Goal: Task Accomplishment & Management: Use online tool/utility

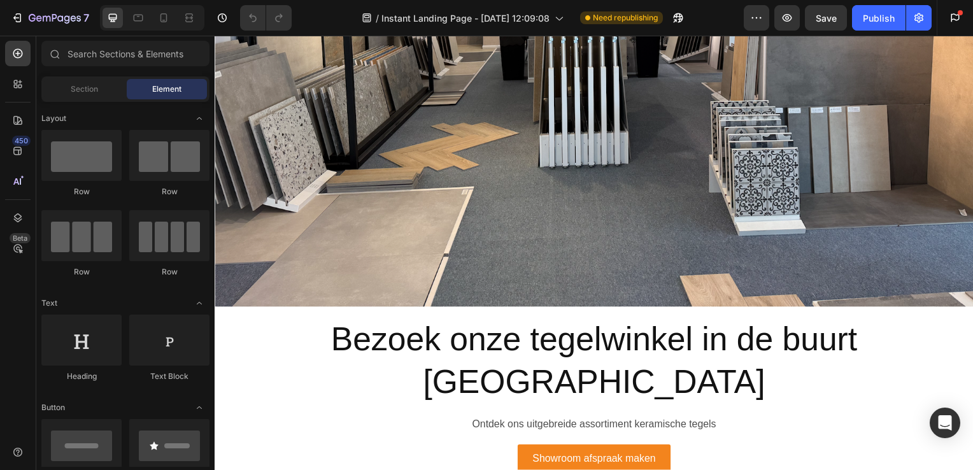
scroll to position [550, 0]
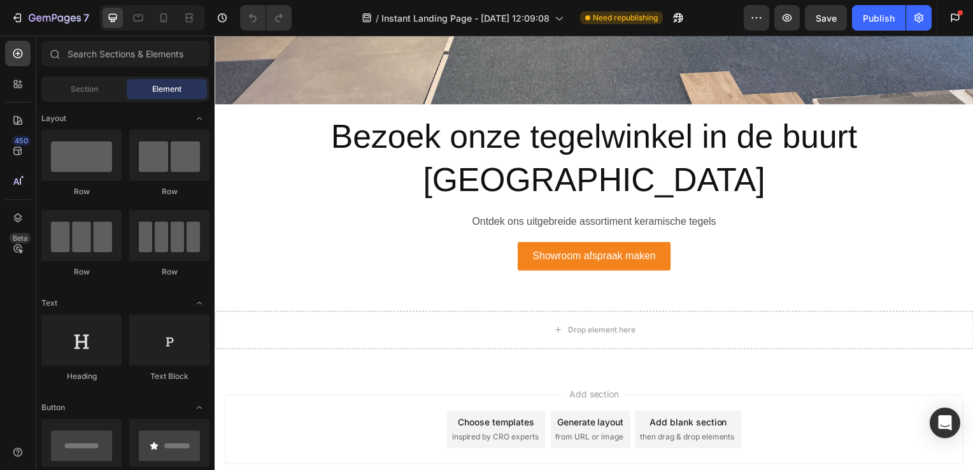
click at [595, 390] on span "Add section" at bounding box center [597, 396] width 61 height 13
click at [676, 434] on span "then drag & drop elements" at bounding box center [690, 439] width 95 height 11
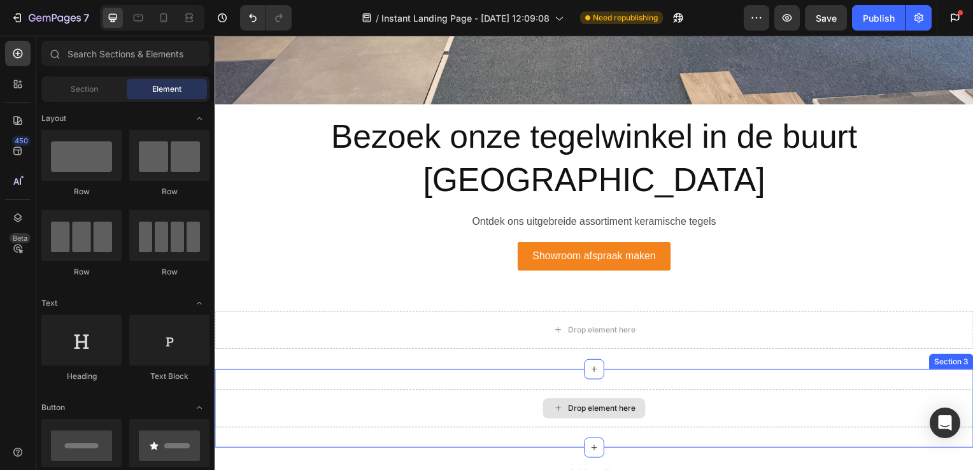
click at [592, 406] on div "Drop element here" at bounding box center [605, 411] width 68 height 10
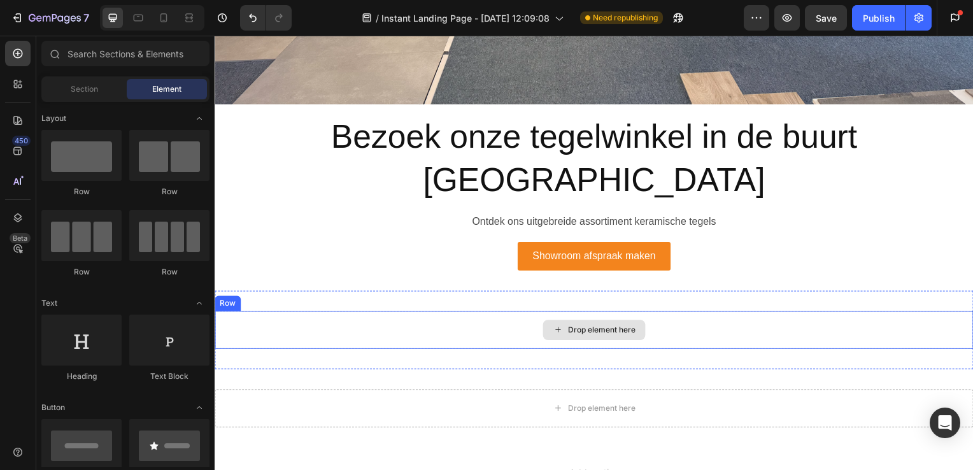
click at [664, 313] on div "Drop element here" at bounding box center [597, 332] width 764 height 38
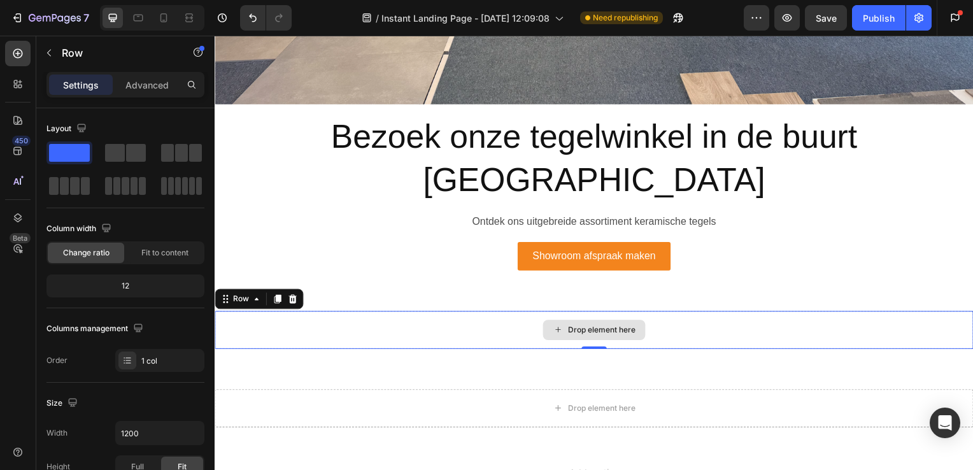
click at [480, 313] on div "Drop element here" at bounding box center [597, 332] width 764 height 38
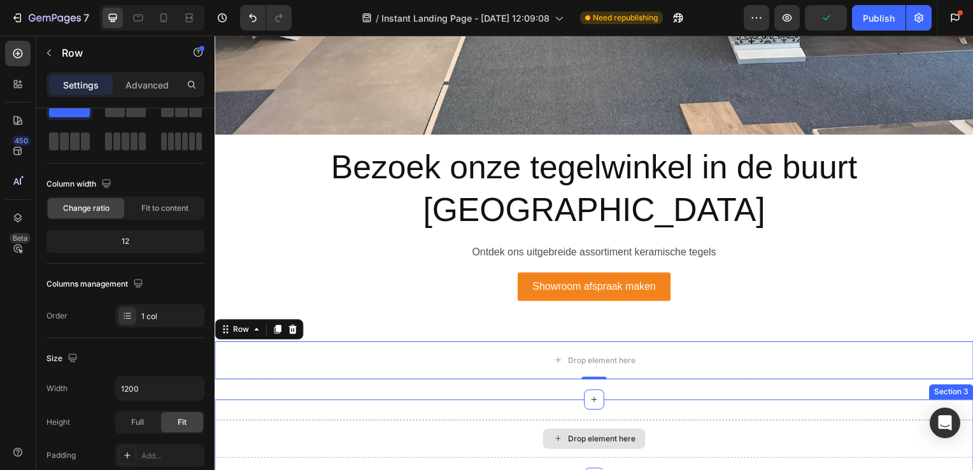
scroll to position [515, 0]
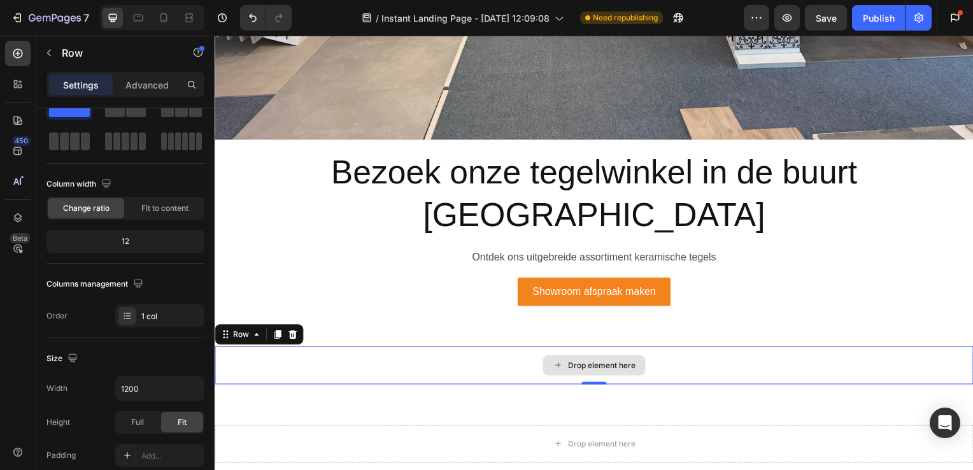
click at [373, 349] on div "Drop element here" at bounding box center [597, 368] width 764 height 38
click at [345, 349] on div "Drop element here" at bounding box center [597, 368] width 764 height 38
click at [361, 342] on div "Drop element here Row 0 Section 2" at bounding box center [597, 368] width 764 height 79
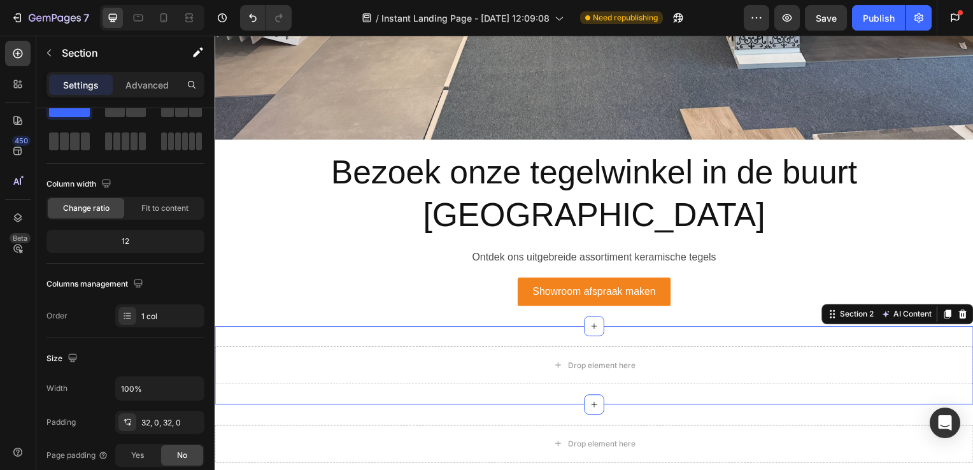
scroll to position [0, 0]
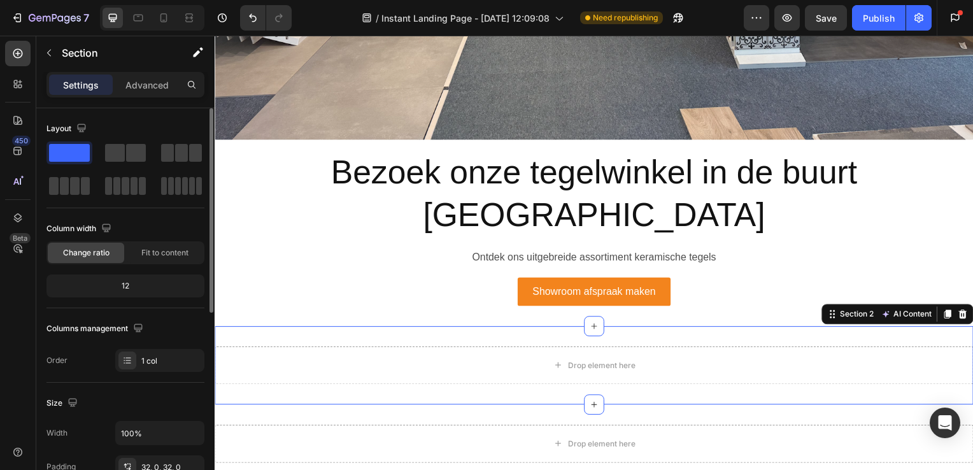
click at [348, 329] on div "Drop element here Row Section 2 AI Content Write with GemAI What would you like…" at bounding box center [597, 368] width 764 height 79
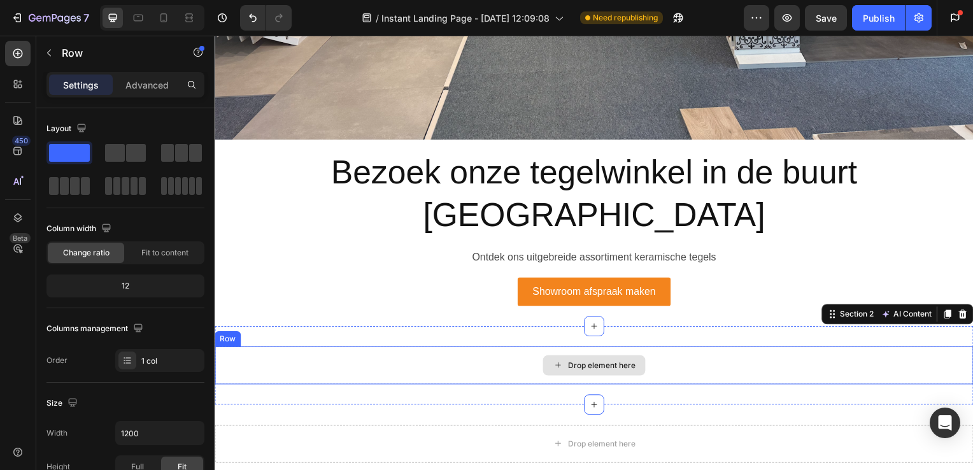
click at [494, 349] on div "Drop element here" at bounding box center [597, 368] width 764 height 38
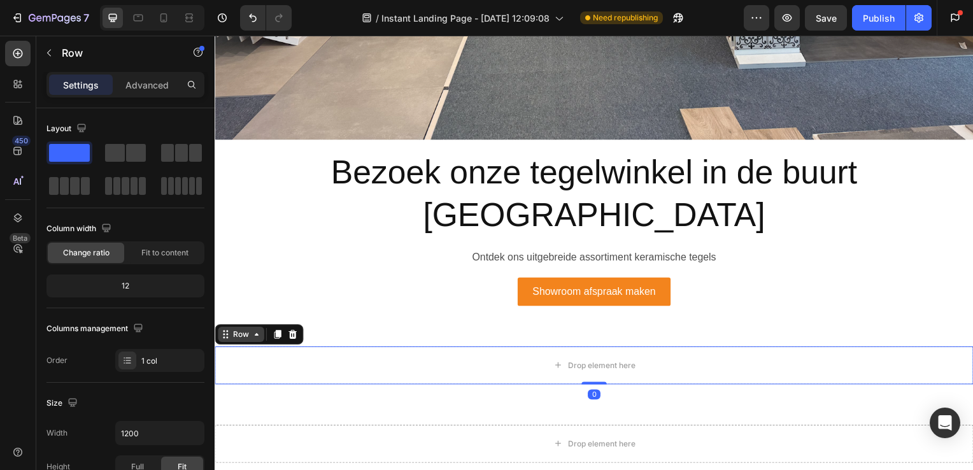
click at [258, 332] on icon at bounding box center [257, 337] width 10 height 10
click at [309, 349] on div "Drop element here" at bounding box center [597, 368] width 764 height 38
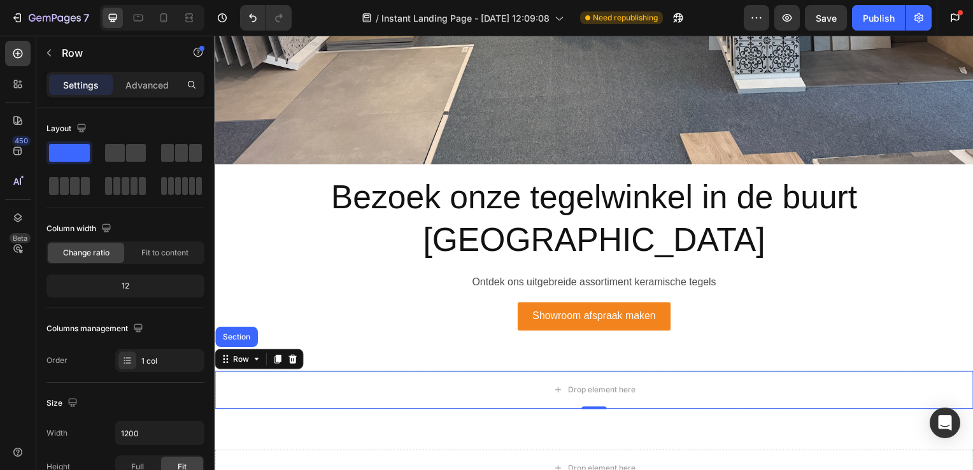
scroll to position [489, 0]
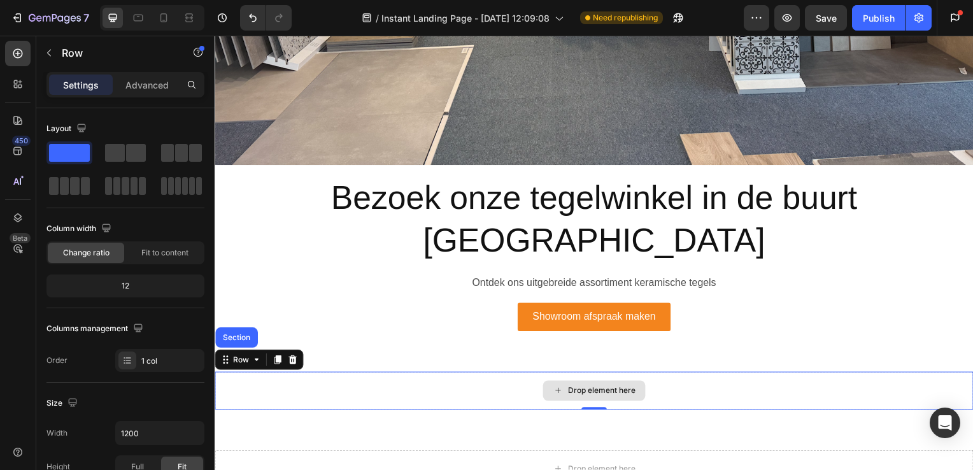
click at [478, 375] on div "Drop element here" at bounding box center [597, 394] width 764 height 38
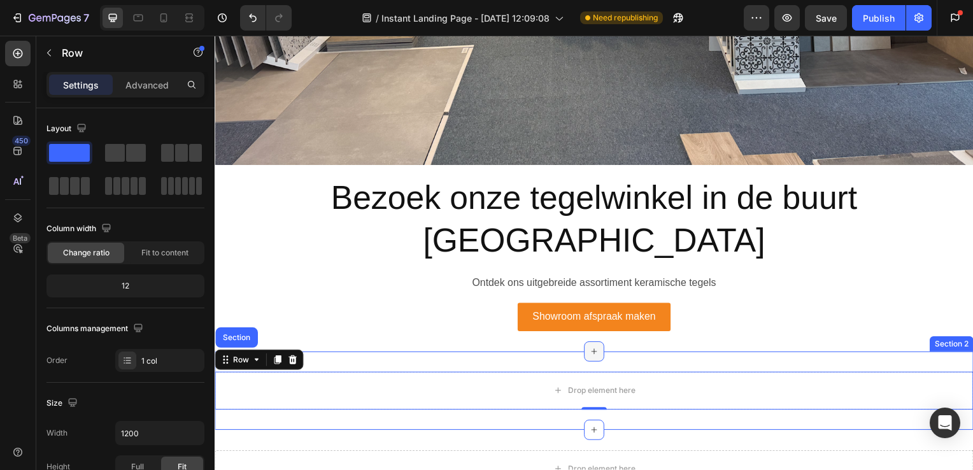
click at [587, 344] on div at bounding box center [597, 354] width 20 height 20
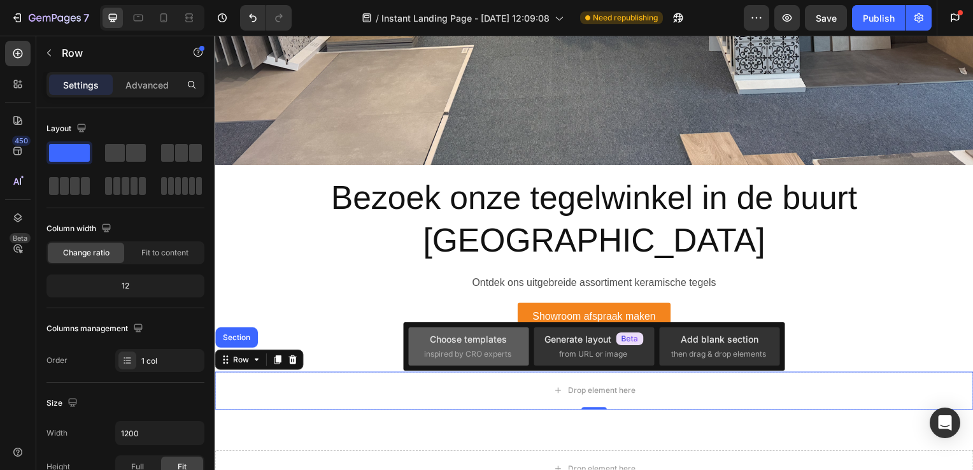
click at [495, 347] on div "Choose templates inspired by CRO experts" at bounding box center [468, 345] width 89 height 27
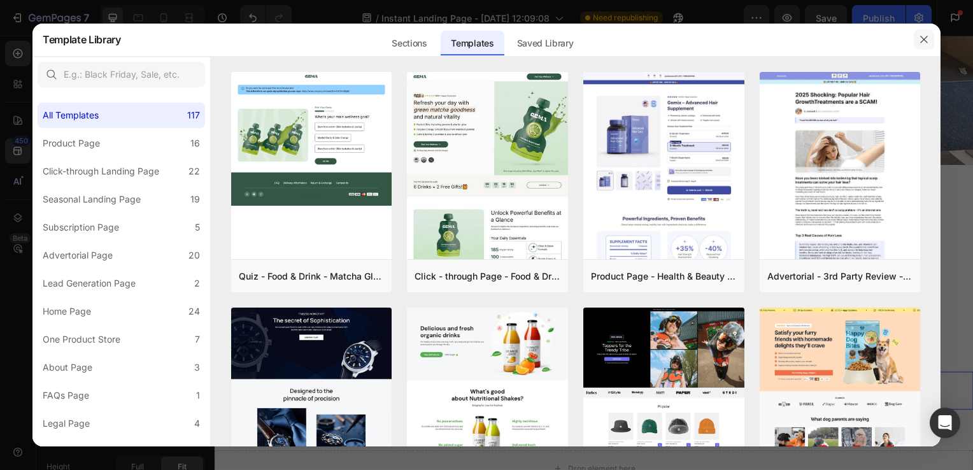
click at [931, 44] on button "button" at bounding box center [924, 39] width 20 height 20
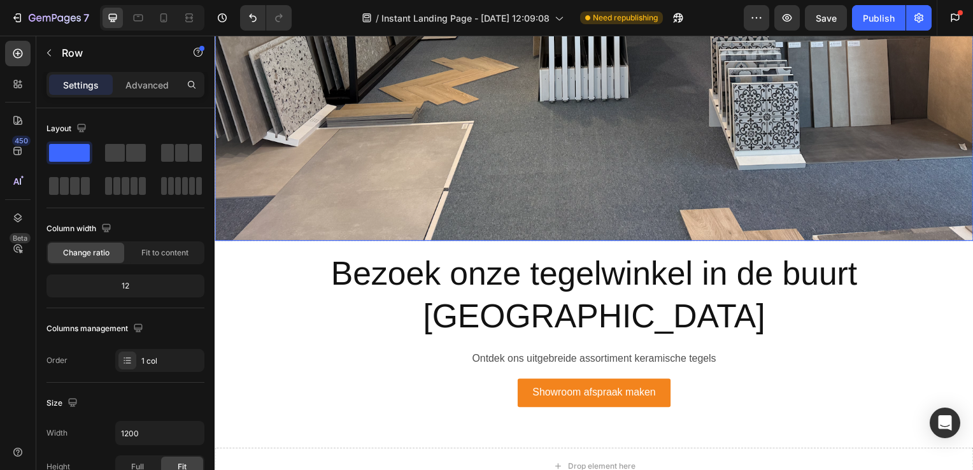
scroll to position [502, 0]
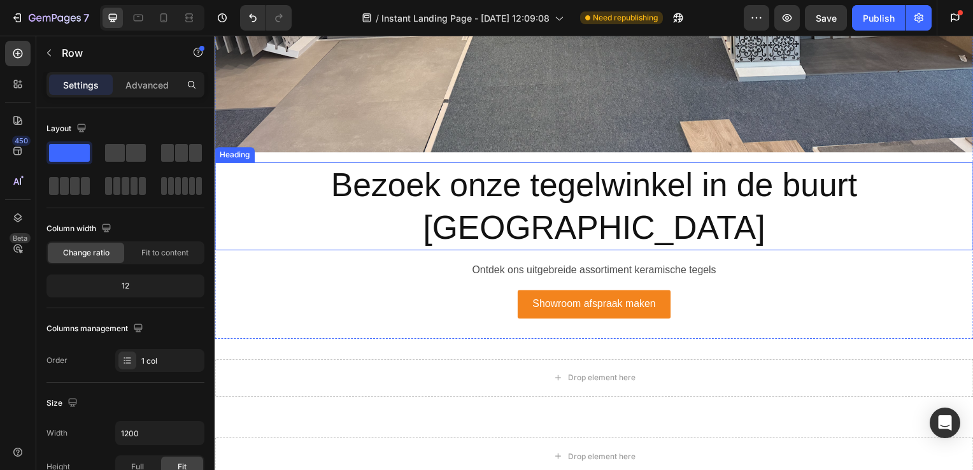
click at [568, 164] on h2 "Bezoek onze tegelwinkel in de buurt [GEOGRAPHIC_DATA]" at bounding box center [597, 208] width 764 height 89
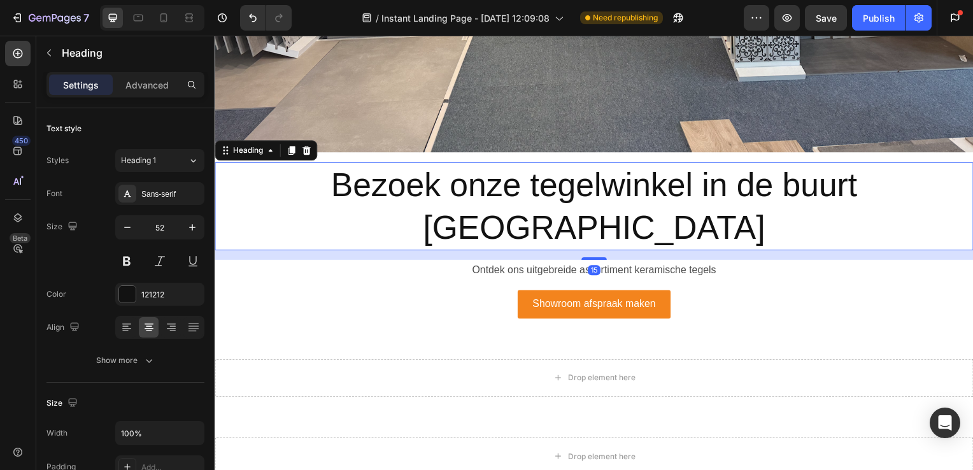
click at [561, 168] on h2 "Bezoek onze tegelwinkel in de buurt [GEOGRAPHIC_DATA]" at bounding box center [597, 208] width 764 height 89
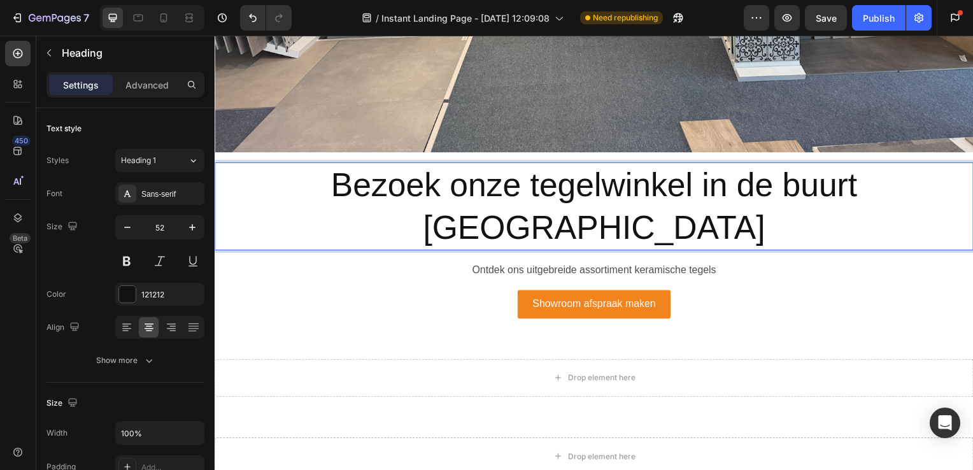
click at [611, 175] on p "Bezoek onze tegelwinkel in de buurt [GEOGRAPHIC_DATA]" at bounding box center [597, 208] width 762 height 86
click at [668, 263] on p "Ontdek ons uitgebreide assortiment keramische tegels" at bounding box center [597, 272] width 762 height 18
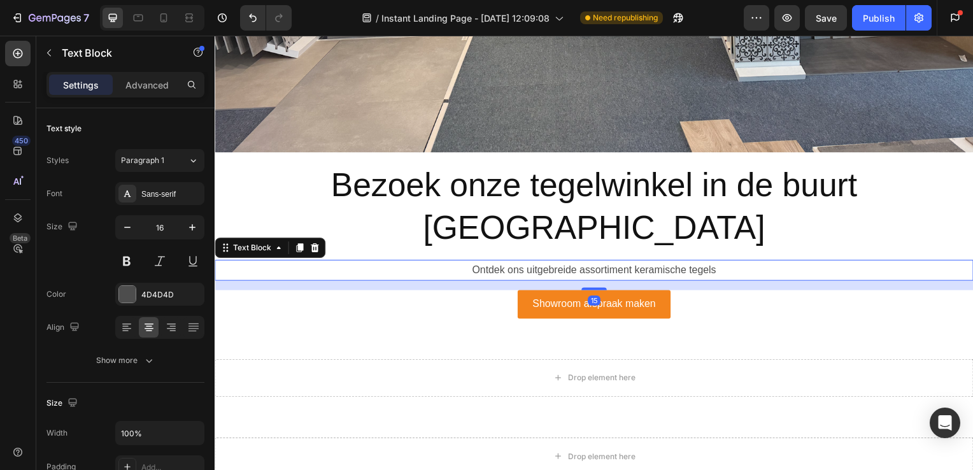
click at [599, 190] on p "Bezoek onze tegelwinkel in de buurt [GEOGRAPHIC_DATA]" at bounding box center [597, 208] width 762 height 86
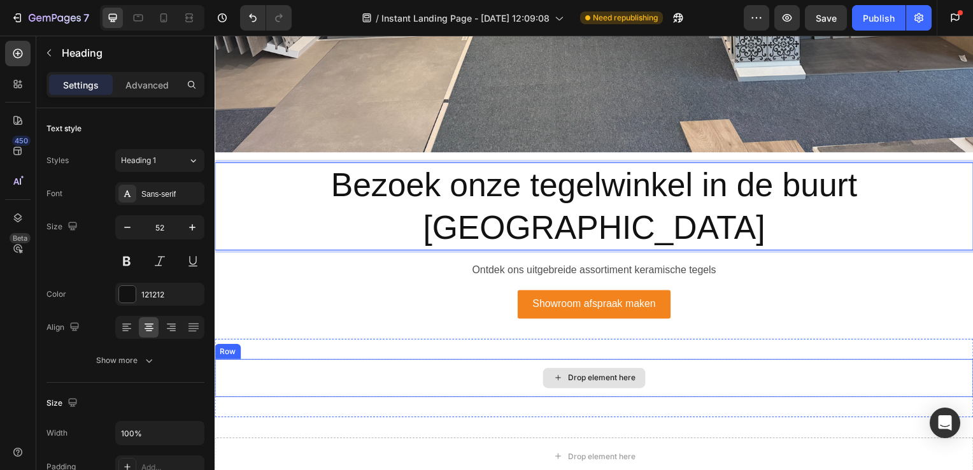
click at [320, 362] on div "Drop element here" at bounding box center [597, 381] width 764 height 38
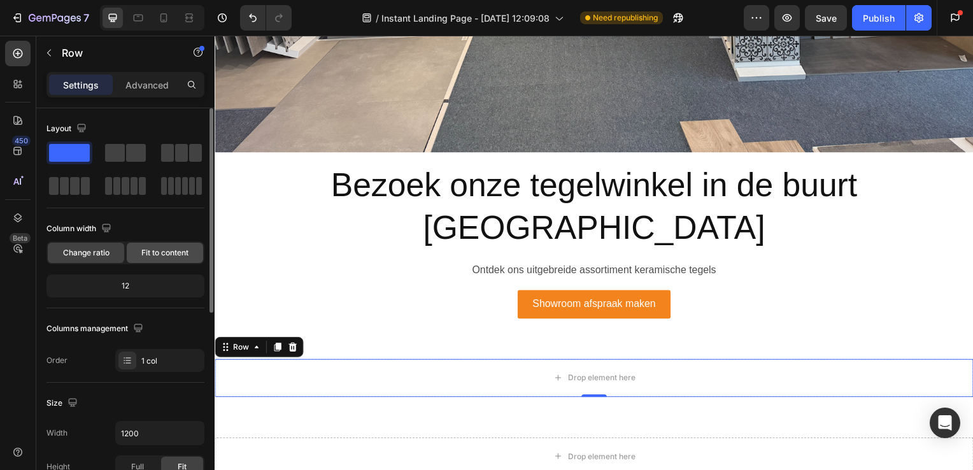
click at [161, 254] on span "Fit to content" at bounding box center [164, 252] width 47 height 11
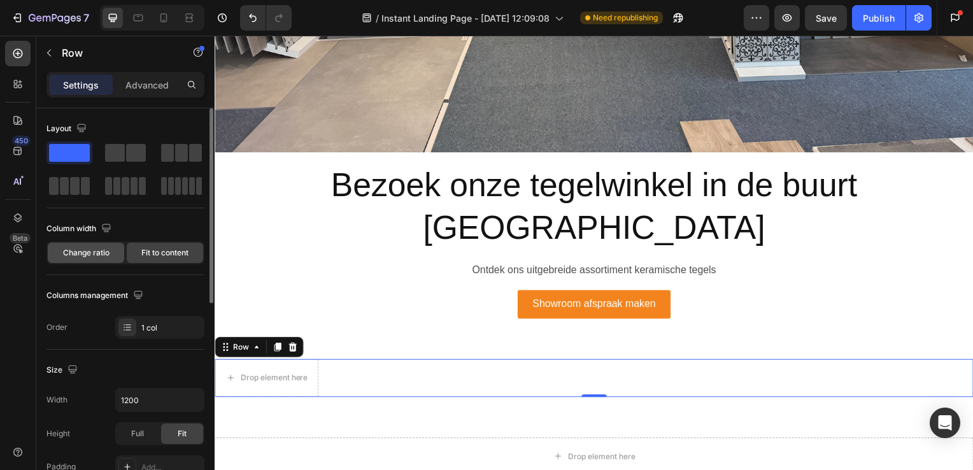
click at [104, 248] on span "Change ratio" at bounding box center [86, 252] width 46 height 11
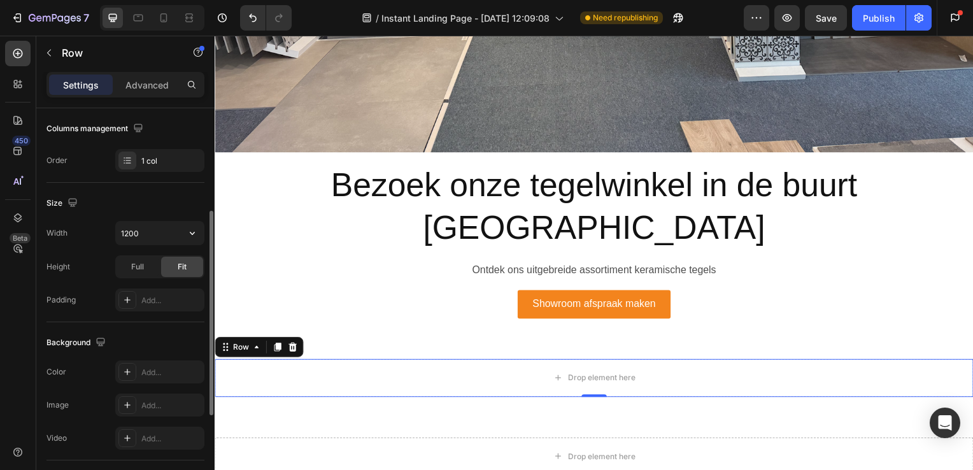
scroll to position [0, 0]
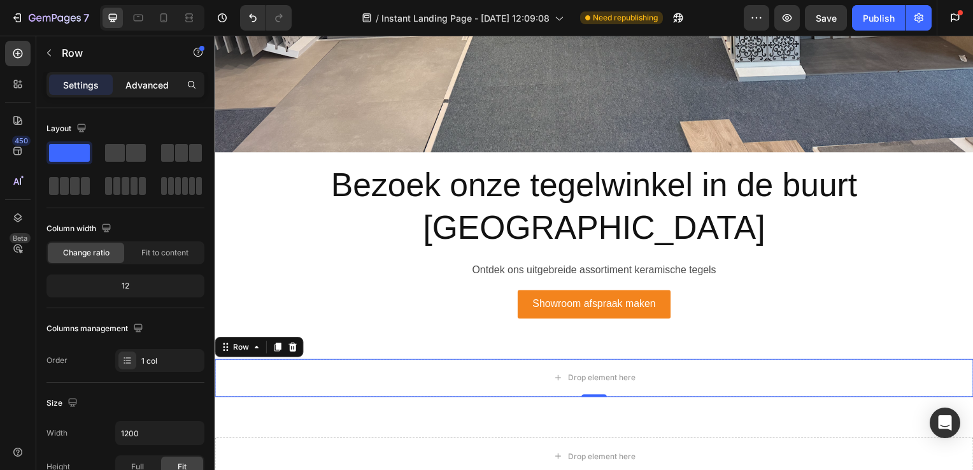
click at [161, 86] on p "Advanced" at bounding box center [146, 84] width 43 height 13
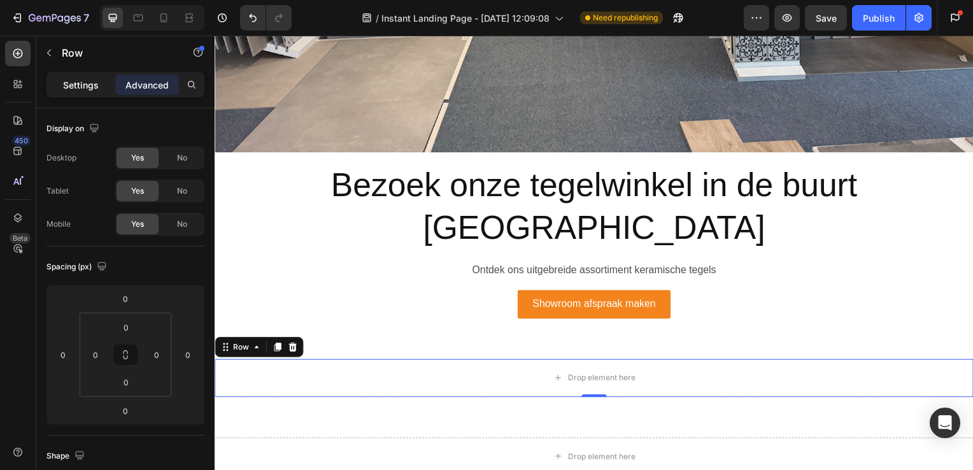
click at [84, 85] on p "Settings" at bounding box center [81, 84] width 36 height 13
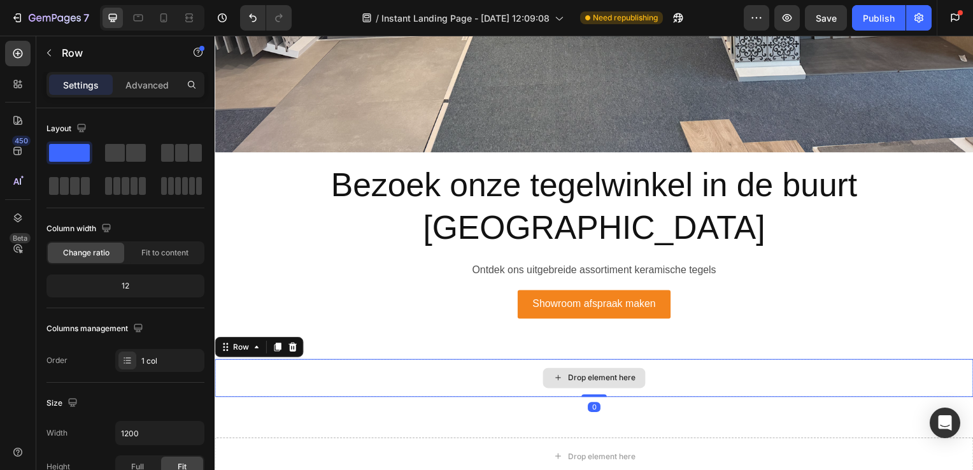
click at [296, 362] on div "Drop element here" at bounding box center [597, 381] width 764 height 38
click at [352, 362] on div "Drop element here" at bounding box center [597, 381] width 764 height 38
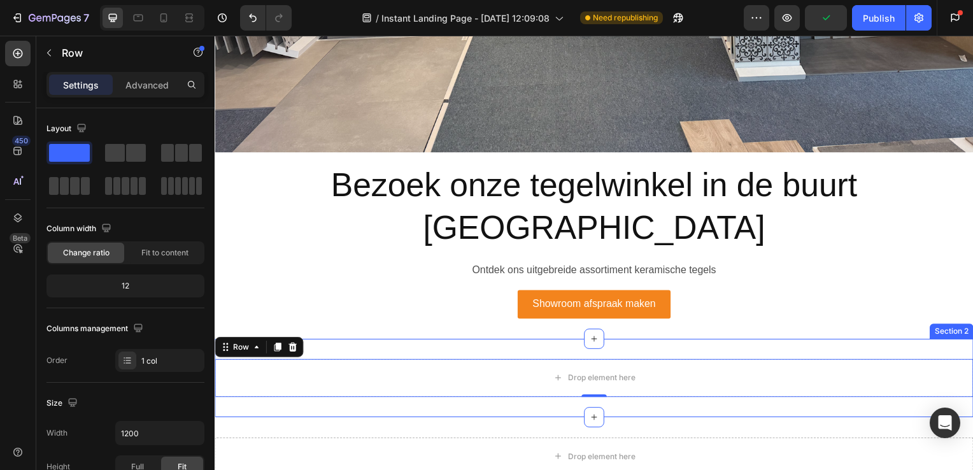
click at [359, 341] on div "Drop element here Row 0 Section 2" at bounding box center [597, 380] width 764 height 79
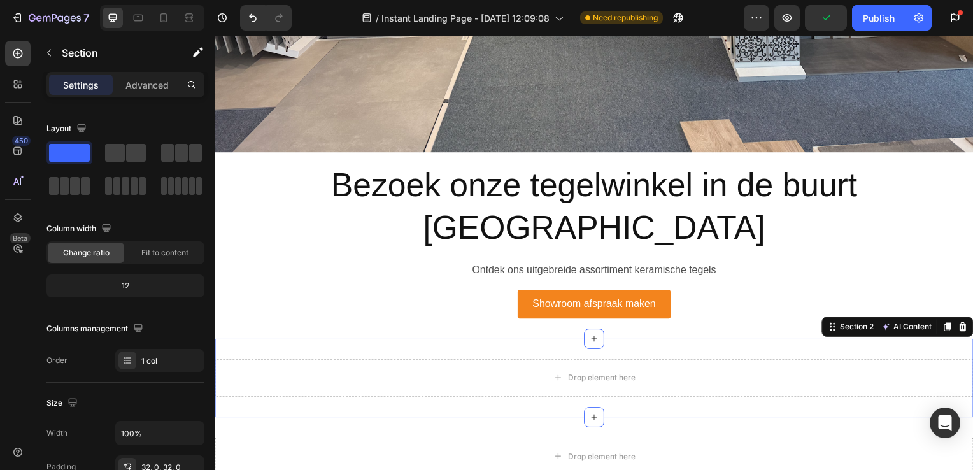
click at [359, 341] on div "Drop element here Row Section 2 AI Content Write with GemAI What would you like…" at bounding box center [597, 380] width 764 height 79
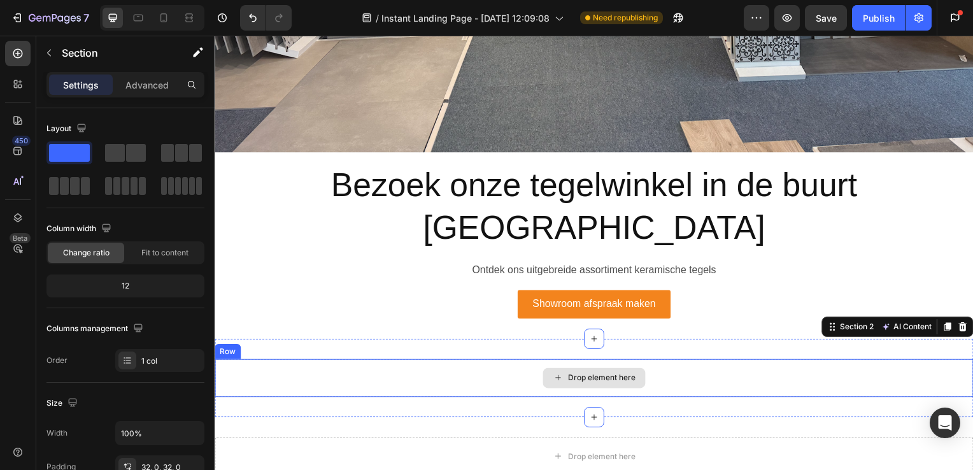
click at [466, 362] on div "Drop element here" at bounding box center [597, 381] width 764 height 38
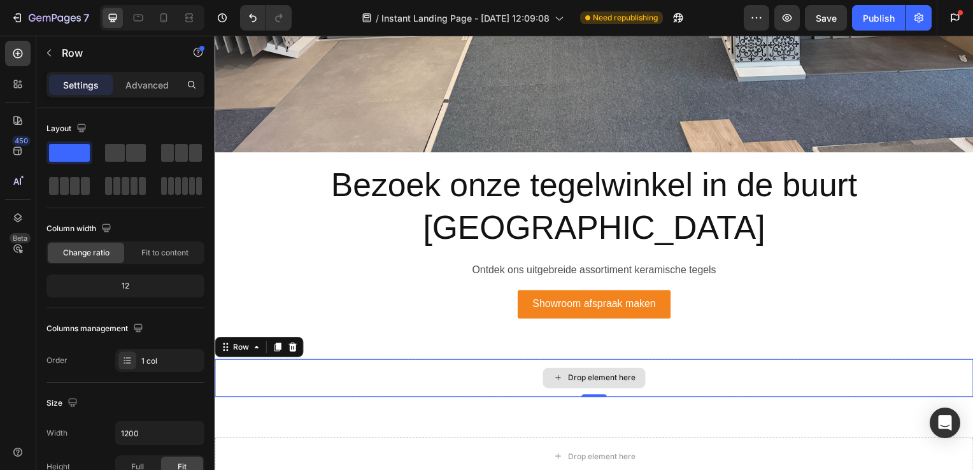
click at [412, 362] on div "Drop element here" at bounding box center [597, 381] width 764 height 38
click at [257, 345] on icon at bounding box center [257, 350] width 10 height 10
click at [299, 362] on div "Drop element here" at bounding box center [597, 381] width 764 height 38
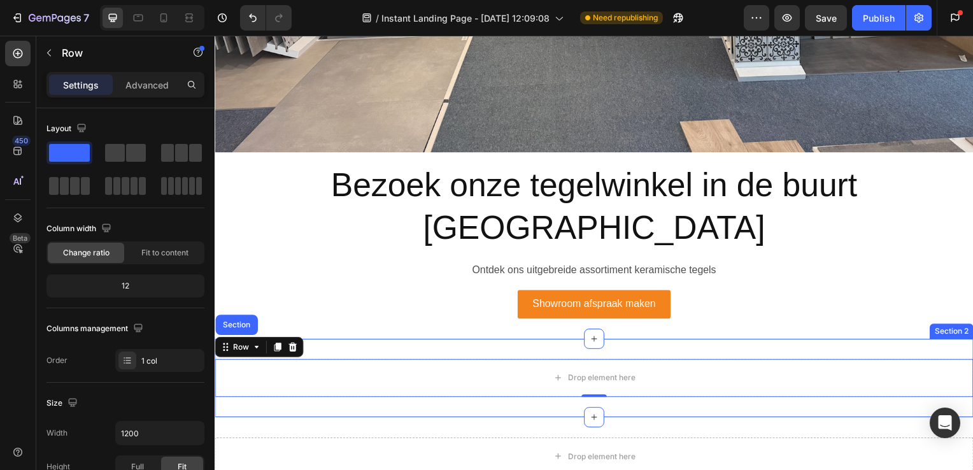
click at [431, 341] on div "Drop element here Row Section 0 Section 2" at bounding box center [597, 380] width 764 height 79
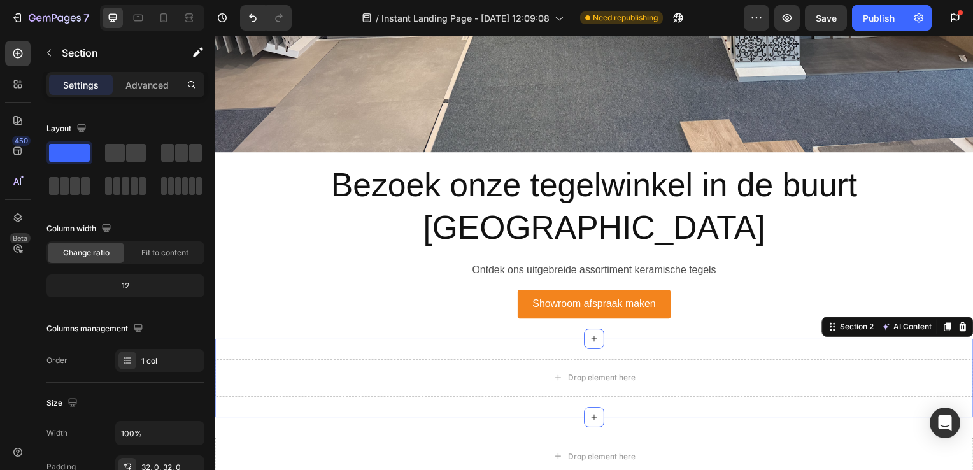
click at [412, 341] on div "Drop element here Row Section 2 AI Content Write with GemAI What would you like…" at bounding box center [597, 380] width 764 height 79
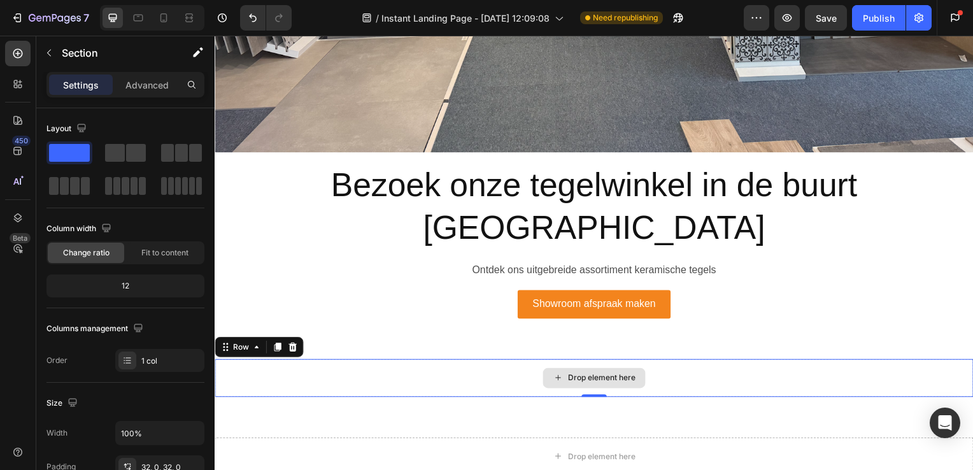
click at [352, 362] on div "Drop element here" at bounding box center [597, 381] width 764 height 38
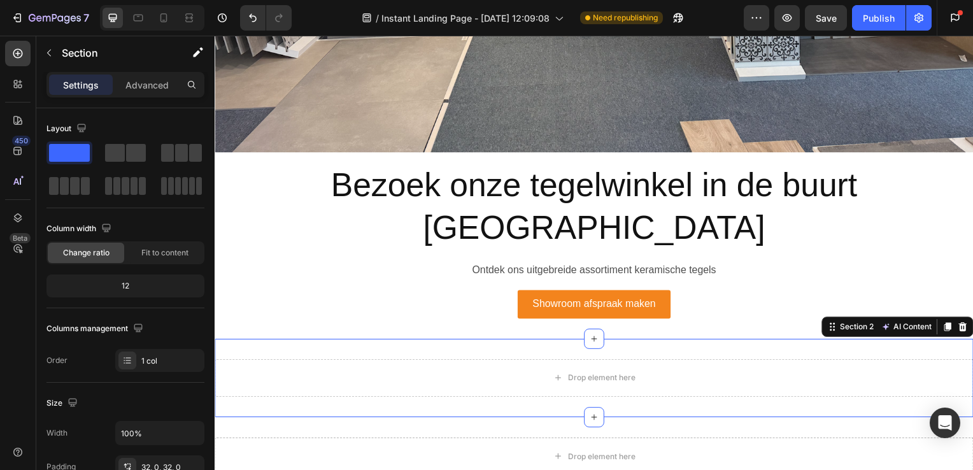
click at [350, 341] on div "Drop element here Row Section 2 AI Content Write with GemAI What would you like…" at bounding box center [597, 380] width 764 height 79
click at [359, 341] on div "Drop element here Row Section 2 AI Content Write with GemAI What would you like…" at bounding box center [597, 380] width 764 height 79
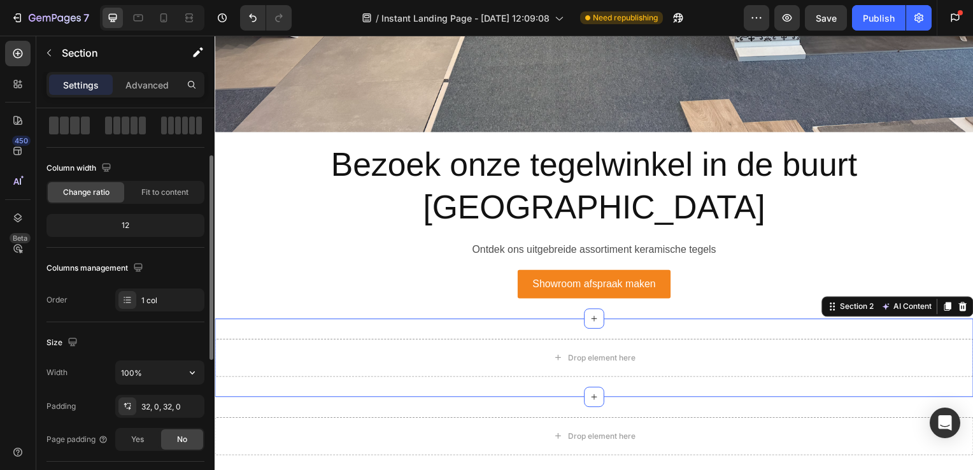
scroll to position [56, 0]
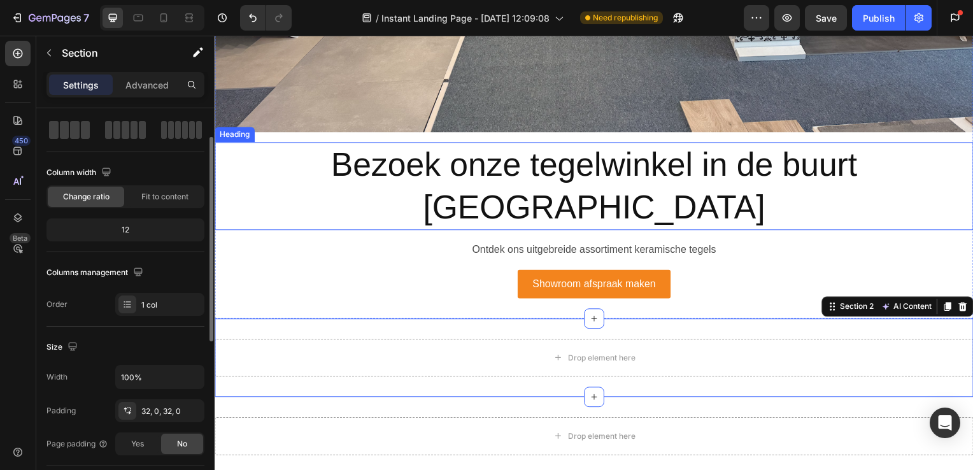
click at [494, 166] on p "Bezoek onze tegelwinkel in de buurt [GEOGRAPHIC_DATA]" at bounding box center [597, 188] width 762 height 86
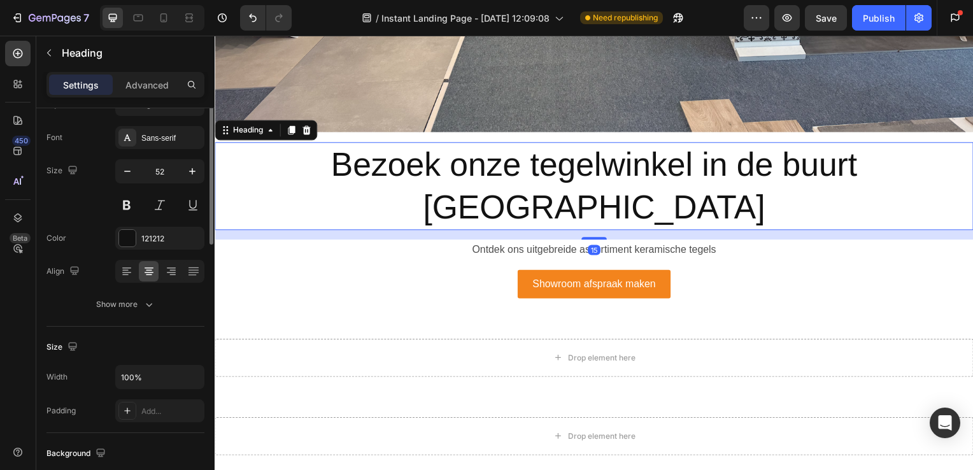
scroll to position [0, 0]
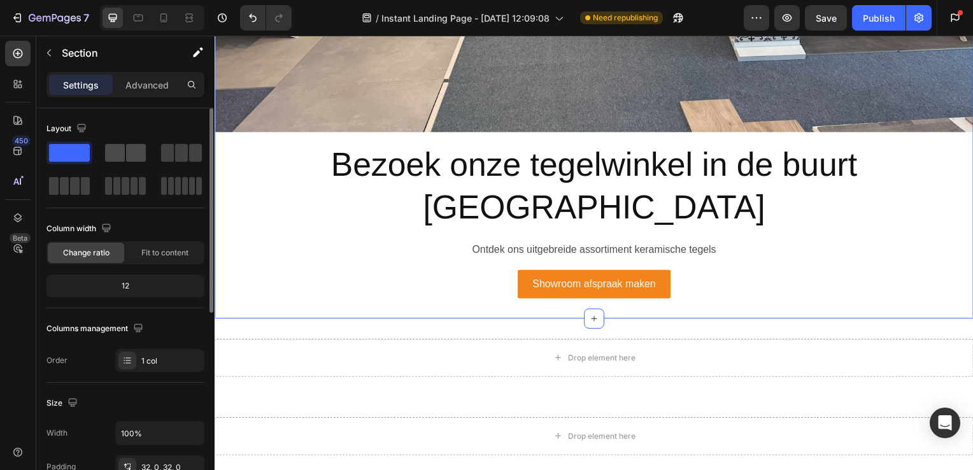
click at [122, 155] on span at bounding box center [115, 153] width 20 height 18
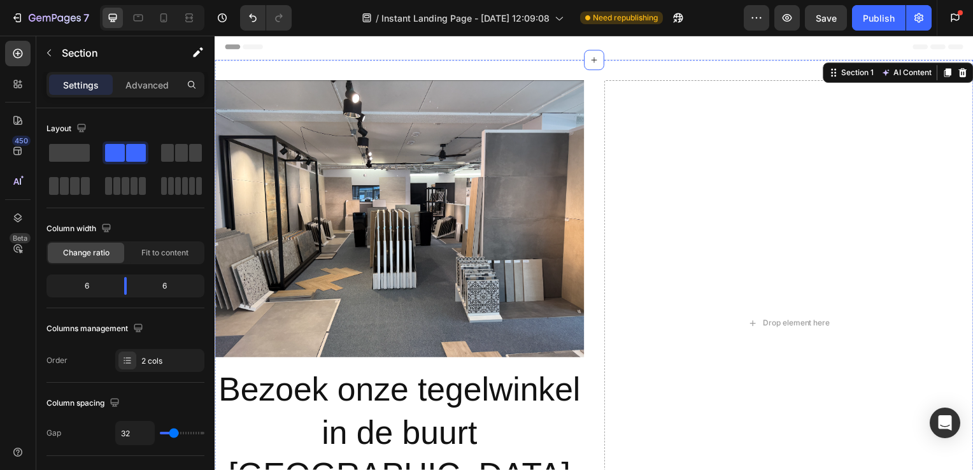
scroll to position [4, 0]
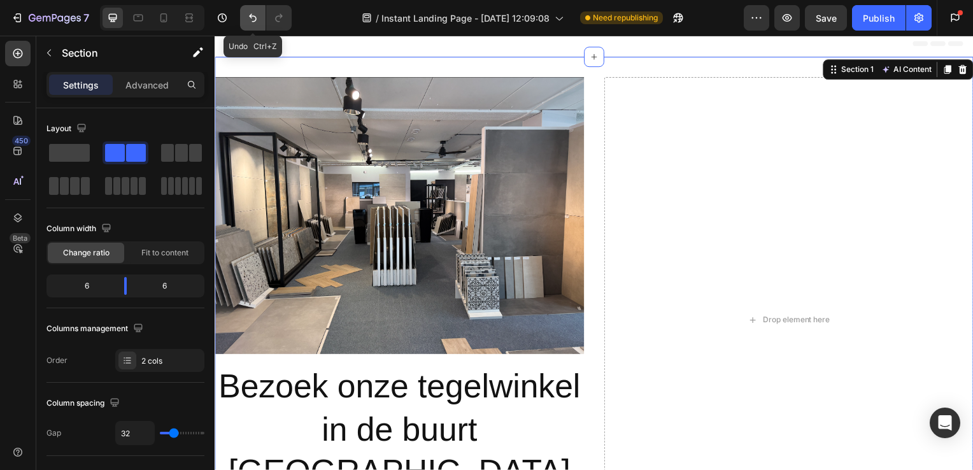
click at [247, 18] on icon "Undo/Redo" at bounding box center [253, 17] width 13 height 13
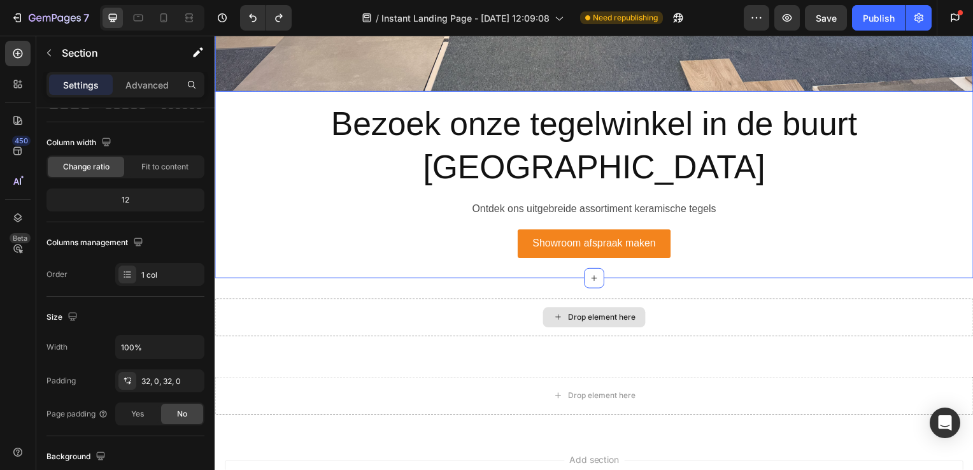
scroll to position [594, 0]
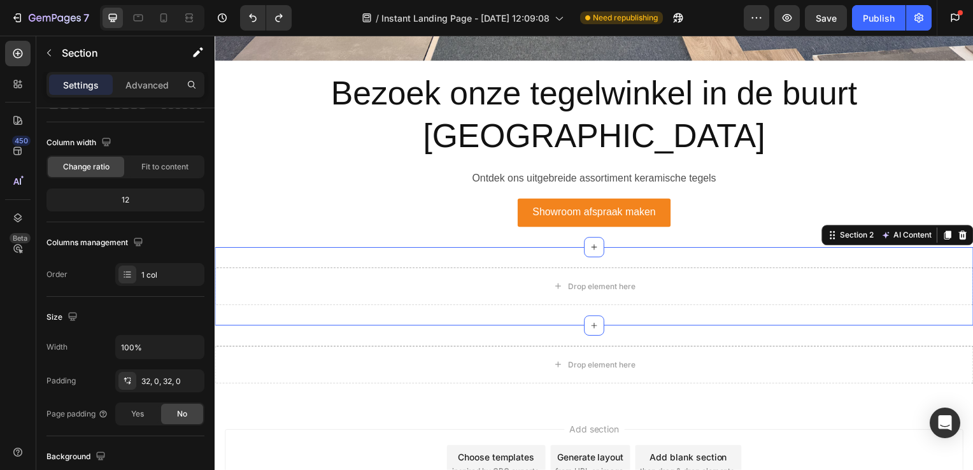
click at [257, 268] on div "Drop element here Row Section 2 AI Content Write with GemAI What would you like…" at bounding box center [597, 288] width 764 height 79
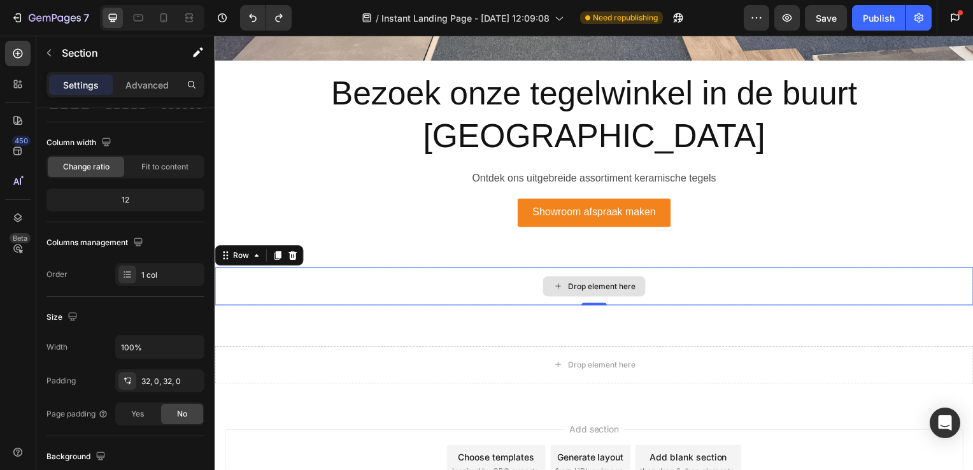
click at [244, 269] on div "Drop element here" at bounding box center [597, 288] width 764 height 38
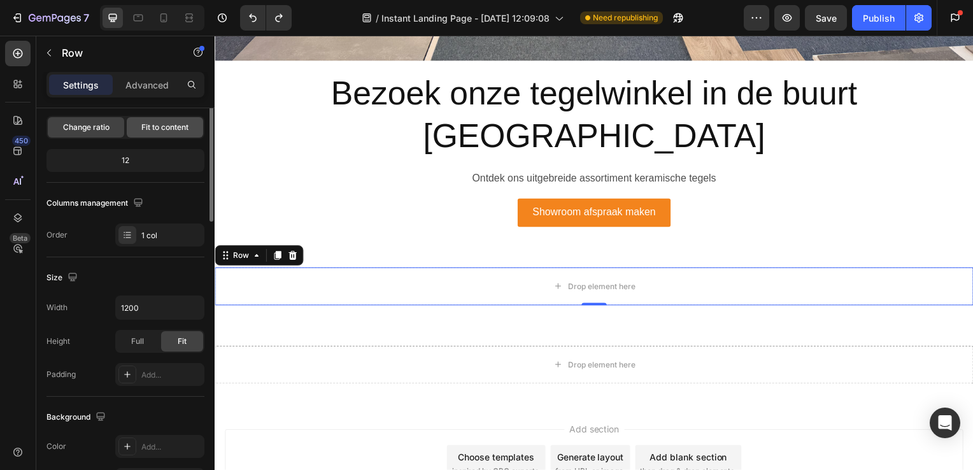
scroll to position [0, 0]
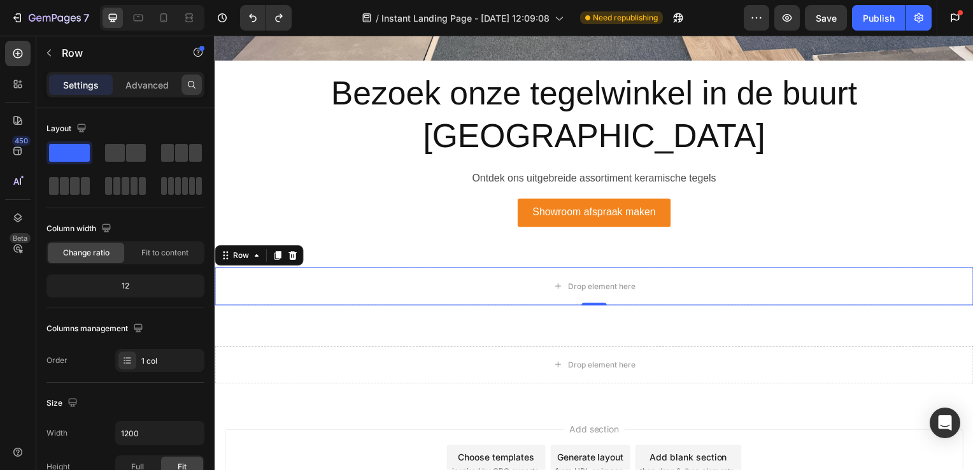
click at [191, 83] on icon at bounding box center [192, 85] width 10 height 10
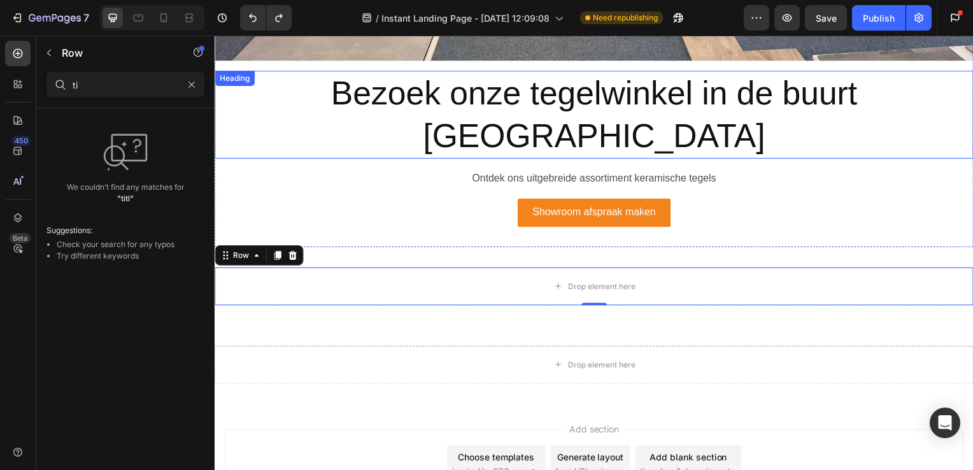
type input "t"
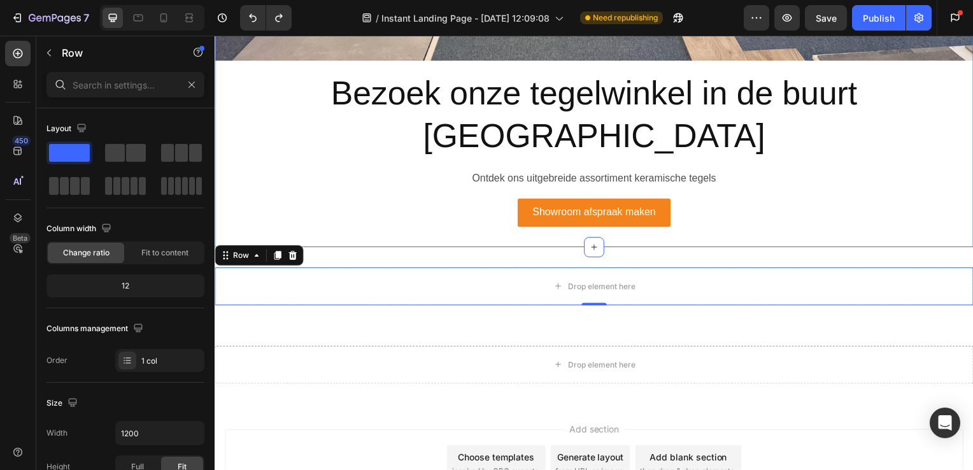
click at [327, 93] on p "Bezoek onze tegelwinkel in de buurt [GEOGRAPHIC_DATA]" at bounding box center [597, 116] width 762 height 86
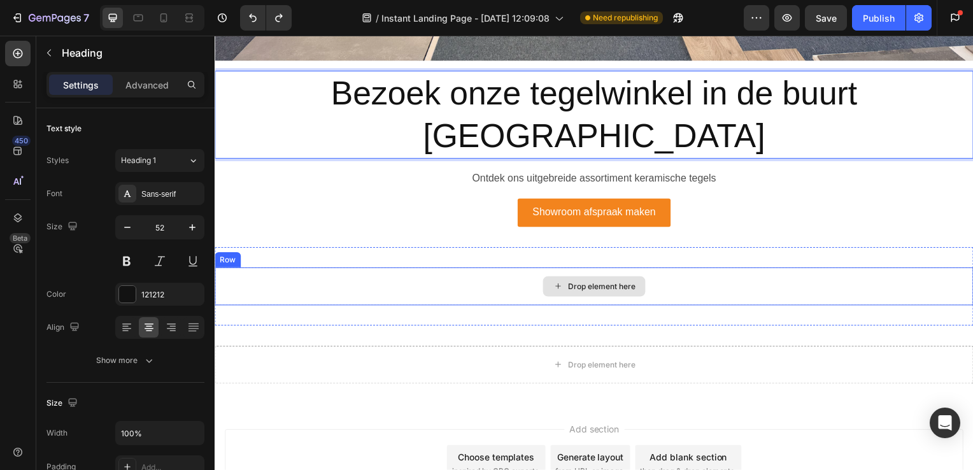
click at [322, 269] on div "Drop element here" at bounding box center [597, 288] width 764 height 38
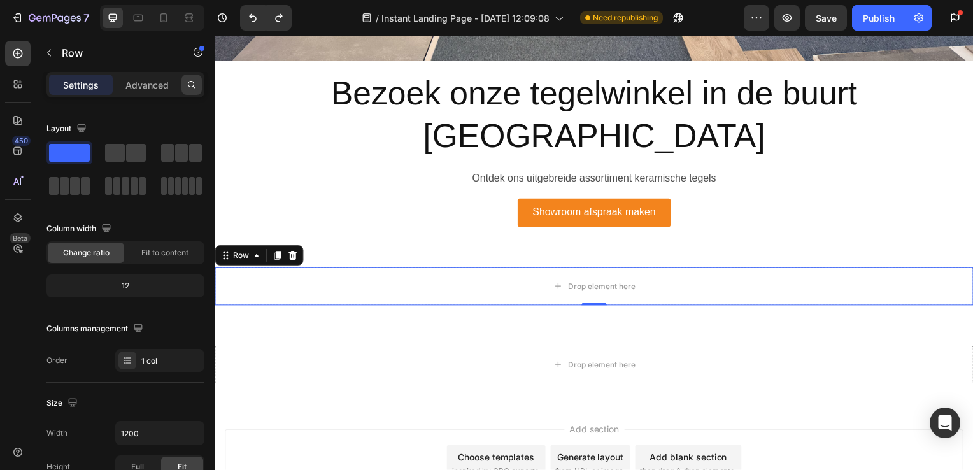
click at [185, 85] on div at bounding box center [192, 85] width 20 height 20
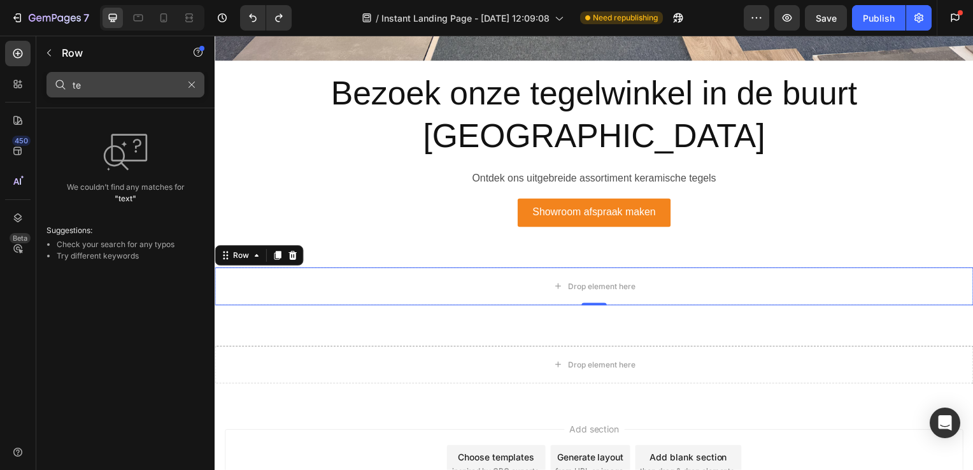
type input "t"
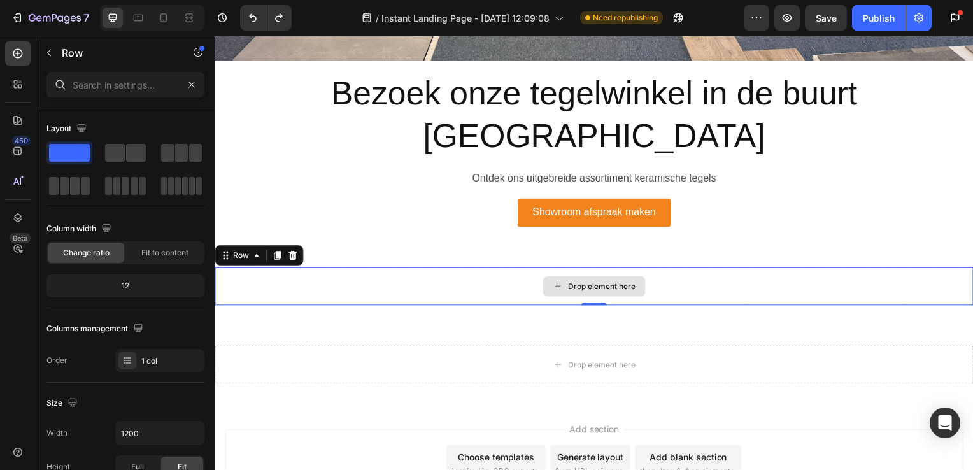
click at [303, 269] on div "Drop element here" at bounding box center [597, 288] width 764 height 38
click at [304, 269] on div "Drop element here" at bounding box center [597, 288] width 764 height 38
click at [242, 269] on div "Drop element here" at bounding box center [597, 288] width 764 height 38
click at [345, 269] on div "Drop element here" at bounding box center [597, 288] width 764 height 38
click at [332, 269] on div "Drop element here" at bounding box center [597, 288] width 764 height 38
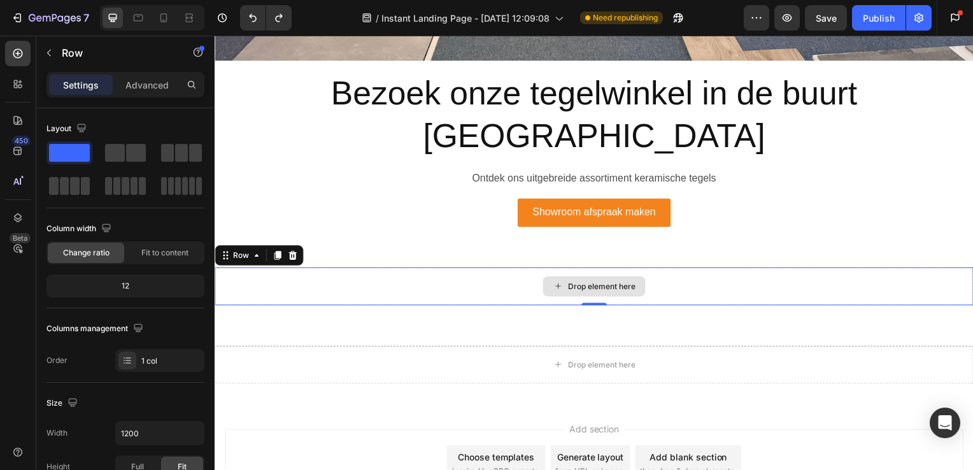
click at [352, 269] on div "Drop element here" at bounding box center [597, 288] width 764 height 38
click at [295, 269] on div "Drop element here" at bounding box center [597, 288] width 764 height 38
click at [324, 269] on div "Drop element here" at bounding box center [597, 288] width 764 height 38
click at [296, 269] on div "Drop element here" at bounding box center [597, 288] width 764 height 38
click at [20, 59] on icon at bounding box center [17, 53] width 13 height 13
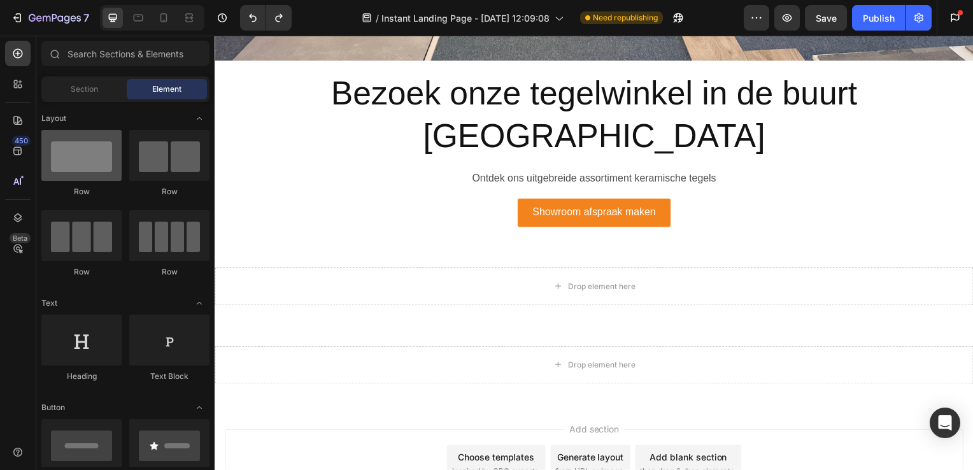
click at [76, 161] on div at bounding box center [81, 155] width 80 height 51
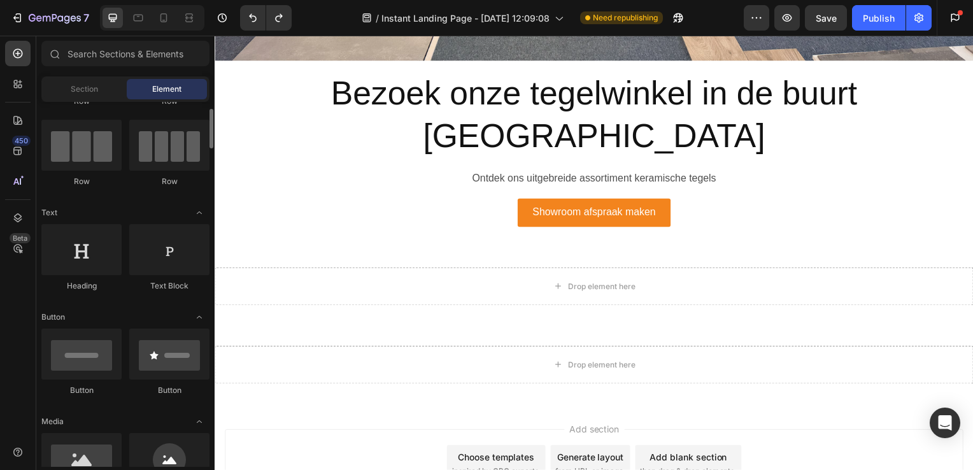
scroll to position [92, 0]
click at [17, 59] on icon at bounding box center [17, 53] width 13 height 13
click at [159, 261] on div at bounding box center [169, 248] width 80 height 51
click at [195, 259] on div at bounding box center [169, 248] width 80 height 51
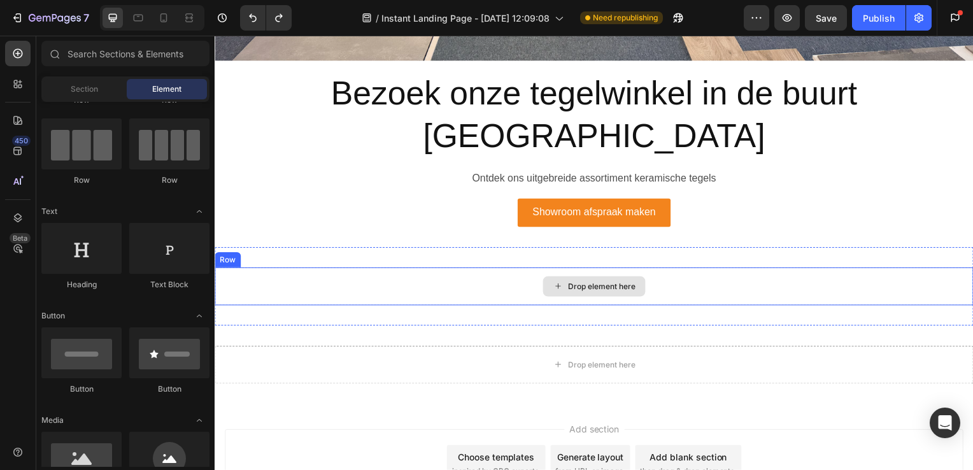
click at [339, 269] on div "Drop element here" at bounding box center [597, 288] width 764 height 38
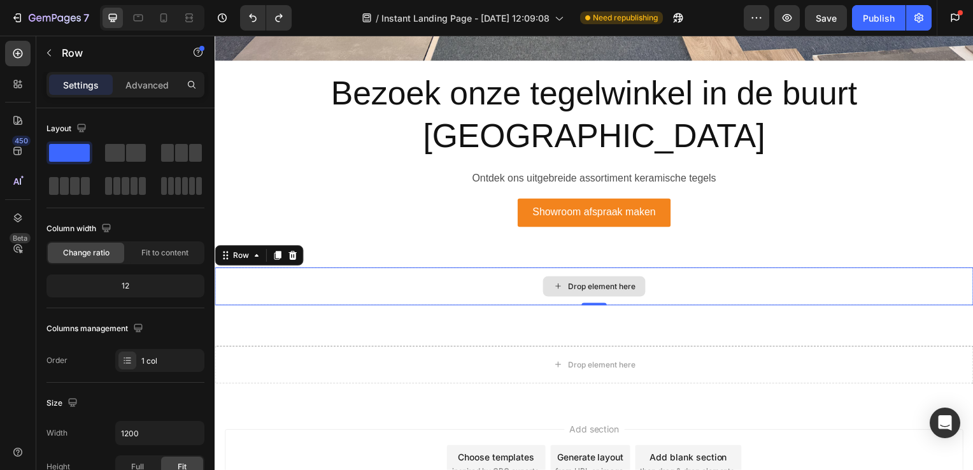
click at [309, 269] on div "Drop element here" at bounding box center [597, 288] width 764 height 38
click at [21, 58] on icon at bounding box center [17, 53] width 13 height 13
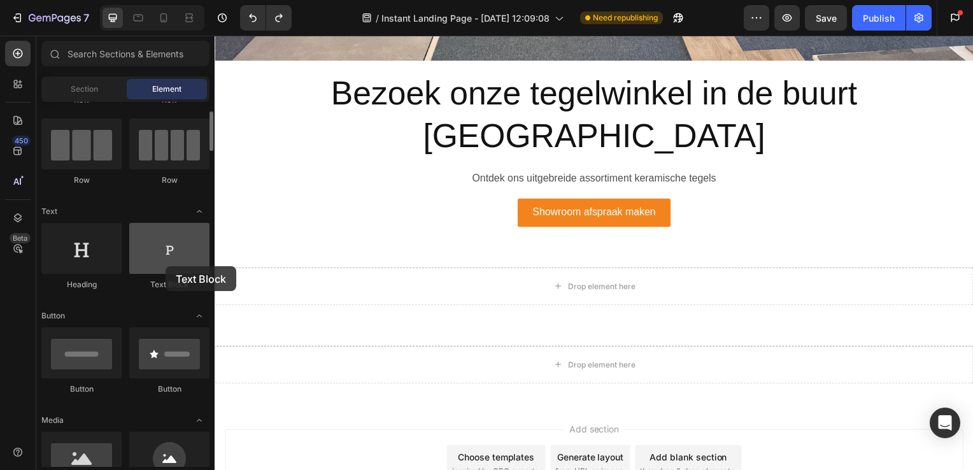
click at [166, 266] on div at bounding box center [169, 248] width 80 height 51
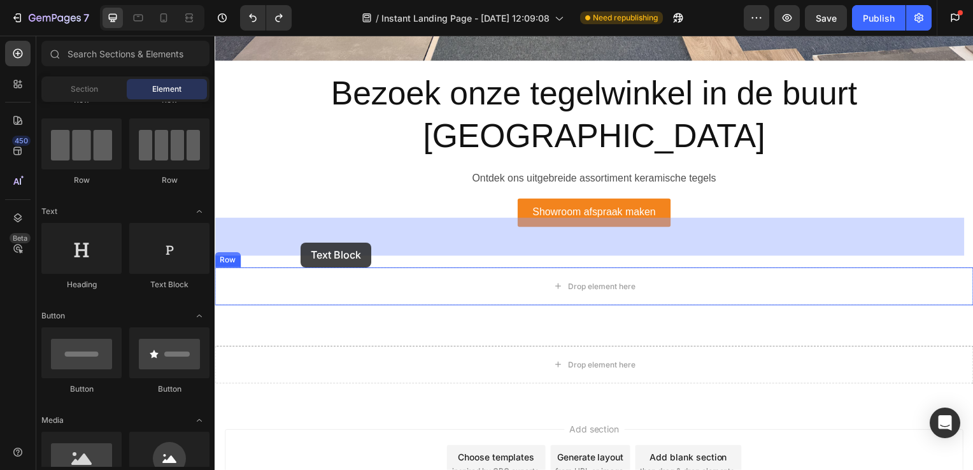
drag, startPoint x: 397, startPoint y: 294, endPoint x: 301, endPoint y: 244, distance: 108.5
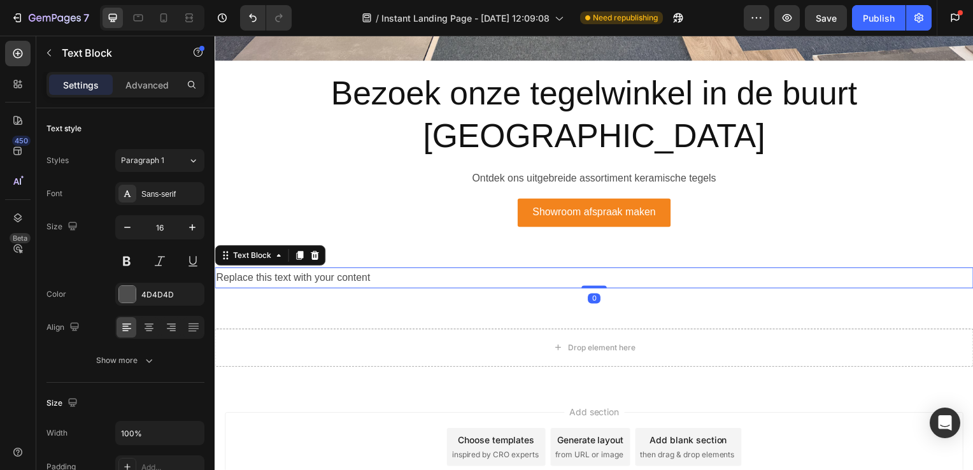
click at [383, 269] on div "Replace this text with your content" at bounding box center [597, 279] width 764 height 21
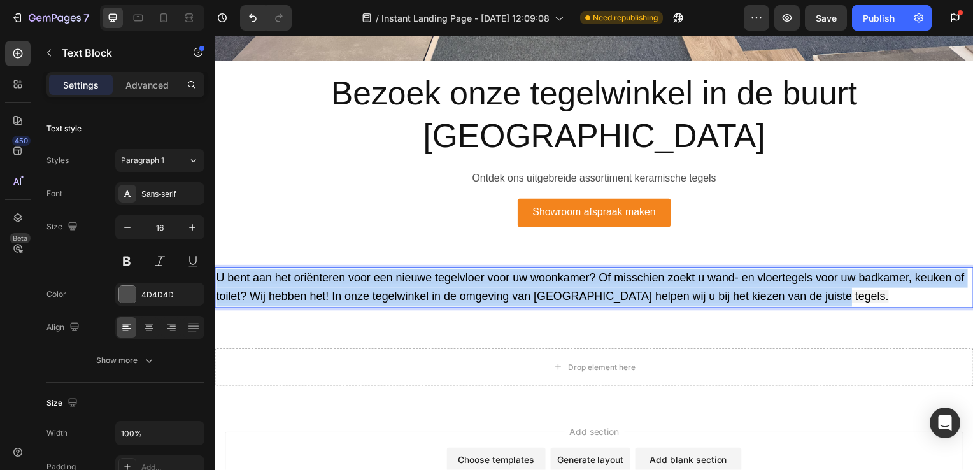
drag, startPoint x: 217, startPoint y: 224, endPoint x: 860, endPoint y: 248, distance: 643.1
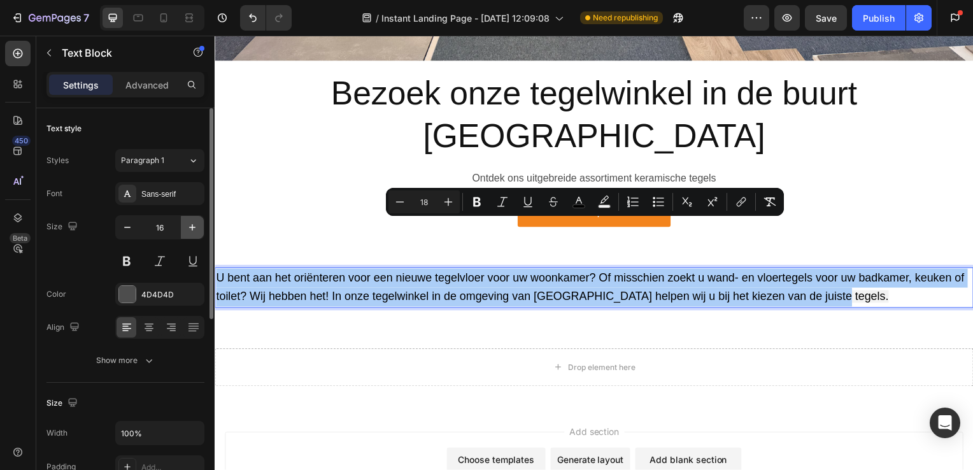
click at [191, 223] on icon "button" at bounding box center [192, 227] width 13 height 13
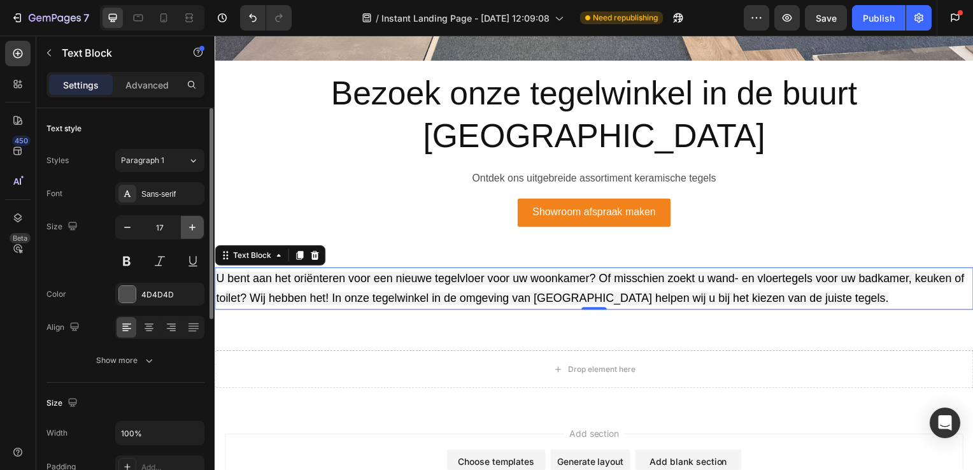
click at [191, 223] on icon "button" at bounding box center [192, 227] width 13 height 13
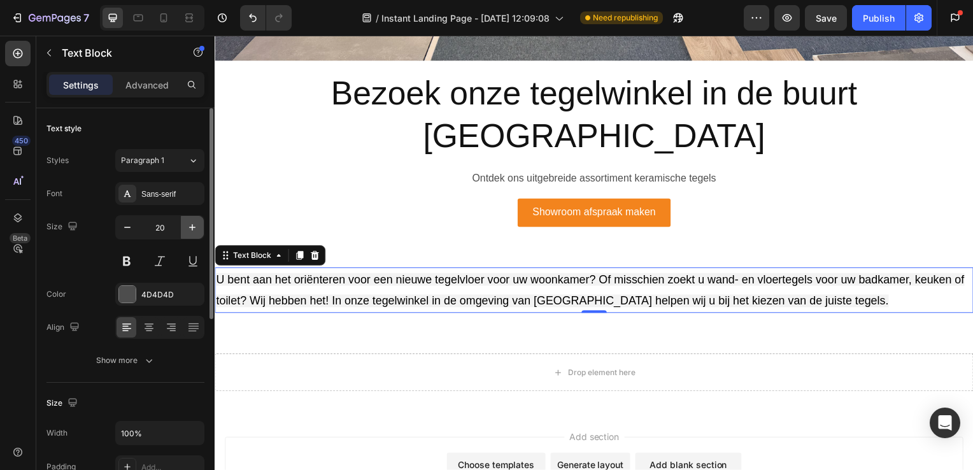
click at [191, 223] on icon "button" at bounding box center [192, 227] width 13 height 13
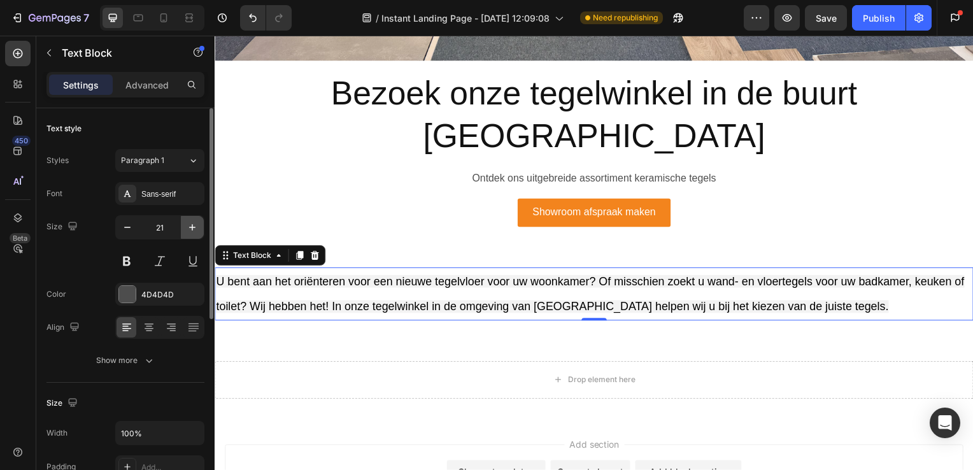
click at [191, 223] on icon "button" at bounding box center [192, 227] width 13 height 13
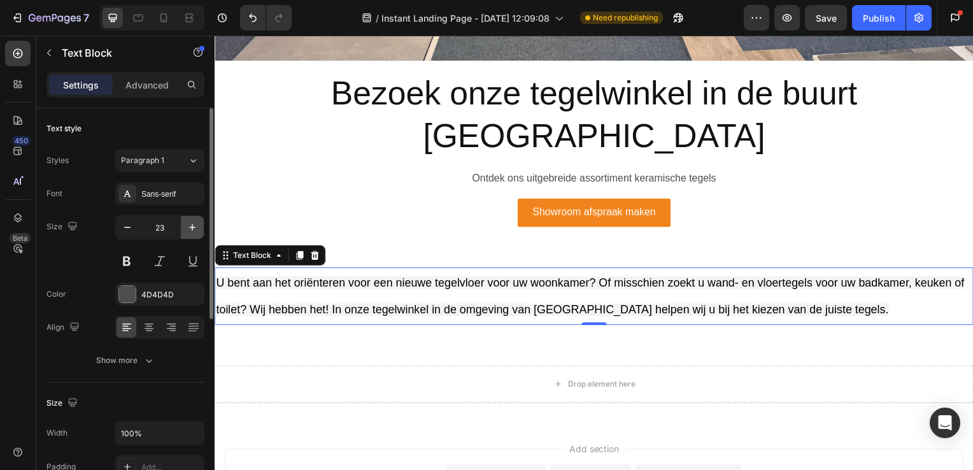
click at [191, 223] on icon "button" at bounding box center [192, 227] width 13 height 13
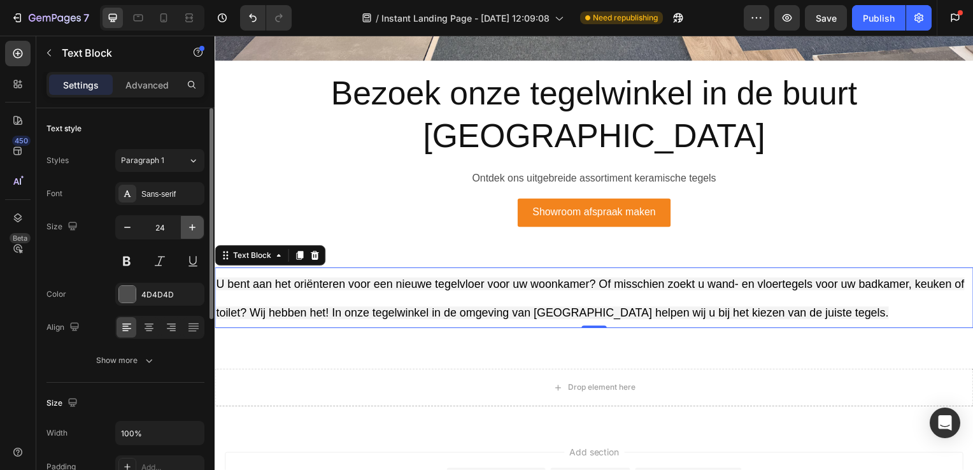
click at [191, 223] on icon "button" at bounding box center [192, 227] width 13 height 13
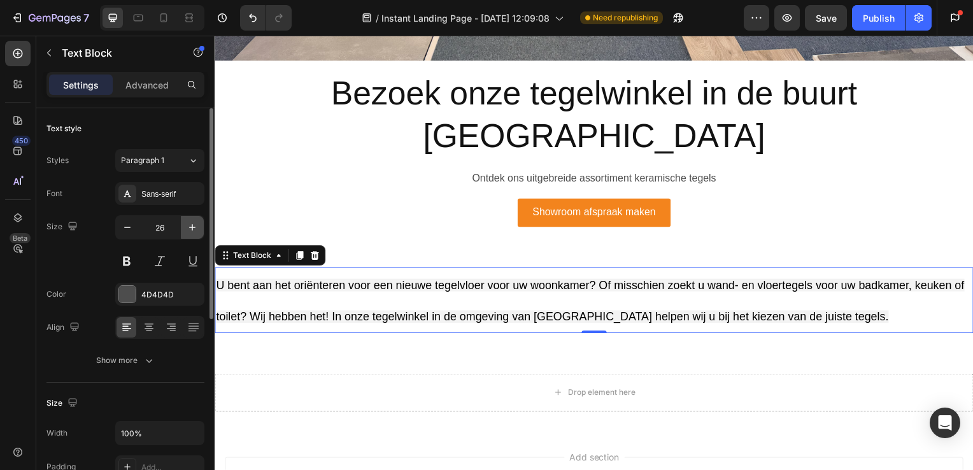
click at [191, 223] on icon "button" at bounding box center [192, 227] width 13 height 13
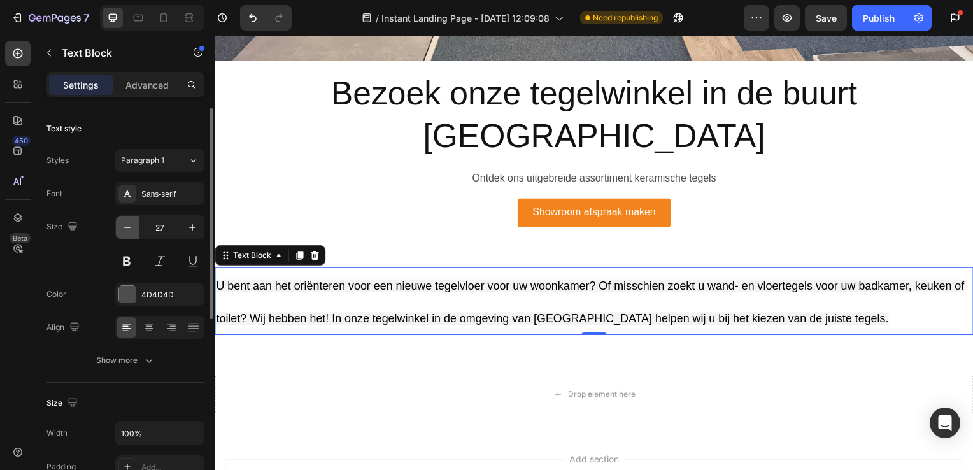
click at [121, 230] on icon "button" at bounding box center [127, 227] width 13 height 13
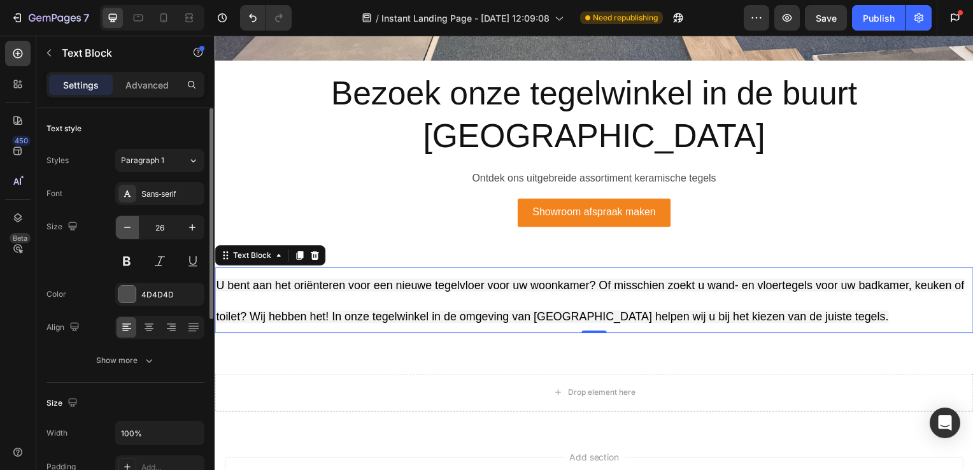
click at [121, 230] on icon "button" at bounding box center [127, 227] width 13 height 13
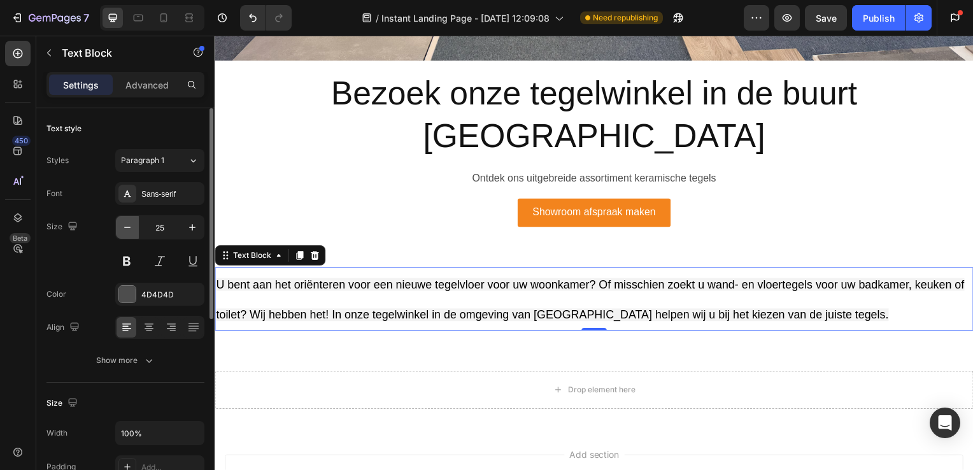
click at [121, 230] on icon "button" at bounding box center [127, 227] width 13 height 13
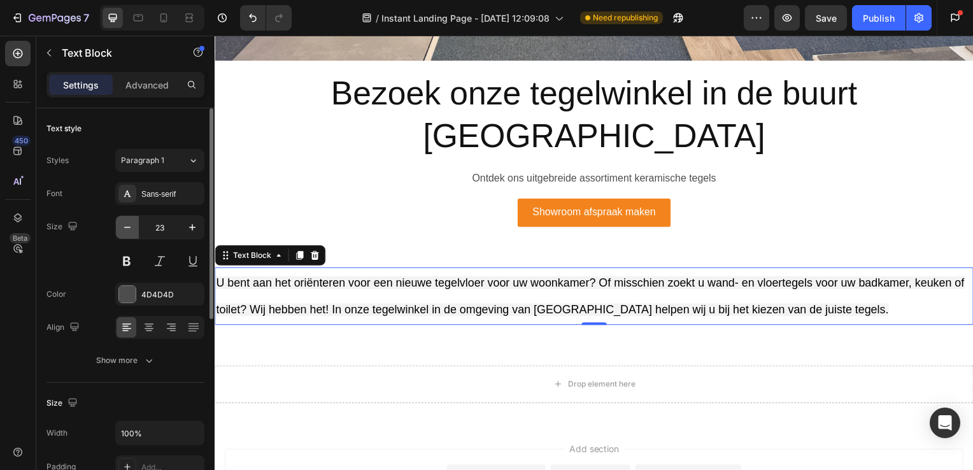
click at [121, 230] on icon "button" at bounding box center [127, 227] width 13 height 13
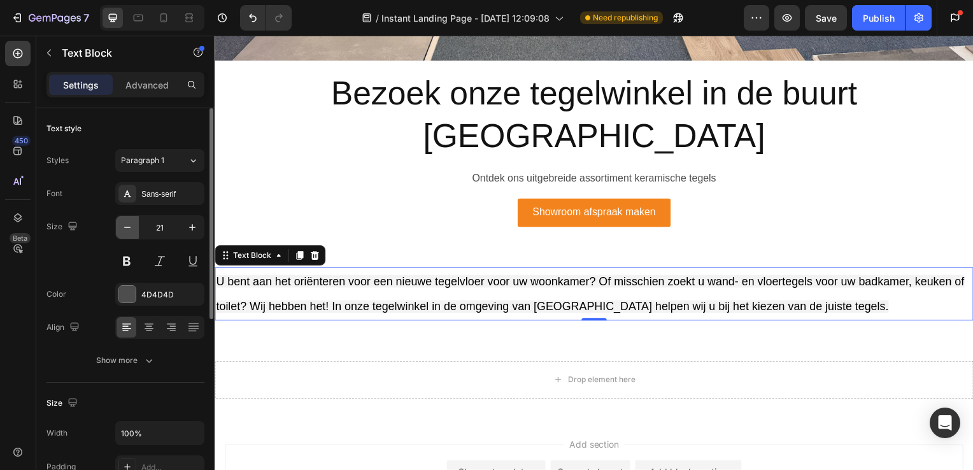
click at [121, 230] on icon "button" at bounding box center [127, 227] width 13 height 13
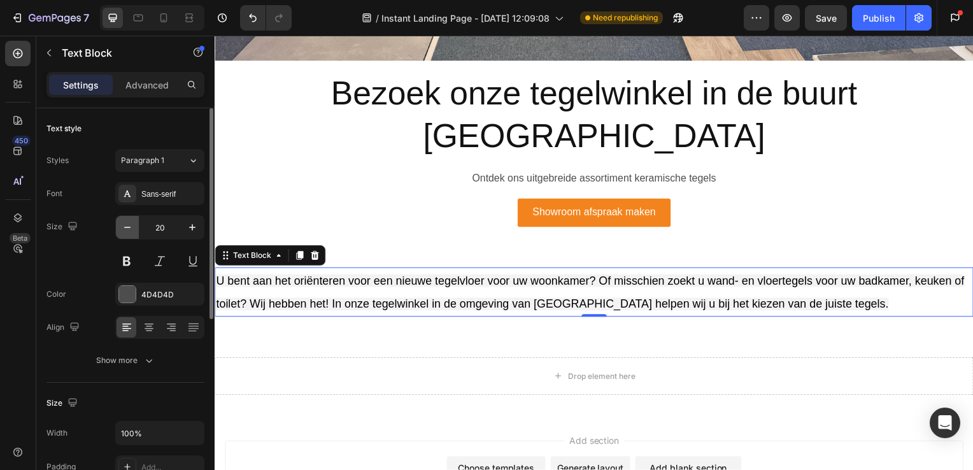
click at [121, 230] on icon "button" at bounding box center [127, 227] width 13 height 13
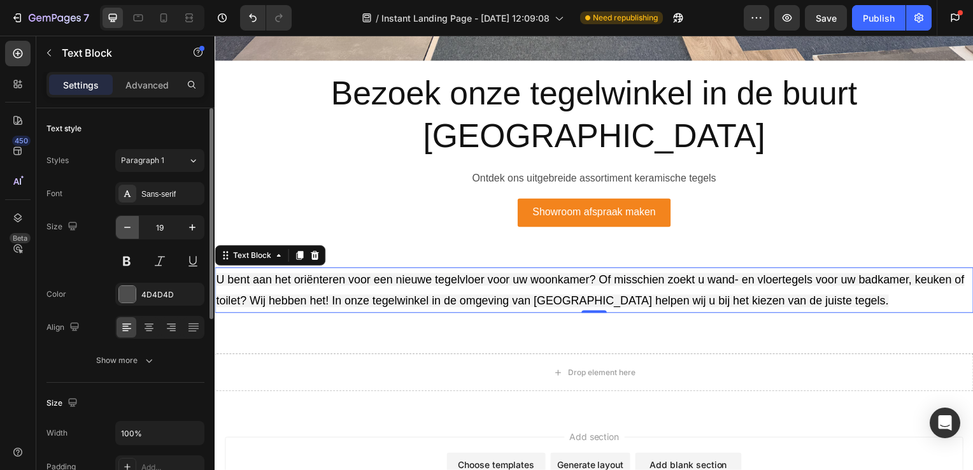
click at [121, 230] on icon "button" at bounding box center [127, 227] width 13 height 13
type input "18"
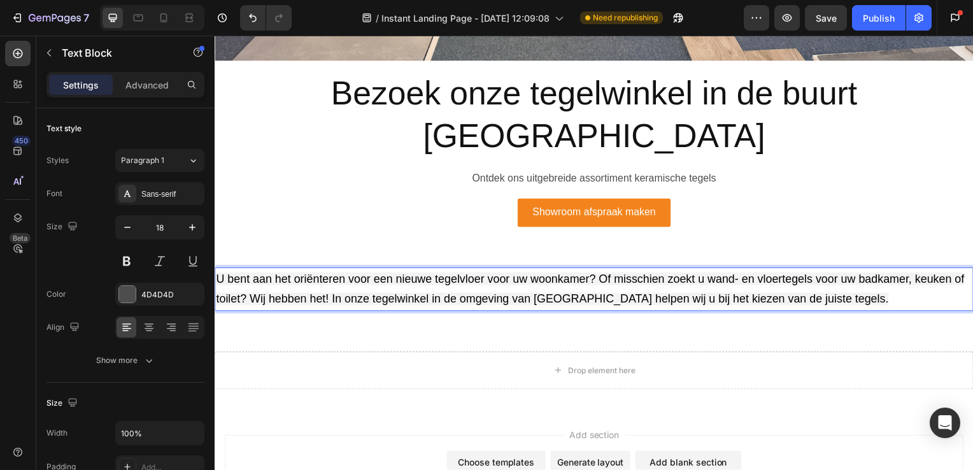
click at [259, 275] on span "U bent aan het oriënteren voor een nieuwe tegelvloer voor uw woonkamer? Of miss…" at bounding box center [593, 291] width 754 height 33
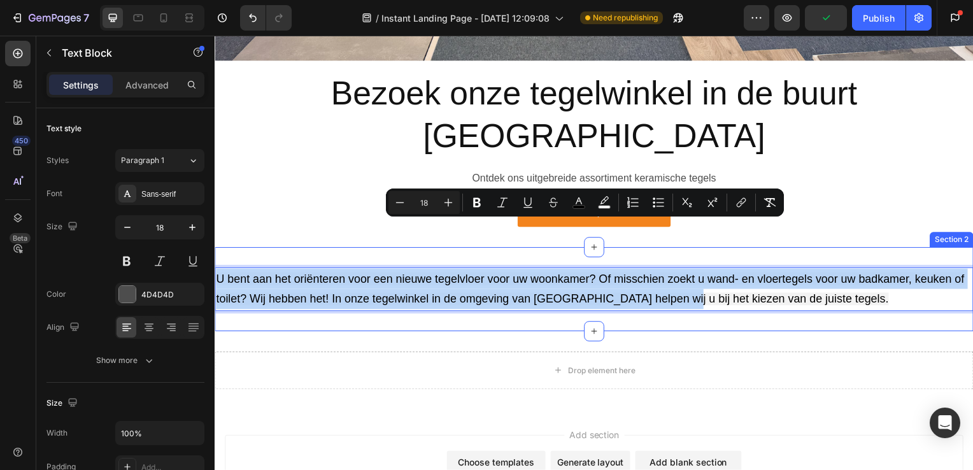
drag, startPoint x: 217, startPoint y: 227, endPoint x: 729, endPoint y: 214, distance: 512.3
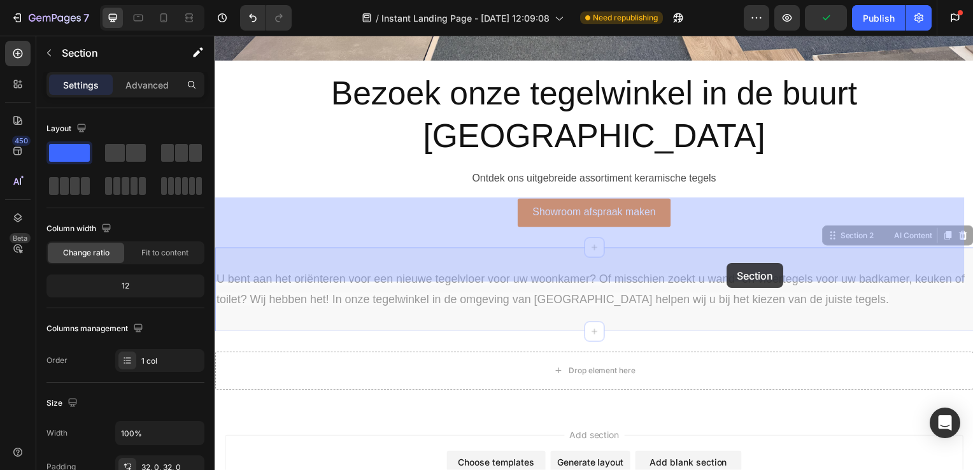
drag, startPoint x: 729, startPoint y: 214, endPoint x: 731, endPoint y: 265, distance: 51.0
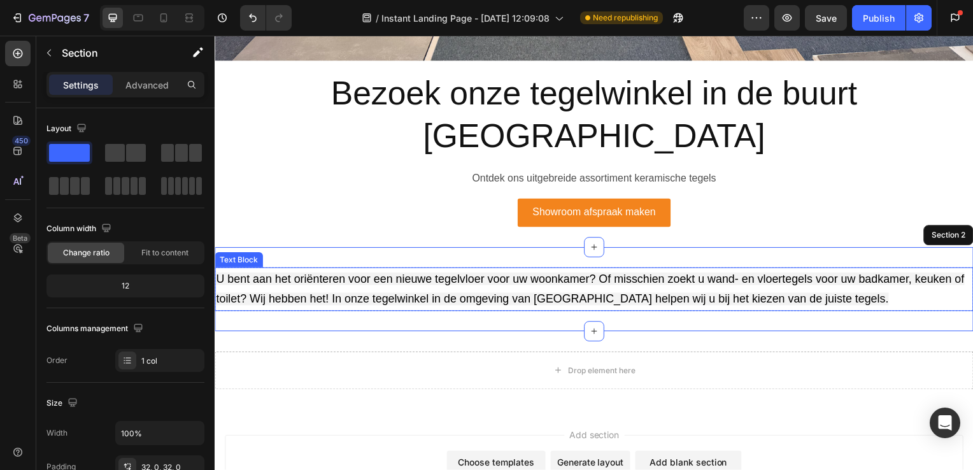
click at [314, 271] on p "U bent aan het oriënteren voor een nieuwe tegelvloer voor uw woonkamer? Of miss…" at bounding box center [597, 291] width 762 height 41
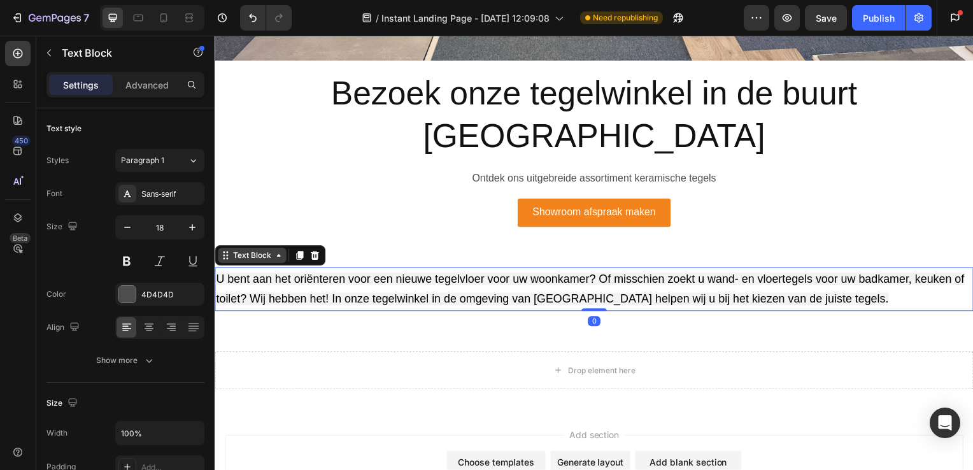
click at [278, 252] on icon at bounding box center [279, 257] width 10 height 10
click at [265, 275] on span "U bent aan het oriënteren voor een nieuwe tegelvloer voor uw woonkamer? Of miss…" at bounding box center [593, 291] width 754 height 33
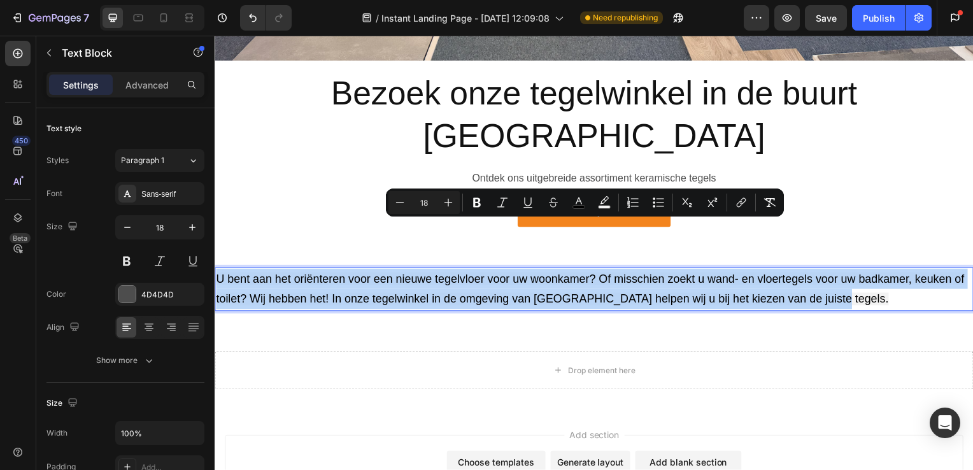
drag, startPoint x: 219, startPoint y: 226, endPoint x: 836, endPoint y: 254, distance: 617.2
click at [836, 271] on p "U bent aan het oriënteren voor een nieuwe tegelvloer voor uw woonkamer? Of miss…" at bounding box center [597, 291] width 762 height 41
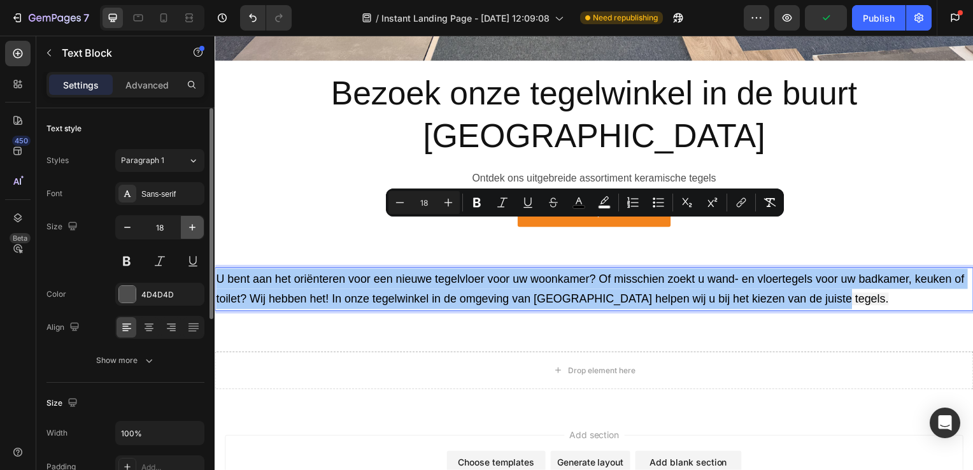
click at [196, 224] on icon "button" at bounding box center [192, 227] width 13 height 13
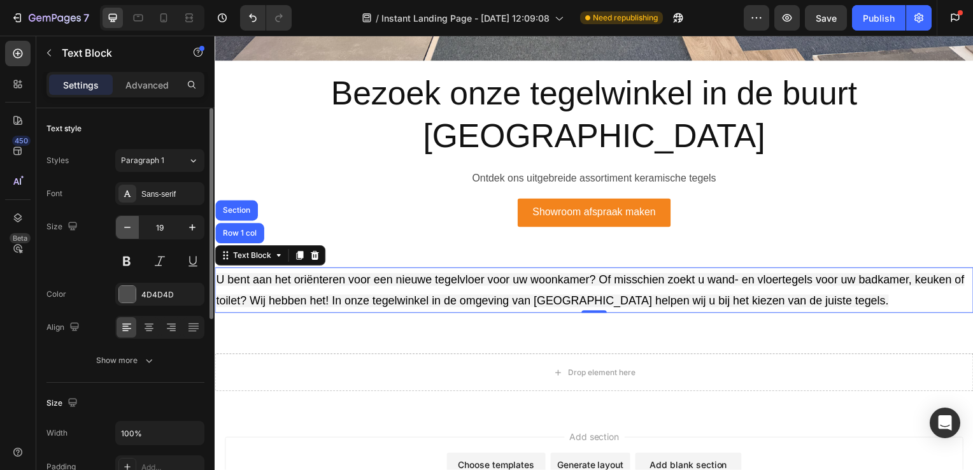
click at [122, 229] on icon "button" at bounding box center [127, 227] width 13 height 13
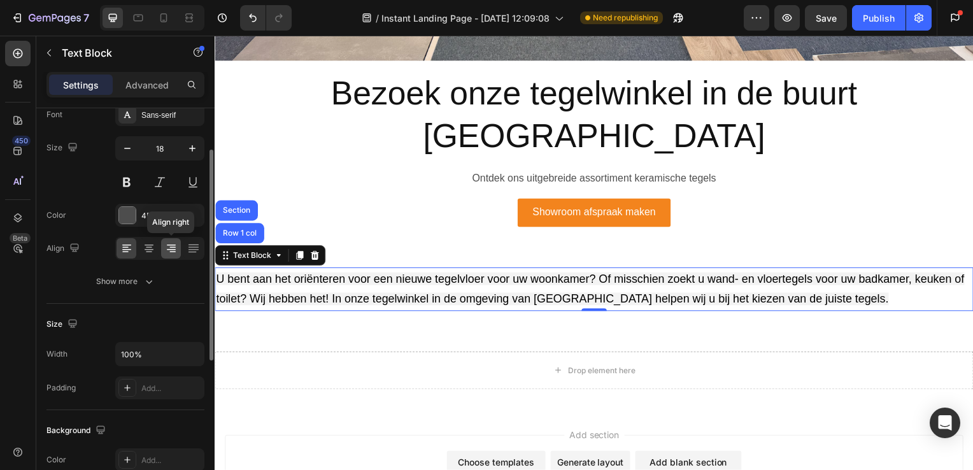
scroll to position [0, 0]
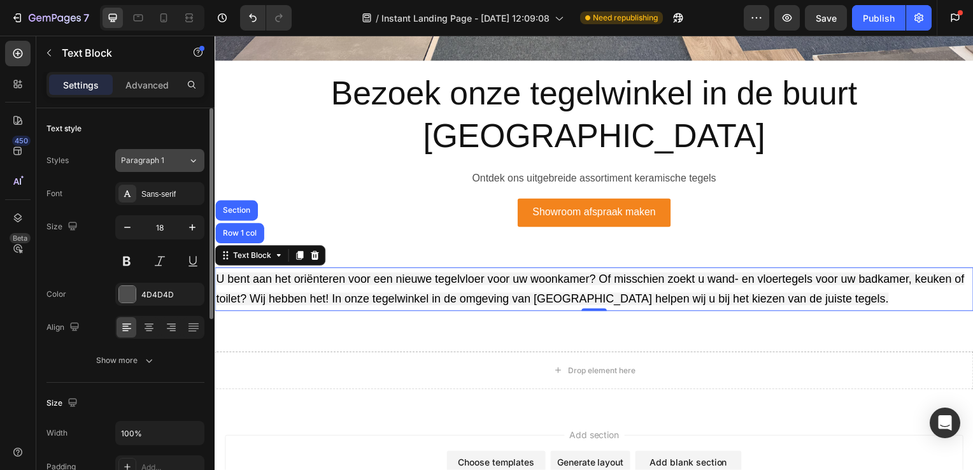
click at [185, 161] on div "Paragraph 1" at bounding box center [154, 160] width 67 height 11
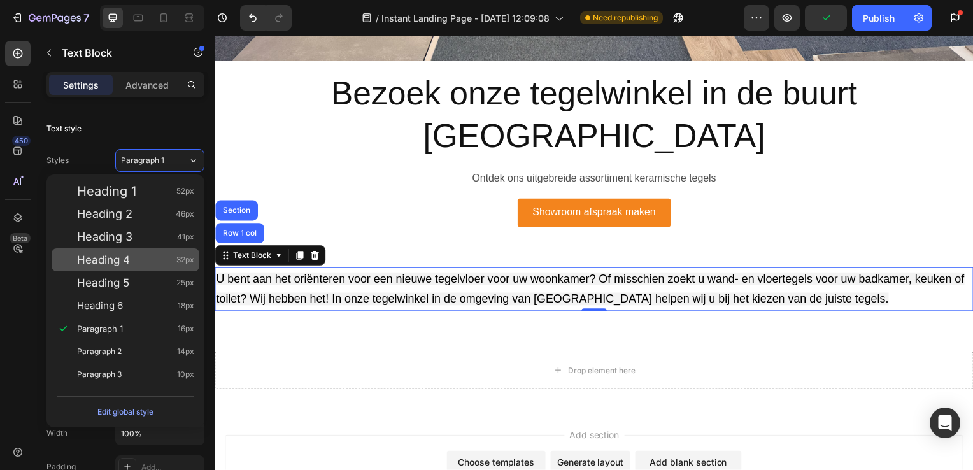
click at [183, 248] on div "Heading 4 32px" at bounding box center [126, 259] width 148 height 23
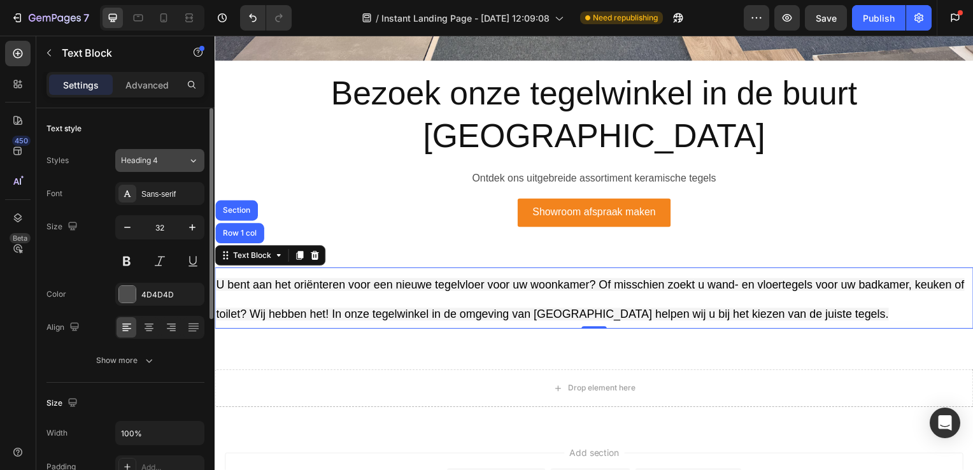
click at [176, 164] on div "Heading 4" at bounding box center [154, 160] width 67 height 11
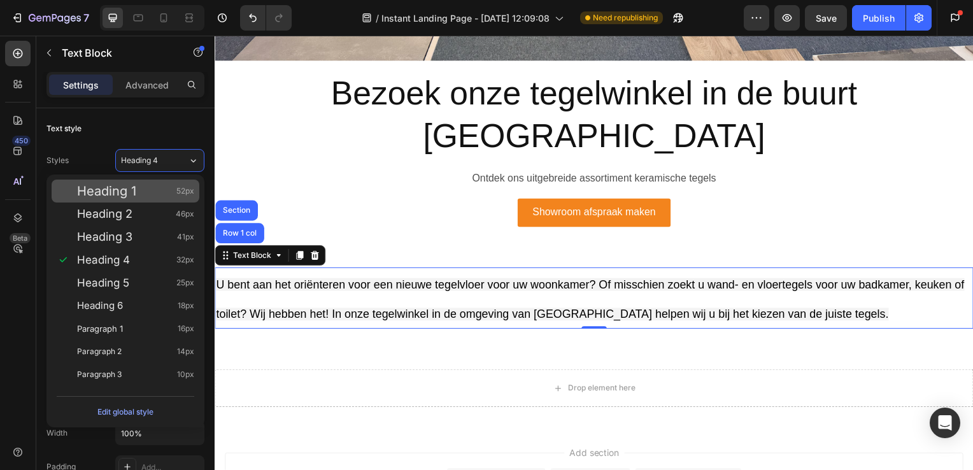
click at [161, 191] on div "Heading 1 52px" at bounding box center [135, 191] width 117 height 13
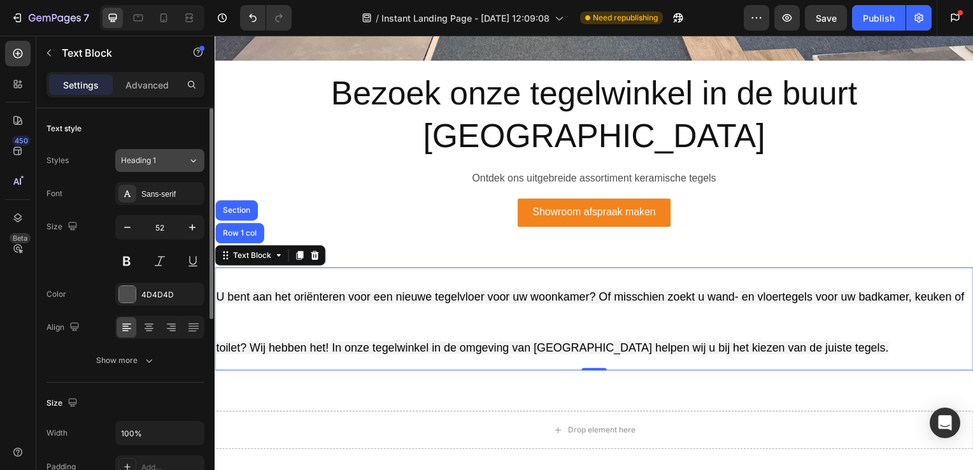
click at [175, 166] on button "Heading 1" at bounding box center [159, 160] width 89 height 23
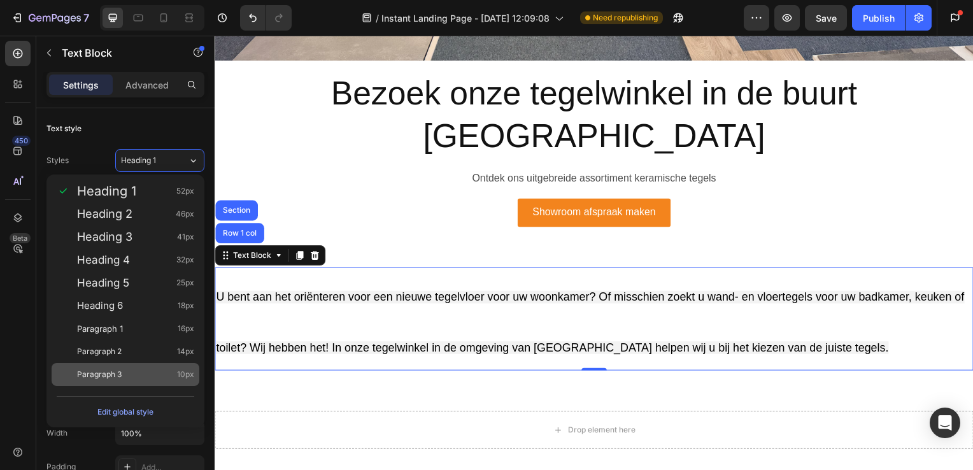
click at [170, 368] on div "Paragraph 3 10px" at bounding box center [135, 374] width 117 height 13
type input "10"
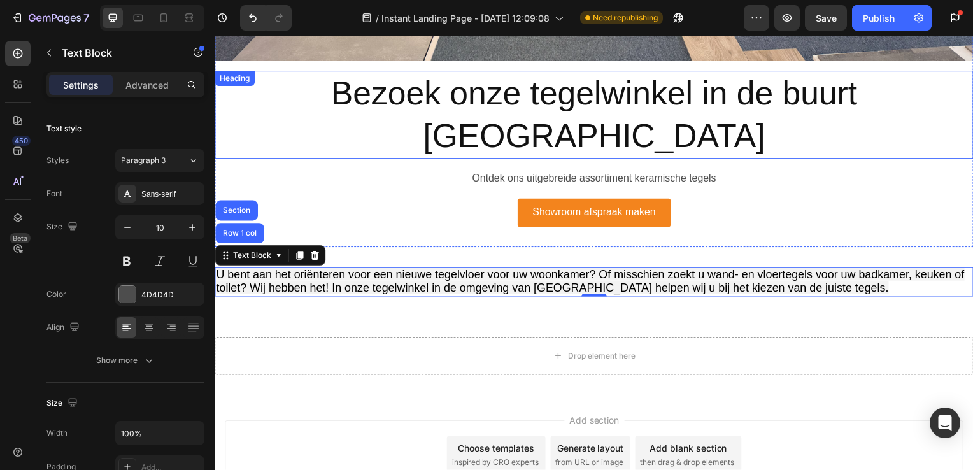
click at [600, 78] on p "Bezoek onze tegelwinkel in de buurt [GEOGRAPHIC_DATA]" at bounding box center [597, 116] width 762 height 86
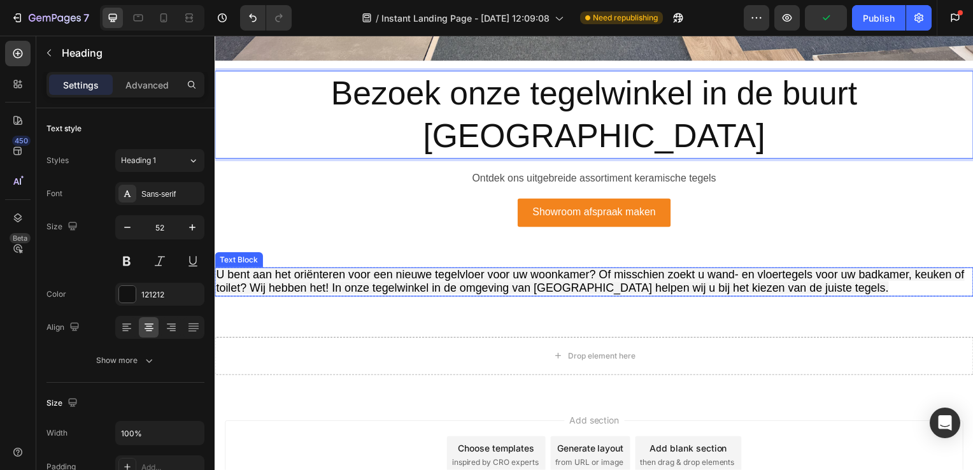
click at [317, 270] on span "U bent aan het oriënteren voor een nieuwe tegelvloer voor uw woonkamer? Of miss…" at bounding box center [593, 283] width 754 height 26
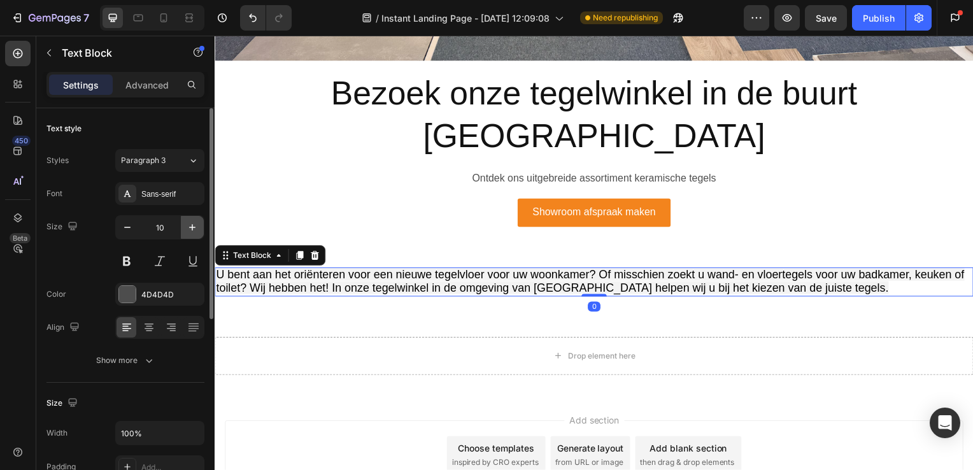
click at [188, 234] on button "button" at bounding box center [192, 227] width 23 height 23
click at [189, 234] on button "button" at bounding box center [192, 227] width 23 height 23
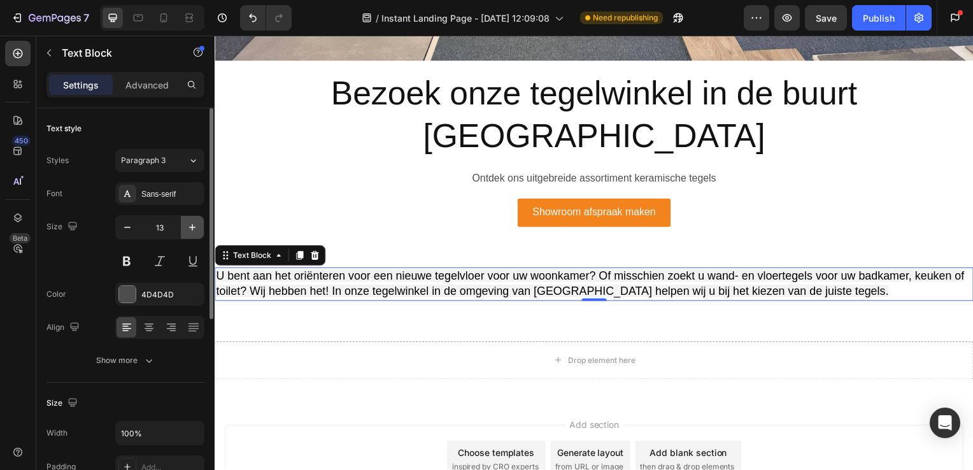
click at [189, 234] on button "button" at bounding box center [192, 227] width 23 height 23
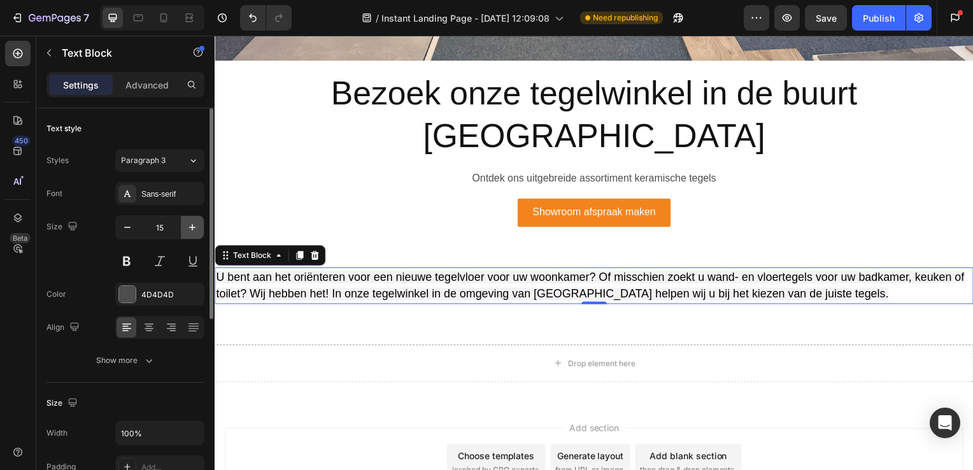
click at [189, 234] on button "button" at bounding box center [192, 227] width 23 height 23
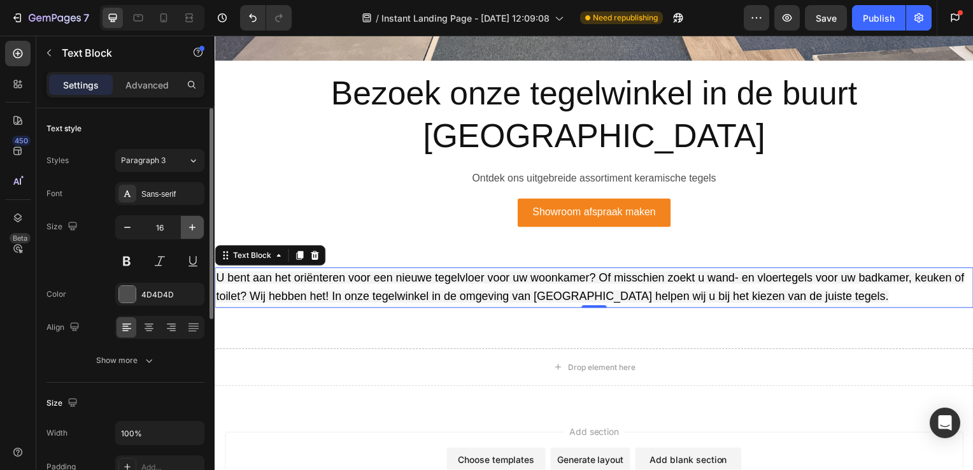
click at [189, 234] on button "button" at bounding box center [192, 227] width 23 height 23
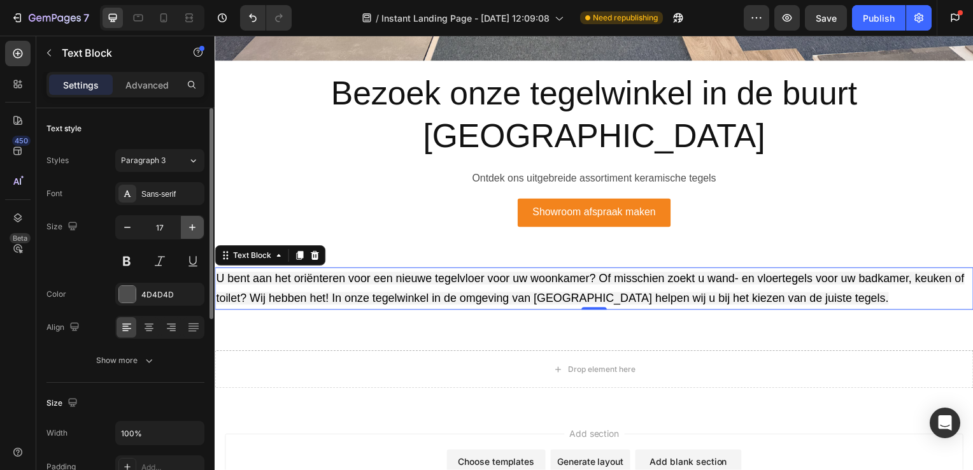
click at [189, 234] on button "button" at bounding box center [192, 227] width 23 height 23
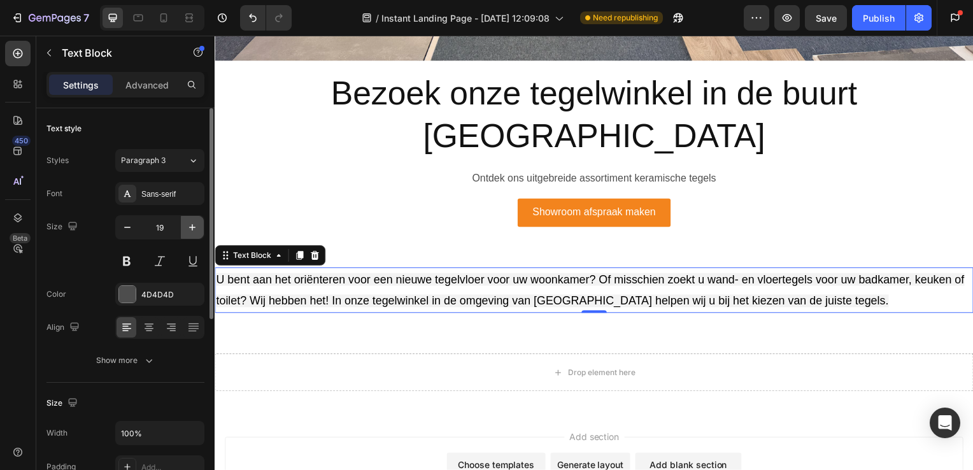
click at [192, 231] on icon "button" at bounding box center [192, 227] width 13 height 13
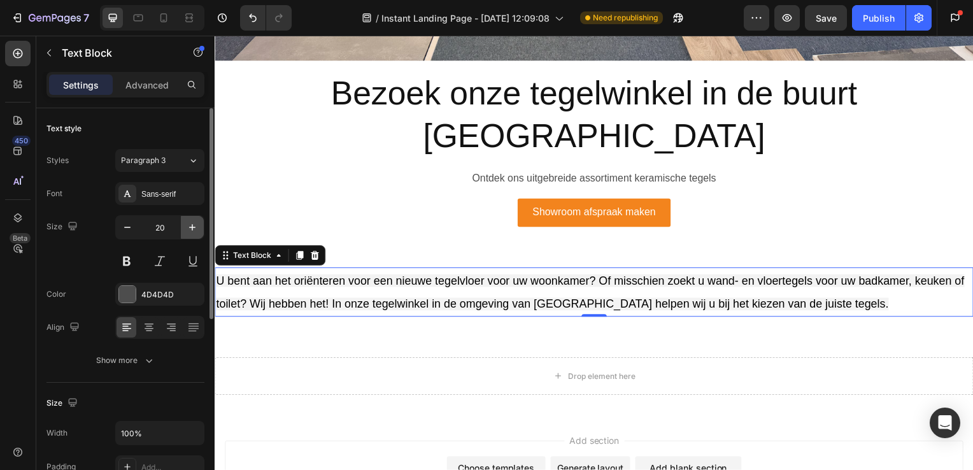
click at [192, 231] on icon "button" at bounding box center [192, 227] width 13 height 13
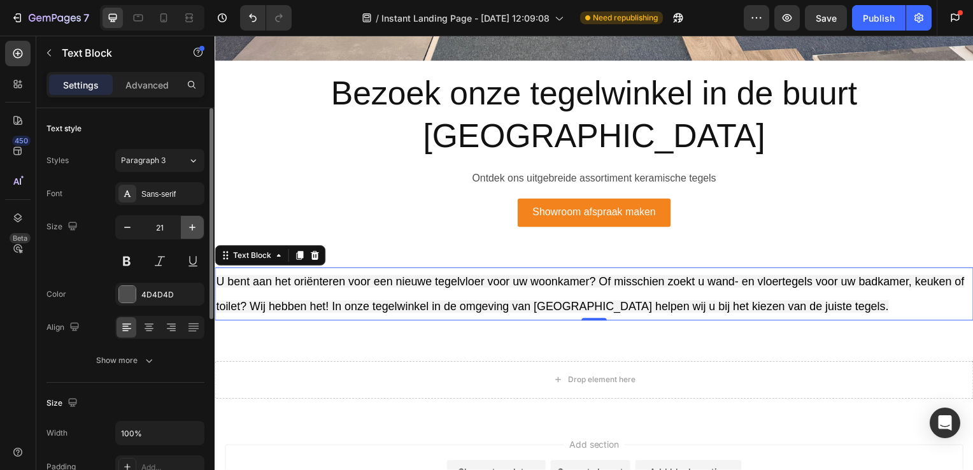
click at [192, 231] on icon "button" at bounding box center [192, 227] width 13 height 13
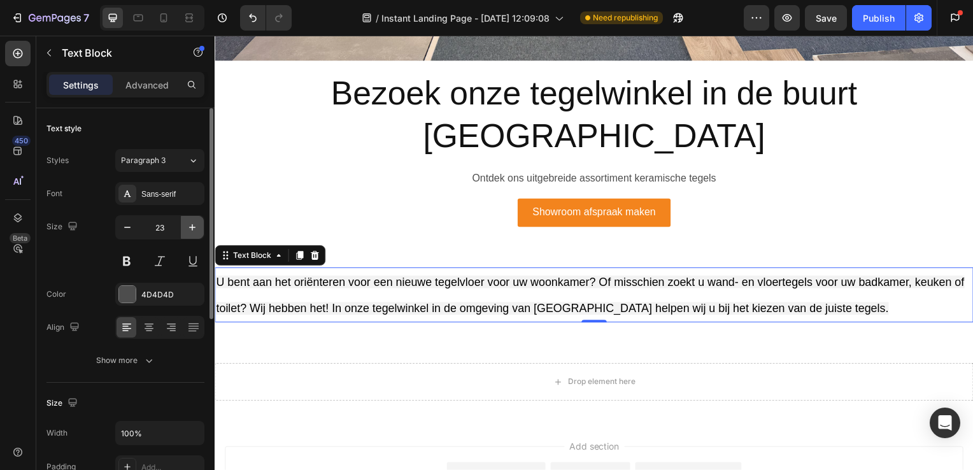
click at [192, 231] on icon "button" at bounding box center [192, 227] width 13 height 13
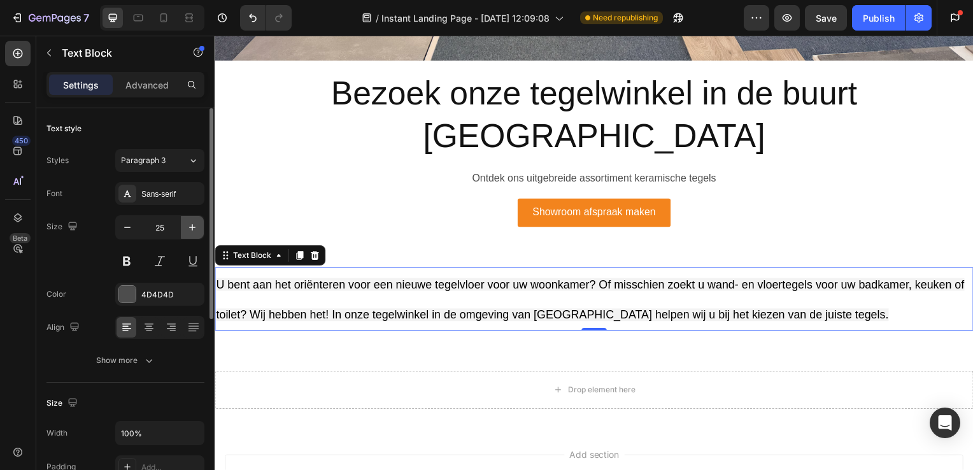
click at [192, 231] on icon "button" at bounding box center [192, 227] width 13 height 13
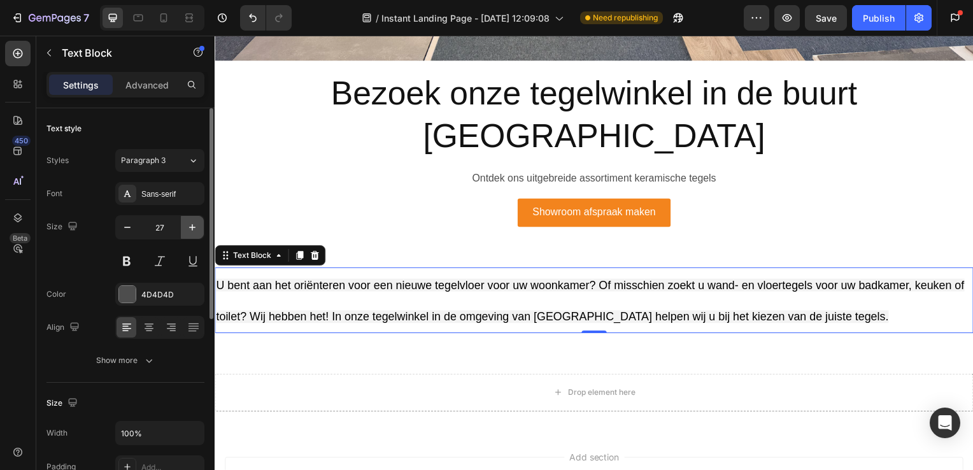
click at [192, 231] on icon "button" at bounding box center [192, 227] width 13 height 13
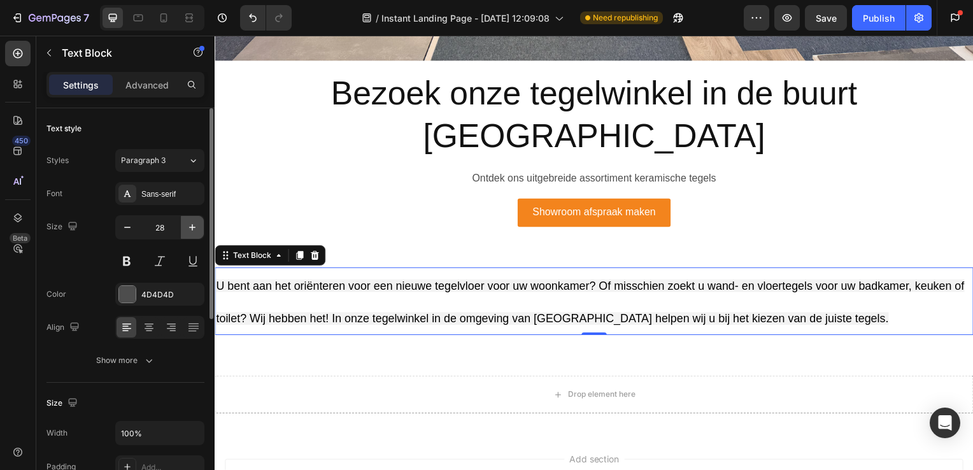
click at [192, 231] on icon "button" at bounding box center [192, 227] width 13 height 13
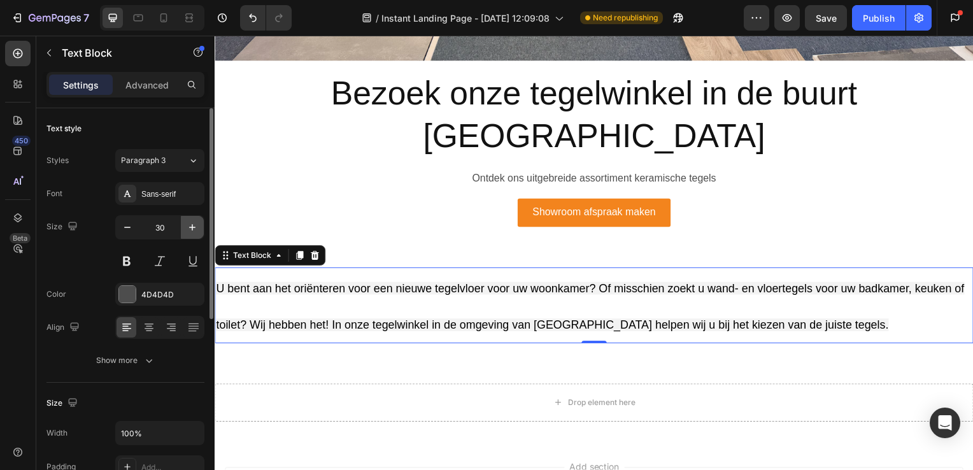
click at [192, 231] on icon "button" at bounding box center [192, 227] width 13 height 13
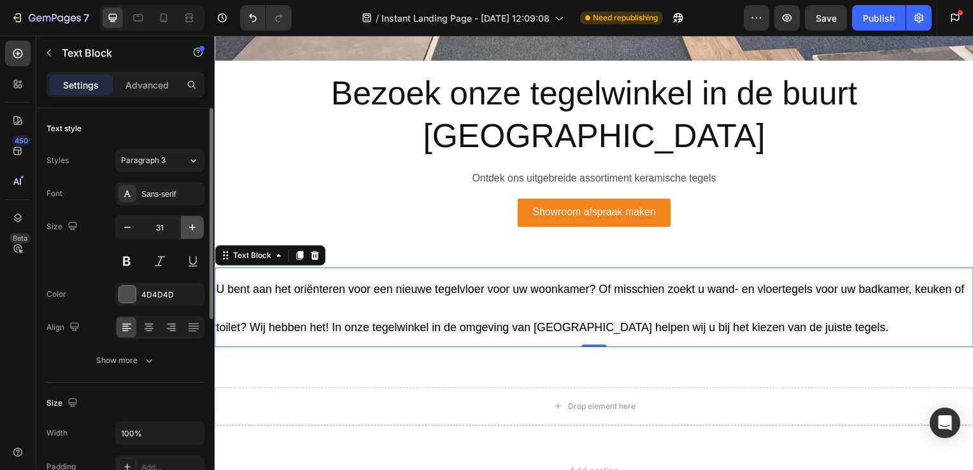
click at [192, 231] on icon "button" at bounding box center [192, 227] width 13 height 13
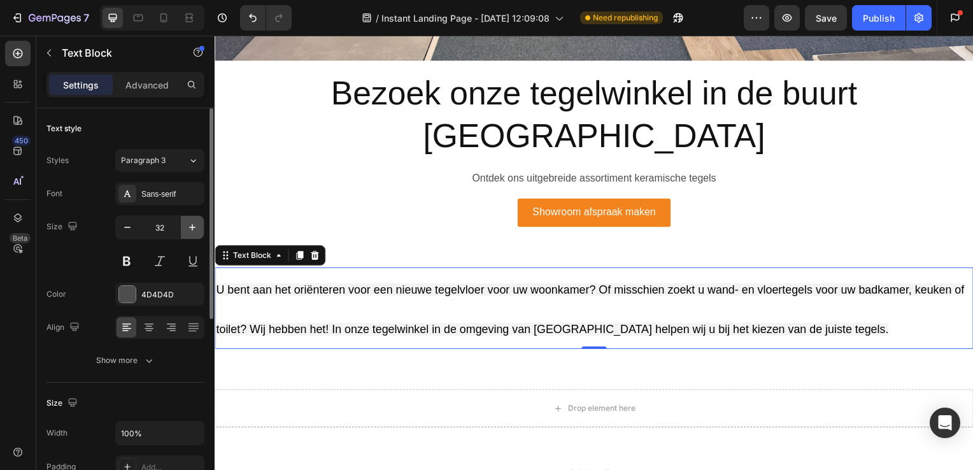
click at [192, 231] on icon "button" at bounding box center [192, 227] width 13 height 13
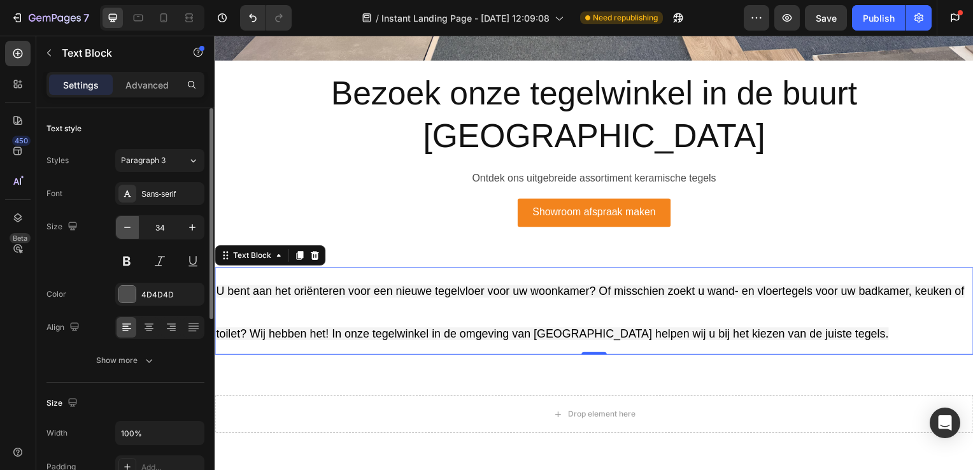
click at [131, 234] on button "button" at bounding box center [127, 227] width 23 height 23
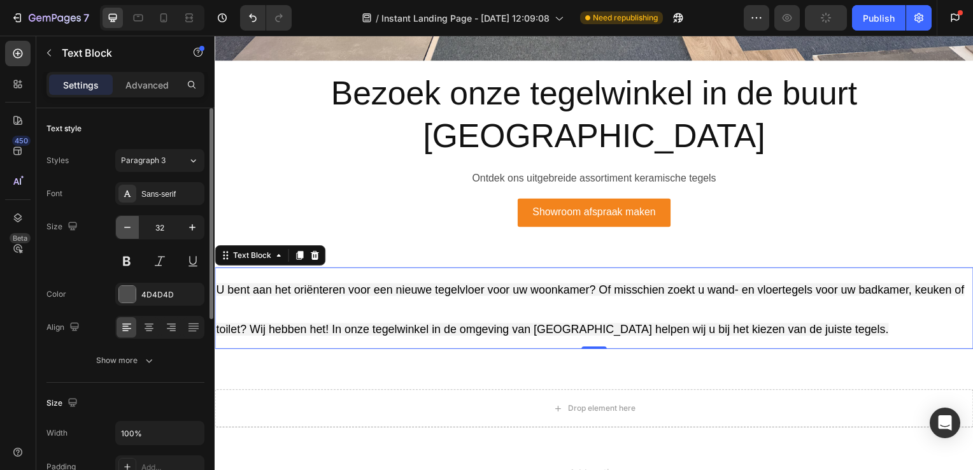
click at [131, 234] on button "button" at bounding box center [127, 227] width 23 height 23
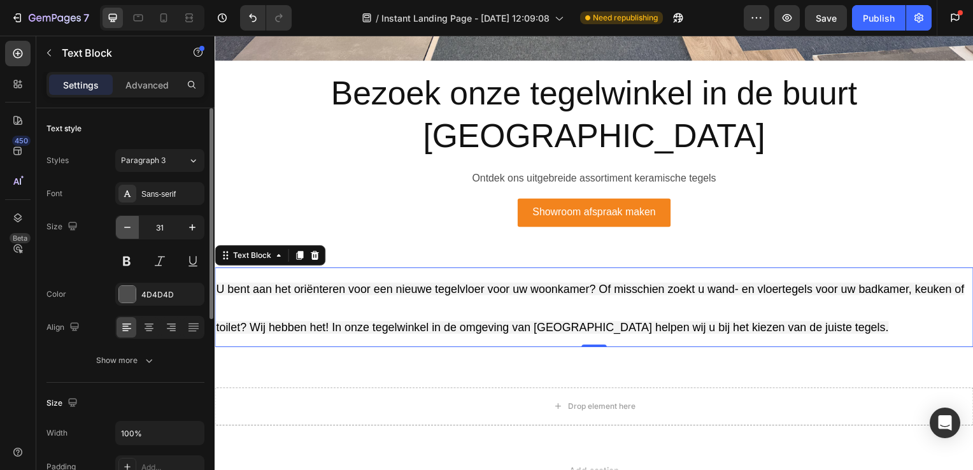
click at [131, 234] on button "button" at bounding box center [127, 227] width 23 height 23
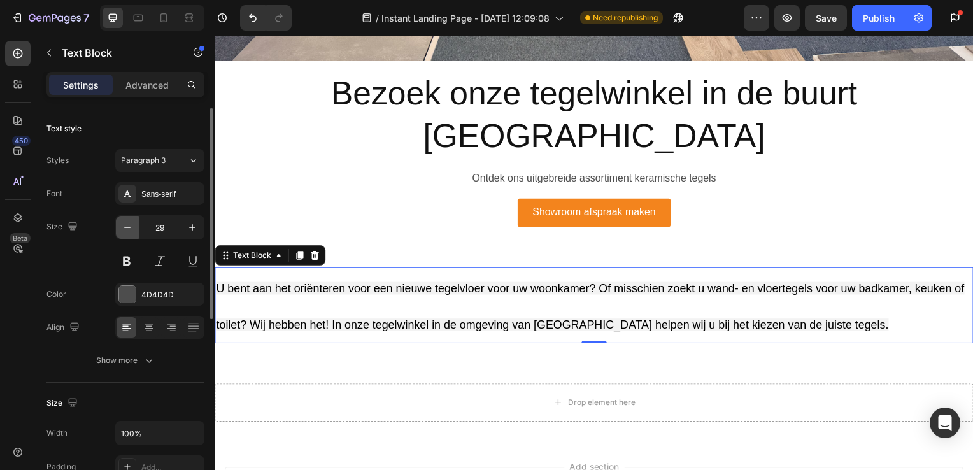
click at [131, 234] on button "button" at bounding box center [127, 227] width 23 height 23
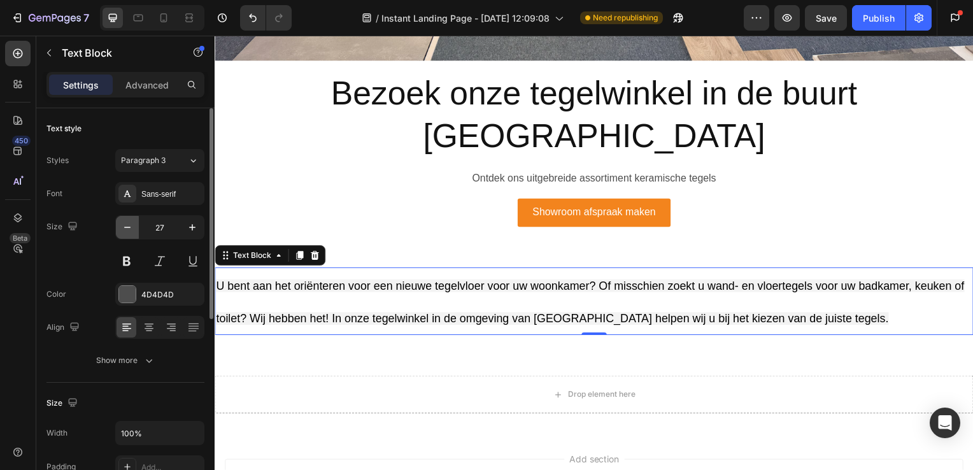
click at [131, 234] on button "button" at bounding box center [127, 227] width 23 height 23
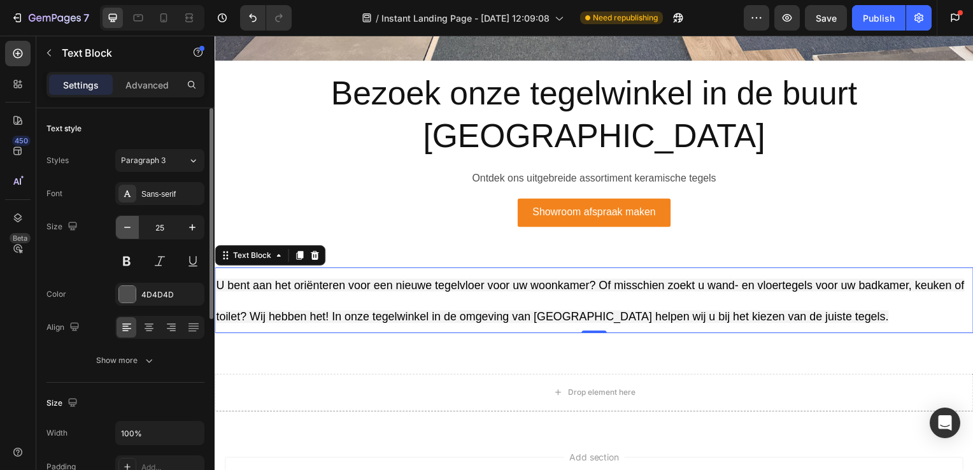
click at [131, 234] on button "button" at bounding box center [127, 227] width 23 height 23
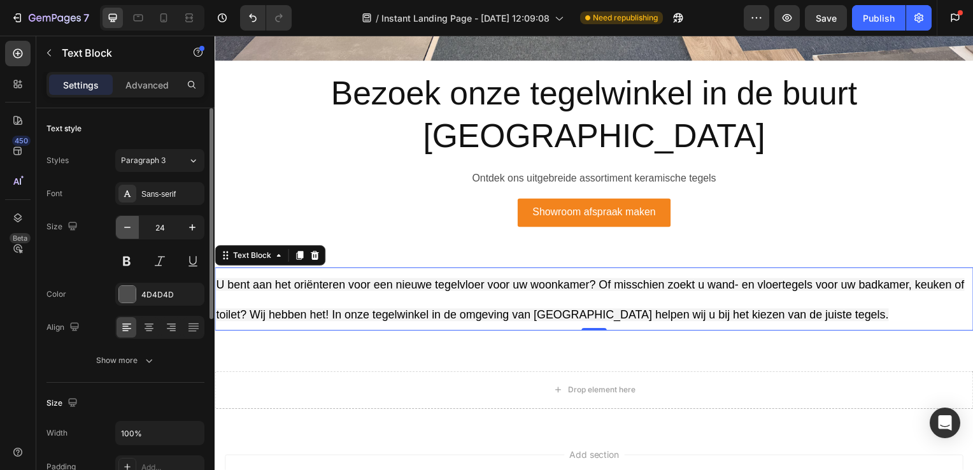
click at [131, 234] on button "button" at bounding box center [127, 227] width 23 height 23
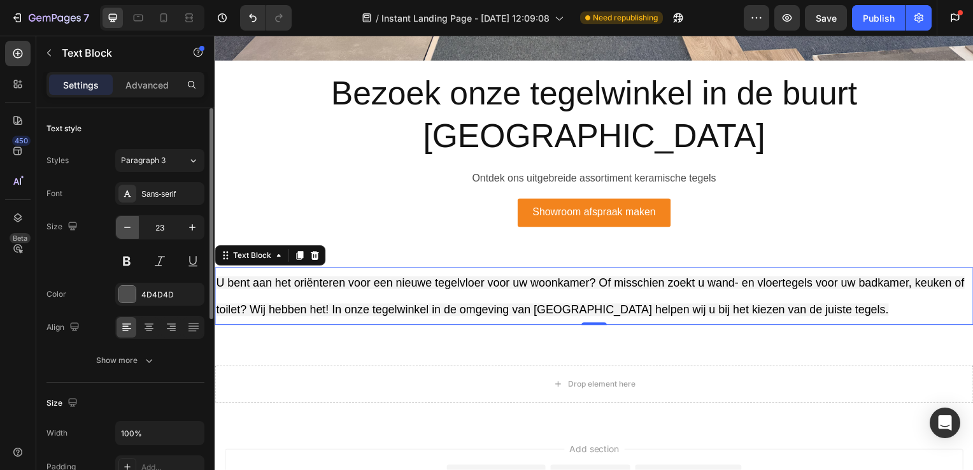
click at [131, 234] on button "button" at bounding box center [127, 227] width 23 height 23
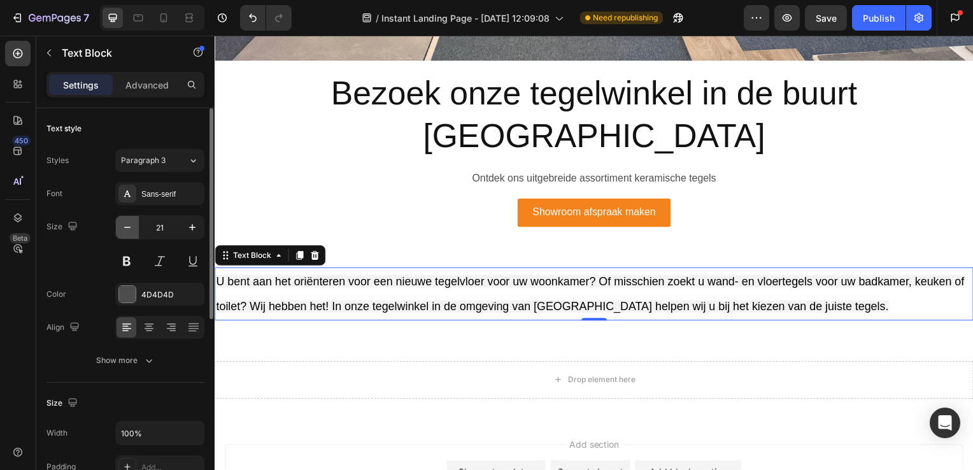
click at [131, 234] on button "button" at bounding box center [127, 227] width 23 height 23
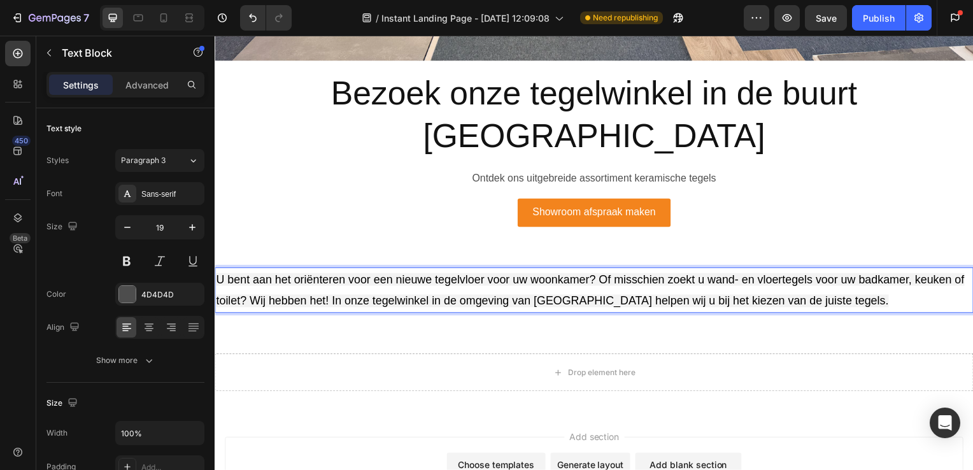
click at [808, 275] on span "U bent aan het oriënteren voor een nieuwe tegelvloer voor uw woonkamer? Of miss…" at bounding box center [593, 292] width 754 height 34
click at [847, 271] on p "U bent aan het oriënteren voor een nieuwe tegelvloer voor uw woonkamer? Of miss…" at bounding box center [597, 292] width 762 height 43
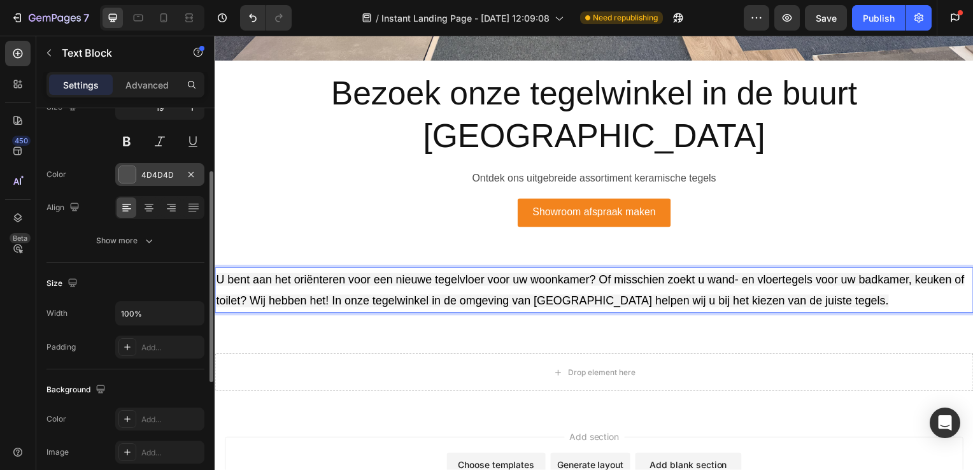
scroll to position [120, 0]
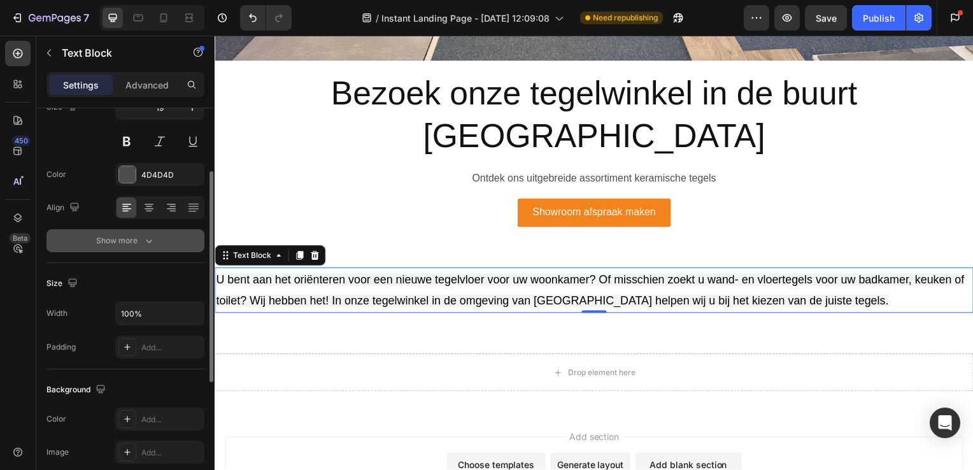
click at [139, 236] on div "Show more" at bounding box center [125, 240] width 59 height 13
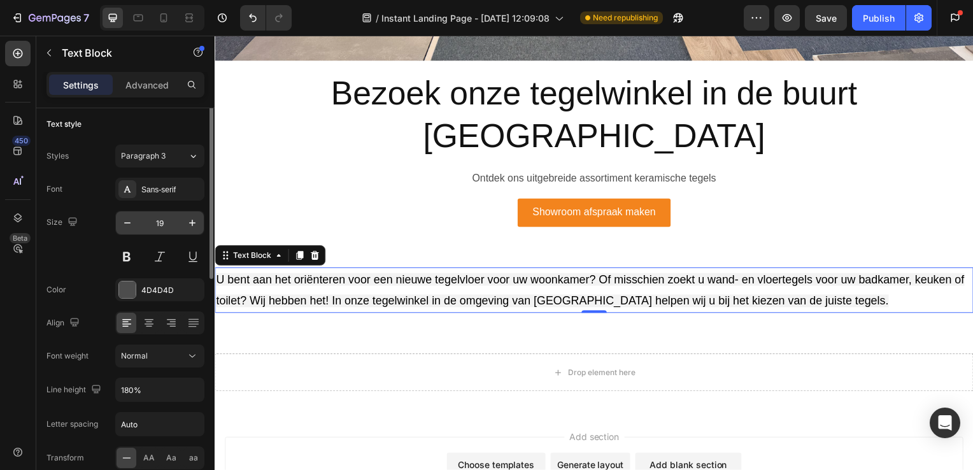
scroll to position [2, 0]
click at [164, 193] on div "Sans-serif" at bounding box center [171, 192] width 60 height 11
click at [106, 261] on div "Size 19" at bounding box center [125, 241] width 158 height 57
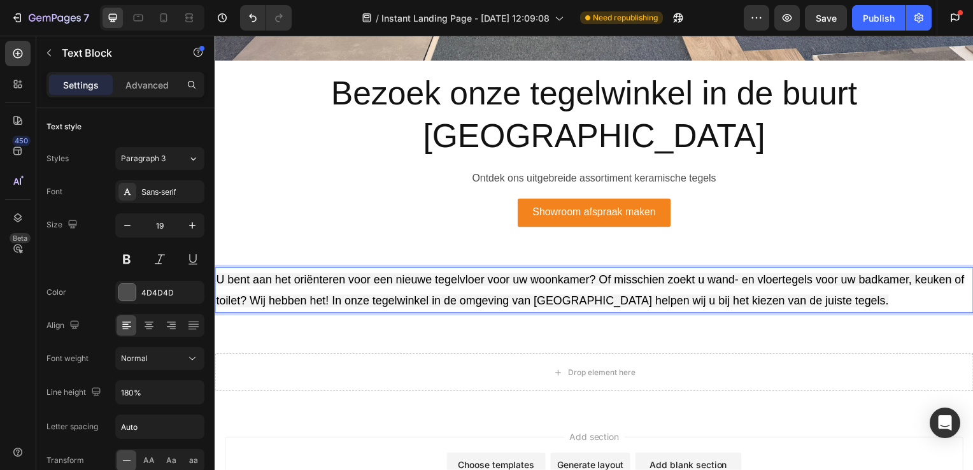
click at [347, 275] on span "U bent aan het oriënteren voor een nieuwe tegelvloer voor uw woonkamer? Of miss…" at bounding box center [593, 292] width 754 height 34
click at [343, 275] on span "U bent aan het oriënteren voor een nieuwe tegelvloer voor uw woonkamer? Of miss…" at bounding box center [593, 292] width 754 height 34
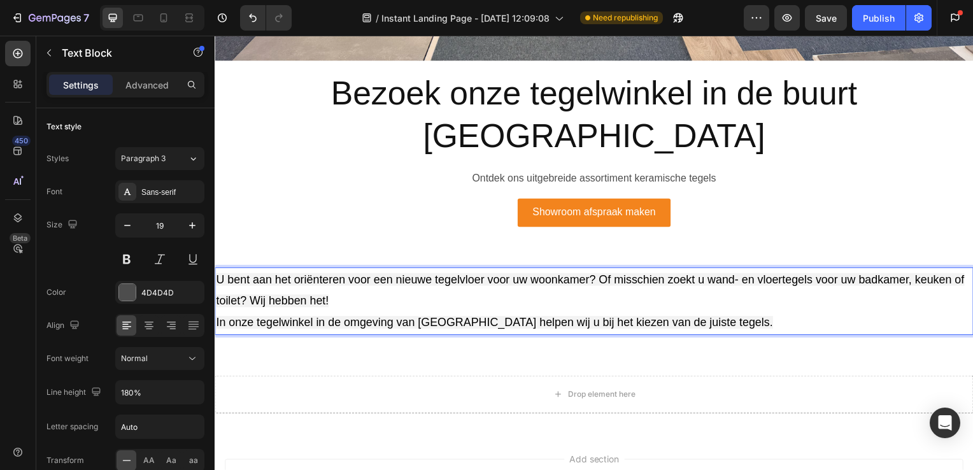
click at [347, 271] on p "U bent aan het oriënteren voor een nieuwe tegelvloer voor uw woonkamer? Of miss…" at bounding box center [597, 292] width 762 height 43
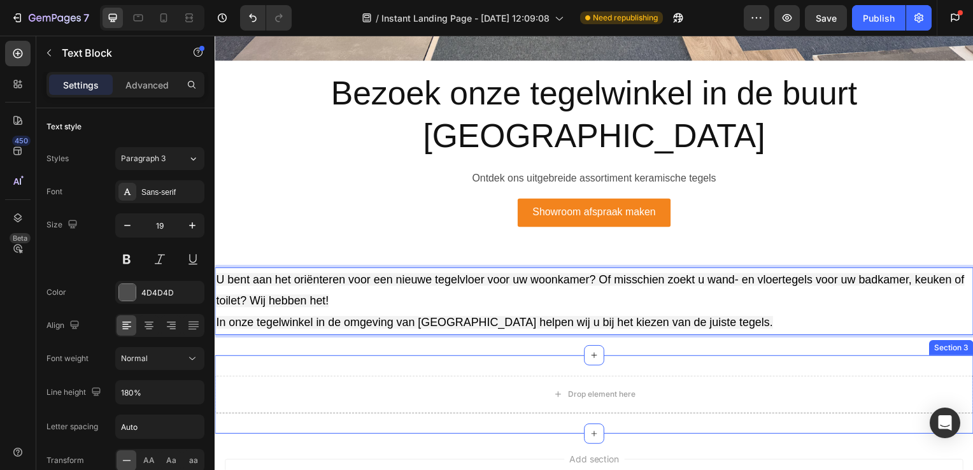
scroll to position [611, 0]
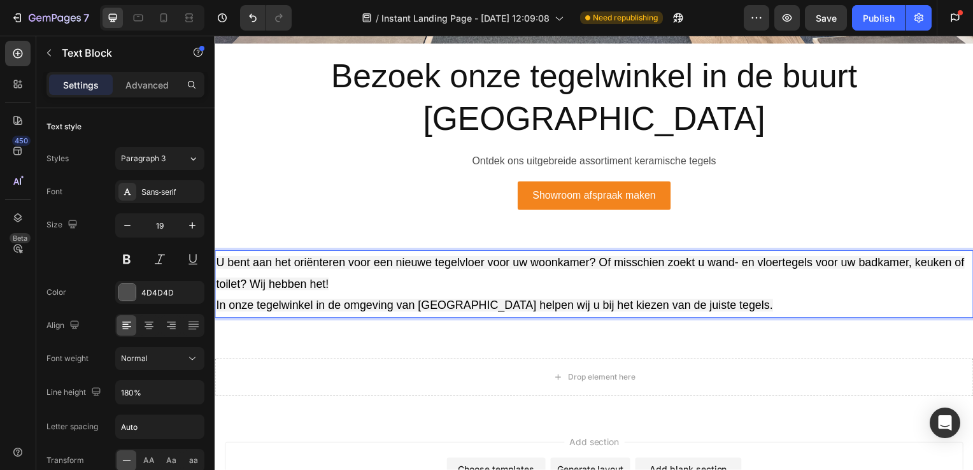
click at [606, 297] on p "In onze tegelwinkel in de omgeving van [GEOGRAPHIC_DATA] helpen wij u bij het k…" at bounding box center [597, 308] width 762 height 22
click at [187, 220] on icon "button" at bounding box center [192, 225] width 13 height 13
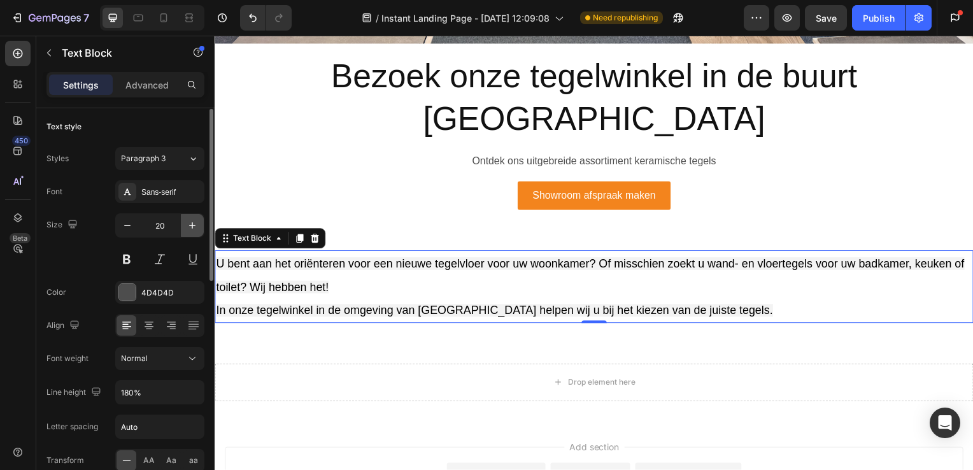
click at [187, 220] on icon "button" at bounding box center [192, 225] width 13 height 13
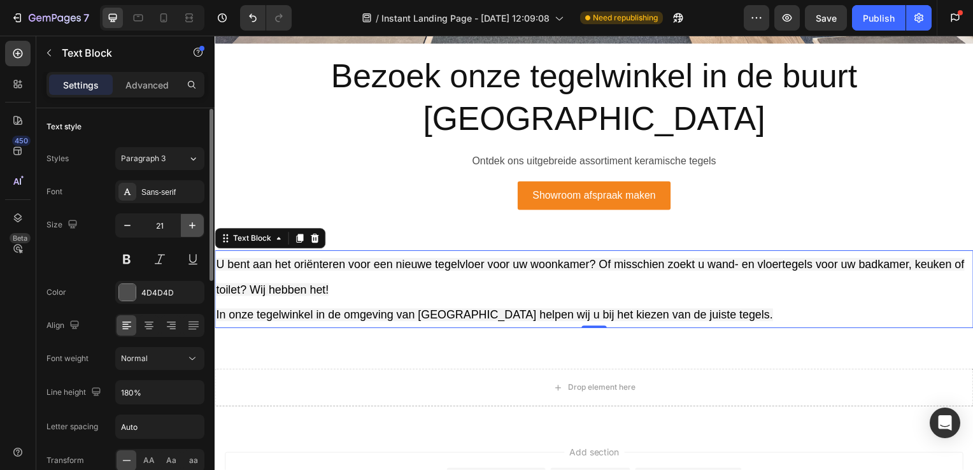
click at [187, 223] on icon "button" at bounding box center [192, 225] width 13 height 13
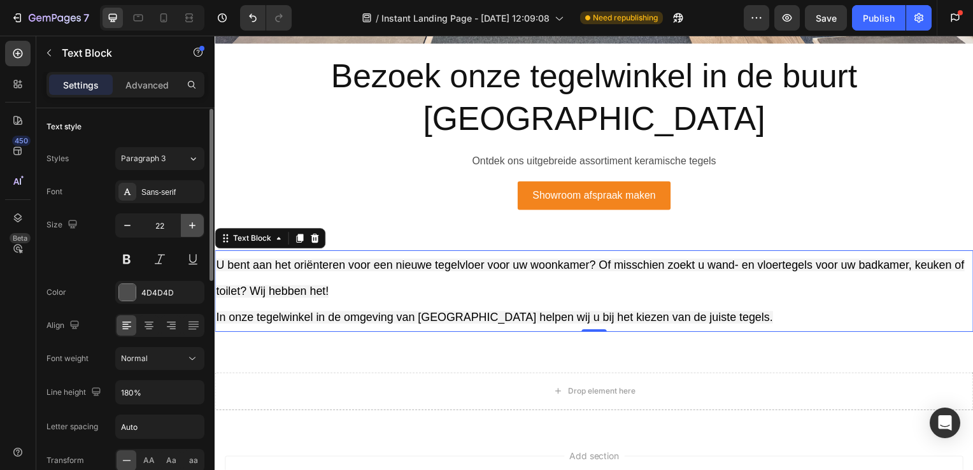
click at [187, 225] on icon "button" at bounding box center [192, 225] width 13 height 13
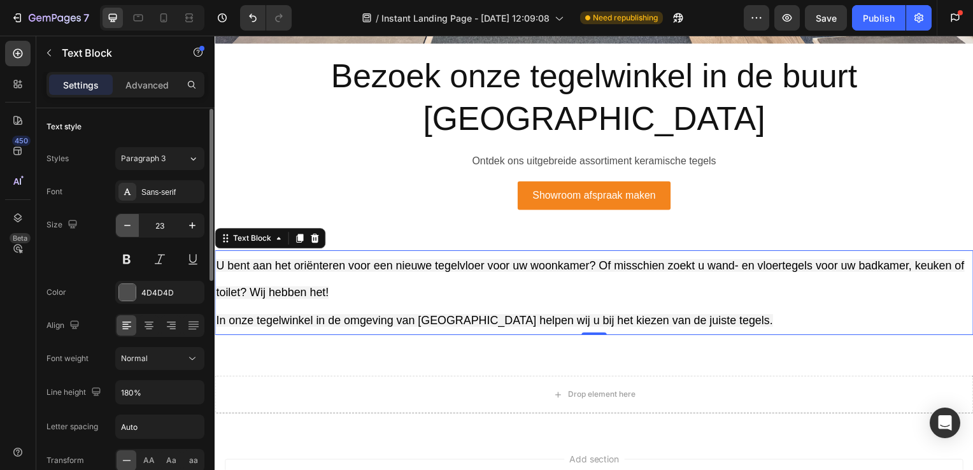
click at [130, 228] on icon "button" at bounding box center [127, 225] width 13 height 13
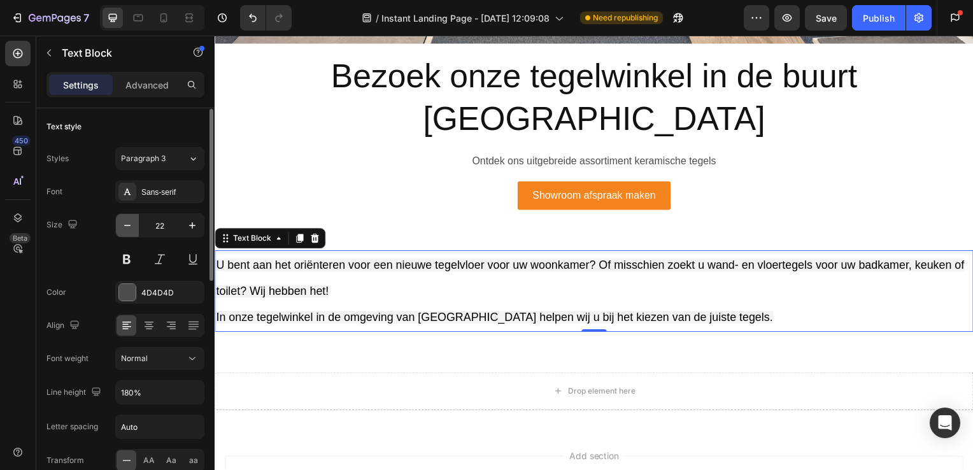
click at [130, 228] on icon "button" at bounding box center [127, 225] width 13 height 13
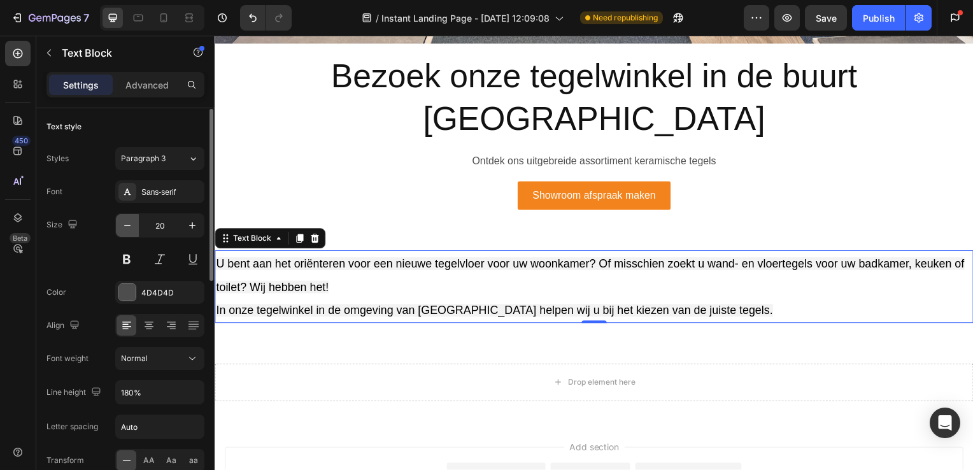
click at [125, 229] on icon "button" at bounding box center [127, 225] width 13 height 13
type input "19"
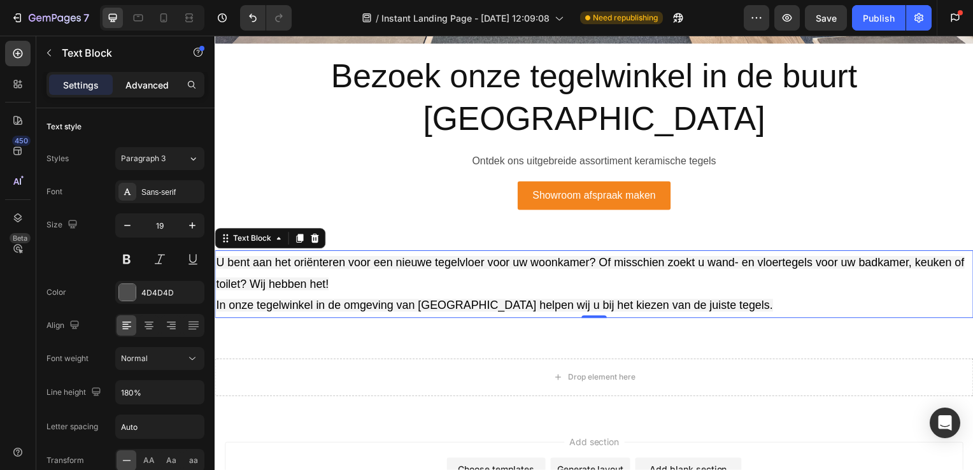
click at [131, 78] on p "Advanced" at bounding box center [146, 84] width 43 height 13
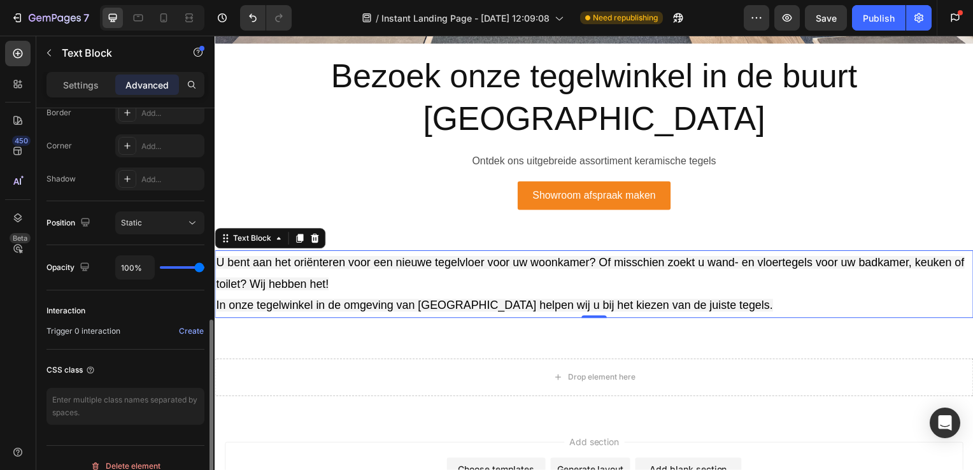
scroll to position [387, 0]
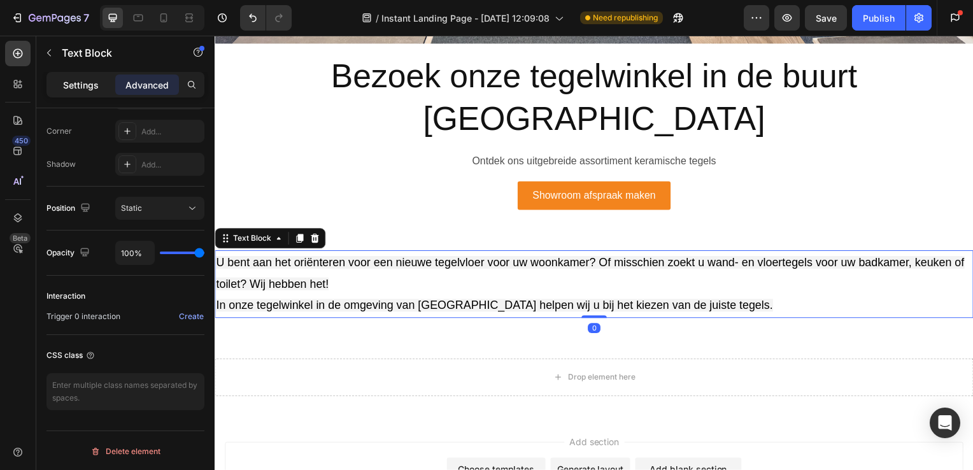
click at [76, 87] on p "Settings" at bounding box center [81, 84] width 36 height 13
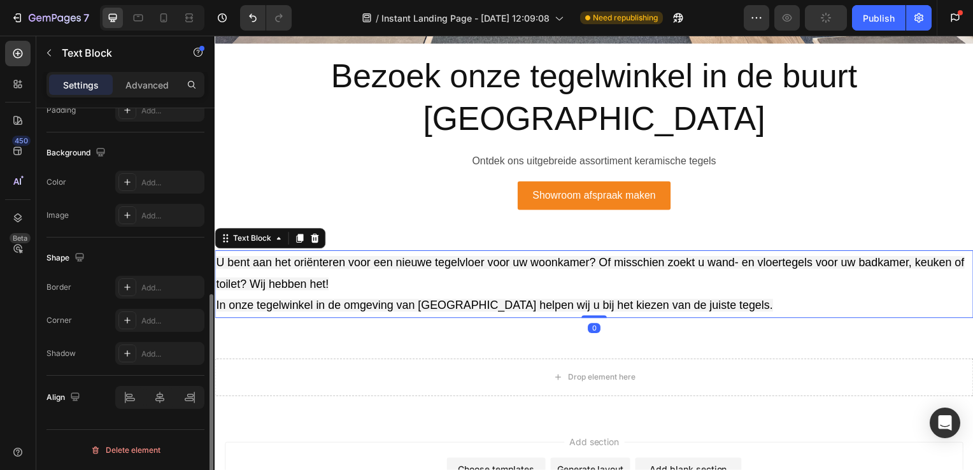
scroll to position [355, 0]
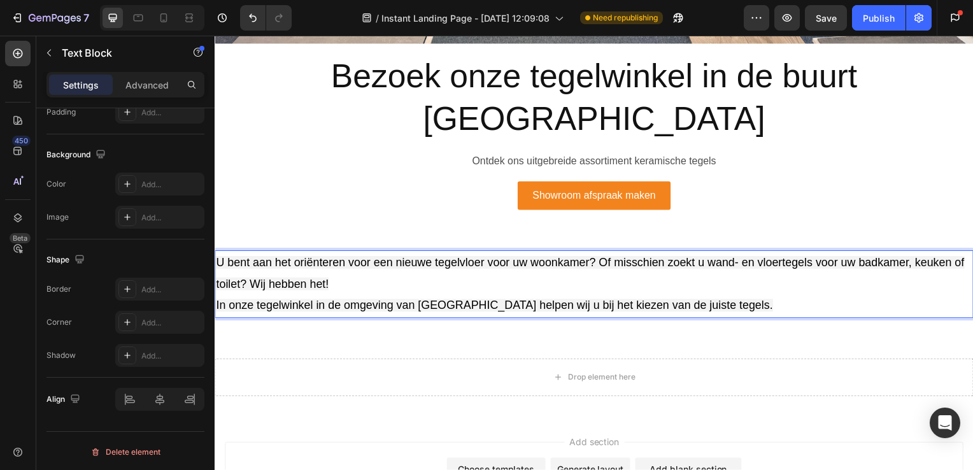
click at [645, 301] on span "In onze tegelwinkel in de omgeving van [GEOGRAPHIC_DATA] helpen wij u bij het k…" at bounding box center [496, 307] width 561 height 13
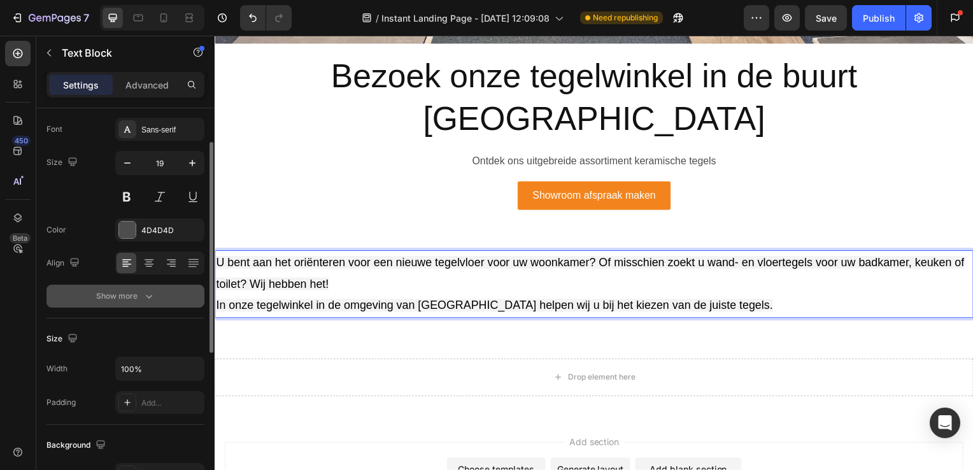
scroll to position [0, 0]
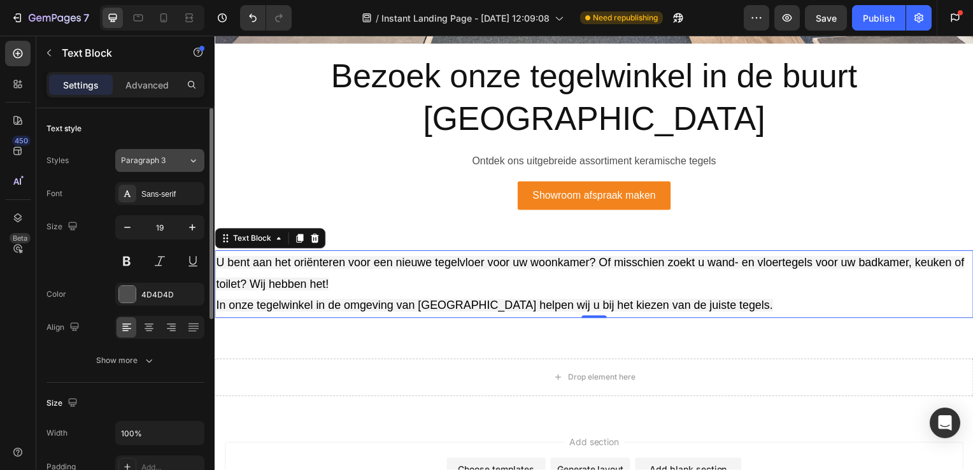
click at [177, 167] on button "Paragraph 3" at bounding box center [159, 160] width 89 height 23
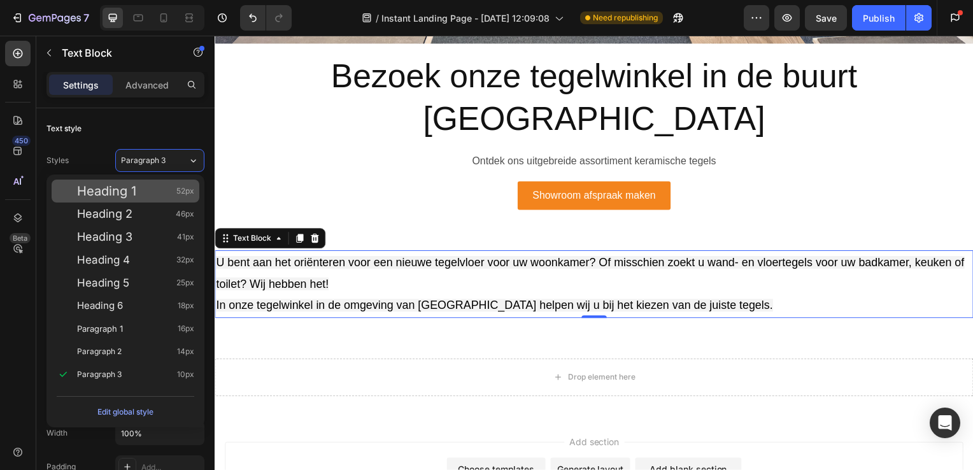
click at [162, 190] on div "Heading 1 52px" at bounding box center [135, 191] width 117 height 13
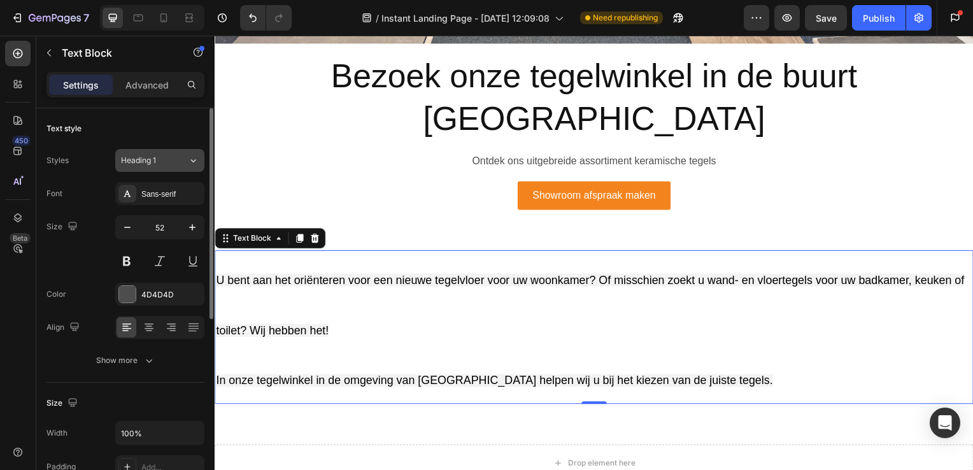
click at [181, 155] on div "Heading 1" at bounding box center [154, 160] width 67 height 11
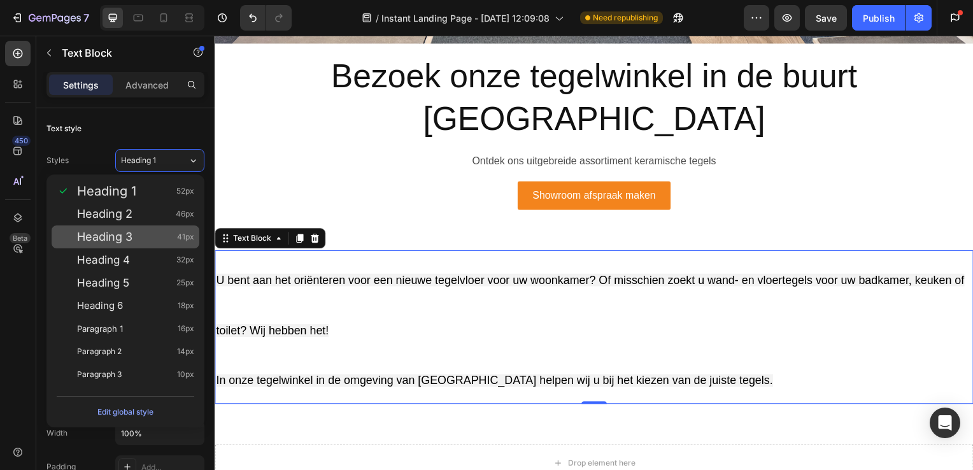
click at [149, 232] on div "Heading 3 41px" at bounding box center [135, 237] width 117 height 13
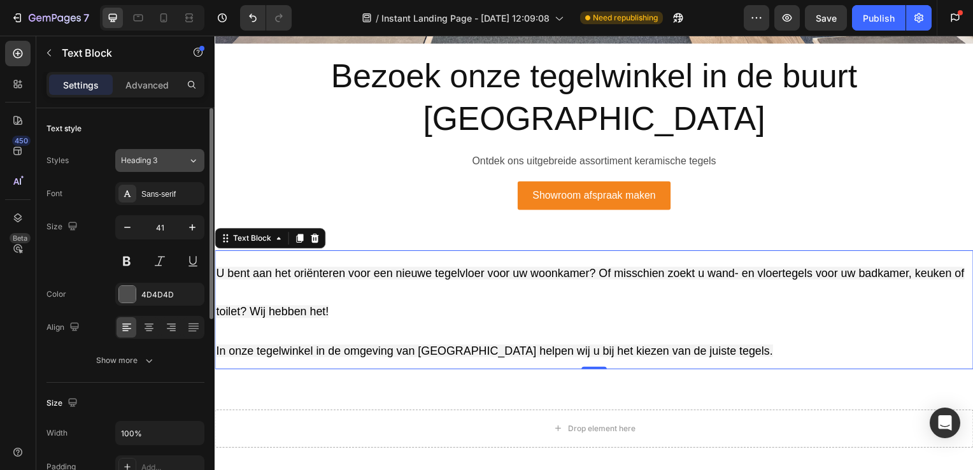
click at [191, 162] on icon at bounding box center [193, 160] width 11 height 13
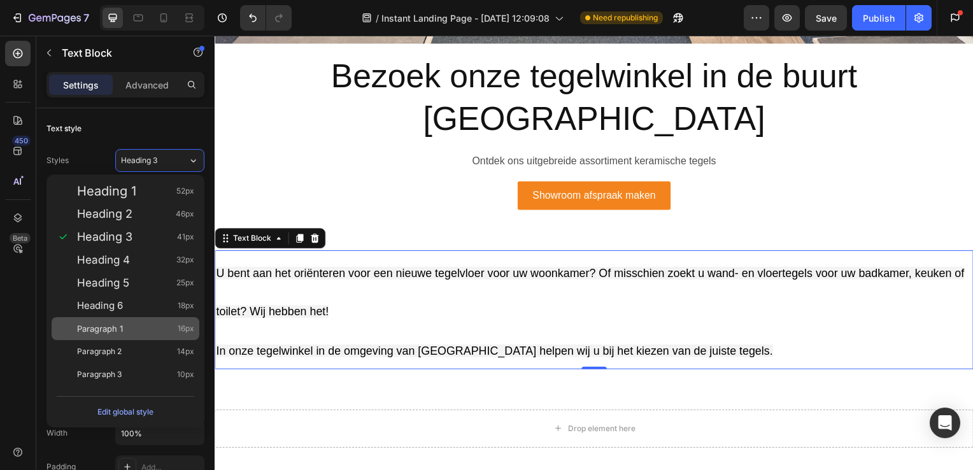
click at [143, 324] on div "Paragraph 1 16px" at bounding box center [135, 328] width 117 height 13
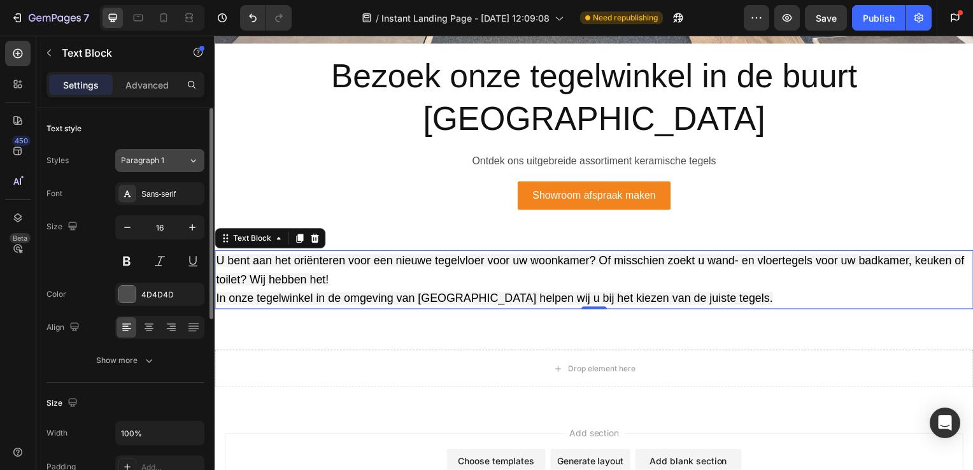
click at [175, 156] on div "Paragraph 1" at bounding box center [154, 160] width 67 height 11
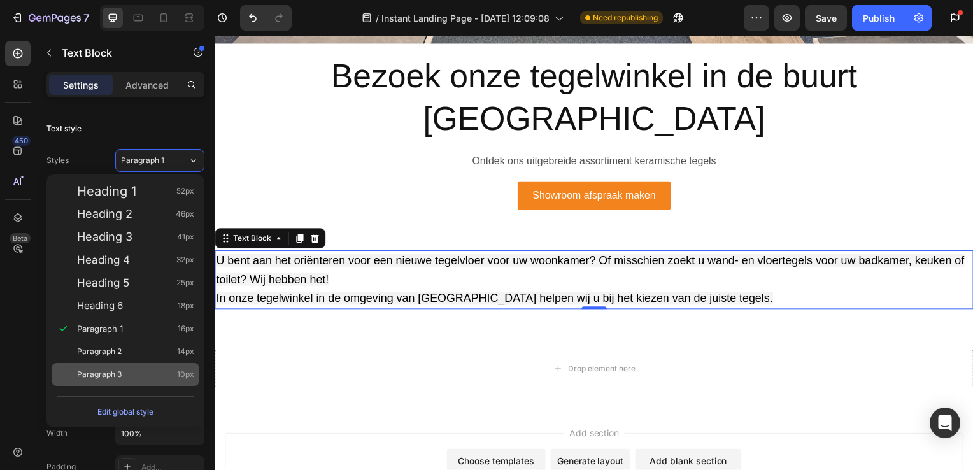
click at [143, 378] on div "Paragraph 3 10px" at bounding box center [135, 374] width 117 height 13
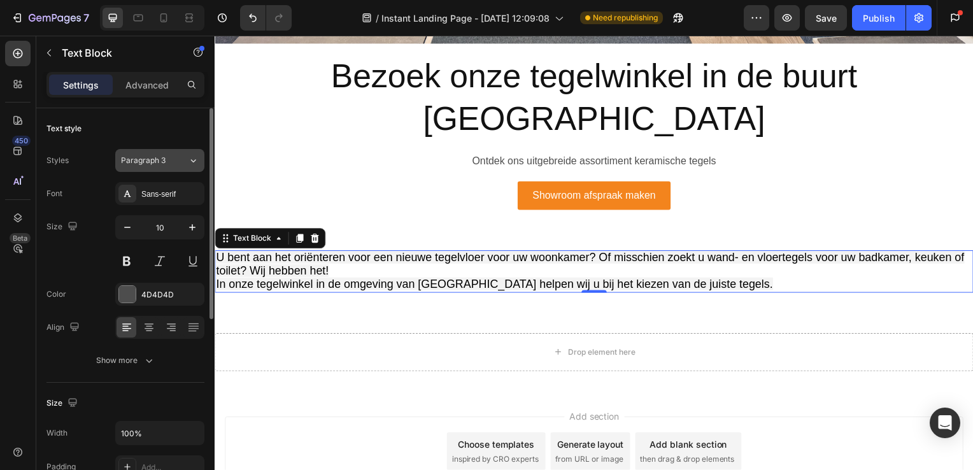
click at [189, 155] on icon at bounding box center [193, 160] width 11 height 13
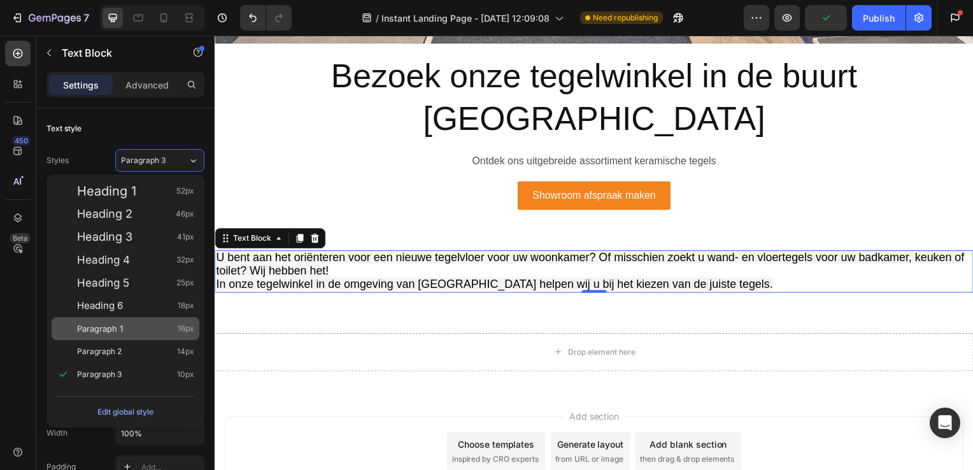
click at [134, 323] on div "Paragraph 1 16px" at bounding box center [135, 328] width 117 height 13
type input "16"
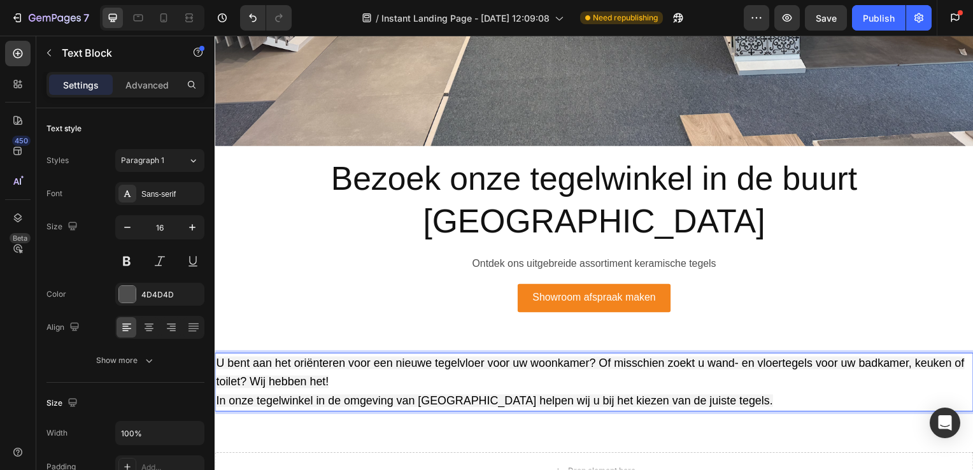
scroll to position [580, 0]
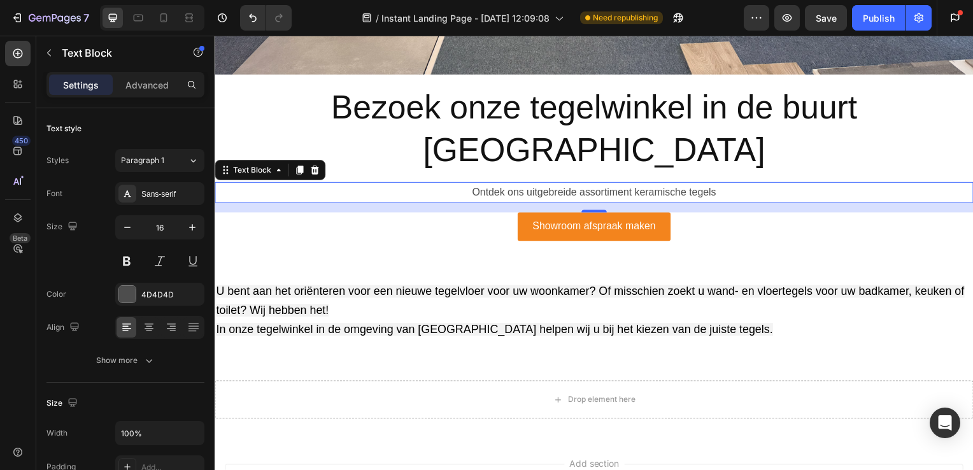
click at [530, 185] on p "Ontdek ons uitgebreide assortiment keramische tegels" at bounding box center [597, 194] width 762 height 18
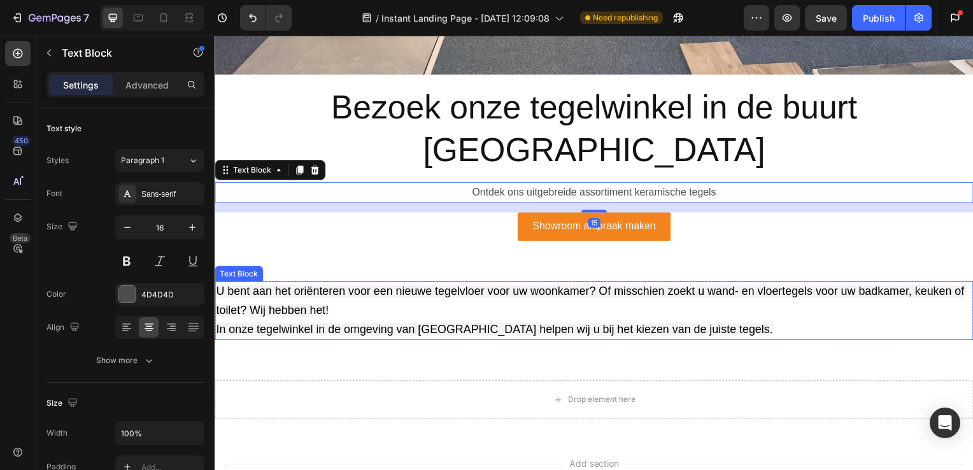
click at [684, 285] on p "U bent aan het oriënteren voor een nieuwe tegelvloer voor uw woonkamer? Of miss…" at bounding box center [597, 304] width 762 height 38
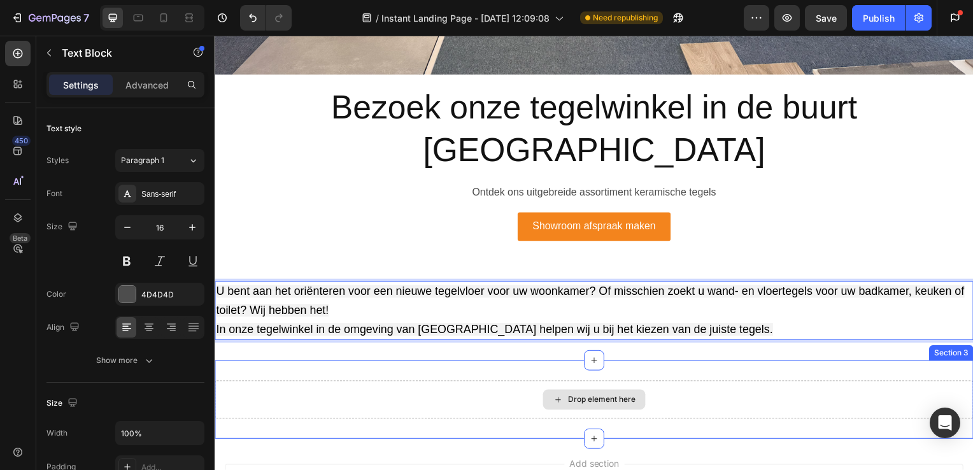
click at [619, 383] on div "Drop element here" at bounding box center [597, 402] width 764 height 38
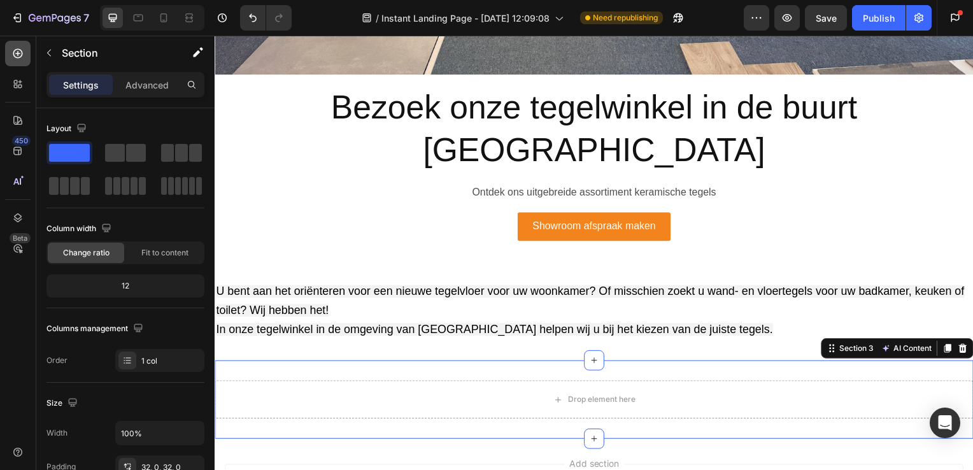
click at [24, 50] on icon at bounding box center [17, 53] width 13 height 13
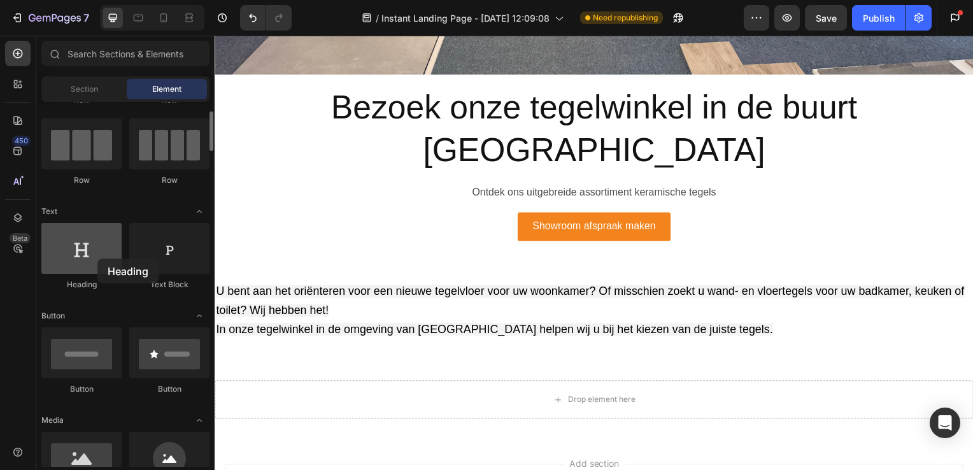
click at [97, 259] on div at bounding box center [81, 248] width 80 height 51
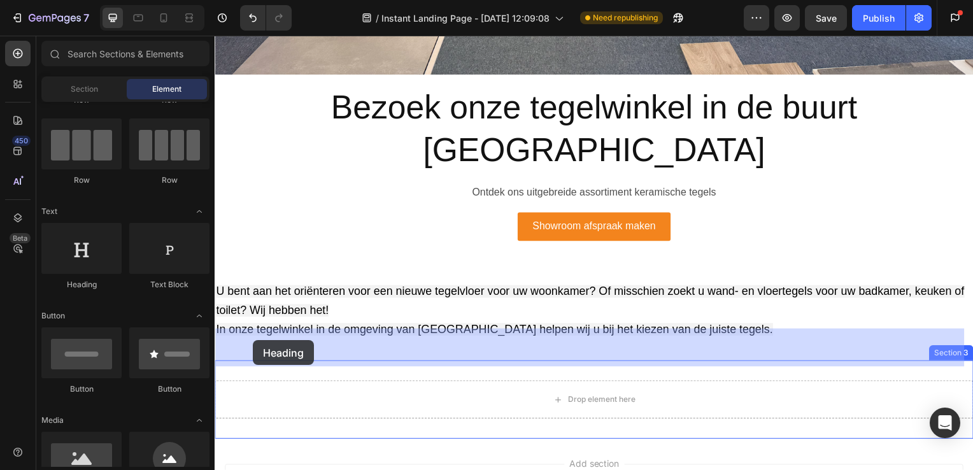
drag, startPoint x: 308, startPoint y: 289, endPoint x: 269, endPoint y: 344, distance: 67.3
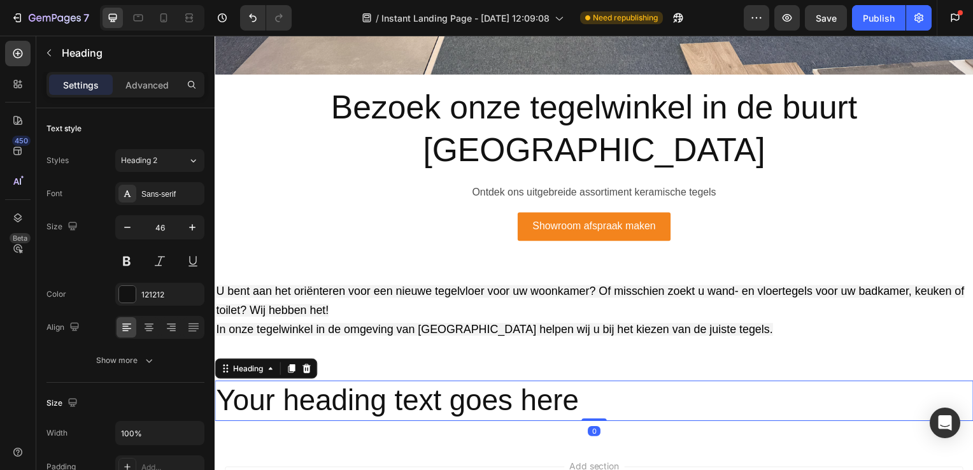
click at [601, 383] on h2 "Your heading text goes here" at bounding box center [597, 403] width 764 height 41
click at [127, 224] on icon "button" at bounding box center [127, 227] width 13 height 13
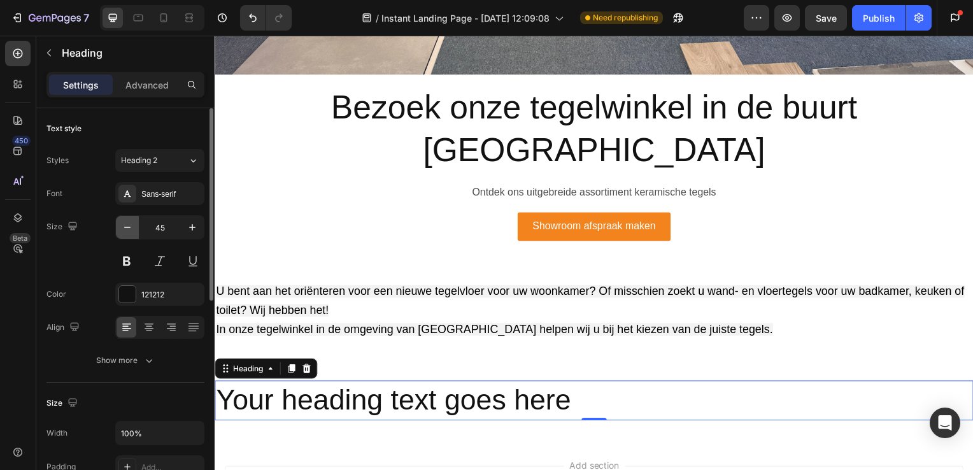
click at [127, 224] on icon "button" at bounding box center [127, 227] width 13 height 13
type input "43"
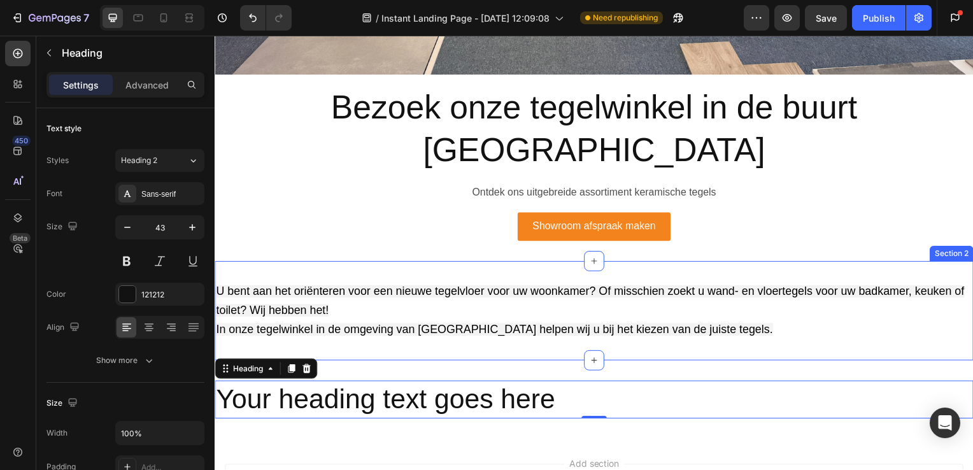
click at [273, 263] on div "U bent aan het oriënteren voor een nieuwe tegelvloer voor uw woonkamer? Of miss…" at bounding box center [597, 313] width 764 height 100
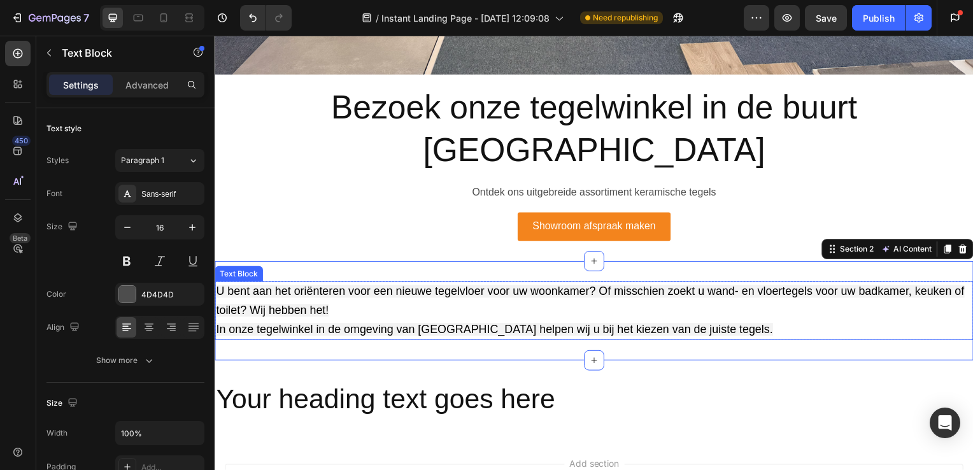
click at [221, 287] on span "U bent aan het oriënteren voor een nieuwe tegelvloer voor uw woonkamer? Of miss…" at bounding box center [593, 303] width 754 height 32
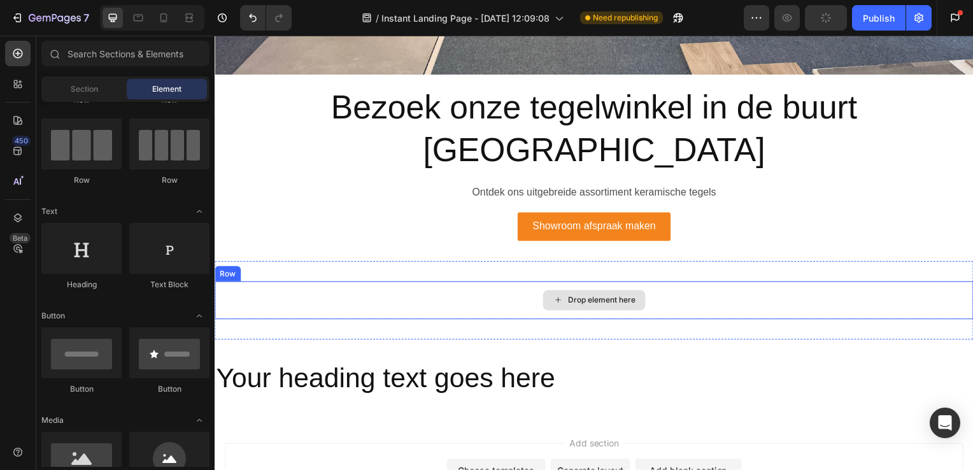
click at [248, 283] on div "Drop element here" at bounding box center [597, 302] width 764 height 38
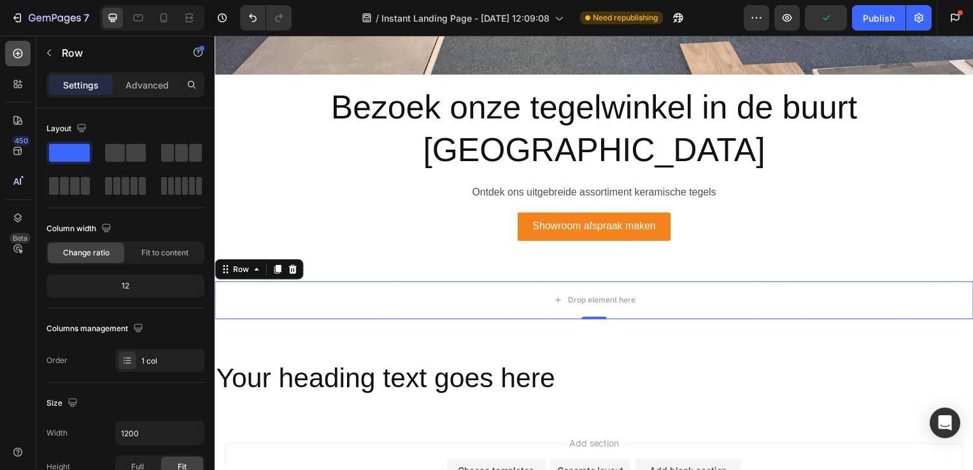
click at [23, 52] on icon at bounding box center [17, 53] width 13 height 13
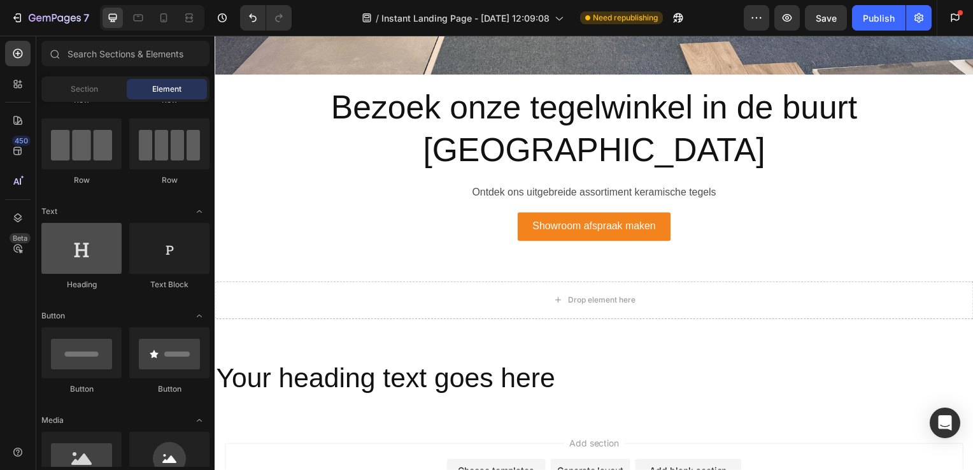
click at [75, 269] on div at bounding box center [81, 248] width 80 height 51
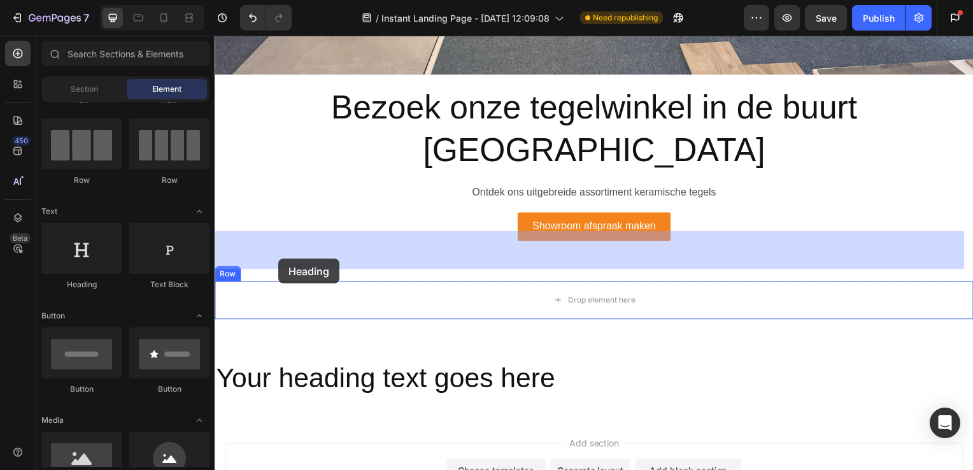
drag, startPoint x: 301, startPoint y: 305, endPoint x: 280, endPoint y: 259, distance: 51.3
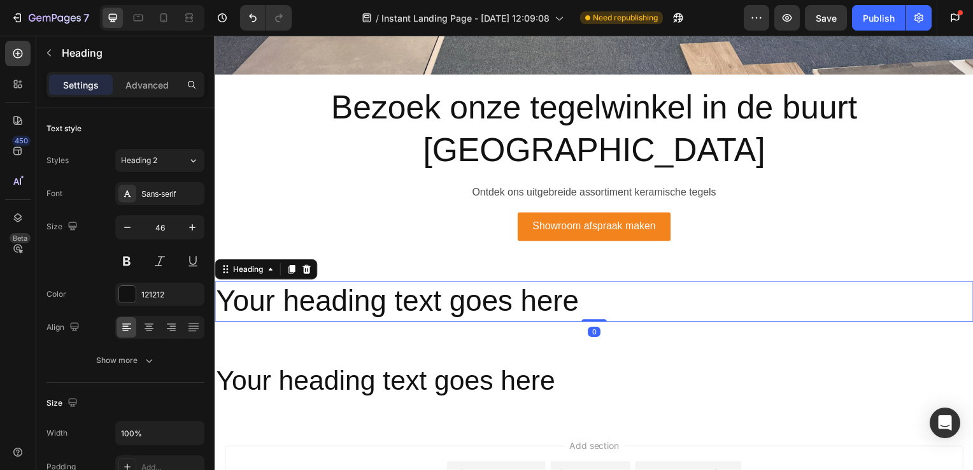
click at [351, 283] on h2 "Your heading text goes here" at bounding box center [597, 303] width 764 height 41
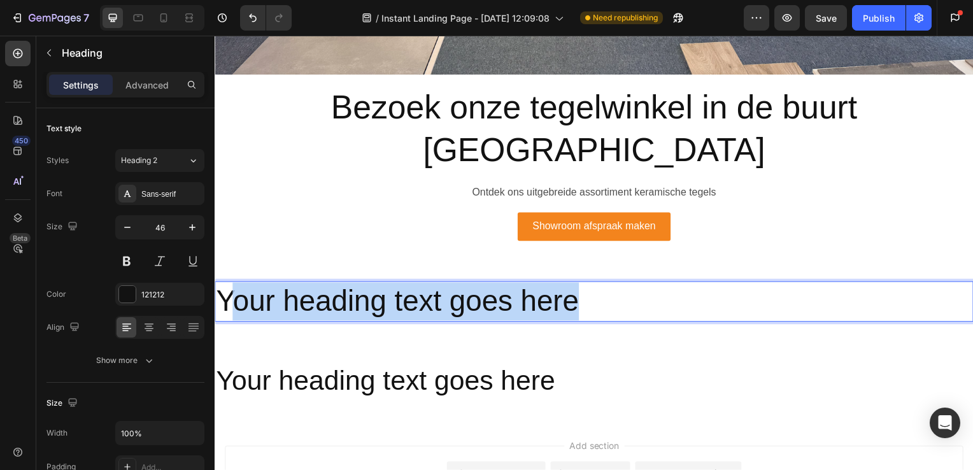
drag, startPoint x: 225, startPoint y: 247, endPoint x: 585, endPoint y: 259, distance: 359.5
click at [585, 285] on p "Your heading text goes here" at bounding box center [597, 304] width 762 height 38
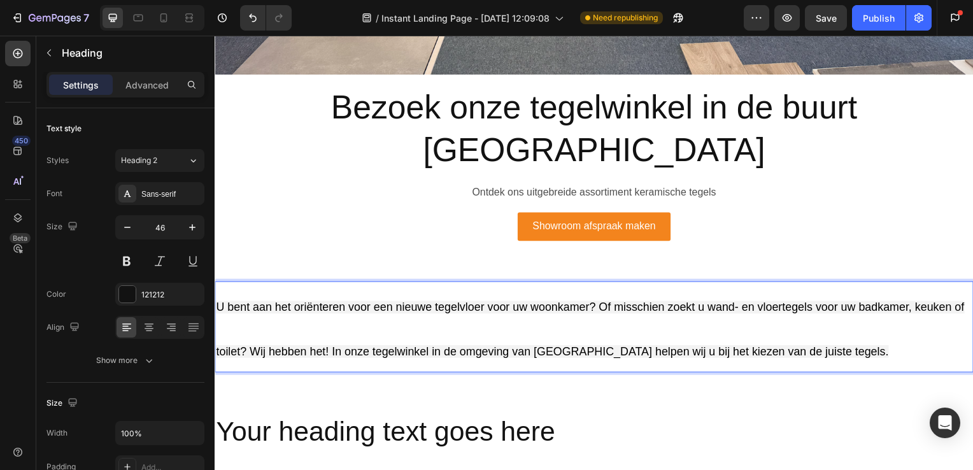
click at [224, 303] on span "U bent aan het oriënteren voor een nieuwe tegelvloer voor uw woonkamer? Of miss…" at bounding box center [593, 331] width 754 height 57
click at [260, 15] on button "Undo/Redo" at bounding box center [252, 17] width 25 height 25
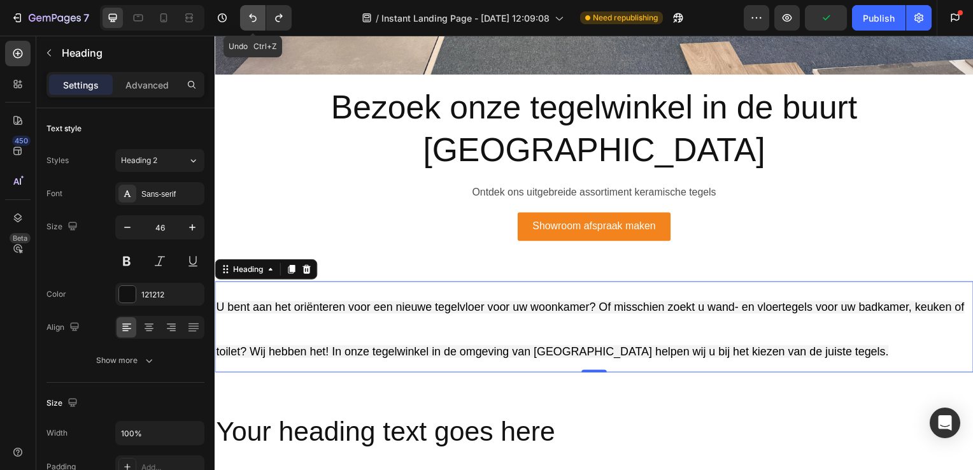
click at [259, 16] on icon "Undo/Redo" at bounding box center [253, 17] width 13 height 13
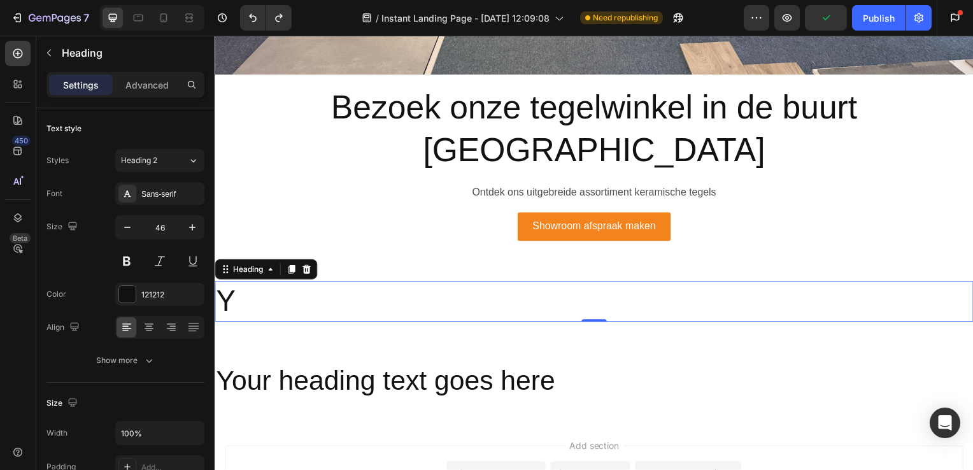
click at [259, 283] on h2 "Y" at bounding box center [597, 303] width 764 height 41
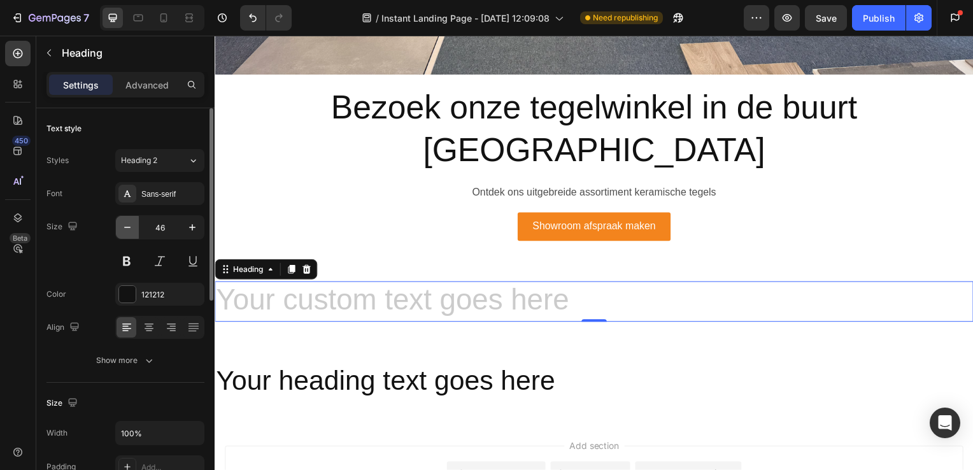
click at [134, 225] on button "button" at bounding box center [127, 227] width 23 height 23
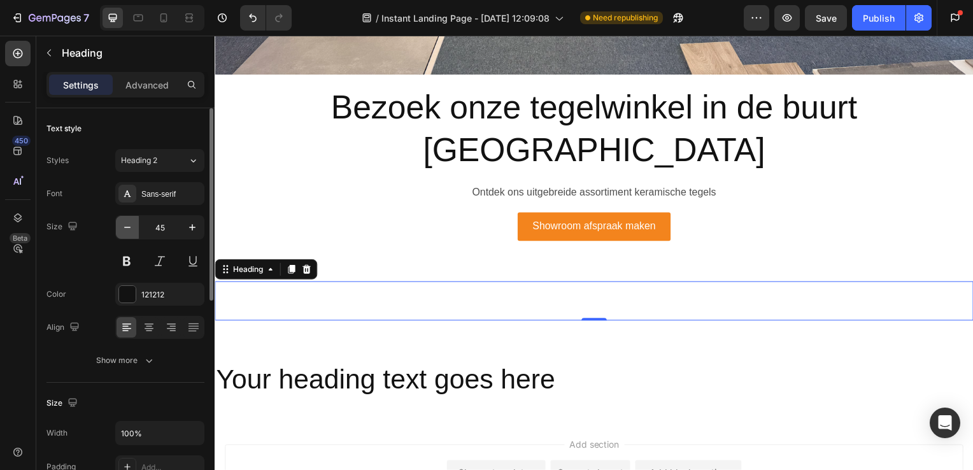
click at [134, 225] on button "button" at bounding box center [127, 227] width 23 height 23
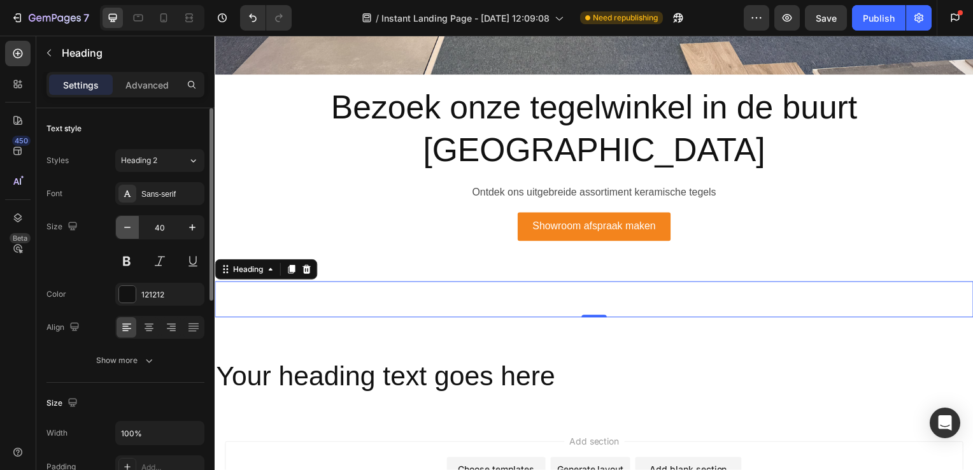
click at [134, 225] on button "button" at bounding box center [127, 227] width 23 height 23
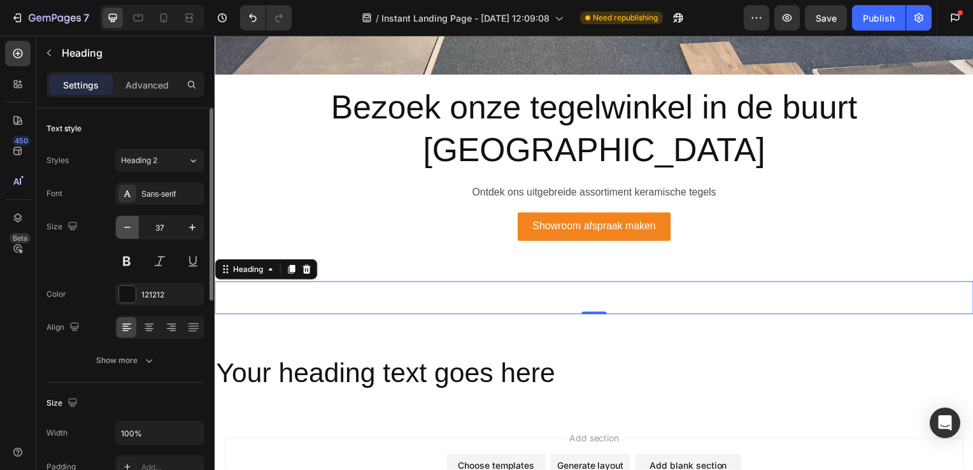
click at [134, 225] on button "button" at bounding box center [127, 227] width 23 height 23
type input "35"
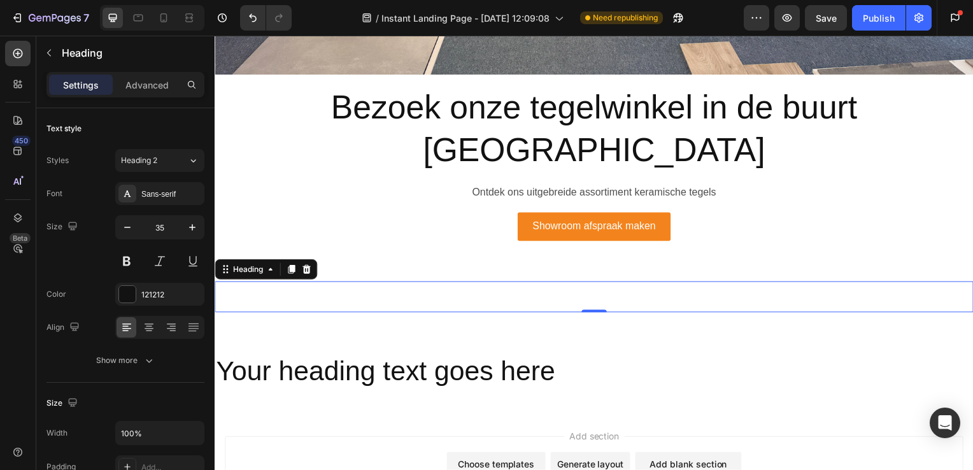
click at [277, 283] on h2 "Rich Text Editor. Editing area: main" at bounding box center [597, 299] width 764 height 32
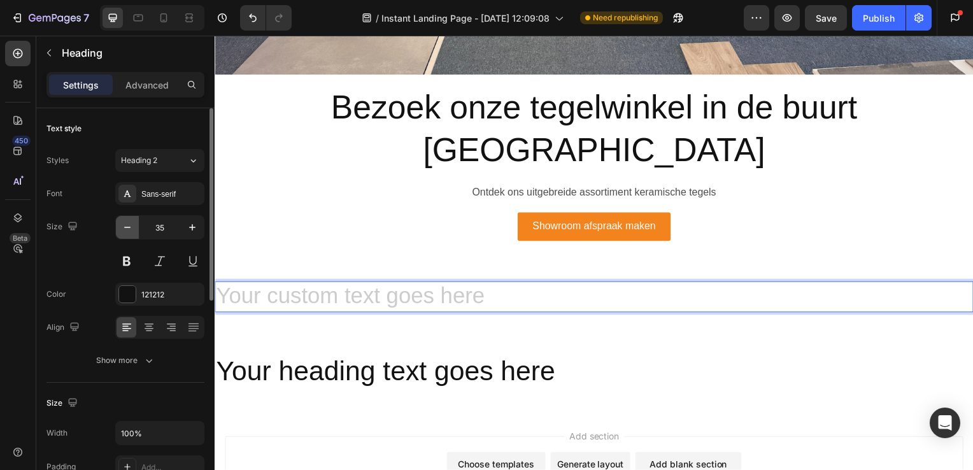
click at [131, 223] on icon "button" at bounding box center [127, 227] width 13 height 13
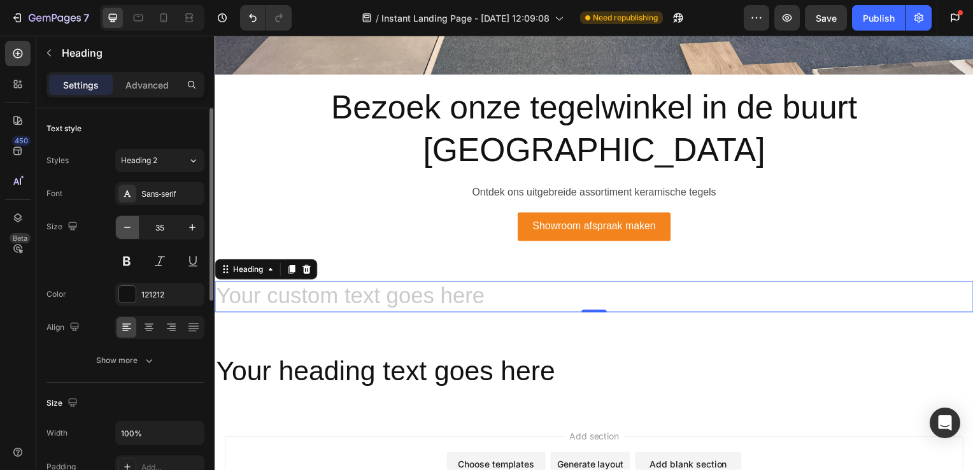
click at [131, 223] on icon "button" at bounding box center [127, 227] width 13 height 13
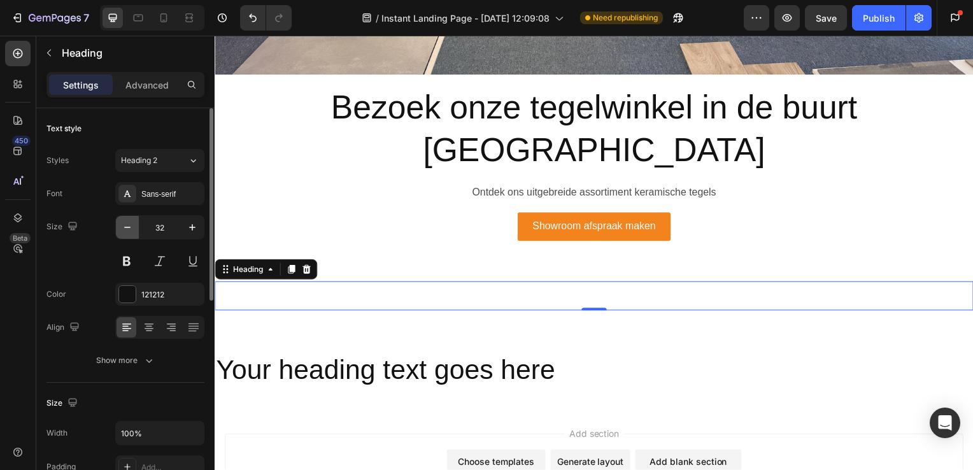
click at [131, 223] on icon "button" at bounding box center [127, 227] width 13 height 13
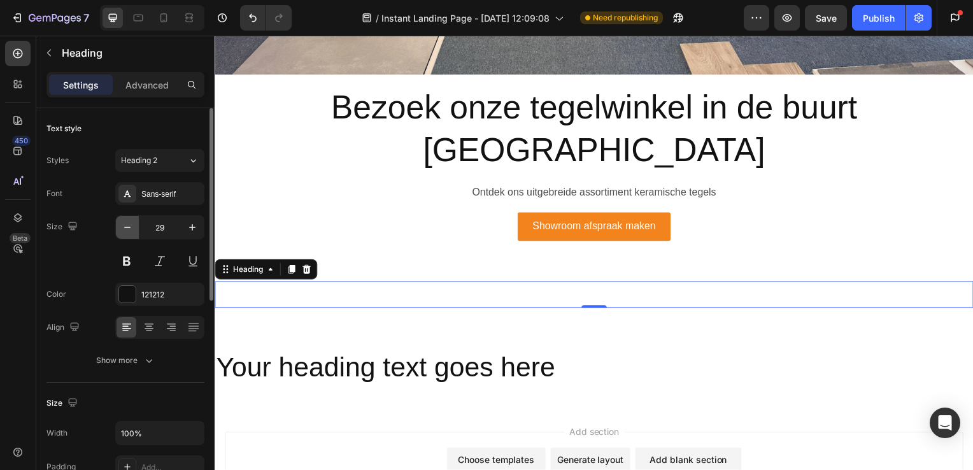
click at [131, 223] on icon "button" at bounding box center [127, 227] width 13 height 13
type input "28"
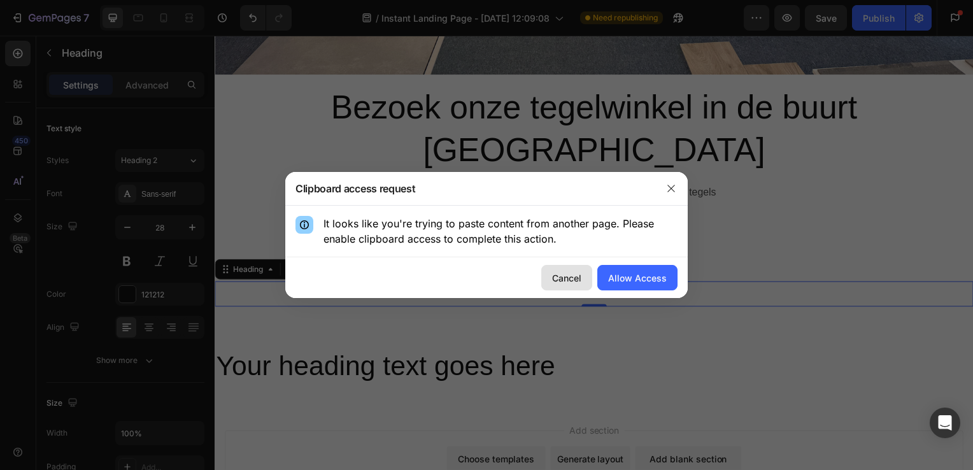
click at [566, 275] on div "Cancel" at bounding box center [566, 277] width 29 height 13
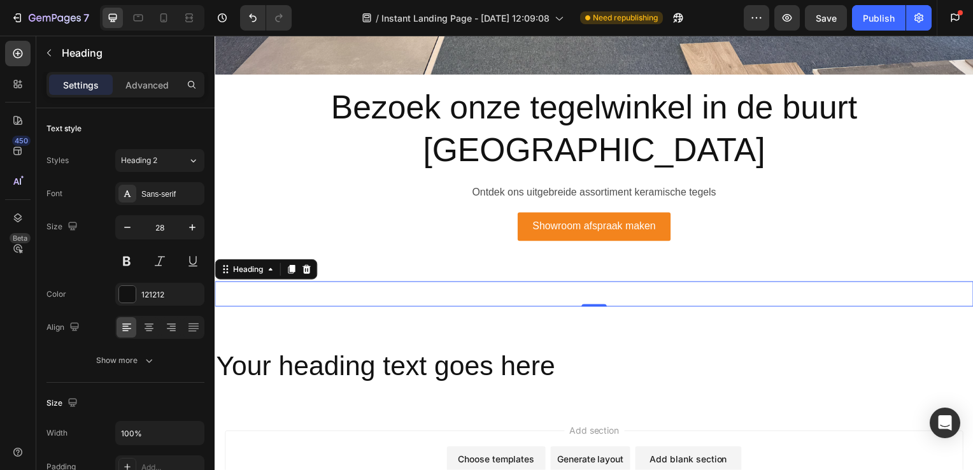
click at [297, 283] on h2 "Rich Text Editor. Editing area: main" at bounding box center [597, 295] width 764 height 25
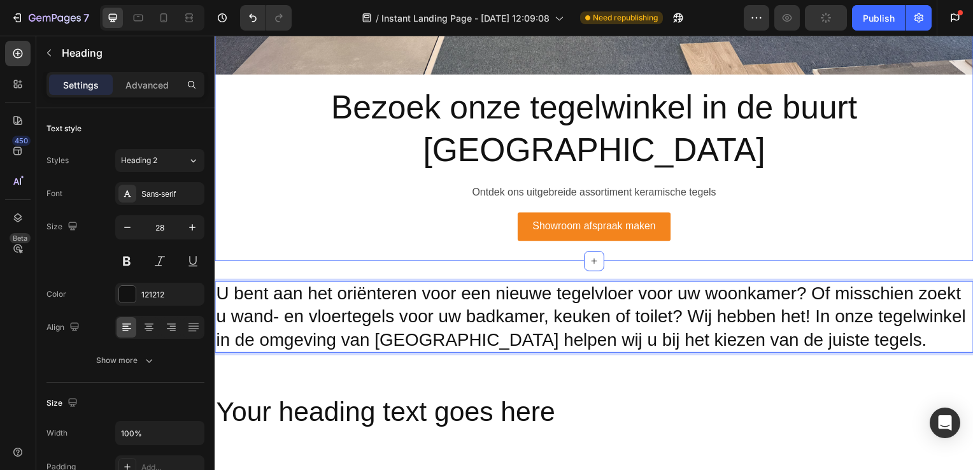
scroll to position [663, 0]
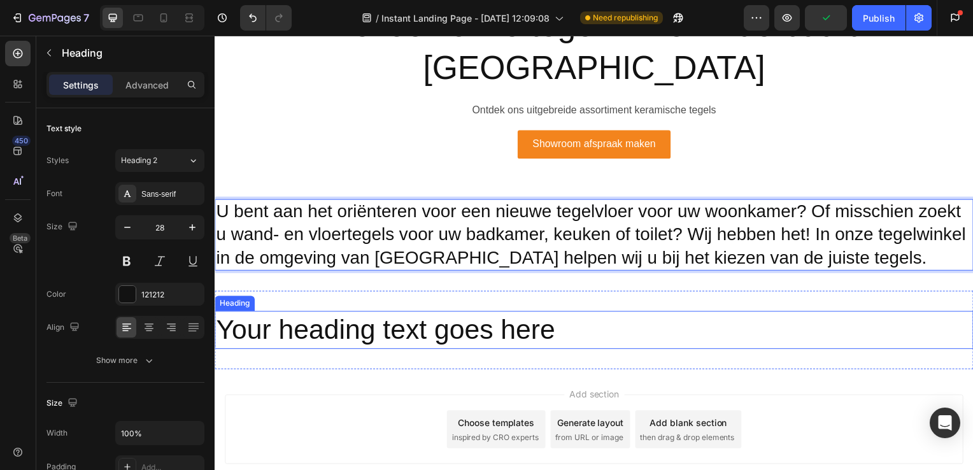
click at [432, 315] on p "Your heading text goes here" at bounding box center [597, 333] width 762 height 36
click at [412, 202] on p "U bent aan het oriënteren voor een nieuwe tegelvloer voor uw woonkamer? Of miss…" at bounding box center [597, 236] width 762 height 69
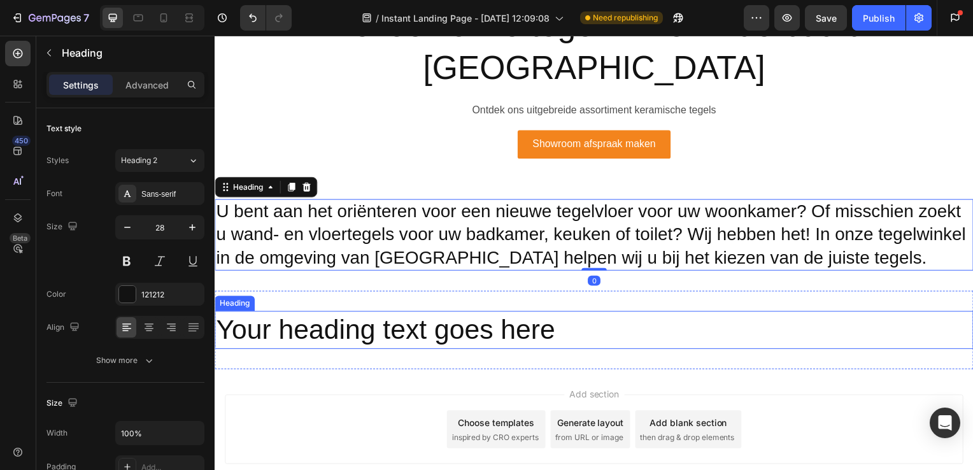
click at [555, 315] on p "Your heading text goes here" at bounding box center [597, 333] width 762 height 36
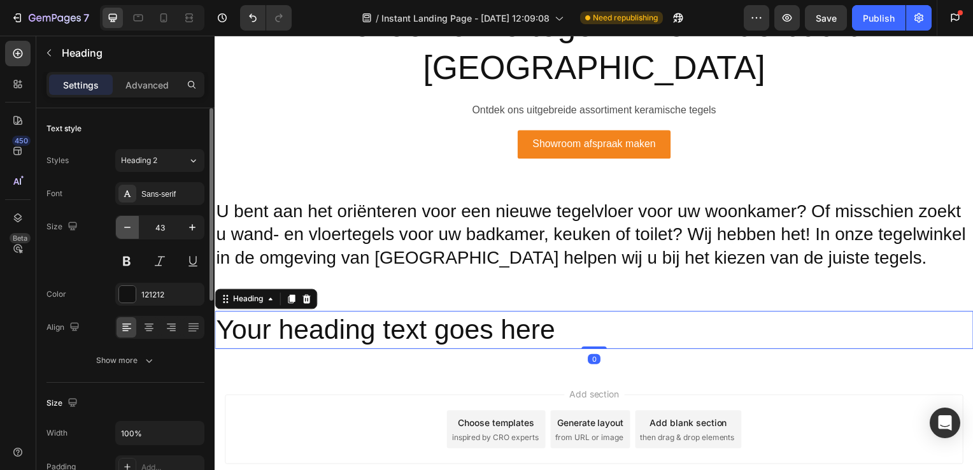
click at [138, 217] on button "button" at bounding box center [127, 227] width 23 height 23
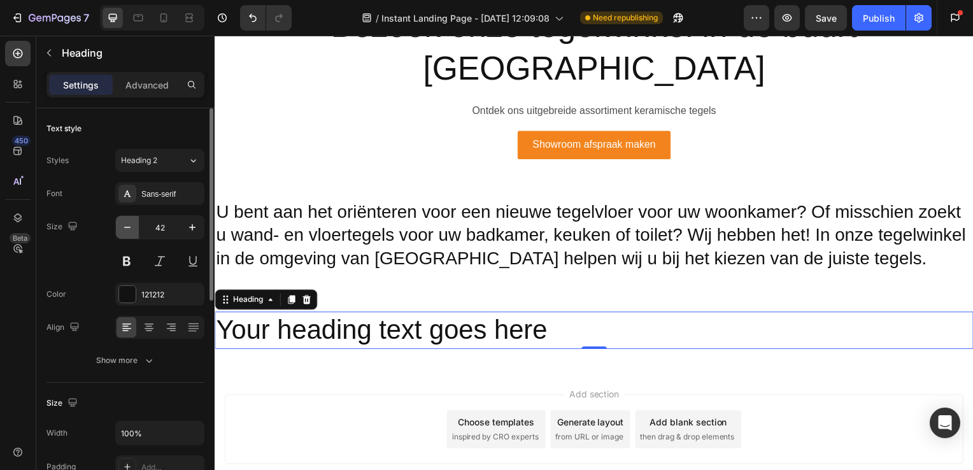
click at [138, 217] on button "button" at bounding box center [127, 227] width 23 height 23
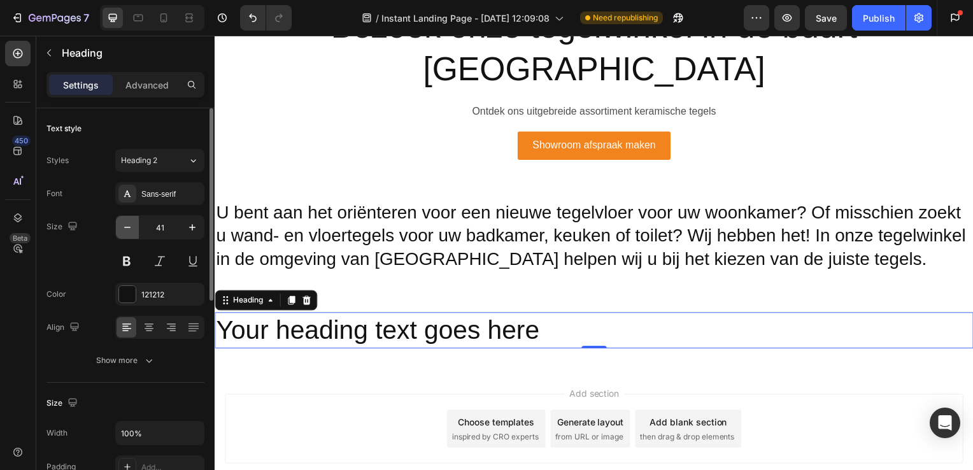
click at [138, 217] on button "button" at bounding box center [127, 227] width 23 height 23
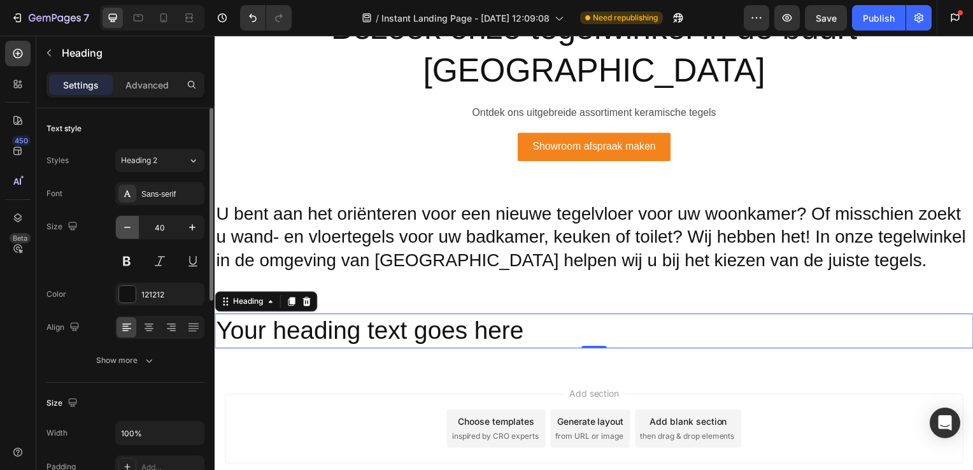
click at [138, 217] on button "button" at bounding box center [127, 227] width 23 height 23
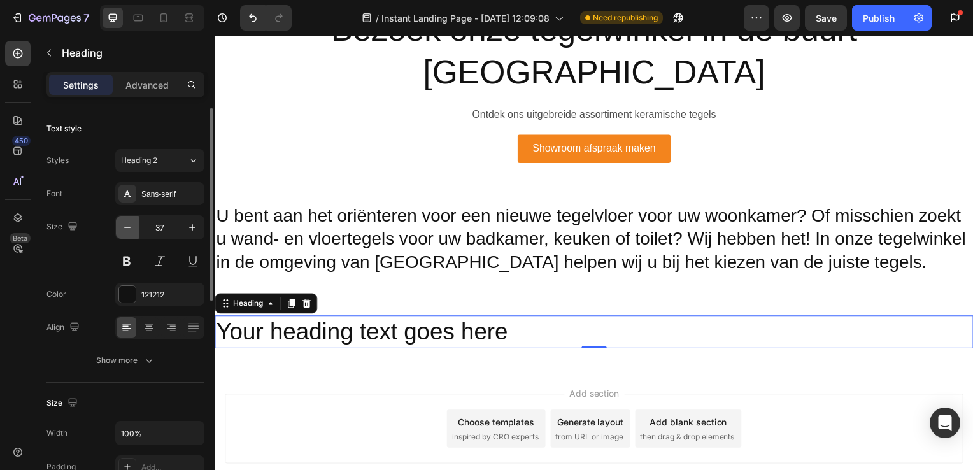
click at [138, 217] on button "button" at bounding box center [127, 227] width 23 height 23
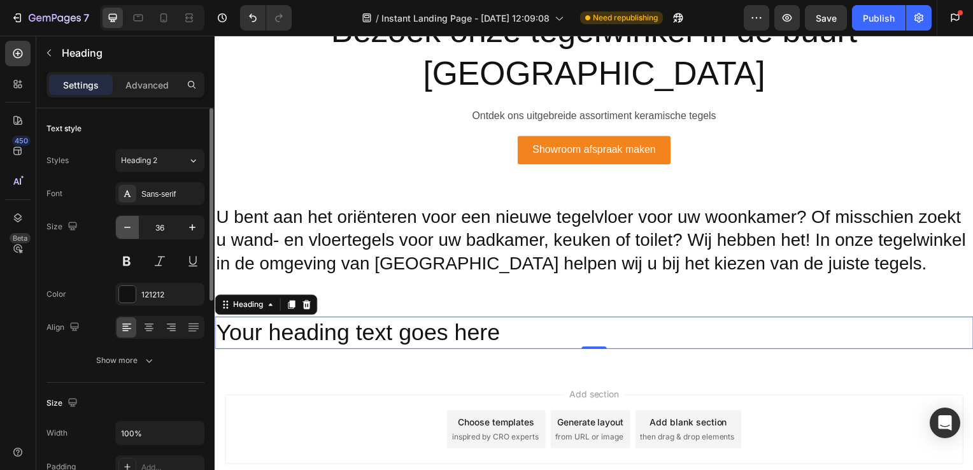
click at [138, 217] on button "button" at bounding box center [127, 227] width 23 height 23
type input "34"
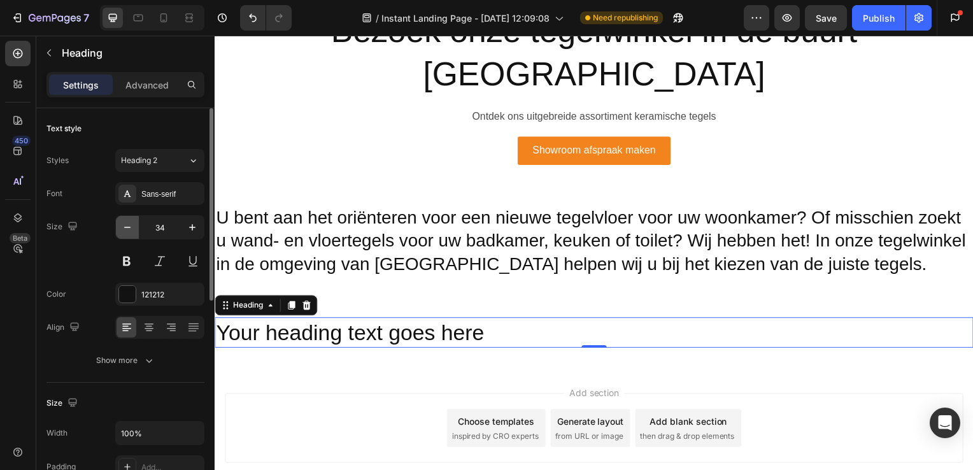
scroll to position [656, 0]
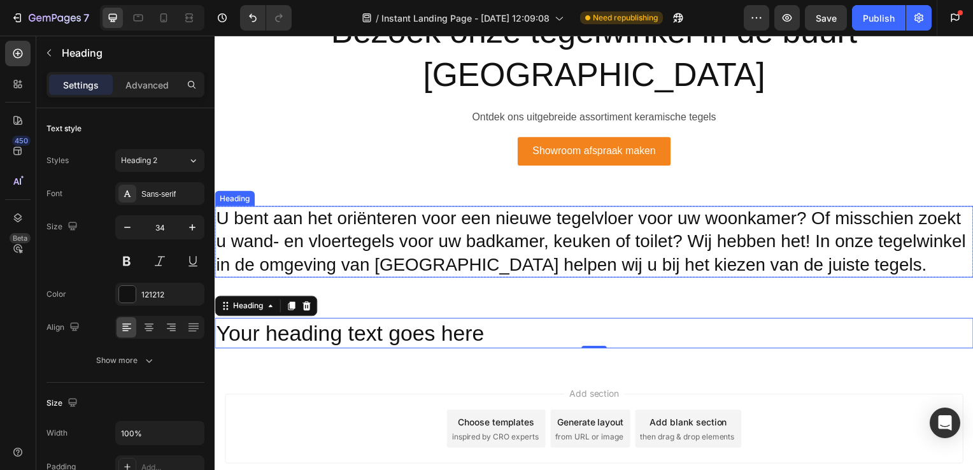
click at [301, 209] on p "U bent aan het oriënteren voor een nieuwe tegelvloer voor uw woonkamer? Of miss…" at bounding box center [597, 243] width 762 height 69
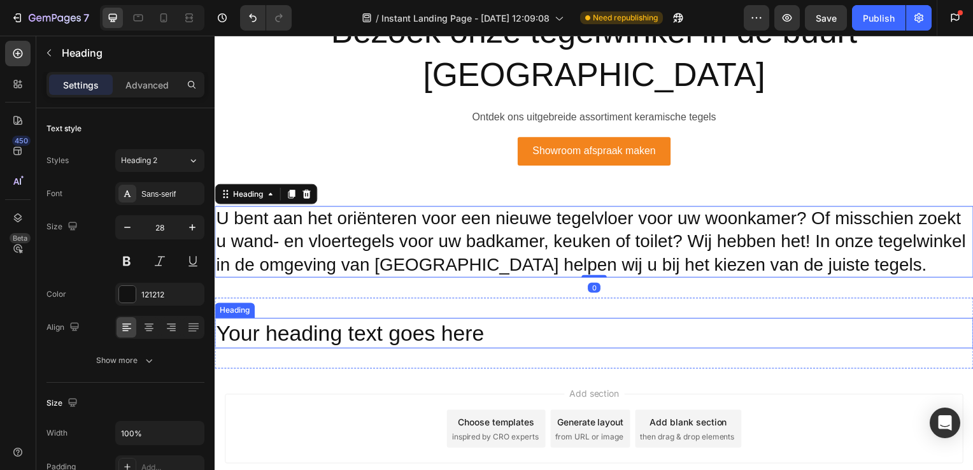
click at [470, 322] on p "Your heading text goes here" at bounding box center [597, 336] width 762 height 28
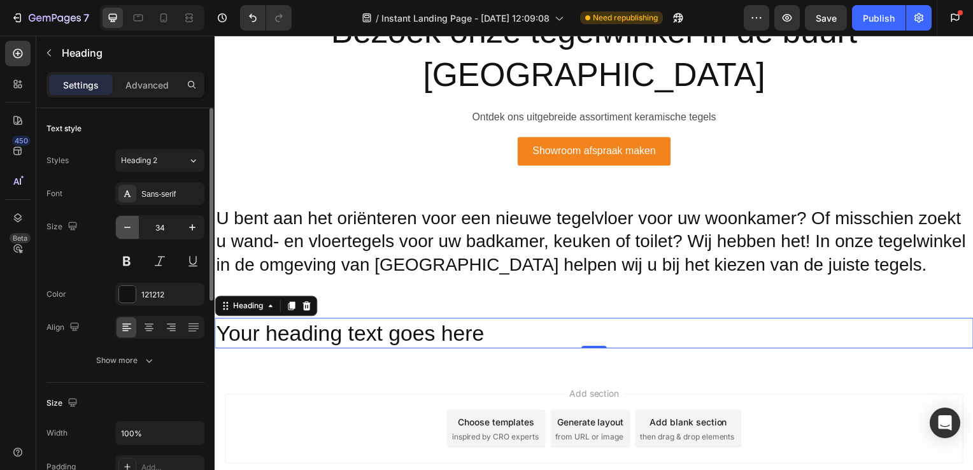
click at [126, 226] on icon "button" at bounding box center [127, 227] width 13 height 13
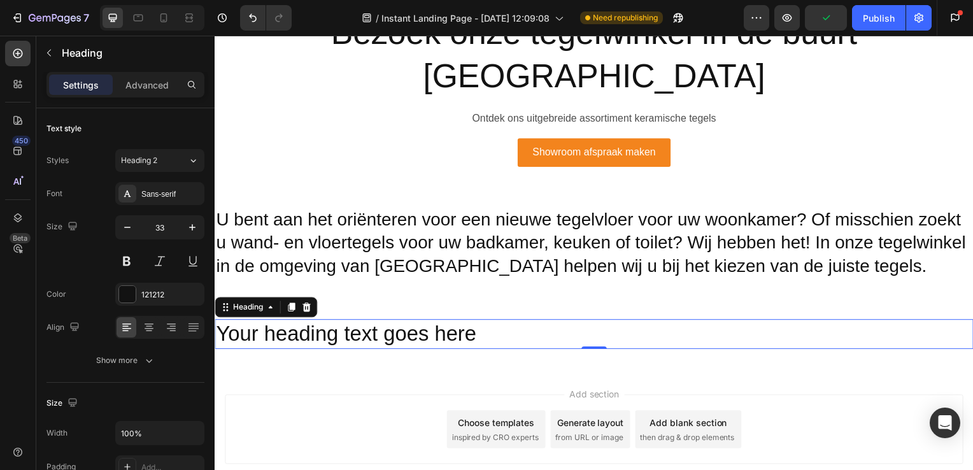
click at [492, 323] on p "Your heading text goes here" at bounding box center [597, 336] width 762 height 27
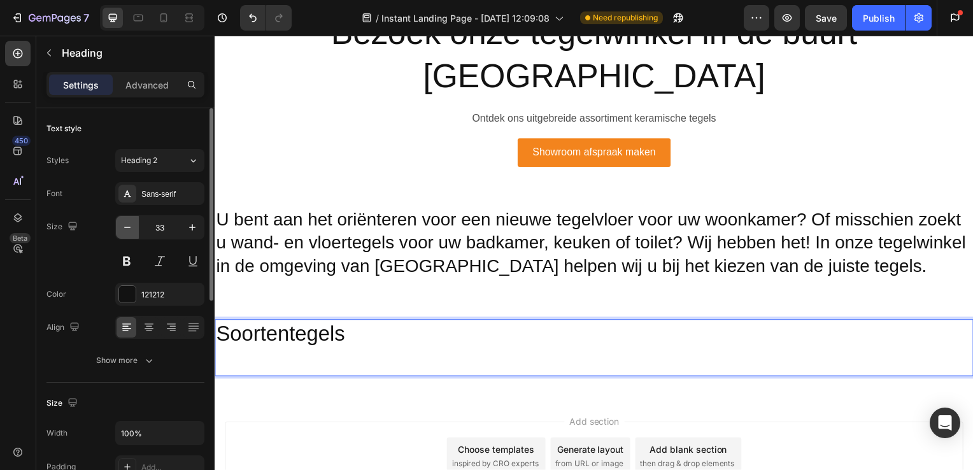
click at [130, 223] on icon "button" at bounding box center [127, 227] width 13 height 13
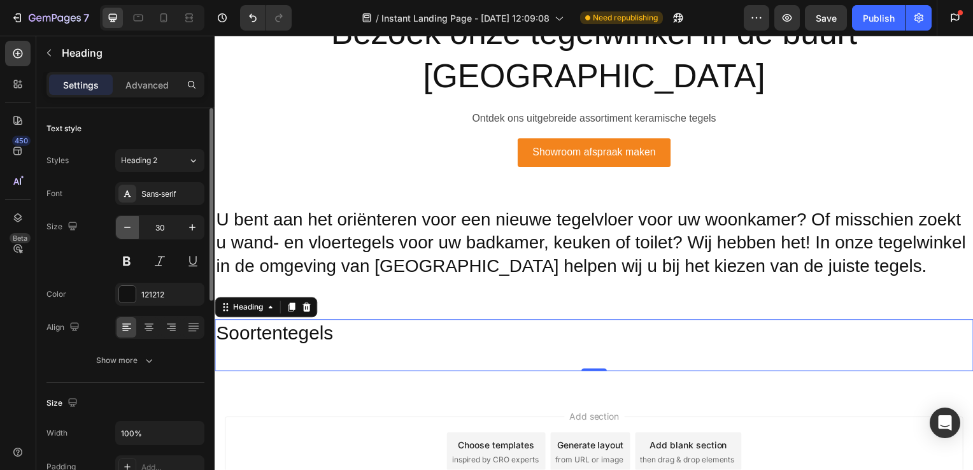
click at [131, 225] on icon "button" at bounding box center [127, 227] width 13 height 13
click at [187, 228] on icon "button" at bounding box center [192, 227] width 13 height 13
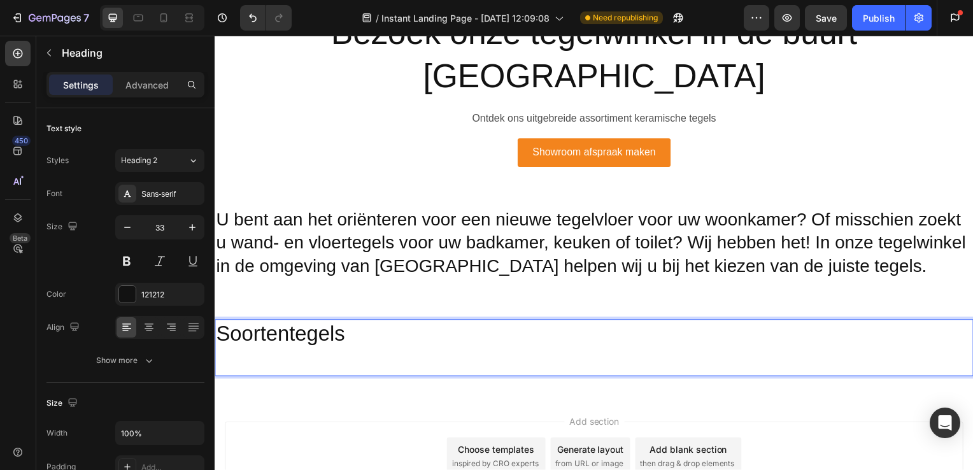
click at [301, 327] on h2 "Soortentegels" at bounding box center [597, 350] width 764 height 57
click at [118, 241] on div "33" at bounding box center [159, 243] width 89 height 57
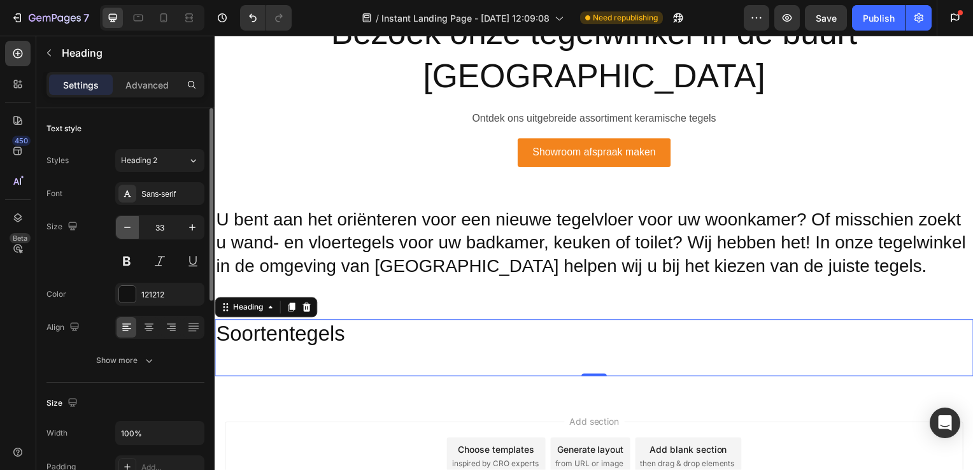
click at [130, 230] on icon "button" at bounding box center [127, 227] width 13 height 13
click at [191, 223] on icon "button" at bounding box center [192, 227] width 13 height 13
type input "33"
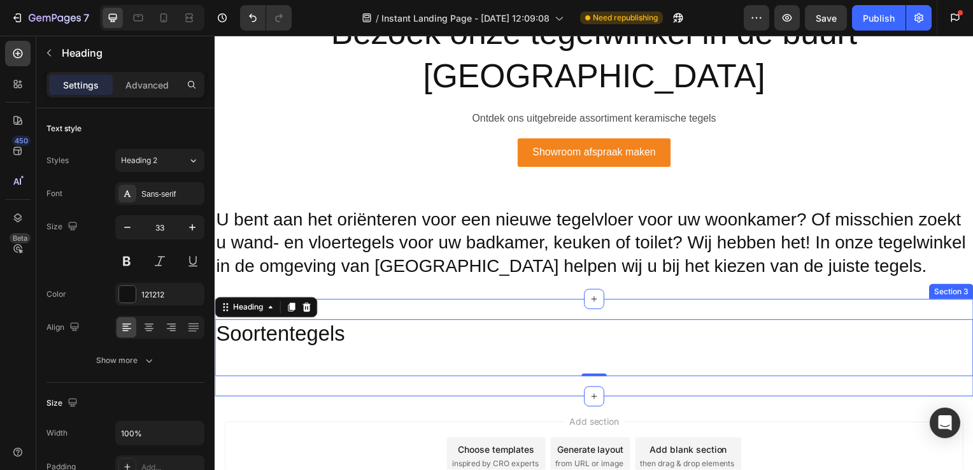
click at [248, 332] on div "Soortentegels Heading 0 Section 3" at bounding box center [597, 350] width 764 height 98
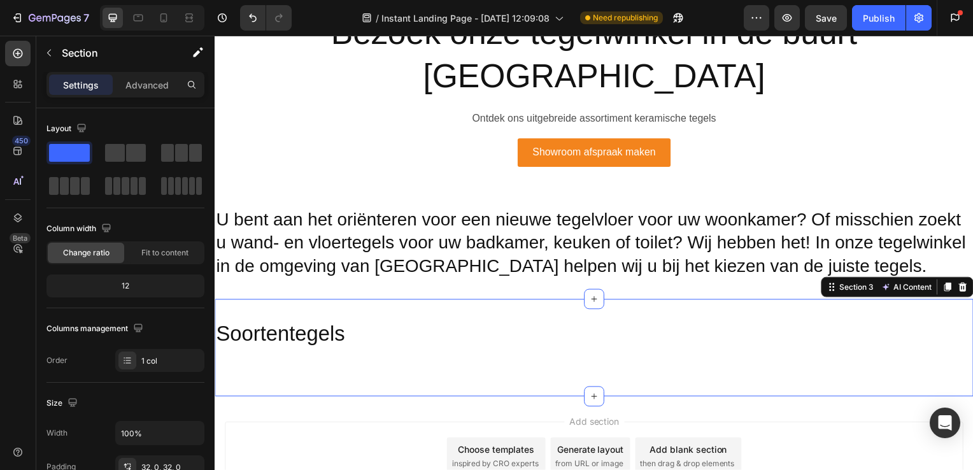
click at [299, 348] on div "Soortentegels Heading Section 3 AI Content Write with GemAI What would you like…" at bounding box center [597, 350] width 764 height 98
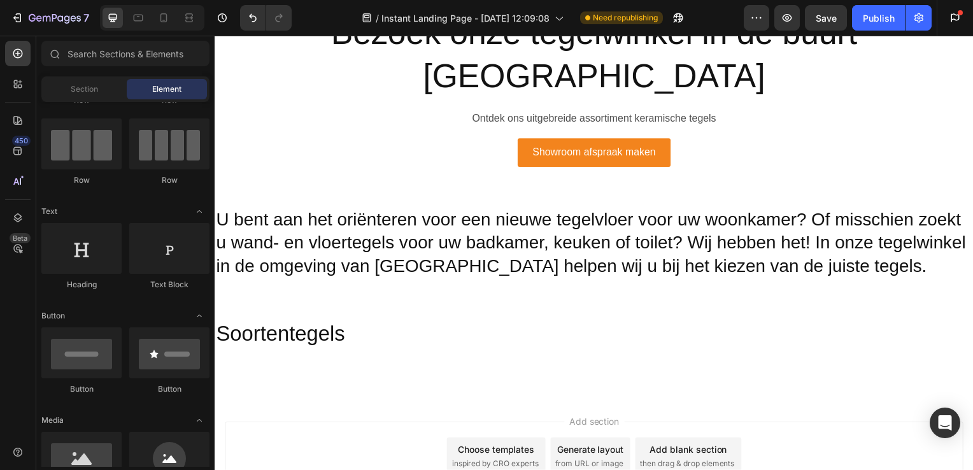
click at [312, 399] on div "Add section Choose templates inspired by CRO experts Generate layout from URL o…" at bounding box center [597, 462] width 764 height 126
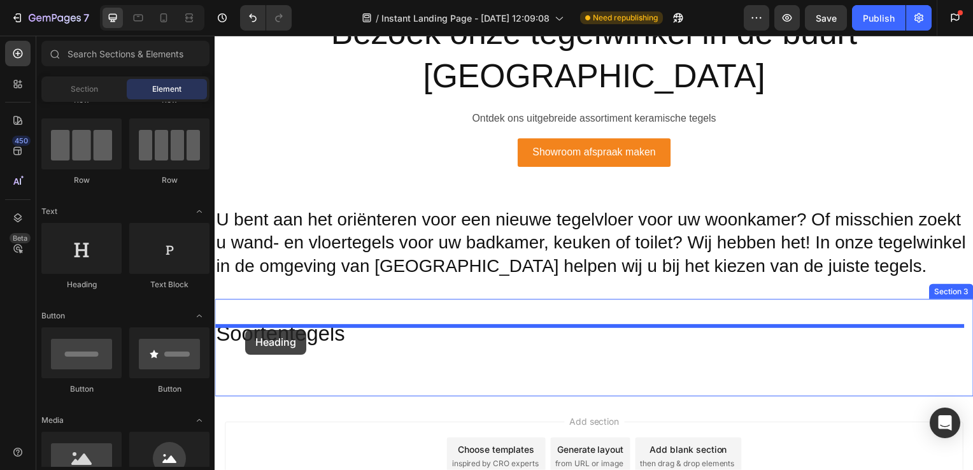
drag, startPoint x: 287, startPoint y: 272, endPoint x: 245, endPoint y: 342, distance: 81.4
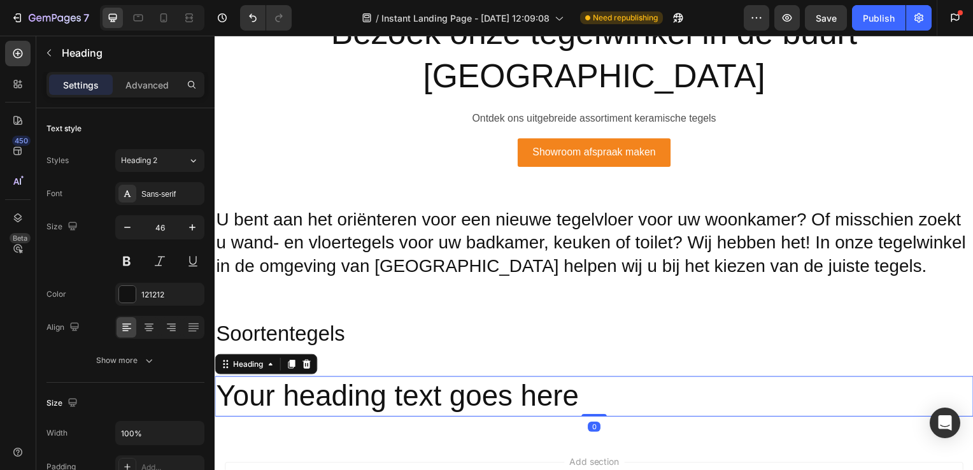
click at [245, 379] on h2 "Your heading text goes here" at bounding box center [597, 399] width 764 height 41
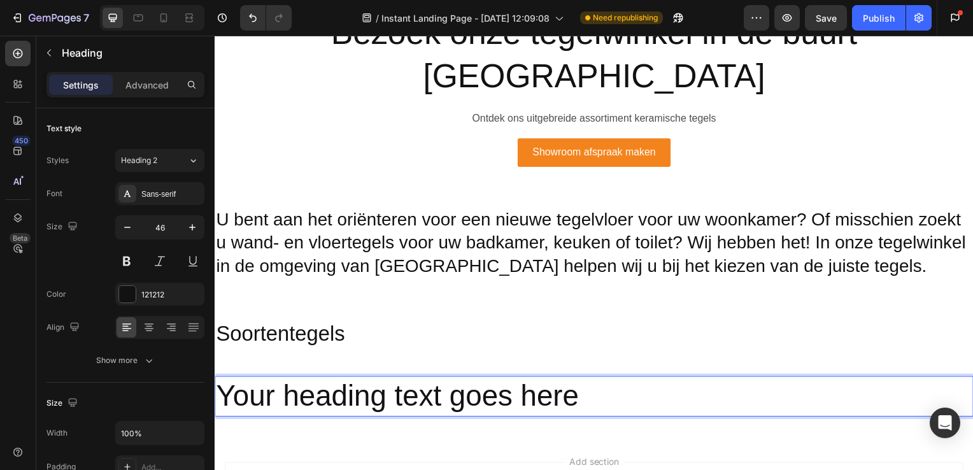
click at [596, 380] on p "Your heading text goes here" at bounding box center [597, 399] width 762 height 38
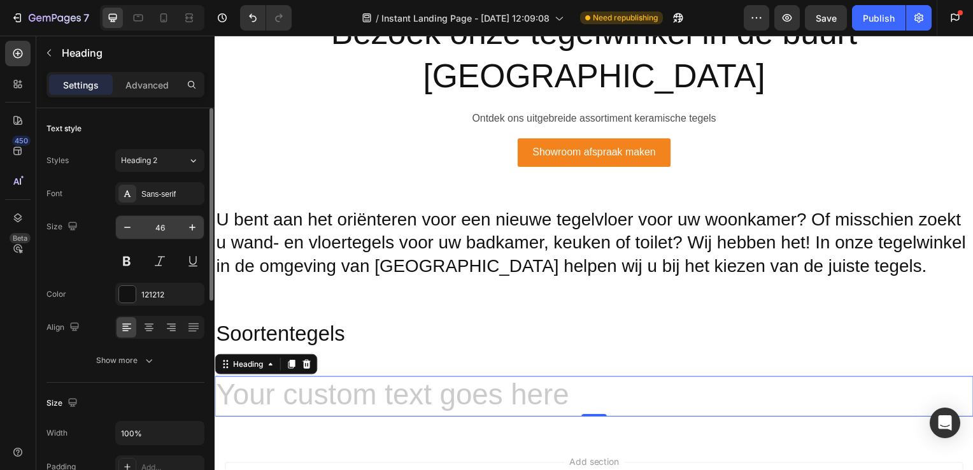
click at [161, 227] on input "46" at bounding box center [160, 227] width 42 height 23
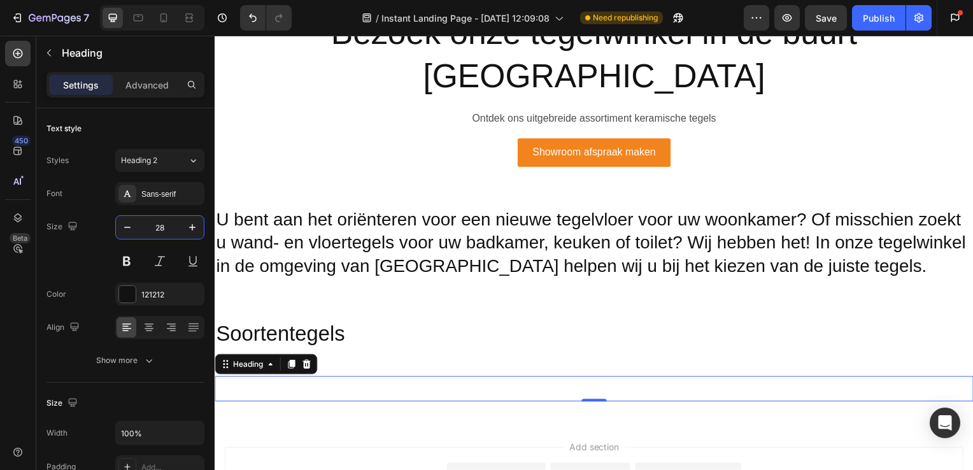
type input "28"
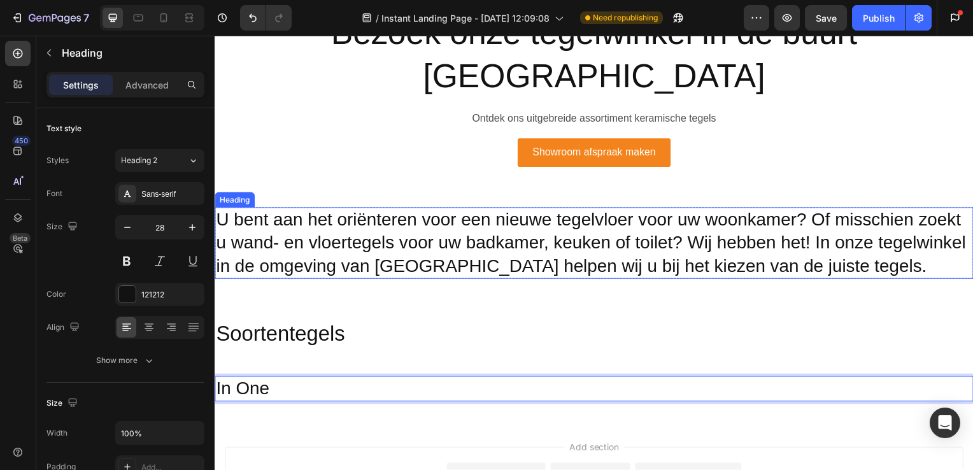
click at [402, 210] on p "U bent aan het oriënteren voor een nieuwe tegelvloer voor uw woonkamer? Of miss…" at bounding box center [597, 244] width 762 height 69
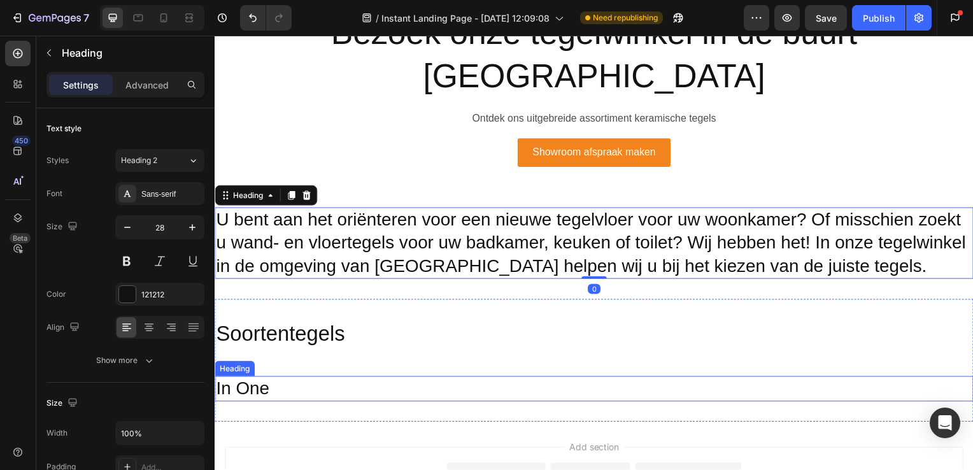
click at [262, 380] on p "In One" at bounding box center [597, 391] width 762 height 23
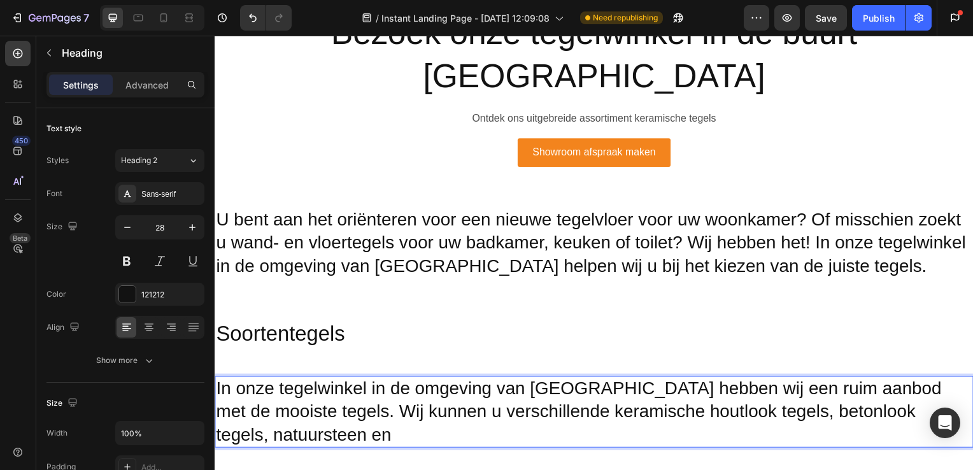
click at [955, 380] on p "In onze tegelwinkel in de omgeving van [GEOGRAPHIC_DATA] hebben wij een ruim aa…" at bounding box center [597, 414] width 762 height 69
click at [283, 389] on p "In onze tegelwinkel in de omgeving van [GEOGRAPHIC_DATA] hebben wij een ruim aa…" at bounding box center [597, 414] width 762 height 69
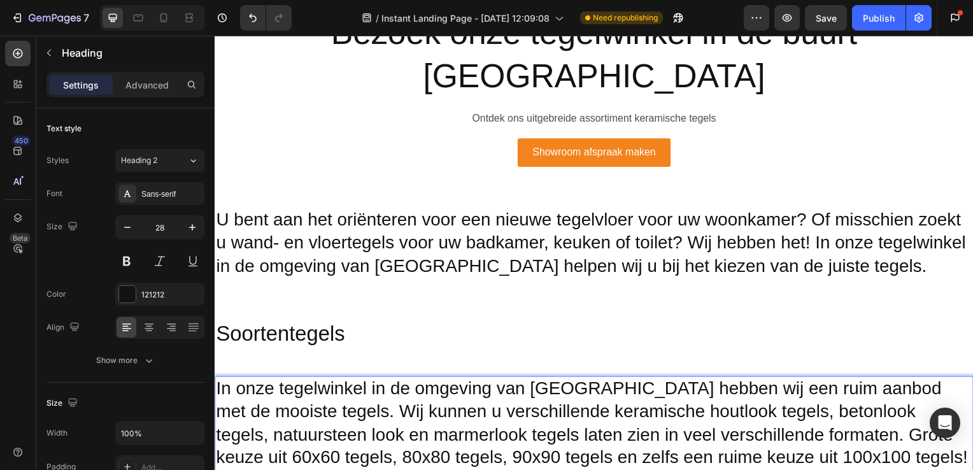
scroll to position [778, 0]
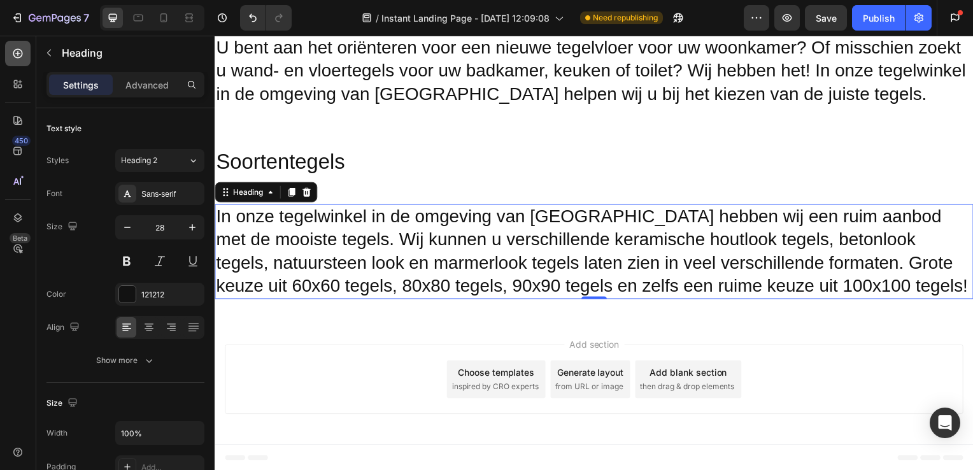
click at [20, 59] on icon at bounding box center [17, 53] width 13 height 13
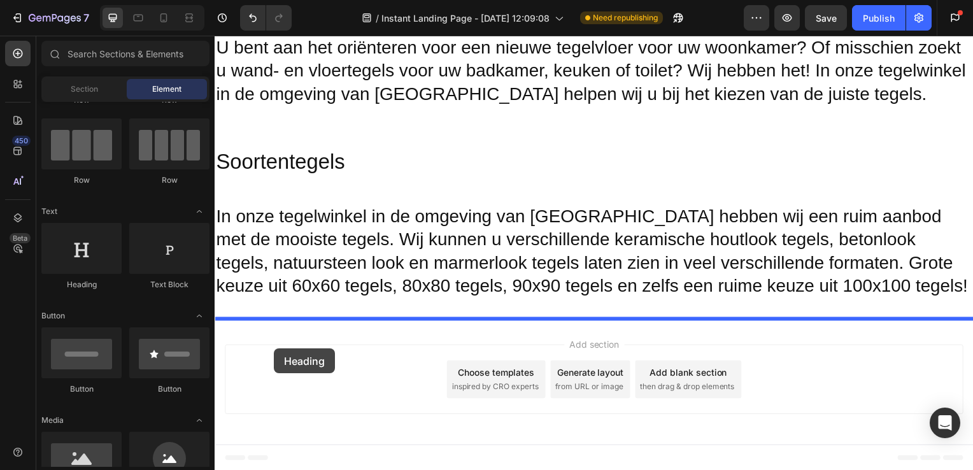
drag, startPoint x: 294, startPoint y: 299, endPoint x: 275, endPoint y: 351, distance: 55.6
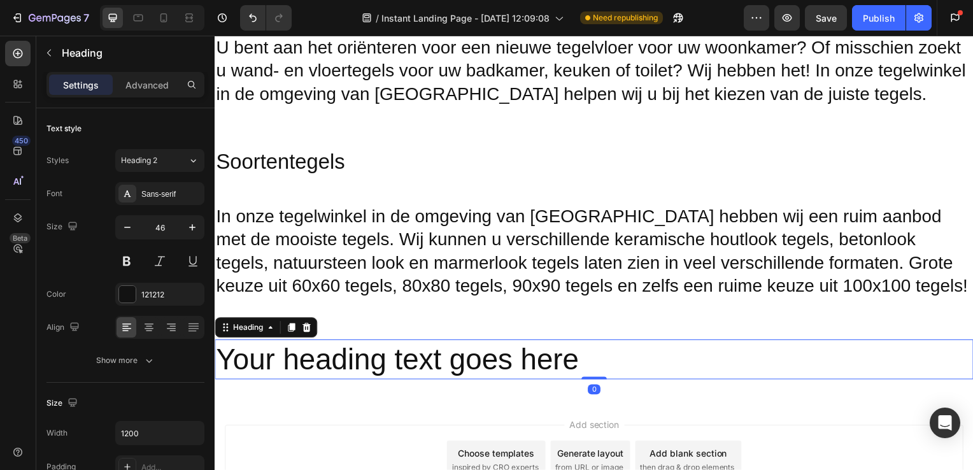
click at [607, 380] on h2 "Your heading text goes here" at bounding box center [597, 362] width 764 height 41
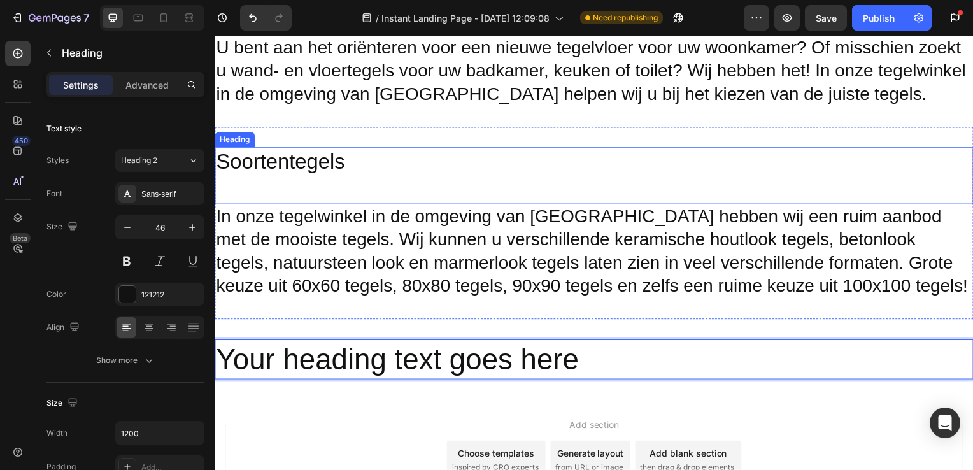
click at [321, 164] on p "Soortentegels" at bounding box center [597, 177] width 762 height 55
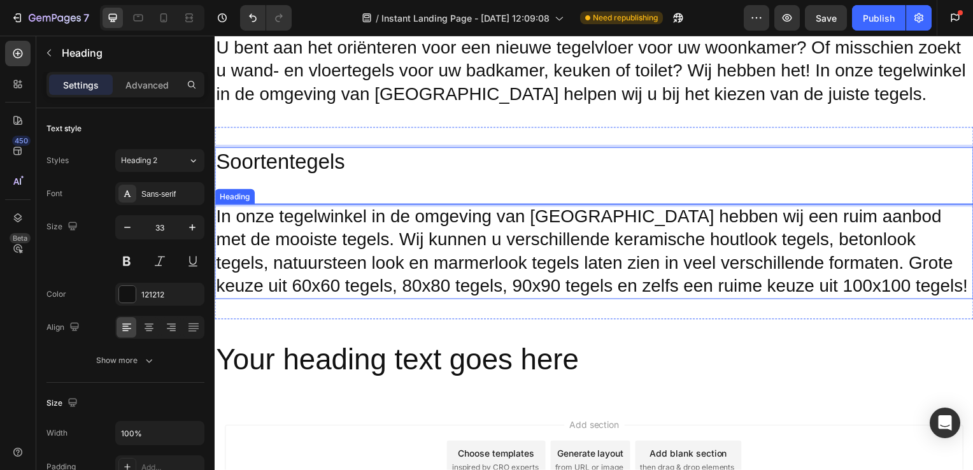
click at [329, 234] on p "In onze tegelwinkel in de omgeving van [GEOGRAPHIC_DATA] hebben wij een ruim aa…" at bounding box center [597, 253] width 762 height 93
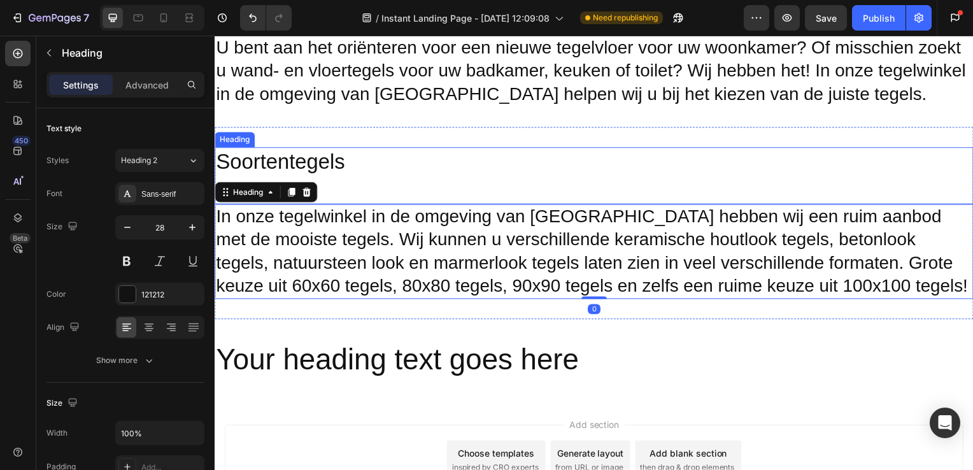
click at [325, 168] on p "Soortentegels" at bounding box center [597, 177] width 762 height 55
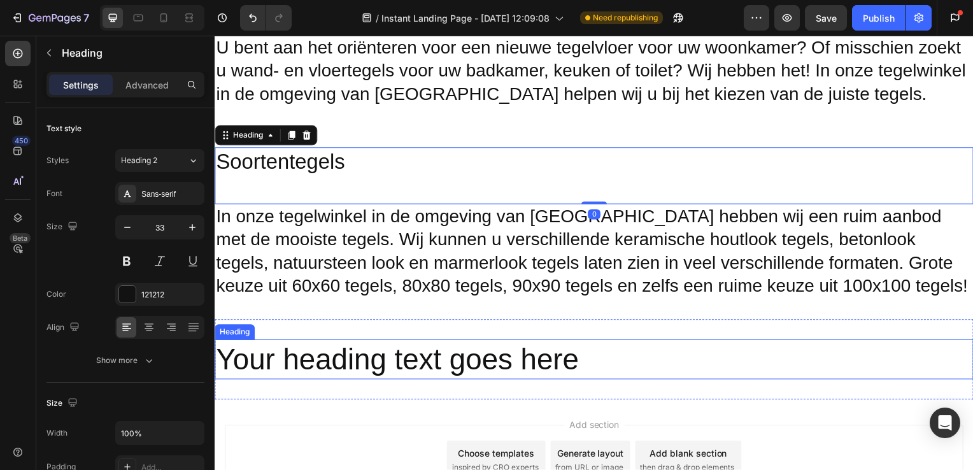
click at [454, 347] on p "Your heading text goes here" at bounding box center [597, 362] width 762 height 38
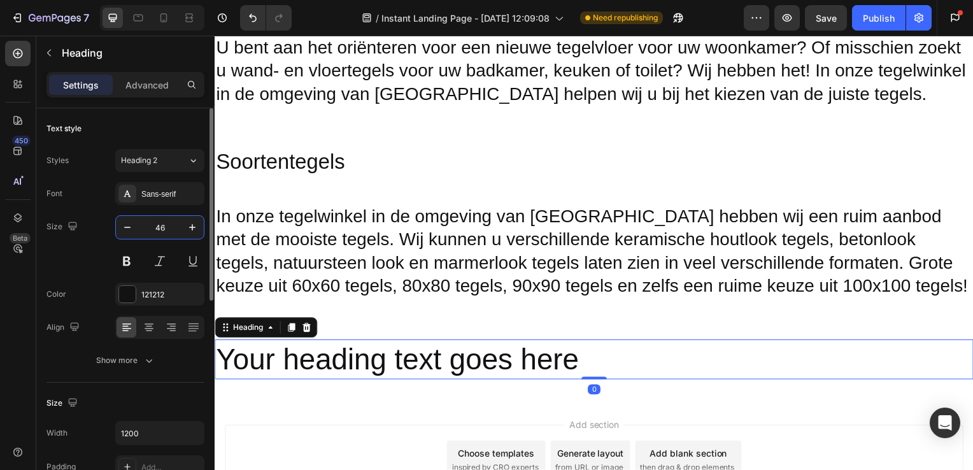
click at [164, 232] on input "46" at bounding box center [160, 227] width 42 height 23
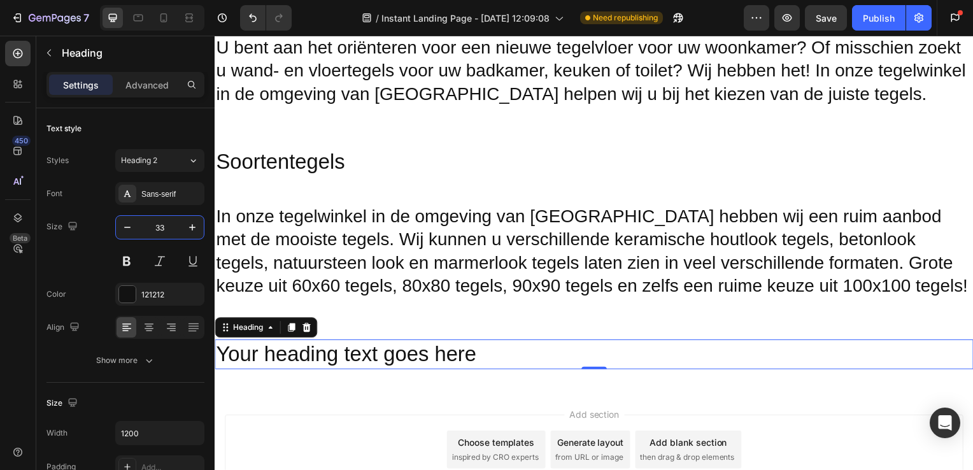
type input "33"
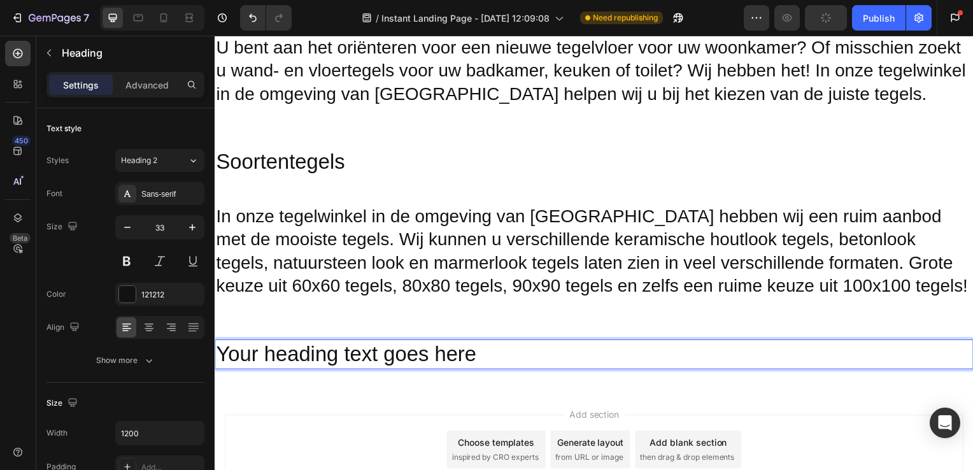
click at [494, 352] on p "Your heading text goes here" at bounding box center [597, 356] width 762 height 27
click at [20, 52] on icon at bounding box center [17, 53] width 13 height 13
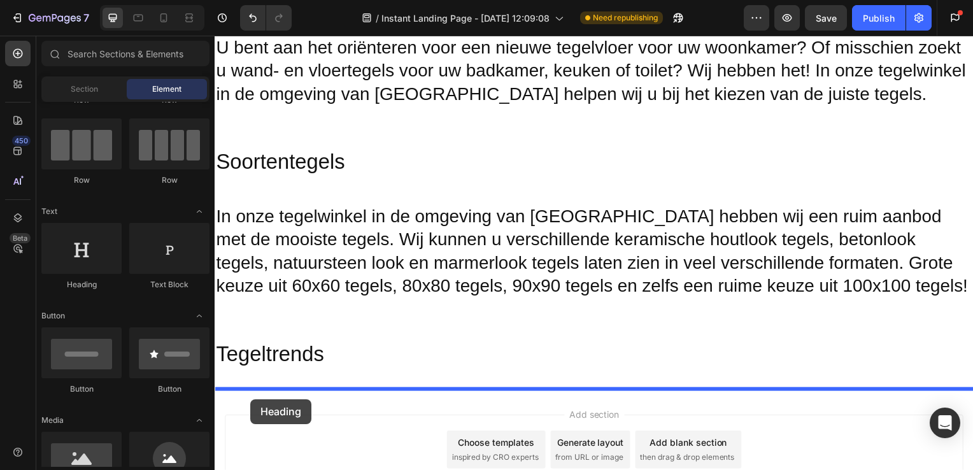
drag, startPoint x: 311, startPoint y: 282, endPoint x: 250, endPoint y: 401, distance: 133.9
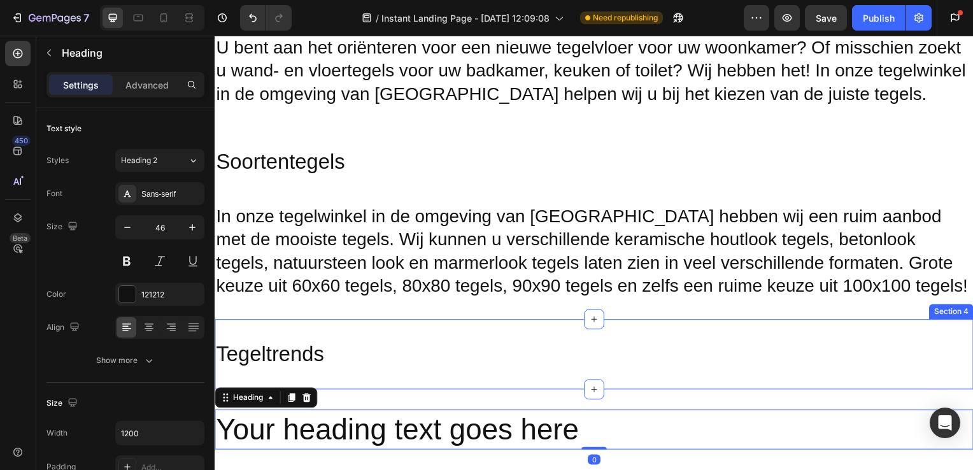
scroll to position [816, 0]
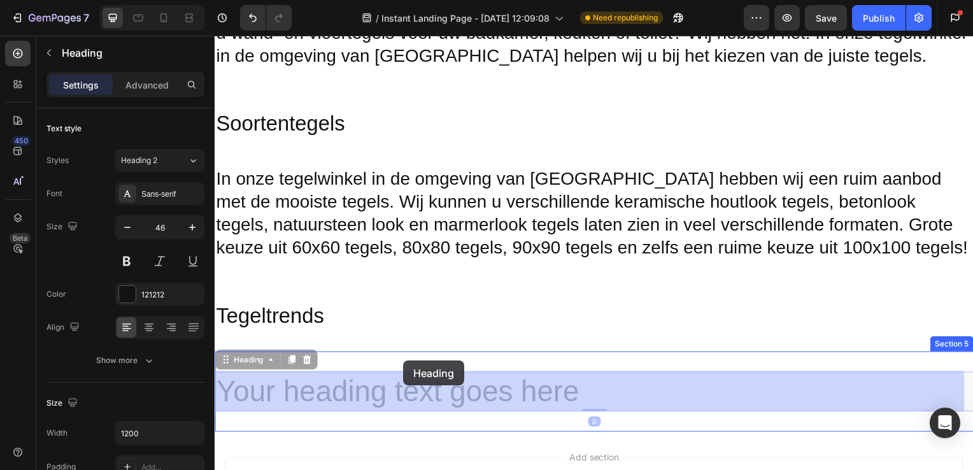
drag, startPoint x: 403, startPoint y: 373, endPoint x: 404, endPoint y: 363, distance: 9.6
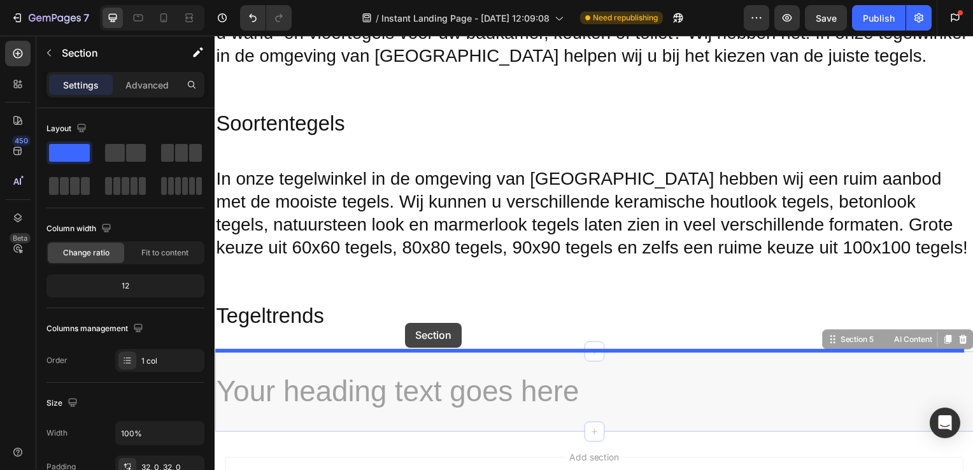
drag, startPoint x: 405, startPoint y: 353, endPoint x: 406, endPoint y: 325, distance: 28.1
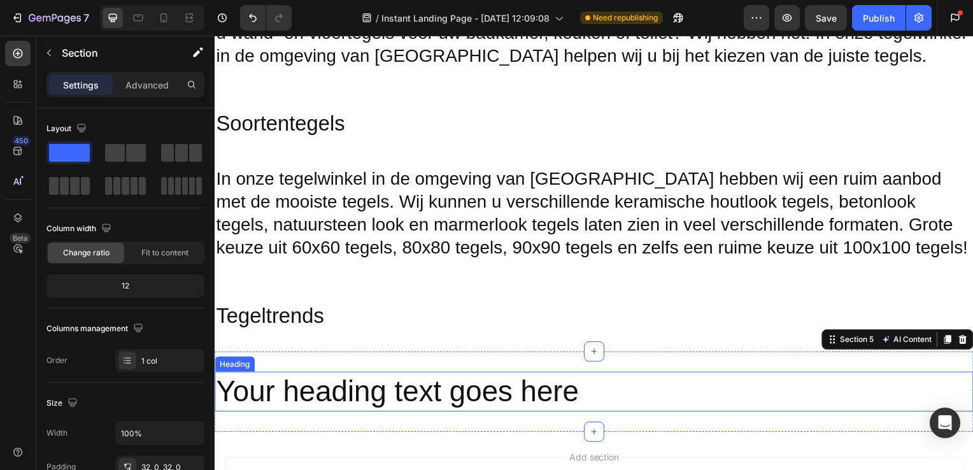
click at [483, 401] on p "Your heading text goes here" at bounding box center [597, 395] width 762 height 38
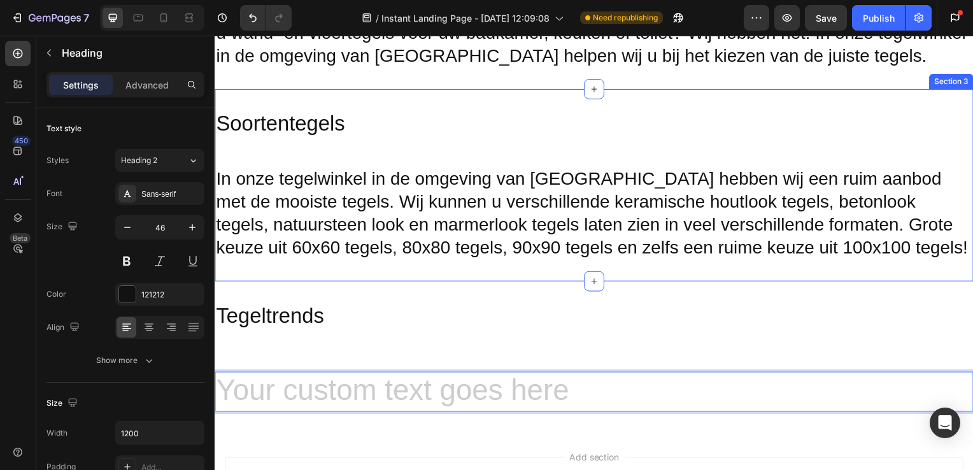
click at [415, 233] on p "In onze tegelwinkel in de omgeving van [GEOGRAPHIC_DATA] hebben wij een ruim aa…" at bounding box center [597, 215] width 762 height 93
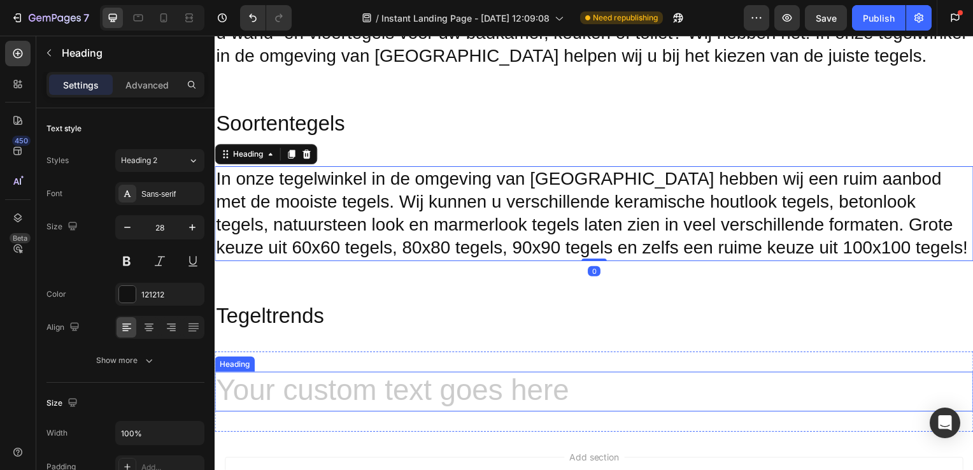
click at [281, 390] on h2 "Rich Text Editor. Editing area: main" at bounding box center [597, 395] width 764 height 41
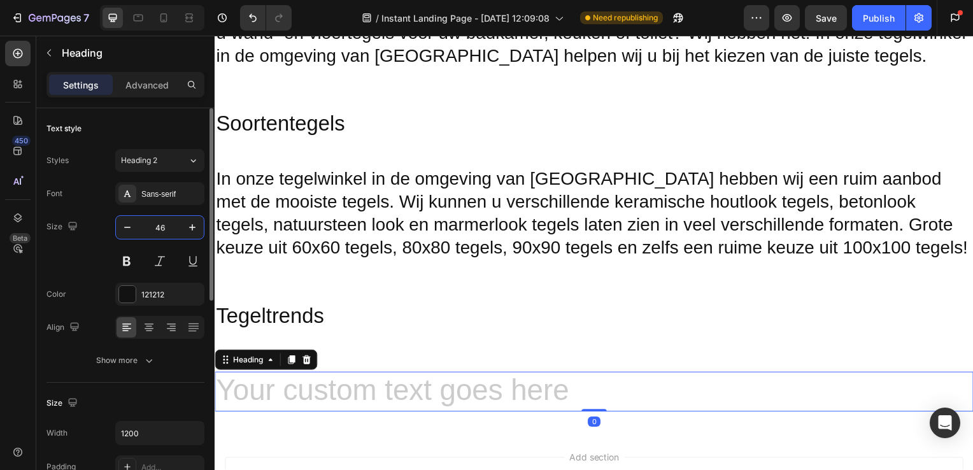
click at [163, 225] on input "46" at bounding box center [160, 227] width 42 height 23
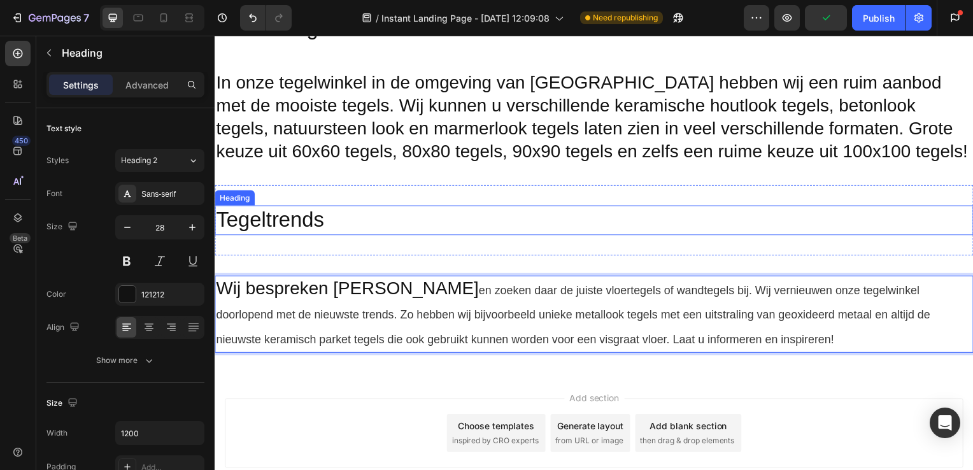
scroll to position [915, 0]
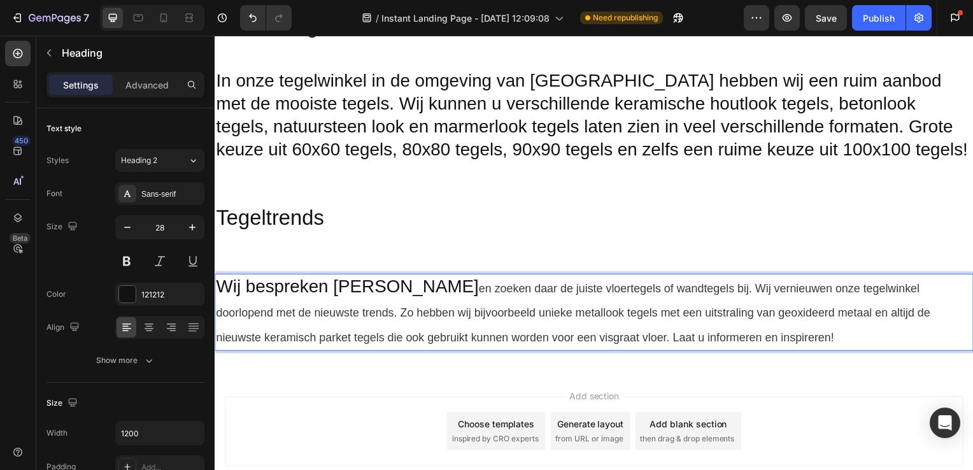
click at [425, 286] on span "en zoeken daar de juiste vloertegels of wandtegels bij. Wij vernieuwen onze teg…" at bounding box center [576, 315] width 720 height 63
click at [443, 296] on span "en zoeken daar de juiste vloertegels of wandtegels bij. Wij vernieuwen onze teg…" at bounding box center [576, 315] width 720 height 63
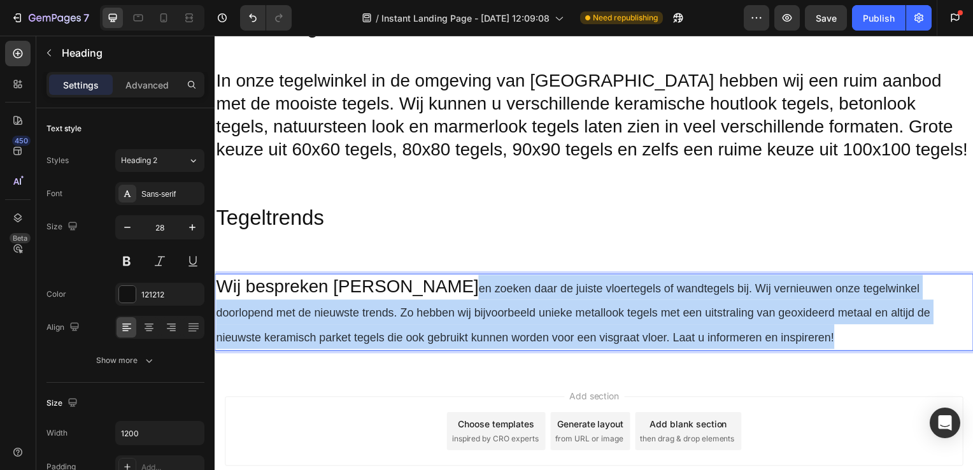
drag, startPoint x: 426, startPoint y: 289, endPoint x: 738, endPoint y: 347, distance: 316.9
click at [738, 347] on p "Wij bespreken uw wensen en zoeken daar de juiste vloertegels of wandtegels bij.…" at bounding box center [597, 314] width 762 height 75
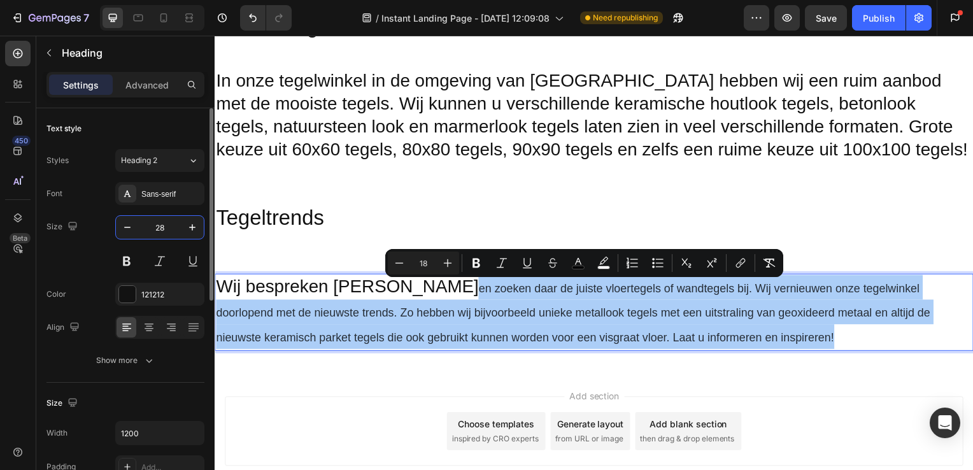
click at [140, 229] on input "28" at bounding box center [160, 227] width 42 height 23
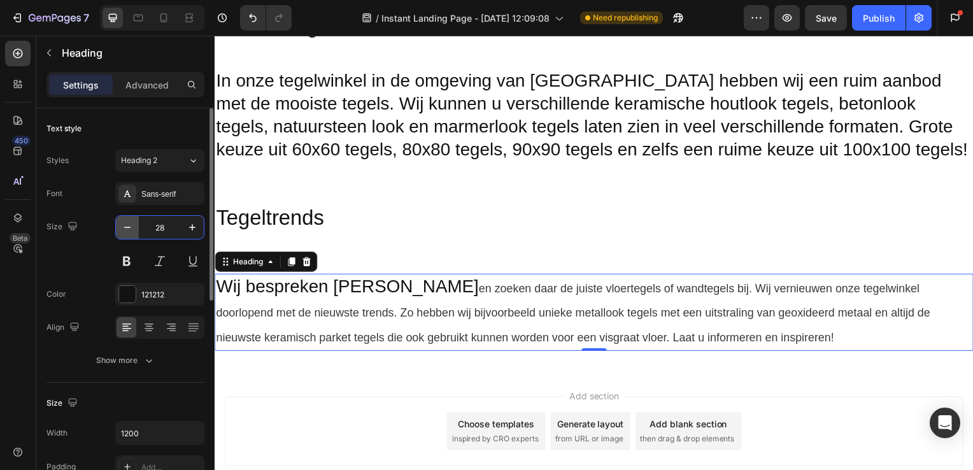
click at [134, 231] on button "button" at bounding box center [127, 227] width 23 height 23
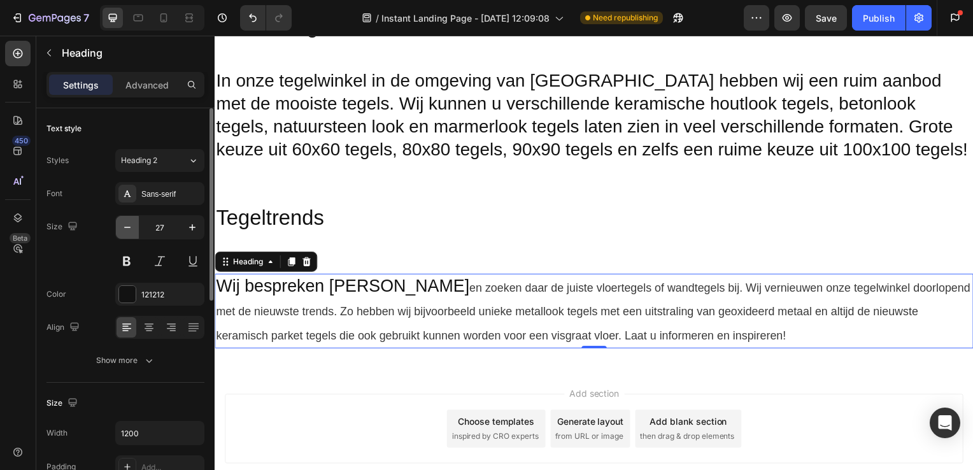
click at [134, 231] on button "button" at bounding box center [127, 227] width 23 height 23
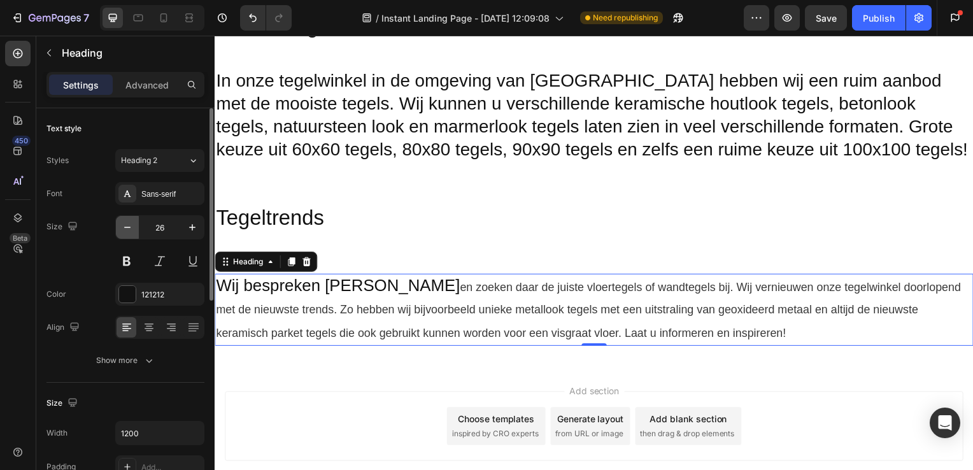
click at [134, 231] on button "button" at bounding box center [127, 227] width 23 height 23
click at [192, 227] on icon "button" at bounding box center [192, 227] width 6 height 6
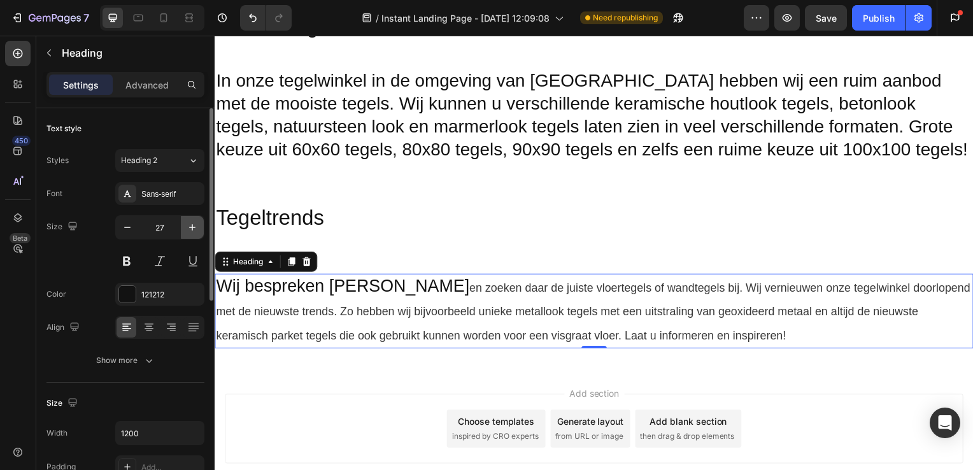
click at [192, 227] on icon "button" at bounding box center [192, 227] width 6 height 6
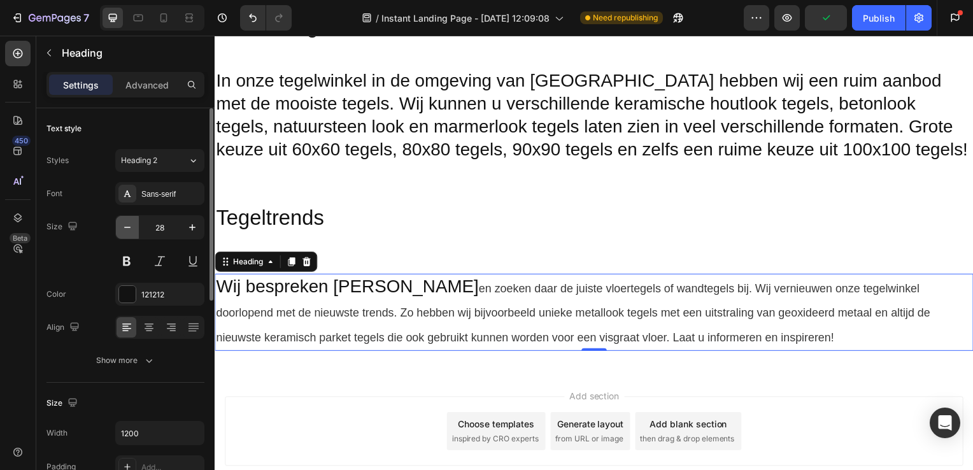
click at [131, 230] on icon "button" at bounding box center [127, 227] width 13 height 13
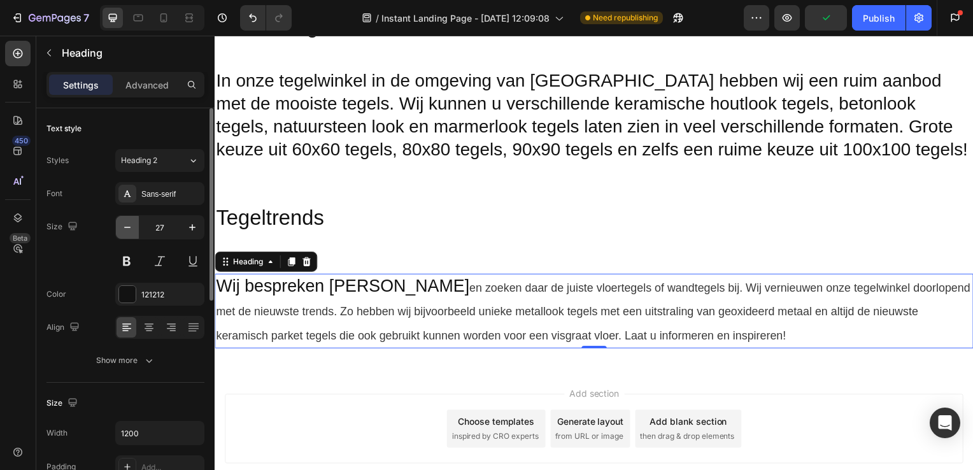
click at [131, 230] on icon "button" at bounding box center [127, 227] width 13 height 13
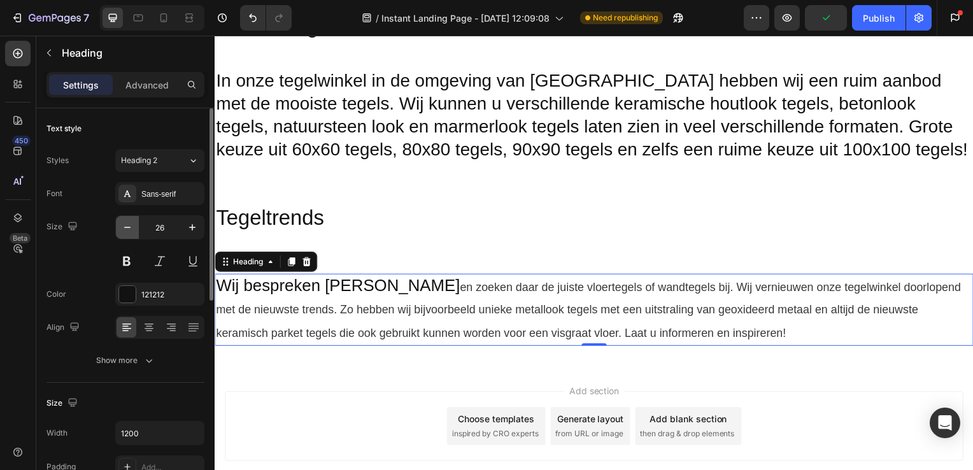
click at [131, 230] on icon "button" at bounding box center [127, 227] width 13 height 13
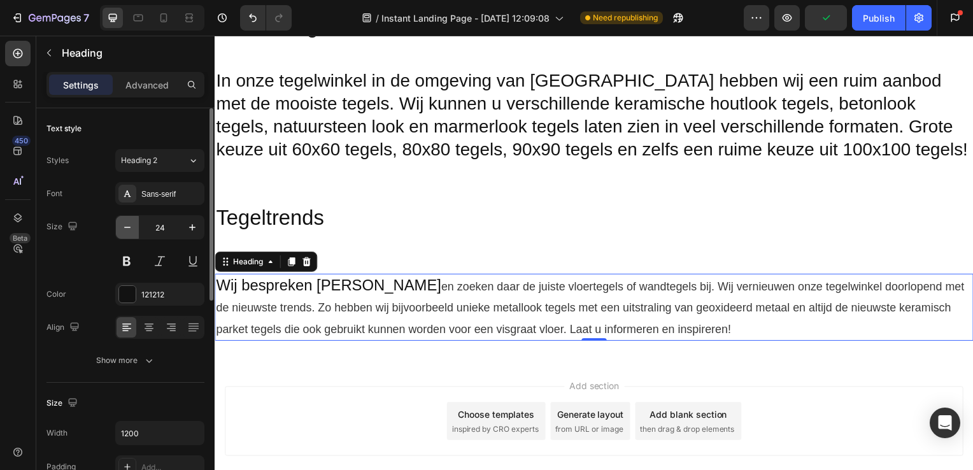
click at [131, 230] on icon "button" at bounding box center [127, 227] width 13 height 13
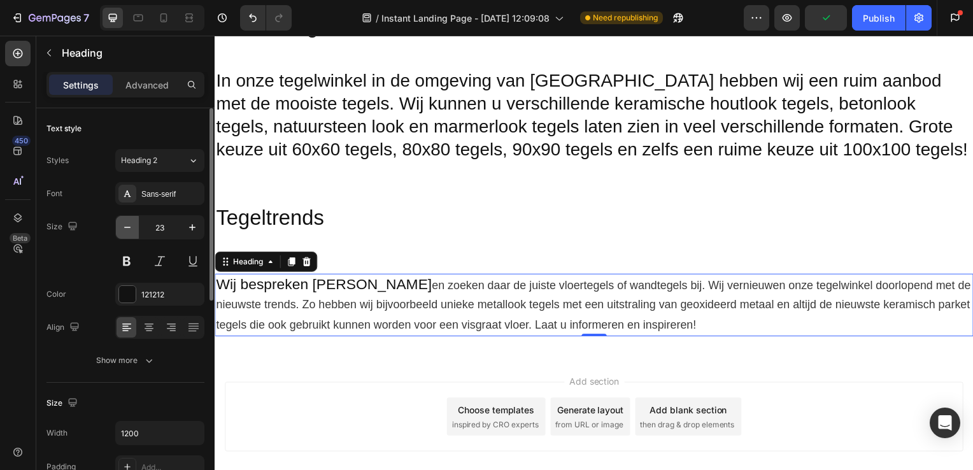
click at [131, 230] on icon "button" at bounding box center [127, 227] width 13 height 13
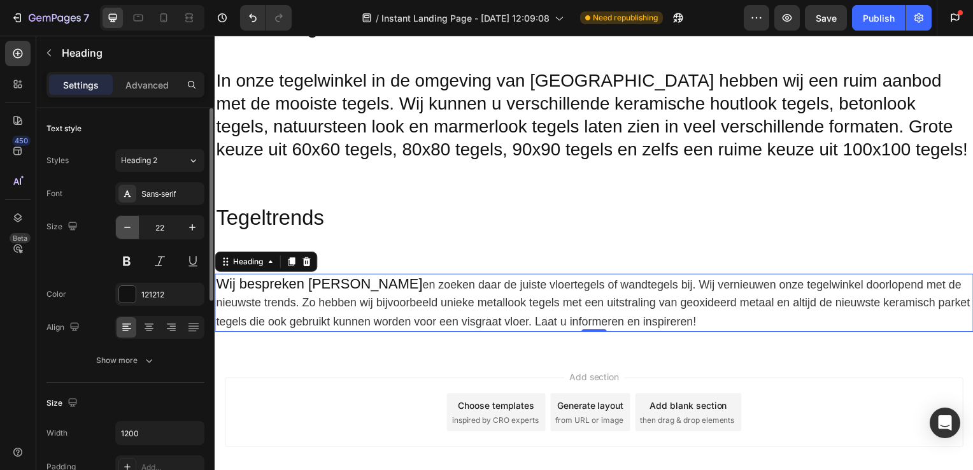
click at [131, 230] on icon "button" at bounding box center [127, 227] width 13 height 13
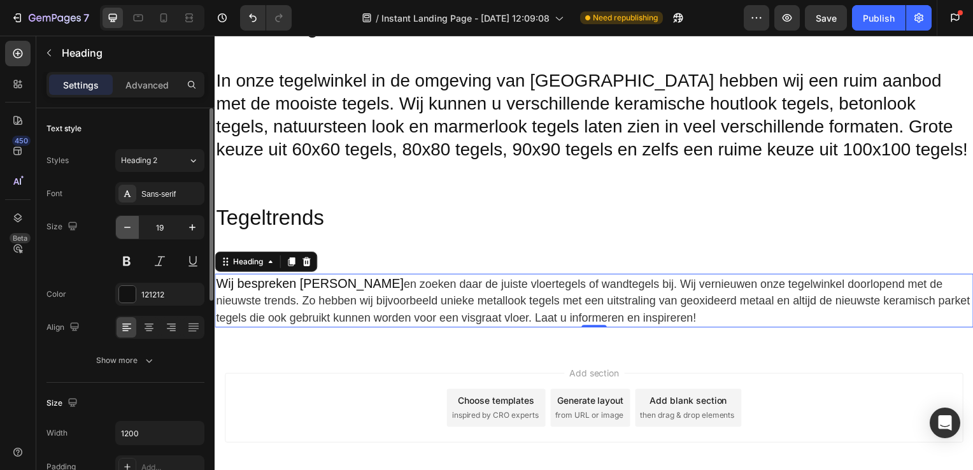
click at [131, 230] on icon "button" at bounding box center [127, 227] width 13 height 13
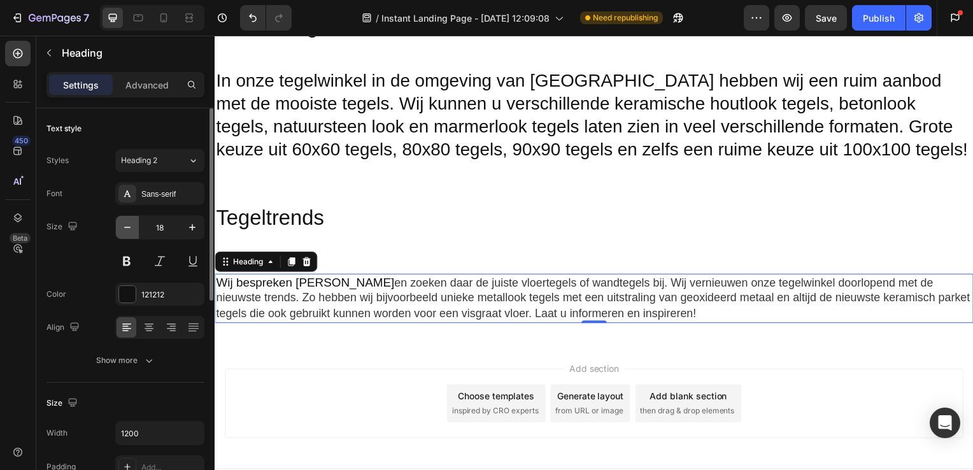
click at [131, 230] on icon "button" at bounding box center [127, 227] width 13 height 13
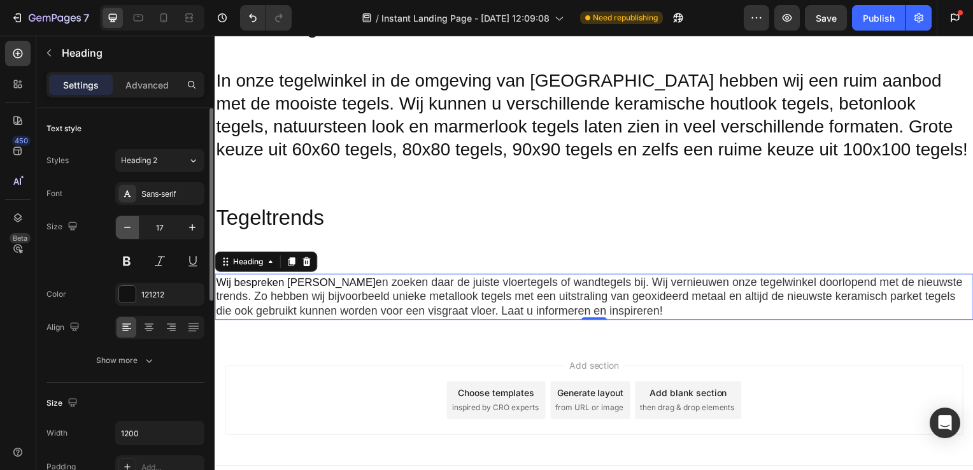
click at [131, 230] on icon "button" at bounding box center [127, 227] width 13 height 13
click at [191, 225] on icon "button" at bounding box center [192, 227] width 13 height 13
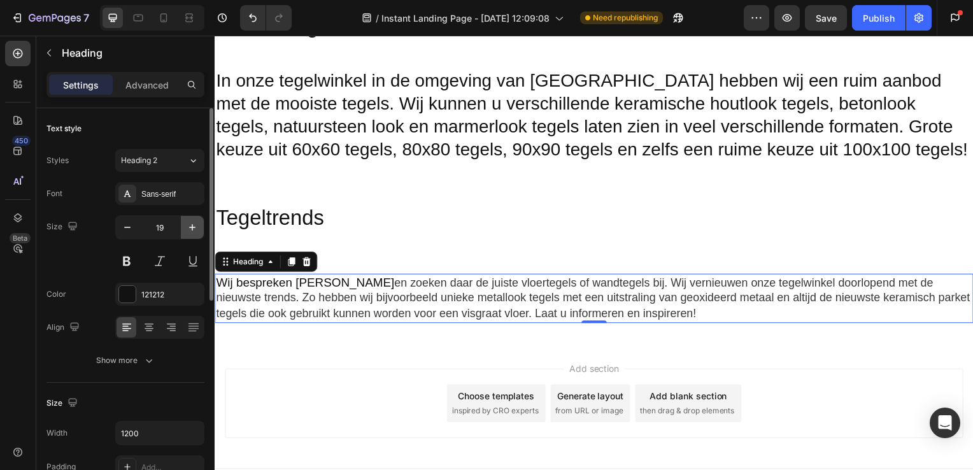
click at [191, 225] on icon "button" at bounding box center [192, 227] width 13 height 13
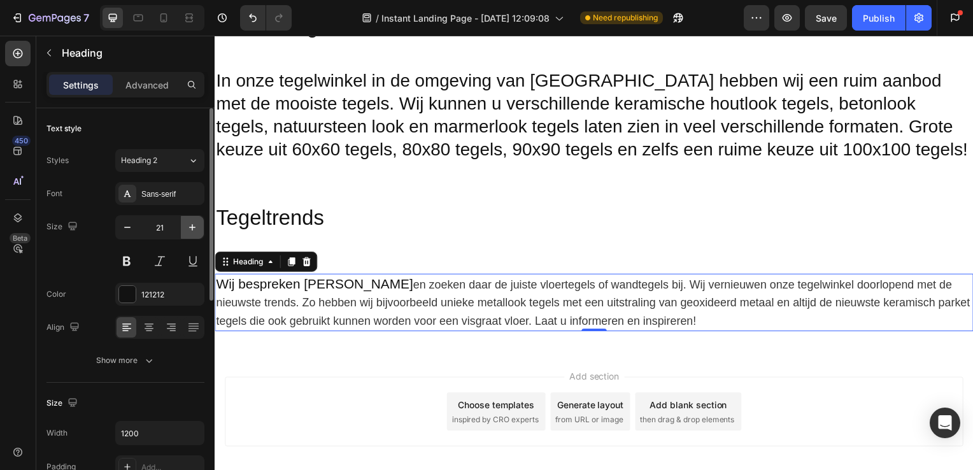
click at [191, 225] on icon "button" at bounding box center [192, 227] width 13 height 13
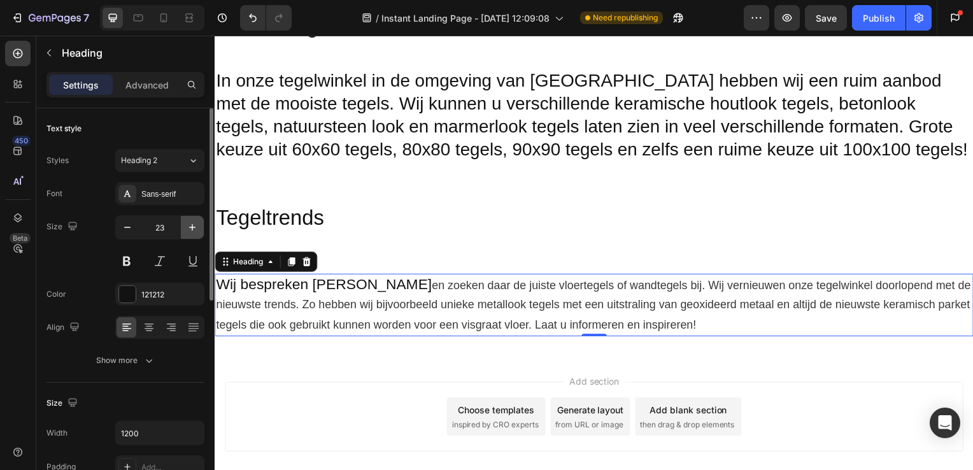
click at [191, 225] on icon "button" at bounding box center [192, 227] width 13 height 13
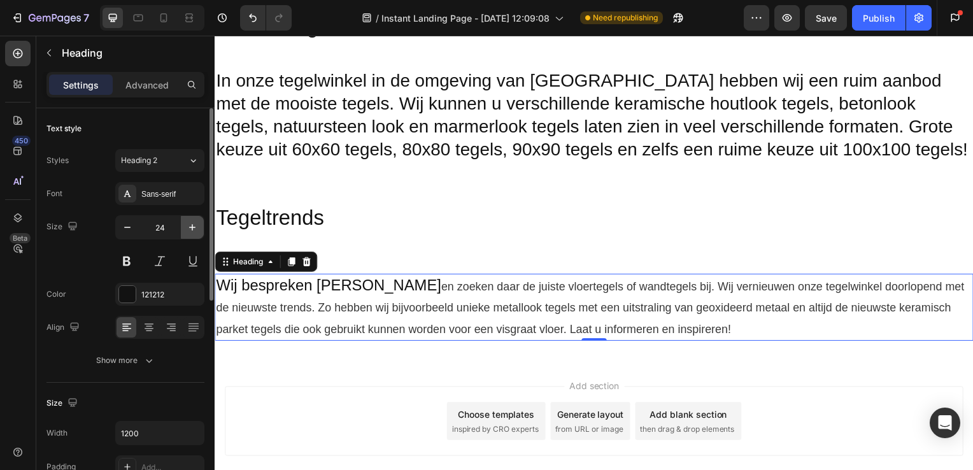
click at [191, 225] on icon "button" at bounding box center [192, 227] width 13 height 13
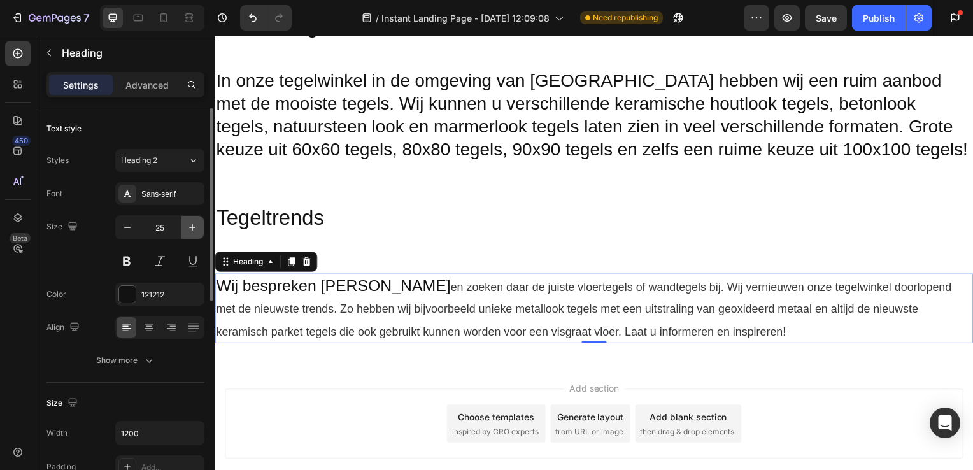
click at [191, 225] on icon "button" at bounding box center [192, 227] width 13 height 13
click at [136, 225] on button "button" at bounding box center [127, 227] width 23 height 23
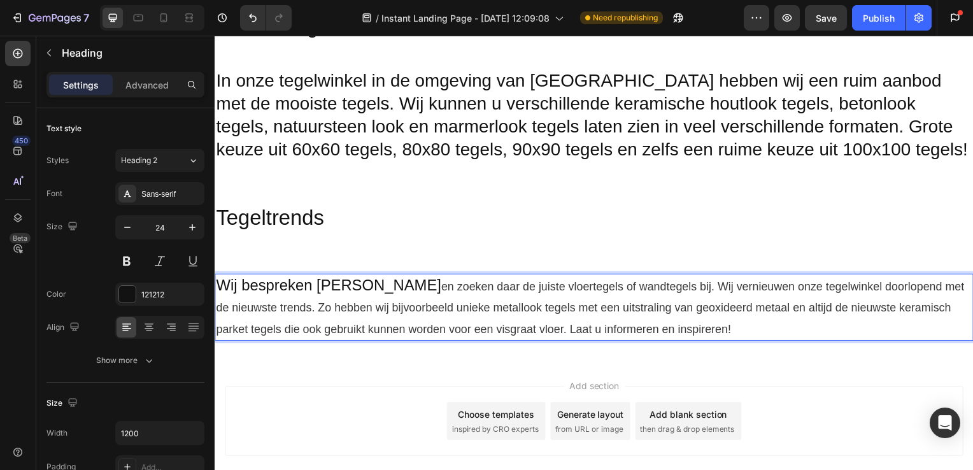
click at [313, 283] on p "Wij bespreken uw wensen en zoeken daar de juiste vloertegels of wandtegels bij.…" at bounding box center [597, 310] width 762 height 66
click at [191, 226] on icon "button" at bounding box center [192, 227] width 13 height 13
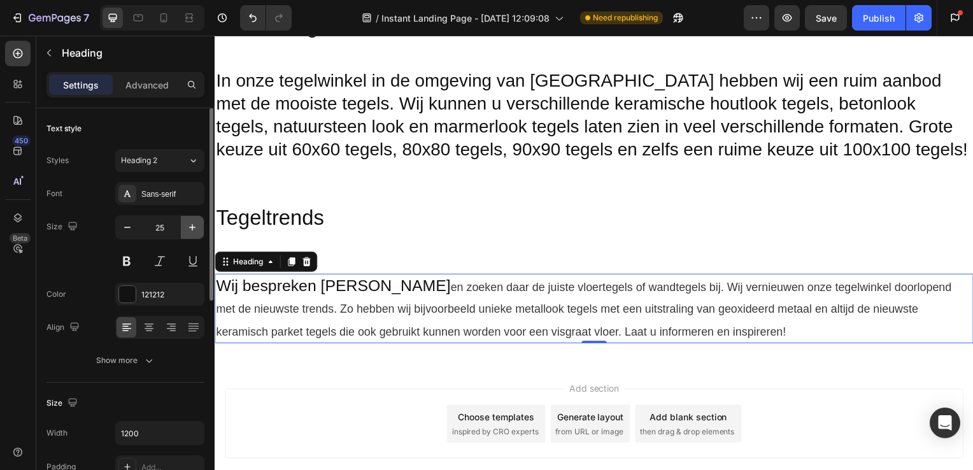
click at [191, 226] on icon "button" at bounding box center [192, 227] width 13 height 13
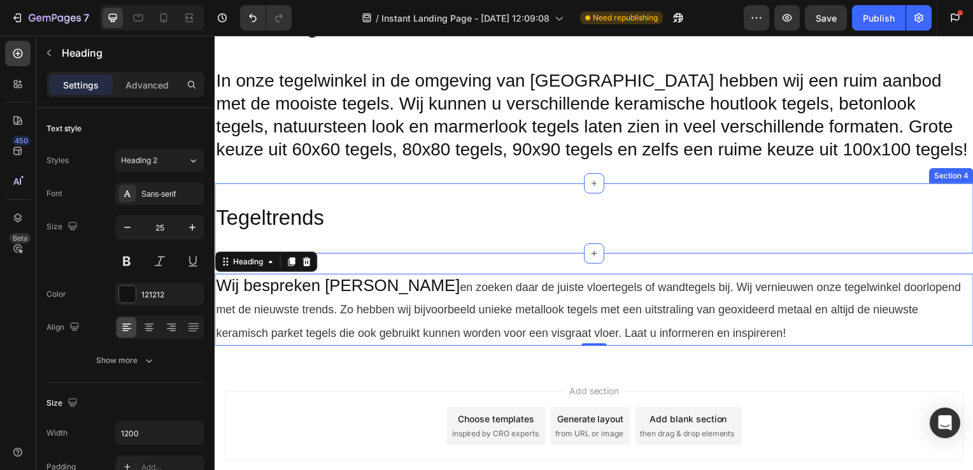
type input "26"
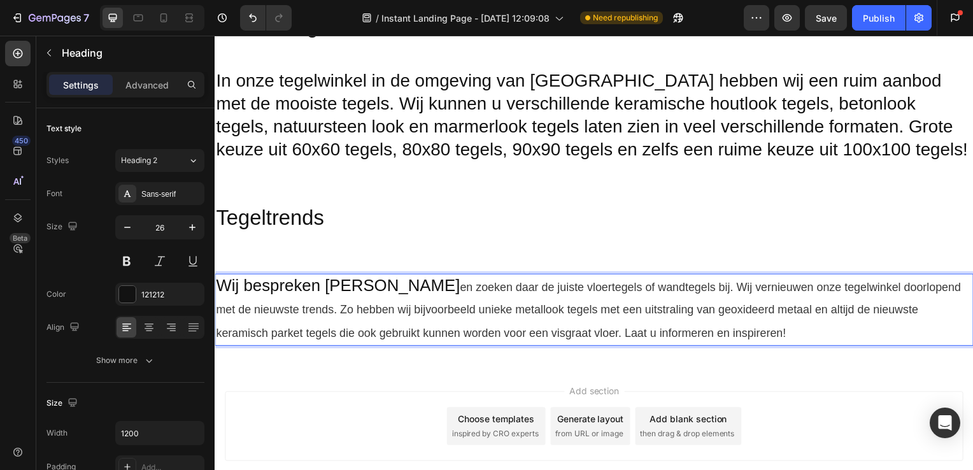
click at [404, 290] on p "Wij bespreken uw wensen en zoeken daar de juiste vloertegels of wandtegels bij.…" at bounding box center [597, 312] width 762 height 70
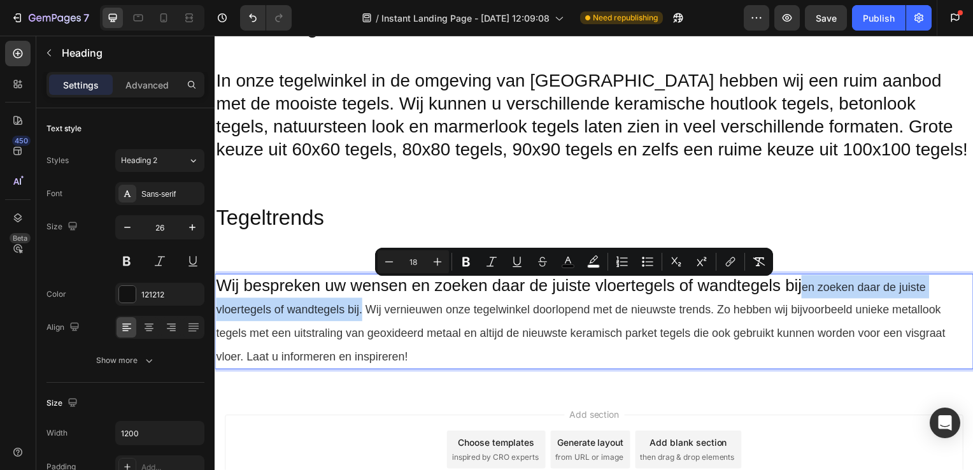
drag, startPoint x: 809, startPoint y: 292, endPoint x: 363, endPoint y: 316, distance: 446.5
click at [363, 316] on p "Wij bespreken uw wensen en zoeken daar de juiste vloertegels of wandtegels bij …" at bounding box center [597, 324] width 762 height 94
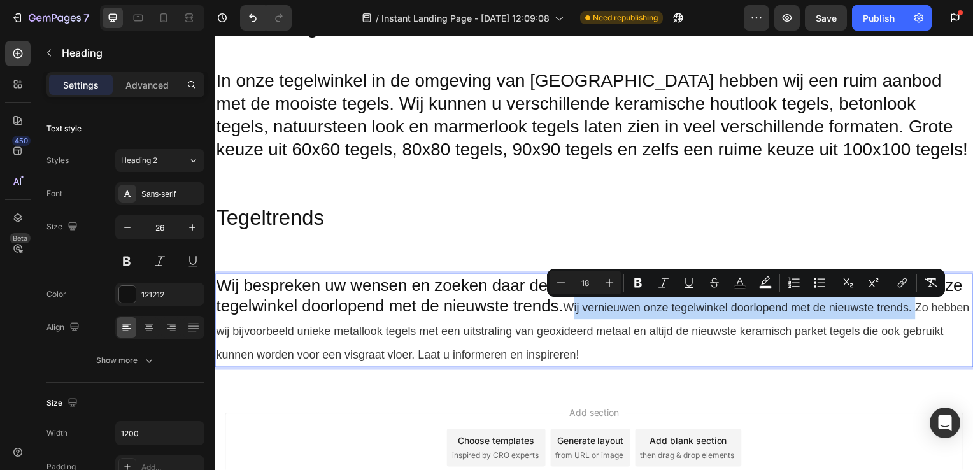
drag, startPoint x: 574, startPoint y: 310, endPoint x: 923, endPoint y: 315, distance: 349.1
click at [923, 315] on span "Wij vernieuwen onze tegelwinkel doorlopend met de nieuwste trends. Zo hebben wi…" at bounding box center [595, 334] width 759 height 60
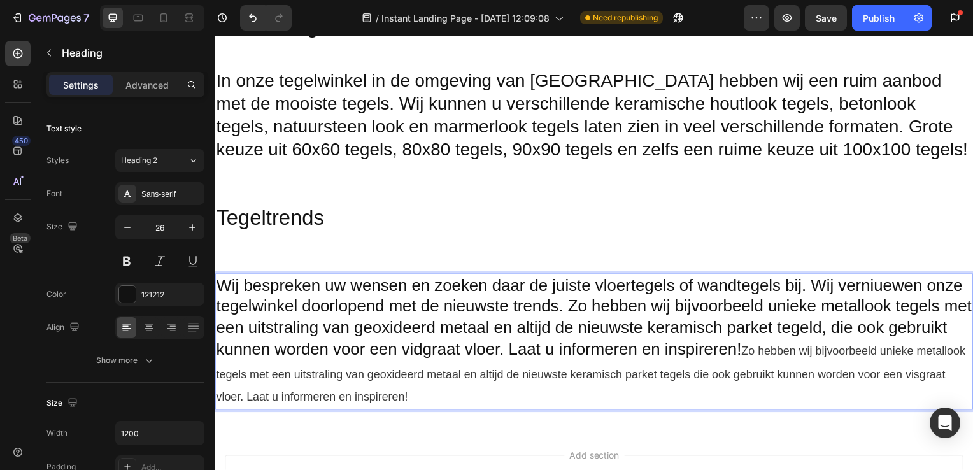
drag, startPoint x: 813, startPoint y: 348, endPoint x: 913, endPoint y: 394, distance: 109.4
click at [913, 394] on p "Wij bespreken uw wensen en zoeken daar de juiste vloertegels of wandtegels bij.…" at bounding box center [597, 344] width 762 height 135
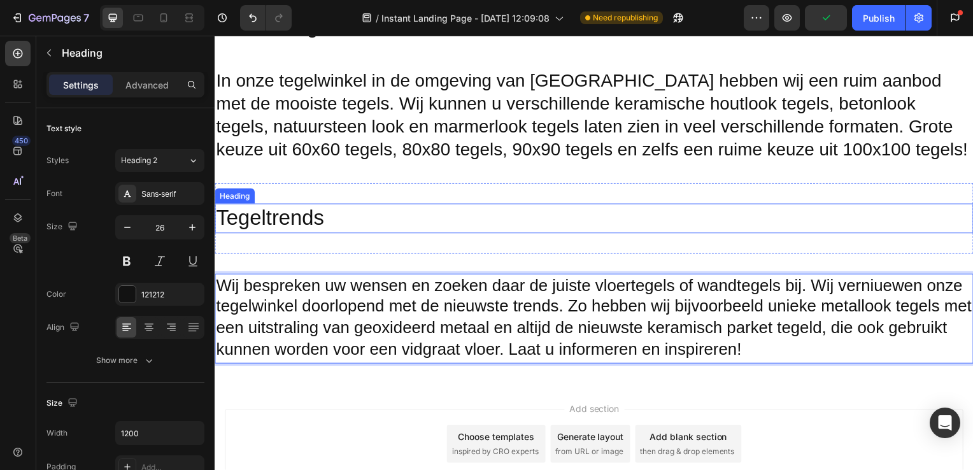
click at [576, 230] on p "Tegeltrends" at bounding box center [597, 219] width 762 height 27
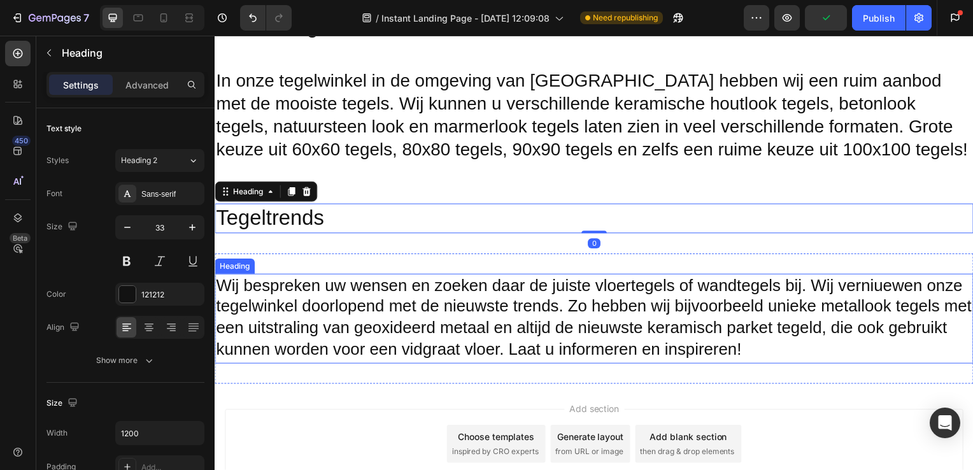
click at [390, 288] on p "Wij bespreken uw wensen en zoeken daar de juiste vloertegels of wandtegels bij.…" at bounding box center [597, 321] width 762 height 88
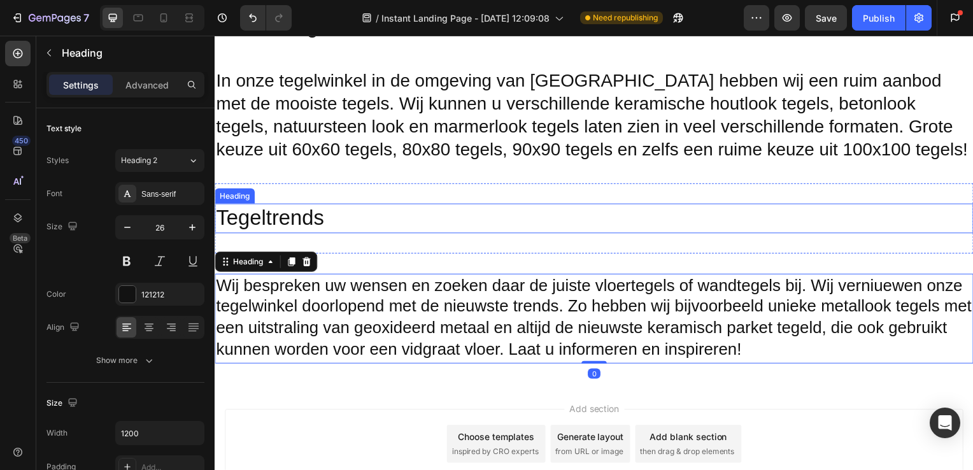
click at [291, 219] on p "Tegeltrends" at bounding box center [597, 219] width 762 height 27
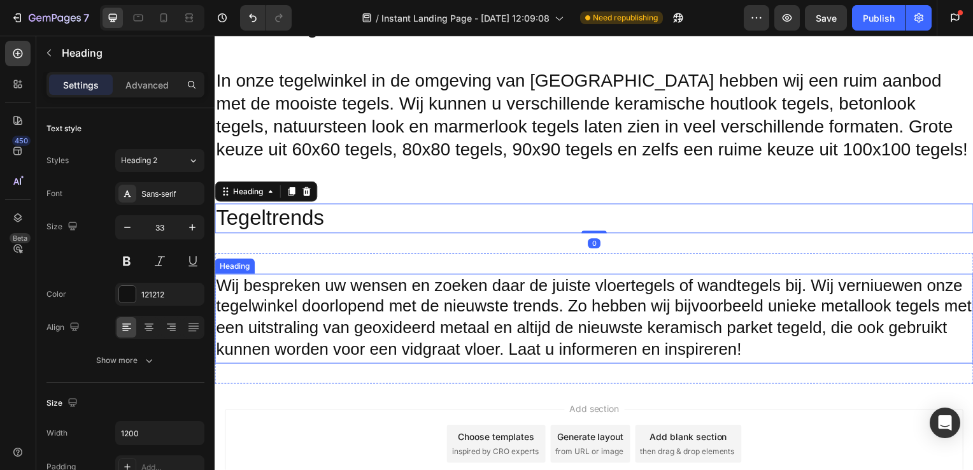
click at [318, 310] on p "Wij bespreken uw wensen en zoeken daar de juiste vloertegels of wandtegels bij.…" at bounding box center [597, 321] width 762 height 88
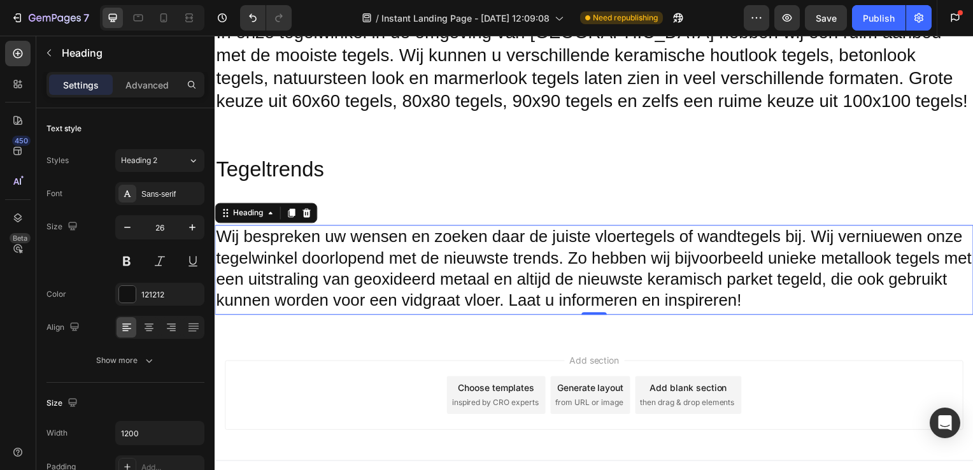
scroll to position [413, 0]
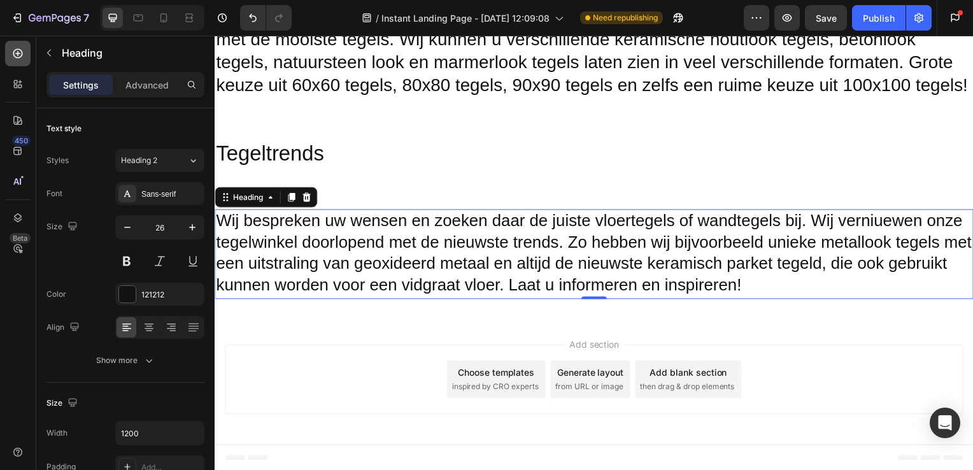
click at [14, 51] on icon at bounding box center [18, 54] width 10 height 10
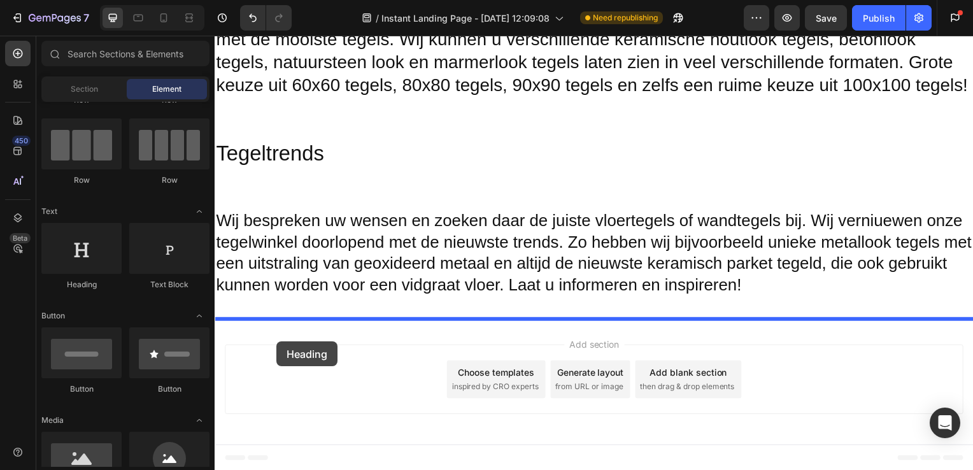
drag, startPoint x: 303, startPoint y: 296, endPoint x: 277, endPoint y: 344, distance: 54.7
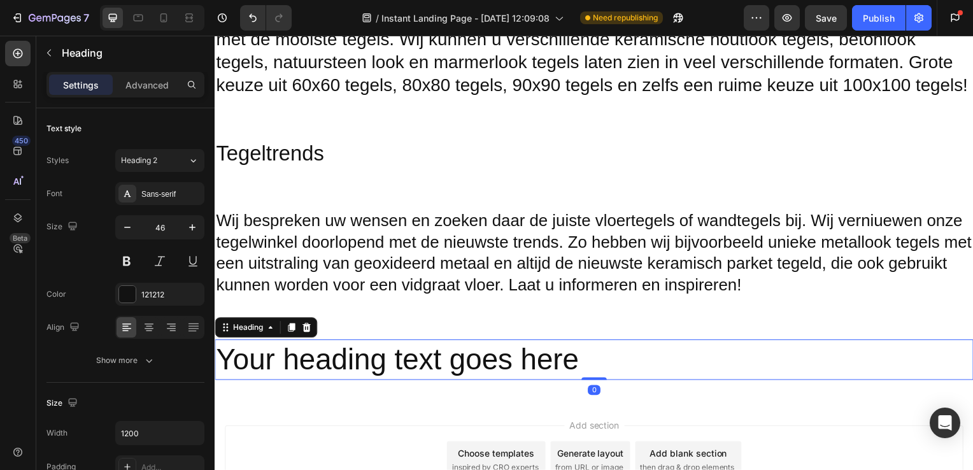
click at [571, 368] on h2 "Your heading text goes here" at bounding box center [597, 362] width 764 height 41
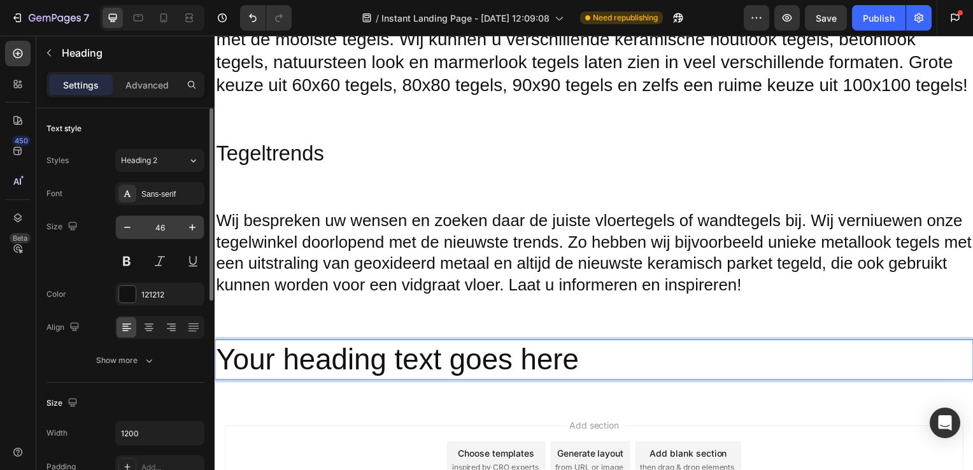
click at [168, 225] on input "46" at bounding box center [160, 227] width 42 height 23
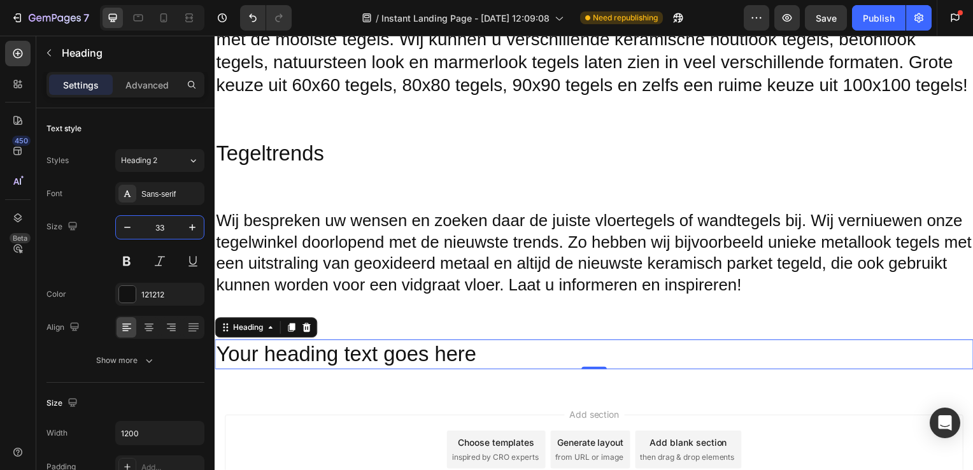
type input "33"
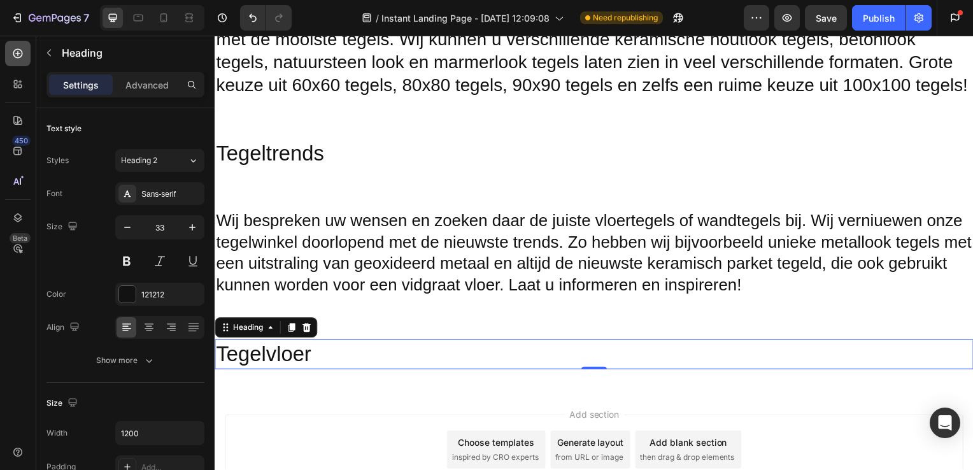
click at [17, 60] on div at bounding box center [17, 53] width 25 height 25
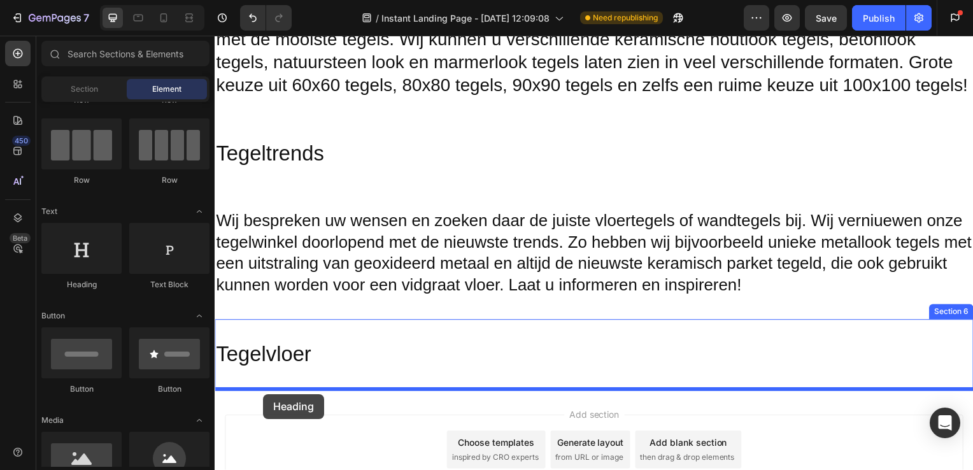
drag, startPoint x: 289, startPoint y: 294, endPoint x: 264, endPoint y: 396, distance: 104.4
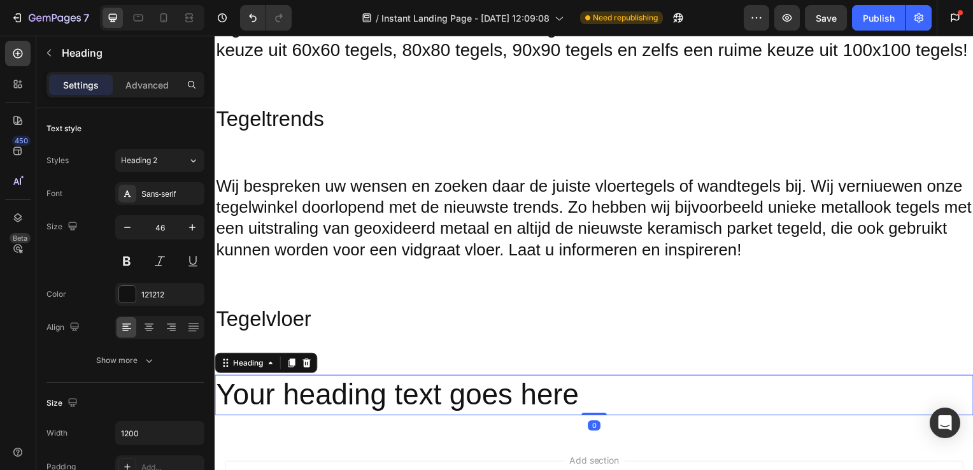
scroll to position [450, 0]
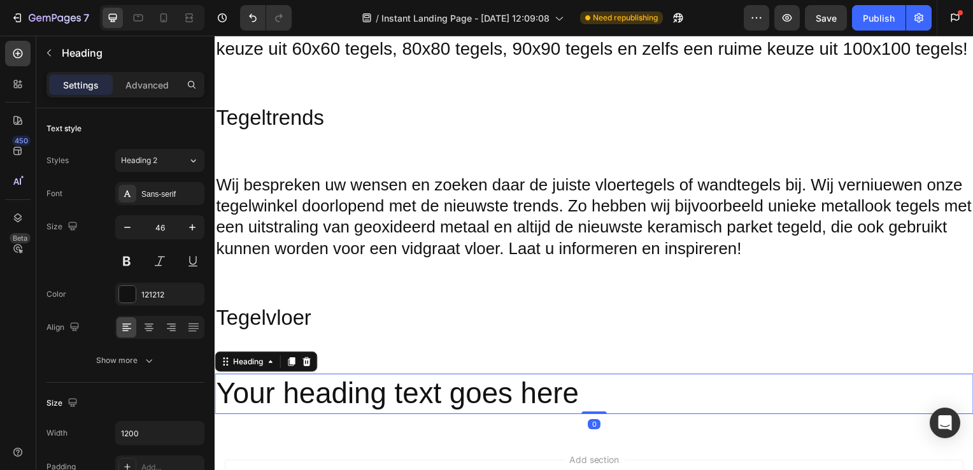
click at [576, 385] on h2 "Your heading text goes here" at bounding box center [597, 396] width 764 height 41
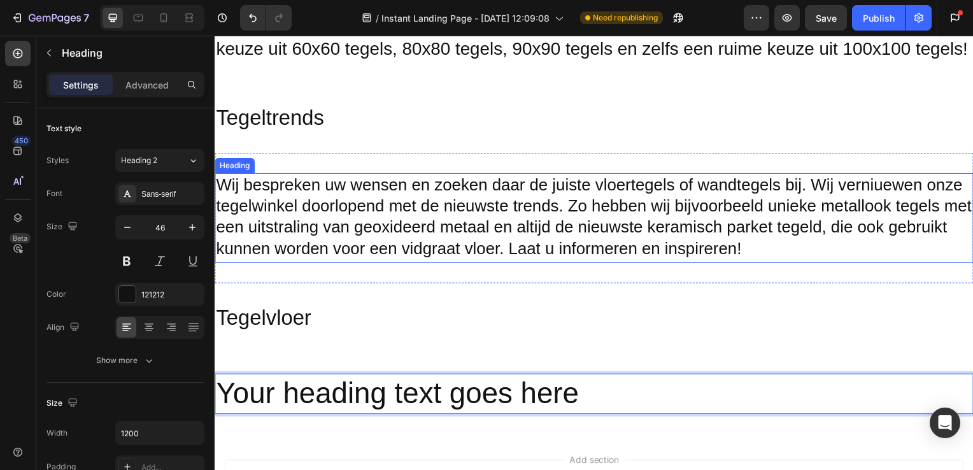
click at [275, 222] on p "Wij bespreken uw wensen en zoeken daar de juiste vloertegels of wandtegels bij.…" at bounding box center [597, 220] width 762 height 88
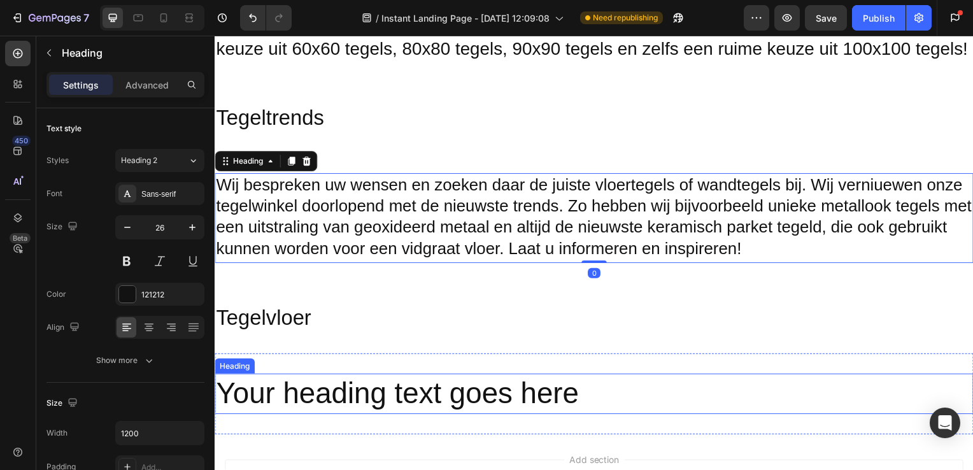
click at [584, 407] on p "Your heading text goes here" at bounding box center [597, 397] width 762 height 38
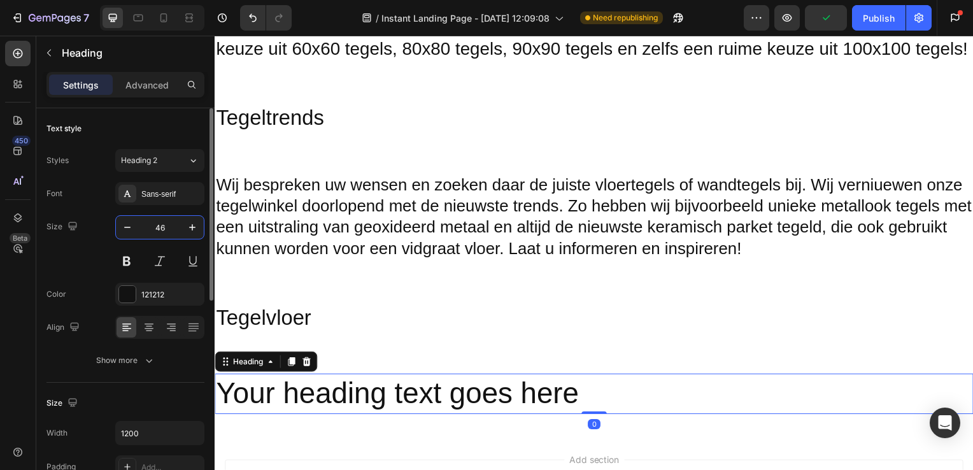
click at [172, 231] on input "46" at bounding box center [160, 227] width 42 height 23
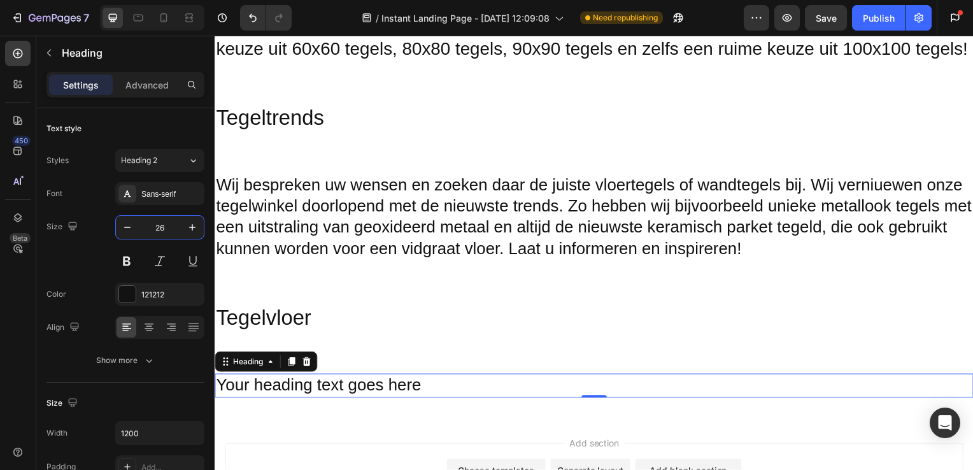
type input "26"
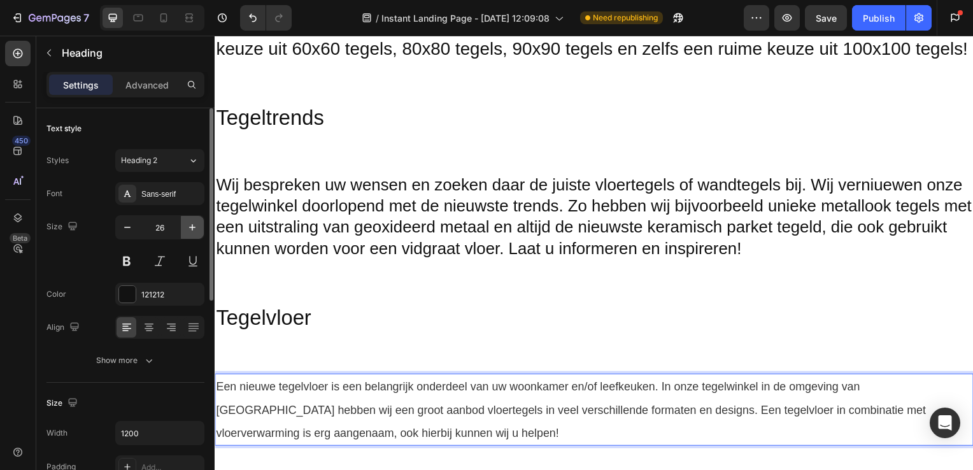
click at [189, 233] on icon "button" at bounding box center [192, 227] width 13 height 13
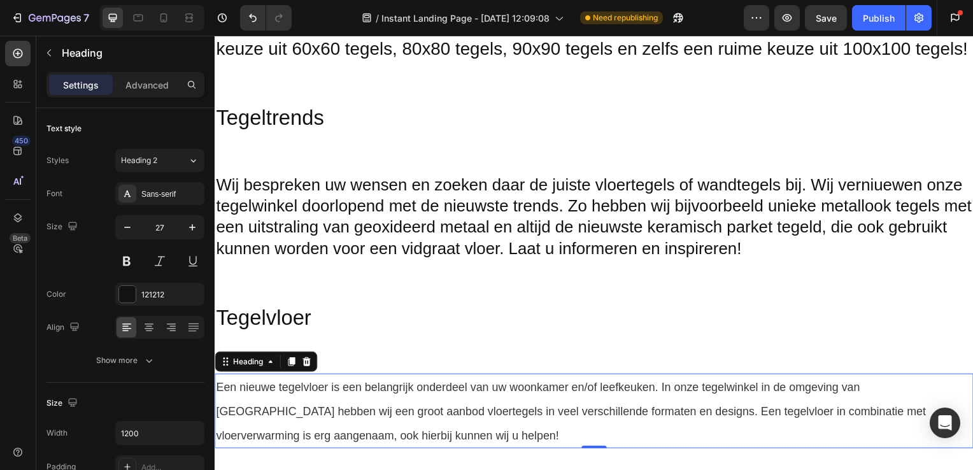
click at [339, 435] on span "Een nieuwe tegelvloer is een belangrijk onderdeel van uw woonkamer en/of leefke…" at bounding box center [573, 414] width 715 height 61
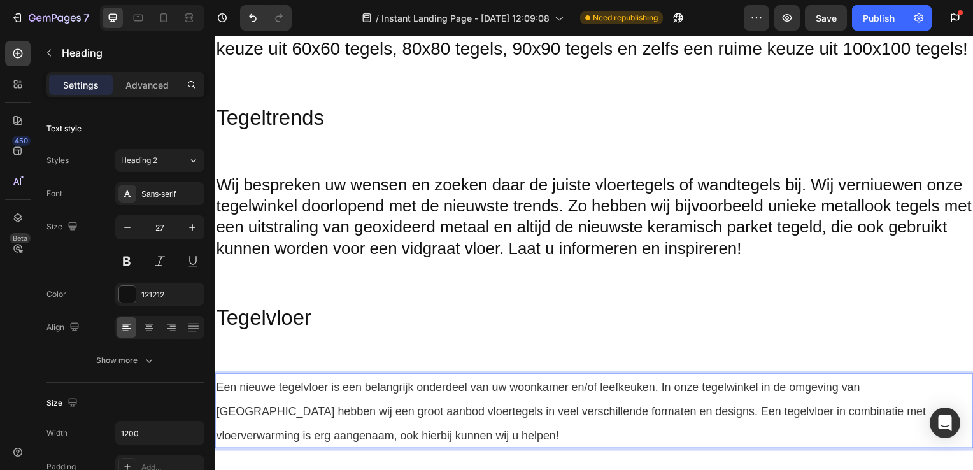
click at [222, 389] on span "Een nieuwe tegelvloer is een belangrijk onderdeel van uw woonkamer en/of leefke…" at bounding box center [573, 414] width 715 height 61
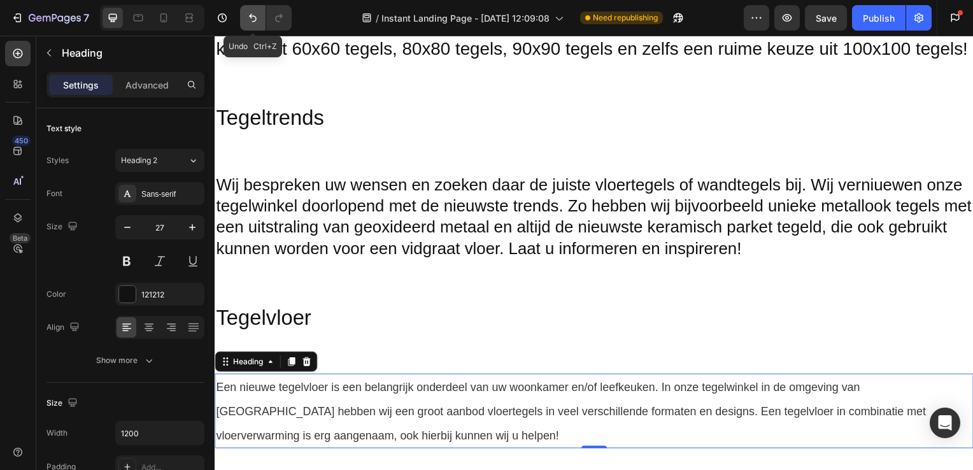
click at [250, 17] on icon "Undo/Redo" at bounding box center [253, 18] width 8 height 8
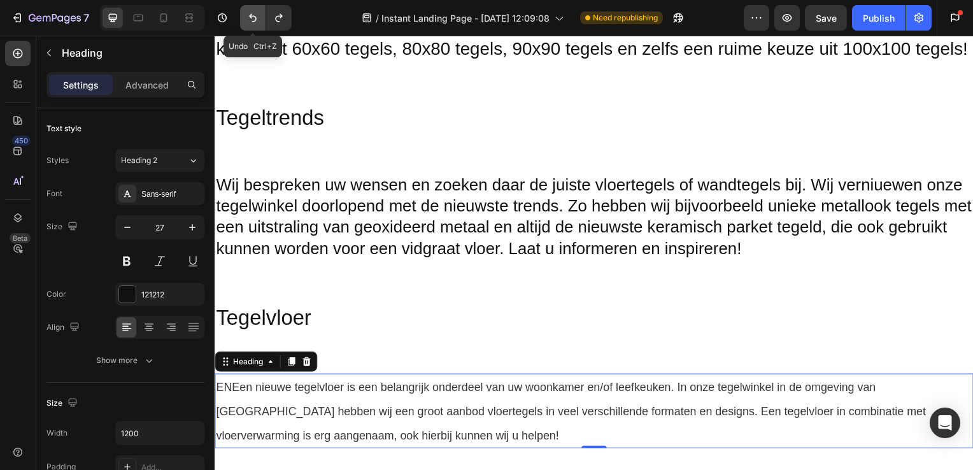
click at [250, 17] on icon "Undo/Redo" at bounding box center [253, 18] width 8 height 8
type input "26"
click at [250, 17] on icon "Undo/Redo" at bounding box center [253, 18] width 8 height 8
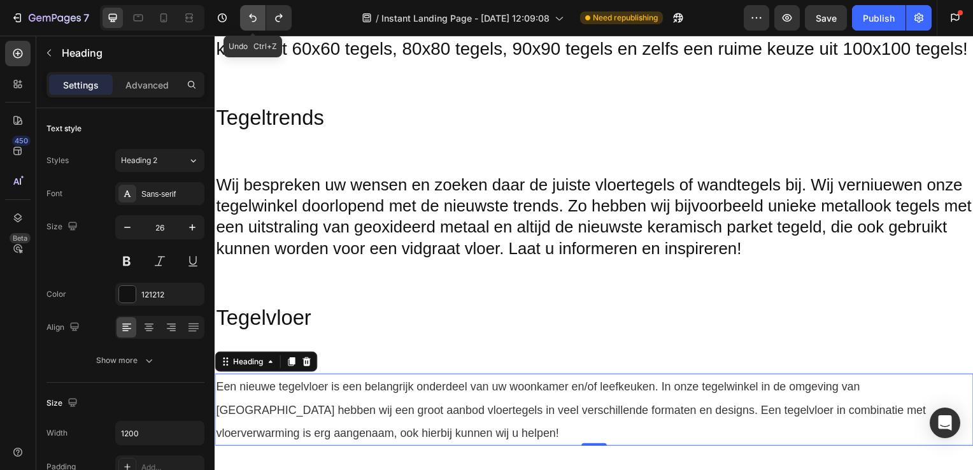
click at [250, 17] on icon "Undo/Redo" at bounding box center [253, 18] width 8 height 8
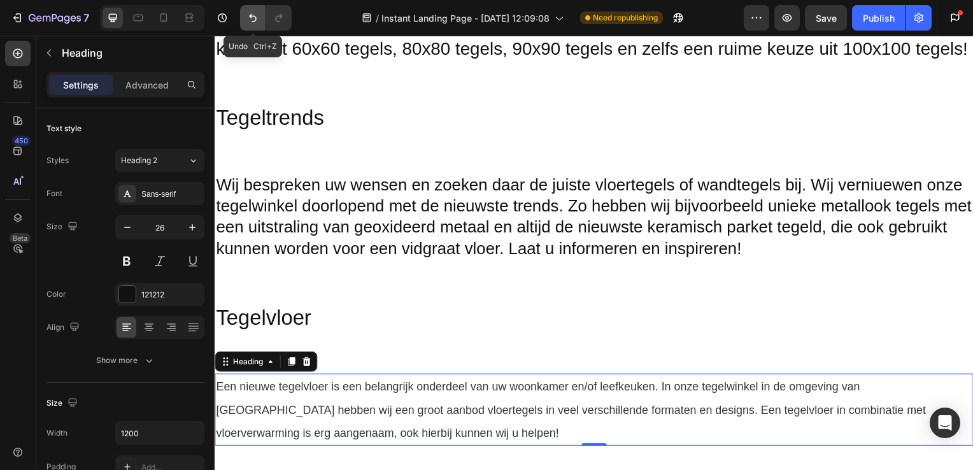
click at [250, 17] on icon "Undo/Redo" at bounding box center [253, 18] width 8 height 8
click at [252, 23] on icon "Undo/Redo" at bounding box center [253, 17] width 13 height 13
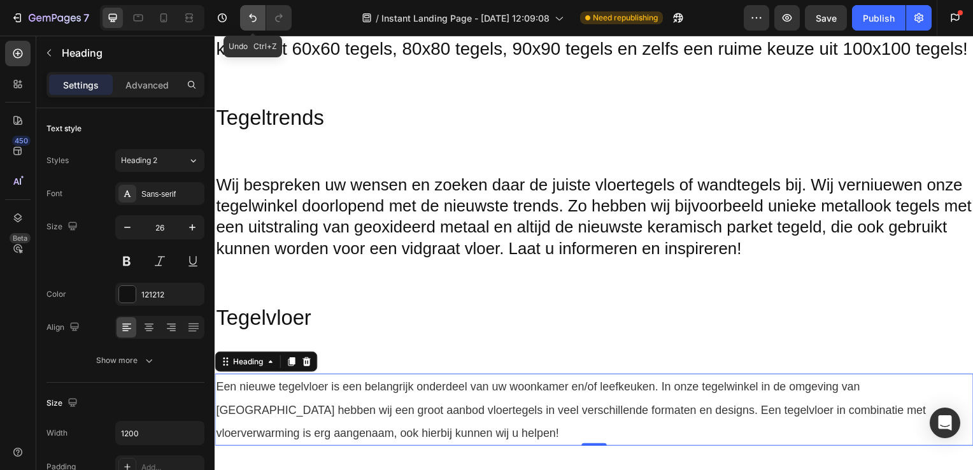
click at [252, 23] on icon "Undo/Redo" at bounding box center [253, 17] width 13 height 13
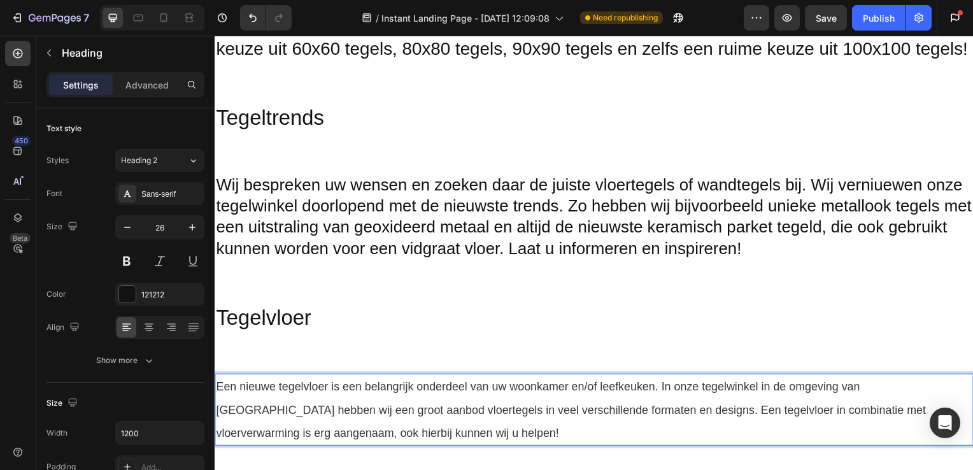
drag, startPoint x: 222, startPoint y: 385, endPoint x: 339, endPoint y: 431, distance: 125.3
click at [225, 386] on span "Een nieuwe tegelvloer is een belangrijk onderdeel van uw woonkamer en/of leefke…" at bounding box center [573, 413] width 715 height 60
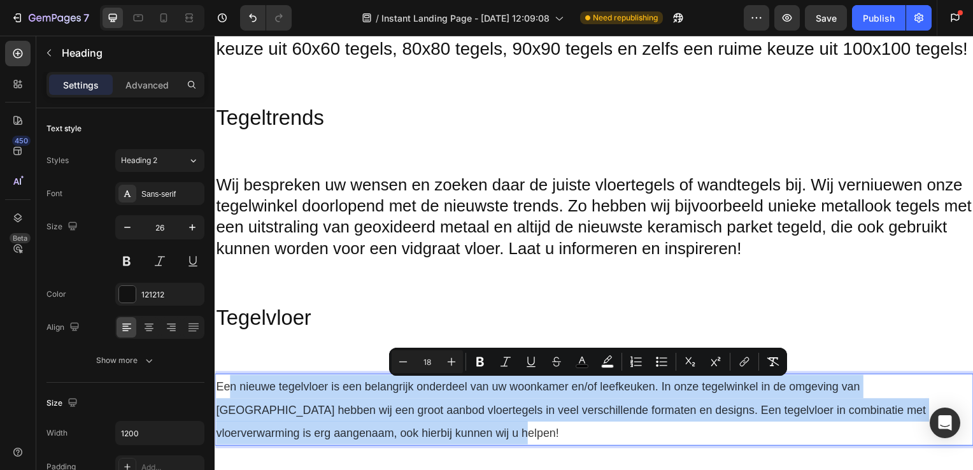
drag, startPoint x: 225, startPoint y: 386, endPoint x: 390, endPoint y: 441, distance: 174.6
click at [390, 441] on p "Een nieuwe tegelvloer is een belangrijk onderdeel van uw woonkamer en/of leefke…" at bounding box center [597, 413] width 762 height 70
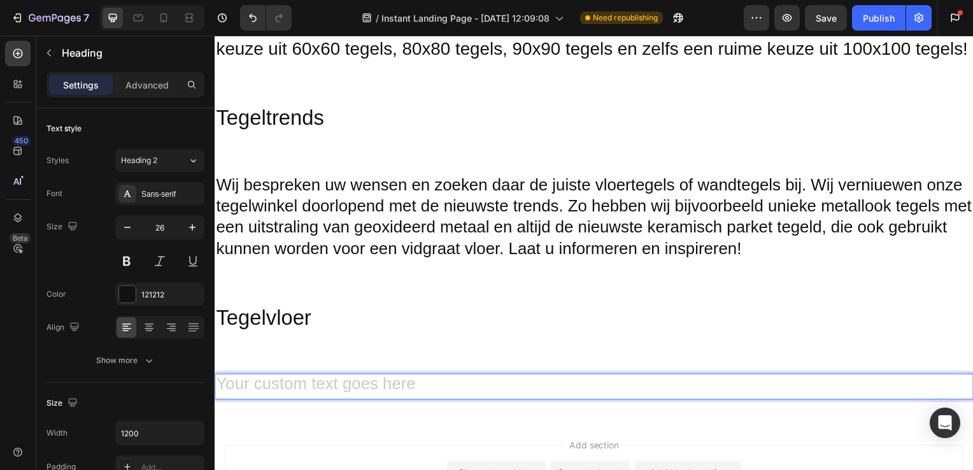
click at [308, 357] on div "Heading 0 Section 7" at bounding box center [597, 389] width 764 height 67
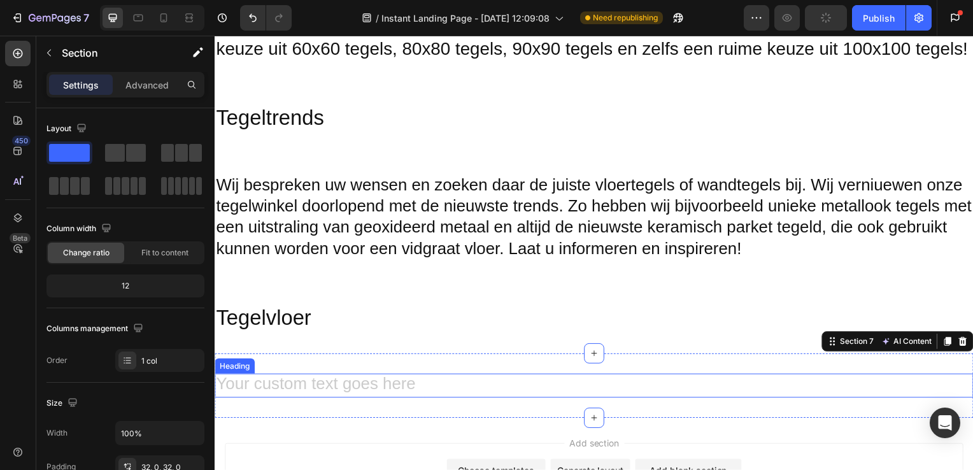
click at [264, 385] on h2 "Rich Text Editor. Editing area: main" at bounding box center [597, 388] width 764 height 24
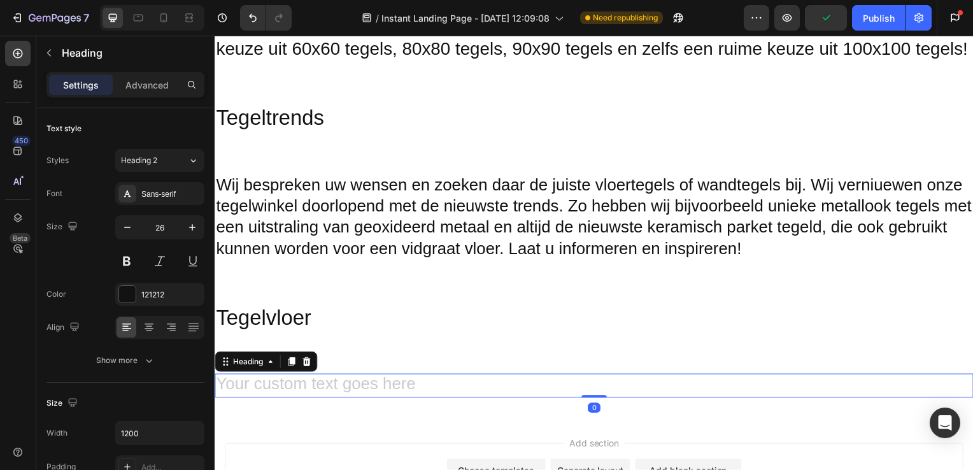
click at [257, 389] on h2 "Rich Text Editor. Editing area: main" at bounding box center [597, 388] width 764 height 24
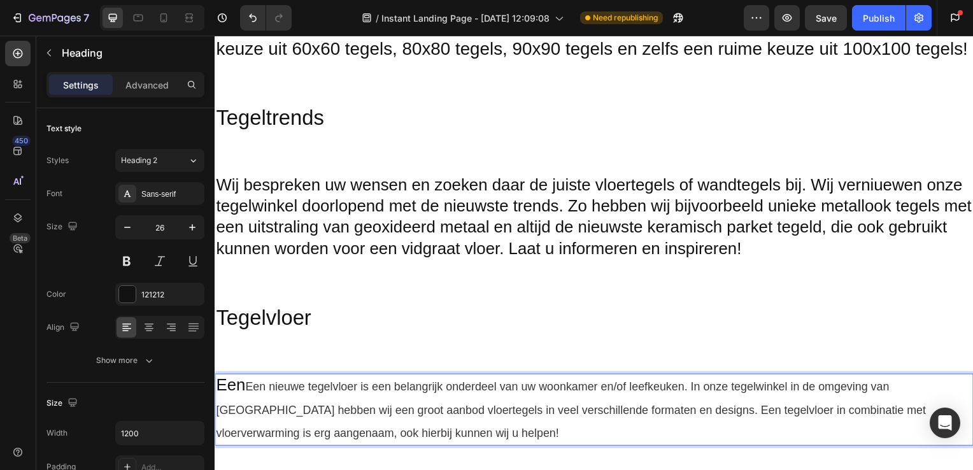
click at [246, 389] on p "Een Een nieuwe tegelvloer is een belangrijk onderdeel van uw woonkamer en/of le…" at bounding box center [597, 413] width 762 height 70
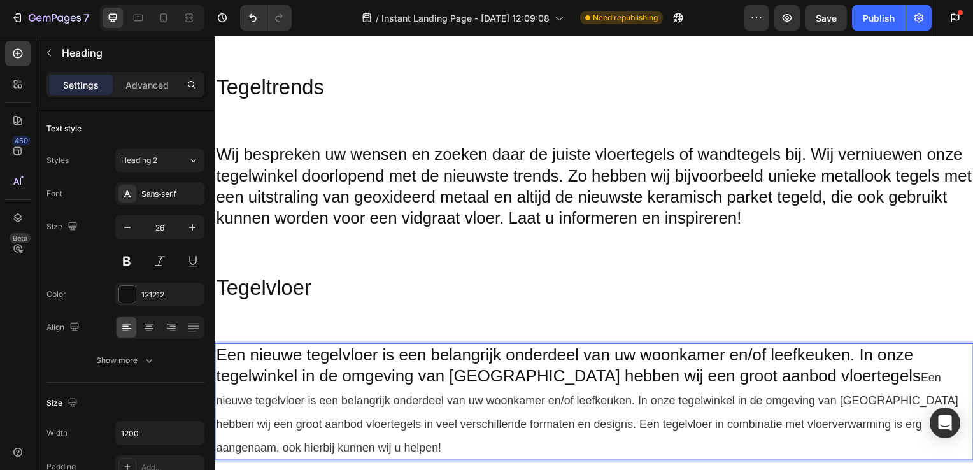
scroll to position [489, 0]
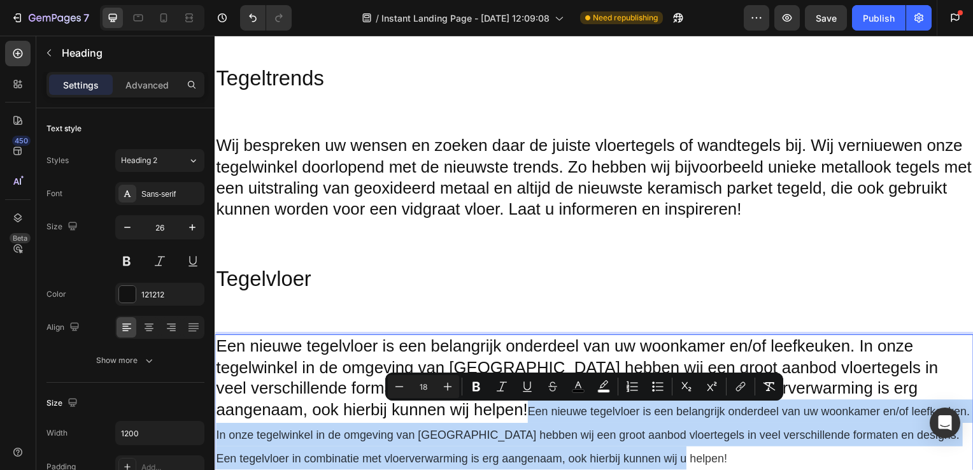
drag, startPoint x: 568, startPoint y: 423, endPoint x: 739, endPoint y: 463, distance: 175.4
click at [739, 463] on p "Een nieuwe tegelvloer is een belangrijk onderdeel van uw woonkamer en/of leefke…" at bounding box center [597, 405] width 762 height 135
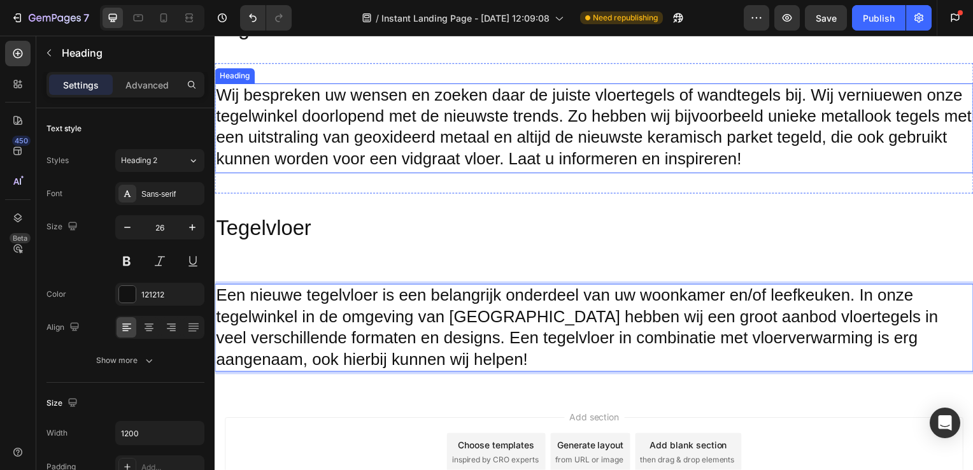
scroll to position [614, 0]
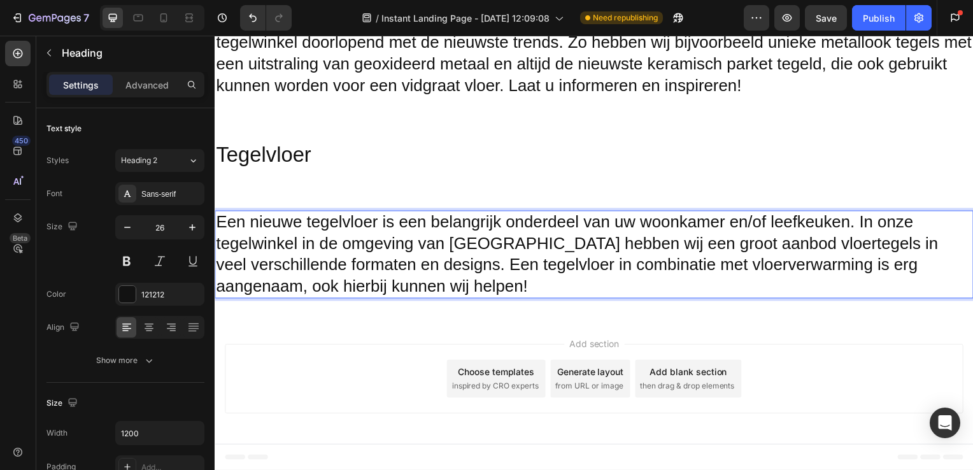
click at [297, 370] on div "Add section Choose templates inspired by CRO experts Generate layout from URL o…" at bounding box center [597, 382] width 744 height 70
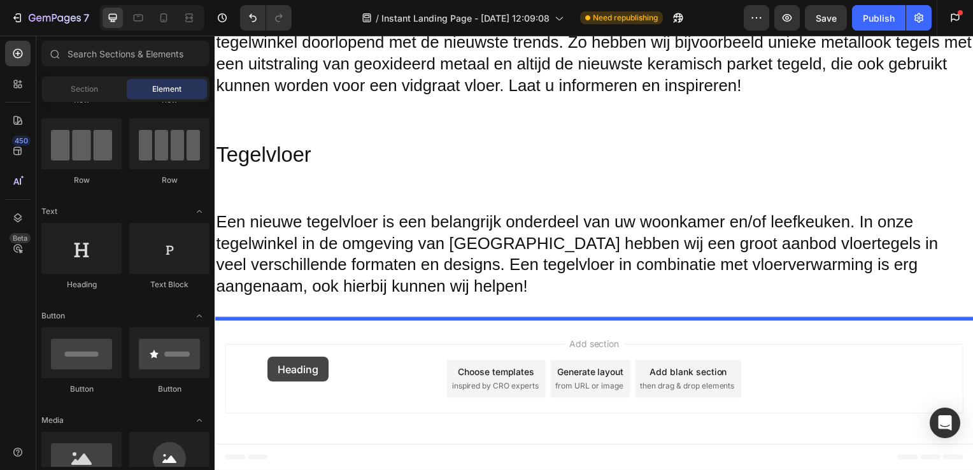
drag, startPoint x: 303, startPoint y: 279, endPoint x: 268, endPoint y: 359, distance: 87.6
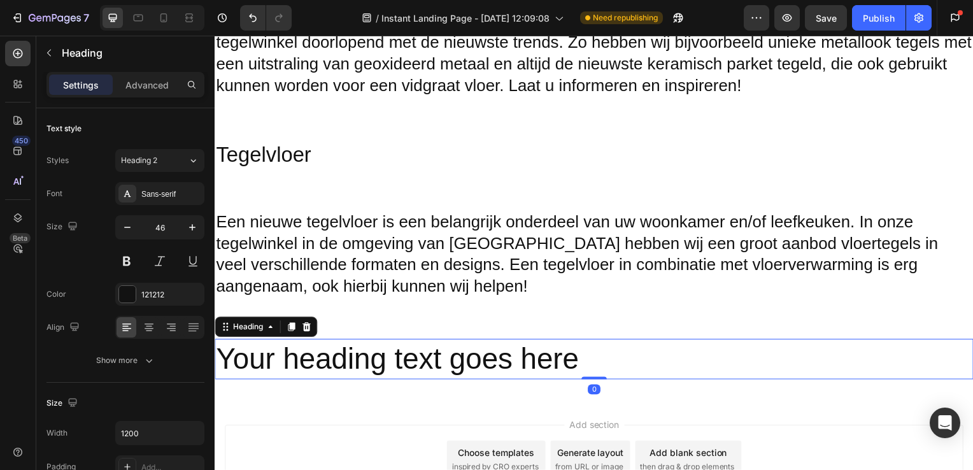
click at [325, 361] on h2 "Your heading text goes here" at bounding box center [597, 361] width 764 height 41
click at [586, 362] on p "Your heading text goes here" at bounding box center [597, 362] width 762 height 38
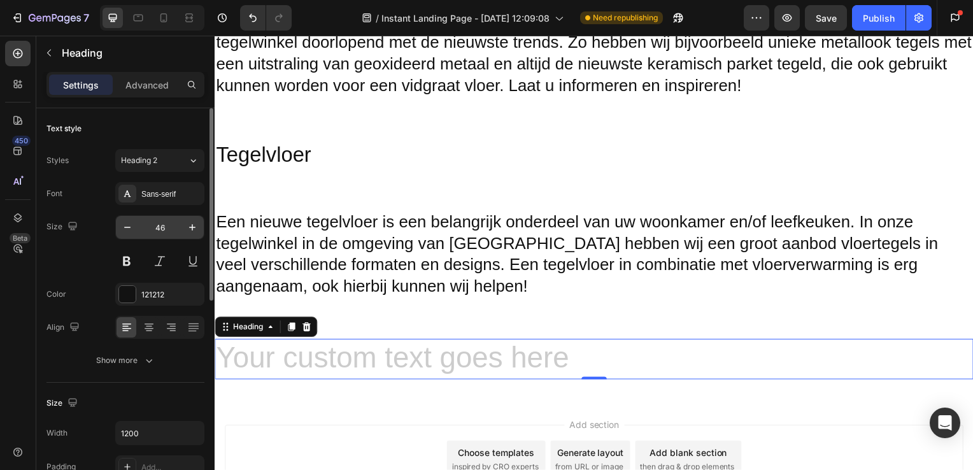
click at [166, 228] on input "46" at bounding box center [160, 227] width 42 height 23
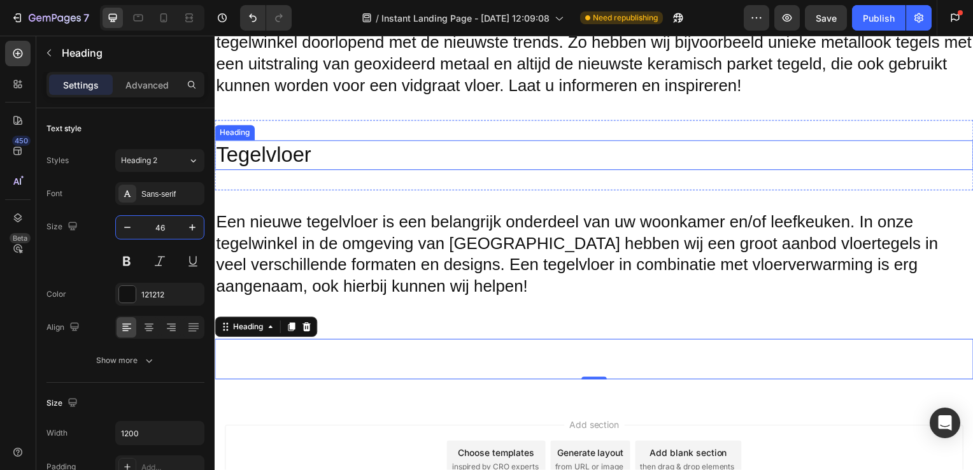
click at [259, 162] on p "Tegelvloer" at bounding box center [597, 156] width 762 height 27
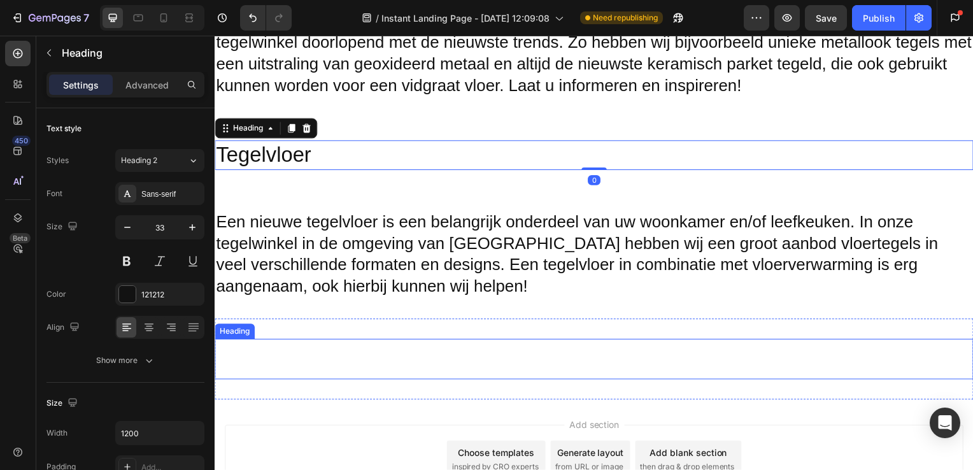
click at [259, 362] on p "Rich Text Editor. Editing area: main" at bounding box center [597, 362] width 762 height 38
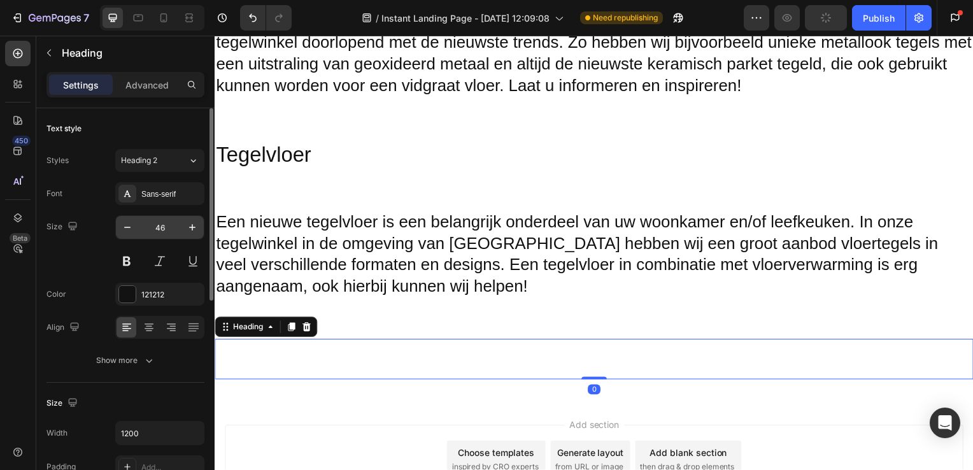
click at [166, 227] on input "46" at bounding box center [160, 227] width 42 height 23
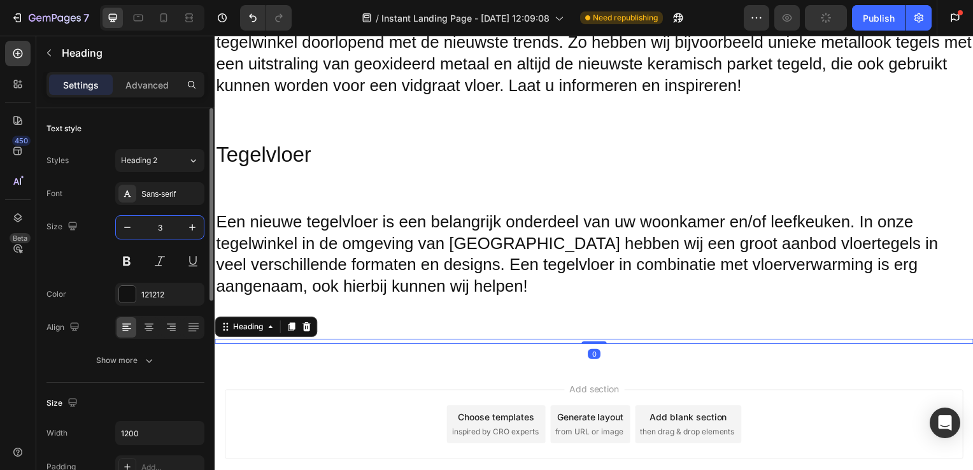
type input "33"
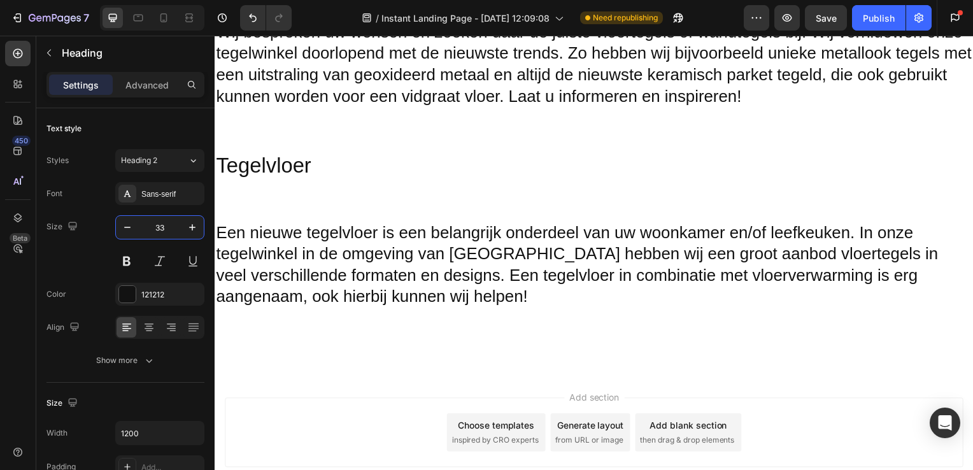
scroll to position [1223, 0]
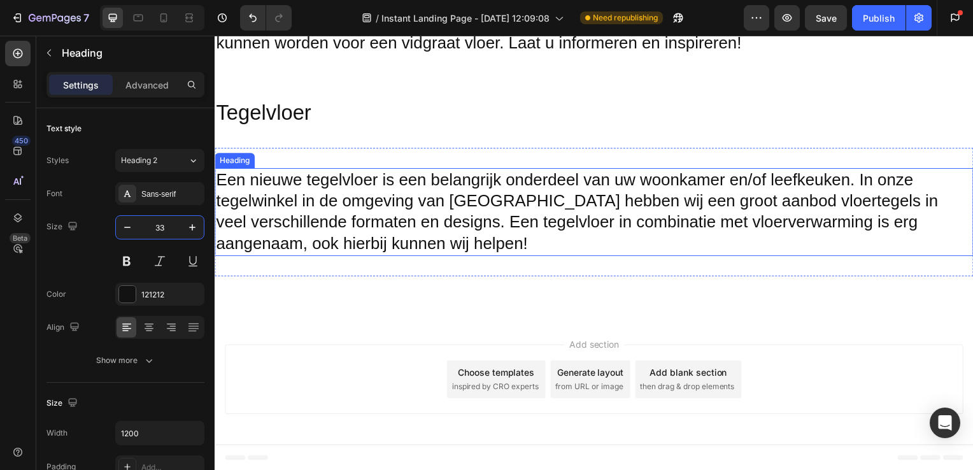
click at [270, 233] on h2 "Een nieuwe tegelvloer is een belangrijk onderdeel van uw woonkamer en/of leefke…" at bounding box center [597, 213] width 764 height 89
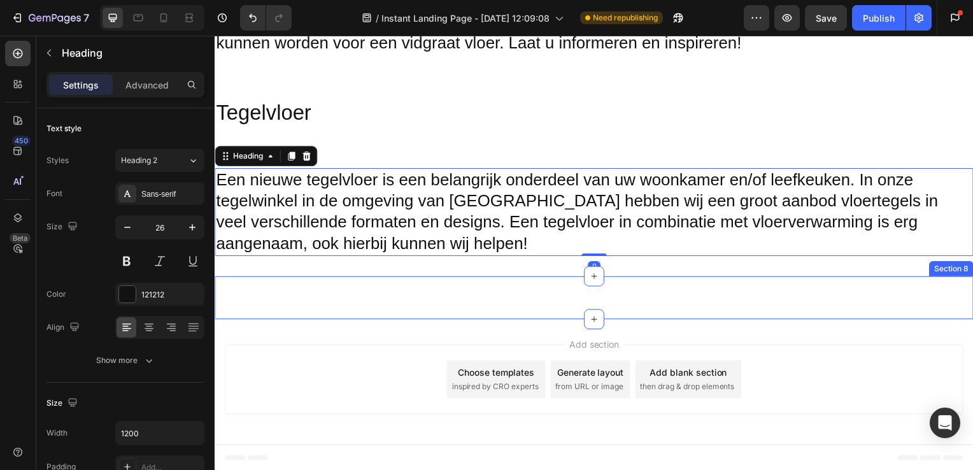
click at [279, 303] on div "Heading Section 8" at bounding box center [597, 299] width 764 height 43
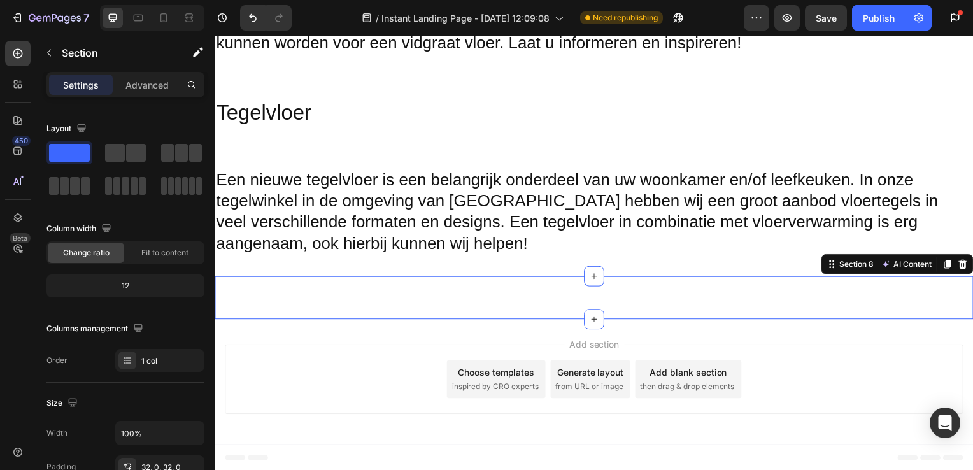
click at [279, 303] on div "Heading Section 8 AI Content Write with GemAI What would you like to describe h…" at bounding box center [597, 299] width 764 height 43
click at [239, 283] on div "Heading Section 8 AI Content Write with GemAI What would you like to describe h…" at bounding box center [597, 299] width 764 height 43
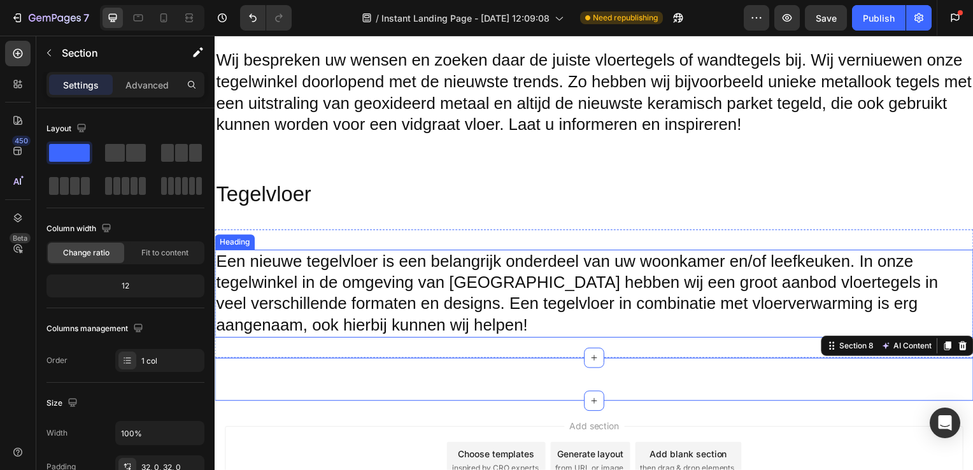
scroll to position [1131, 0]
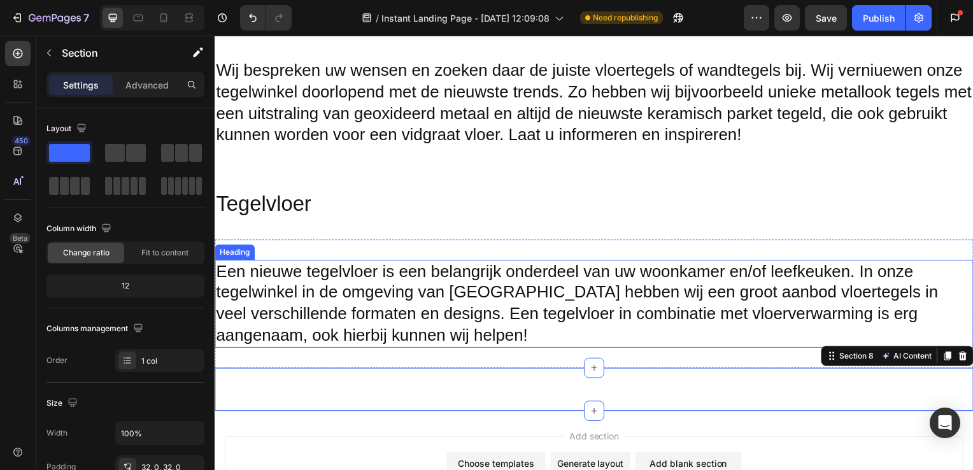
click at [545, 338] on h2 "Een nieuwe tegelvloer is een belangrijk onderdeel van uw woonkamer en/of leefke…" at bounding box center [597, 306] width 764 height 89
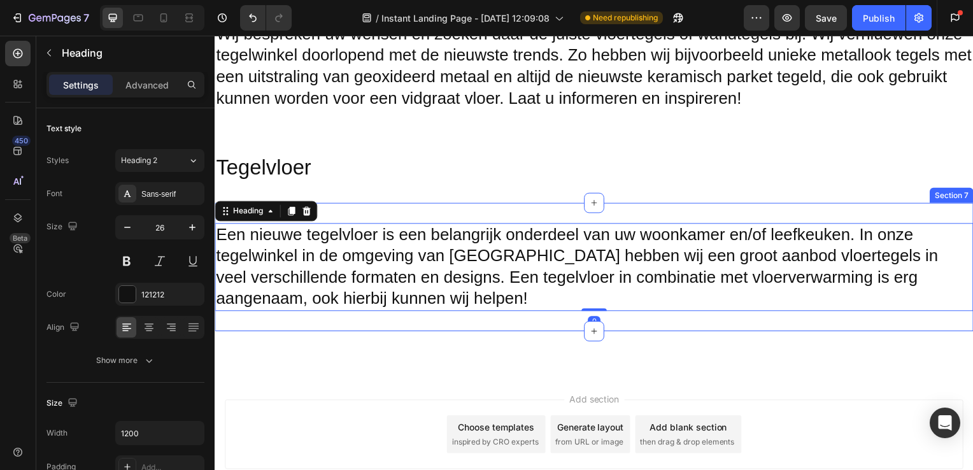
scroll to position [1180, 0]
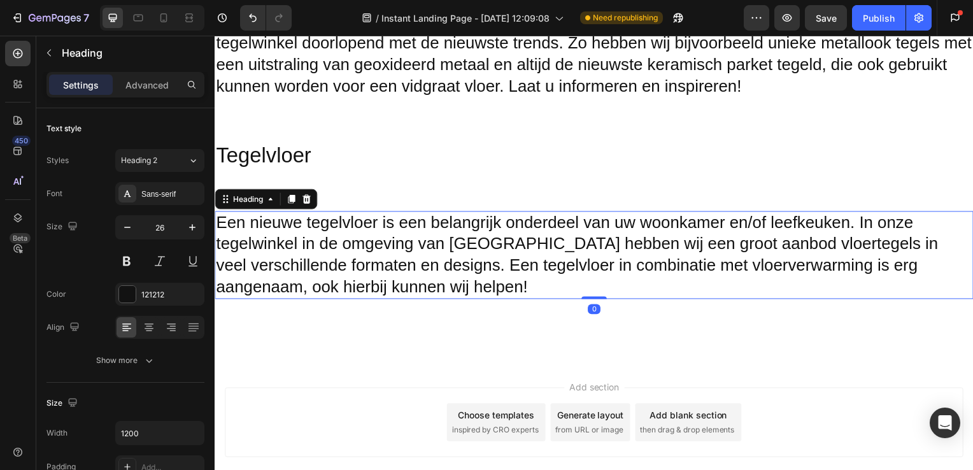
click at [364, 397] on div "Add section Choose templates inspired by CRO experts Generate layout from URL o…" at bounding box center [597, 425] width 744 height 70
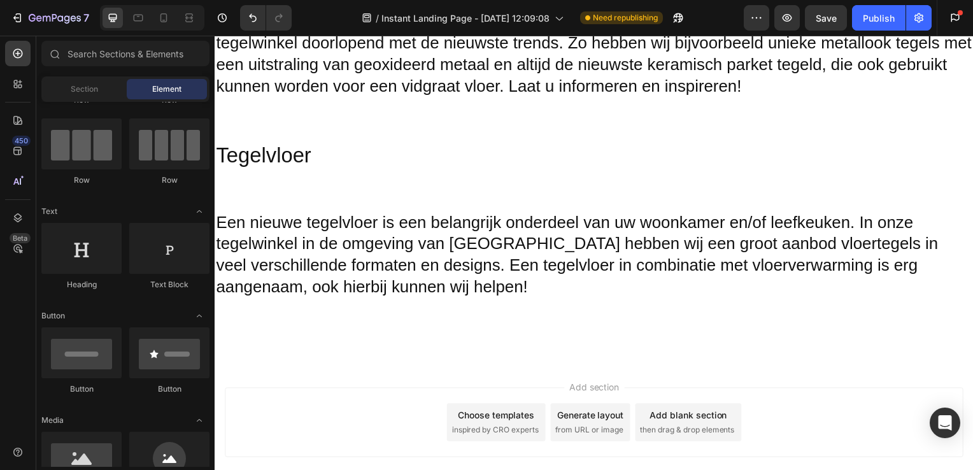
click at [345, 355] on div "Heading Section 8" at bounding box center [597, 343] width 764 height 43
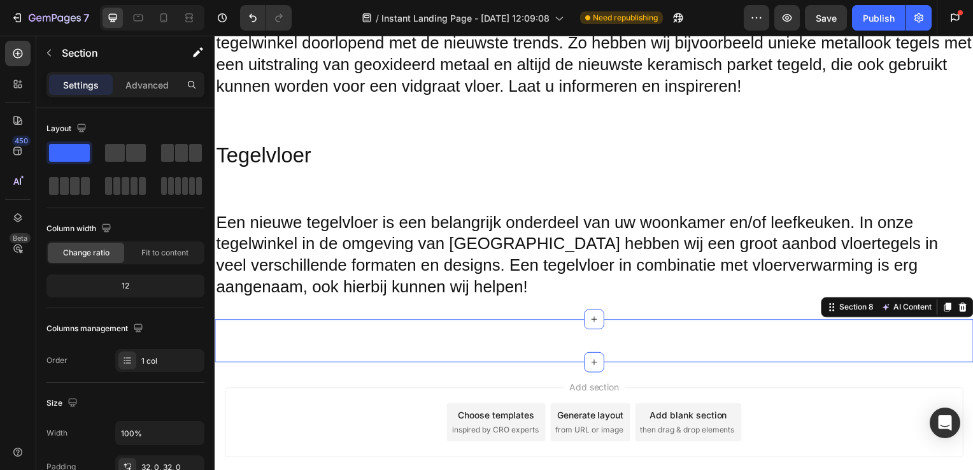
click at [314, 347] on div "Heading Section 8 AI Content Write with GemAI What would you like to describe h…" at bounding box center [597, 343] width 764 height 43
click at [26, 59] on div at bounding box center [17, 53] width 25 height 25
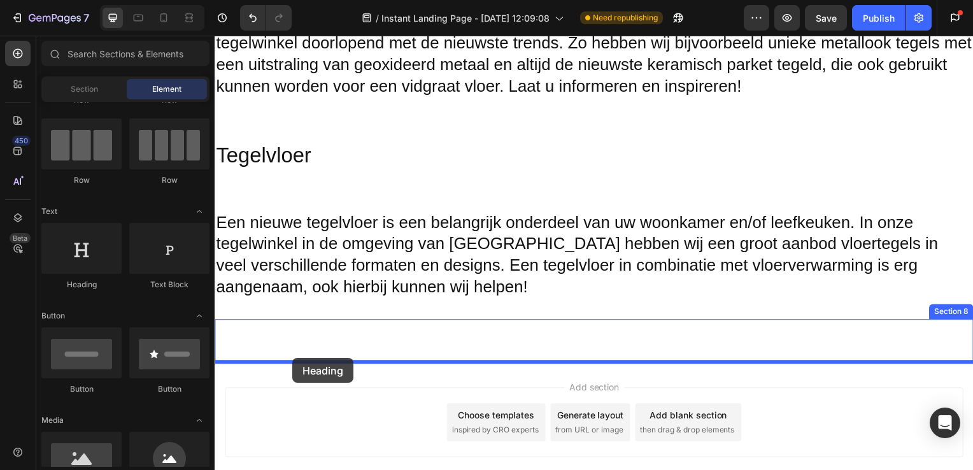
drag, startPoint x: 310, startPoint y: 291, endPoint x: 293, endPoint y: 361, distance: 71.4
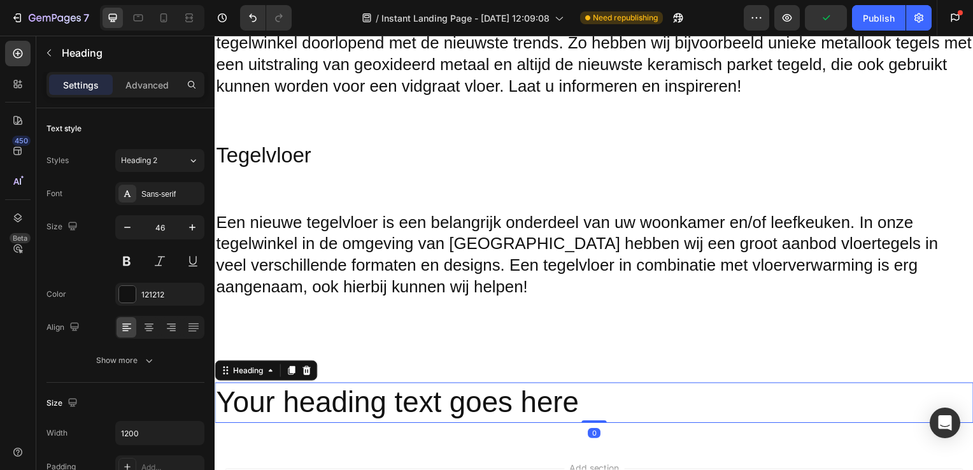
click at [343, 406] on h2 "Your heading text goes here" at bounding box center [597, 405] width 764 height 41
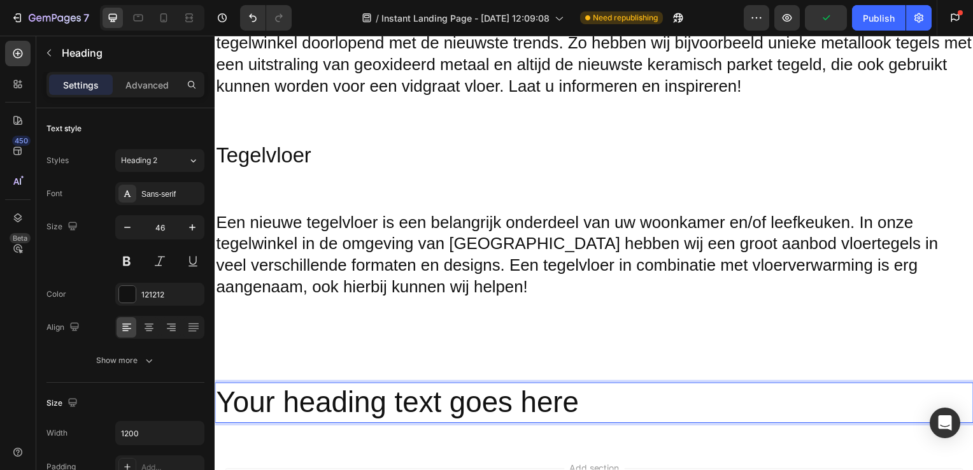
click at [603, 403] on p "Your heading text goes here" at bounding box center [597, 406] width 762 height 38
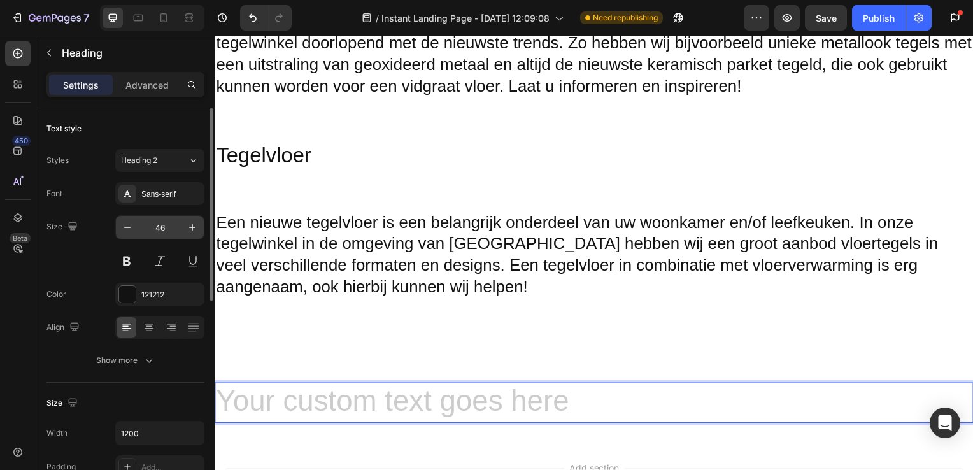
click at [169, 223] on input "46" at bounding box center [160, 227] width 42 height 23
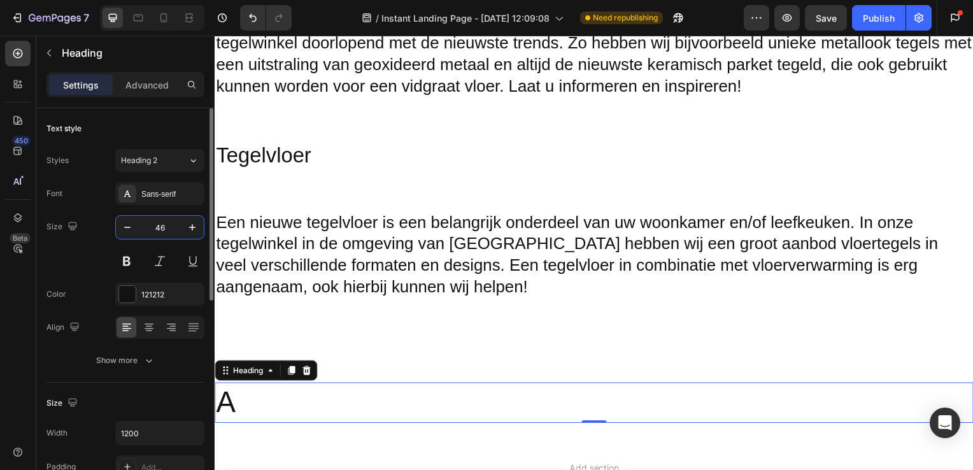
click at [163, 223] on input "46" at bounding box center [160, 227] width 42 height 23
type input "4"
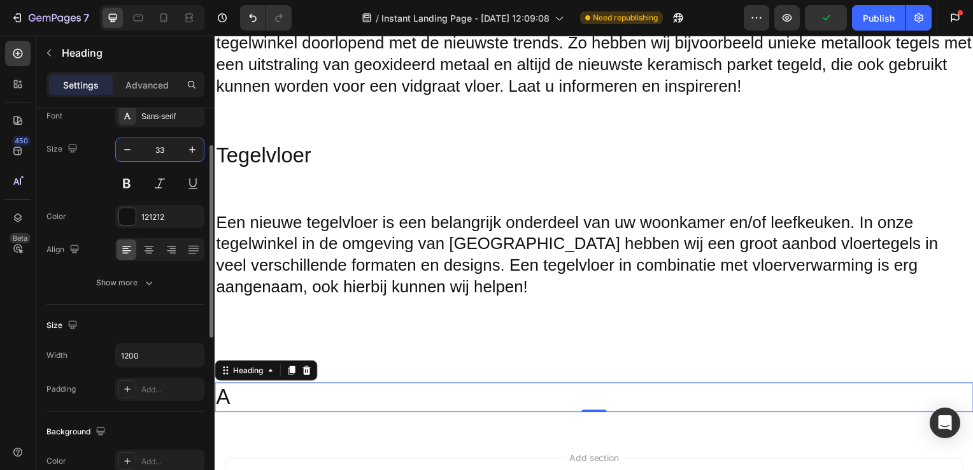
type input "33"
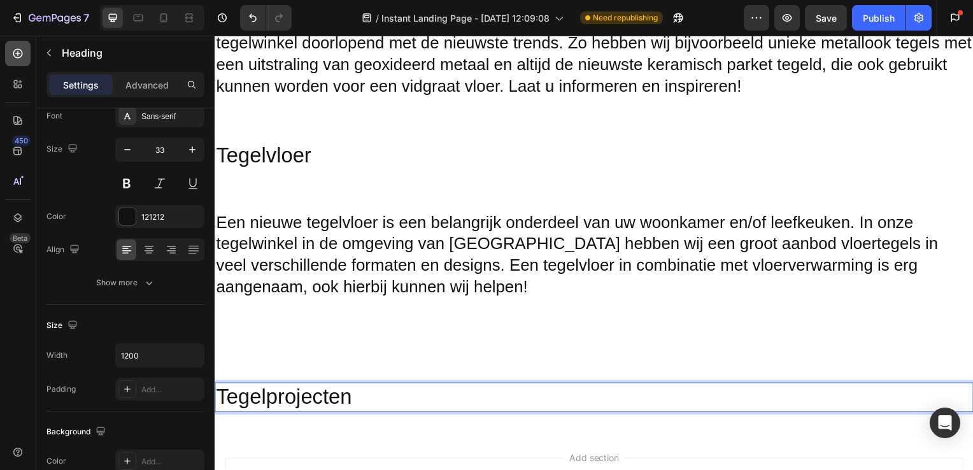
click at [13, 50] on icon at bounding box center [17, 53] width 13 height 13
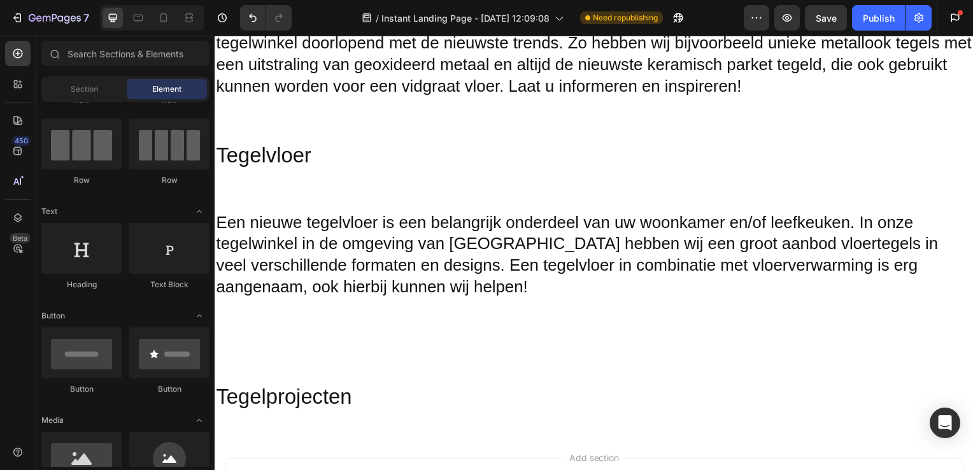
scroll to position [166, 0]
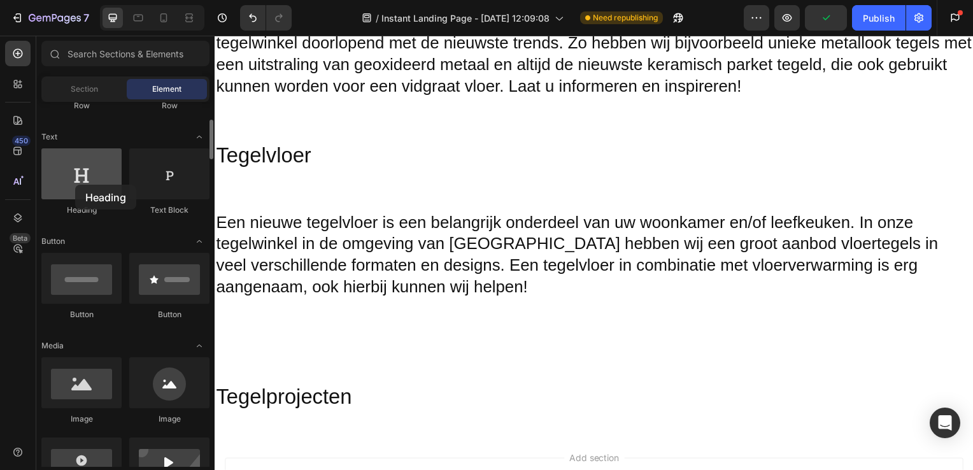
click at [75, 185] on div at bounding box center [81, 173] width 80 height 51
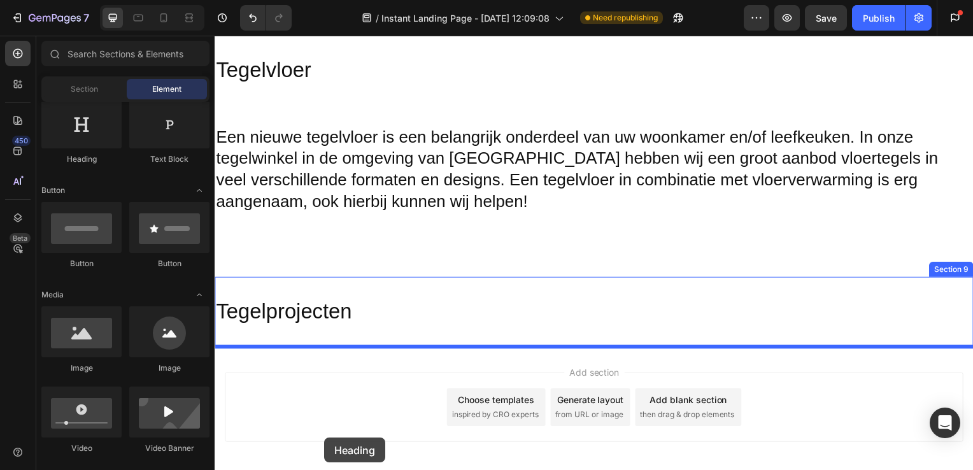
scroll to position [1294, 0]
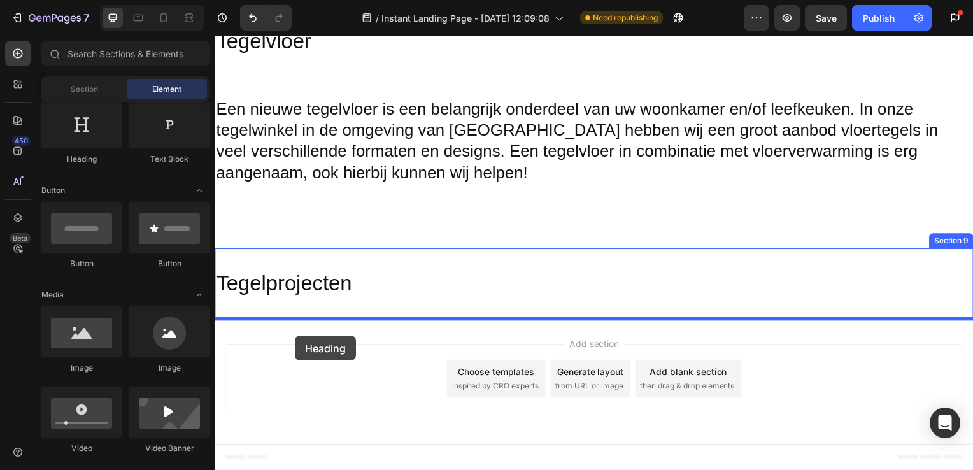
drag, startPoint x: 308, startPoint y: 169, endPoint x: 293, endPoint y: 338, distance: 168.8
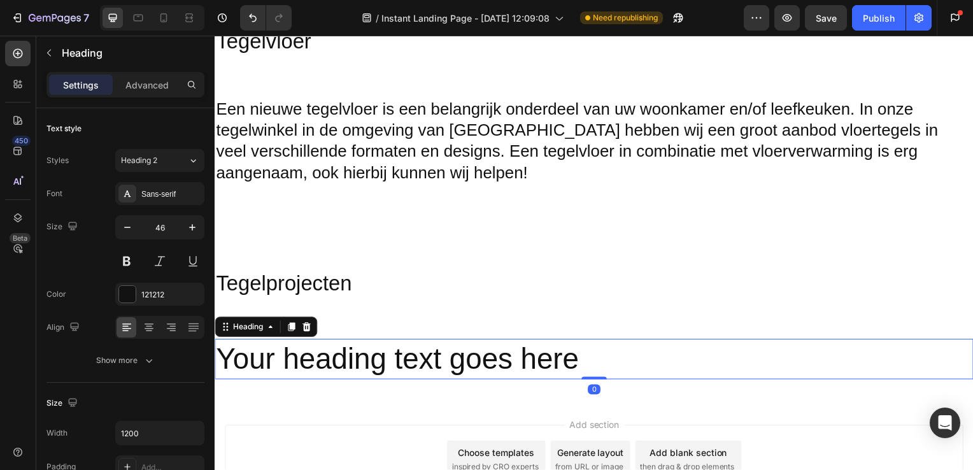
click at [341, 362] on h2 "Your heading text goes here" at bounding box center [597, 361] width 764 height 41
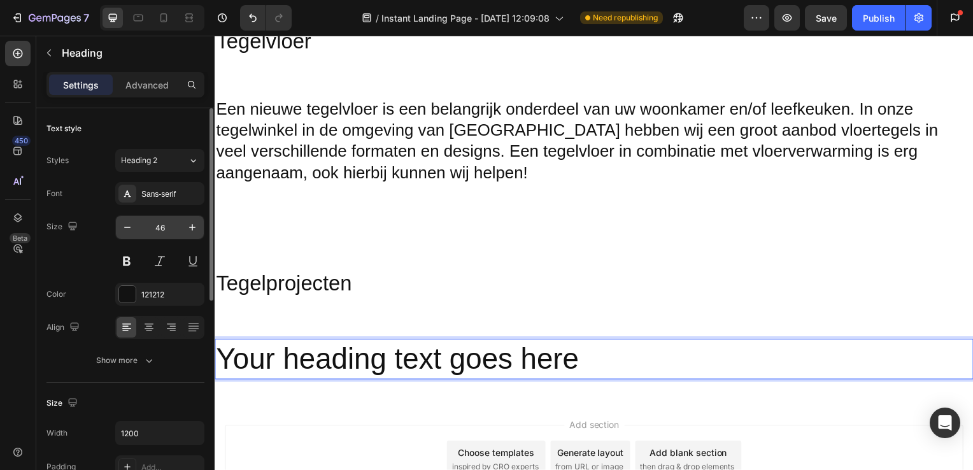
click at [168, 233] on input "46" at bounding box center [160, 227] width 42 height 23
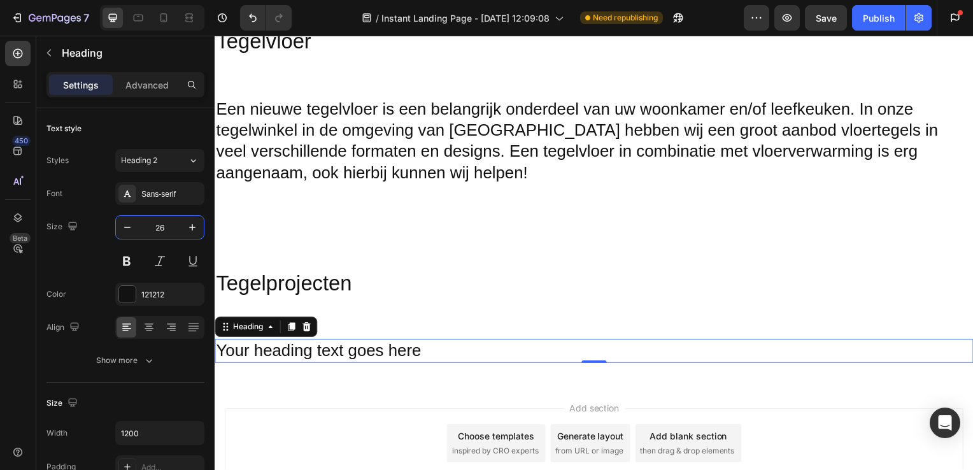
type input "26"
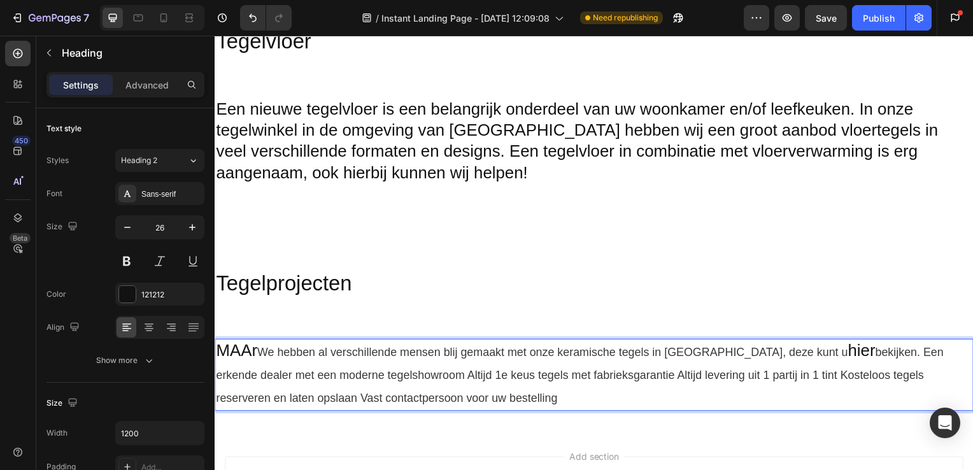
click at [259, 349] on p "MAAr We hebben al verschillende mensen blij gemaakt met onze keramische tegels …" at bounding box center [597, 378] width 762 height 70
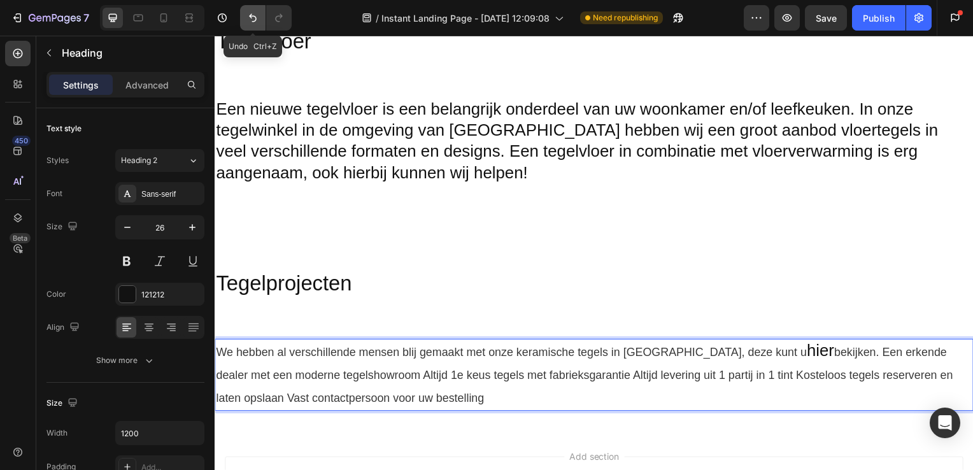
click at [250, 22] on icon "Undo/Redo" at bounding box center [253, 17] width 13 height 13
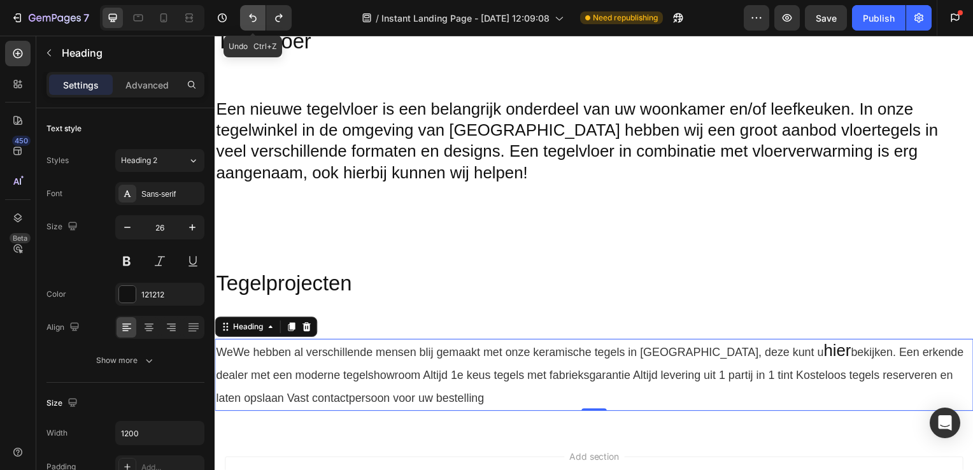
click at [250, 22] on icon "Undo/Redo" at bounding box center [253, 17] width 13 height 13
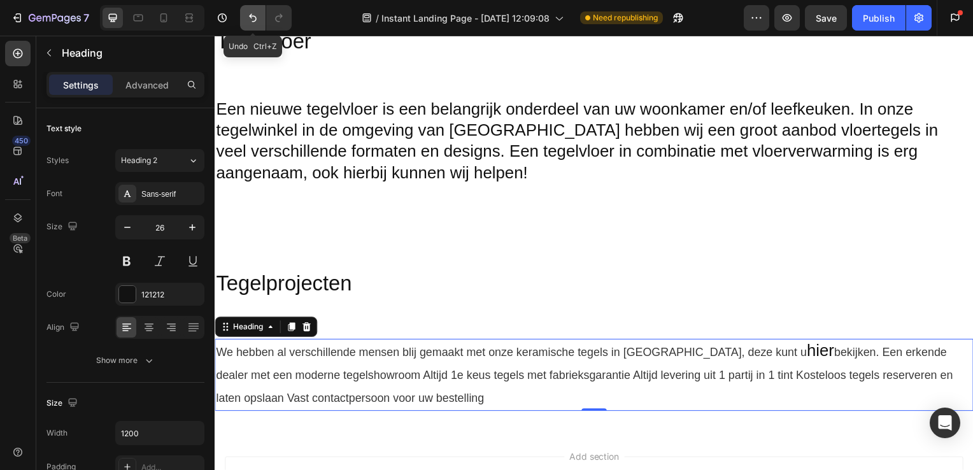
click at [250, 22] on icon "Undo/Redo" at bounding box center [253, 17] width 13 height 13
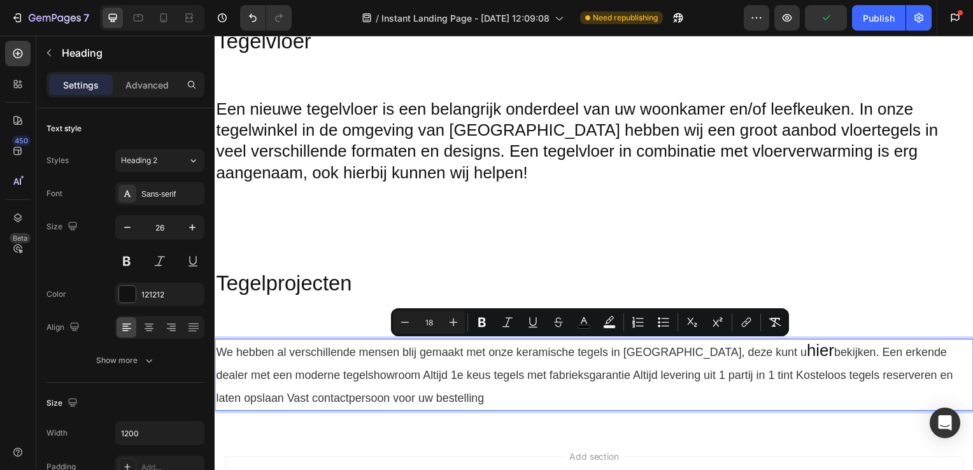
drag, startPoint x: 223, startPoint y: 349, endPoint x: 452, endPoint y: 404, distance: 235.1
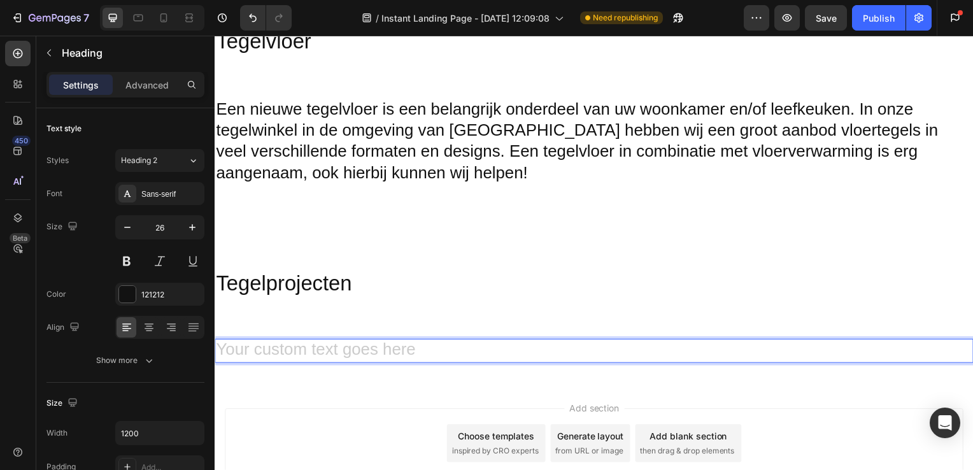
click at [299, 346] on h2 "Rich Text Editor. Editing area: main" at bounding box center [597, 353] width 764 height 24
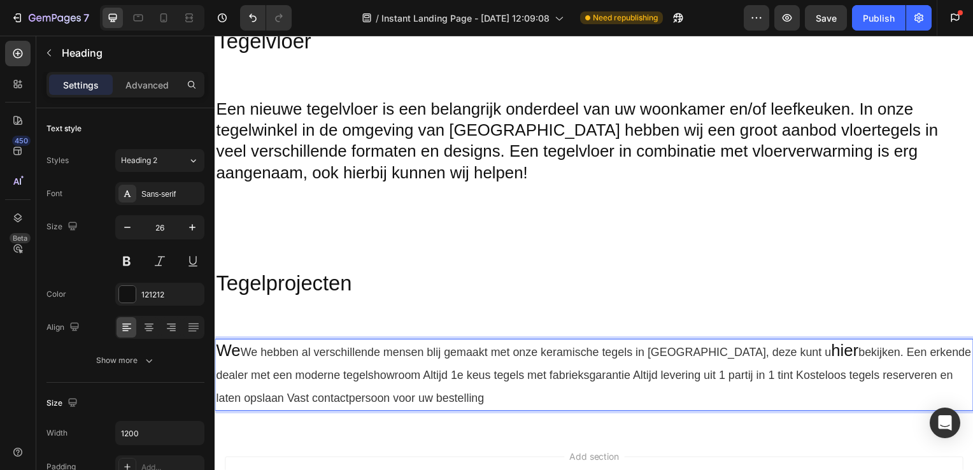
click at [240, 350] on p "We We hebben al verschillende mensen blij gemaakt met onze keramische tegels in…" at bounding box center [597, 378] width 762 height 70
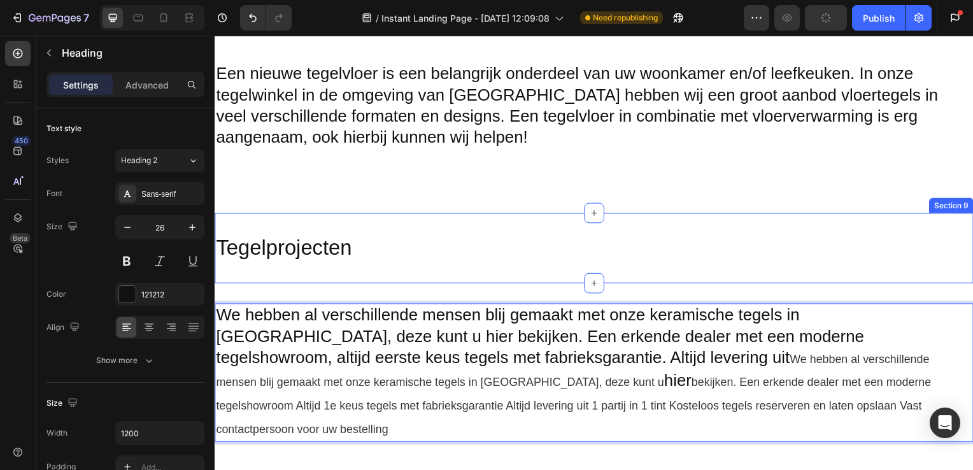
scroll to position [1331, 0]
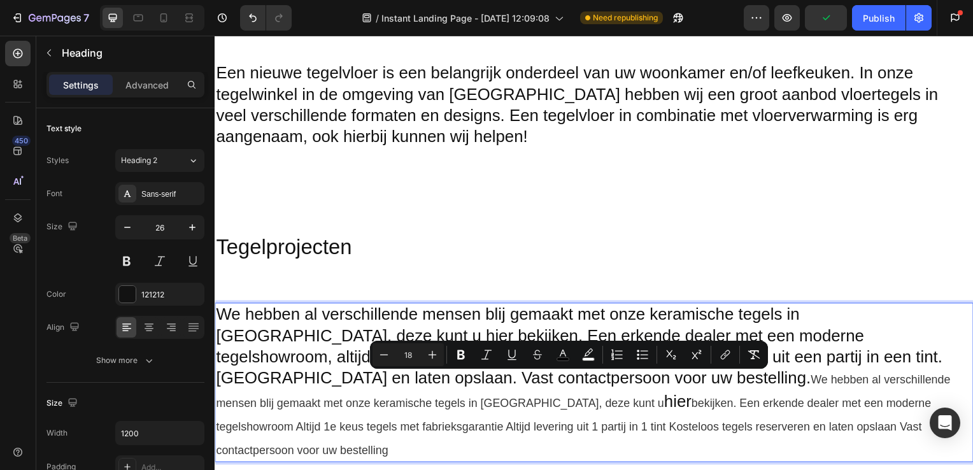
drag, startPoint x: 515, startPoint y: 377, endPoint x: 798, endPoint y: 429, distance: 288.1
click at [798, 429] on p "We hebben al verschillende mensen blij gemaakt met onze keramische tegels in [G…" at bounding box center [597, 385] width 762 height 159
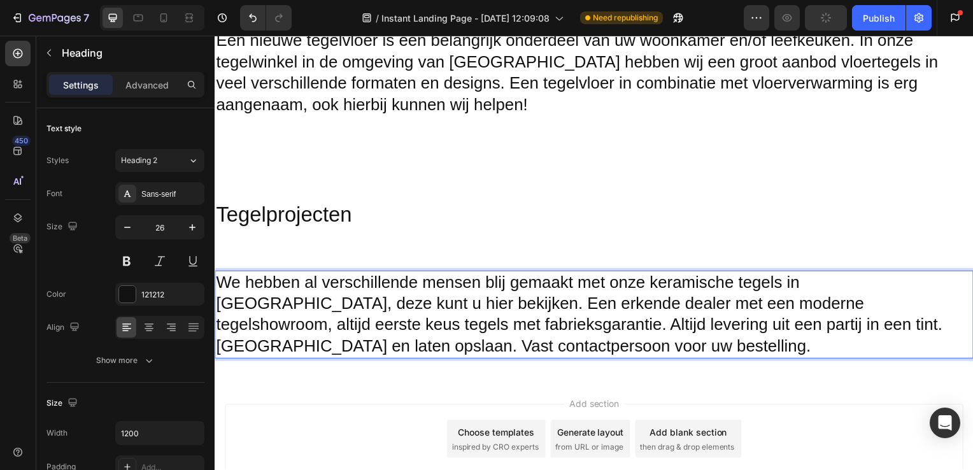
scroll to position [1424, 0]
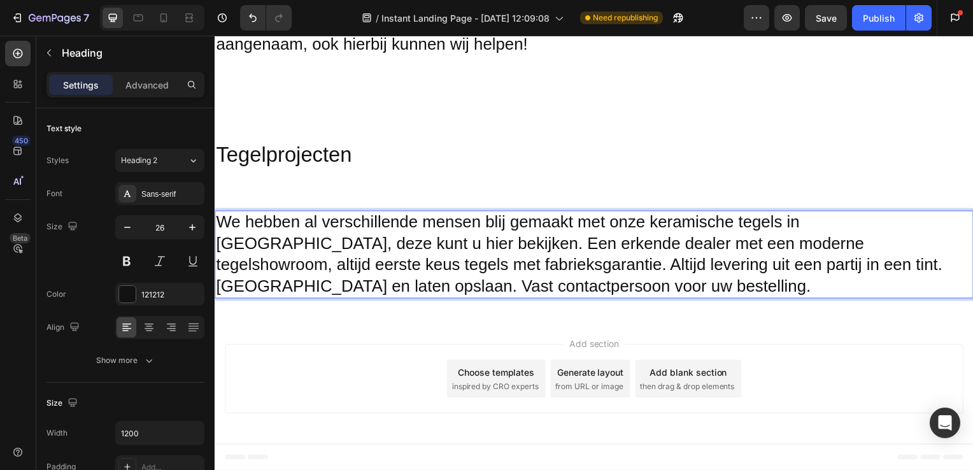
click at [278, 331] on div "Add section Choose templates inspired by CRO experts Generate layout from URL o…" at bounding box center [597, 384] width 764 height 126
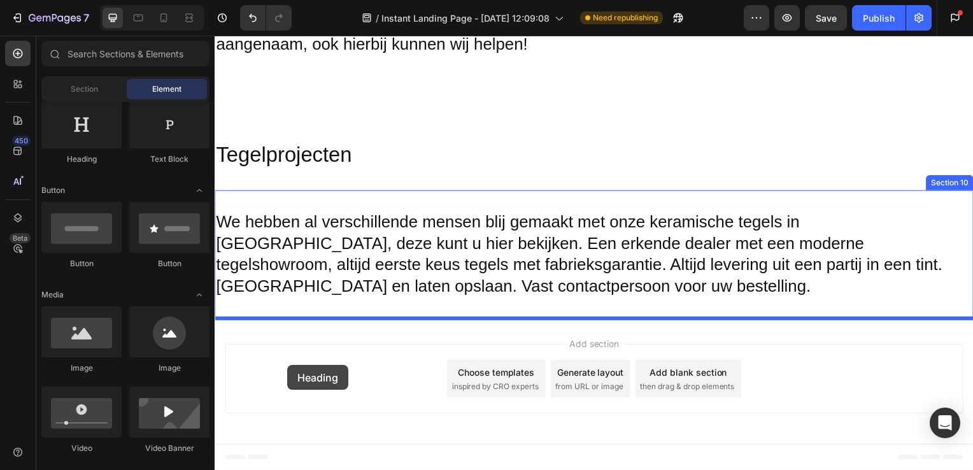
drag, startPoint x: 304, startPoint y: 187, endPoint x: 288, endPoint y: 368, distance: 181.0
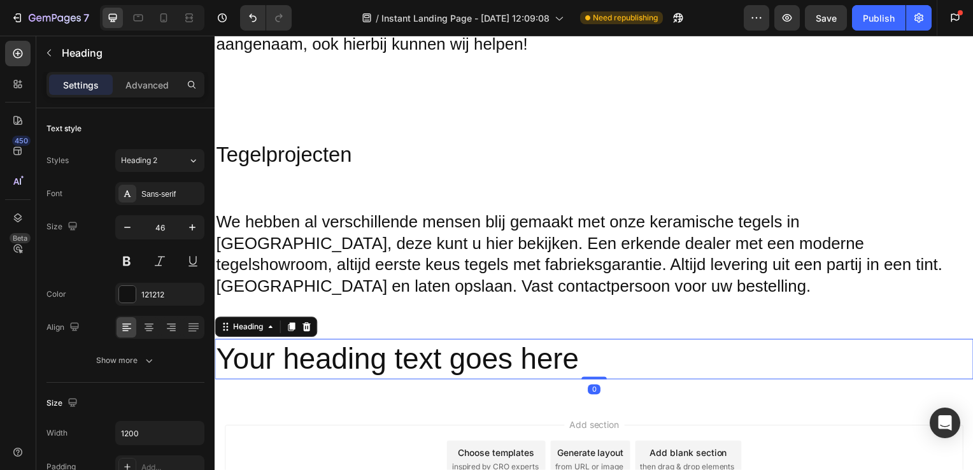
click at [397, 368] on h2 "Your heading text goes here" at bounding box center [597, 361] width 764 height 41
click at [610, 361] on p "Your heading text goes here" at bounding box center [597, 362] width 762 height 38
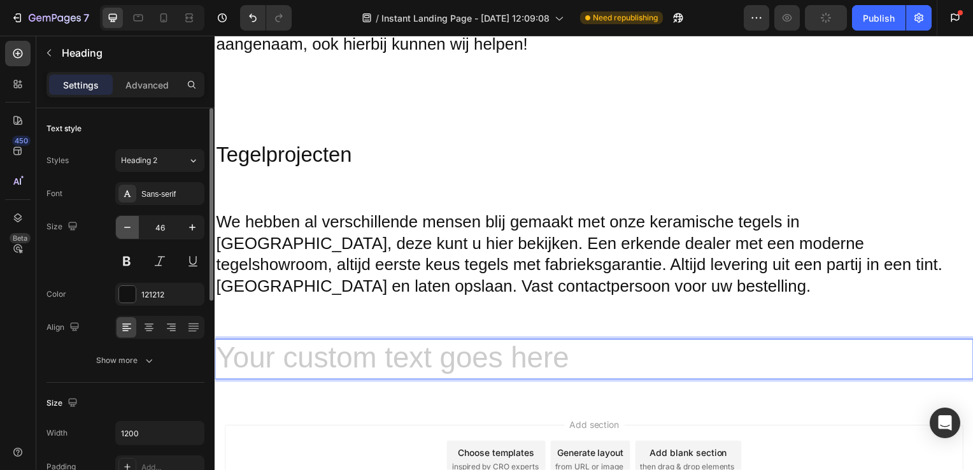
click at [130, 233] on icon "button" at bounding box center [127, 227] width 13 height 13
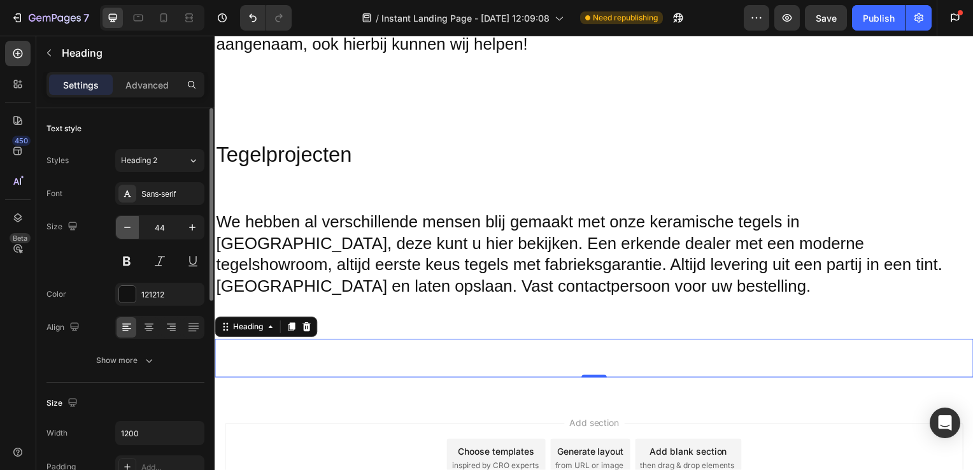
click at [130, 233] on icon "button" at bounding box center [127, 227] width 13 height 13
type input "43"
click at [271, 381] on div "Heading 0 Section 11" at bounding box center [597, 360] width 764 height 79
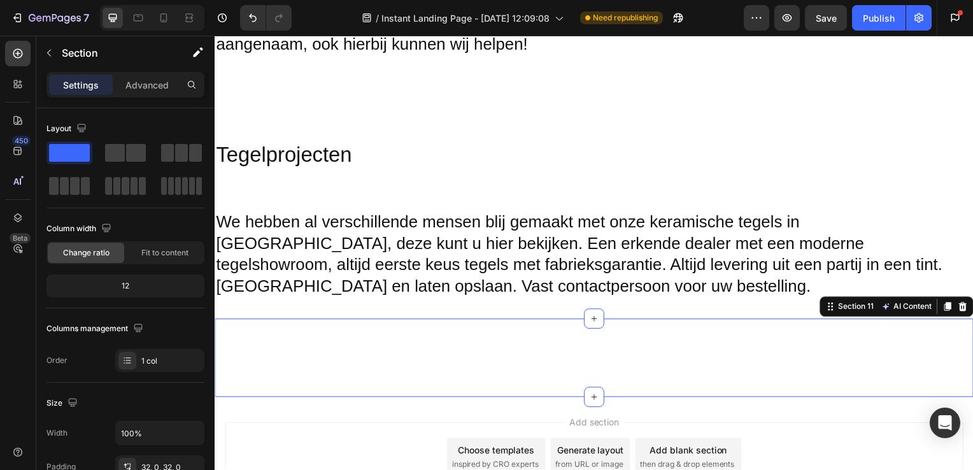
click at [271, 362] on p "Rich Text Editor. Editing area: main" at bounding box center [597, 361] width 762 height 36
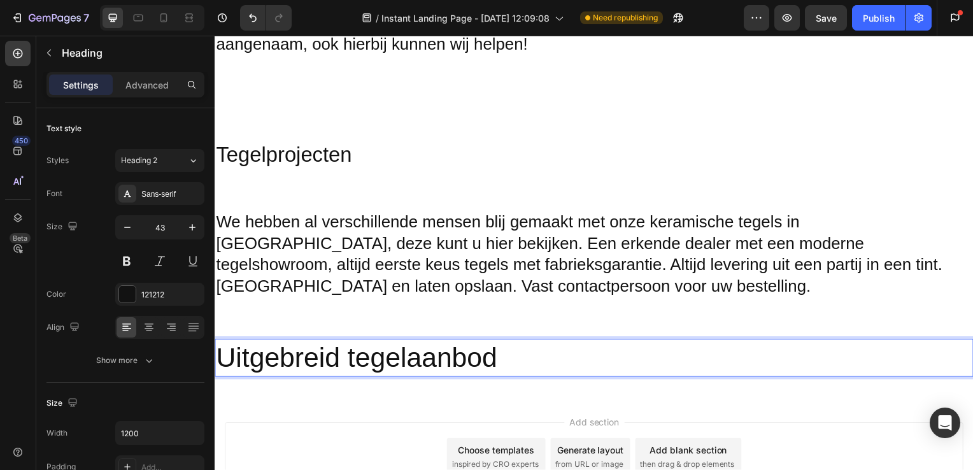
scroll to position [1454, 0]
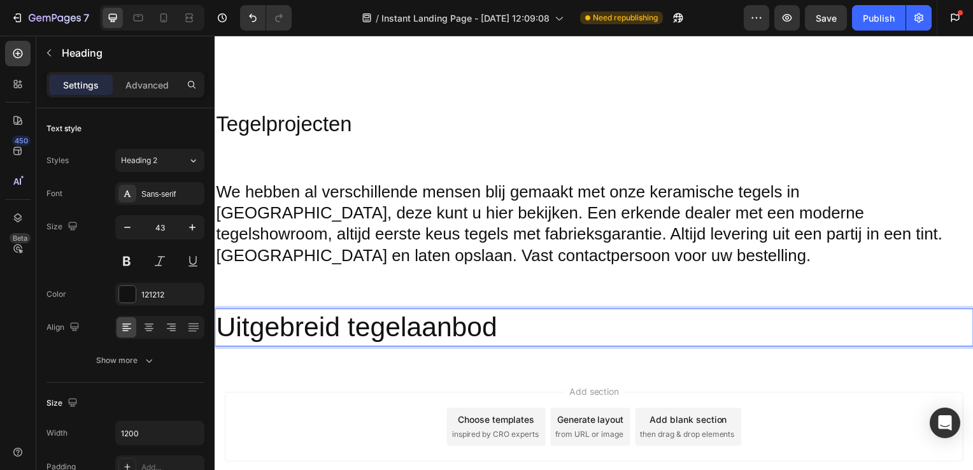
click at [378, 401] on div "Add section Choose templates inspired by CRO experts Generate layout from URL o…" at bounding box center [597, 430] width 744 height 70
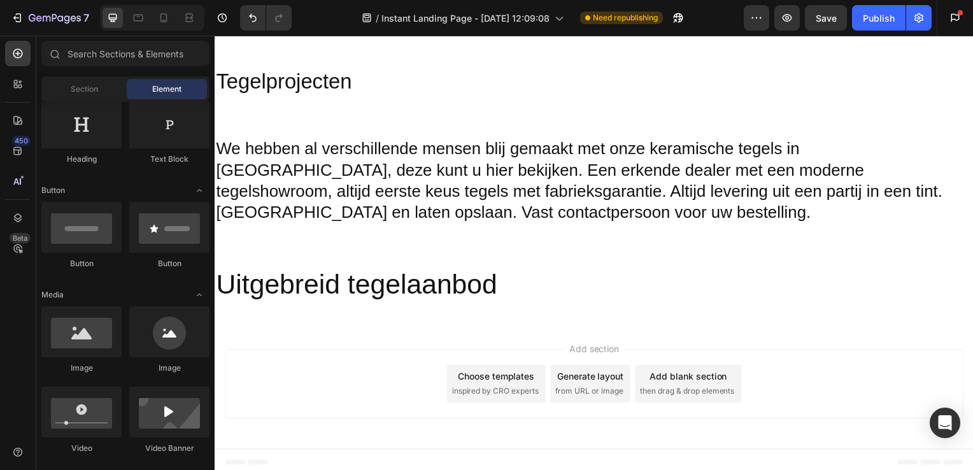
scroll to position [1502, 0]
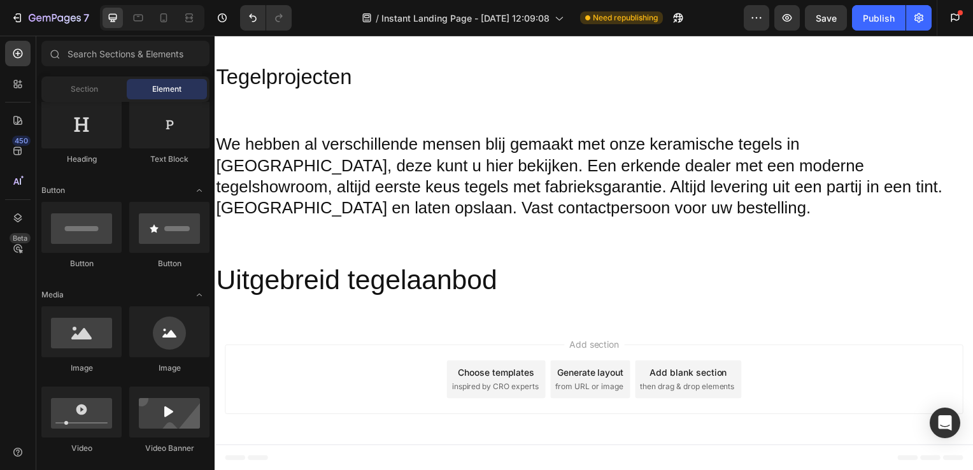
click at [375, 322] on div "Add section Choose templates inspired by CRO experts Generate layout from URL o…" at bounding box center [597, 385] width 764 height 126
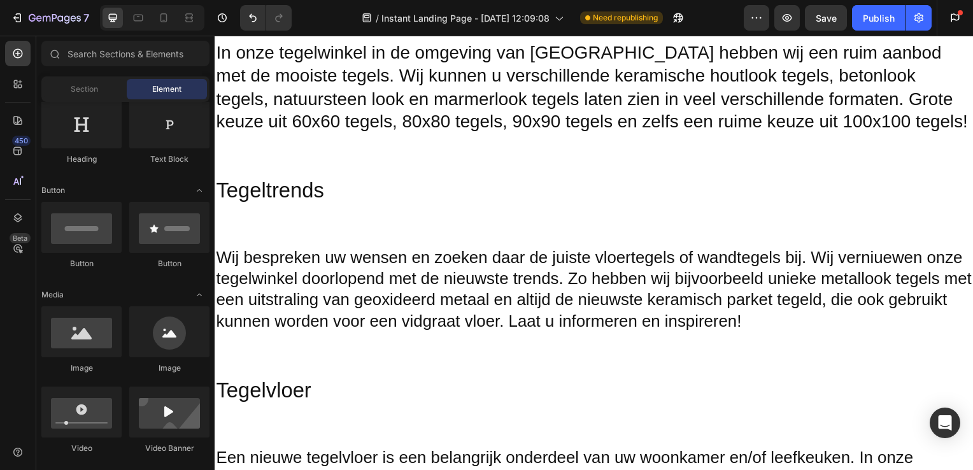
scroll to position [891, 0]
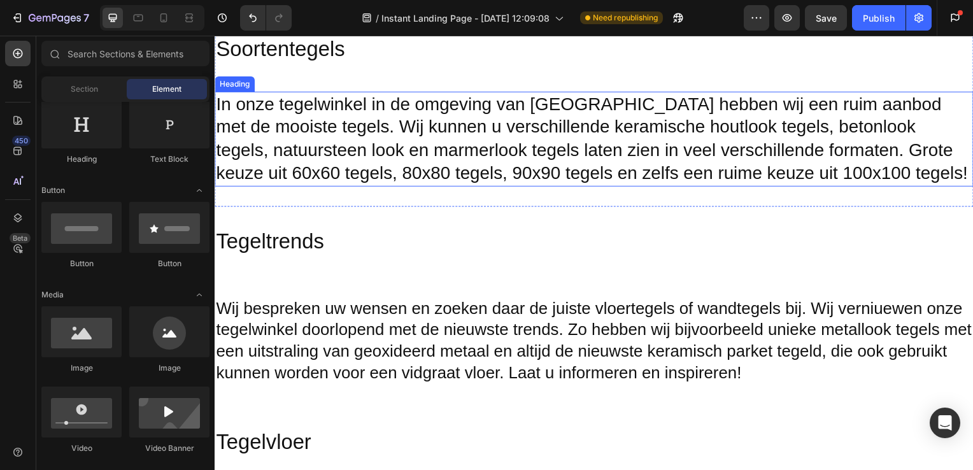
click at [277, 177] on h2 "In onze tegelwinkel in de omgeving van [GEOGRAPHIC_DATA] hebben wij een ruim aa…" at bounding box center [597, 140] width 764 height 96
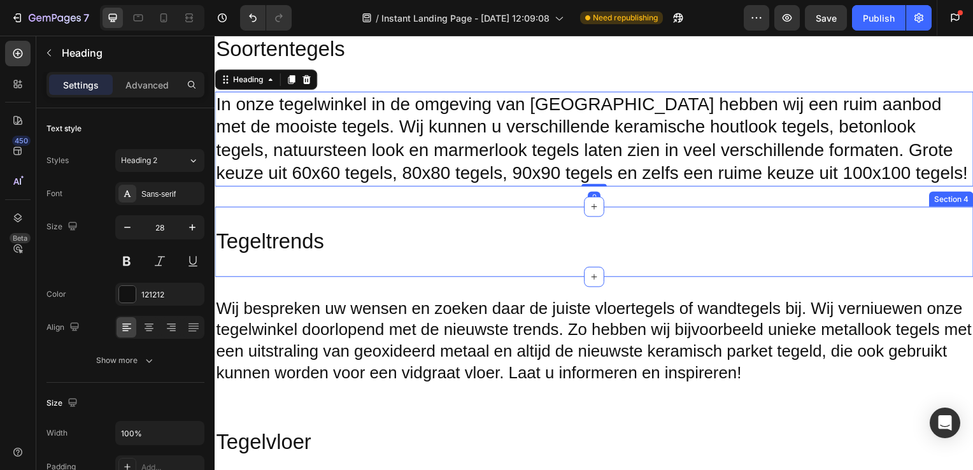
click at [378, 222] on div "Tegeltrends Heading Section 4" at bounding box center [597, 243] width 764 height 71
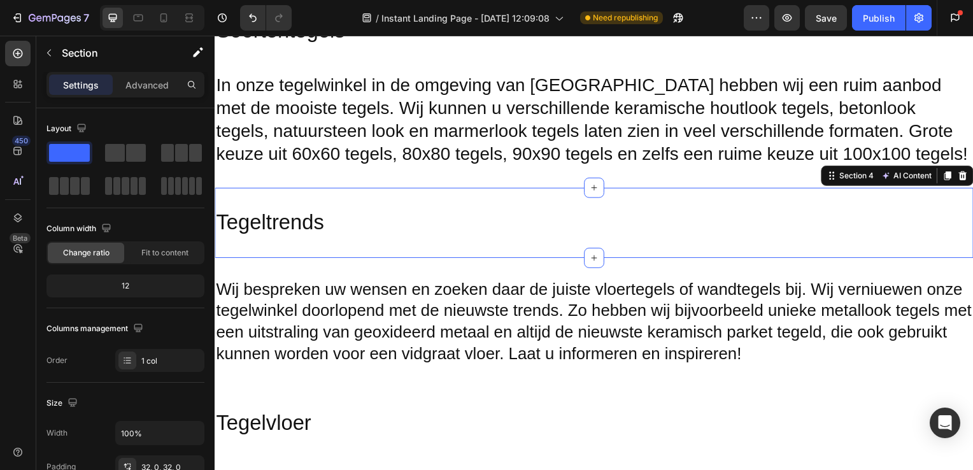
scroll to position [911, 0]
click at [367, 180] on div "Soortentegels Heading In onze tegelwinkel in de omgeving van [GEOGRAPHIC_DATA] …" at bounding box center [597, 91] width 764 height 193
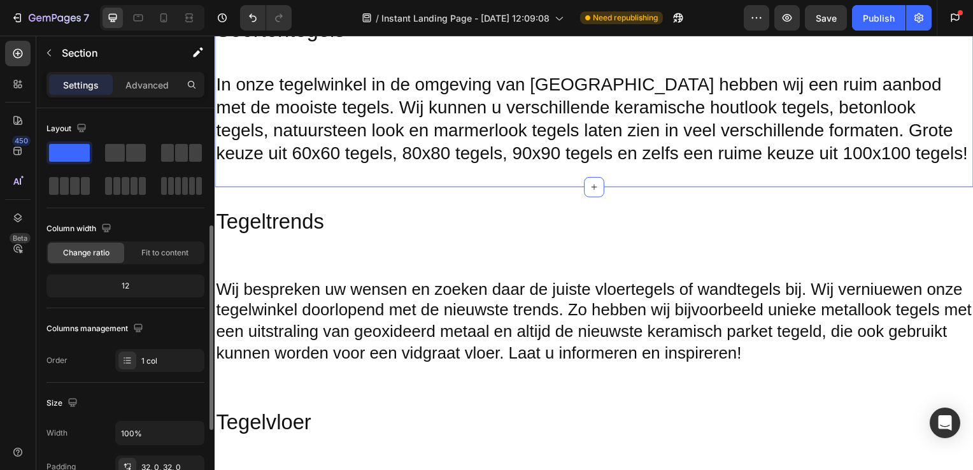
scroll to position [78, 0]
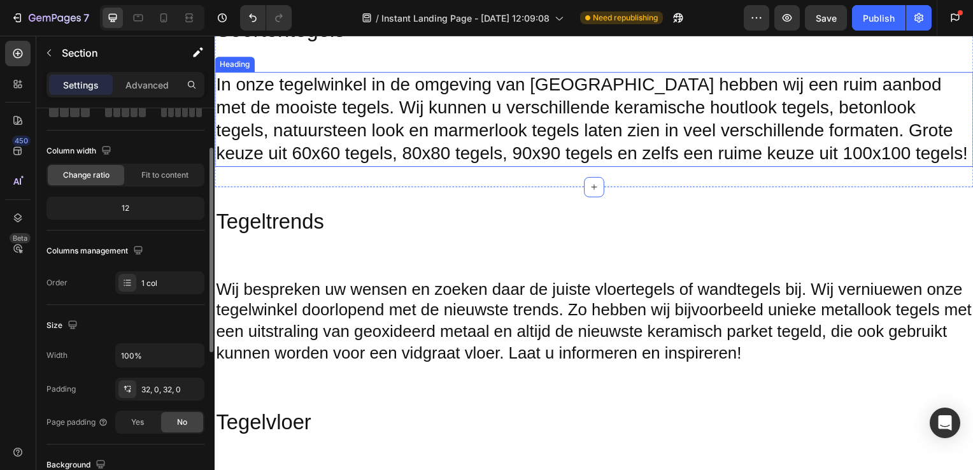
click at [376, 166] on h2 "In onze tegelwinkel in de omgeving van [GEOGRAPHIC_DATA] hebben wij een ruim aa…" at bounding box center [597, 121] width 764 height 96
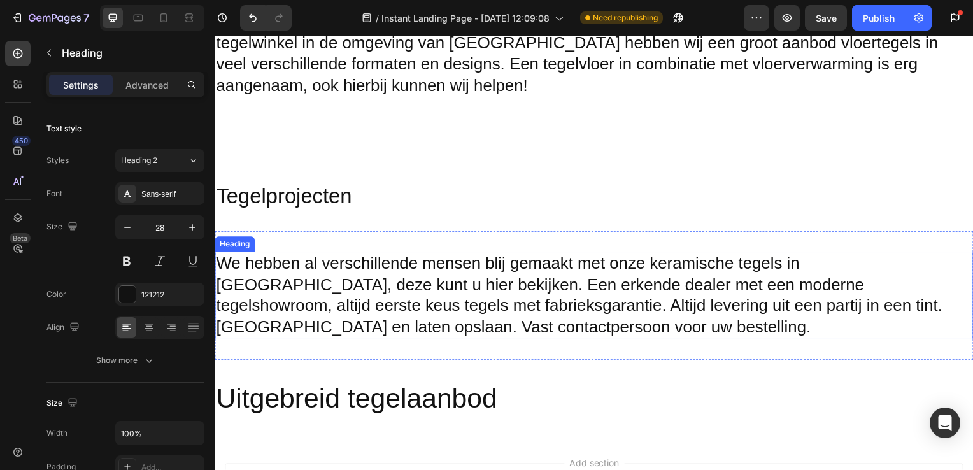
scroll to position [1502, 0]
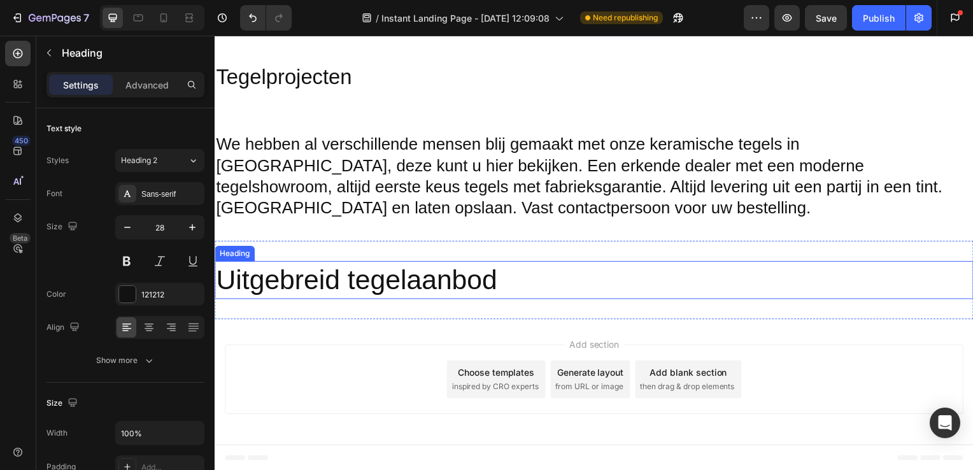
click at [345, 296] on h2 "Uitgebreid tegelaanbod" at bounding box center [597, 282] width 764 height 38
click at [424, 315] on div "Uitgebreid tegelaanbod Heading 0 Section 11" at bounding box center [597, 282] width 764 height 79
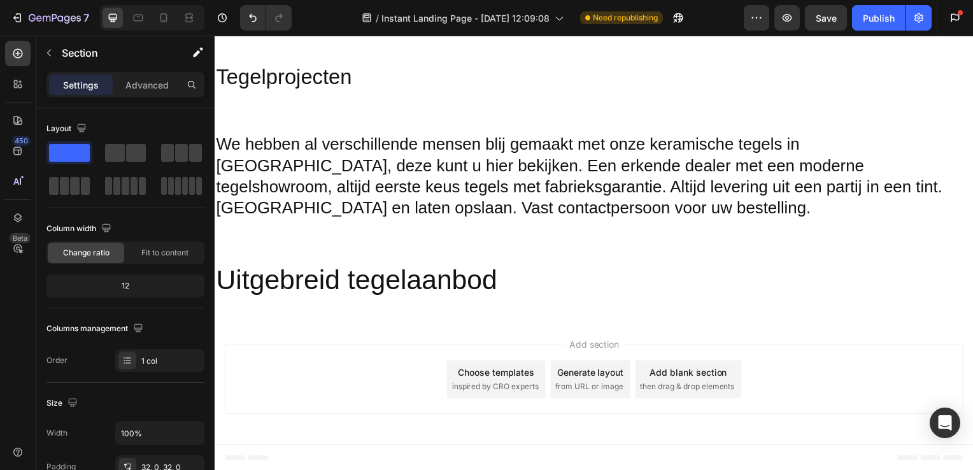
click at [380, 350] on div "Add section Choose templates inspired by CRO experts Generate layout from URL o…" at bounding box center [597, 382] width 744 height 70
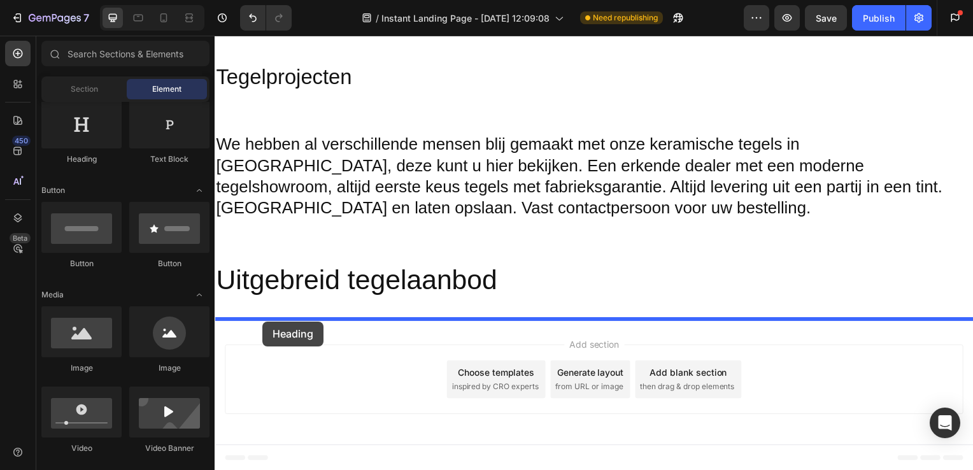
drag, startPoint x: 289, startPoint y: 166, endPoint x: 260, endPoint y: 320, distance: 156.2
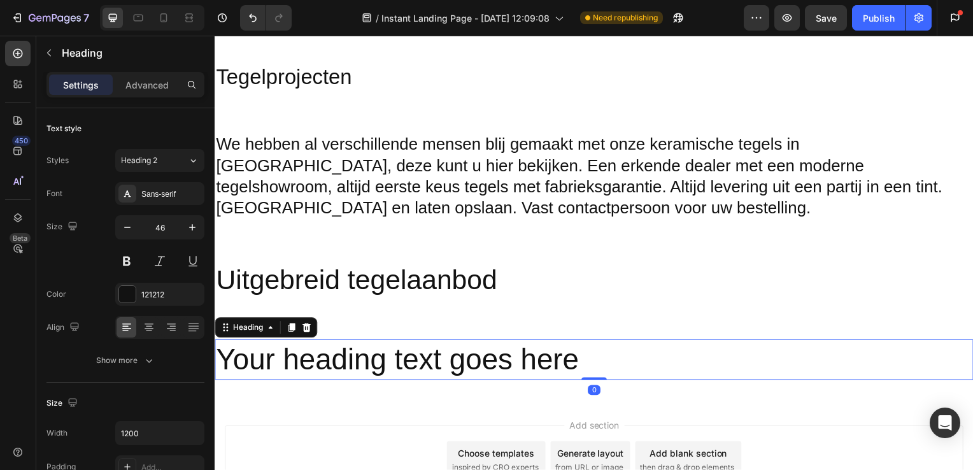
click at [325, 362] on h2 "Your heading text goes here" at bounding box center [597, 362] width 764 height 41
click at [604, 369] on p "Your heading text goes here" at bounding box center [597, 362] width 762 height 38
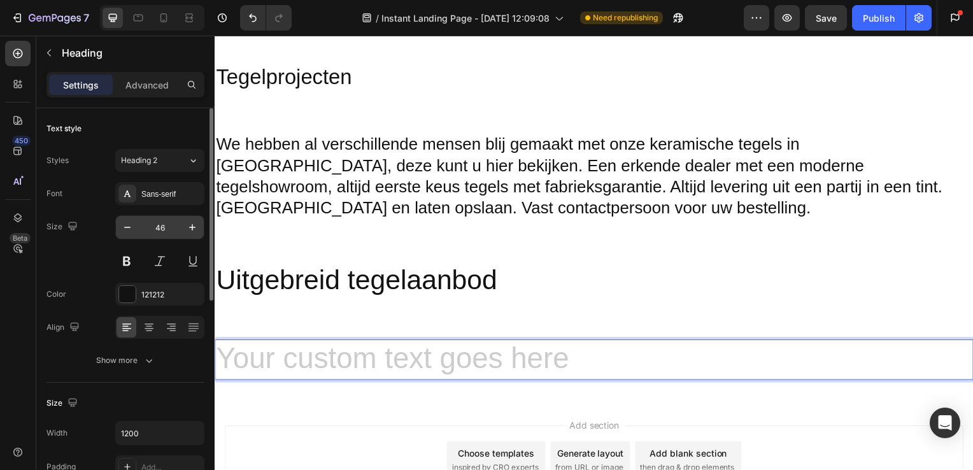
click at [166, 223] on input "46" at bounding box center [160, 227] width 42 height 23
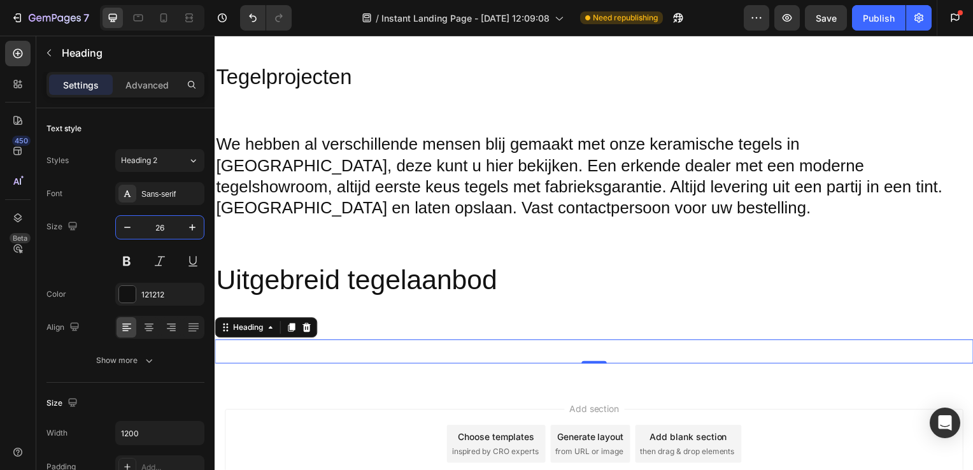
type input "26"
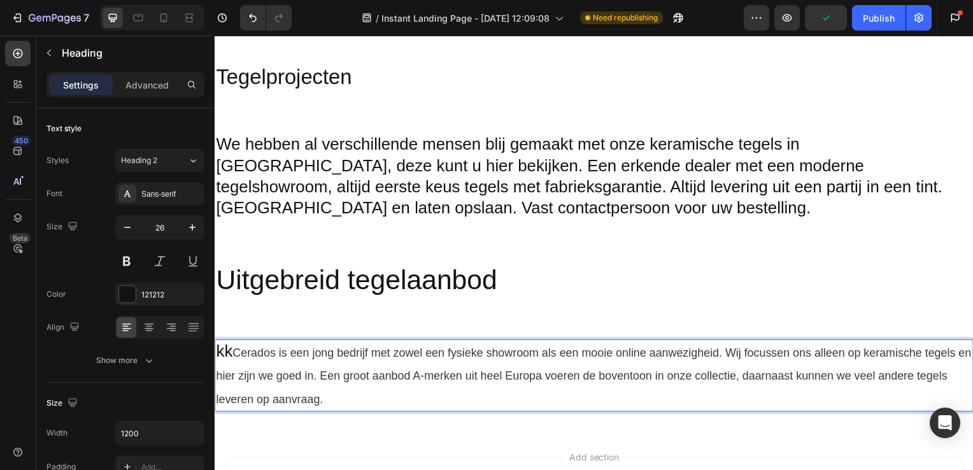
click at [232, 351] on p "kk Cerados is een jong bedrijf met zowel een fysieke showroom als een mooie onl…" at bounding box center [597, 378] width 762 height 70
click at [260, 11] on button "Undo/Redo" at bounding box center [252, 17] width 25 height 25
drag, startPoint x: 218, startPoint y: 353, endPoint x: 341, endPoint y: 404, distance: 133.7
click at [228, 352] on p "kk Cerados is een jong bedrijf met zowel een fysieke showroom als een mooie onl…" at bounding box center [597, 378] width 762 height 70
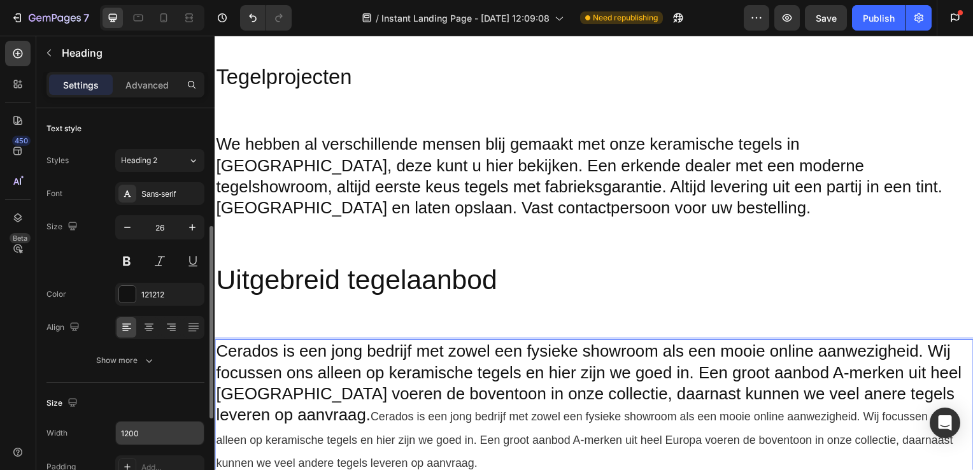
scroll to position [132, 0]
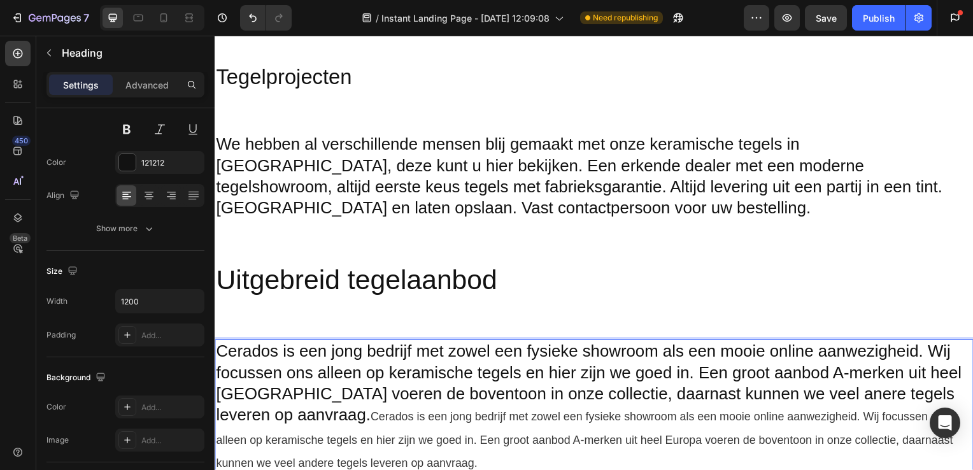
click at [611, 394] on p "Cerados is een jong bedrijf met zowel een fysieke showroom als een mooie online…" at bounding box center [597, 410] width 762 height 135
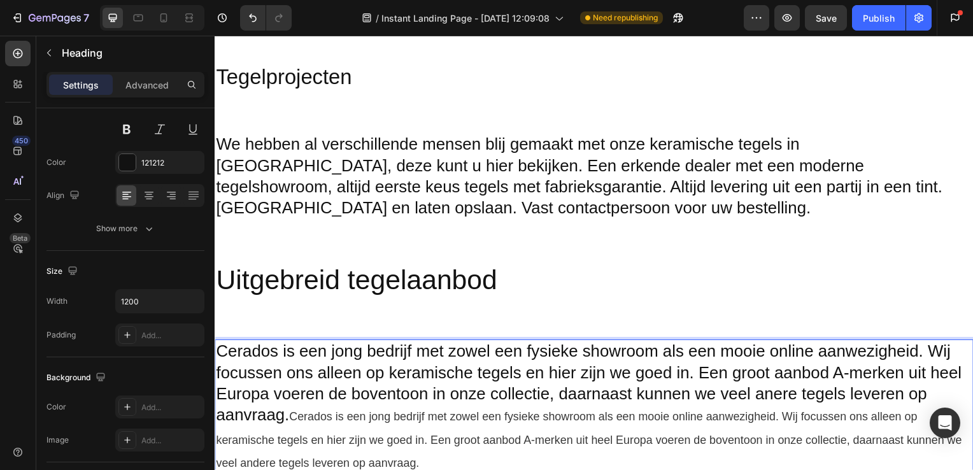
click at [775, 401] on p "Cerados is een jong bedrijf met zowel een fysieke showroom als een mooie online…" at bounding box center [597, 410] width 762 height 135
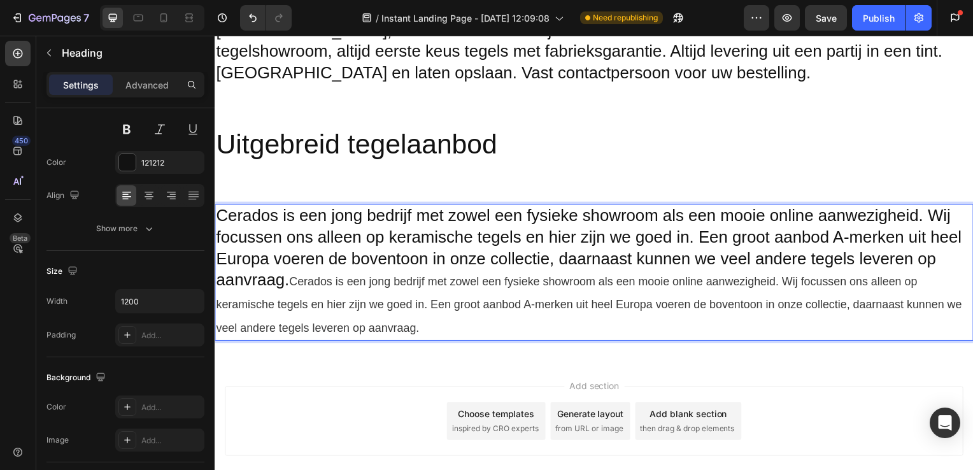
scroll to position [1681, 0]
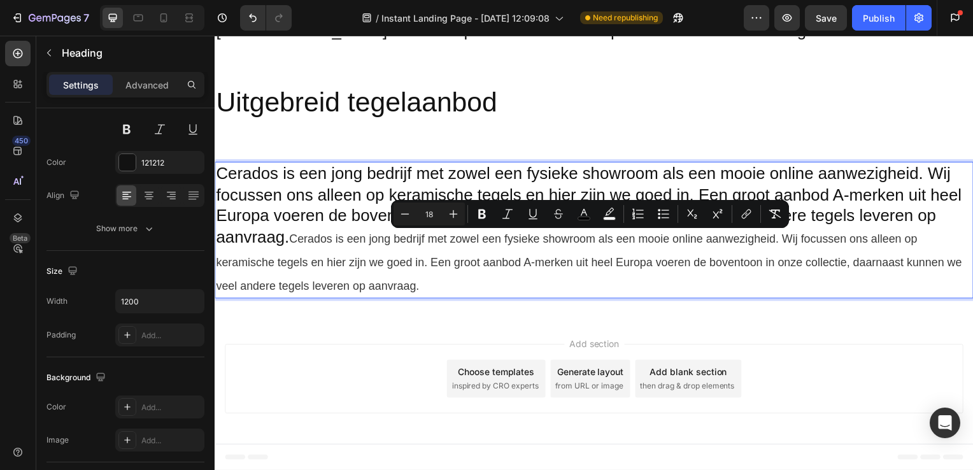
drag, startPoint x: 294, startPoint y: 417, endPoint x: 443, endPoint y: 288, distance: 197.8
click at [443, 288] on p "Cerados is een jong bedrijf met zowel een fysieke showroom als een mooie online…" at bounding box center [597, 231] width 762 height 135
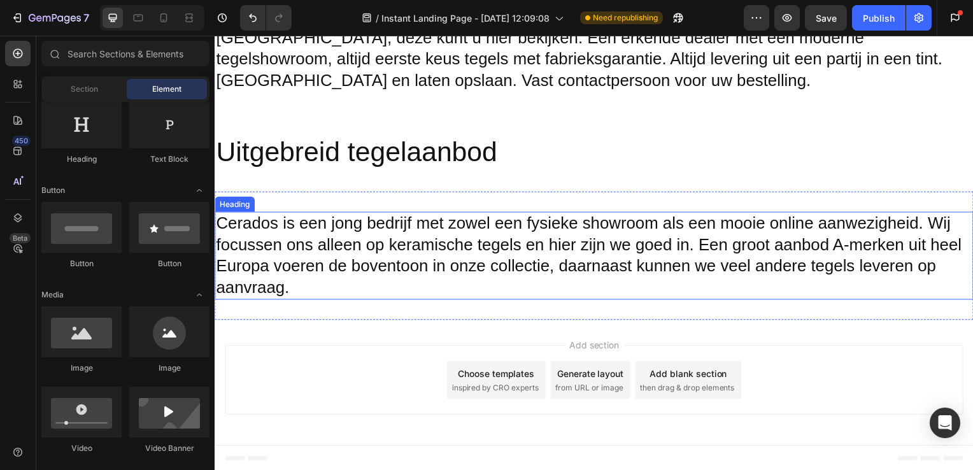
scroll to position [1631, 0]
click at [902, 290] on h2 "Cerados is een jong bedrijf met zowel een fysieke showroom als een mooie online…" at bounding box center [597, 257] width 764 height 89
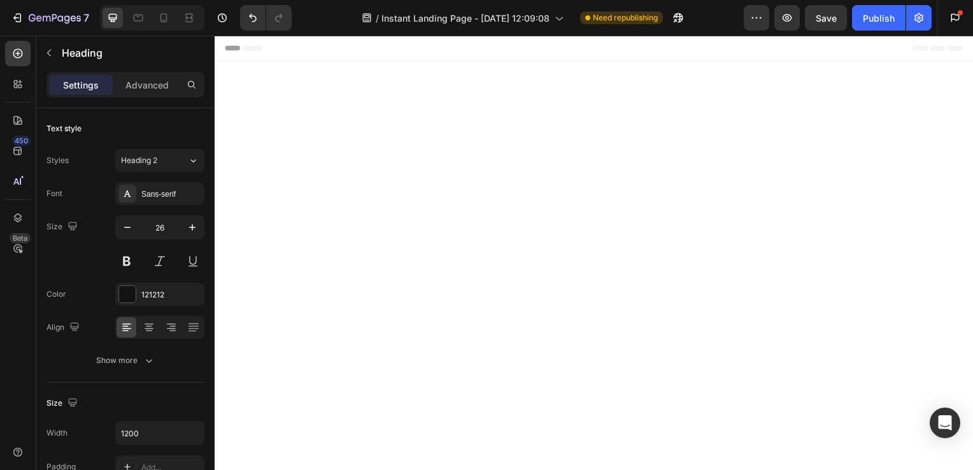
scroll to position [1631, 0]
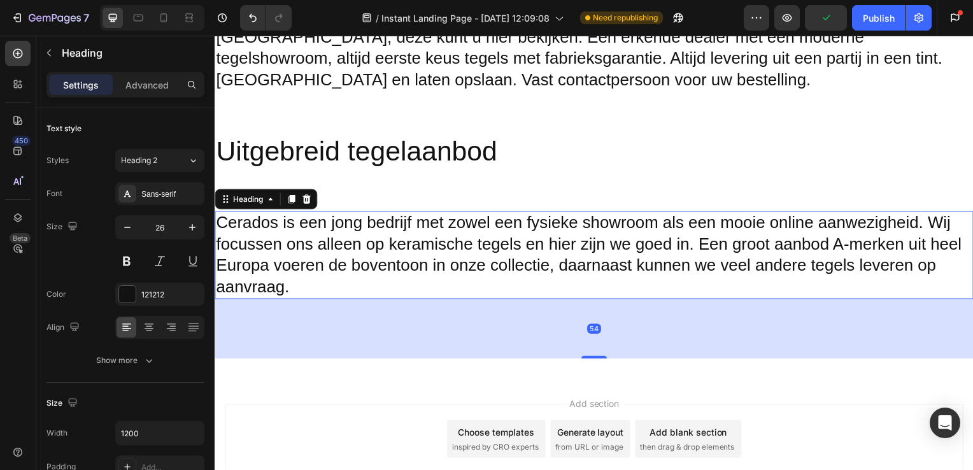
drag, startPoint x: 594, startPoint y: 297, endPoint x: 618, endPoint y: 369, distance: 75.9
click at [618, 301] on div "54" at bounding box center [597, 301] width 764 height 0
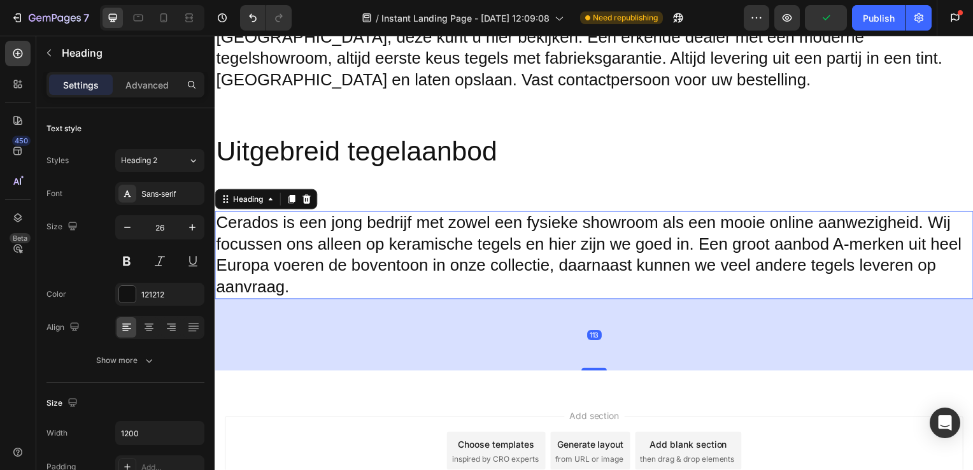
click at [594, 334] on div "113" at bounding box center [597, 337] width 764 height 72
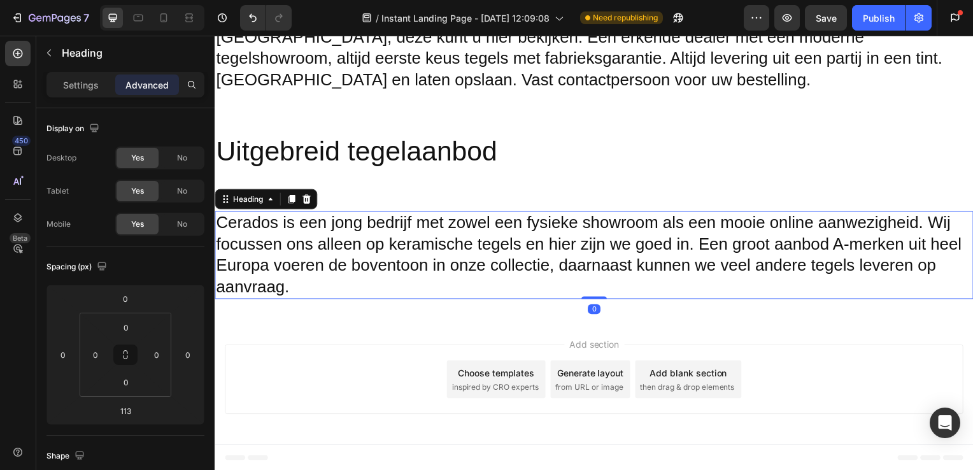
drag, startPoint x: 592, startPoint y: 350, endPoint x: 588, endPoint y: 287, distance: 62.6
click at [588, 287] on div "Cerados is een jong bedrijf met zowel een fysieke showroom als een mooie online…" at bounding box center [597, 257] width 764 height 89
type input "0"
click at [561, 301] on h2 "Cerados is een jong bedrijf met zowel een fysieke showroom als een mooie online…" at bounding box center [597, 257] width 764 height 89
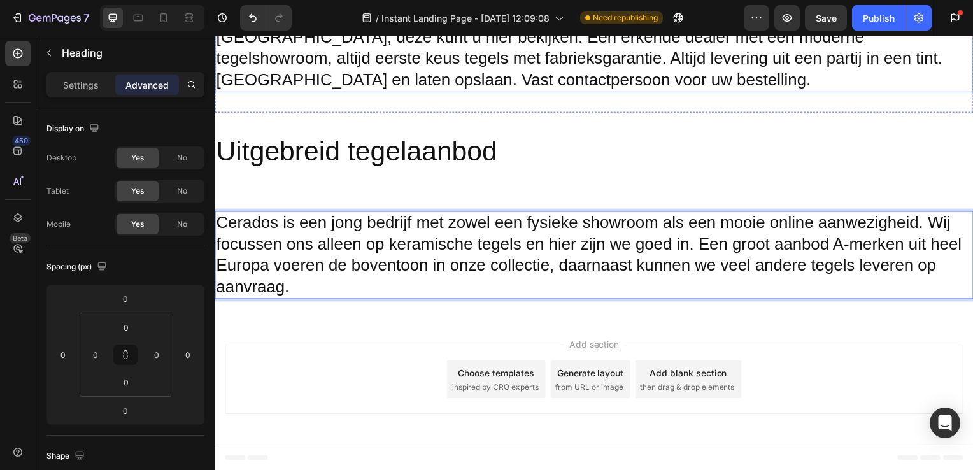
click at [520, 197] on div "Cerados is een jong bedrijf met zowel een fysieke showroom als een mooie online…" at bounding box center [597, 256] width 764 height 129
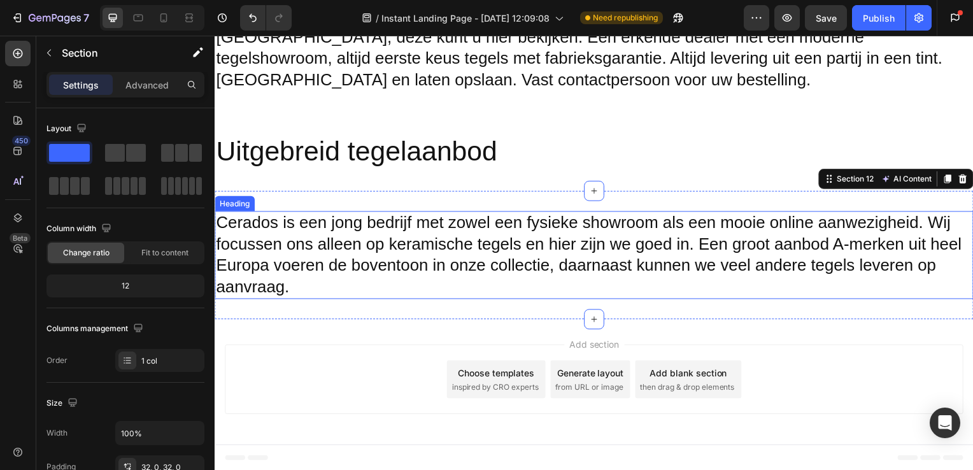
click at [903, 232] on p "Cerados is een jong bedrijf met zowel een fysieke showroom als een mooie online…" at bounding box center [597, 257] width 762 height 86
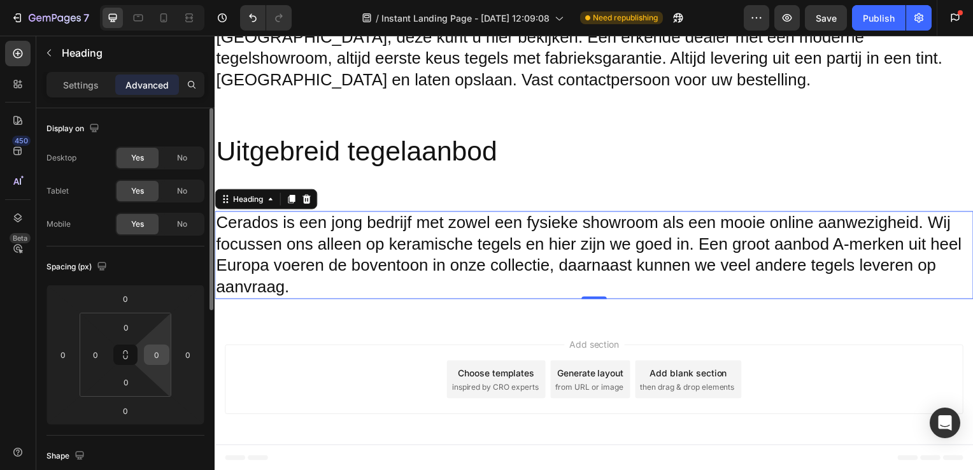
click at [159, 355] on input "0" at bounding box center [156, 354] width 19 height 19
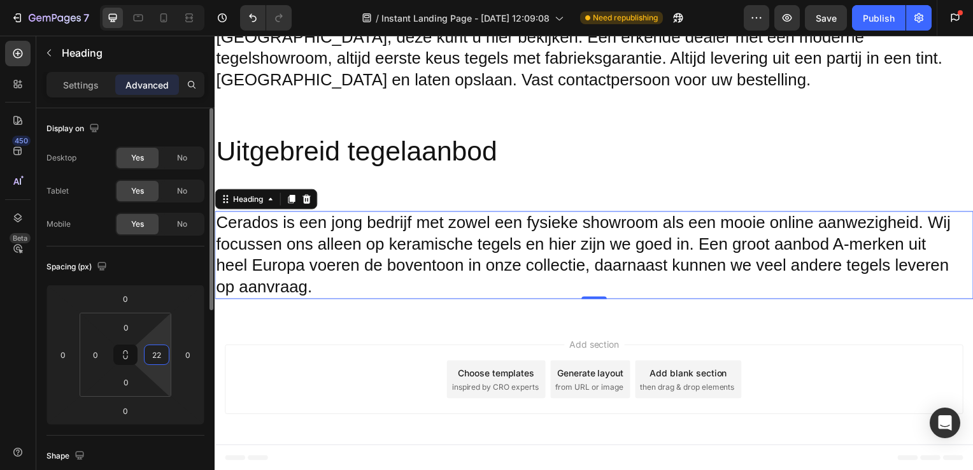
type input "2"
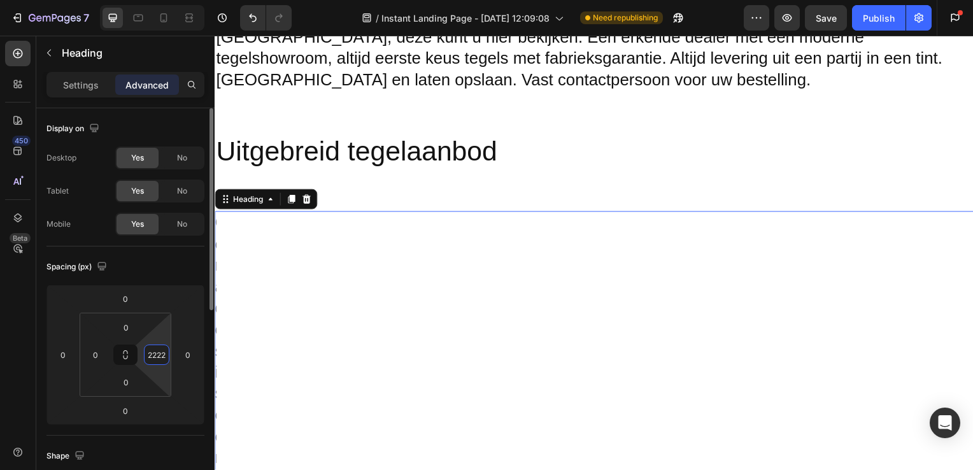
scroll to position [0, 0]
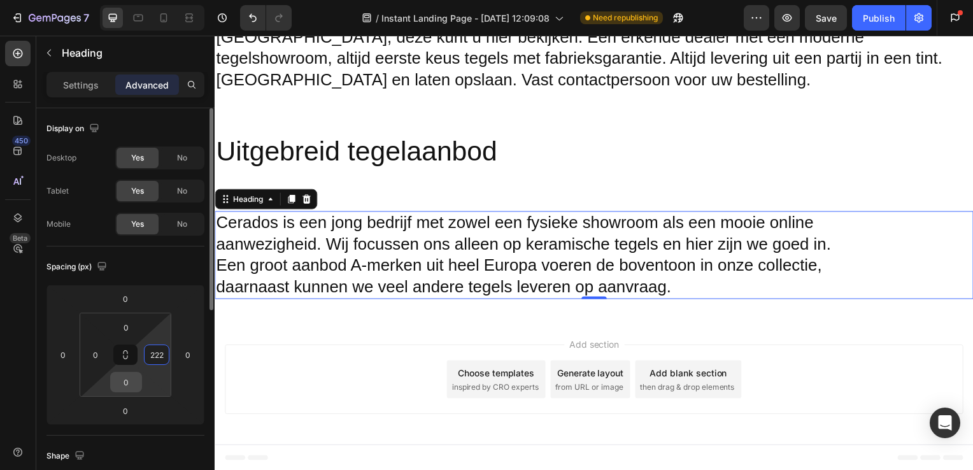
type input "222"
click at [136, 377] on input "0" at bounding box center [125, 382] width 25 height 19
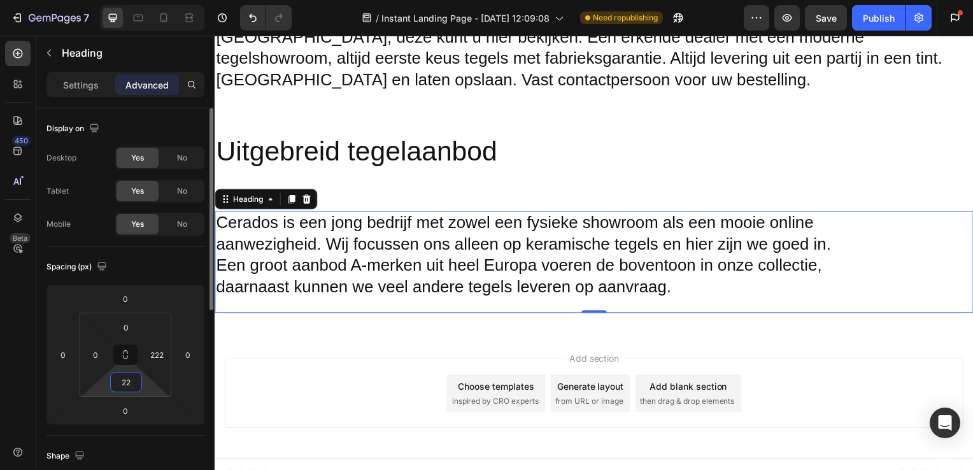
type input "2"
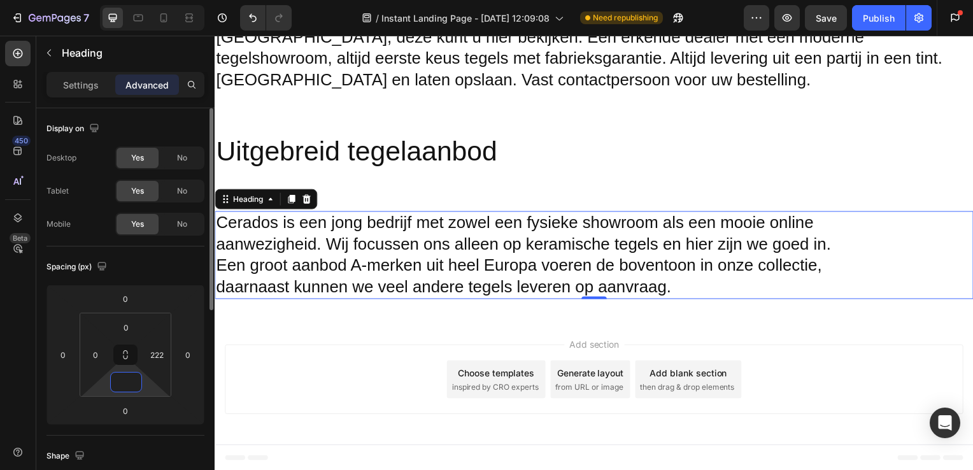
type input "0"
click at [154, 361] on input "222" at bounding box center [156, 354] width 19 height 19
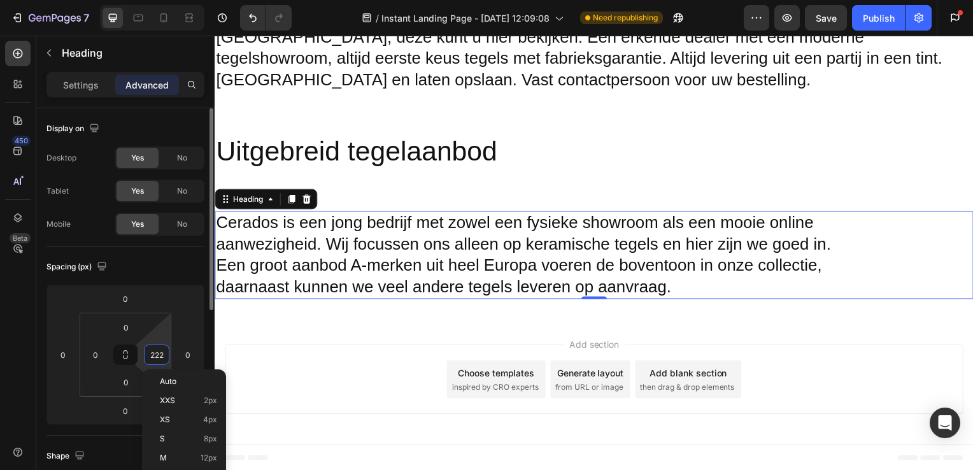
type input "0"
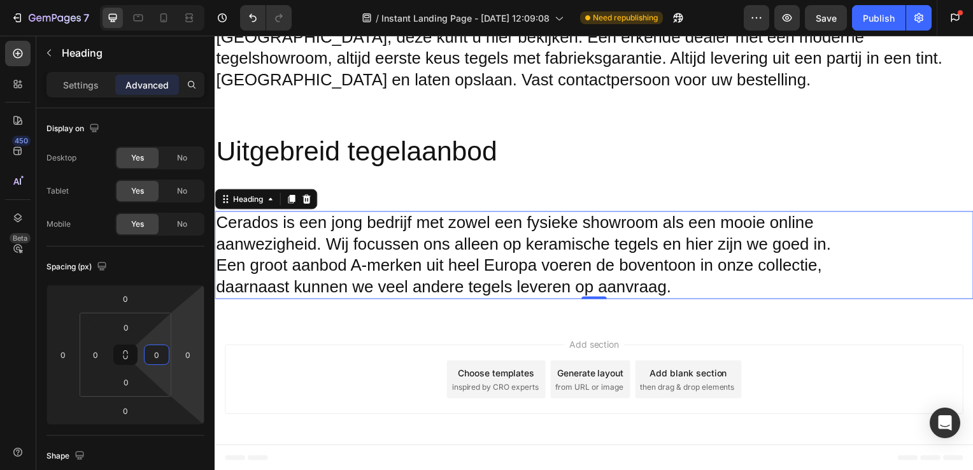
click at [311, 332] on div "Add section Choose templates inspired by CRO experts Generate layout from URL o…" at bounding box center [597, 385] width 764 height 126
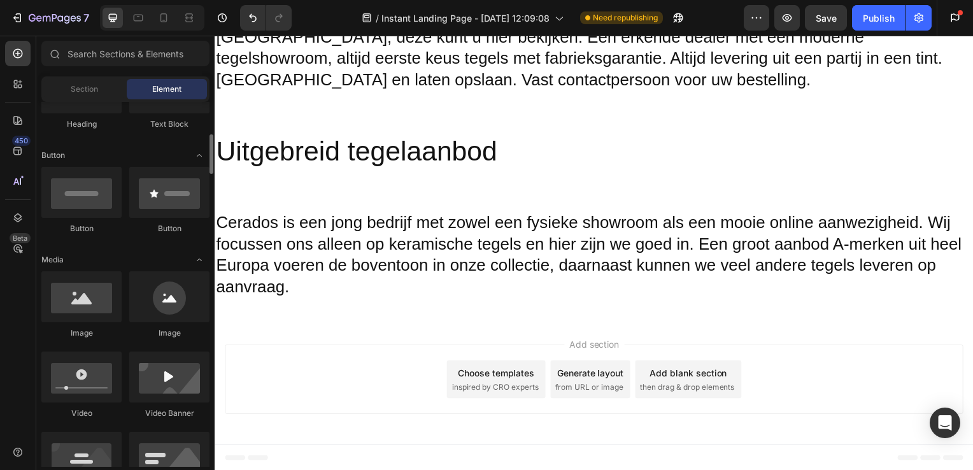
scroll to position [257, 0]
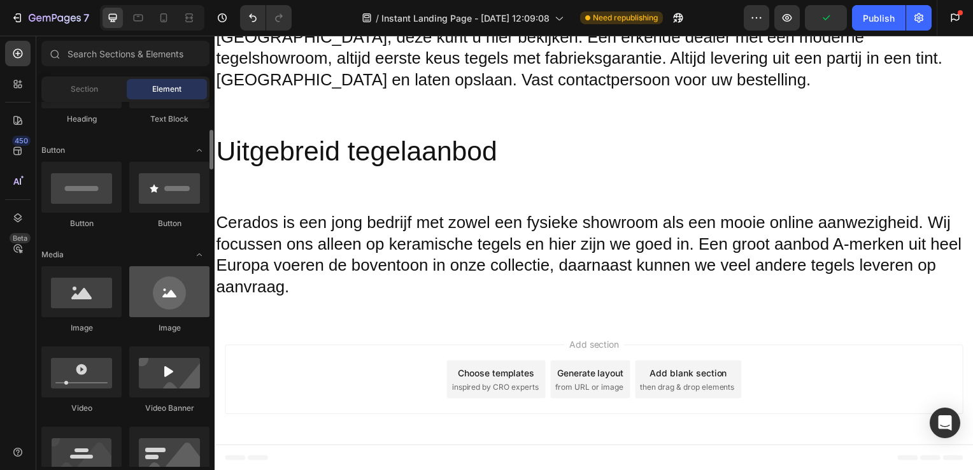
click at [173, 293] on div at bounding box center [169, 291] width 80 height 51
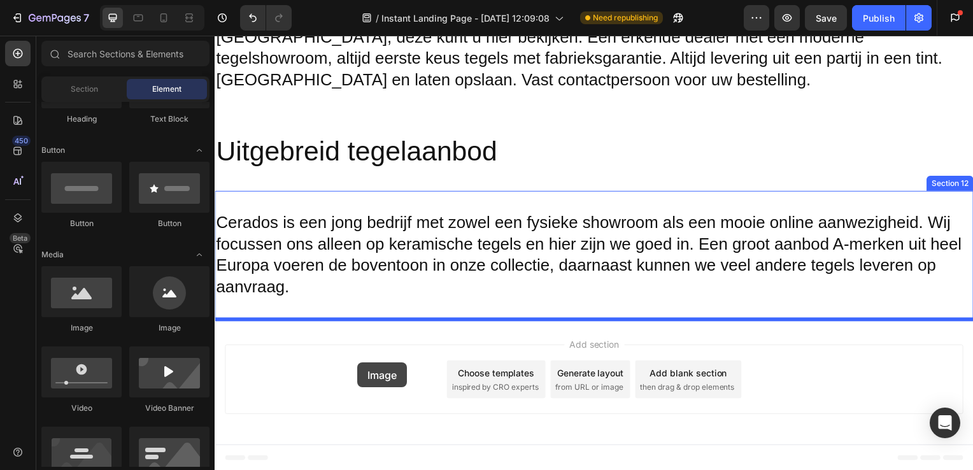
drag, startPoint x: 387, startPoint y: 329, endPoint x: 359, endPoint y: 365, distance: 46.3
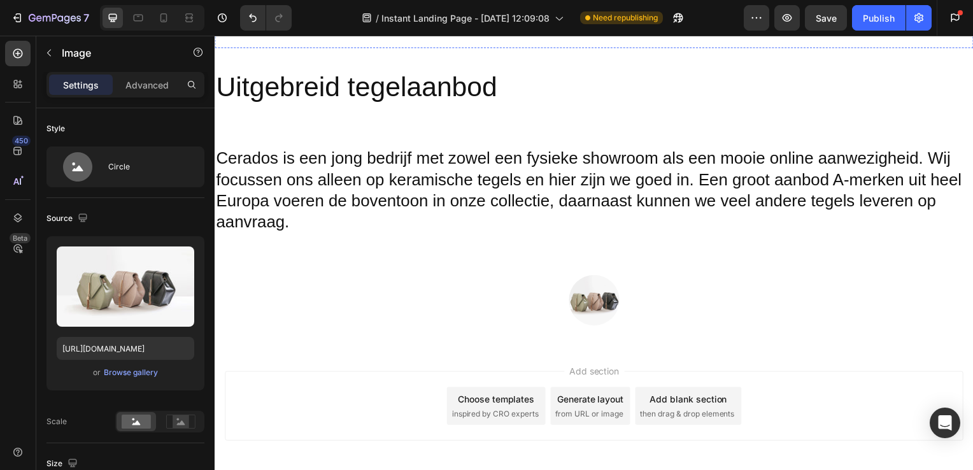
scroll to position [1698, 0]
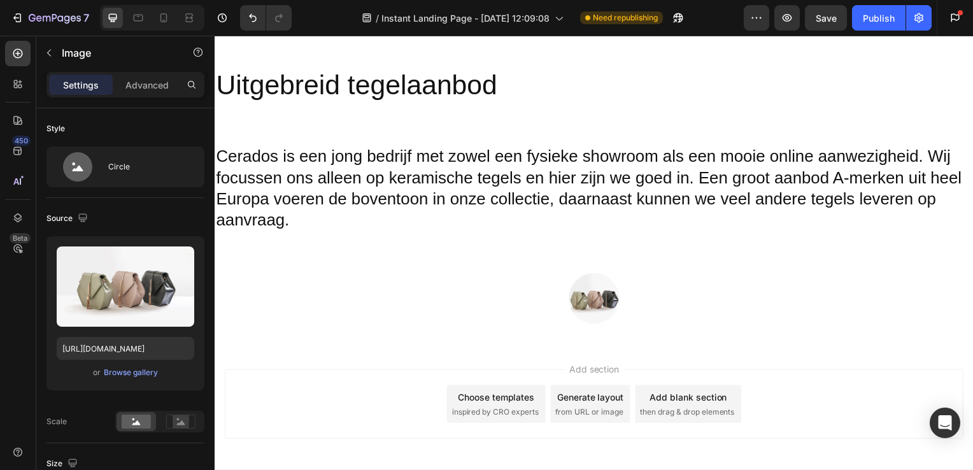
click at [588, 304] on img at bounding box center [596, 300] width 51 height 51
click at [590, 376] on span "Add section" at bounding box center [597, 371] width 61 height 13
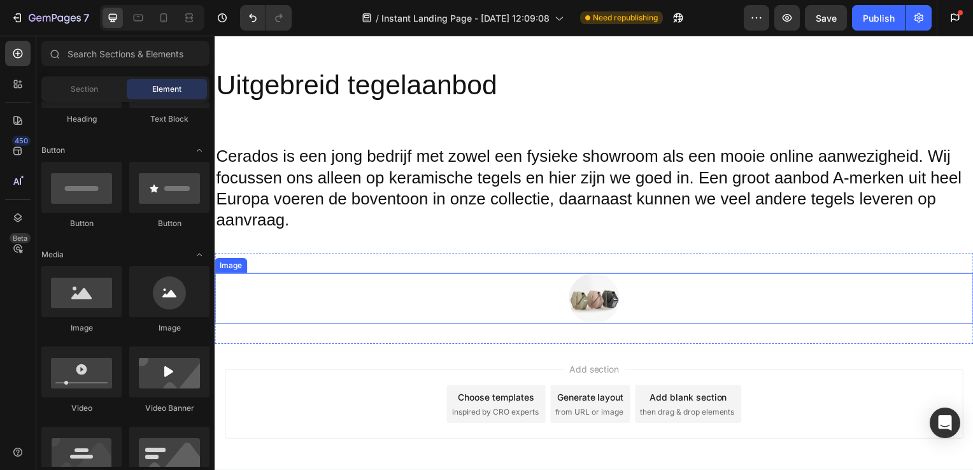
click at [592, 301] on img at bounding box center [596, 300] width 51 height 51
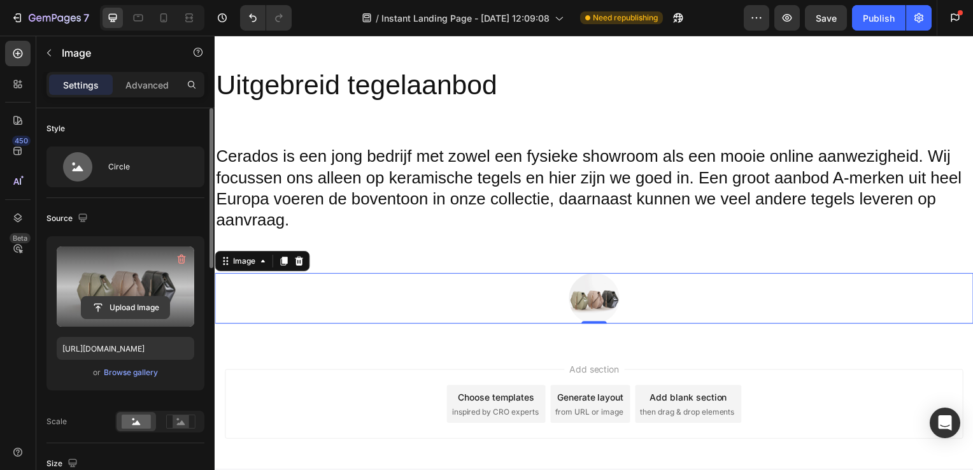
click at [130, 302] on input "file" at bounding box center [126, 308] width 88 height 22
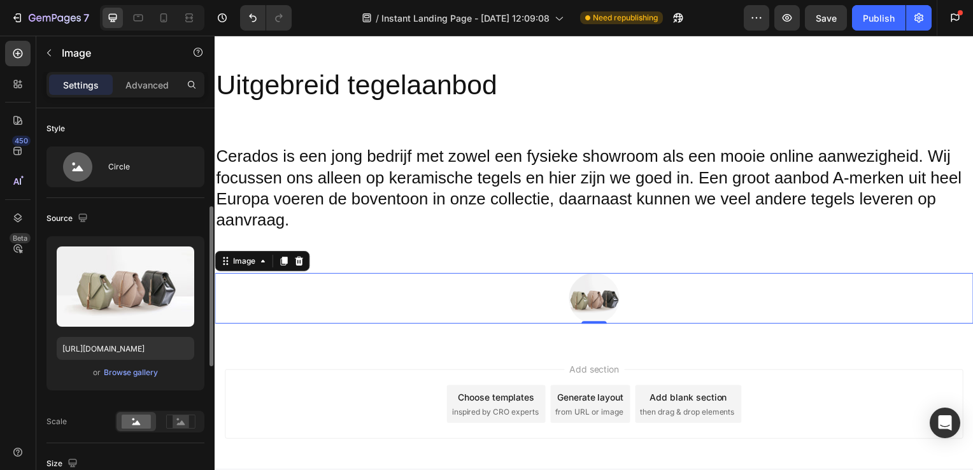
scroll to position [83, 0]
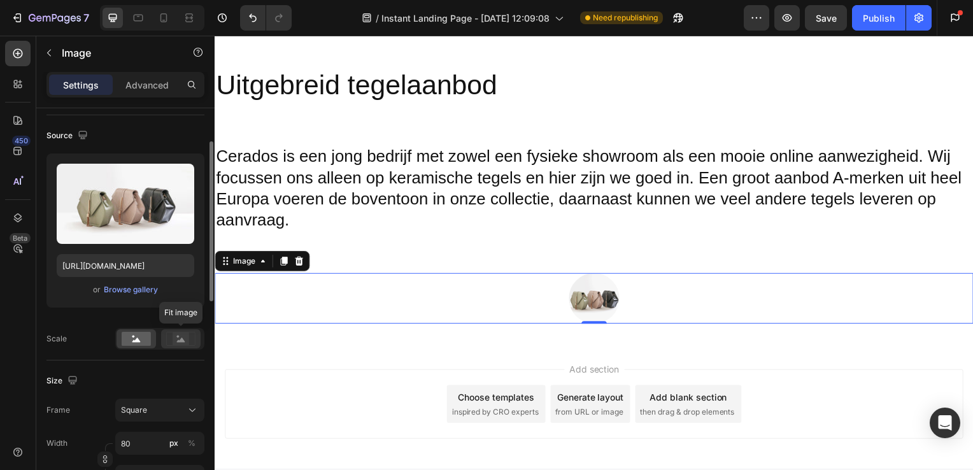
click at [174, 340] on rect at bounding box center [181, 338] width 17 height 13
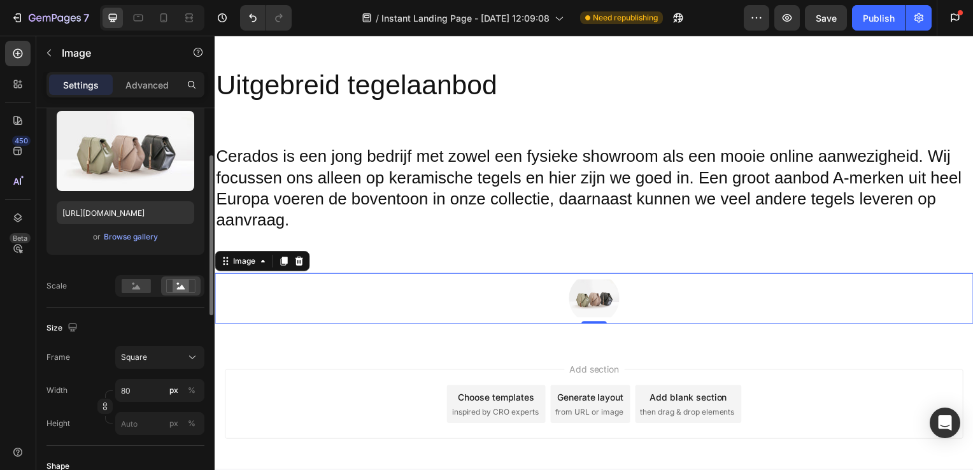
scroll to position [136, 0]
click at [153, 394] on input "80" at bounding box center [159, 389] width 89 height 23
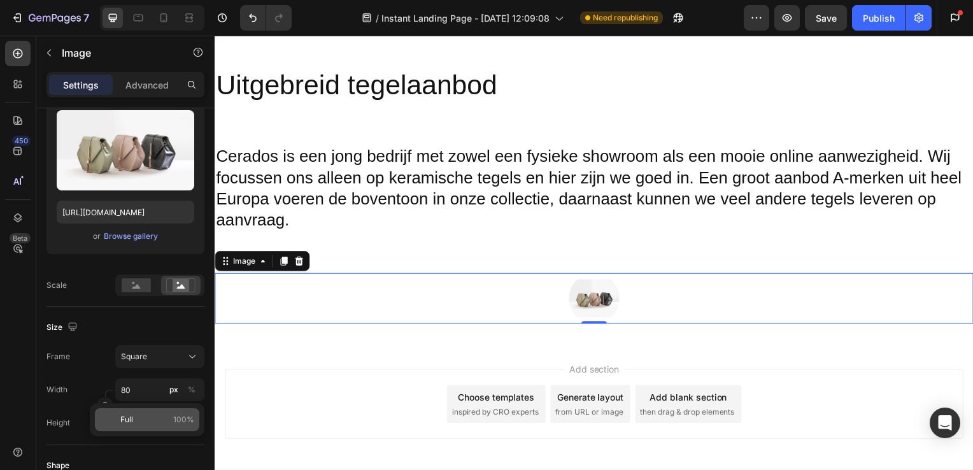
click at [138, 421] on p "Full 100%" at bounding box center [157, 419] width 74 height 11
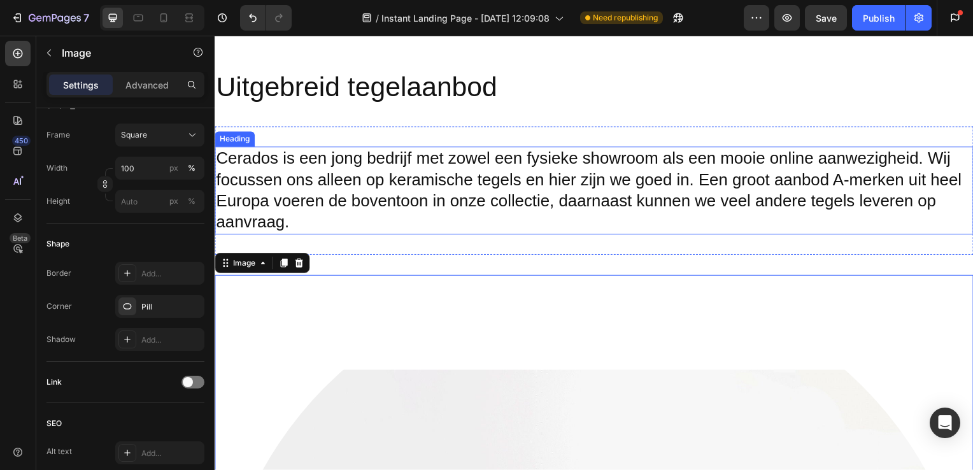
scroll to position [1696, 0]
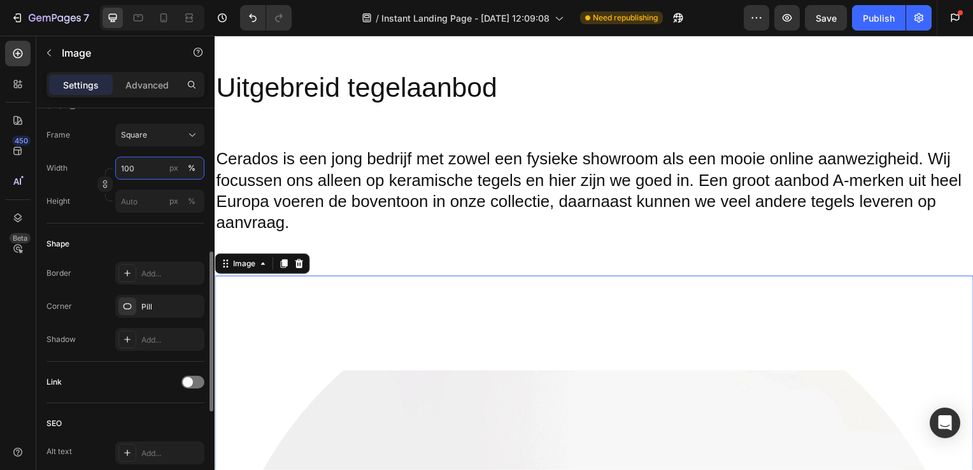
click at [148, 175] on input "100" at bounding box center [159, 168] width 89 height 23
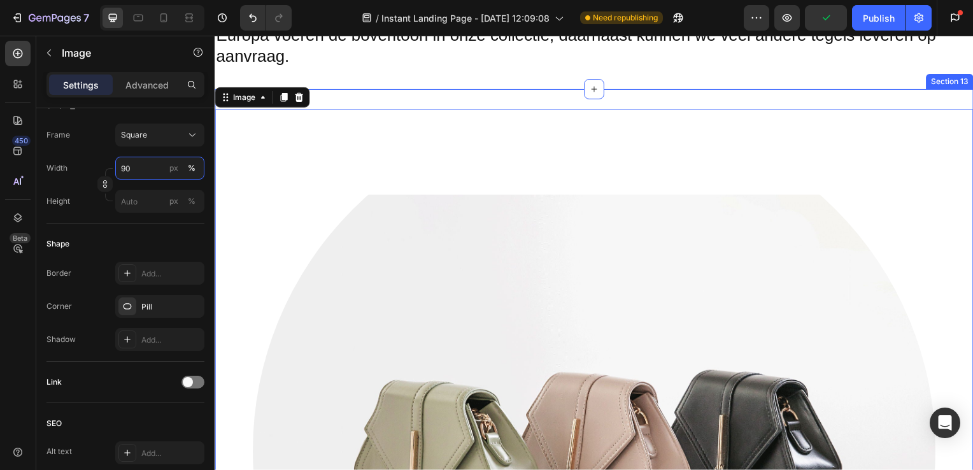
scroll to position [1861, 0]
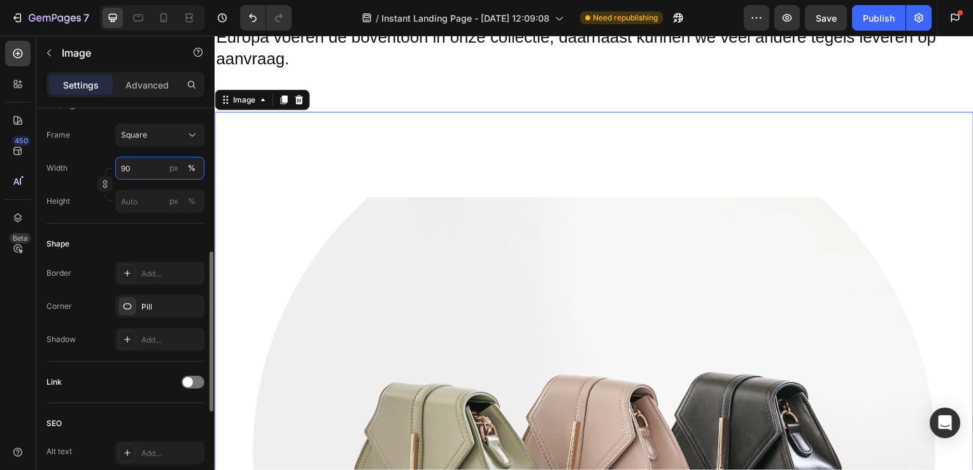
type input "9"
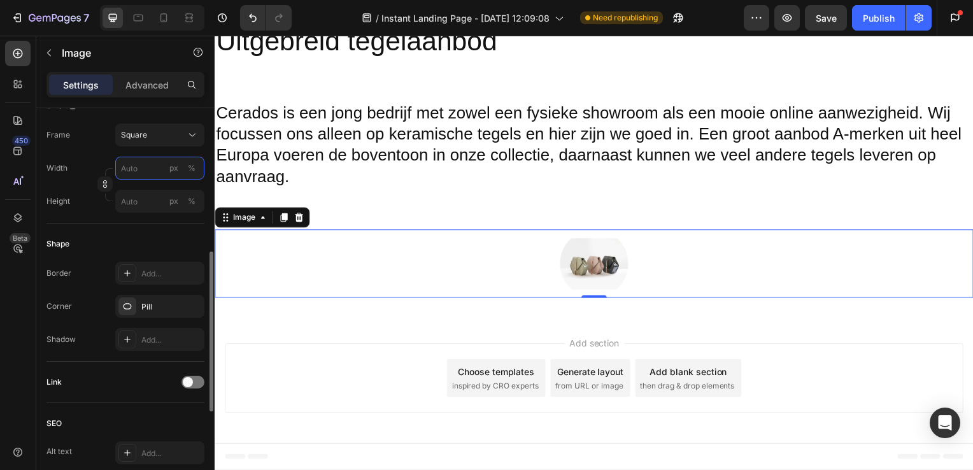
type input "8"
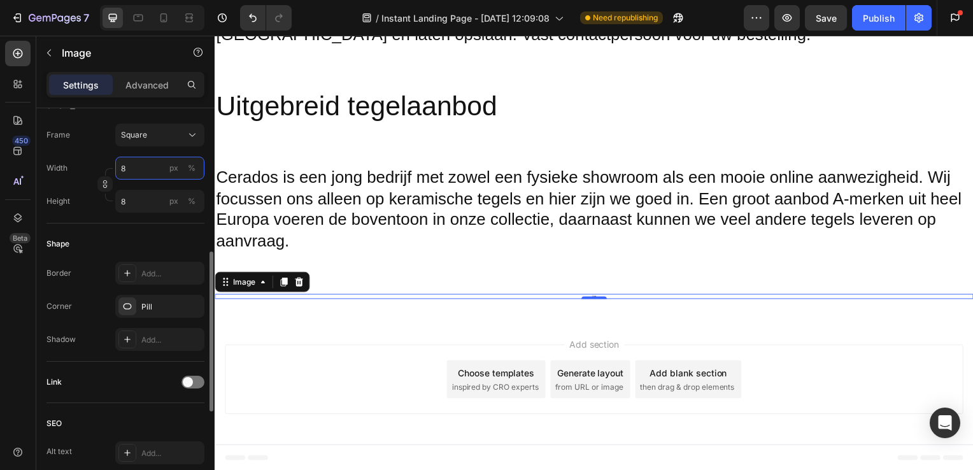
type input "80"
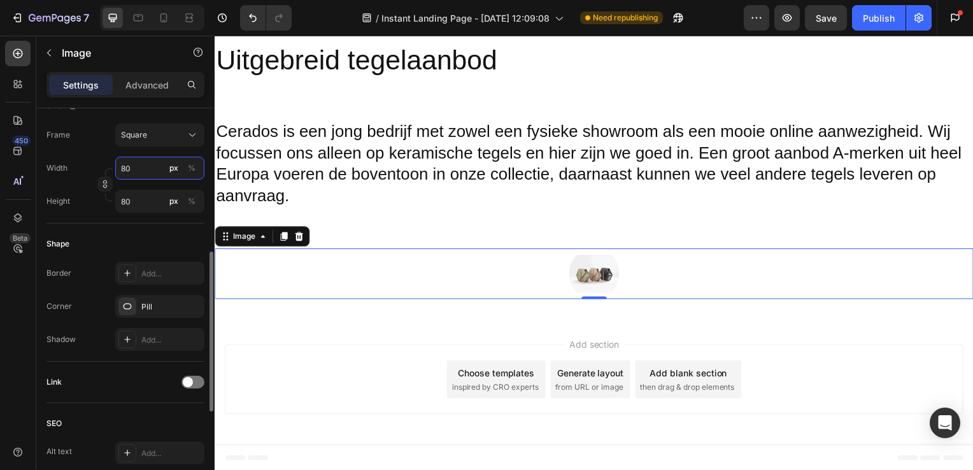
type input "8"
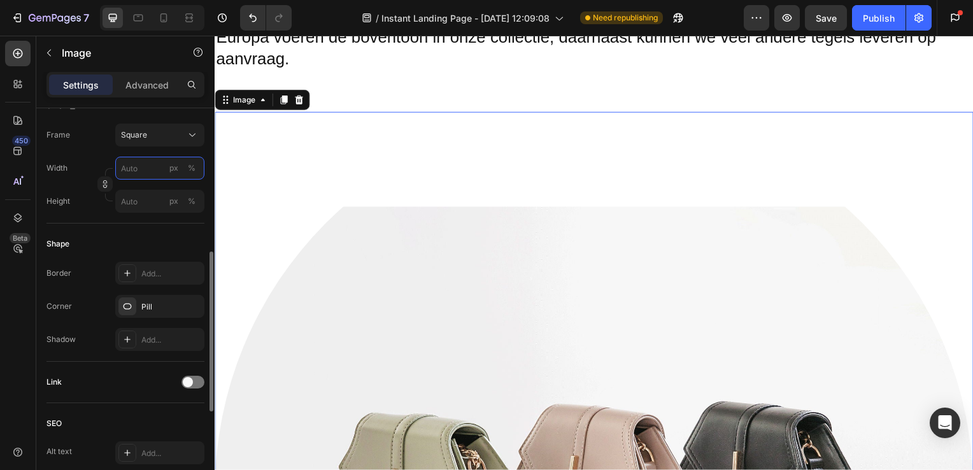
type input "7"
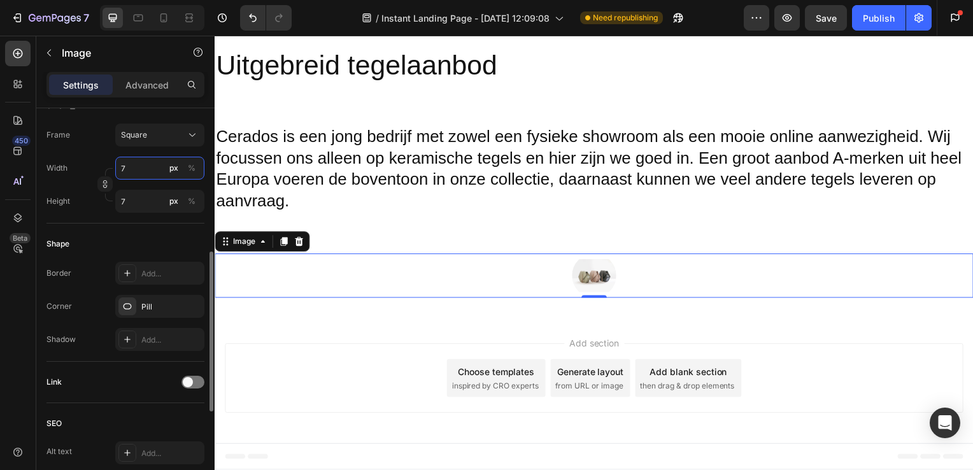
type input "70"
type input "7"
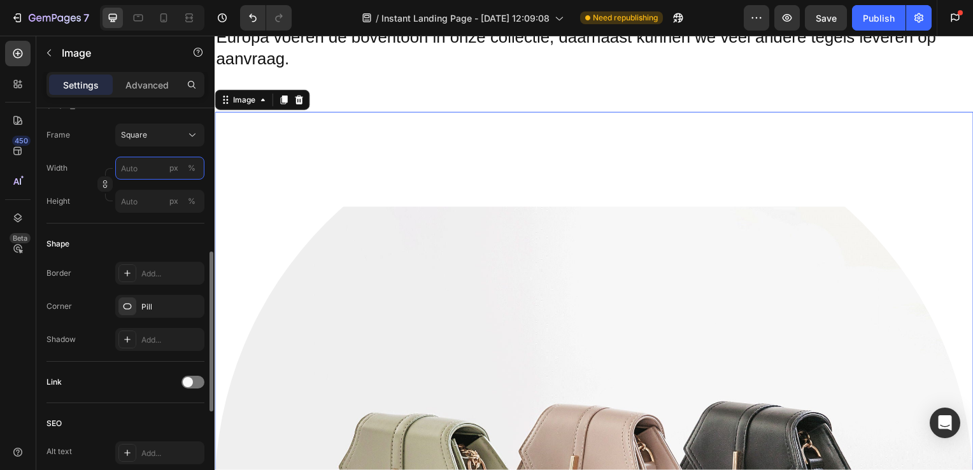
type input "6"
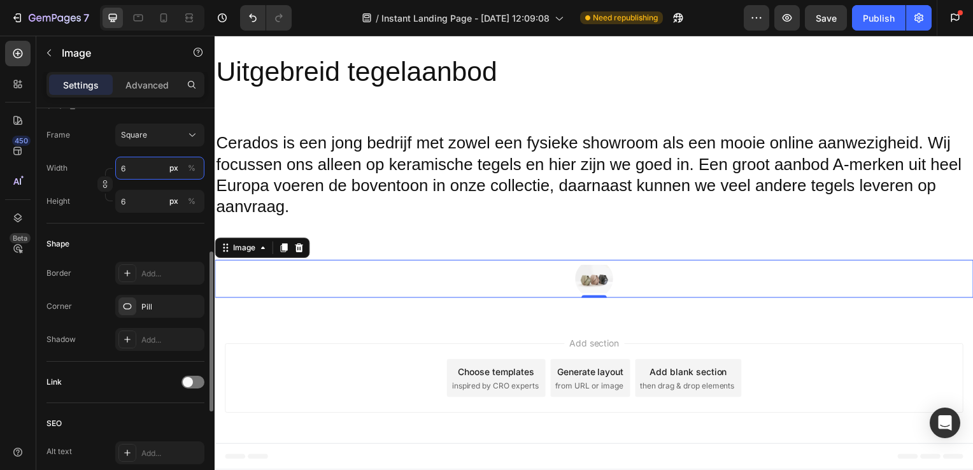
type input "60"
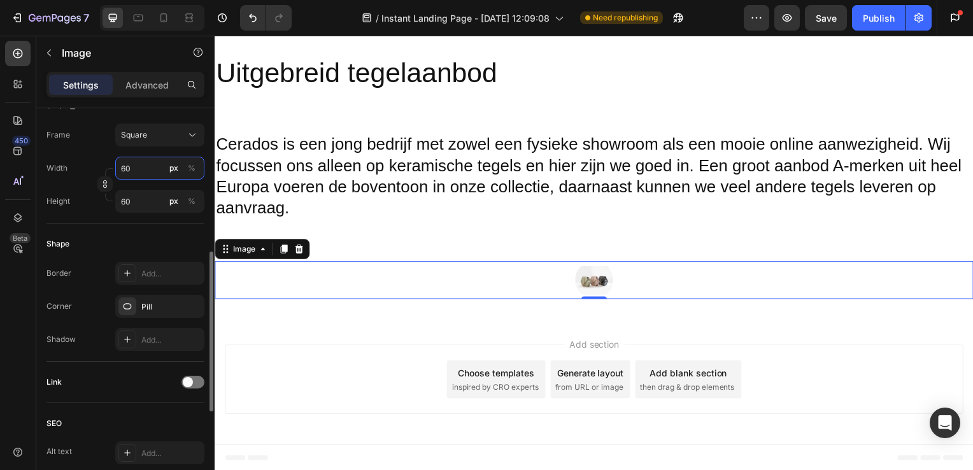
type input "6"
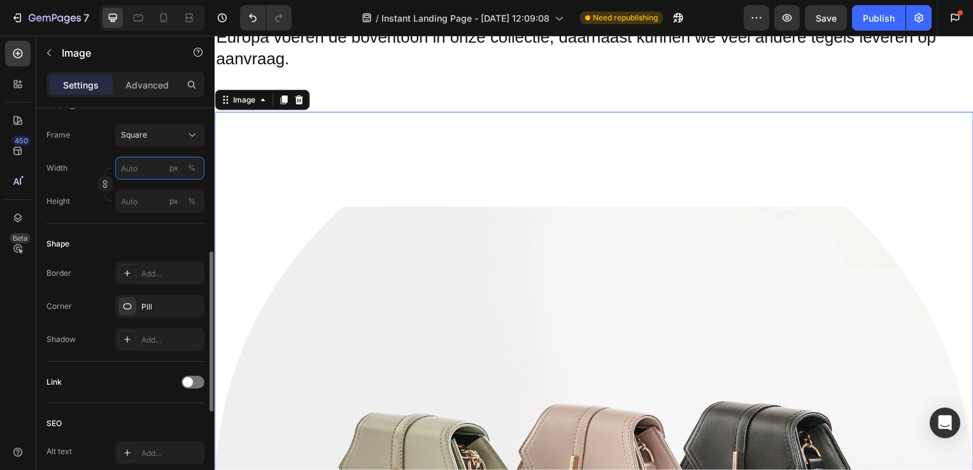
type input "9"
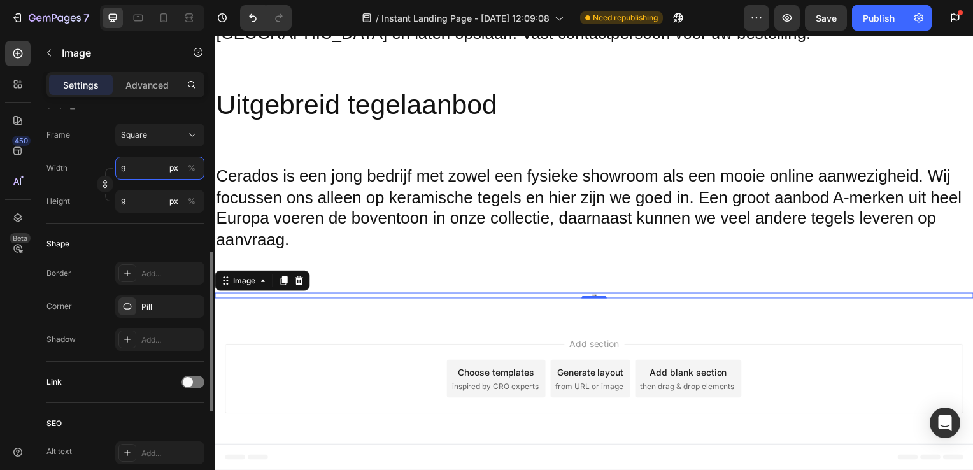
type input "90"
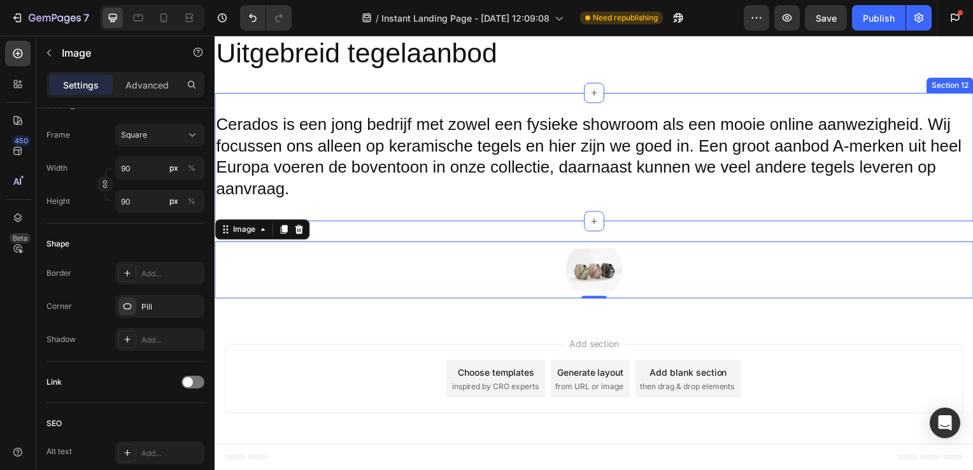
click at [349, 211] on div "Cerados is een jong bedrijf met zowel een fysieke showroom als een mooie online…" at bounding box center [597, 158] width 764 height 129
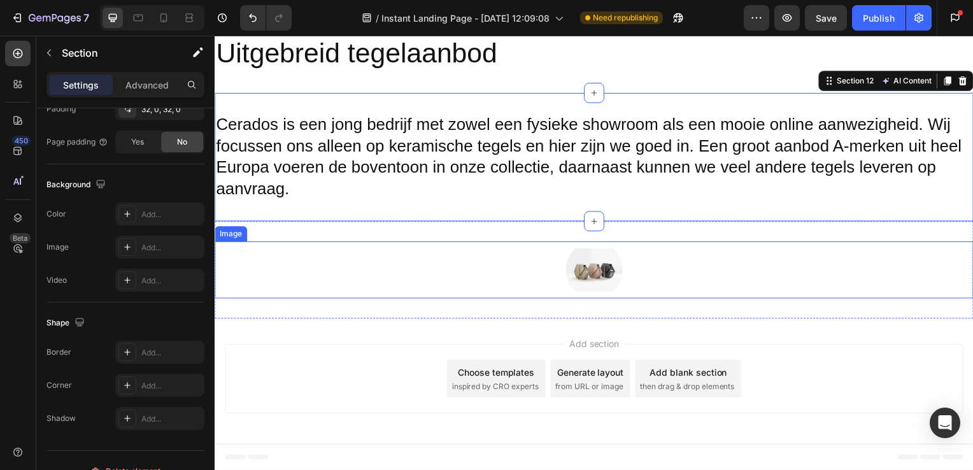
scroll to position [0, 0]
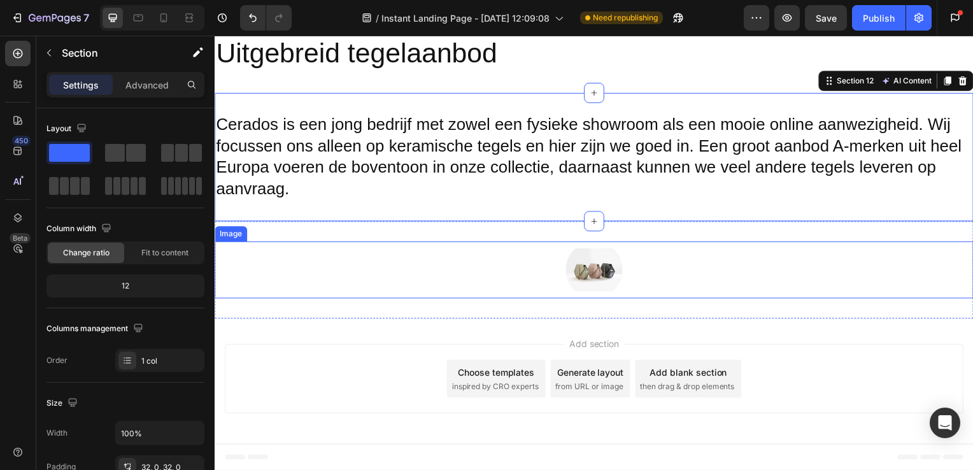
click at [425, 266] on div at bounding box center [597, 271] width 764 height 57
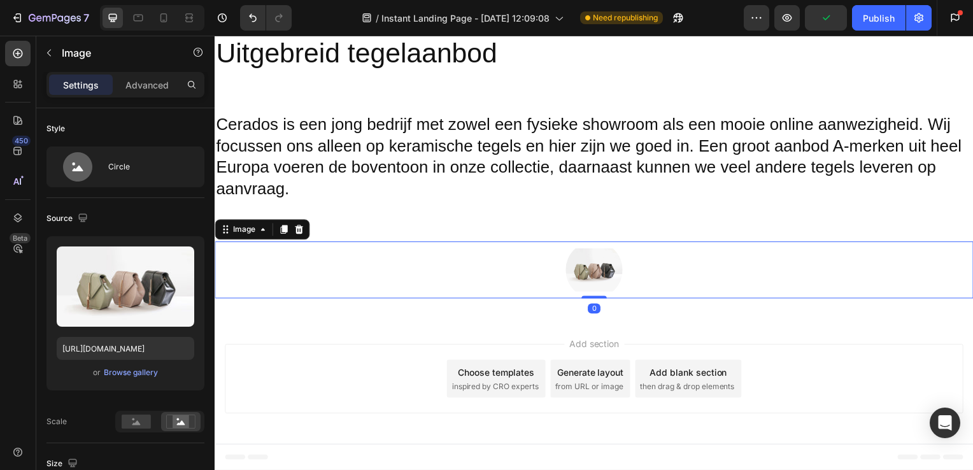
scroll to position [1729, 0]
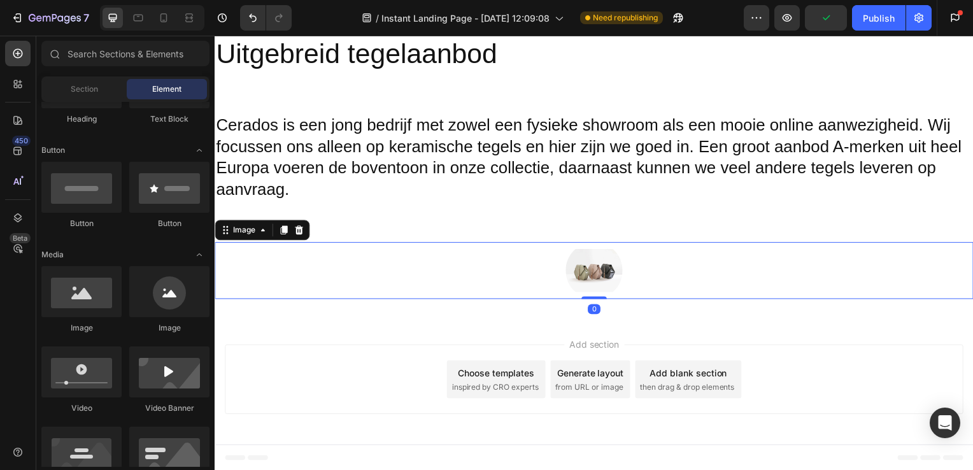
click at [473, 327] on div "Add section Choose templates inspired by CRO experts Generate layout from URL o…" at bounding box center [597, 385] width 764 height 126
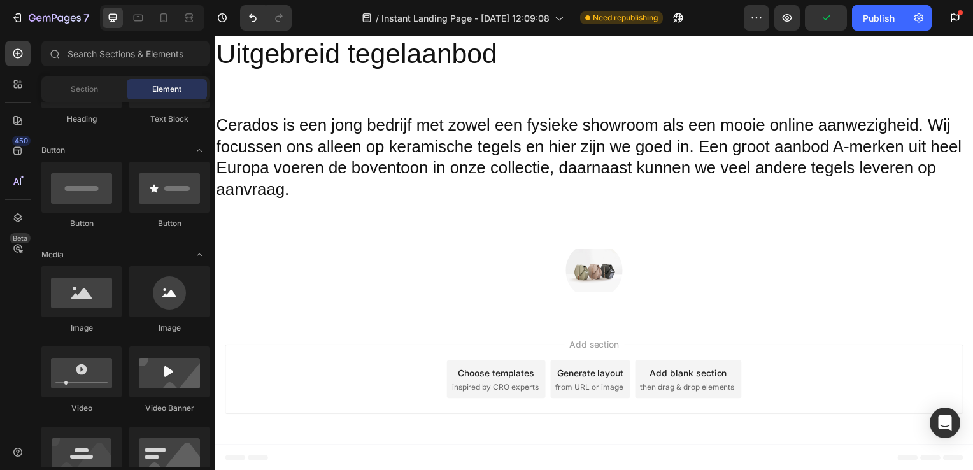
click at [603, 227] on div "Image Section 13" at bounding box center [597, 273] width 764 height 98
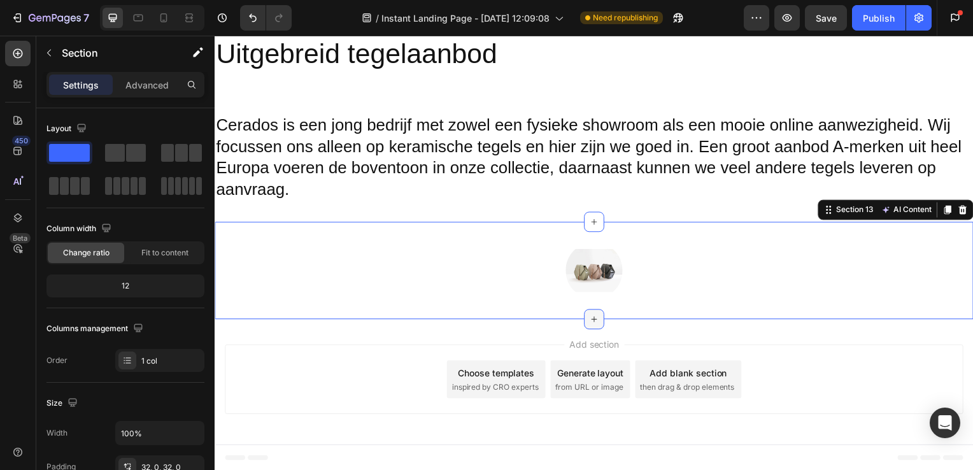
click at [592, 315] on div at bounding box center [597, 321] width 20 height 20
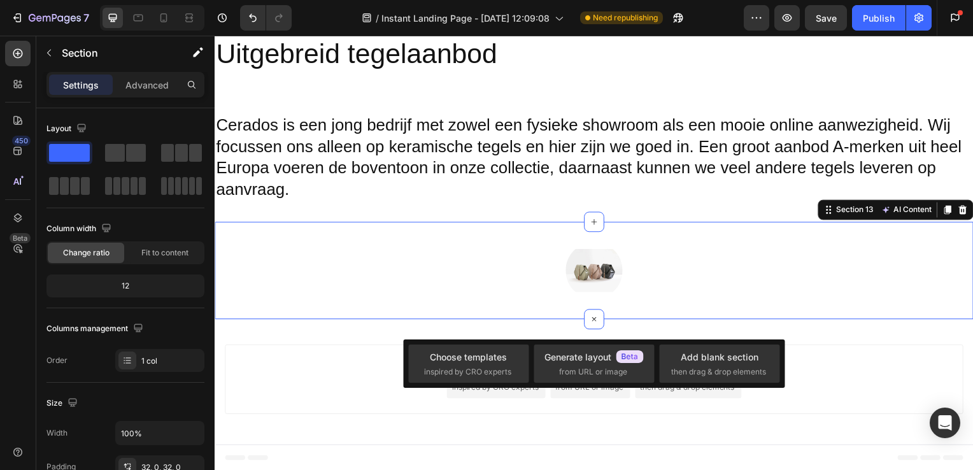
drag, startPoint x: 592, startPoint y: 315, endPoint x: 590, endPoint y: 368, distance: 52.3
click at [616, 273] on img at bounding box center [596, 272] width 57 height 57
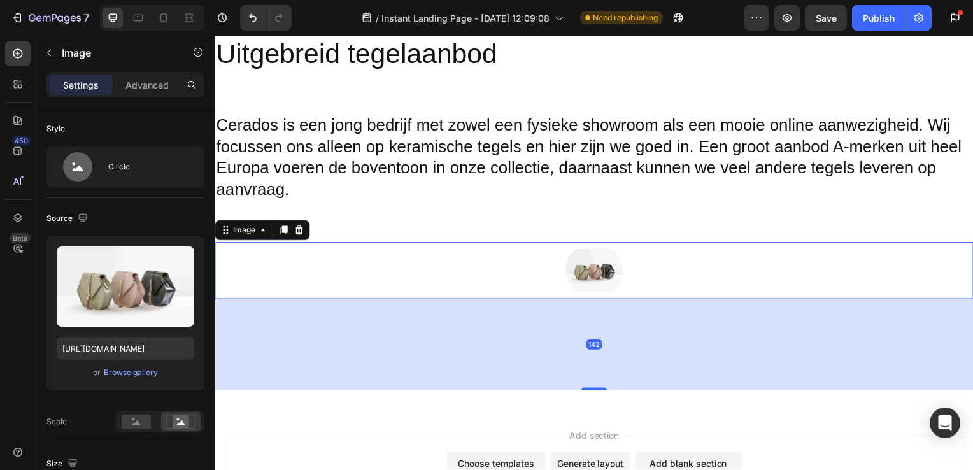
drag, startPoint x: 587, startPoint y: 301, endPoint x: 611, endPoint y: 397, distance: 99.8
click at [611, 301] on div "142" at bounding box center [597, 301] width 764 height 0
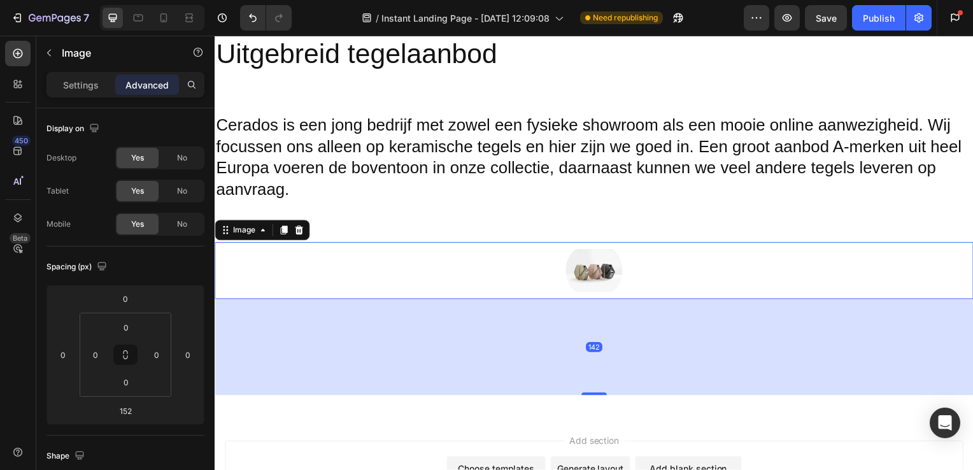
drag, startPoint x: 595, startPoint y: 391, endPoint x: 608, endPoint y: 318, distance: 74.5
click at [608, 301] on div "142" at bounding box center [597, 301] width 764 height 0
drag, startPoint x: 597, startPoint y: 394, endPoint x: 601, endPoint y: 327, distance: 67.7
click at [601, 301] on div "152" at bounding box center [597, 301] width 764 height 0
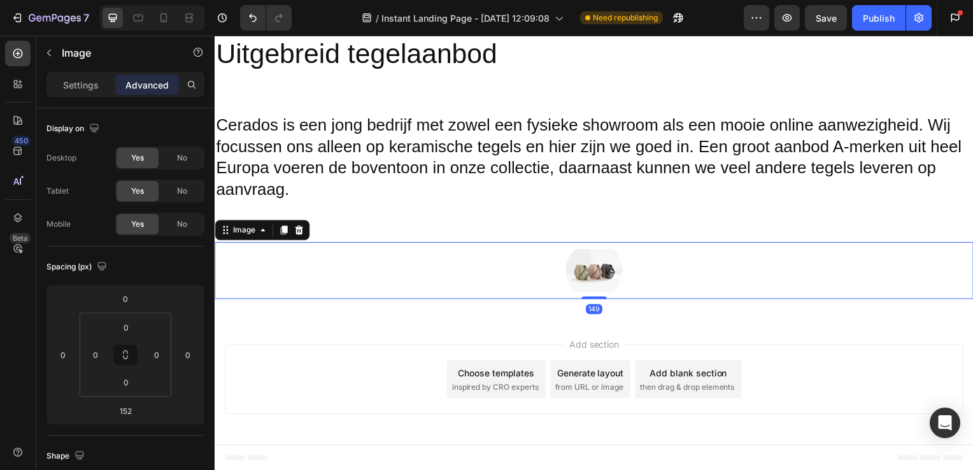
drag, startPoint x: 592, startPoint y: 397, endPoint x: 604, endPoint y: 294, distance: 103.8
click at [604, 294] on div "Image 149" at bounding box center [597, 272] width 764 height 57
type input "0"
click at [563, 293] on div at bounding box center [597, 272] width 764 height 57
click at [153, 354] on input "0" at bounding box center [156, 354] width 19 height 19
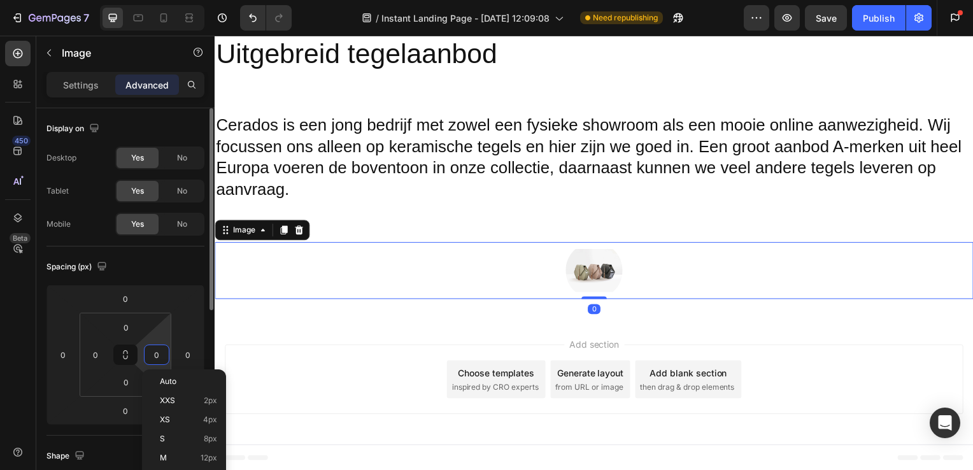
click at [161, 356] on input "0" at bounding box center [156, 354] width 19 height 19
type input "1"
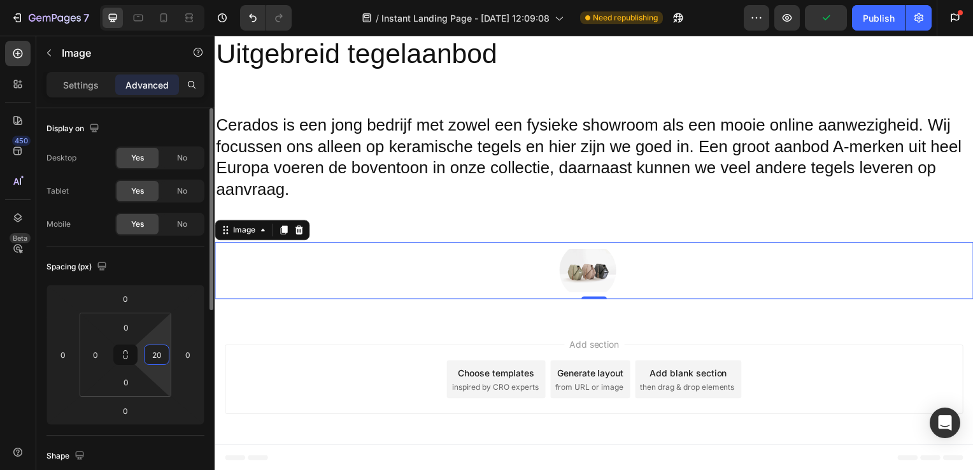
type input "2"
click at [606, 296] on img at bounding box center [596, 272] width 57 height 57
type input "0"
click at [457, 252] on div at bounding box center [597, 272] width 764 height 57
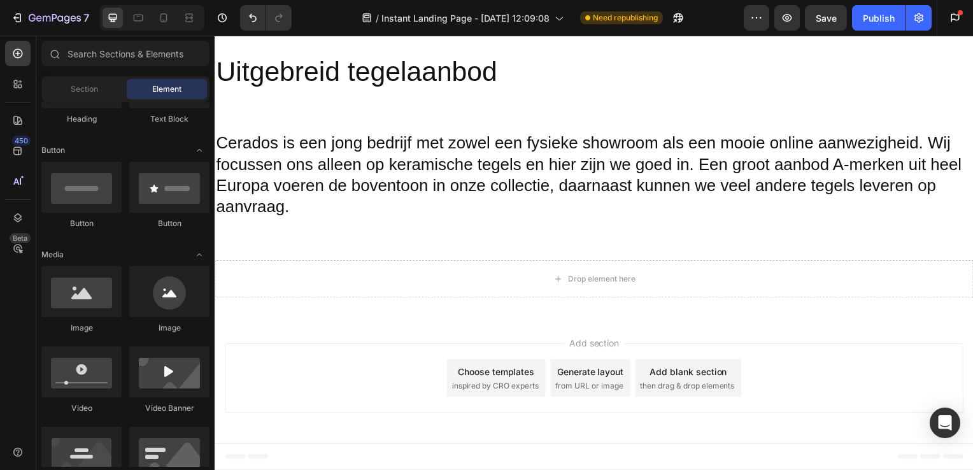
scroll to position [1710, 0]
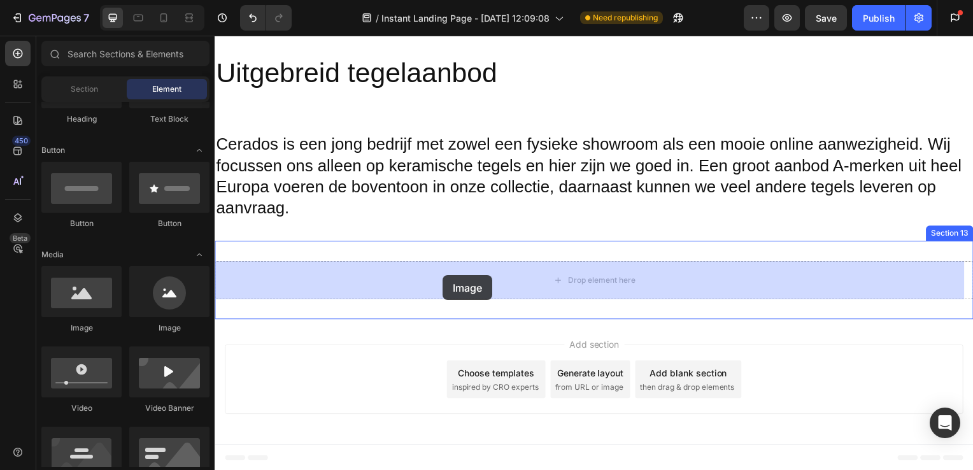
drag, startPoint x: 311, startPoint y: 350, endPoint x: 446, endPoint y: 277, distance: 153.1
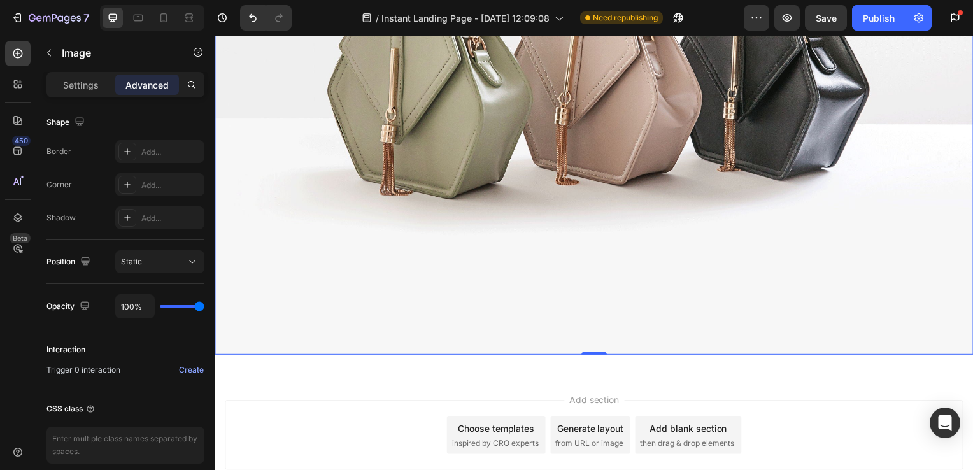
scroll to position [2238, 0]
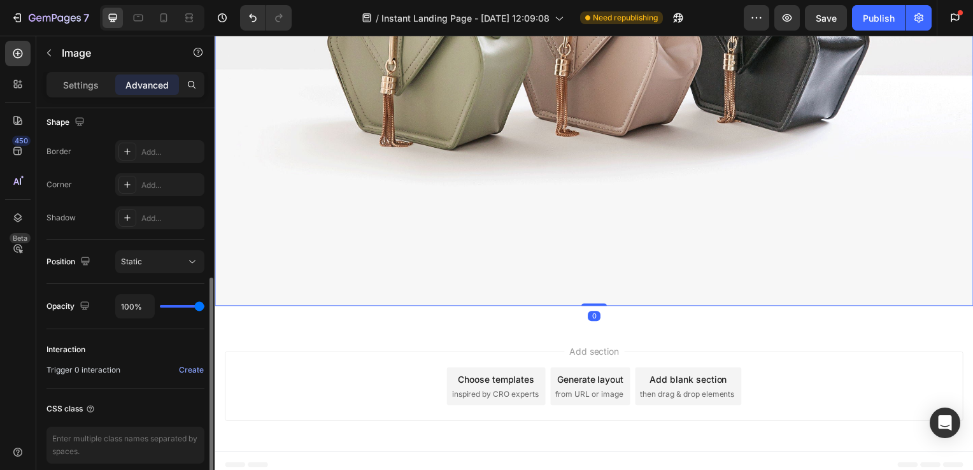
drag, startPoint x: 192, startPoint y: 302, endPoint x: 186, endPoint y: 303, distance: 6.4
click at [186, 303] on div "100%" at bounding box center [159, 306] width 89 height 24
type input "95%"
type input "95"
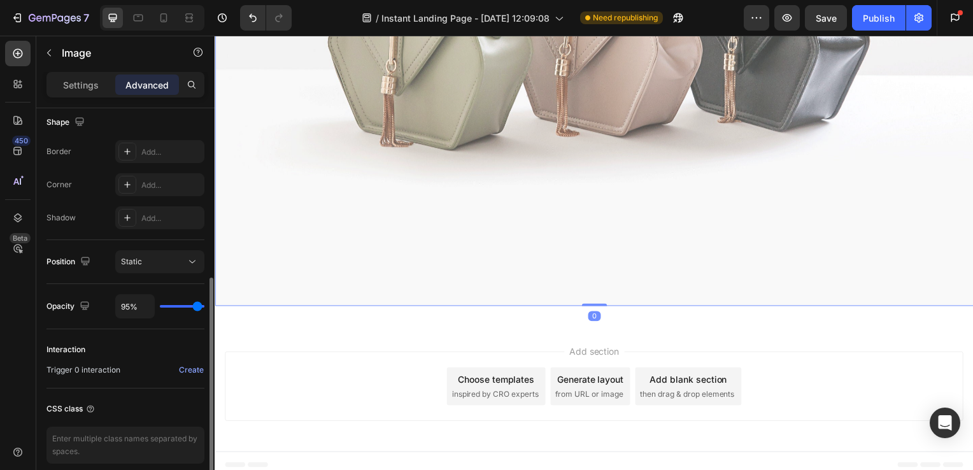
type input "66%"
type input "66"
type input "57%"
type input "57"
type input "33%"
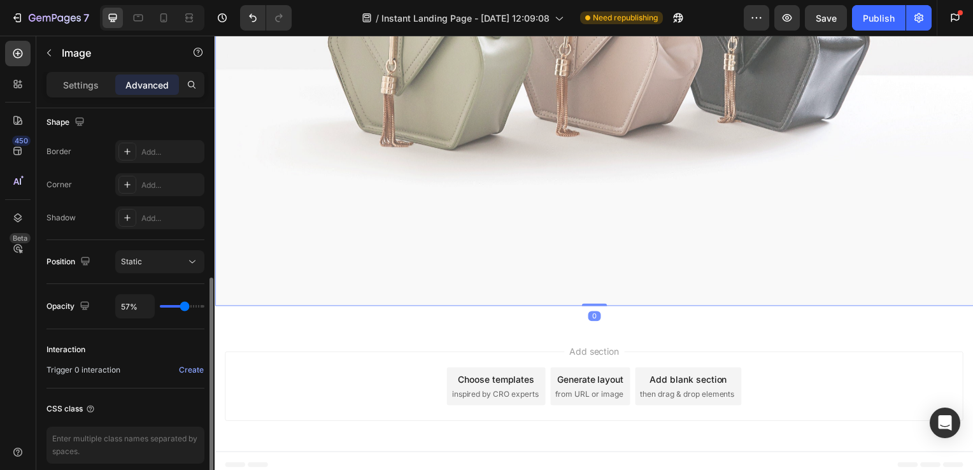
type input "33"
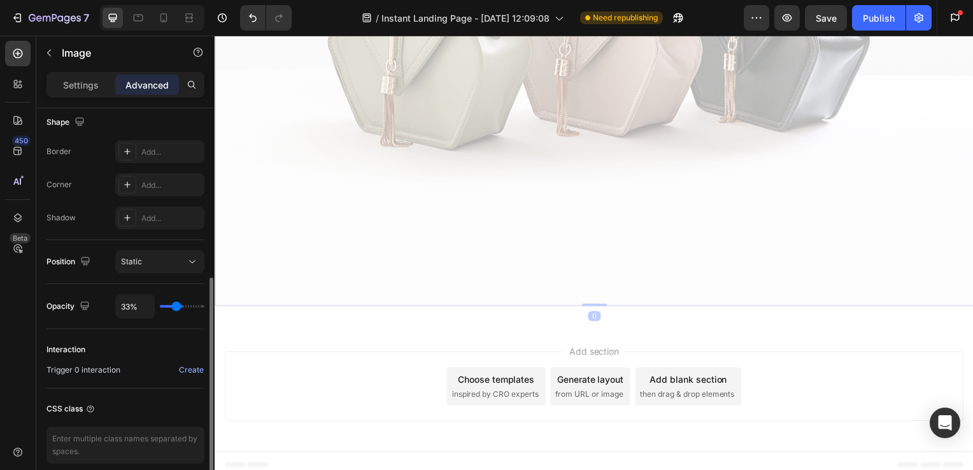
type input "31%"
type input "31"
type input "27%"
type input "27"
type input "24%"
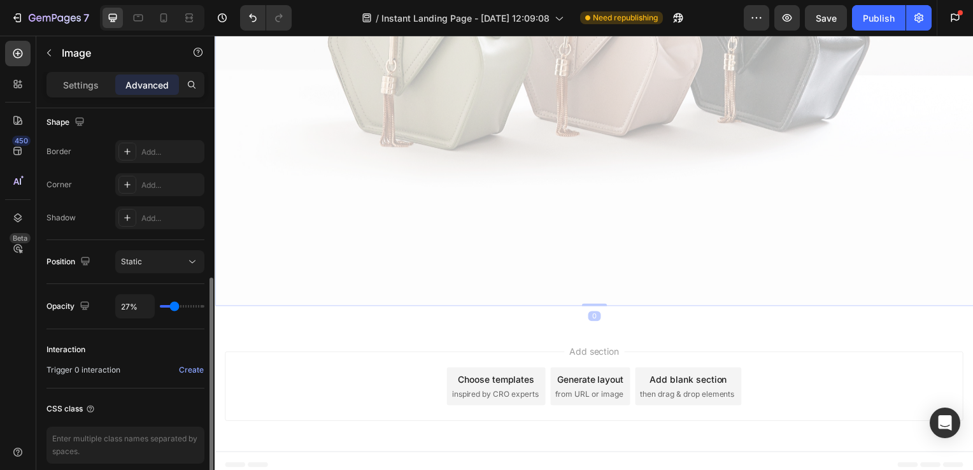
type input "24"
type input "21%"
type input "21"
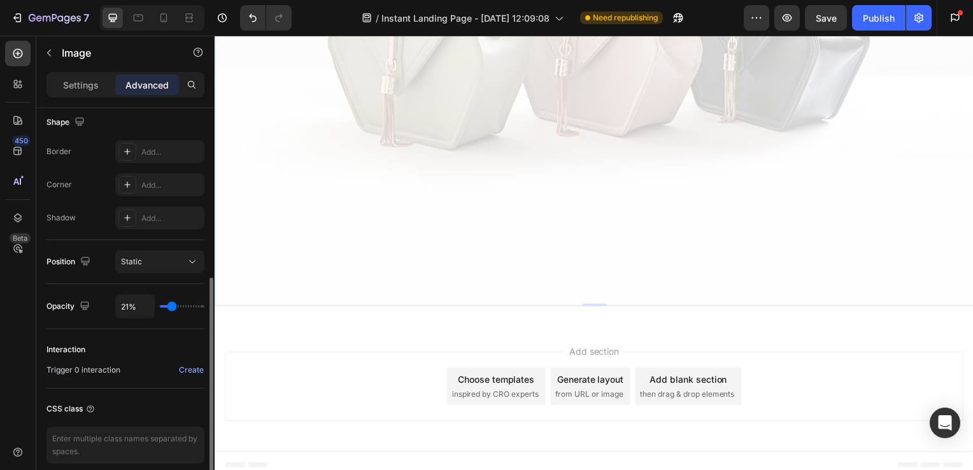
type input "20%"
type input "20"
type input "15%"
type input "15"
type input "0%"
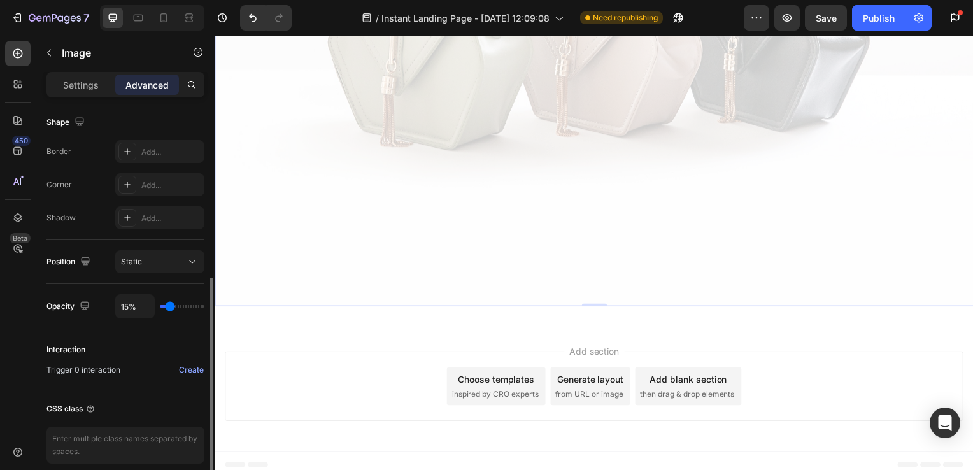
type input "0"
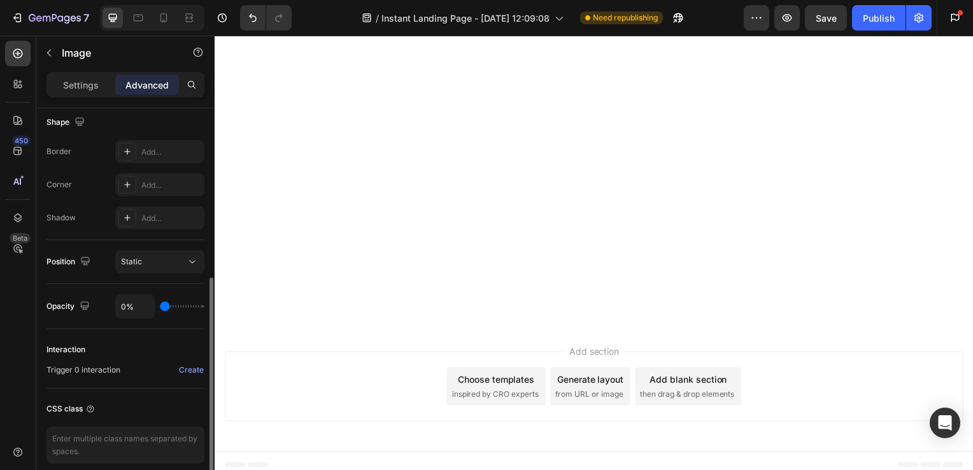
type input "6%"
type input "6"
type input "88%"
type input "88"
type input "100%"
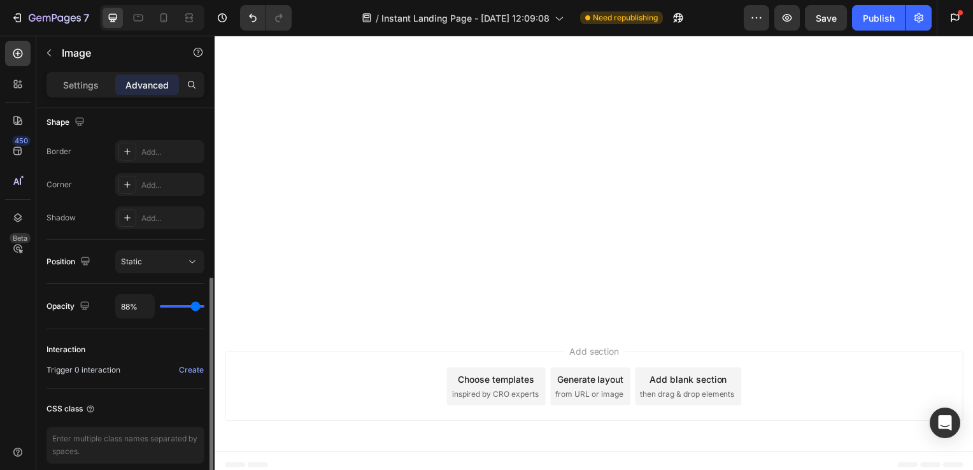
type input "100"
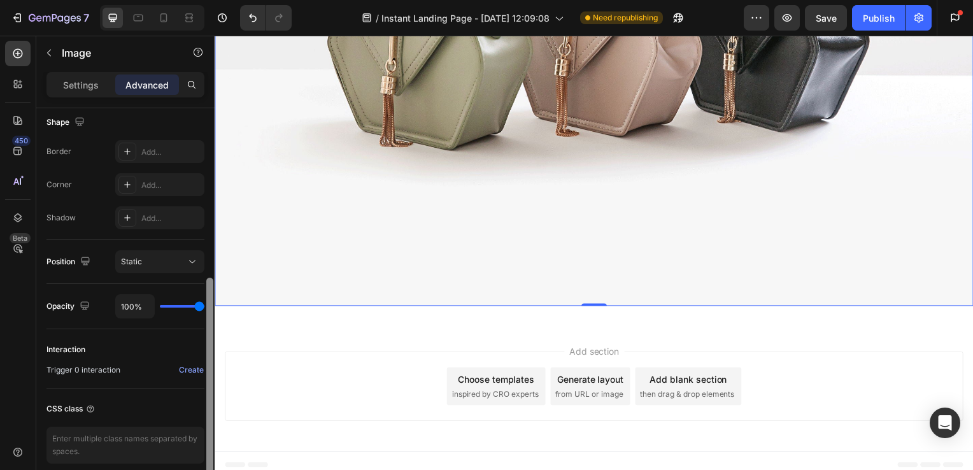
drag, startPoint x: 202, startPoint y: 305, endPoint x: 213, endPoint y: 310, distance: 12.3
click at [204, 308] on input "range" at bounding box center [182, 306] width 45 height 3
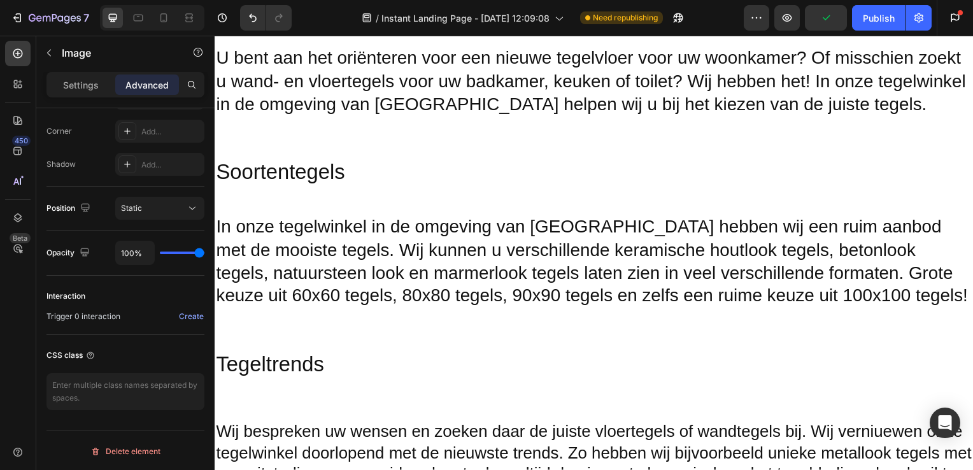
scroll to position [0, 0]
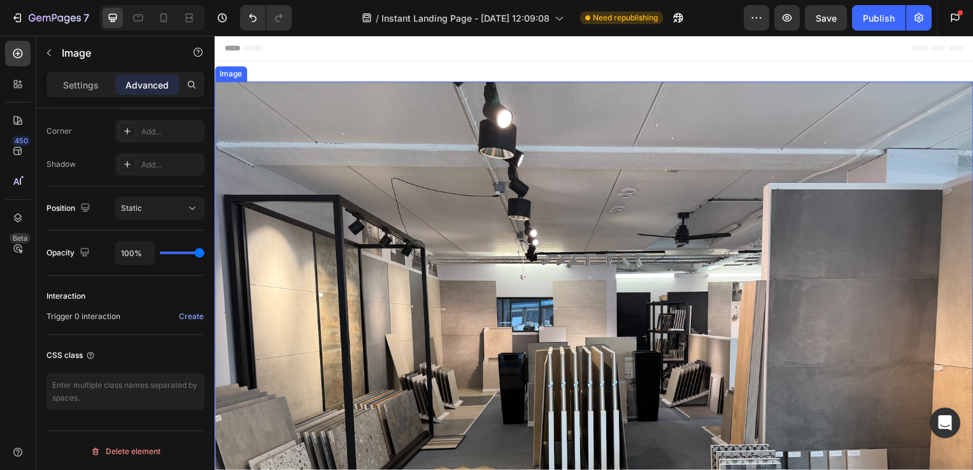
click at [588, 219] on img at bounding box center [597, 368] width 764 height 573
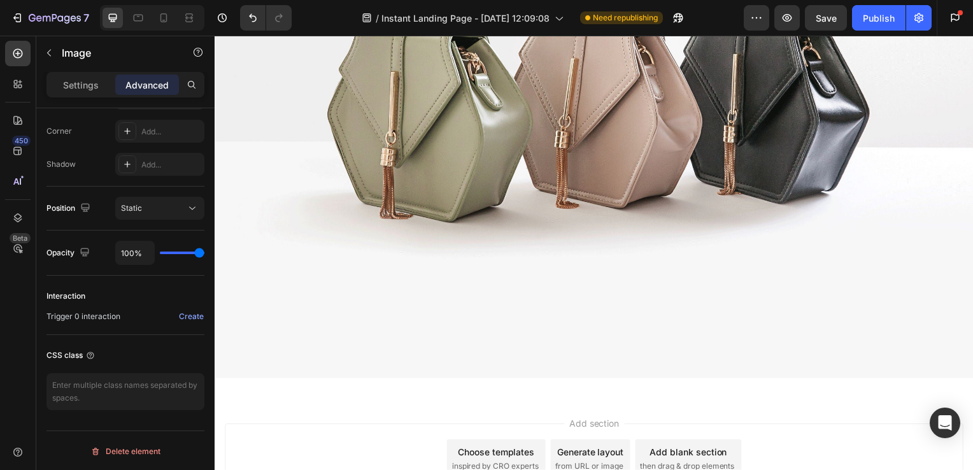
scroll to position [2155, 0]
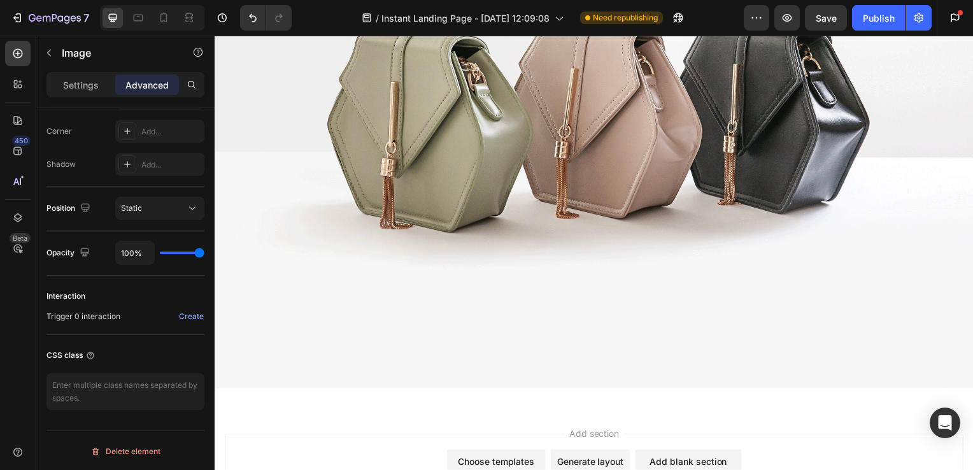
click at [540, 200] on img at bounding box center [597, 104] width 764 height 573
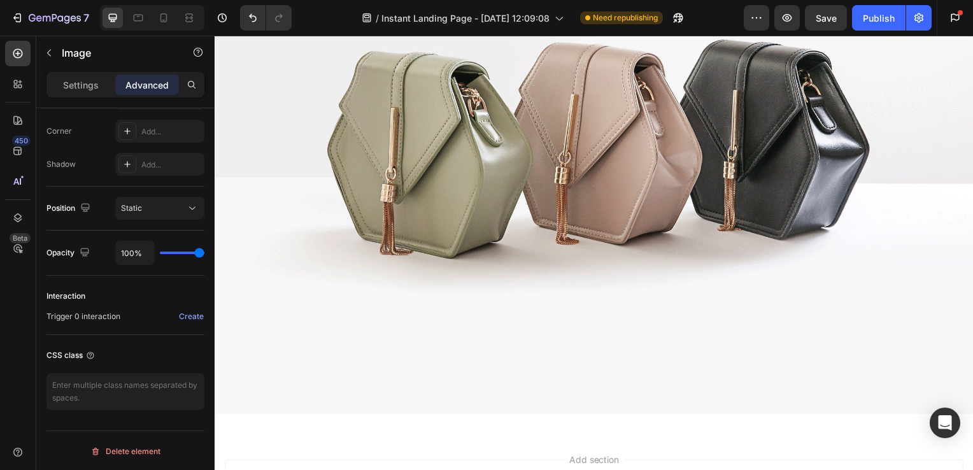
scroll to position [2238, 0]
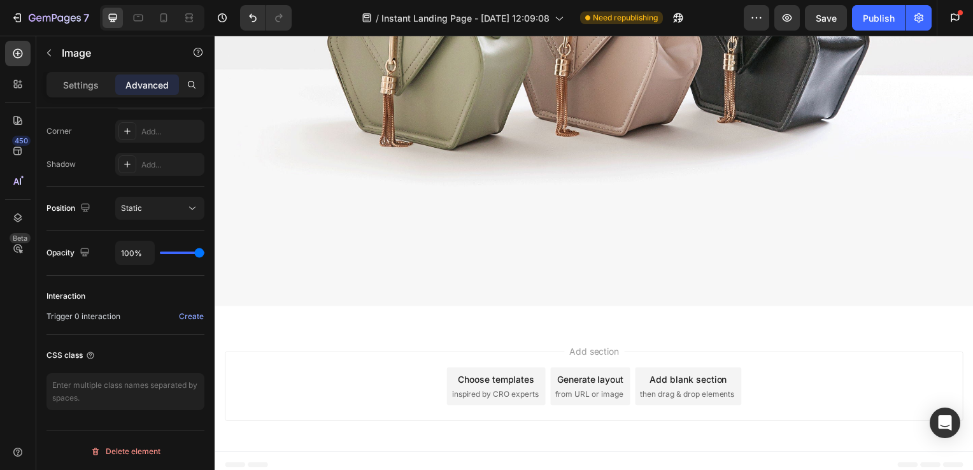
click at [579, 172] on img at bounding box center [597, 21] width 764 height 573
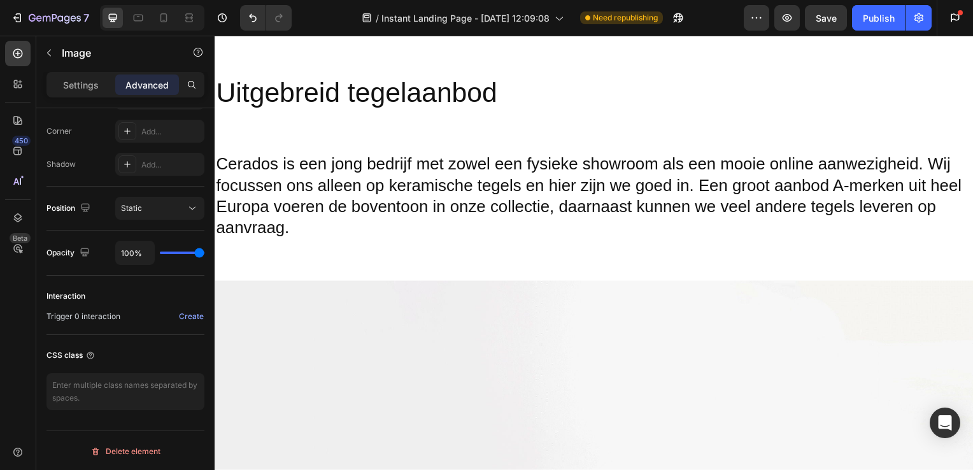
scroll to position [1538, 0]
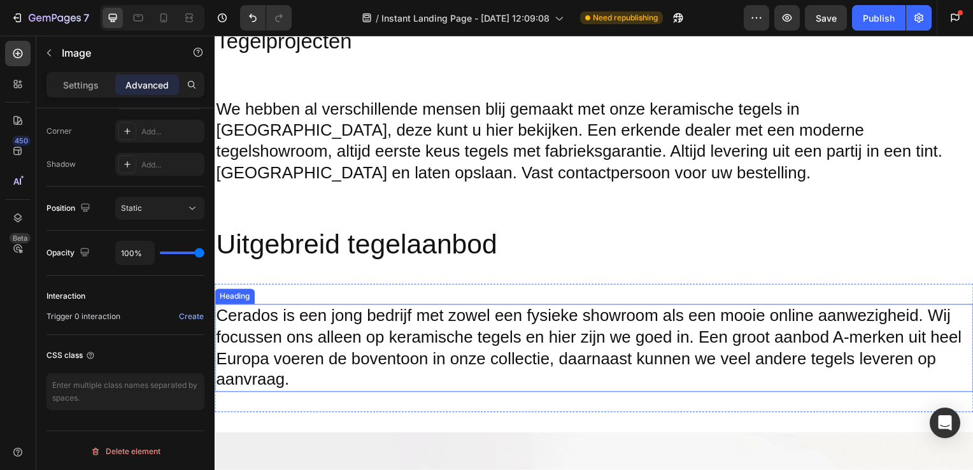
click at [593, 316] on h2 "Cerados is een jong bedrijf met zowel een fysieke showroom als een mooie online…" at bounding box center [597, 350] width 764 height 89
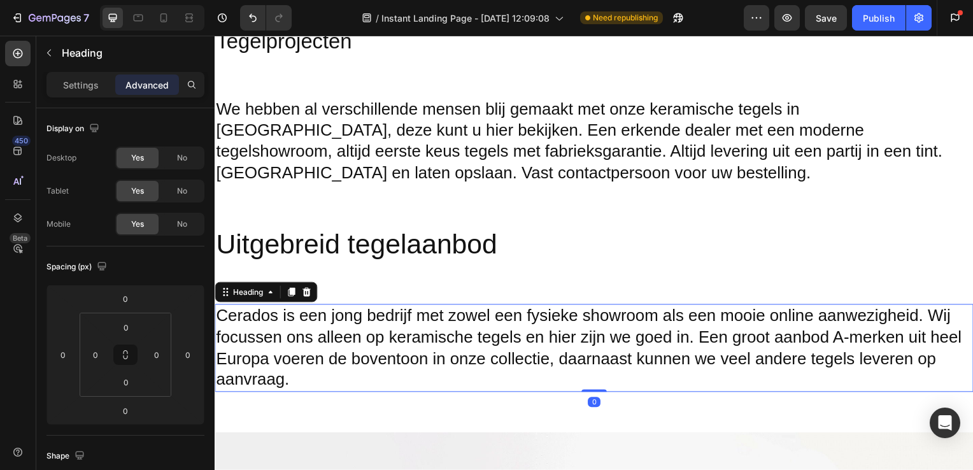
scroll to position [1548, 0]
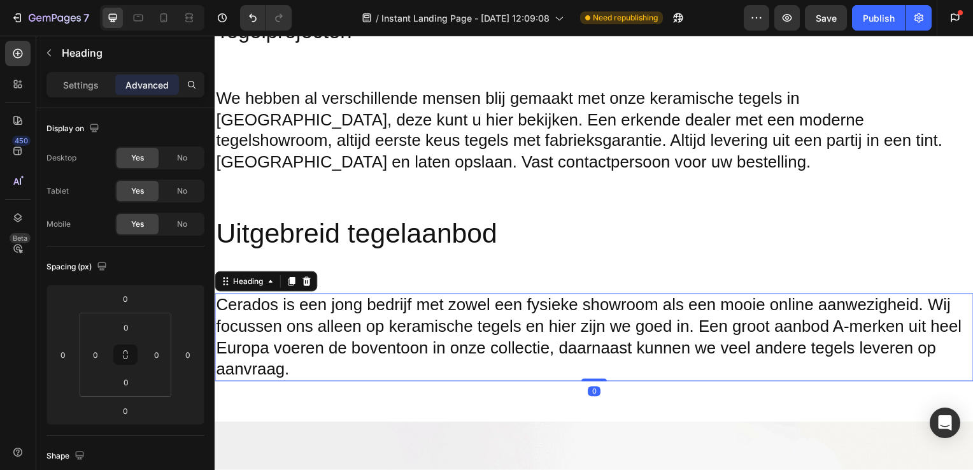
drag, startPoint x: 589, startPoint y: 382, endPoint x: 589, endPoint y: 371, distance: 10.8
click at [589, 371] on div "Cerados is een jong bedrijf met zowel een fysieke showroom als een mooie online…" at bounding box center [597, 340] width 764 height 89
click at [268, 285] on icon at bounding box center [271, 283] width 10 height 10
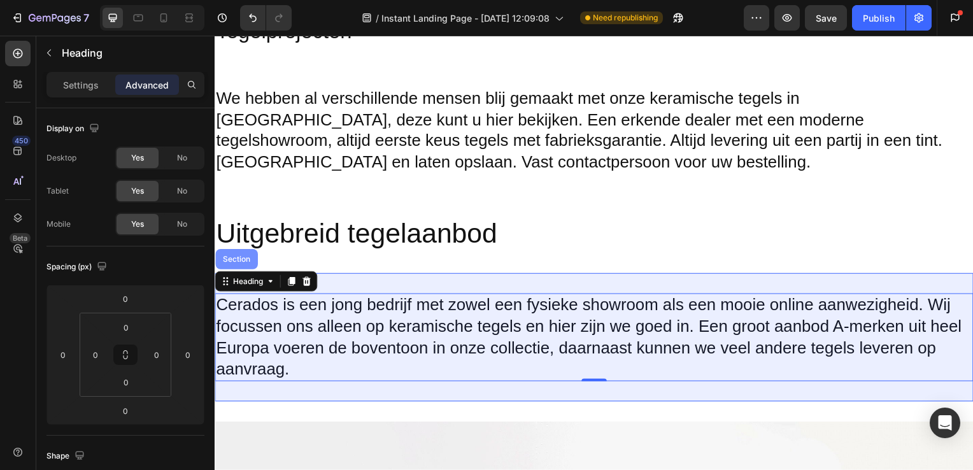
click at [235, 262] on div "Section" at bounding box center [236, 261] width 32 height 8
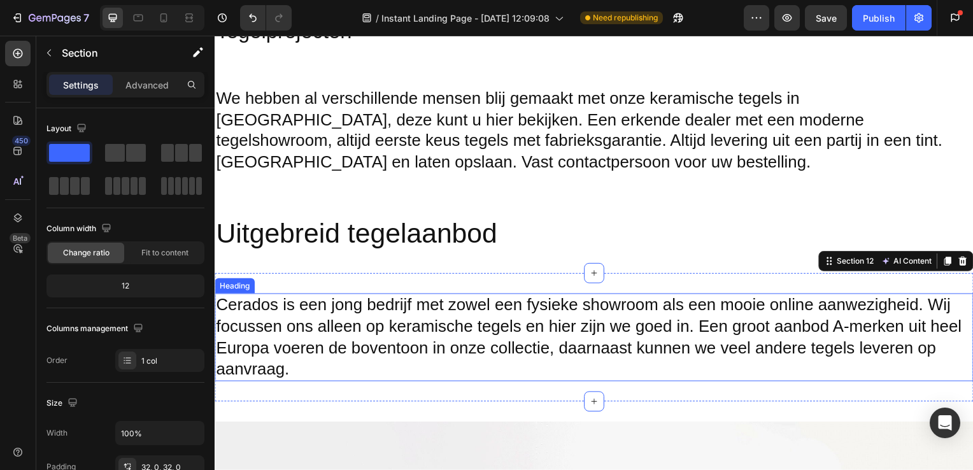
scroll to position [1571, 0]
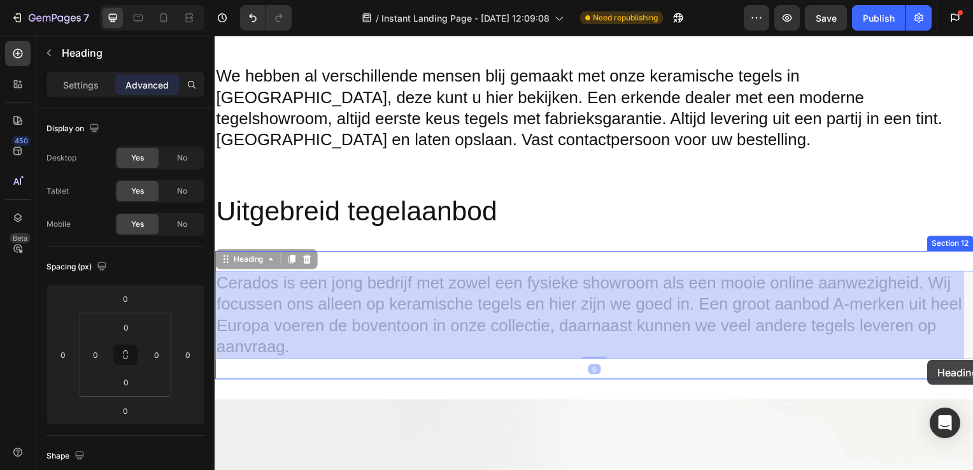
drag, startPoint x: 967, startPoint y: 361, endPoint x: 933, endPoint y: 362, distance: 34.4
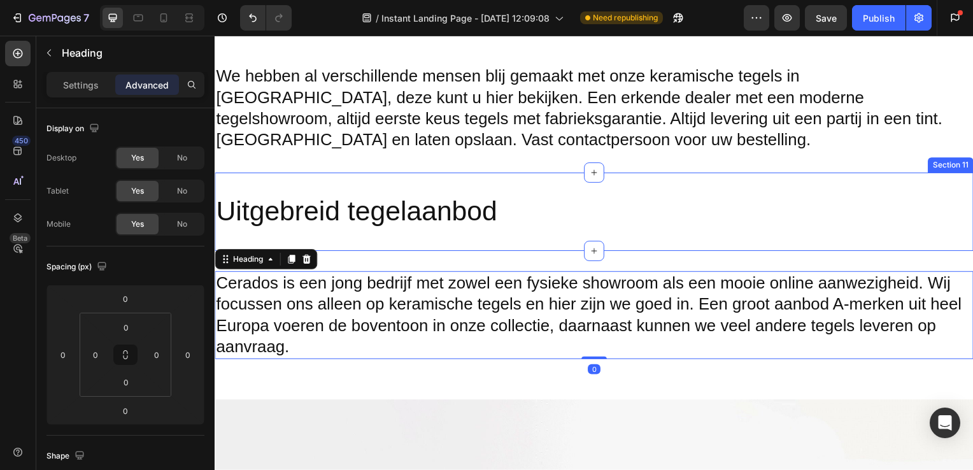
click at [822, 190] on div "Uitgebreid tegelaanbod Heading Section 11" at bounding box center [597, 213] width 764 height 79
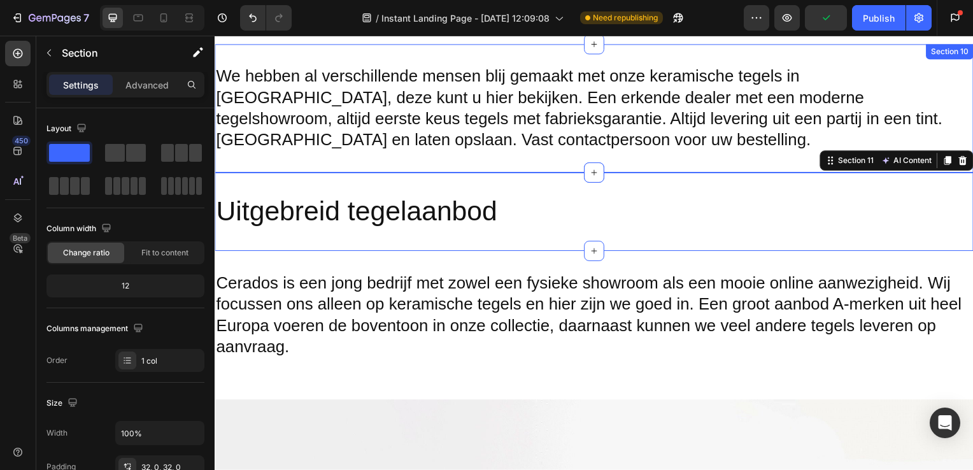
click at [792, 164] on div "We hebben al verschillende mensen blij gemaakt met onze keramische tegels in Ri…" at bounding box center [597, 109] width 764 height 129
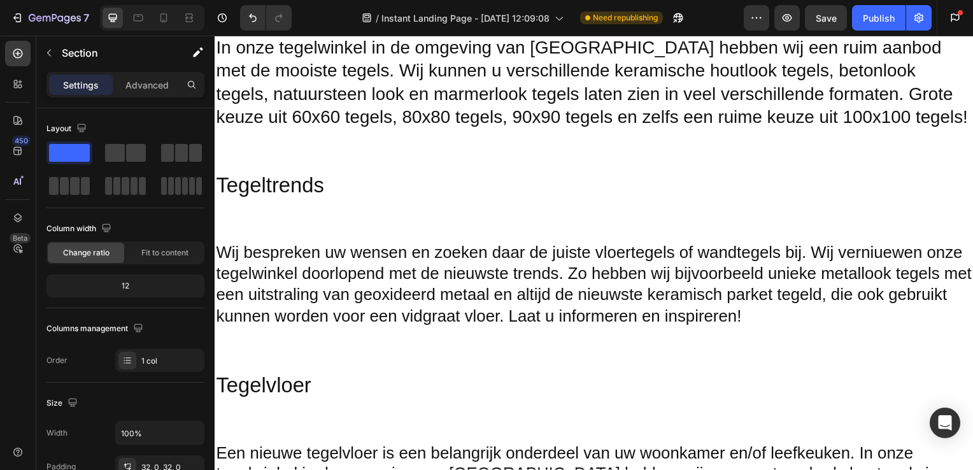
scroll to position [947, 0]
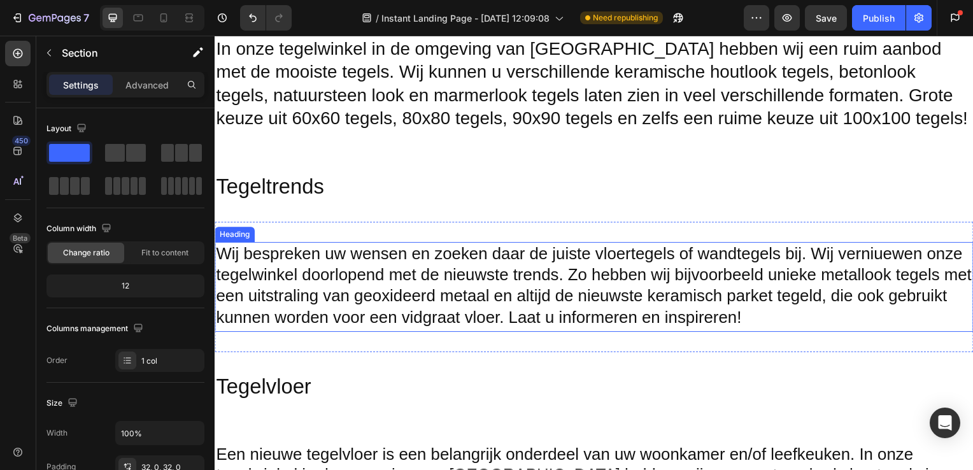
click at [436, 248] on h2 "Wij bespreken uw wensen en zoeken daar de juiste vloertegels of wandtegels bij.…" at bounding box center [597, 289] width 764 height 90
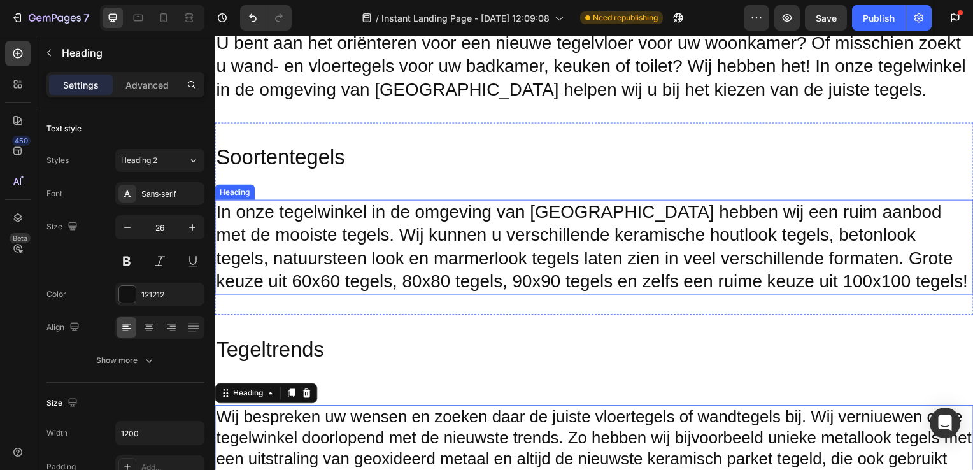
scroll to position [781, 0]
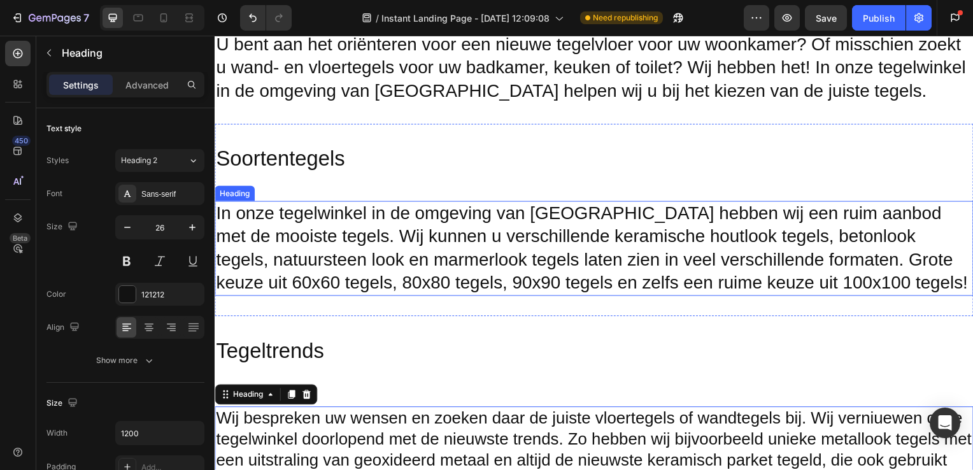
click at [865, 250] on h2 "In onze tegelwinkel in de omgeving van [GEOGRAPHIC_DATA] hebben wij een ruim aa…" at bounding box center [597, 251] width 764 height 96
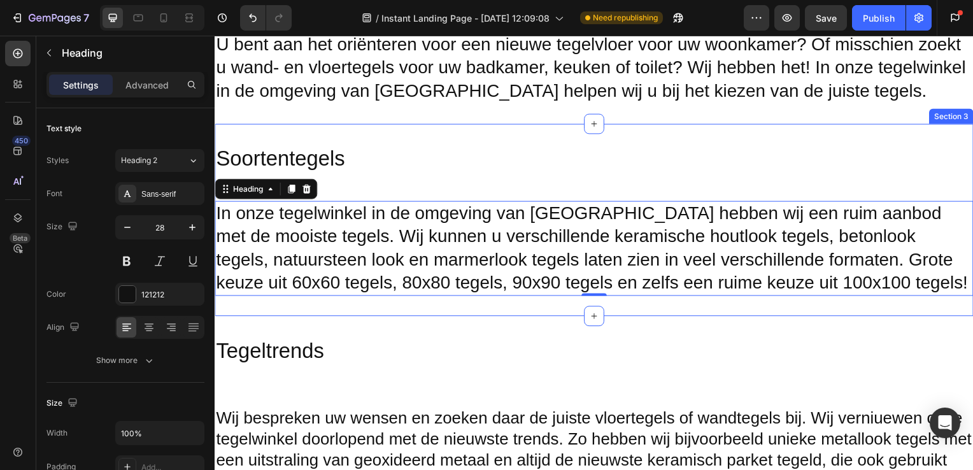
click at [840, 315] on div "Soortentegels Heading In onze tegelwinkel in de omgeving van Rijnsburg hebben w…" at bounding box center [597, 221] width 764 height 193
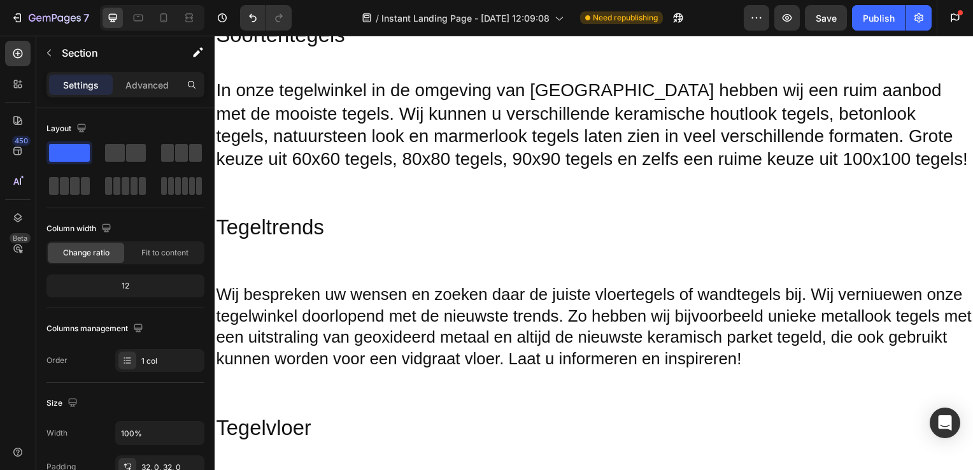
scroll to position [333, 0]
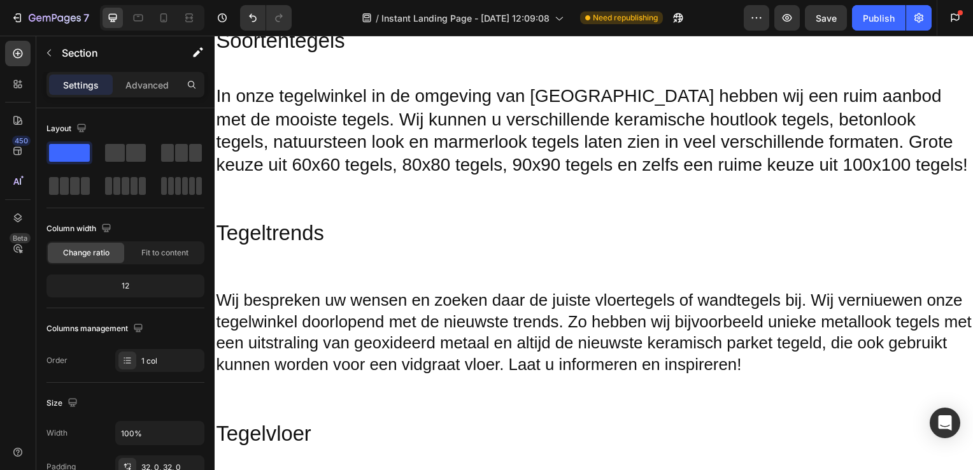
click at [685, 180] on div "Soortentegels Heading In onze tegelwinkel in de omgeving van [GEOGRAPHIC_DATA] …" at bounding box center [597, 102] width 764 height 193
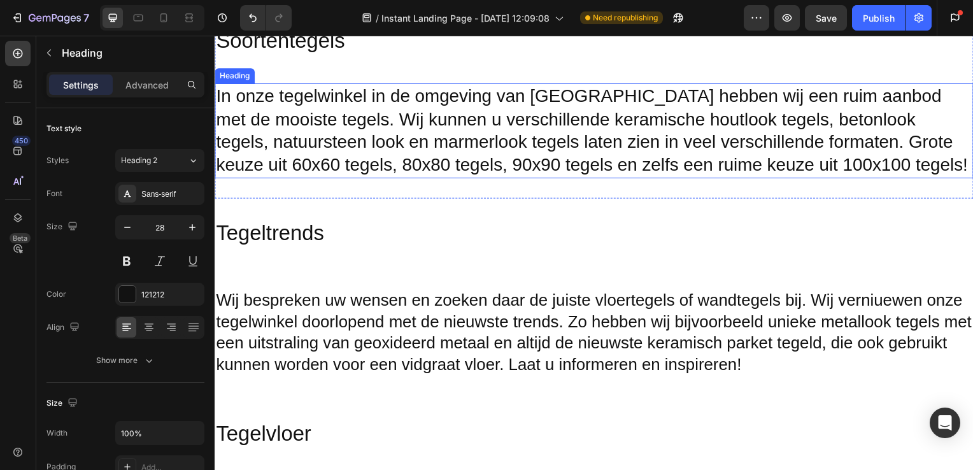
click at [692, 136] on h2 "In onze tegelwinkel in de omgeving van [GEOGRAPHIC_DATA] hebben wij een ruim aa…" at bounding box center [597, 132] width 764 height 96
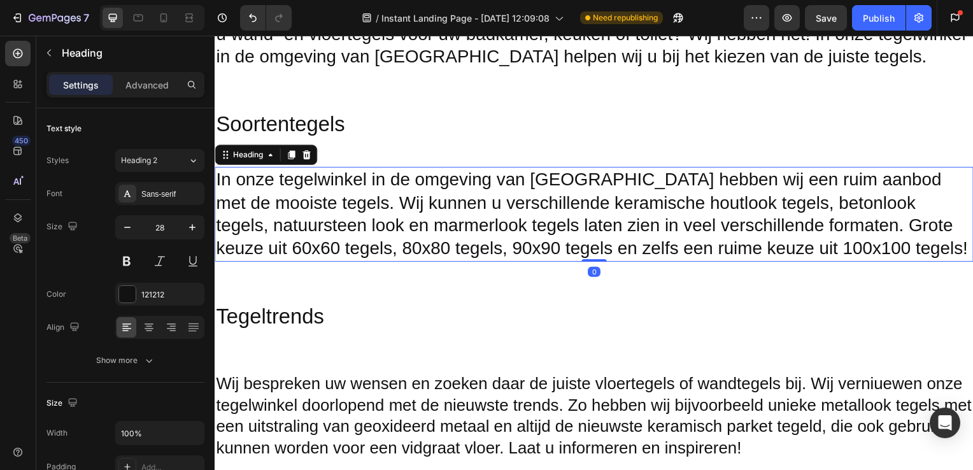
scroll to position [248, 0]
click at [911, 192] on h2 "In onze tegelwinkel in de omgeving van [GEOGRAPHIC_DATA] hebben wij een ruim aa…" at bounding box center [597, 217] width 764 height 96
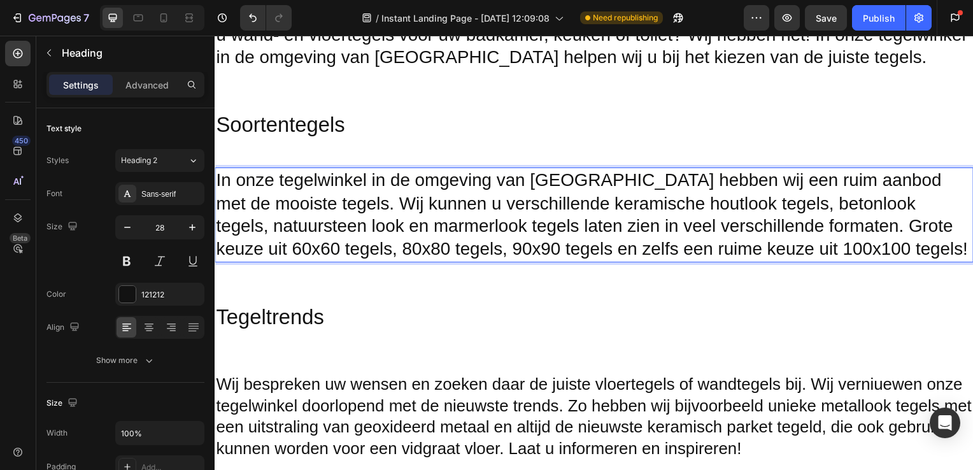
click at [944, 182] on p "In onze tegelwinkel in de omgeving van [GEOGRAPHIC_DATA] hebben wij een ruim aa…" at bounding box center [597, 216] width 762 height 93
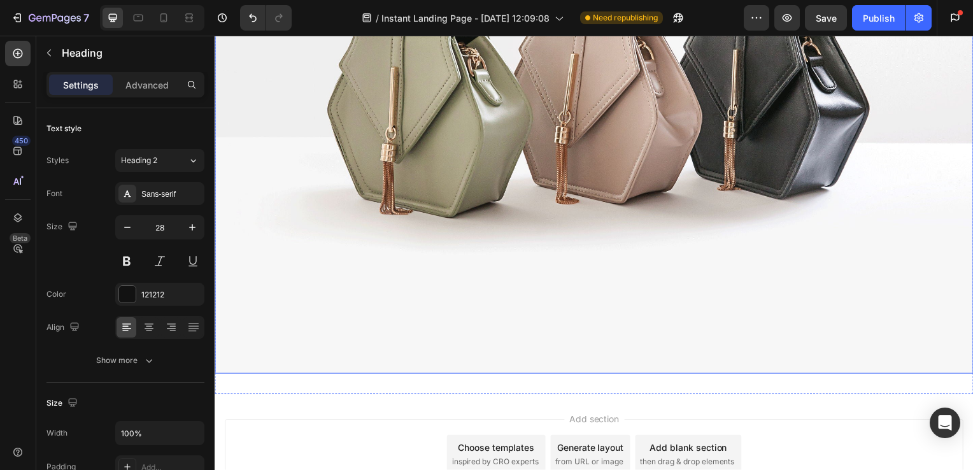
scroll to position [2159, 0]
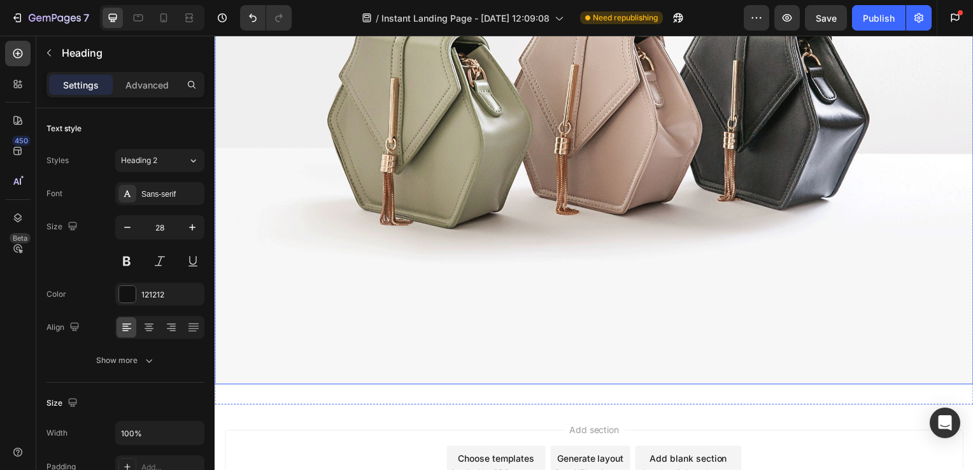
click at [476, 252] on img at bounding box center [597, 100] width 764 height 573
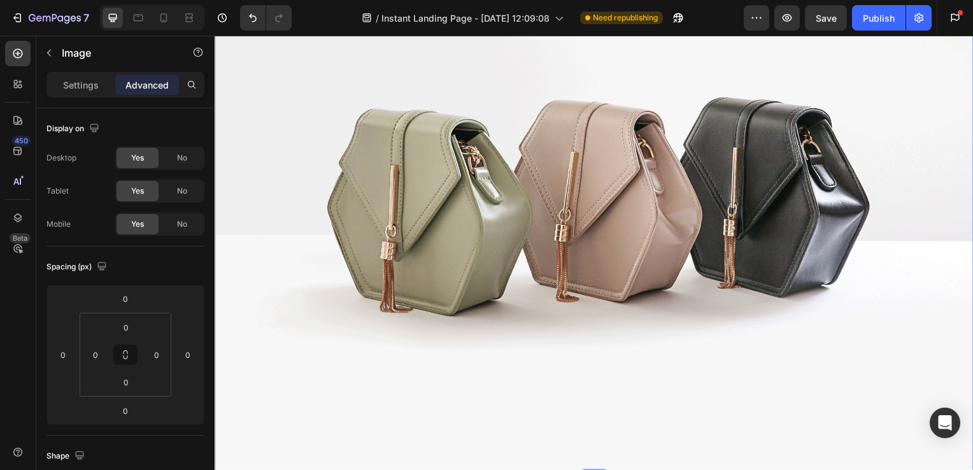
scroll to position [2070, 0]
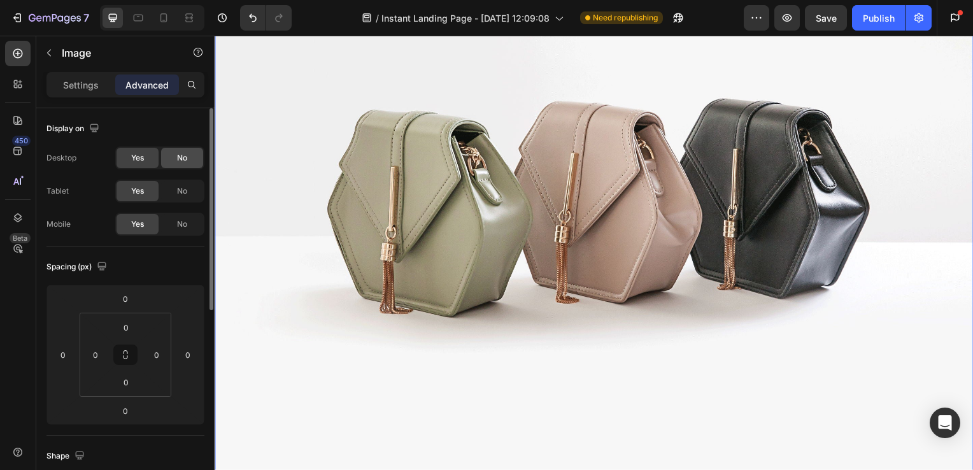
click at [175, 162] on div "No" at bounding box center [182, 158] width 42 height 20
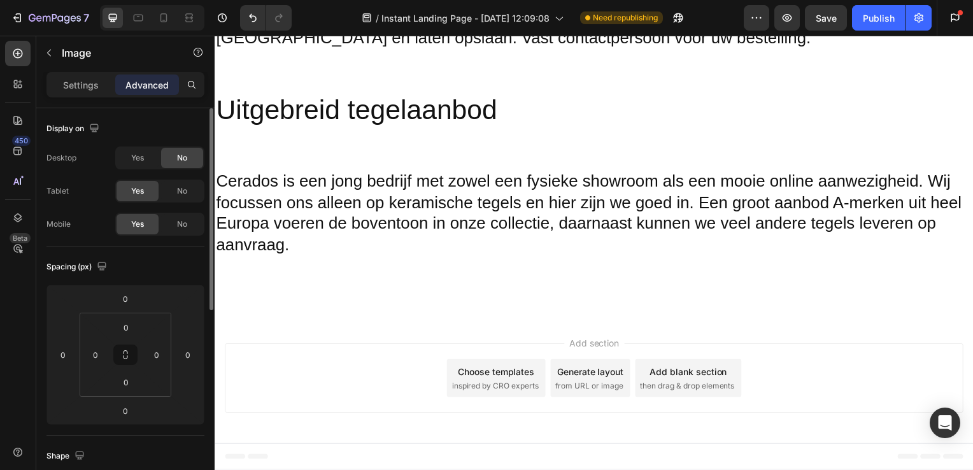
scroll to position [1672, 0]
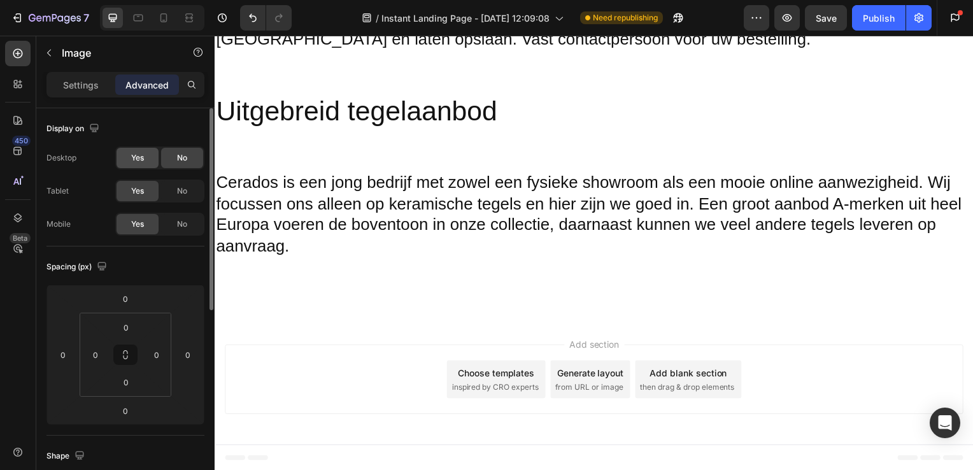
click at [143, 159] on span "Yes" at bounding box center [137, 157] width 13 height 11
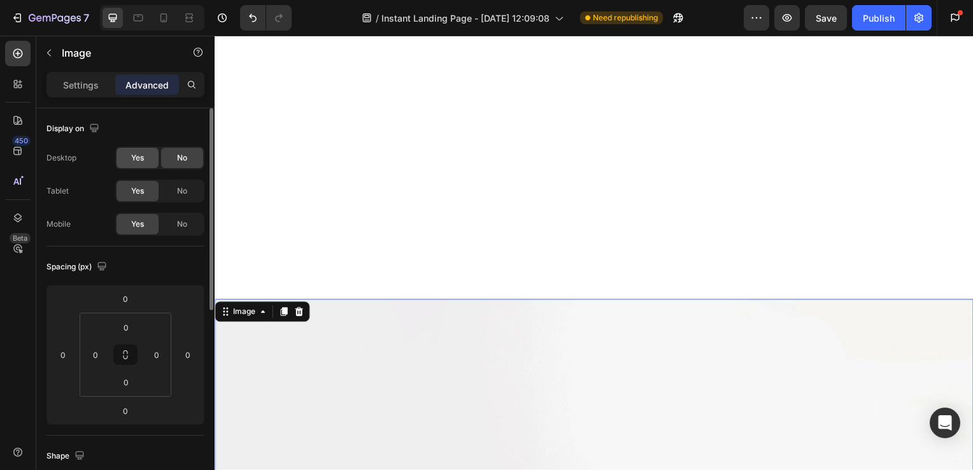
scroll to position [2070, 0]
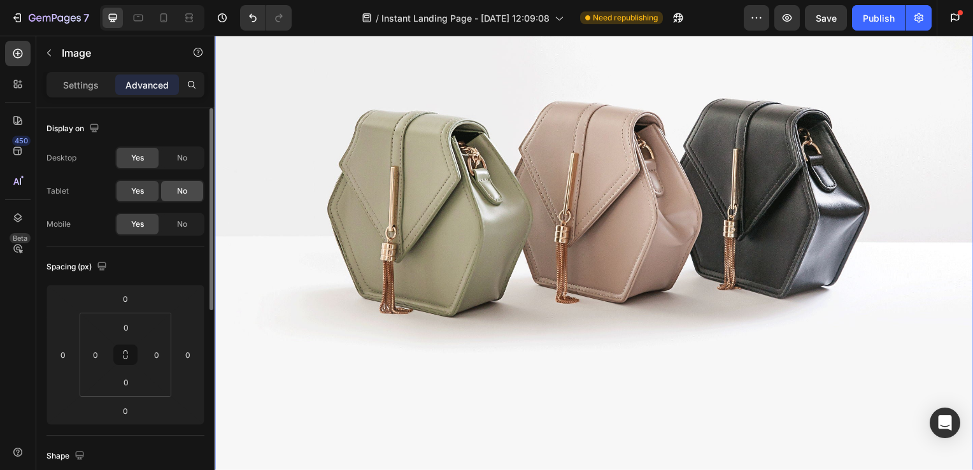
click at [180, 196] on span "No" at bounding box center [182, 190] width 10 height 11
click at [141, 194] on span "Yes" at bounding box center [137, 190] width 13 height 11
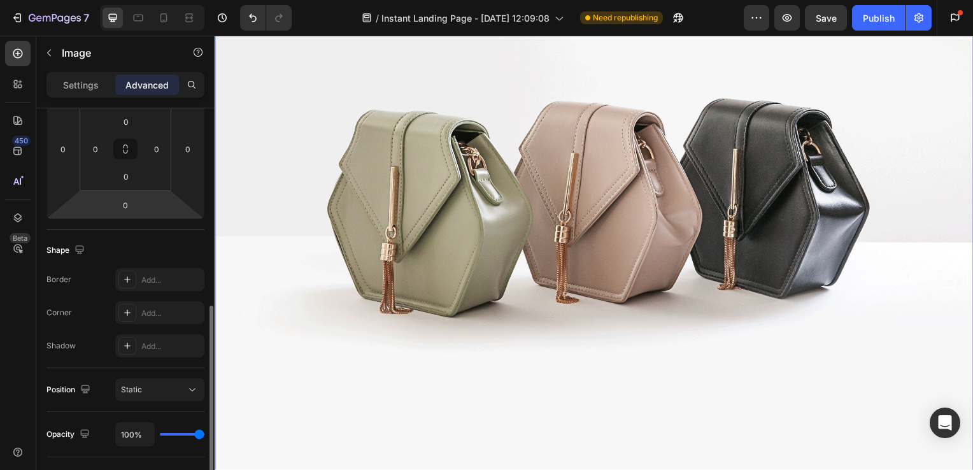
scroll to position [268, 0]
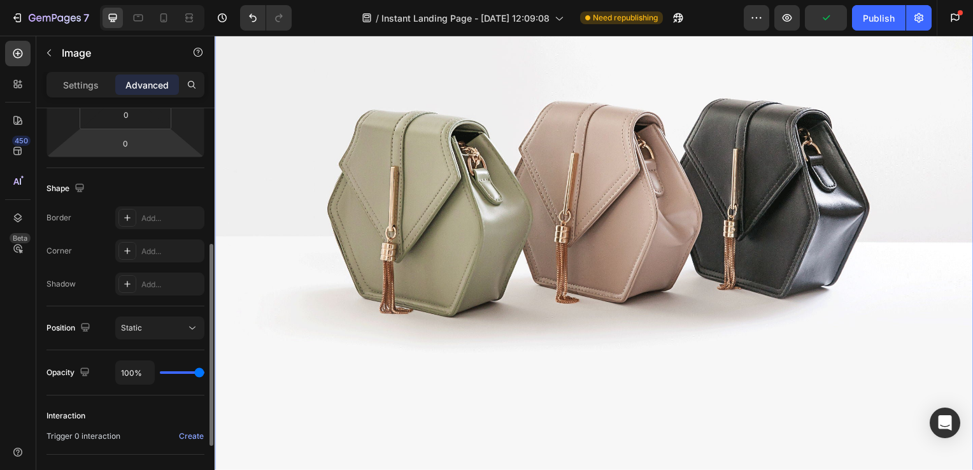
type input "97%"
type input "97"
type input "54%"
type input "54"
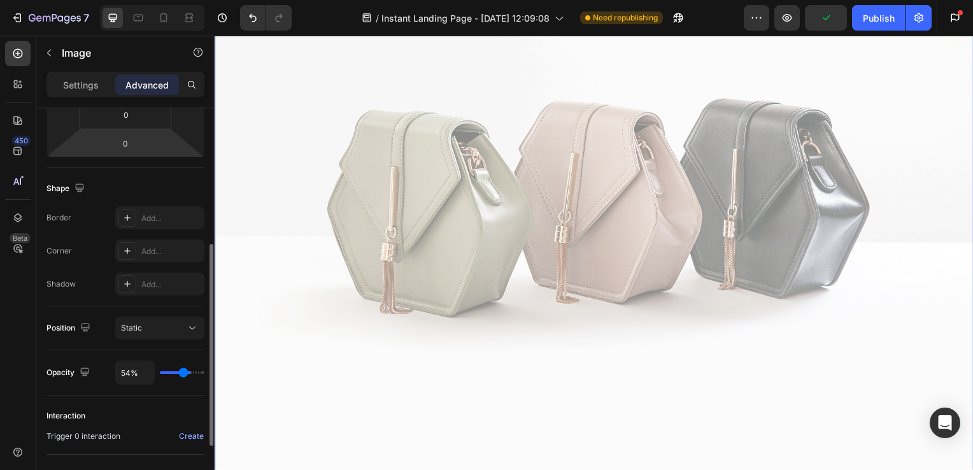
type input "43%"
type input "43"
type input "42%"
type input "42"
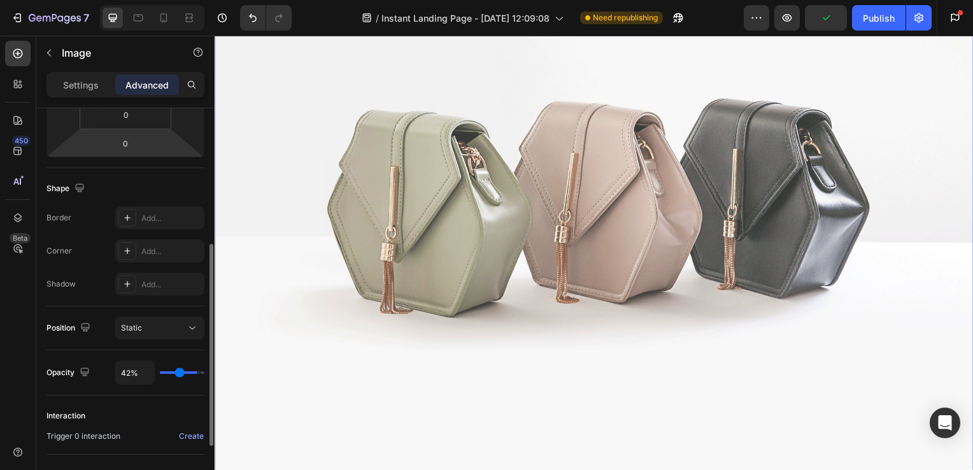
type input "100%"
type input "100"
drag, startPoint x: 199, startPoint y: 372, endPoint x: 210, endPoint y: 371, distance: 10.9
click at [204, 371] on input "range" at bounding box center [182, 372] width 45 height 3
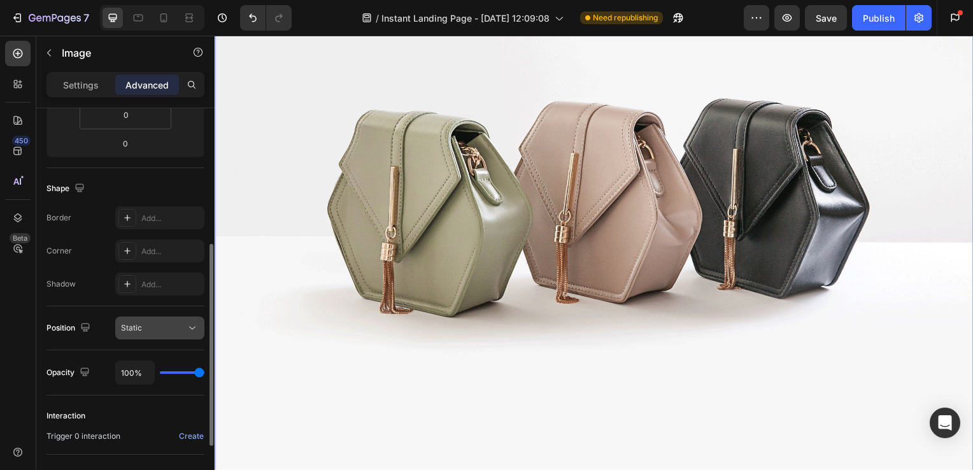
click at [192, 325] on icon at bounding box center [192, 328] width 13 height 13
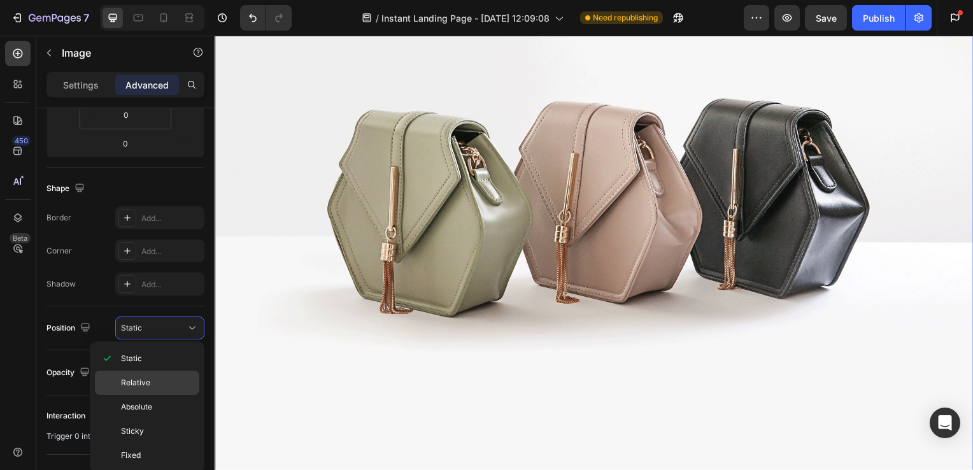
click at [158, 380] on p "Relative" at bounding box center [157, 382] width 73 height 11
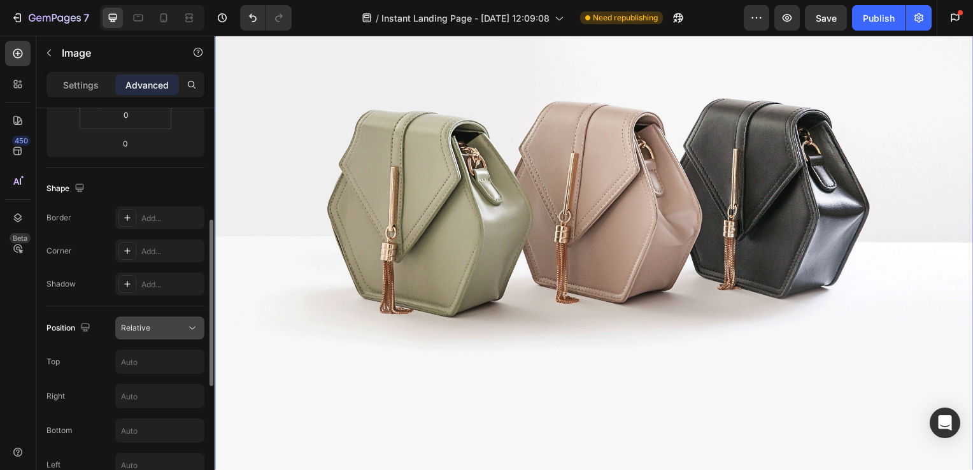
click at [171, 332] on div "Relative" at bounding box center [153, 327] width 65 height 11
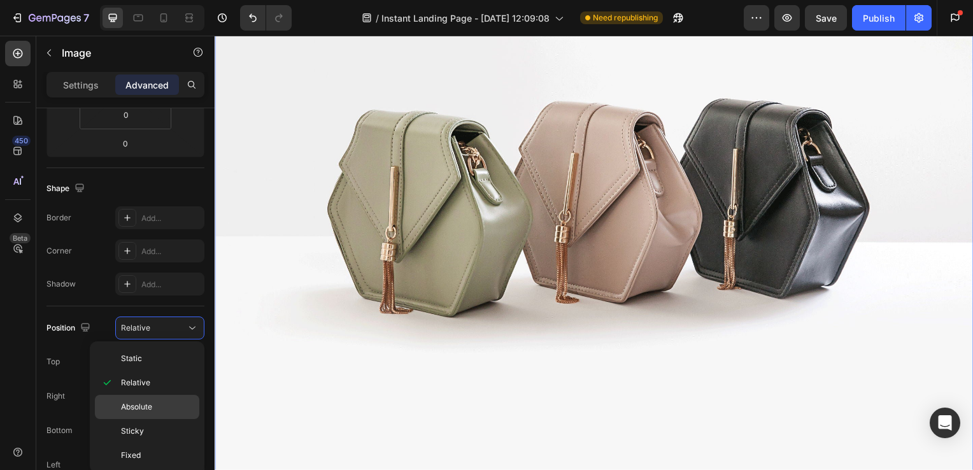
click at [140, 406] on span "Absolute" at bounding box center [136, 406] width 31 height 11
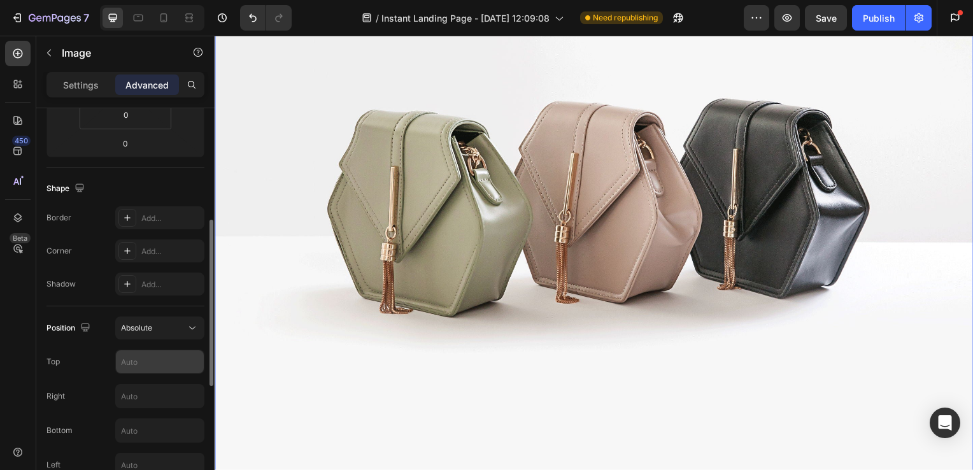
click at [163, 356] on input "text" at bounding box center [160, 361] width 88 height 23
type input "left"
type input "Auto"
click at [138, 391] on input "text" at bounding box center [160, 396] width 88 height 23
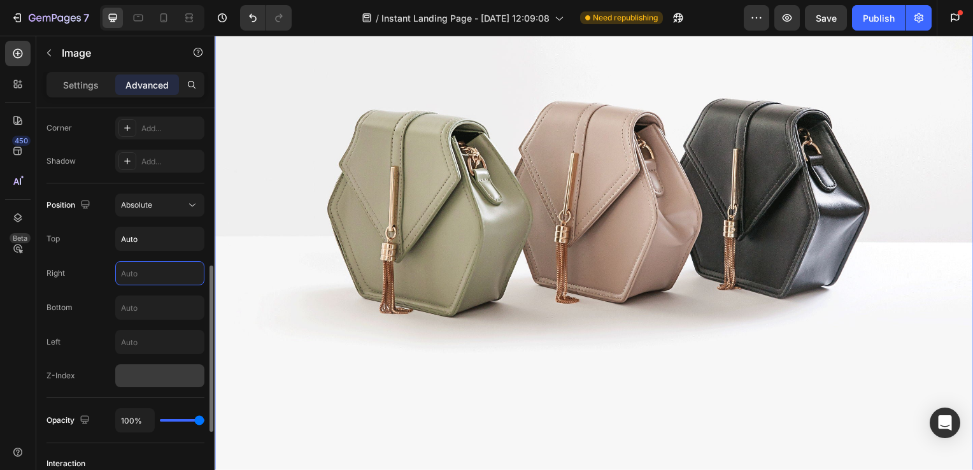
scroll to position [386, 0]
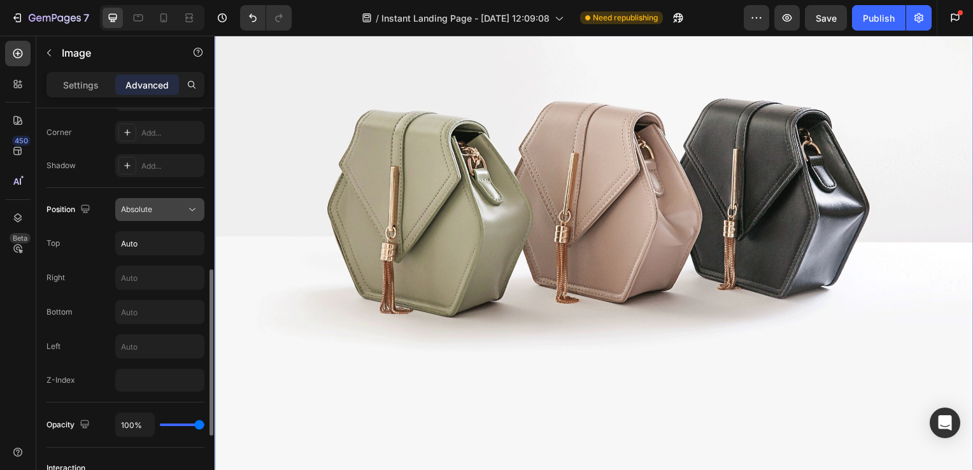
click at [187, 219] on button "Absolute" at bounding box center [159, 209] width 89 height 23
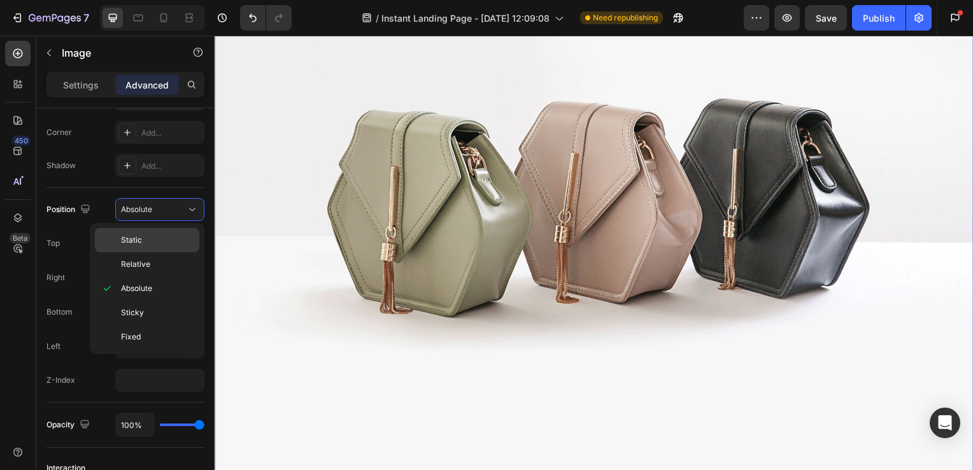
click at [149, 238] on p "Static" at bounding box center [157, 239] width 73 height 11
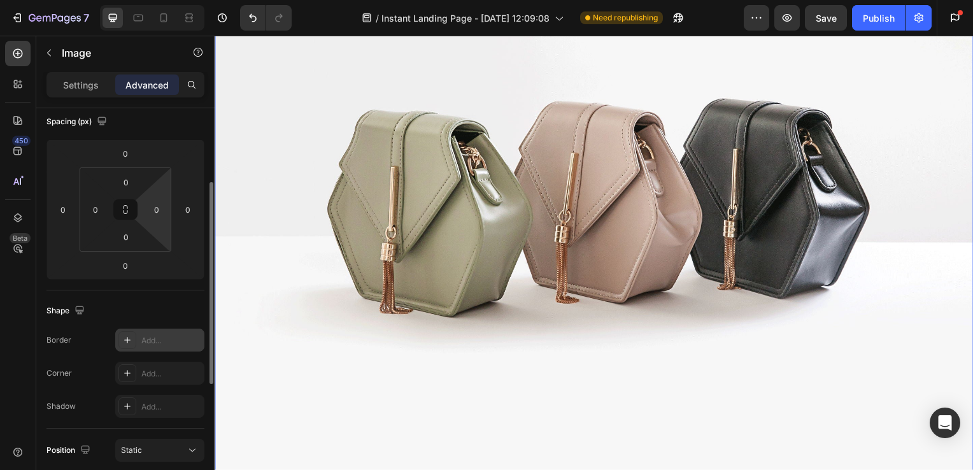
scroll to position [144, 0]
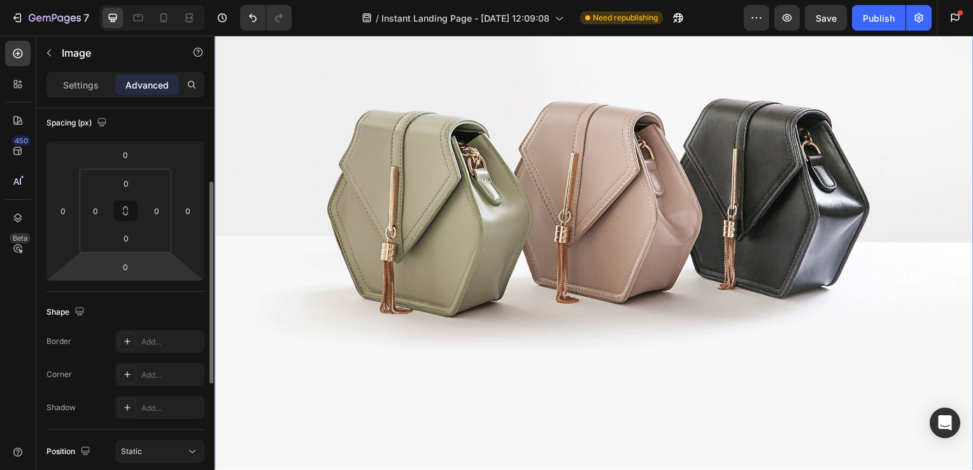
click at [135, 0] on html "7 Version history / Instant Landing Page - Jul 17, 12:09:08 Need republishing P…" at bounding box center [486, 0] width 973 height 0
click at [426, 284] on img at bounding box center [597, 189] width 764 height 573
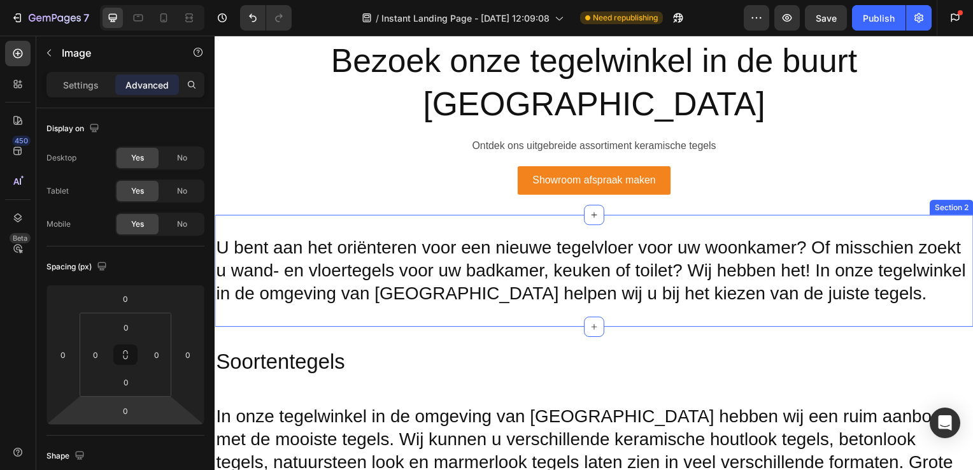
scroll to position [628, 0]
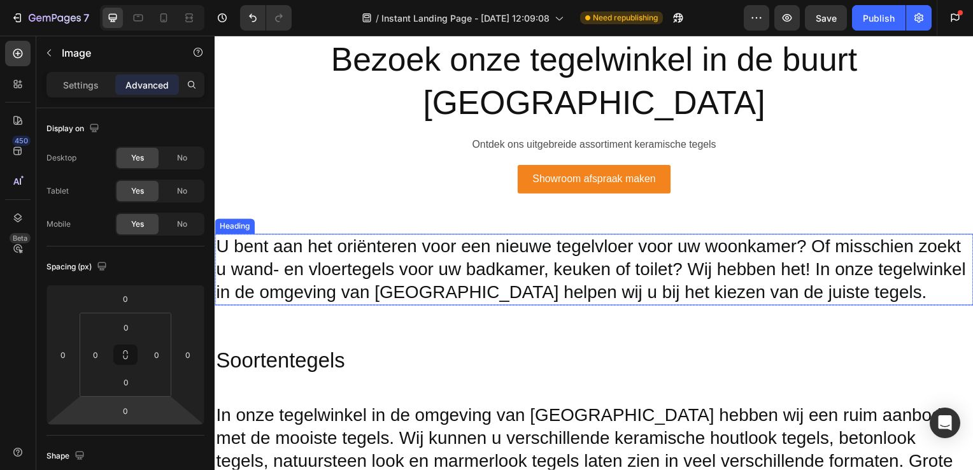
click at [727, 236] on h2 "U bent aan het oriënteren voor een nieuwe tegelvloer voor uw woonkamer? Of miss…" at bounding box center [597, 272] width 764 height 72
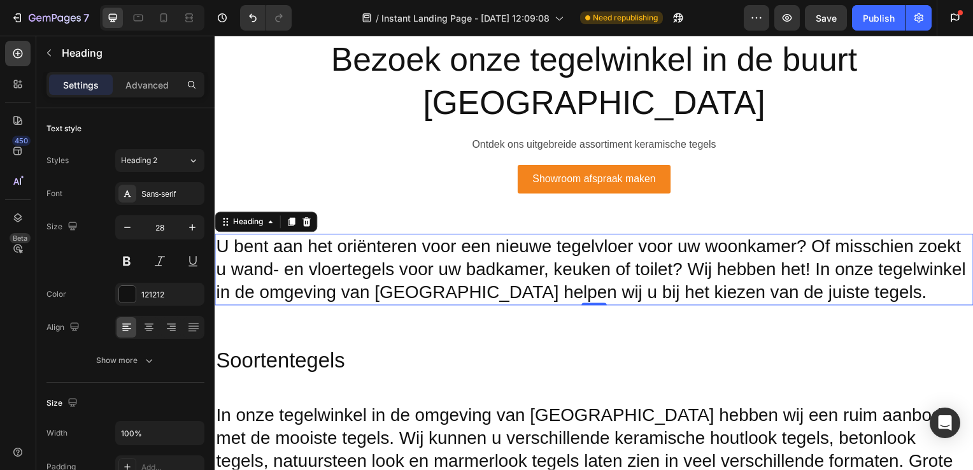
click at [600, 236] on h2 "U bent aan het oriënteren voor een nieuwe tegelvloer voor uw woonkamer? Of miss…" at bounding box center [597, 272] width 764 height 72
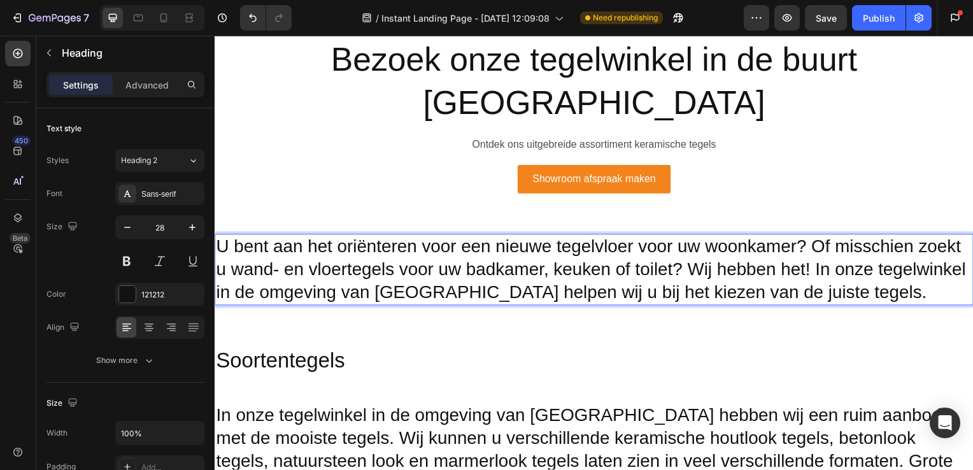
click at [353, 237] on p "U bent aan het oriënteren voor een nieuwe tegelvloer voor uw woonkamer? Of miss…" at bounding box center [597, 271] width 762 height 69
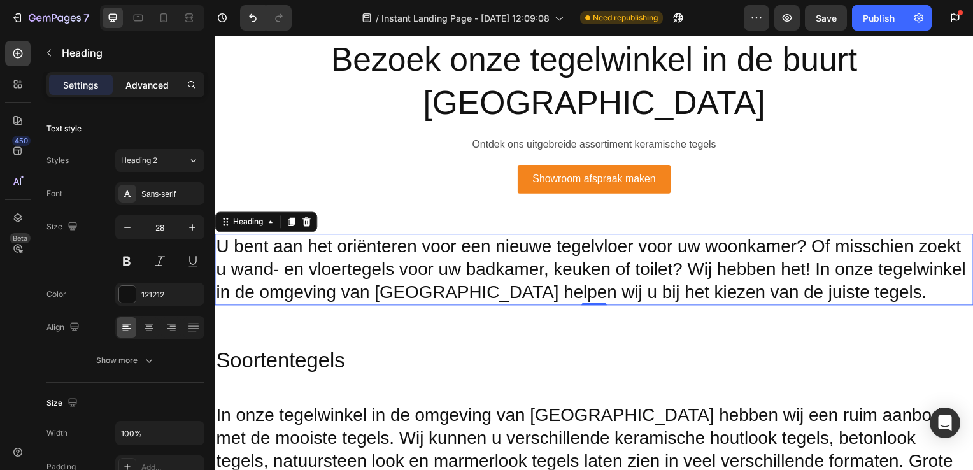
click at [148, 84] on p "Advanced" at bounding box center [146, 84] width 43 height 13
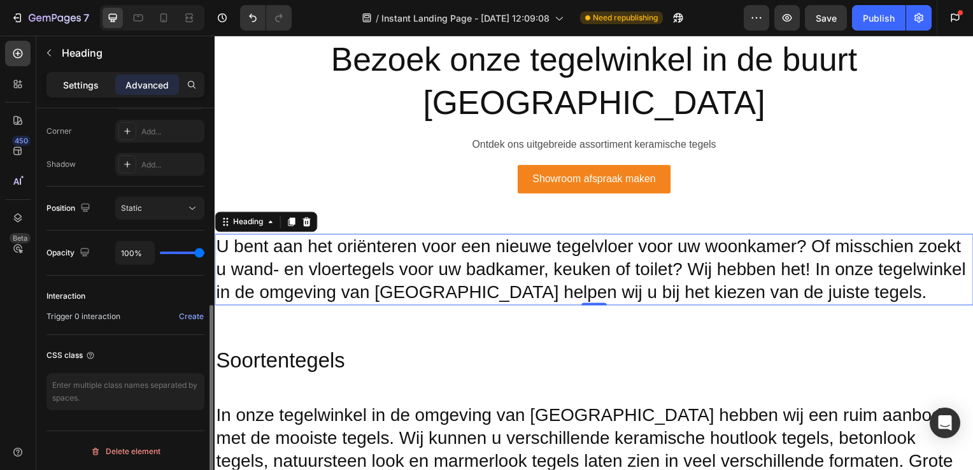
click at [92, 94] on div "Settings" at bounding box center [81, 85] width 64 height 20
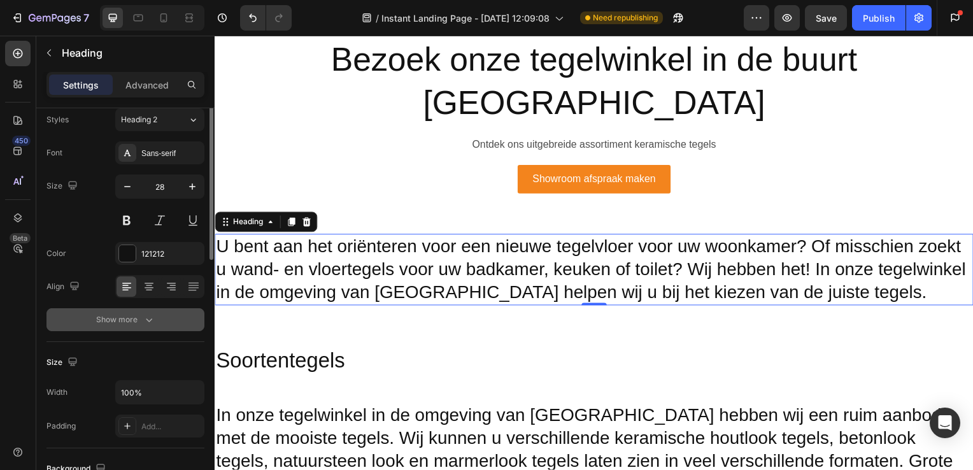
scroll to position [0, 0]
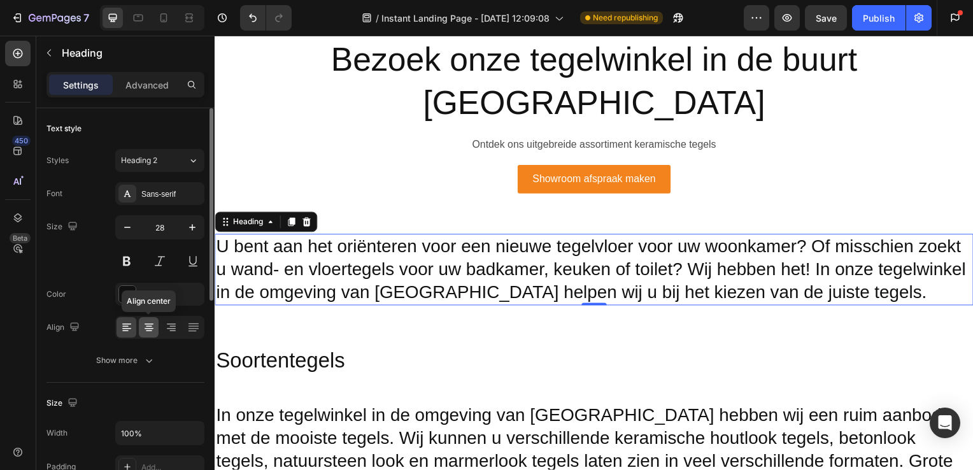
click at [150, 327] on icon at bounding box center [149, 327] width 13 height 13
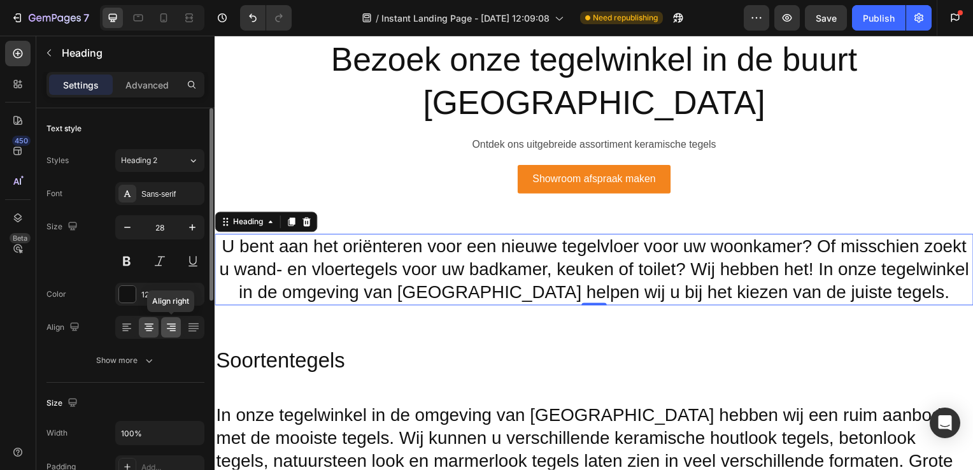
click at [176, 326] on icon at bounding box center [171, 327] width 13 height 13
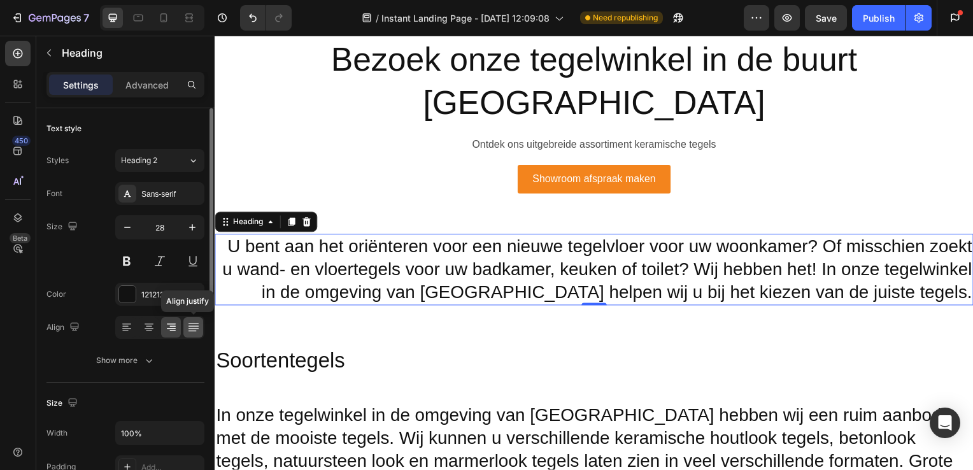
click at [193, 325] on icon at bounding box center [193, 325] width 10 height 1
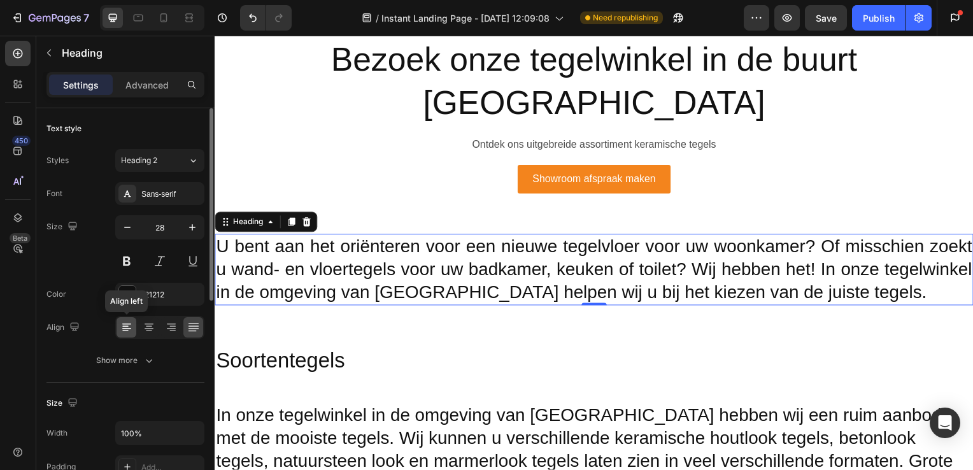
click at [122, 322] on icon at bounding box center [126, 327] width 13 height 13
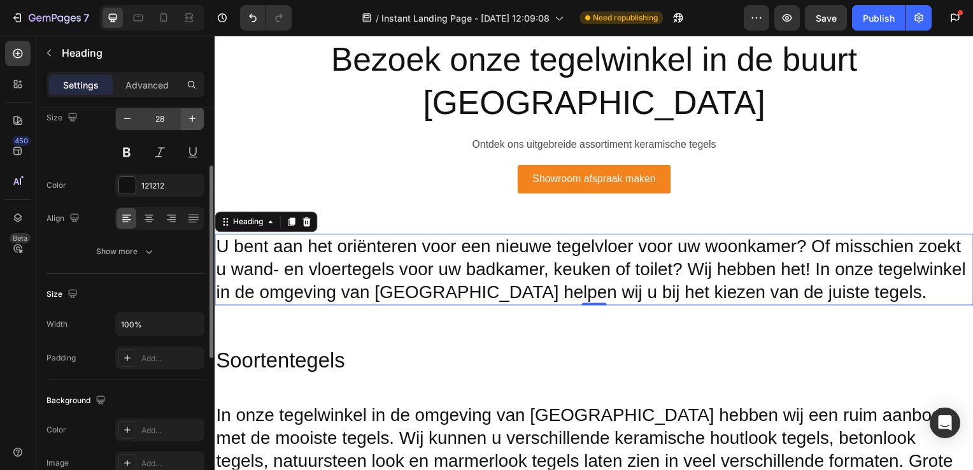
scroll to position [115, 0]
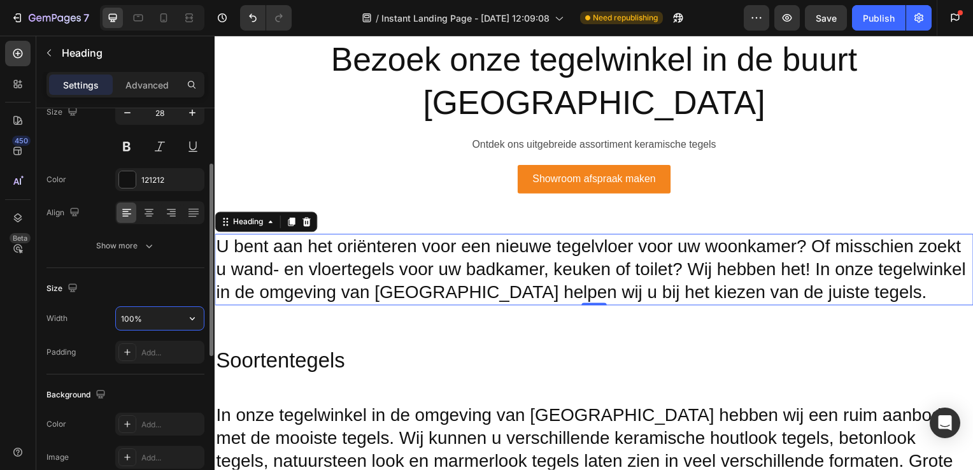
click at [157, 316] on input "100%" at bounding box center [160, 318] width 88 height 23
click at [189, 321] on icon "button" at bounding box center [192, 318] width 13 height 13
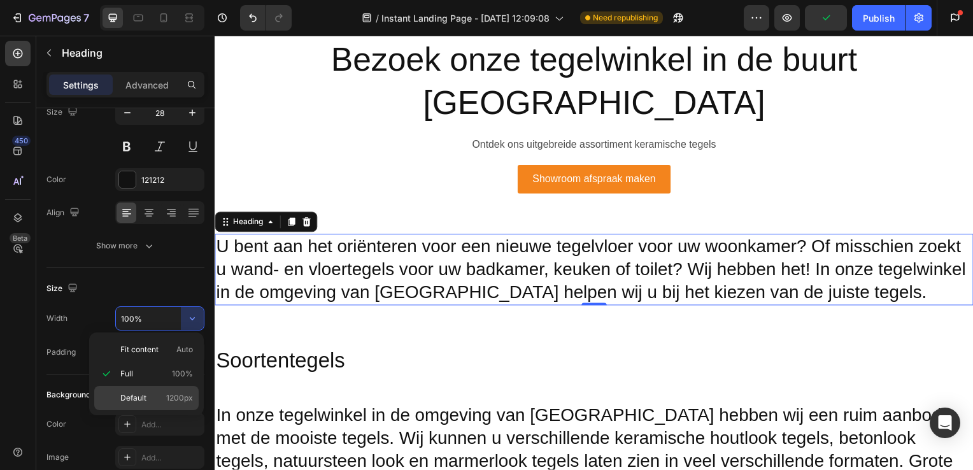
click at [162, 392] on p "Default 1200px" at bounding box center [156, 397] width 73 height 11
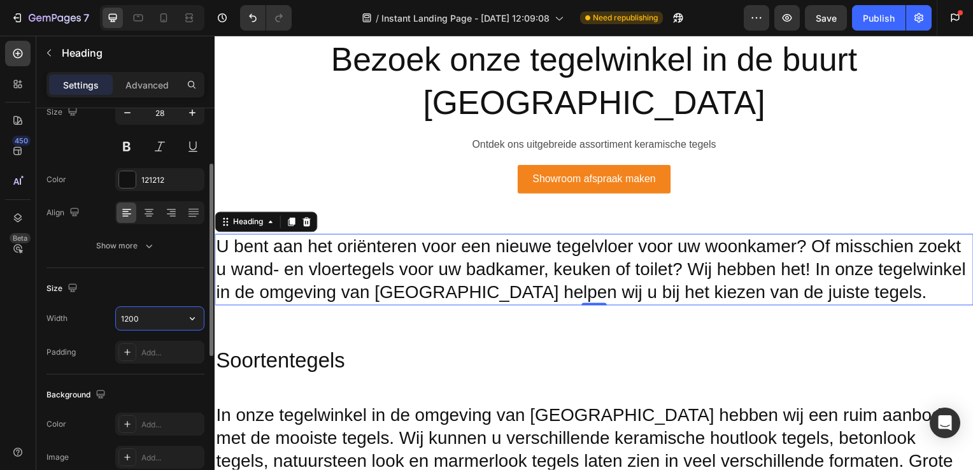
click at [176, 320] on input "1200" at bounding box center [160, 318] width 88 height 23
click at [182, 315] on button "button" at bounding box center [192, 318] width 23 height 23
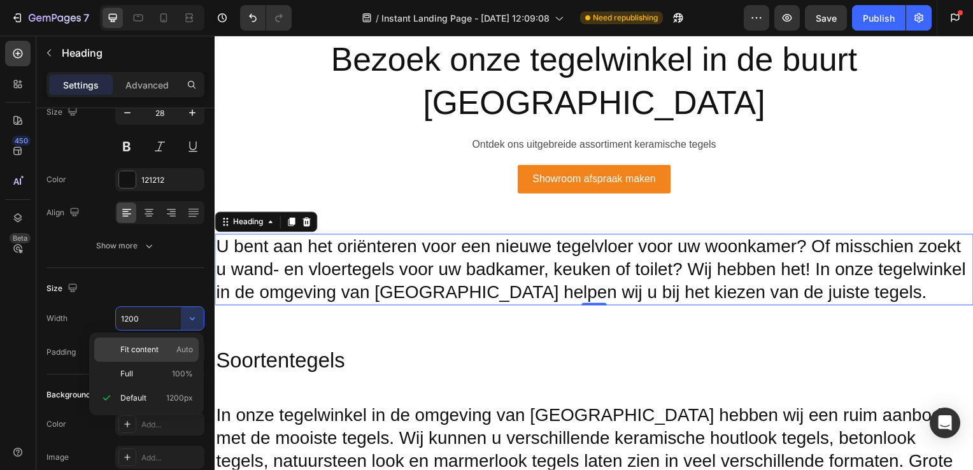
click at [166, 345] on p "Fit content Auto" at bounding box center [156, 349] width 73 height 11
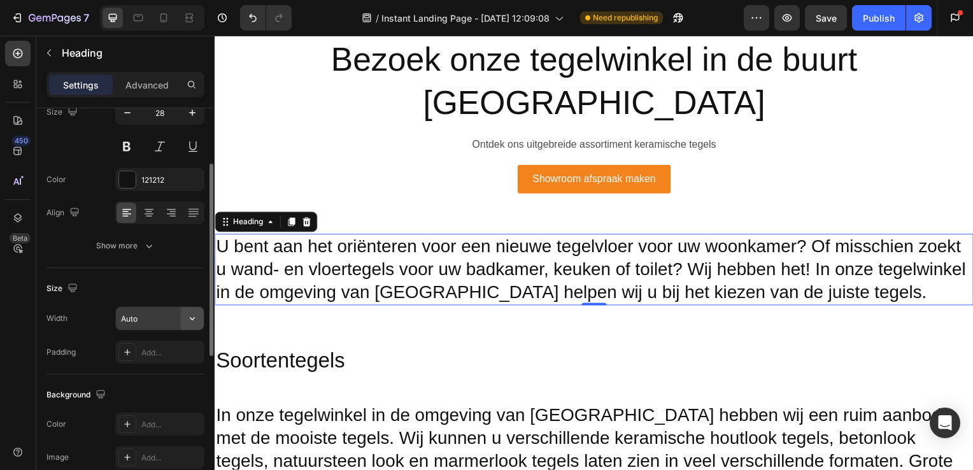
click at [188, 315] on icon "button" at bounding box center [192, 318] width 13 height 13
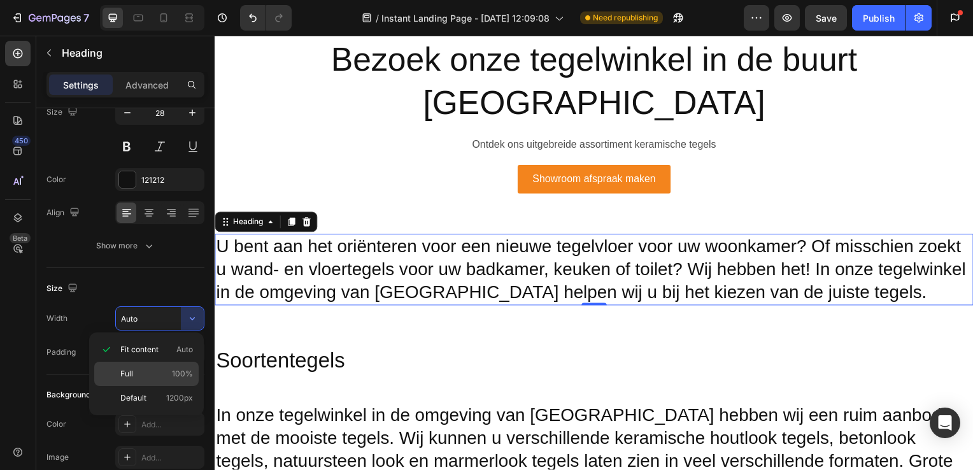
click at [180, 386] on div "Full 100%" at bounding box center [146, 398] width 104 height 24
type input "100%"
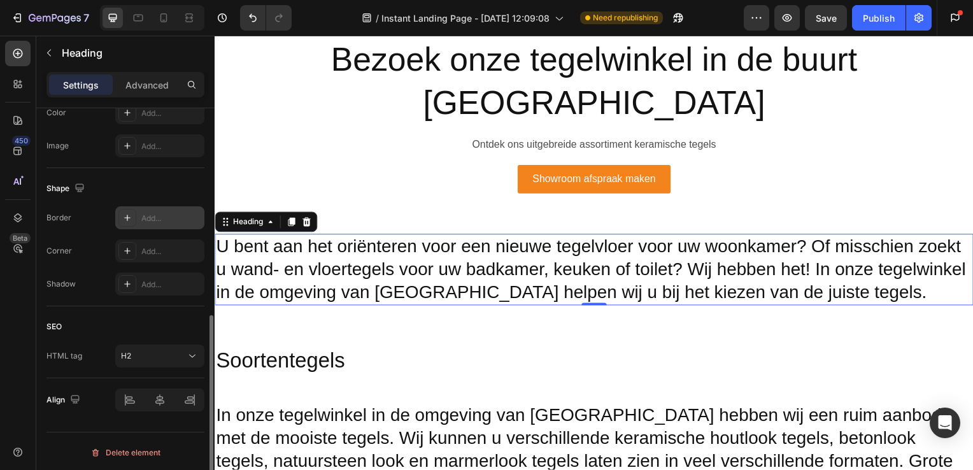
scroll to position [427, 0]
click at [179, 355] on div "H2" at bounding box center [153, 355] width 65 height 11
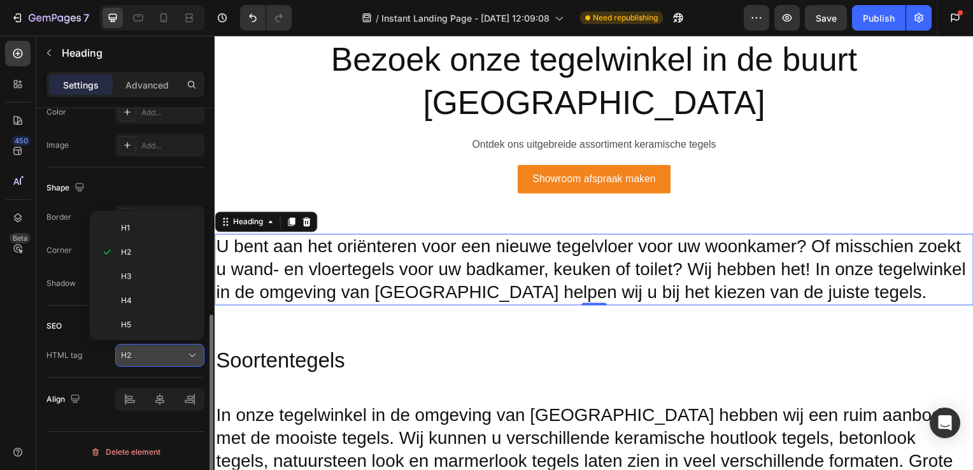
click at [176, 350] on div "H2" at bounding box center [153, 355] width 65 height 11
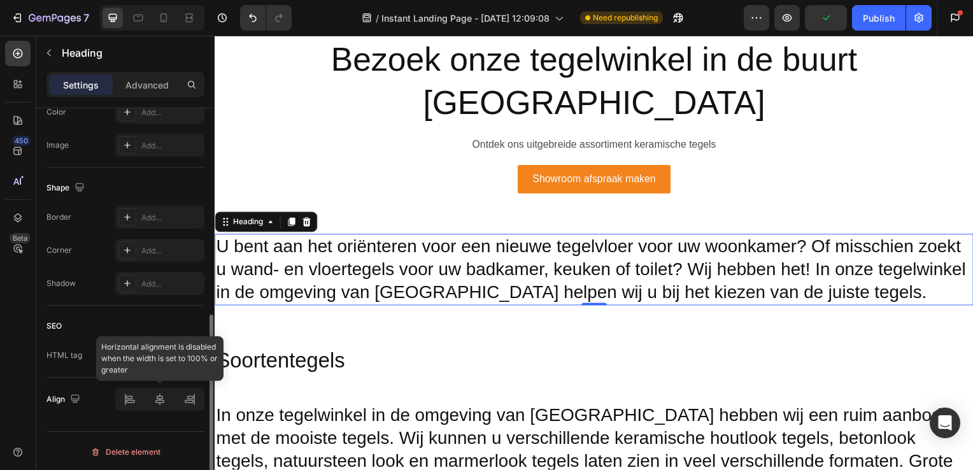
click at [127, 401] on div at bounding box center [159, 399] width 89 height 23
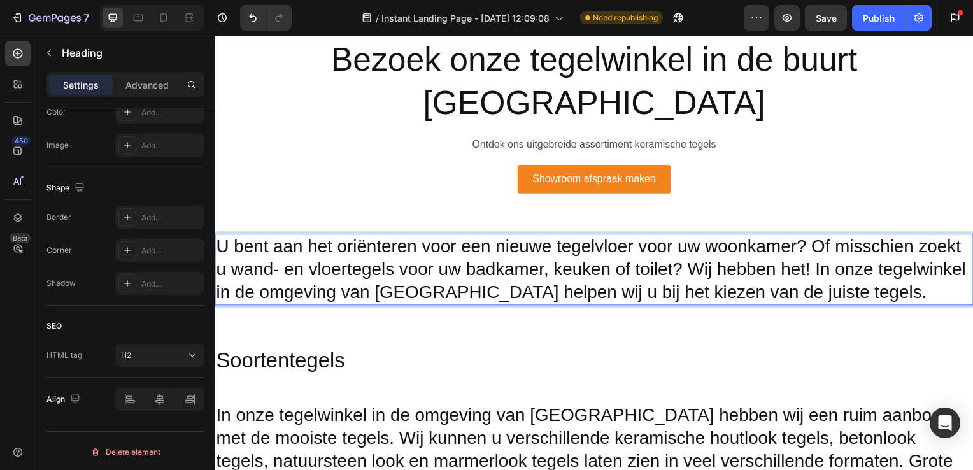
drag, startPoint x: 968, startPoint y: 217, endPoint x: 955, endPoint y: 219, distance: 13.6
click at [955, 236] on h2 "U bent aan het oriënteren voor een nieuwe tegelvloer voor uw woonkamer? Of miss…" at bounding box center [597, 272] width 764 height 72
click at [957, 237] on p "U bent aan het oriënteren voor een nieuwe tegelvloer voor uw woonkamer? Of miss…" at bounding box center [597, 271] width 762 height 69
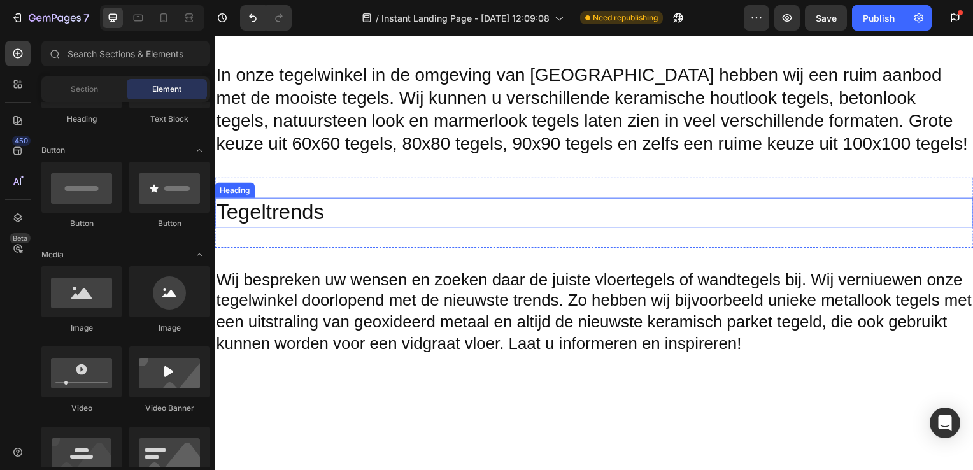
scroll to position [789, 0]
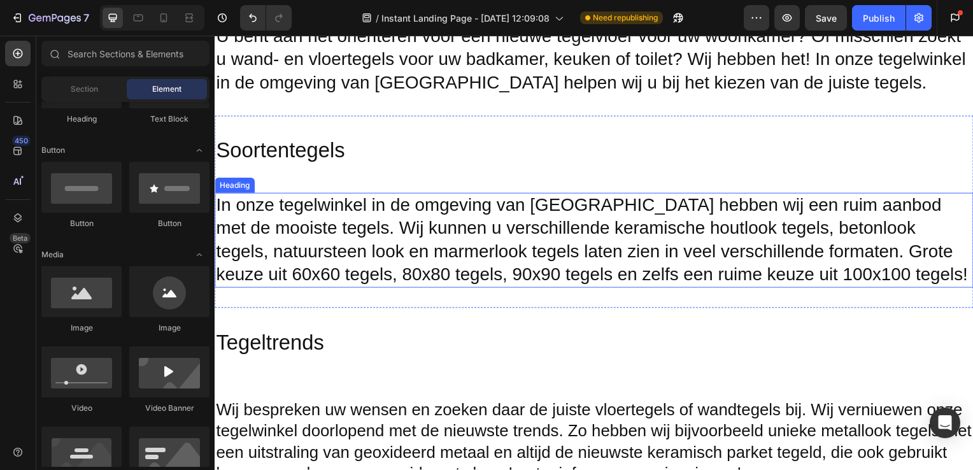
click at [580, 226] on h2 "In onze tegelwinkel in de omgeving van [GEOGRAPHIC_DATA] hebben wij een ruim aa…" at bounding box center [597, 242] width 764 height 96
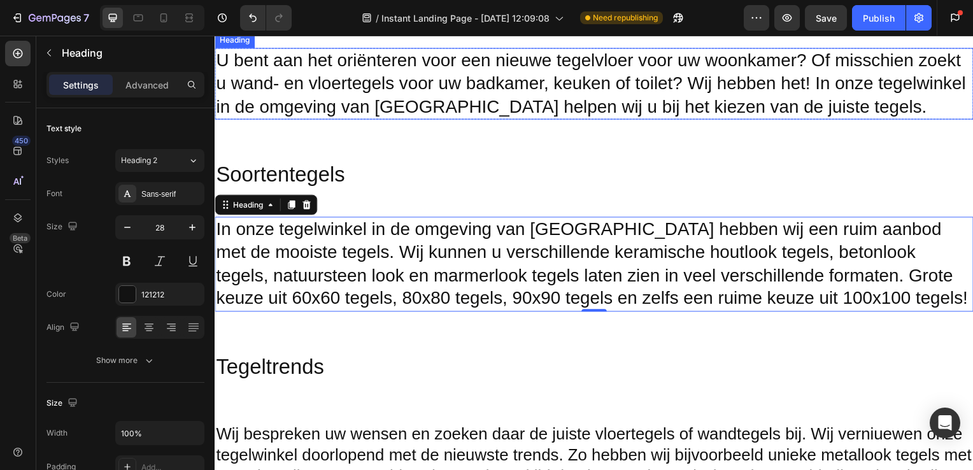
scroll to position [824, 0]
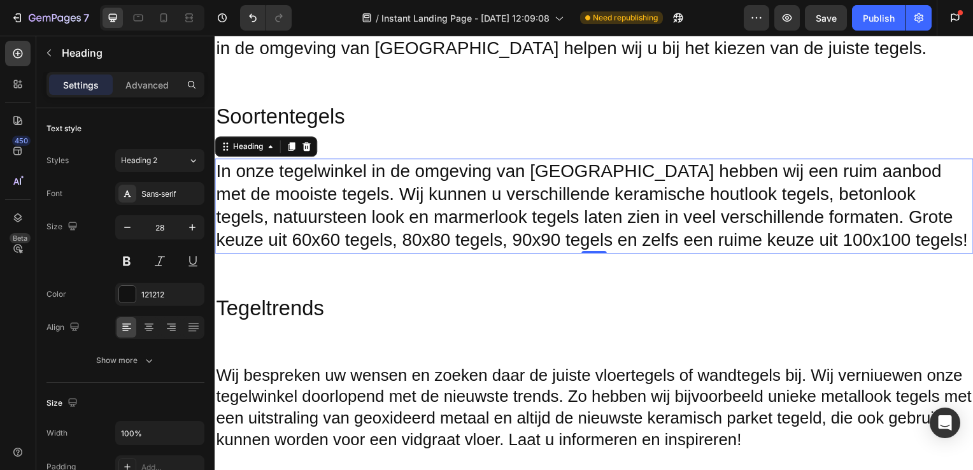
click at [925, 225] on h2 "In onze tegelwinkel in de omgeving van [GEOGRAPHIC_DATA] hebben wij een ruim aa…" at bounding box center [597, 208] width 764 height 96
click at [966, 248] on p "In onze tegelwinkel in de omgeving van [GEOGRAPHIC_DATA] hebben wij een ruim aa…" at bounding box center [597, 207] width 762 height 93
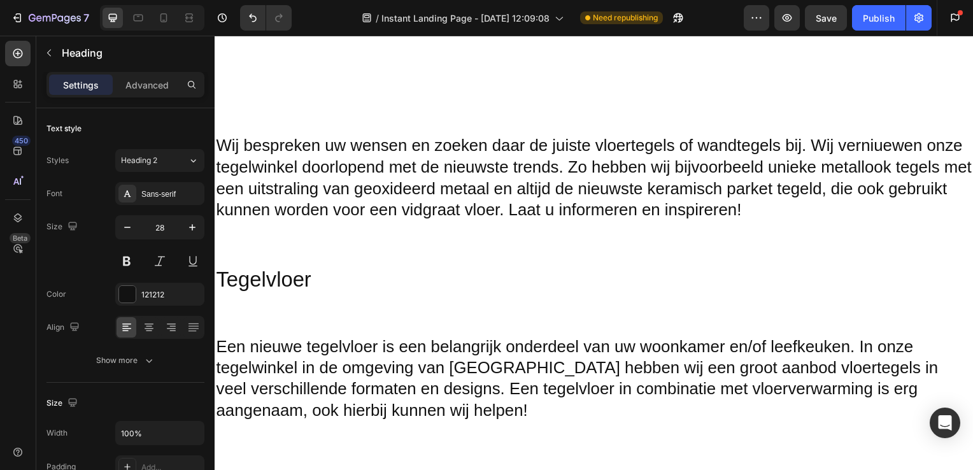
scroll to position [1173, 0]
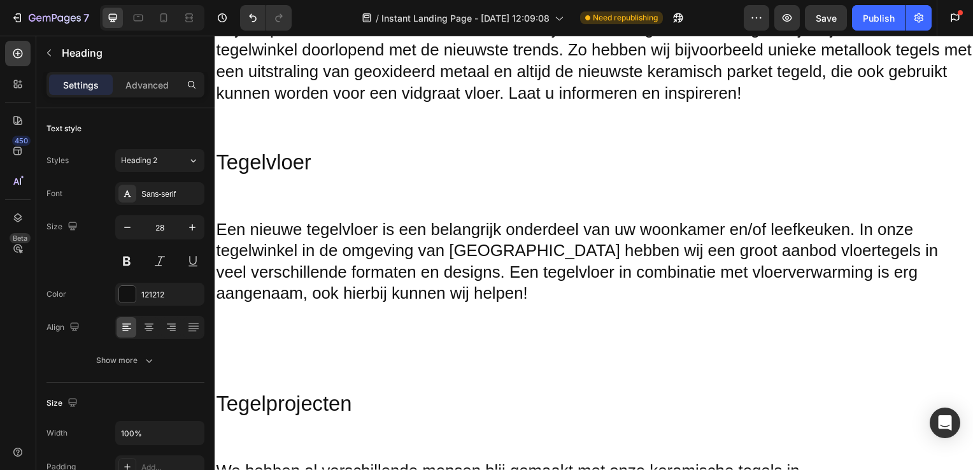
click at [829, 282] on h2 "Een nieuwe tegelvloer is een belangrijk onderdeel van uw woonkamer en/of leefke…" at bounding box center [597, 264] width 764 height 89
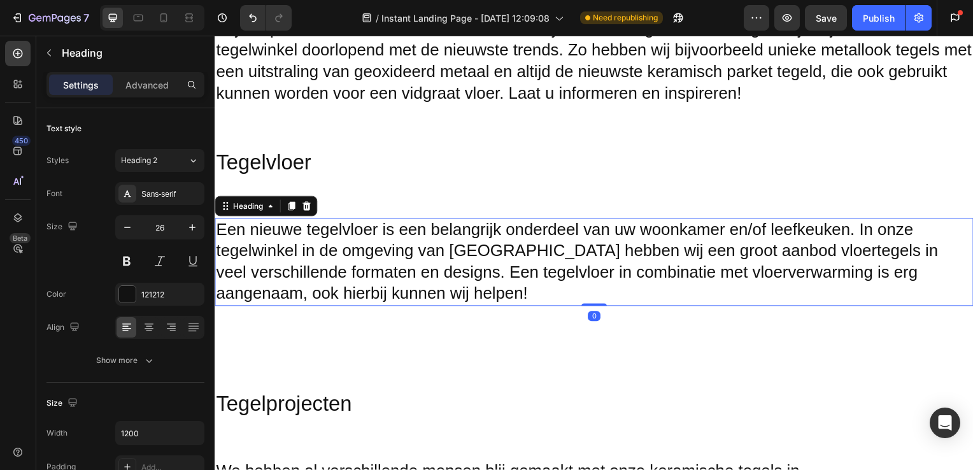
scroll to position [427, 0]
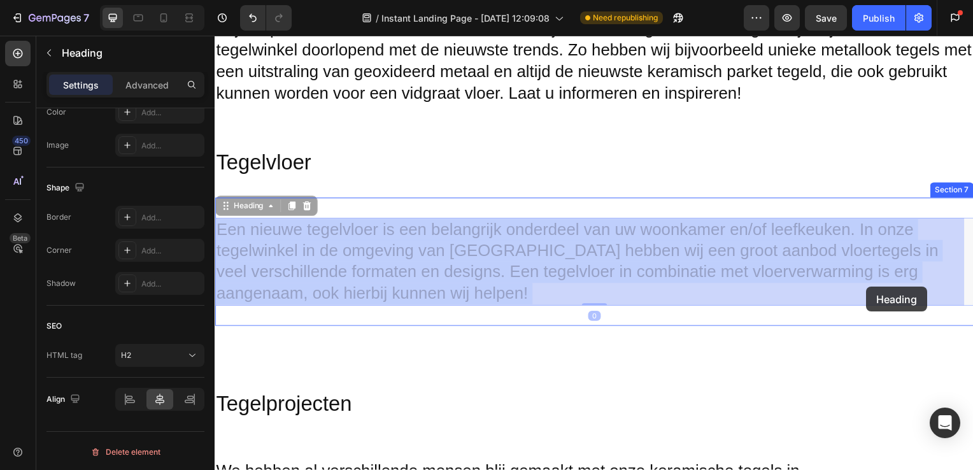
drag, startPoint x: 964, startPoint y: 294, endPoint x: 876, endPoint y: 289, distance: 88.0
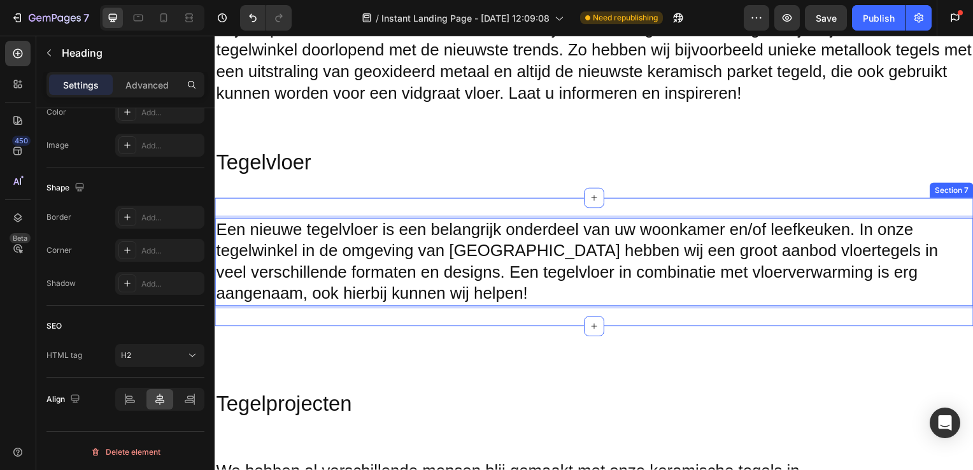
click at [833, 205] on div "Een nieuwe tegelvloer is een belangrijk onderdeel van uw woonkamer en/of leefke…" at bounding box center [597, 263] width 764 height 129
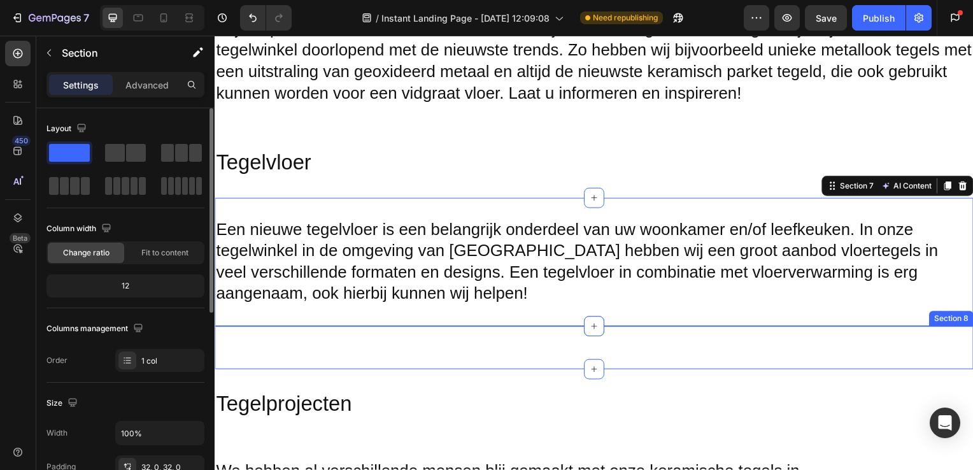
scroll to position [1212, 0]
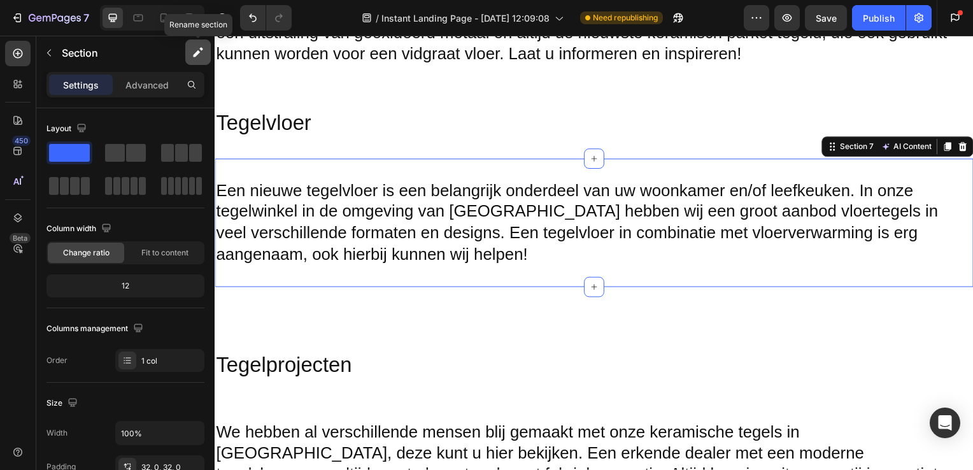
click at [197, 50] on icon "button" at bounding box center [196, 53] width 7 height 7
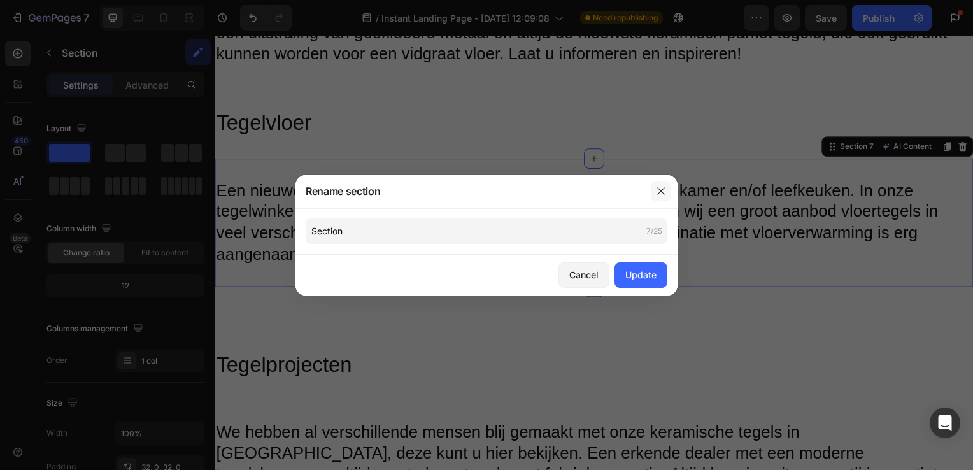
click at [663, 193] on icon "button" at bounding box center [660, 190] width 7 height 7
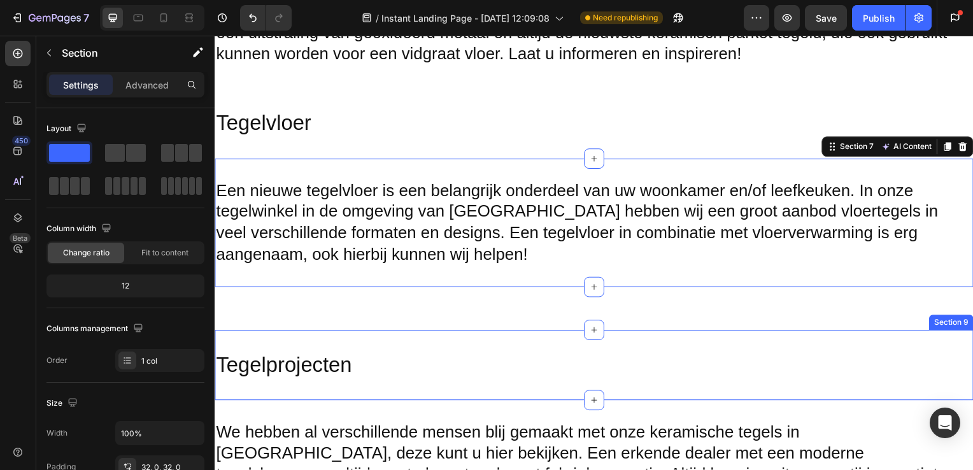
click at [653, 346] on div "Tegelprojecten Heading Section 9" at bounding box center [597, 367] width 764 height 71
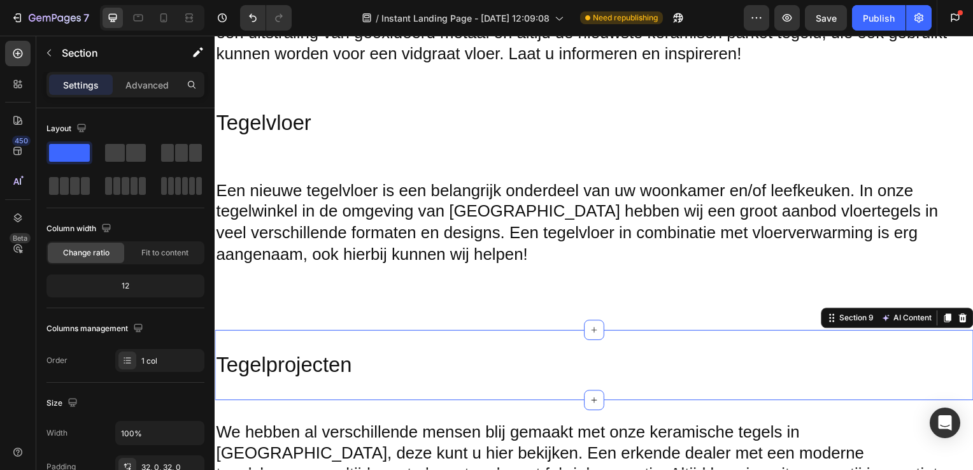
click at [659, 406] on div "We hebben al verschillende mensen blij gemaakt met onze keramische tegels in Ri…" at bounding box center [597, 467] width 764 height 129
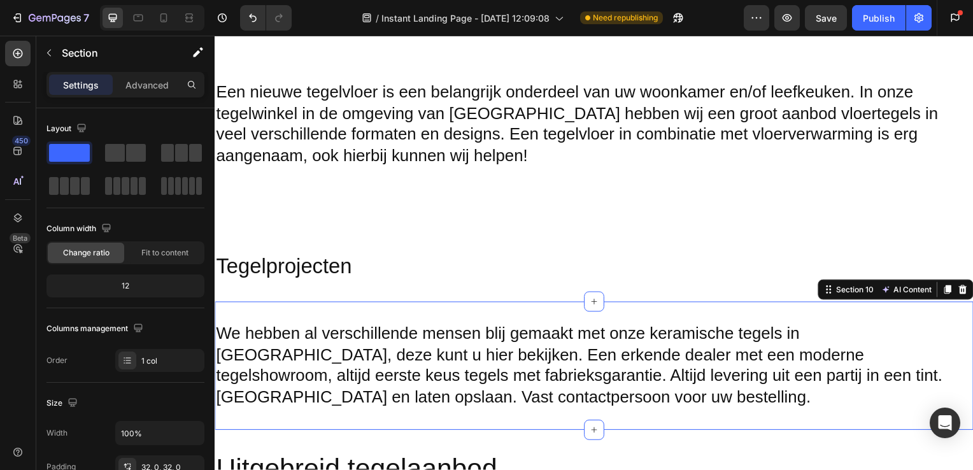
scroll to position [1375, 0]
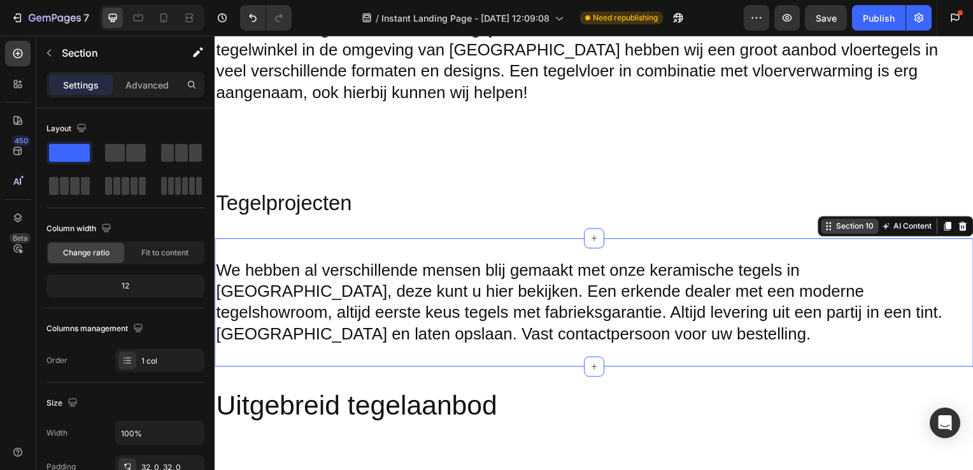
click at [828, 234] on div "Section 10" at bounding box center [854, 227] width 58 height 15
click at [825, 234] on div "Section 10" at bounding box center [854, 227] width 58 height 15
click at [844, 227] on div "Section 10" at bounding box center [859, 227] width 43 height 11
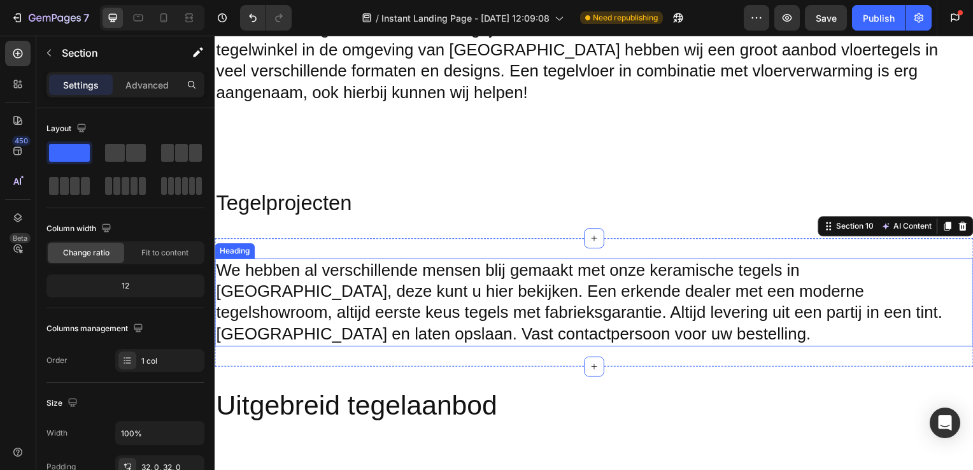
click at [968, 333] on h2 "We hebben al verschillende mensen blij gemaakt met onze keramische tegels in [G…" at bounding box center [597, 305] width 764 height 89
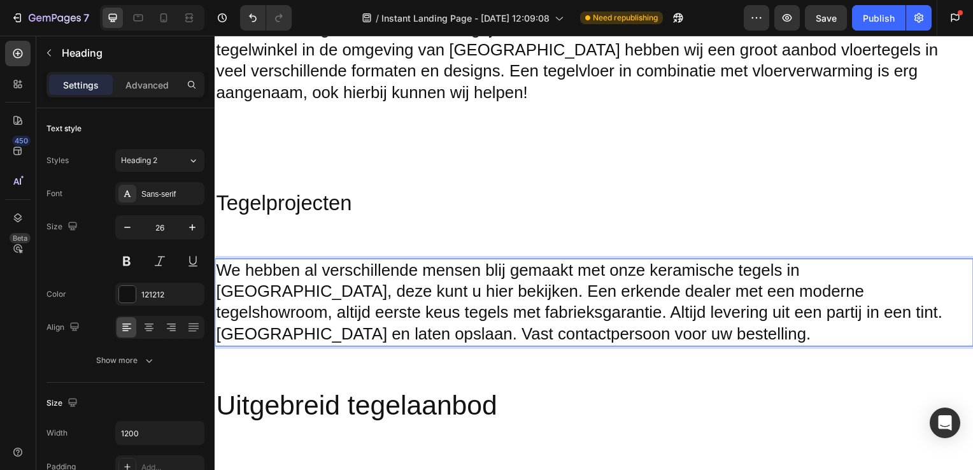
drag, startPoint x: 968, startPoint y: 333, endPoint x: 952, endPoint y: 332, distance: 15.3
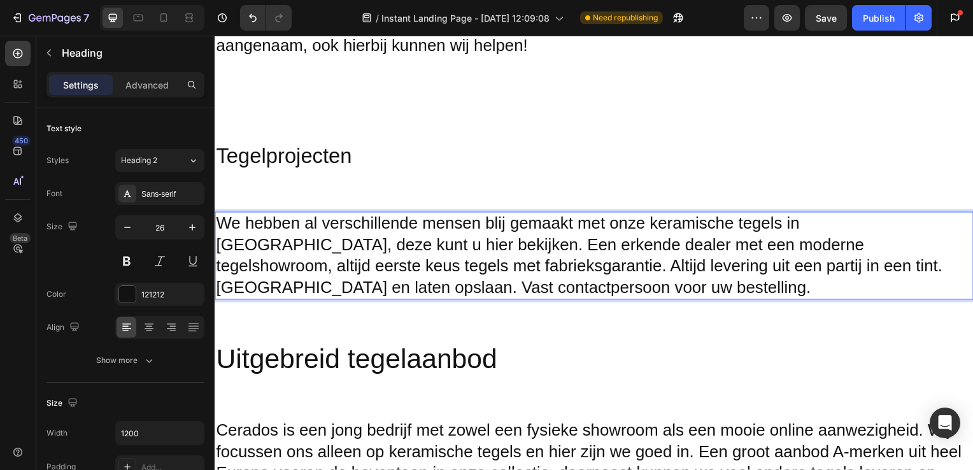
scroll to position [1424, 0]
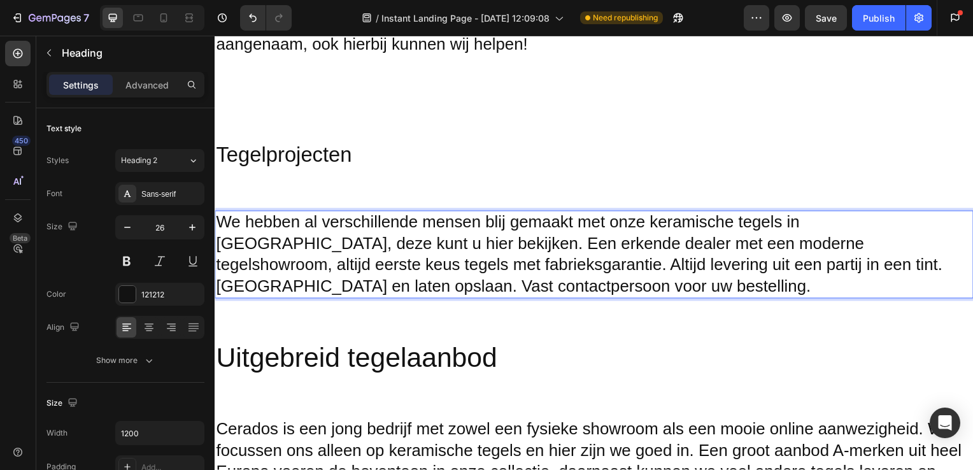
click at [587, 298] on p "We hebben al verschillende mensen blij gemaakt met onze keramische tegels in [G…" at bounding box center [597, 256] width 762 height 86
click at [587, 297] on h2 "We hebben al verschillende mensen blij gemaakt met onze keramische tegels in [G…" at bounding box center [597, 256] width 764 height 89
click at [595, 285] on p "We hebben al verschillende mensen blij gemaakt met onze keramische tegels in [G…" at bounding box center [597, 256] width 762 height 86
click at [598, 303] on div "We hebben al verschillende mensen blij gemaakt met onze keramische tegels in Ri…" at bounding box center [597, 256] width 764 height 129
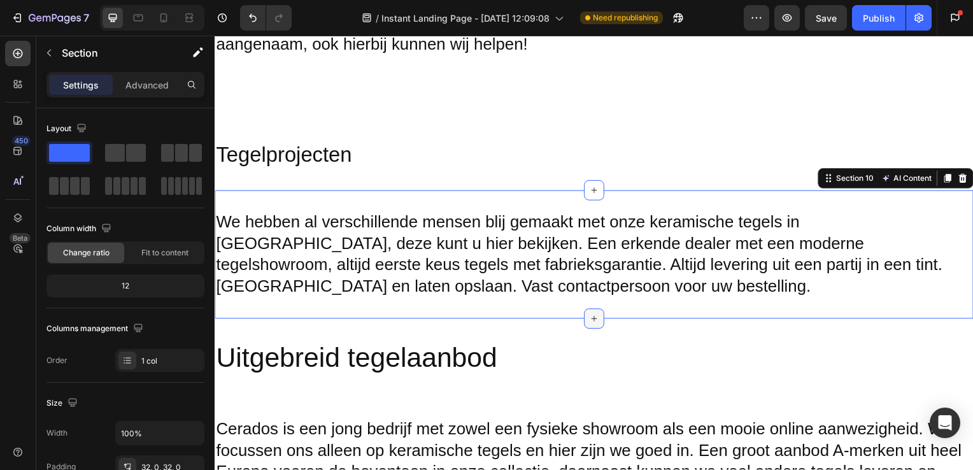
click at [592, 316] on icon at bounding box center [597, 321] width 10 height 10
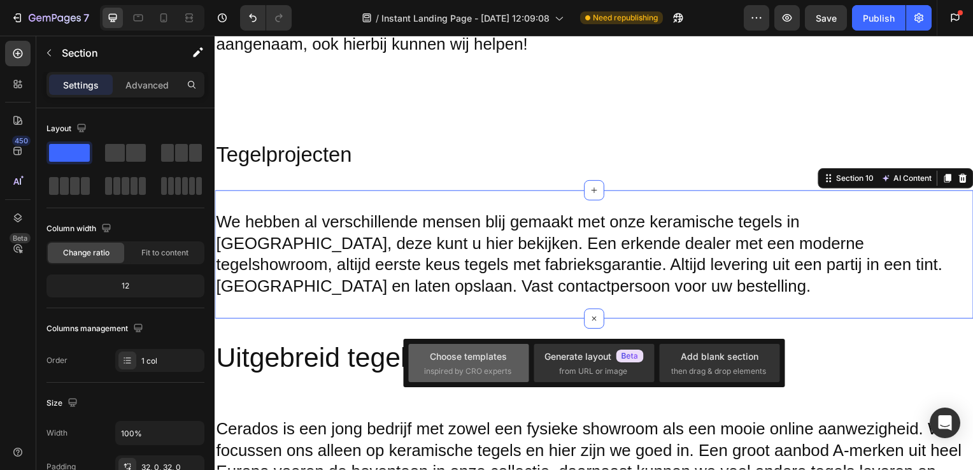
click at [471, 358] on div "Choose templates" at bounding box center [468, 356] width 77 height 13
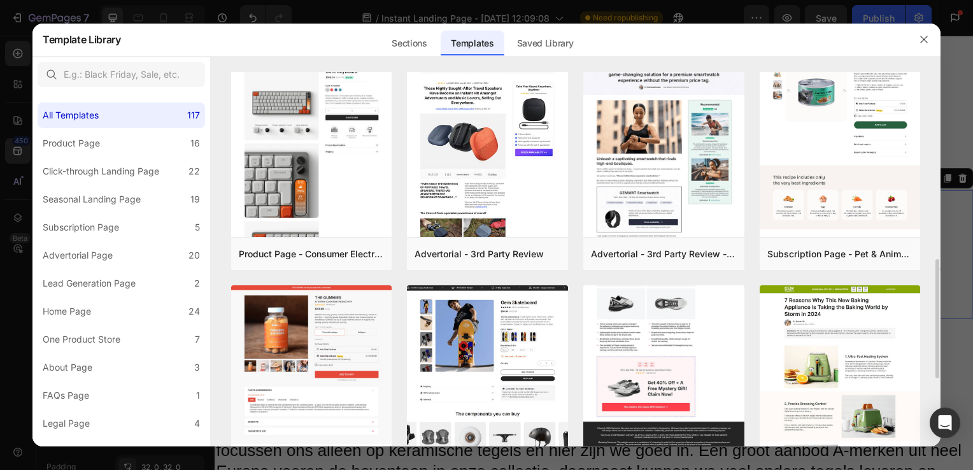
scroll to position [518, 0]
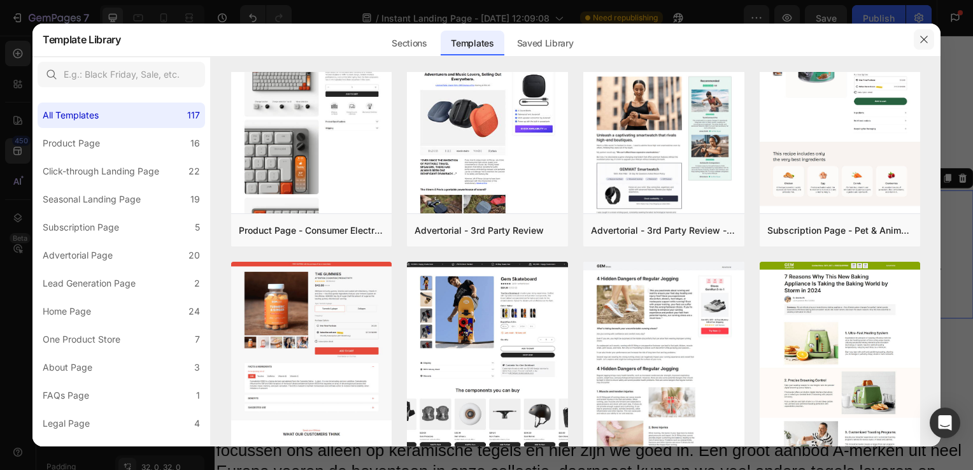
click at [924, 34] on icon "button" at bounding box center [924, 39] width 10 height 10
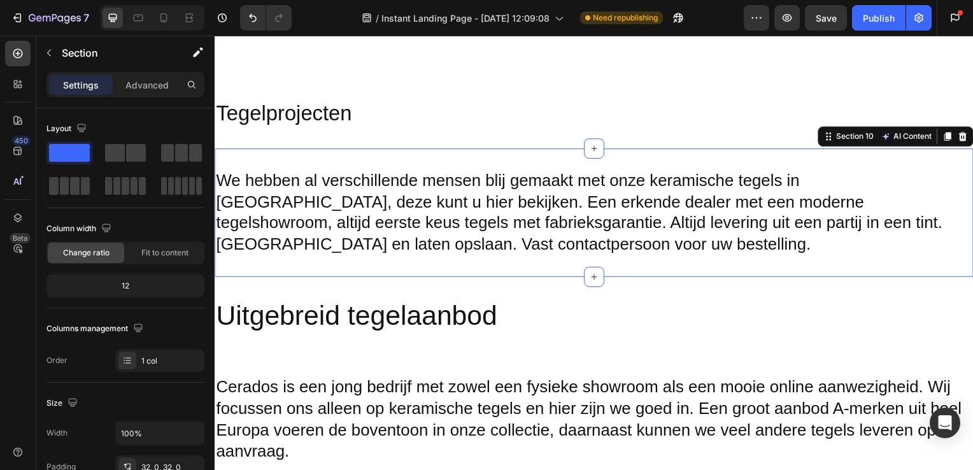
scroll to position [1455, 0]
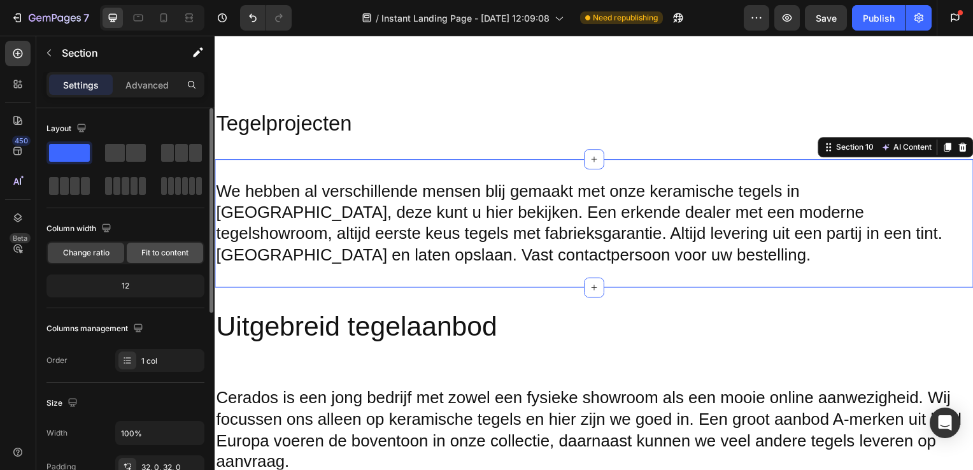
click at [168, 248] on span "Fit to content" at bounding box center [164, 252] width 47 height 11
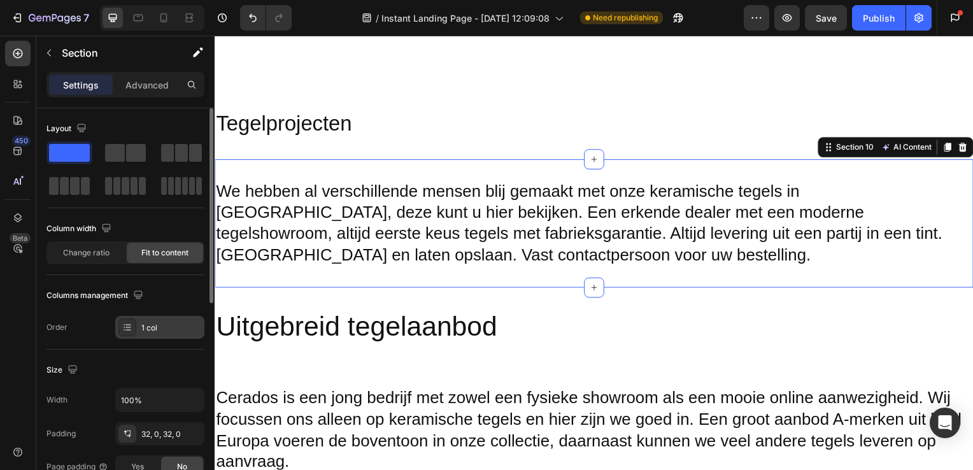
click at [168, 316] on div "1 col" at bounding box center [159, 327] width 89 height 23
click at [139, 406] on input "100%" at bounding box center [160, 400] width 88 height 23
click at [189, 404] on icon "button" at bounding box center [192, 400] width 13 height 13
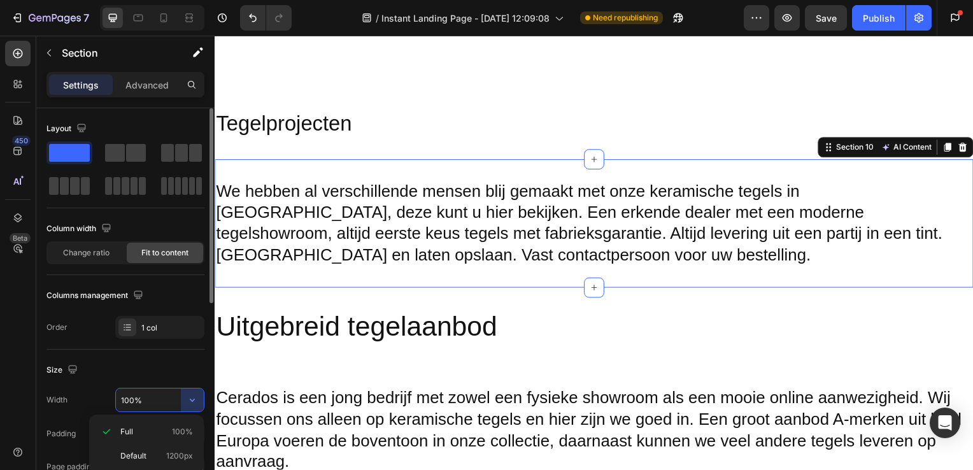
click at [160, 366] on div "Size" at bounding box center [125, 370] width 158 height 20
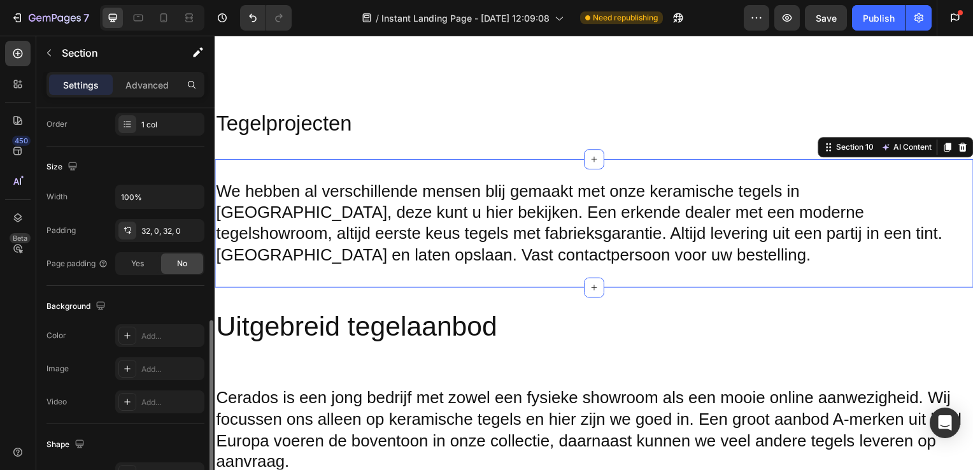
scroll to position [290, 0]
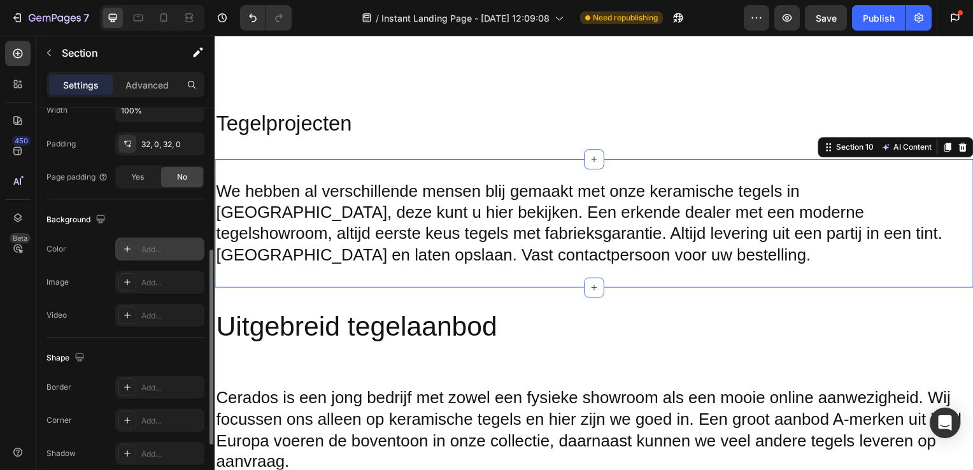
click at [160, 250] on div "Add..." at bounding box center [171, 249] width 60 height 11
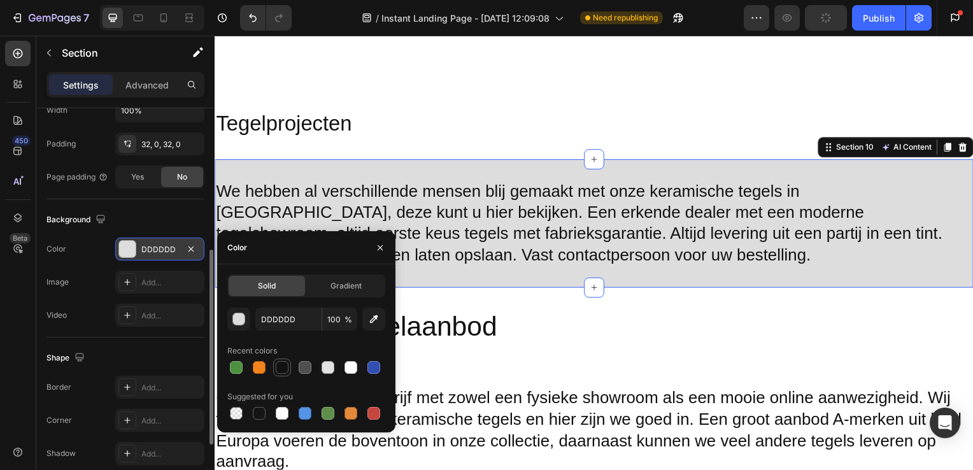
click at [276, 365] on div at bounding box center [282, 367] width 13 height 13
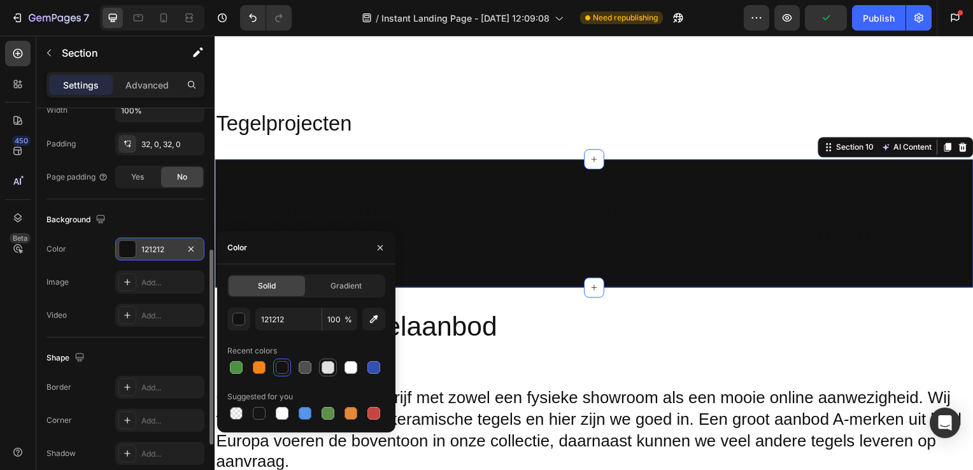
click at [320, 369] on div at bounding box center [327, 367] width 15 height 15
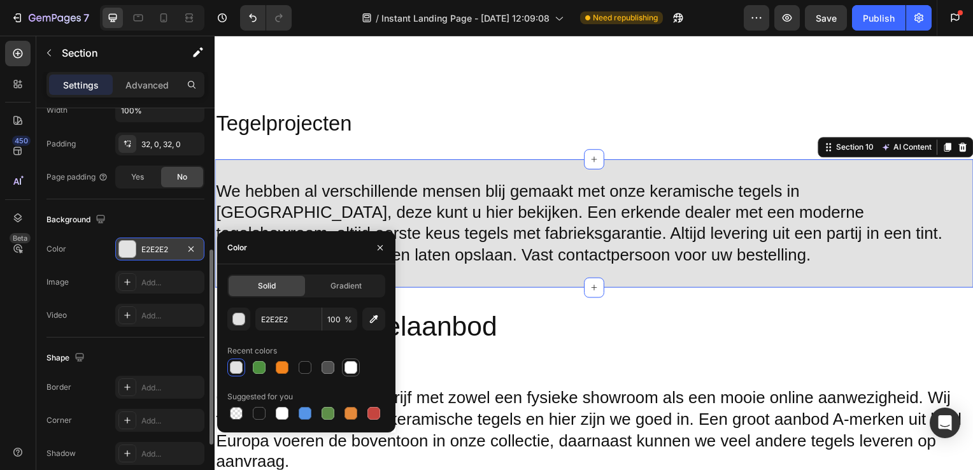
click at [345, 368] on div at bounding box center [351, 367] width 13 height 13
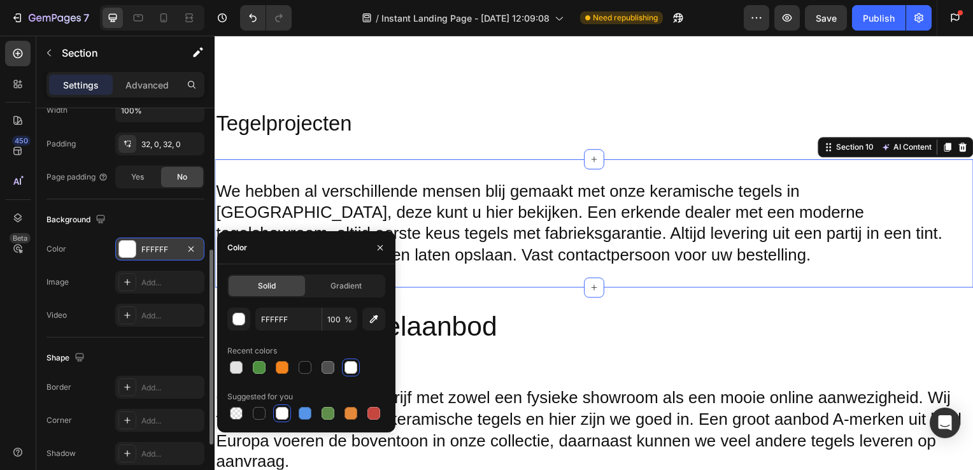
click at [348, 401] on div "Suggested for you" at bounding box center [306, 397] width 158 height 20
click at [348, 407] on div at bounding box center [351, 413] width 13 height 13
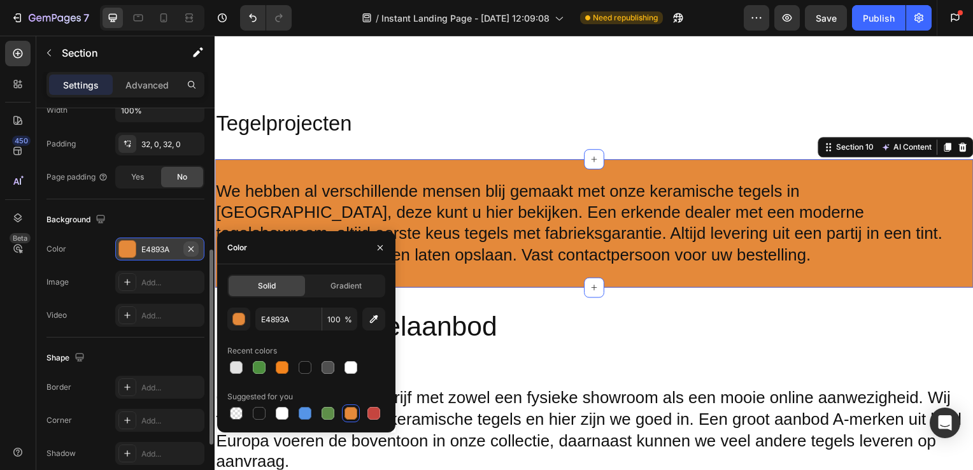
click at [188, 247] on icon "button" at bounding box center [191, 249] width 10 height 10
type input "000000"
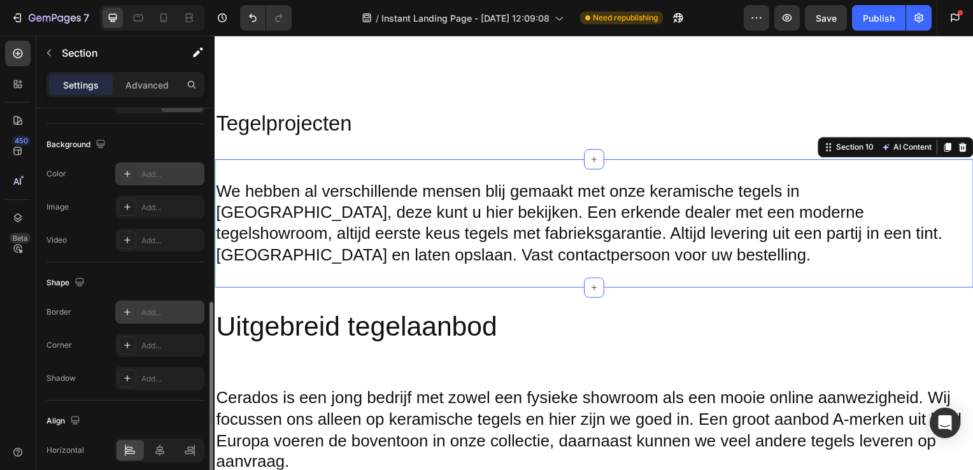
scroll to position [416, 0]
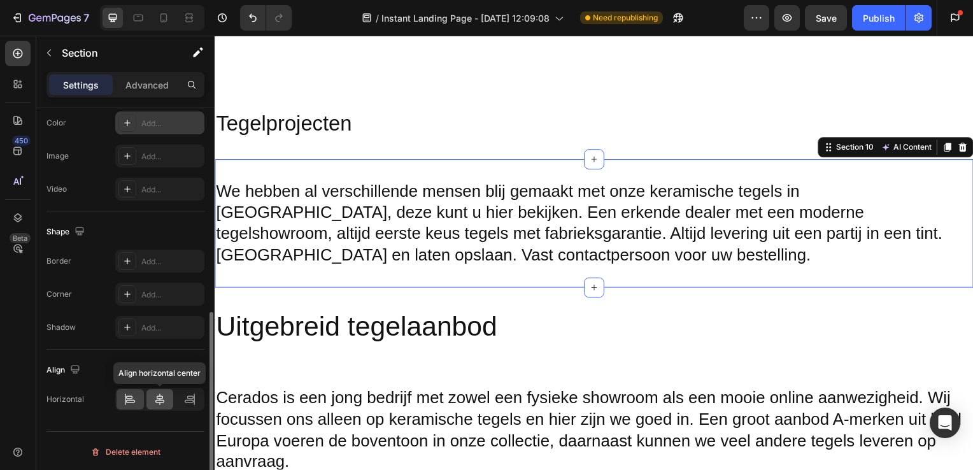
click at [165, 394] on icon at bounding box center [160, 399] width 13 height 13
click at [180, 394] on div at bounding box center [189, 399] width 27 height 20
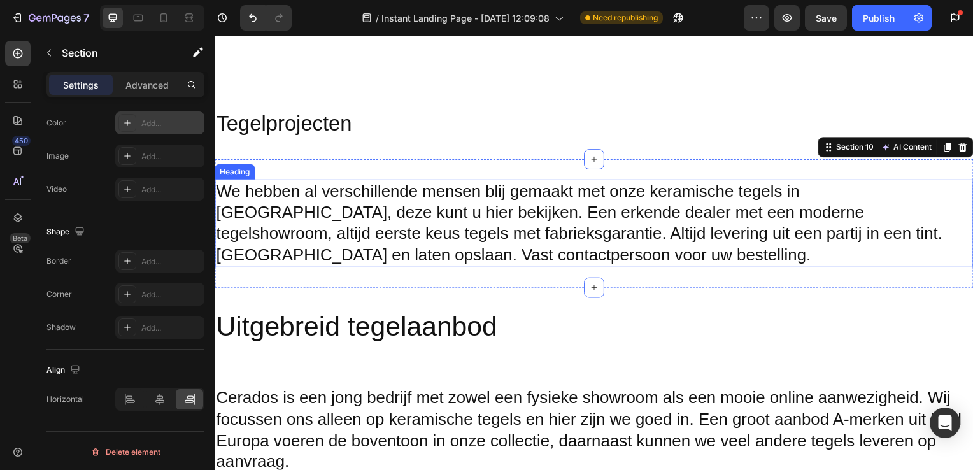
click at [298, 254] on p "We hebben al verschillende mensen blij gemaakt met onze keramische tegels in [G…" at bounding box center [597, 225] width 762 height 86
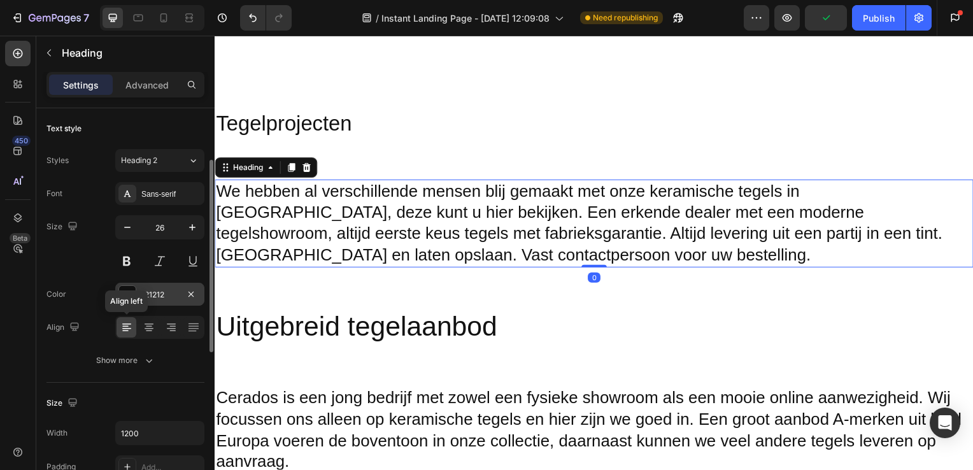
scroll to position [41, 0]
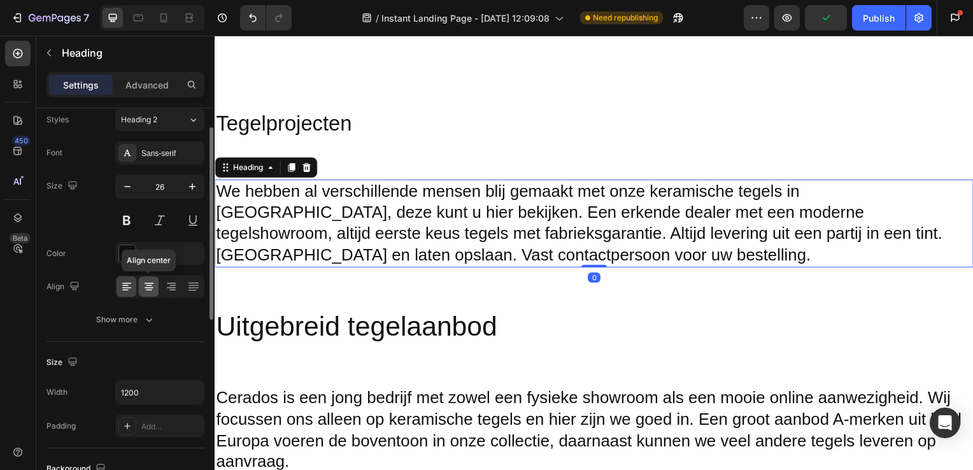
click at [143, 288] on icon at bounding box center [149, 286] width 13 height 13
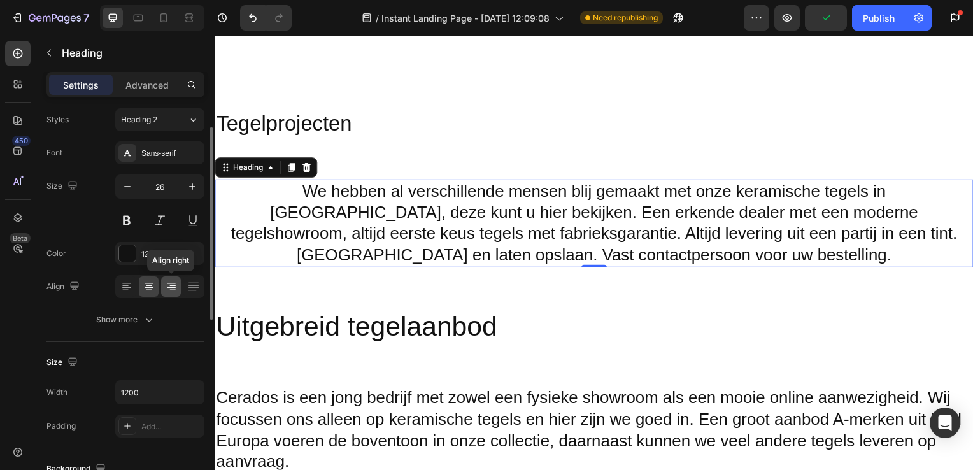
click at [175, 287] on icon at bounding box center [171, 287] width 9 height 1
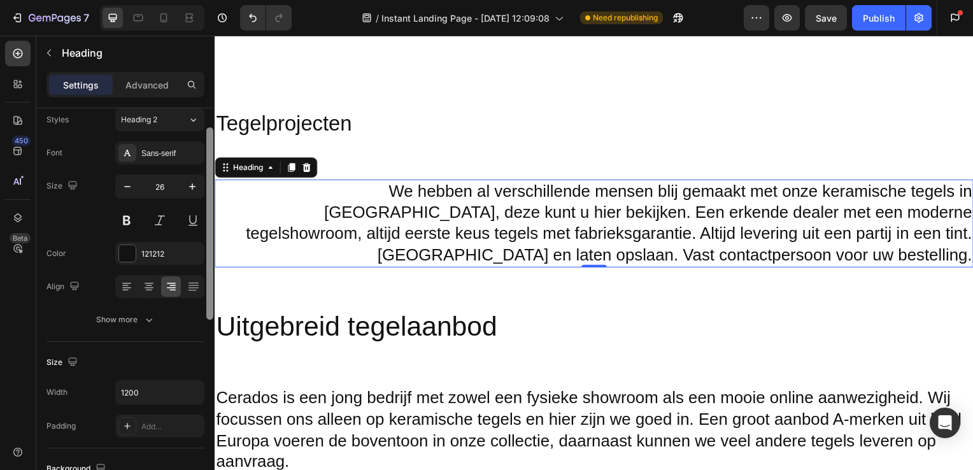
click at [210, 289] on div at bounding box center [209, 223] width 7 height 192
click at [200, 288] on div at bounding box center [193, 286] width 20 height 20
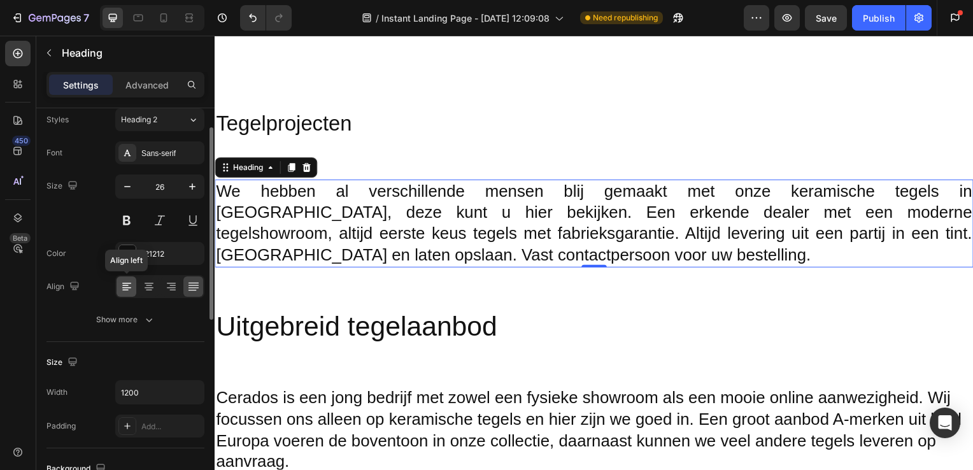
click at [125, 281] on icon at bounding box center [126, 286] width 13 height 13
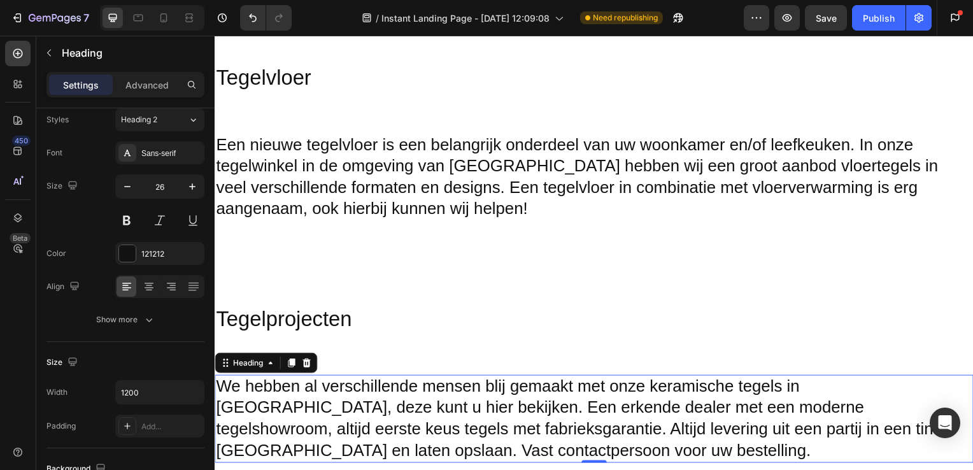
scroll to position [1248, 0]
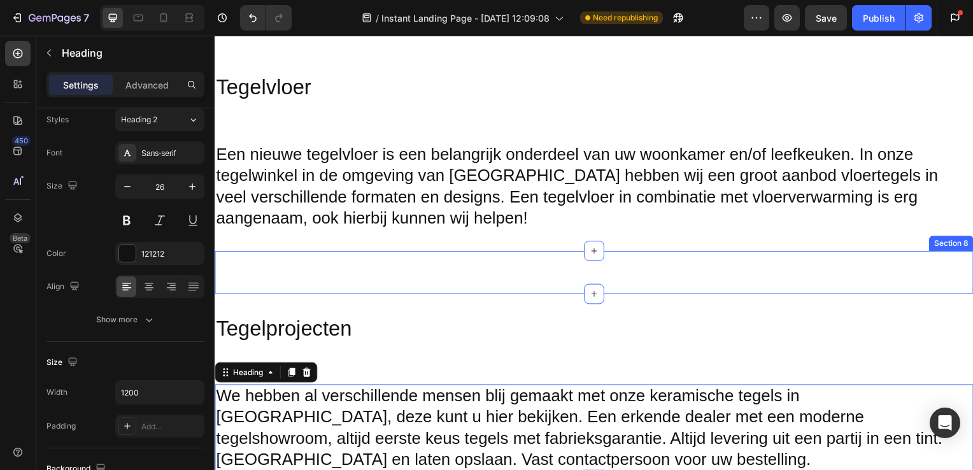
click at [408, 273] on h2 at bounding box center [597, 274] width 764 height 3
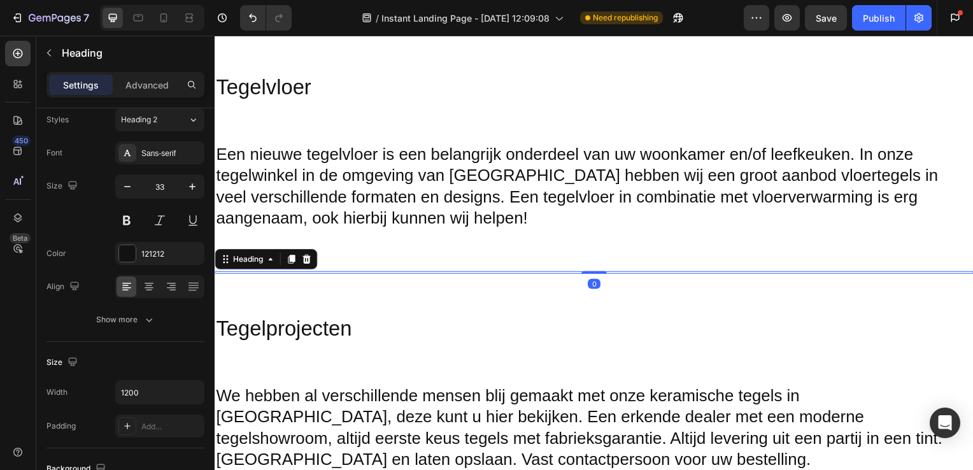
scroll to position [41, 0]
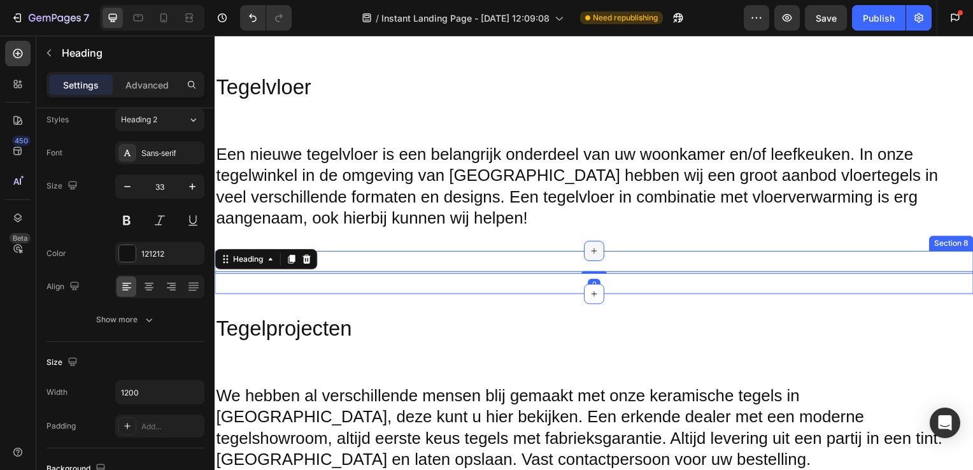
click at [592, 256] on icon at bounding box center [597, 253] width 10 height 10
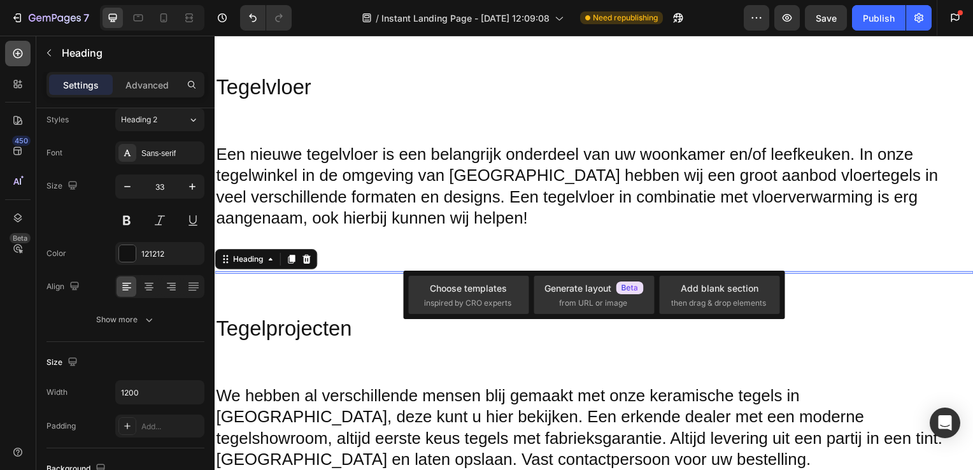
click at [27, 51] on div at bounding box center [17, 53] width 25 height 25
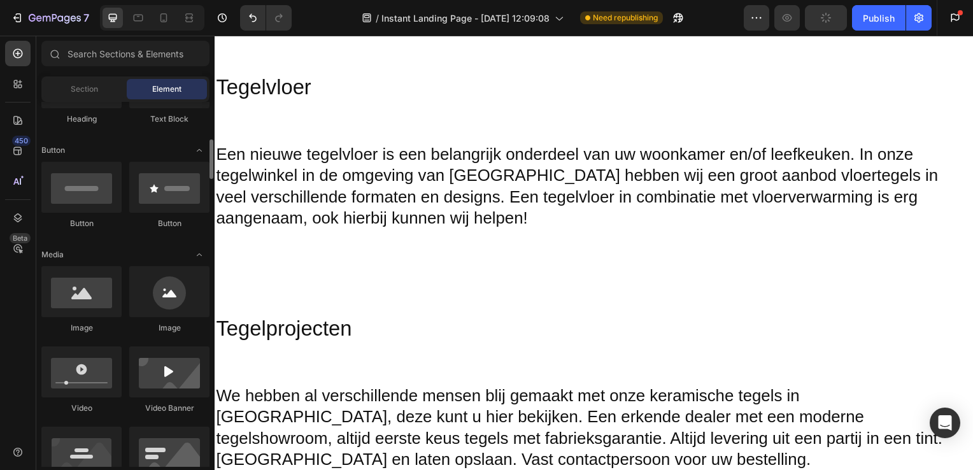
scroll to position [270, 0]
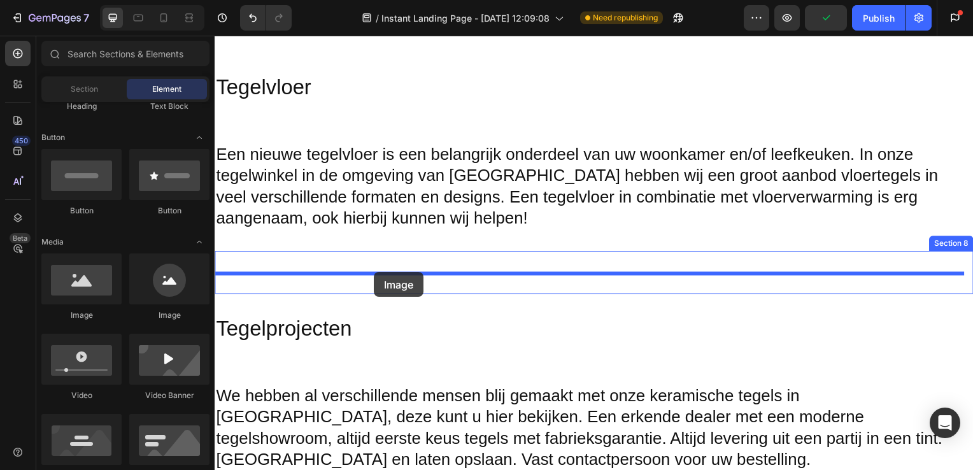
drag, startPoint x: 296, startPoint y: 318, endPoint x: 385, endPoint y: 275, distance: 100.0
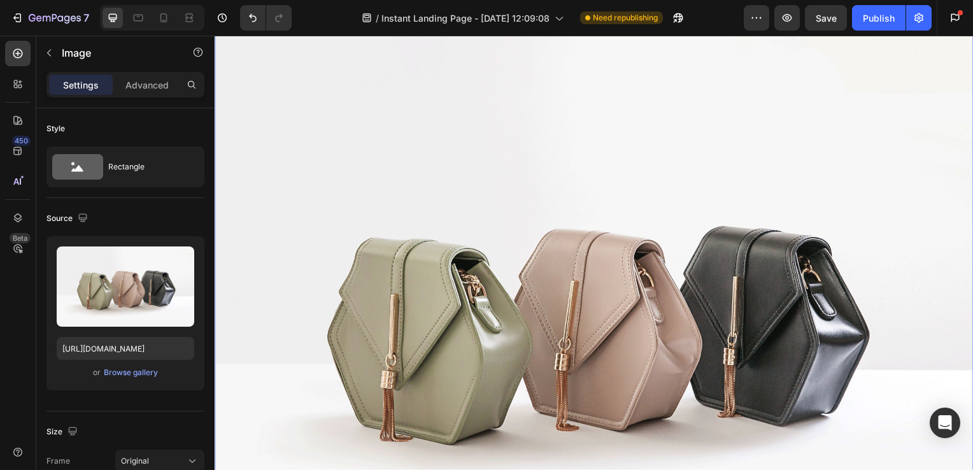
scroll to position [1412, 0]
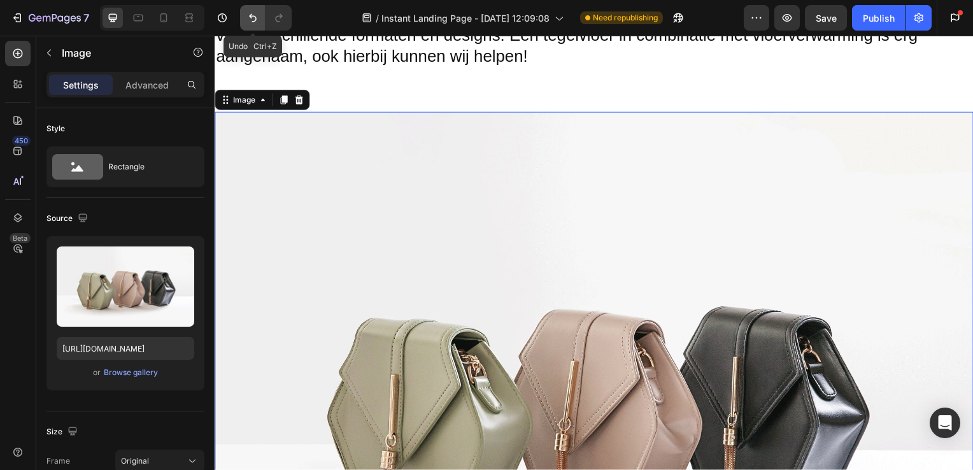
click at [259, 17] on icon "Undo/Redo" at bounding box center [253, 17] width 13 height 13
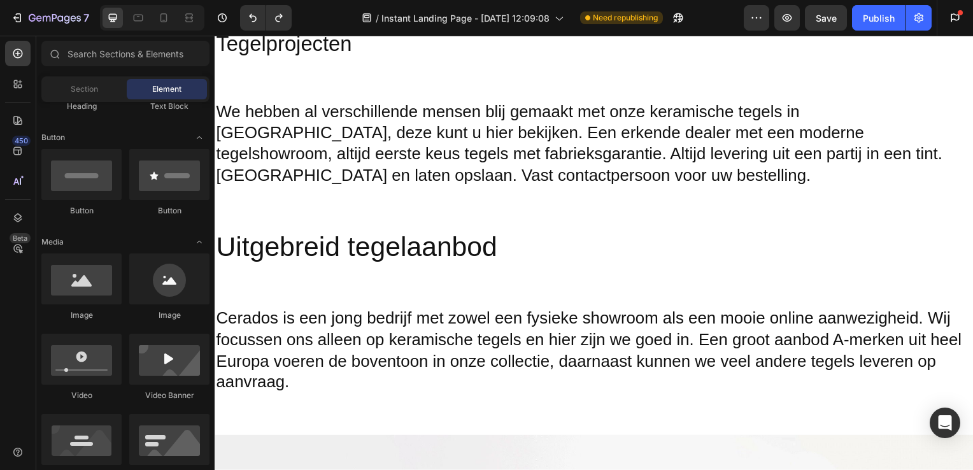
scroll to position [1513, 0]
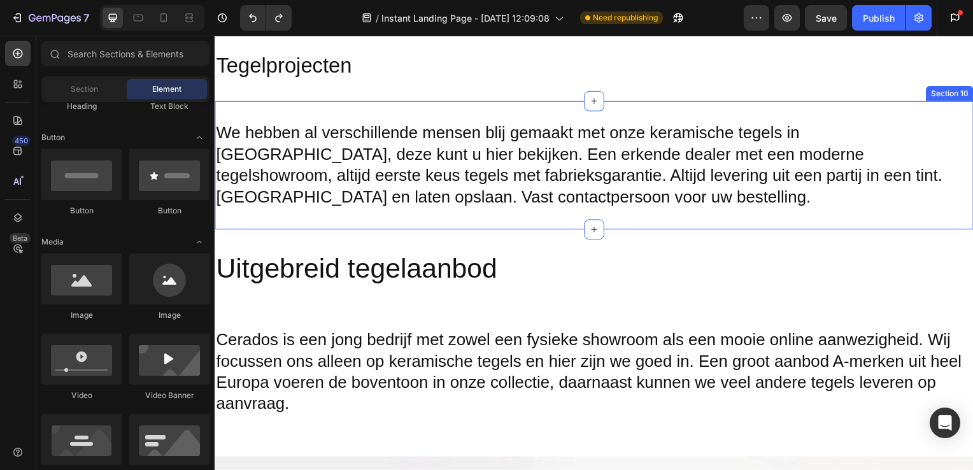
click at [311, 225] on div "We hebben al verschillende mensen blij gemaakt met onze keramische tegels in Ri…" at bounding box center [597, 166] width 764 height 129
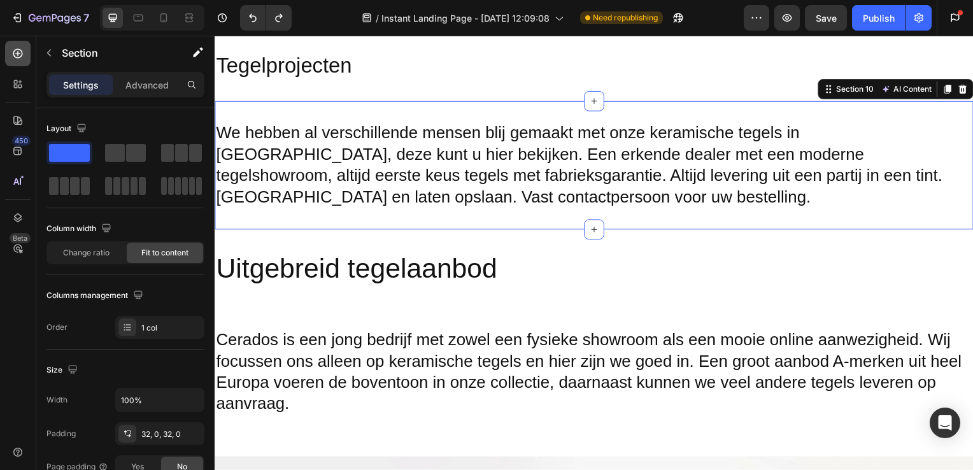
click at [25, 63] on div at bounding box center [17, 53] width 25 height 25
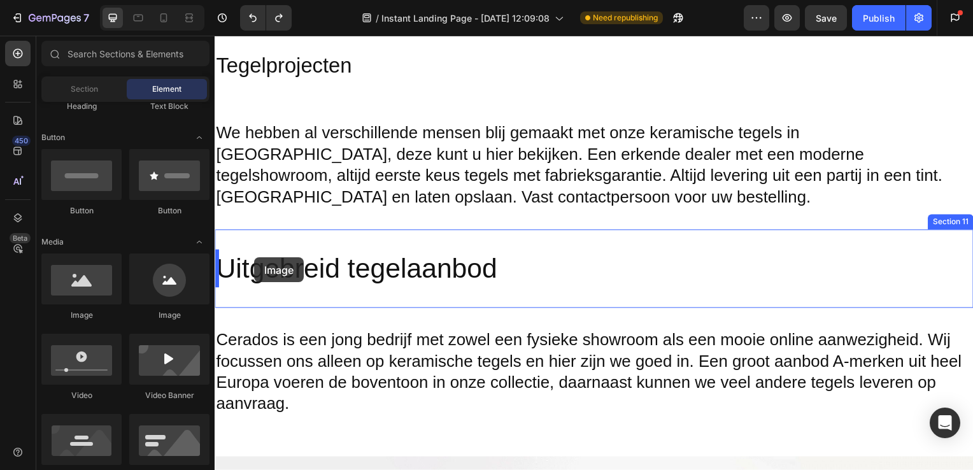
drag, startPoint x: 292, startPoint y: 323, endPoint x: 379, endPoint y: 228, distance: 128.9
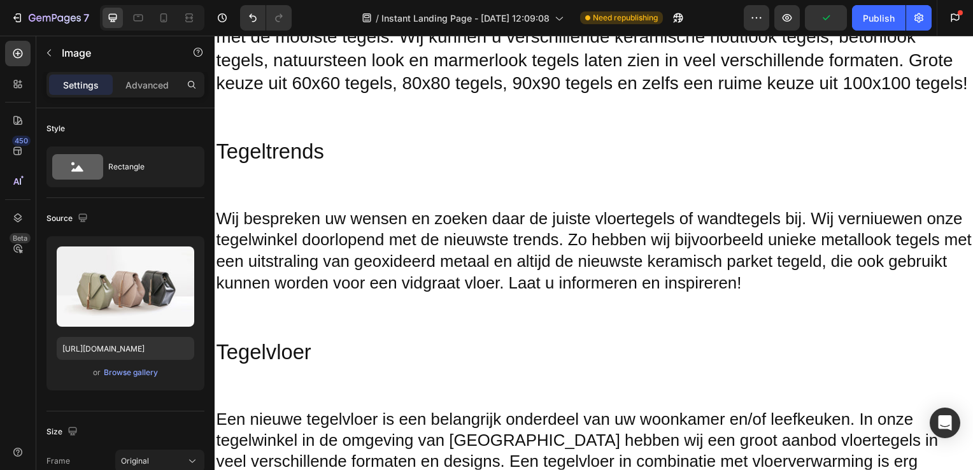
scroll to position [945, 0]
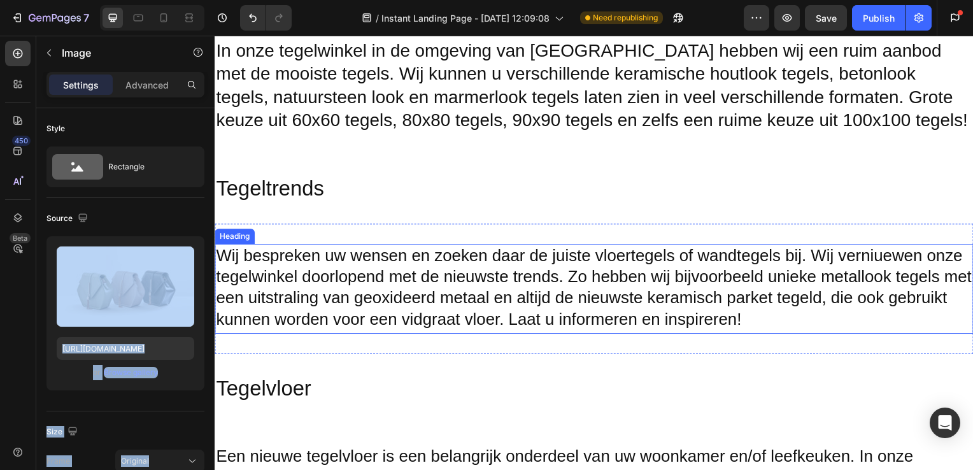
drag, startPoint x: 358, startPoint y: 321, endPoint x: 215, endPoint y: 269, distance: 152.3
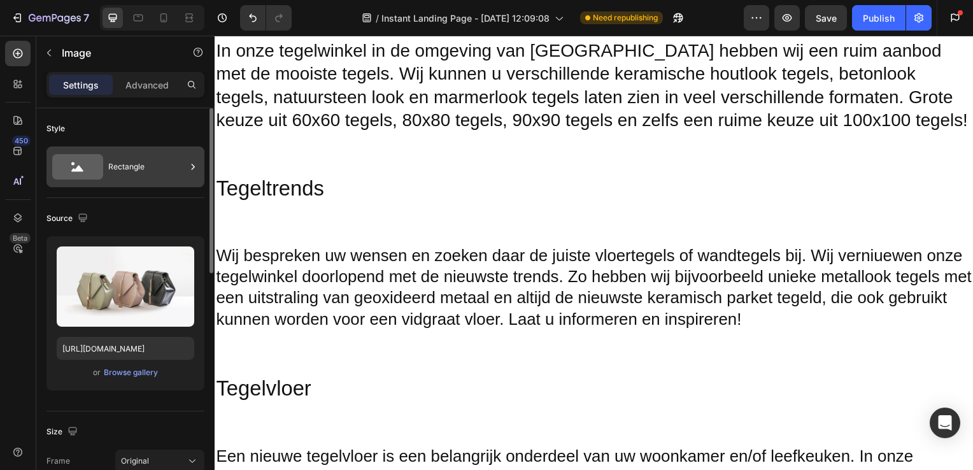
click at [192, 168] on icon at bounding box center [193, 167] width 13 height 13
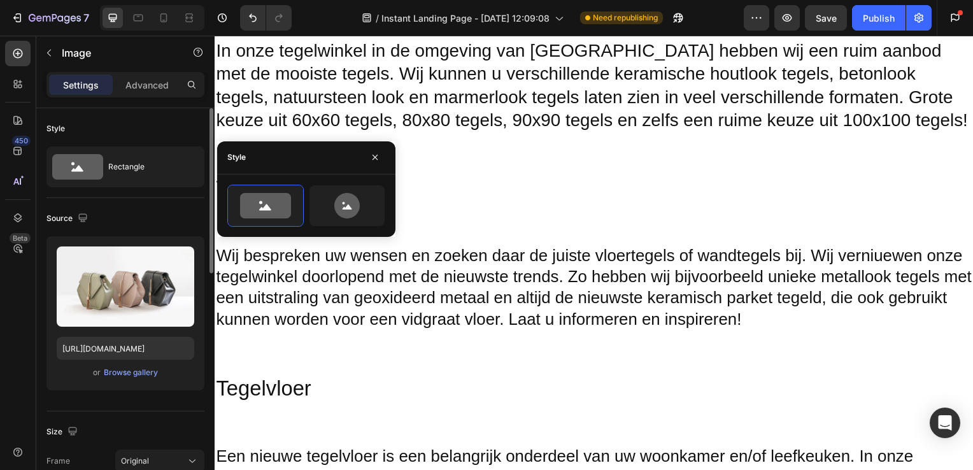
click at [143, 213] on div "Source" at bounding box center [125, 218] width 158 height 20
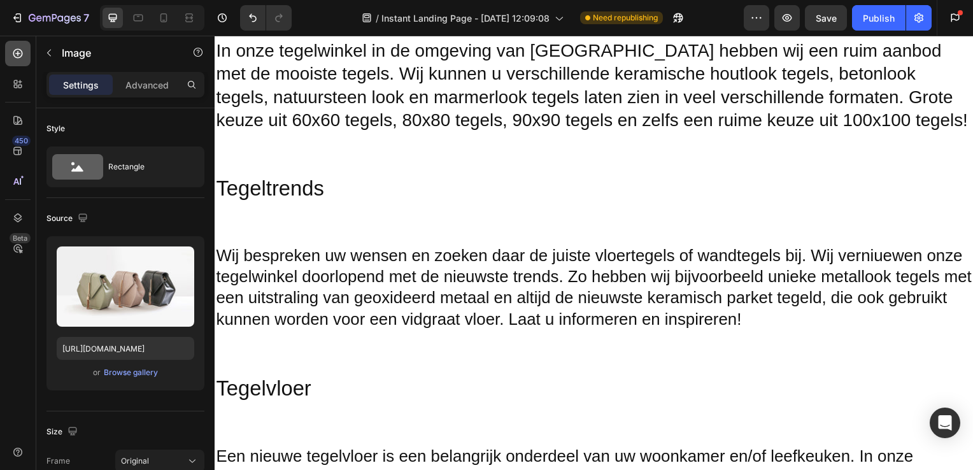
click at [17, 53] on icon at bounding box center [18, 54] width 10 height 10
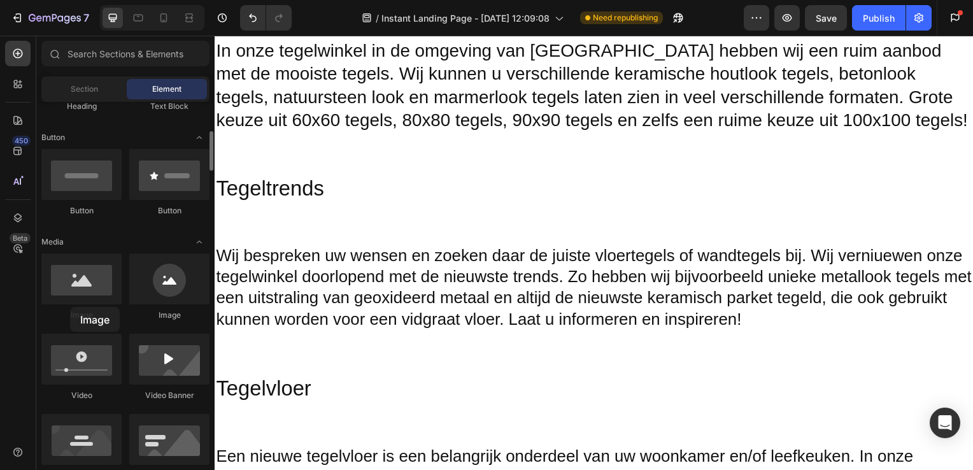
click at [70, 307] on div "Image" at bounding box center [81, 288] width 80 height 68
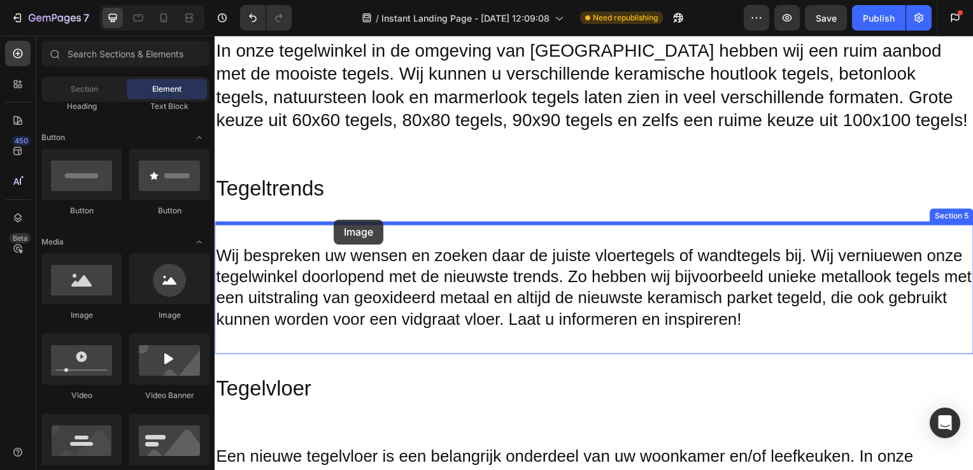
drag, startPoint x: 297, startPoint y: 336, endPoint x: 334, endPoint y: 221, distance: 120.5
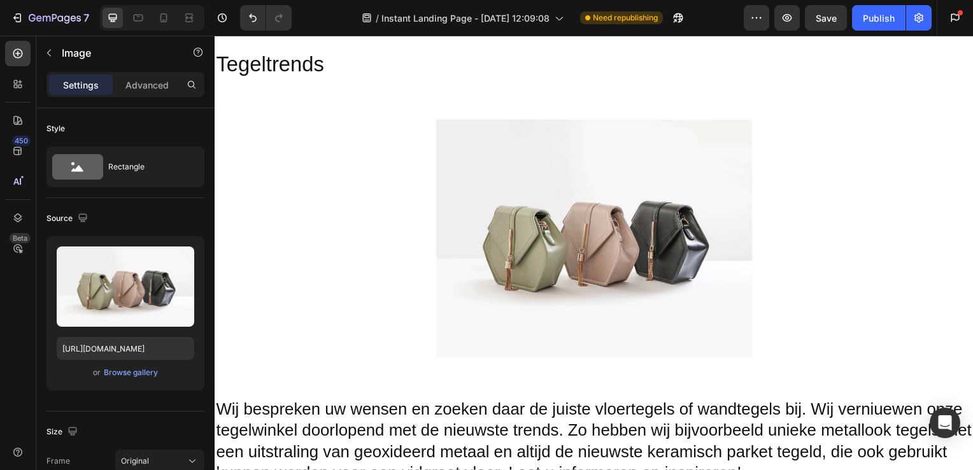
scroll to position [1075, 0]
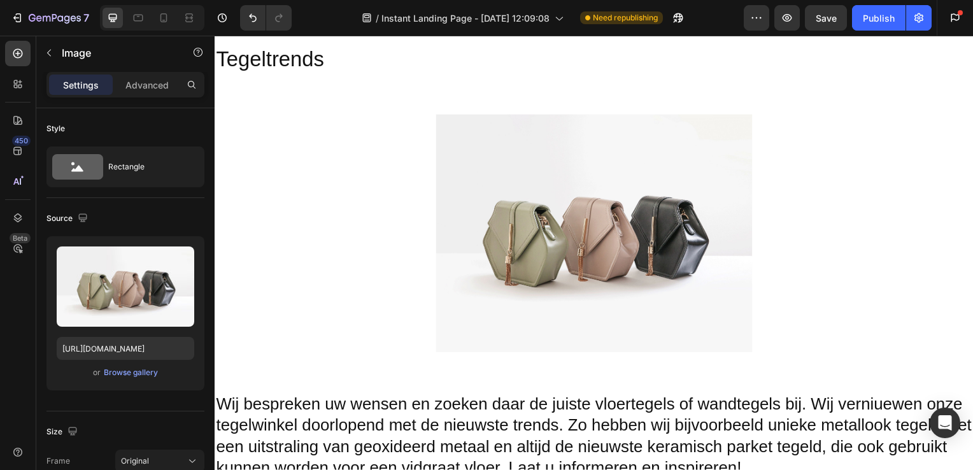
click at [487, 235] on img at bounding box center [597, 234] width 318 height 239
click at [526, 237] on img at bounding box center [597, 234] width 318 height 239
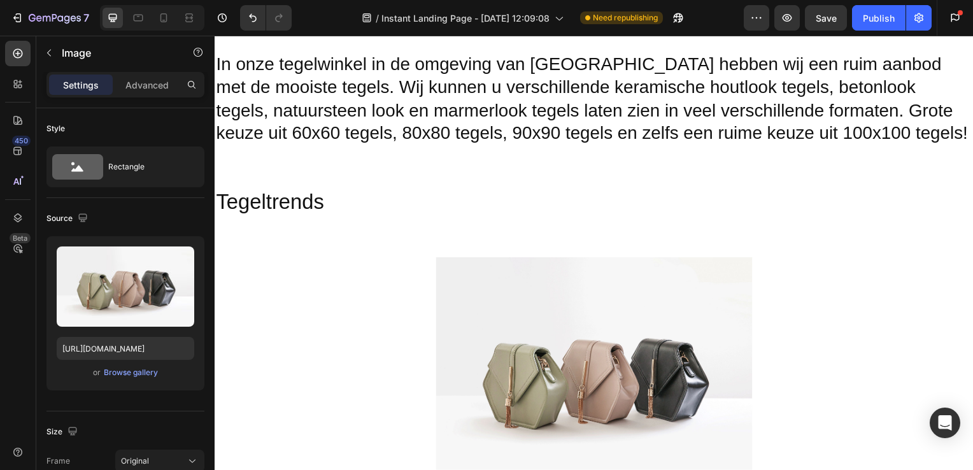
scroll to position [924, 0]
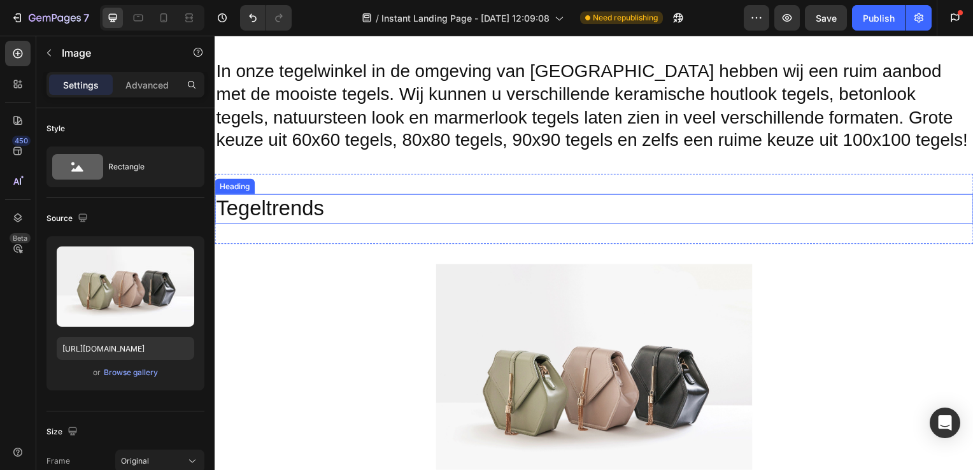
click at [283, 211] on h2 "Tegeltrends" at bounding box center [597, 211] width 764 height 30
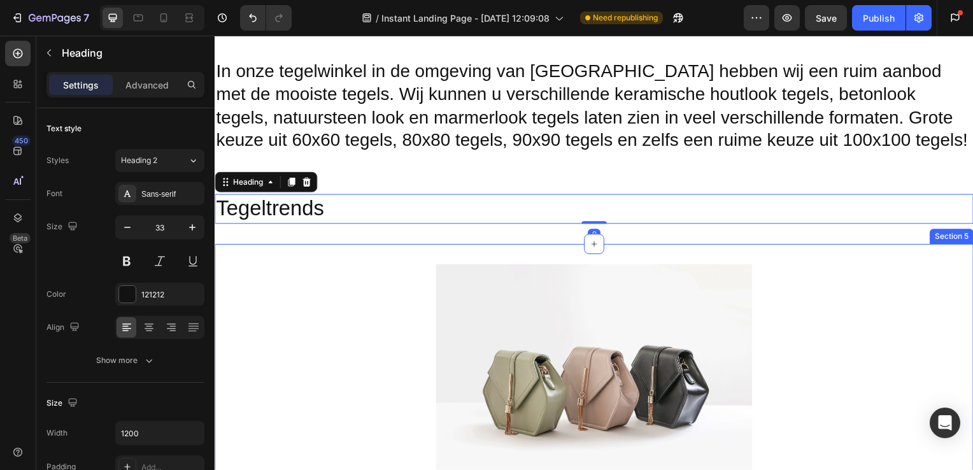
scroll to position [945, 0]
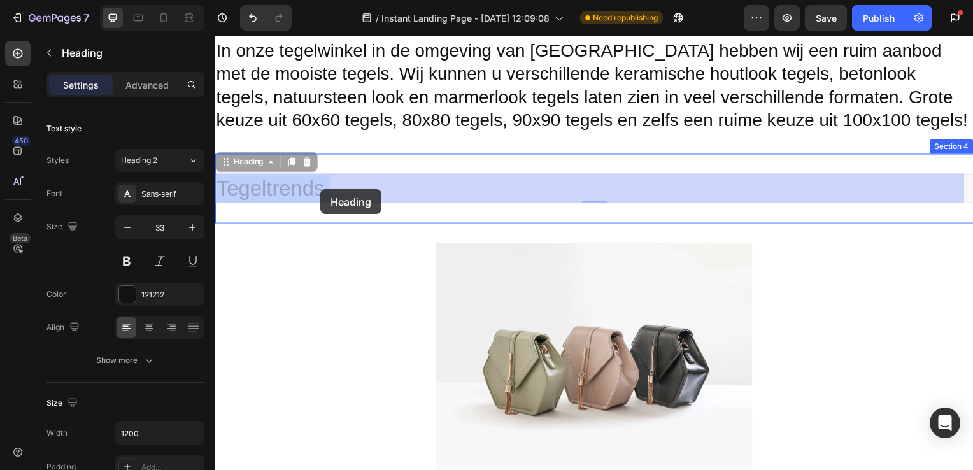
drag, startPoint x: 225, startPoint y: 185, endPoint x: 321, endPoint y: 190, distance: 96.3
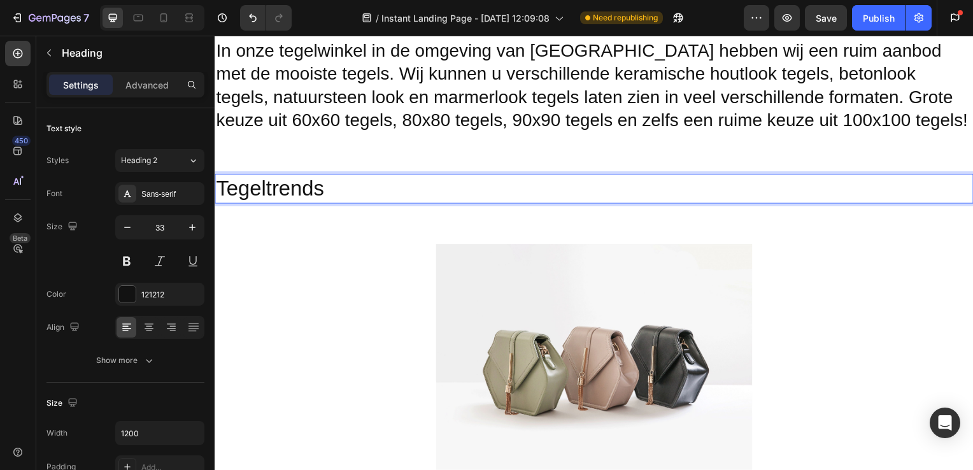
click at [339, 187] on p "Tegeltrends" at bounding box center [597, 189] width 762 height 27
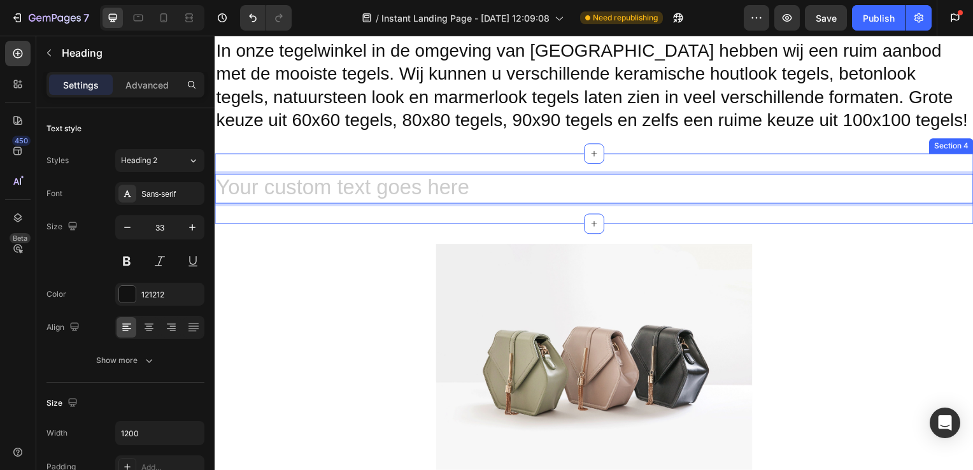
click at [362, 167] on div "Heading 0 Section 4" at bounding box center [597, 190] width 764 height 71
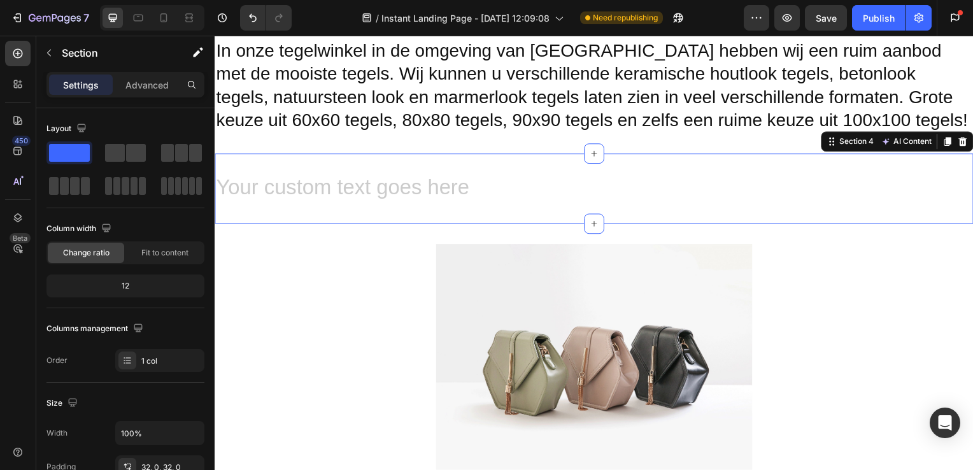
click at [369, 179] on h2 "Rich Text Editor. Editing area: main" at bounding box center [597, 190] width 764 height 30
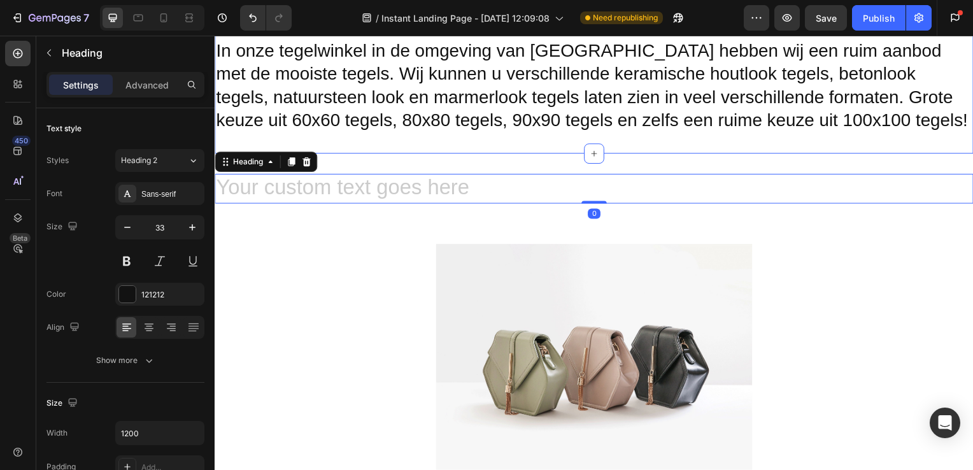
click at [429, 152] on div "Soortentegels Heading In onze tegelwinkel in de omgeving van [GEOGRAPHIC_DATA] …" at bounding box center [597, 57] width 764 height 193
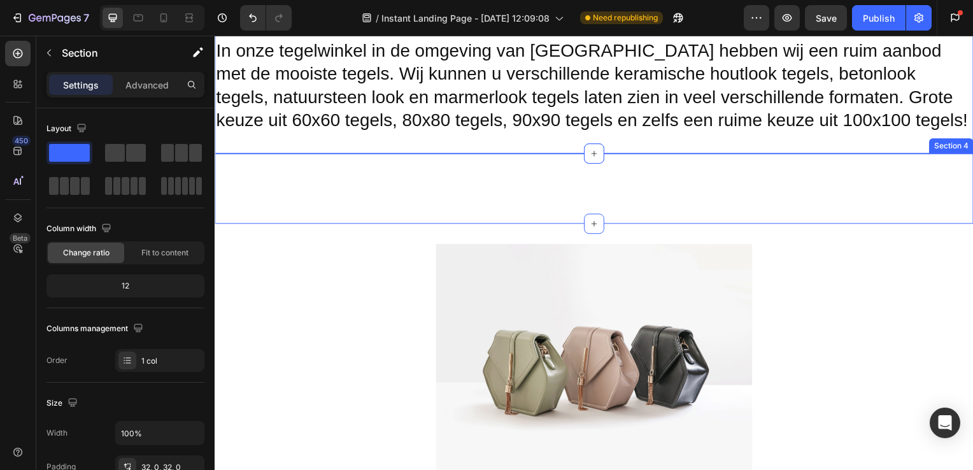
click at [424, 171] on div "Heading Section 4" at bounding box center [597, 190] width 764 height 71
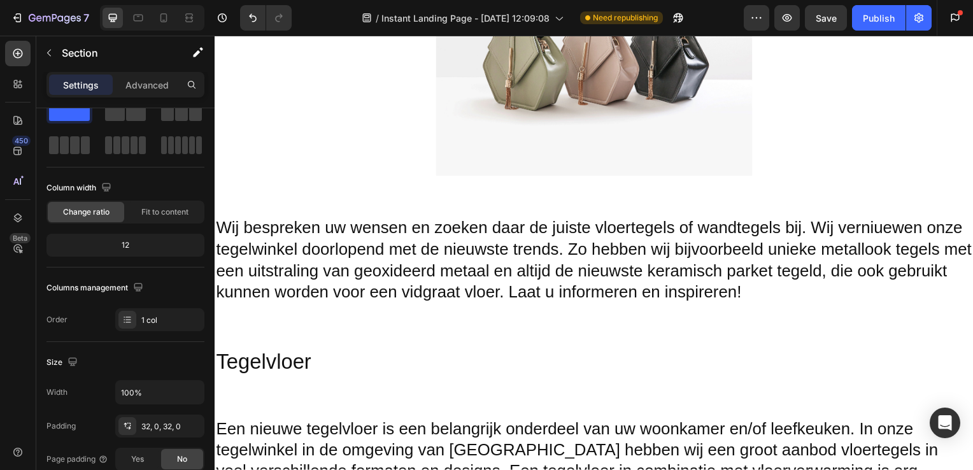
scroll to position [1183, 0]
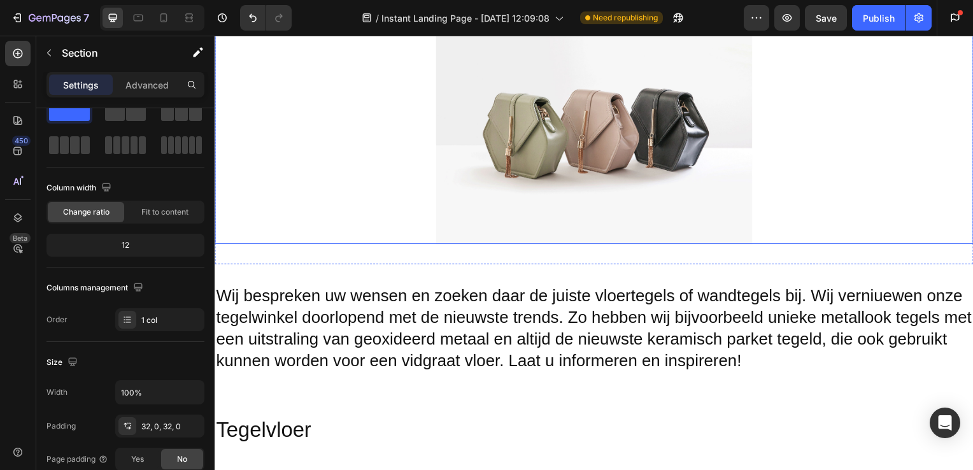
click at [324, 222] on div at bounding box center [597, 126] width 764 height 239
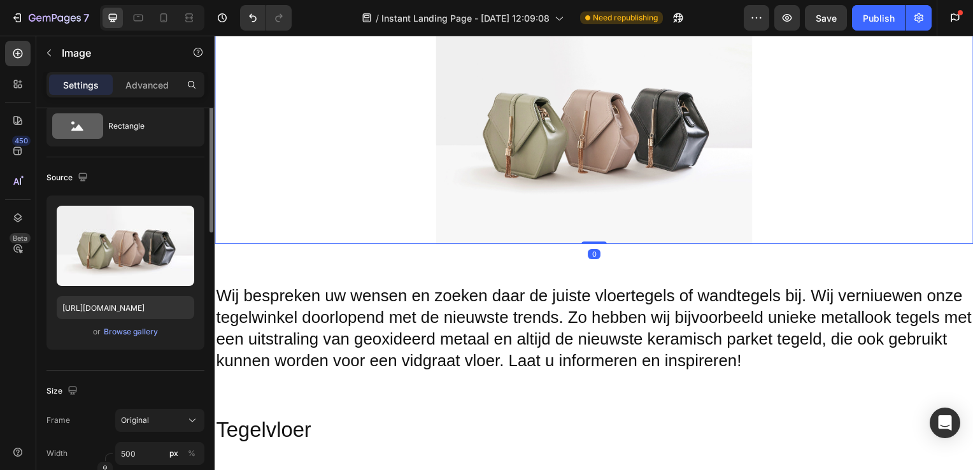
scroll to position [0, 0]
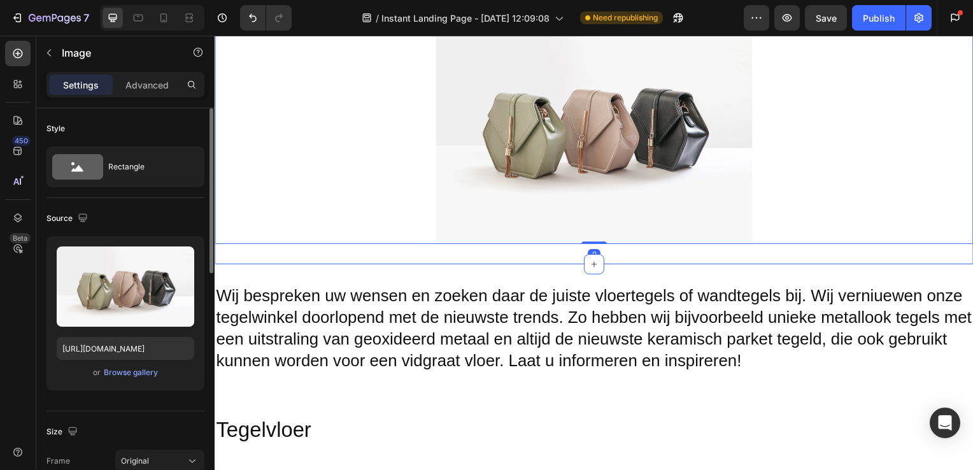
click at [283, 261] on div "Image 0 Section 5" at bounding box center [597, 127] width 764 height 280
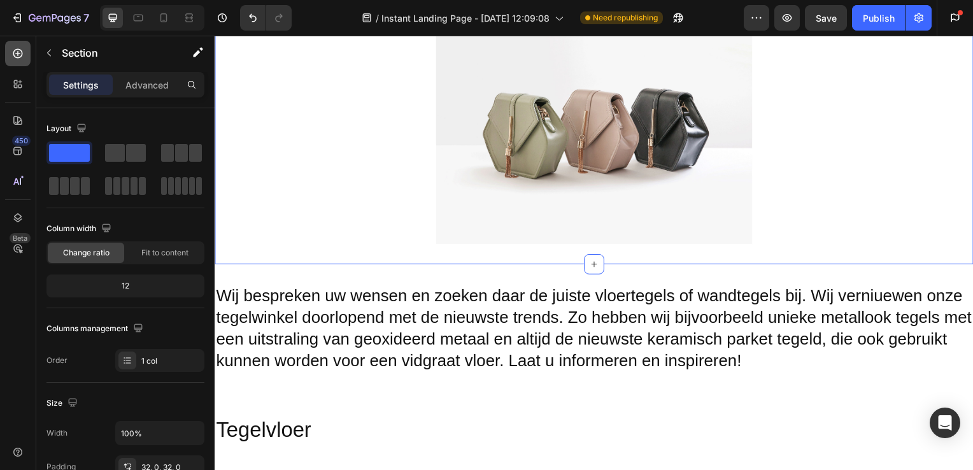
click at [13, 54] on icon at bounding box center [18, 54] width 10 height 10
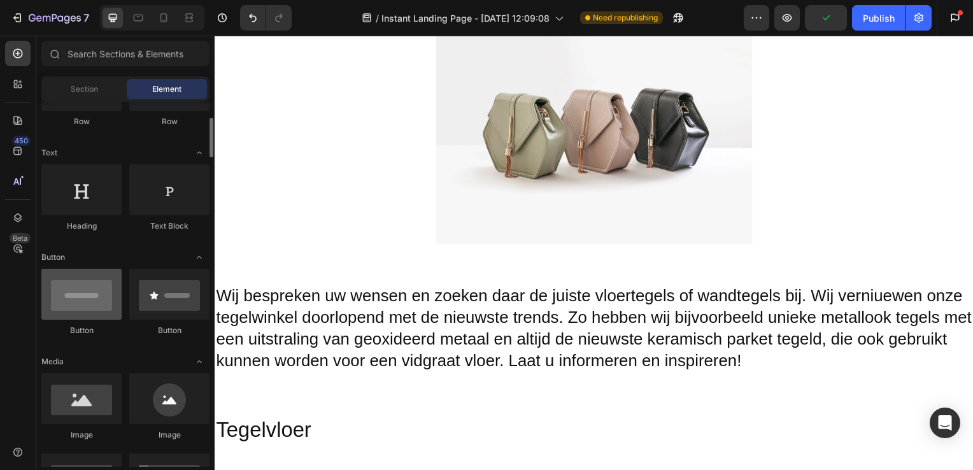
scroll to position [150, 0]
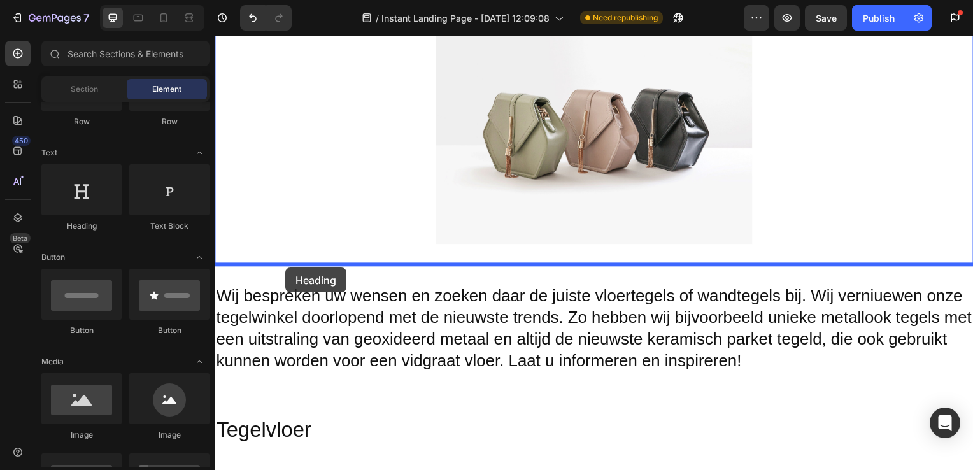
drag, startPoint x: 294, startPoint y: 229, endPoint x: 286, endPoint y: 269, distance: 40.8
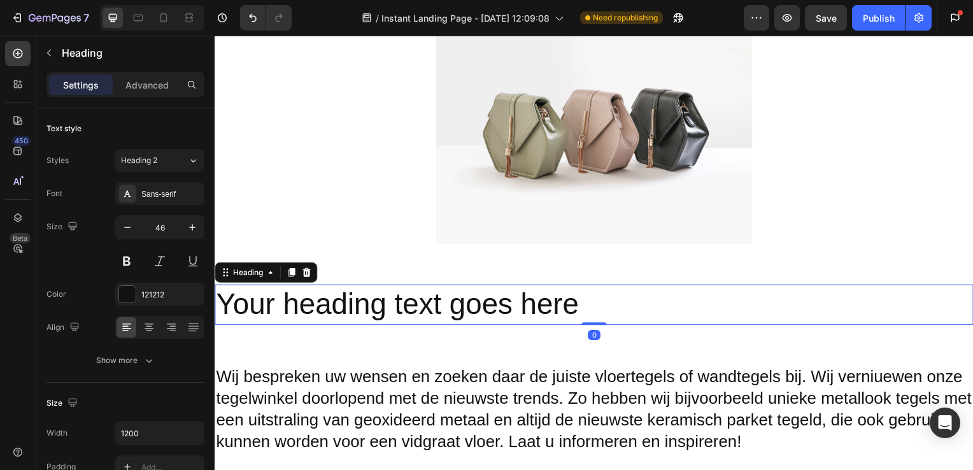
click at [351, 331] on div "Your heading text goes here Heading 0 Section 6" at bounding box center [597, 307] width 764 height 82
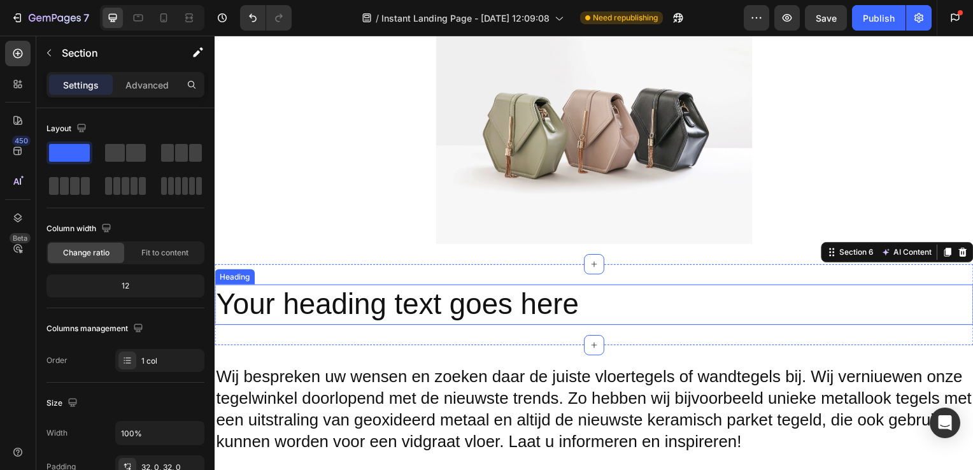
click at [358, 309] on h2 "Your heading text goes here" at bounding box center [597, 307] width 764 height 41
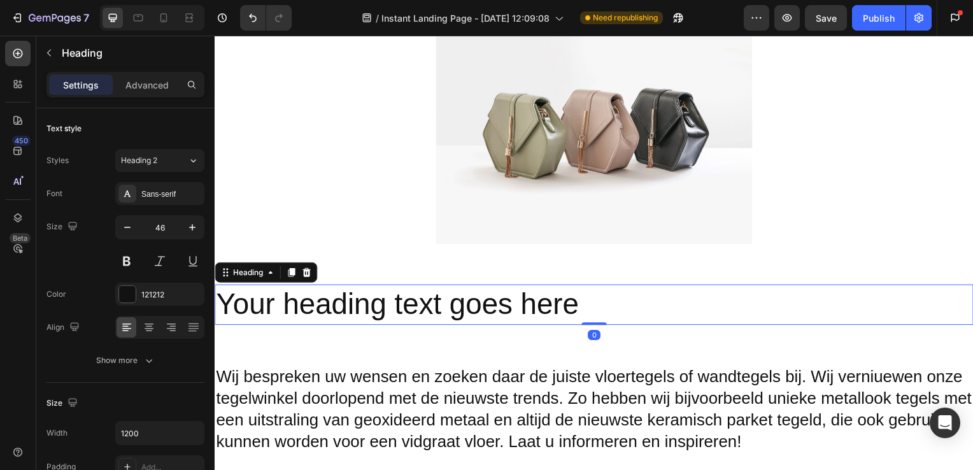
click at [369, 310] on h2 "Your heading text goes here" at bounding box center [597, 307] width 764 height 41
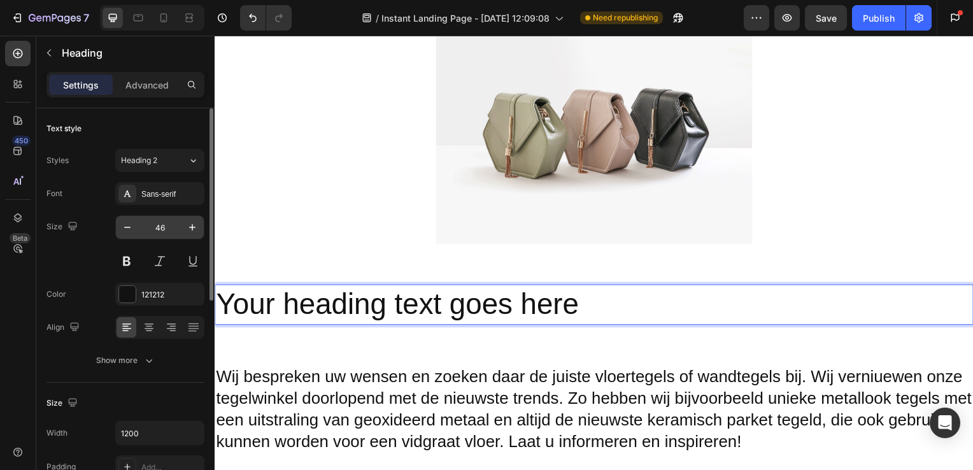
click at [168, 224] on input "46" at bounding box center [160, 227] width 42 height 23
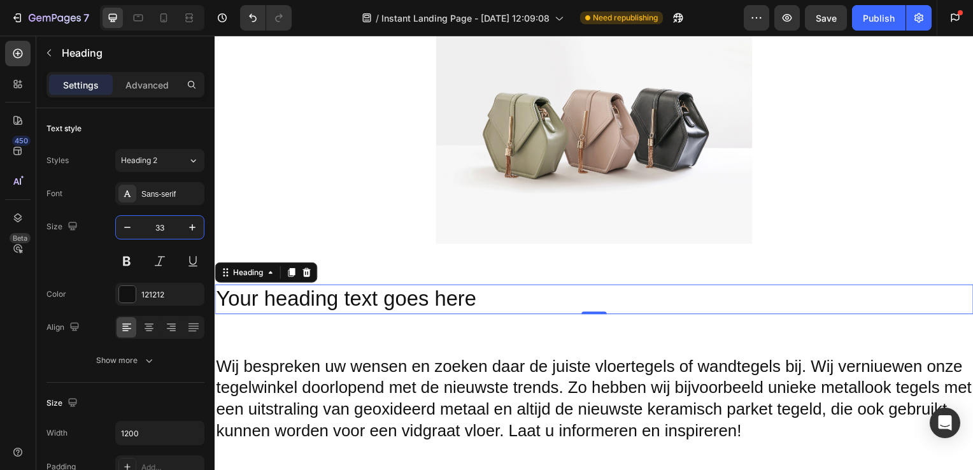
type input "33"
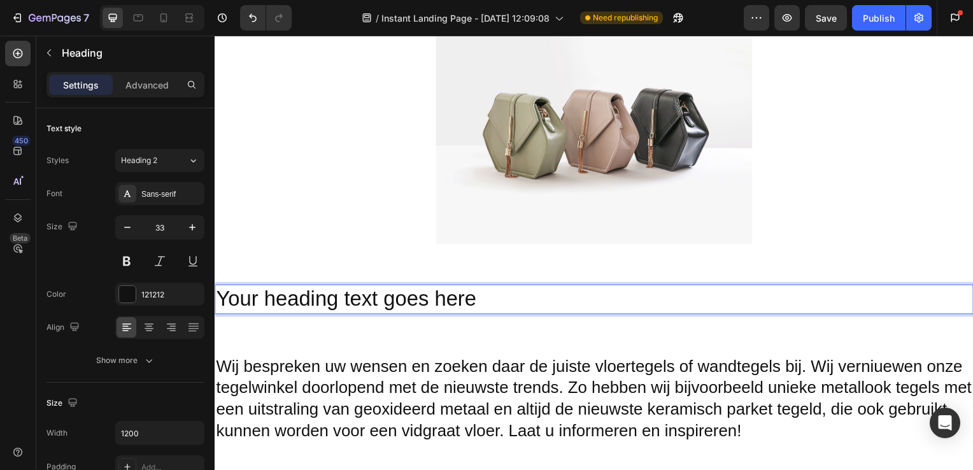
click at [505, 305] on p "Your heading text goes here" at bounding box center [597, 301] width 762 height 27
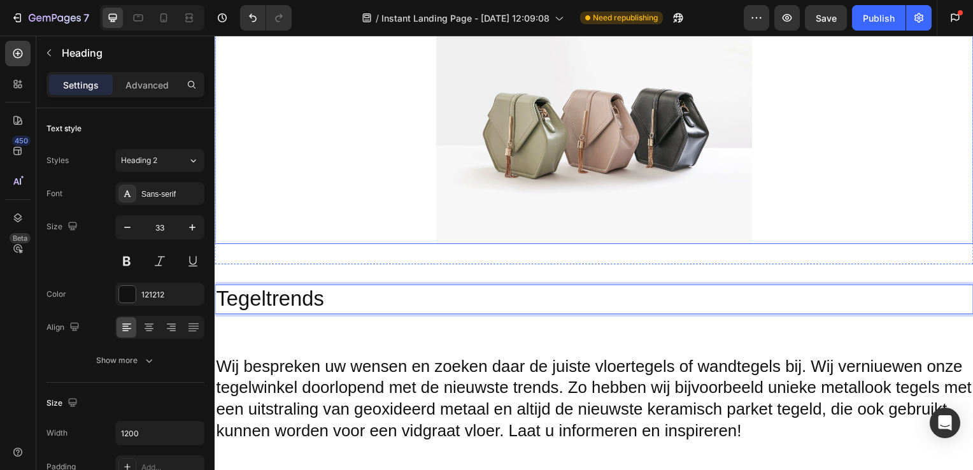
click at [793, 209] on div at bounding box center [597, 126] width 764 height 239
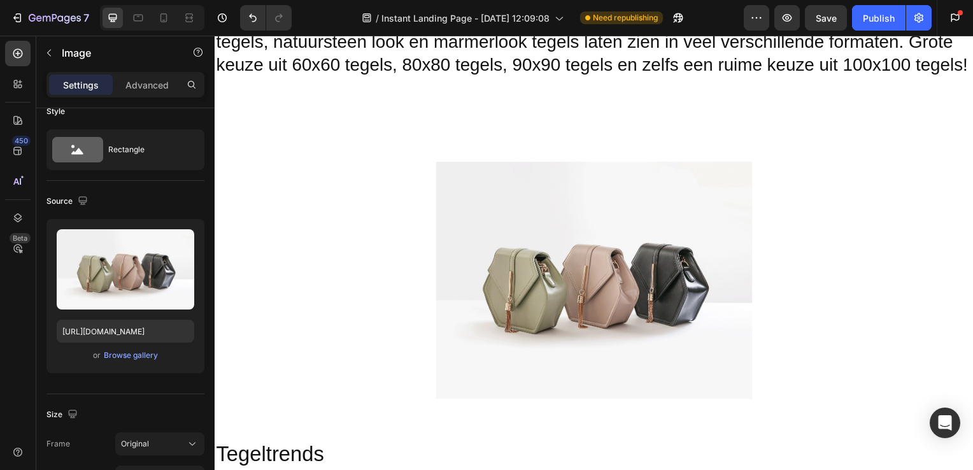
scroll to position [998, 0]
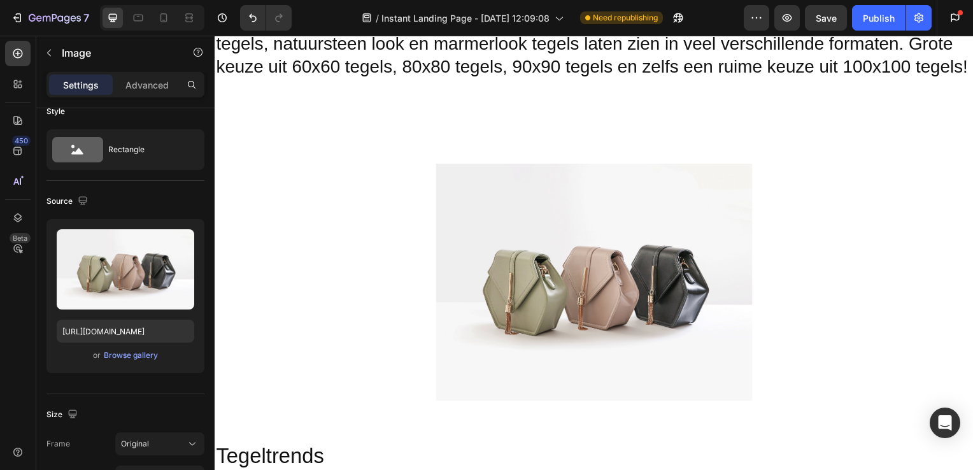
click at [562, 283] on img at bounding box center [597, 284] width 318 height 239
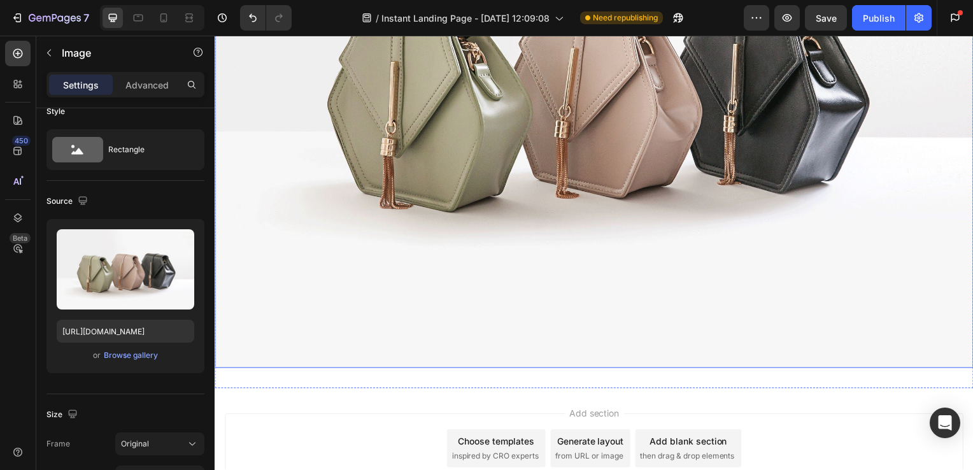
scroll to position [3138, 0]
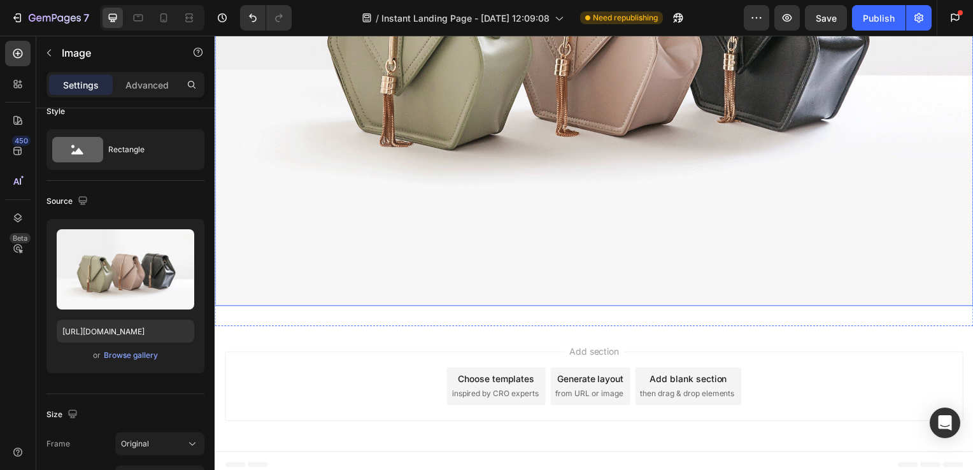
click at [514, 281] on img at bounding box center [597, 21] width 764 height 573
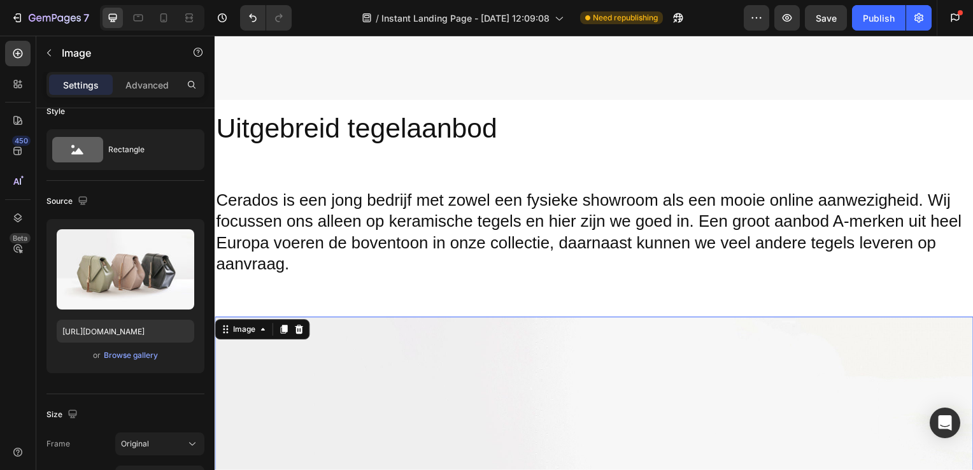
scroll to position [2560, 0]
click at [536, 217] on h2 "Cerados is een jong bedrijf met zowel een fysieke showroom als een mooie online…" at bounding box center [597, 234] width 764 height 89
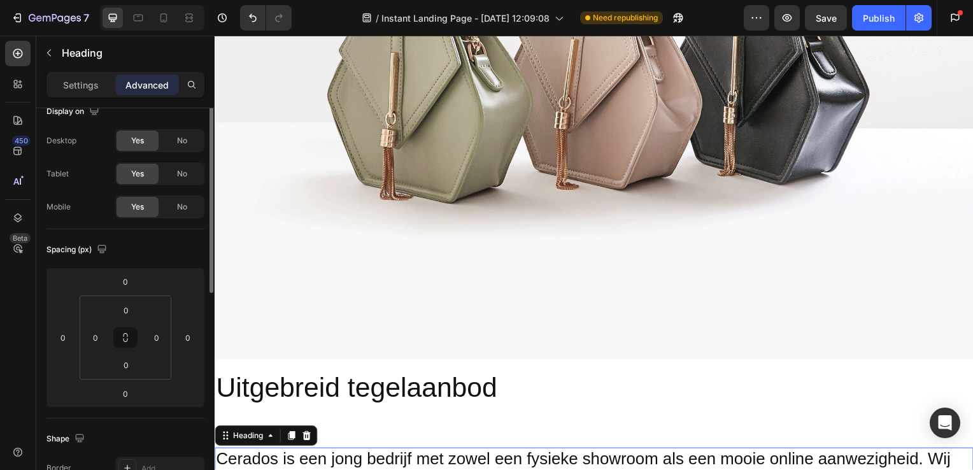
scroll to position [0, 0]
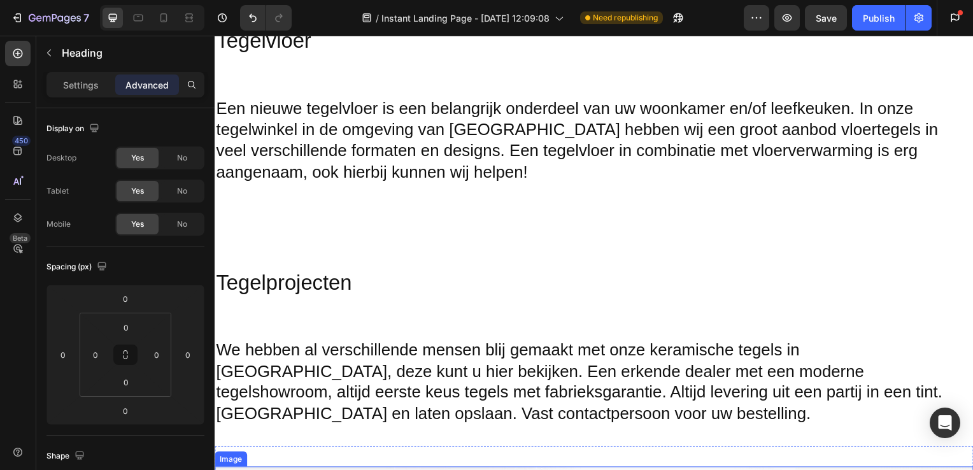
click at [538, 234] on div "Heading Section 10" at bounding box center [597, 227] width 764 height 43
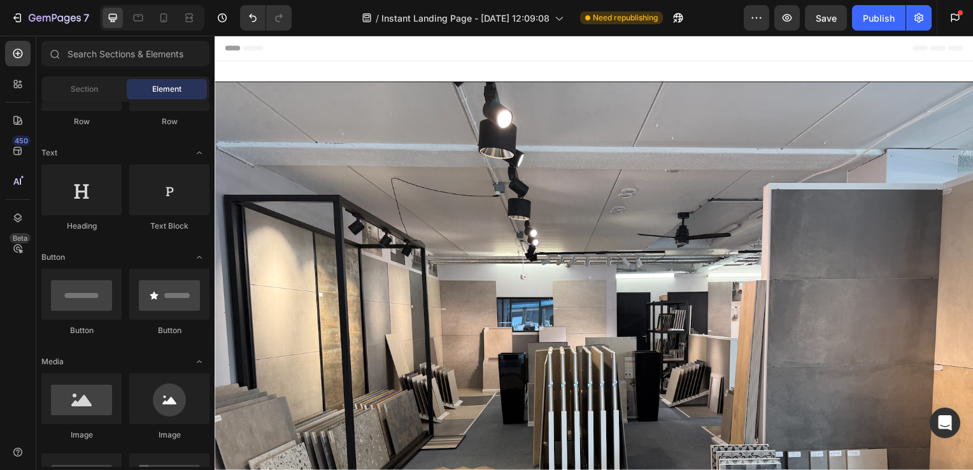
drag, startPoint x: 234, startPoint y: 46, endPoint x: 278, endPoint y: 53, distance: 43.8
click at [278, 53] on div at bounding box center [597, 48] width 744 height 25
click at [256, 51] on div at bounding box center [597, 48] width 744 height 25
click at [248, 50] on icon at bounding box center [253, 48] width 20 height 5
drag, startPoint x: 230, startPoint y: 46, endPoint x: 259, endPoint y: 48, distance: 29.3
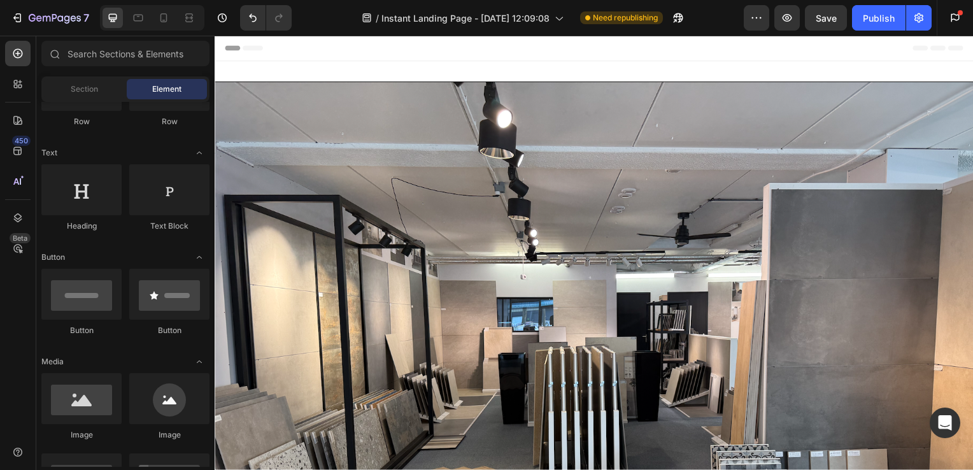
click at [259, 48] on icon at bounding box center [244, 48] width 38 height 5
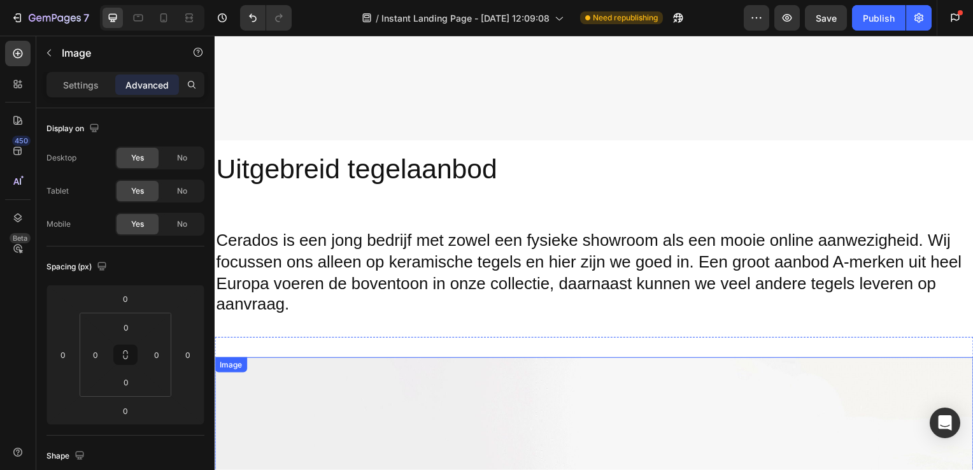
scroll to position [2517, 0]
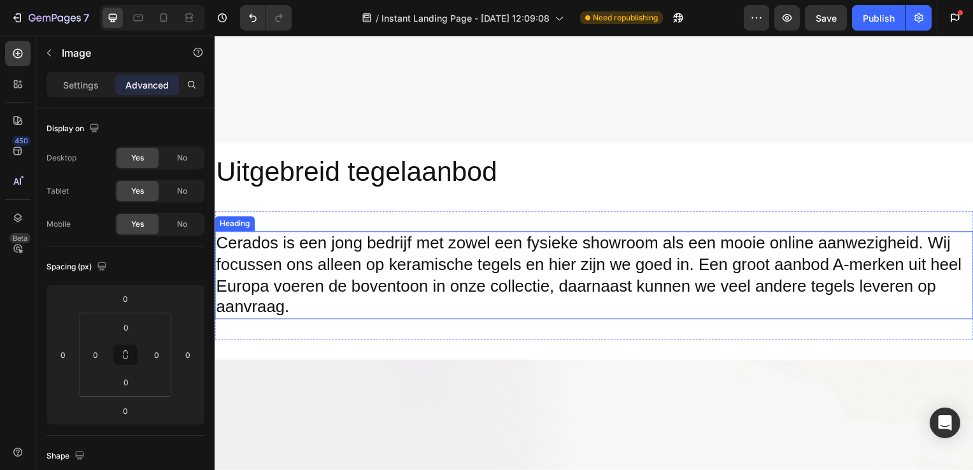
click at [324, 308] on h2 "Cerados is een jong bedrijf met zowel een fysieke showroom als een mooie online…" at bounding box center [597, 277] width 764 height 89
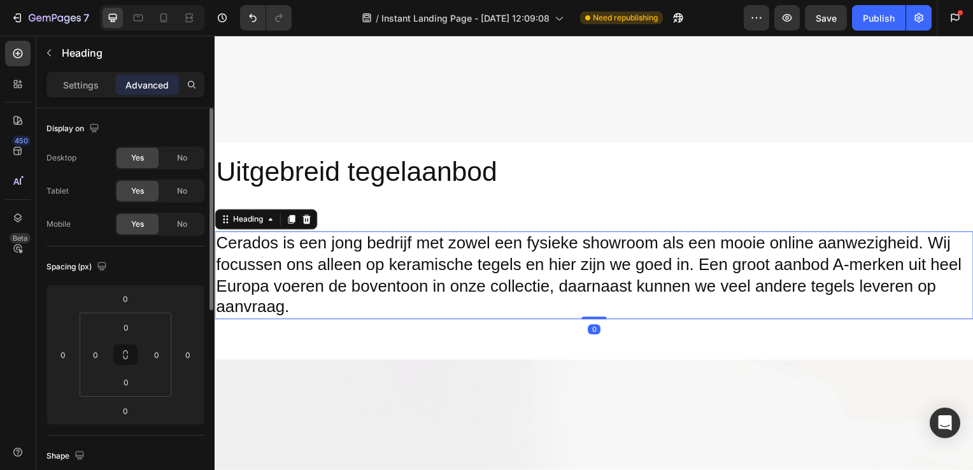
scroll to position [49, 0]
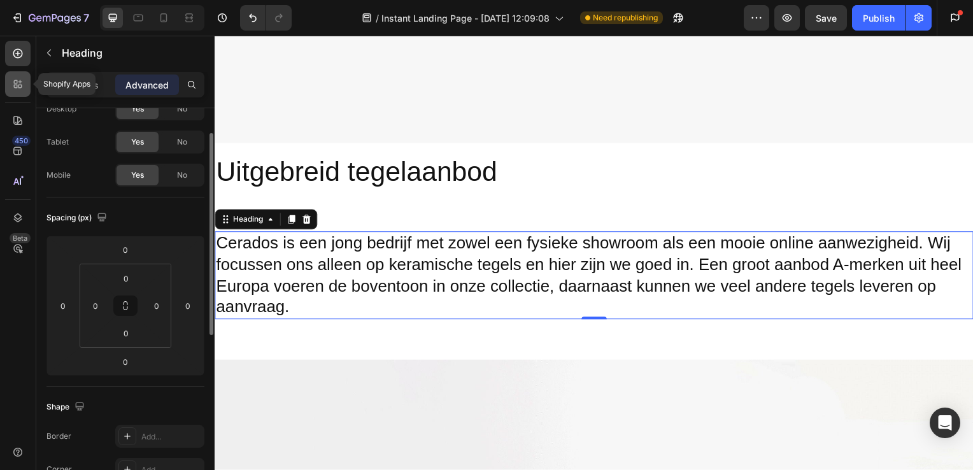
click at [15, 90] on div at bounding box center [17, 83] width 25 height 25
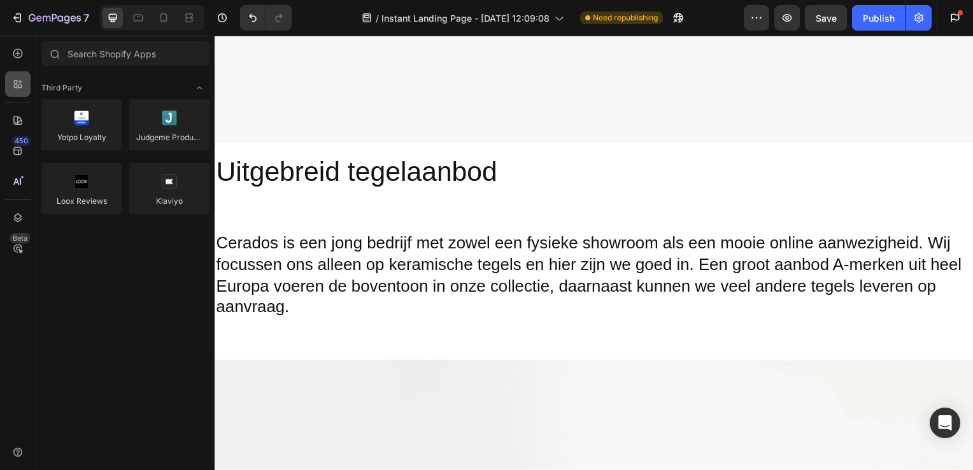
scroll to position [0, 0]
click at [13, 55] on icon at bounding box center [18, 54] width 10 height 10
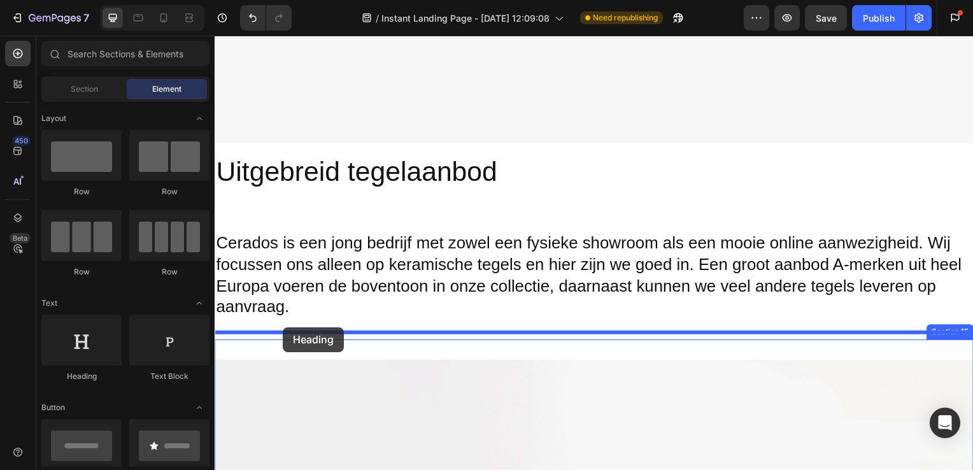
drag, startPoint x: 295, startPoint y: 397, endPoint x: 283, endPoint y: 329, distance: 68.5
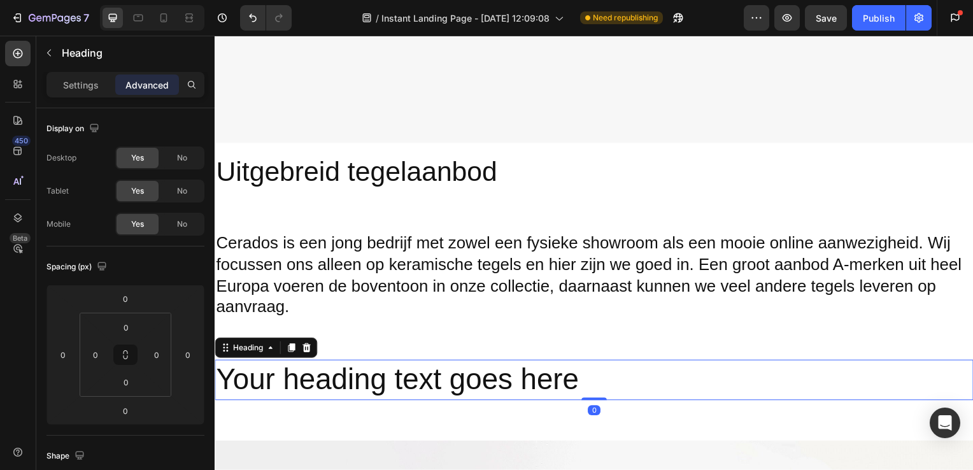
click at [358, 377] on h2 "Your heading text goes here" at bounding box center [597, 382] width 764 height 41
click at [93, 82] on p "Settings" at bounding box center [81, 84] width 36 height 13
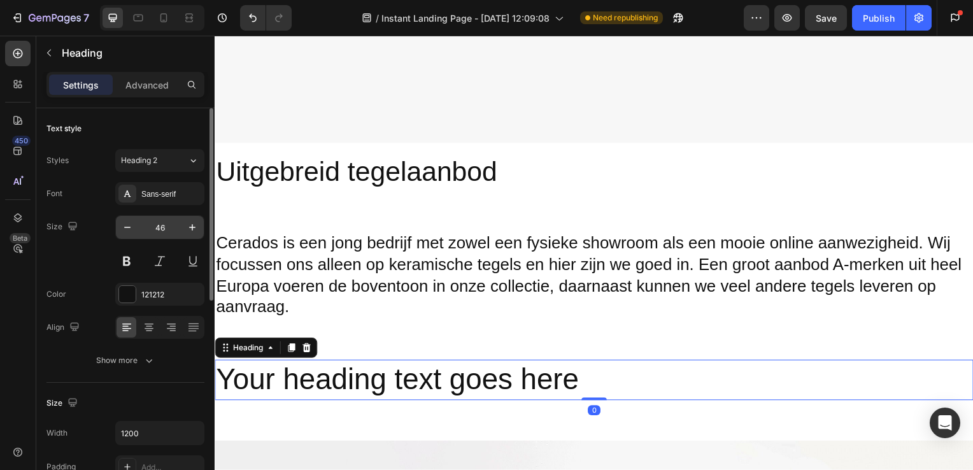
click at [166, 224] on input "46" at bounding box center [160, 227] width 42 height 23
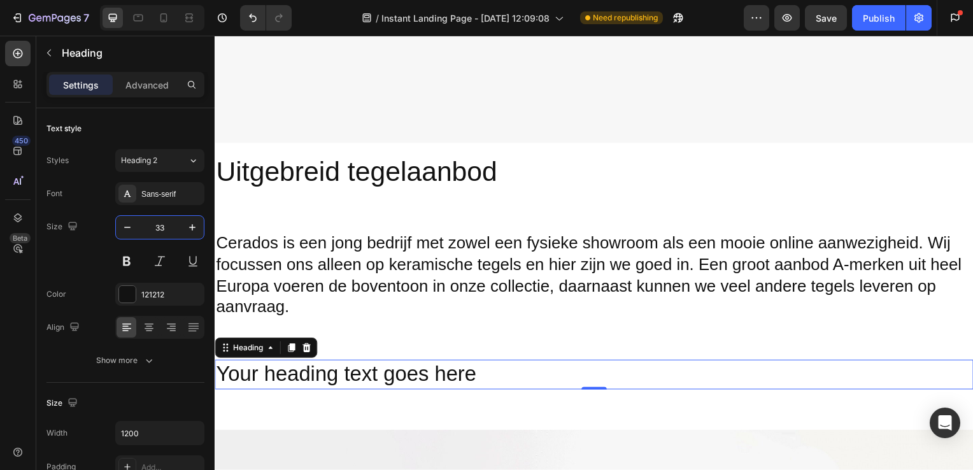
type input "33"
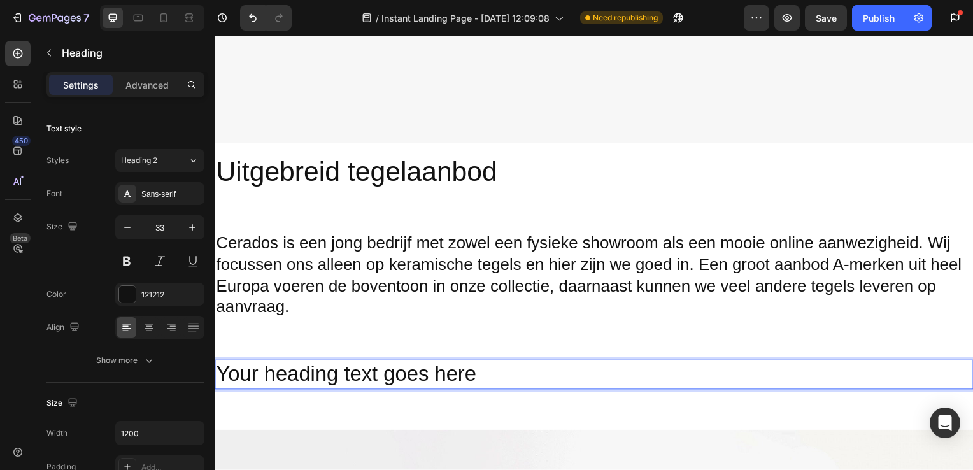
click at [502, 364] on p "Your heading text goes here" at bounding box center [597, 377] width 762 height 27
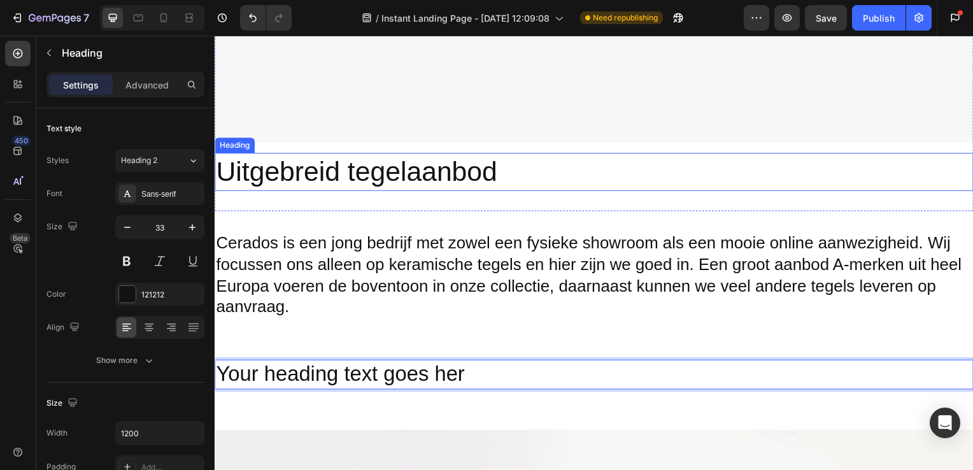
click at [445, 182] on h2 "Uitgebreid tegelaanbod" at bounding box center [597, 173] width 764 height 38
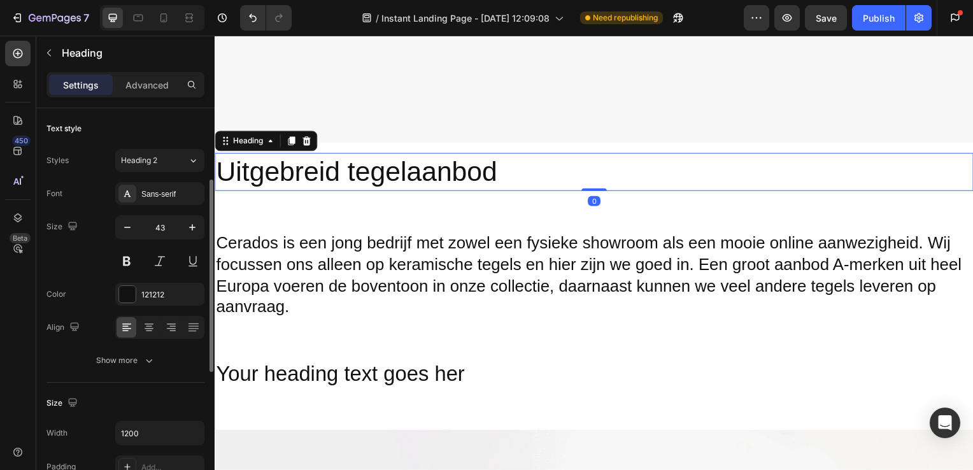
scroll to position [48, 0]
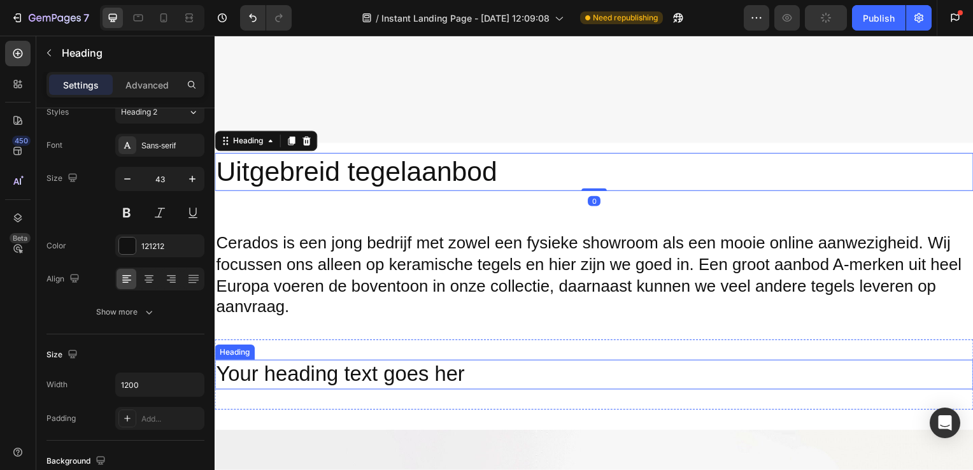
click at [454, 369] on p "Your heading text goes her" at bounding box center [597, 377] width 762 height 27
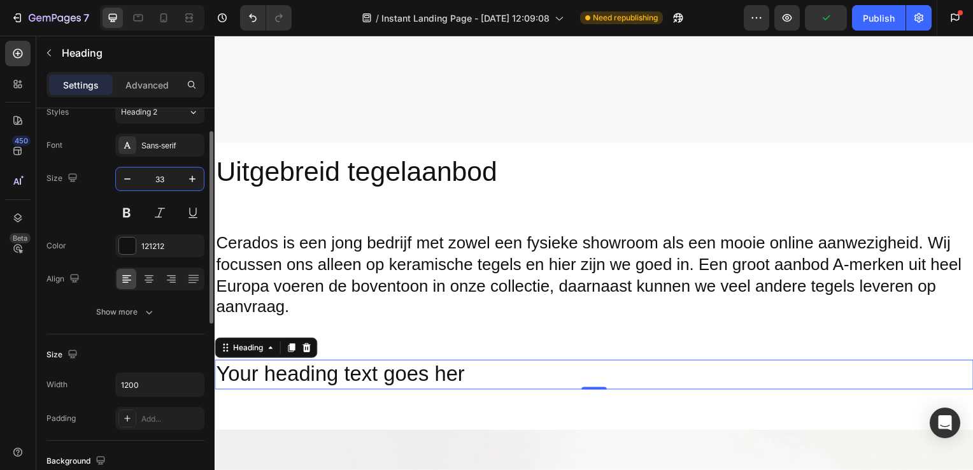
click at [162, 183] on input "33" at bounding box center [160, 179] width 42 height 23
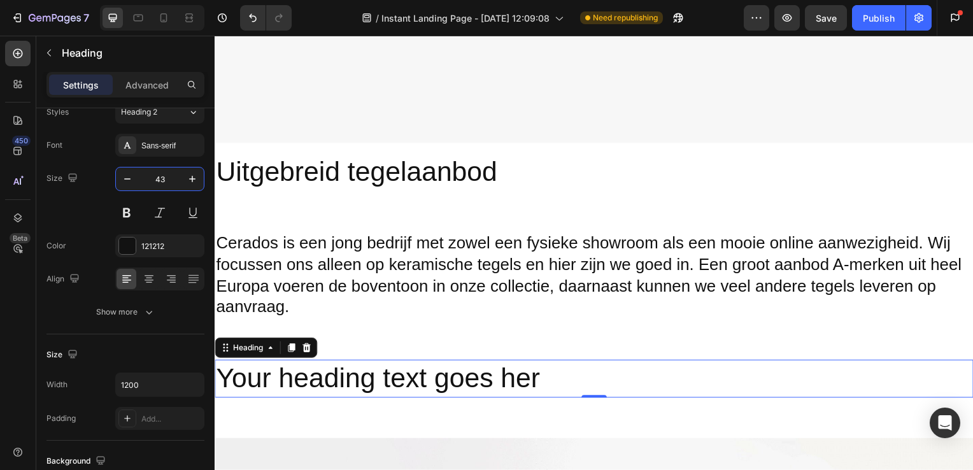
type input "43"
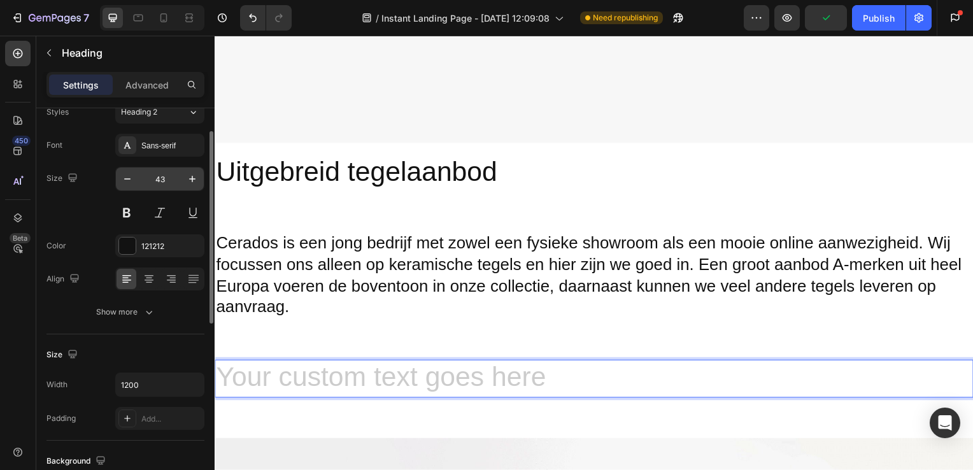
click at [165, 178] on input "43" at bounding box center [160, 179] width 42 height 23
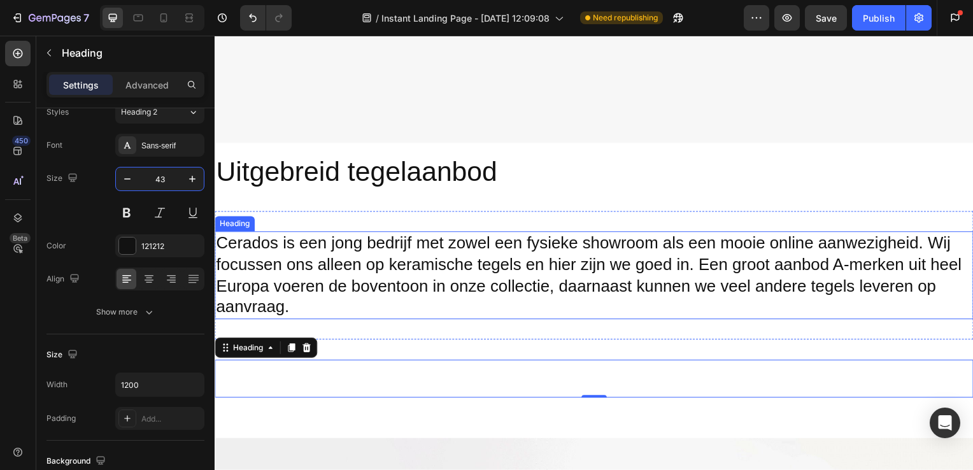
click at [298, 252] on h2 "Cerados is een jong bedrijf met zowel een fysieke showroom als een mooie online…" at bounding box center [597, 277] width 764 height 89
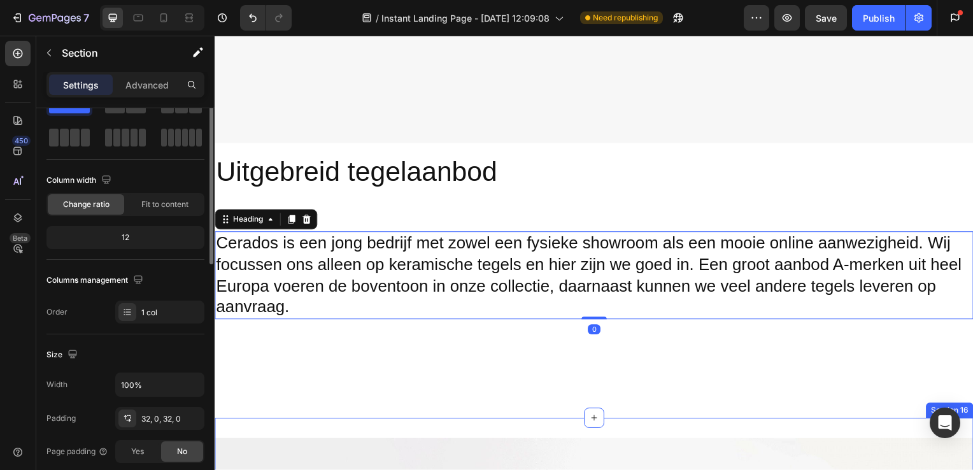
scroll to position [0, 0]
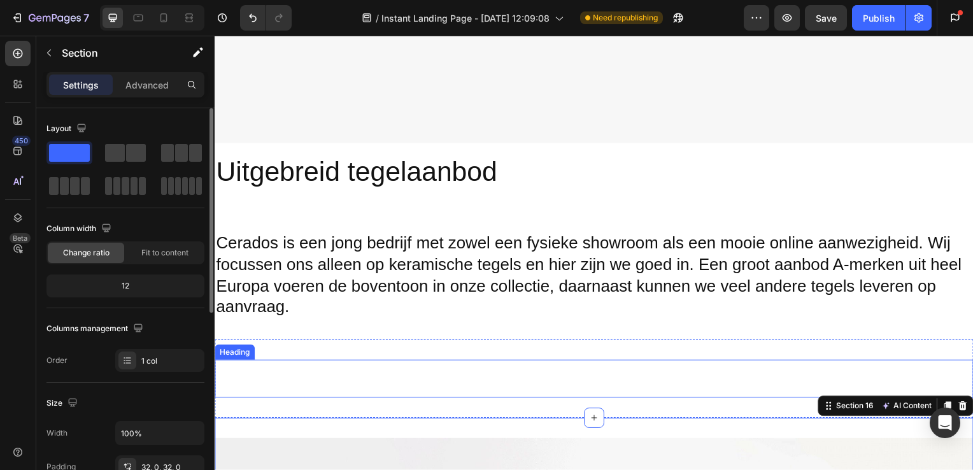
click at [293, 354] on div "Heading Section 15" at bounding box center [597, 381] width 764 height 79
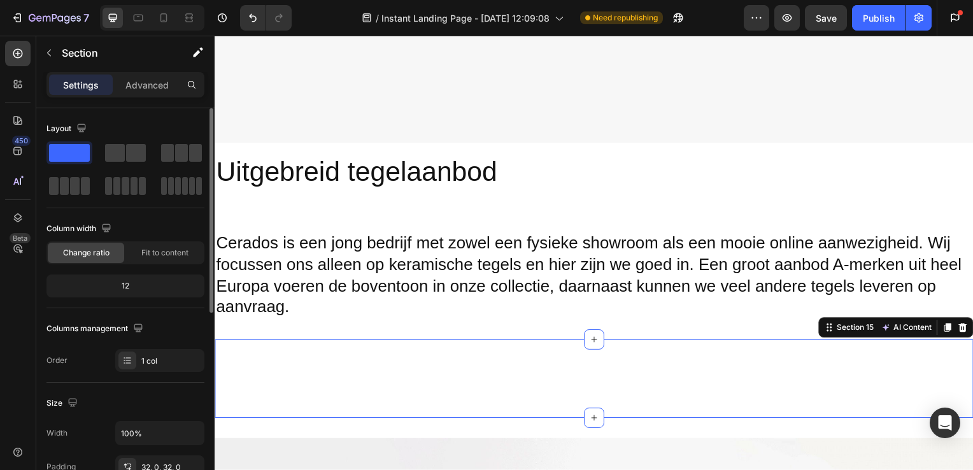
click at [283, 366] on p "Rich Text Editor. Editing area: main" at bounding box center [597, 382] width 762 height 36
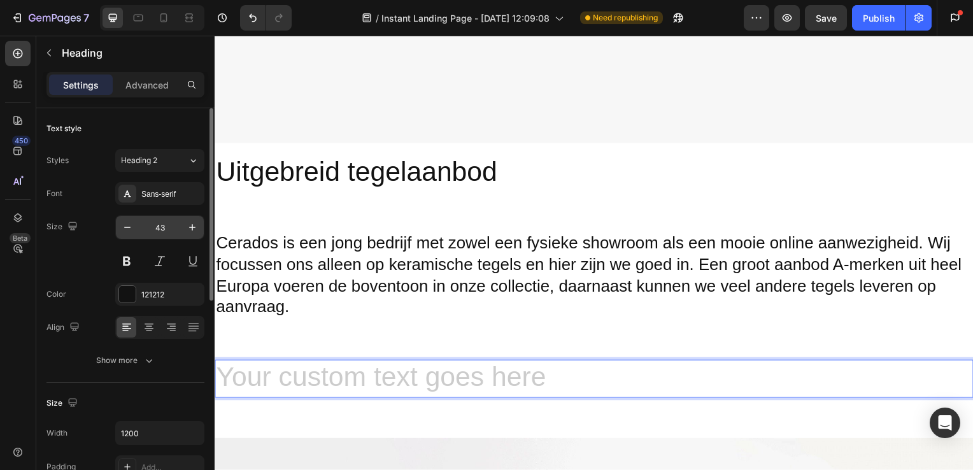
click at [163, 225] on input "43" at bounding box center [160, 227] width 42 height 23
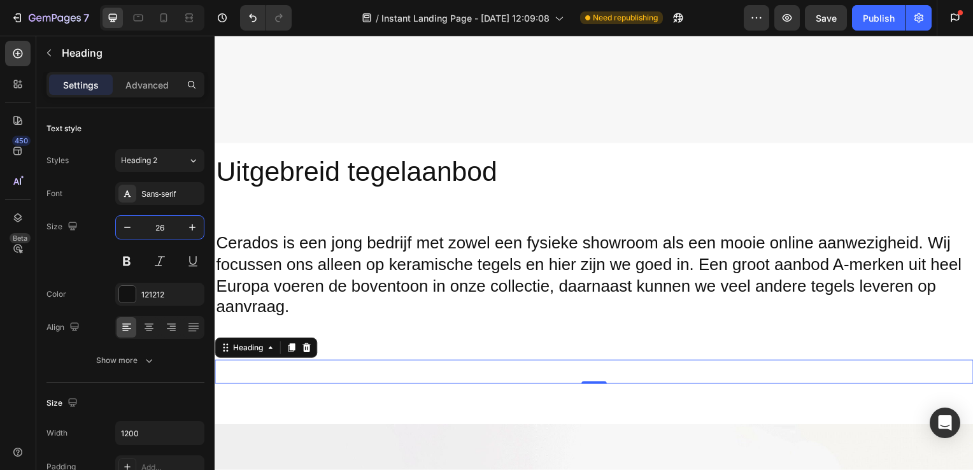
type input "26"
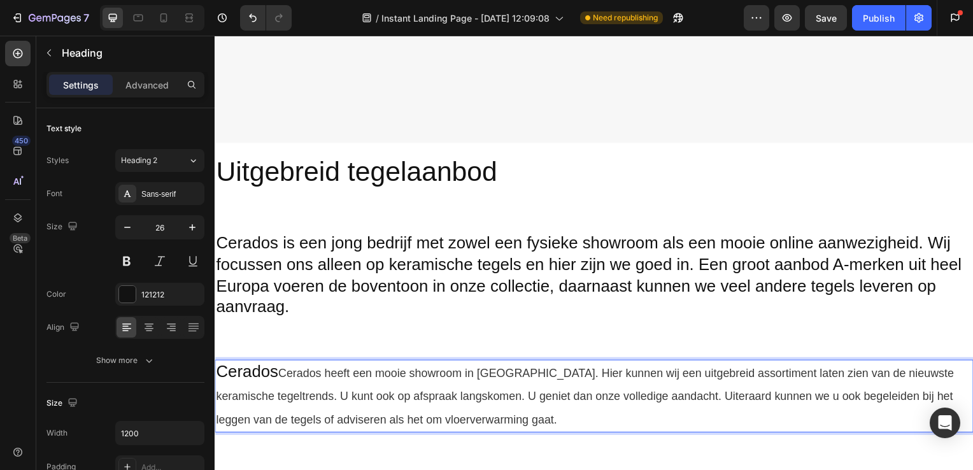
click at [281, 365] on p "Cerados Cerados heeft een mooie showroom in Katwijk. Hier kunnen wij een uitgeb…" at bounding box center [597, 399] width 762 height 70
click at [268, 365] on p "Cerados Cerados heeft een mooie showroom in Katwijk. Hier kunnen wij een uitgeb…" at bounding box center [597, 399] width 762 height 70
click at [276, 365] on p "Cerados Cerados heeft een mooie showroom in Katwijk. Hier kunnen wij een uitgeb…" at bounding box center [597, 399] width 762 height 70
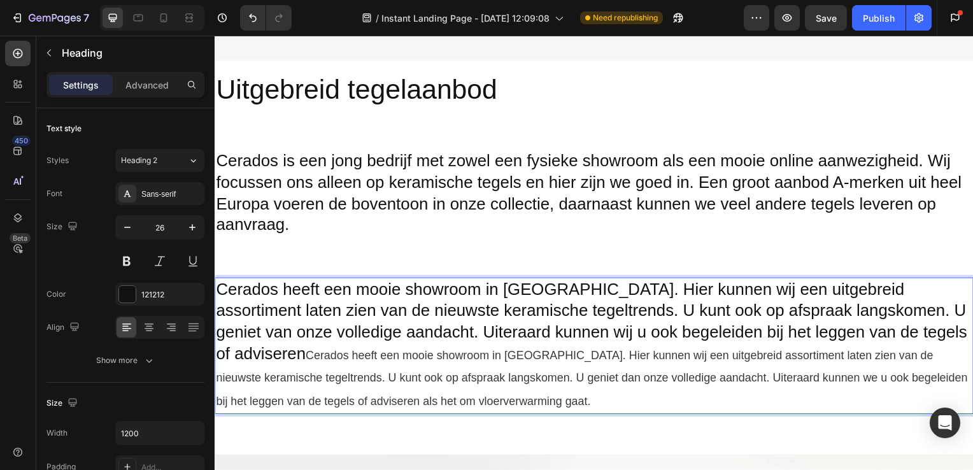
scroll to position [2601, 0]
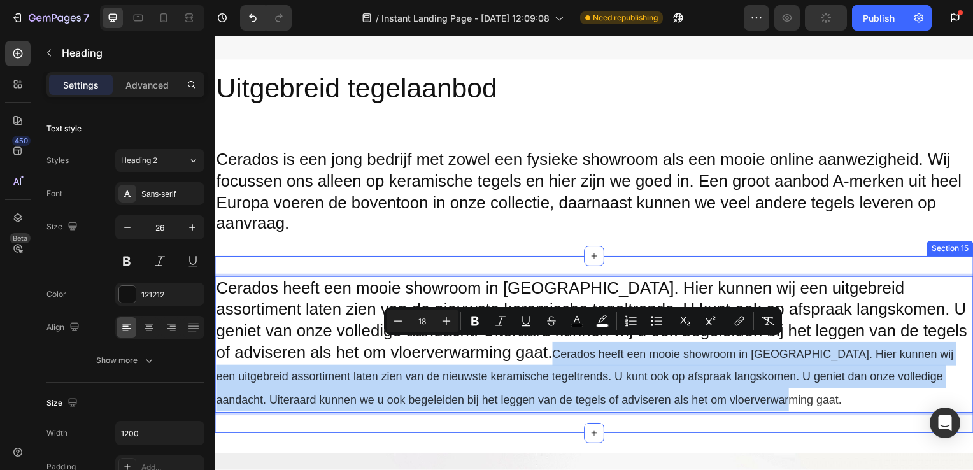
drag, startPoint x: 463, startPoint y: 349, endPoint x: 689, endPoint y: 407, distance: 232.8
click at [690, 408] on div "Cerados heeft een mooie showroom in Katwijk. Hier kunnen wij een uitgebreid ass…" at bounding box center [597, 347] width 764 height 178
click at [689, 407] on h2 "Cerados heeft een mooie showroom in Katwijk. Hier kunnen wij een uitgebreid ass…" at bounding box center [597, 347] width 764 height 138
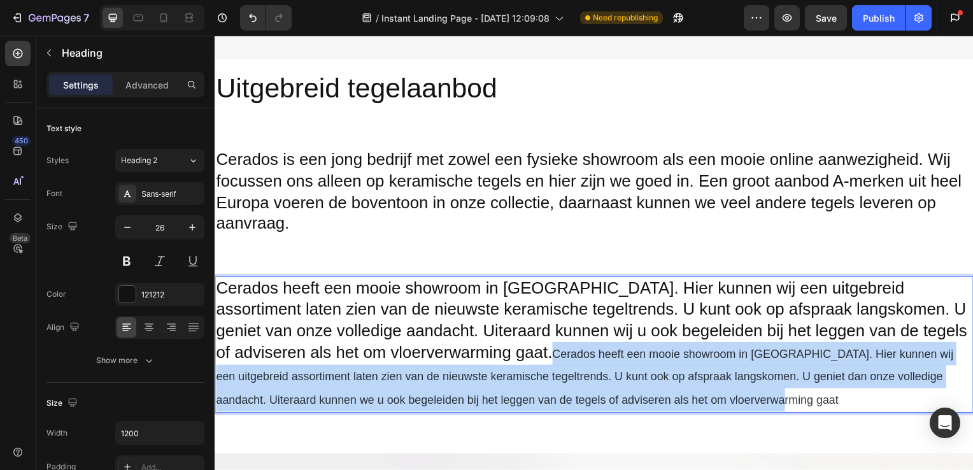
drag, startPoint x: 466, startPoint y: 348, endPoint x: 675, endPoint y: 399, distance: 215.2
click at [675, 399] on p "Cerados heeft een mooie showroom in Katwijk. Hier kunnen wij een uitgebreid ass…" at bounding box center [597, 347] width 762 height 135
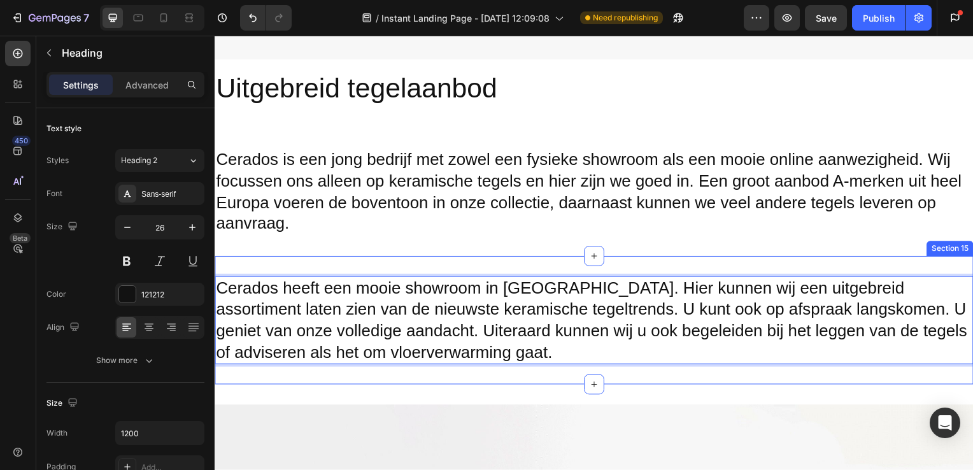
click at [578, 258] on div "Cerados heeft een mooie showroom in Katwijk. Hier kunnen wij een uitgebreid ass…" at bounding box center [597, 322] width 764 height 129
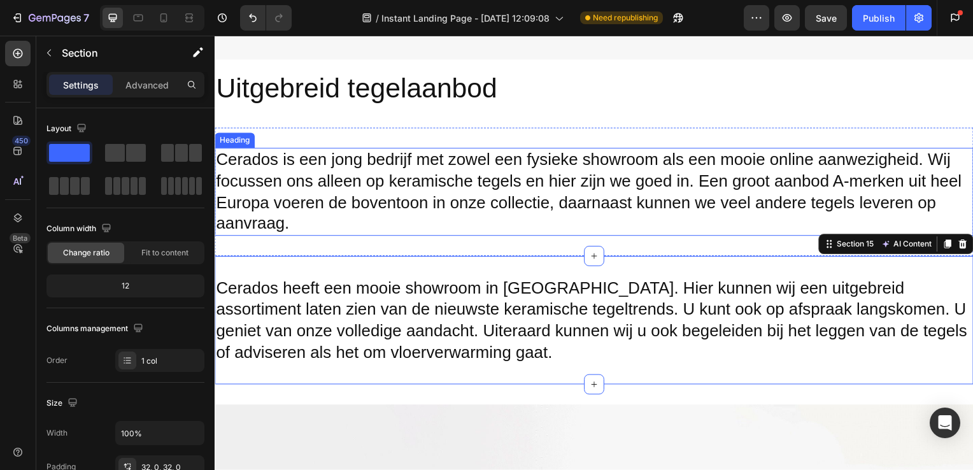
click at [598, 211] on h2 "Cerados is een jong bedrijf met zowel een fysieke showroom als een mooie online…" at bounding box center [597, 193] width 764 height 89
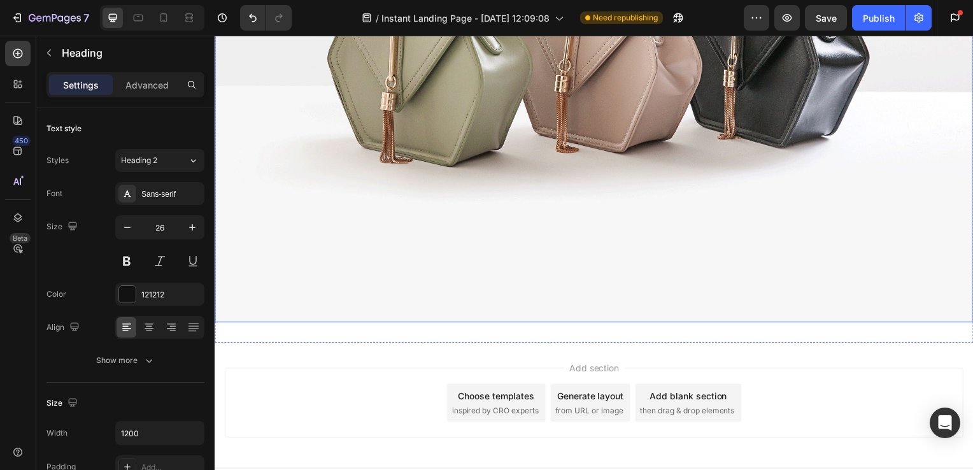
scroll to position [3267, 0]
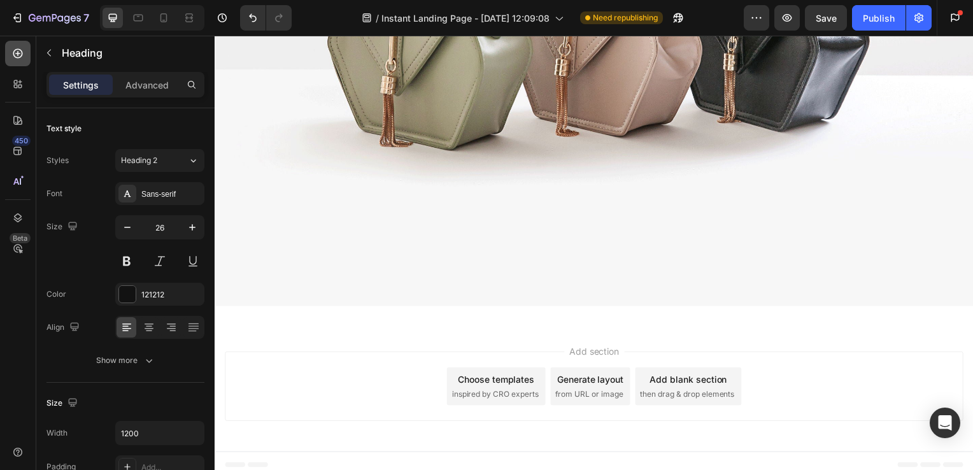
click at [16, 58] on icon at bounding box center [17, 53] width 13 height 13
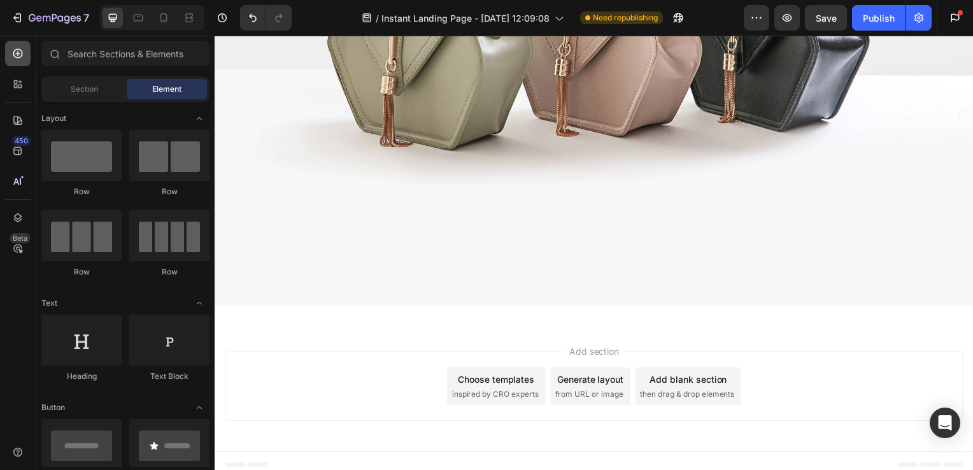
click at [20, 59] on icon at bounding box center [17, 53] width 13 height 13
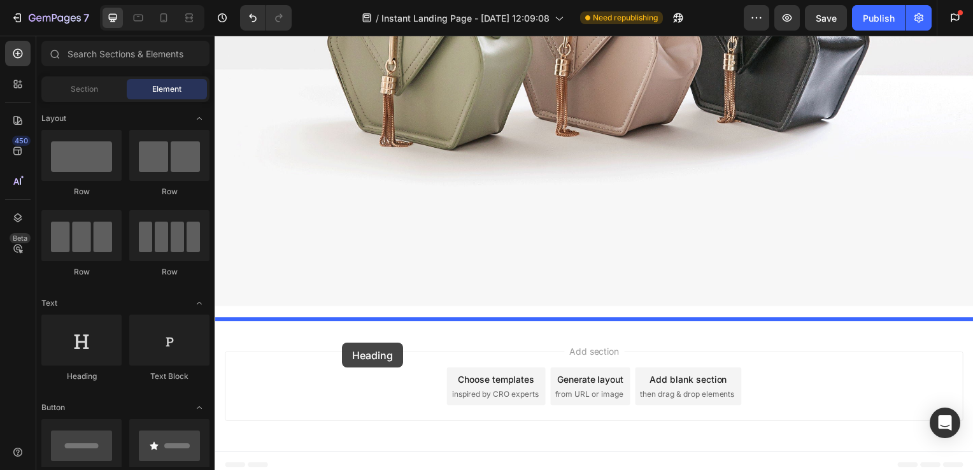
drag, startPoint x: 297, startPoint y: 395, endPoint x: 346, endPoint y: 352, distance: 65.0
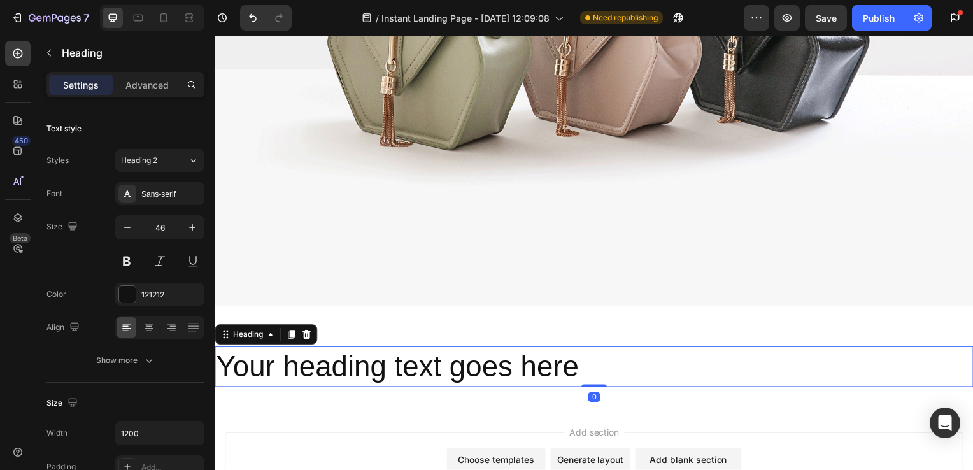
click at [378, 355] on h2 "Your heading text goes here" at bounding box center [597, 369] width 764 height 41
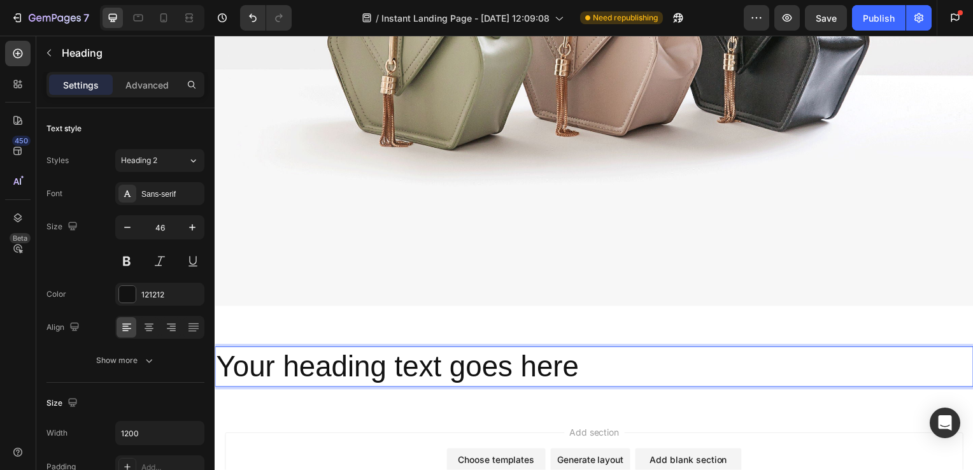
click at [603, 350] on p "Your heading text goes here" at bounding box center [597, 369] width 762 height 38
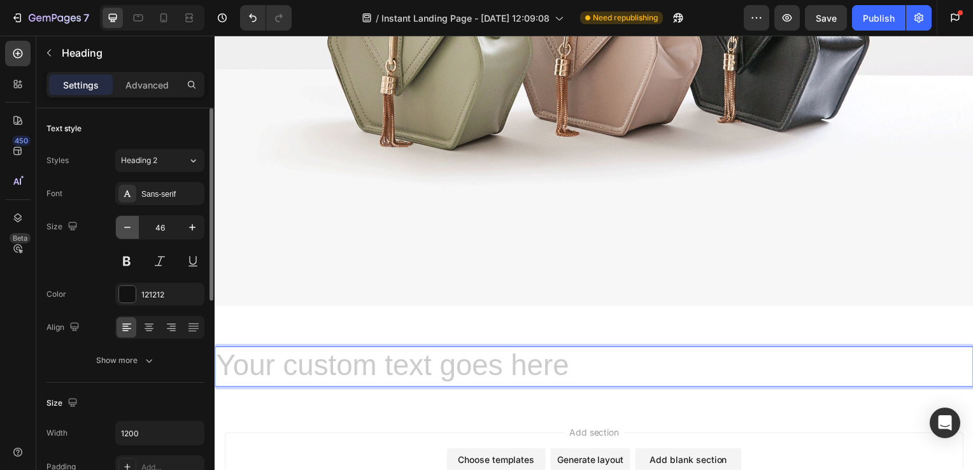
click at [131, 225] on icon "button" at bounding box center [127, 227] width 13 height 13
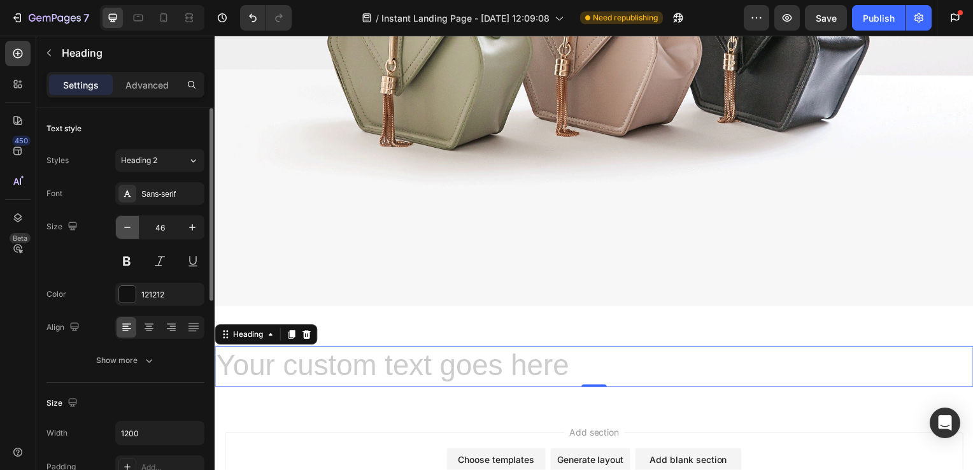
click at [131, 225] on icon "button" at bounding box center [127, 227] width 13 height 13
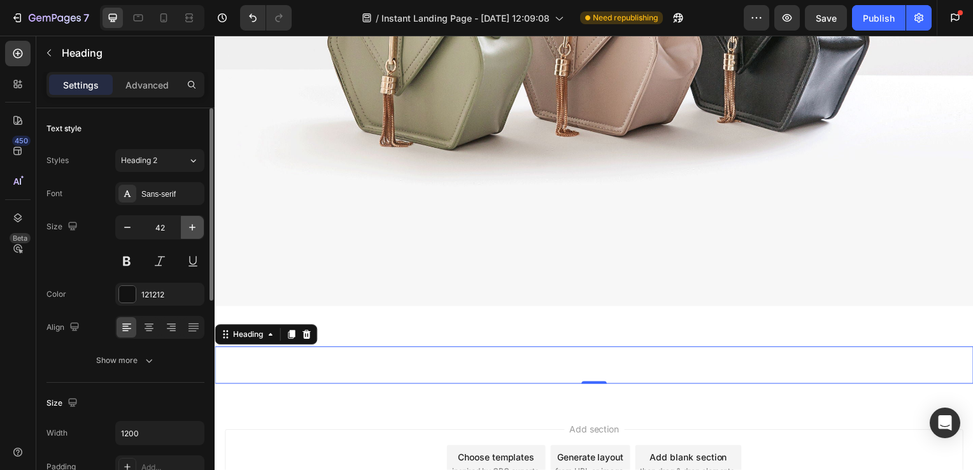
click at [190, 224] on icon "button" at bounding box center [192, 227] width 13 height 13
type input "43"
click at [283, 360] on h2 "Rich Text Editor. Editing area: main" at bounding box center [597, 368] width 764 height 38
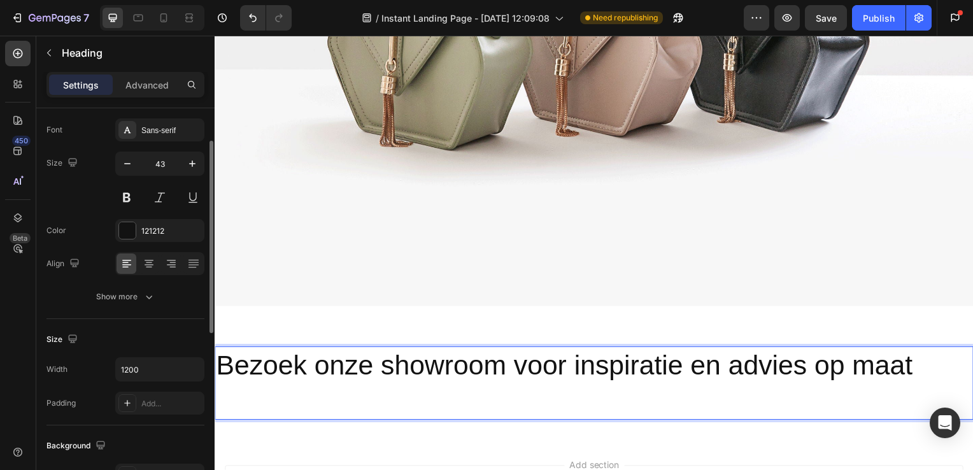
scroll to position [65, 0]
click at [17, 50] on icon at bounding box center [17, 53] width 13 height 13
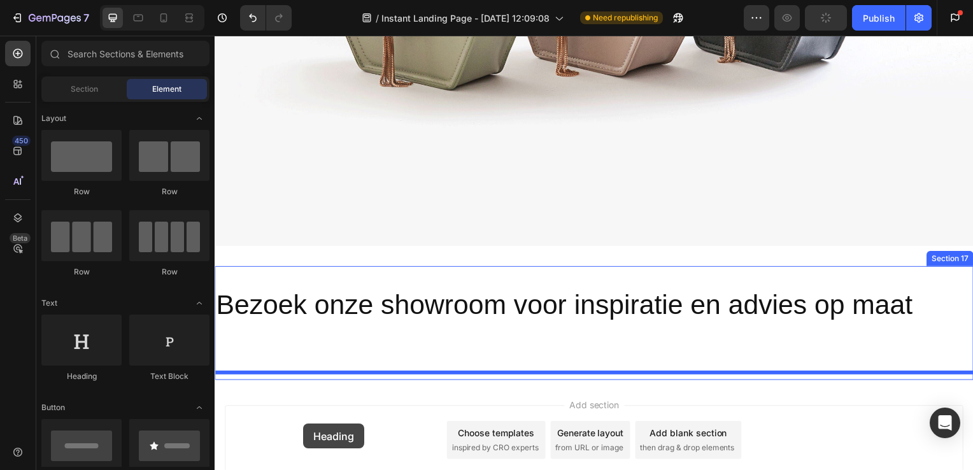
scroll to position [3331, 0]
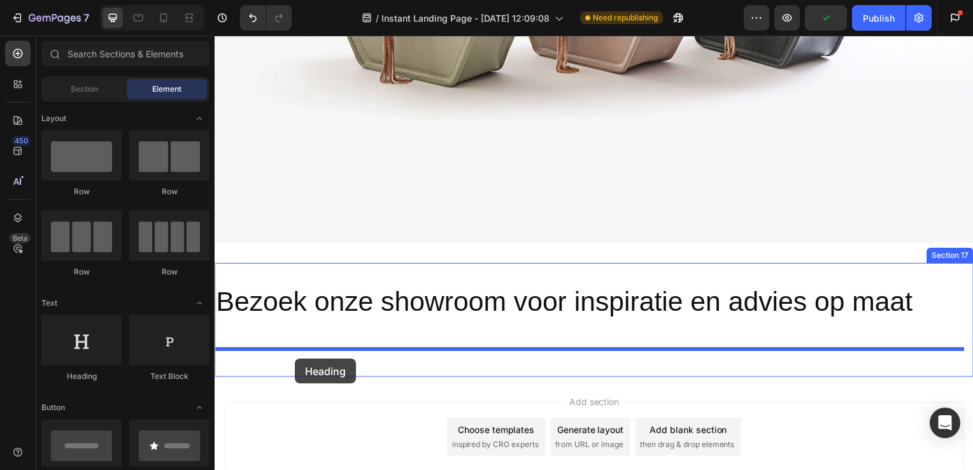
drag, startPoint x: 310, startPoint y: 385, endPoint x: 296, endPoint y: 361, distance: 27.4
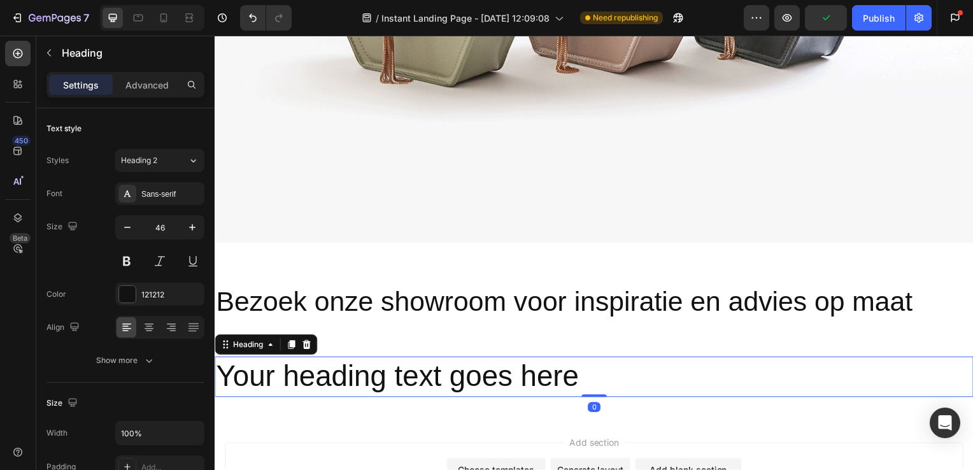
click at [467, 382] on h2 "Your heading text goes here" at bounding box center [597, 379] width 764 height 41
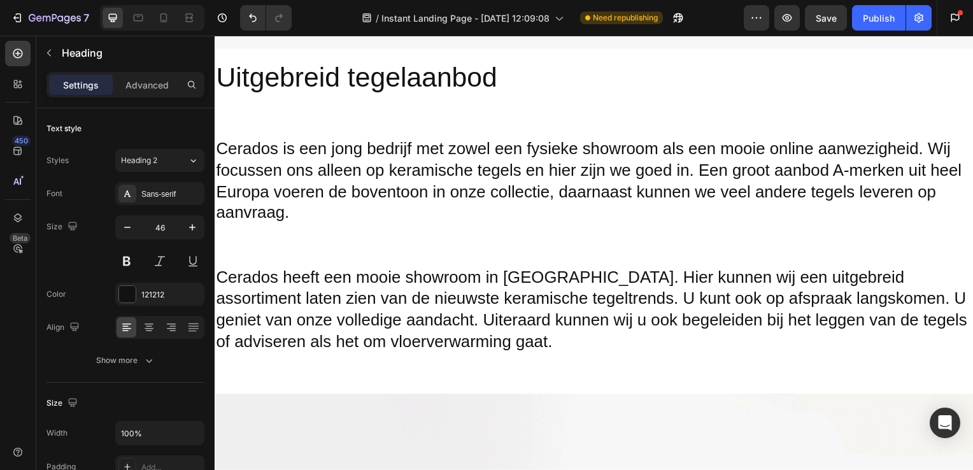
scroll to position [2612, 0]
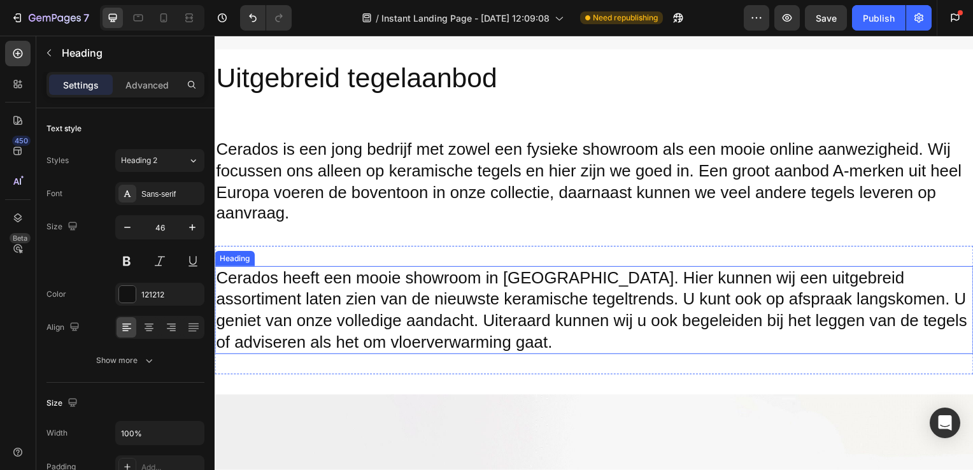
click at [408, 301] on h2 "Cerados heeft een mooie showroom in Katwijk. Hier kunnen wij een uitgebreid ass…" at bounding box center [597, 312] width 764 height 89
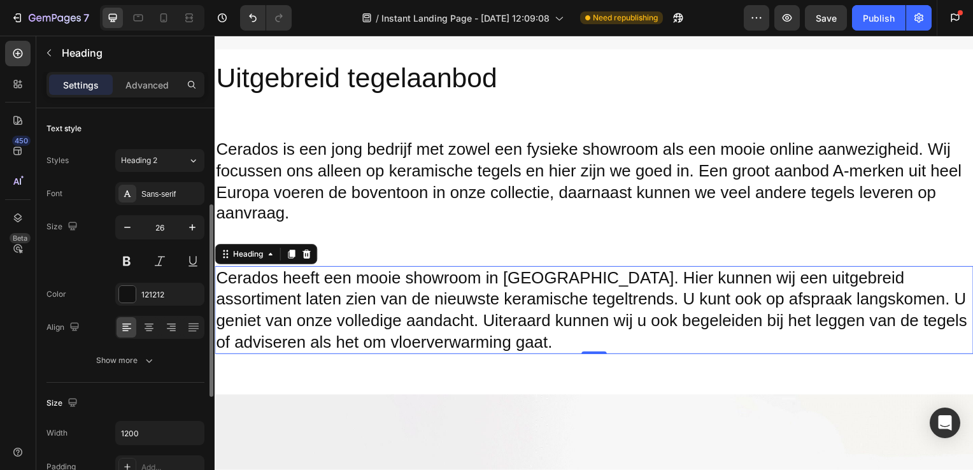
scroll to position [65, 0]
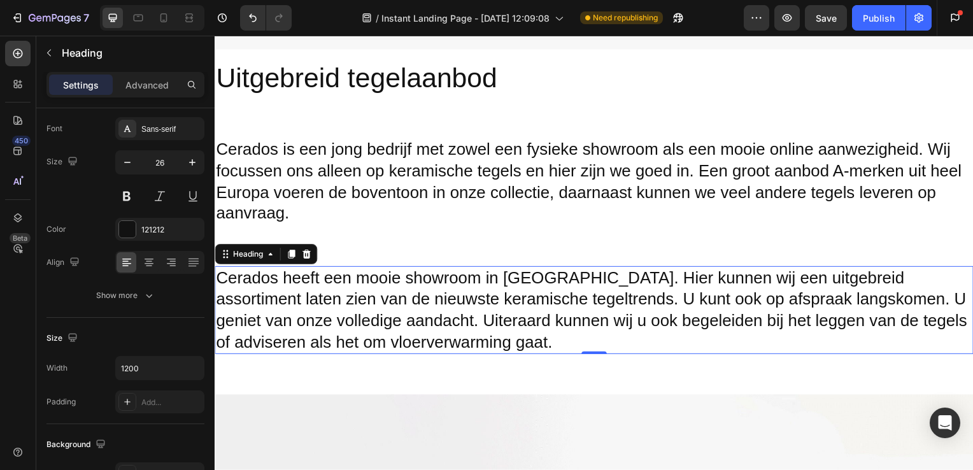
click at [375, 301] on h2 "Cerados heeft een mooie showroom in Katwijk. Hier kunnen wij een uitgebreid ass…" at bounding box center [597, 312] width 764 height 89
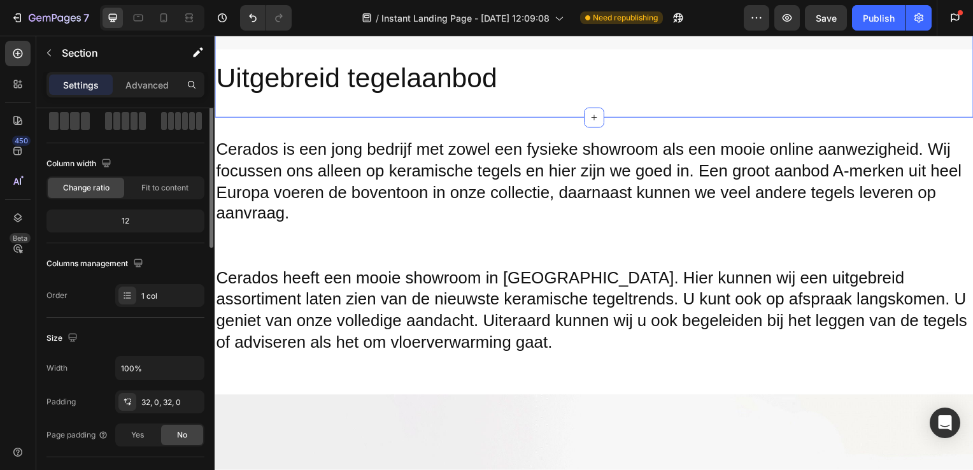
scroll to position [0, 0]
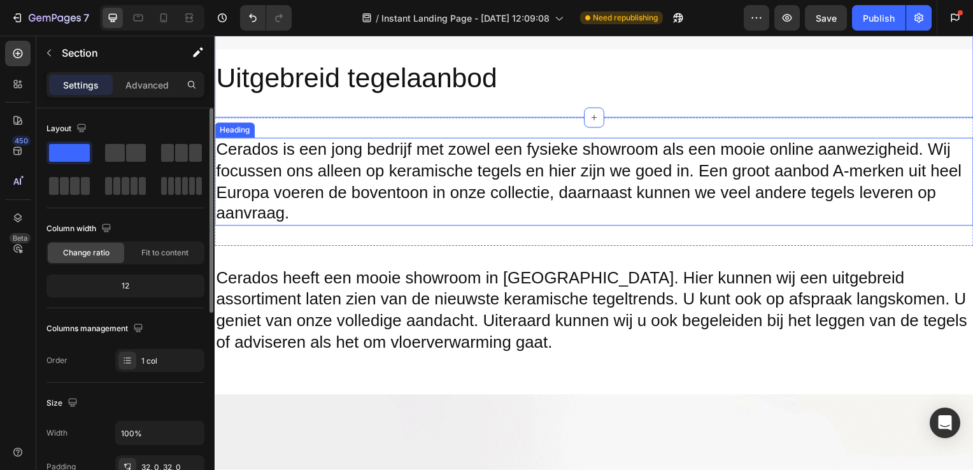
click at [404, 158] on h2 "Cerados is een jong bedrijf met zowel een fysieke showroom als een mooie online…" at bounding box center [597, 183] width 764 height 89
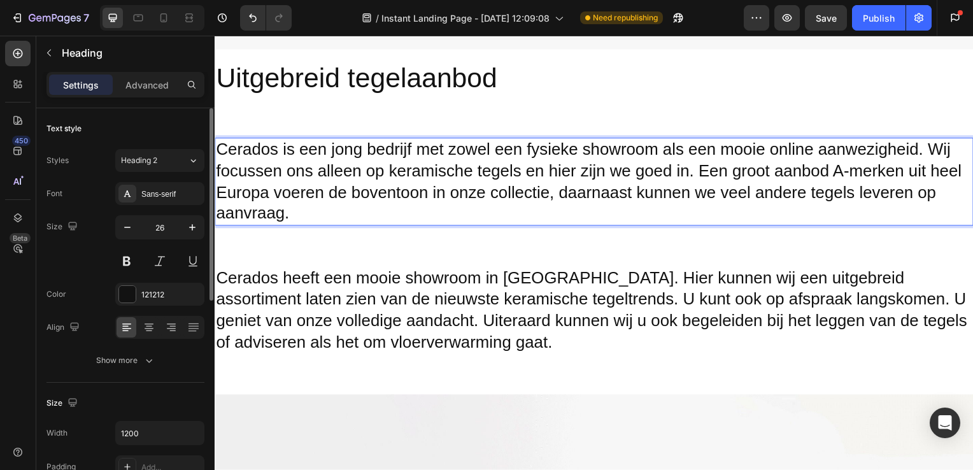
click at [404, 158] on h2 "Cerados is een jong bedrijf met zowel een fysieke showroom als een mooie online…" at bounding box center [597, 183] width 764 height 89
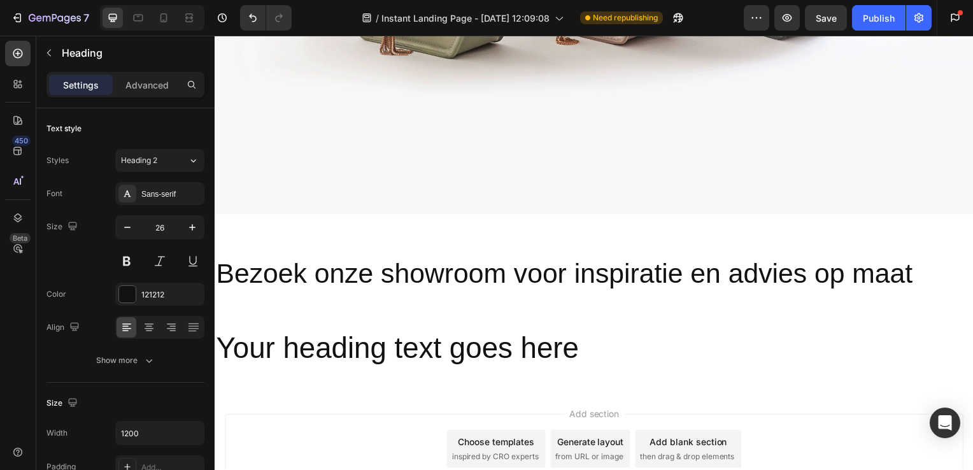
scroll to position [3422, 0]
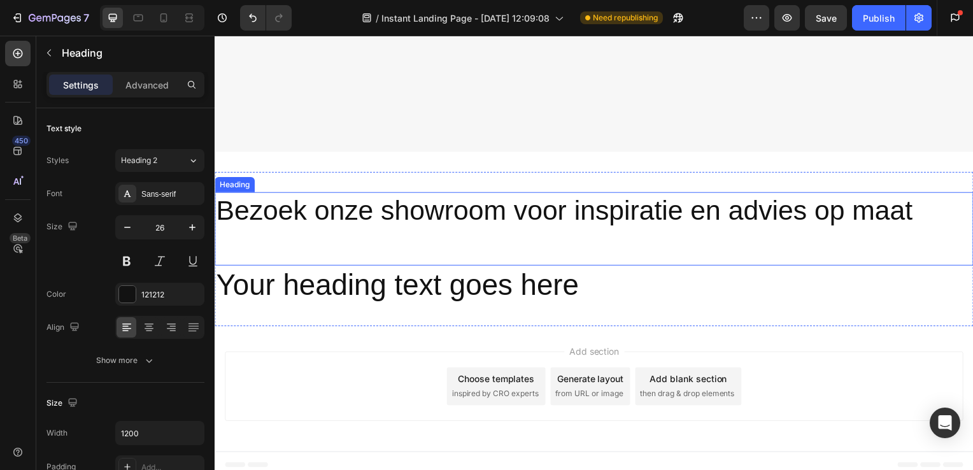
click at [475, 268] on h2 "Your heading text goes here" at bounding box center [597, 288] width 764 height 41
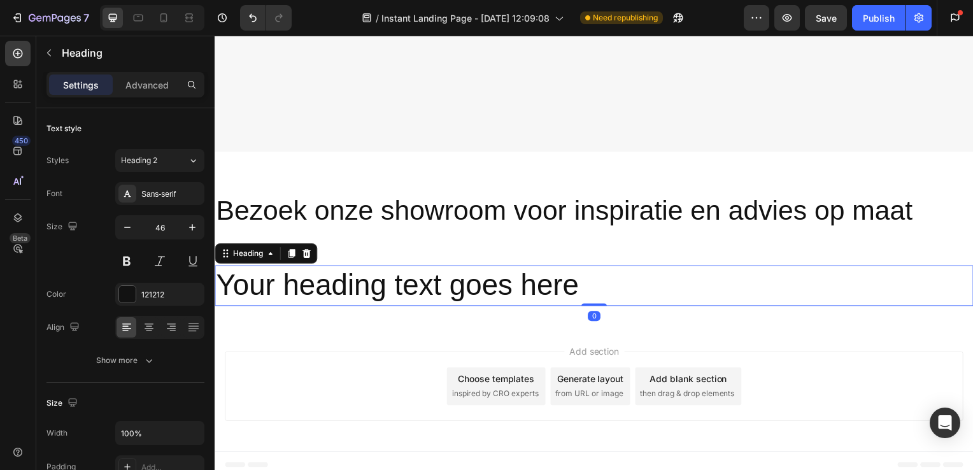
click at [492, 278] on h2 "Your heading text goes here" at bounding box center [597, 288] width 764 height 41
click at [604, 287] on p "Your heading text goes here" at bounding box center [597, 288] width 762 height 38
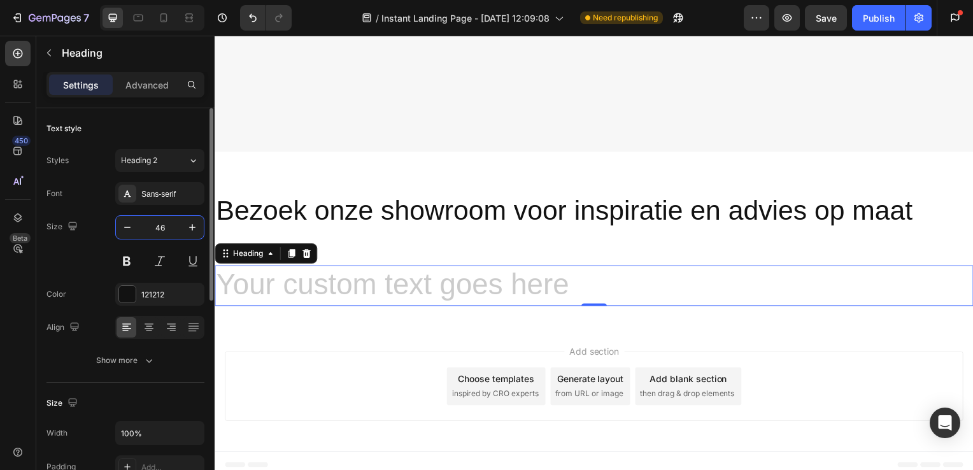
click at [155, 231] on input "46" at bounding box center [160, 227] width 42 height 23
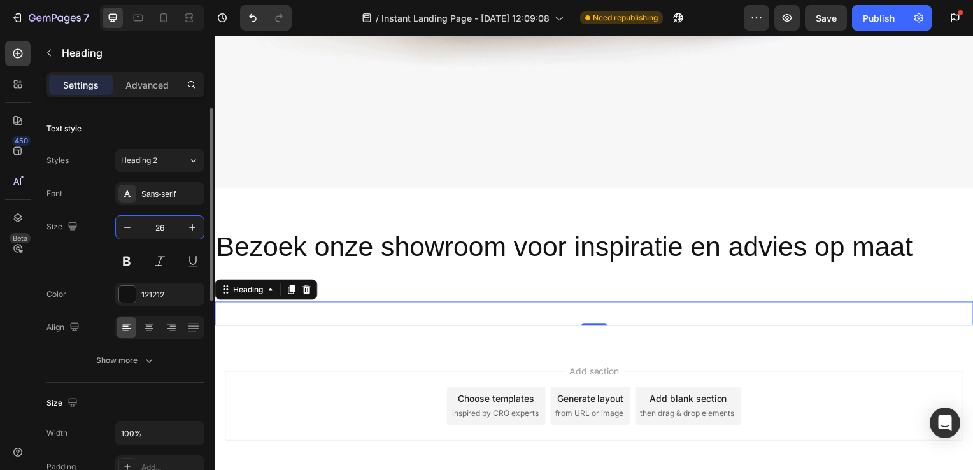
scroll to position [3406, 0]
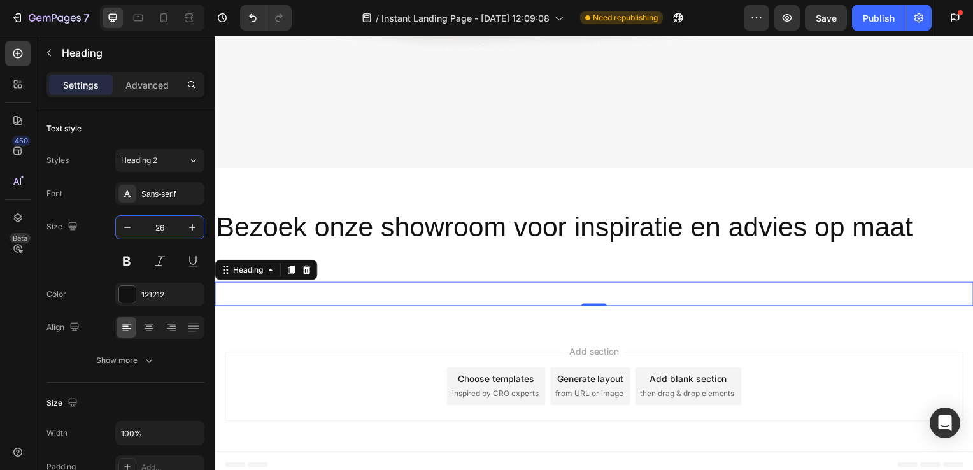
type input "26"
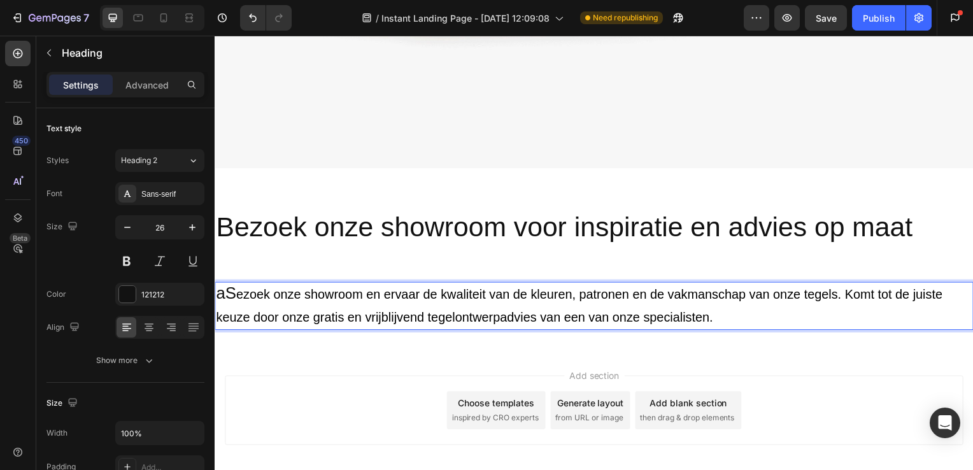
click at [235, 285] on p "aS ezoek onze showroom en ervaar de kwaliteit van de kleuren, patronen en de va…" at bounding box center [597, 308] width 762 height 46
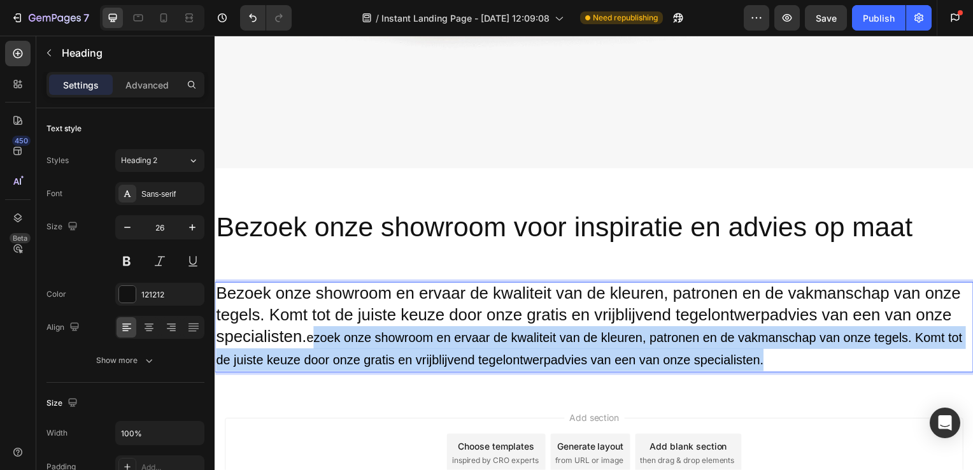
drag, startPoint x: 316, startPoint y: 329, endPoint x: 785, endPoint y: 360, distance: 469.8
click at [785, 360] on span "ezoek onze showroom en ervaar de kwaliteit van de kleuren, patronen en de vakma…" at bounding box center [592, 351] width 752 height 37
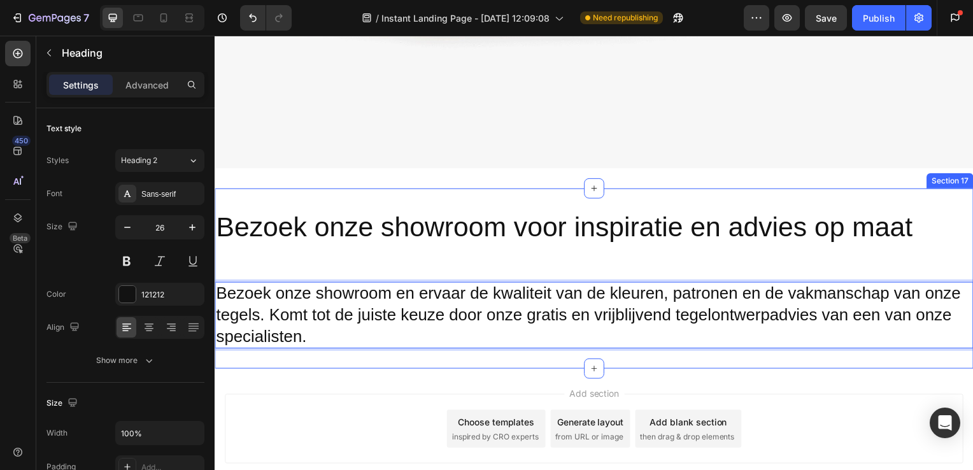
click at [931, 345] on div "Bezoek onze showroom voor inspiratie en advies op maat Heading Bezoek onze show…" at bounding box center [597, 281] width 764 height 182
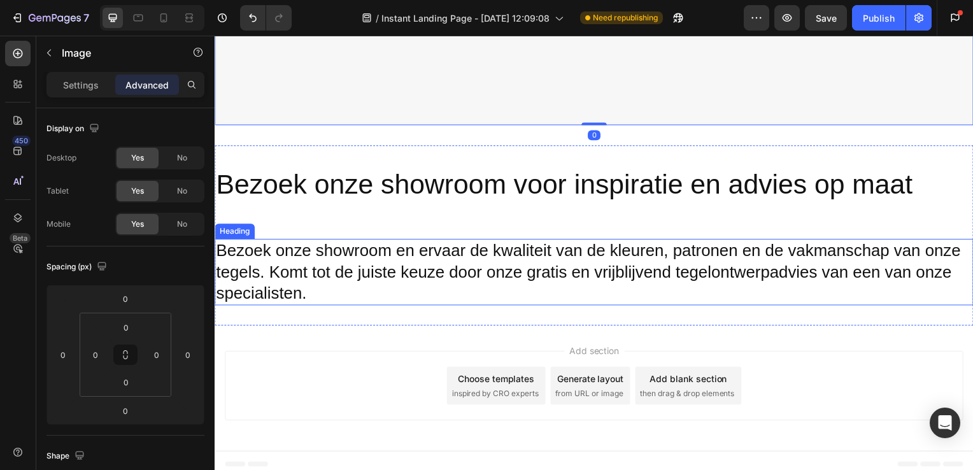
scroll to position [3380, 0]
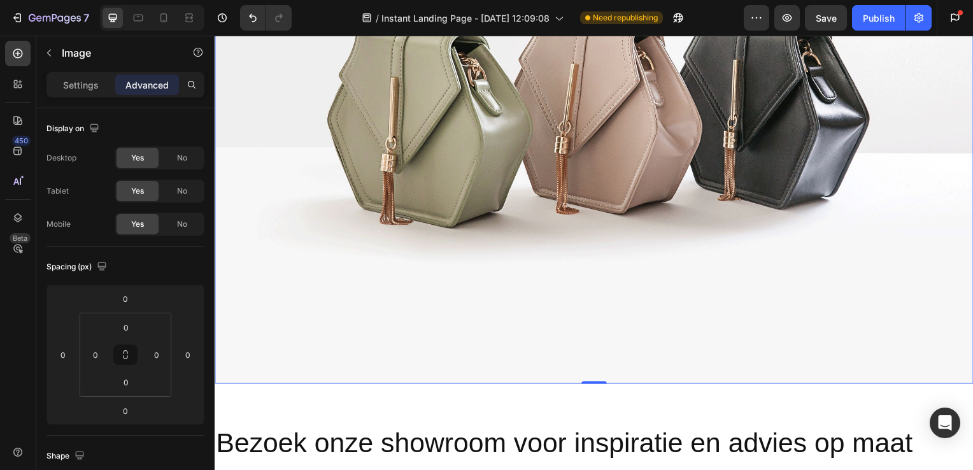
click at [608, 280] on img at bounding box center [597, 99] width 764 height 573
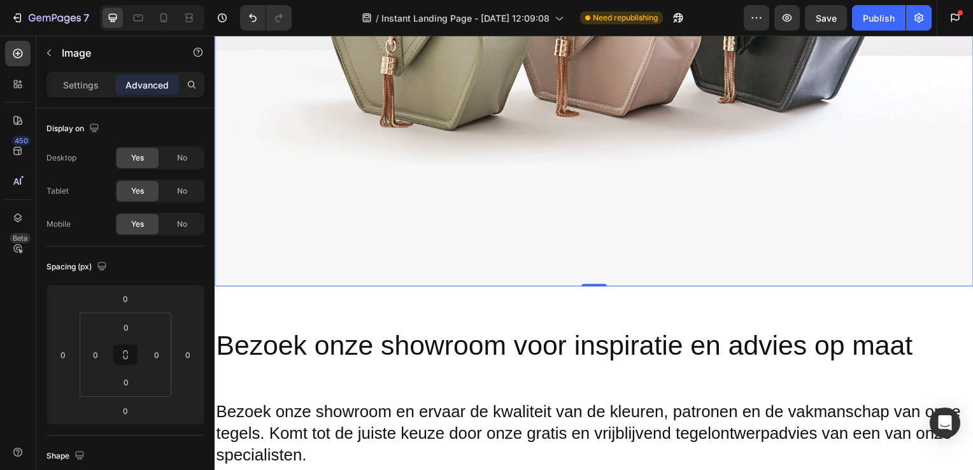
scroll to position [3449, 0]
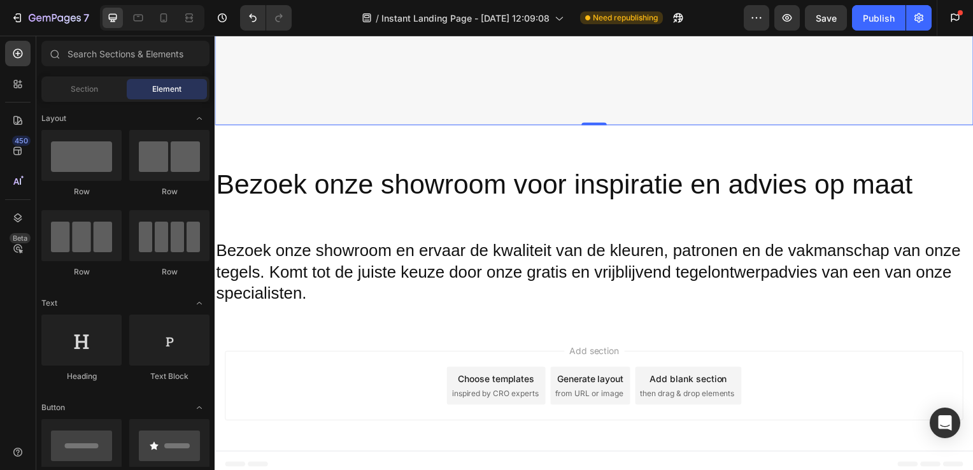
click at [373, 364] on div "Add section Choose templates inspired by CRO experts Generate layout from URL o…" at bounding box center [597, 389] width 744 height 70
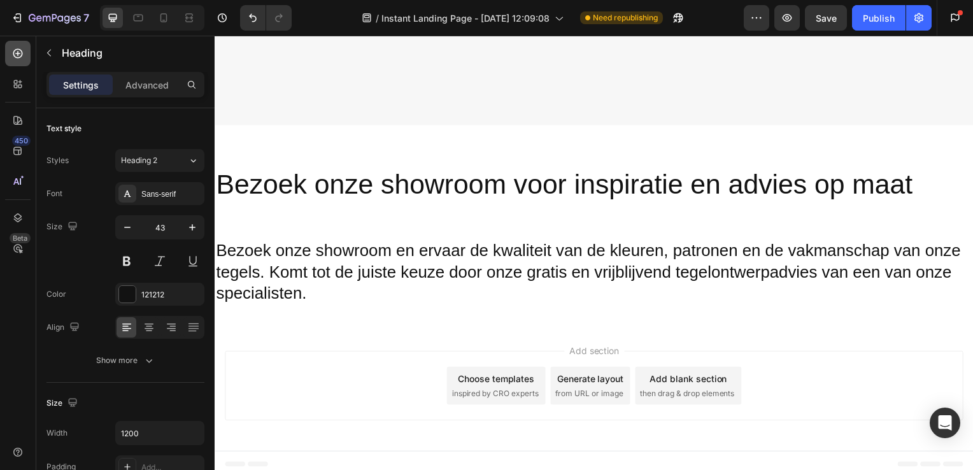
click at [15, 59] on icon at bounding box center [17, 53] width 13 height 13
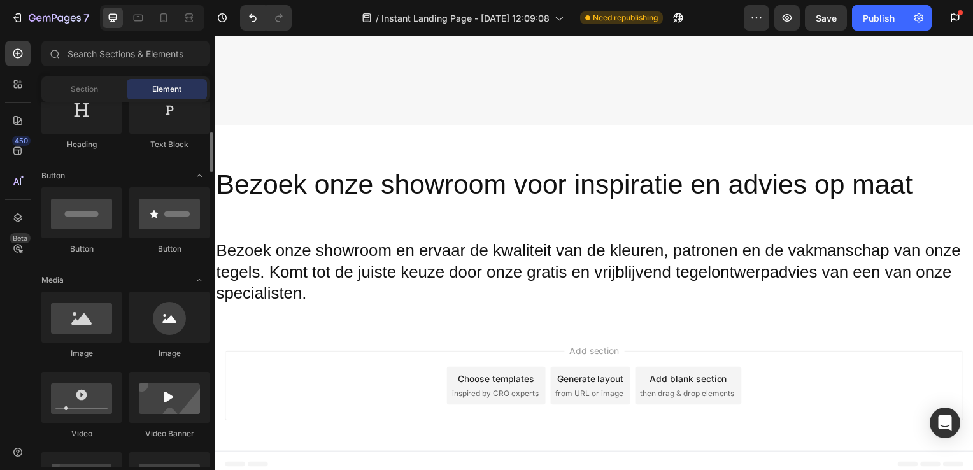
scroll to position [238, 0]
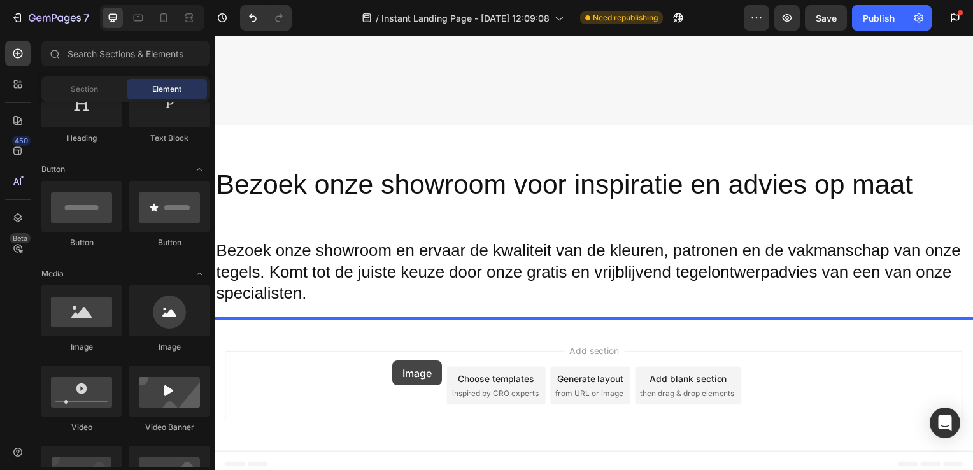
drag, startPoint x: 293, startPoint y: 361, endPoint x: 396, endPoint y: 365, distance: 103.3
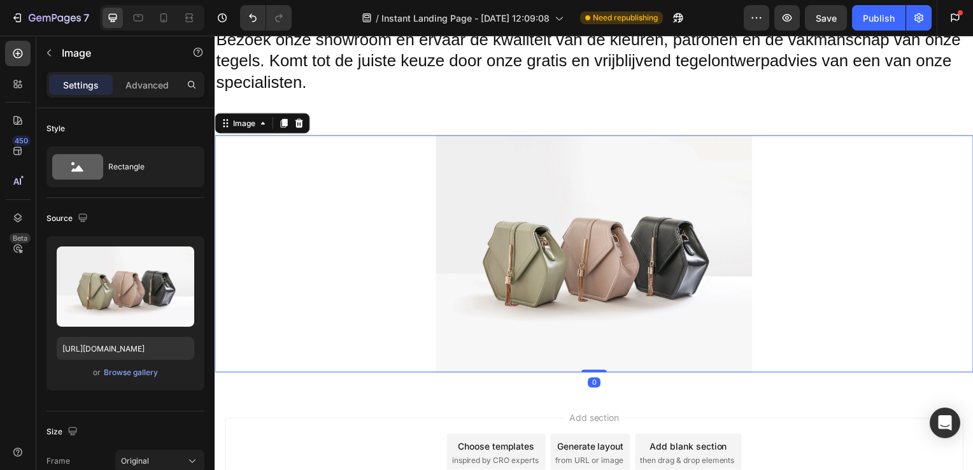
scroll to position [3660, 0]
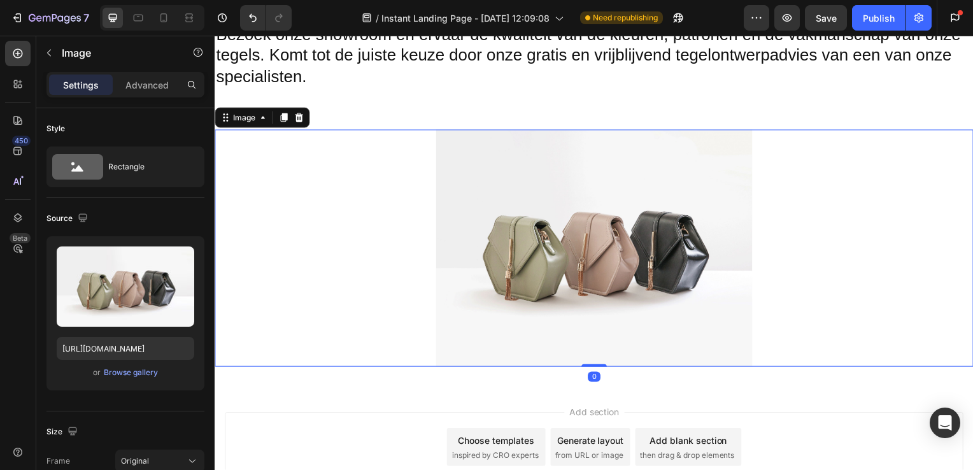
click at [542, 317] on img at bounding box center [597, 250] width 318 height 239
click at [654, 282] on img at bounding box center [597, 250] width 318 height 239
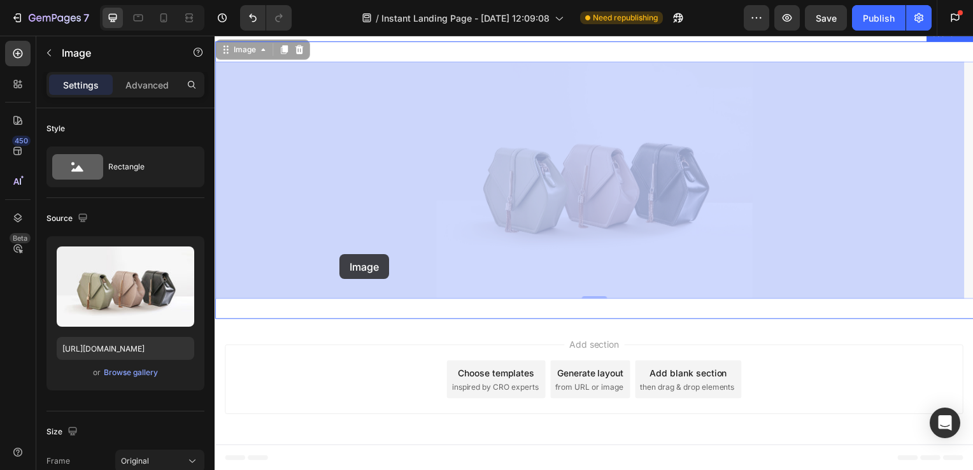
drag, startPoint x: 573, startPoint y: 234, endPoint x: 341, endPoint y: 257, distance: 233.6
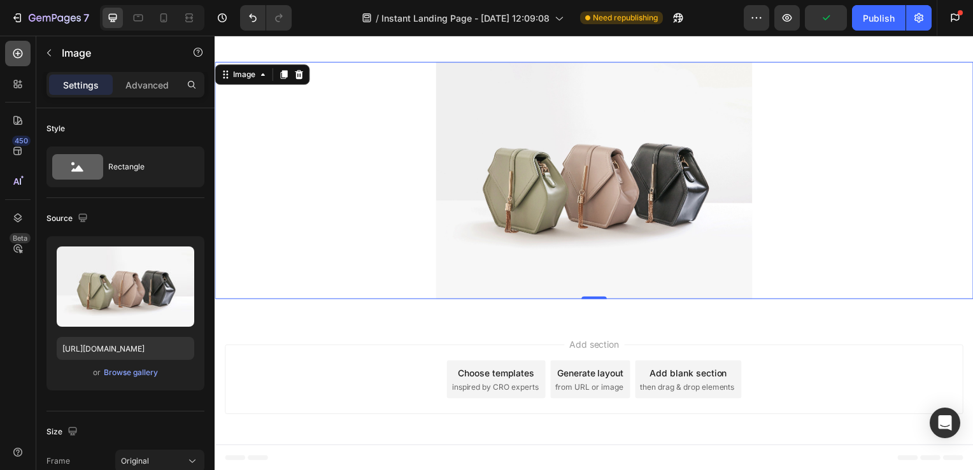
click at [20, 50] on icon at bounding box center [18, 54] width 10 height 10
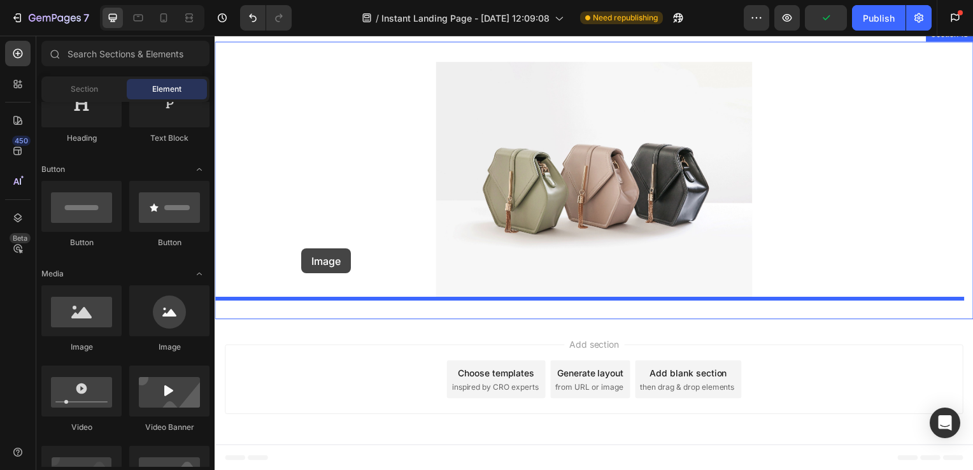
drag, startPoint x: 303, startPoint y: 361, endPoint x: 341, endPoint y: 223, distance: 143.4
click at [341, 223] on div at bounding box center [597, 181] width 764 height 239
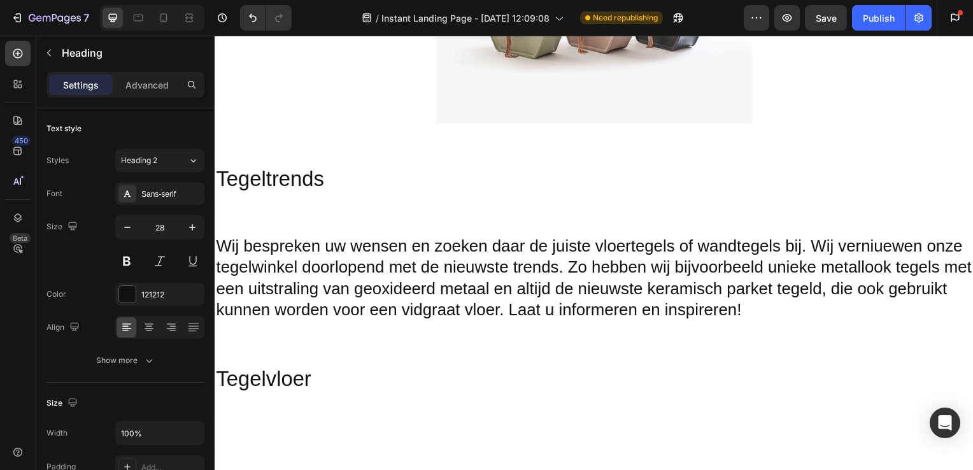
scroll to position [1278, 0]
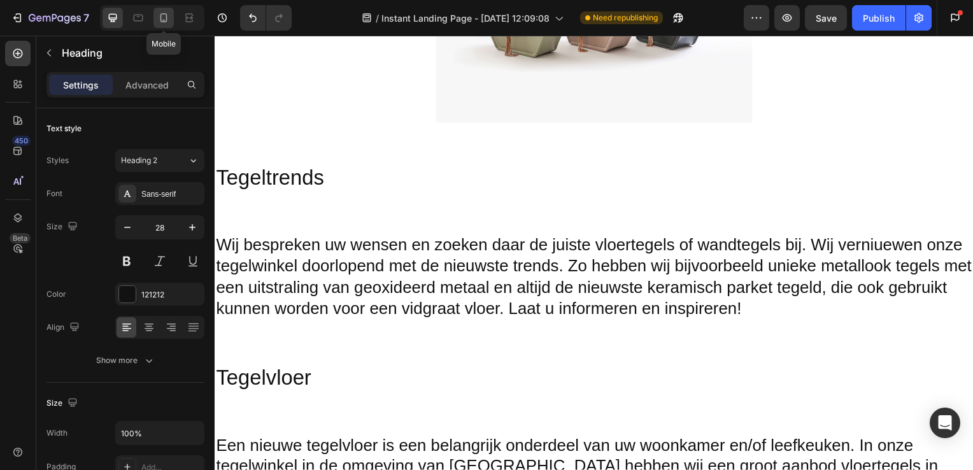
click at [159, 19] on icon at bounding box center [163, 17] width 13 height 13
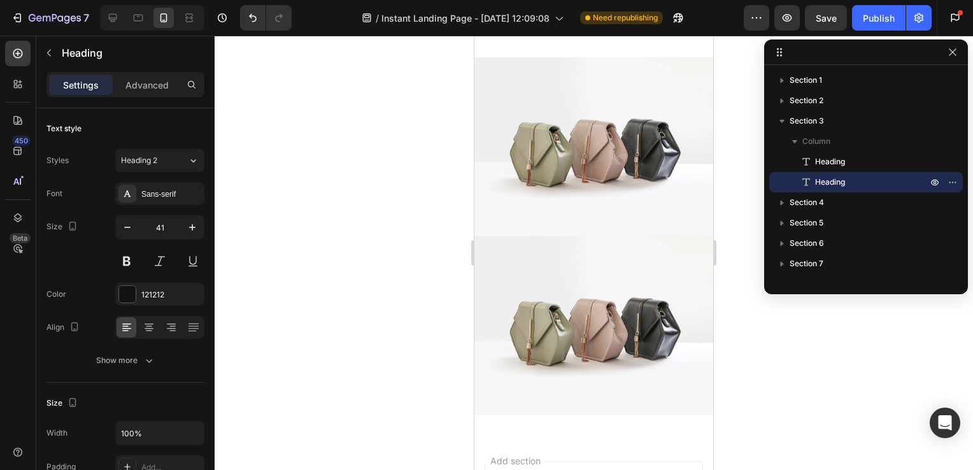
scroll to position [6772, 0]
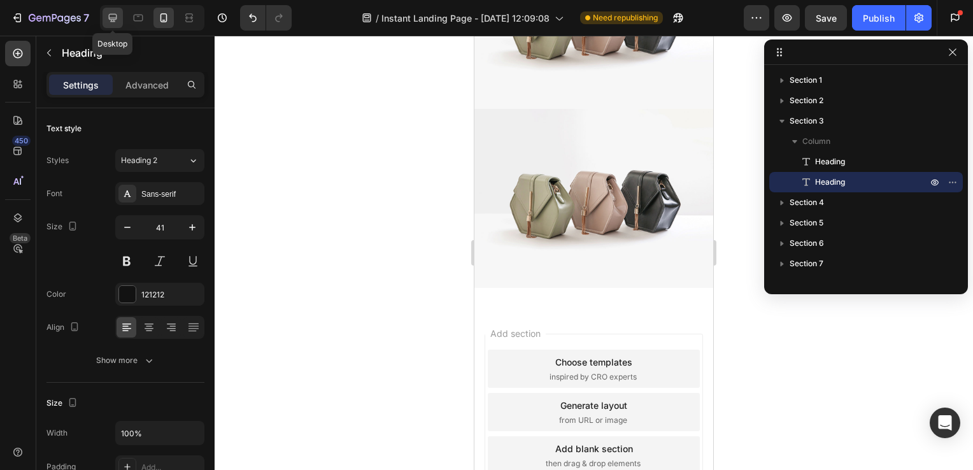
click at [119, 17] on div at bounding box center [113, 18] width 20 height 20
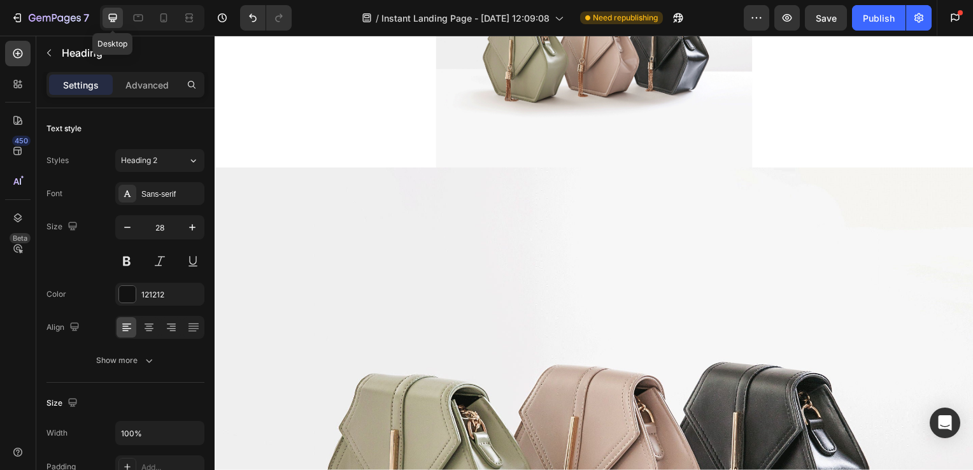
scroll to position [6770, 0]
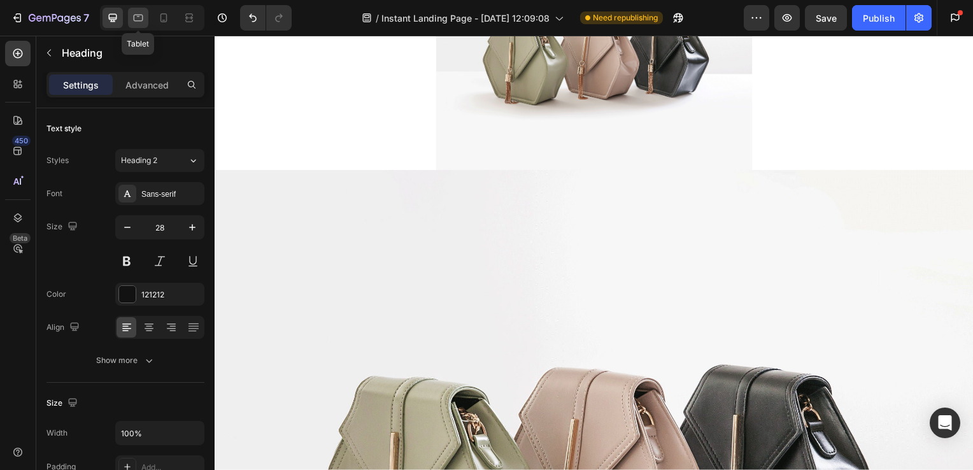
click at [138, 18] on icon at bounding box center [138, 17] width 13 height 13
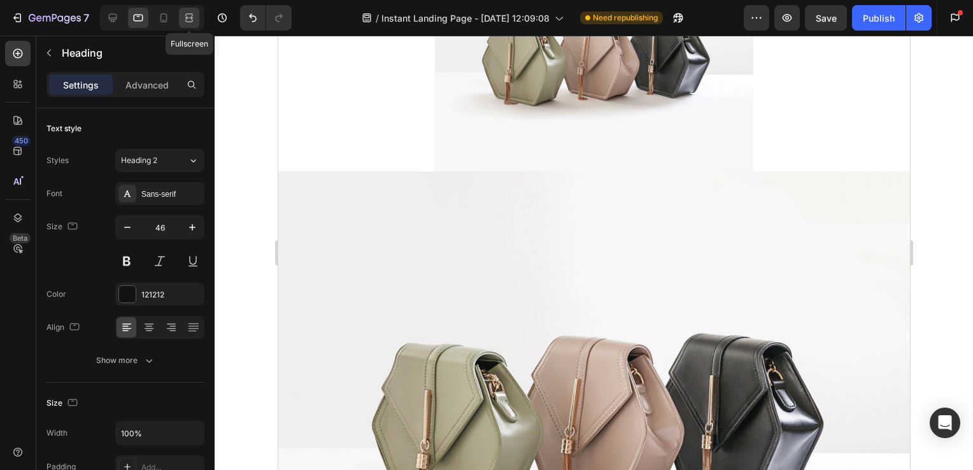
click at [187, 15] on icon at bounding box center [189, 17] width 13 height 13
type input "28"
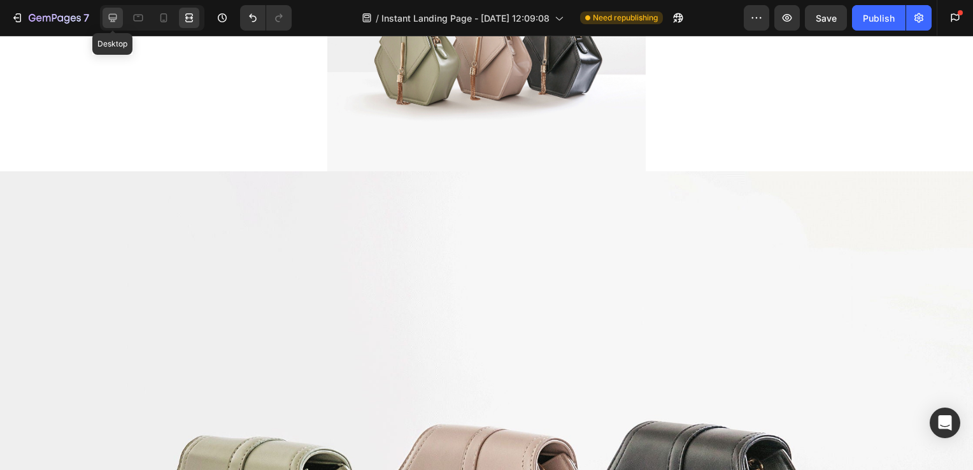
click at [116, 17] on icon at bounding box center [113, 18] width 8 height 8
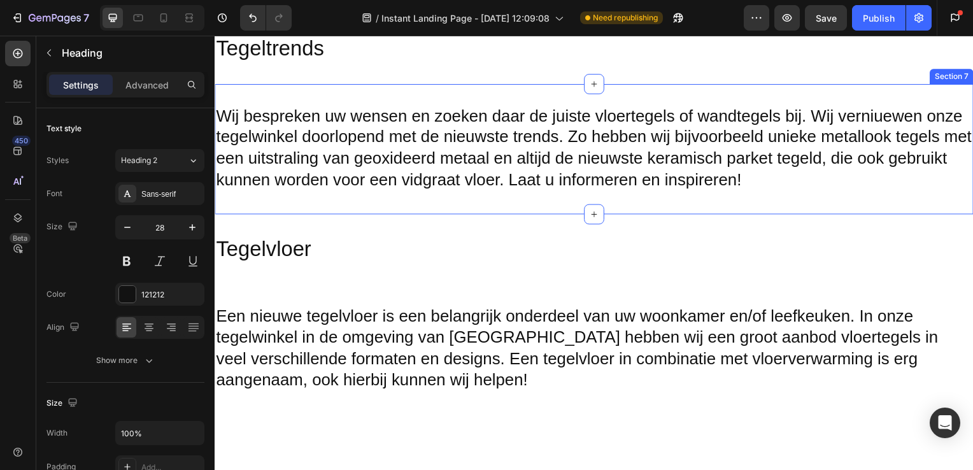
scroll to position [1427, 0]
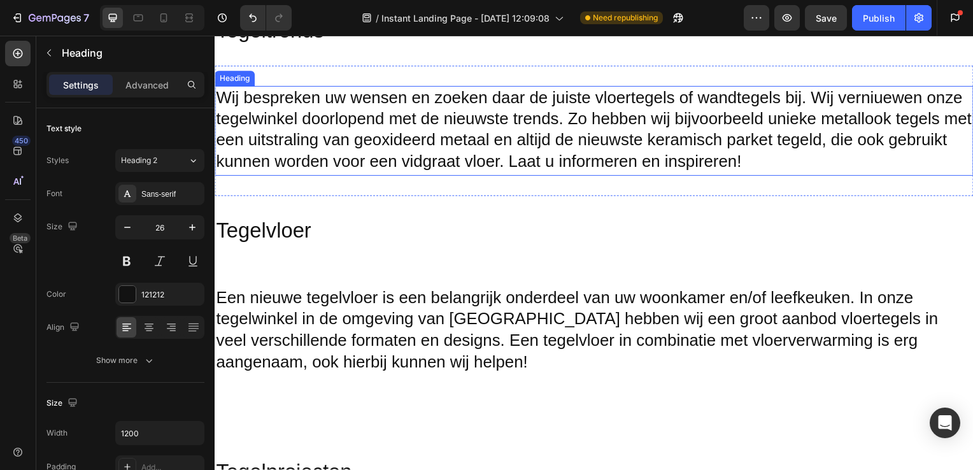
click at [857, 143] on h2 "Wij bespreken uw wensen en zoeken daar de juiste vloertegels of wandtegels bij.…" at bounding box center [597, 132] width 764 height 90
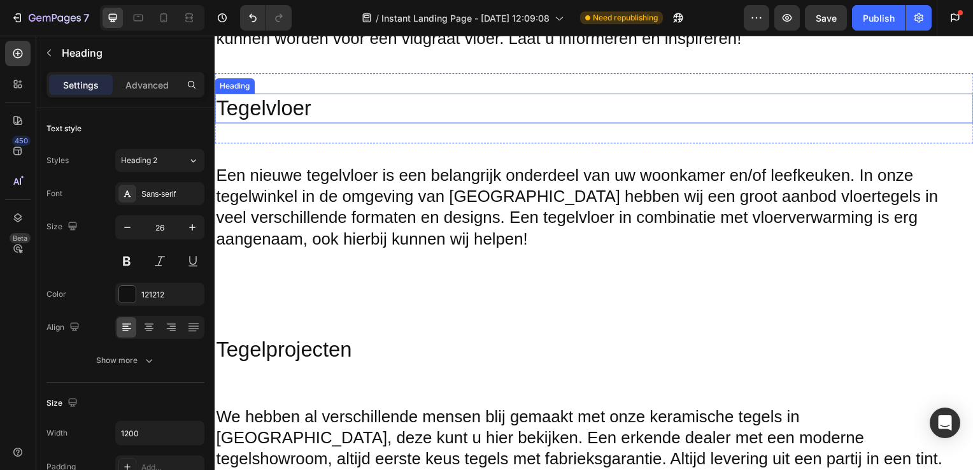
scroll to position [1549, 0]
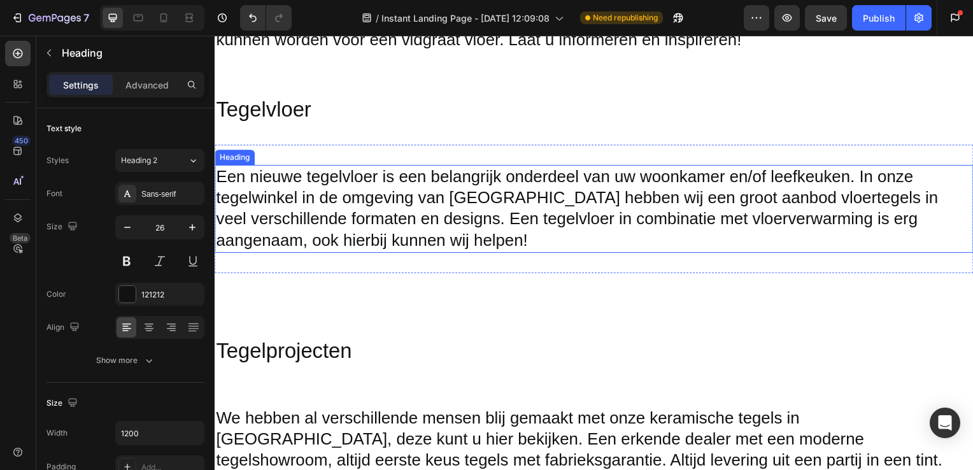
click at [623, 181] on h2 "Een nieuwe tegelvloer is een belangrijk onderdeel van uw woonkamer en/of leefke…" at bounding box center [597, 210] width 764 height 89
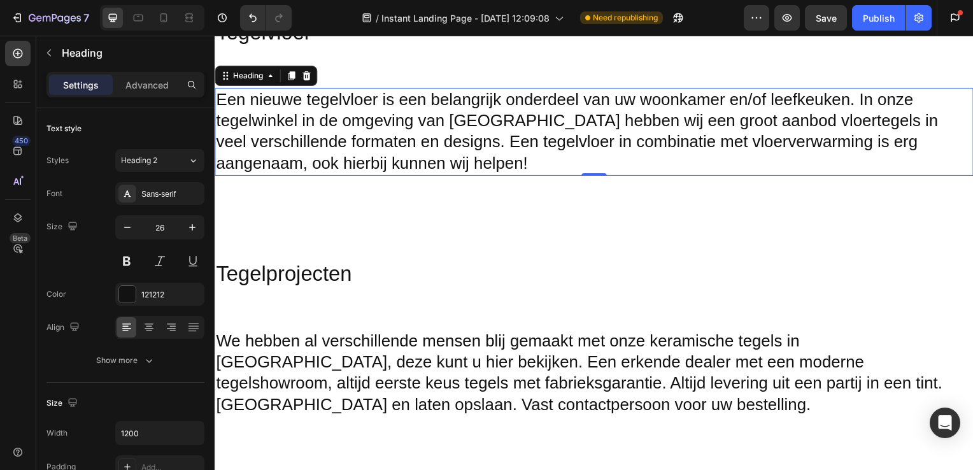
scroll to position [1319, 0]
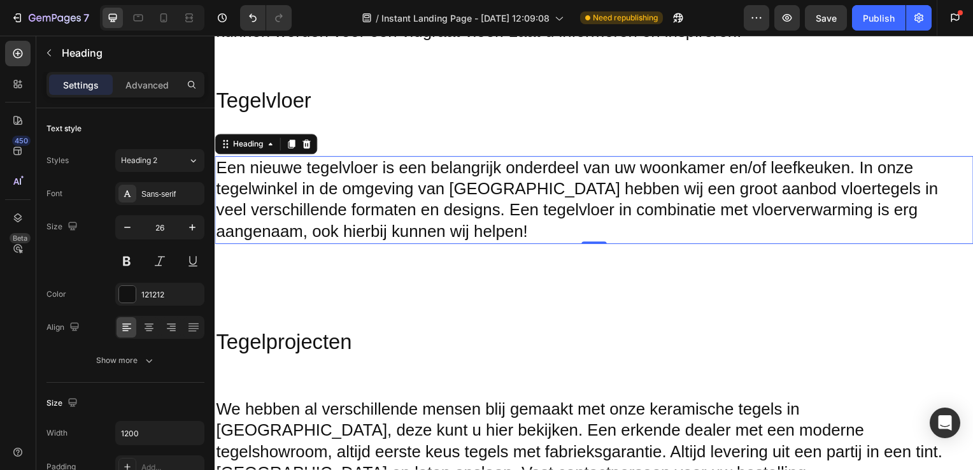
click at [638, 220] on h2 "Een nieuwe tegelvloer is een belangrijk onderdeel van uw woonkamer en/of leefke…" at bounding box center [597, 201] width 764 height 89
click at [966, 175] on p "Een nieuwe tegelvloer is een belangrijk onderdeel van uw woonkamer en/of leefke…" at bounding box center [597, 202] width 762 height 86
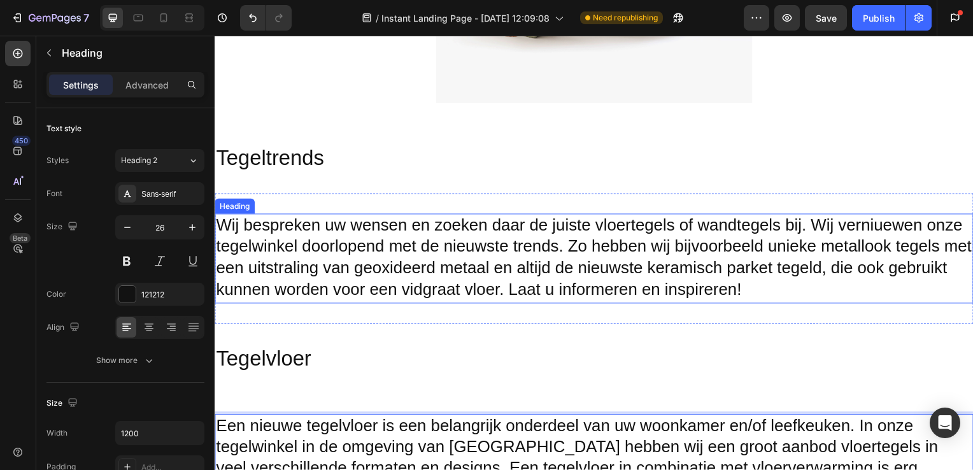
click at [784, 227] on h2 "Wij bespreken uw wensen en zoeken daar de juiste vloertegels of wandtegels bij.…" at bounding box center [597, 260] width 764 height 90
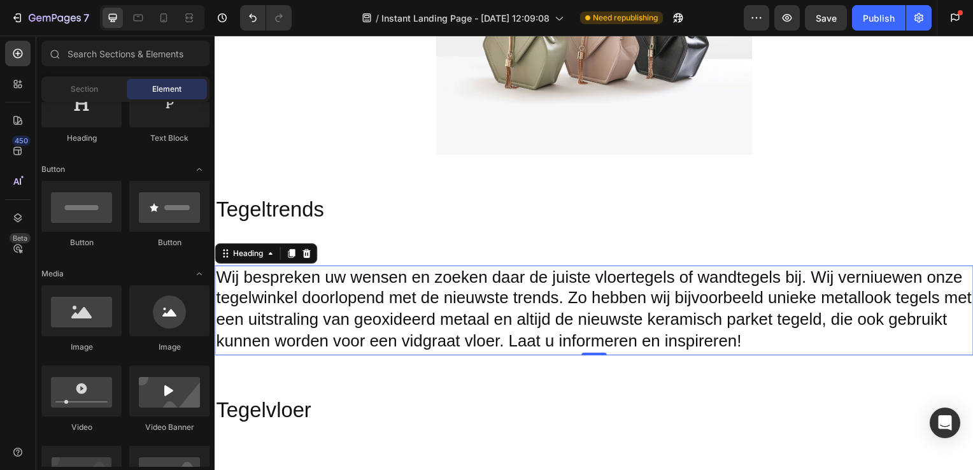
scroll to position [1628, 0]
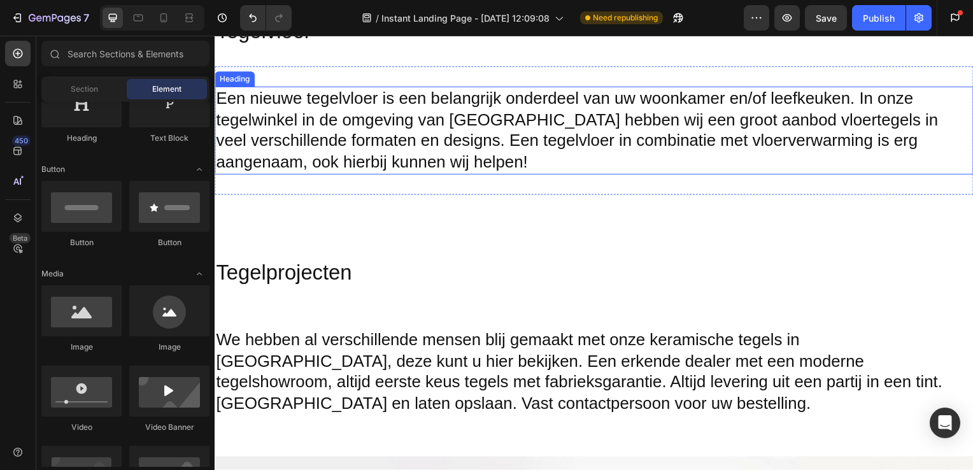
click at [917, 124] on p "Een nieuwe tegelvloer is een belangrijk onderdeel van uw woonkamer en/of leefke…" at bounding box center [597, 132] width 762 height 86
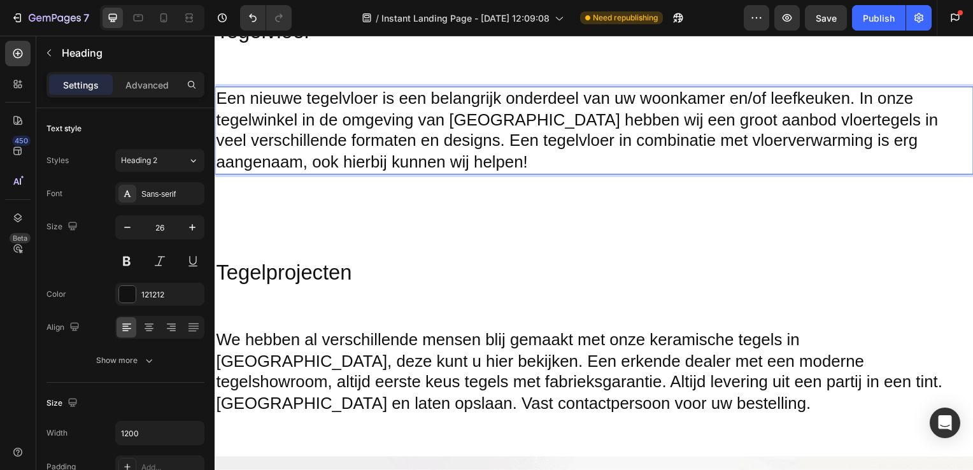
click at [952, 127] on p "Een nieuwe tegelvloer is een belangrijk onderdeel van uw woonkamer en/of leefke…" at bounding box center [597, 132] width 762 height 86
click at [562, 314] on div "We hebben al verschillende mensen blij gemaakt met onze keramische tegels in Ri…" at bounding box center [597, 374] width 764 height 129
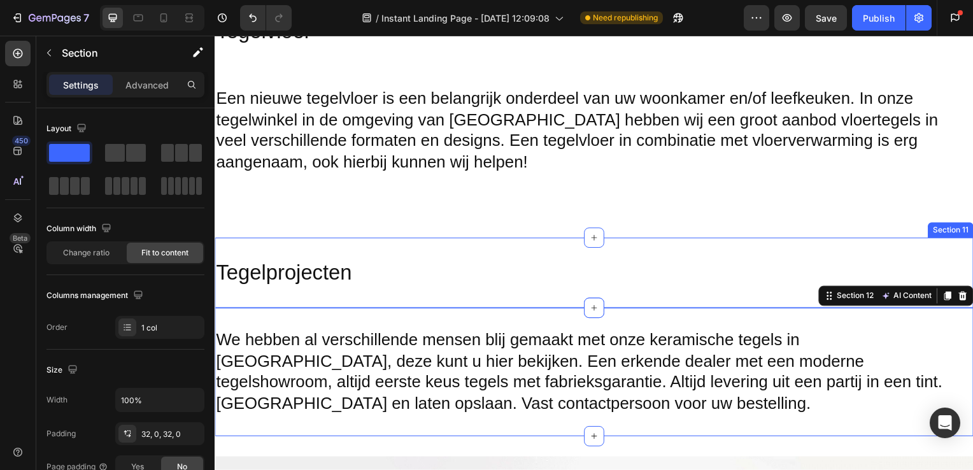
click at [578, 245] on div "Tegelprojecten Heading Section 11" at bounding box center [597, 274] width 764 height 71
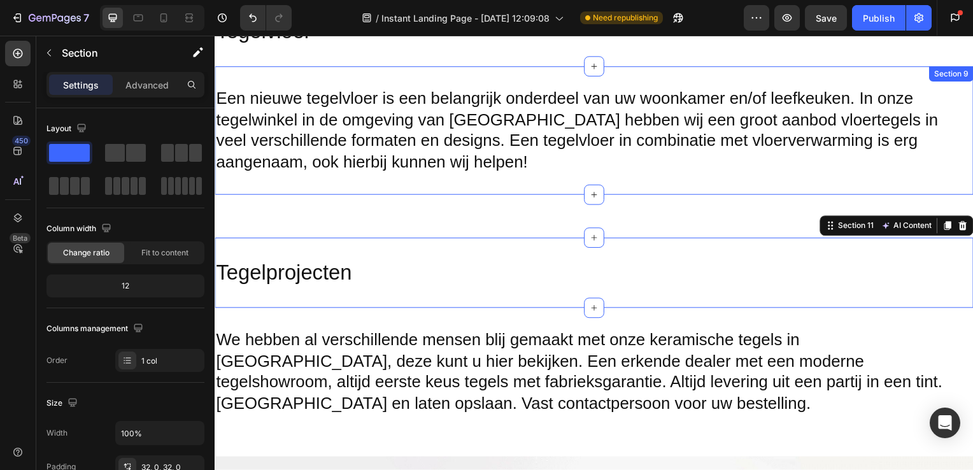
click at [546, 197] on div "Heading Section 10" at bounding box center [597, 217] width 764 height 43
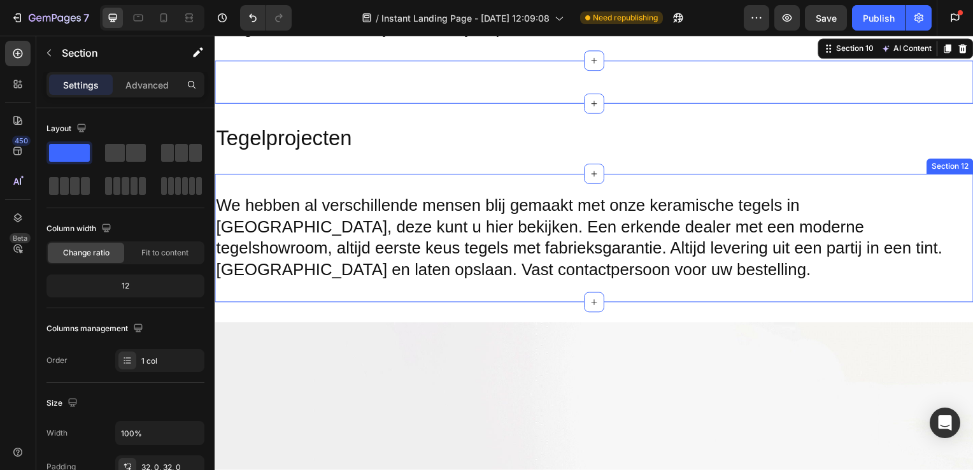
scroll to position [1763, 0]
click at [556, 294] on div "We hebben al verschillende mensen blij gemaakt met onze keramische tegels in Ri…" at bounding box center [597, 239] width 764 height 129
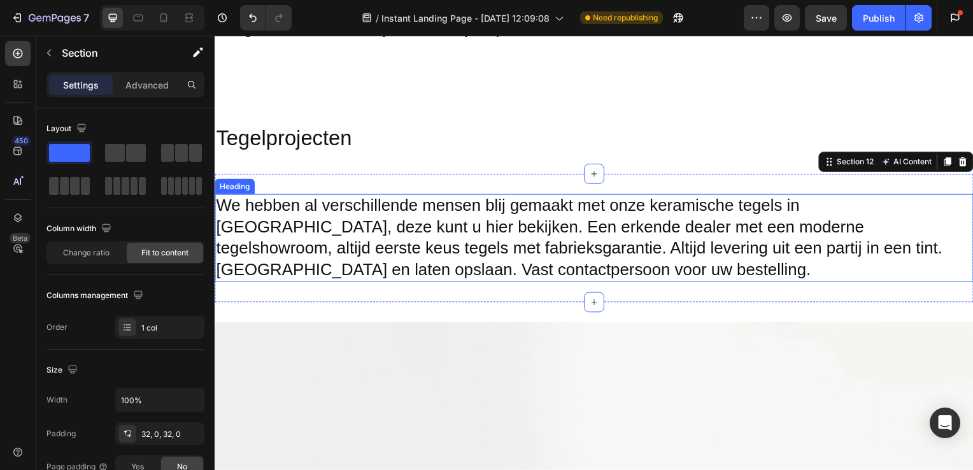
click at [522, 271] on h2 "We hebben al verschillende mensen blij gemaakt met onze keramische tegels in [G…" at bounding box center [597, 240] width 764 height 89
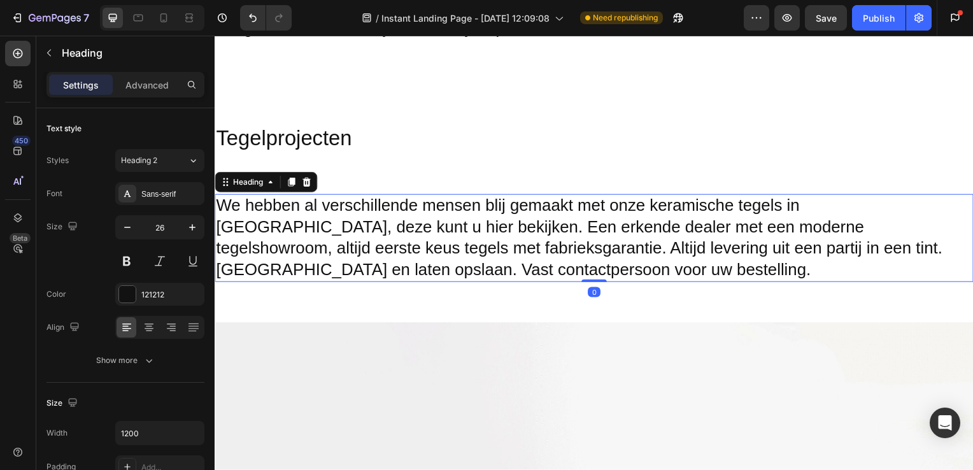
click at [508, 271] on h2 "We hebben al verschillende mensen blij gemaakt met onze keramische tegels in [G…" at bounding box center [597, 240] width 764 height 89
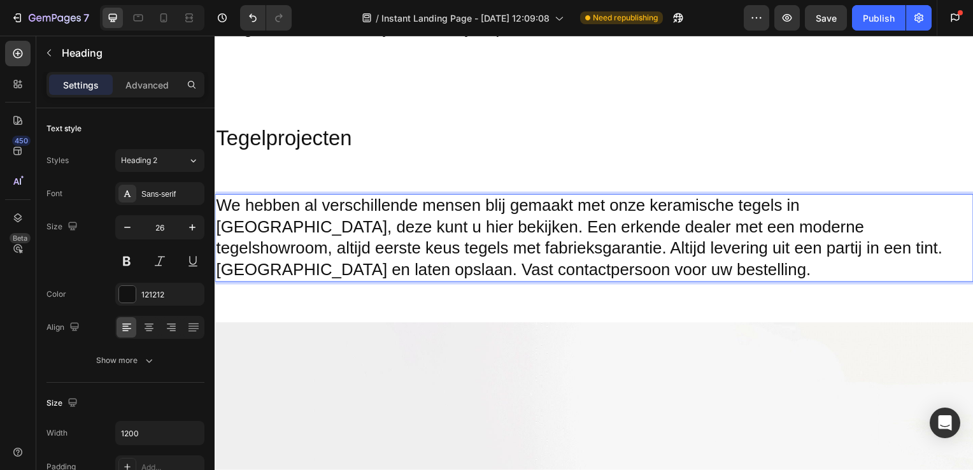
click at [513, 270] on p "We hebben al verschillende mensen blij gemaakt met onze keramische tegels in [G…" at bounding box center [597, 240] width 762 height 86
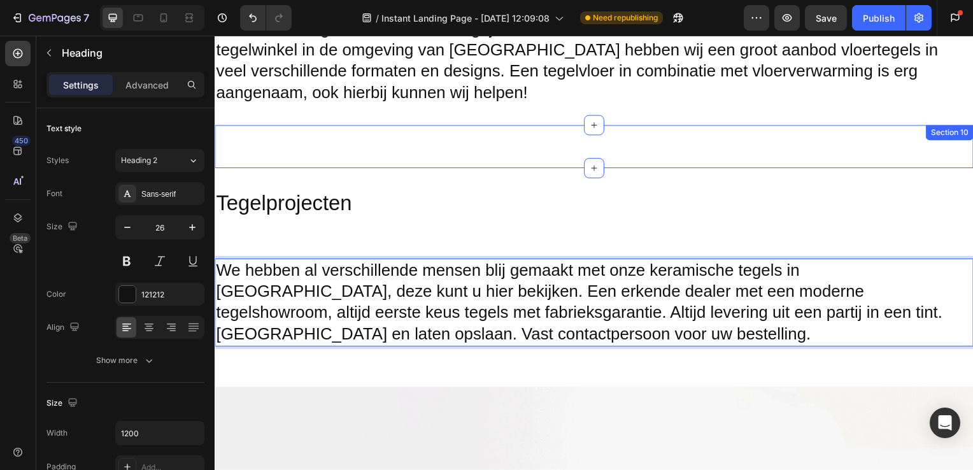
scroll to position [1697, 0]
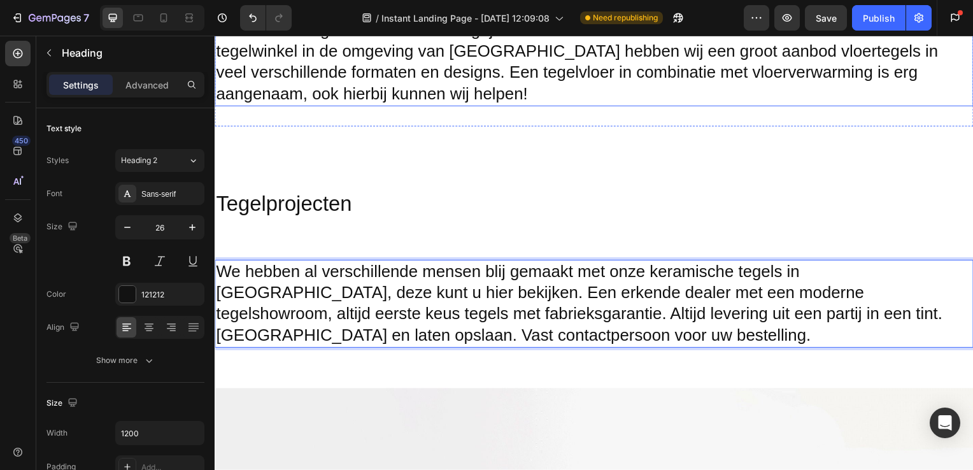
click at [532, 92] on p "Een nieuwe tegelvloer is een belangrijk onderdeel van uw woonkamer en/of leefke…" at bounding box center [597, 63] width 762 height 86
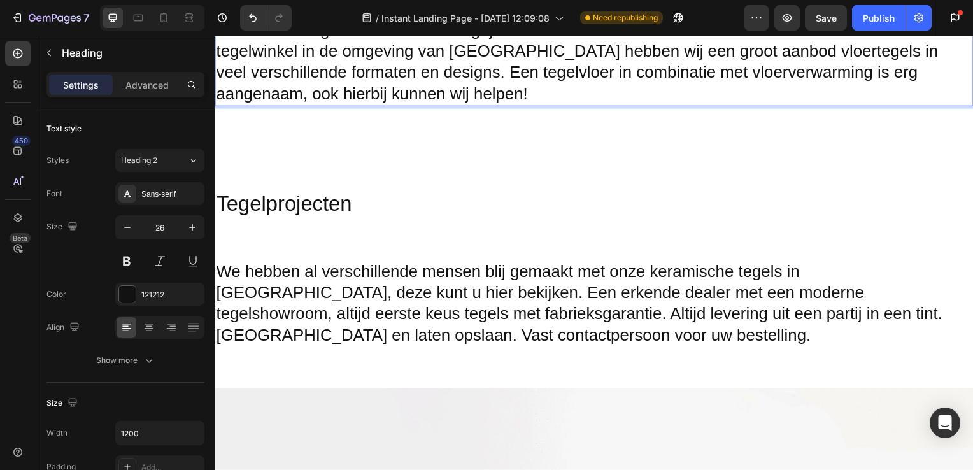
scroll to position [1682, 0]
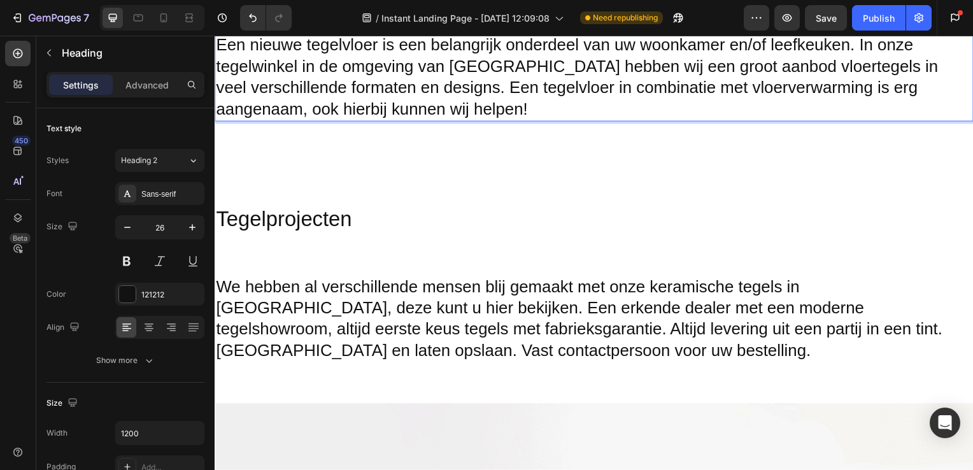
click at [801, 50] on p "Een nieuwe tegelvloer is een belangrijk onderdeel van uw woonkamer en/of leefke…" at bounding box center [597, 78] width 762 height 86
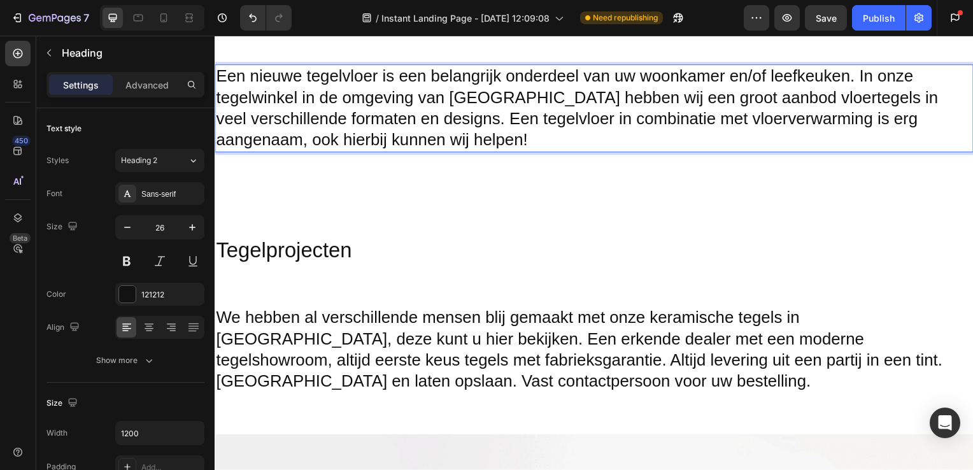
scroll to position [1649, 0]
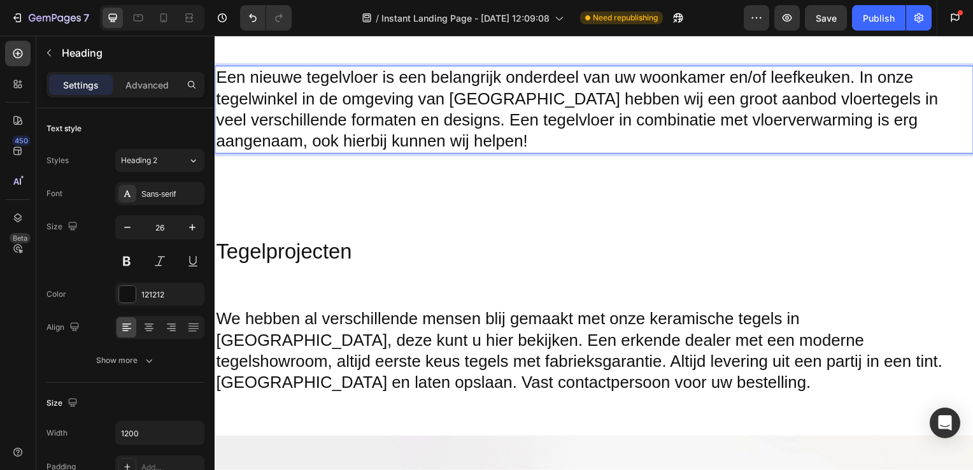
click at [537, 144] on p "Een nieuwe tegelvloer is een belangrijk onderdeel van uw woonkamer en/of leefke…" at bounding box center [597, 111] width 762 height 86
click at [532, 143] on p "Een nieuwe tegelvloer is een belangrijk onderdeel van uw woonkamer en/of leefke…" at bounding box center [597, 111] width 762 height 86
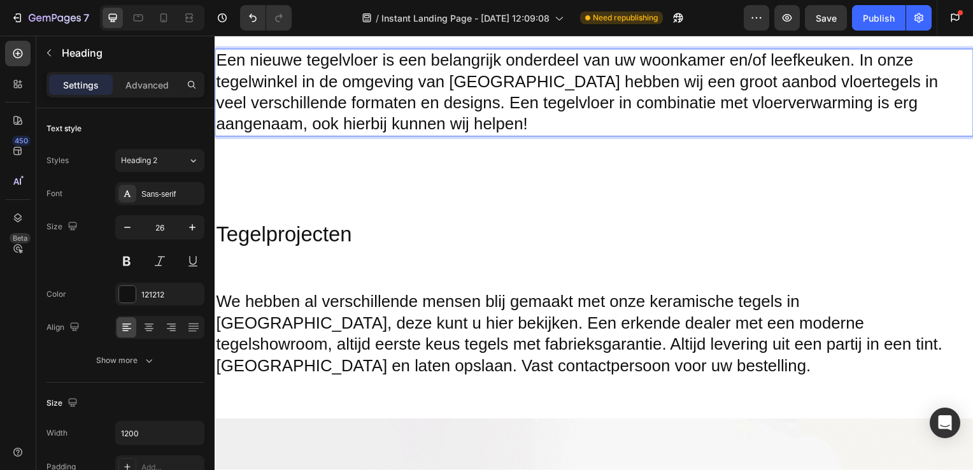
scroll to position [1668, 0]
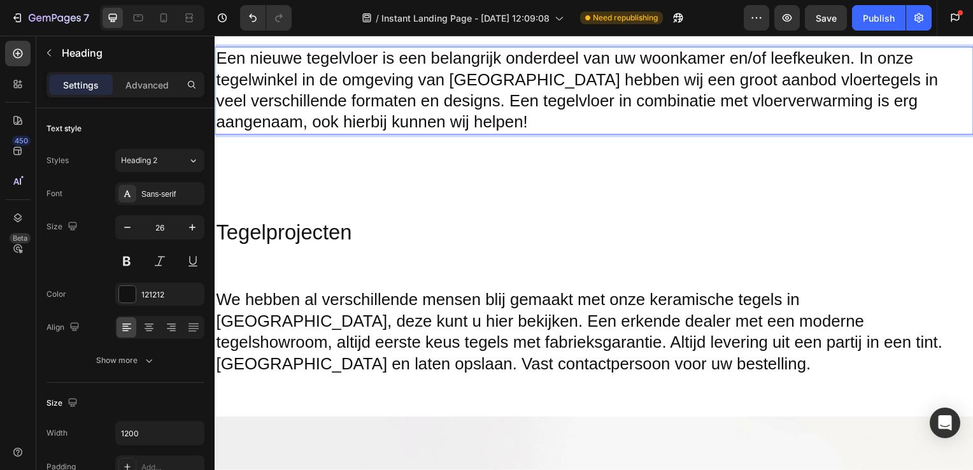
click at [534, 121] on p "Een nieuwe tegelvloer is een belangrijk onderdeel van uw woonkamer en/of leefke…" at bounding box center [597, 91] width 762 height 86
click at [529, 121] on p "Een nieuwe tegelvloer is een belangrijk onderdeel van uw woonkamer en/of leefke…" at bounding box center [597, 91] width 762 height 86
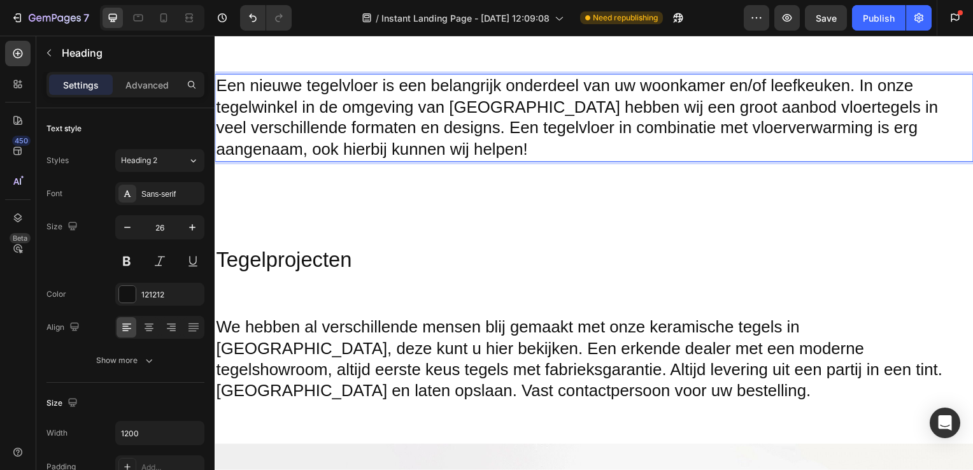
scroll to position [1640, 0]
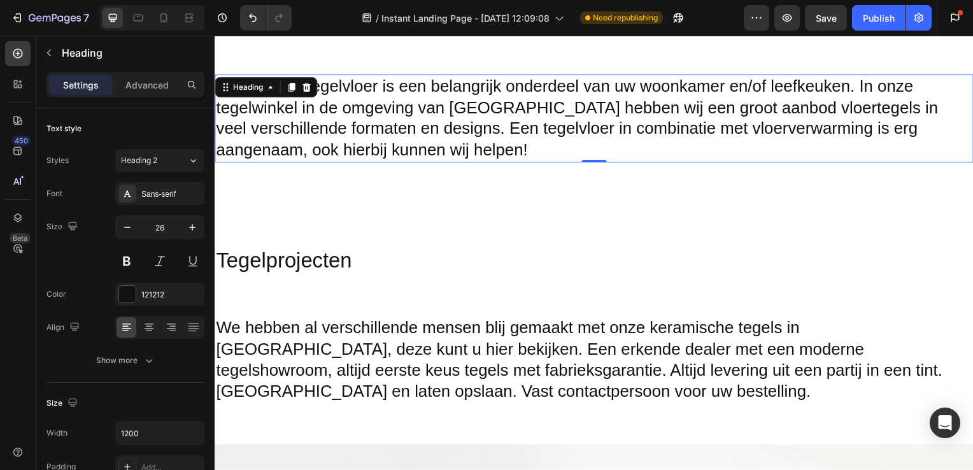
click at [604, 143] on p "Een nieuwe tegelvloer is een belangrijk onderdeel van uw woonkamer en/of leefke…" at bounding box center [597, 119] width 762 height 86
click at [531, 154] on p "Een nieuwe tegelvloer is een belangrijk onderdeel van uw woonkamer en/of leefke…" at bounding box center [597, 119] width 762 height 86
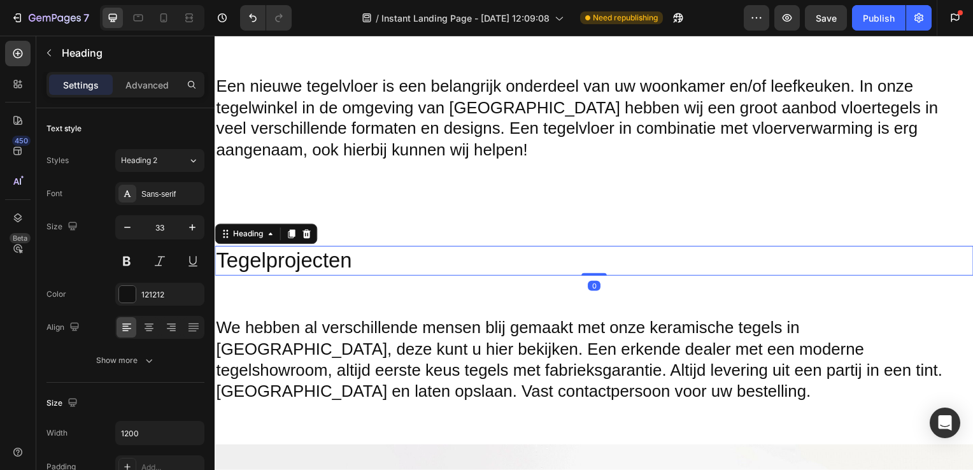
click at [585, 261] on h2 "Tegelprojecten" at bounding box center [597, 263] width 764 height 30
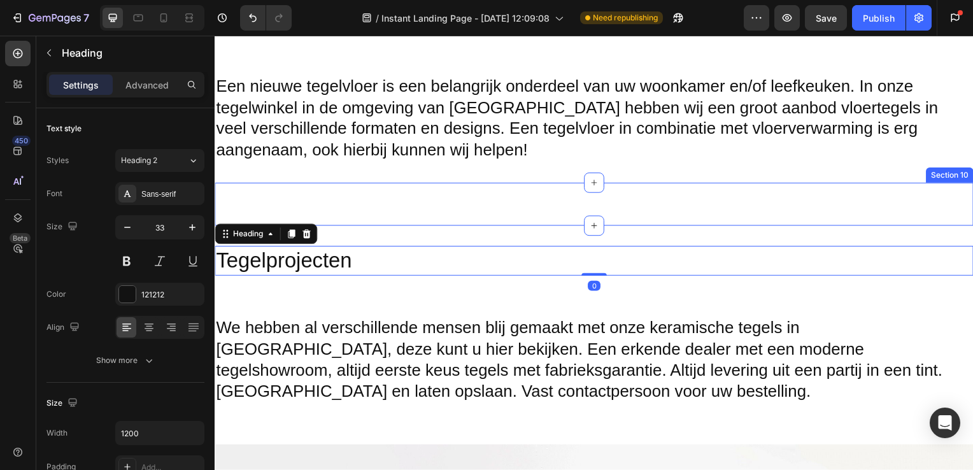
click at [634, 204] on h2 at bounding box center [597, 205] width 764 height 3
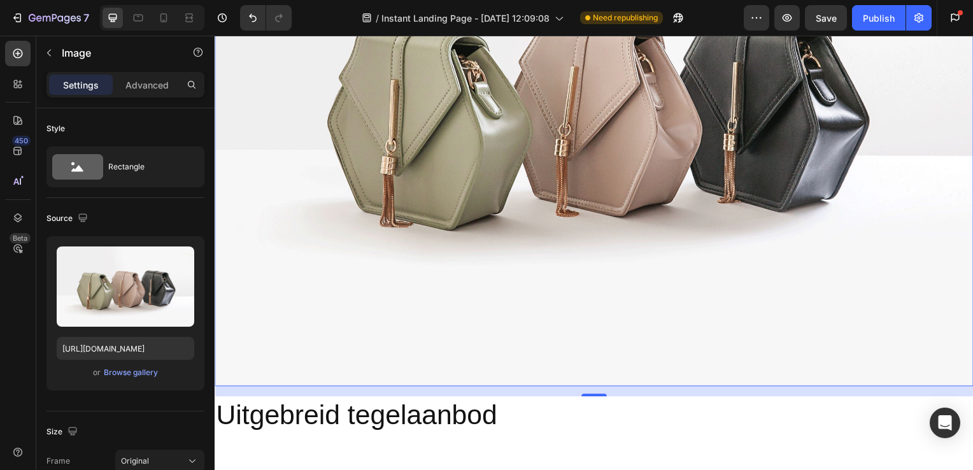
scroll to position [2360, 0]
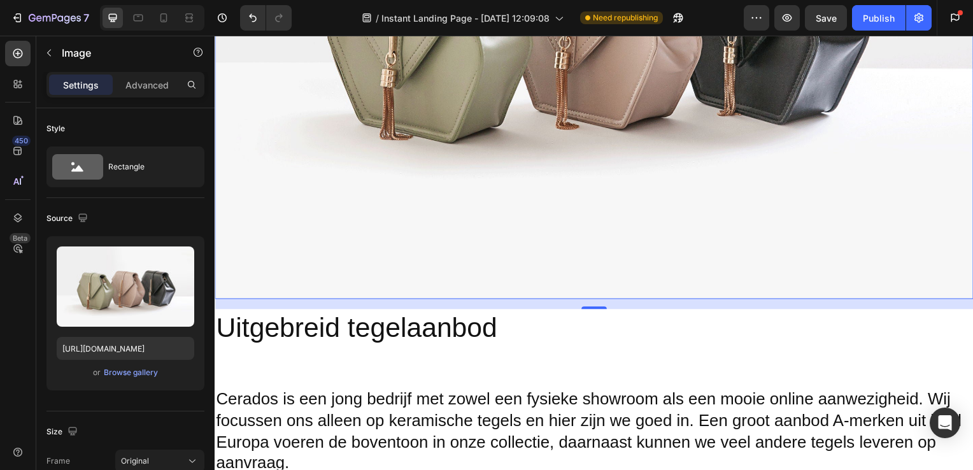
click at [596, 250] on img at bounding box center [597, 14] width 764 height 573
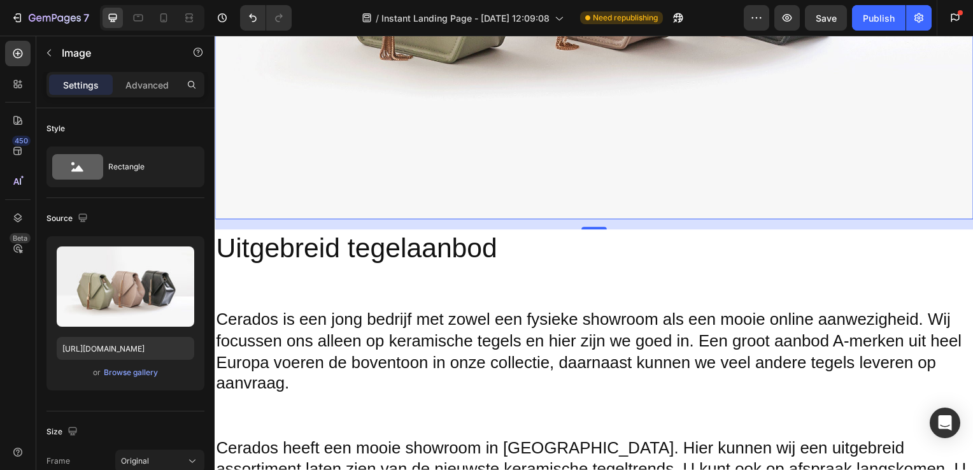
scroll to position [2438, 0]
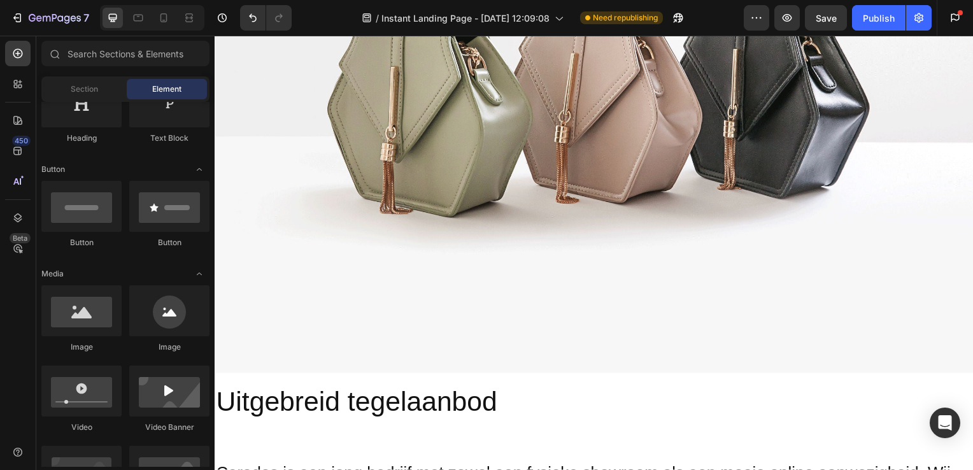
scroll to position [2320, 0]
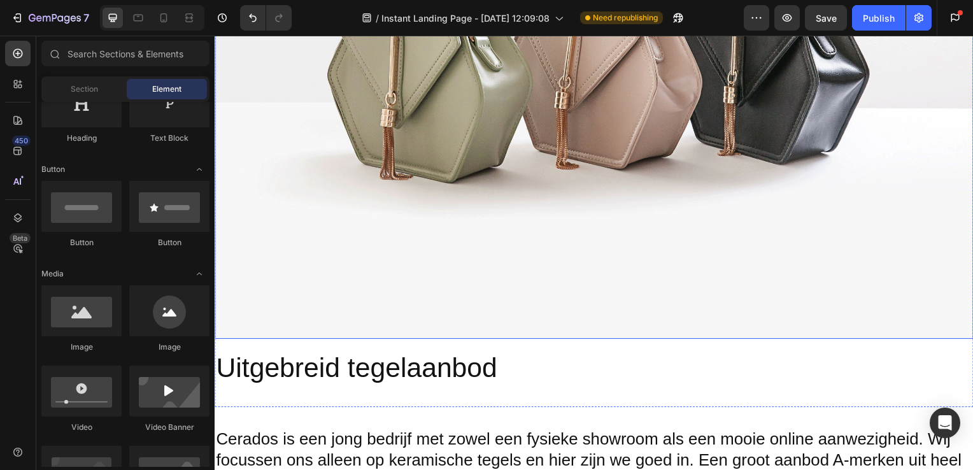
click at [910, 224] on img at bounding box center [597, 54] width 764 height 573
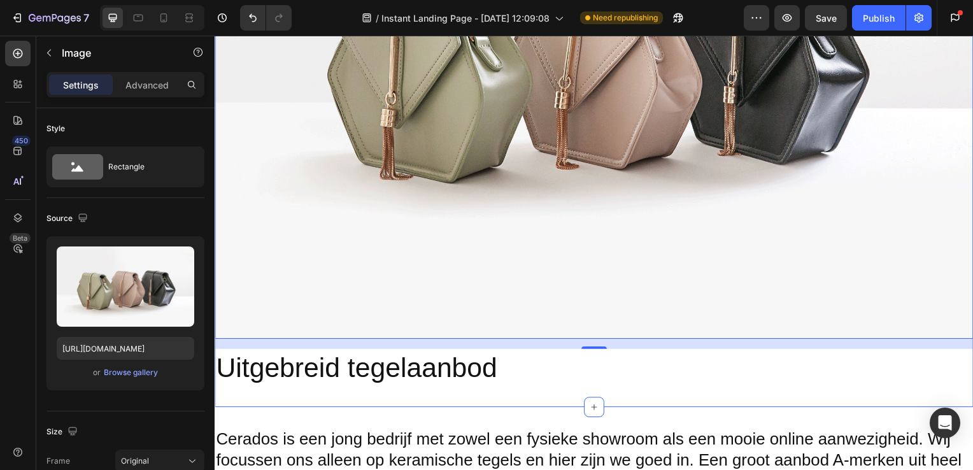
scroll to position [2633, 0]
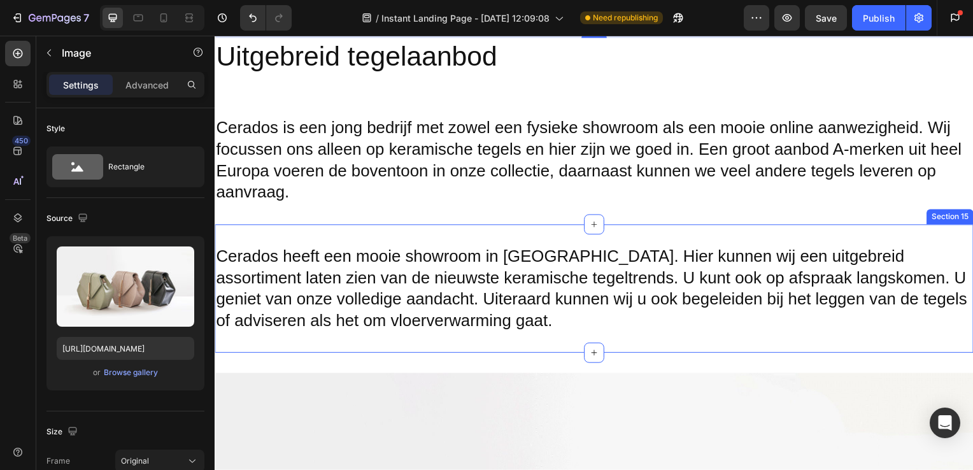
click at [772, 233] on div "Cerados heeft een mooie showroom in Katwijk. Hier kunnen wij een uitgebreid ass…" at bounding box center [597, 290] width 764 height 129
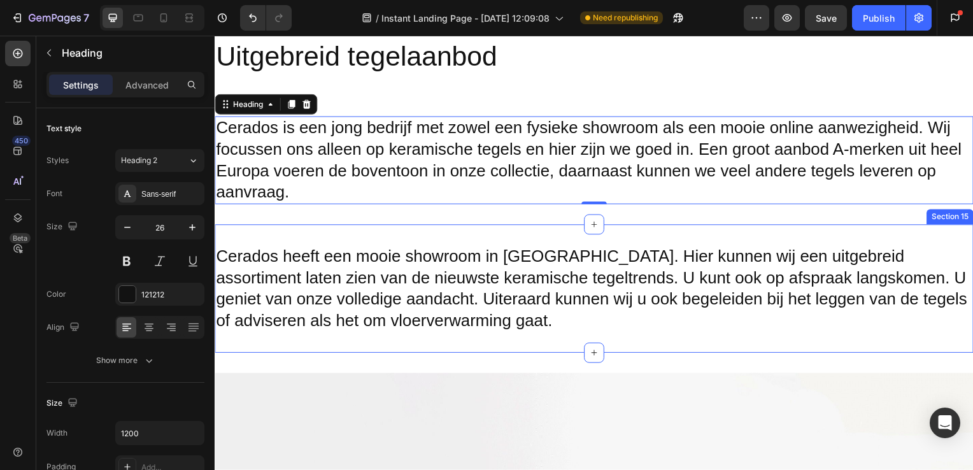
click at [651, 253] on h2 "Cerados heeft een mooie showroom in [GEOGRAPHIC_DATA]. Hier kunnen wij een uitg…" at bounding box center [597, 291] width 764 height 89
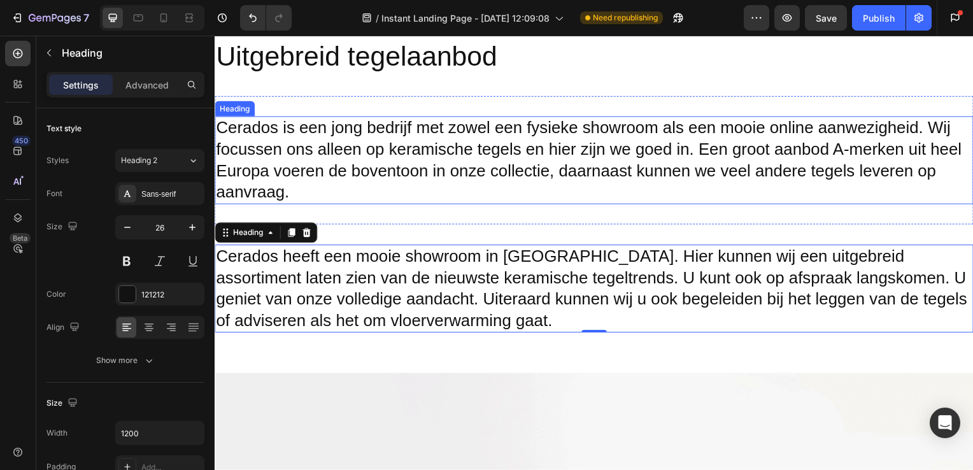
click at [665, 136] on h2 "Cerados is een jong bedrijf met zowel een fysieke showroom als een mooie online…" at bounding box center [597, 161] width 764 height 89
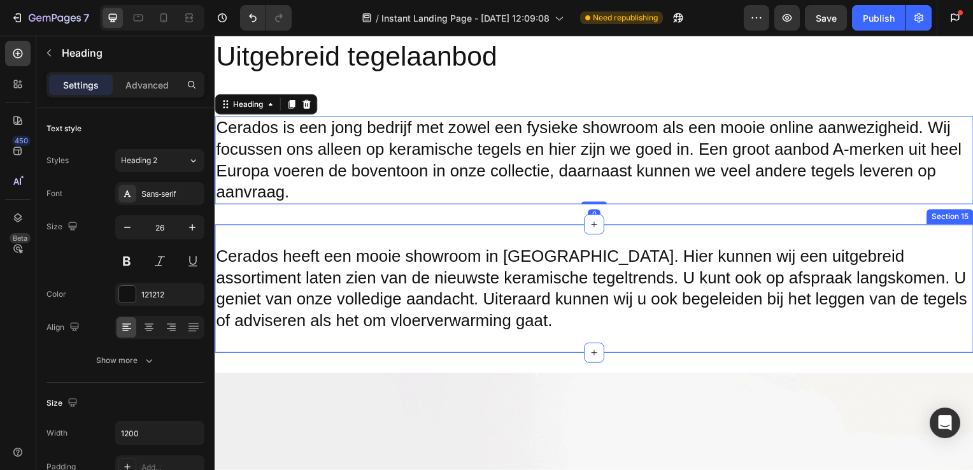
click at [650, 247] on h2 "Cerados heeft een mooie showroom in [GEOGRAPHIC_DATA]. Hier kunnen wij een uitg…" at bounding box center [597, 291] width 764 height 89
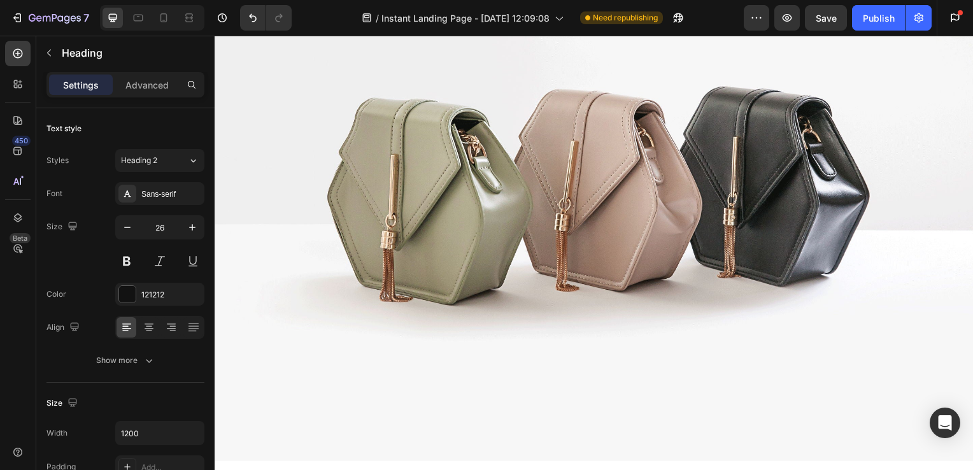
scroll to position [4294, 0]
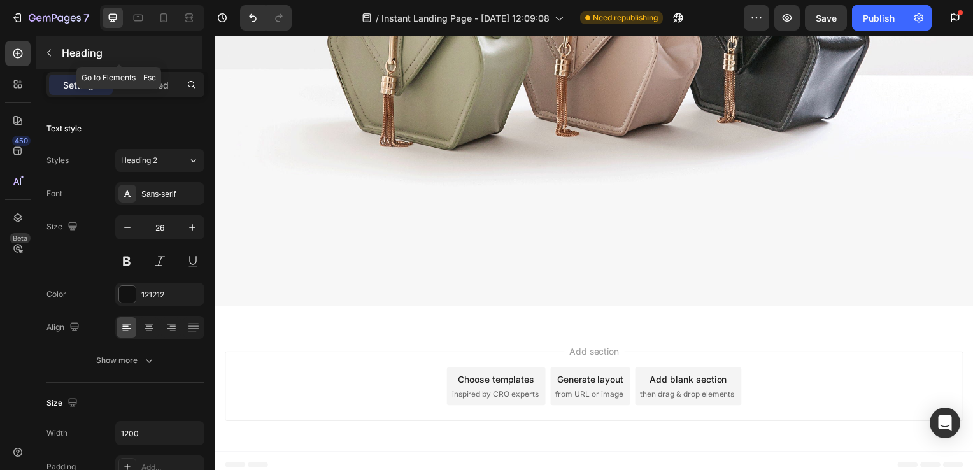
click at [46, 53] on icon "button" at bounding box center [49, 53] width 10 height 10
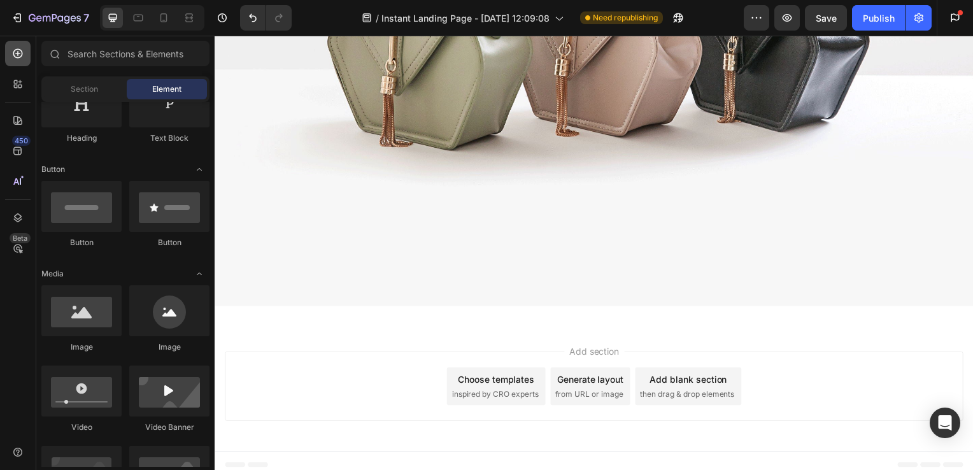
click at [18, 60] on div at bounding box center [17, 53] width 25 height 25
click at [21, 47] on icon at bounding box center [17, 53] width 13 height 13
click at [592, 392] on span "from URL or image" at bounding box center [592, 397] width 68 height 11
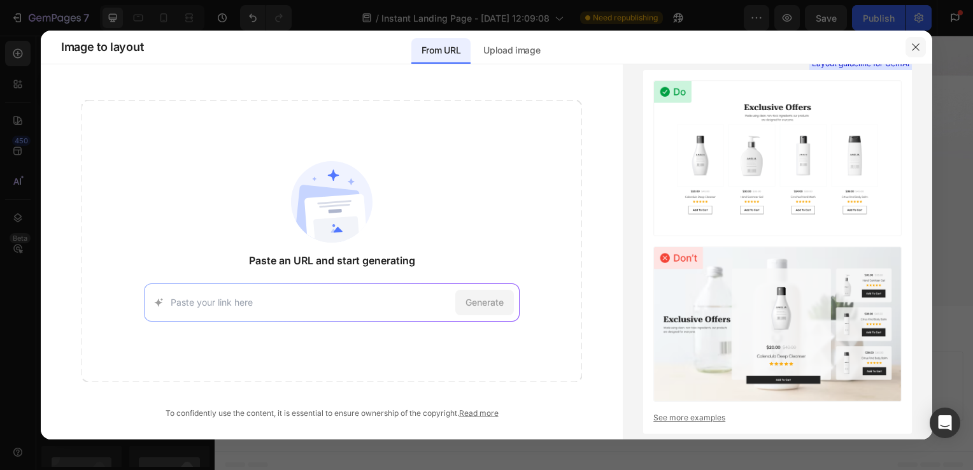
click at [915, 42] on icon "button" at bounding box center [916, 47] width 10 height 10
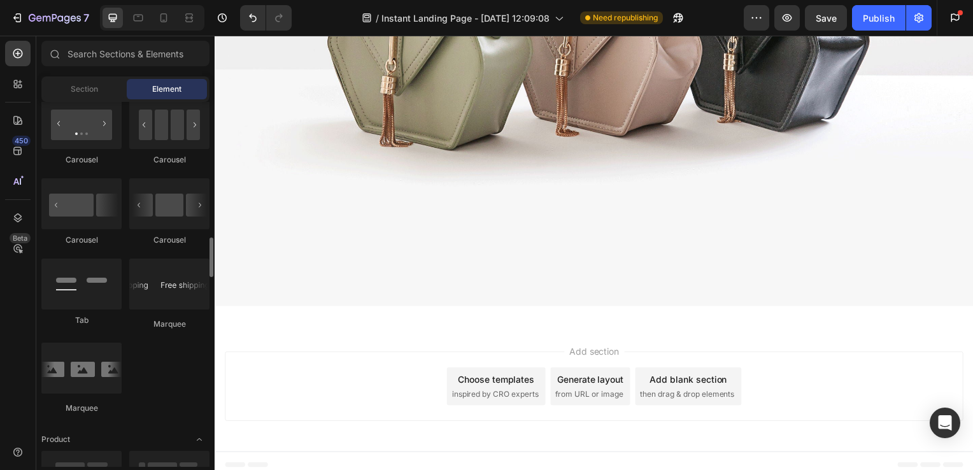
scroll to position [1289, 0]
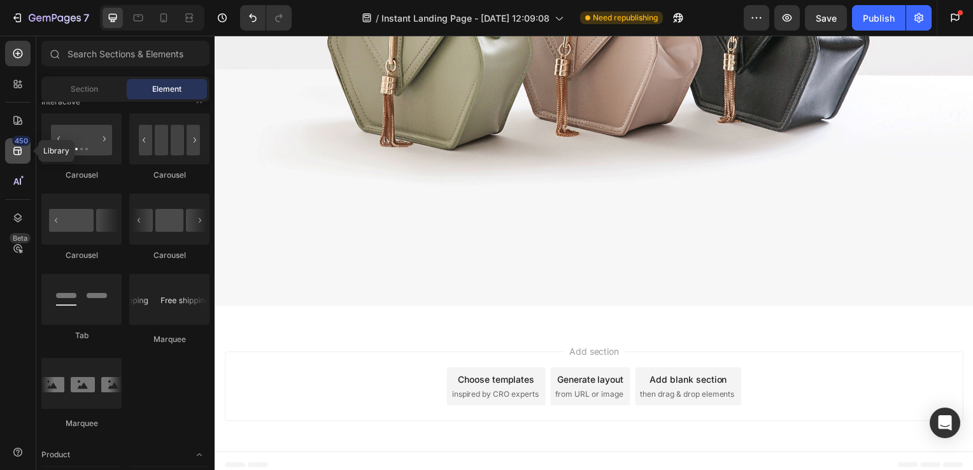
click at [15, 148] on icon at bounding box center [17, 151] width 13 height 13
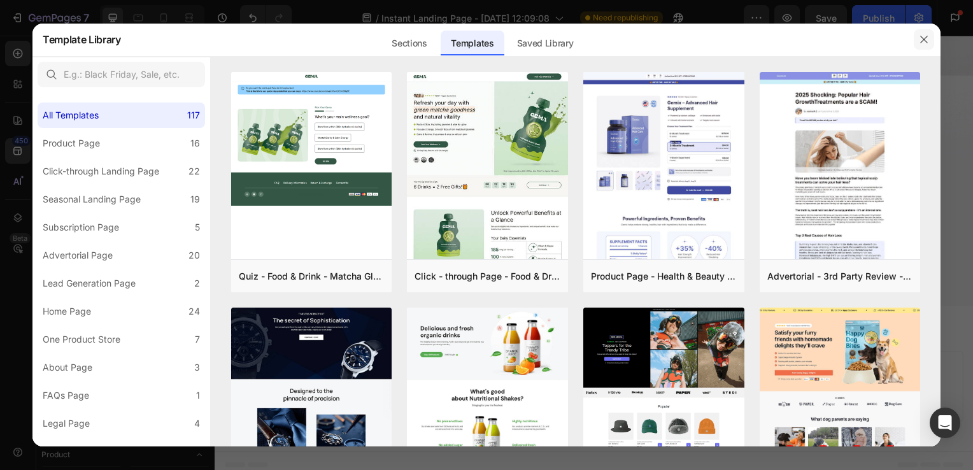
click at [922, 41] on icon "button" at bounding box center [924, 39] width 10 height 10
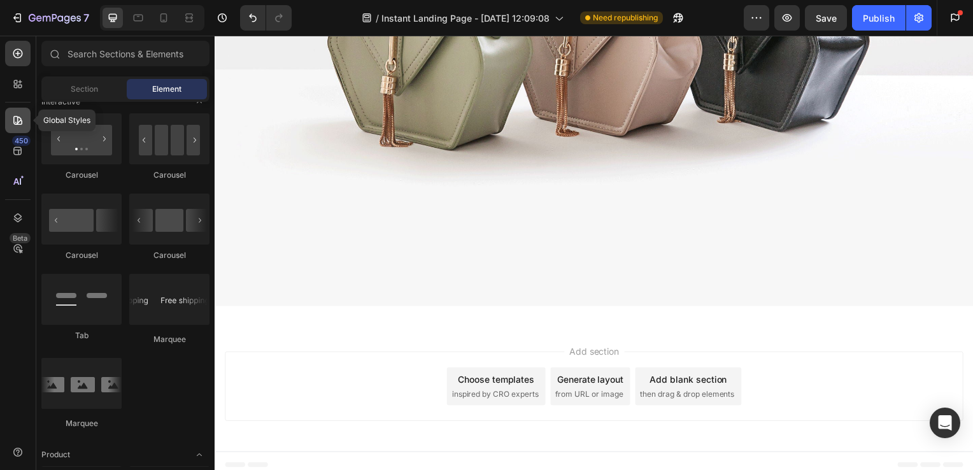
click at [20, 118] on icon at bounding box center [17, 120] width 9 height 9
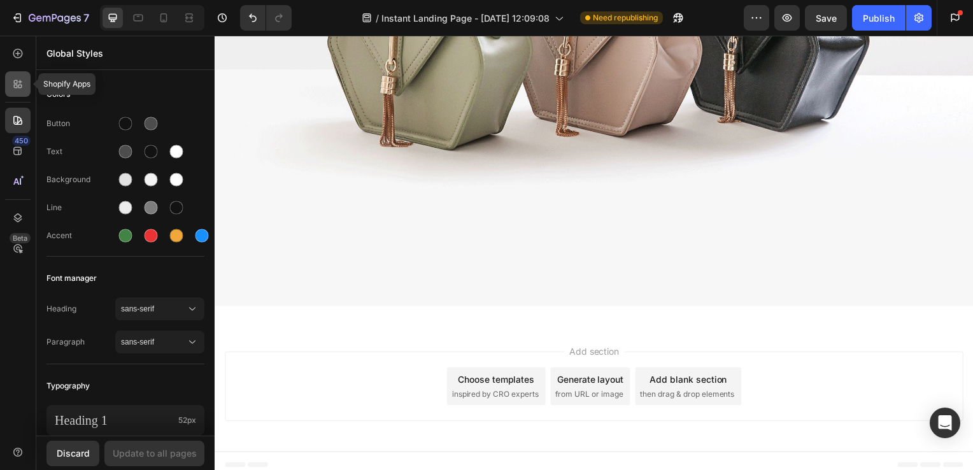
click at [20, 89] on icon at bounding box center [17, 84] width 13 height 13
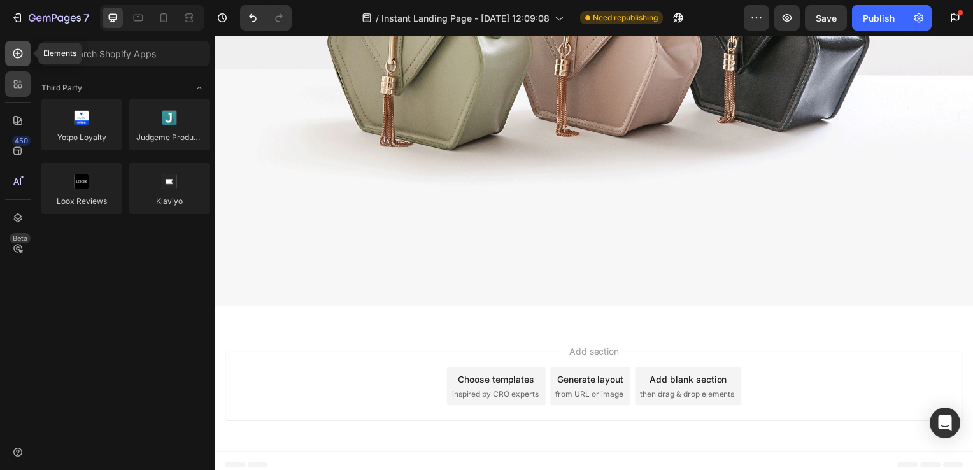
click at [15, 52] on icon at bounding box center [17, 53] width 13 height 13
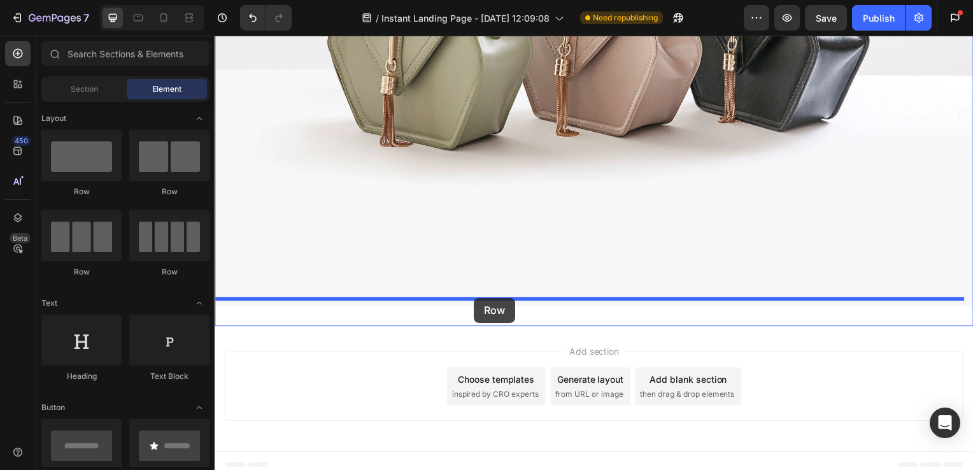
drag, startPoint x: 392, startPoint y: 200, endPoint x: 476, endPoint y: 300, distance: 130.7
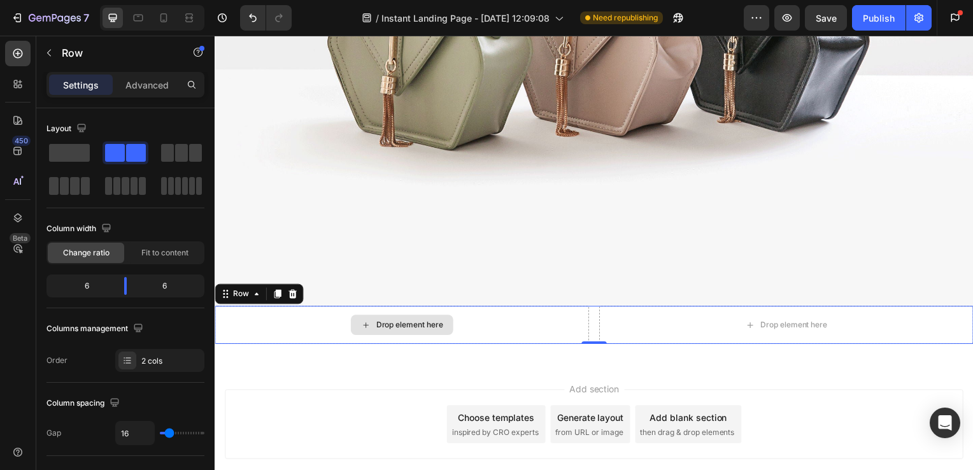
click at [385, 322] on div "Drop element here" at bounding box center [411, 327] width 68 height 10
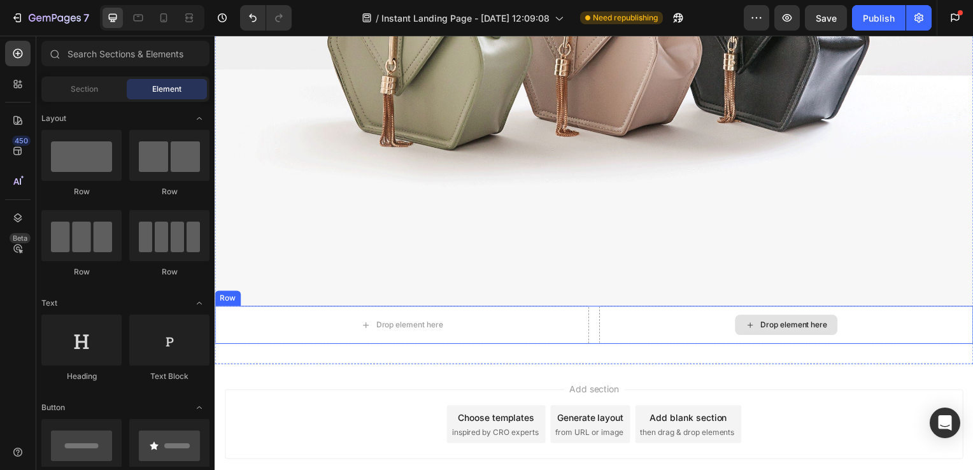
click at [758, 325] on div "Drop element here" at bounding box center [790, 327] width 103 height 20
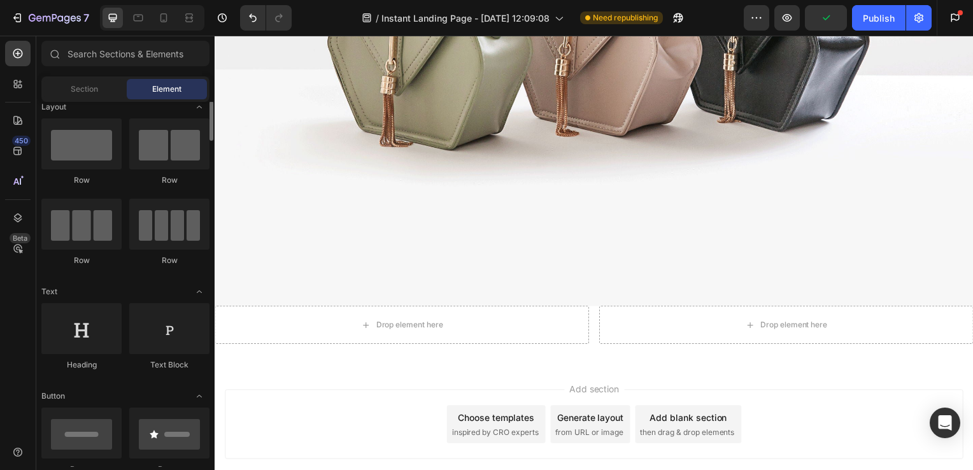
scroll to position [10, 0]
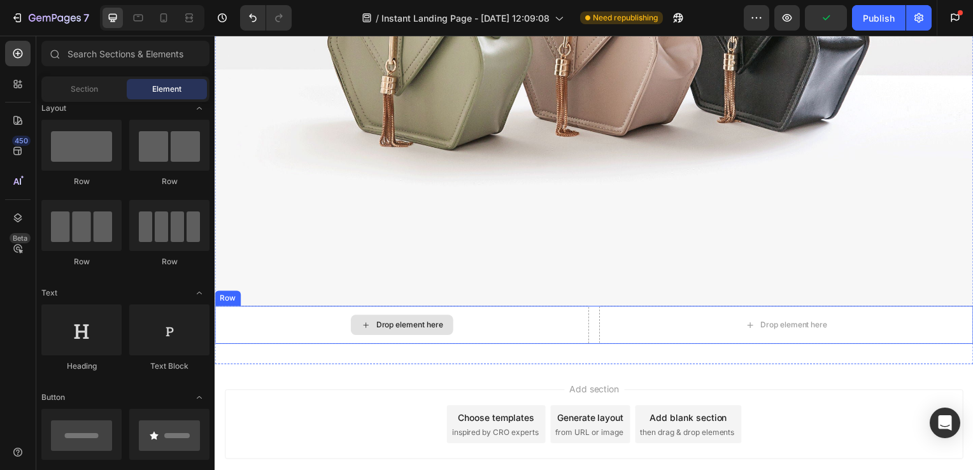
click at [332, 320] on div "Drop element here" at bounding box center [403, 327] width 377 height 38
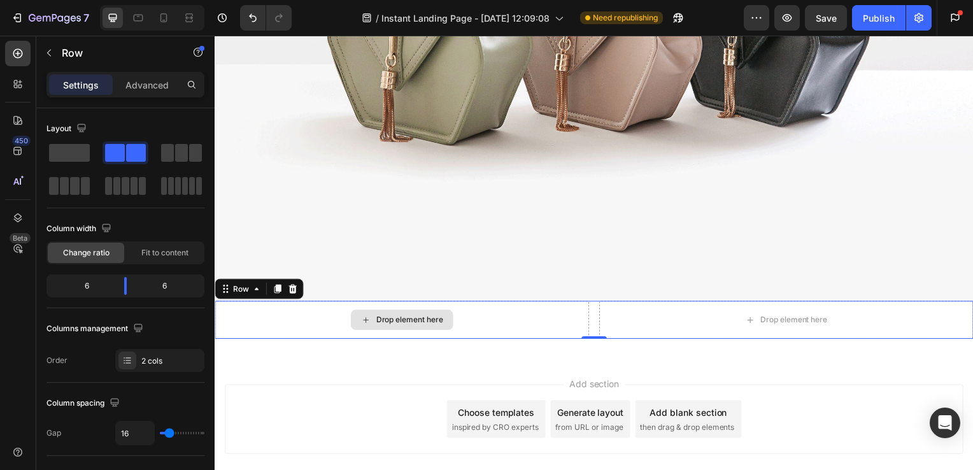
scroll to position [4317, 0]
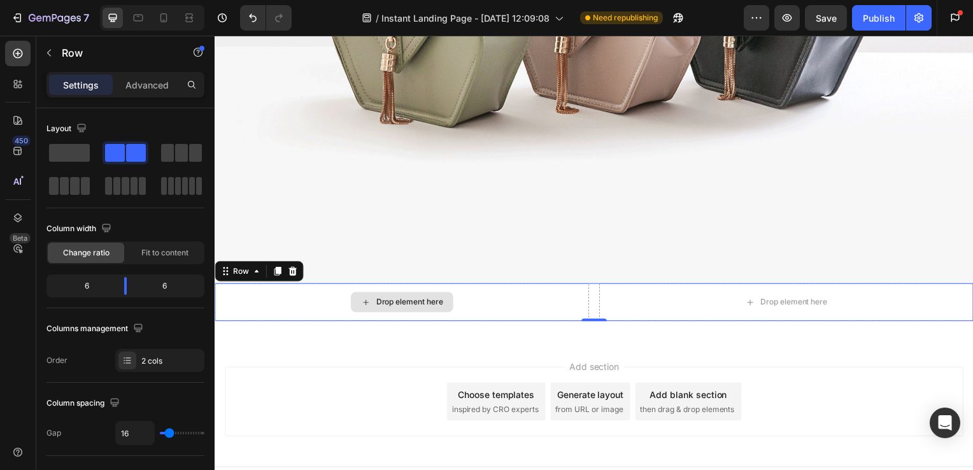
click at [450, 312] on div "Drop element here" at bounding box center [403, 304] width 377 height 38
click at [300, 292] on div "Drop element here" at bounding box center [403, 304] width 377 height 38
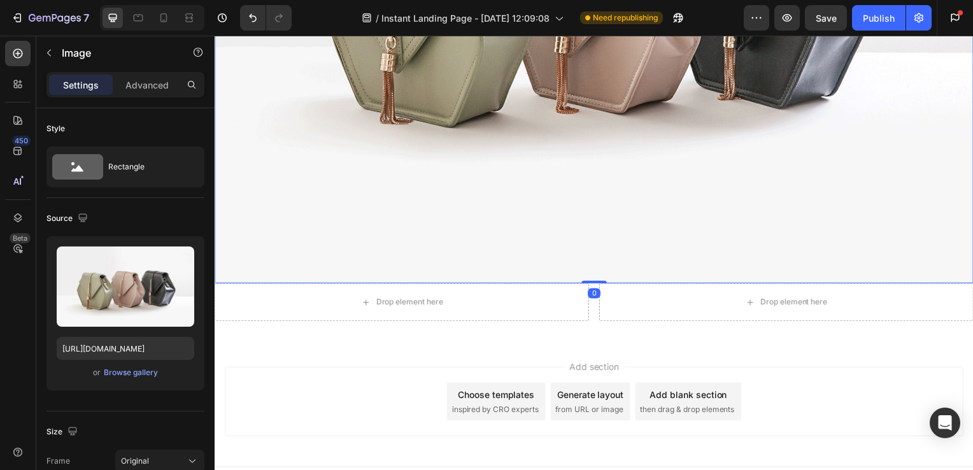
click at [399, 312] on div "Drop element here" at bounding box center [403, 304] width 377 height 38
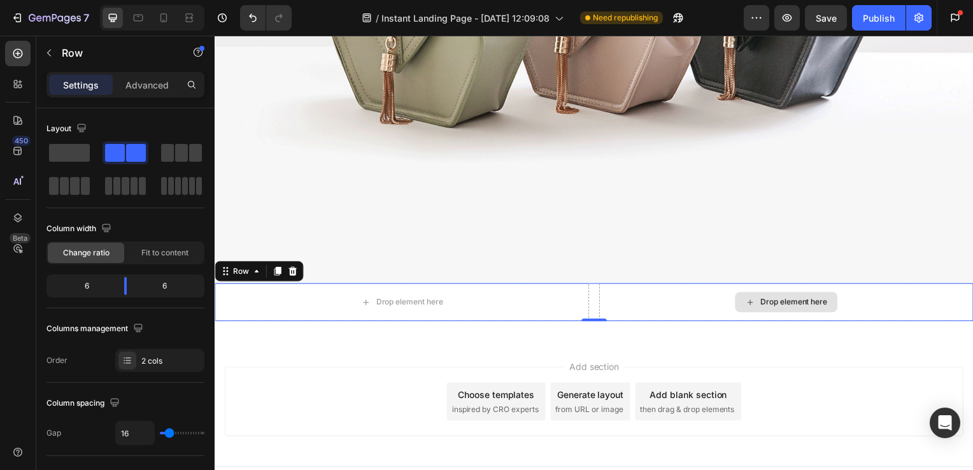
scroll to position [4326, 0]
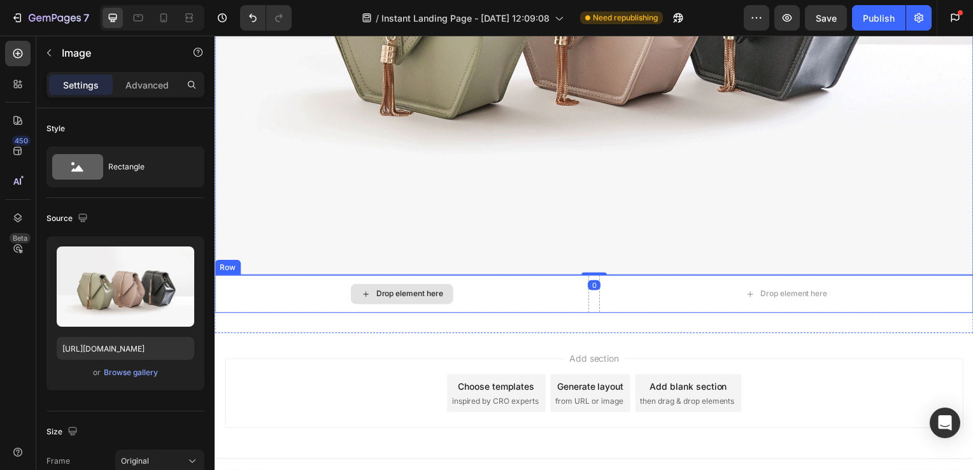
click at [415, 286] on div "Drop element here" at bounding box center [403, 296] width 103 height 20
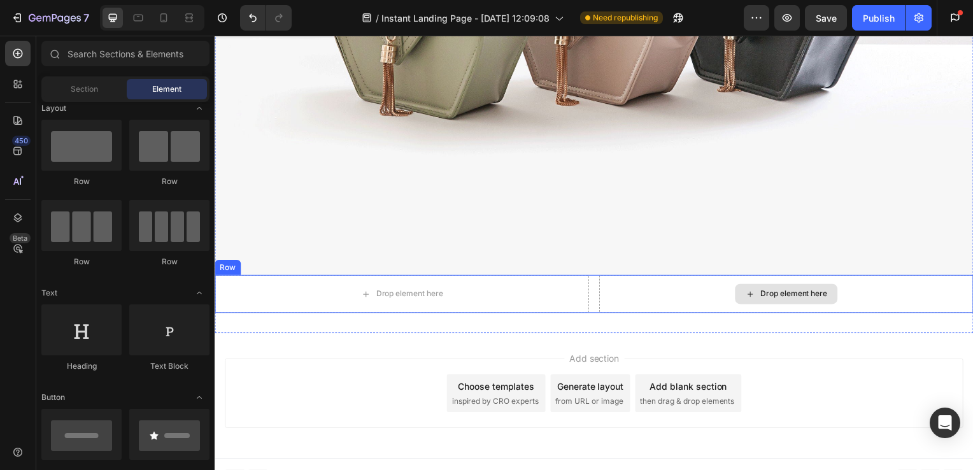
click at [739, 294] on div "Drop element here" at bounding box center [790, 296] width 103 height 20
click at [547, 284] on div "Drop element here" at bounding box center [403, 296] width 377 height 38
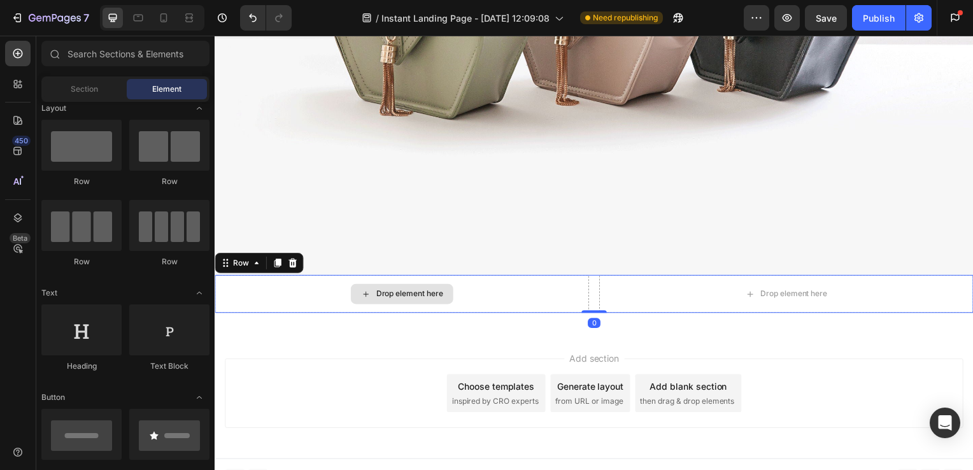
click at [392, 291] on div "Drop element here" at bounding box center [411, 296] width 68 height 10
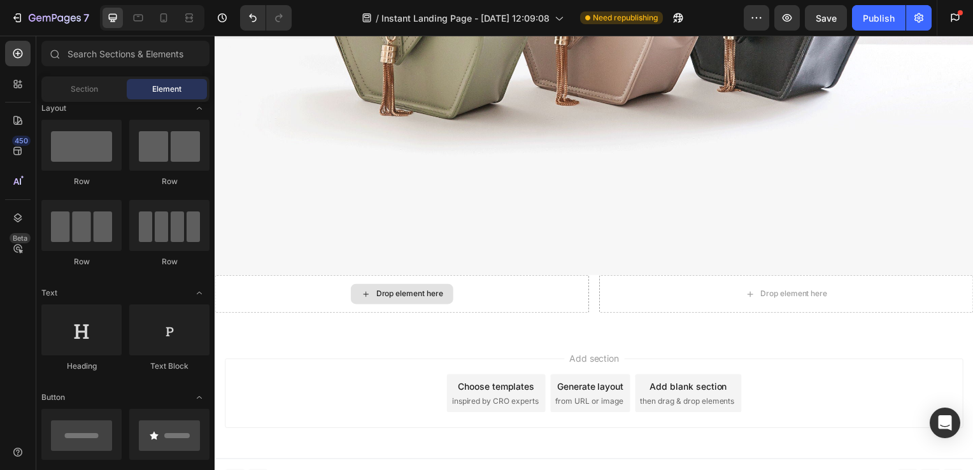
scroll to position [4333, 0]
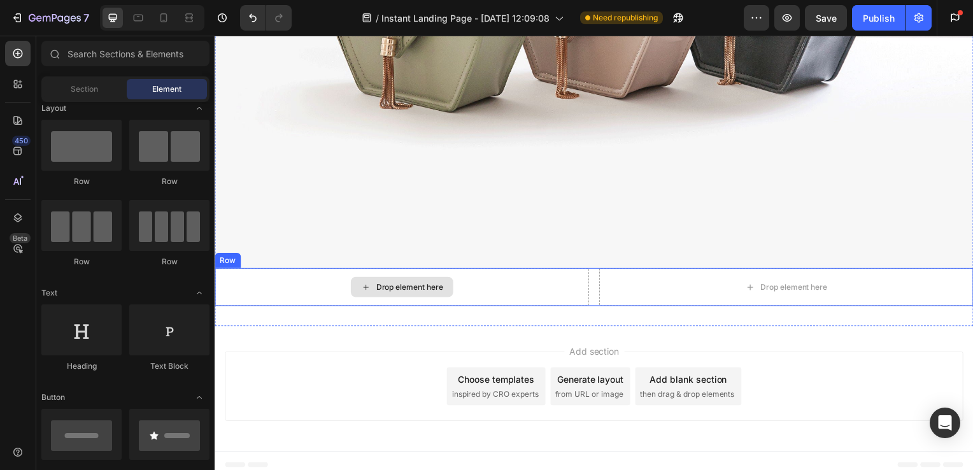
click at [407, 284] on div "Drop element here" at bounding box center [411, 289] width 68 height 10
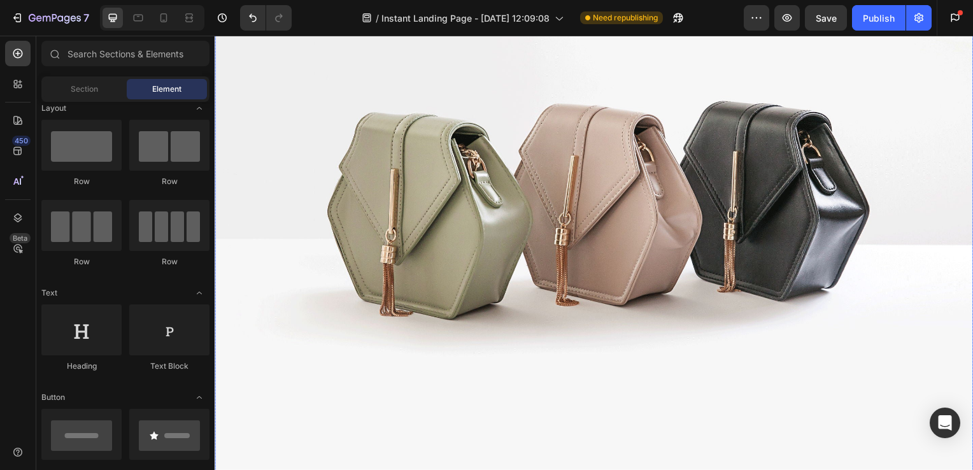
scroll to position [4330, 0]
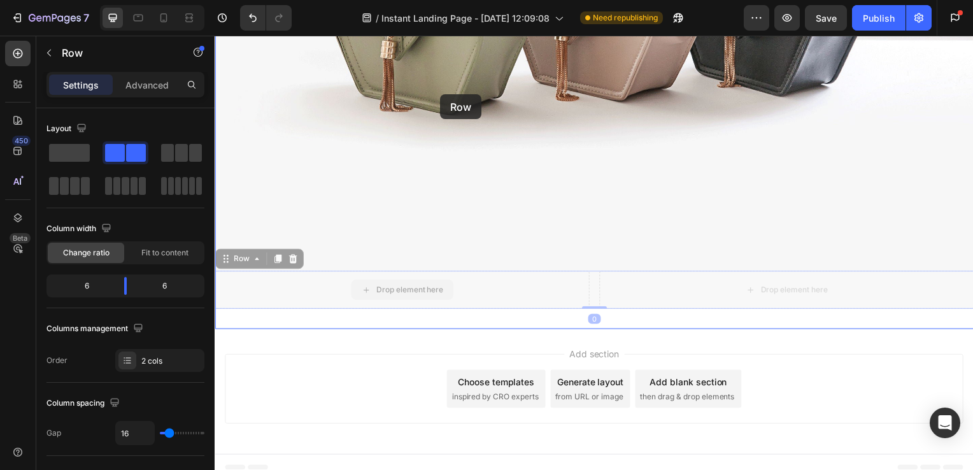
drag, startPoint x: 423, startPoint y: 270, endPoint x: 442, endPoint y: 92, distance: 178.7
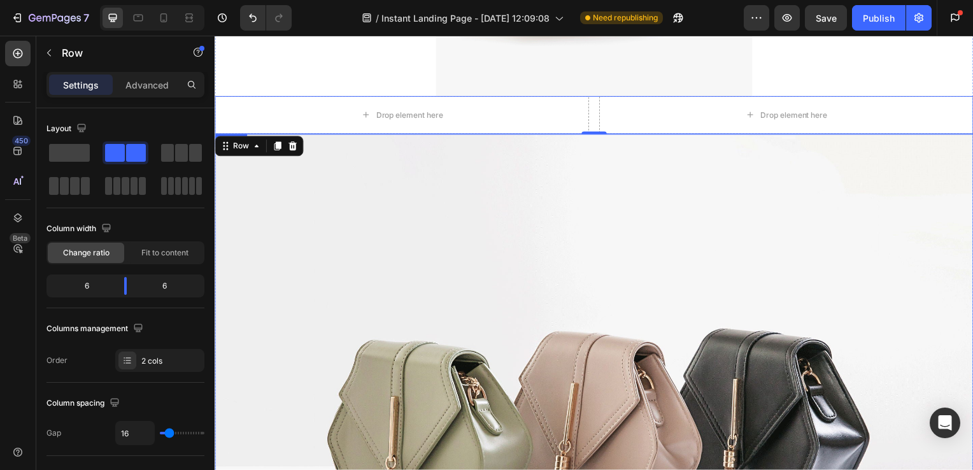
scroll to position [3838, 0]
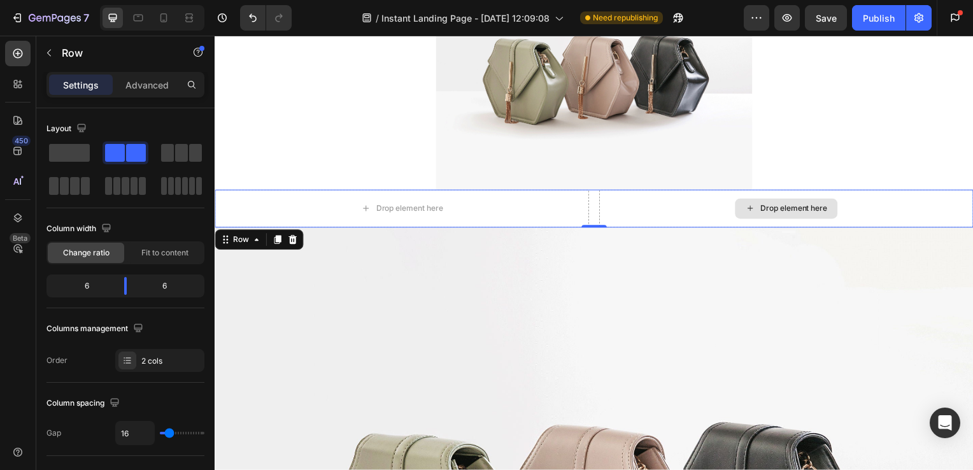
click at [761, 219] on div "Drop element here" at bounding box center [790, 210] width 103 height 20
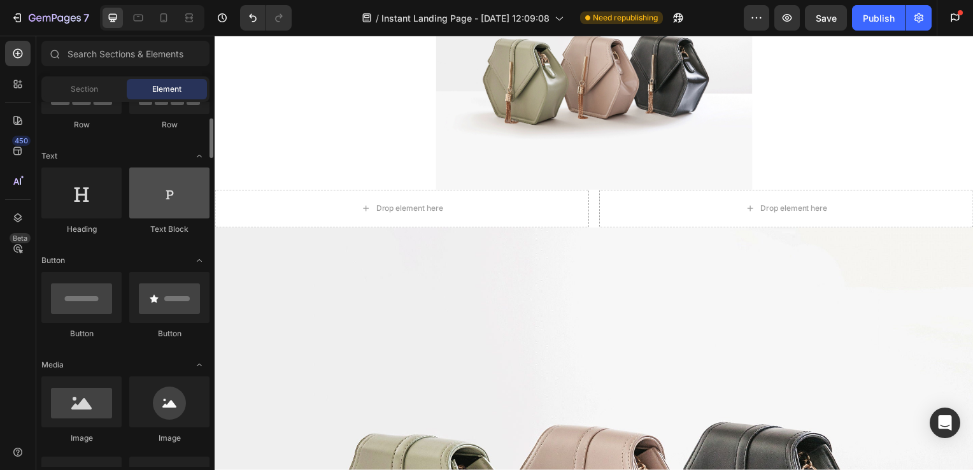
scroll to position [148, 0]
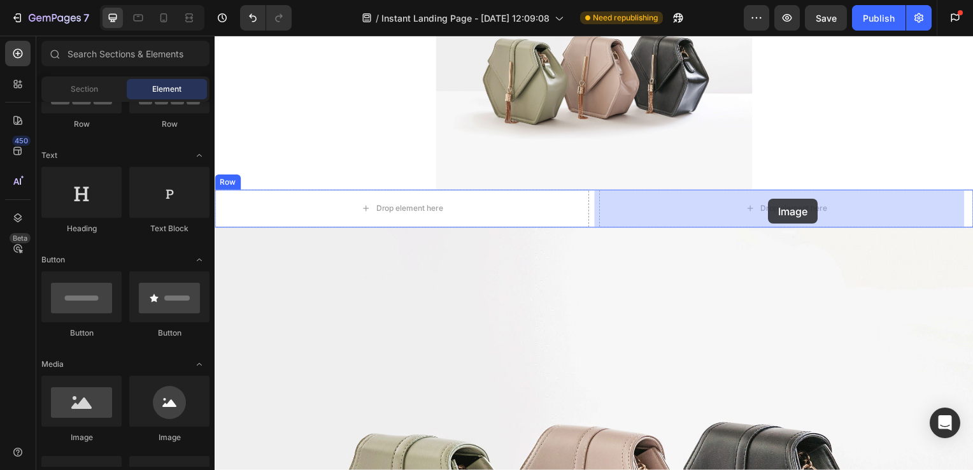
drag, startPoint x: 270, startPoint y: 450, endPoint x: 773, endPoint y: 202, distance: 560.3
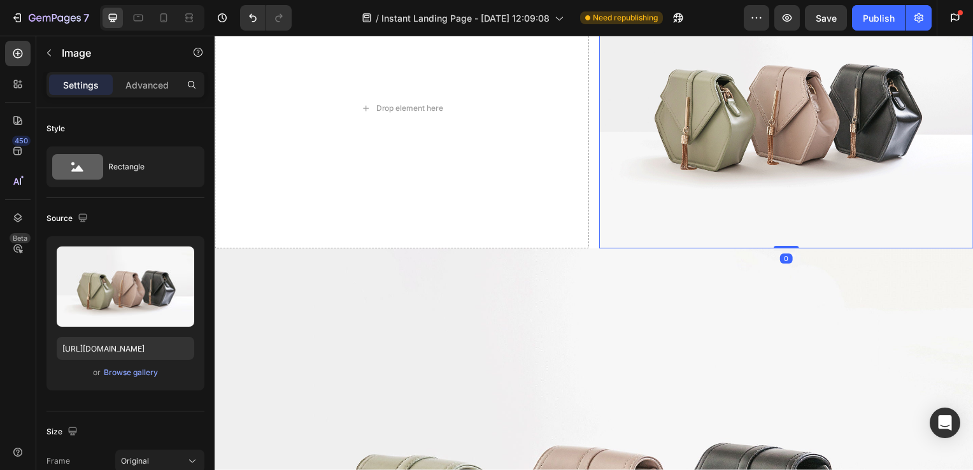
scroll to position [4063, 0]
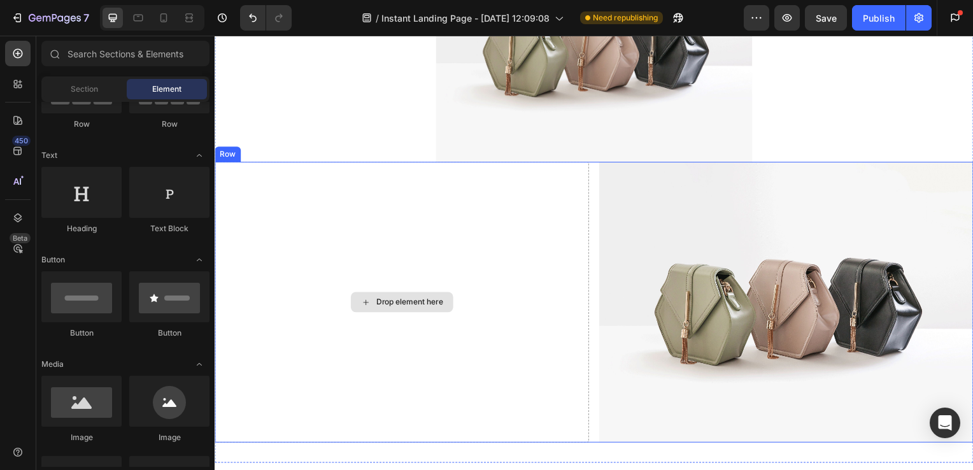
click at [471, 284] on div "Drop element here" at bounding box center [403, 304] width 377 height 283
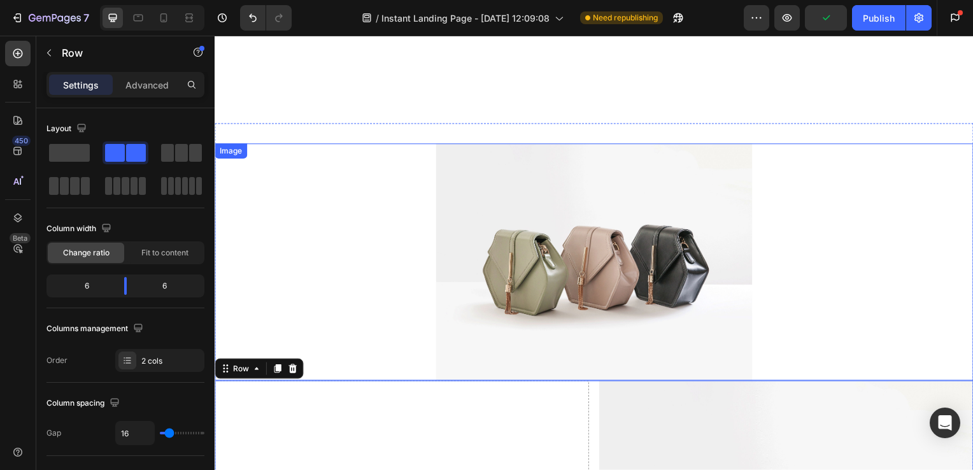
scroll to position [3814, 0]
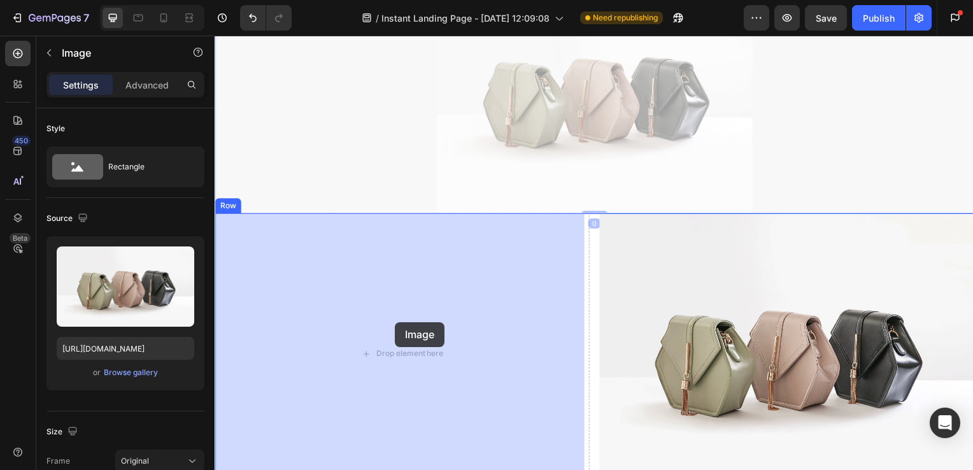
drag, startPoint x: 579, startPoint y: 129, endPoint x: 395, endPoint y: 324, distance: 268.6
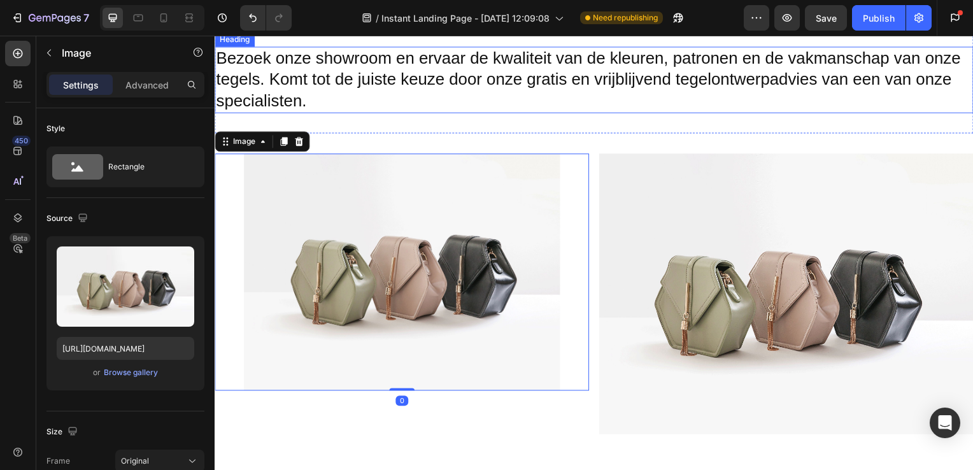
scroll to position [3769, 0]
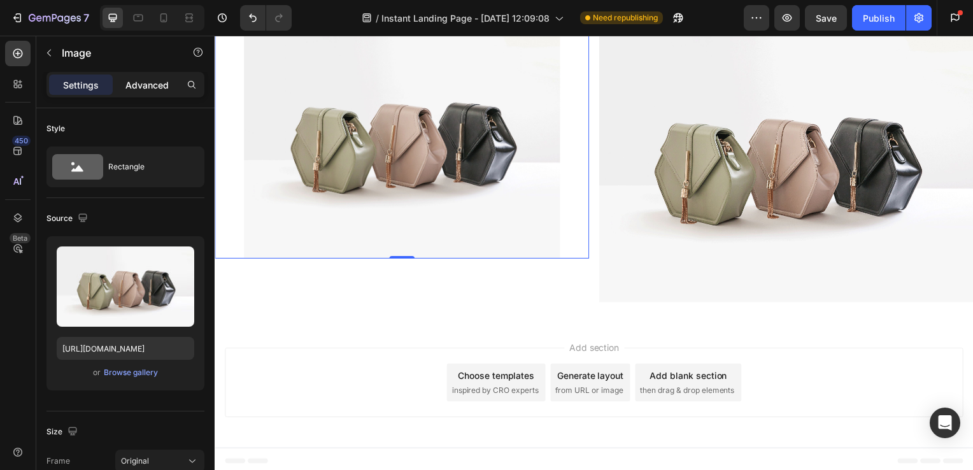
click at [145, 83] on p "Advanced" at bounding box center [146, 84] width 43 height 13
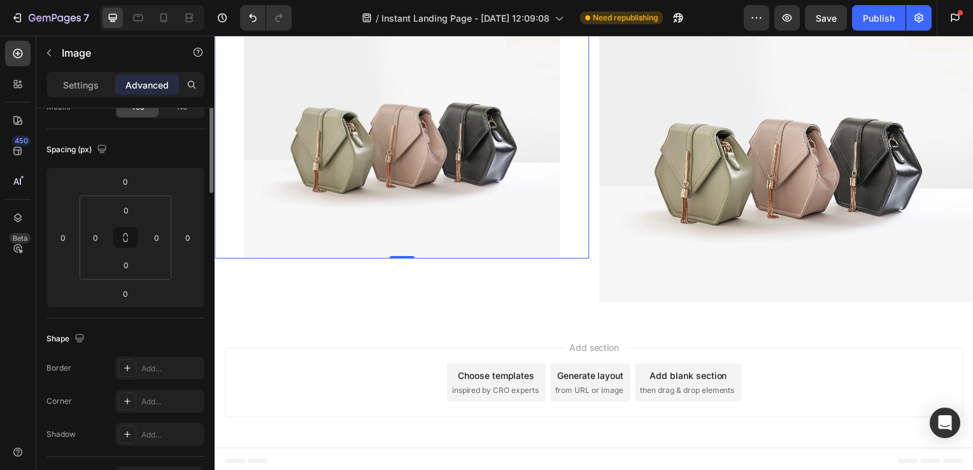
scroll to position [0, 0]
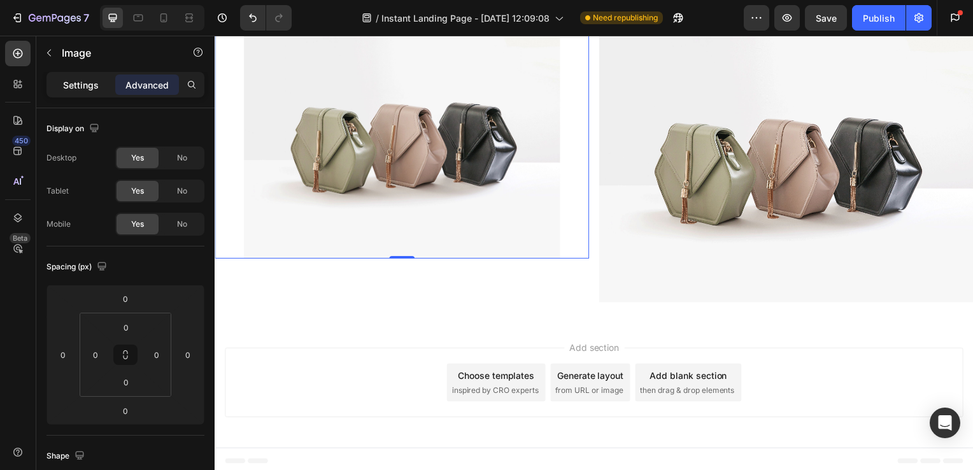
click at [87, 77] on div "Settings" at bounding box center [81, 85] width 64 height 20
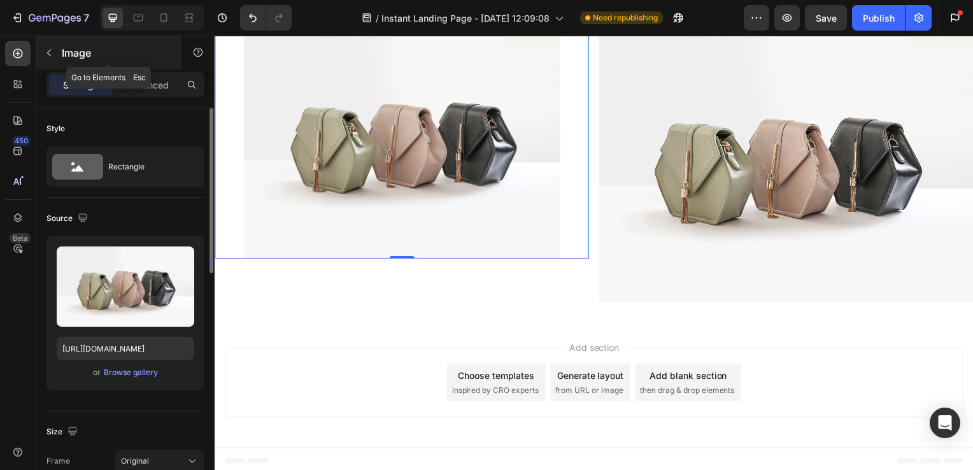
click at [52, 46] on button "button" at bounding box center [49, 53] width 20 height 20
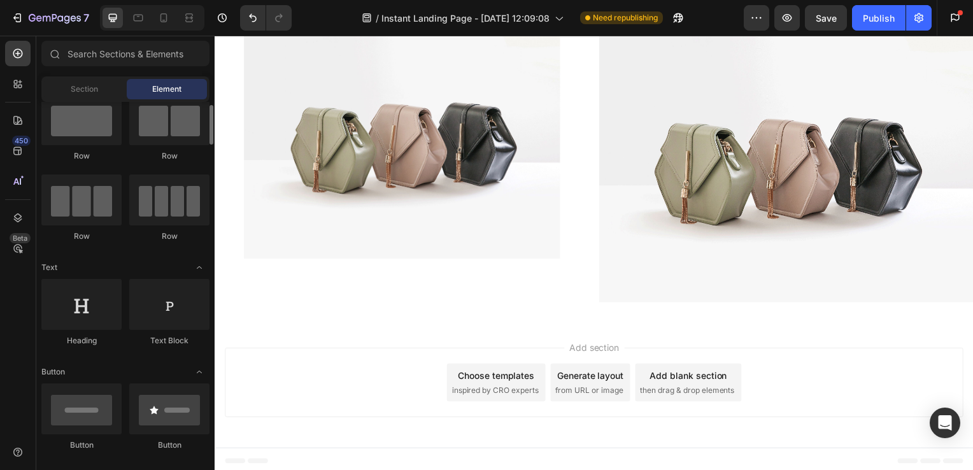
scroll to position [35, 0]
click at [167, 218] on div at bounding box center [169, 200] width 80 height 51
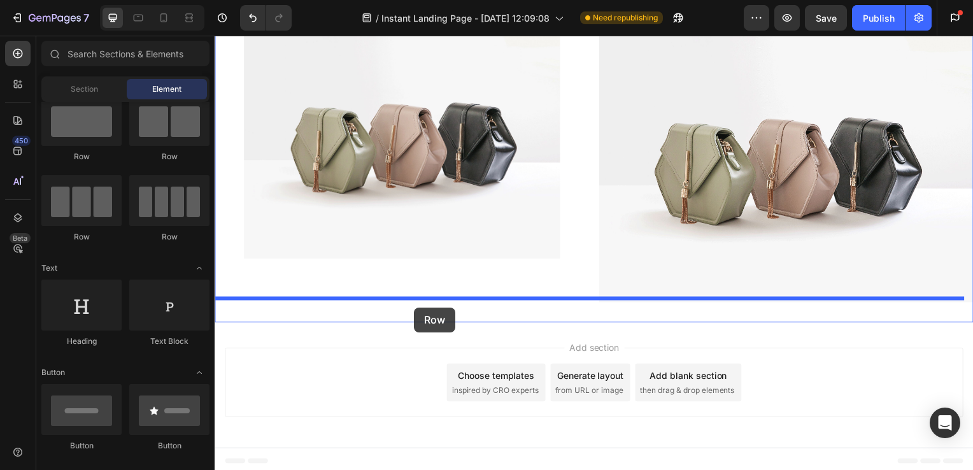
drag, startPoint x: 393, startPoint y: 252, endPoint x: 415, endPoint y: 310, distance: 62.1
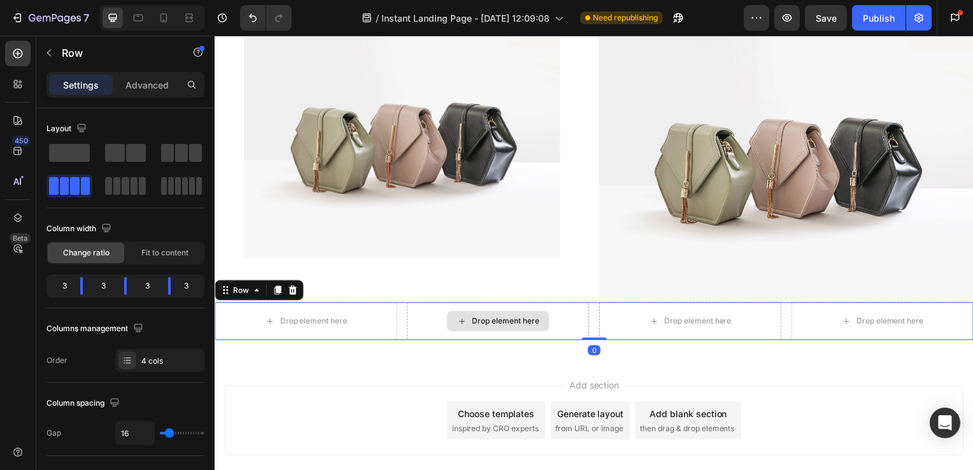
scroll to position [3773, 0]
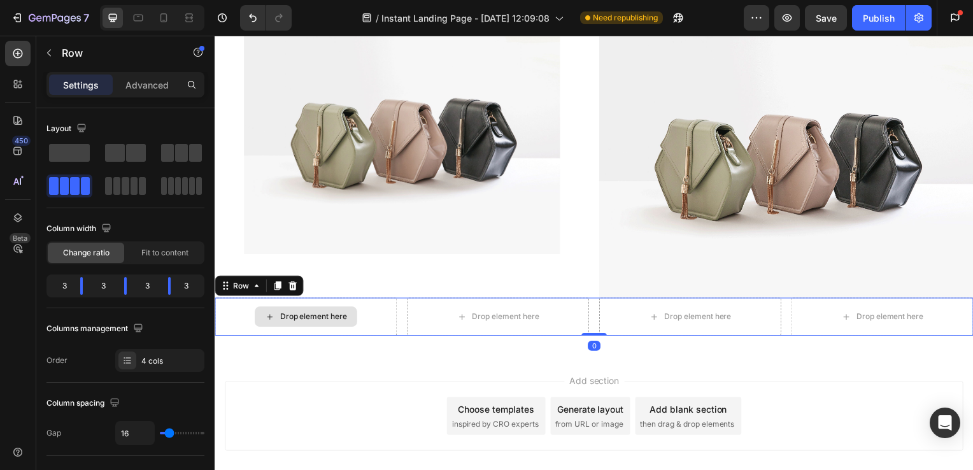
click at [317, 302] on div "Drop element here" at bounding box center [306, 319] width 183 height 38
click at [283, 317] on div "Drop element here" at bounding box center [314, 319] width 68 height 10
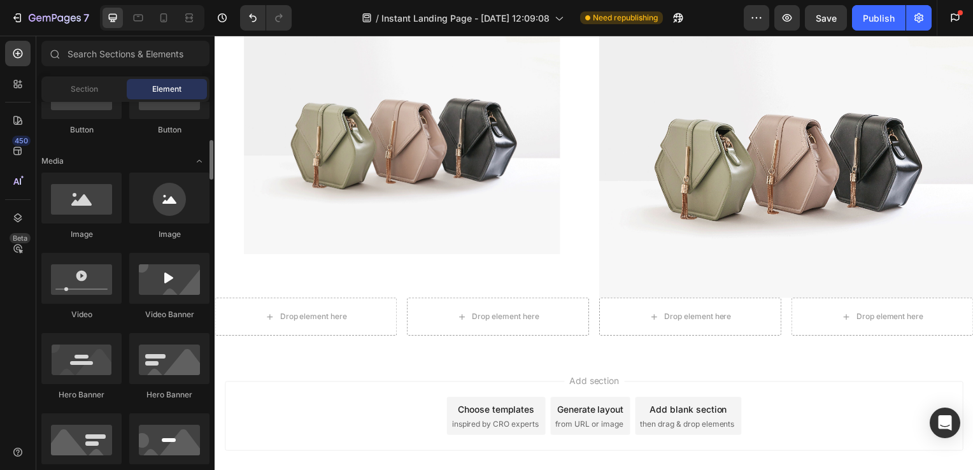
scroll to position [352, 0]
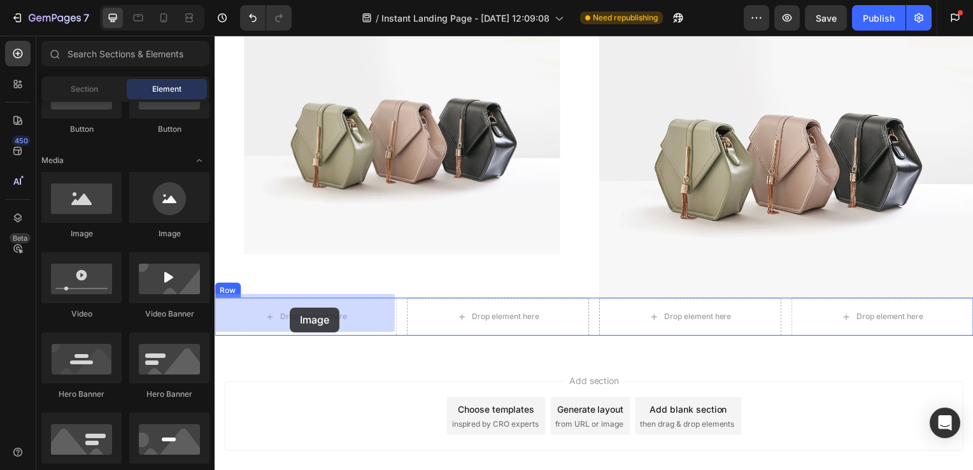
drag, startPoint x: 306, startPoint y: 256, endPoint x: 294, endPoint y: 311, distance: 56.1
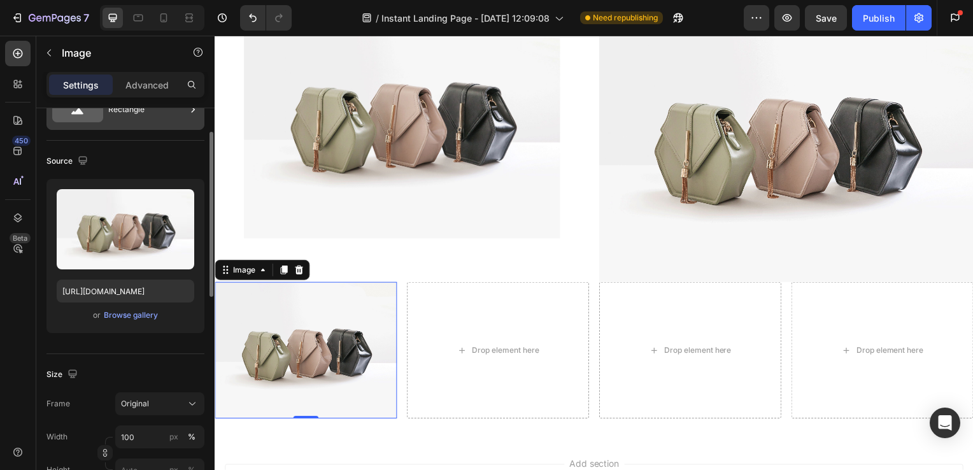
scroll to position [0, 0]
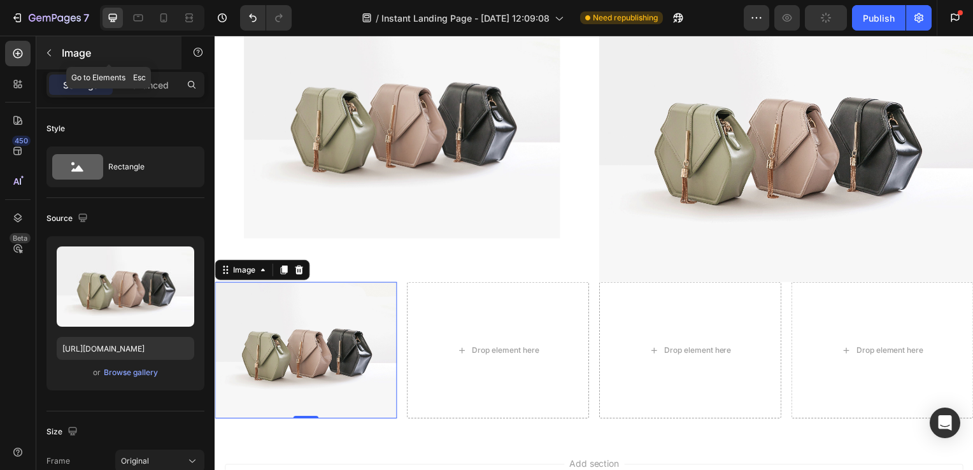
click at [55, 52] on button "button" at bounding box center [49, 53] width 20 height 20
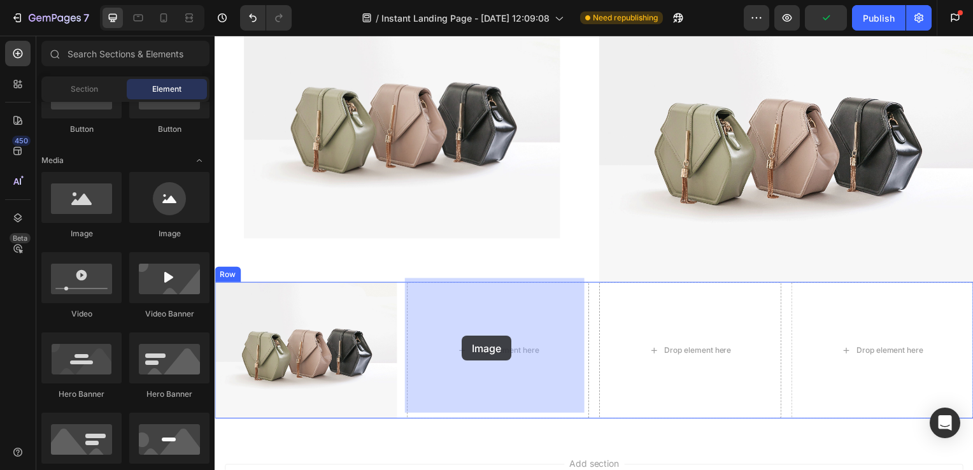
drag, startPoint x: 298, startPoint y: 243, endPoint x: 465, endPoint y: 338, distance: 192.3
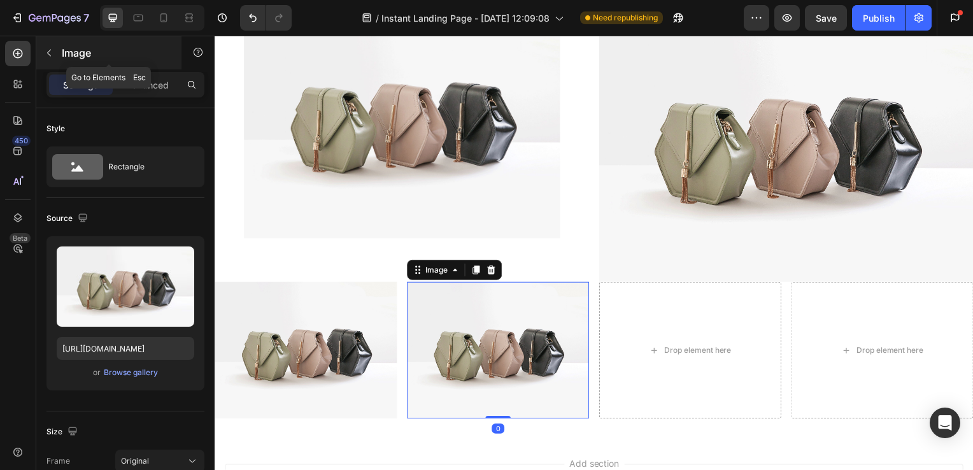
click at [64, 45] on p "Image" at bounding box center [116, 52] width 108 height 15
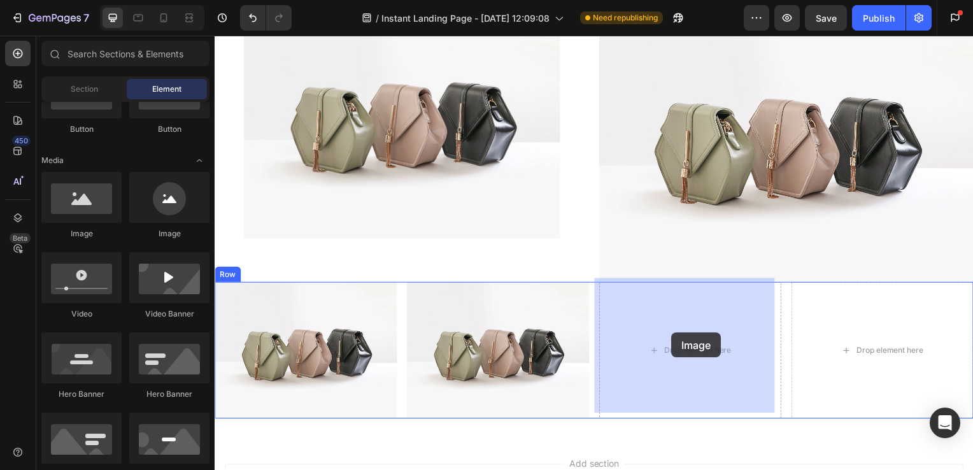
drag, startPoint x: 311, startPoint y: 250, endPoint x: 513, endPoint y: 292, distance: 206.2
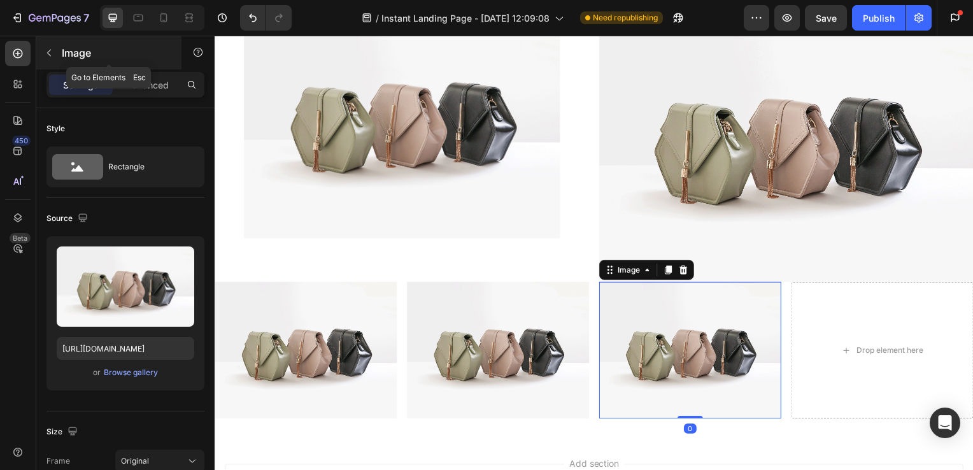
click at [75, 52] on p "Image" at bounding box center [116, 52] width 108 height 15
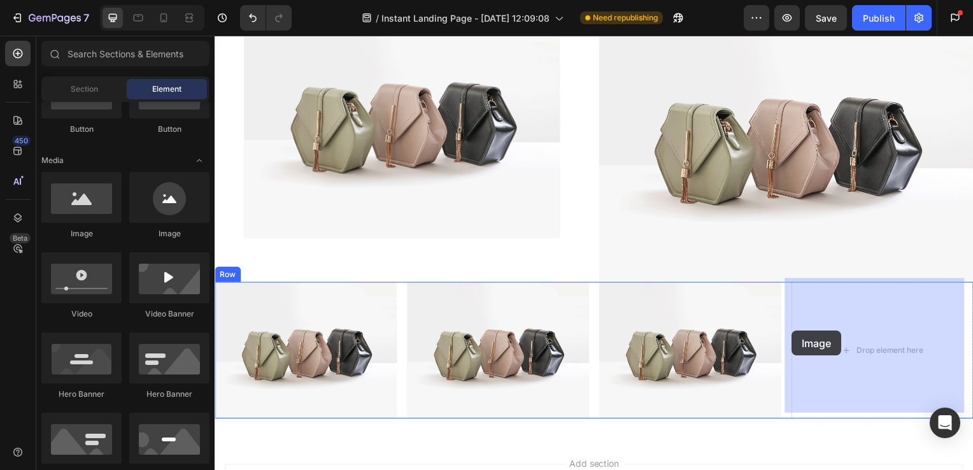
drag, startPoint x: 294, startPoint y: 234, endPoint x: 796, endPoint y: 333, distance: 512.2
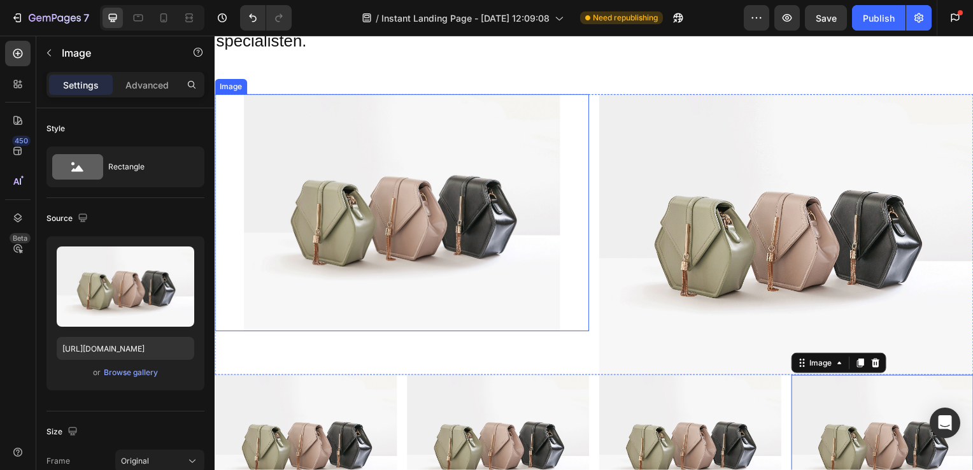
click at [529, 190] on img at bounding box center [403, 214] width 318 height 239
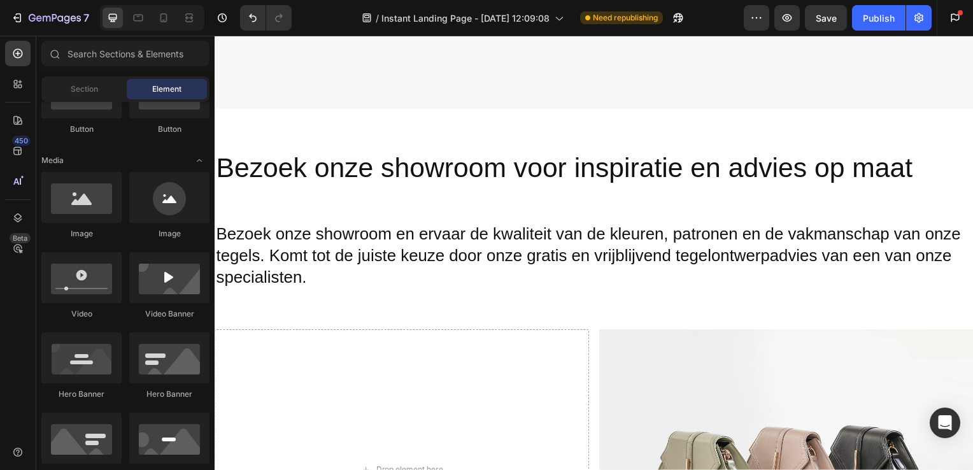
scroll to position [3464, 0]
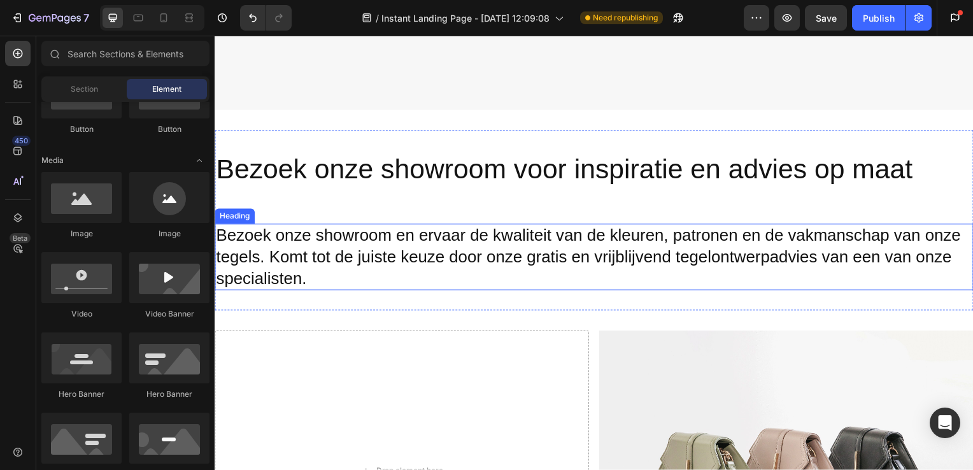
click at [331, 233] on h2 "Bezoek onze showroom en ervaar de kwaliteit van de kleuren, patronen en de vakm…" at bounding box center [597, 258] width 764 height 67
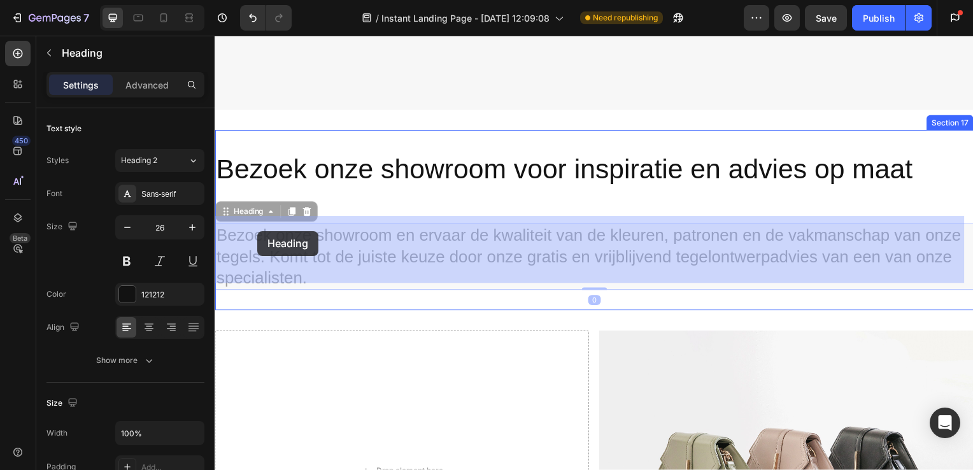
drag, startPoint x: 222, startPoint y: 227, endPoint x: 258, endPoint y: 232, distance: 36.7
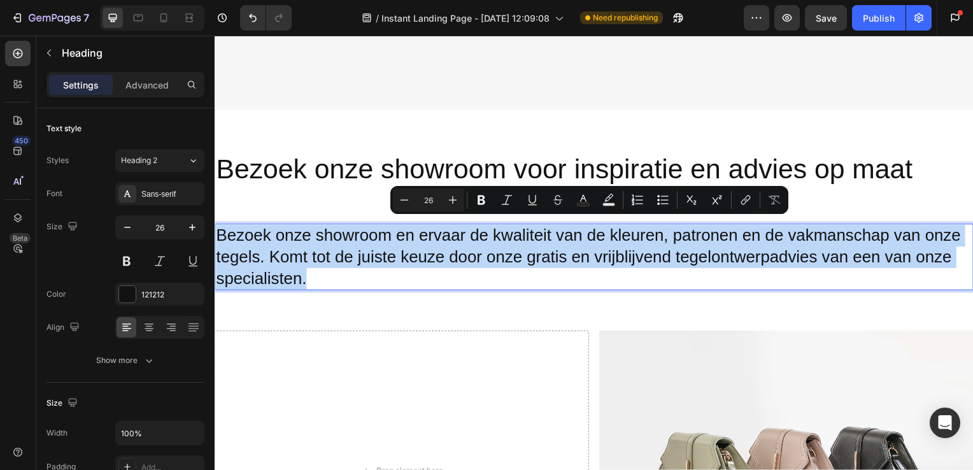
drag, startPoint x: 219, startPoint y: 227, endPoint x: 316, endPoint y: 268, distance: 105.1
click at [316, 268] on p "Bezoek onze showroom en ervaar de kwaliteit van de kleuren, patronen en de vakm…" at bounding box center [597, 259] width 762 height 64
copy p "Bezoek onze showroom en ervaar de kwaliteit van de kleuren, patronen en de vakm…"
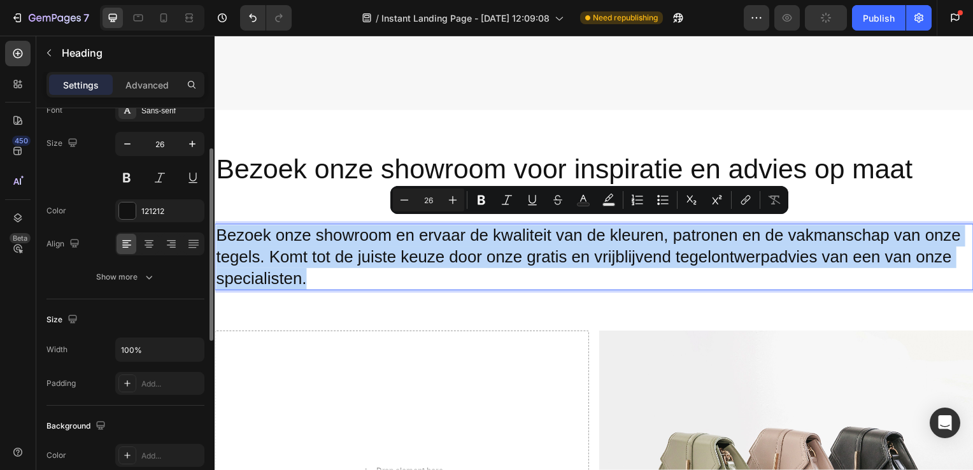
scroll to position [0, 0]
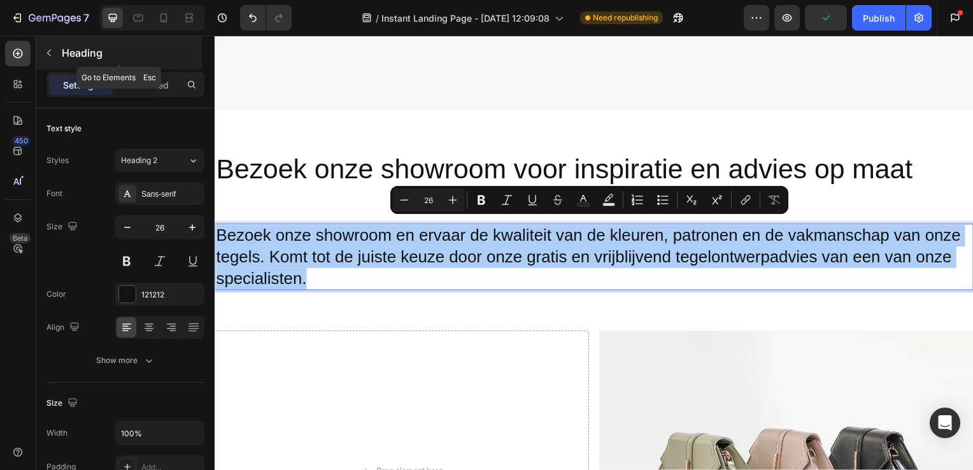
click at [54, 52] on button "button" at bounding box center [49, 53] width 20 height 20
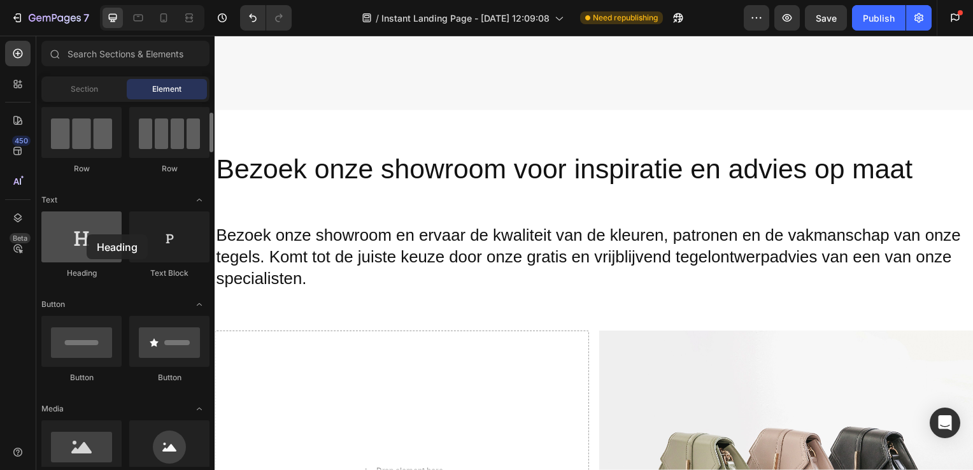
click at [87, 234] on div at bounding box center [81, 236] width 80 height 51
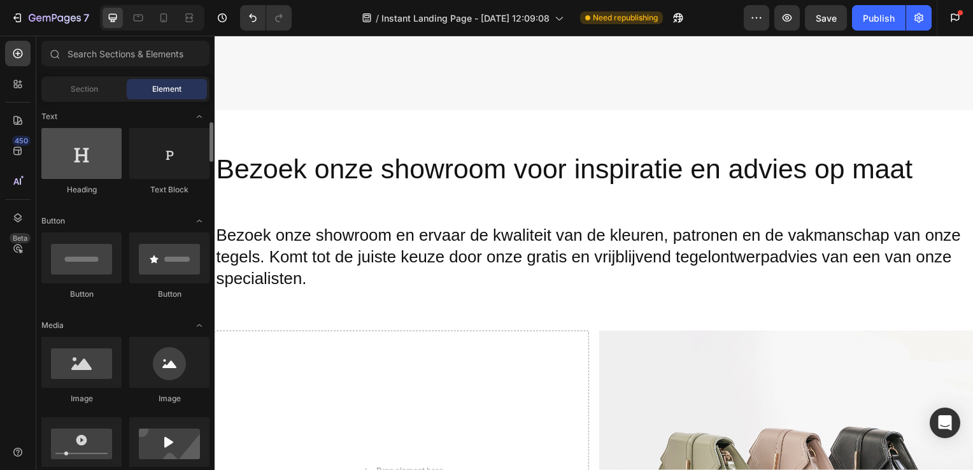
scroll to position [187, 0]
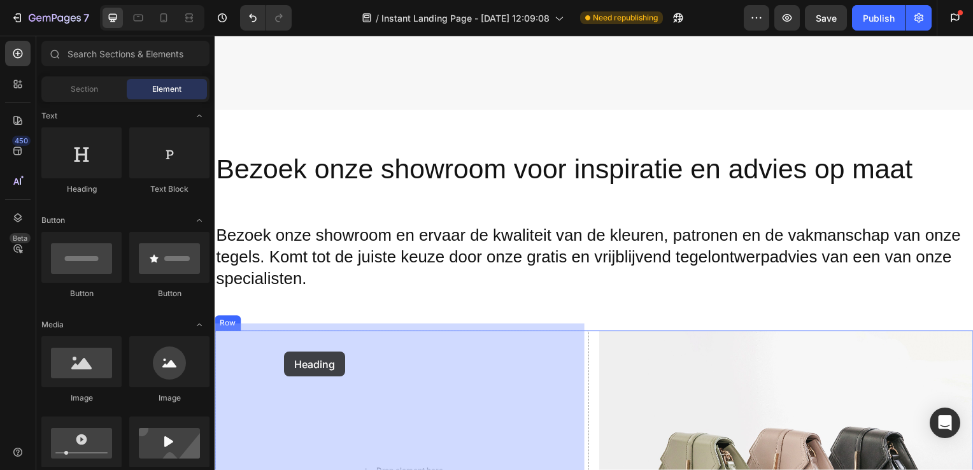
drag, startPoint x: 295, startPoint y: 204, endPoint x: 289, endPoint y: 362, distance: 158.1
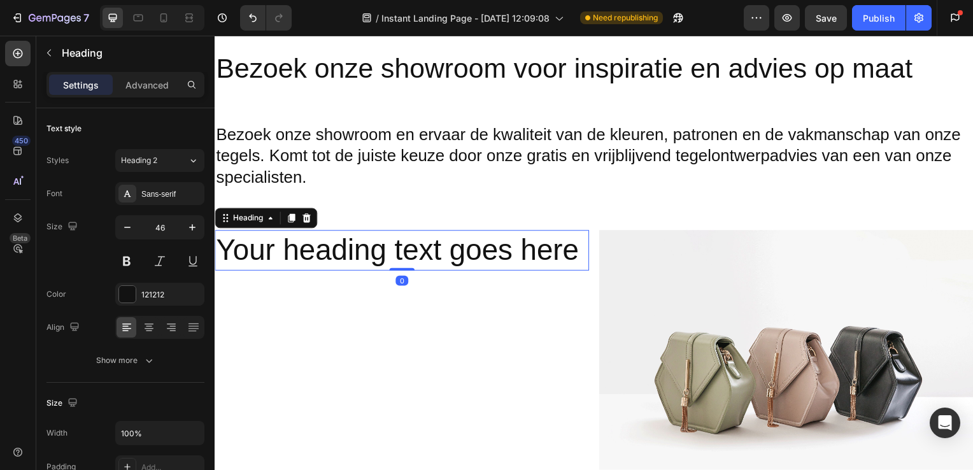
scroll to position [3561, 0]
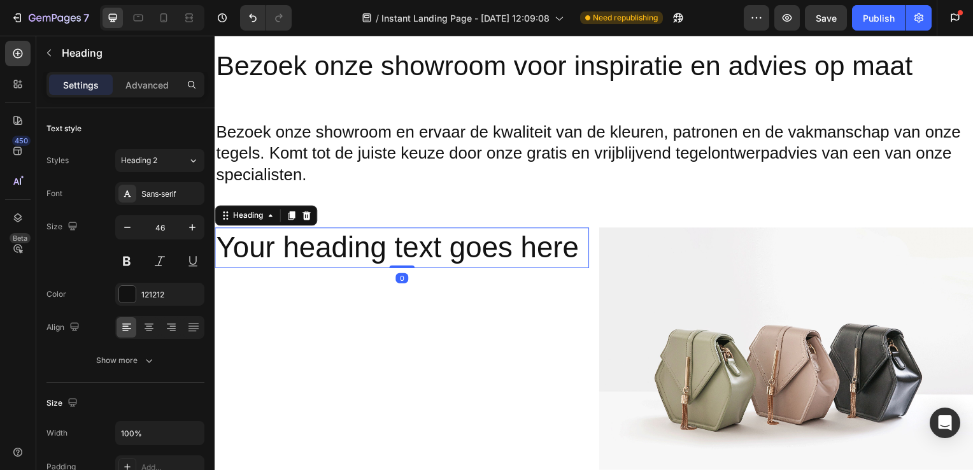
click at [377, 239] on h2 "Your heading text goes here" at bounding box center [403, 249] width 377 height 41
click at [578, 248] on p "Your heading text goes here" at bounding box center [403, 250] width 375 height 38
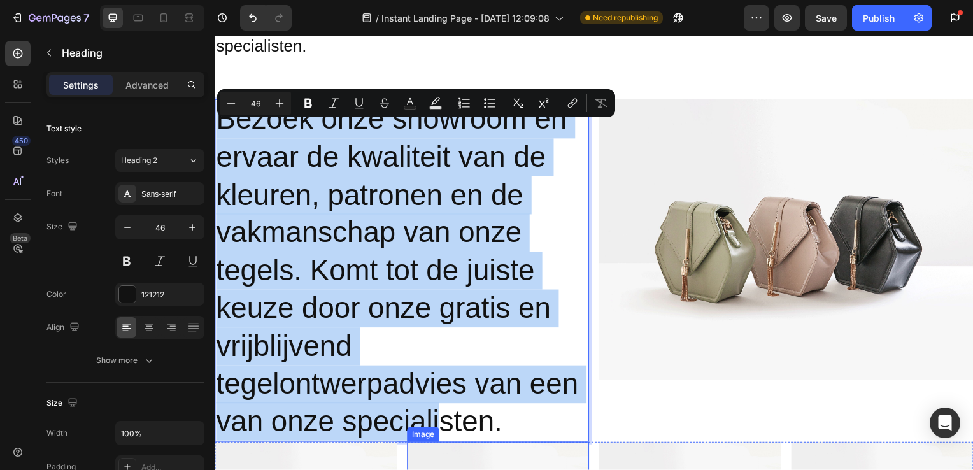
scroll to position [3725, 0]
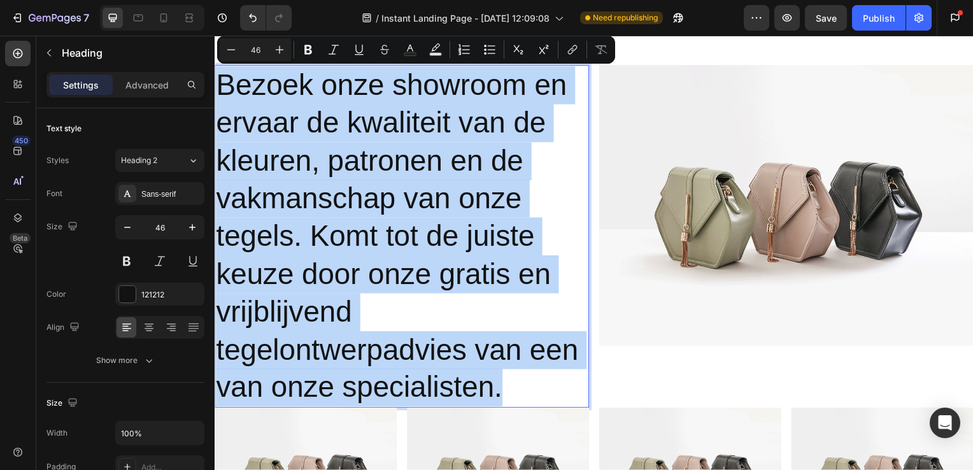
drag, startPoint x: 220, startPoint y: 140, endPoint x: 531, endPoint y: 387, distance: 397.1
click at [531, 387] on p "Bezoek onze showroom en ervaar de kwaliteit van de kleuren, patronen en de vakm…" at bounding box center [403, 238] width 375 height 343
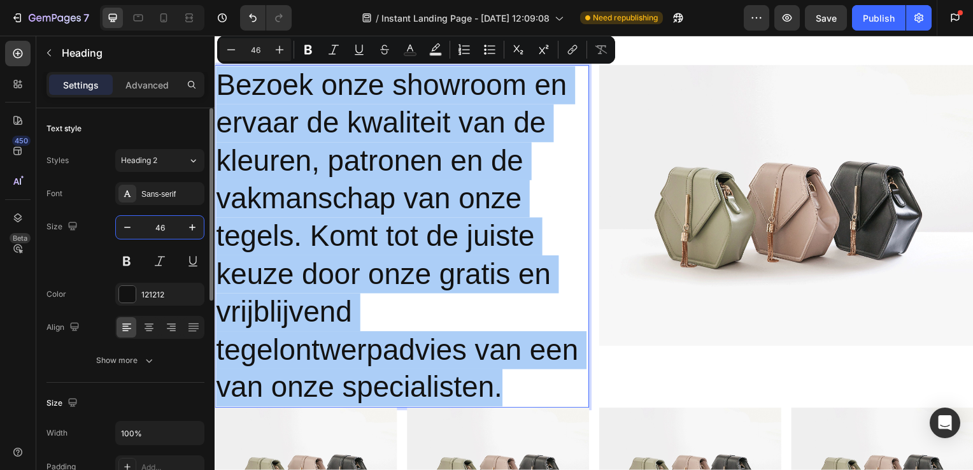
click at [171, 219] on input "46" at bounding box center [160, 227] width 42 height 23
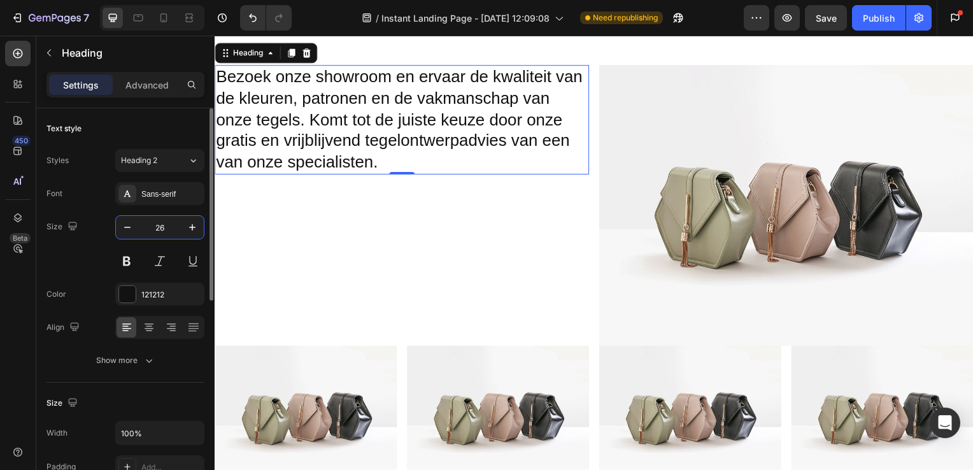
type input "26"
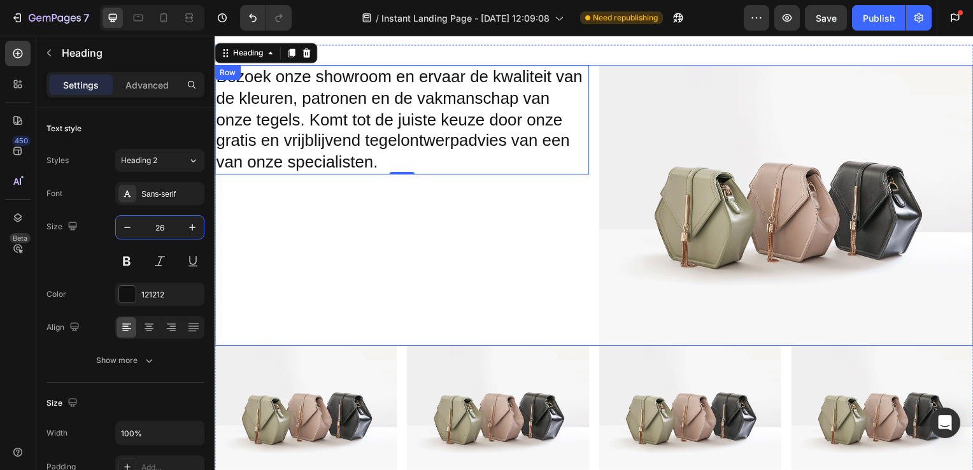
click at [416, 209] on div "Bezoek onze showroom en ervaar de kwaliteit van de kleuren, patronen en de vakm…" at bounding box center [403, 207] width 377 height 283
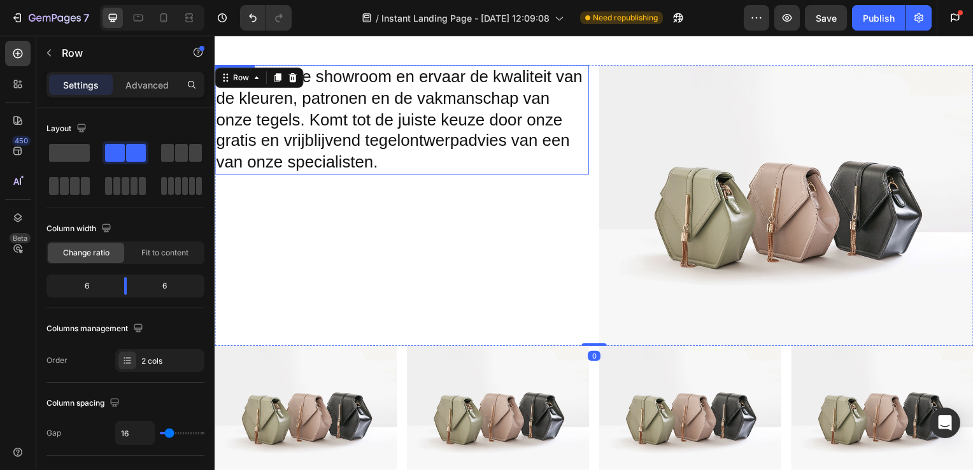
click at [326, 153] on p "Bezoek onze showroom en ervaar de kwaliteit van de kleuren, patronen en de vakm…" at bounding box center [403, 121] width 375 height 108
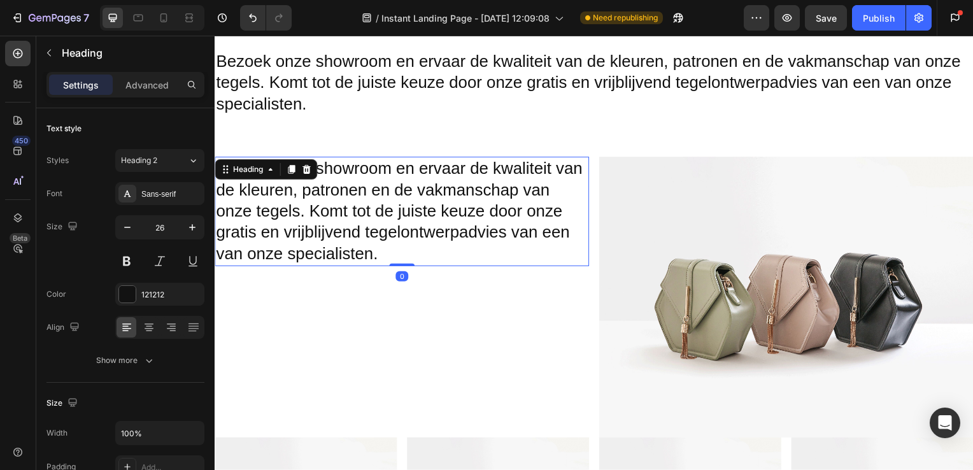
scroll to position [3632, 0]
click at [224, 169] on p "Bezoek onze showroom en ervaar de kwaliteit van de kleuren, patronen en de vakm…" at bounding box center [403, 214] width 375 height 108
click at [359, 240] on p "Bezoek onze showroom en ervaar de kwaliteit van de kleuren, patronen en de vakm…" at bounding box center [403, 214] width 375 height 108
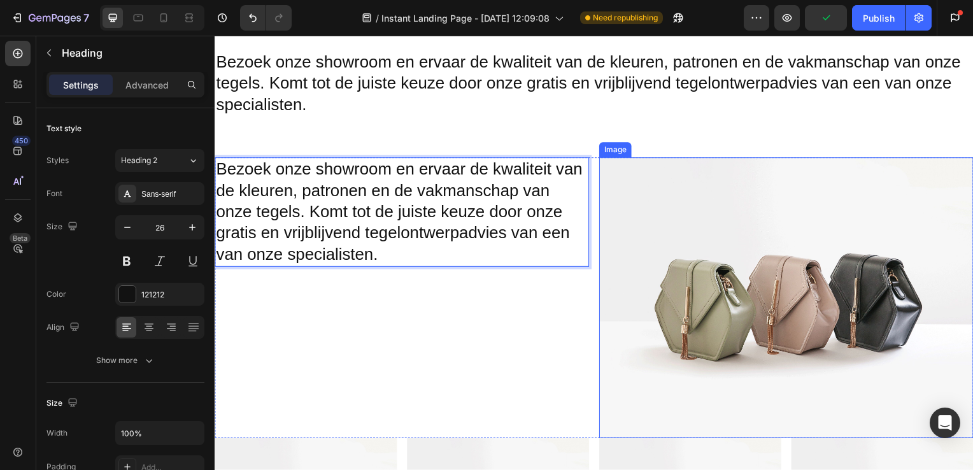
click at [750, 175] on img at bounding box center [790, 300] width 377 height 283
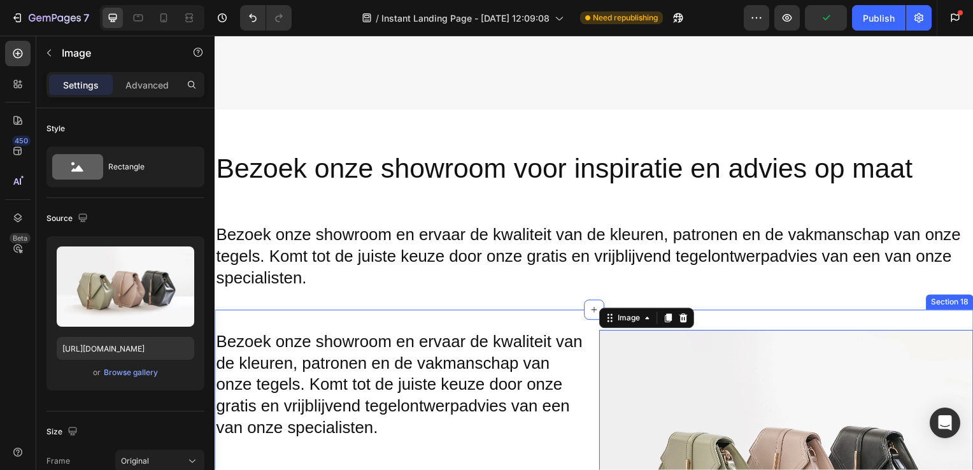
scroll to position [3459, 0]
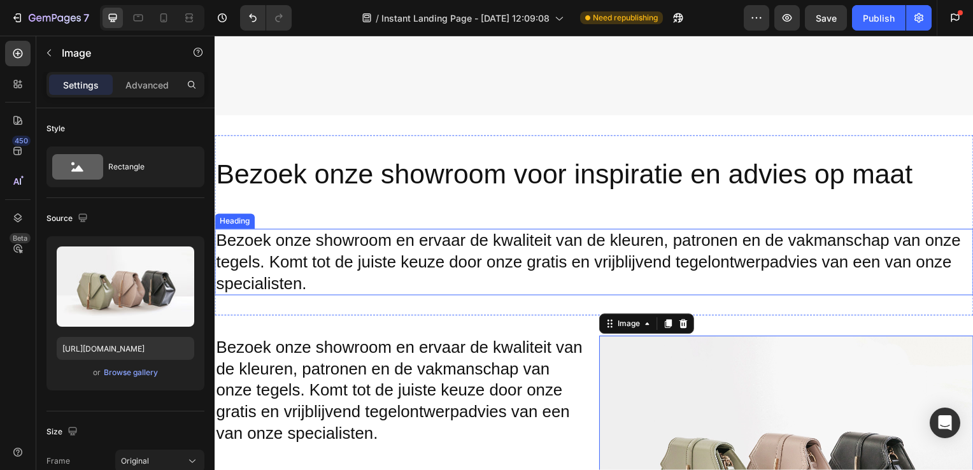
click at [491, 250] on p "Bezoek onze showroom en ervaar de kwaliteit van de kleuren, patronen en de vakm…" at bounding box center [597, 264] width 762 height 64
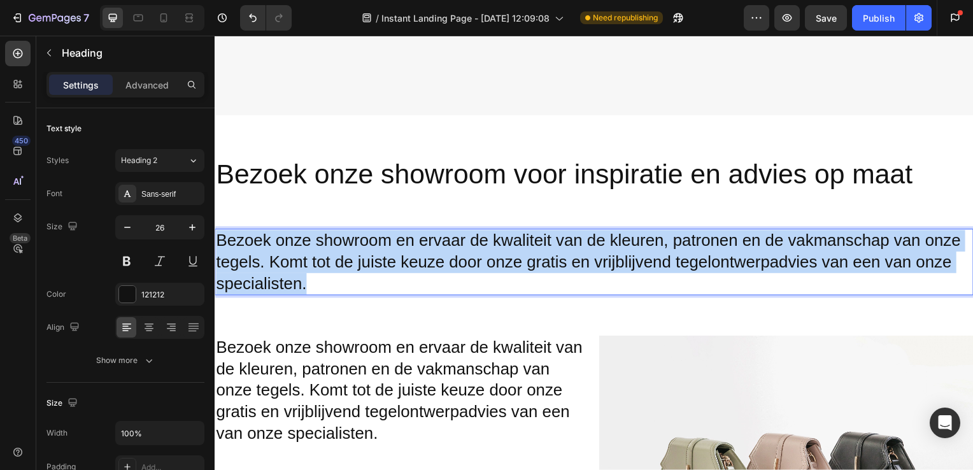
drag, startPoint x: 220, startPoint y: 231, endPoint x: 342, endPoint y: 275, distance: 130.2
click at [342, 275] on p "Bezoek onze showroom en ervaar de kwaliteit van de kleuren, patronen en de vakm…" at bounding box center [597, 264] width 762 height 64
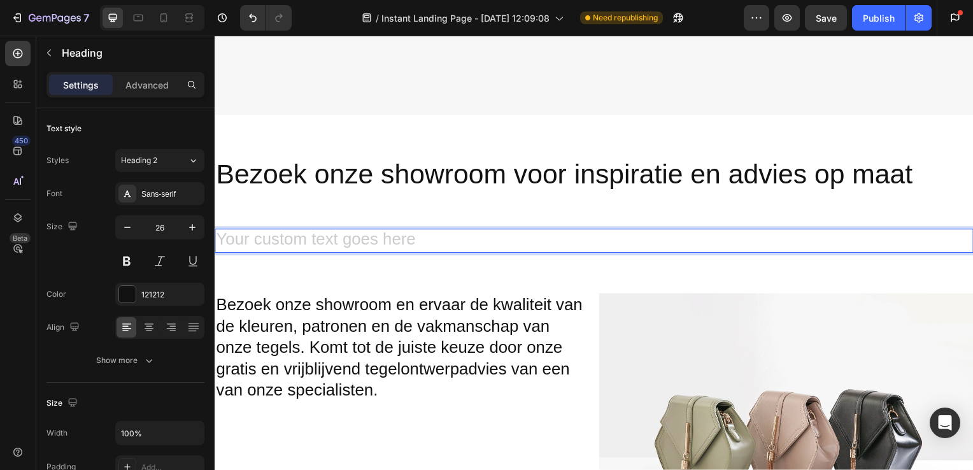
click at [427, 231] on h2 "Rich Text Editor. Editing area: main" at bounding box center [597, 243] width 764 height 24
click at [452, 211] on h2 "Bezoek onze showroom voor inspiratie en advies op maat" at bounding box center [597, 194] width 764 height 74
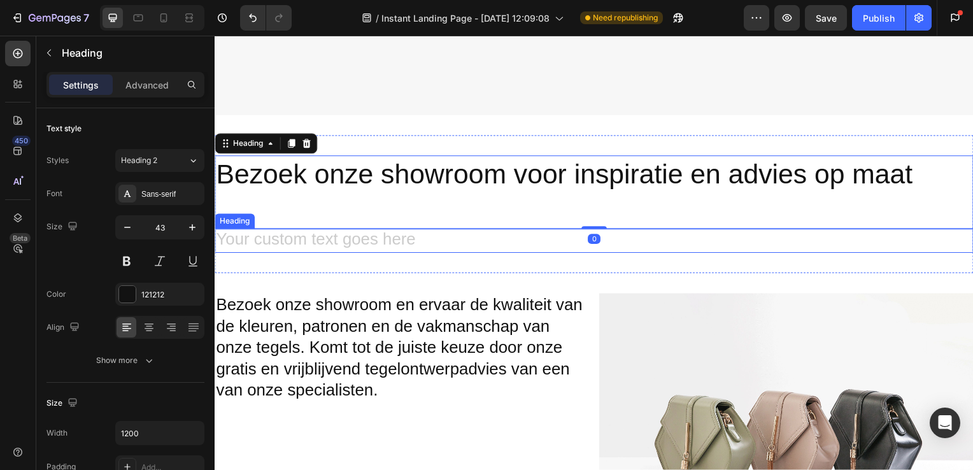
click at [457, 232] on h2 "Rich Text Editor. Editing area: main" at bounding box center [597, 243] width 764 height 24
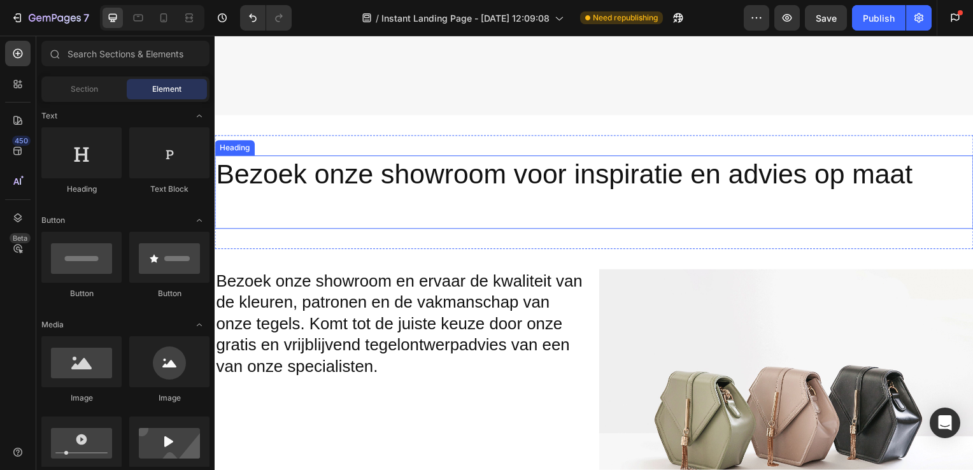
click at [476, 180] on h2 "Bezoek onze showroom voor inspiratie en advies op maat" at bounding box center [597, 194] width 764 height 74
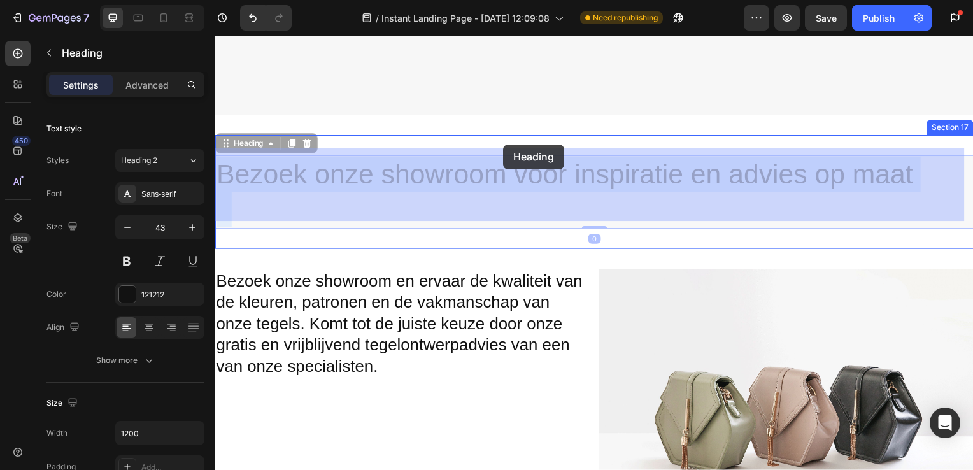
drag, startPoint x: 476, startPoint y: 181, endPoint x: 505, endPoint y: 148, distance: 43.3
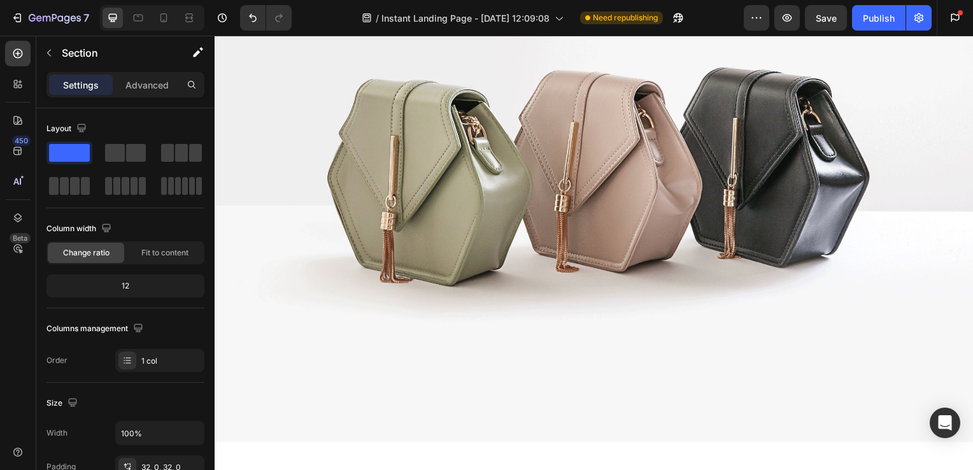
scroll to position [3131, 0]
click at [494, 249] on img at bounding box center [597, 157] width 764 height 573
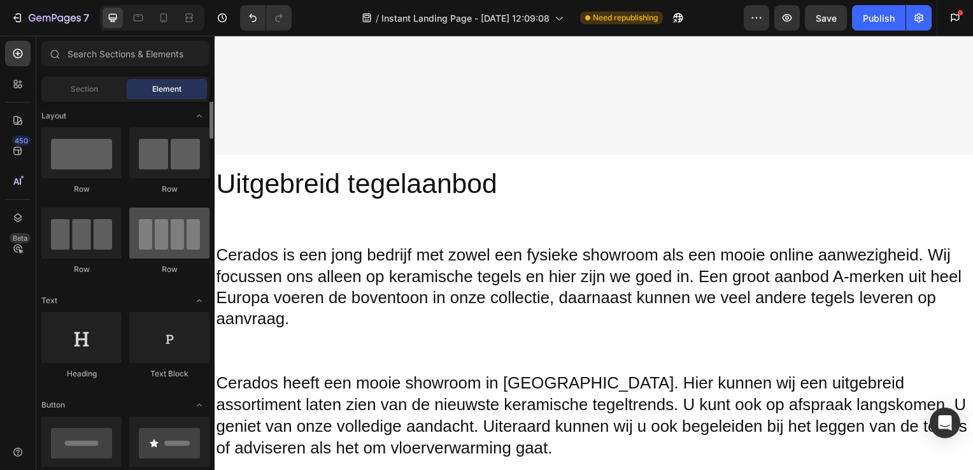
scroll to position [0, 0]
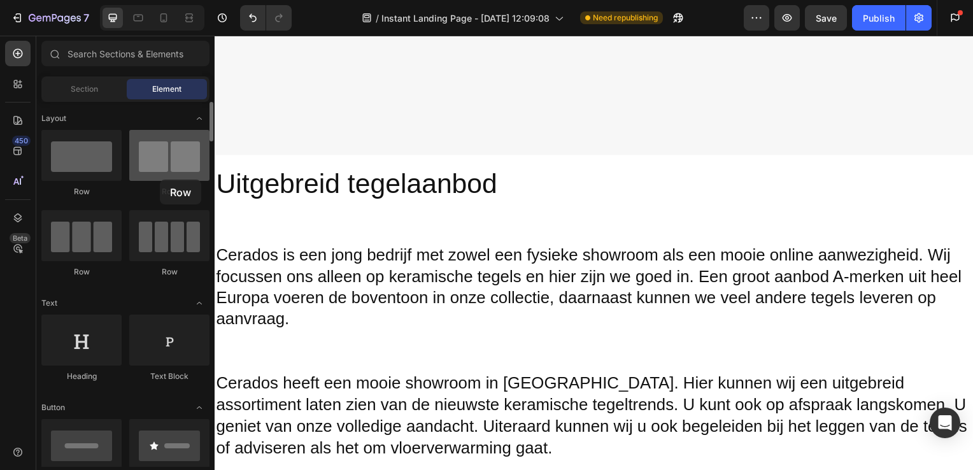
click at [160, 180] on div at bounding box center [169, 155] width 80 height 51
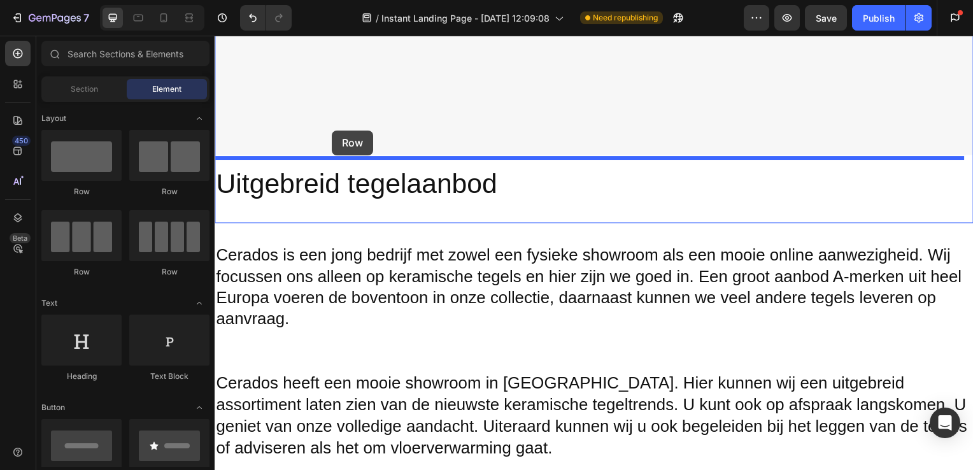
drag, startPoint x: 375, startPoint y: 215, endPoint x: 332, endPoint y: 131, distance: 94.0
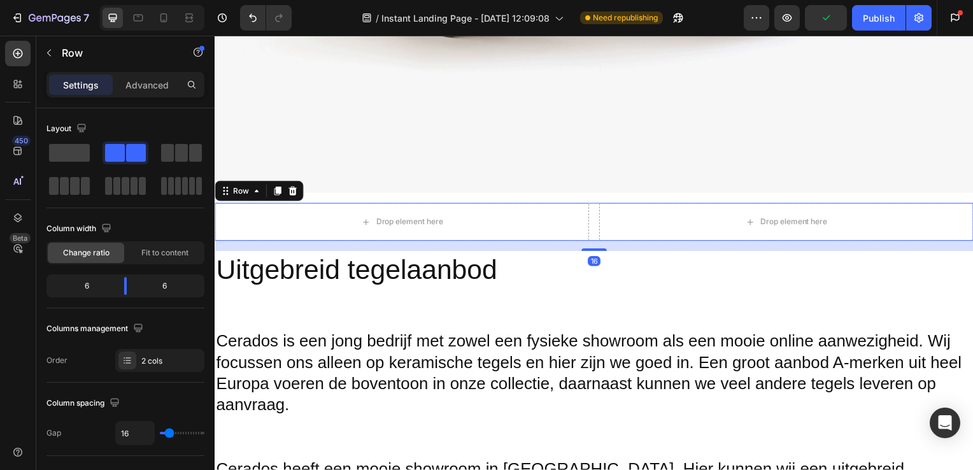
scroll to position [2571, 0]
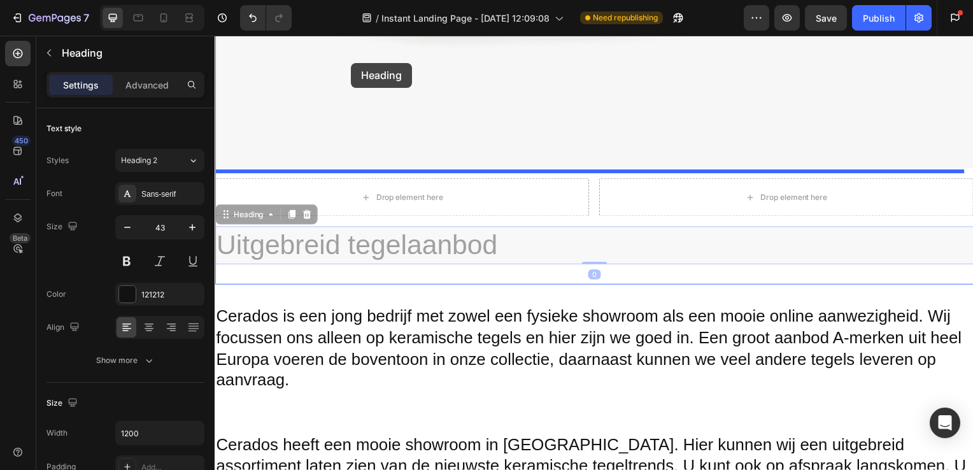
drag, startPoint x: 304, startPoint y: 156, endPoint x: 352, endPoint y: 63, distance: 104.5
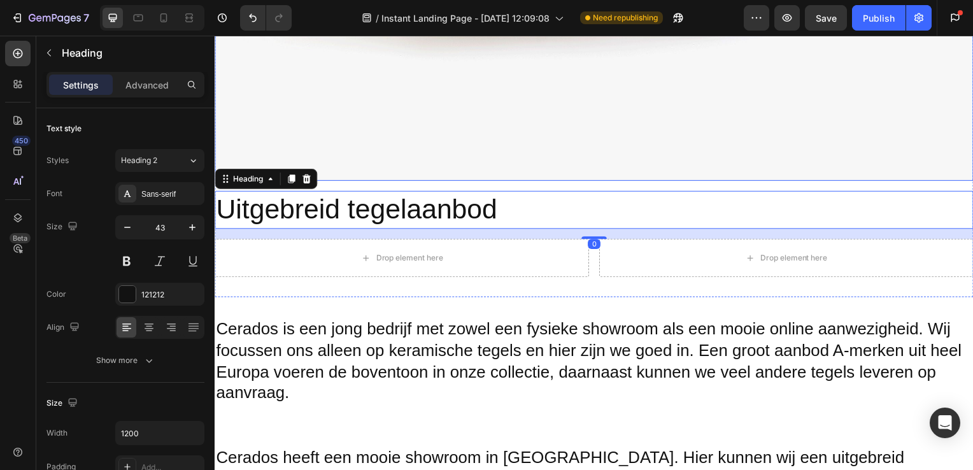
scroll to position [2603, 0]
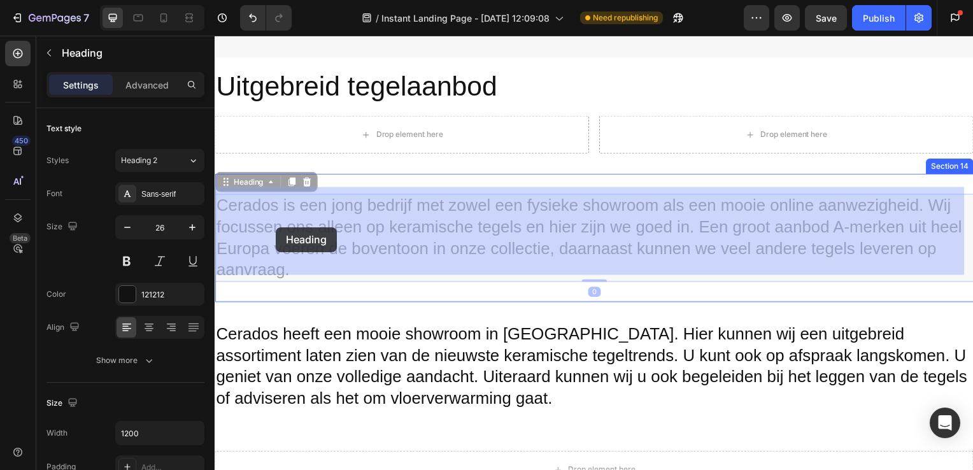
drag, startPoint x: 218, startPoint y: 201, endPoint x: 276, endPoint y: 229, distance: 65.0
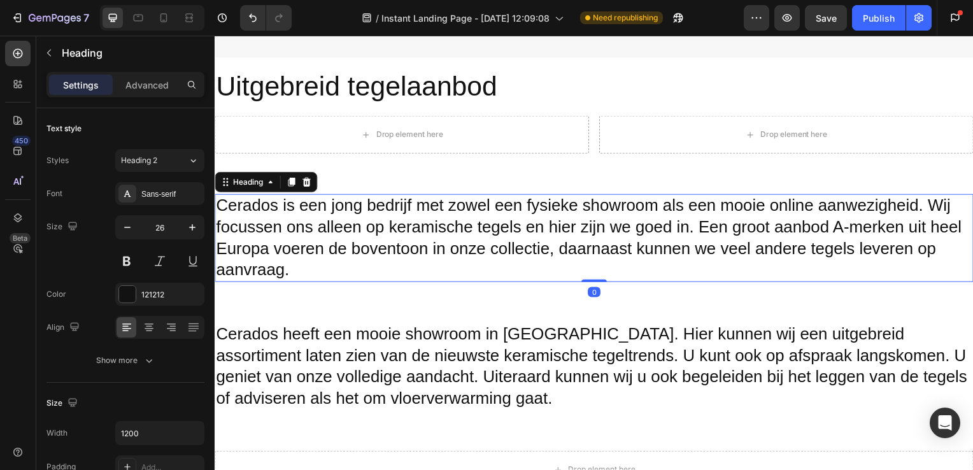
click at [222, 196] on h2 "Cerados is een jong bedrijf met zowel een fysieke showroom als een mooie online…" at bounding box center [597, 240] width 764 height 89
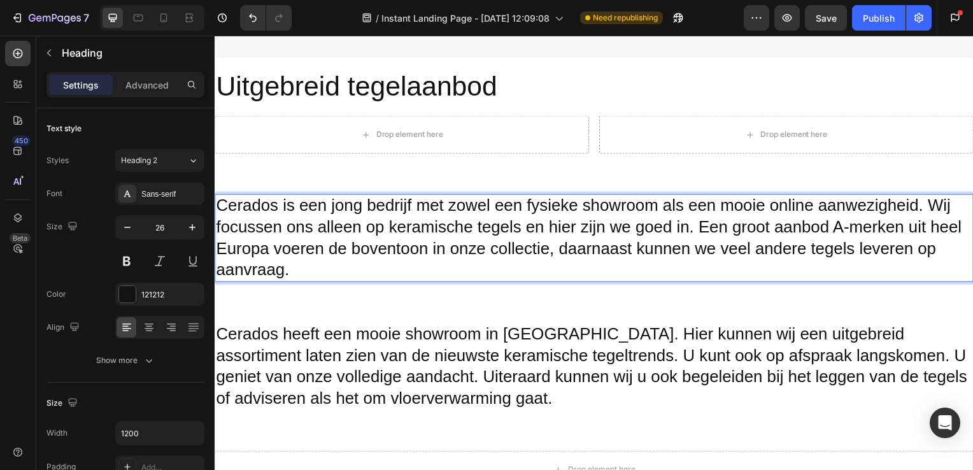
drag, startPoint x: 217, startPoint y: 198, endPoint x: 309, endPoint y: 264, distance: 113.7
click at [309, 264] on p "Cerados is een jong bedrijf met zowel een fysieke showroom als een mooie online…" at bounding box center [597, 240] width 762 height 86
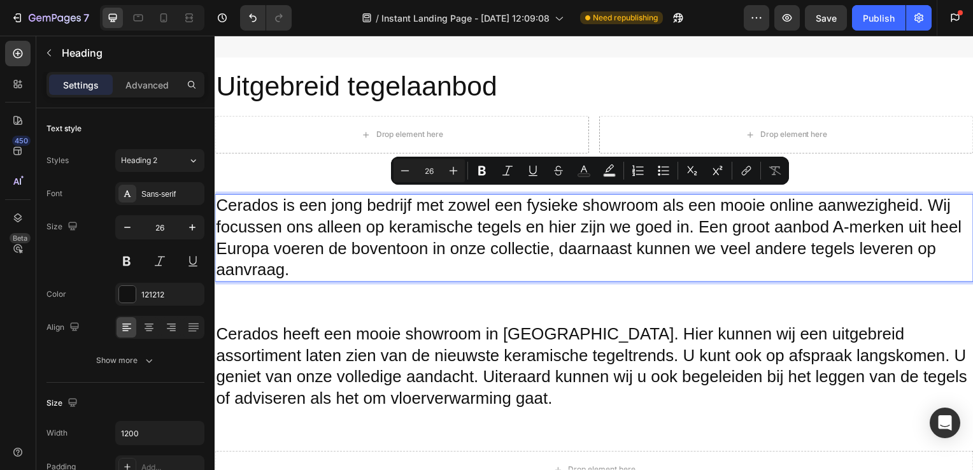
copy p "Cerados is een jong bedrijf met zowel een fysieke showroom als een mooie online…"
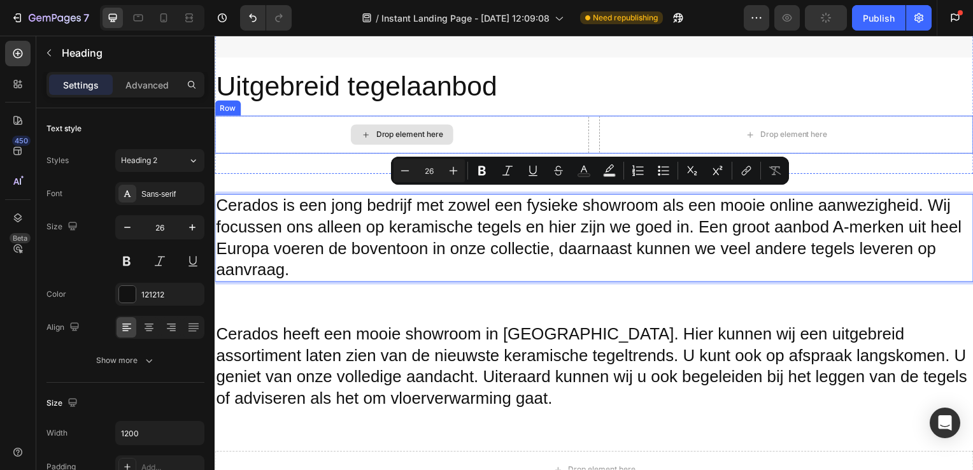
click at [306, 131] on div "Drop element here" at bounding box center [403, 136] width 377 height 38
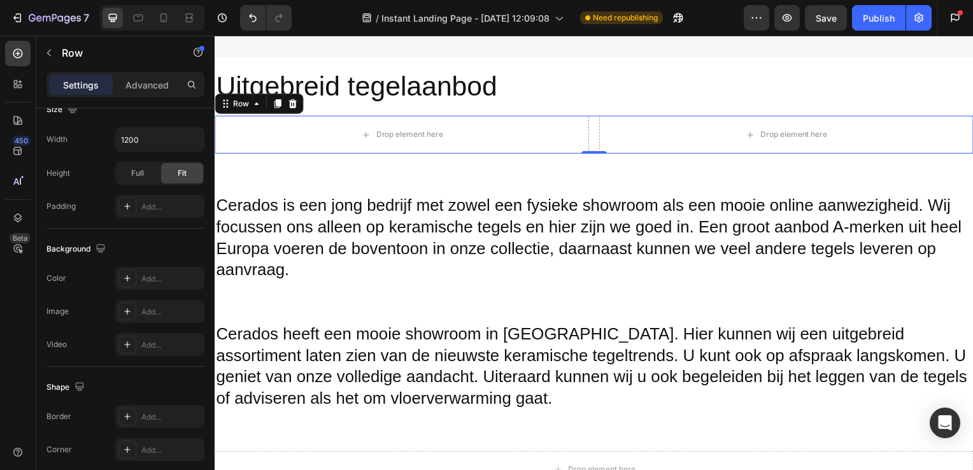
scroll to position [522, 0]
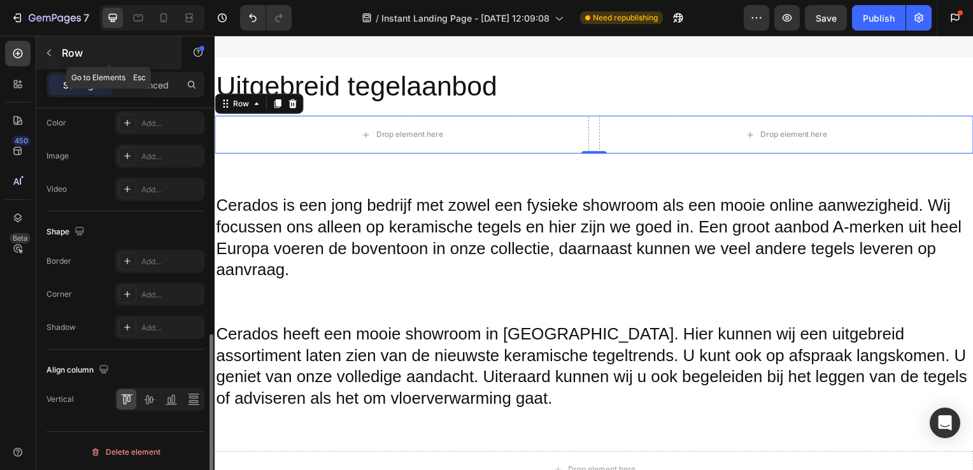
click at [55, 50] on button "button" at bounding box center [49, 53] width 20 height 20
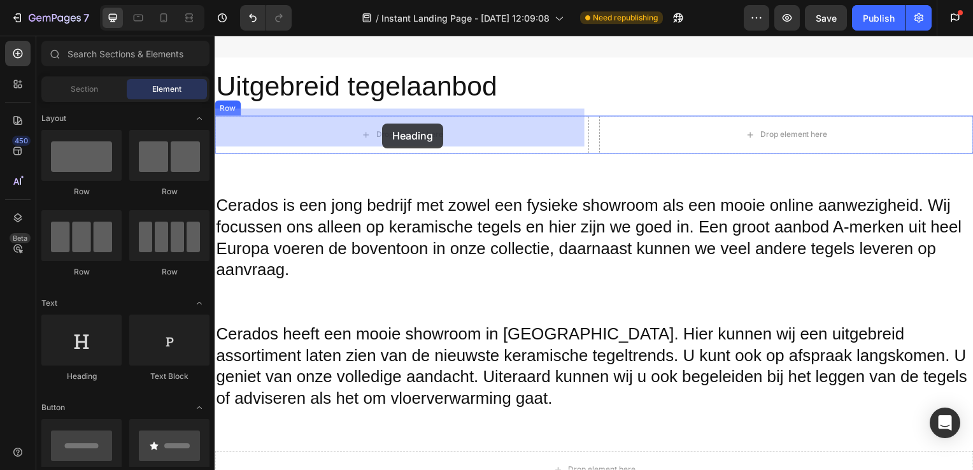
drag, startPoint x: 298, startPoint y: 391, endPoint x: 385, endPoint y: 127, distance: 277.6
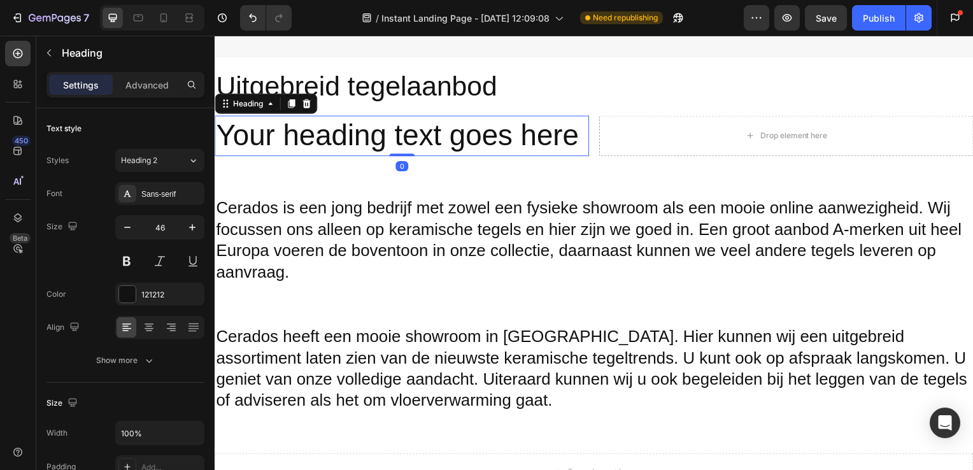
click at [561, 138] on h2 "Your heading text goes here" at bounding box center [403, 137] width 377 height 41
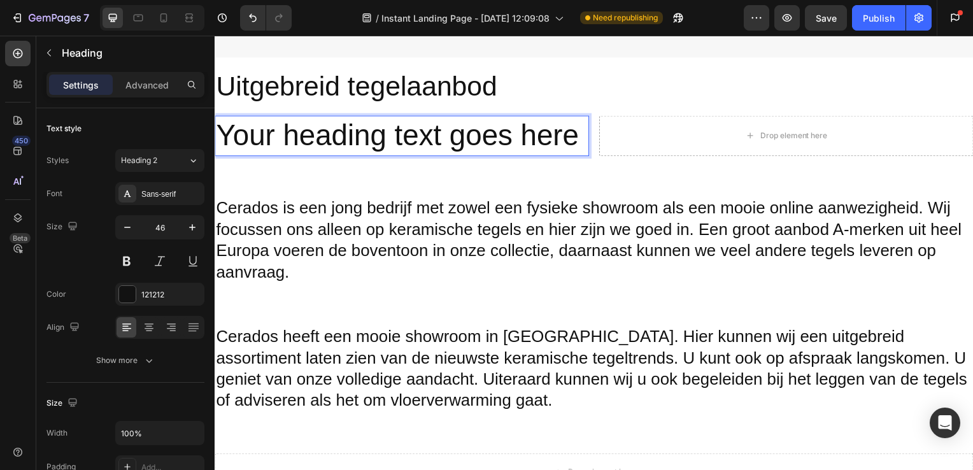
click at [576, 132] on p "Your heading text goes here" at bounding box center [403, 137] width 375 height 38
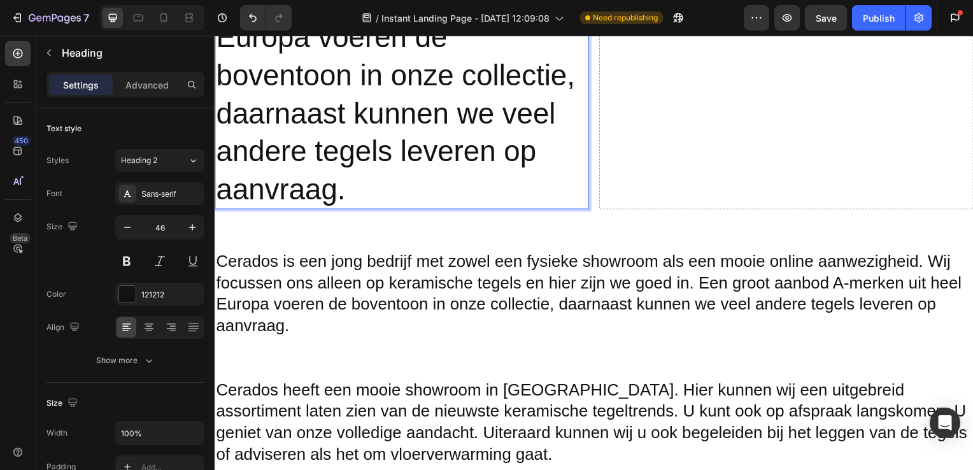
scroll to position [3035, 0]
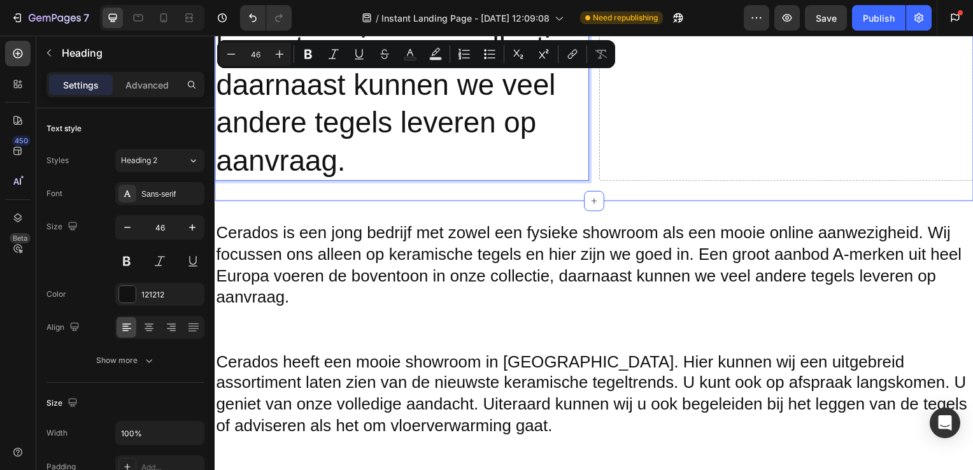
drag, startPoint x: 222, startPoint y: 103, endPoint x: 399, endPoint y: 171, distance: 189.4
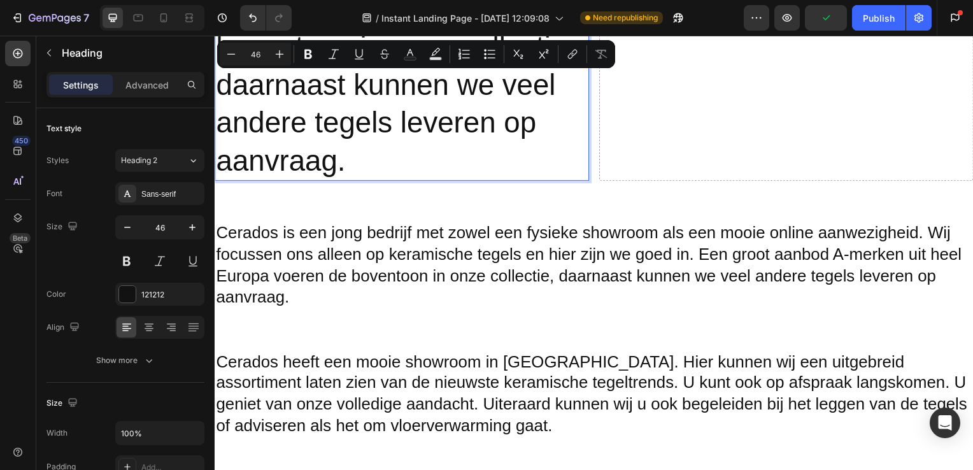
click at [251, 57] on input "46" at bounding box center [255, 53] width 25 height 15
click at [261, 57] on input "46" at bounding box center [255, 53] width 25 height 15
type input "4"
type input "26"
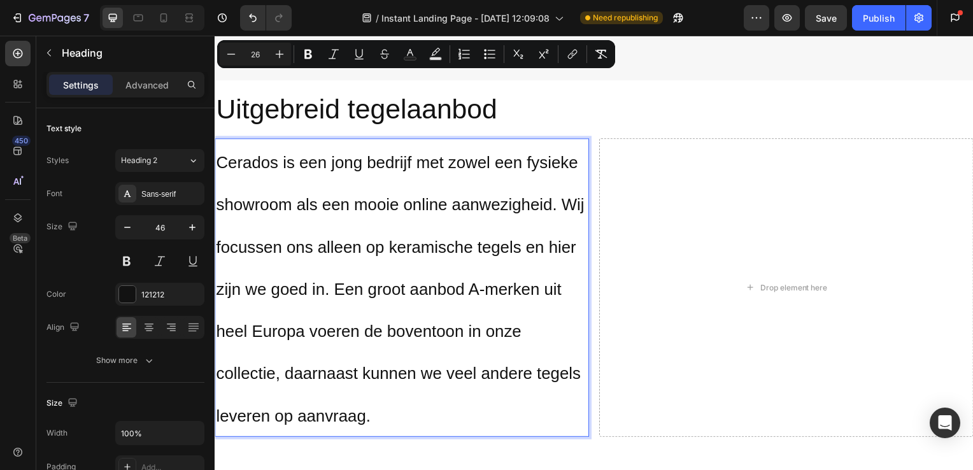
scroll to position [2561, 0]
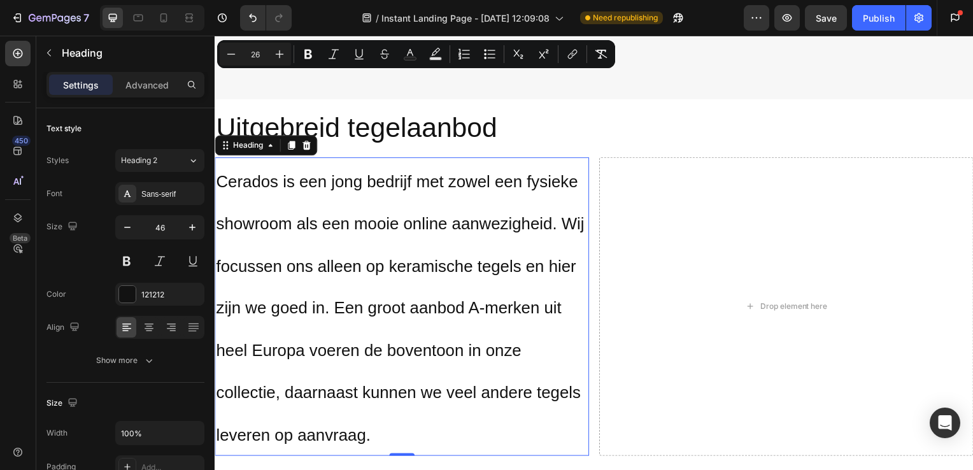
click at [492, 194] on p "Cerados is een jong bedrijf met zowel een fysieke showroom als een mooie online…" at bounding box center [403, 309] width 375 height 298
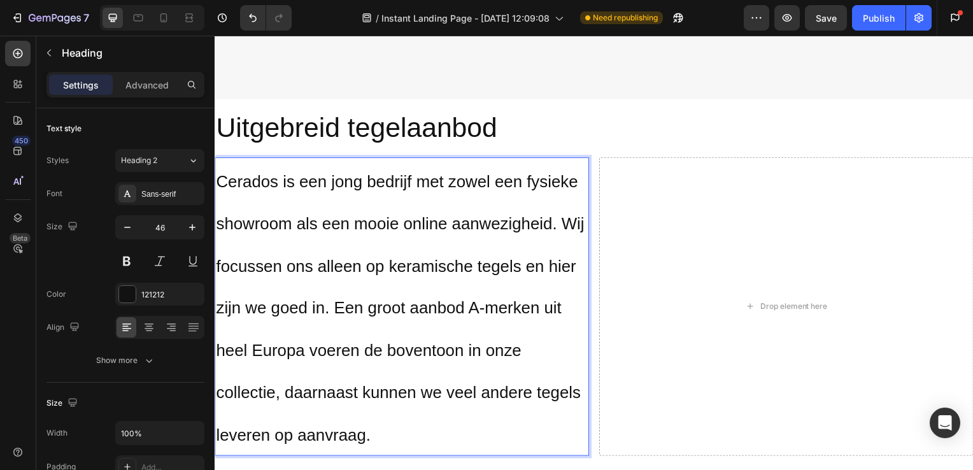
click at [553, 182] on span "Cerados is een jong bedrijf met zowel een fysieke showroom als een mooie online…" at bounding box center [401, 310] width 371 height 275
click at [278, 210] on span "Cerados is een jong bedrijf met zowel een fysieke showroom als een mooie online…" at bounding box center [401, 310] width 371 height 275
click at [231, 176] on span "Cerados is een jong bedrijf met zowel een fysieke showroom als een mooie online…" at bounding box center [401, 310] width 371 height 275
click at [280, 175] on span "Cerados is een jong bedrijf met zowel een fysieke showroom als een mooie online…" at bounding box center [401, 310] width 371 height 275
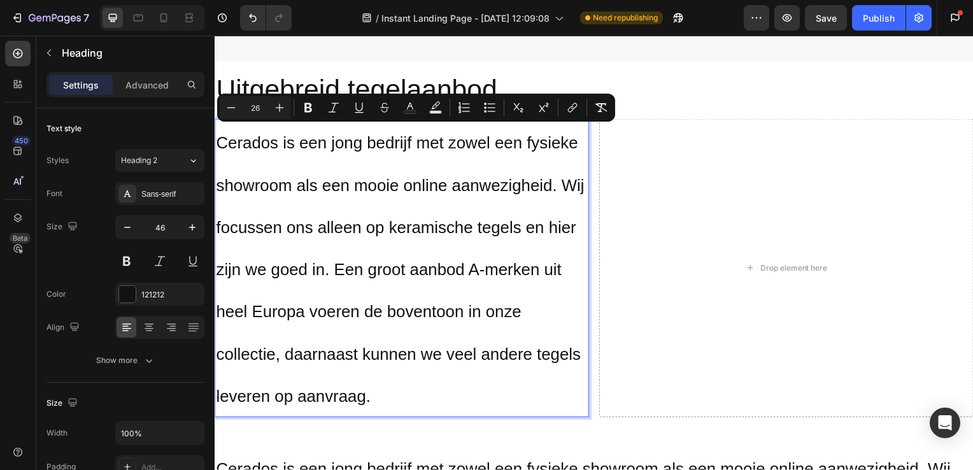
scroll to position [2673, 0]
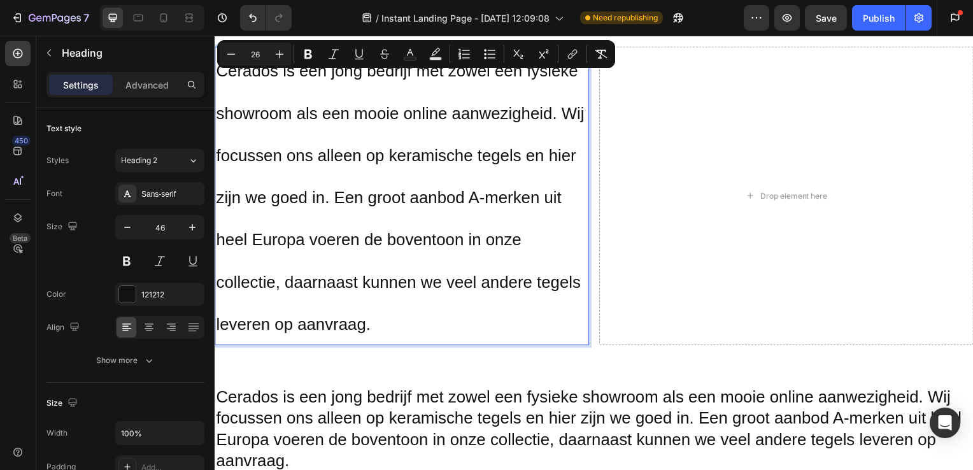
drag, startPoint x: 220, startPoint y: 205, endPoint x: 431, endPoint y: 310, distance: 235.9
click at [132, 232] on icon "button" at bounding box center [127, 227] width 13 height 13
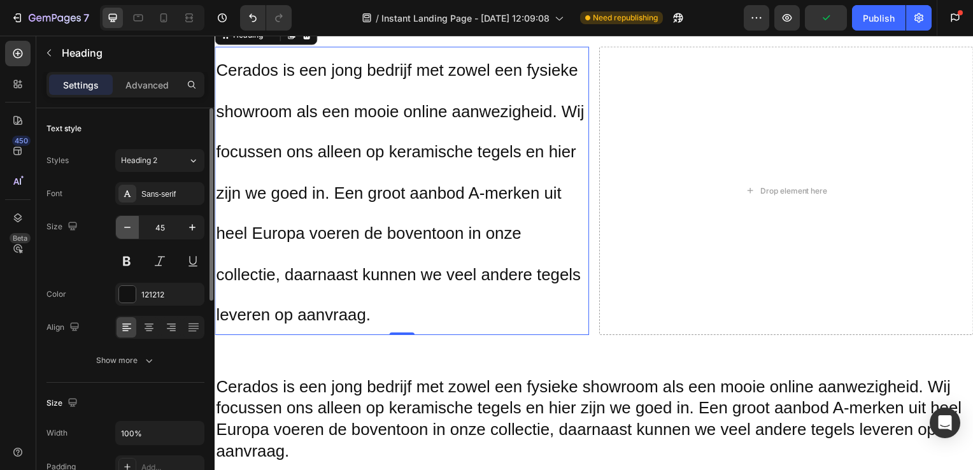
click at [132, 232] on icon "button" at bounding box center [127, 227] width 13 height 13
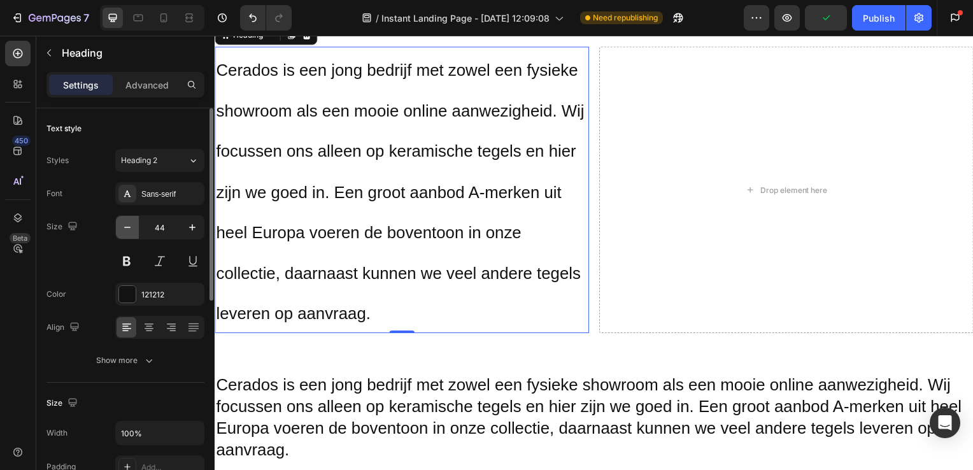
click at [132, 232] on icon "button" at bounding box center [127, 227] width 13 height 13
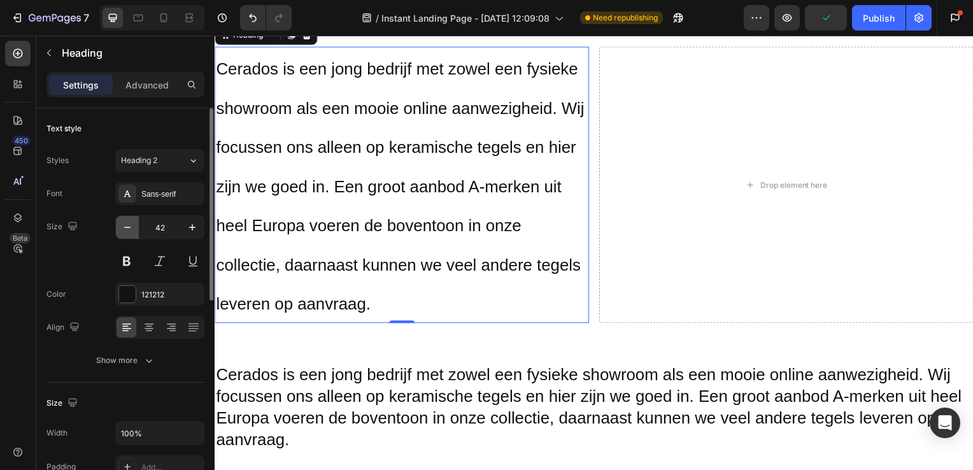
click at [132, 232] on icon "button" at bounding box center [127, 227] width 13 height 13
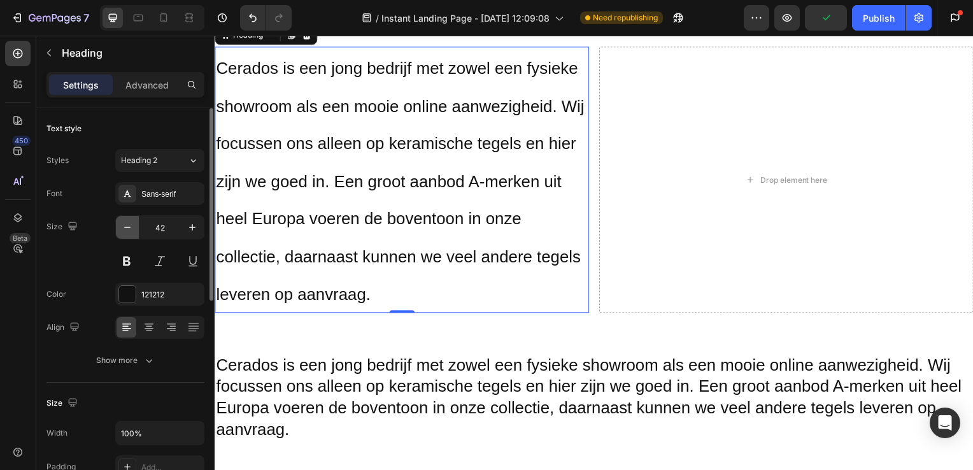
click at [132, 232] on icon "button" at bounding box center [127, 227] width 13 height 13
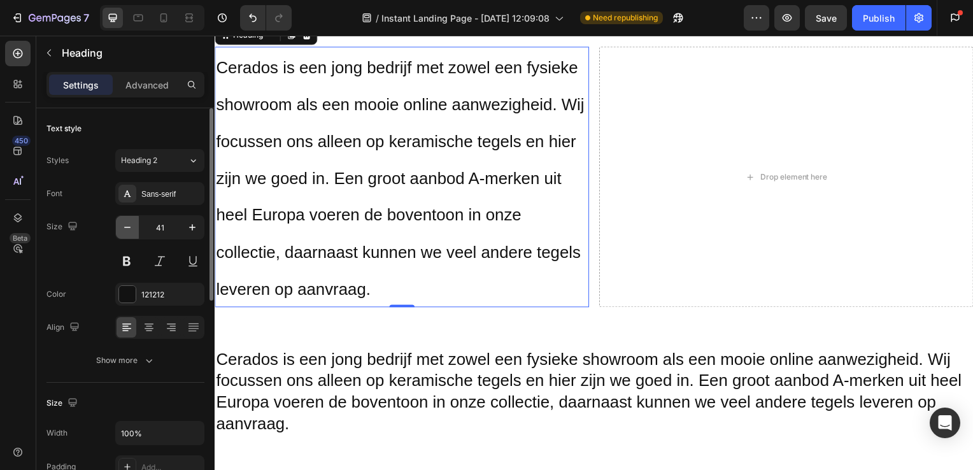
click at [132, 232] on icon "button" at bounding box center [127, 227] width 13 height 13
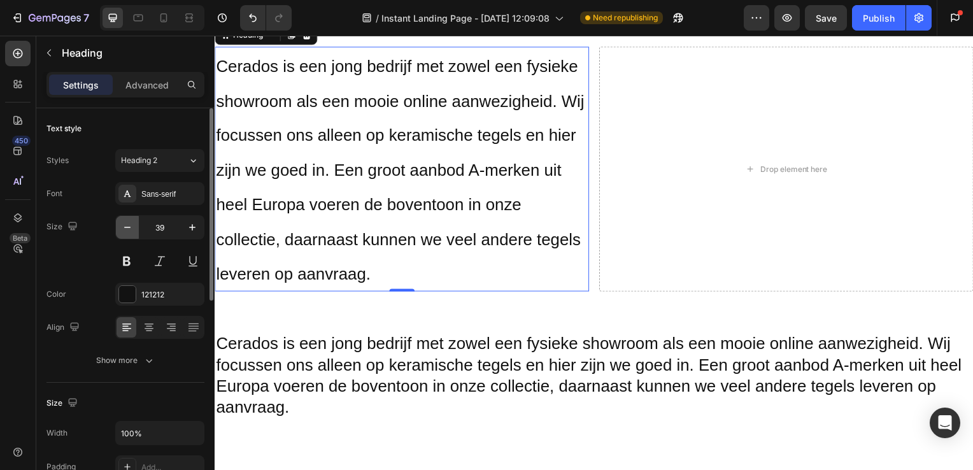
click at [132, 232] on icon "button" at bounding box center [127, 227] width 13 height 13
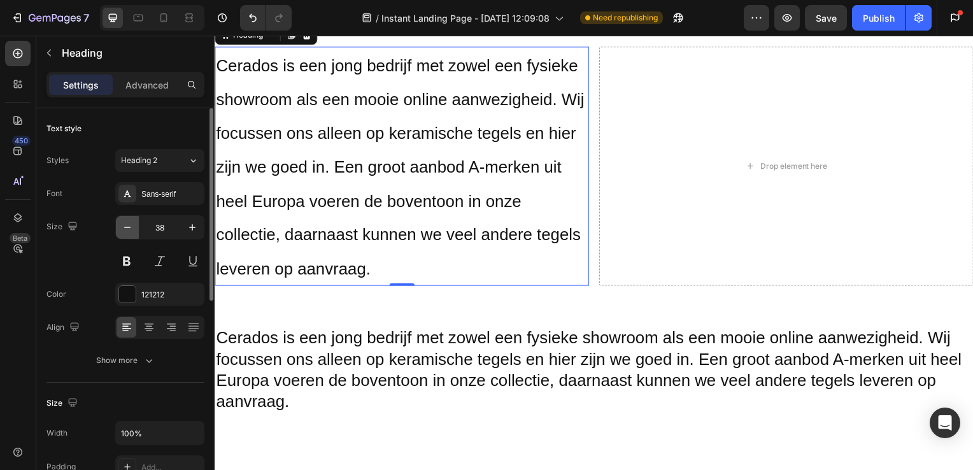
click at [132, 232] on icon "button" at bounding box center [127, 227] width 13 height 13
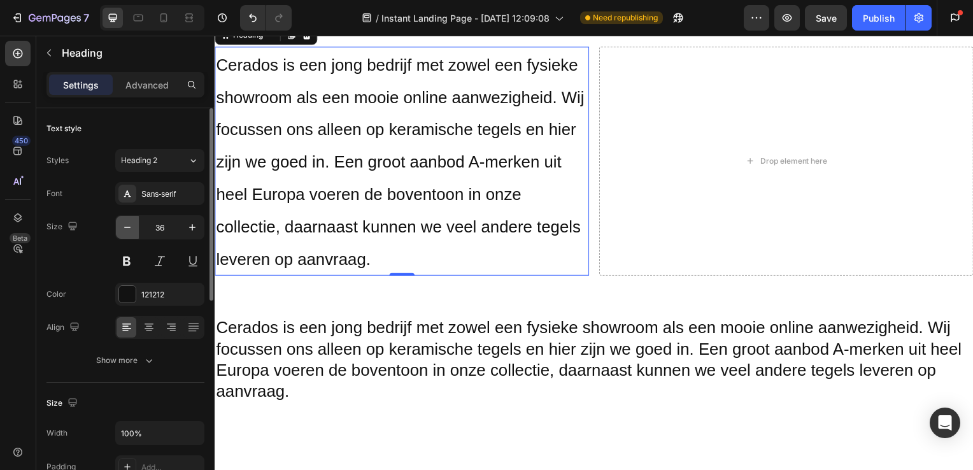
click at [132, 232] on icon "button" at bounding box center [127, 227] width 13 height 13
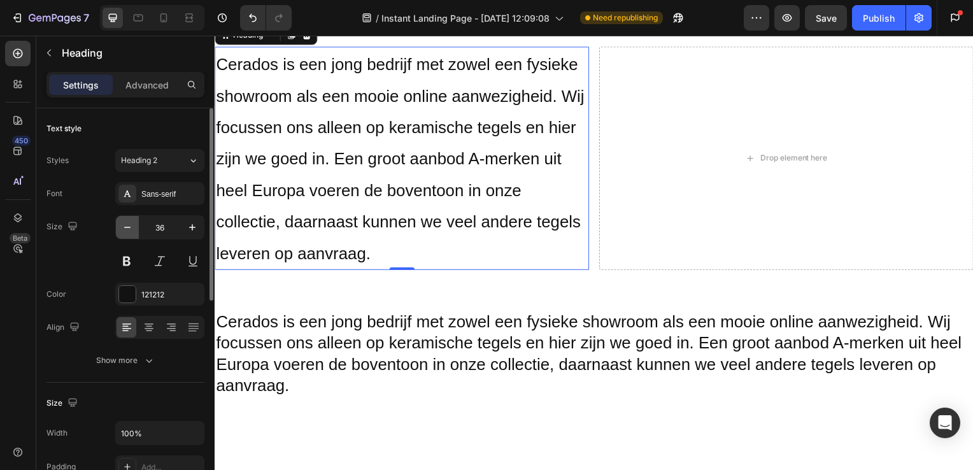
click at [132, 232] on icon "button" at bounding box center [127, 227] width 13 height 13
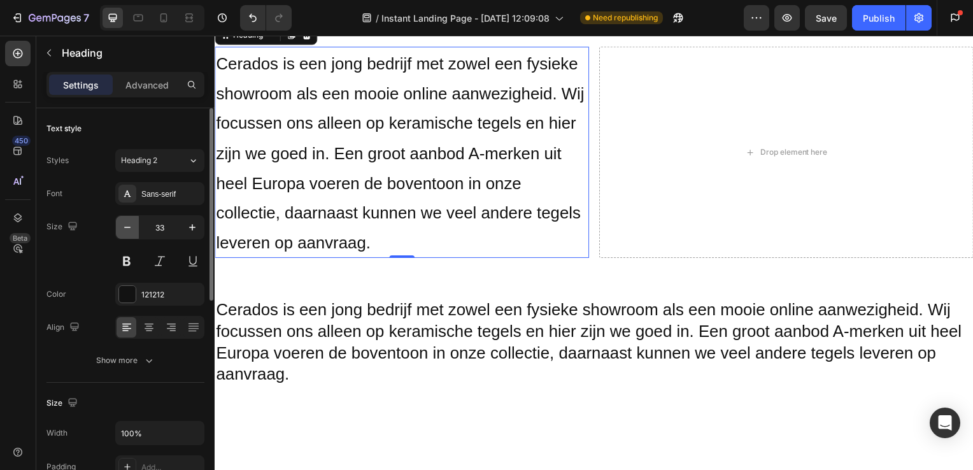
click at [132, 232] on icon "button" at bounding box center [127, 227] width 13 height 13
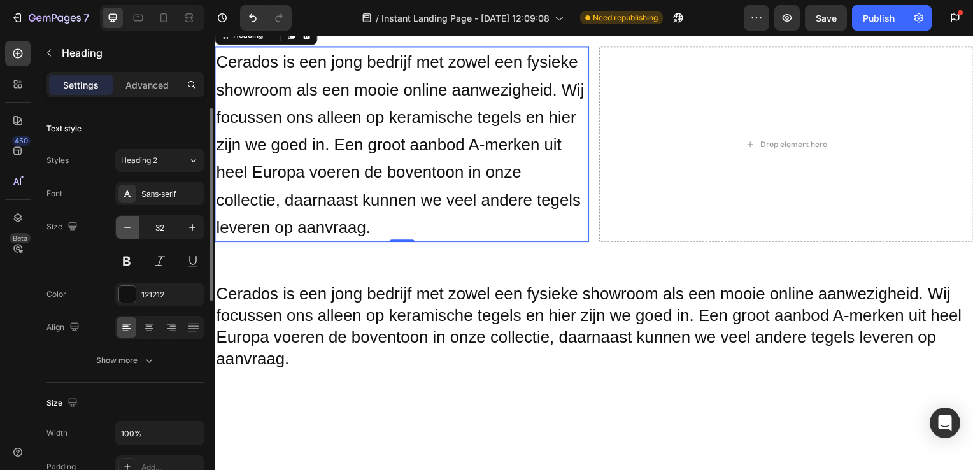
click at [132, 232] on icon "button" at bounding box center [127, 227] width 13 height 13
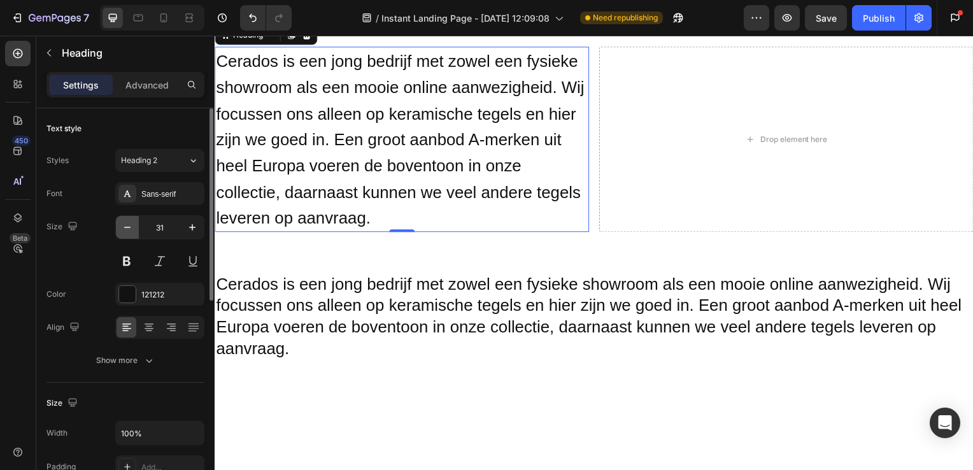
click at [132, 232] on icon "button" at bounding box center [127, 227] width 13 height 13
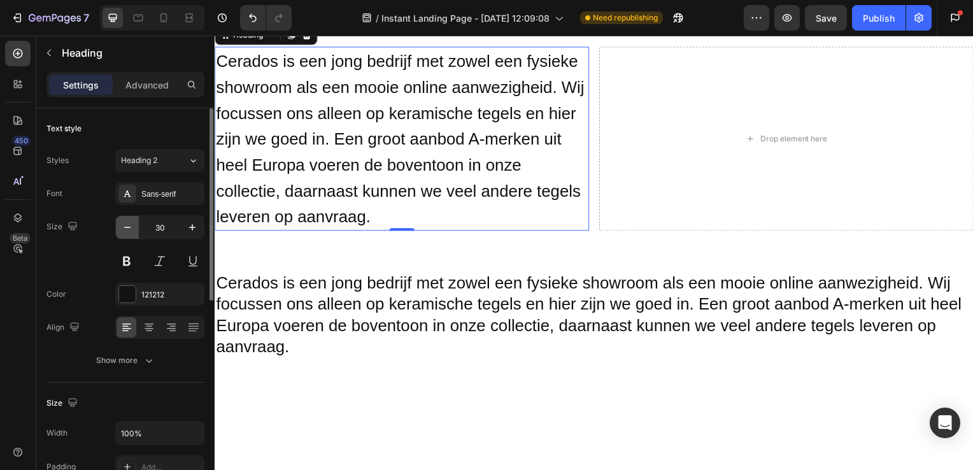
click at [132, 232] on icon "button" at bounding box center [127, 227] width 13 height 13
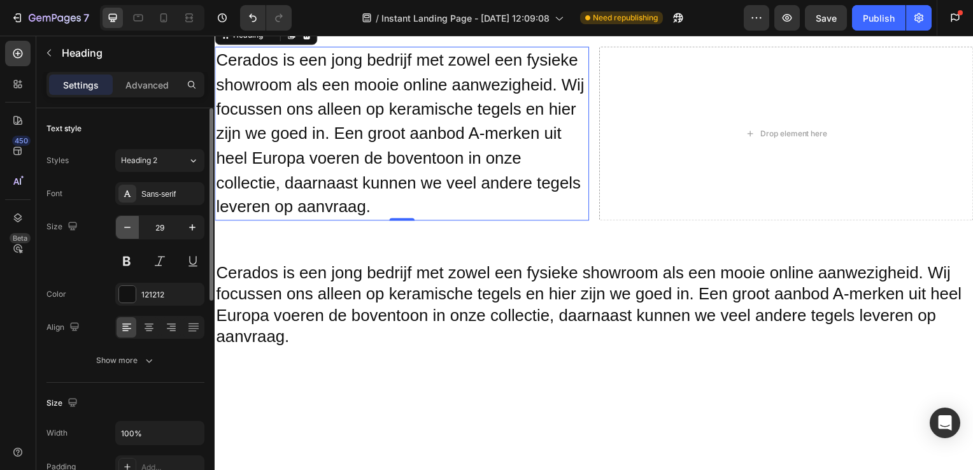
click at [132, 232] on icon "button" at bounding box center [127, 227] width 13 height 13
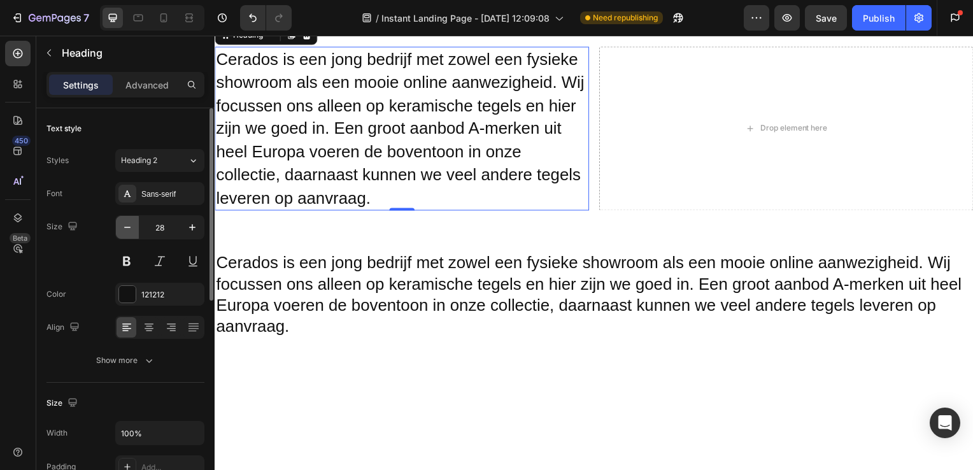
click at [132, 232] on icon "button" at bounding box center [127, 227] width 13 height 13
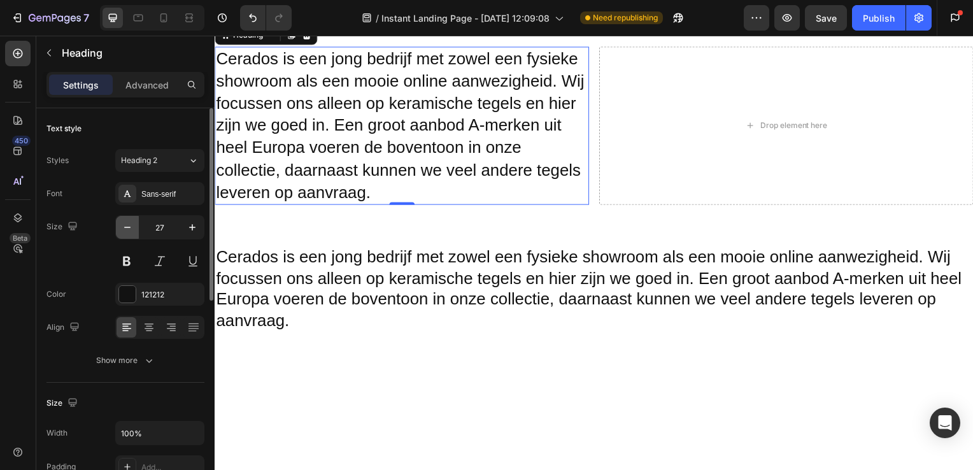
click at [132, 232] on icon "button" at bounding box center [127, 227] width 13 height 13
type input "26"
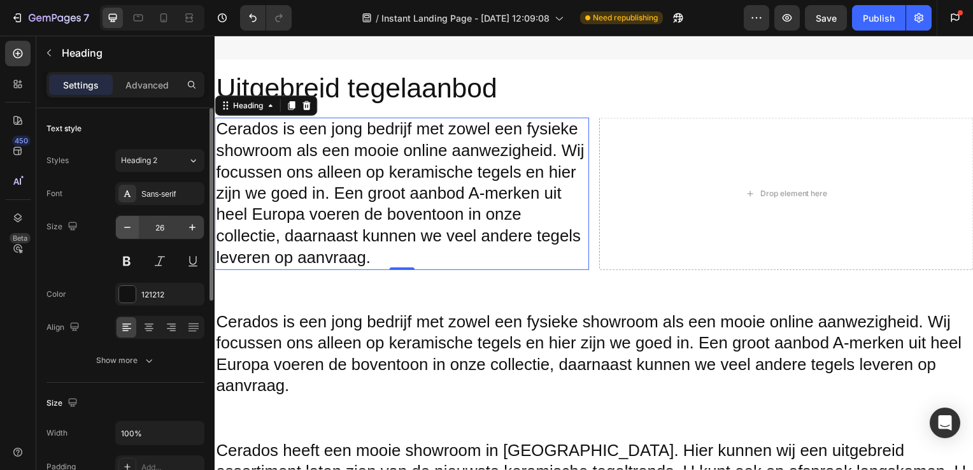
scroll to position [2601, 0]
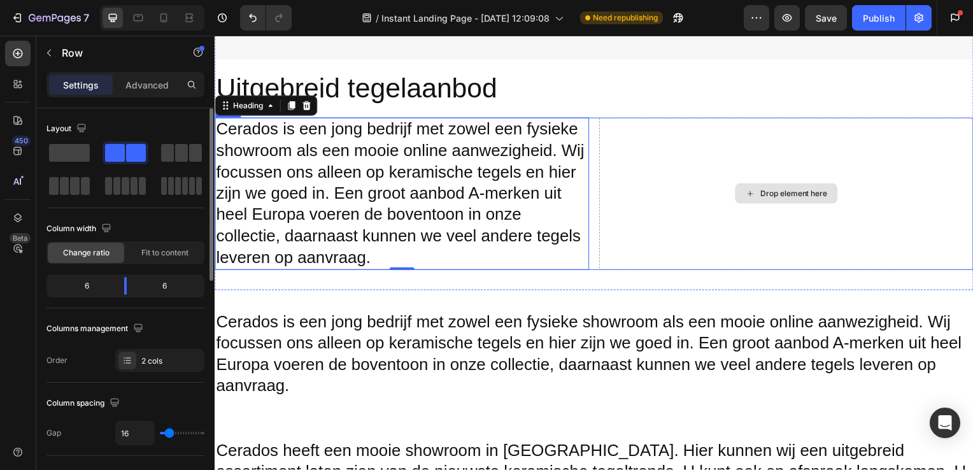
click at [733, 145] on div "Drop element here" at bounding box center [790, 195] width 377 height 154
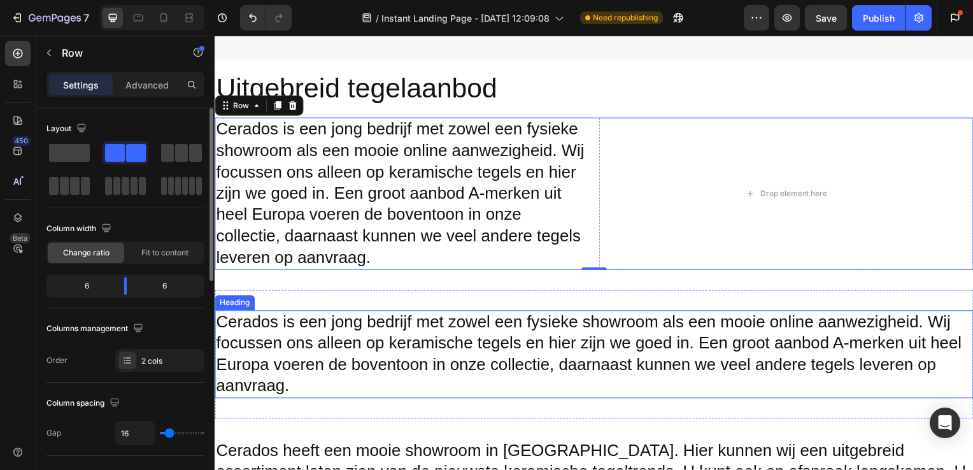
click at [502, 407] on div "Cerados is een jong bedrijf met zowel een fysieke showroom als een mooie online…" at bounding box center [597, 356] width 764 height 129
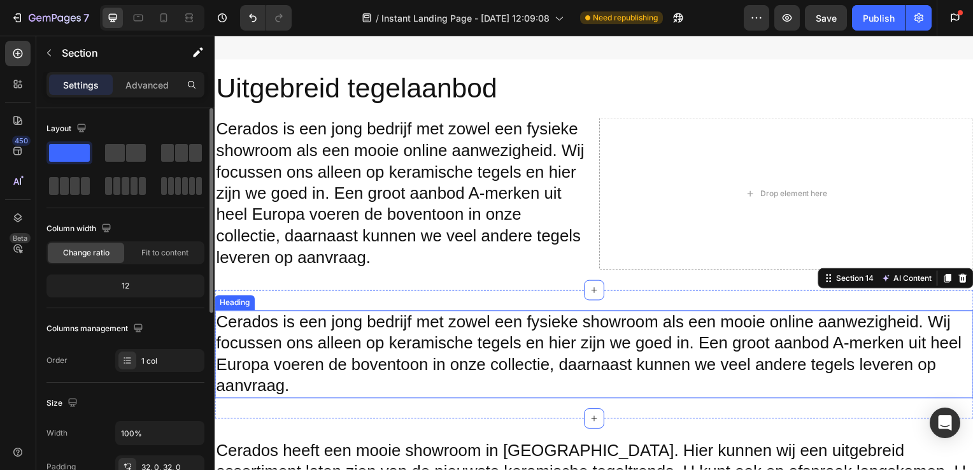
click at [521, 347] on h2 "Cerados is een jong bedrijf met zowel een fysieke showroom als een mooie online…" at bounding box center [597, 357] width 764 height 89
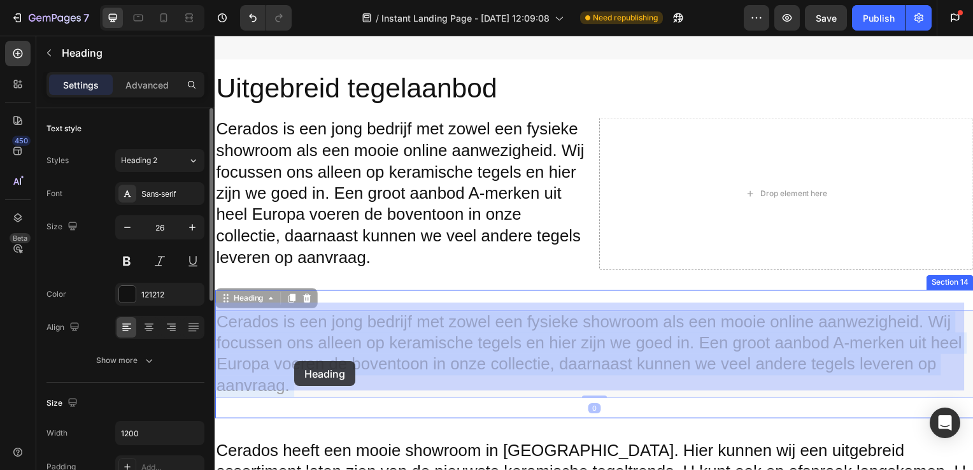
drag, startPoint x: 222, startPoint y: 317, endPoint x: 295, endPoint y: 364, distance: 86.8
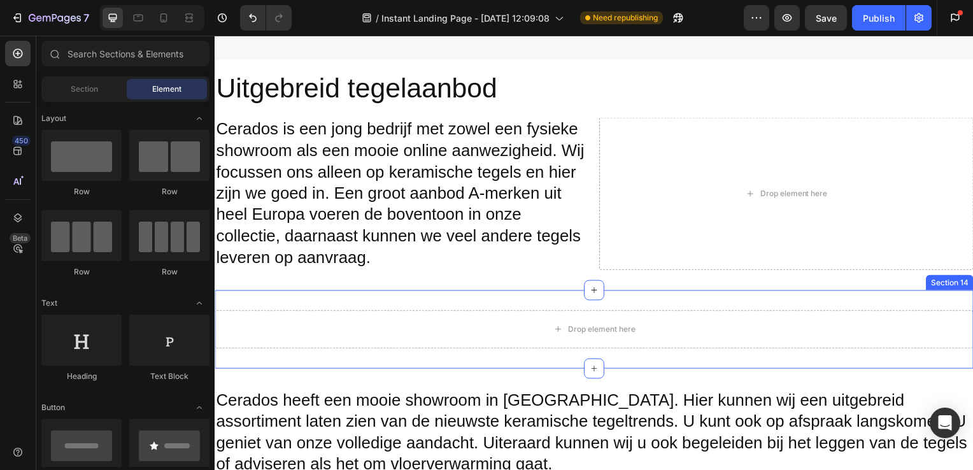
scroll to position [2650, 0]
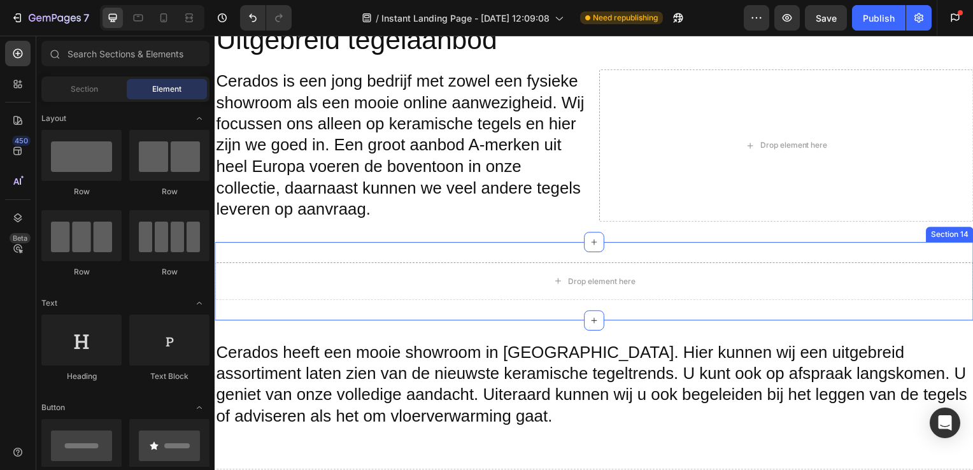
click at [292, 352] on h2 "Cerados heeft een mooie showroom in [GEOGRAPHIC_DATA]. Hier kunnen wij een uitg…" at bounding box center [597, 387] width 764 height 89
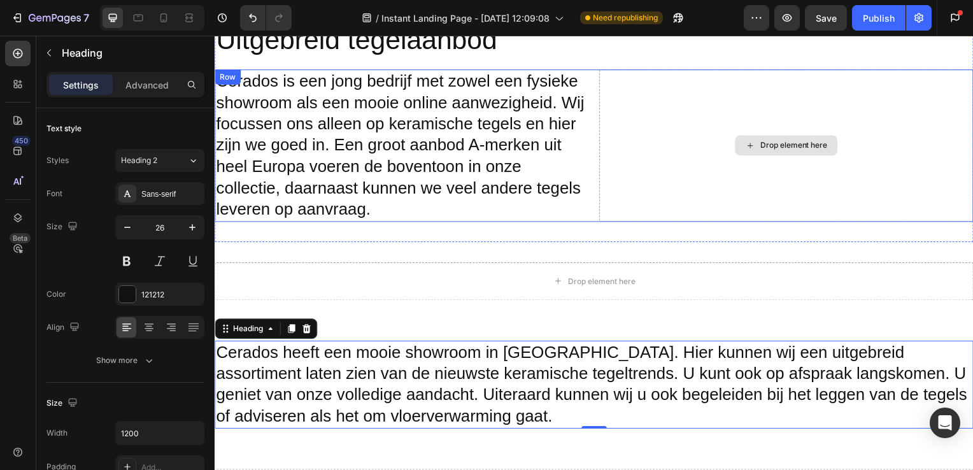
click at [850, 110] on div "Drop element here" at bounding box center [790, 147] width 377 height 154
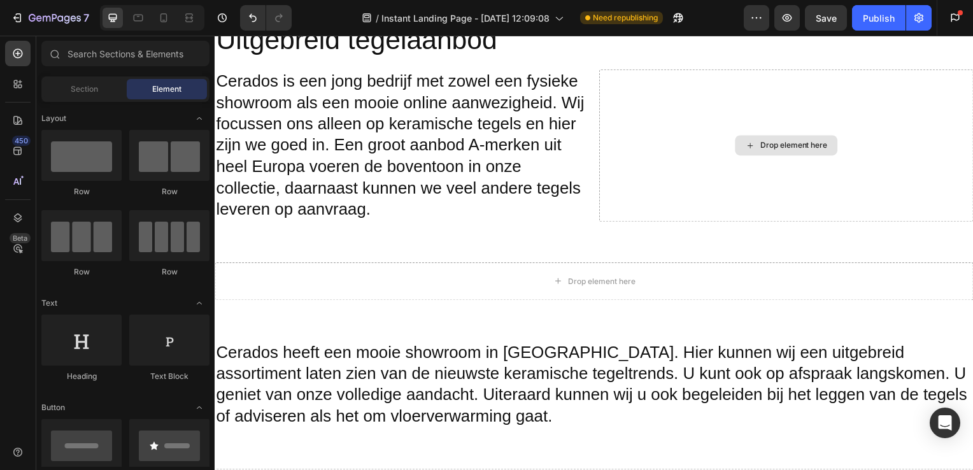
click at [743, 136] on div "Drop element here" at bounding box center [790, 146] width 103 height 20
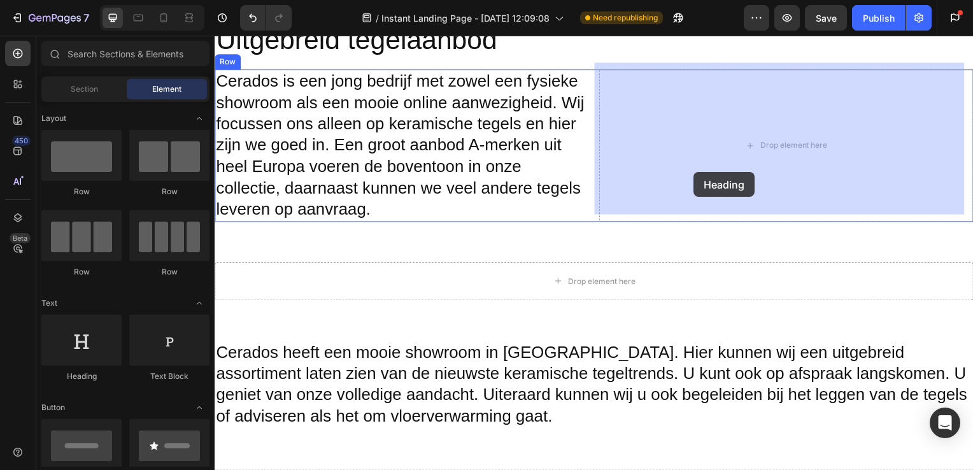
drag, startPoint x: 286, startPoint y: 397, endPoint x: 709, endPoint y: 172, distance: 479.3
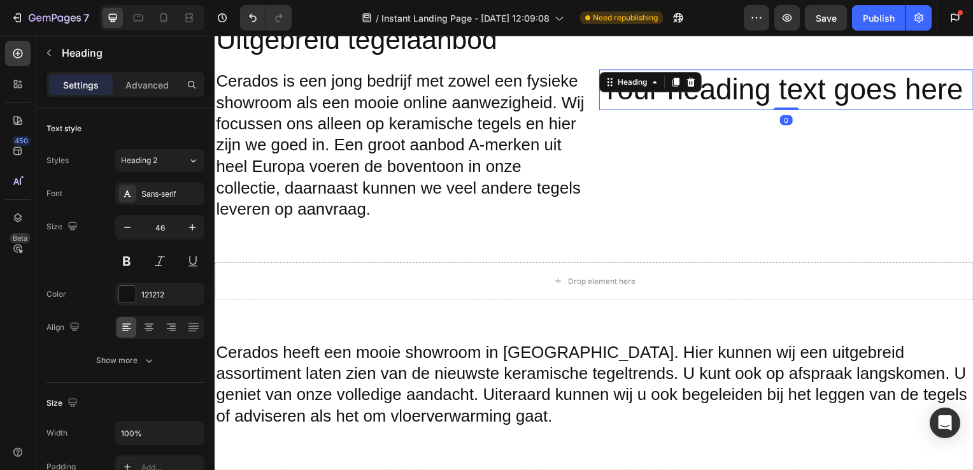
click at [612, 95] on h2 "Your heading text goes here" at bounding box center [790, 90] width 377 height 41
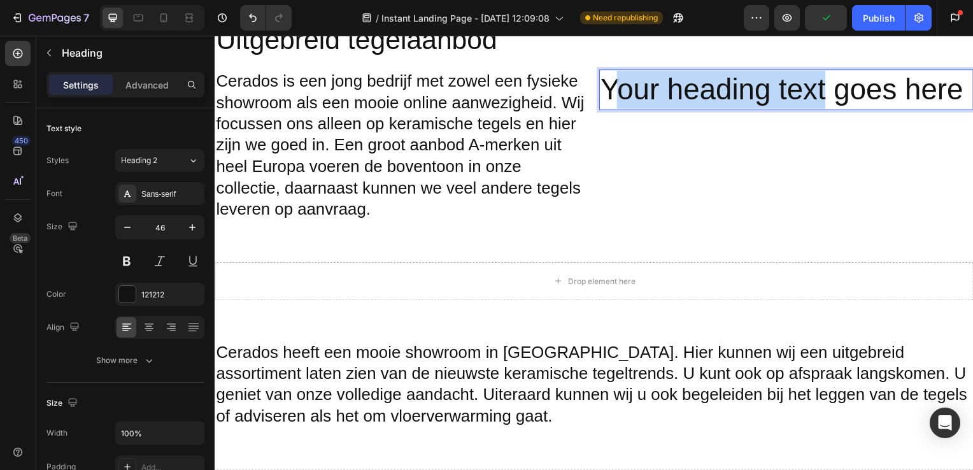
drag, startPoint x: 608, startPoint y: 89, endPoint x: 832, endPoint y: 76, distance: 224.0
click at [827, 76] on p "Your heading text goes here" at bounding box center [790, 90] width 375 height 38
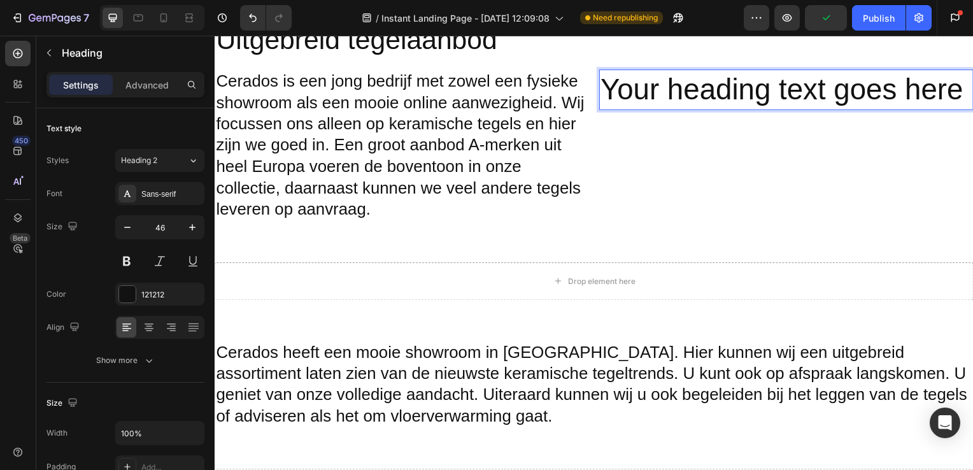
click at [832, 76] on p "Your heading text goes here" at bounding box center [790, 90] width 375 height 38
click at [958, 84] on p "Your heading text goes here" at bounding box center [790, 90] width 375 height 38
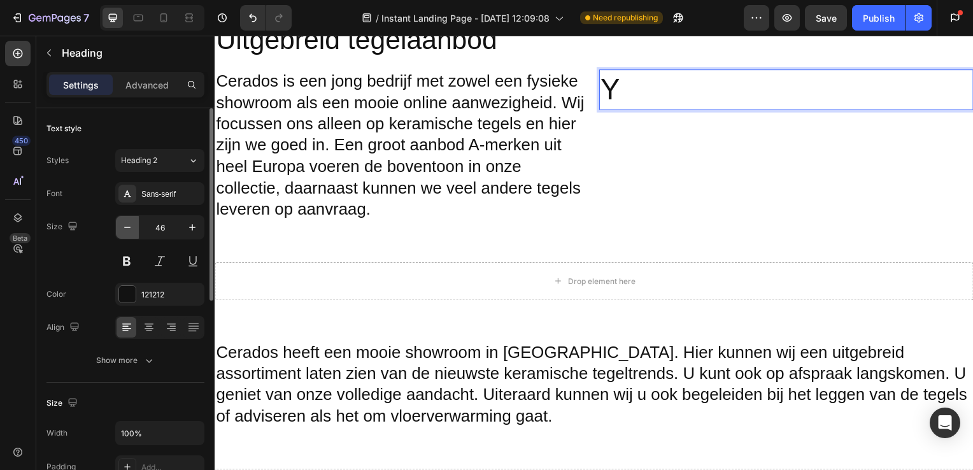
click at [126, 231] on icon "button" at bounding box center [127, 227] width 13 height 13
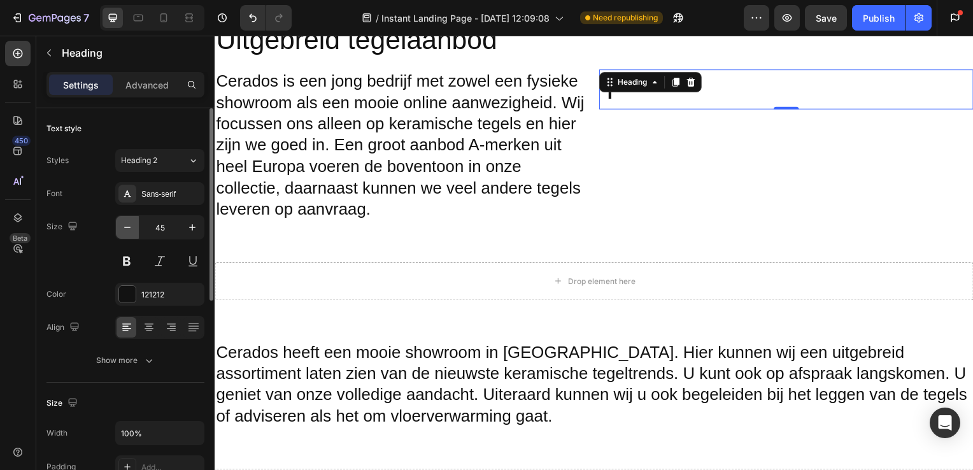
click at [126, 231] on icon "button" at bounding box center [127, 227] width 13 height 13
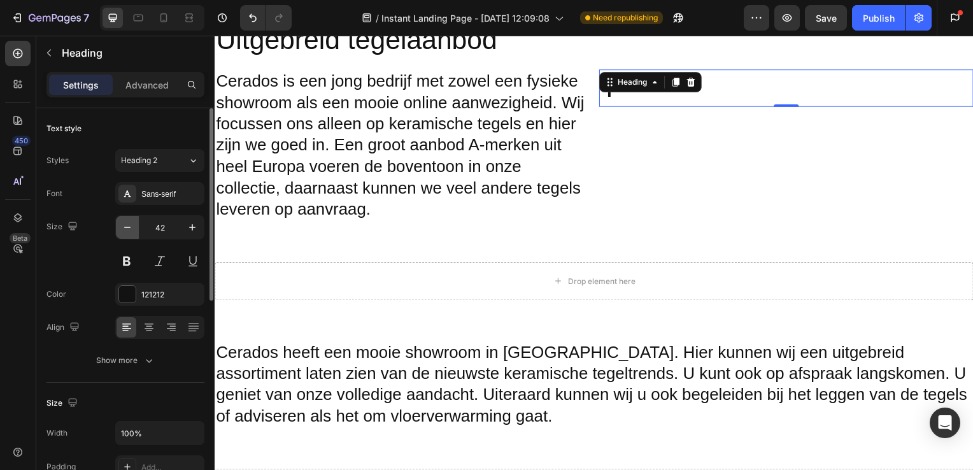
click at [126, 231] on icon "button" at bounding box center [127, 227] width 13 height 13
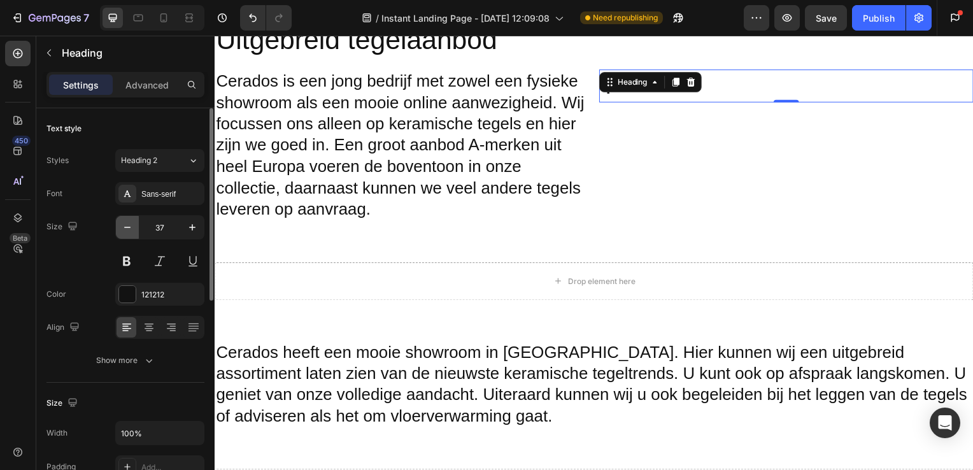
click at [126, 231] on icon "button" at bounding box center [127, 227] width 13 height 13
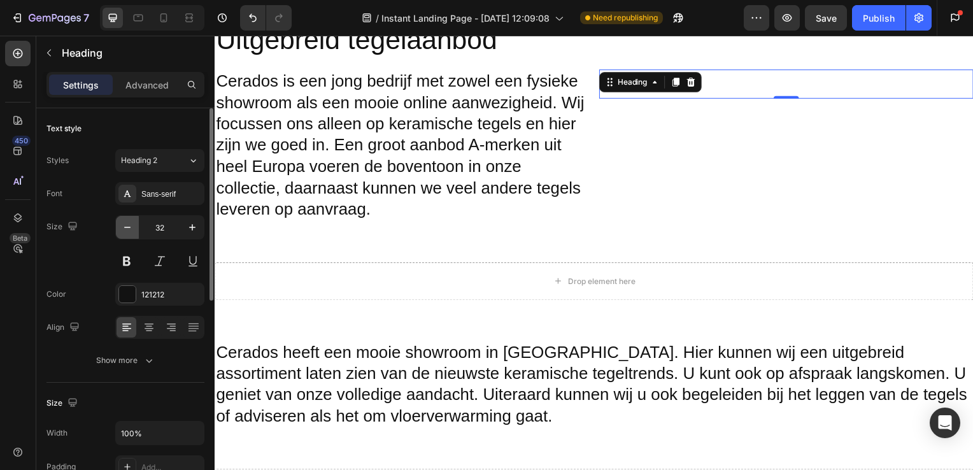
click at [126, 231] on icon "button" at bounding box center [127, 227] width 13 height 13
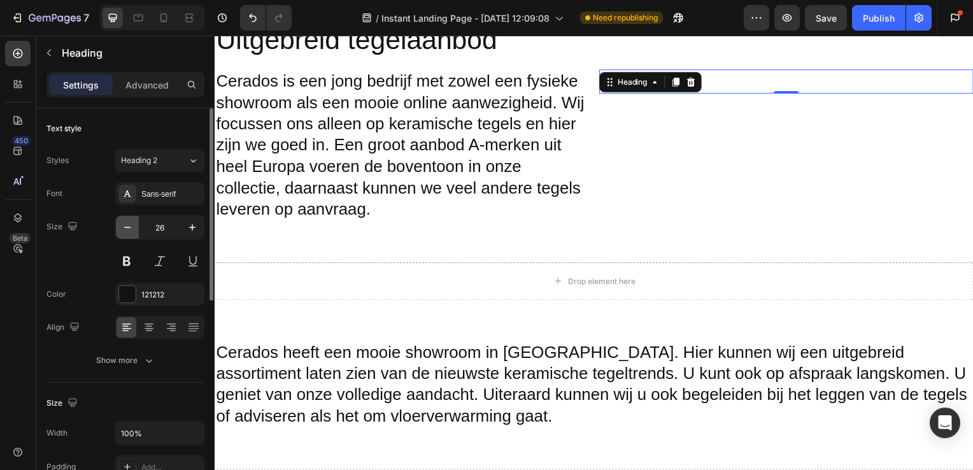
click at [126, 231] on icon "button" at bounding box center [127, 227] width 13 height 13
click at [191, 232] on icon "button" at bounding box center [192, 227] width 13 height 13
type input "26"
click at [181, 216] on button "button" at bounding box center [192, 227] width 23 height 23
type input "27"
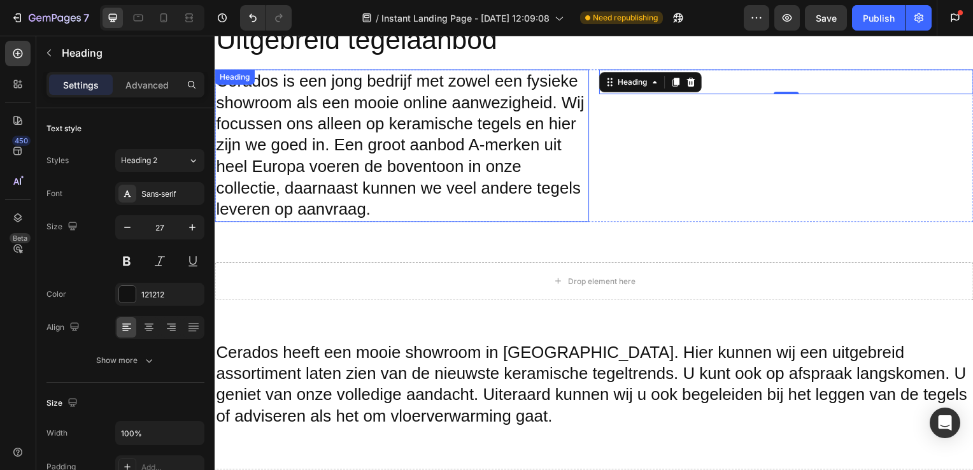
click at [811, 138] on div "Y Heading 0" at bounding box center [790, 147] width 377 height 154
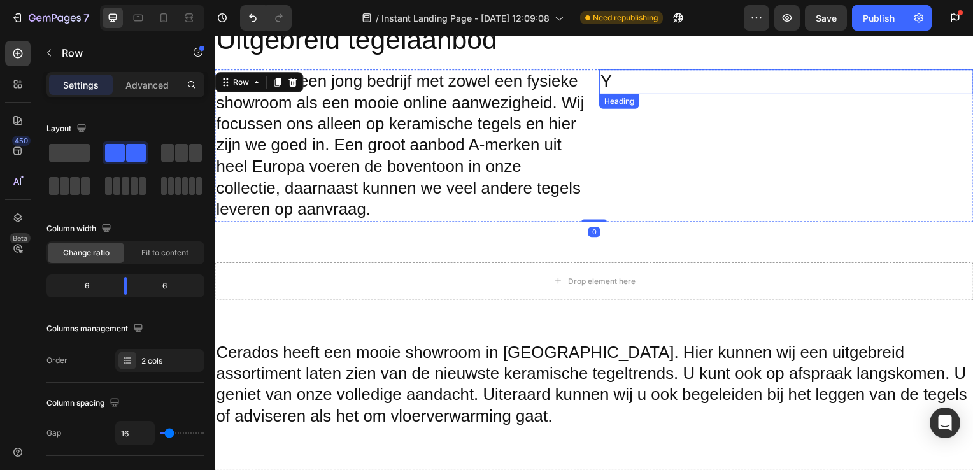
click at [636, 82] on p "Y" at bounding box center [790, 82] width 375 height 22
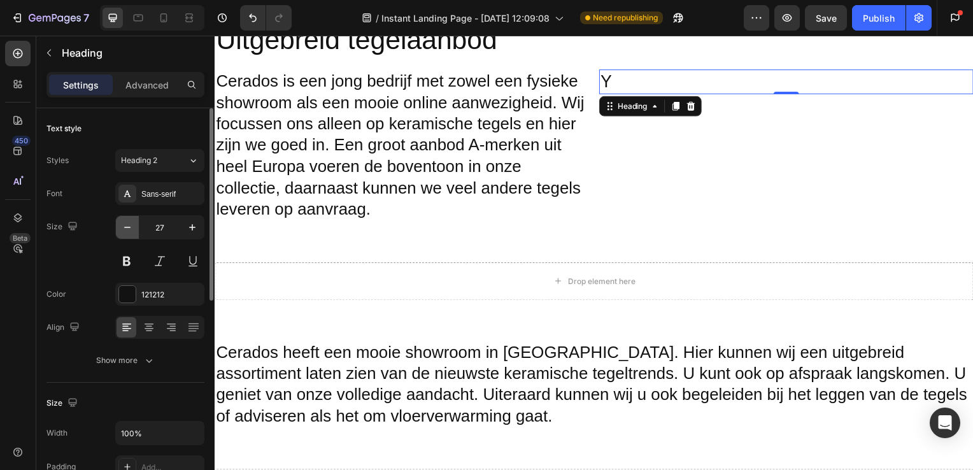
click at [134, 228] on button "button" at bounding box center [127, 227] width 23 height 23
type input "26"
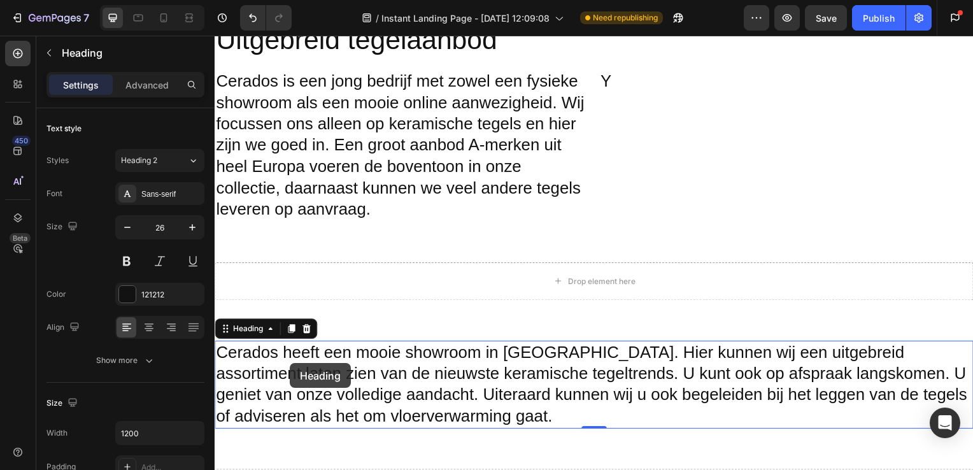
scroll to position [427, 0]
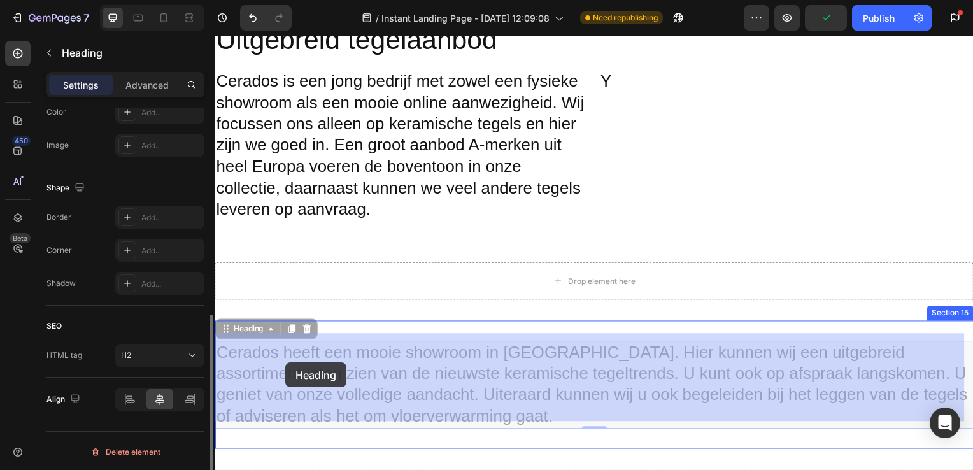
drag, startPoint x: 257, startPoint y: 357, endPoint x: 283, endPoint y: 362, distance: 27.2
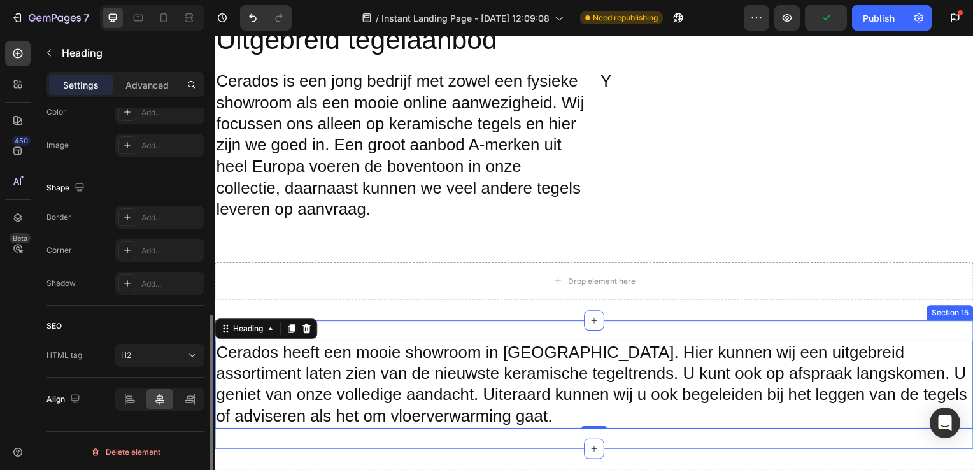
click at [423, 301] on div "Drop element here Section 14" at bounding box center [597, 283] width 764 height 79
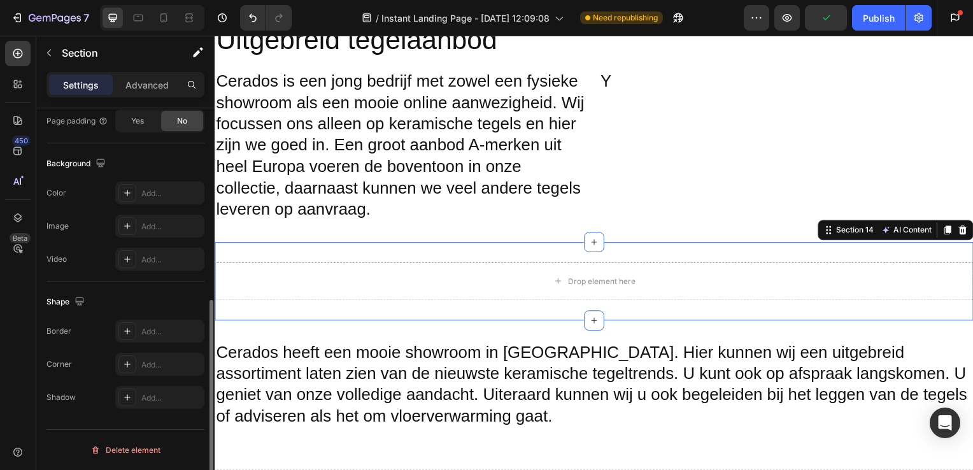
scroll to position [0, 0]
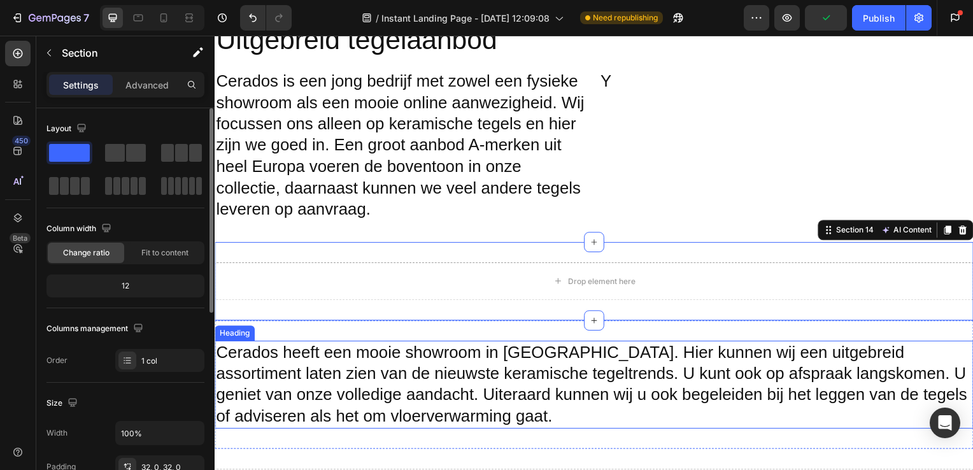
click at [241, 351] on h2 "Cerados heeft een mooie showroom in [GEOGRAPHIC_DATA]. Hier kunnen wij een uitg…" at bounding box center [597, 387] width 764 height 89
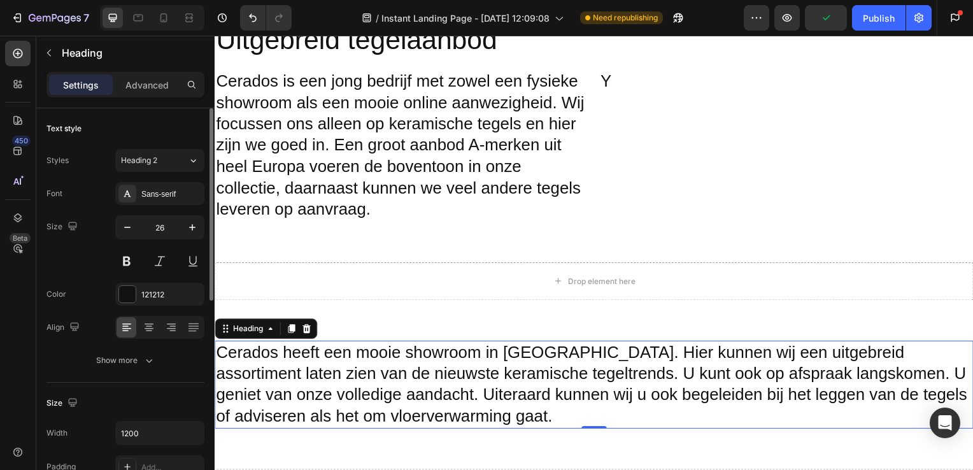
click at [231, 347] on h2 "Cerados heeft een mooie showroom in [GEOGRAPHIC_DATA]. Hier kunnen wij een uitg…" at bounding box center [597, 387] width 764 height 89
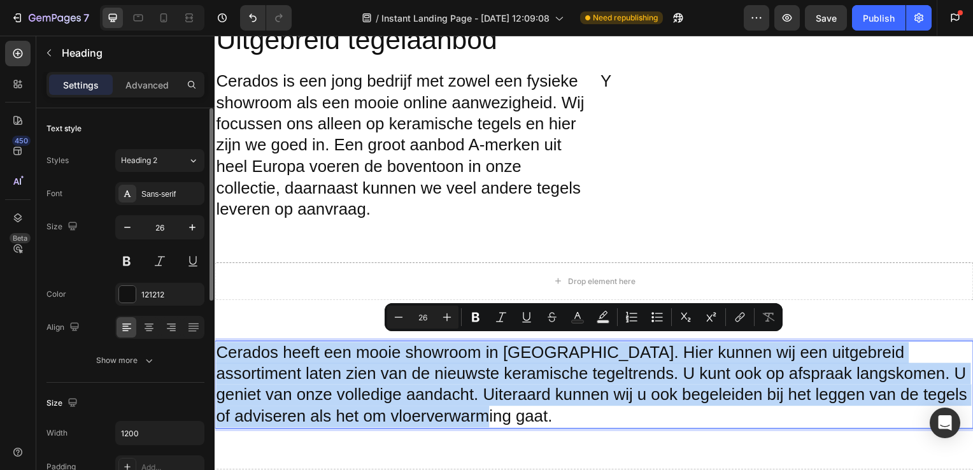
drag, startPoint x: 222, startPoint y: 347, endPoint x: 482, endPoint y: 404, distance: 266.9
click at [482, 404] on p "Cerados heeft een mooie showroom in [GEOGRAPHIC_DATA]. Hier kunnen wij een uitg…" at bounding box center [597, 388] width 762 height 86
copy p "Cerados heeft een mooie showroom in [GEOGRAPHIC_DATA]. Hier kunnen wij een uitg…"
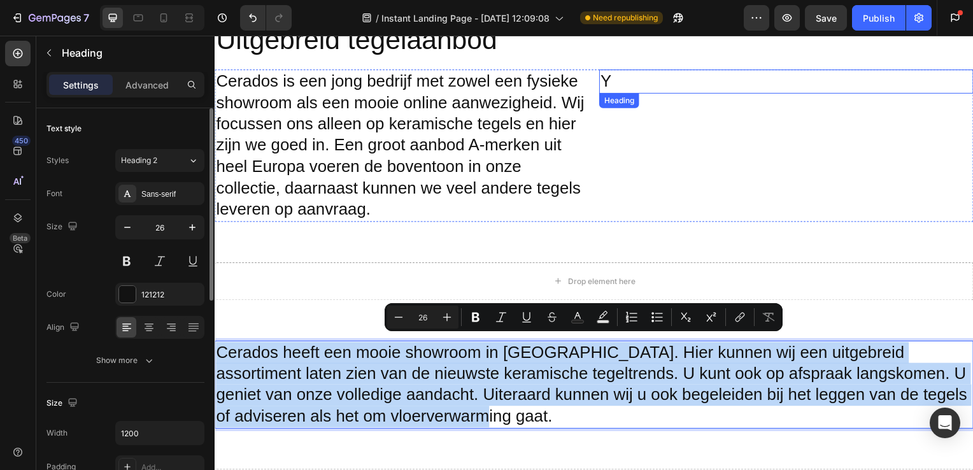
click at [610, 76] on p "Y" at bounding box center [790, 82] width 375 height 22
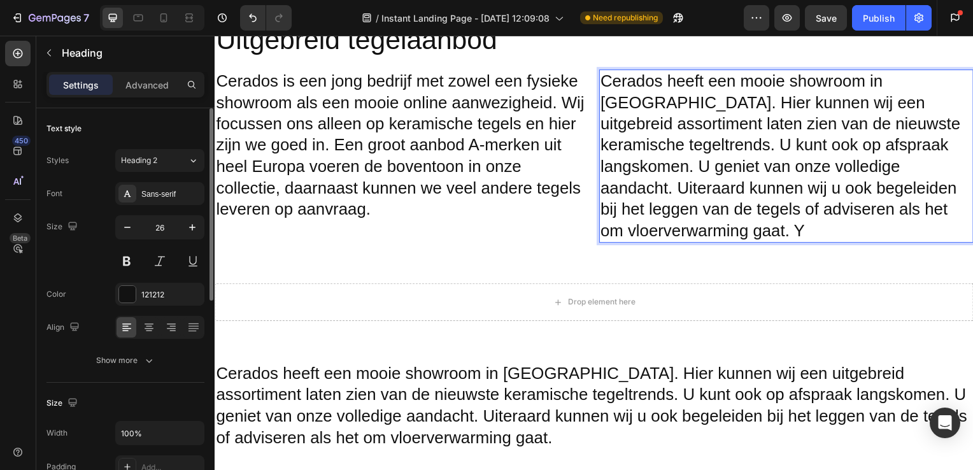
scroll to position [2661, 0]
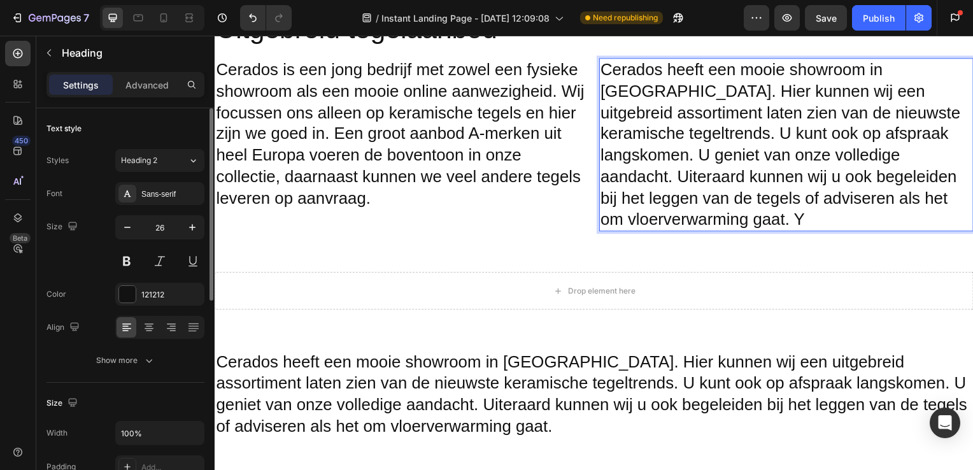
click at [939, 189] on p "Cerados heeft een mooie showroom in Katwijk. Hier kunnen wij een uitgebreid ass…" at bounding box center [790, 146] width 375 height 172
click at [469, 376] on p "Cerados heeft een mooie showroom in [GEOGRAPHIC_DATA]. Hier kunnen wij een uitg…" at bounding box center [597, 397] width 762 height 86
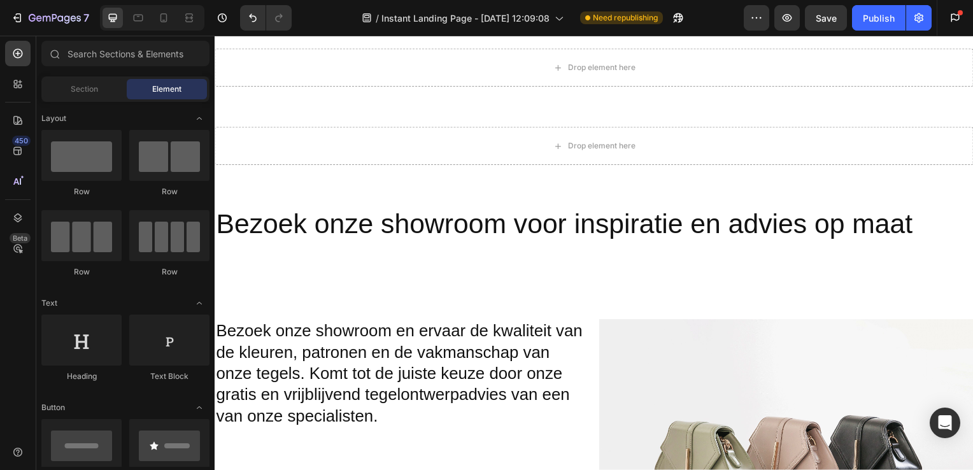
scroll to position [2903, 0]
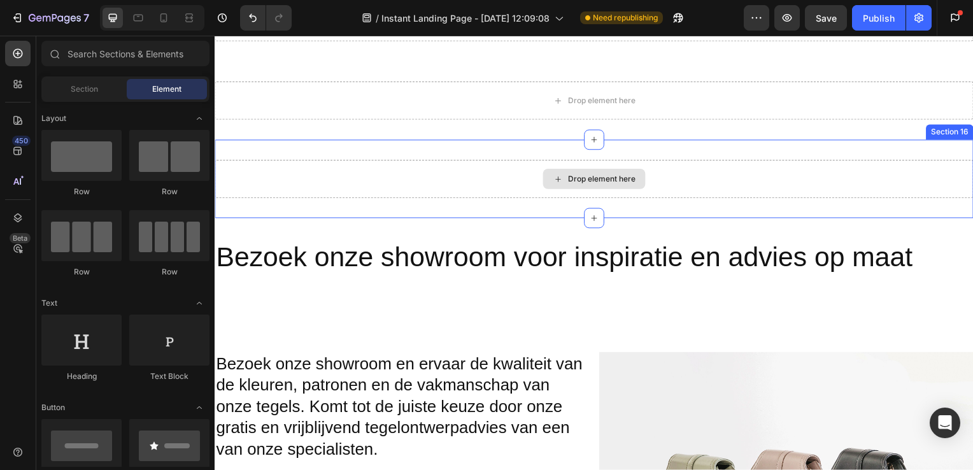
click at [554, 171] on div "Drop element here" at bounding box center [596, 180] width 103 height 20
click at [529, 156] on div "Drop element here Section 16" at bounding box center [597, 180] width 764 height 79
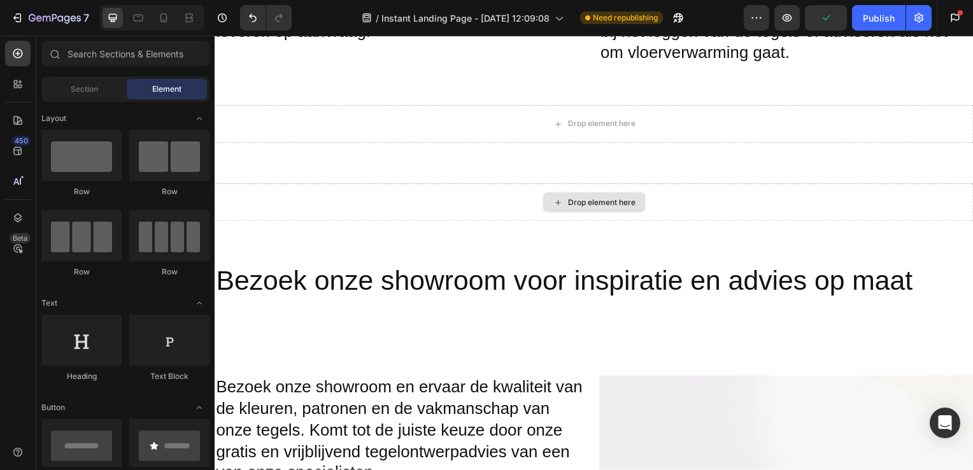
scroll to position [2827, 0]
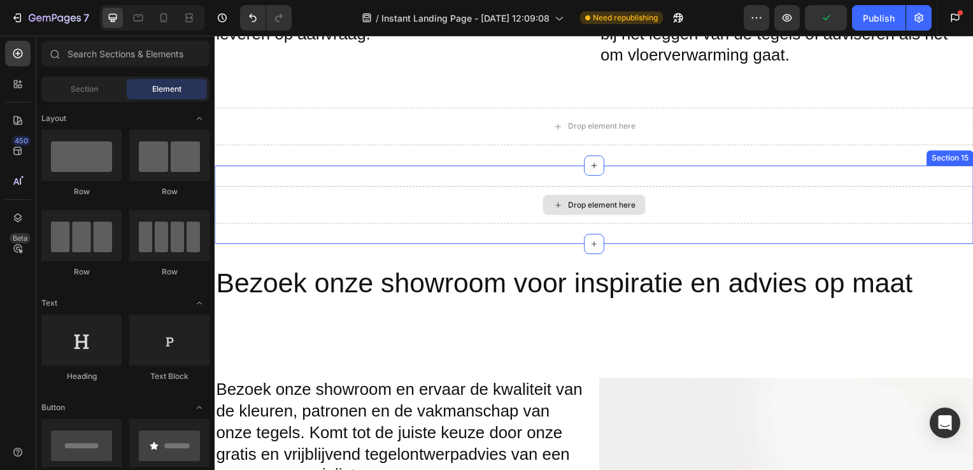
click at [525, 187] on div "Drop element here" at bounding box center [597, 206] width 764 height 38
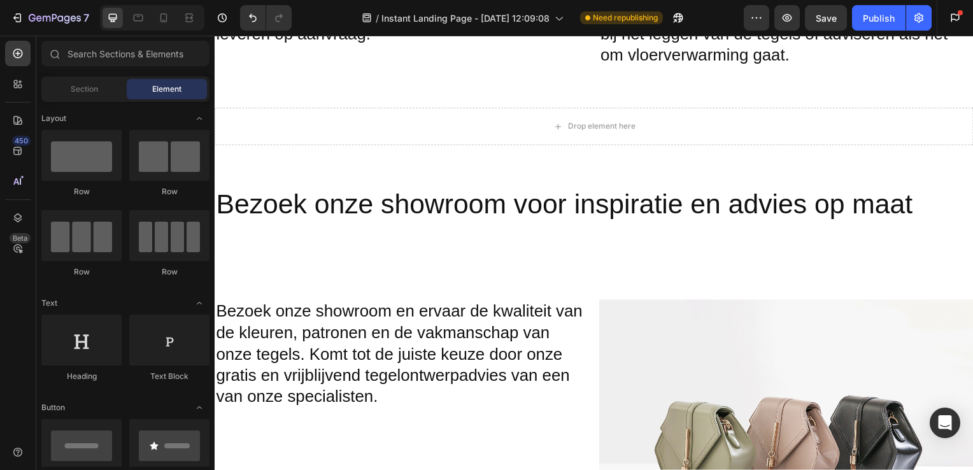
scroll to position [2741, 0]
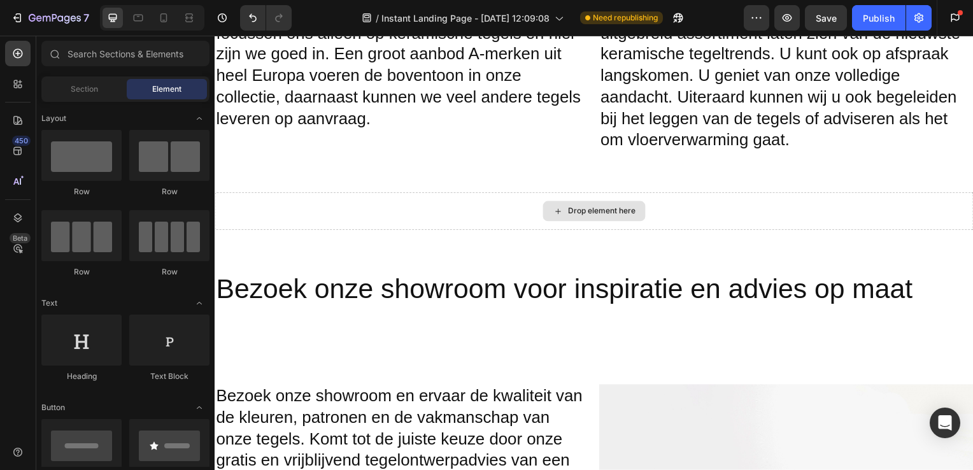
click at [524, 194] on div "Drop element here" at bounding box center [597, 213] width 764 height 38
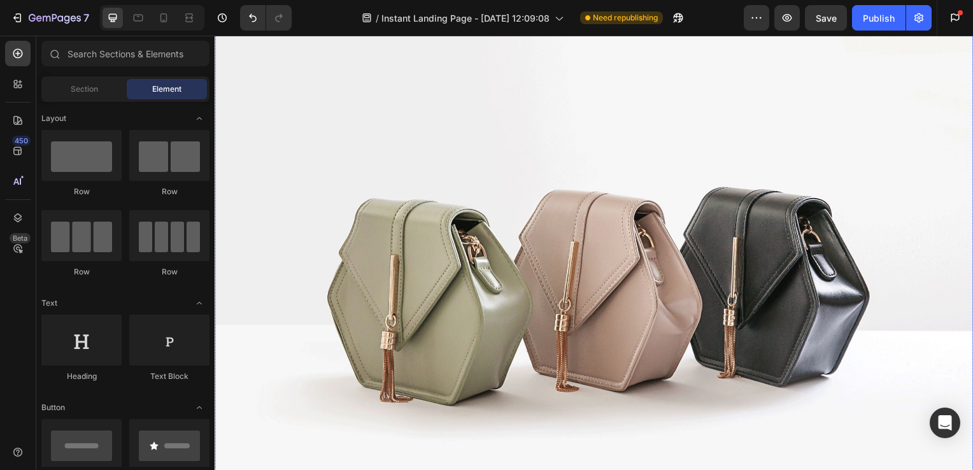
click at [513, 211] on img at bounding box center [597, 278] width 764 height 573
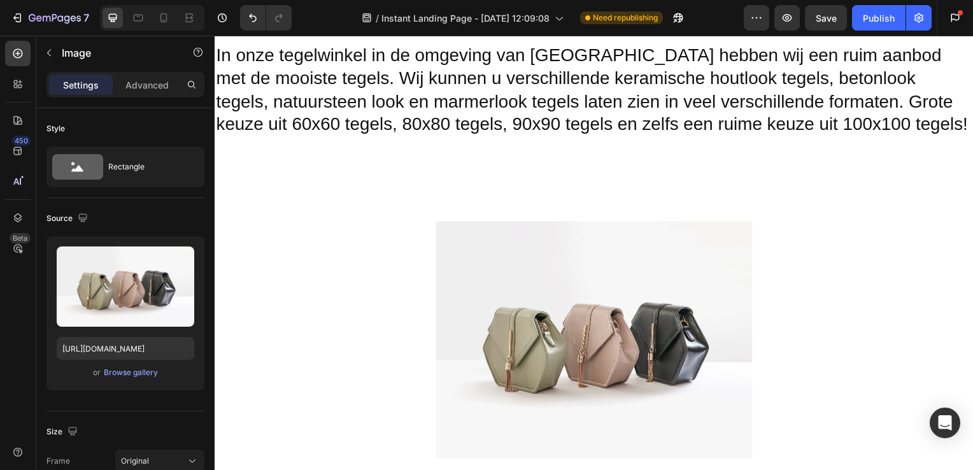
scroll to position [892, 0]
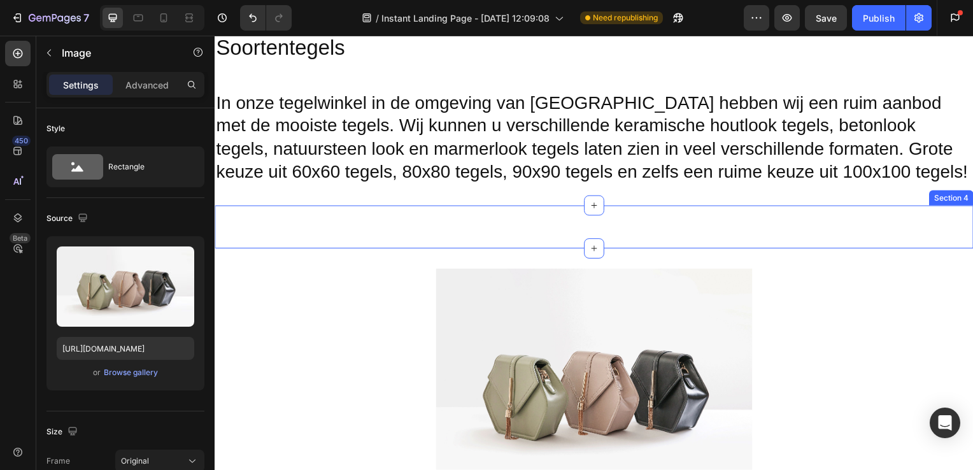
click at [504, 271] on img at bounding box center [597, 390] width 318 height 239
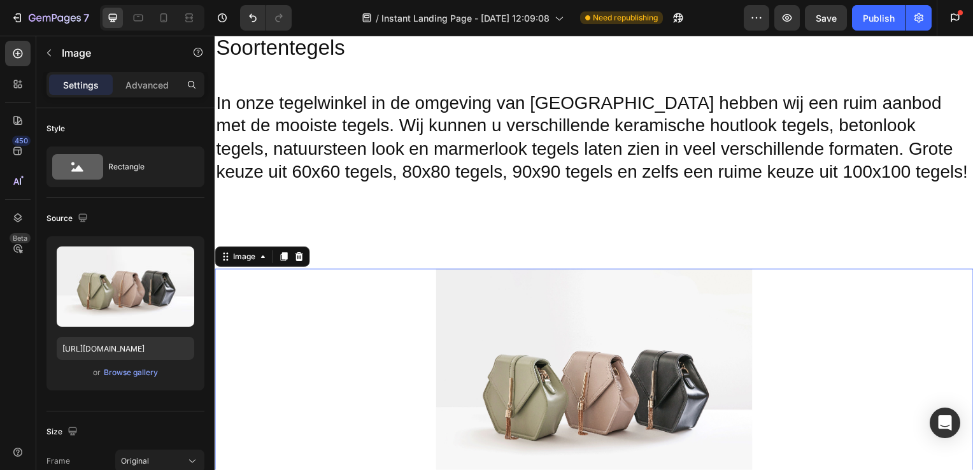
click at [520, 302] on img at bounding box center [597, 390] width 318 height 239
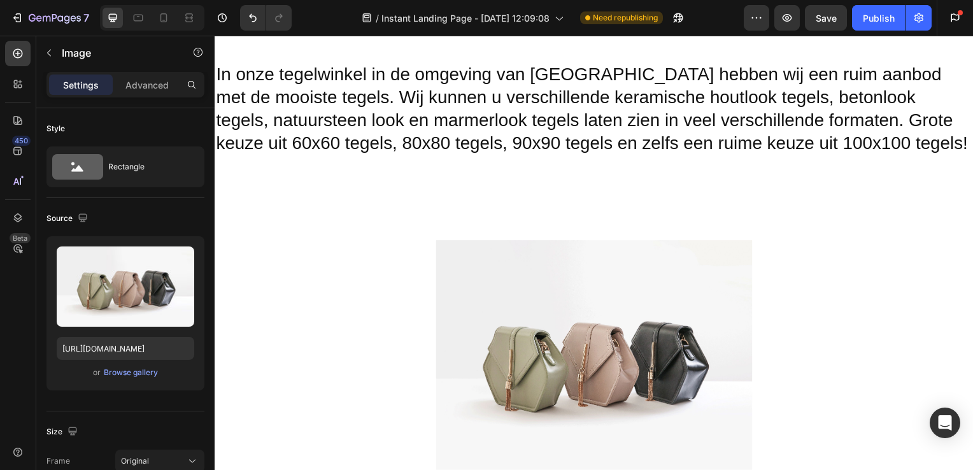
scroll to position [1073, 0]
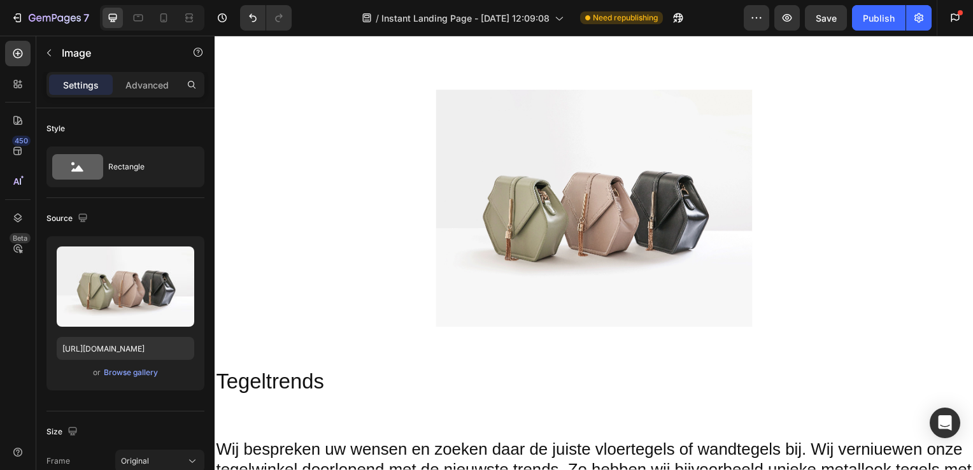
click at [520, 302] on img at bounding box center [597, 209] width 318 height 239
click at [526, 294] on img at bounding box center [597, 209] width 318 height 239
click at [576, 255] on img at bounding box center [597, 209] width 318 height 239
click at [587, 189] on img at bounding box center [597, 209] width 318 height 239
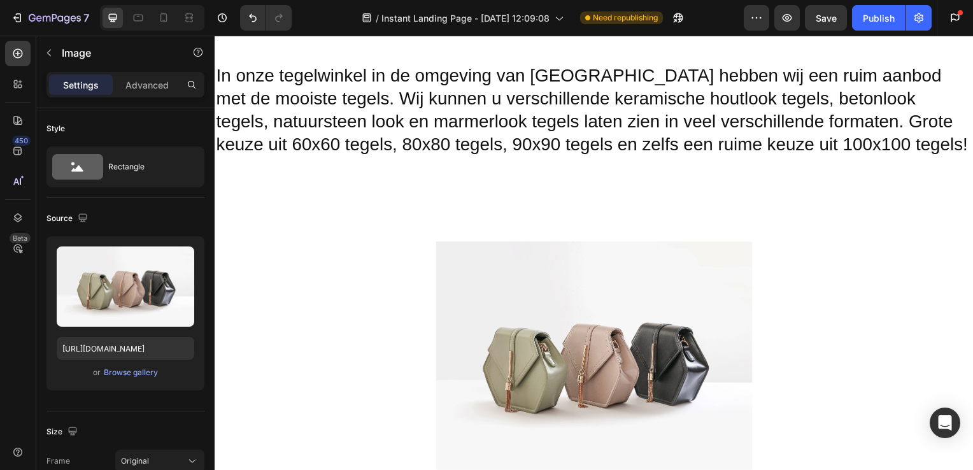
scroll to position [912, 0]
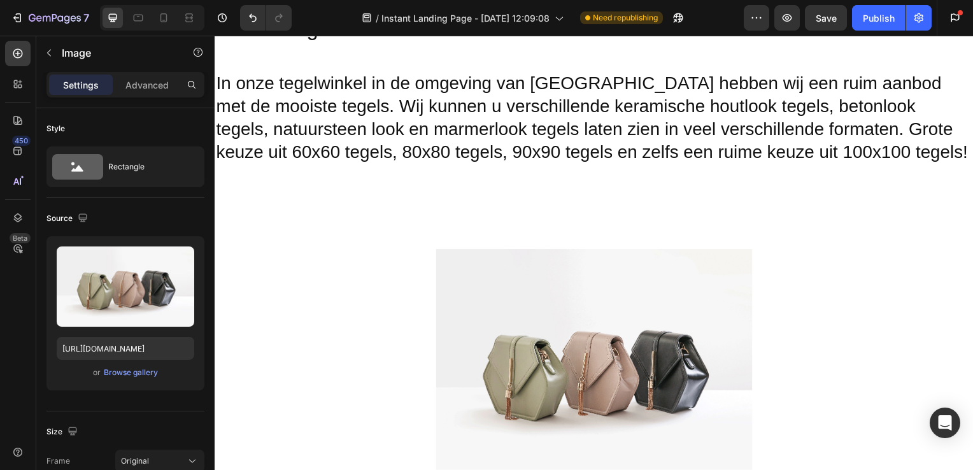
click at [746, 311] on img at bounding box center [597, 370] width 318 height 239
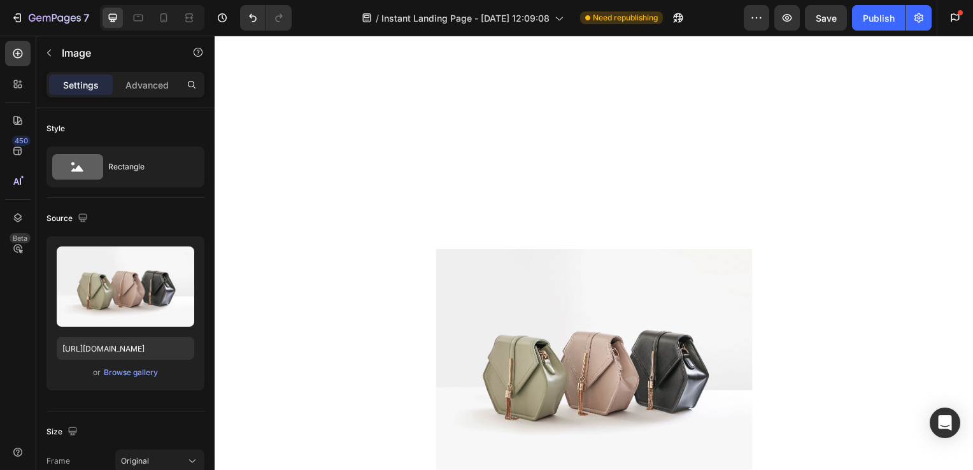
scroll to position [1092, 0]
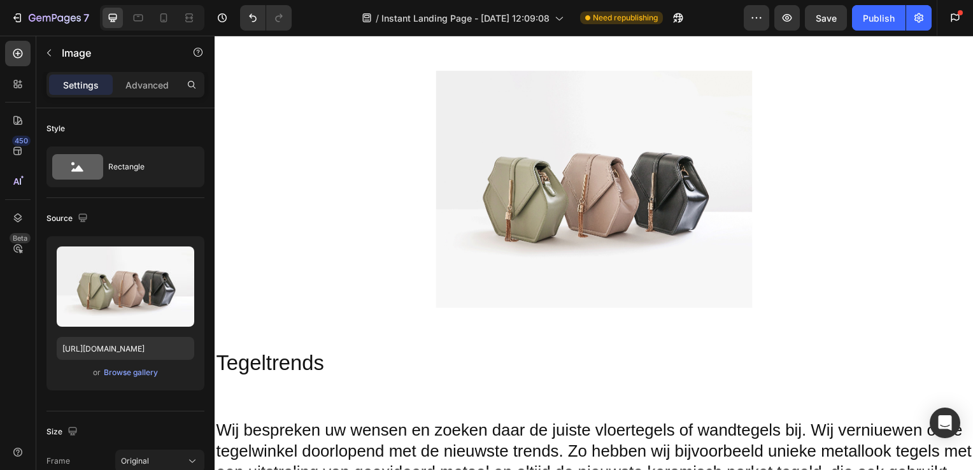
click at [604, 264] on img at bounding box center [597, 190] width 318 height 239
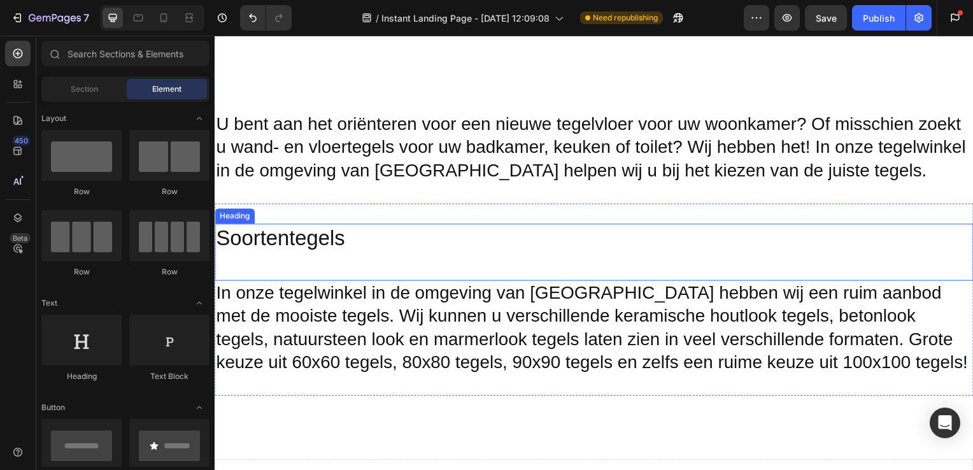
scroll to position [882, 0]
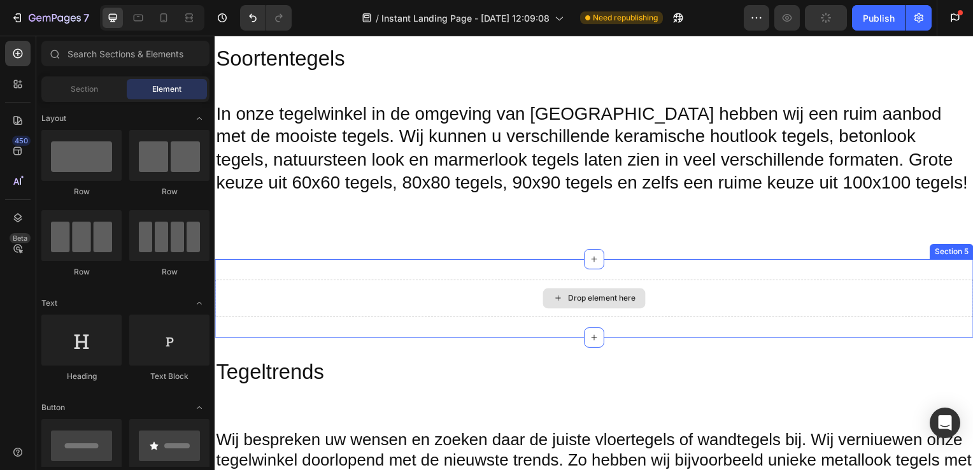
click at [588, 290] on div "Drop element here" at bounding box center [596, 300] width 103 height 20
click at [575, 297] on div "Drop element here" at bounding box center [605, 301] width 68 height 10
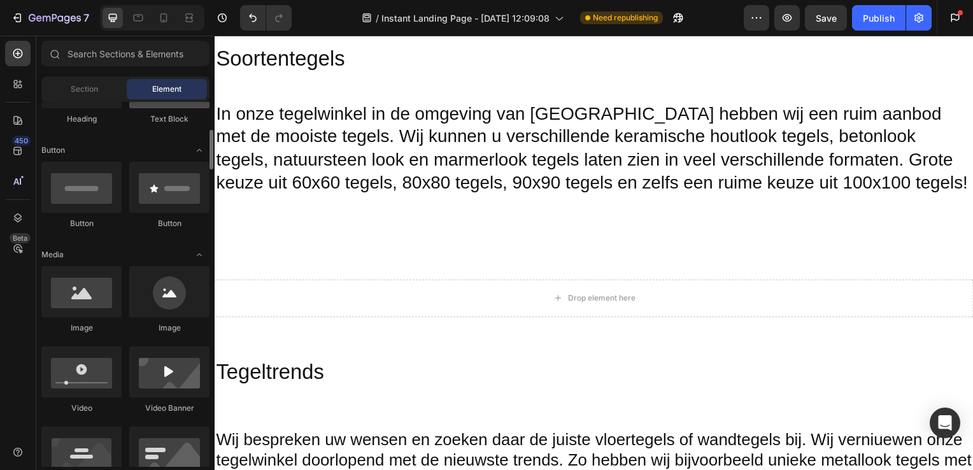
scroll to position [258, 0]
click at [82, 309] on div at bounding box center [81, 291] width 80 height 51
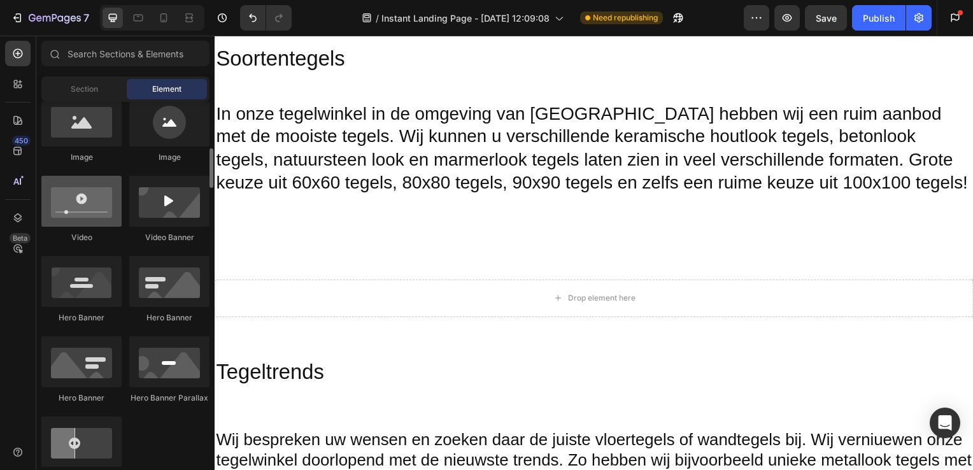
scroll to position [0, 0]
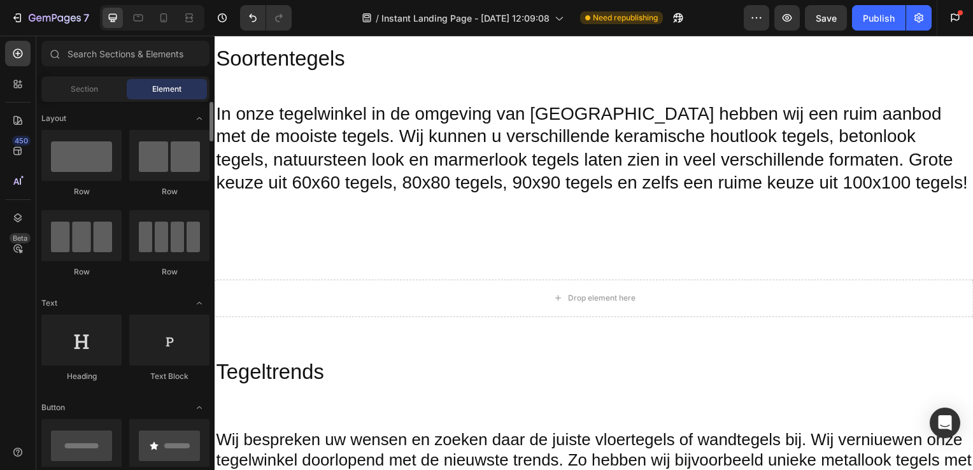
click at [127, 315] on div "Row Row Row Row" at bounding box center [125, 354] width 168 height 79
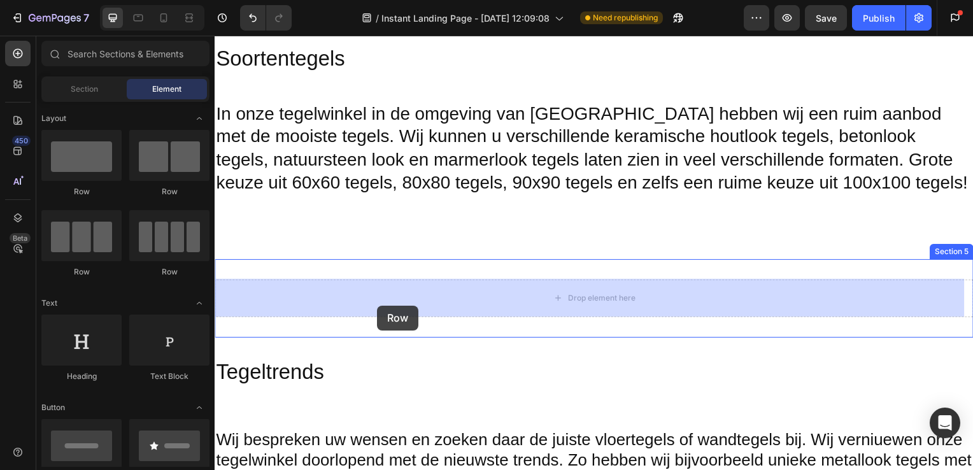
drag, startPoint x: 387, startPoint y: 262, endPoint x: 380, endPoint y: 306, distance: 44.5
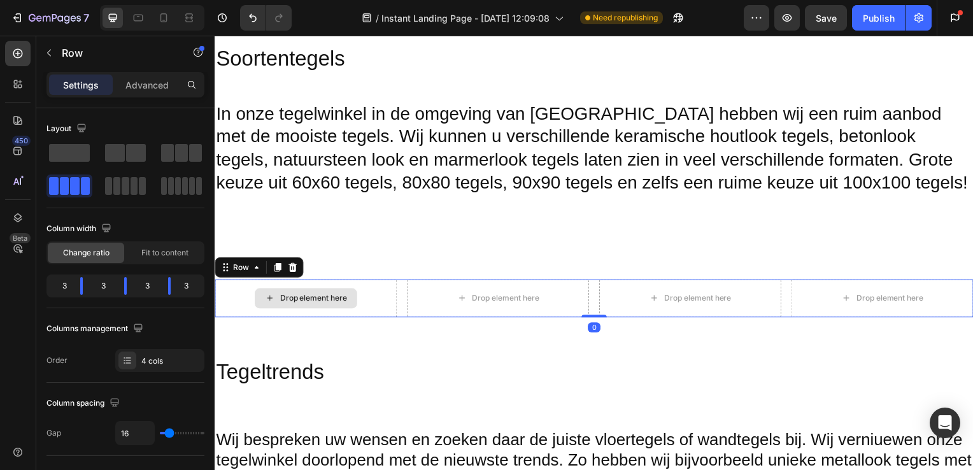
click at [343, 305] on div "Drop element here" at bounding box center [306, 300] width 103 height 20
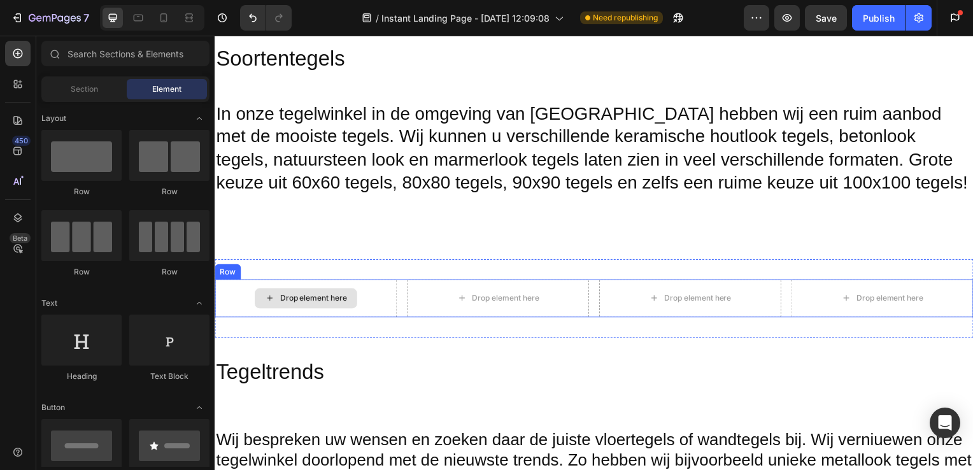
click at [303, 301] on div "Drop element here" at bounding box center [314, 301] width 68 height 10
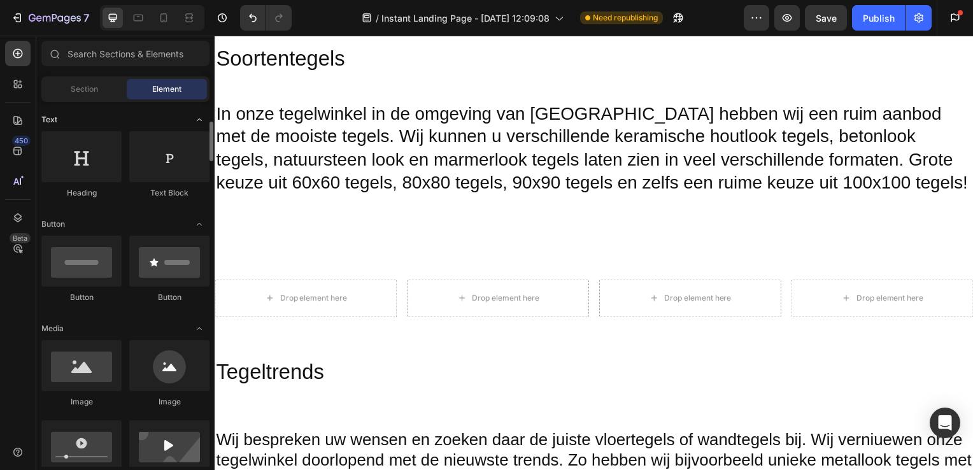
scroll to position [239, 0]
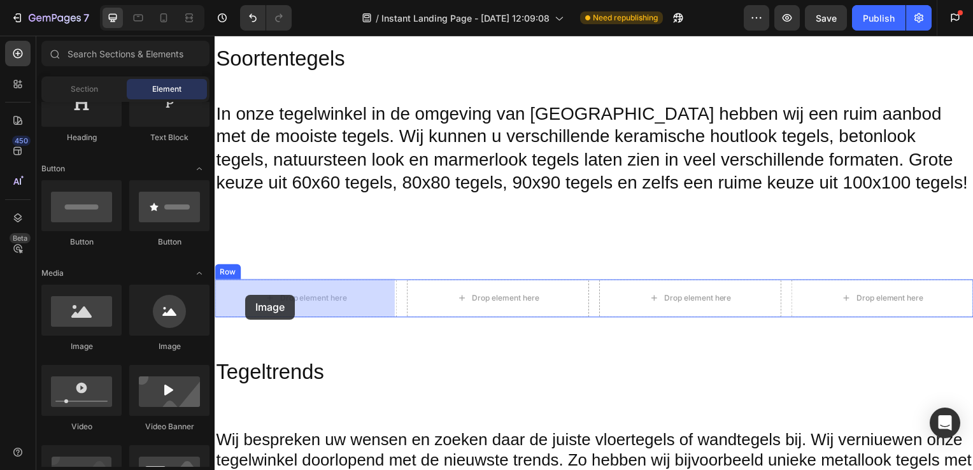
drag, startPoint x: 261, startPoint y: 340, endPoint x: 245, endPoint y: 296, distance: 46.7
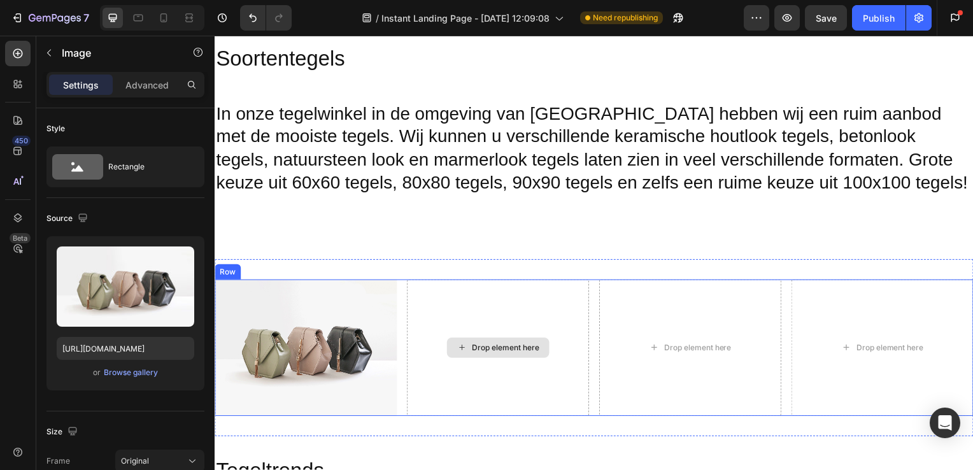
click at [511, 349] on div "Drop element here" at bounding box center [508, 350] width 68 height 10
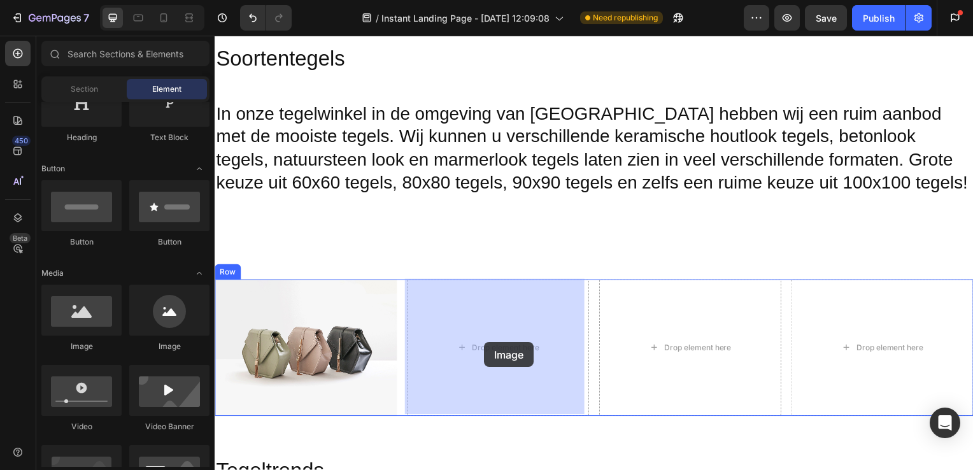
drag, startPoint x: 309, startPoint y: 359, endPoint x: 487, endPoint y: 345, distance: 178.3
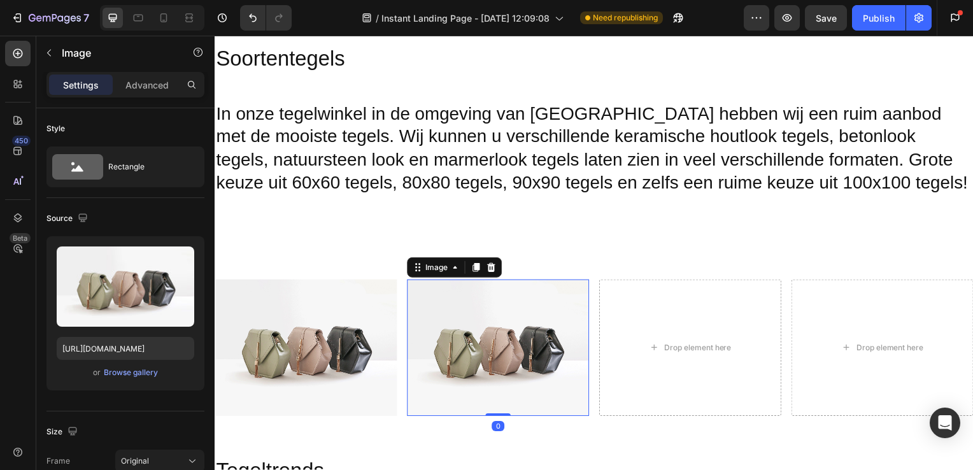
scroll to position [915, 0]
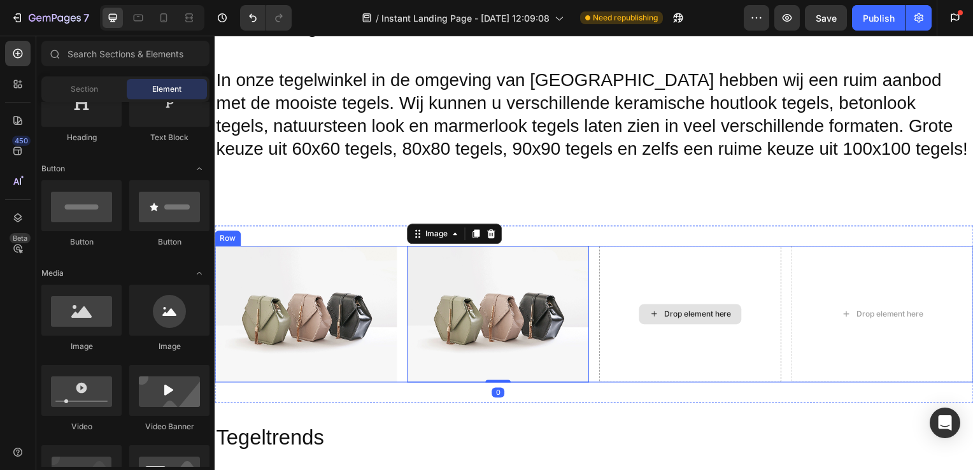
click at [702, 308] on div "Drop element here" at bounding box center [693, 316] width 103 height 20
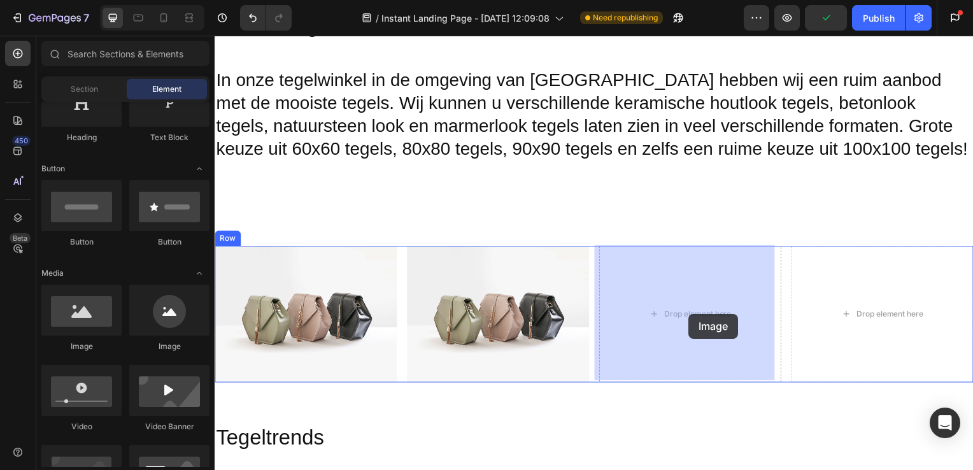
drag, startPoint x: 289, startPoint y: 356, endPoint x: 692, endPoint y: 316, distance: 405.8
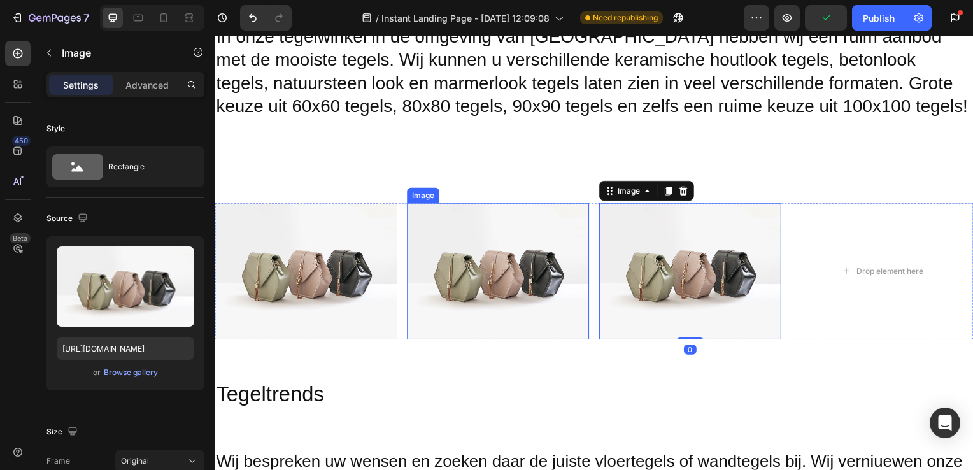
scroll to position [961, 0]
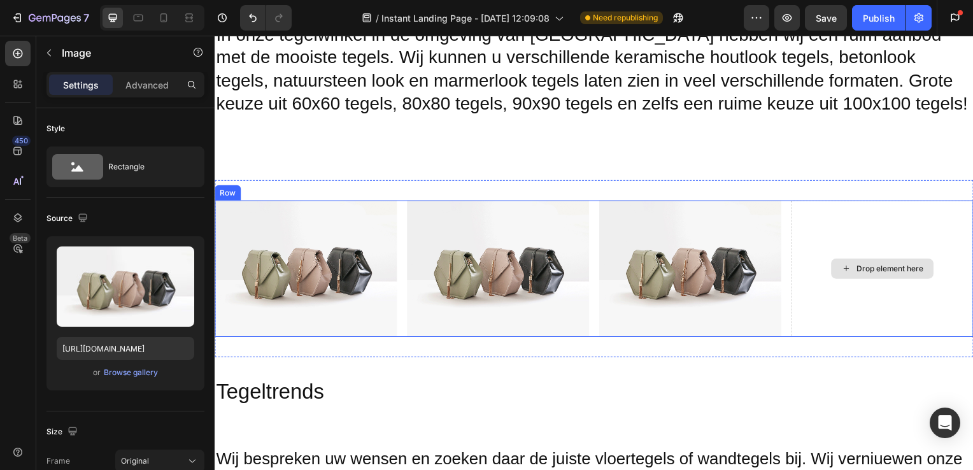
click at [882, 261] on div "Drop element here" at bounding box center [887, 271] width 103 height 20
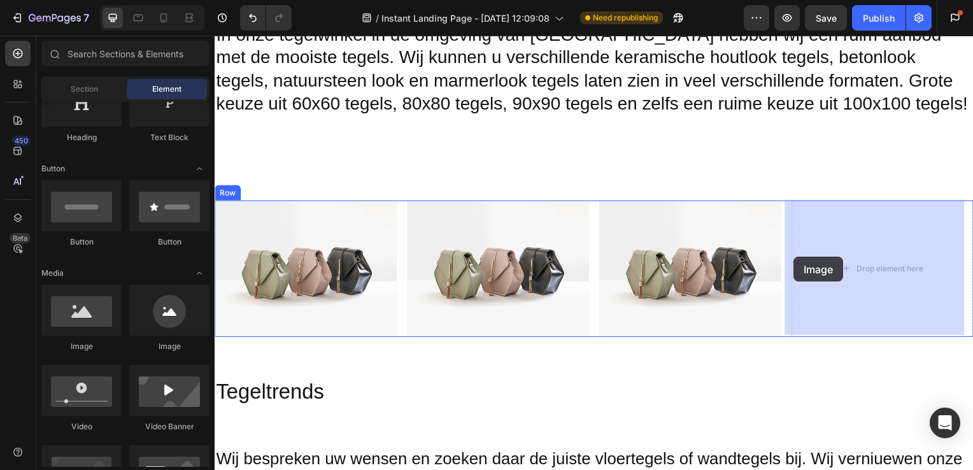
drag, startPoint x: 291, startPoint y: 361, endPoint x: 748, endPoint y: 278, distance: 464.1
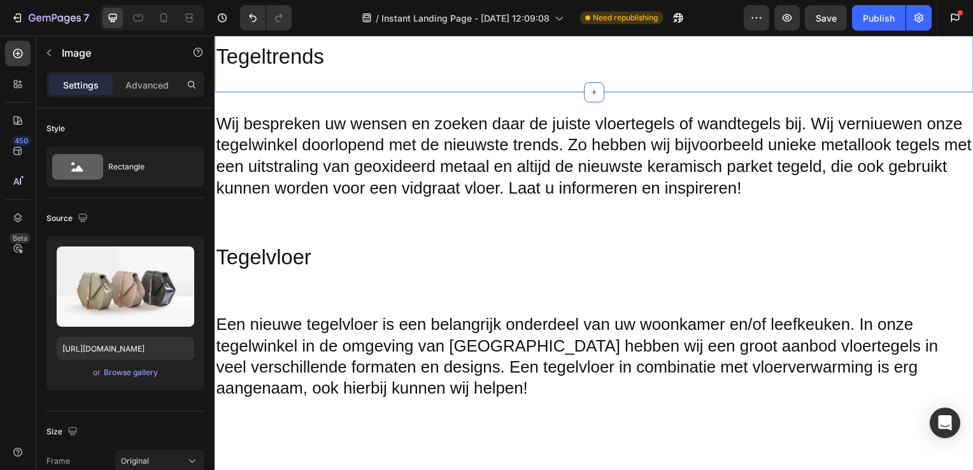
scroll to position [1297, 0]
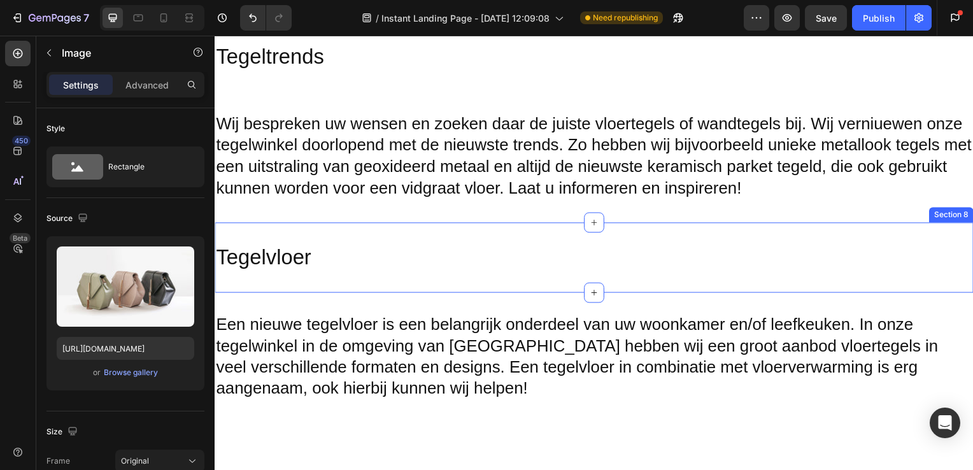
click at [557, 234] on div "Tegelvloer Heading Section 8" at bounding box center [597, 259] width 764 height 71
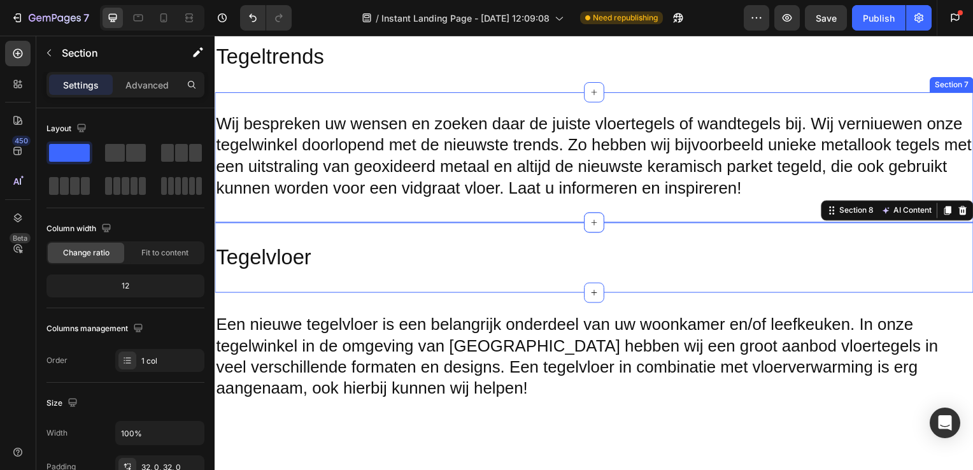
click at [725, 213] on div "Wij bespreken uw wensen en zoeken daar de juiste vloertegels of wandtegels bij.…" at bounding box center [597, 158] width 764 height 131
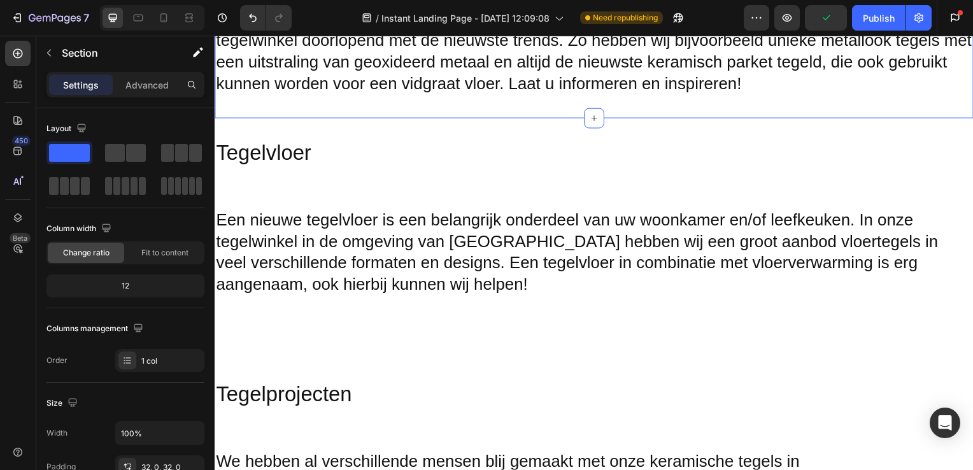
scroll to position [1403, 0]
click at [450, 325] on div "Heading Section 10" at bounding box center [597, 339] width 764 height 43
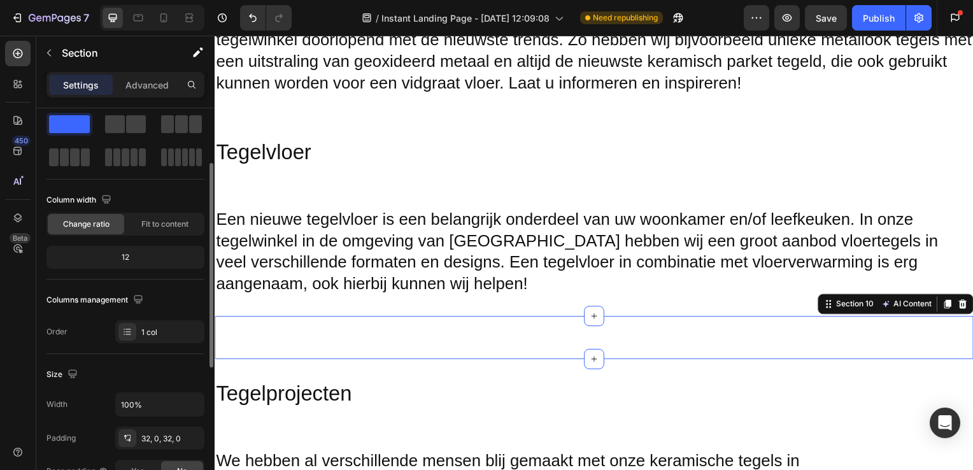
scroll to position [0, 0]
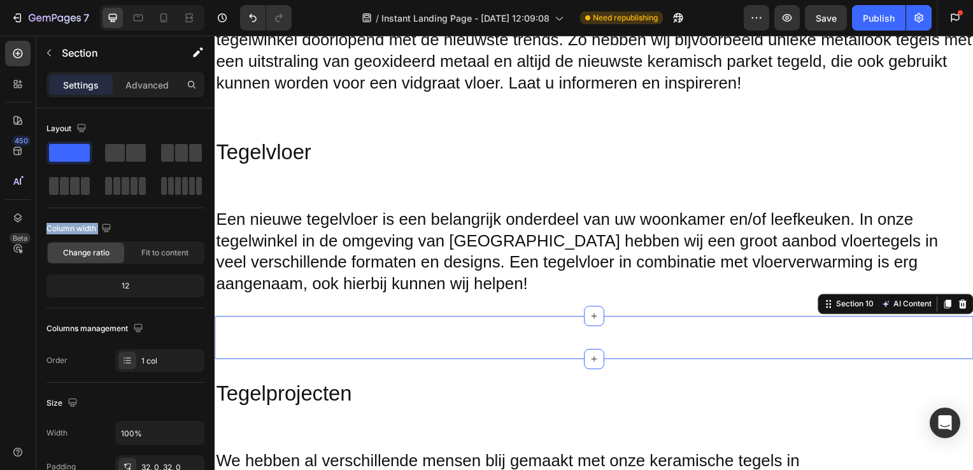
drag, startPoint x: 347, startPoint y: 218, endPoint x: 415, endPoint y: 355, distance: 152.7
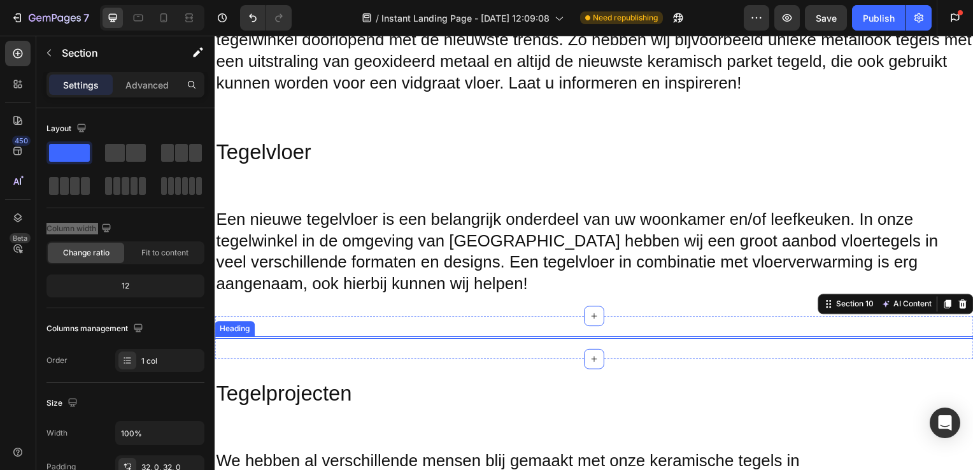
click at [606, 339] on h2 at bounding box center [597, 340] width 764 height 3
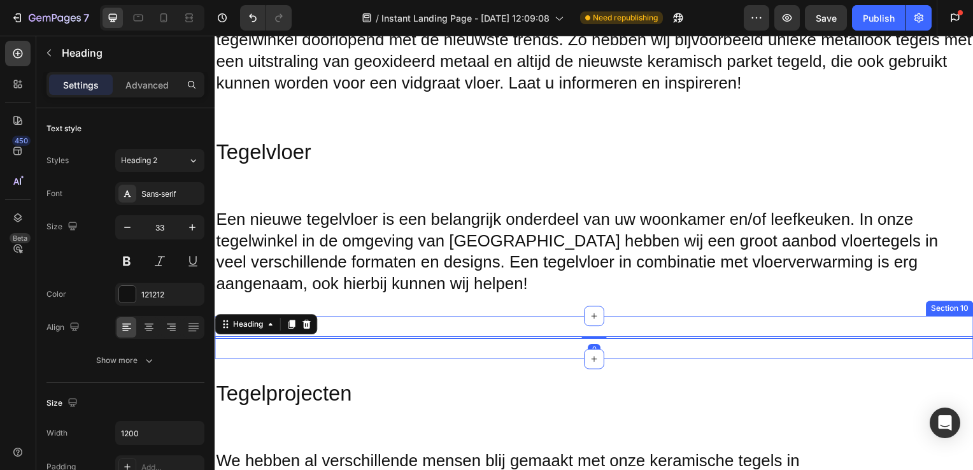
click at [466, 328] on div "Heading 0 Section 10" at bounding box center [597, 339] width 764 height 43
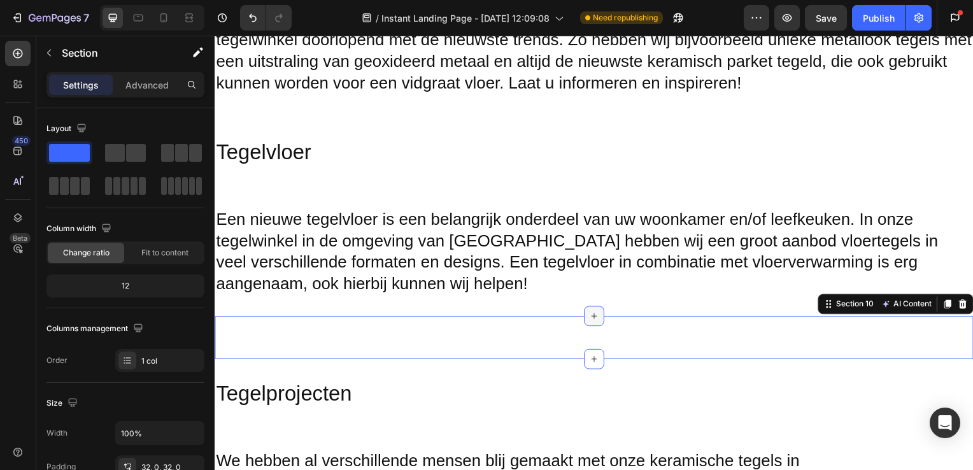
click at [590, 328] on div at bounding box center [597, 318] width 20 height 20
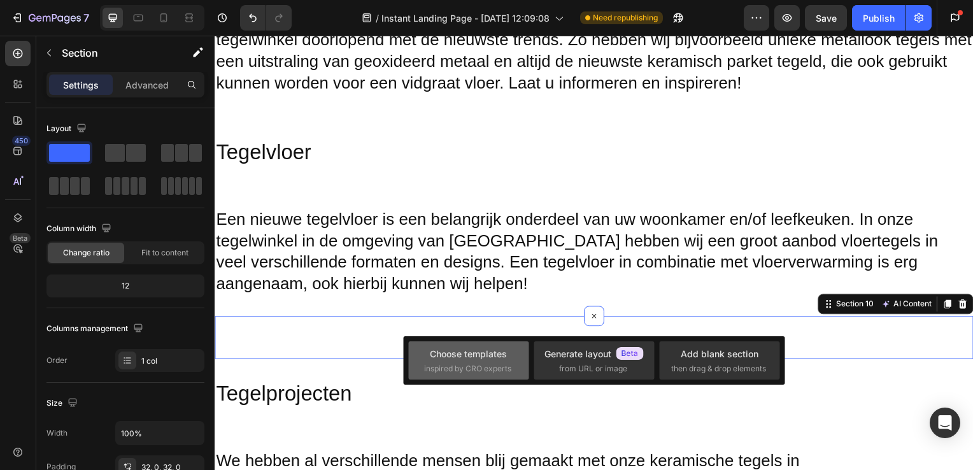
click at [504, 359] on div "Choose templates" at bounding box center [468, 353] width 77 height 13
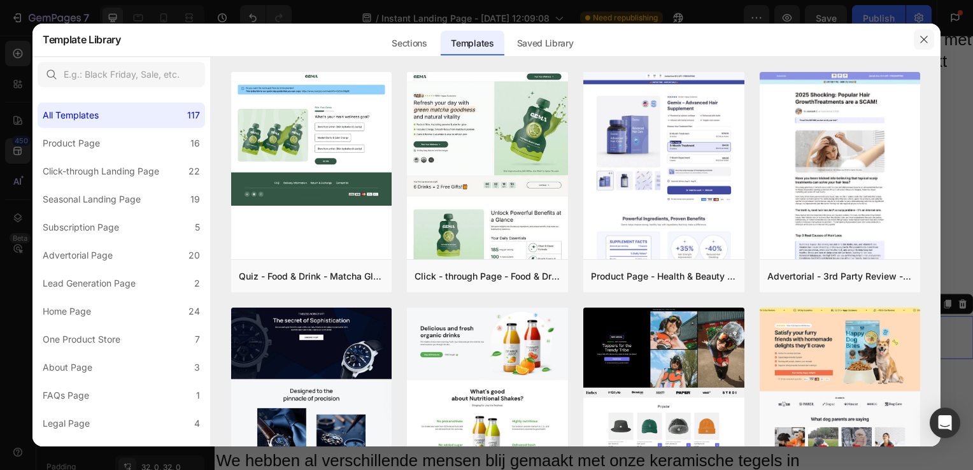
click at [920, 38] on icon "button" at bounding box center [924, 39] width 10 height 10
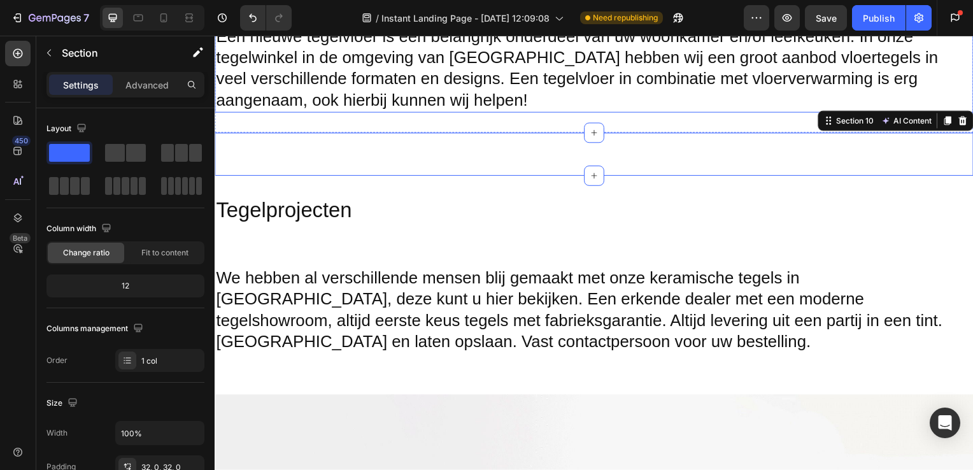
scroll to position [1587, 0]
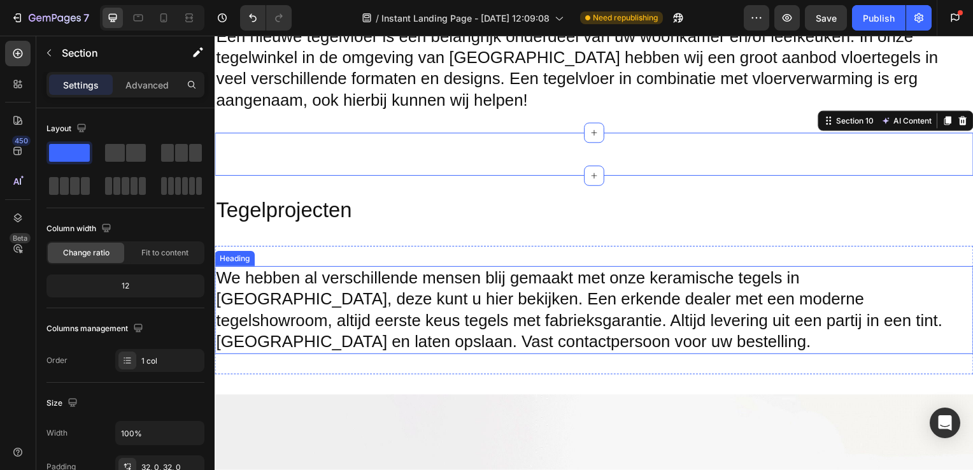
click at [568, 225] on h2 "Tegelprojecten" at bounding box center [597, 212] width 764 height 30
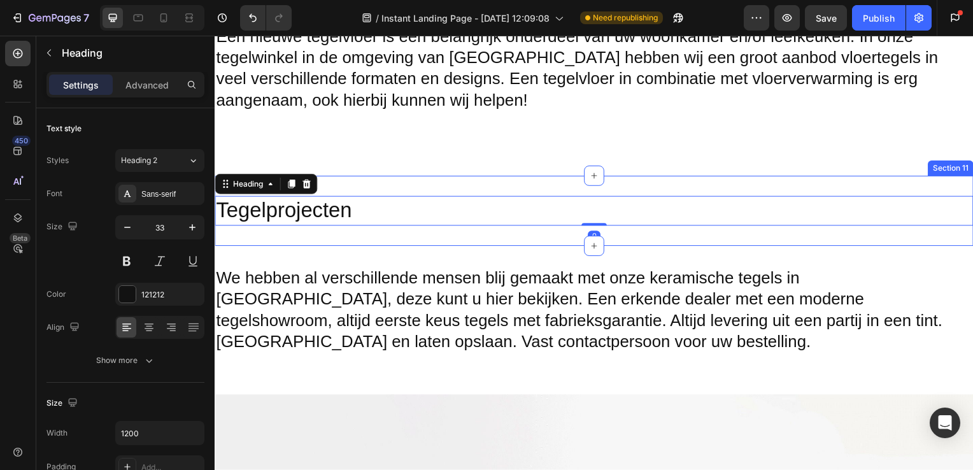
click at [559, 183] on div "Tegelprojecten Heading 0 Section 11" at bounding box center [597, 212] width 764 height 71
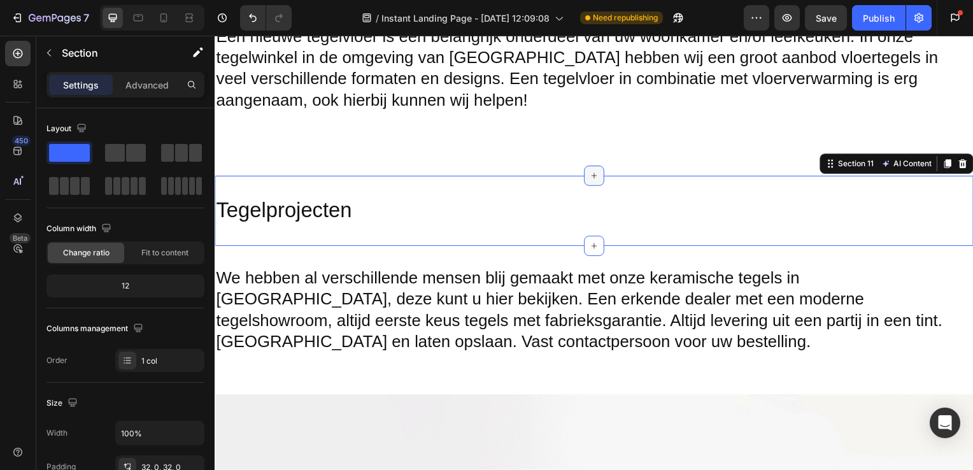
click at [595, 172] on icon at bounding box center [597, 177] width 10 height 10
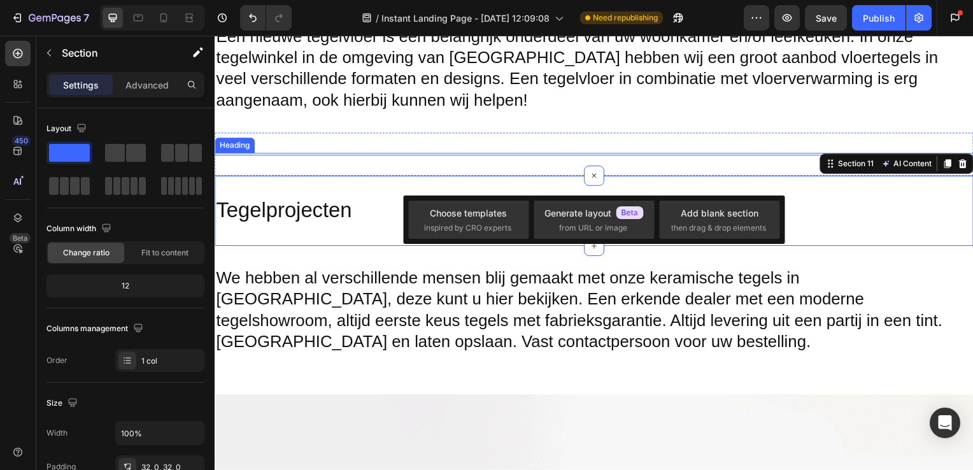
click at [610, 154] on h2 at bounding box center [597, 155] width 764 height 3
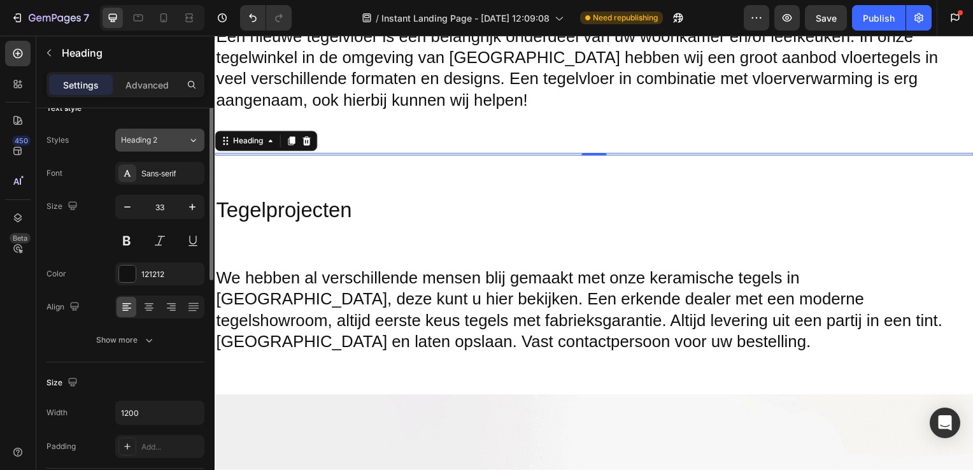
scroll to position [0, 0]
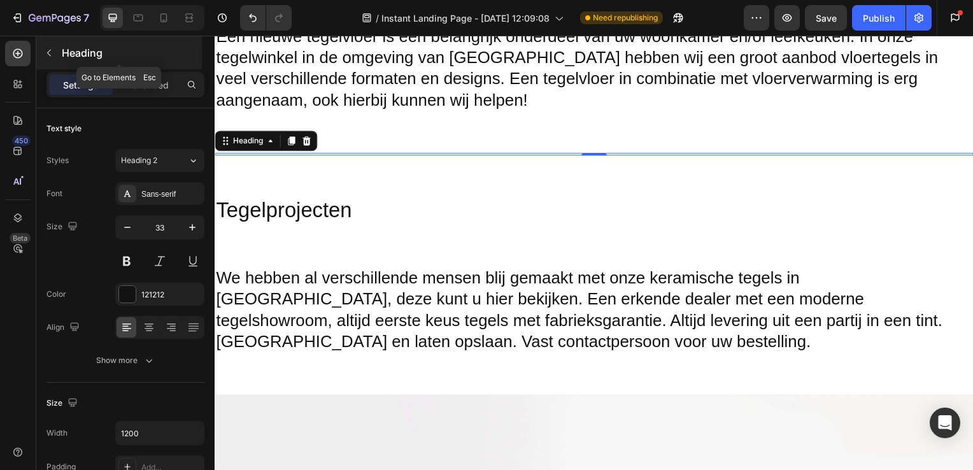
click at [56, 56] on button "button" at bounding box center [49, 53] width 20 height 20
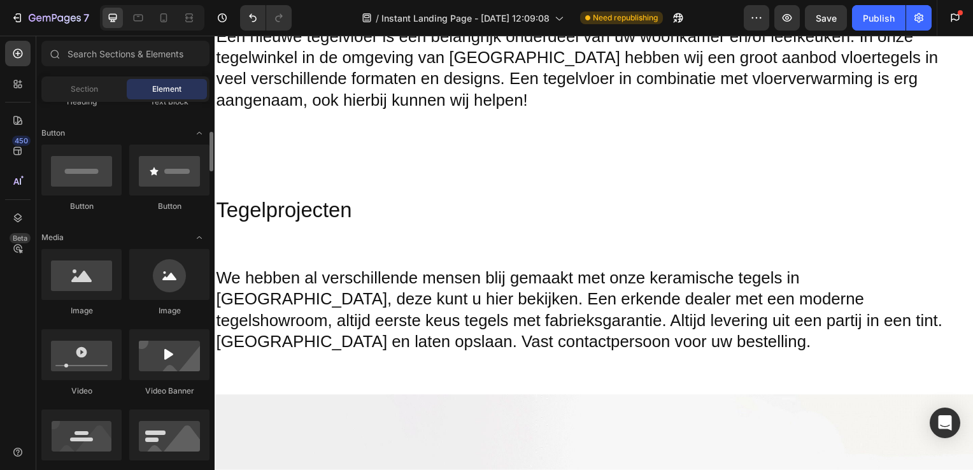
scroll to position [275, 0]
drag, startPoint x: 303, startPoint y: 318, endPoint x: 404, endPoint y: 192, distance: 161.3
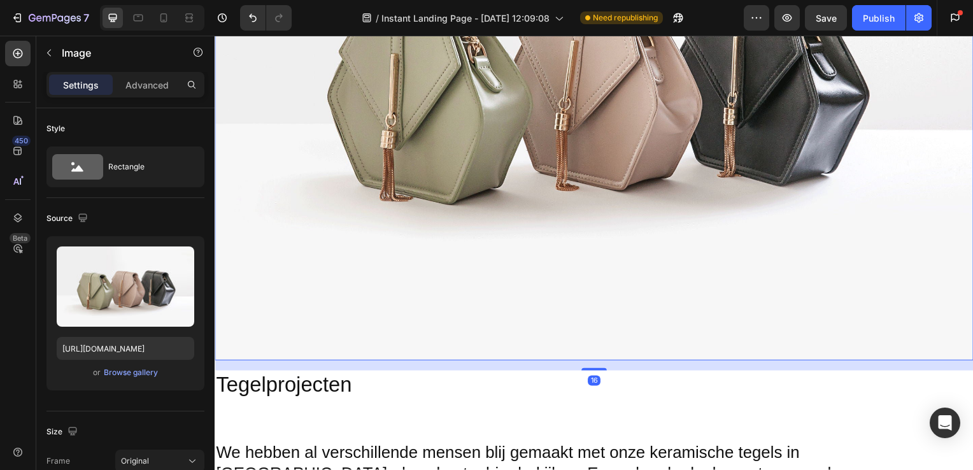
scroll to position [1992, 0]
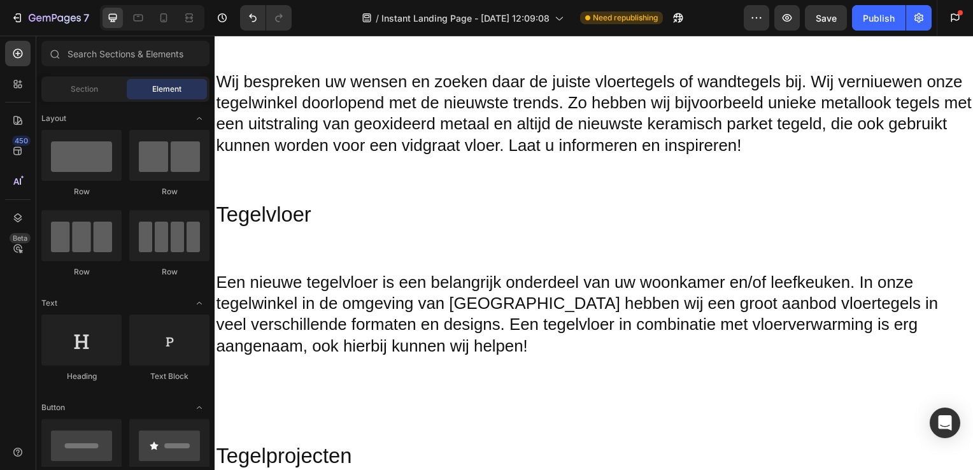
scroll to position [1302, 0]
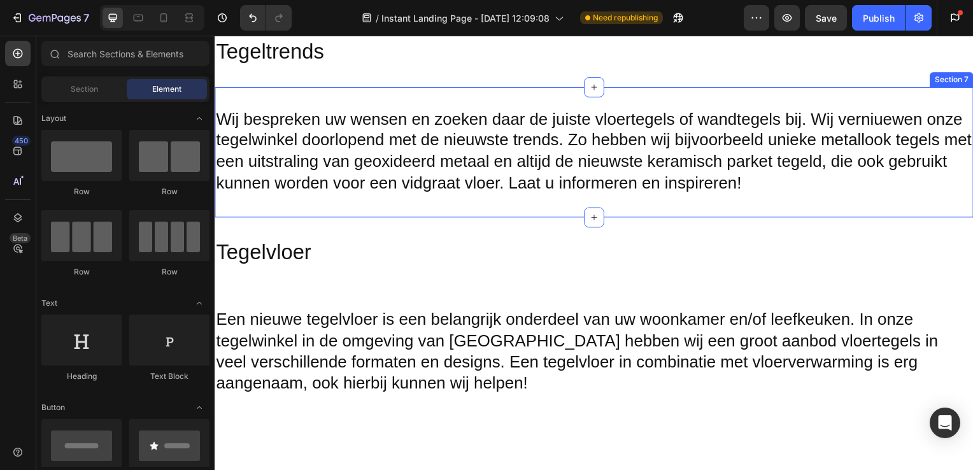
click at [377, 220] on div "Tegelvloer Heading Section 8" at bounding box center [597, 254] width 764 height 71
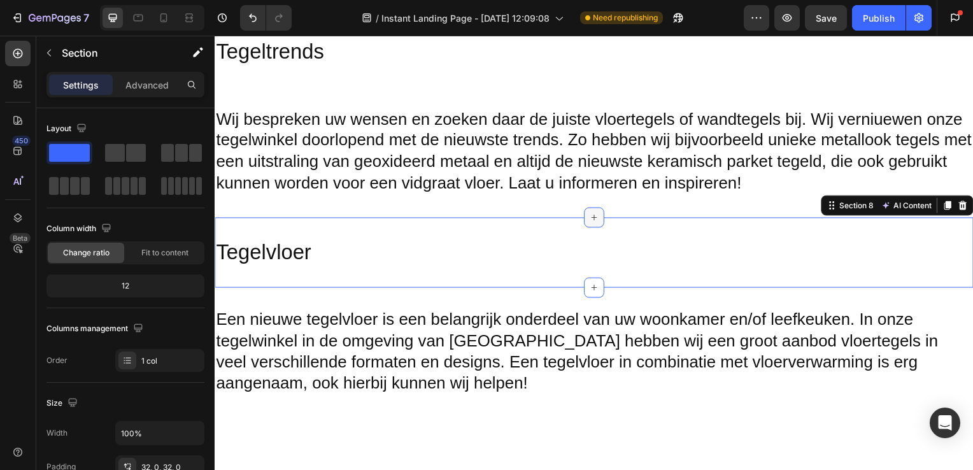
click at [595, 224] on div at bounding box center [597, 219] width 20 height 20
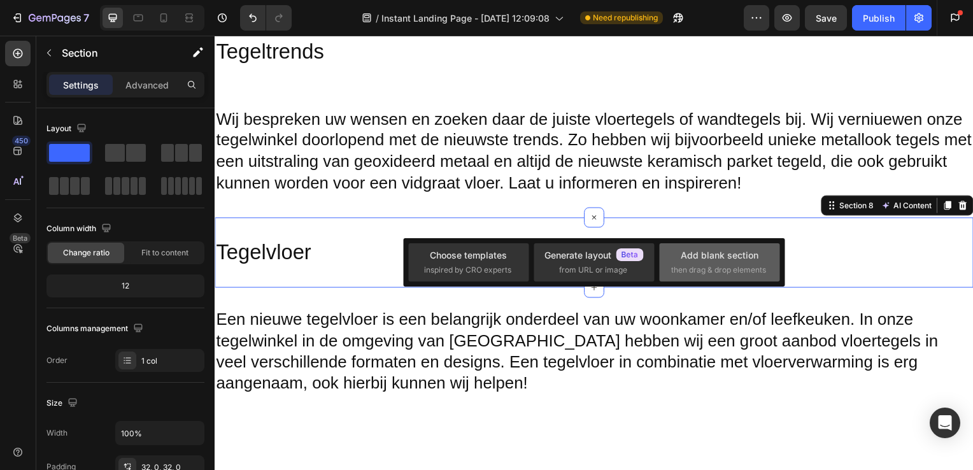
click at [708, 257] on div "Add blank section" at bounding box center [720, 254] width 78 height 13
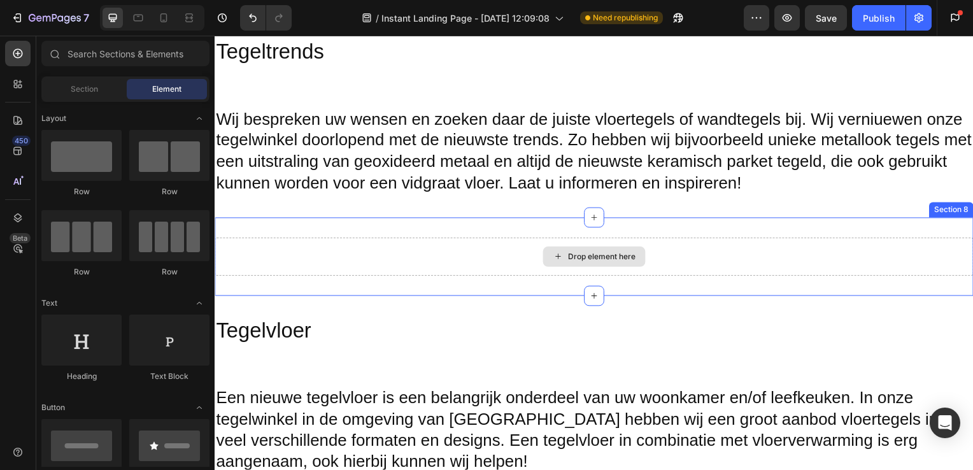
click at [603, 261] on div "Drop element here" at bounding box center [605, 259] width 68 height 10
click at [586, 262] on div "Drop element here" at bounding box center [605, 259] width 68 height 10
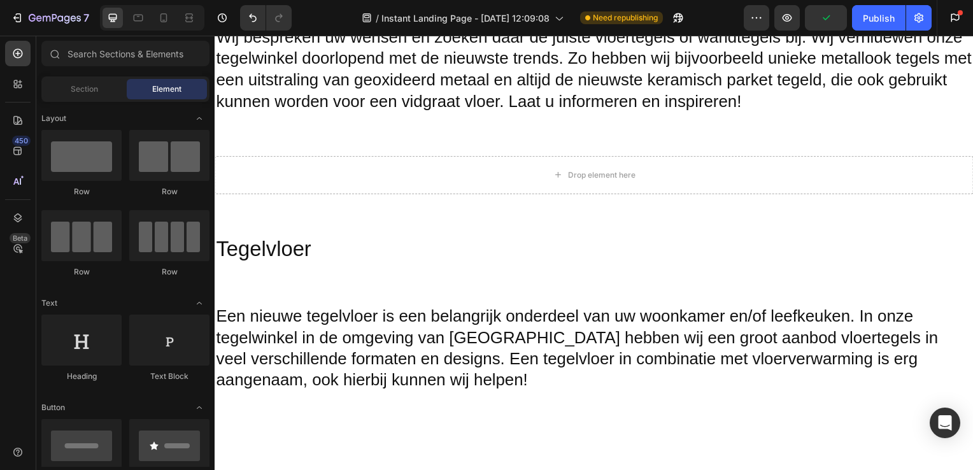
scroll to position [1385, 0]
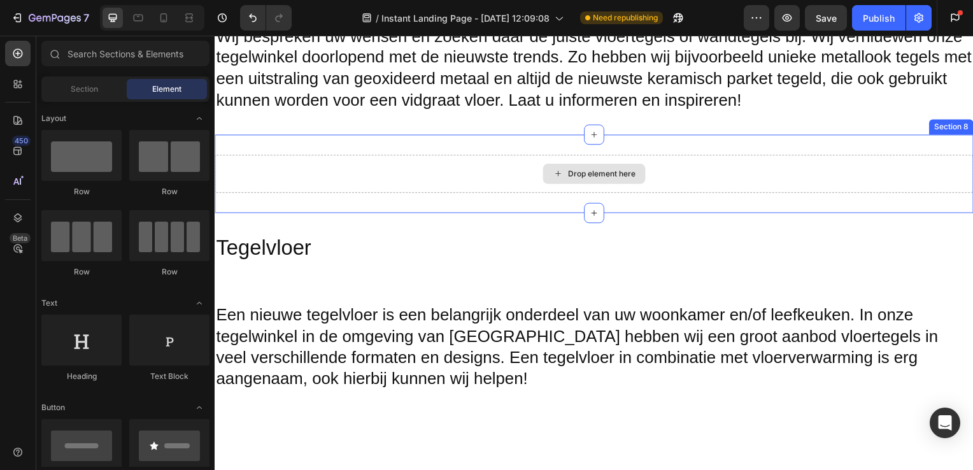
click at [659, 161] on div "Drop element here" at bounding box center [597, 175] width 764 height 38
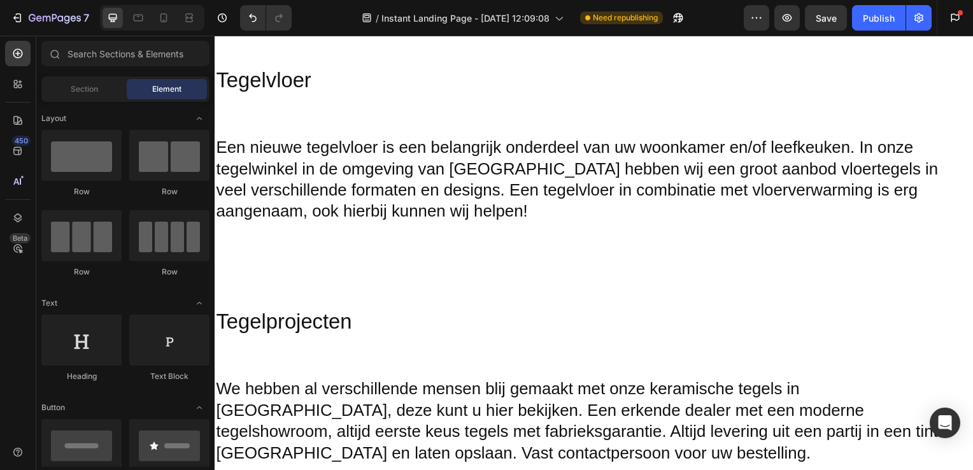
scroll to position [1476, 0]
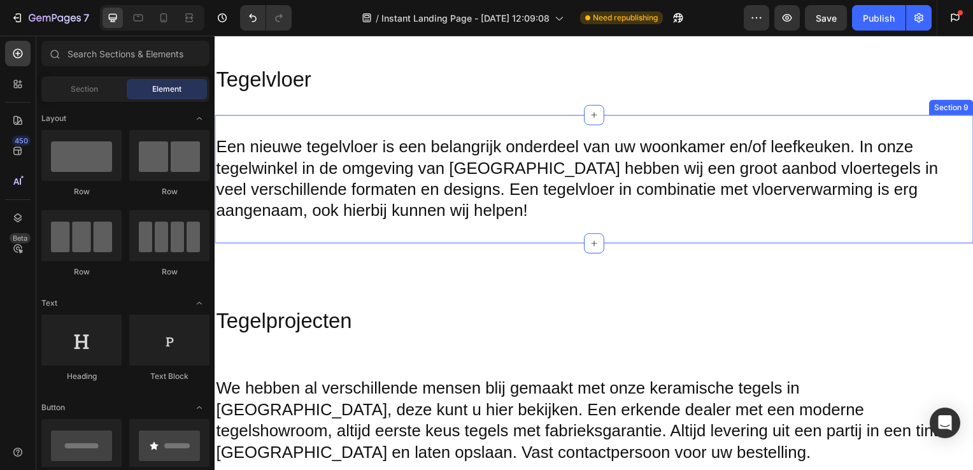
click at [496, 238] on div "Een nieuwe tegelvloer is een belangrijk onderdeel van uw woonkamer en/of leefke…" at bounding box center [597, 180] width 764 height 129
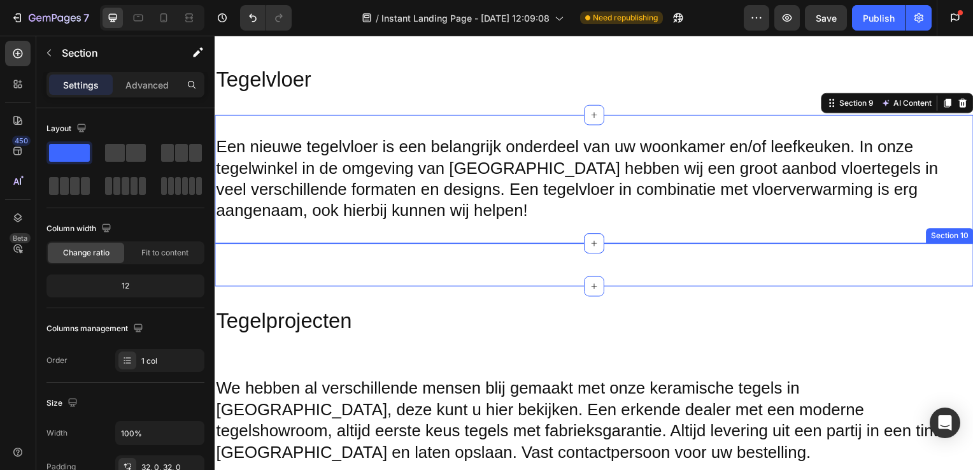
click at [556, 266] on h2 at bounding box center [597, 267] width 764 height 3
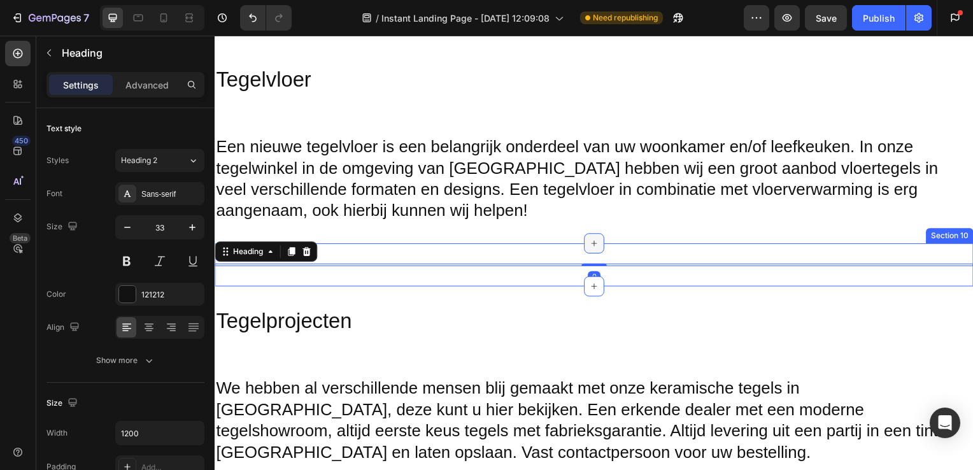
click at [592, 243] on icon at bounding box center [597, 245] width 10 height 10
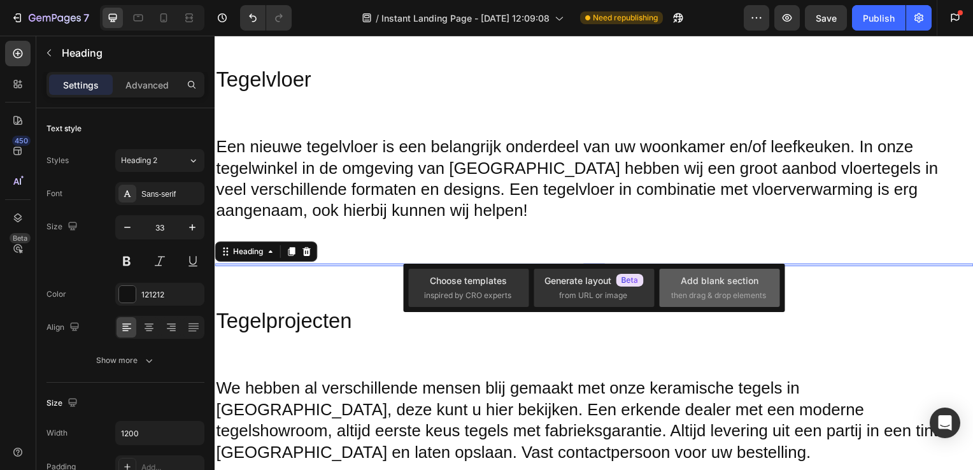
click at [696, 280] on div "Add blank section" at bounding box center [720, 280] width 78 height 13
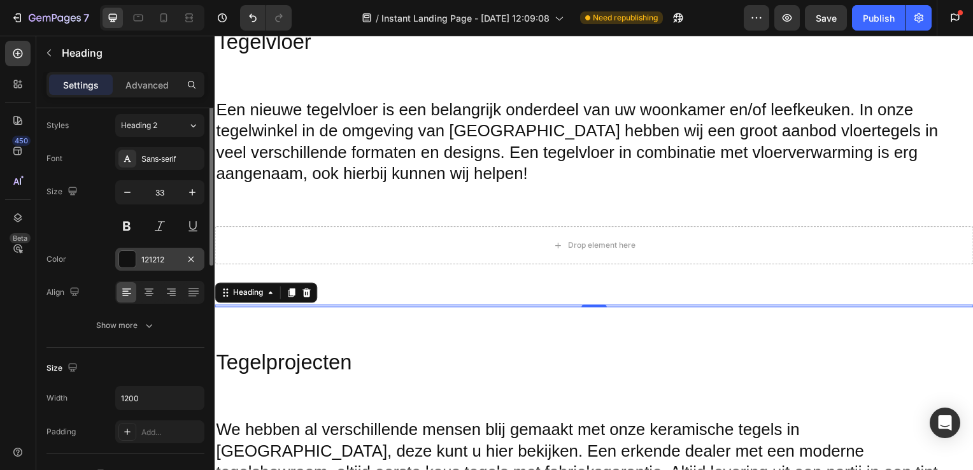
scroll to position [0, 0]
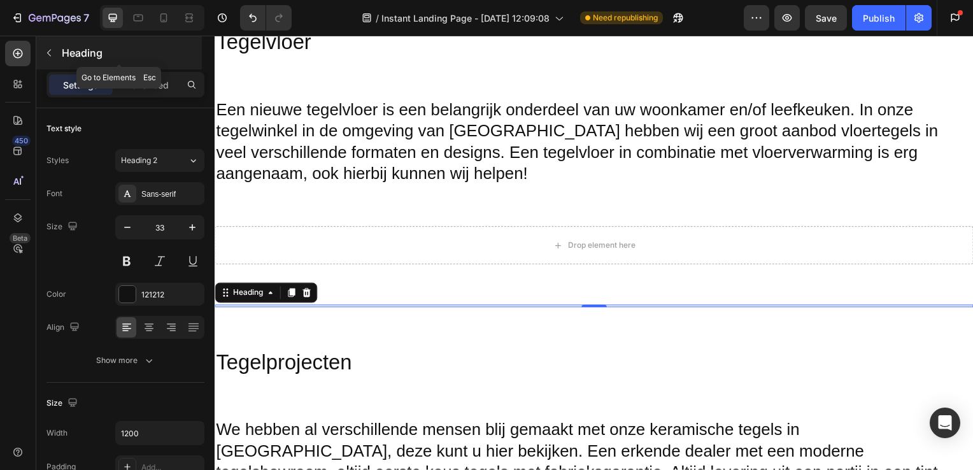
click at [52, 55] on icon "button" at bounding box center [49, 53] width 10 height 10
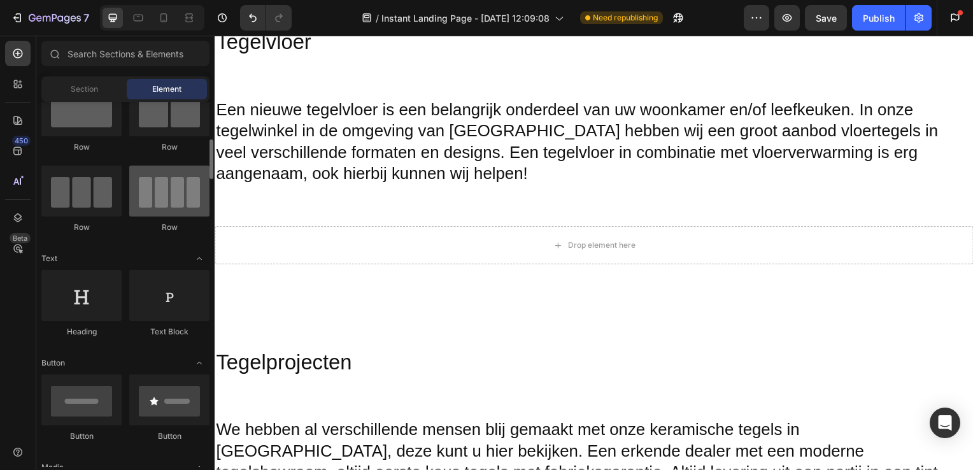
scroll to position [75, 0]
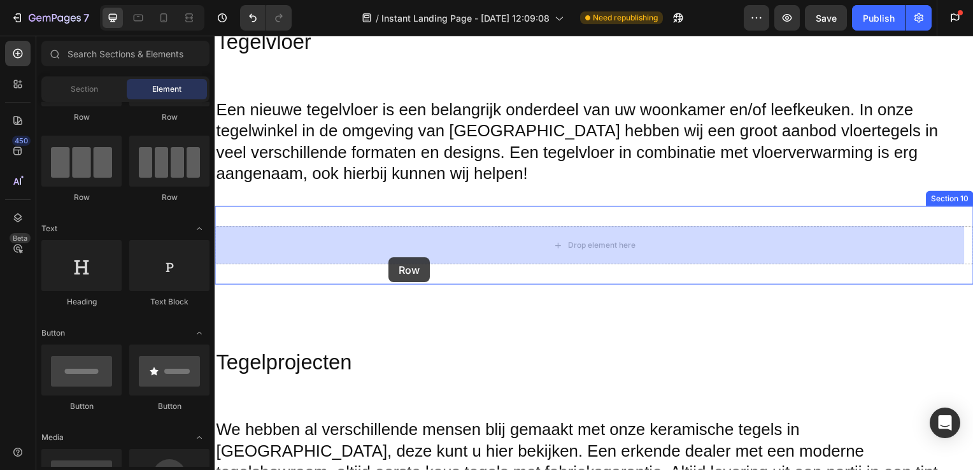
drag, startPoint x: 378, startPoint y: 211, endPoint x: 390, endPoint y: 259, distance: 49.1
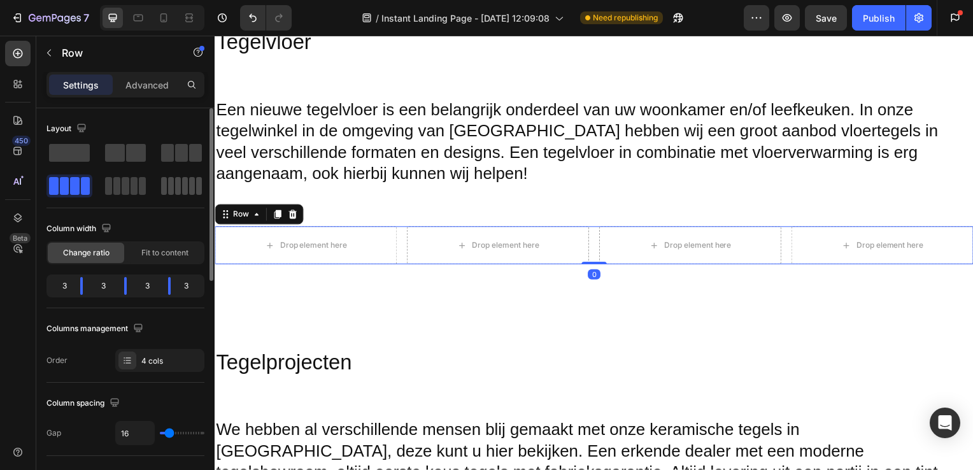
click at [166, 185] on span at bounding box center [164, 186] width 6 height 18
click at [73, 187] on span at bounding box center [75, 186] width 10 height 18
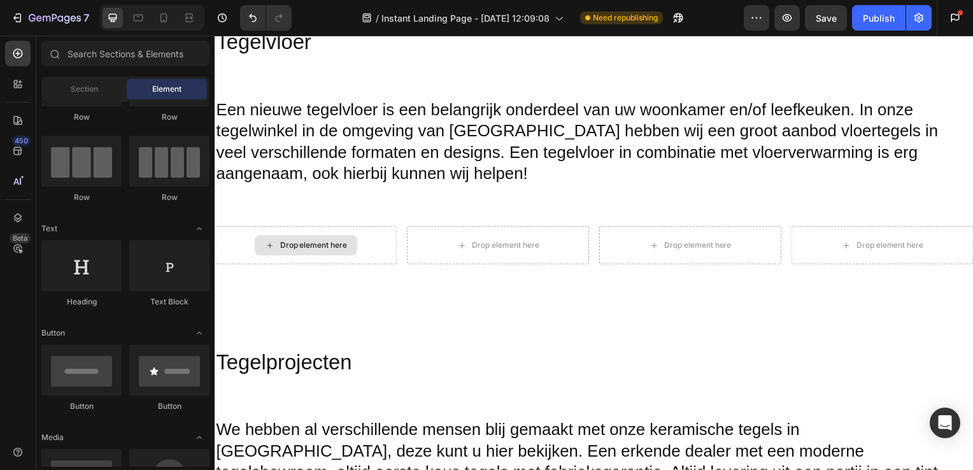
click at [288, 252] on div "Drop element here" at bounding box center [306, 247] width 103 height 20
click at [292, 245] on div "Drop element here" at bounding box center [314, 247] width 68 height 10
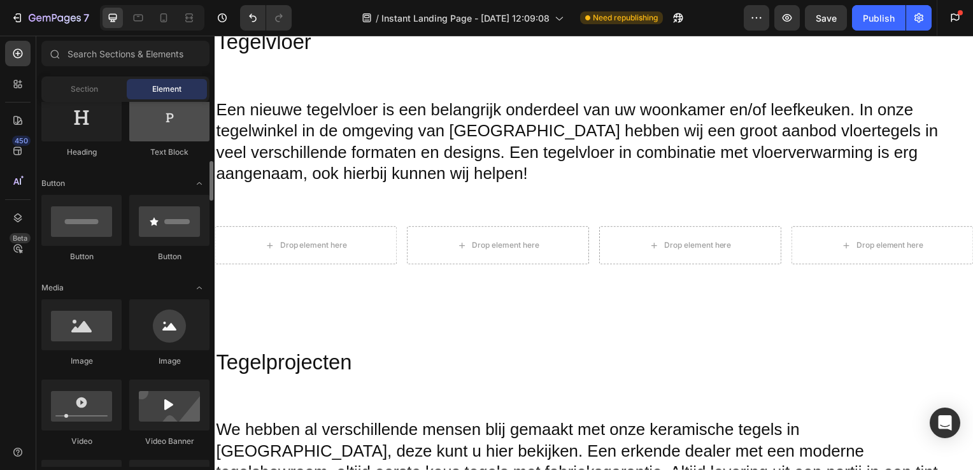
scroll to position [264, 0]
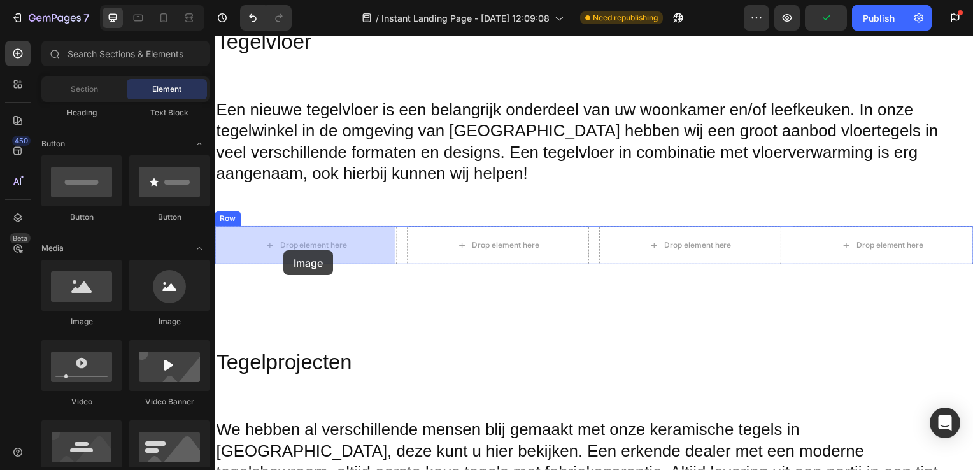
drag, startPoint x: 290, startPoint y: 327, endPoint x: 294, endPoint y: 248, distance: 79.1
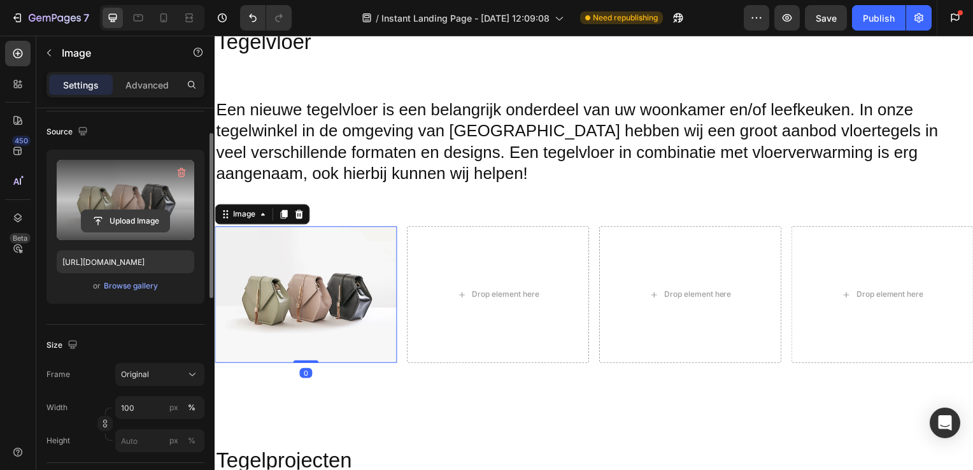
scroll to position [76, 0]
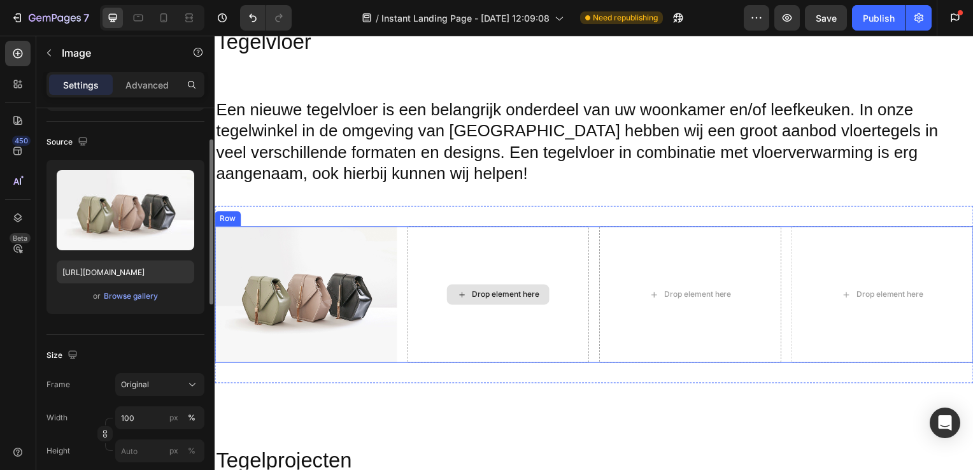
click at [472, 301] on div "Drop element here" at bounding box center [499, 297] width 103 height 20
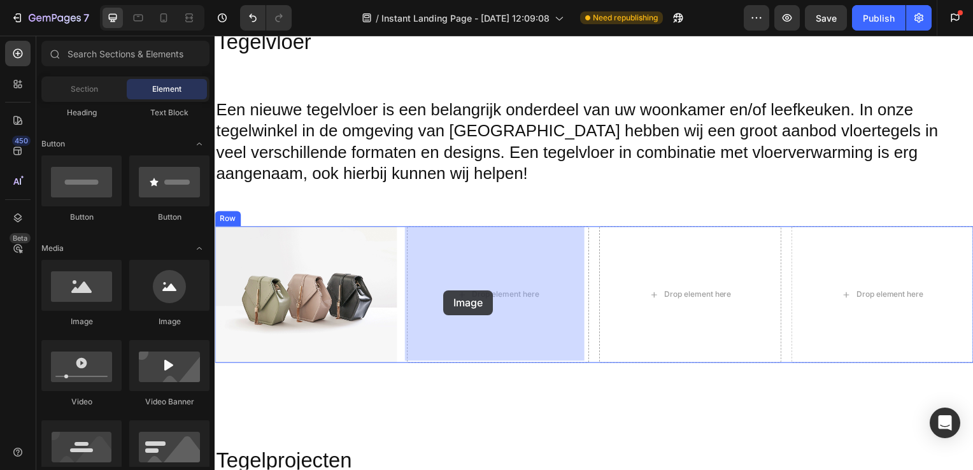
drag, startPoint x: 304, startPoint y: 340, endPoint x: 467, endPoint y: 288, distance: 171.2
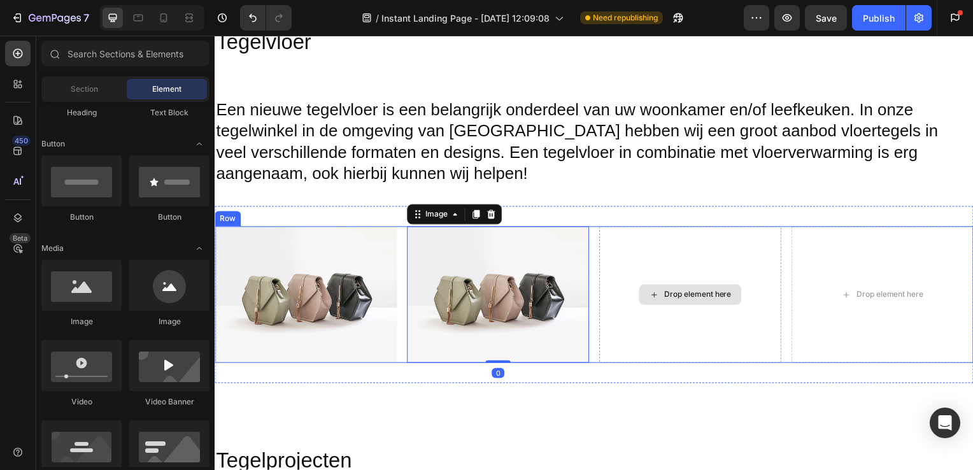
click at [659, 287] on div "Drop element here" at bounding box center [693, 297] width 103 height 20
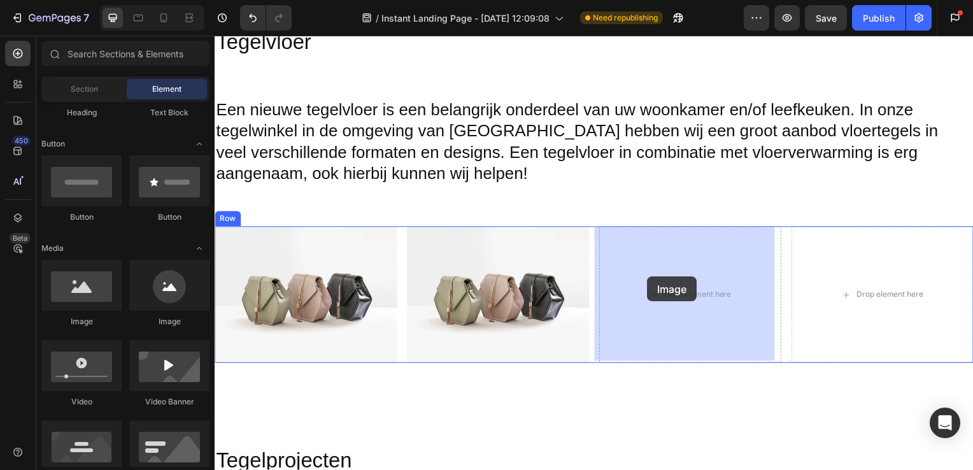
drag, startPoint x: 304, startPoint y: 332, endPoint x: 698, endPoint y: 289, distance: 396.6
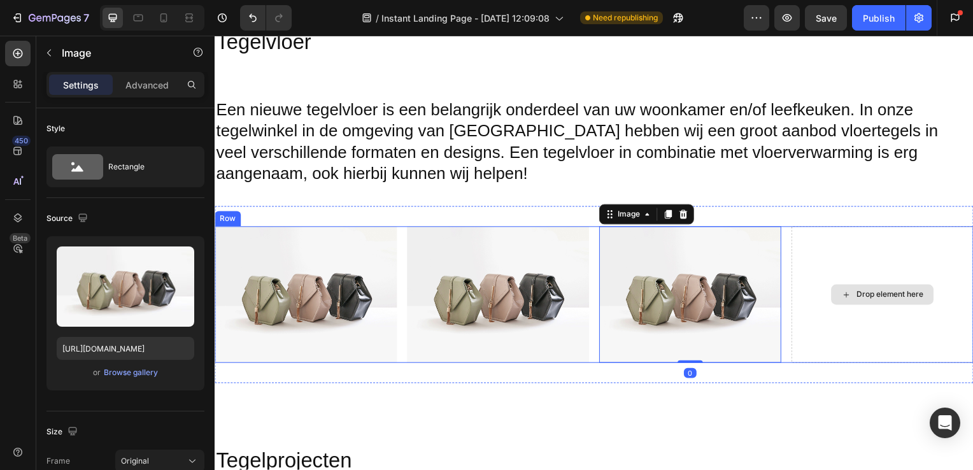
click at [850, 281] on div "Drop element here" at bounding box center [887, 297] width 183 height 138
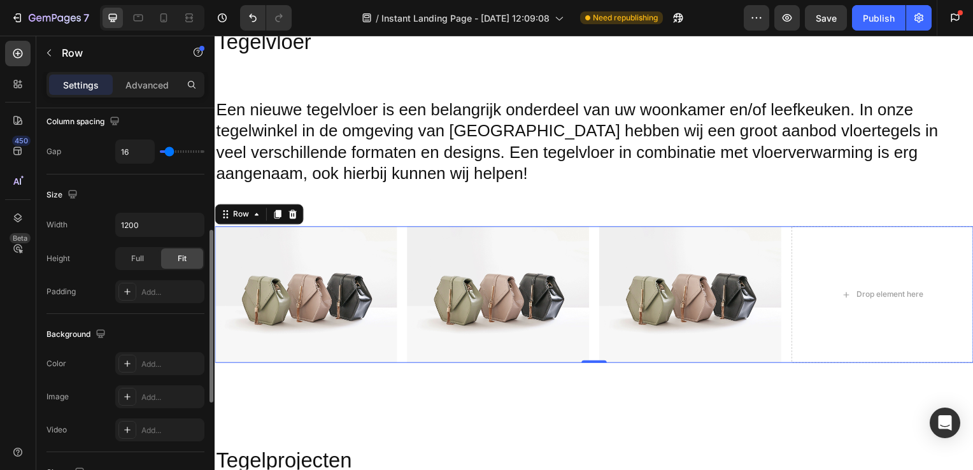
scroll to position [522, 0]
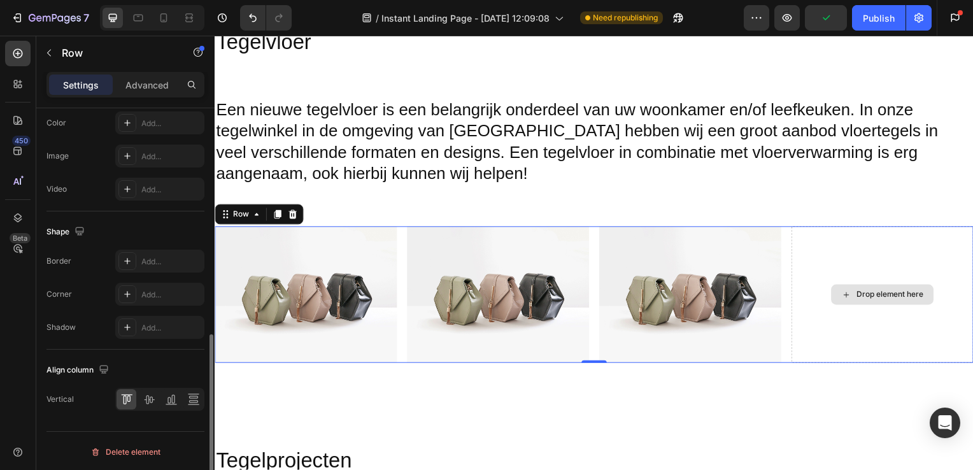
click at [866, 296] on div "Drop element here" at bounding box center [895, 297] width 68 height 10
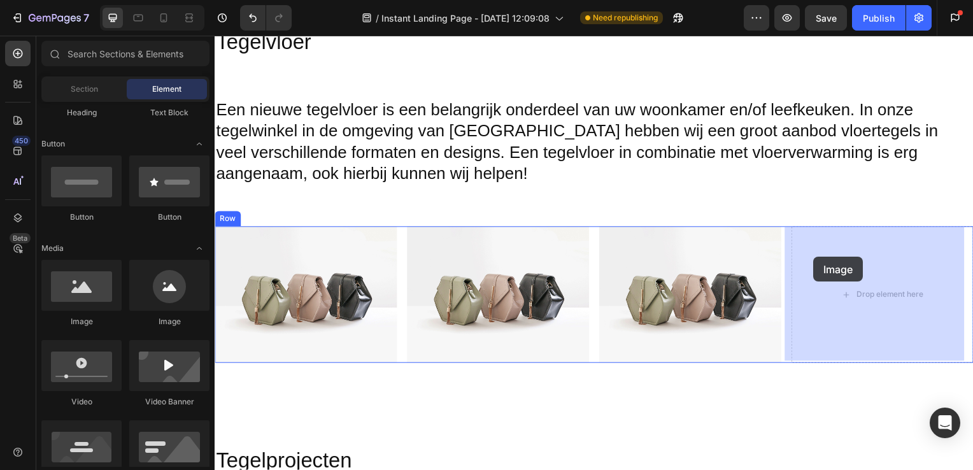
drag, startPoint x: 297, startPoint y: 325, endPoint x: 818, endPoint y: 259, distance: 525.2
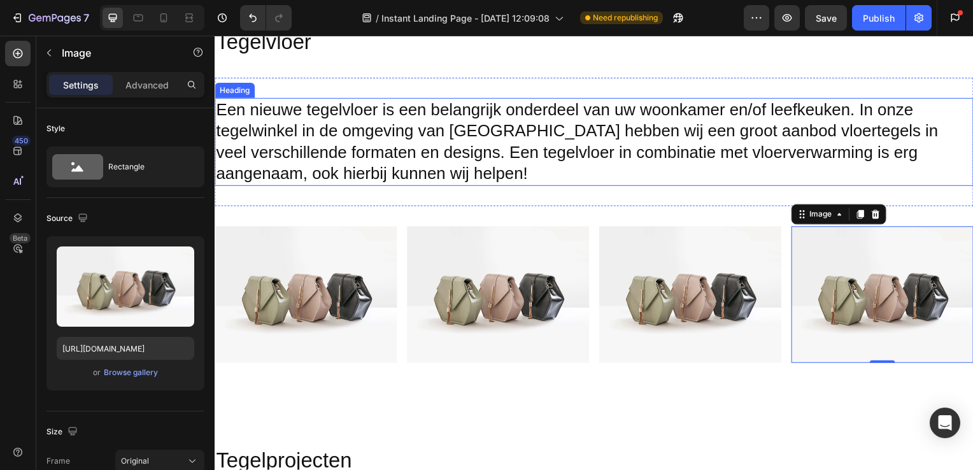
click at [924, 163] on h2 "Een nieuwe tegelvloer is een belangrijk onderdeel van uw woonkamer en/of leefke…" at bounding box center [597, 143] width 764 height 89
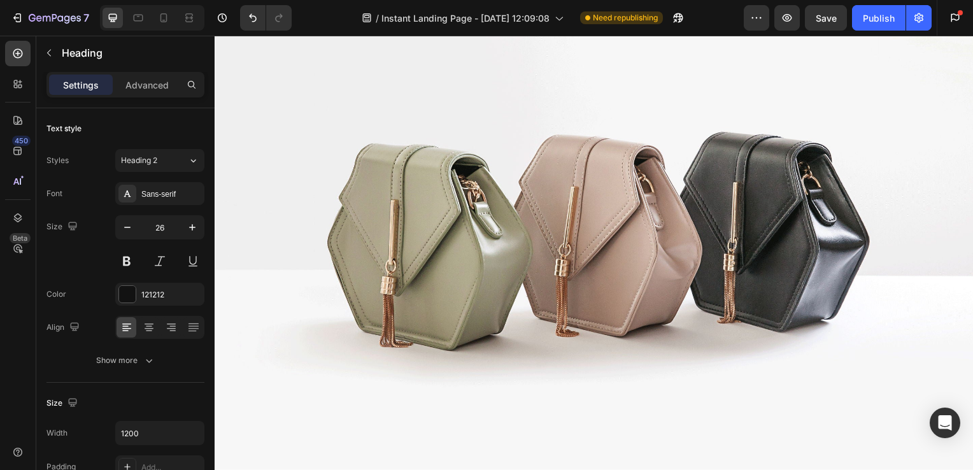
scroll to position [2225, 0]
click at [545, 204] on img at bounding box center [597, 222] width 764 height 573
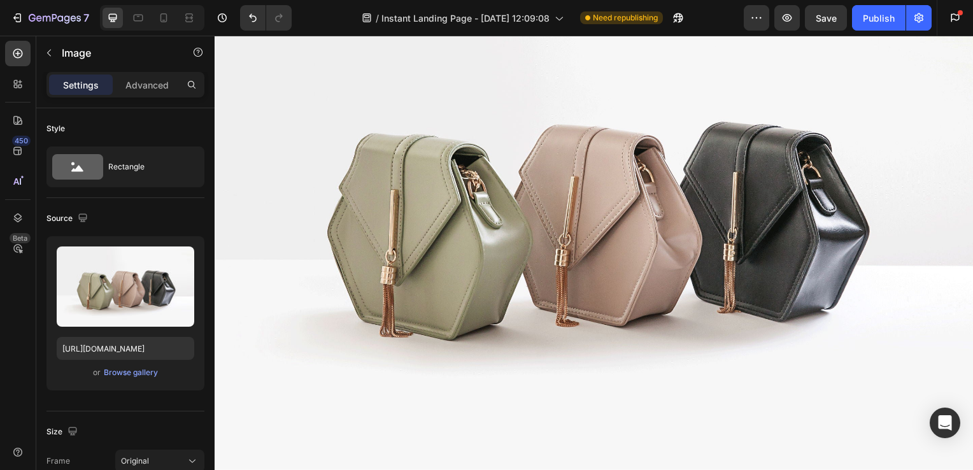
scroll to position [2237, 0]
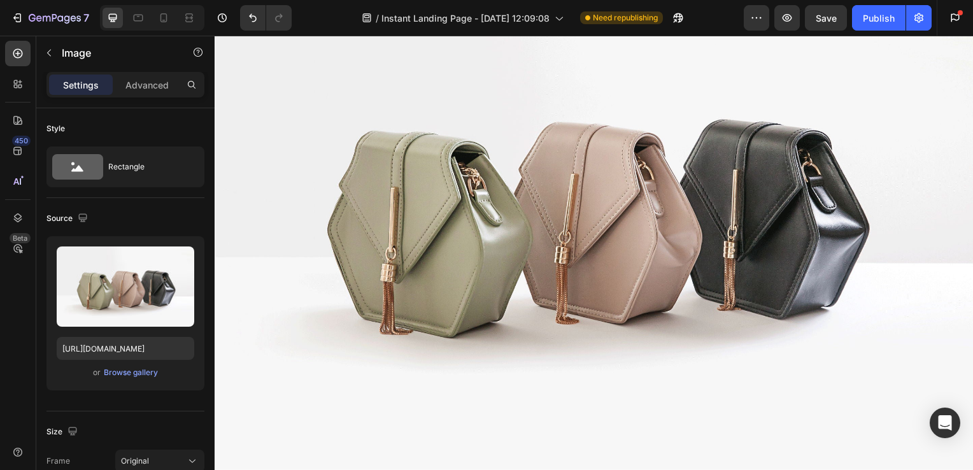
click at [545, 264] on img at bounding box center [597, 210] width 764 height 573
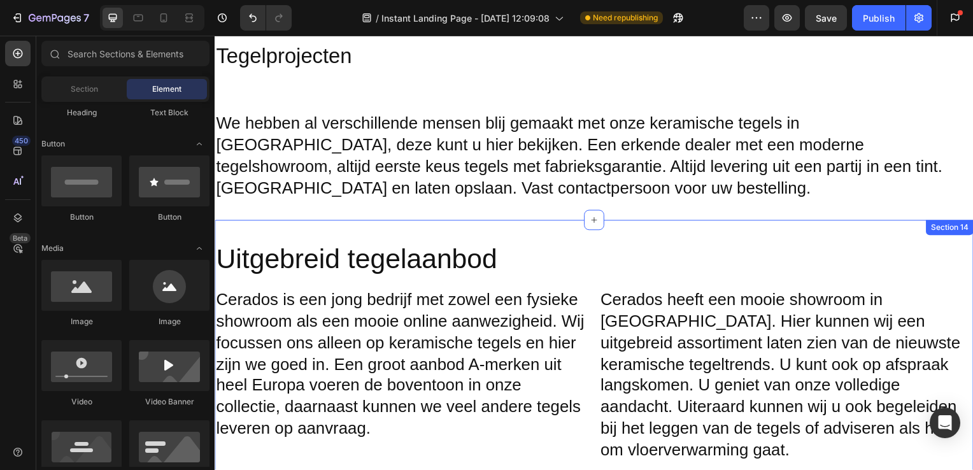
scroll to position [1895, 0]
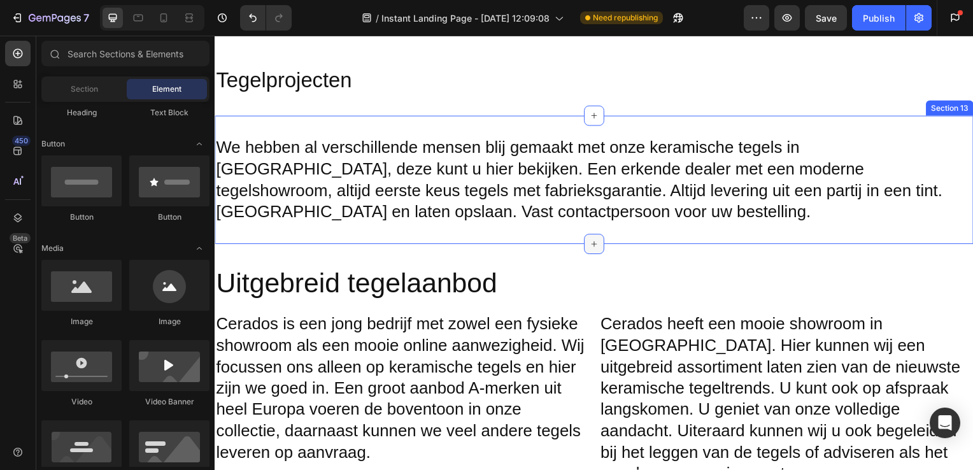
click at [594, 244] on icon at bounding box center [597, 246] width 6 height 6
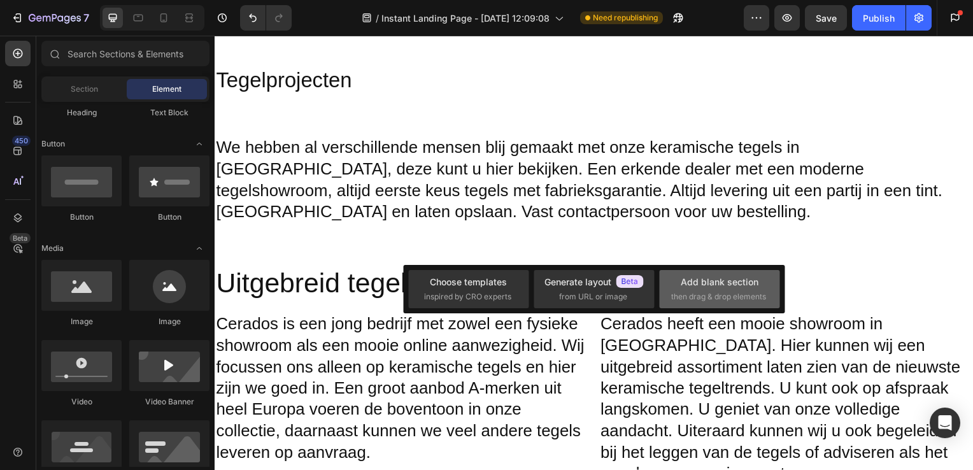
click at [715, 283] on div "Add blank section" at bounding box center [720, 281] width 78 height 13
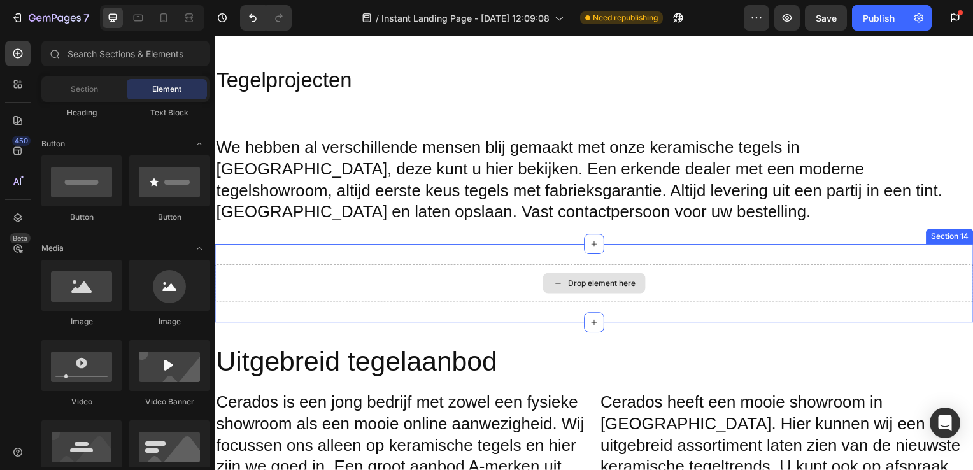
click at [596, 278] on div "Drop element here" at bounding box center [596, 285] width 103 height 20
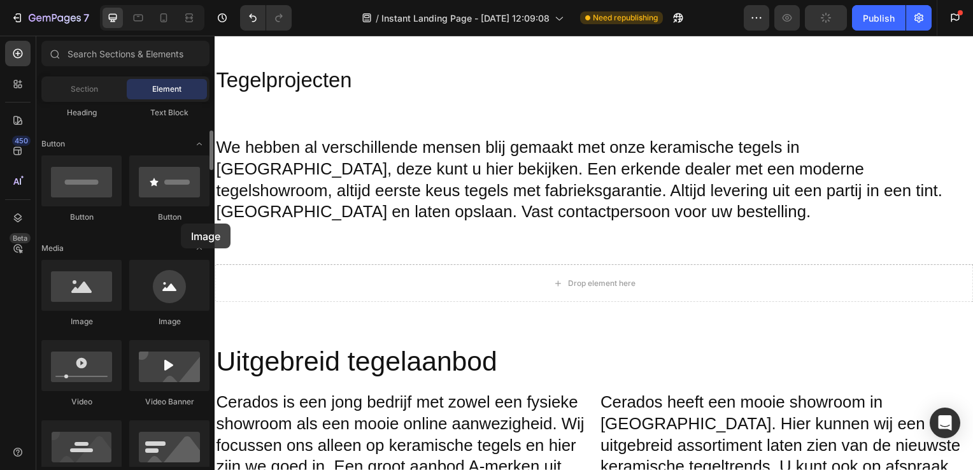
drag, startPoint x: 155, startPoint y: 279, endPoint x: 176, endPoint y: 231, distance: 51.9
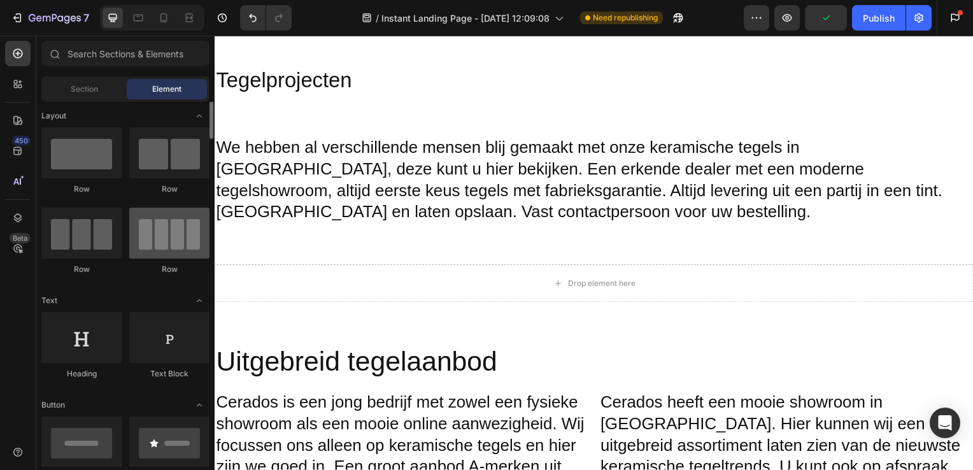
scroll to position [0, 0]
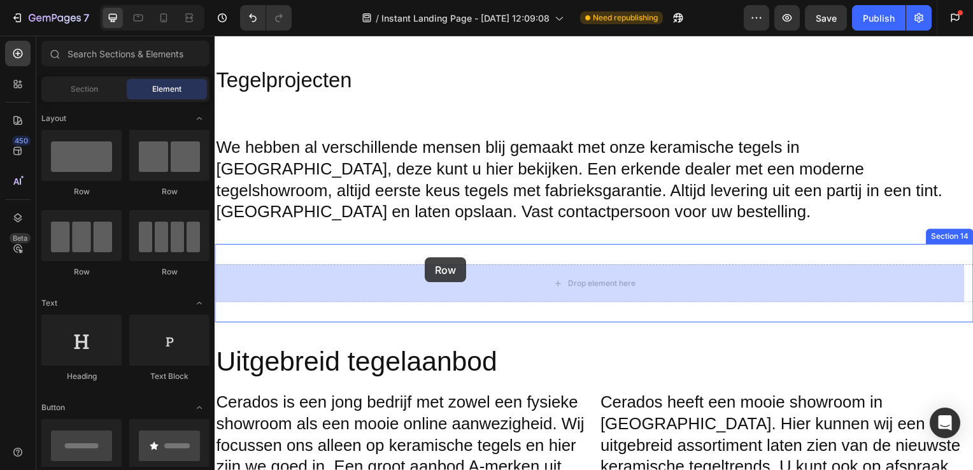
drag, startPoint x: 381, startPoint y: 199, endPoint x: 439, endPoint y: 262, distance: 85.7
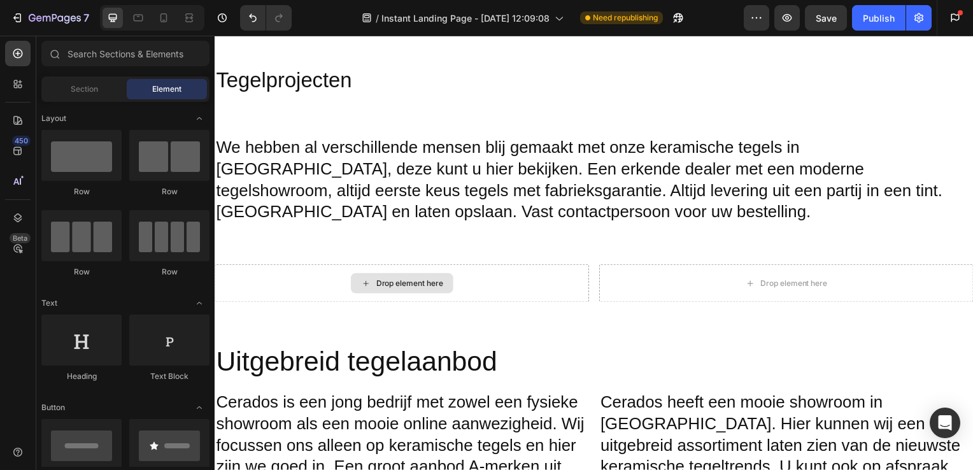
click at [430, 278] on div "Drop element here" at bounding box center [403, 285] width 103 height 20
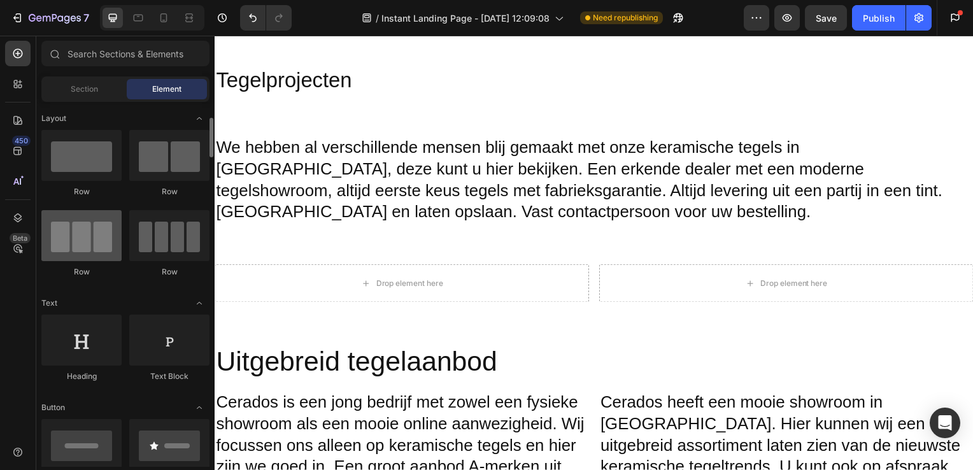
scroll to position [268, 0]
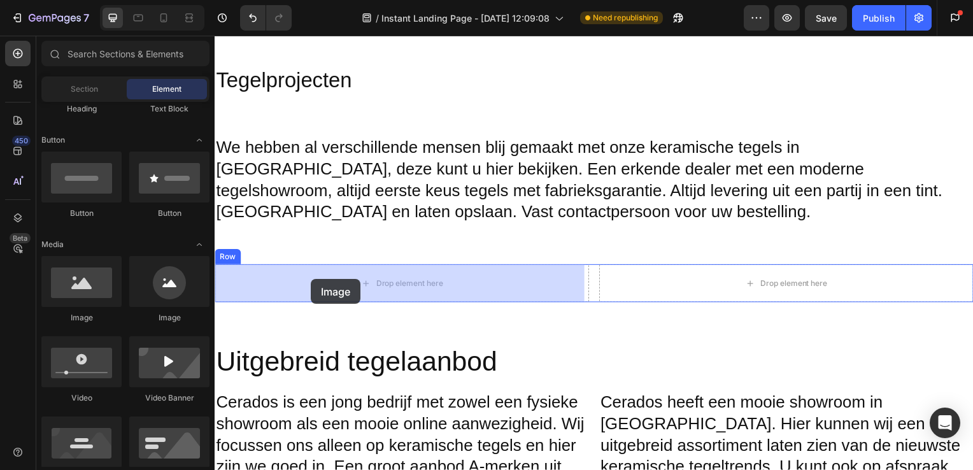
drag, startPoint x: 301, startPoint y: 311, endPoint x: 283, endPoint y: 285, distance: 31.5
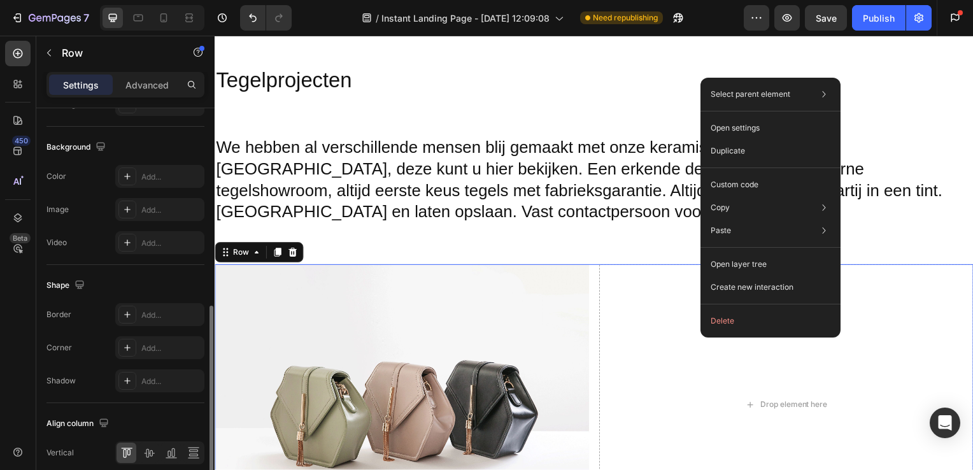
scroll to position [469, 0]
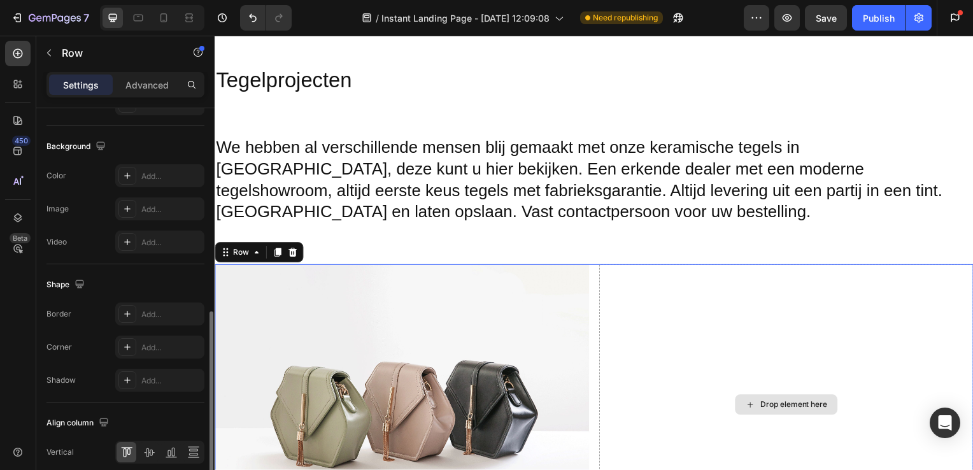
click at [701, 373] on div "Drop element here" at bounding box center [790, 407] width 377 height 283
click at [766, 430] on div "Drop element here" at bounding box center [790, 407] width 377 height 283
click at [775, 399] on div "Drop element here" at bounding box center [790, 407] width 103 height 20
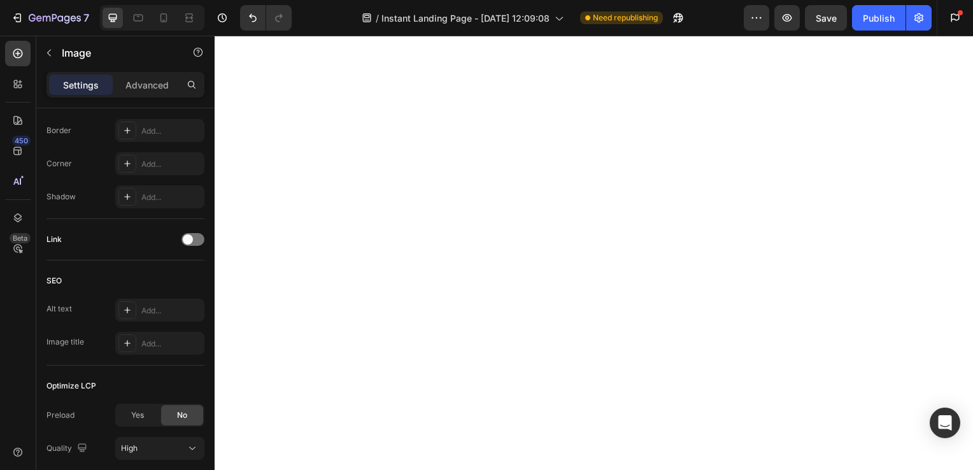
scroll to position [0, 0]
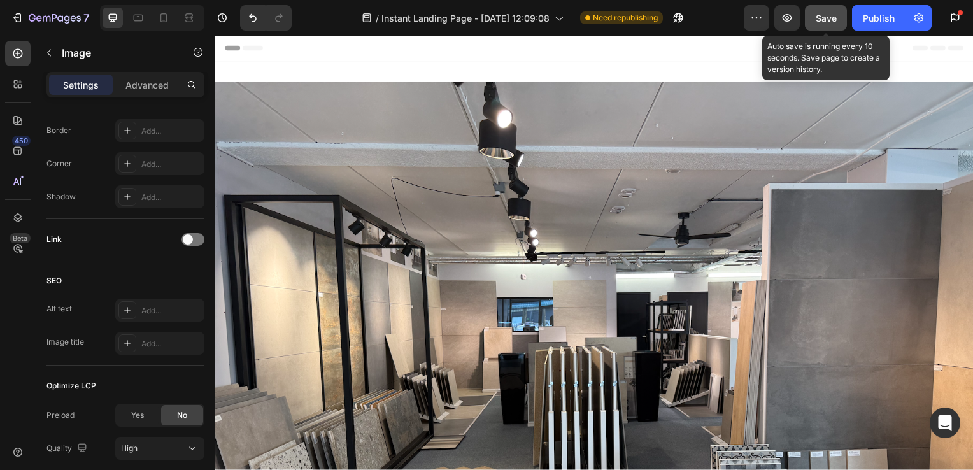
click at [836, 15] on span "Save" at bounding box center [826, 18] width 21 height 11
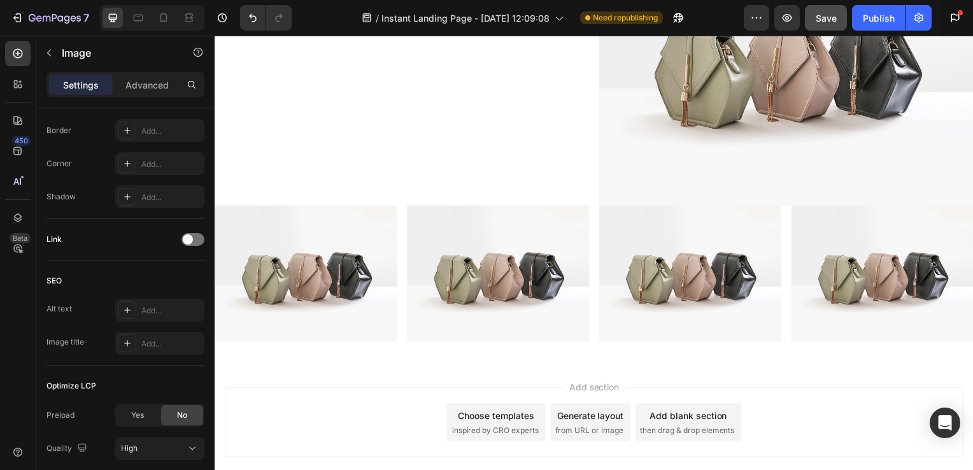
scroll to position [2952, 0]
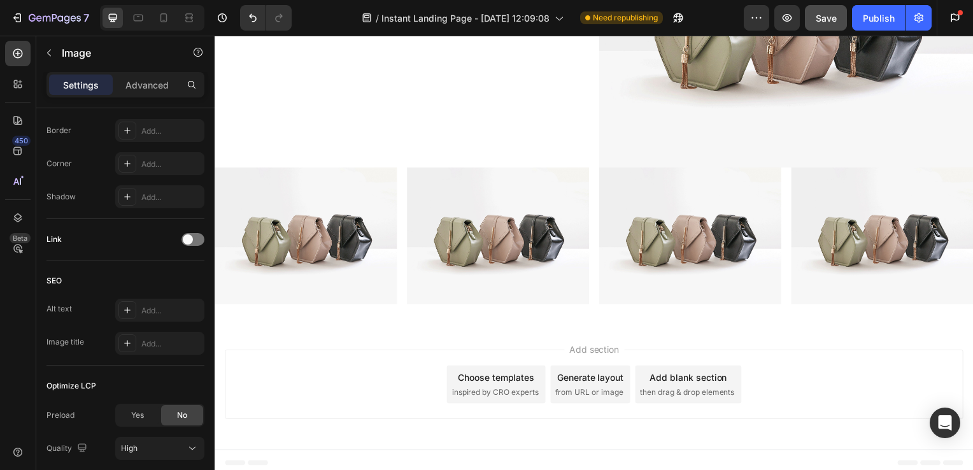
click at [805, 5] on button "Save" at bounding box center [826, 17] width 42 height 25
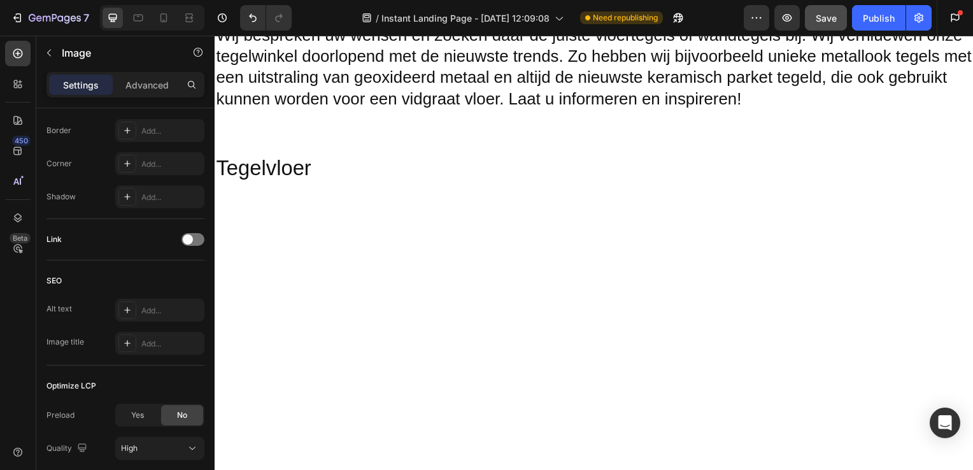
scroll to position [524, 0]
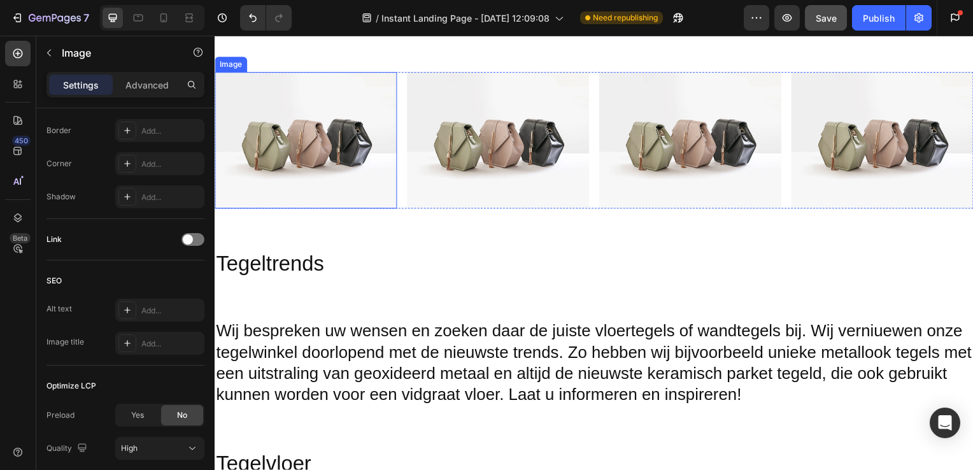
click at [336, 164] on img at bounding box center [306, 142] width 183 height 138
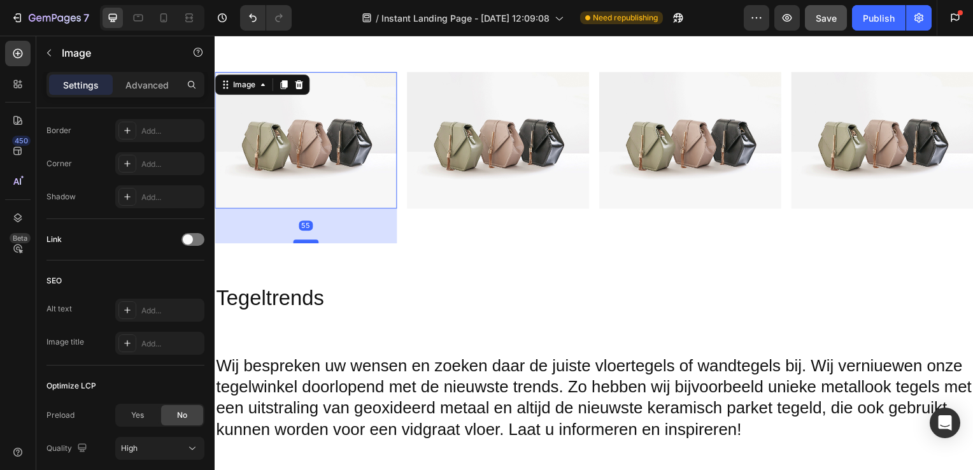
drag, startPoint x: 310, startPoint y: 206, endPoint x: 315, endPoint y: 241, distance: 35.5
click at [315, 241] on div at bounding box center [306, 243] width 25 height 4
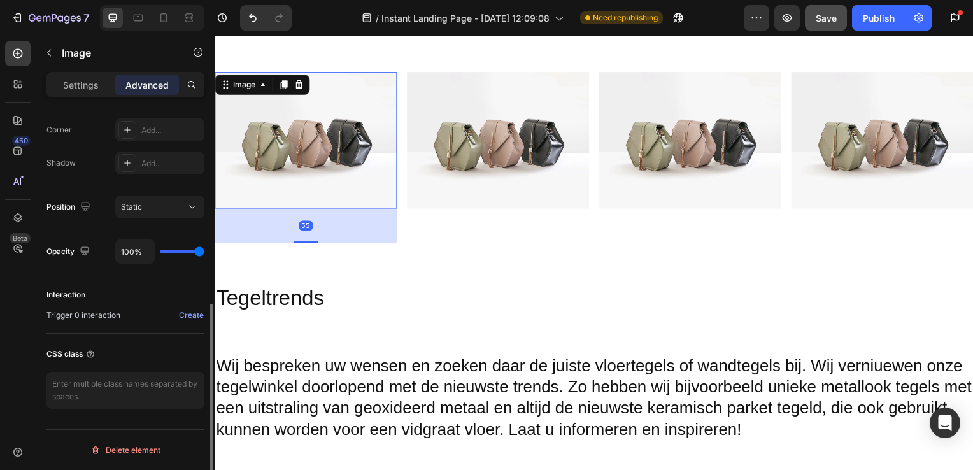
scroll to position [387, 0]
drag, startPoint x: 309, startPoint y: 232, endPoint x: 309, endPoint y: 218, distance: 14.7
click at [309, 218] on div "55" at bounding box center [306, 227] width 183 height 35
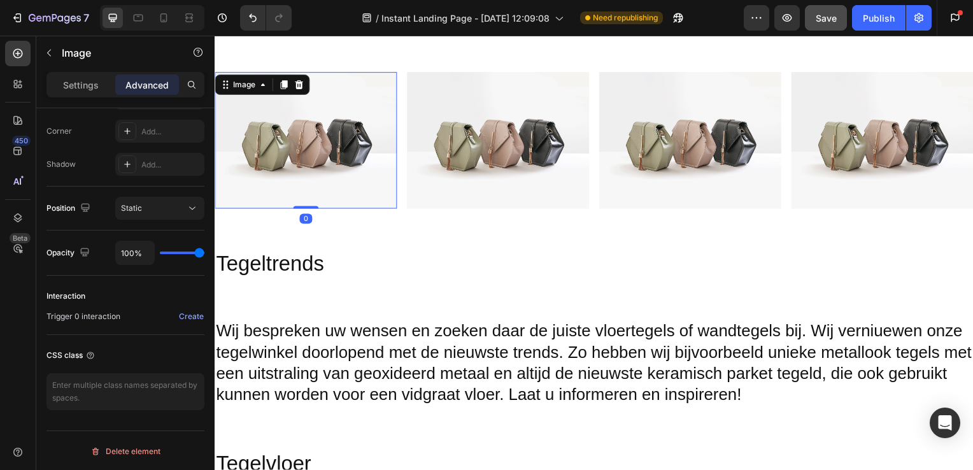
drag, startPoint x: 309, startPoint y: 240, endPoint x: 310, endPoint y: 203, distance: 37.6
click at [310, 203] on div "Image 0" at bounding box center [306, 142] width 183 height 138
type input "0"
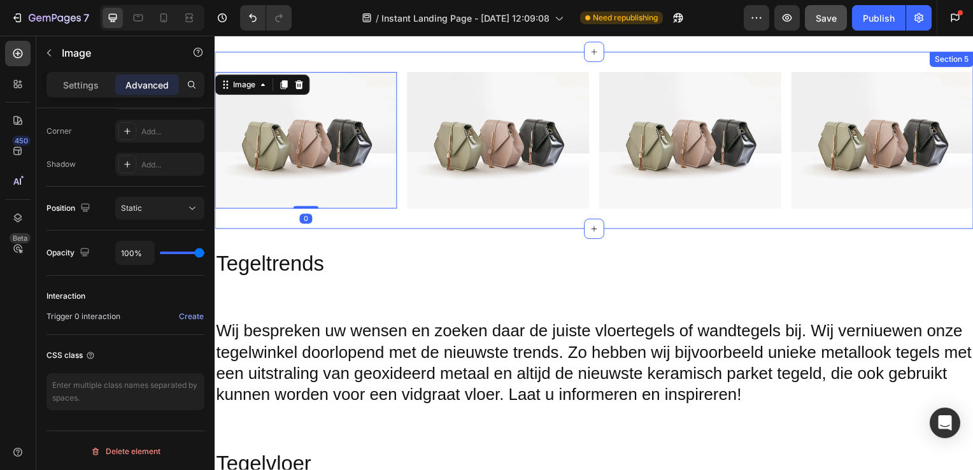
click at [465, 218] on div "Image 0 Image Image Image Row Section 5" at bounding box center [597, 141] width 764 height 178
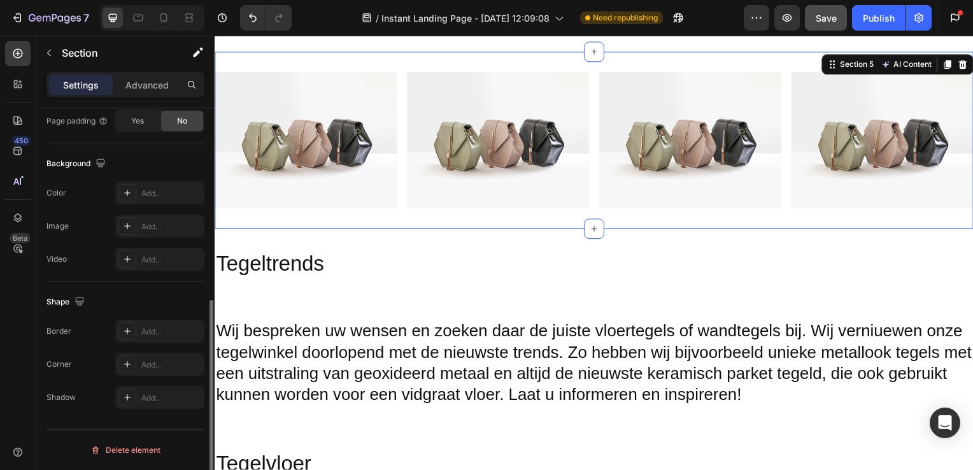
scroll to position [0, 0]
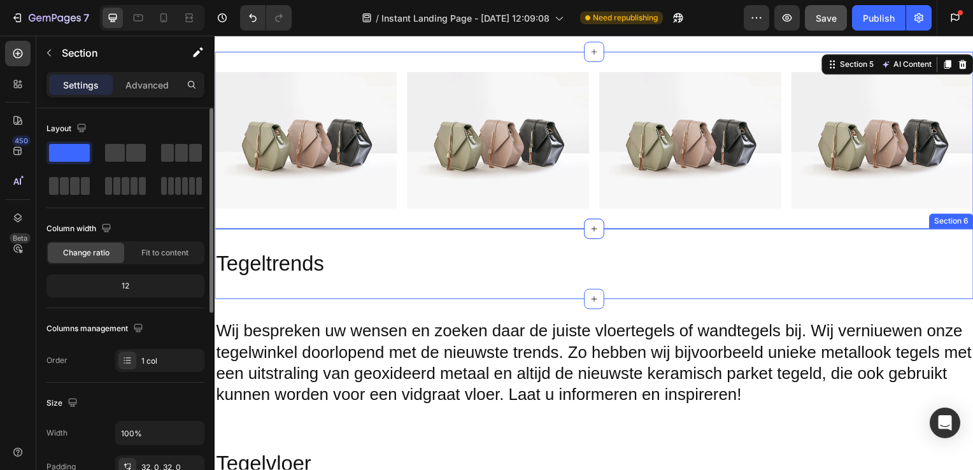
click at [646, 252] on h2 "Tegeltrends" at bounding box center [597, 266] width 764 height 30
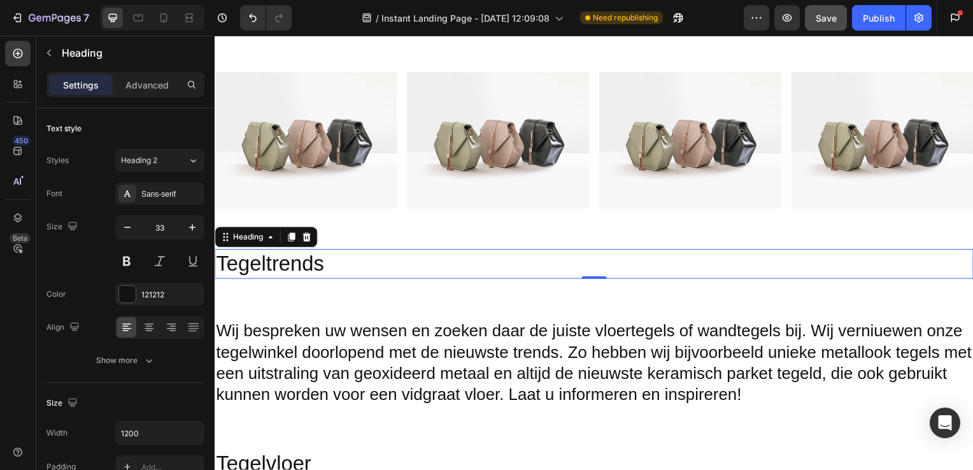
click at [646, 252] on h2 "Tegeltrends" at bounding box center [597, 266] width 764 height 30
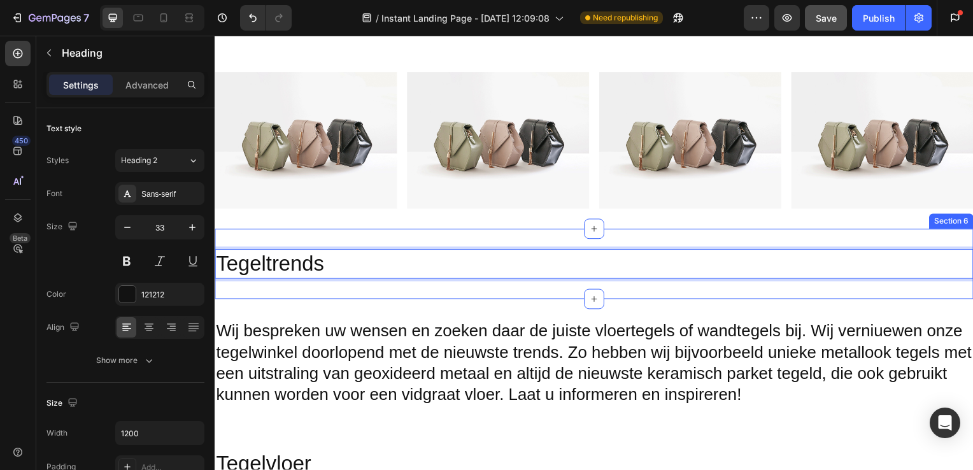
click at [469, 288] on div "Tegeltrends Heading 0 Section 6" at bounding box center [597, 266] width 764 height 71
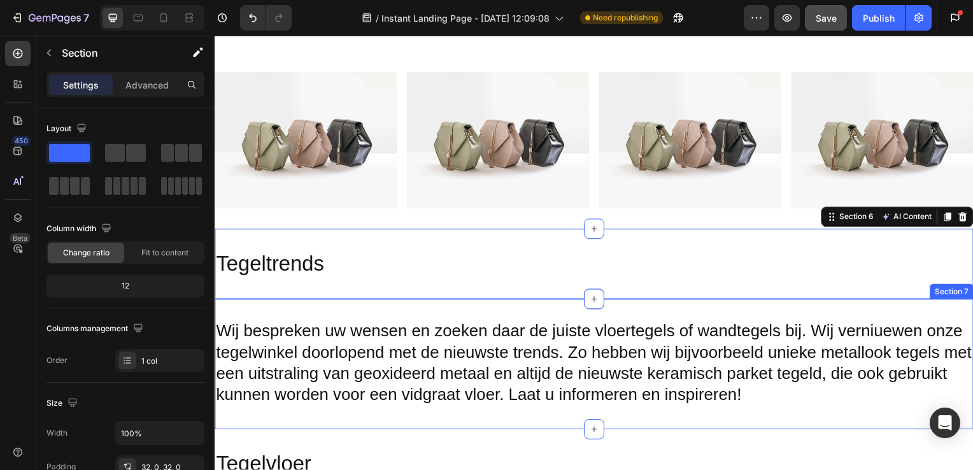
click at [459, 310] on div "Wij bespreken uw wensen en zoeken daar de juiste vloertegels of wandtegels bij.…" at bounding box center [597, 366] width 764 height 131
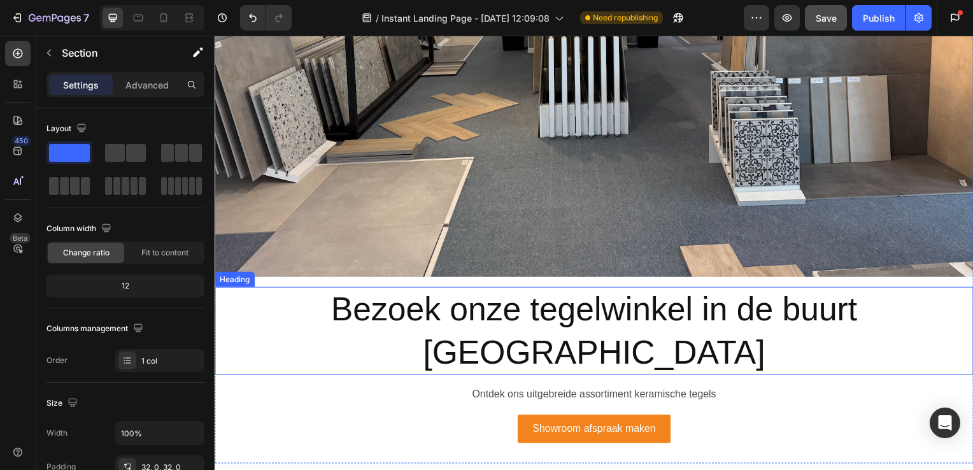
scroll to position [473, 0]
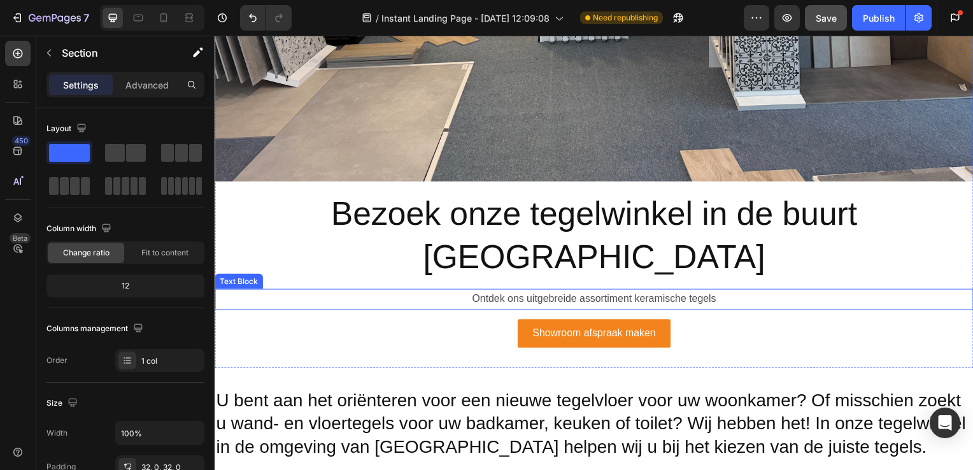
click at [613, 292] on p "Ontdek ons uitgebreide assortiment keramische tegels" at bounding box center [597, 301] width 762 height 18
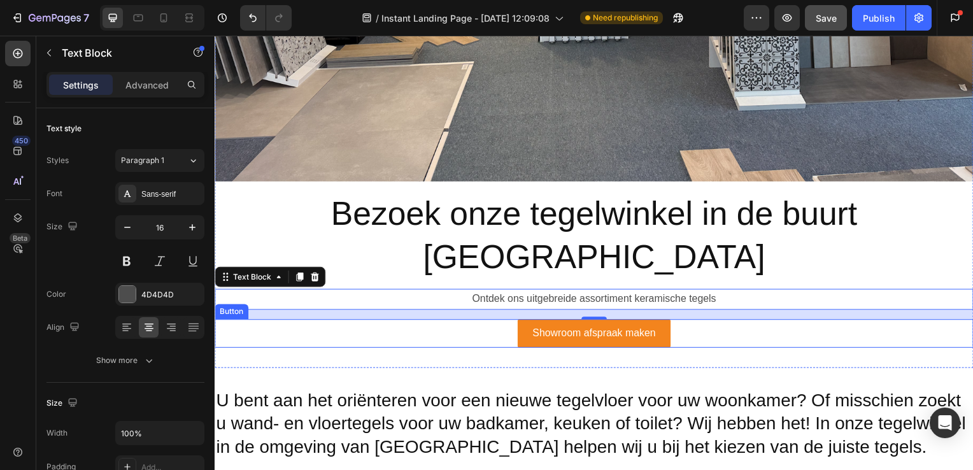
click at [704, 322] on div "Showroom afspraak maken Button" at bounding box center [597, 336] width 764 height 29
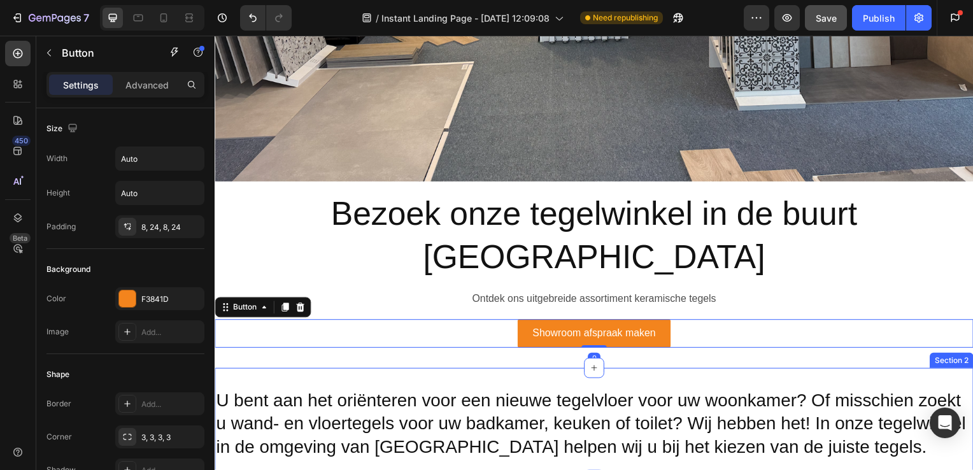
click at [690, 371] on div "U bent aan het oriënteren voor een nieuwe tegelvloer voor uw woonkamer? Of miss…" at bounding box center [597, 427] width 764 height 113
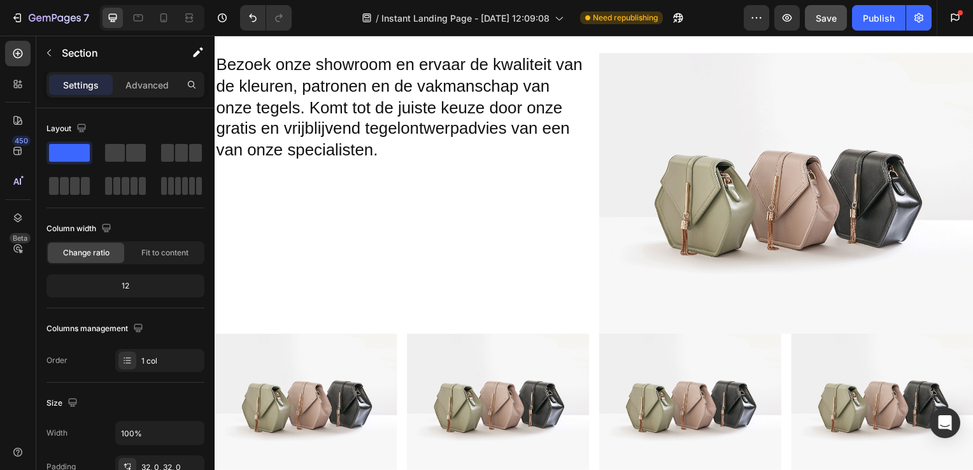
scroll to position [2952, 0]
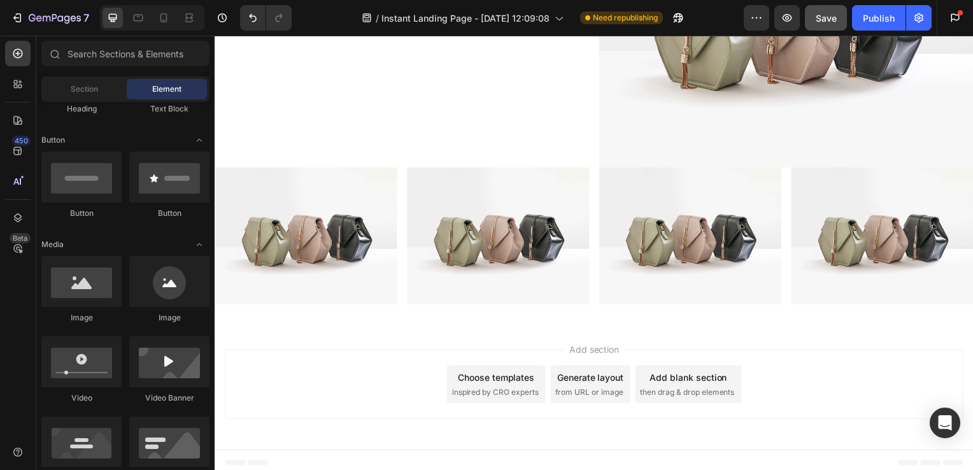
click at [658, 376] on div "Add blank section" at bounding box center [692, 380] width 78 height 13
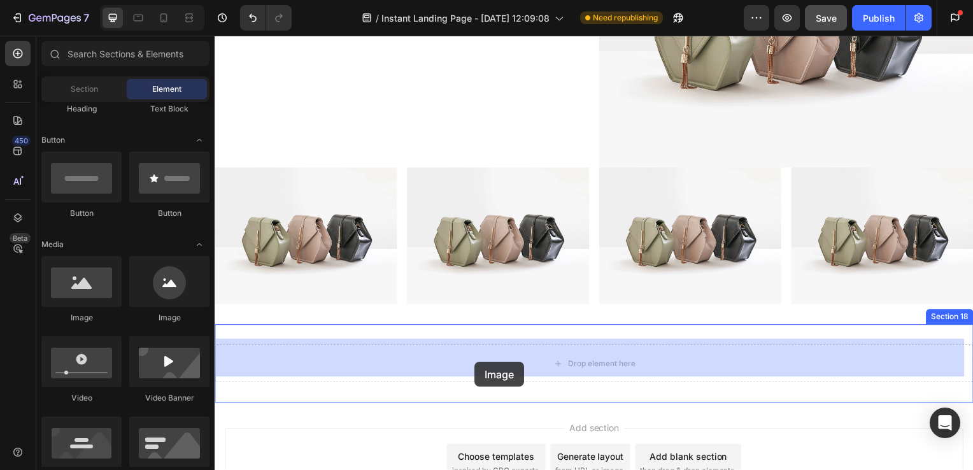
drag, startPoint x: 299, startPoint y: 340, endPoint x: 378, endPoint y: 354, distance: 80.1
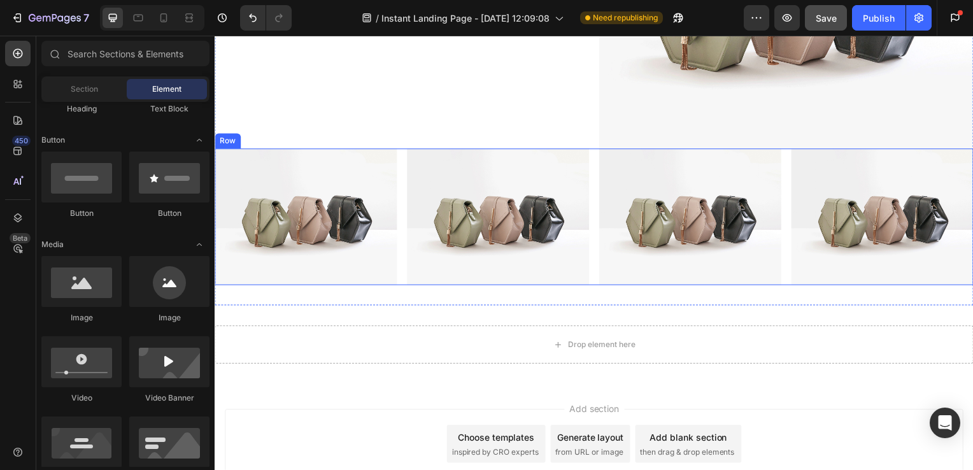
scroll to position [3031, 0]
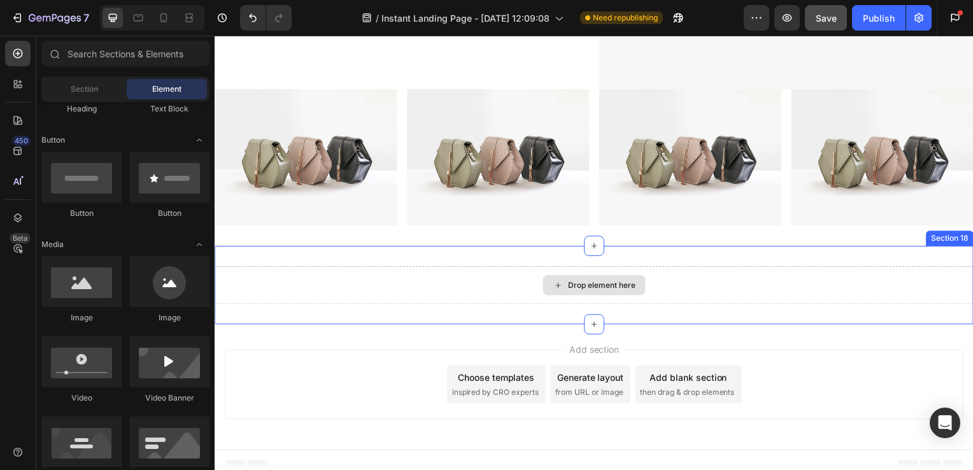
click at [606, 289] on div "Drop element here" at bounding box center [596, 287] width 103 height 20
click at [597, 294] on div "Drop element here" at bounding box center [597, 287] width 764 height 38
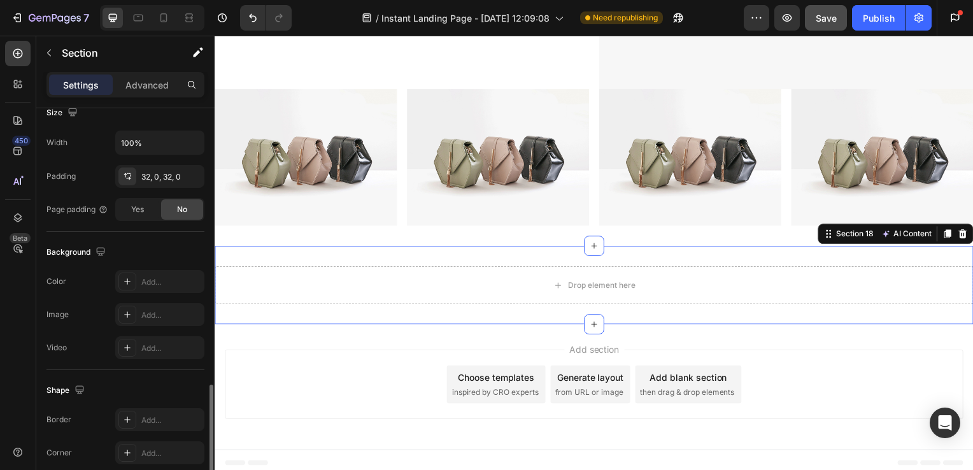
scroll to position [377, 0]
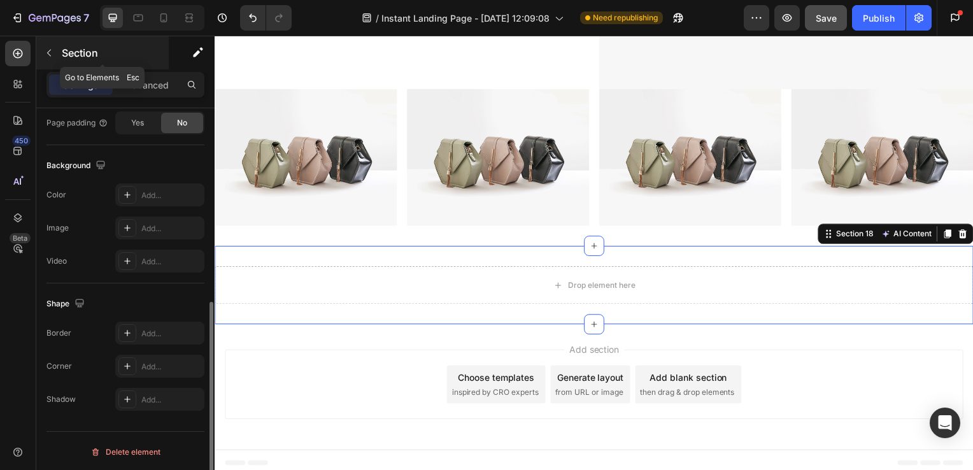
click at [54, 54] on button "button" at bounding box center [49, 53] width 20 height 20
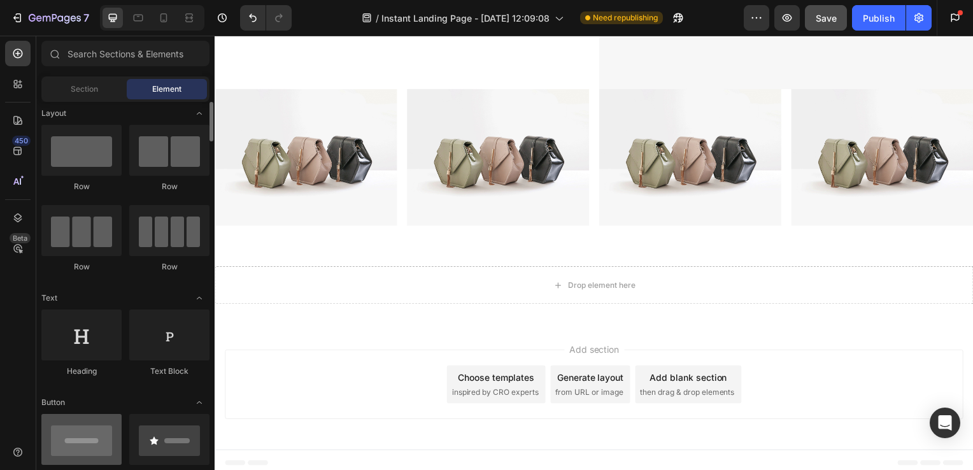
scroll to position [49, 0]
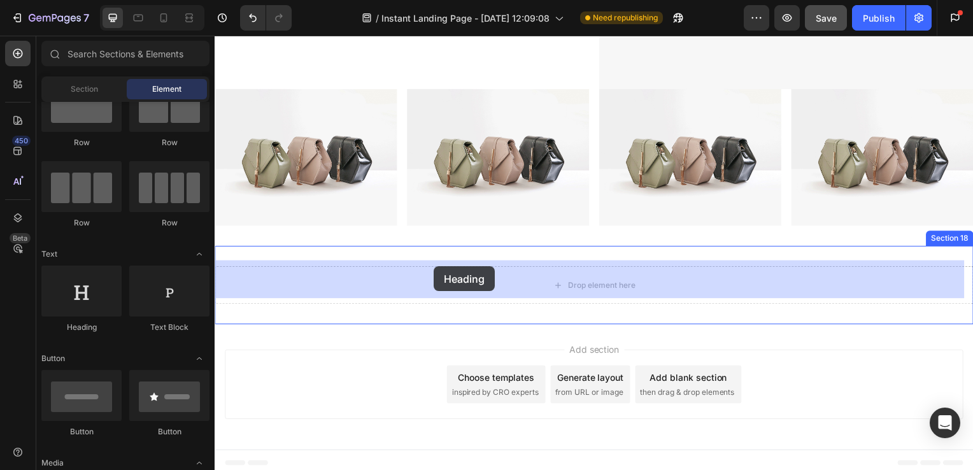
drag, startPoint x: 309, startPoint y: 357, endPoint x: 455, endPoint y: 270, distance: 169.6
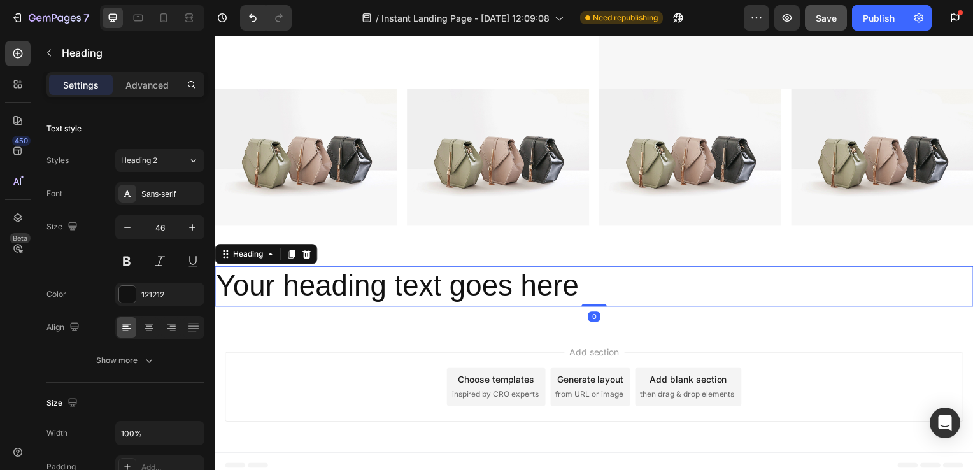
click at [490, 273] on h2 "Your heading text goes here" at bounding box center [597, 288] width 764 height 41
click at [577, 287] on p "Your heading text goes here" at bounding box center [597, 288] width 762 height 38
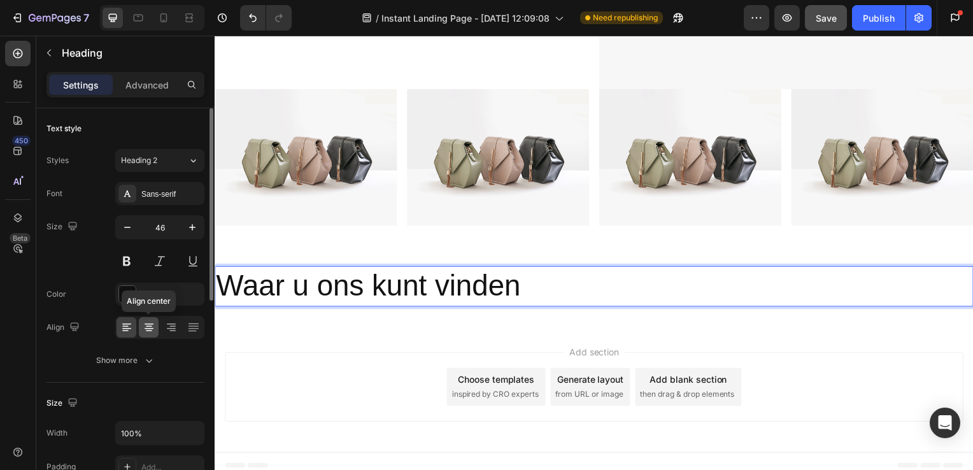
click at [150, 325] on icon at bounding box center [149, 327] width 13 height 13
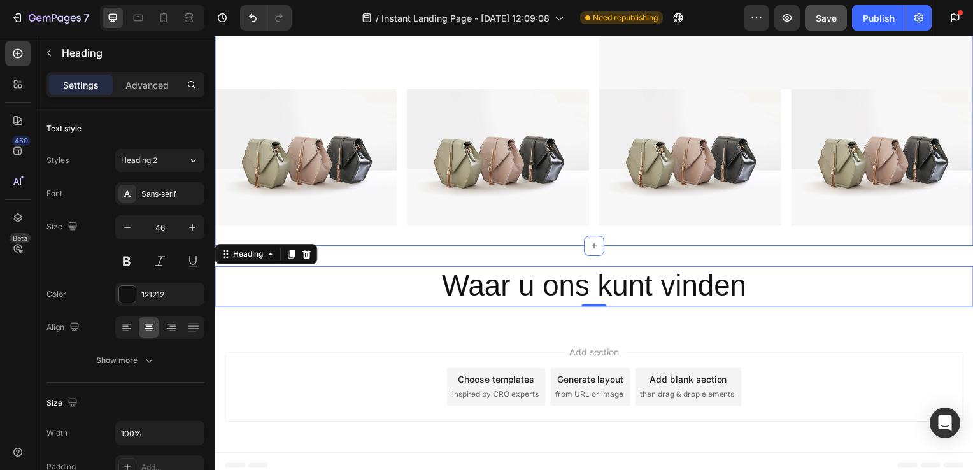
scroll to position [3034, 0]
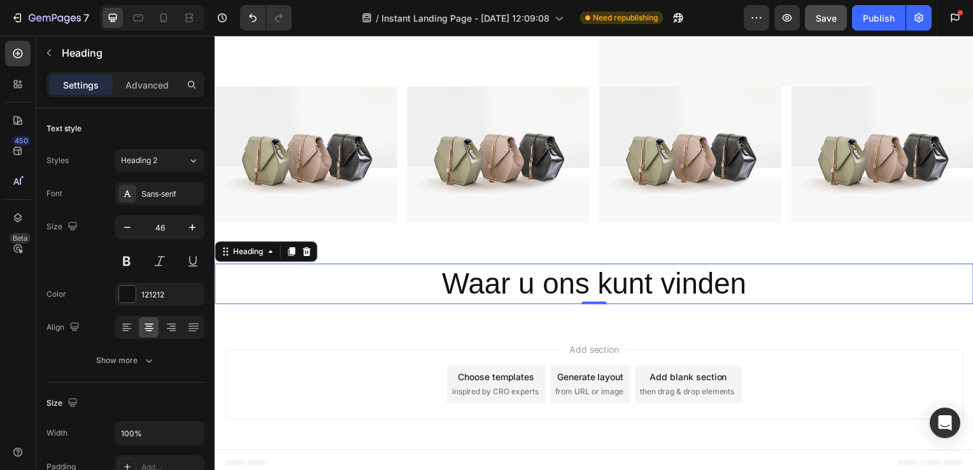
click at [423, 328] on div "Add section Choose templates inspired by CRO experts Generate layout from URL o…" at bounding box center [597, 390] width 764 height 126
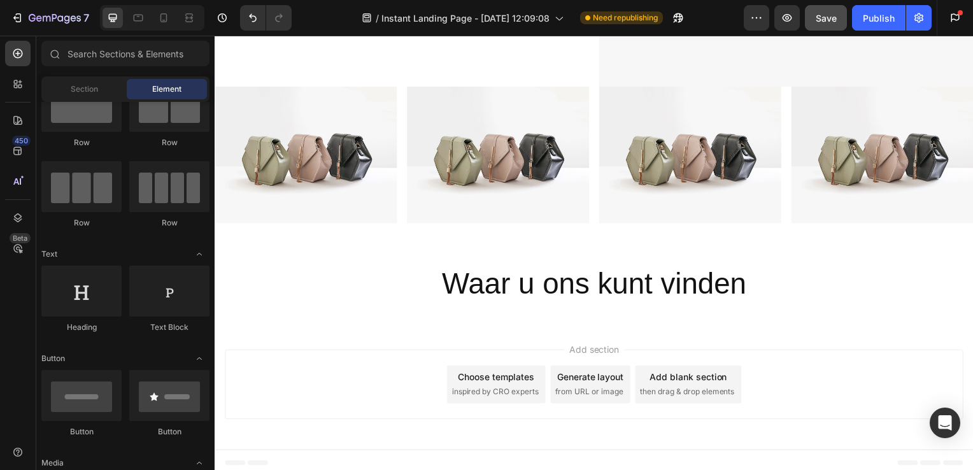
click at [597, 349] on span "Add section" at bounding box center [597, 351] width 61 height 13
click at [597, 346] on span "Add section" at bounding box center [597, 351] width 61 height 13
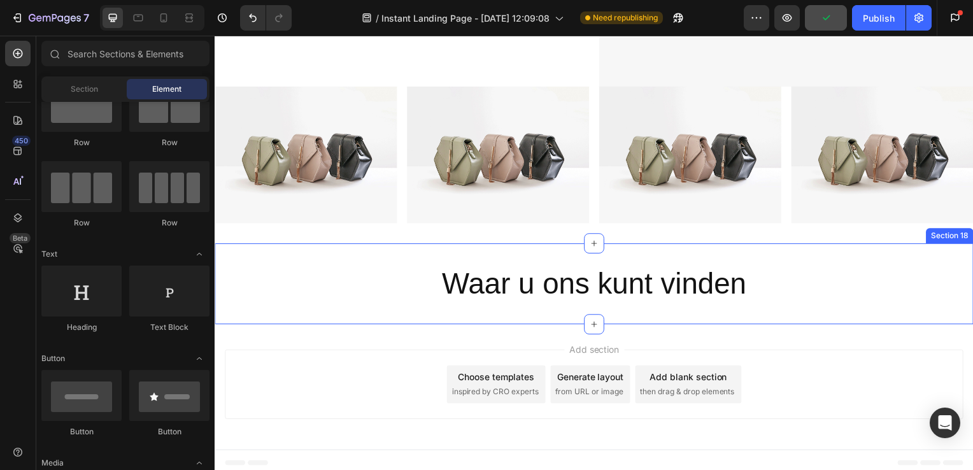
click at [600, 304] on div "Waar u ons kunt vinden Heading Section 18" at bounding box center [597, 286] width 764 height 82
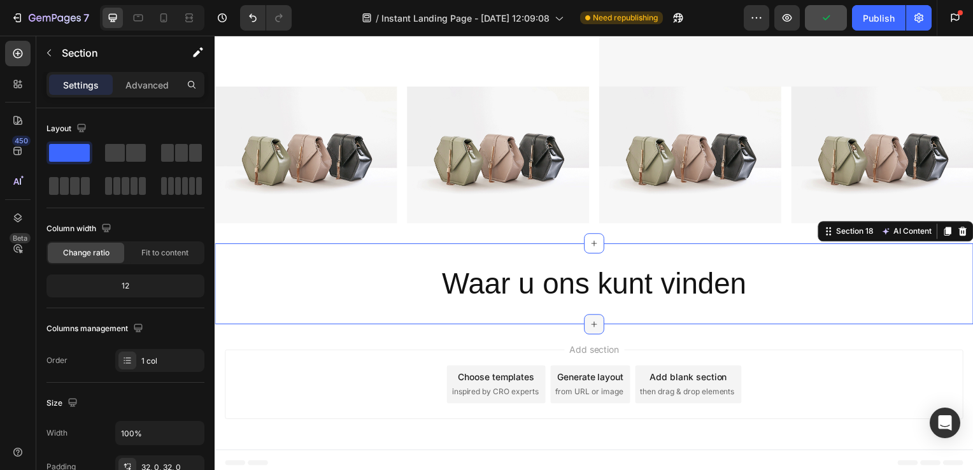
click at [592, 317] on div at bounding box center [597, 327] width 20 height 20
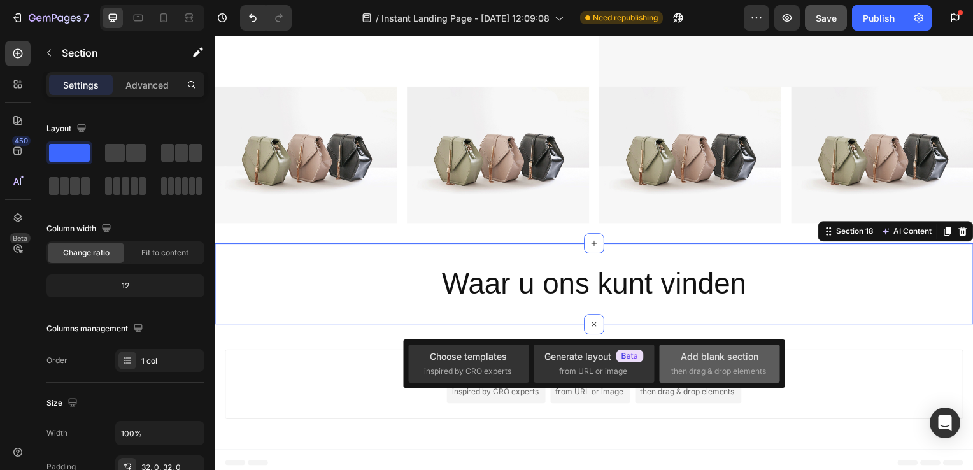
click at [669, 364] on div "Add blank section then drag & drop elements" at bounding box center [719, 364] width 120 height 38
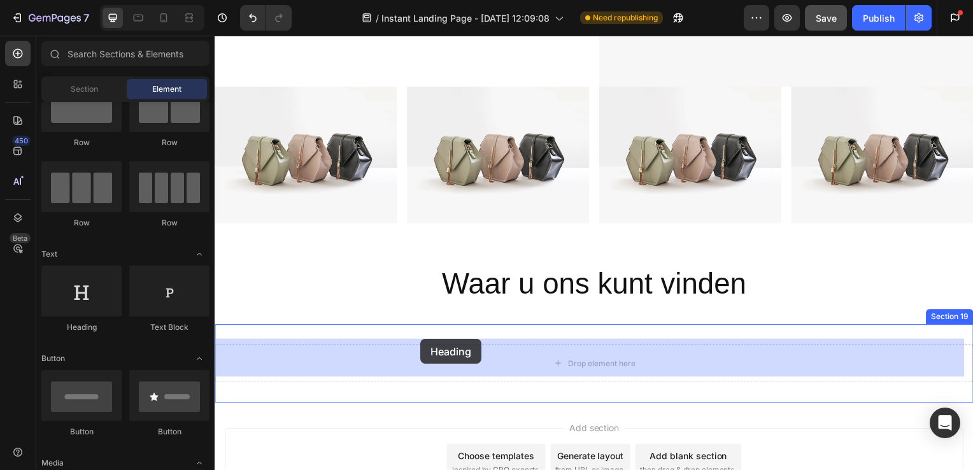
drag, startPoint x: 283, startPoint y: 341, endPoint x: 445, endPoint y: 342, distance: 161.8
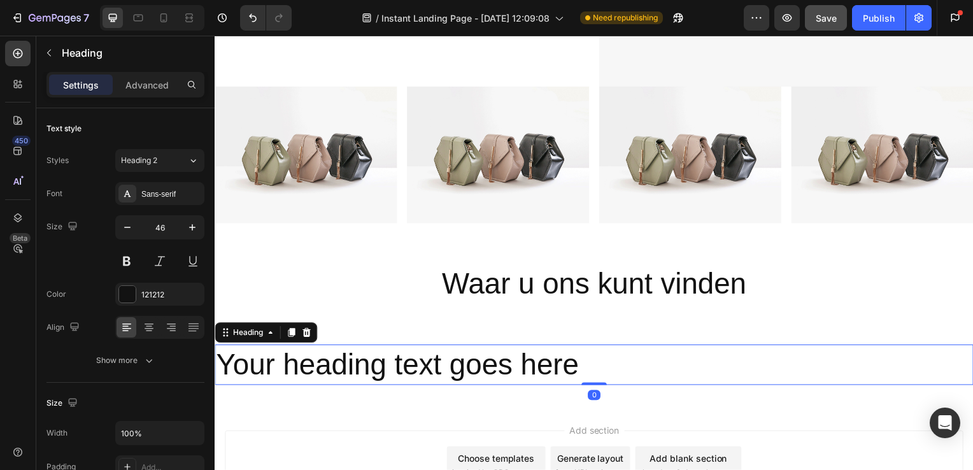
click at [525, 350] on h2 "Your heading text goes here" at bounding box center [597, 367] width 764 height 41
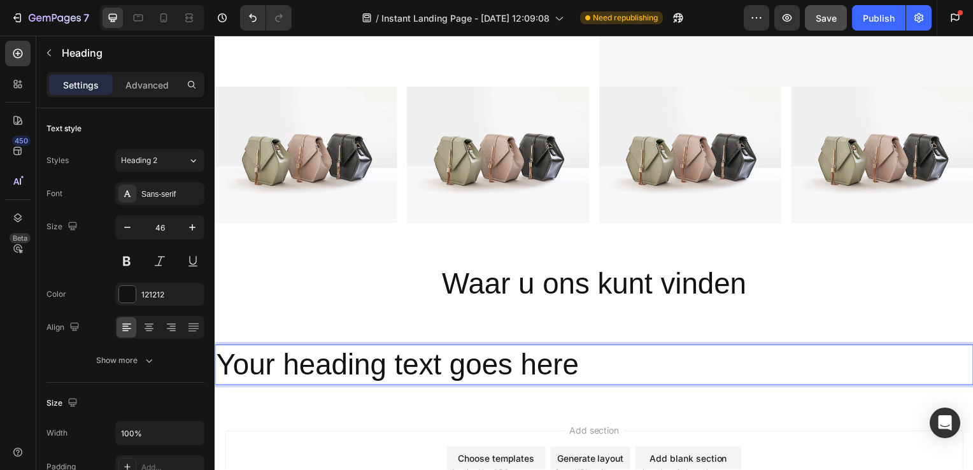
click at [596, 368] on p "Your heading text goes here" at bounding box center [597, 367] width 762 height 38
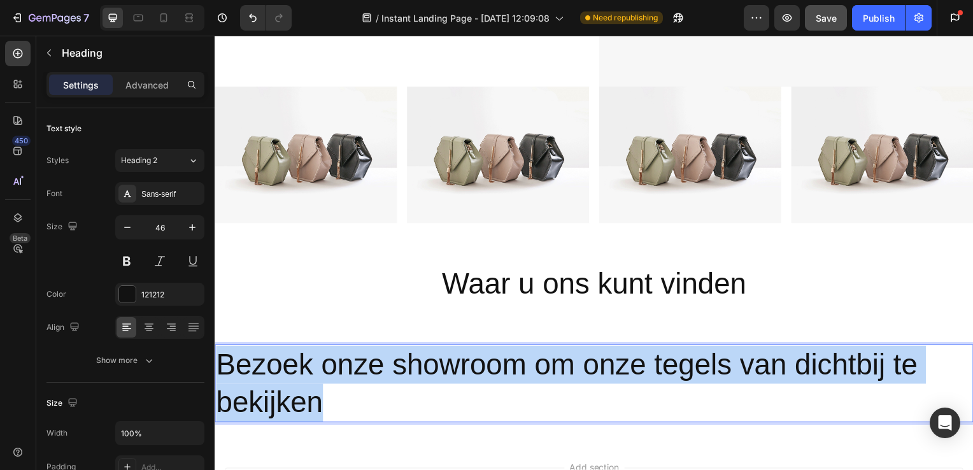
drag, startPoint x: 222, startPoint y: 354, endPoint x: 354, endPoint y: 393, distance: 137.6
click at [354, 393] on p "Bezoek onze showroom om onze tegels van dichtbij te bekijken" at bounding box center [597, 386] width 762 height 76
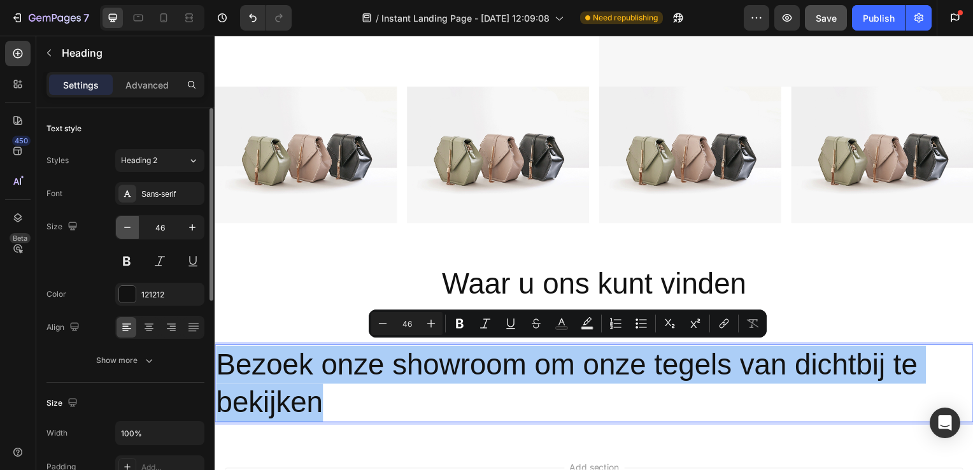
click at [129, 228] on icon "button" at bounding box center [127, 227] width 13 height 13
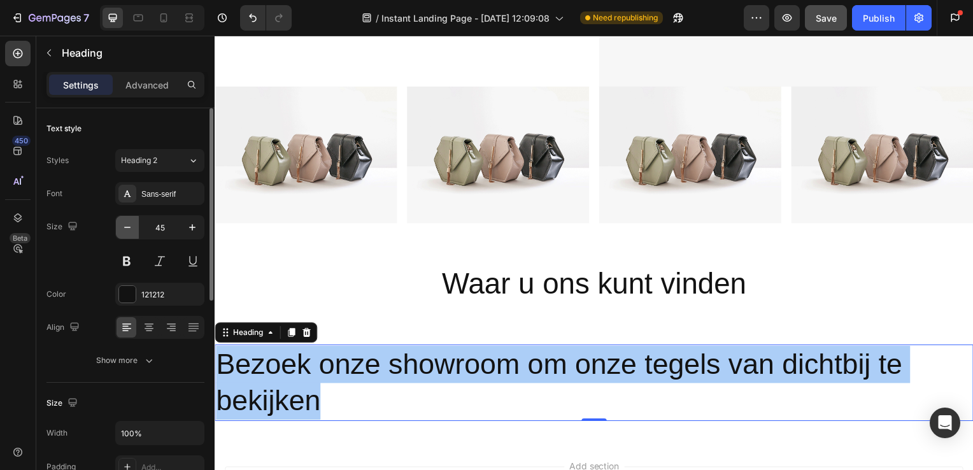
click at [129, 228] on icon "button" at bounding box center [127, 227] width 13 height 13
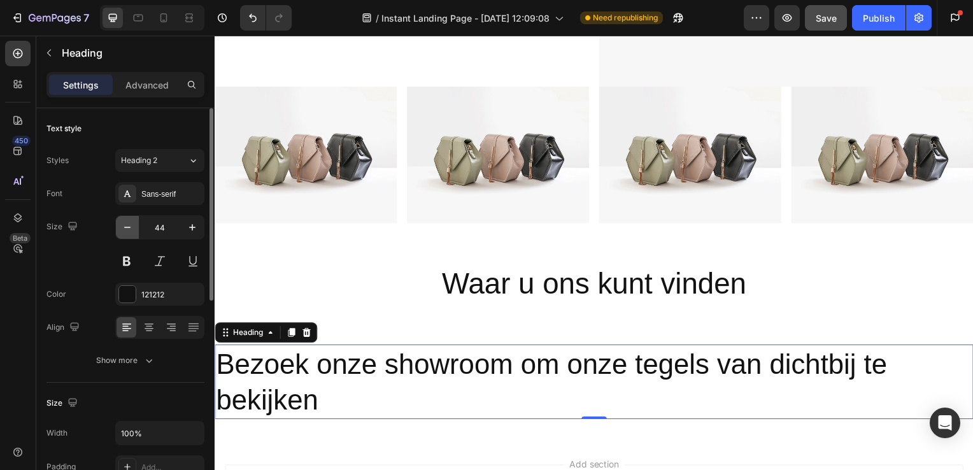
click at [129, 228] on icon "button" at bounding box center [127, 227] width 13 height 13
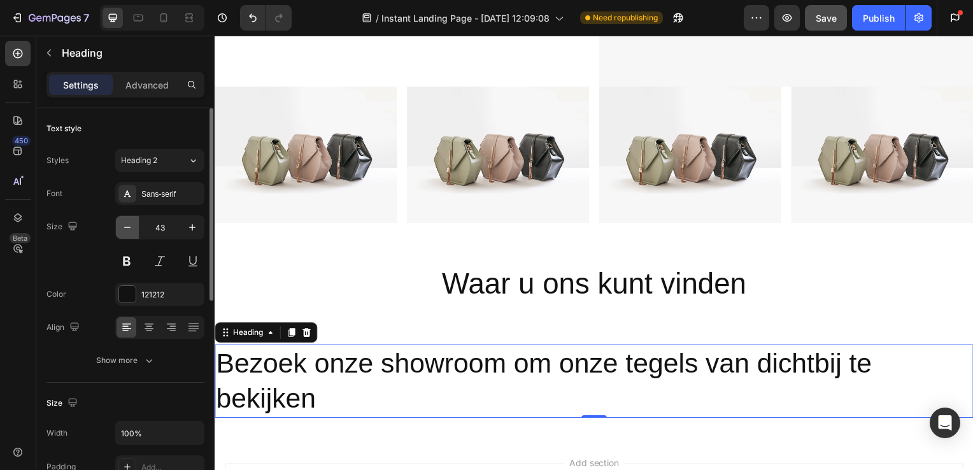
click at [129, 228] on icon "button" at bounding box center [127, 227] width 13 height 13
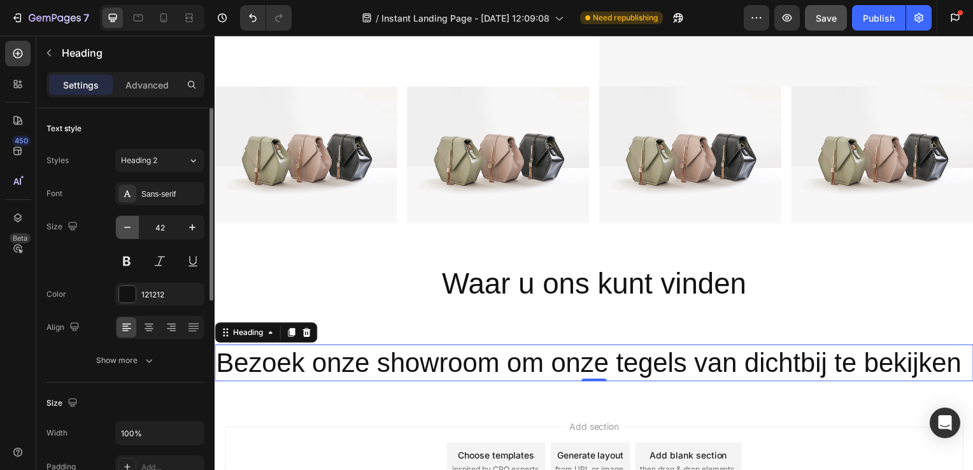
click at [129, 228] on icon "button" at bounding box center [127, 227] width 13 height 13
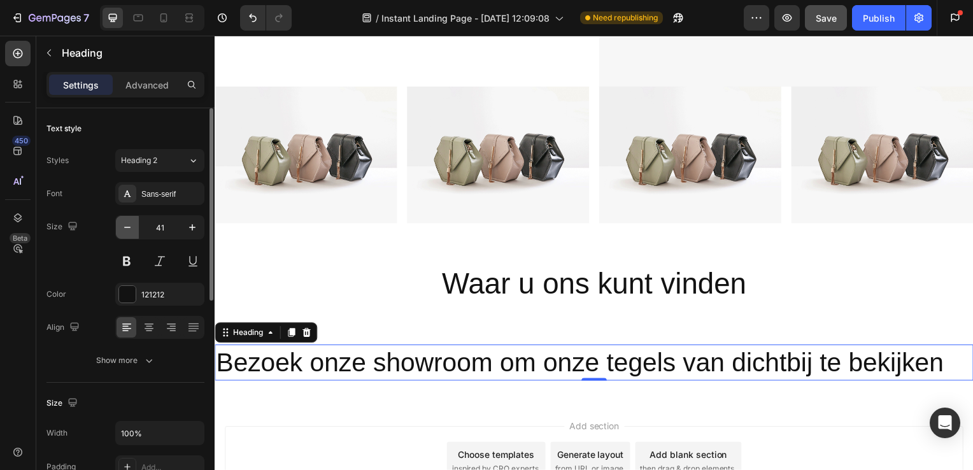
click at [129, 228] on icon "button" at bounding box center [127, 227] width 13 height 13
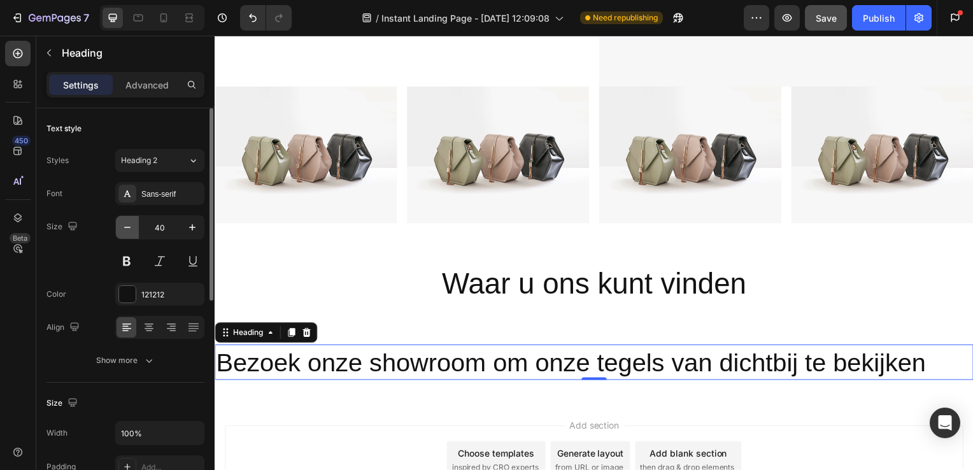
click at [129, 228] on icon "button" at bounding box center [127, 227] width 13 height 13
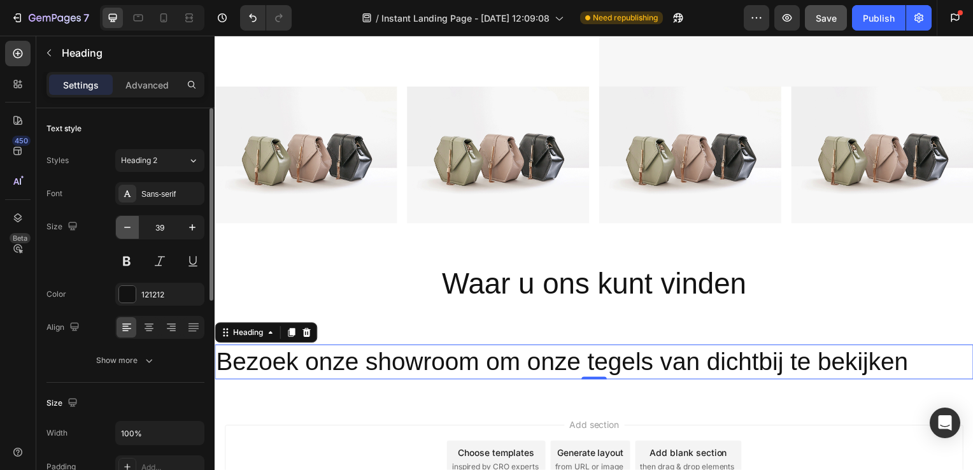
click at [129, 228] on icon "button" at bounding box center [127, 227] width 13 height 13
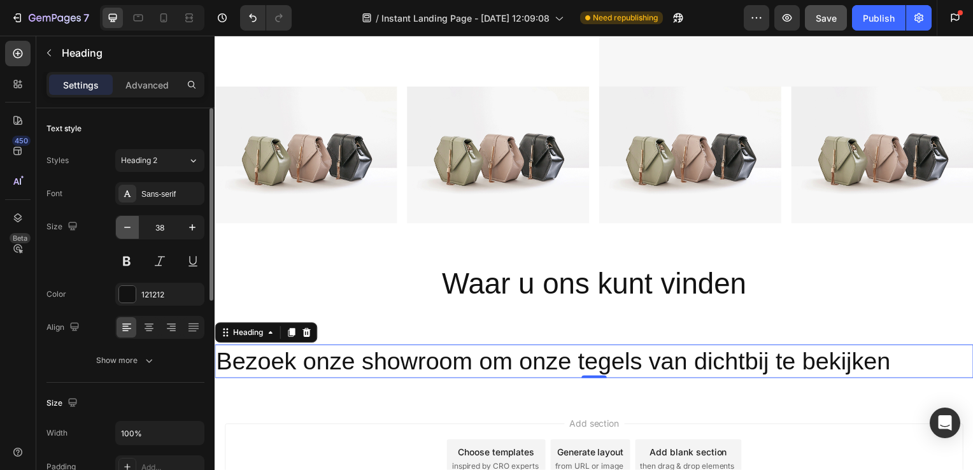
click at [129, 228] on icon "button" at bounding box center [127, 227] width 13 height 13
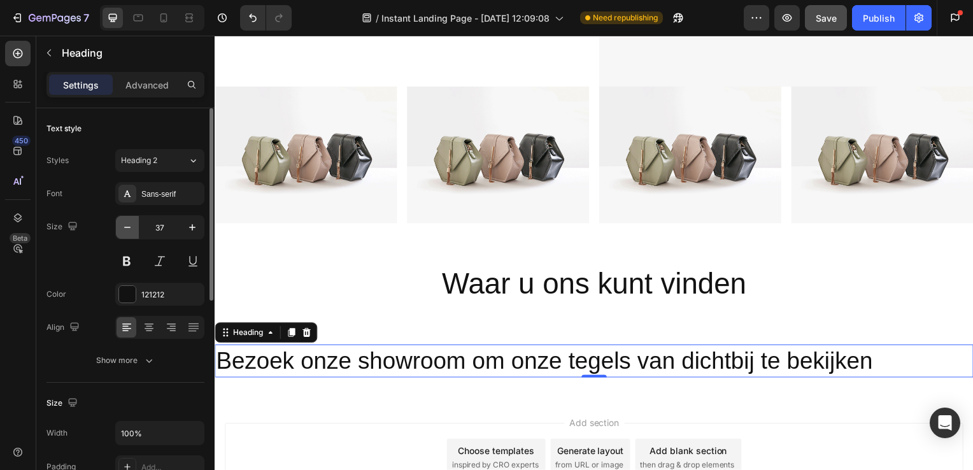
click at [129, 228] on icon "button" at bounding box center [127, 227] width 13 height 13
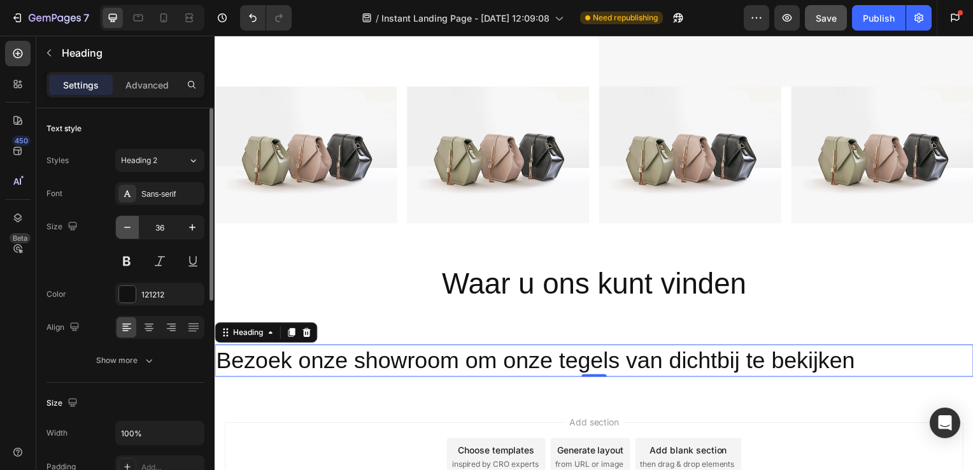
click at [129, 228] on icon "button" at bounding box center [127, 227] width 13 height 13
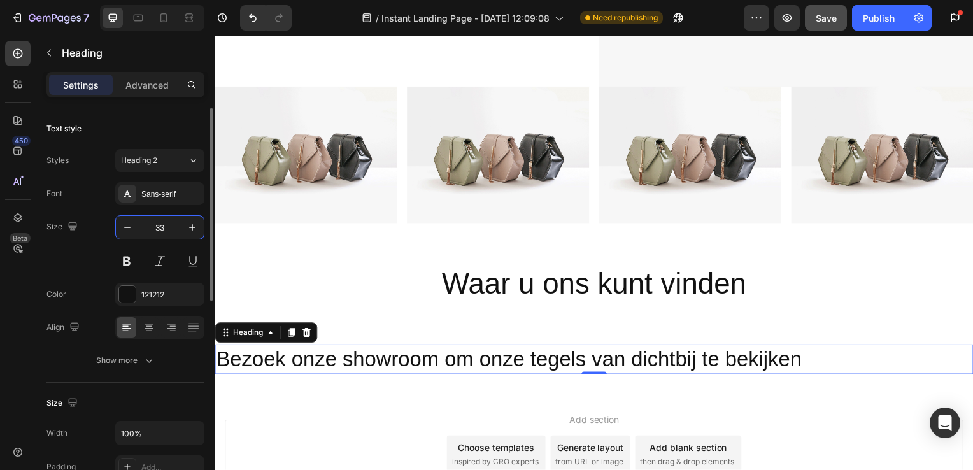
click at [163, 229] on input "33" at bounding box center [160, 227] width 42 height 23
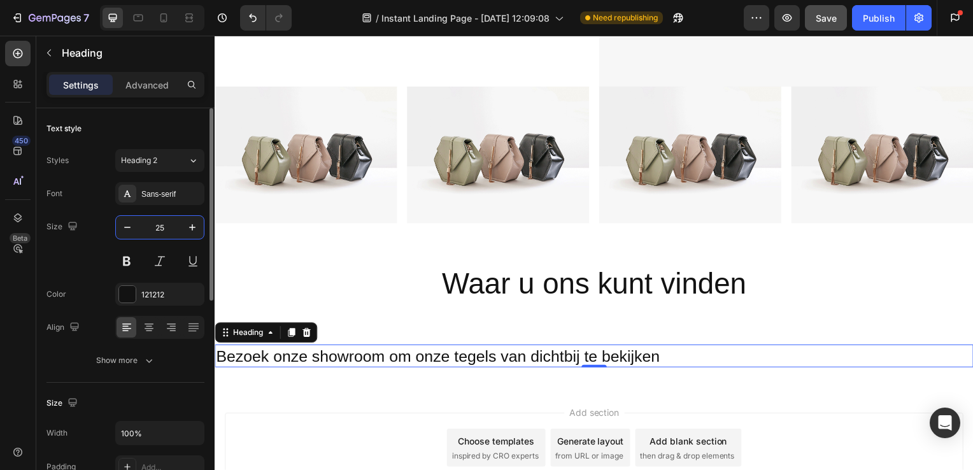
type input "25"
click at [146, 329] on icon at bounding box center [149, 327] width 13 height 13
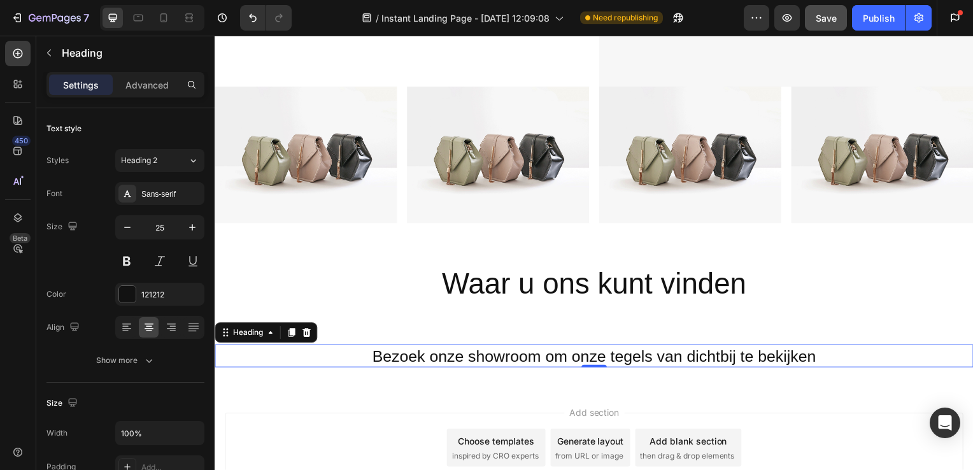
click at [553, 347] on h2 "Bezoek onze showroom om onze tegels van dichtbij te bekijken" at bounding box center [597, 359] width 764 height 24
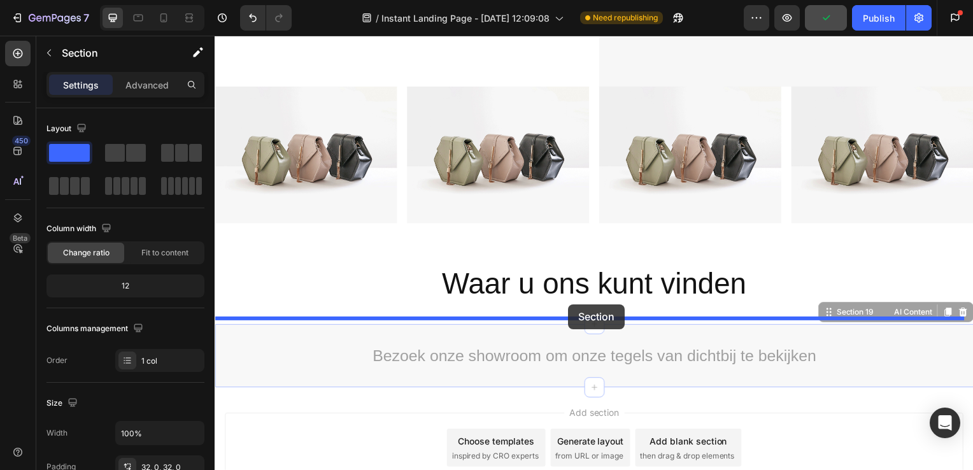
drag, startPoint x: 571, startPoint y: 339, endPoint x: 571, endPoint y: 306, distance: 32.5
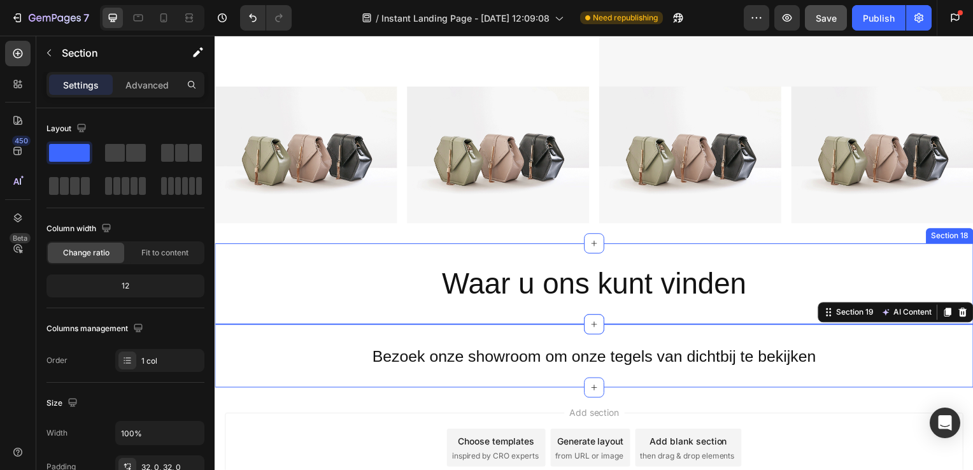
click at [755, 306] on div "Waar u ons kunt vinden Heading Section 18" at bounding box center [597, 286] width 764 height 82
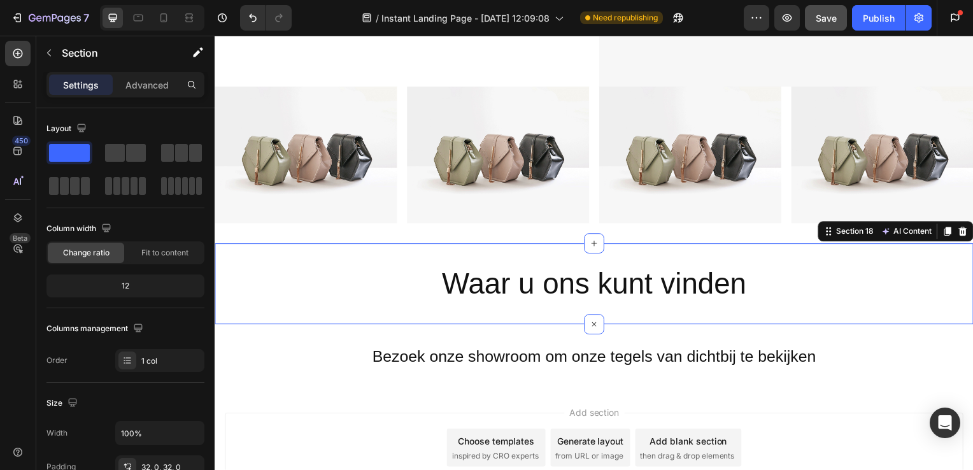
scroll to position [377, 0]
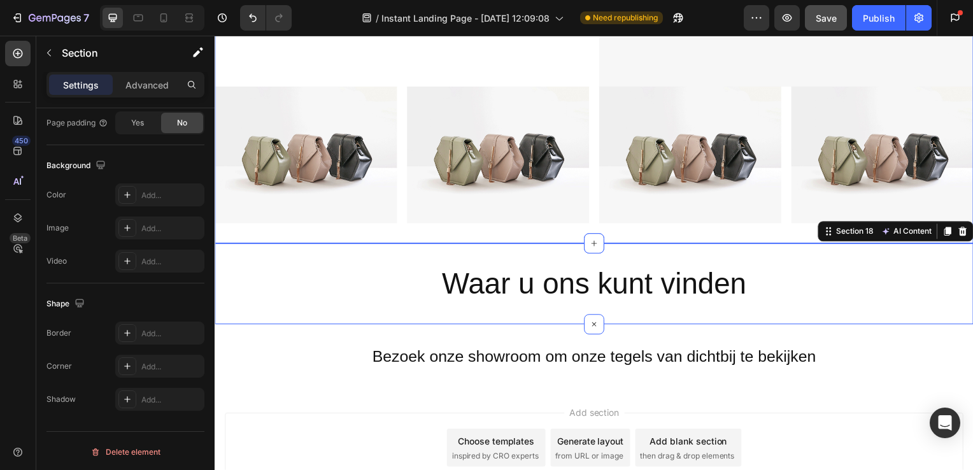
click at [362, 231] on div "Bezoek onze showroom en ervaar de kwaliteit van de kleuren, patronen en de vakm…" at bounding box center [597, 14] width 764 height 461
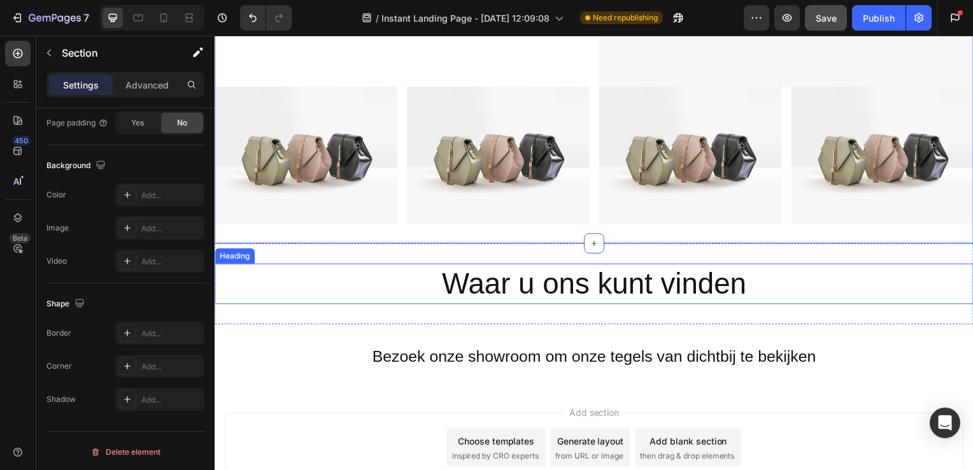
scroll to position [3083, 0]
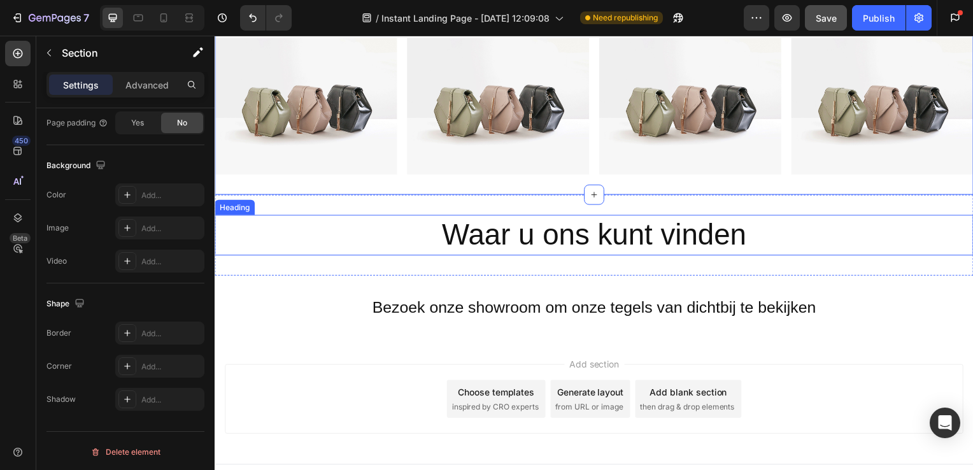
click at [802, 238] on p "Waar u ons kunt vinden" at bounding box center [597, 237] width 762 height 38
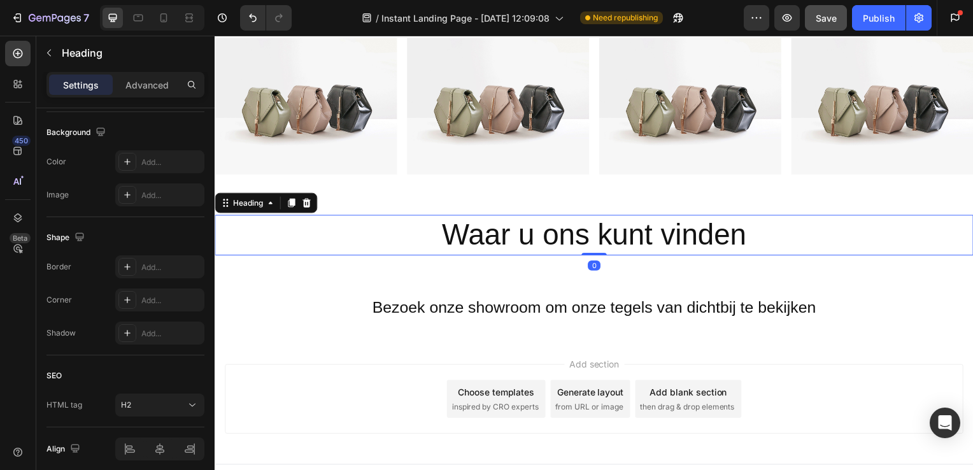
scroll to position [0, 0]
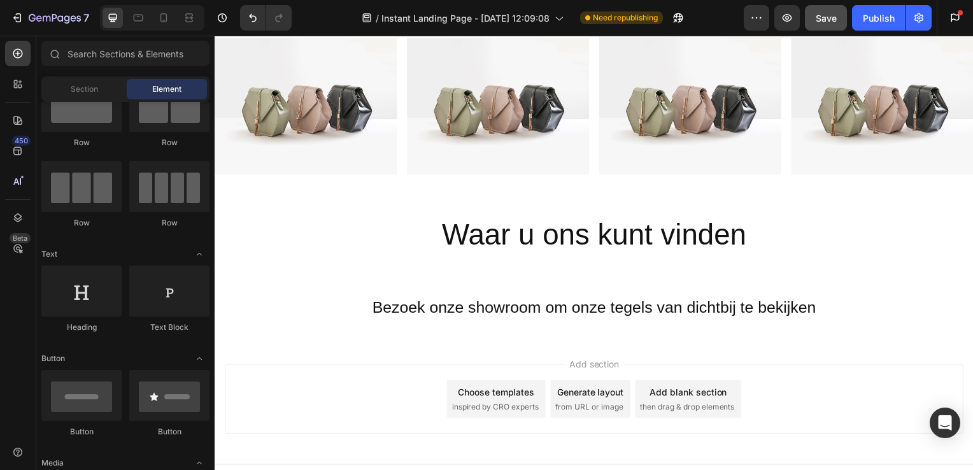
click at [826, 389] on div "Add section Choose templates inspired by CRO experts Generate layout from URL o…" at bounding box center [597, 402] width 744 height 70
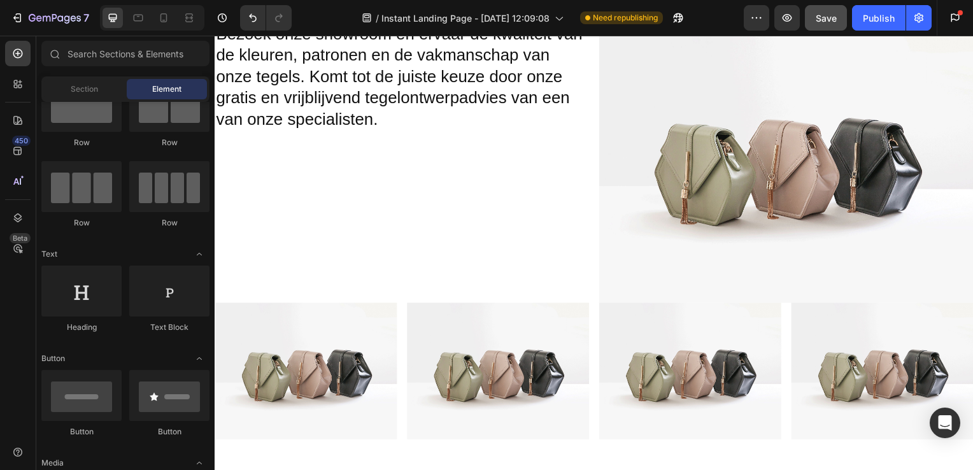
scroll to position [2739, 0]
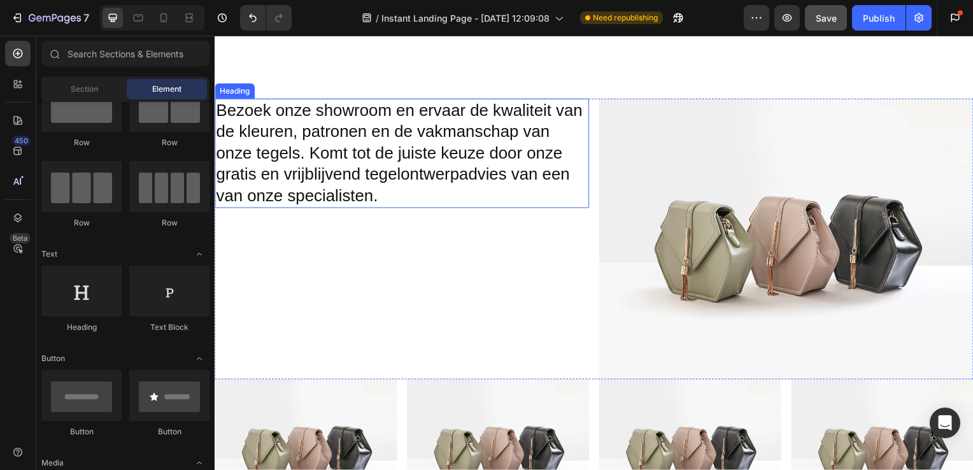
click at [376, 165] on h2 "Bezoek onze showroom en ervaar de kwaliteit van de kleuren, patronen en de vakm…" at bounding box center [403, 154] width 377 height 110
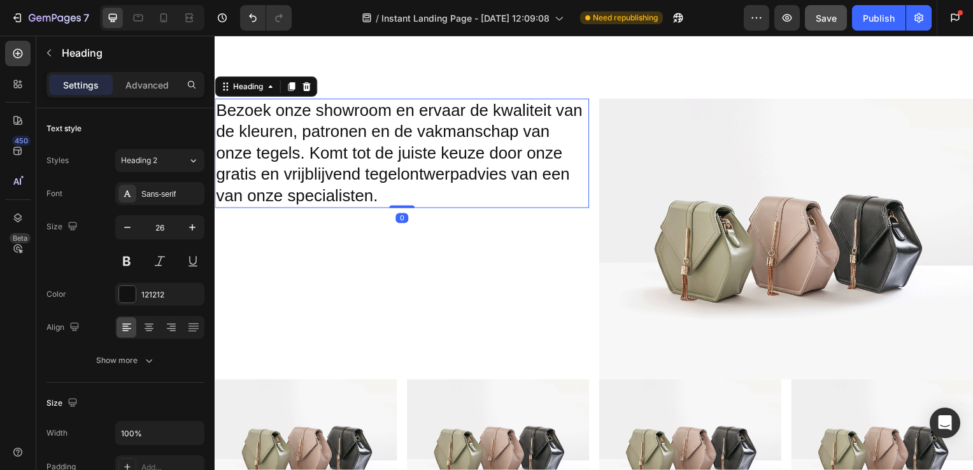
click at [389, 192] on h2 "Bezoek onze showroom en ervaar de kwaliteit van de kleuren, patronen en de vakm…" at bounding box center [403, 154] width 377 height 110
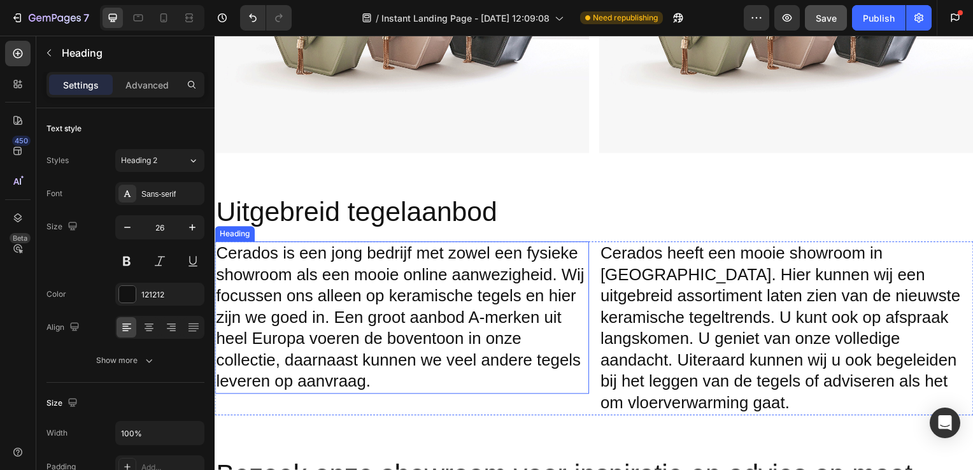
scroll to position [2289, 0]
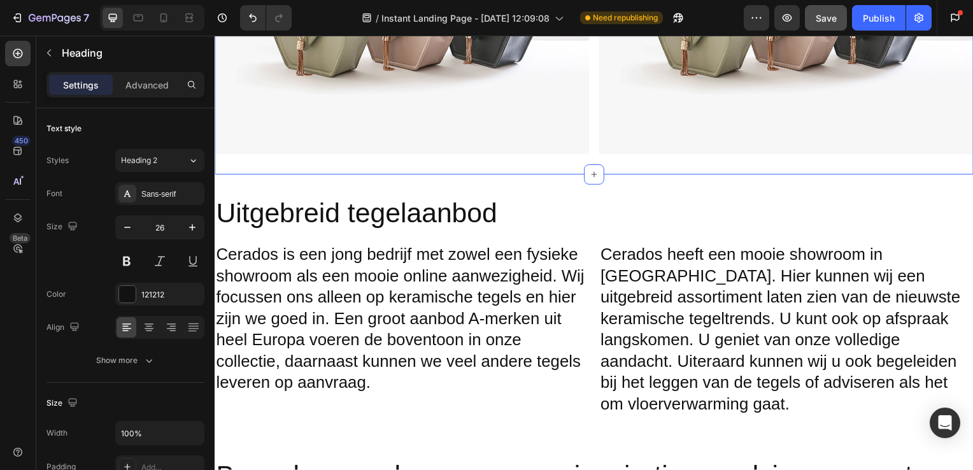
click at [590, 153] on div "Image Image Row Section 14" at bounding box center [597, 14] width 764 height 324
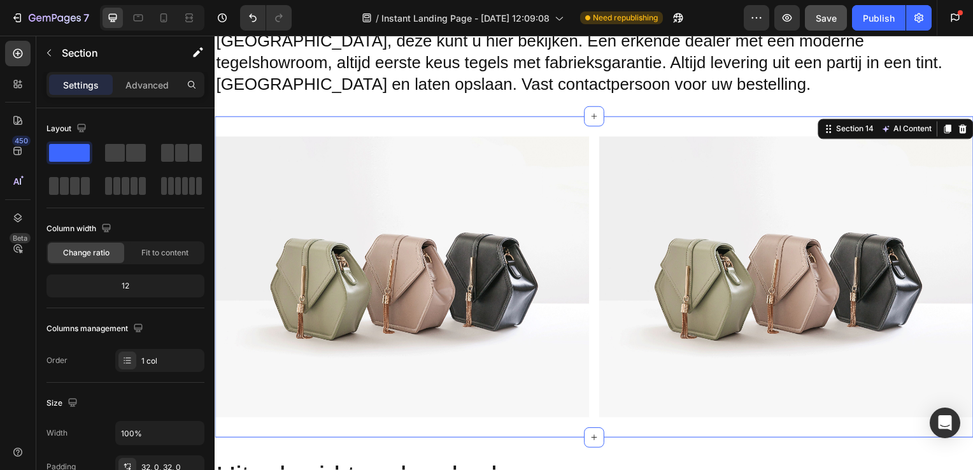
scroll to position [2013, 0]
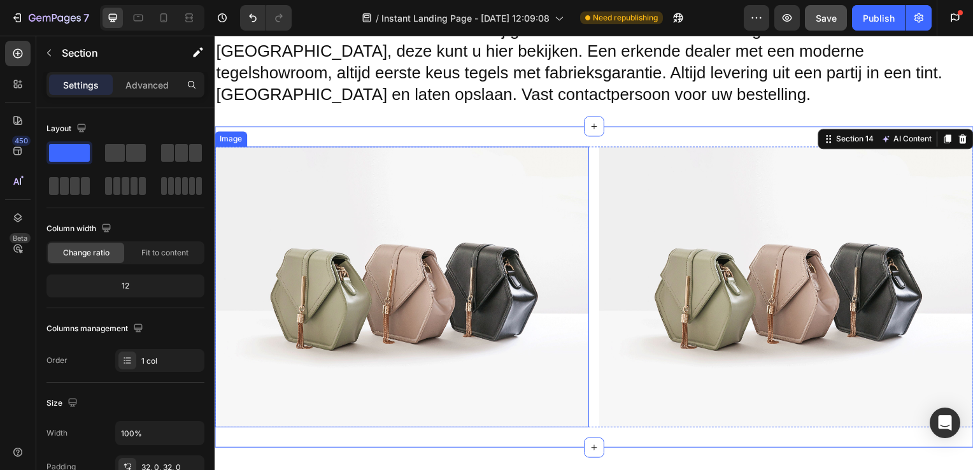
click at [370, 181] on img at bounding box center [403, 289] width 377 height 283
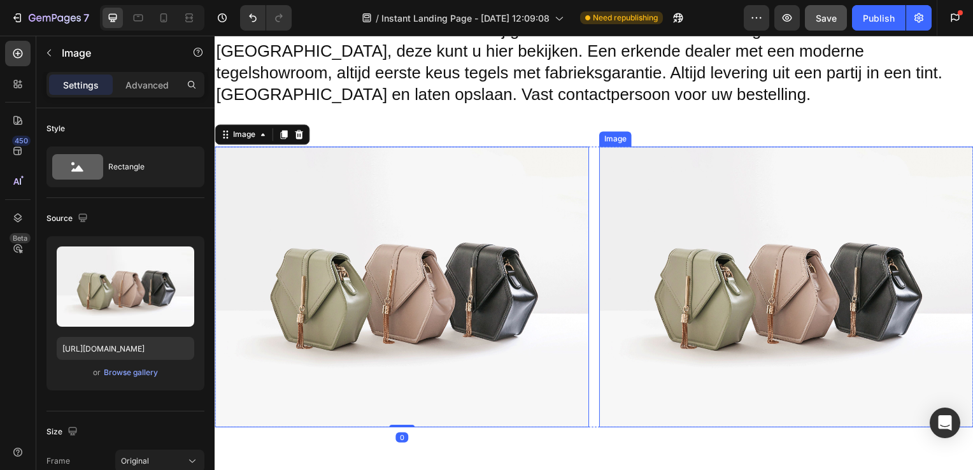
click at [722, 201] on img at bounding box center [790, 289] width 377 height 283
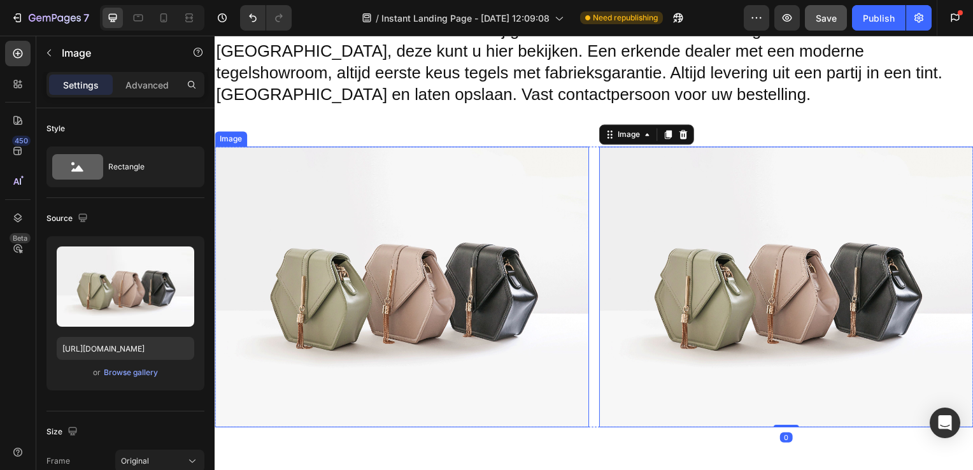
click at [411, 205] on img at bounding box center [403, 289] width 377 height 283
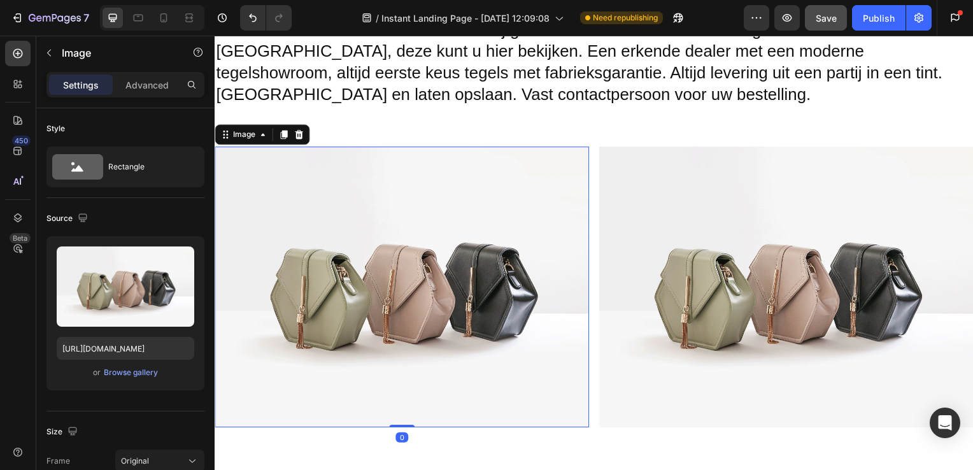
scroll to position [1913, 0]
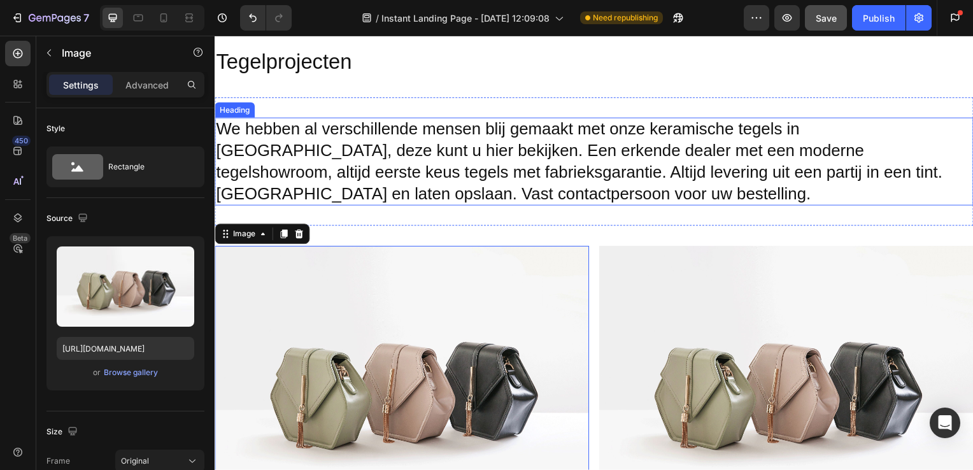
click at [553, 156] on h2 "We hebben al verschillende mensen blij gemaakt met onze keramische tegels in [G…" at bounding box center [597, 162] width 764 height 89
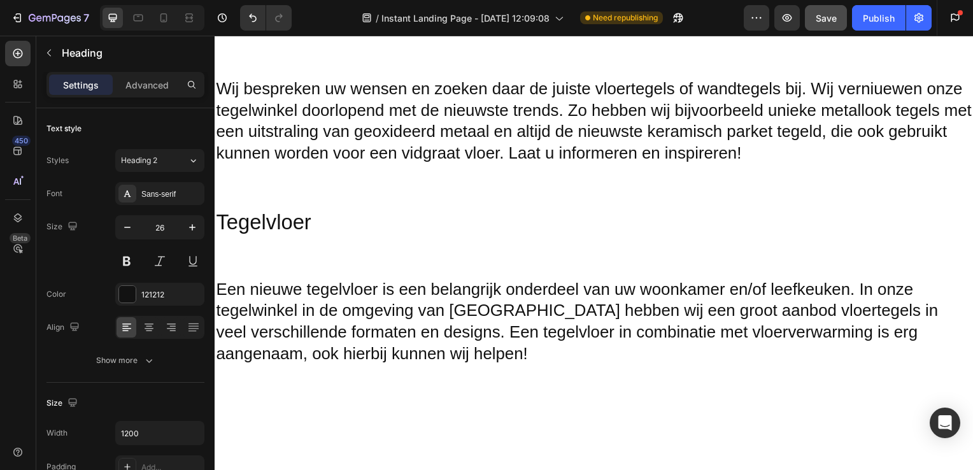
scroll to position [1230, 0]
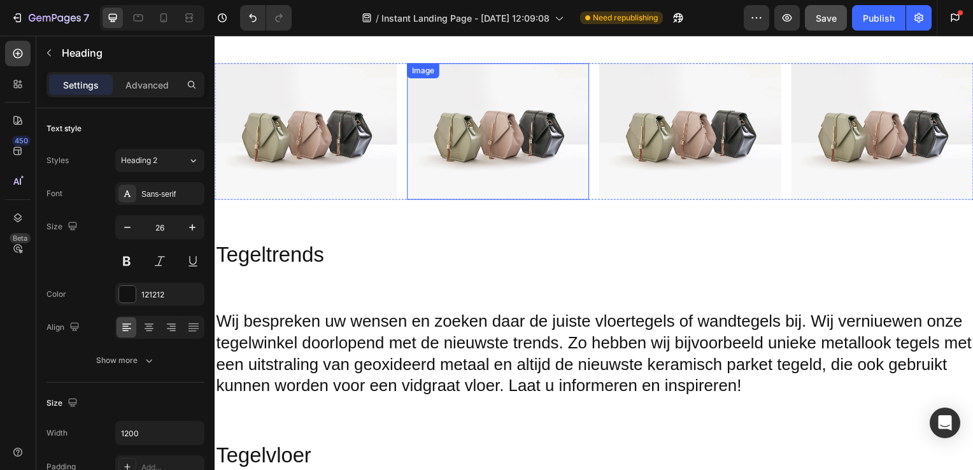
click at [537, 199] on div "Image Image Image Image Row Section 5" at bounding box center [597, 132] width 764 height 178
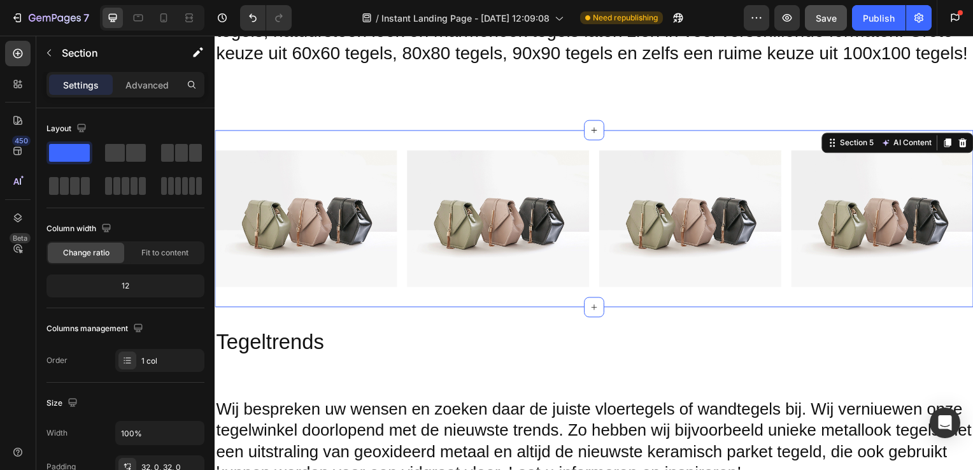
scroll to position [1010, 0]
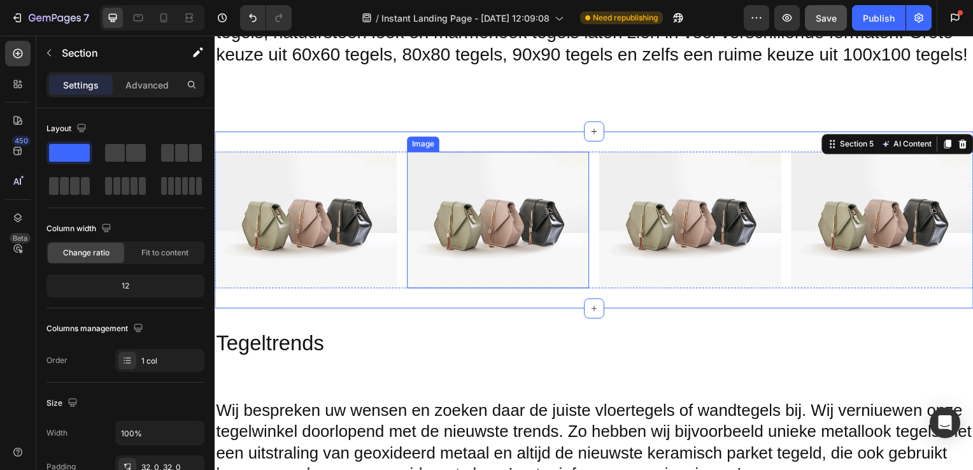
click at [565, 218] on img at bounding box center [499, 222] width 183 height 138
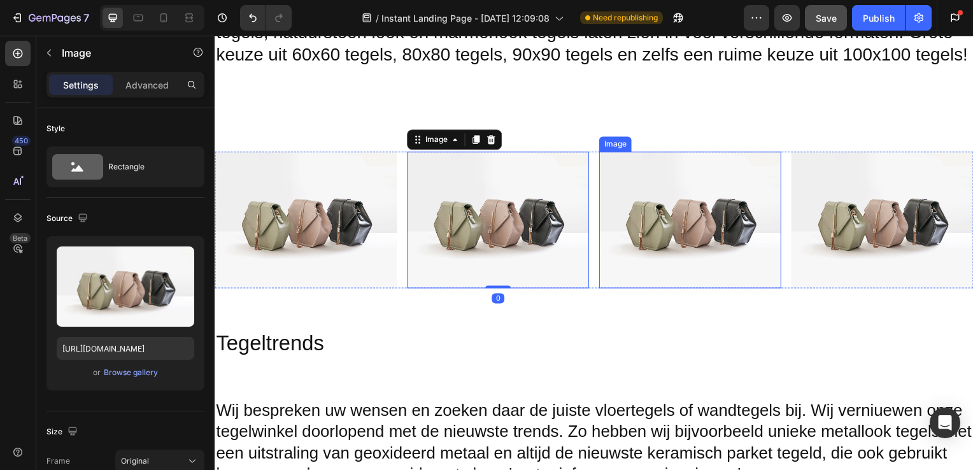
click at [623, 222] on img at bounding box center [693, 222] width 183 height 138
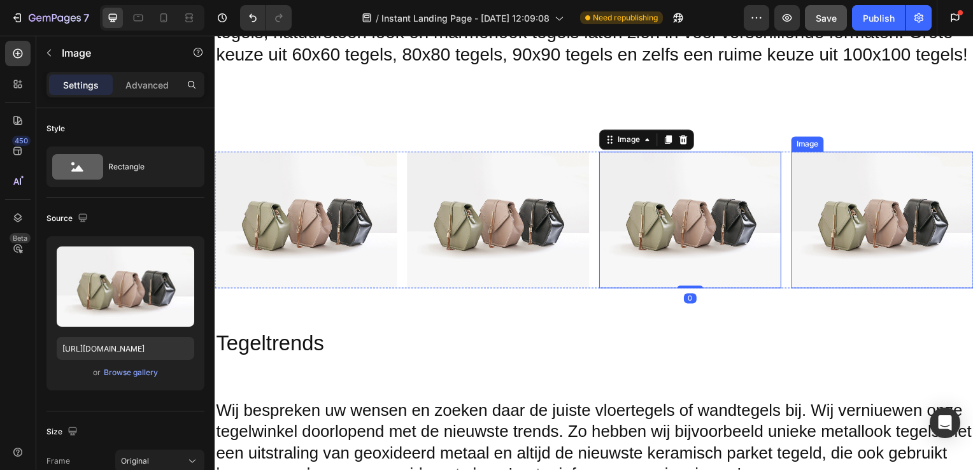
click at [806, 208] on img at bounding box center [887, 222] width 183 height 138
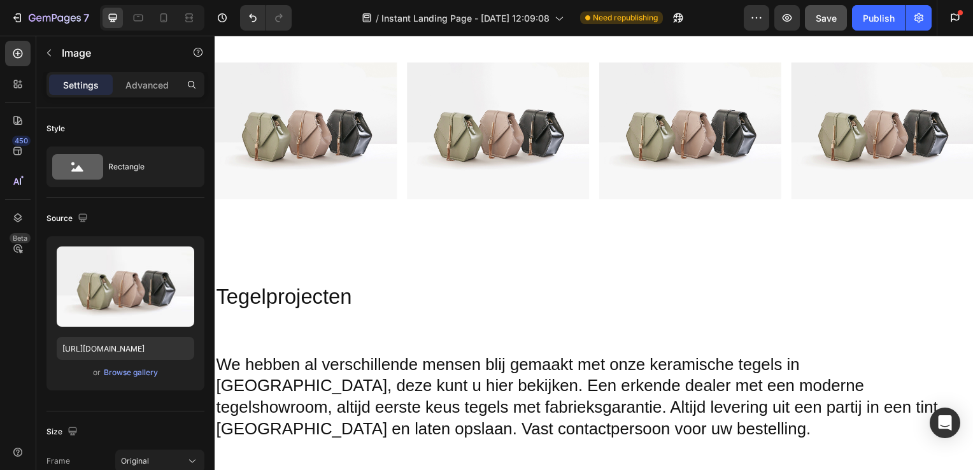
scroll to position [1111, 0]
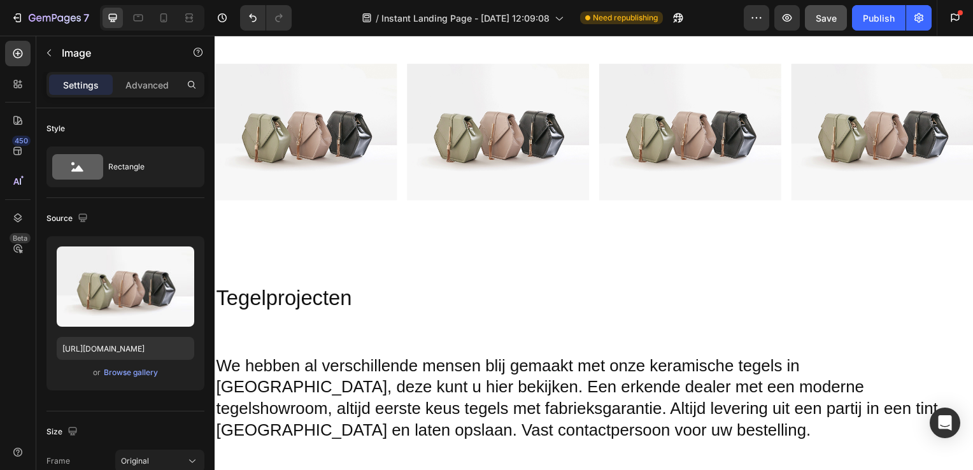
click at [655, 173] on img at bounding box center [693, 133] width 183 height 138
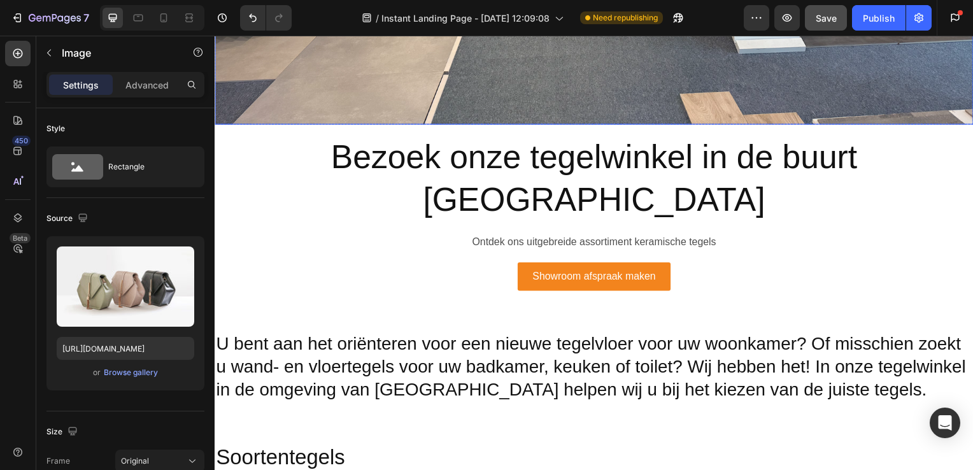
scroll to position [527, 0]
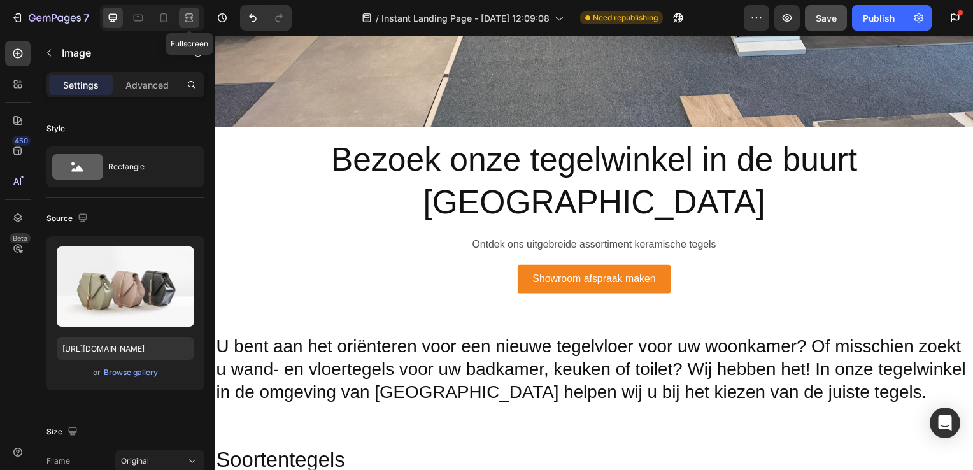
click at [188, 20] on icon at bounding box center [189, 21] width 8 height 3
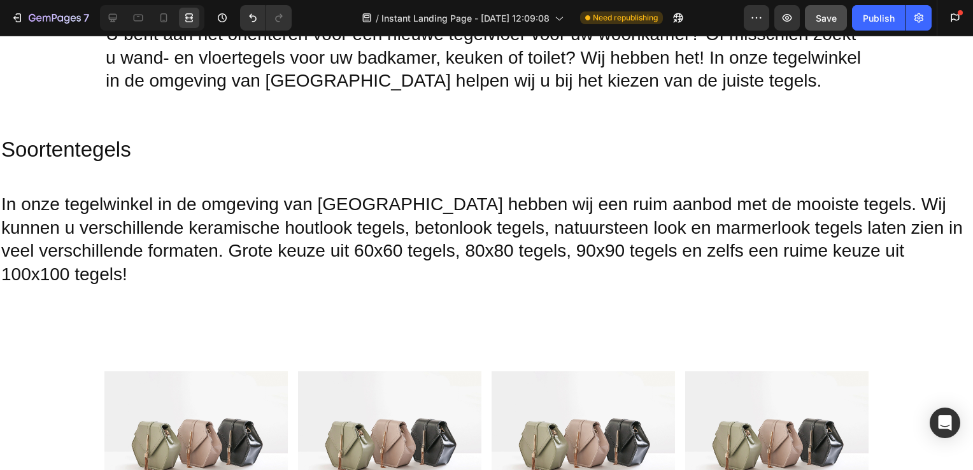
scroll to position [779, 0]
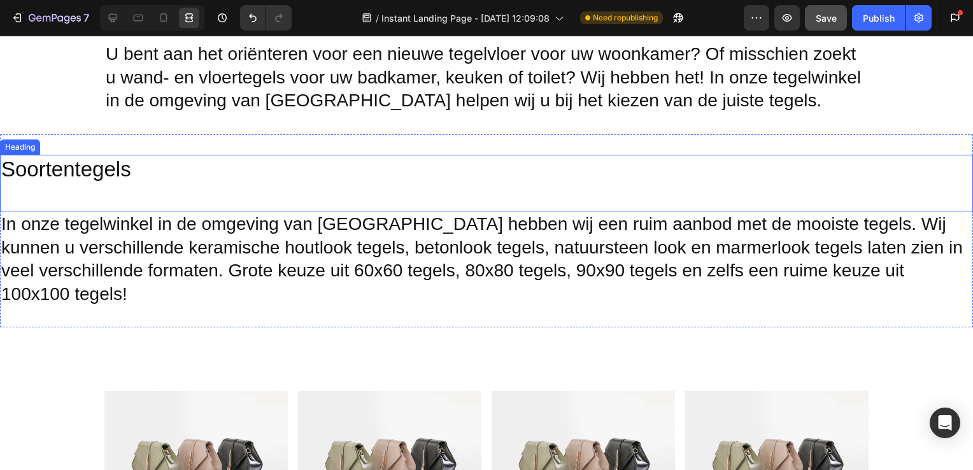
click at [396, 156] on h2 "Soortentegels" at bounding box center [486, 183] width 973 height 57
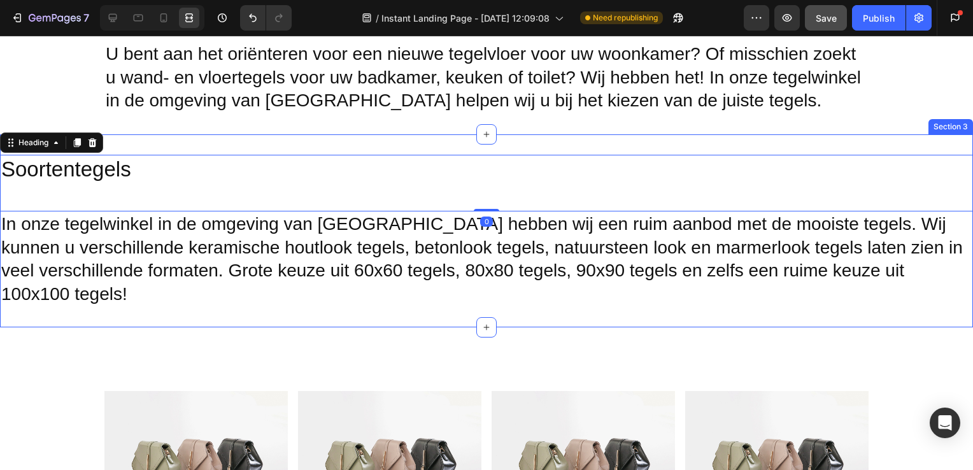
click at [416, 125] on div "U bent aan het oriënteren voor een nieuwe tegelvloer voor uw woonkamer? Of miss…" at bounding box center [486, 77] width 973 height 113
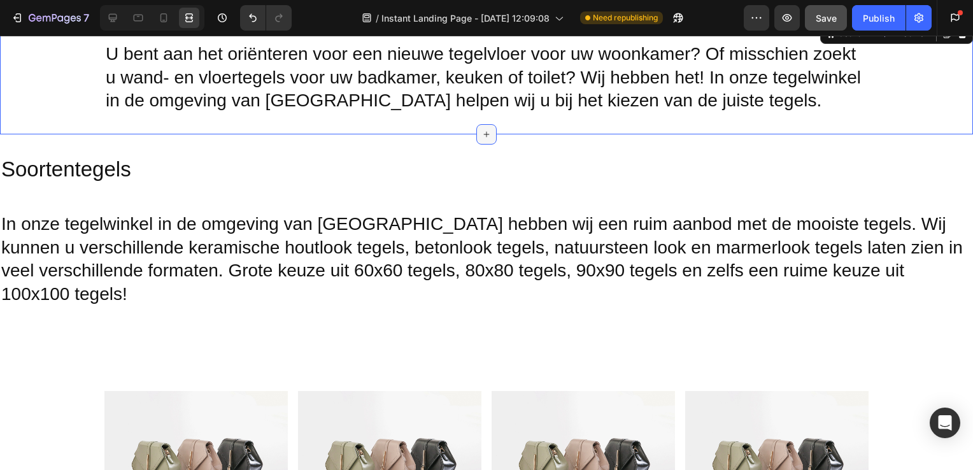
click at [485, 132] on icon at bounding box center [487, 134] width 10 height 10
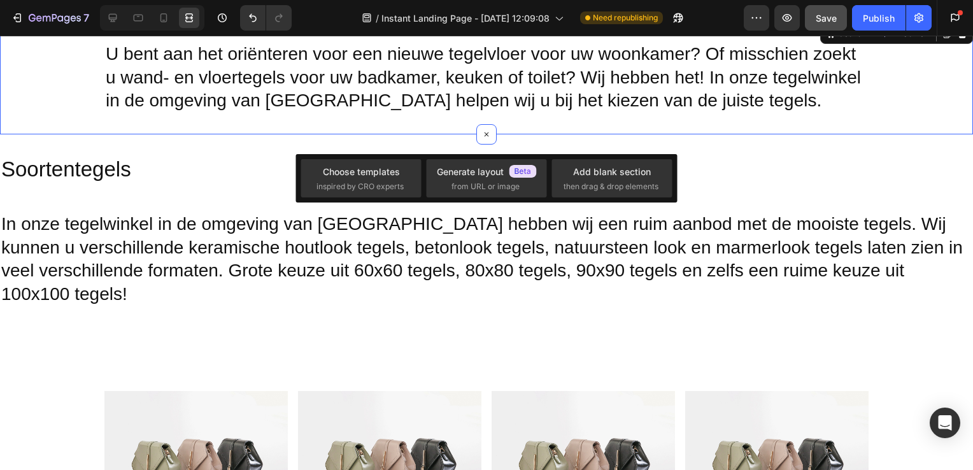
click at [553, 126] on div "U bent aan het oriënteren voor een nieuwe tegelvloer voor uw woonkamer? Of miss…" at bounding box center [486, 77] width 973 height 113
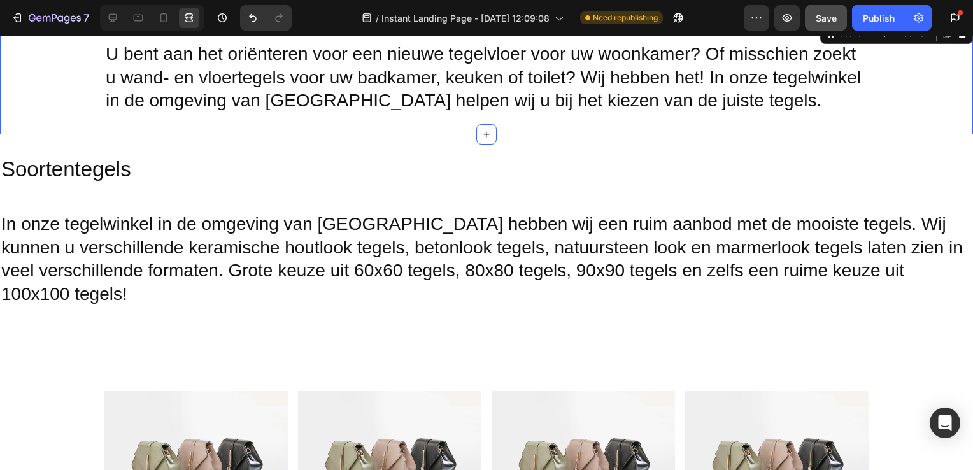
click at [557, 111] on h2 "U bent aan het oriënteren voor een nieuwe tegelvloer voor uw woonkamer? Of miss…" at bounding box center [486, 77] width 764 height 72
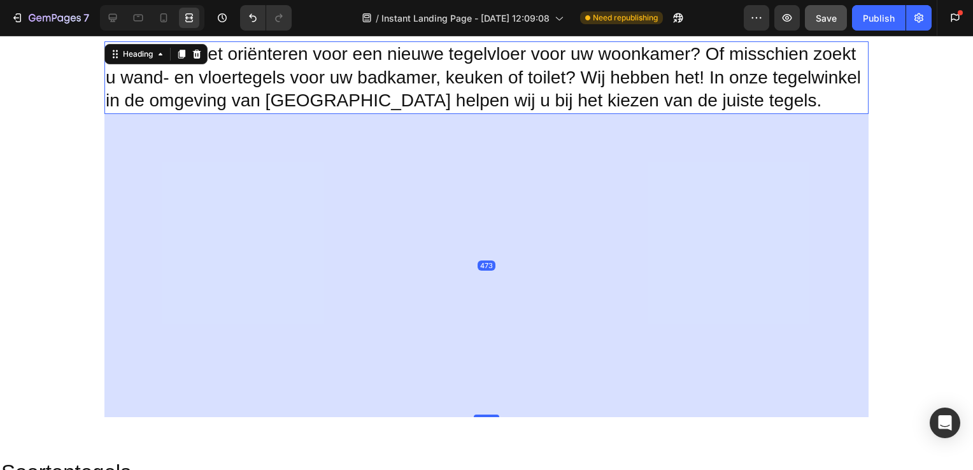
drag, startPoint x: 485, startPoint y: 111, endPoint x: 846, endPoint y: 227, distance: 378.5
click at [510, 114] on div "473" at bounding box center [486, 114] width 764 height 0
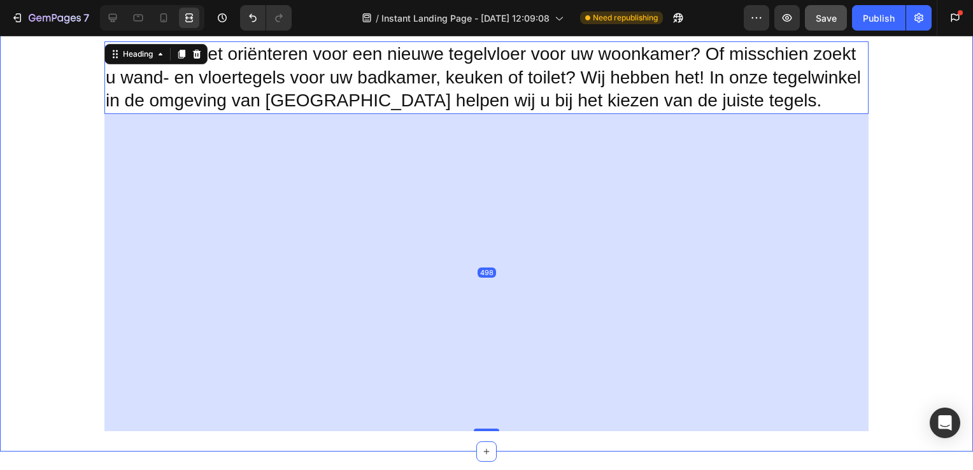
click at [876, 225] on div "U bent aan het oriënteren voor een nieuwe tegelvloer voor uw woonkamer? Of miss…" at bounding box center [486, 235] width 973 height 389
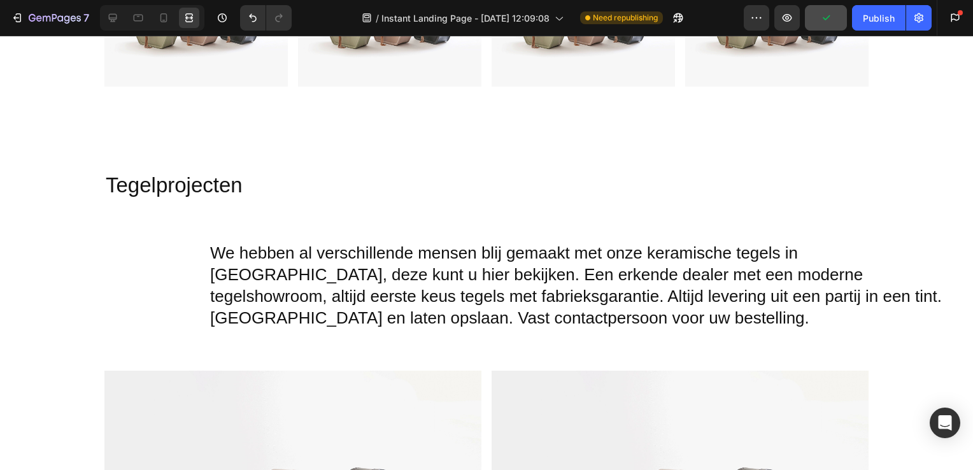
scroll to position [2001, 0]
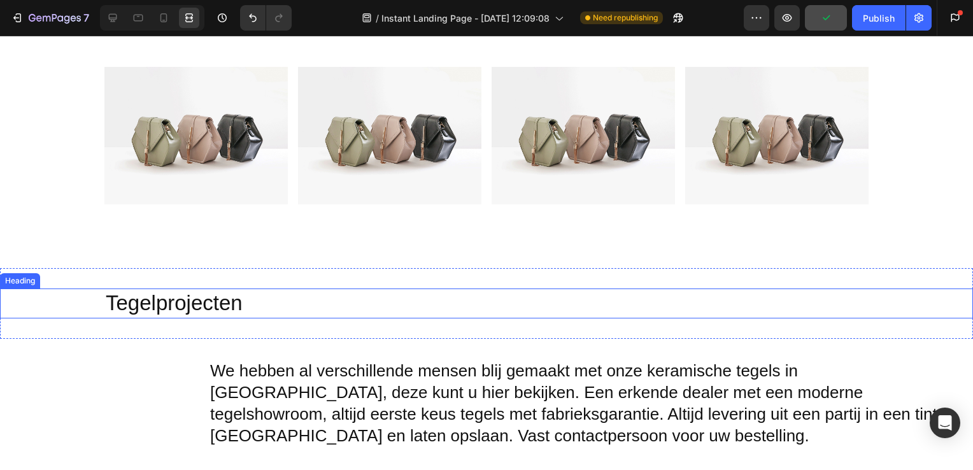
click at [209, 302] on h2 "Tegelprojecten" at bounding box center [486, 304] width 764 height 30
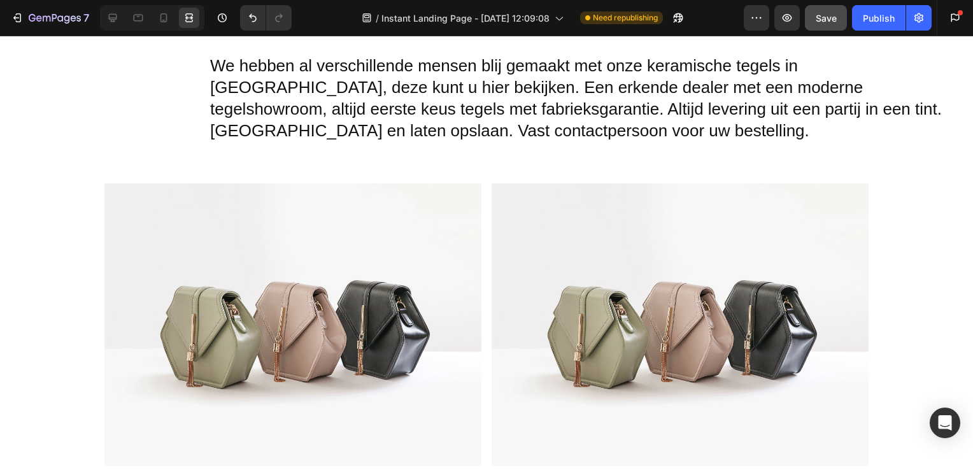
scroll to position [2305, 0]
click at [115, 19] on icon at bounding box center [113, 18] width 8 height 8
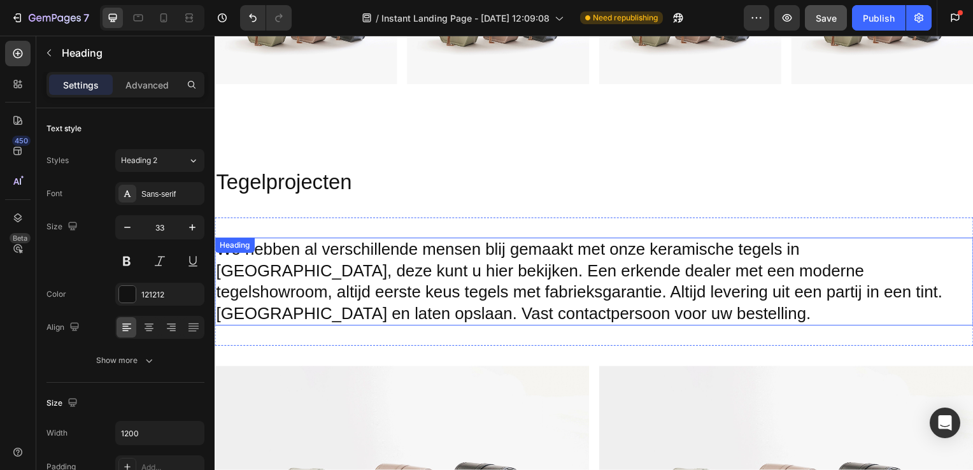
scroll to position [2120, 0]
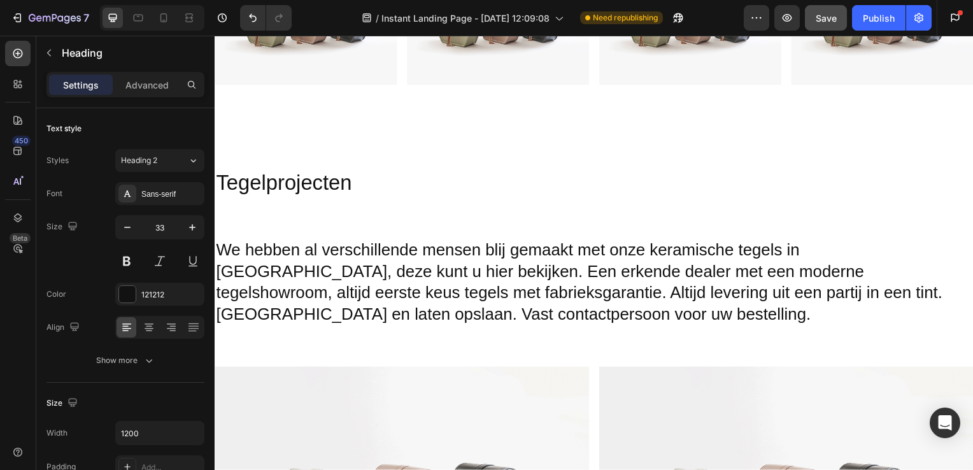
click at [364, 185] on h2 "Tegelprojecten" at bounding box center [597, 184] width 764 height 30
click at [47, 48] on icon "button" at bounding box center [49, 53] width 10 height 10
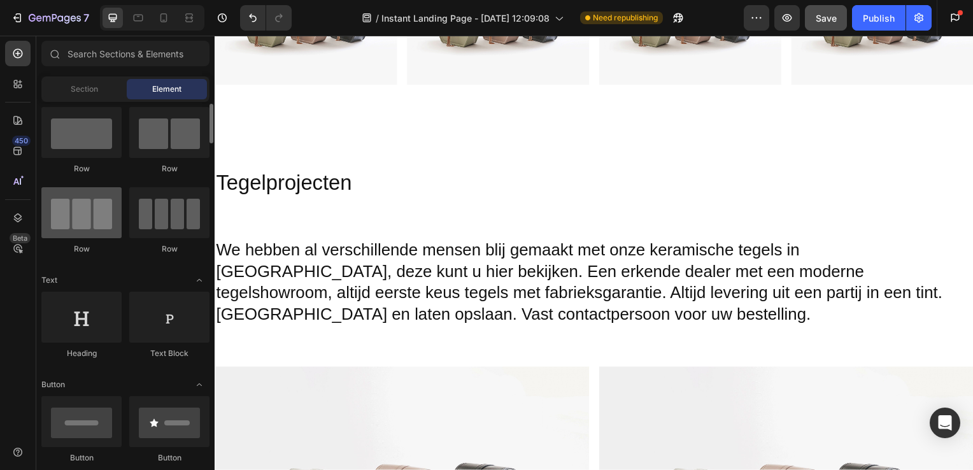
scroll to position [19, 0]
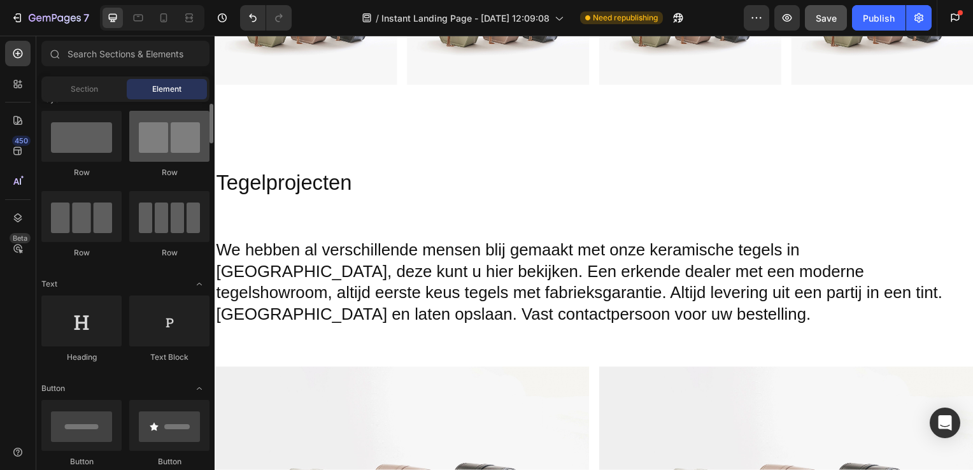
click at [149, 154] on div at bounding box center [169, 136] width 80 height 51
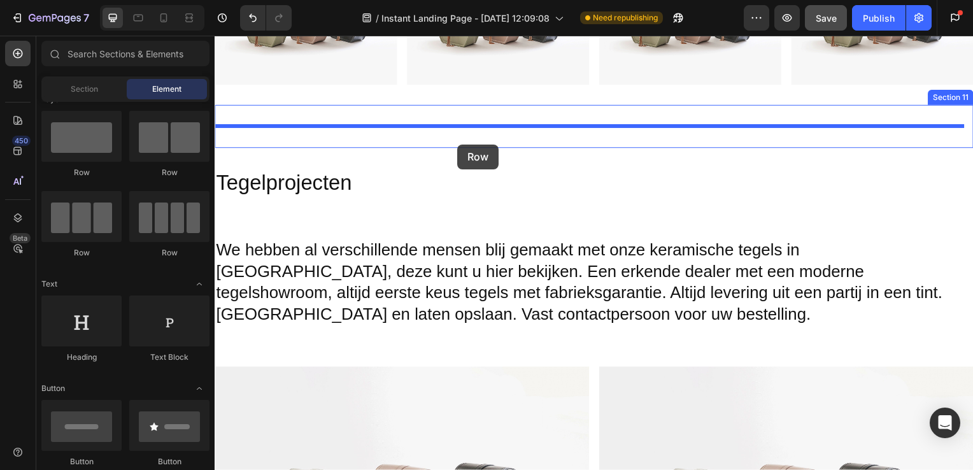
drag, startPoint x: 364, startPoint y: 190, endPoint x: 459, endPoint y: 145, distance: 105.4
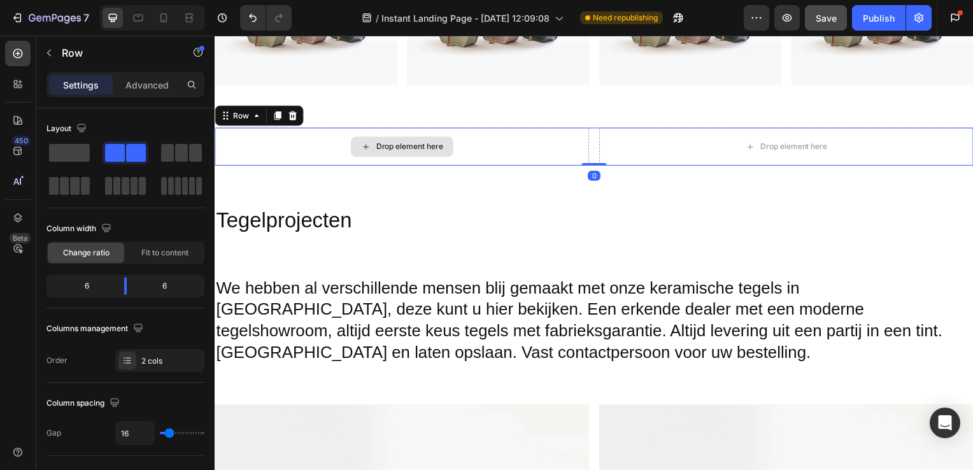
click at [455, 154] on div "Drop element here" at bounding box center [403, 148] width 377 height 38
click at [420, 152] on div "Drop element here" at bounding box center [403, 148] width 103 height 20
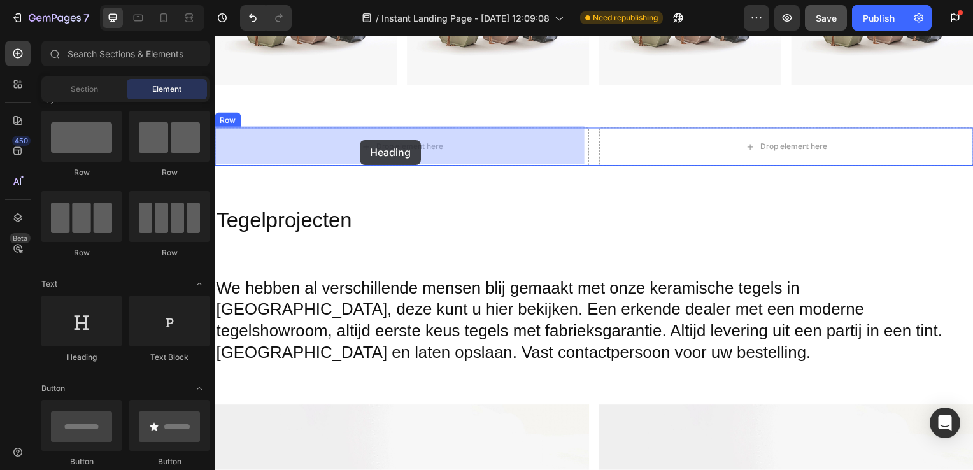
drag, startPoint x: 299, startPoint y: 375, endPoint x: 361, endPoint y: 141, distance: 242.6
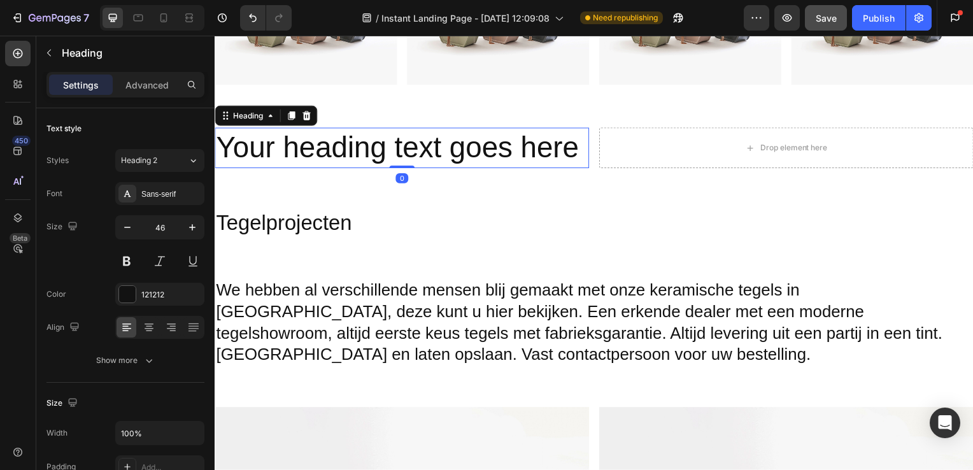
click at [375, 147] on h2 "Your heading text goes here" at bounding box center [403, 149] width 377 height 41
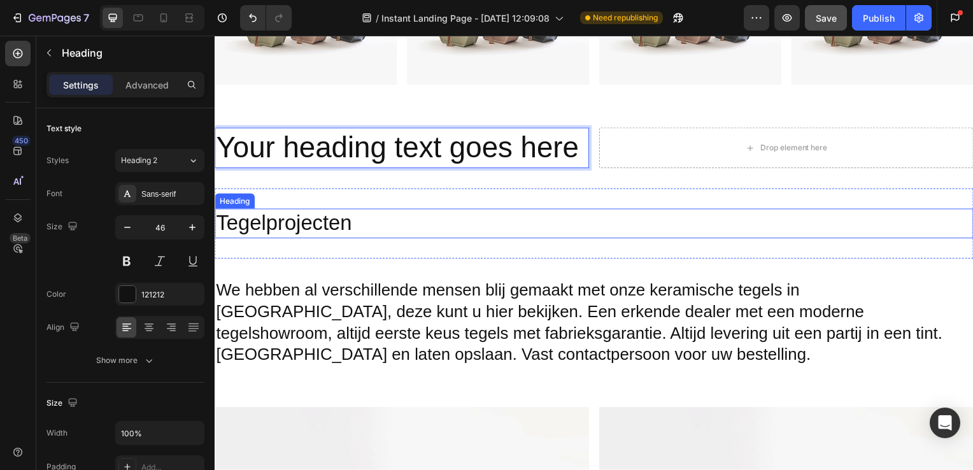
click at [312, 232] on p "Tegelprojecten" at bounding box center [597, 224] width 762 height 27
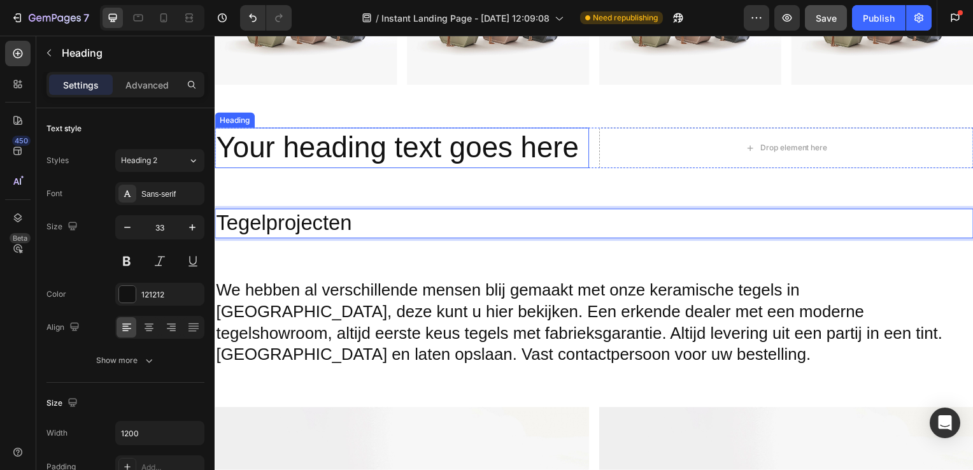
click at [394, 157] on p "Your heading text goes here" at bounding box center [403, 149] width 375 height 38
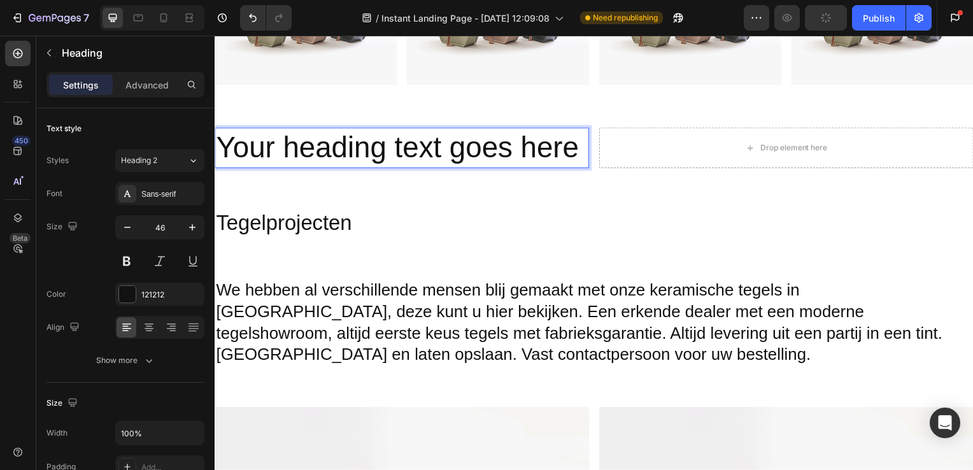
click at [580, 148] on p "Your heading text goes here" at bounding box center [403, 149] width 375 height 38
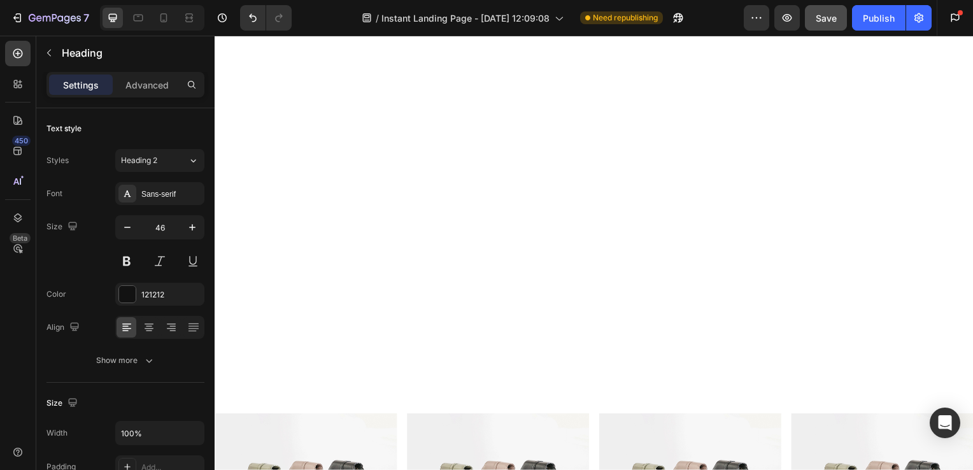
scroll to position [2132, 0]
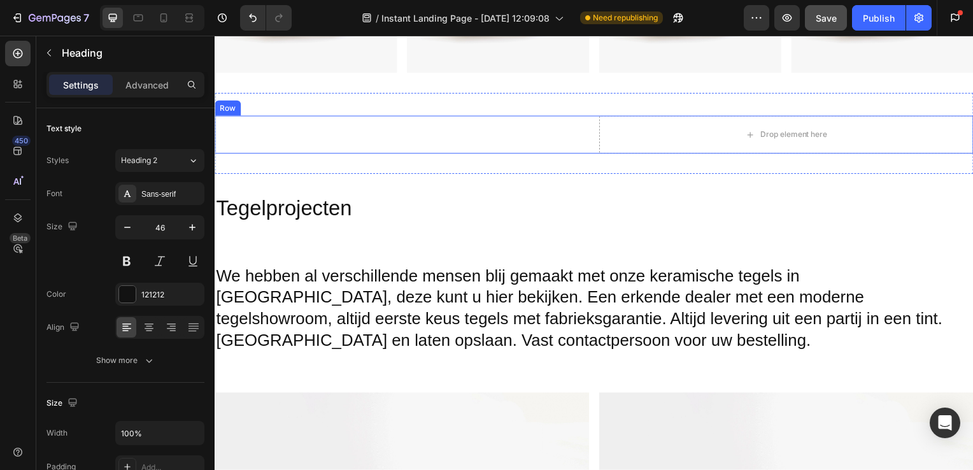
click at [481, 134] on div "Heading" at bounding box center [403, 136] width 377 height 38
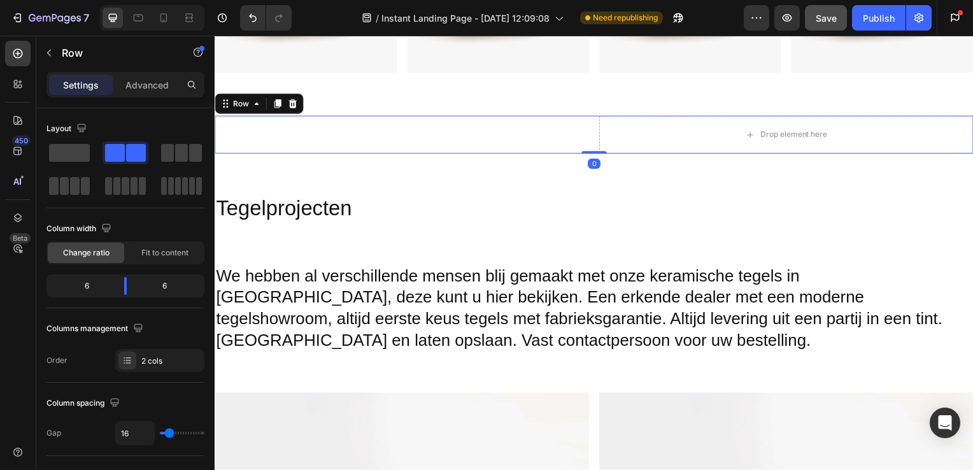
click at [452, 138] on div "Heading" at bounding box center [403, 136] width 377 height 38
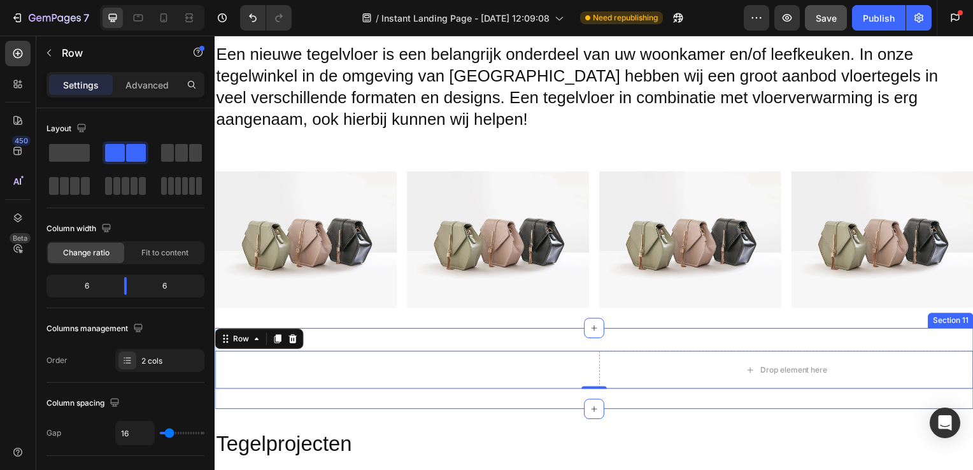
scroll to position [1894, 0]
click at [386, 371] on div "Heading" at bounding box center [403, 373] width 377 height 38
click at [353, 370] on div "Heading" at bounding box center [403, 373] width 377 height 38
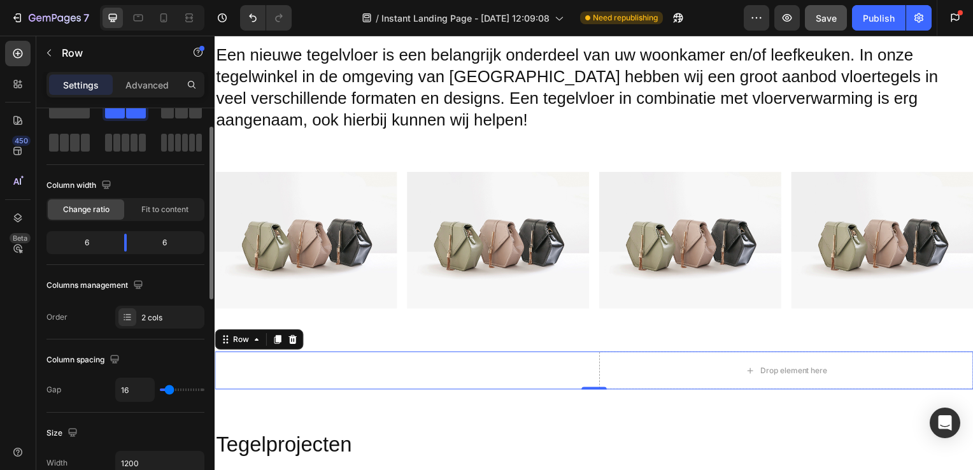
scroll to position [46, 0]
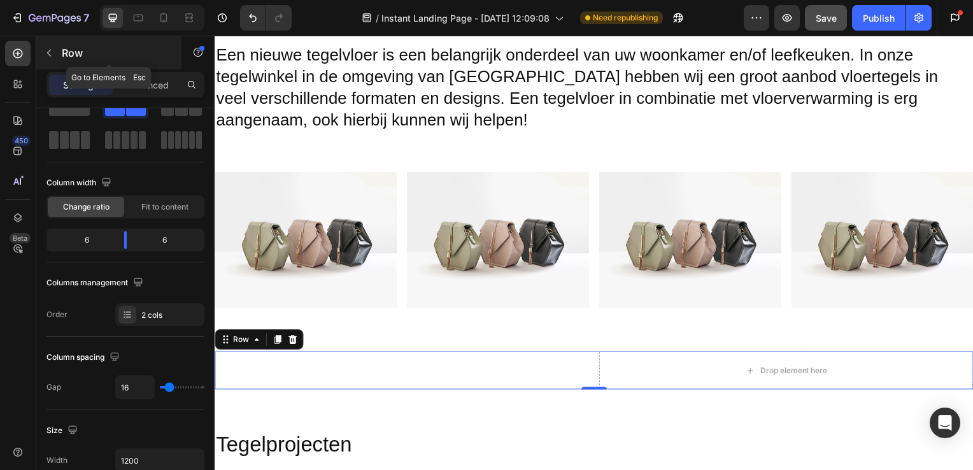
click at [46, 55] on icon "button" at bounding box center [49, 53] width 10 height 10
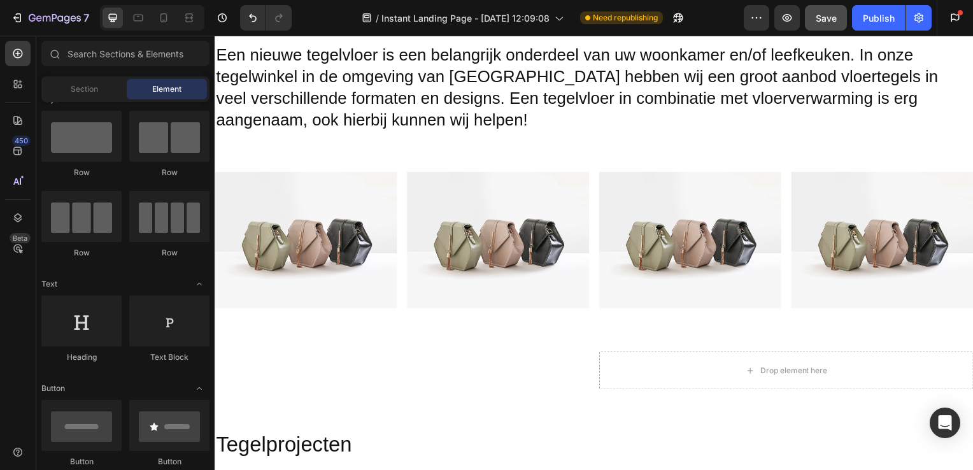
click at [67, 359] on div "Heading" at bounding box center [81, 357] width 80 height 11
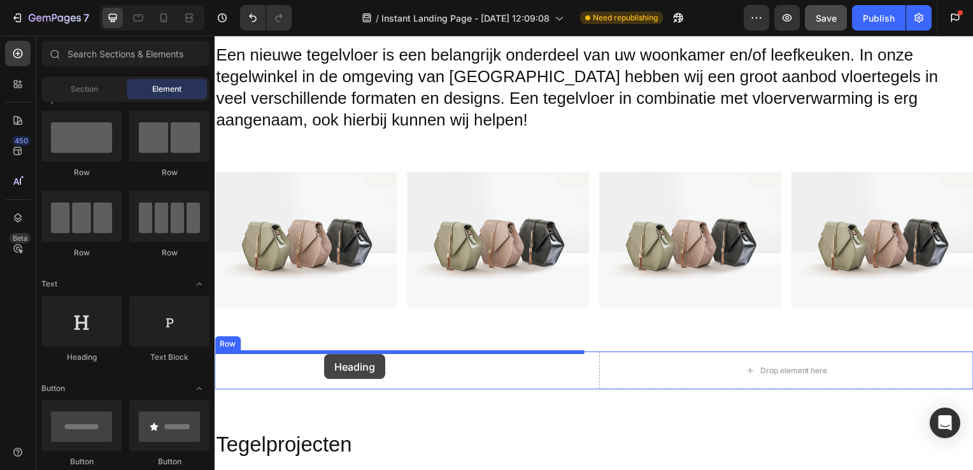
drag, startPoint x: 291, startPoint y: 376, endPoint x: 325, endPoint y: 357, distance: 38.8
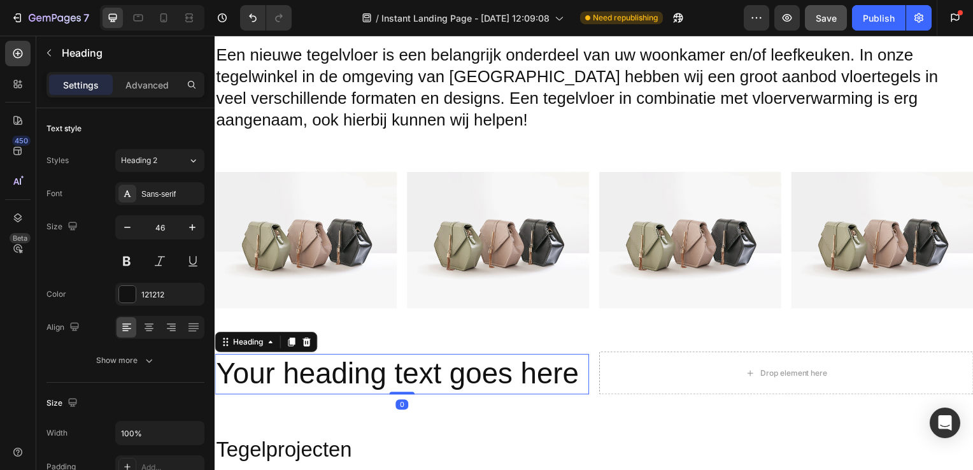
click at [379, 370] on h2 "Your heading text goes here" at bounding box center [403, 377] width 377 height 41
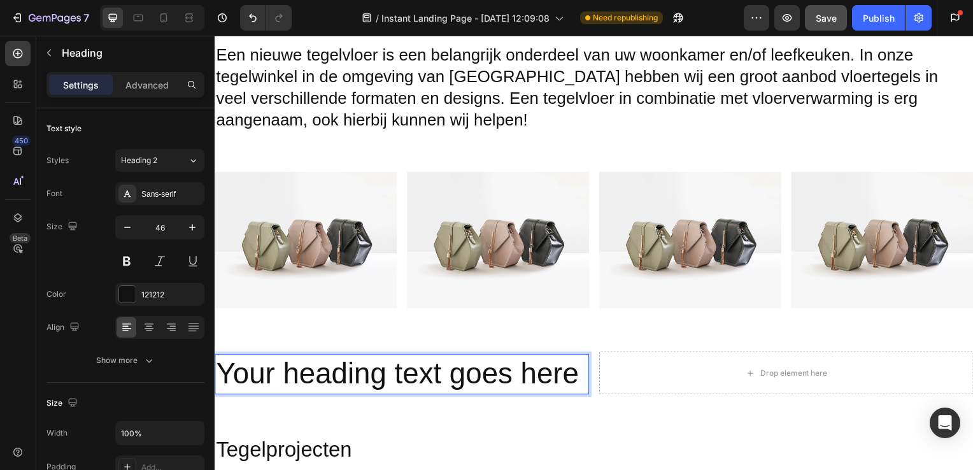
click at [576, 378] on p "Your heading text goes here" at bounding box center [403, 377] width 375 height 38
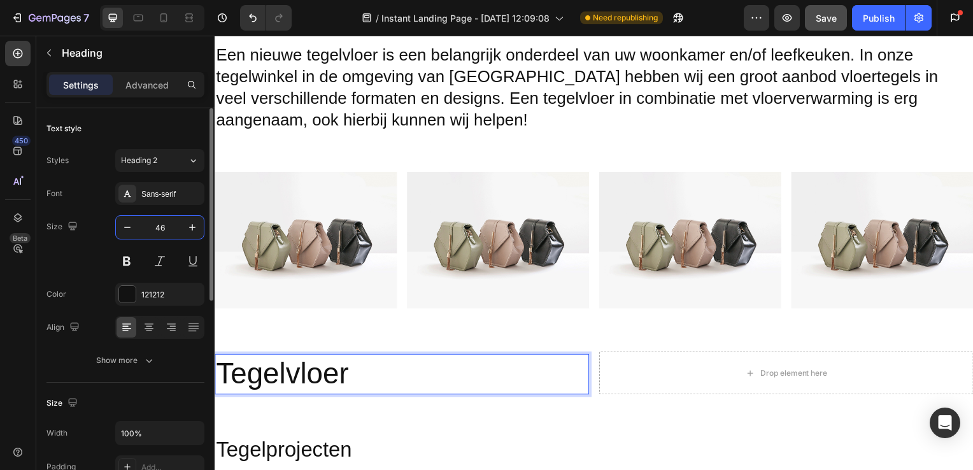
click at [173, 227] on input "46" at bounding box center [160, 227] width 42 height 23
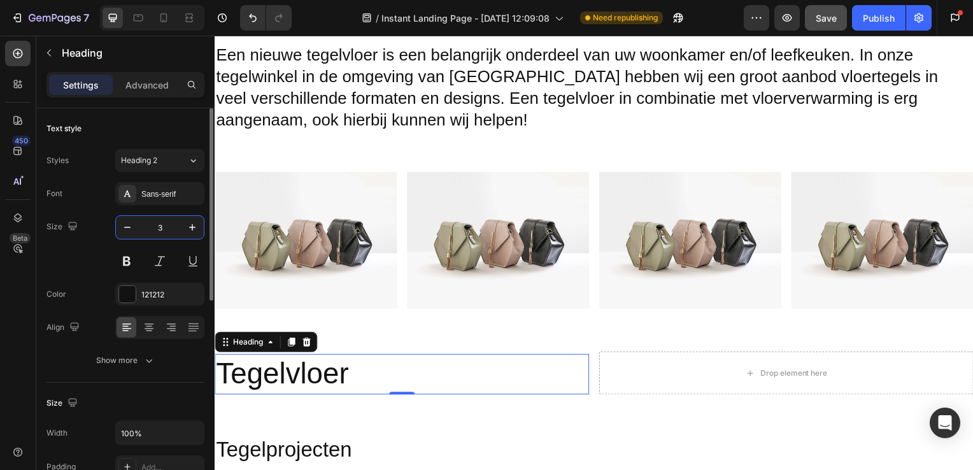
type input "33"
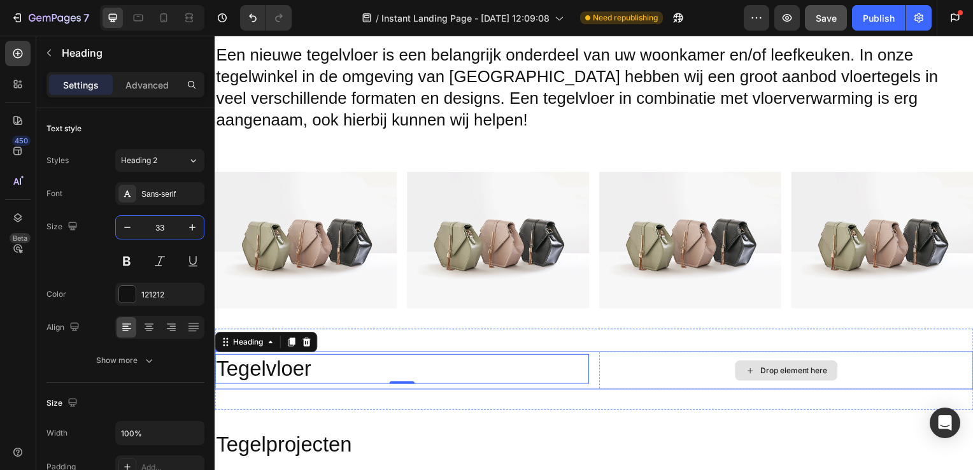
click at [724, 375] on div "Drop element here" at bounding box center [790, 373] width 377 height 38
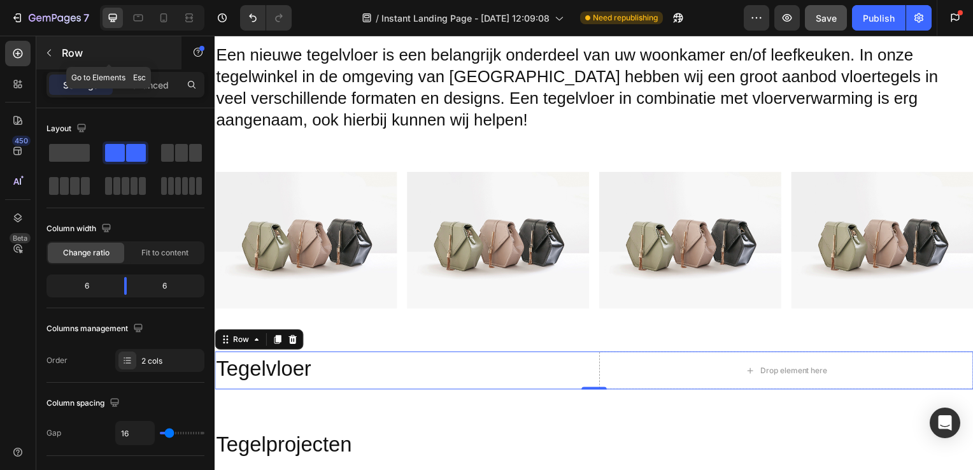
click at [53, 47] on button "button" at bounding box center [49, 53] width 20 height 20
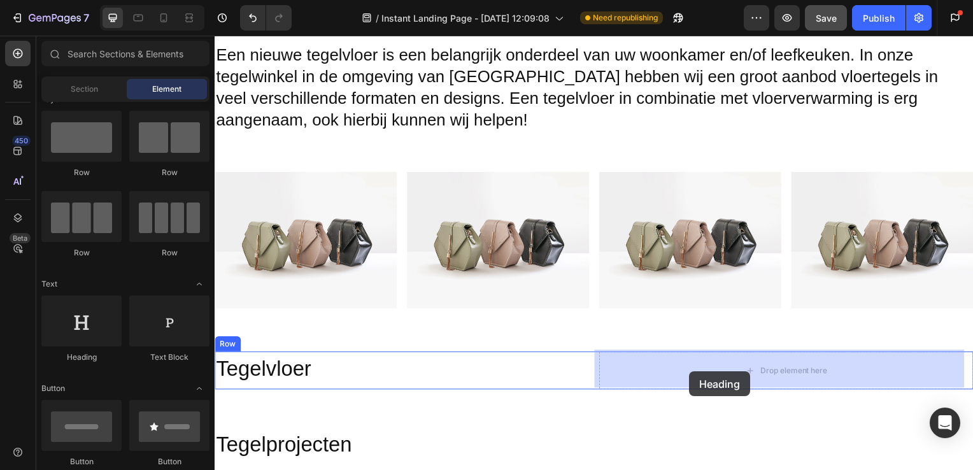
drag, startPoint x: 303, startPoint y: 355, endPoint x: 693, endPoint y: 373, distance: 390.9
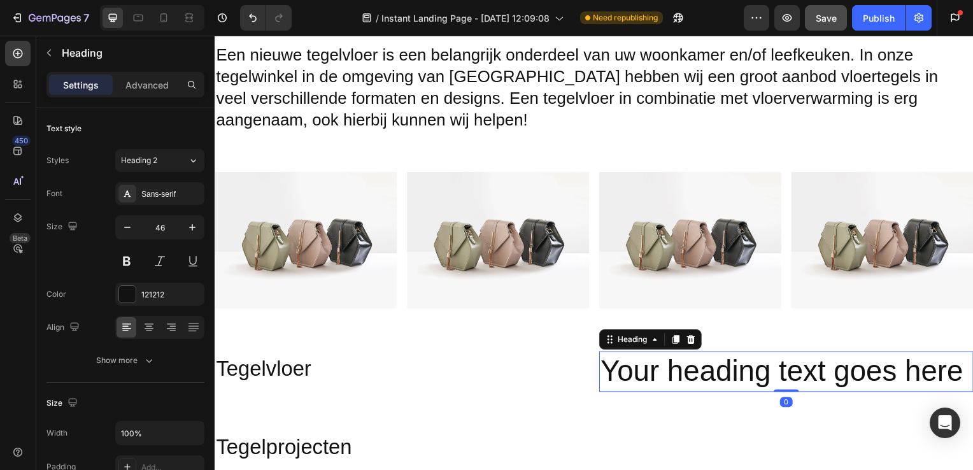
click at [717, 372] on h2 "Your heading text goes here" at bounding box center [790, 374] width 377 height 41
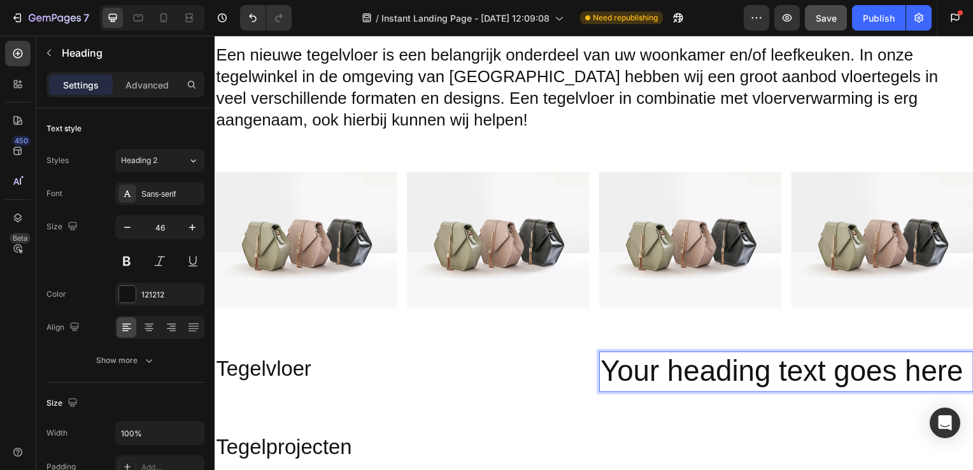
click at [957, 361] on p "Your heading text goes here" at bounding box center [790, 374] width 375 height 38
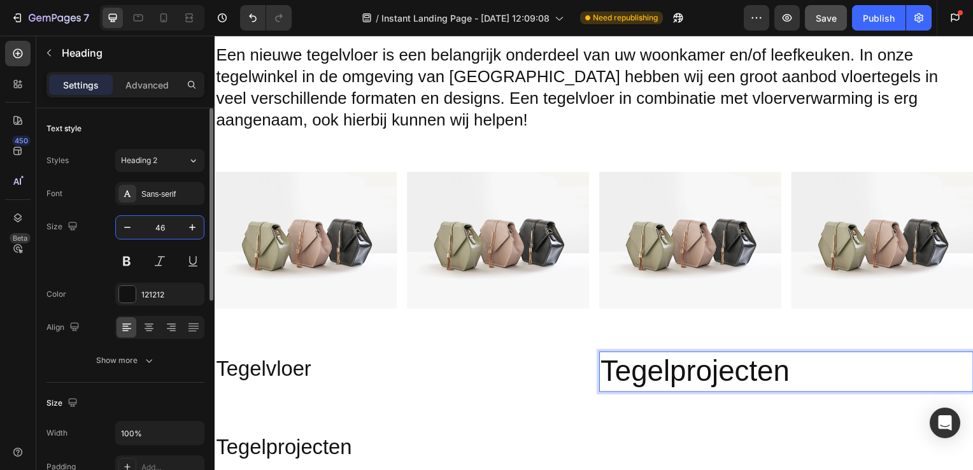
click at [168, 229] on input "46" at bounding box center [160, 227] width 42 height 23
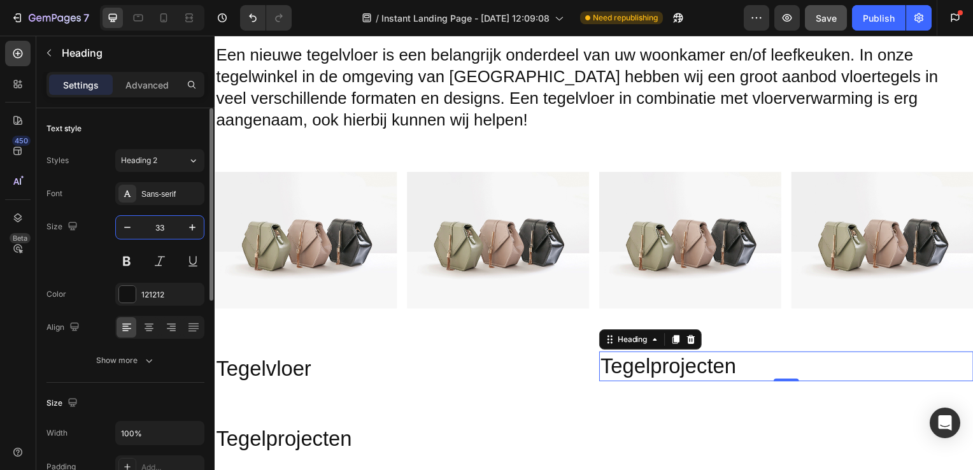
type input "33"
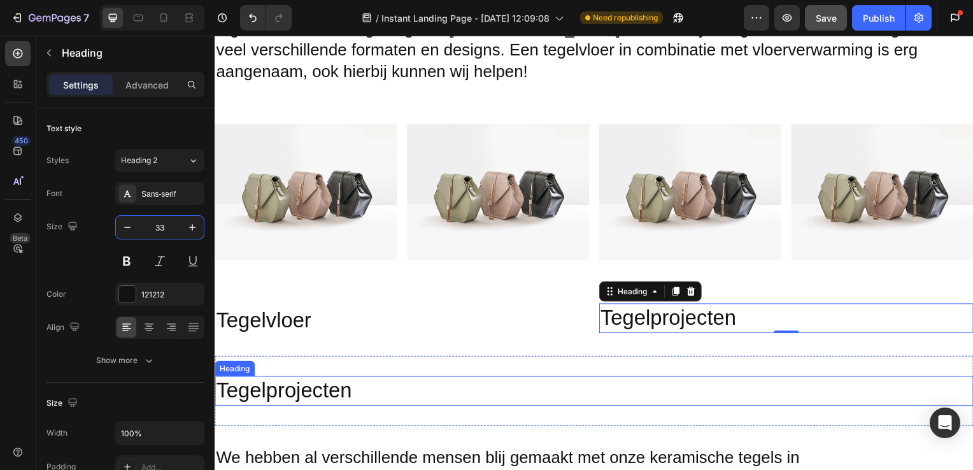
scroll to position [1944, 0]
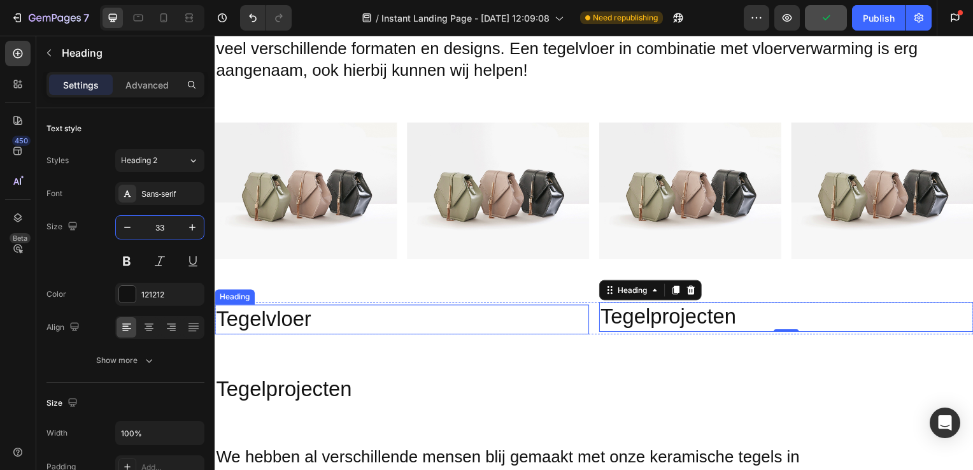
click at [301, 326] on p "Tegelvloer" at bounding box center [403, 321] width 375 height 27
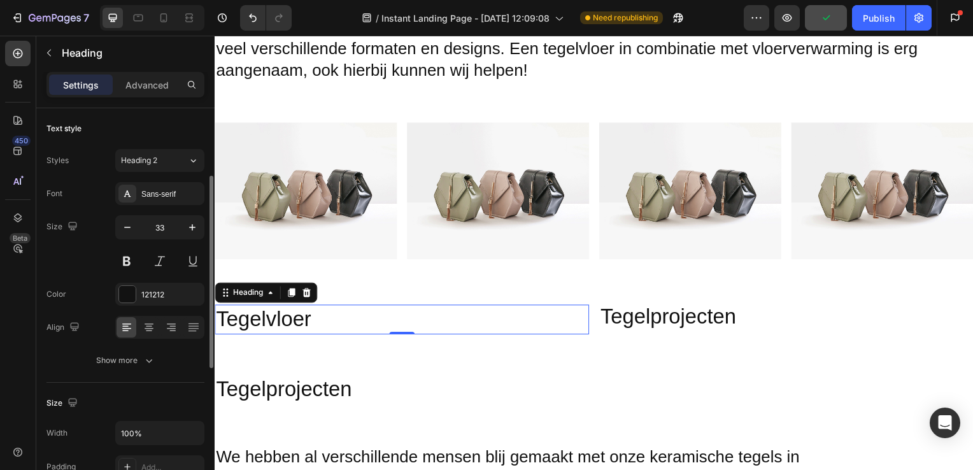
scroll to position [46, 0]
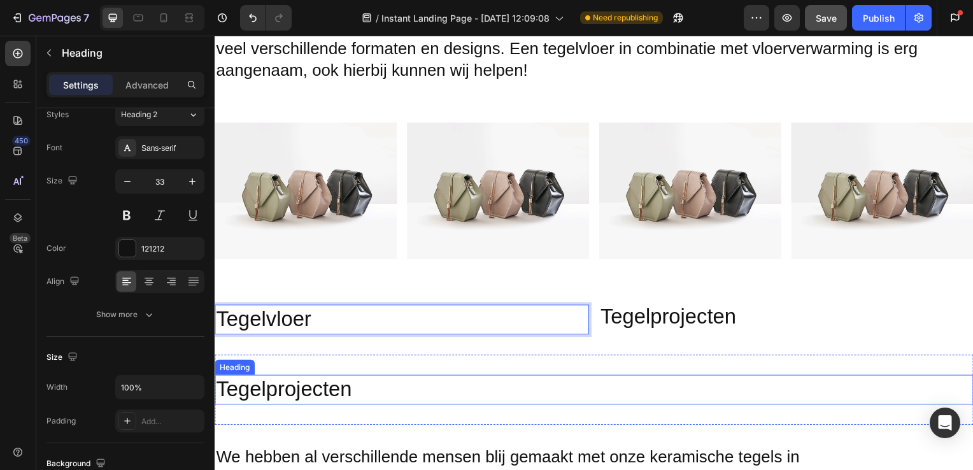
click at [306, 386] on h2 "Tegelprojecten" at bounding box center [597, 393] width 764 height 30
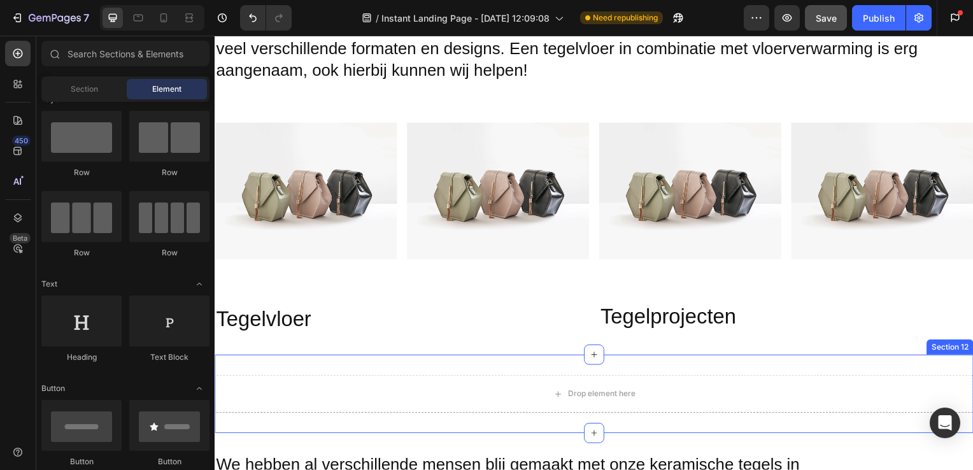
click at [357, 371] on div "Drop element here Section 12" at bounding box center [597, 396] width 764 height 79
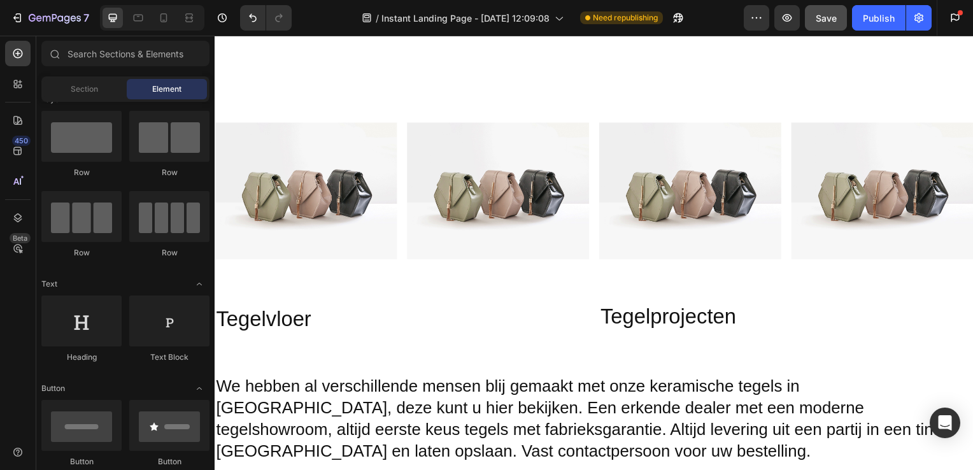
scroll to position [2038, 0]
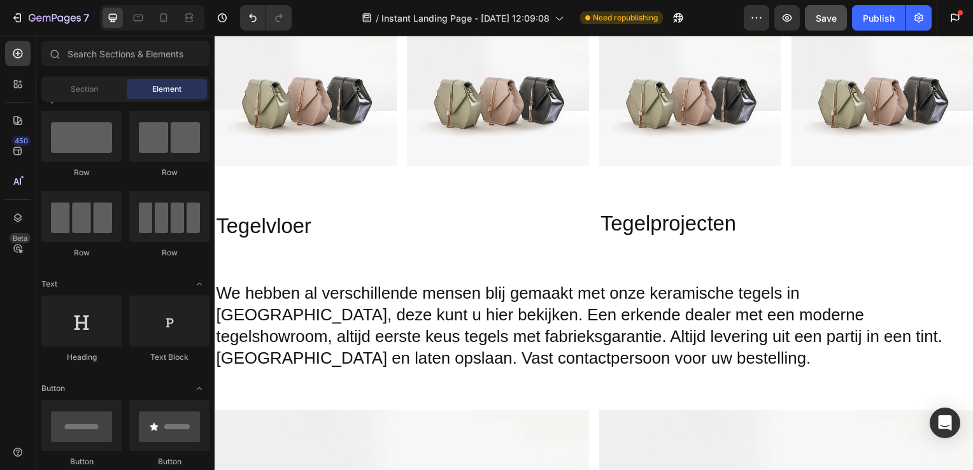
click at [314, 347] on h2 "We hebben al verschillende mensen blij gemaakt met onze keramische tegels in [G…" at bounding box center [597, 328] width 764 height 89
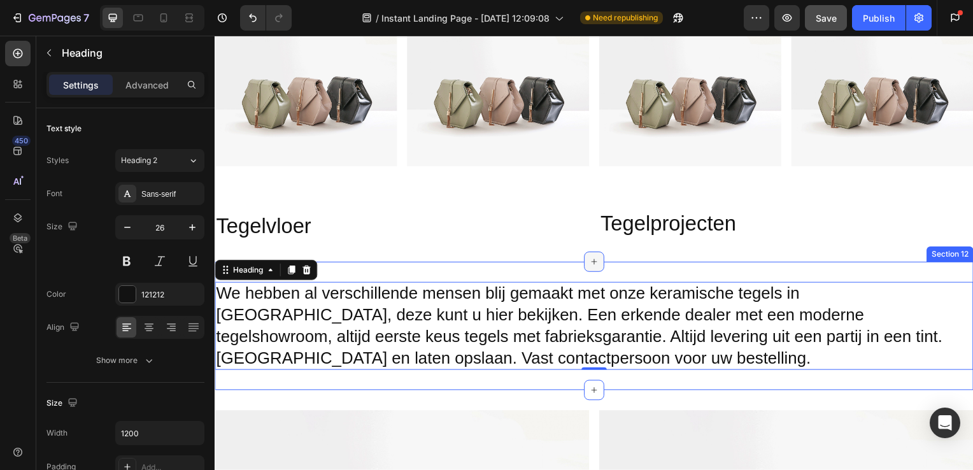
click at [592, 261] on icon at bounding box center [597, 264] width 10 height 10
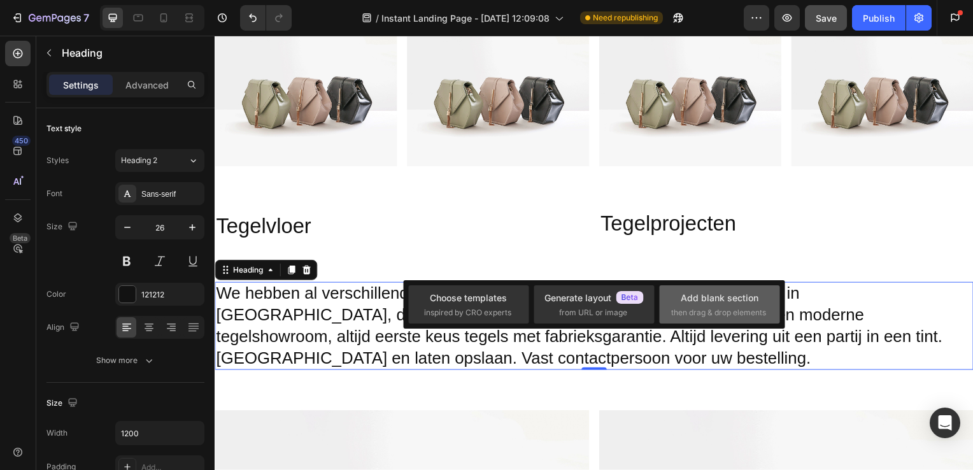
click at [697, 303] on div "Add blank section" at bounding box center [720, 297] width 78 height 13
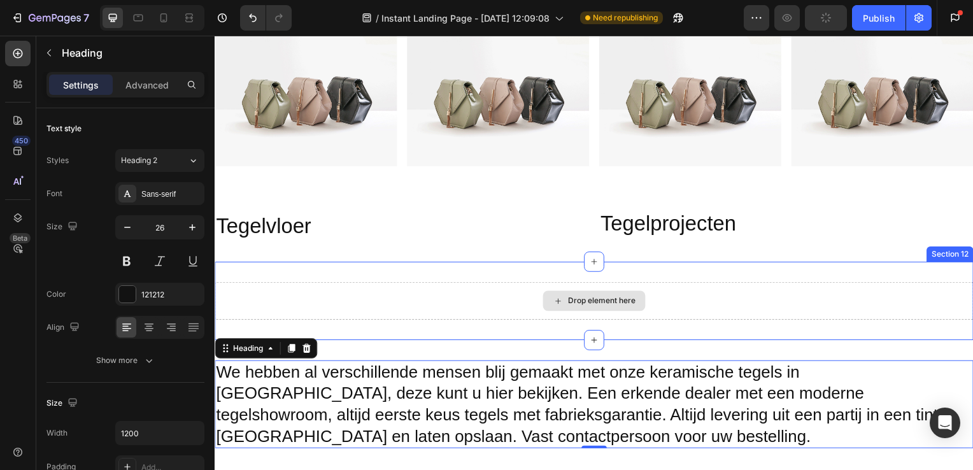
click at [457, 306] on div "Drop element here" at bounding box center [597, 303] width 764 height 38
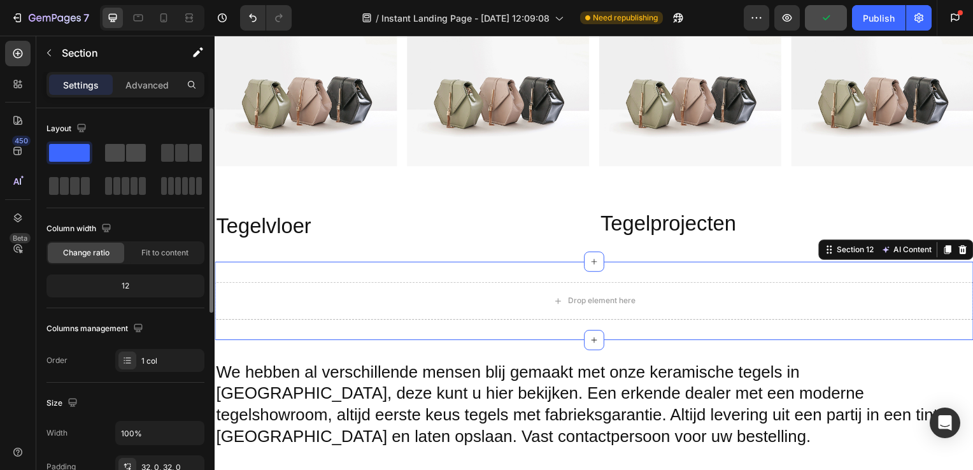
drag, startPoint x: 120, startPoint y: 156, endPoint x: 153, endPoint y: 236, distance: 86.2
click at [120, 156] on span at bounding box center [115, 153] width 20 height 18
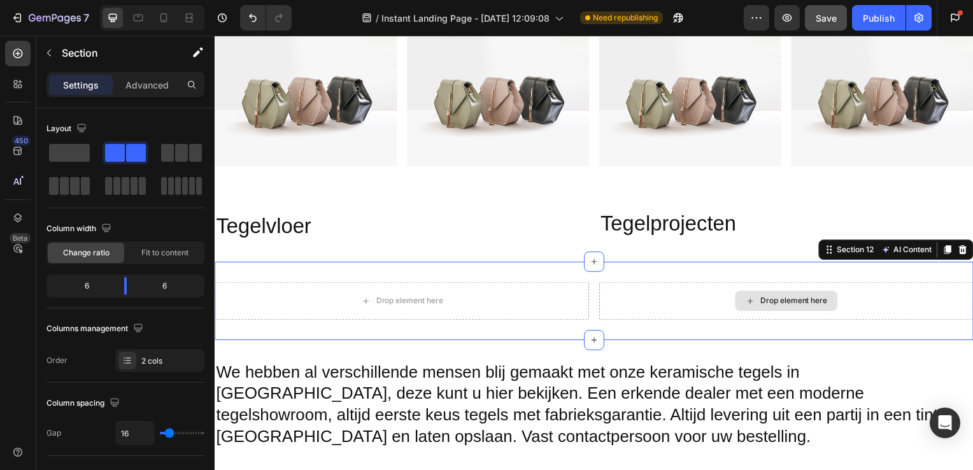
click at [715, 292] on div "Drop element here" at bounding box center [790, 303] width 377 height 38
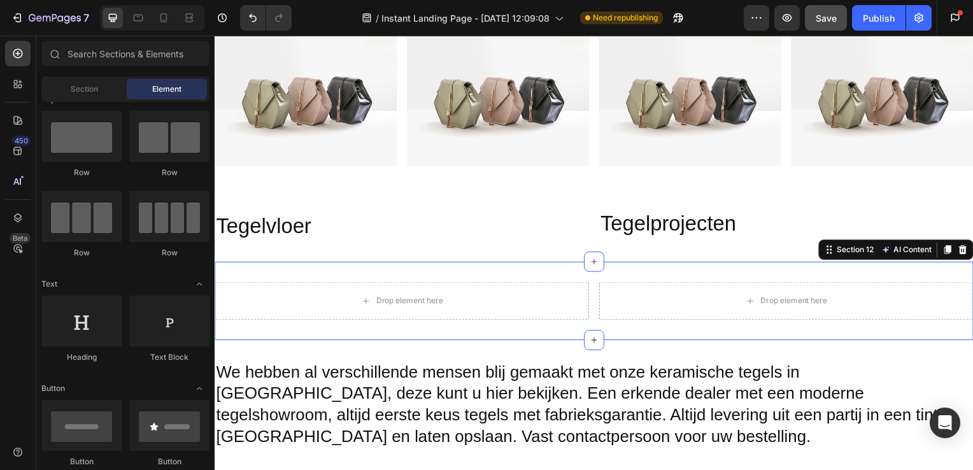
click at [762, 293] on div "Drop element here" at bounding box center [790, 303] width 103 height 20
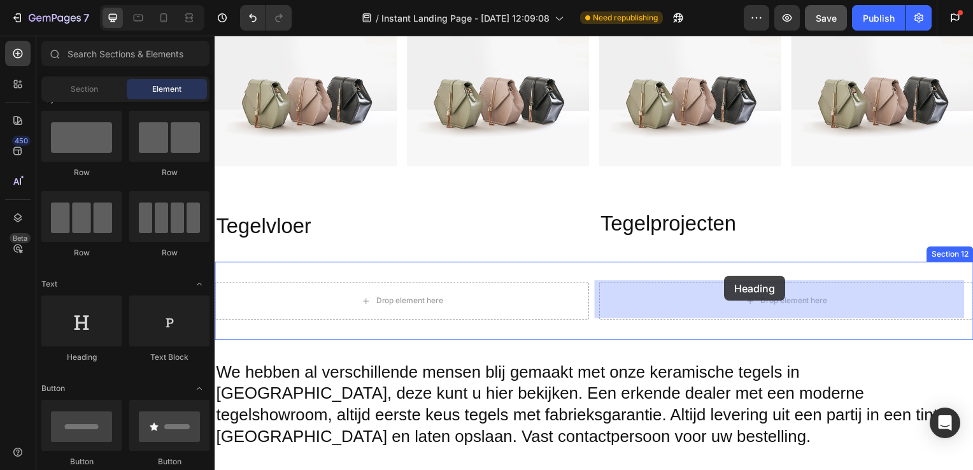
drag, startPoint x: 291, startPoint y: 359, endPoint x: 728, endPoint y: 279, distance: 444.3
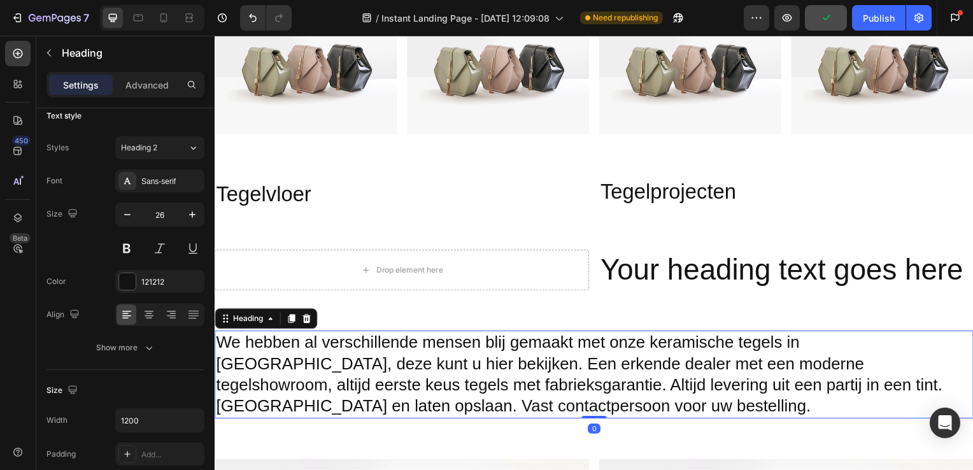
click at [229, 347] on h2 "We hebben al verschillende mensen blij gemaakt met onze keramische tegels in [G…" at bounding box center [597, 377] width 764 height 89
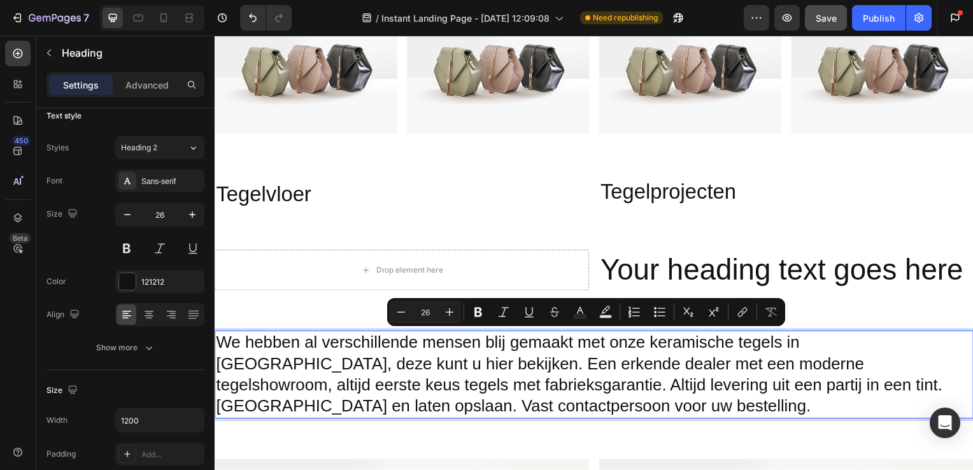
drag, startPoint x: 222, startPoint y: 343, endPoint x: 515, endPoint y: 401, distance: 299.4
click at [515, 401] on p "We hebben al verschillende mensen blij gemaakt met onze keramische tegels in [G…" at bounding box center [597, 377] width 762 height 86
copy p "We hebben al verschillende mensen blij gemaakt met onze keramische tegels in [G…"
click at [833, 275] on h2 "Your heading text goes here" at bounding box center [790, 272] width 377 height 41
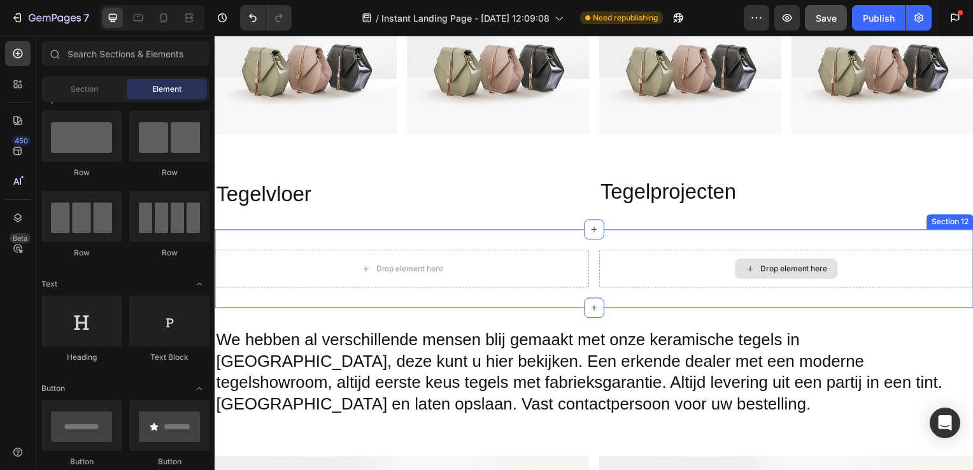
click at [739, 268] on div "Drop element here" at bounding box center [790, 271] width 103 height 20
click at [750, 268] on icon at bounding box center [754, 271] width 10 height 11
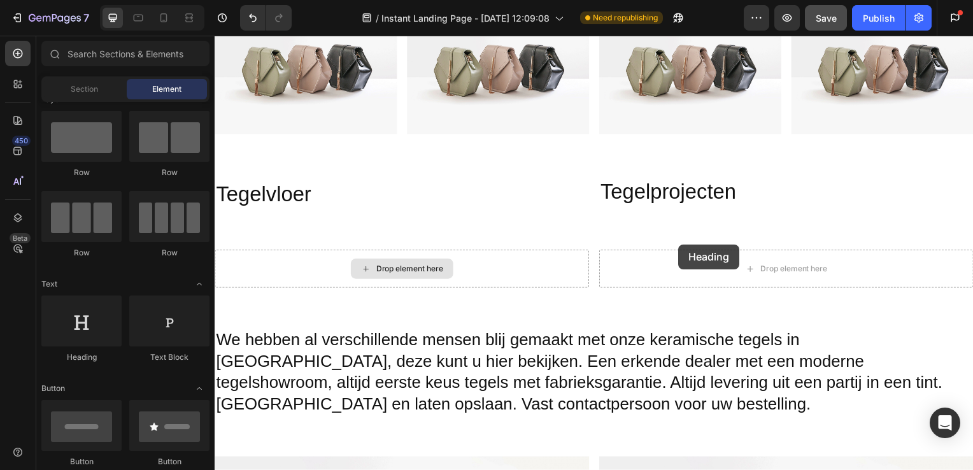
drag, startPoint x: 297, startPoint y: 362, endPoint x: 690, endPoint y: 245, distance: 409.9
click at [690, 245] on div "Drop element here Drop element here Section 12" at bounding box center [597, 270] width 764 height 79
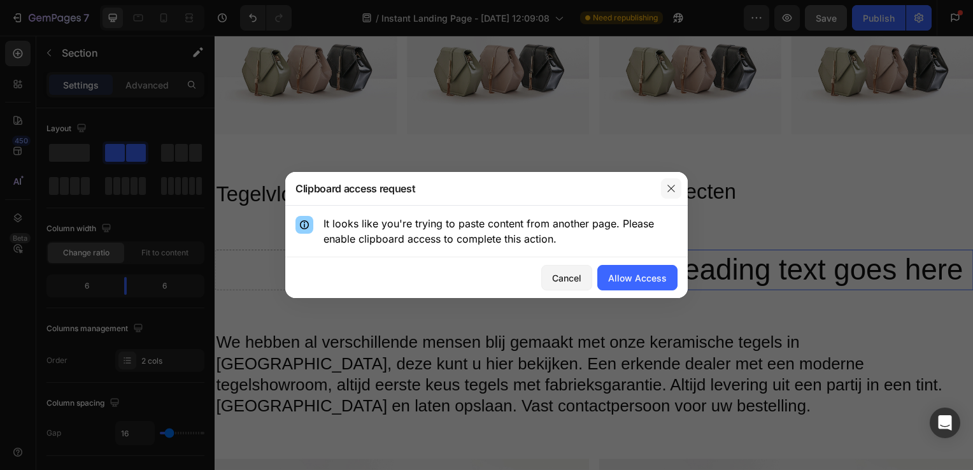
click at [675, 187] on icon "button" at bounding box center [671, 188] width 10 height 10
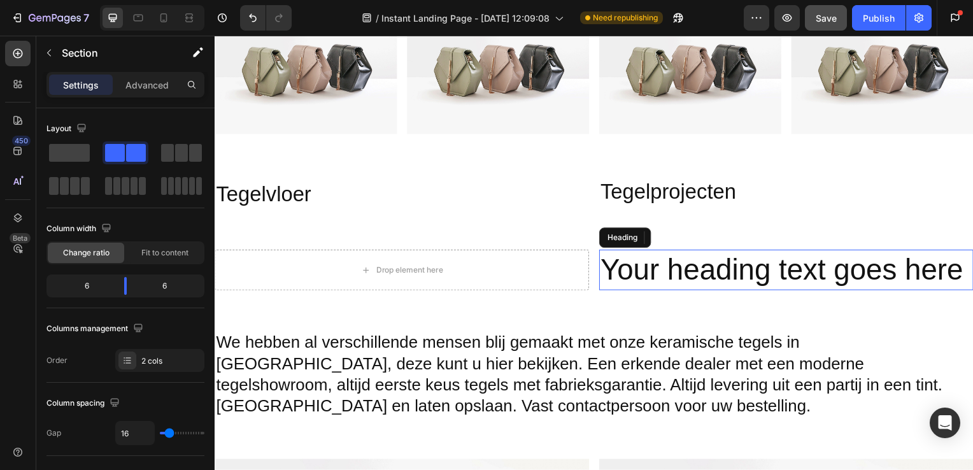
click at [650, 264] on h2 "Your heading text goes here" at bounding box center [790, 272] width 377 height 41
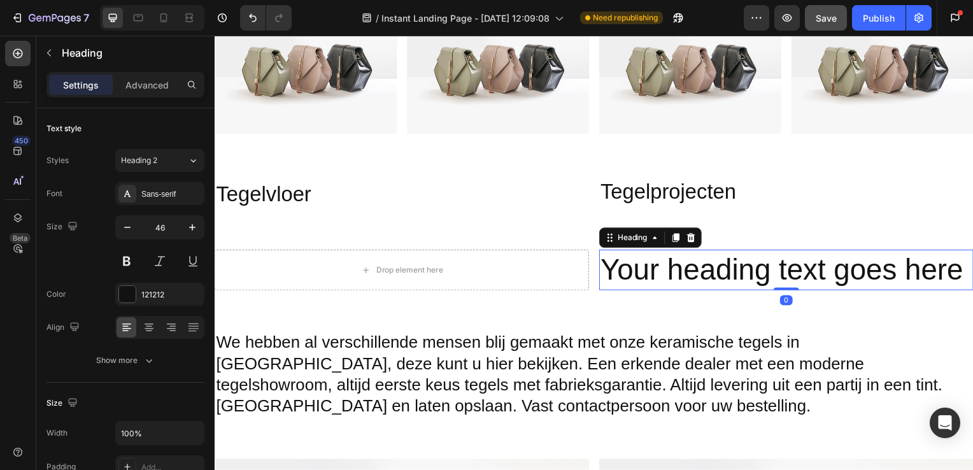
click at [606, 269] on h2 "Your heading text goes here" at bounding box center [790, 272] width 377 height 41
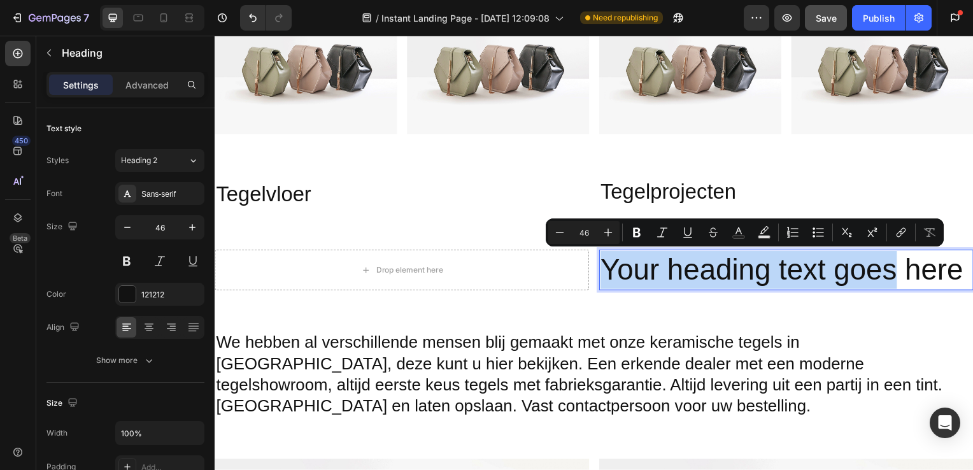
drag, startPoint x: 606, startPoint y: 269, endPoint x: 883, endPoint y: 264, distance: 277.8
click at [883, 264] on p "Your heading text goes here" at bounding box center [790, 272] width 375 height 38
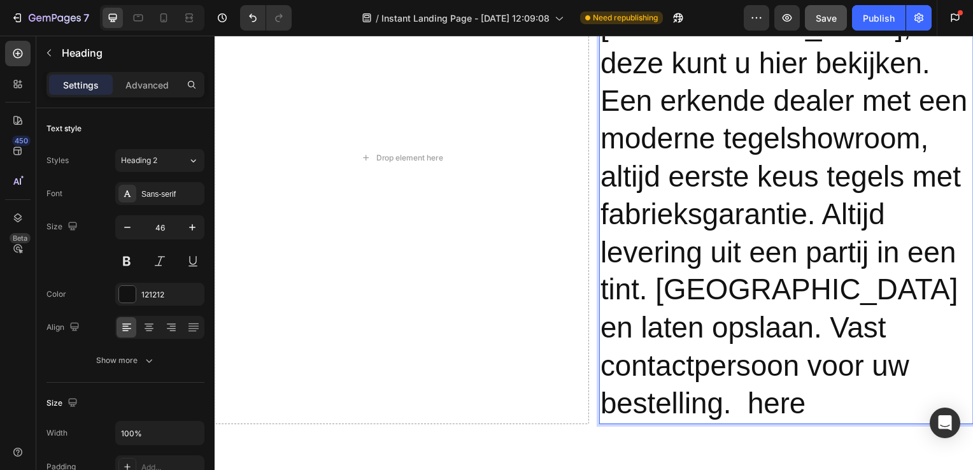
scroll to position [2613, 0]
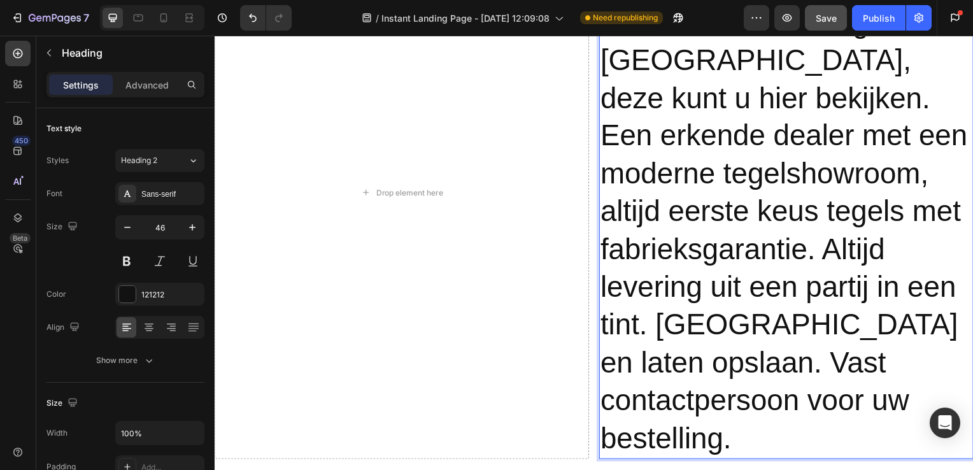
scroll to position [2585, 0]
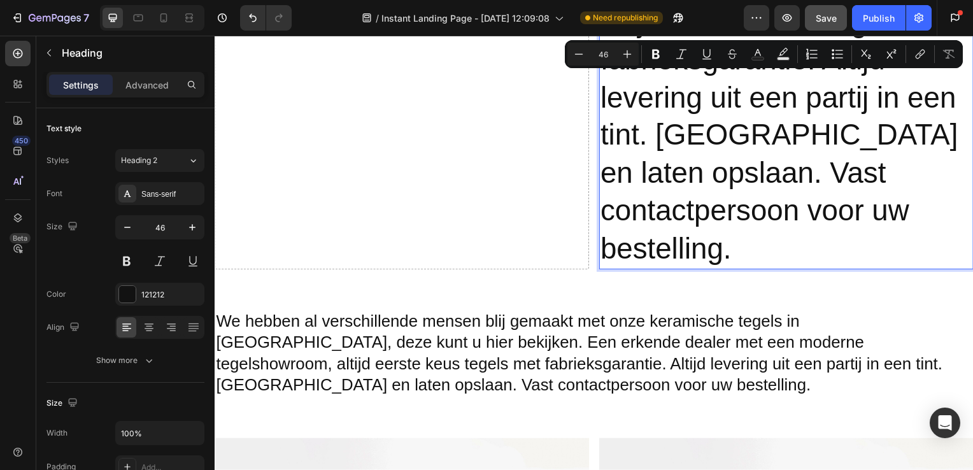
drag, startPoint x: 607, startPoint y: 204, endPoint x: 842, endPoint y: 295, distance: 252.1
click at [842, 269] on p "We hebben al verschillende mensen blij gemaakt met onze keramische tegels in [G…" at bounding box center [790, 2] width 375 height 533
click at [606, 55] on input "46" at bounding box center [602, 53] width 25 height 15
type input "4"
type input "26"
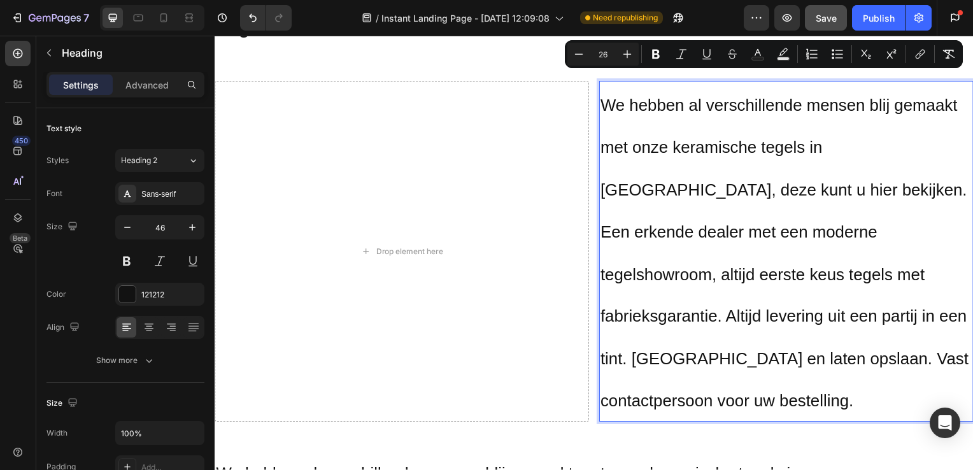
scroll to position [2146, 0]
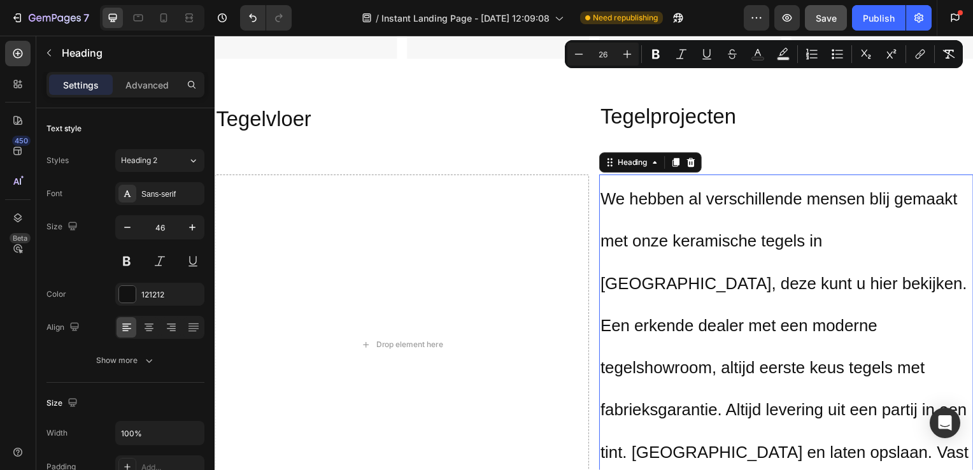
click at [636, 227] on p "We hebben al verschillende mensen blij gemaakt met onze keramische tegels in [G…" at bounding box center [790, 347] width 375 height 340
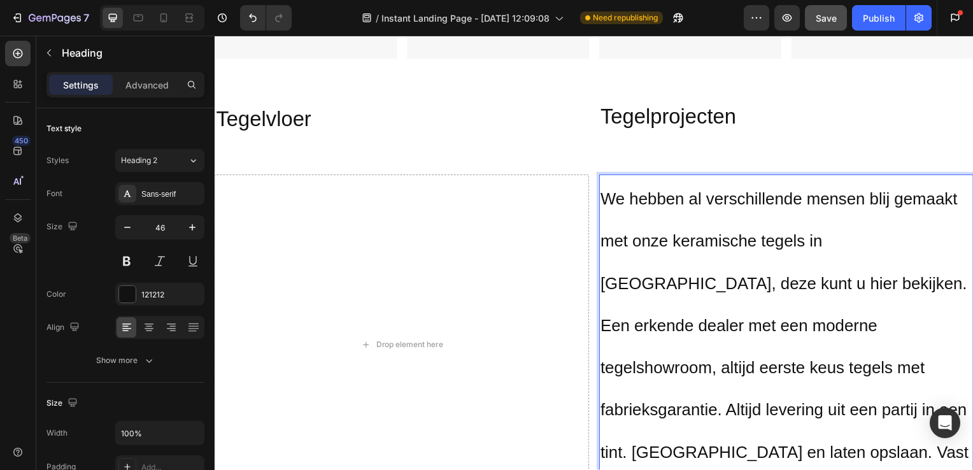
click at [620, 201] on span "We hebben al verschillende mensen blij gemaakt met onze keramische tegels in [G…" at bounding box center [788, 348] width 371 height 317
click at [623, 214] on p "We hebben al verschillende mensen blij gemaakt met onze keramische tegels in [G…" at bounding box center [790, 347] width 375 height 340
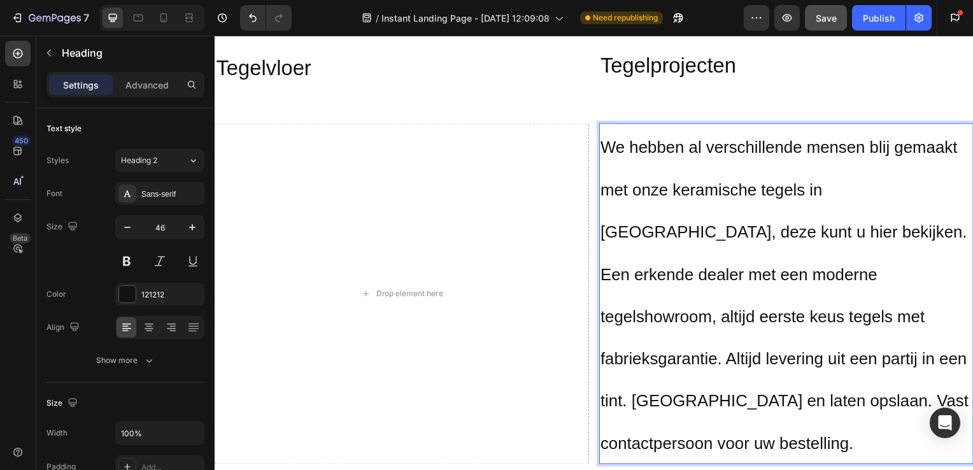
scroll to position [2196, 0]
click at [126, 227] on icon "button" at bounding box center [127, 227] width 6 height 1
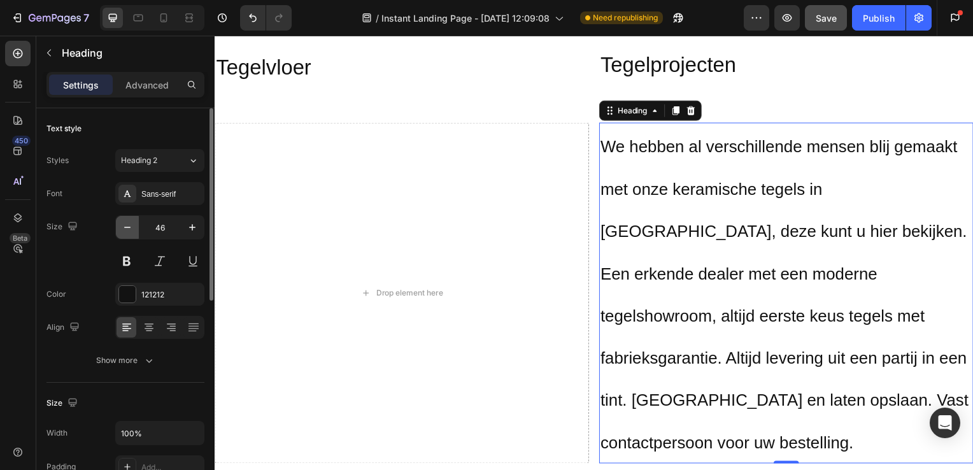
click at [126, 227] on icon "button" at bounding box center [127, 227] width 6 height 1
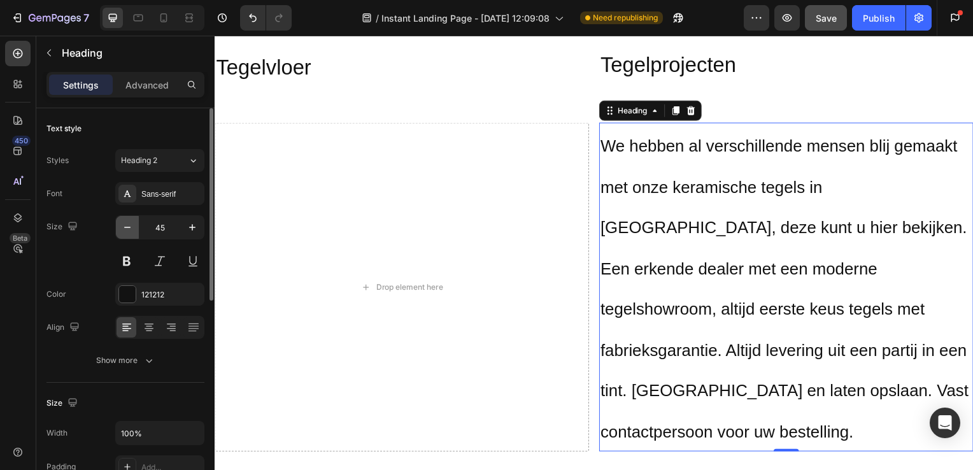
click at [126, 227] on icon "button" at bounding box center [127, 227] width 6 height 1
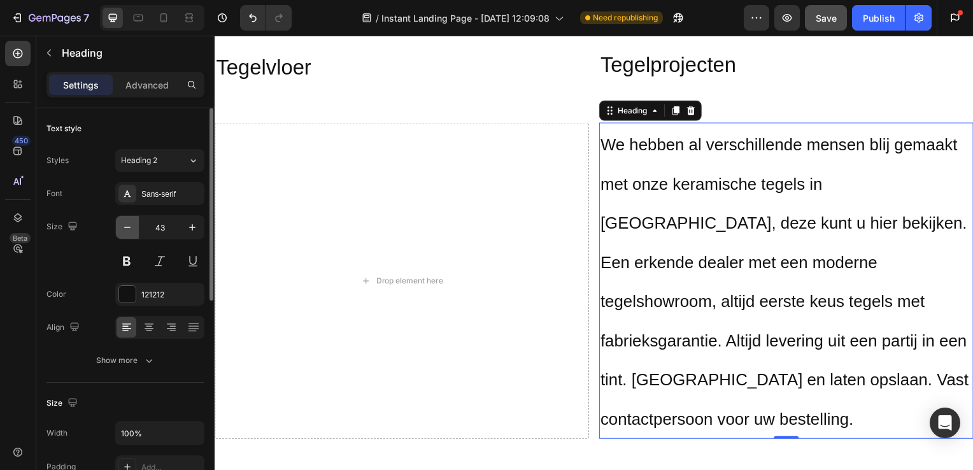
click at [126, 227] on icon "button" at bounding box center [127, 227] width 6 height 1
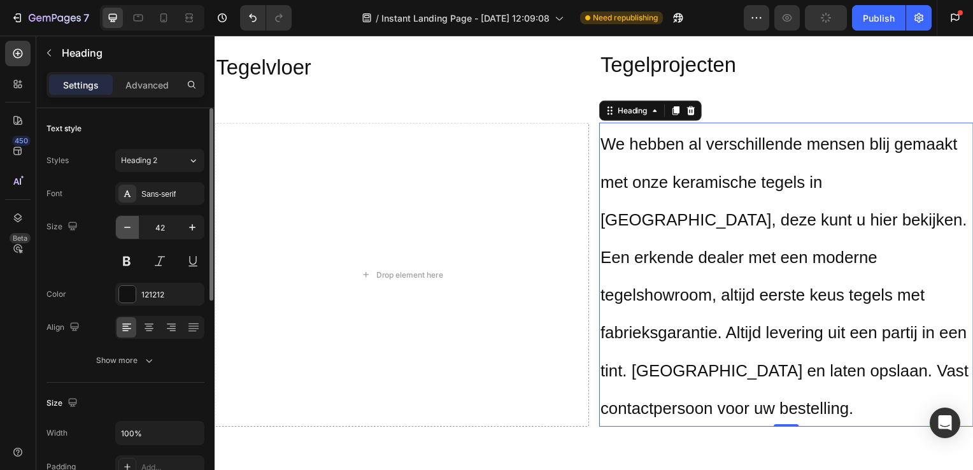
click at [126, 227] on icon "button" at bounding box center [127, 227] width 6 height 1
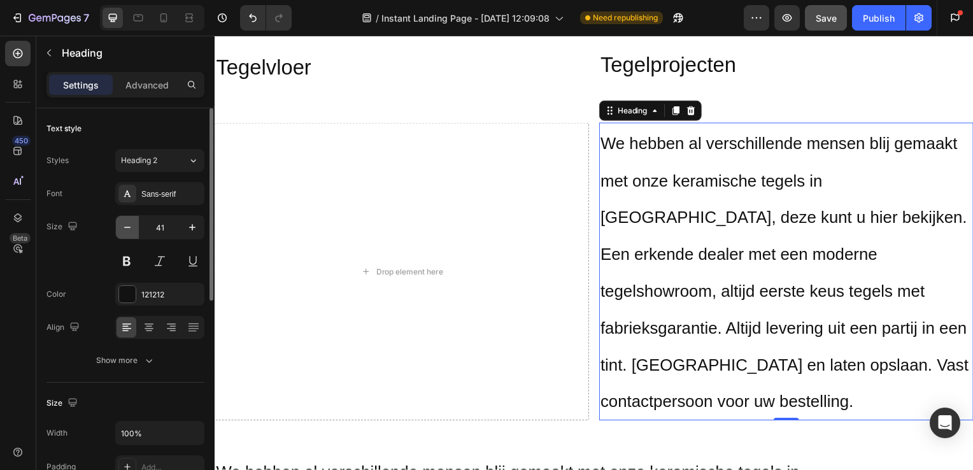
click at [126, 227] on icon "button" at bounding box center [127, 227] width 6 height 1
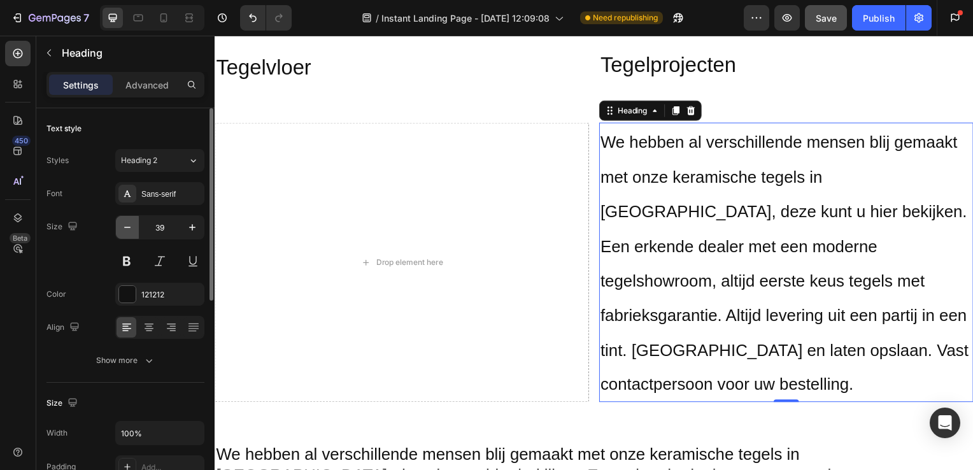
click at [126, 227] on icon "button" at bounding box center [127, 227] width 6 height 1
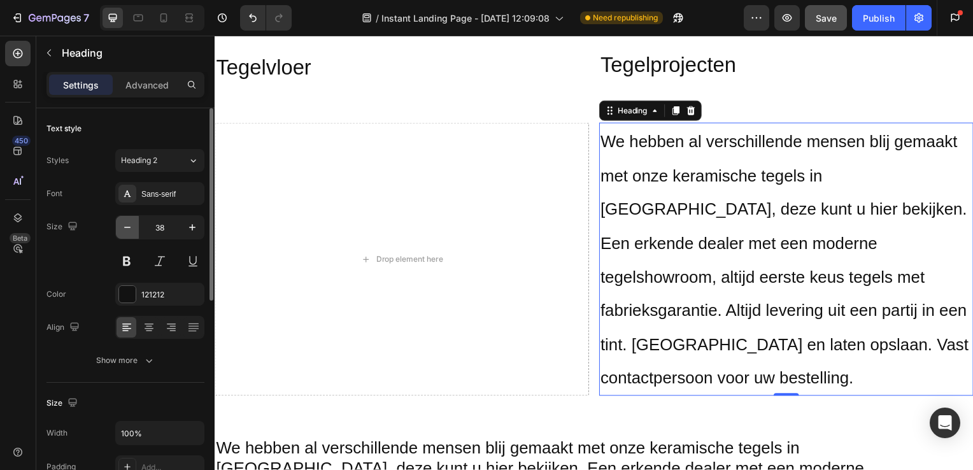
click at [126, 227] on icon "button" at bounding box center [127, 227] width 6 height 1
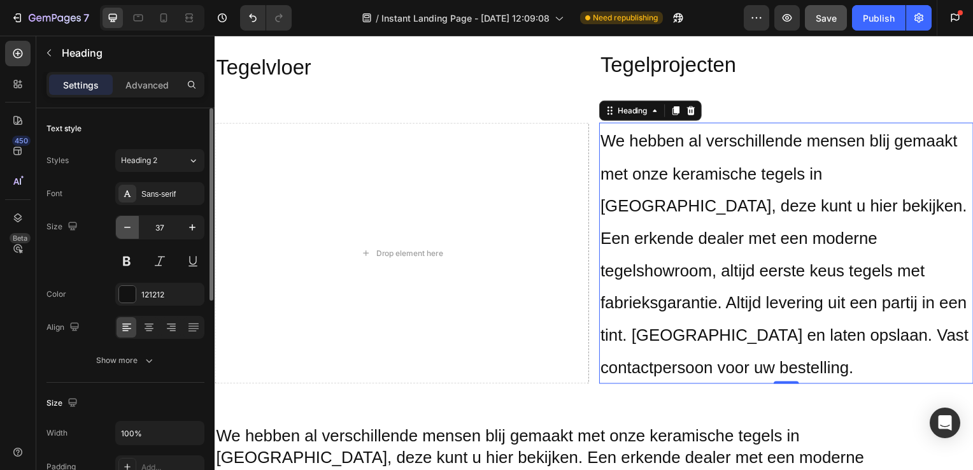
click at [126, 227] on icon "button" at bounding box center [127, 227] width 6 height 1
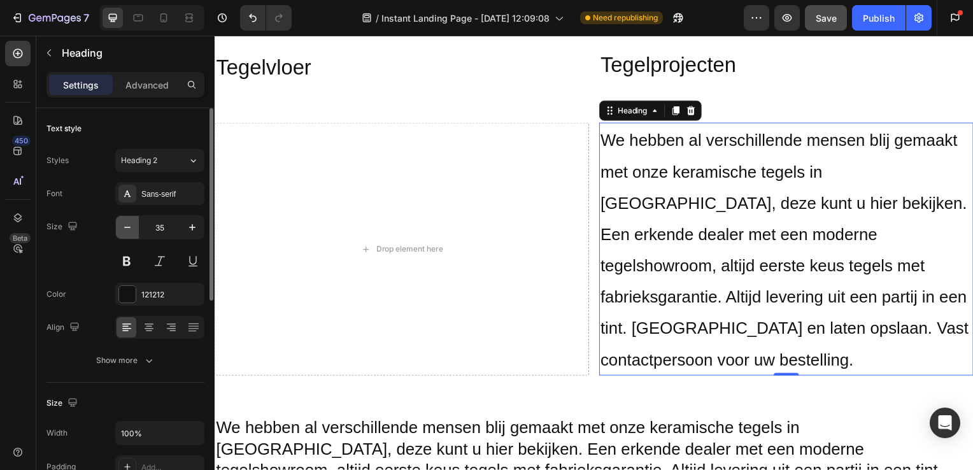
click at [126, 227] on icon "button" at bounding box center [127, 227] width 6 height 1
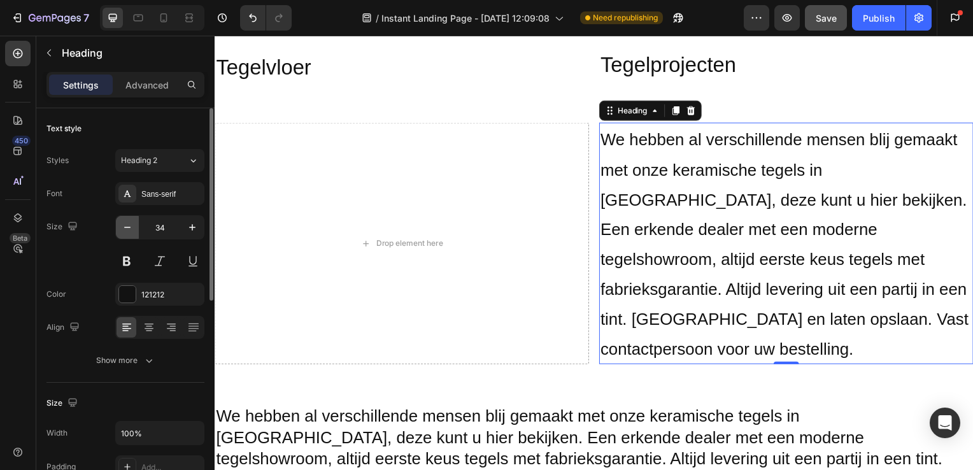
click at [126, 226] on icon "button" at bounding box center [127, 227] width 13 height 13
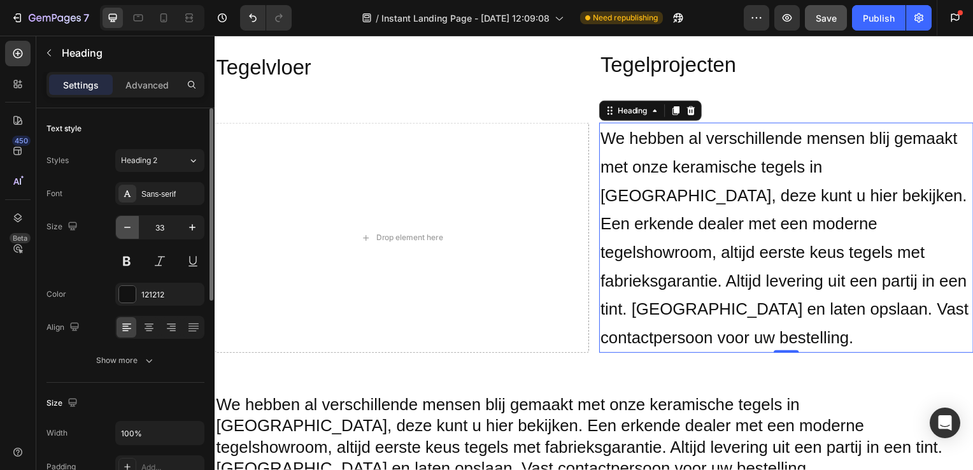
click at [126, 226] on icon "button" at bounding box center [127, 227] width 13 height 13
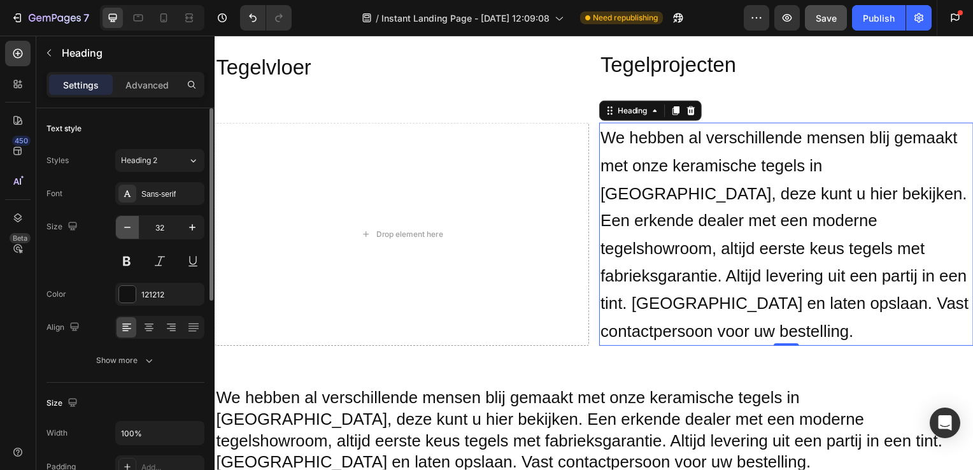
click at [126, 226] on icon "button" at bounding box center [127, 227] width 13 height 13
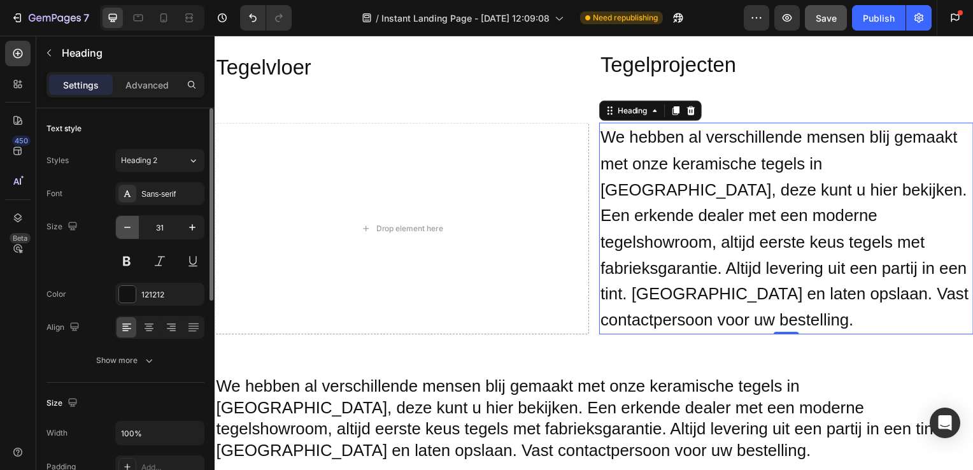
click at [127, 226] on icon "button" at bounding box center [127, 227] width 13 height 13
type input "30"
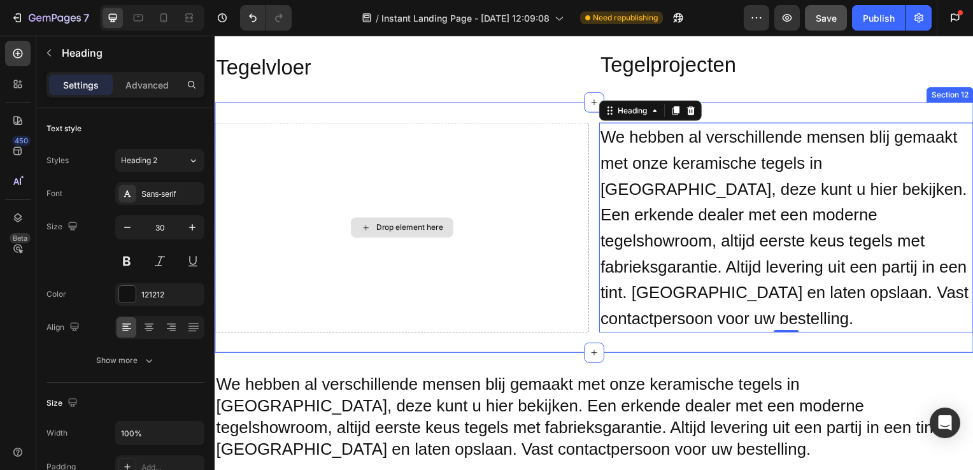
click at [412, 224] on div "Drop element here" at bounding box center [411, 229] width 68 height 10
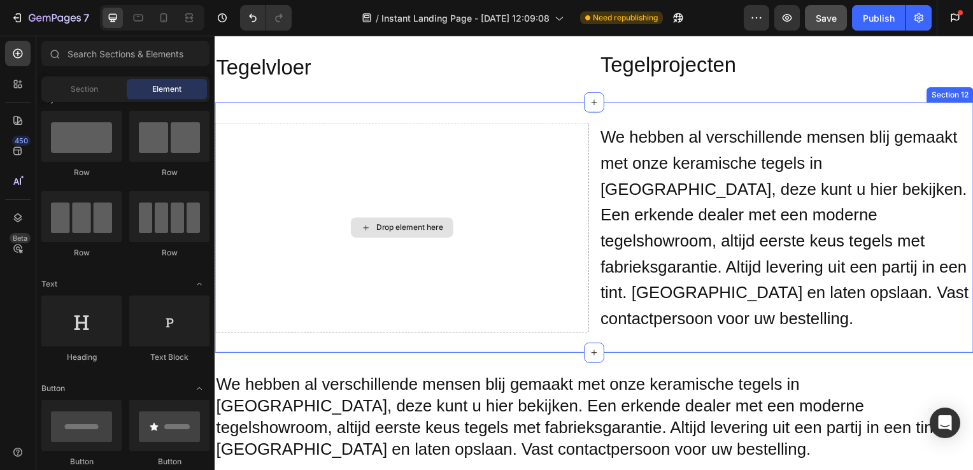
scroll to position [2221, 0]
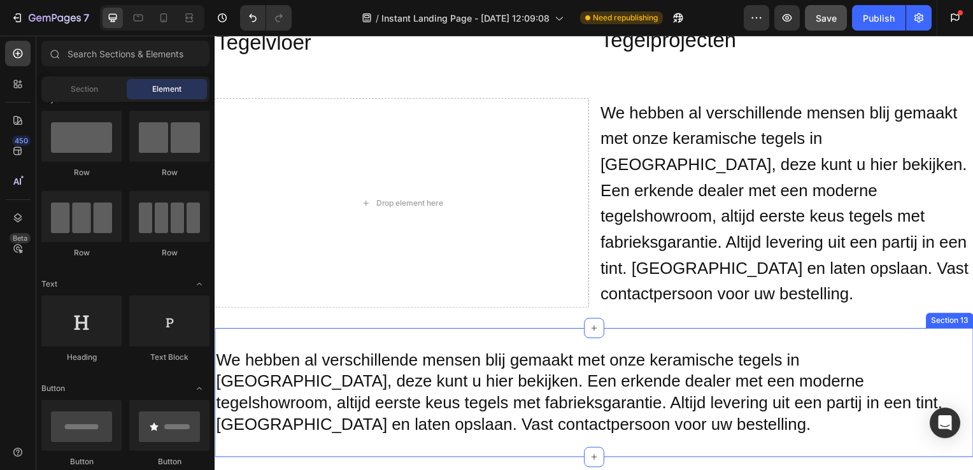
click at [380, 351] on h2 "We hebben al verschillende mensen blij gemaakt met onze keramische tegels in [G…" at bounding box center [597, 395] width 764 height 89
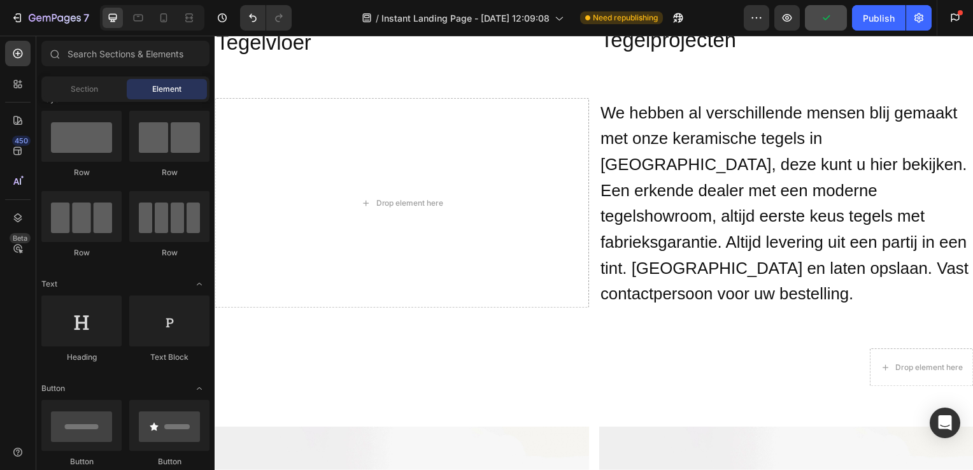
click at [380, 331] on div "Drop element here Section 13" at bounding box center [597, 370] width 764 height 79
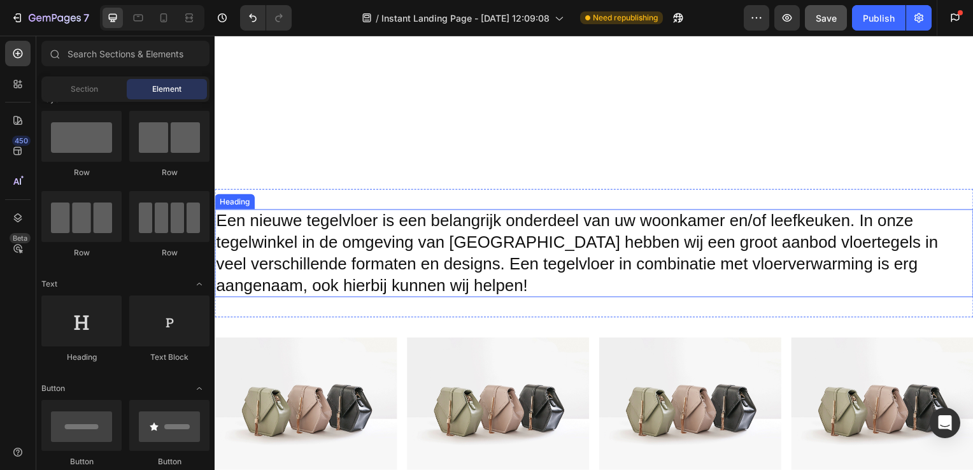
scroll to position [1968, 0]
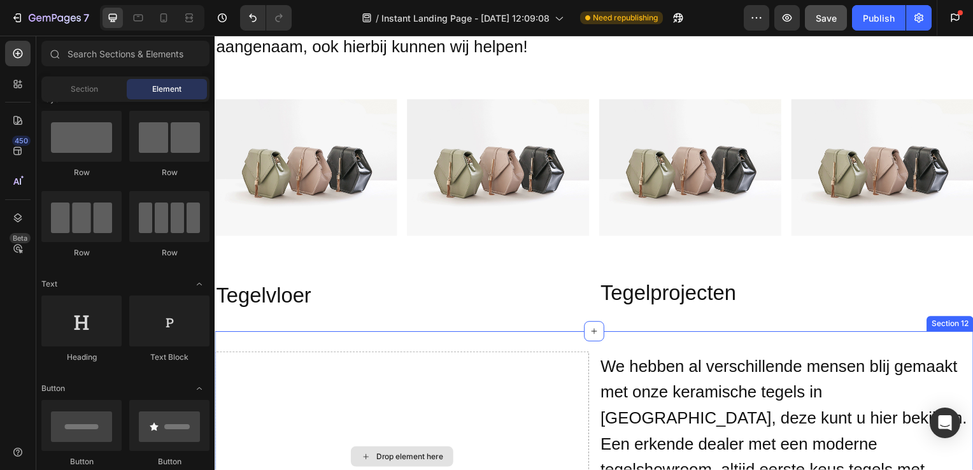
click at [371, 450] on div "Drop element here" at bounding box center [403, 460] width 103 height 20
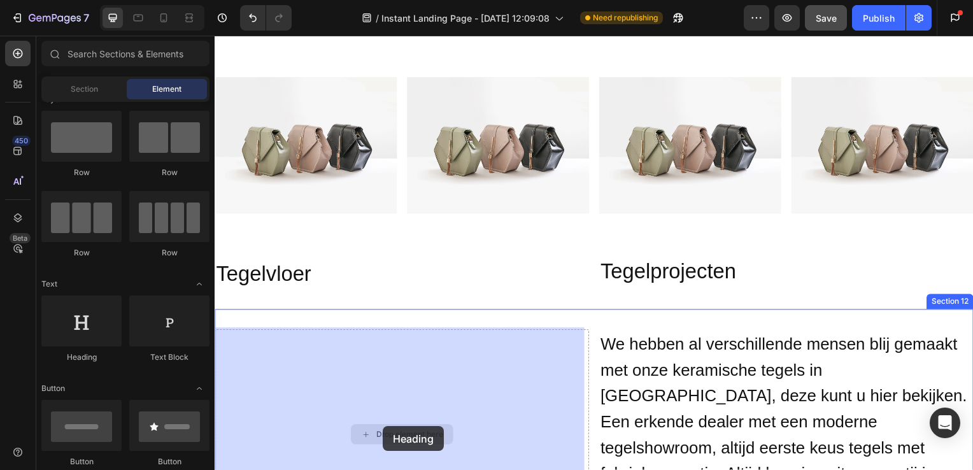
drag, startPoint x: 296, startPoint y: 353, endPoint x: 385, endPoint y: 429, distance: 117.0
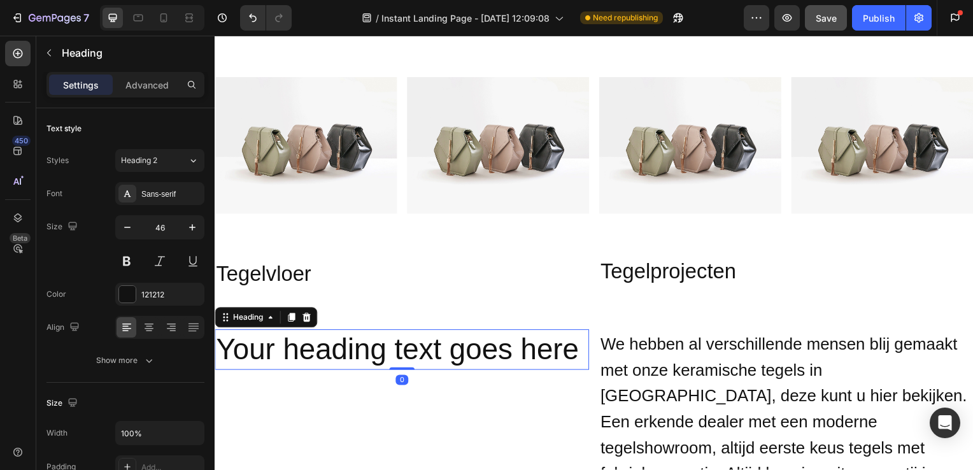
scroll to position [2002, 0]
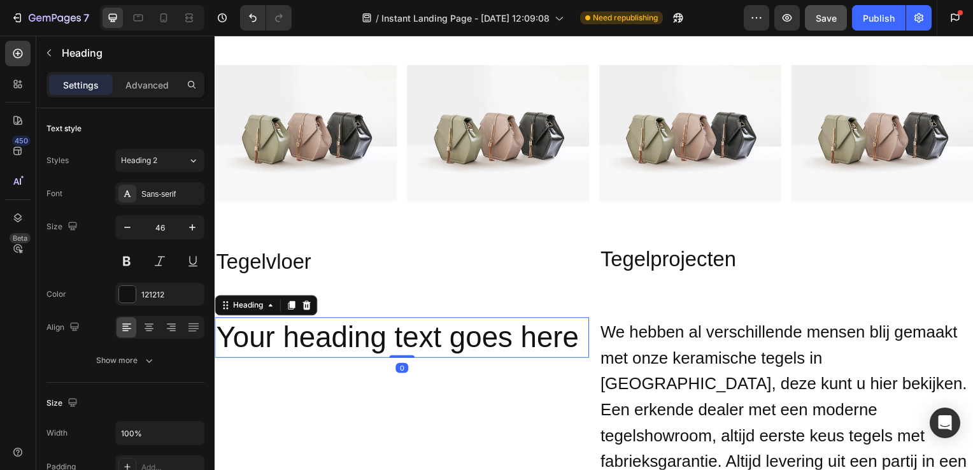
click at [574, 336] on h2 "Your heading text goes here" at bounding box center [403, 340] width 377 height 41
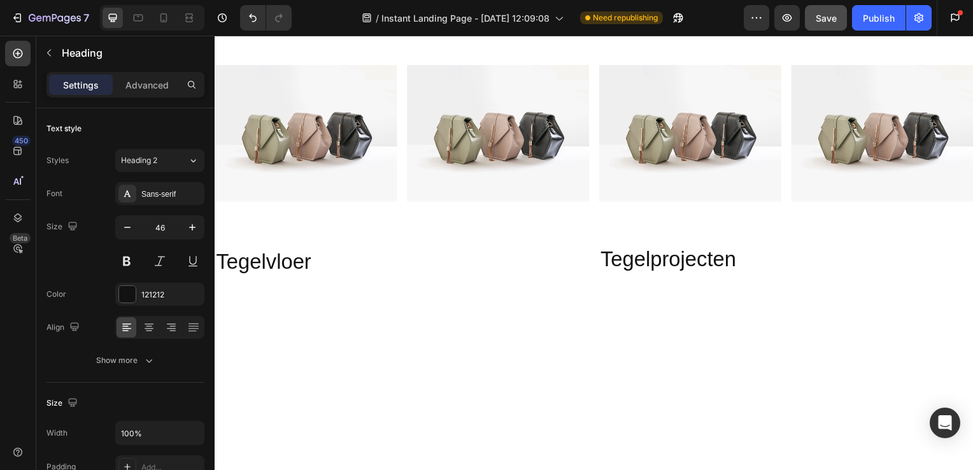
scroll to position [1743, 0]
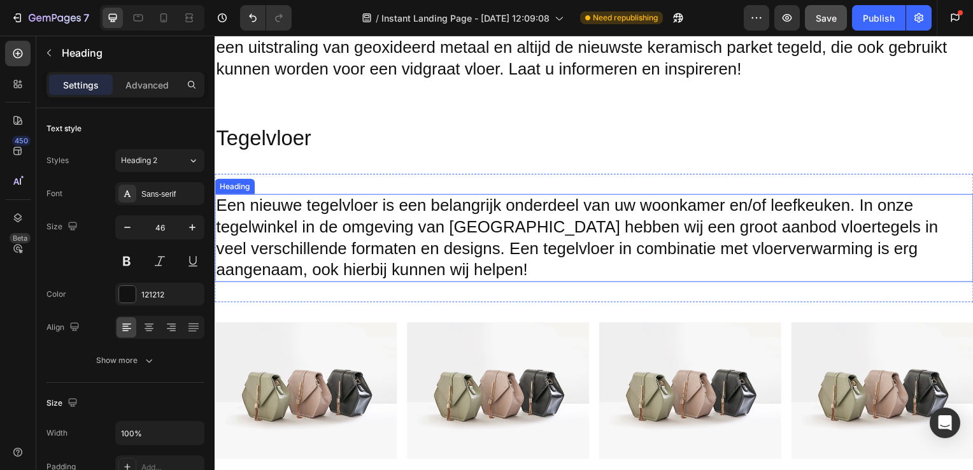
click at [222, 205] on h2 "Een nieuwe tegelvloer is een belangrijk onderdeel van uw woonkamer en/of leefke…" at bounding box center [597, 240] width 764 height 89
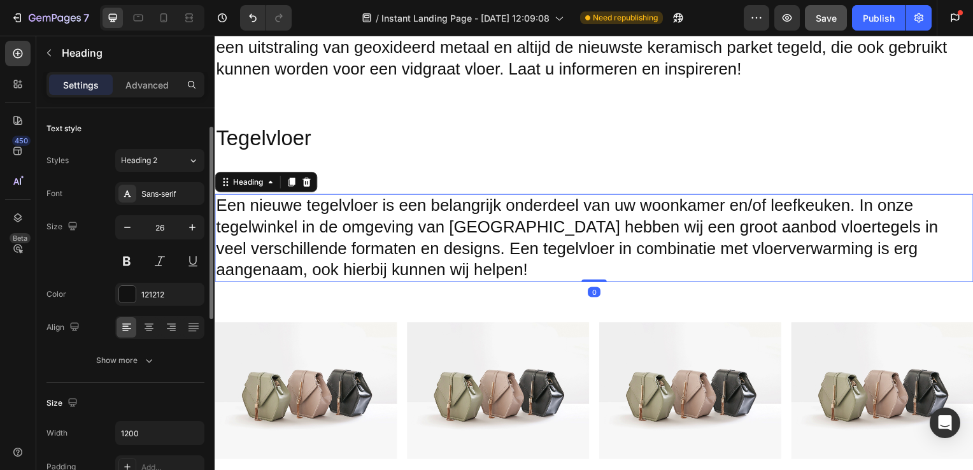
scroll to position [13, 0]
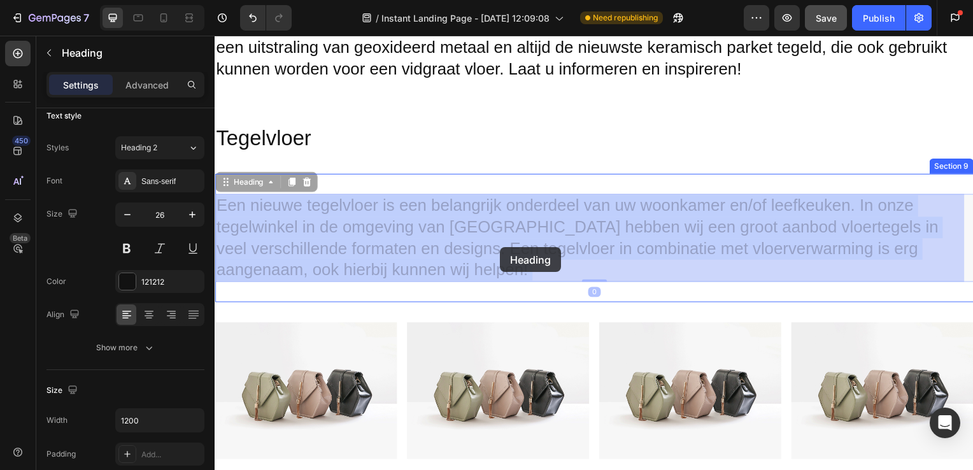
drag, startPoint x: 219, startPoint y: 205, endPoint x: 478, endPoint y: 245, distance: 262.3
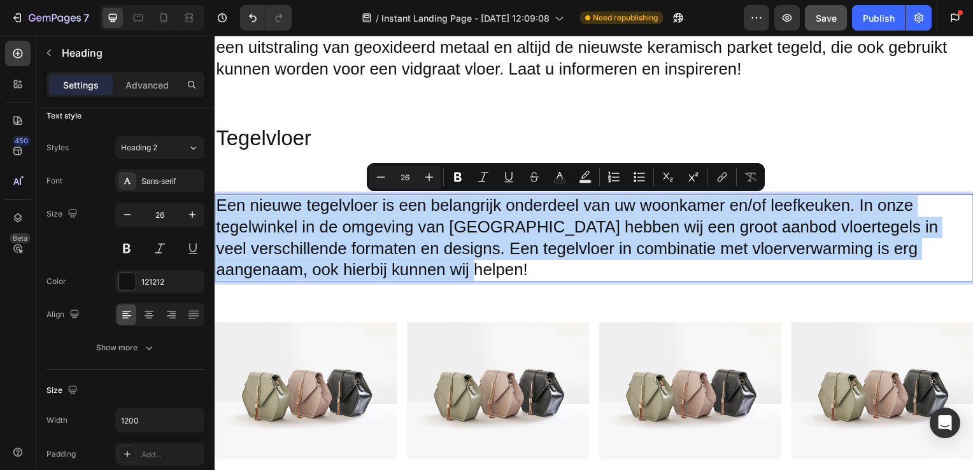
drag, startPoint x: 219, startPoint y: 201, endPoint x: 555, endPoint y: 264, distance: 342.2
click at [555, 264] on p "Een nieuwe tegelvloer is een belangrijk onderdeel van uw woonkamer en/of leefke…" at bounding box center [597, 240] width 762 height 86
copy p "Een nieuwe tegelvloer is een belangrijk onderdeel van uw woonkamer en/of leefke…"
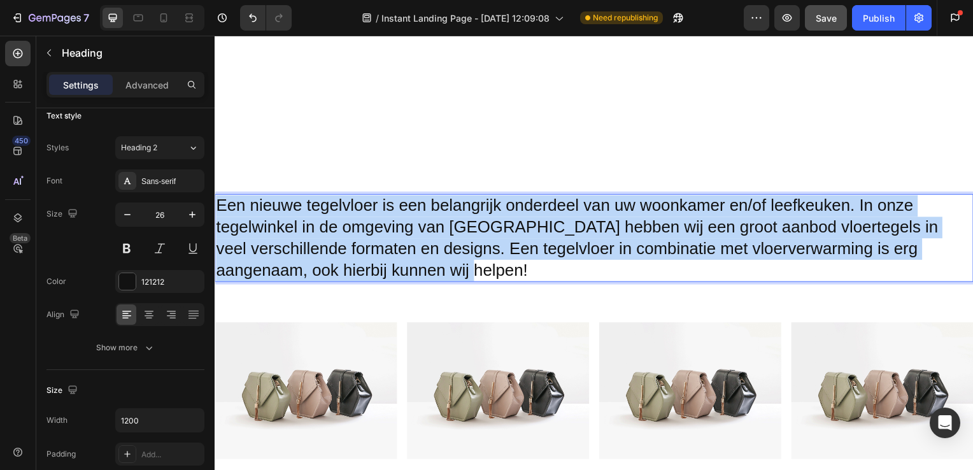
scroll to position [1992, 0]
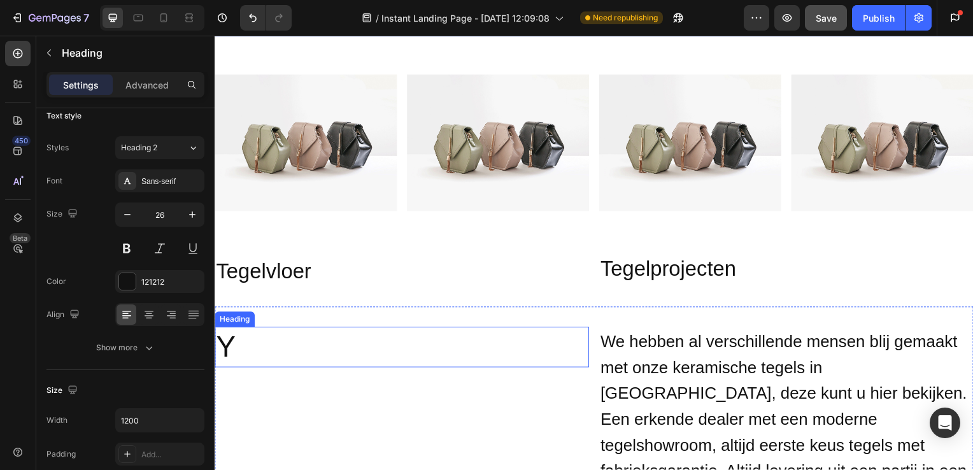
click at [280, 344] on h2 "Y" at bounding box center [403, 349] width 377 height 41
click at [263, 347] on h2 "Y" at bounding box center [403, 349] width 377 height 41
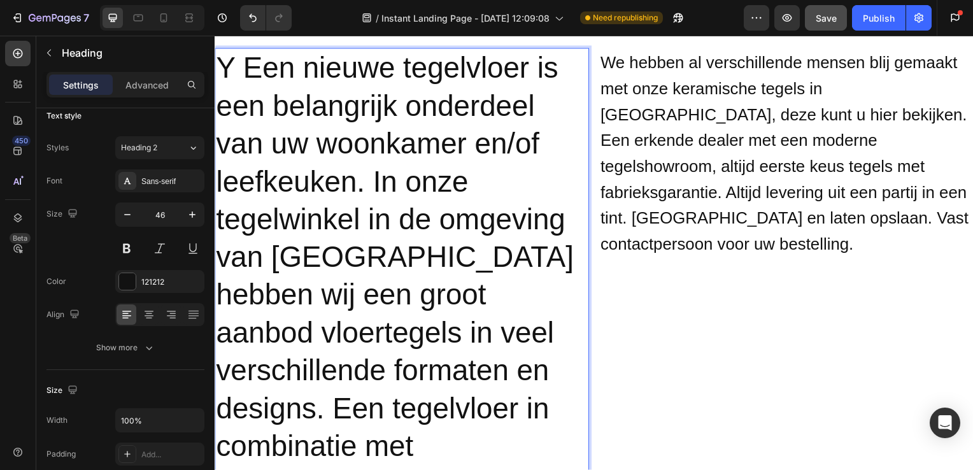
scroll to position [2271, 0]
click at [243, 63] on p "Y Een nieuwe tegelvloer is een belangrijk onderdeel van uw woonkamer en/of leef…" at bounding box center [403, 316] width 375 height 533
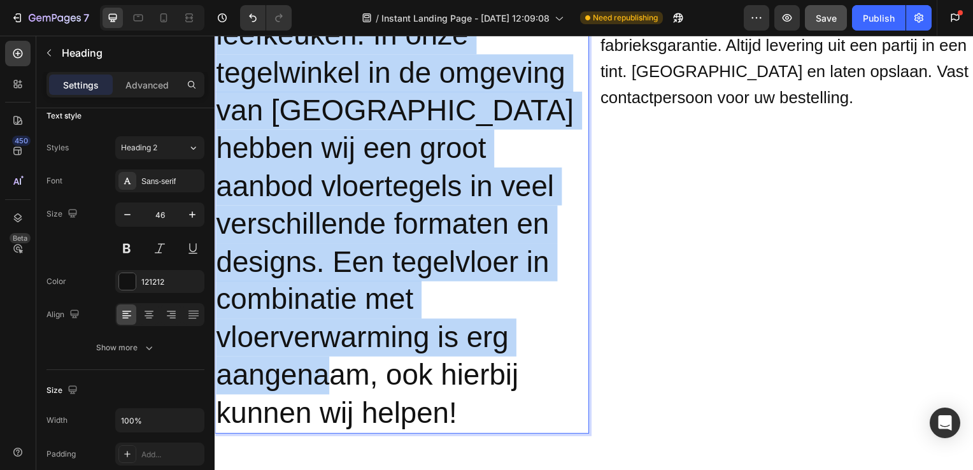
scroll to position [2483, 0]
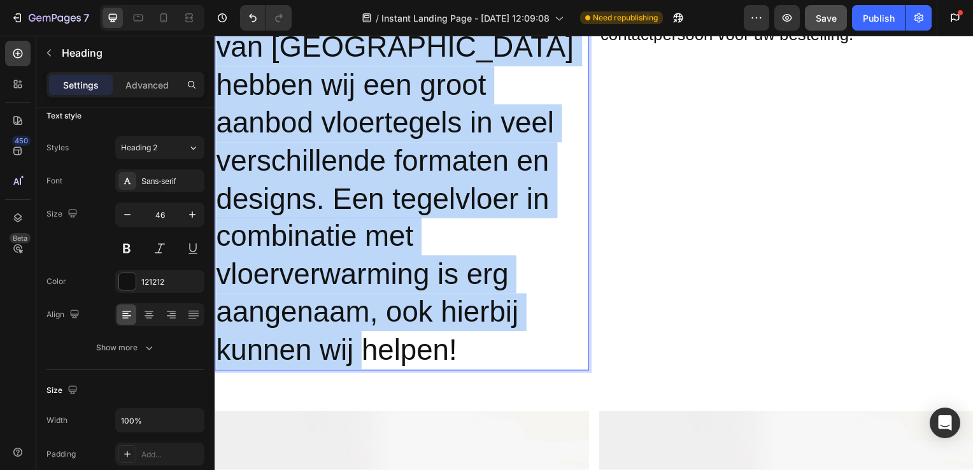
drag, startPoint x: 222, startPoint y: 64, endPoint x: 473, endPoint y: 360, distance: 388.1
click at [473, 360] on p "Een nieuwe tegelvloer is een belangrijk onderdeel van uw woonkamer en/of leefke…" at bounding box center [403, 104] width 375 height 533
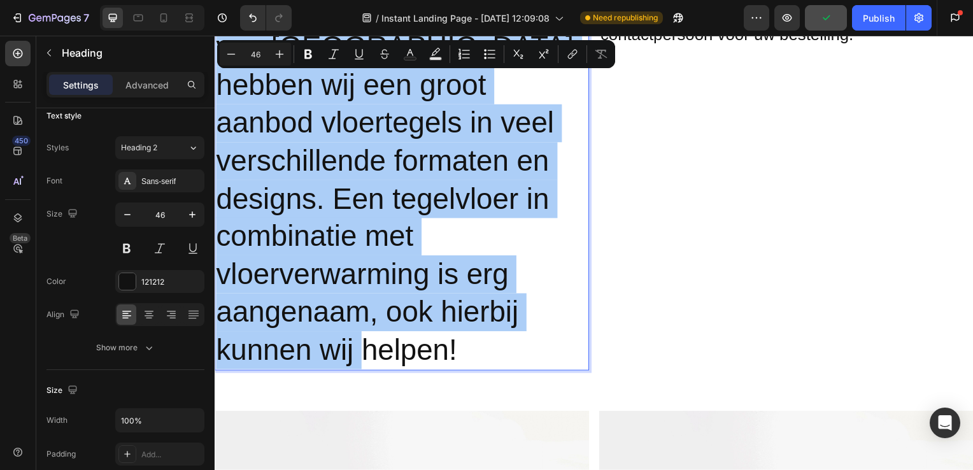
click at [258, 53] on input "46" at bounding box center [255, 53] width 25 height 15
type input "4"
type input "26"
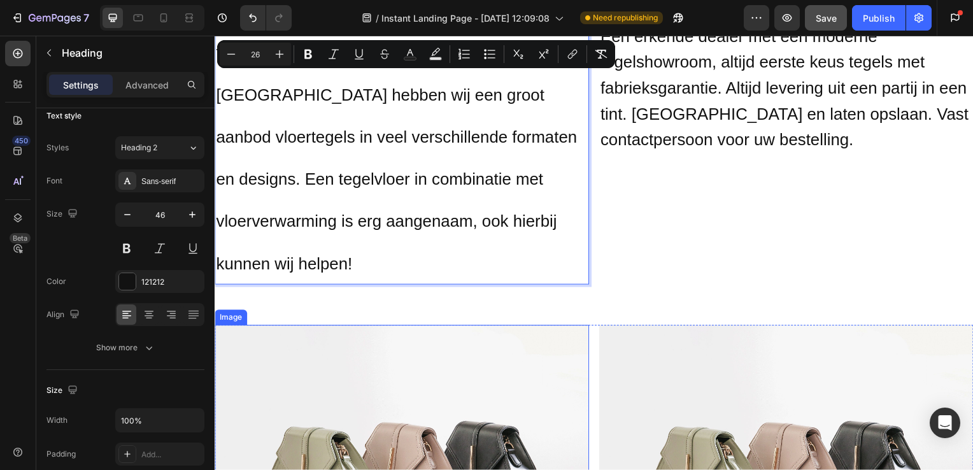
scroll to position [2375, 0]
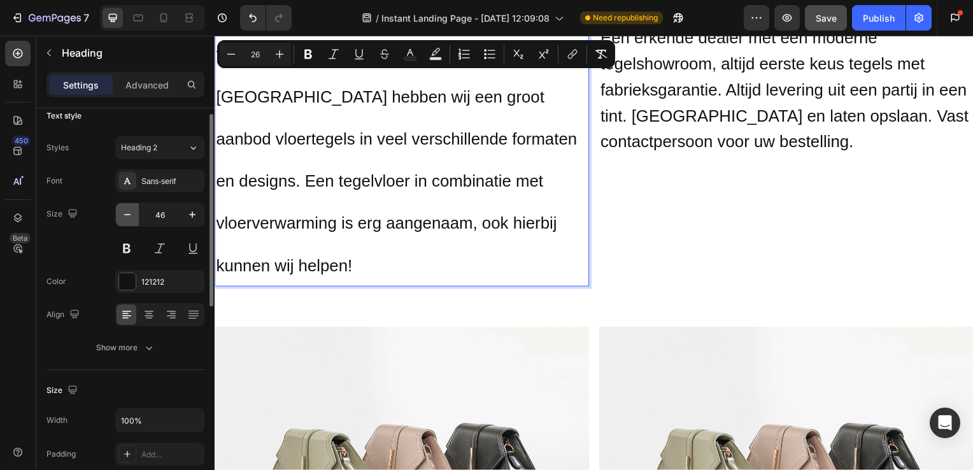
click at [132, 217] on icon "button" at bounding box center [127, 214] width 13 height 13
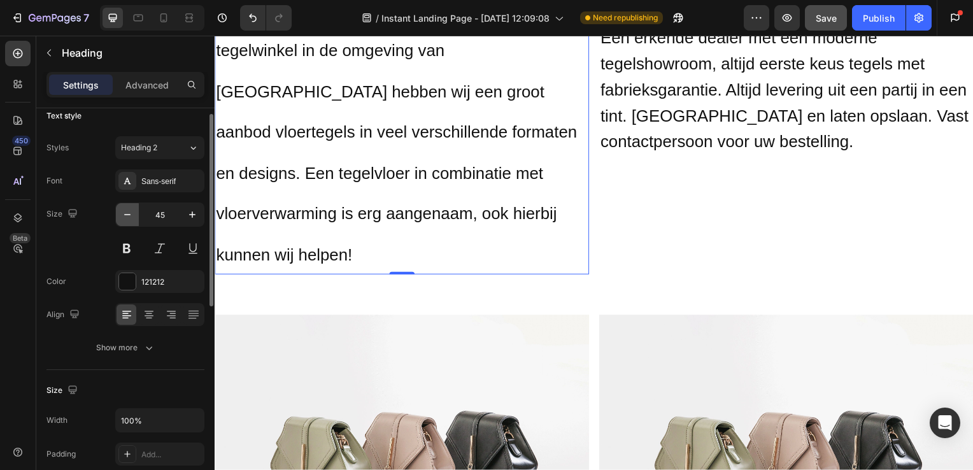
click at [132, 217] on icon "button" at bounding box center [127, 214] width 13 height 13
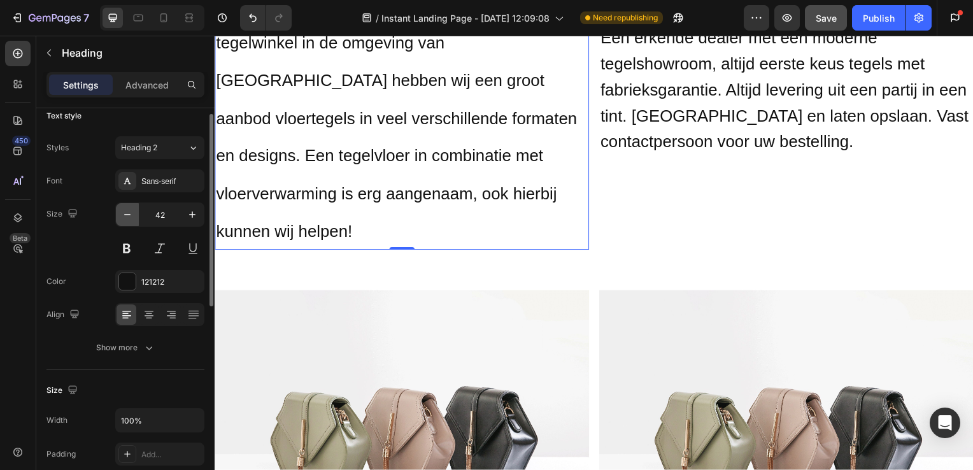
click at [132, 217] on icon "button" at bounding box center [127, 214] width 13 height 13
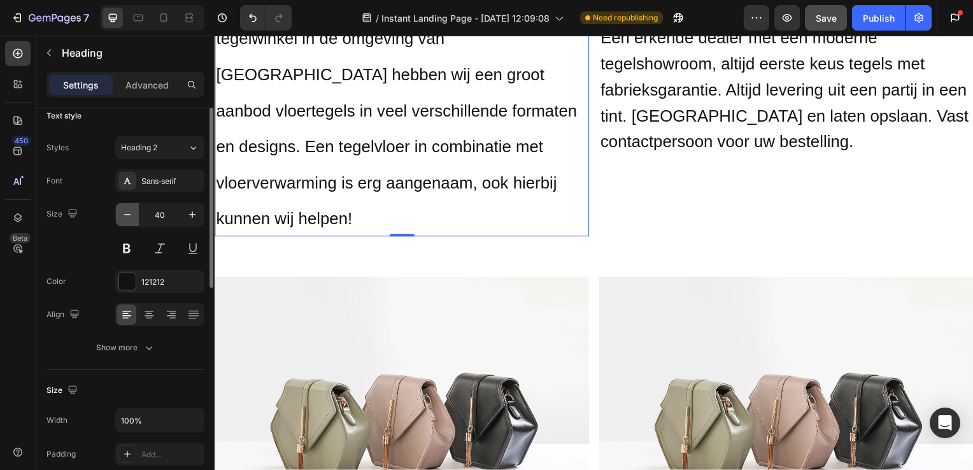
scroll to position [0, 0]
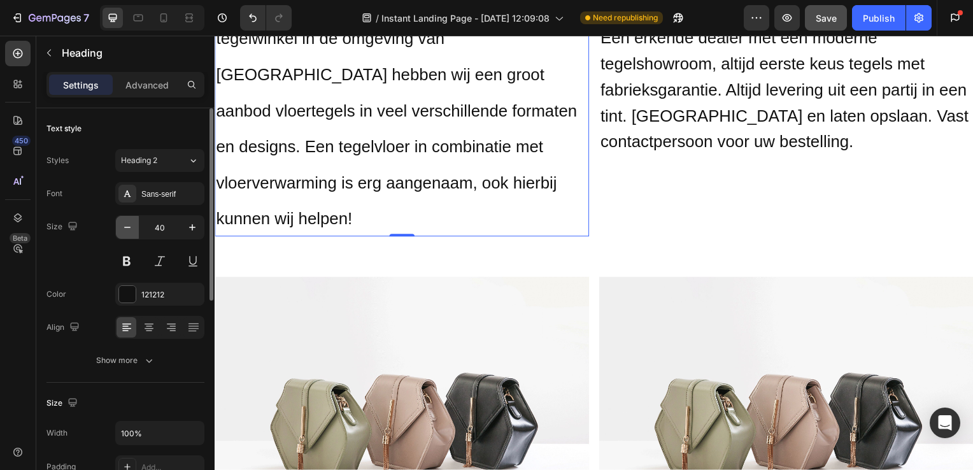
click at [131, 221] on icon "button" at bounding box center [127, 227] width 13 height 13
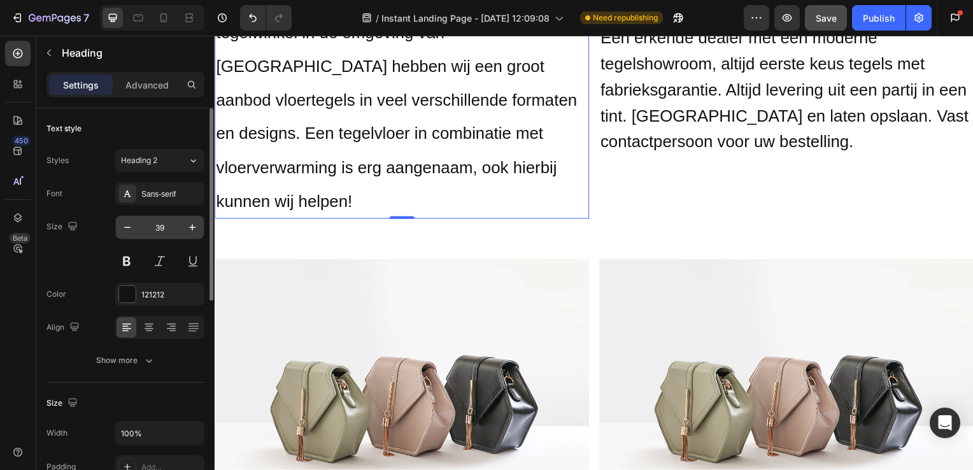
click at [166, 224] on input "39" at bounding box center [160, 227] width 42 height 23
type input "30"
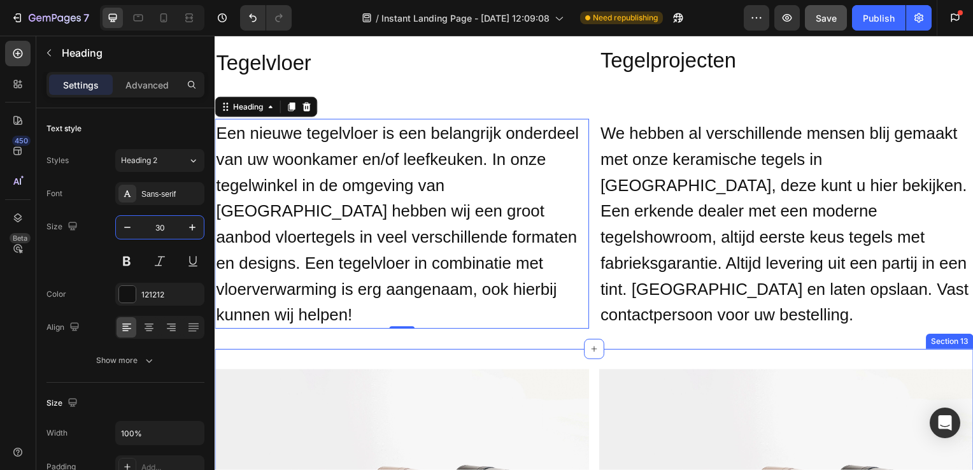
scroll to position [2166, 0]
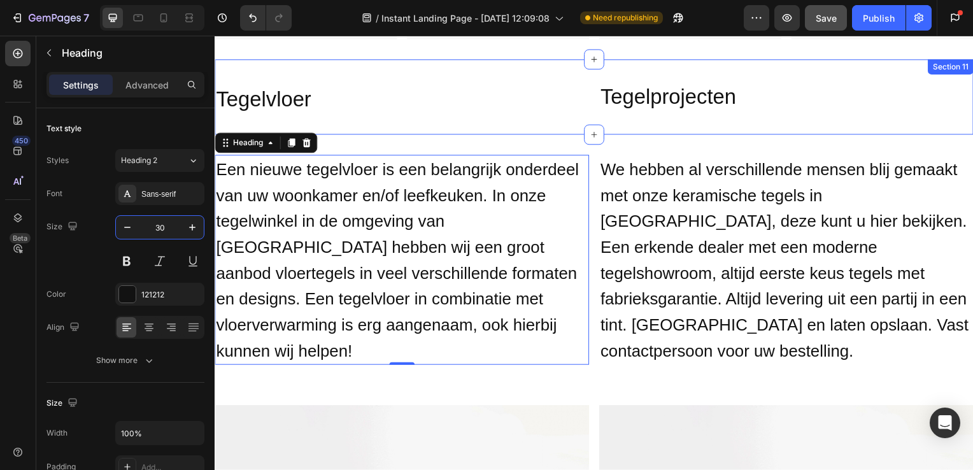
click at [538, 115] on div "Heading Heading Tegelvloer Heading Tegelprojecten Heading Row Section 11" at bounding box center [597, 98] width 764 height 76
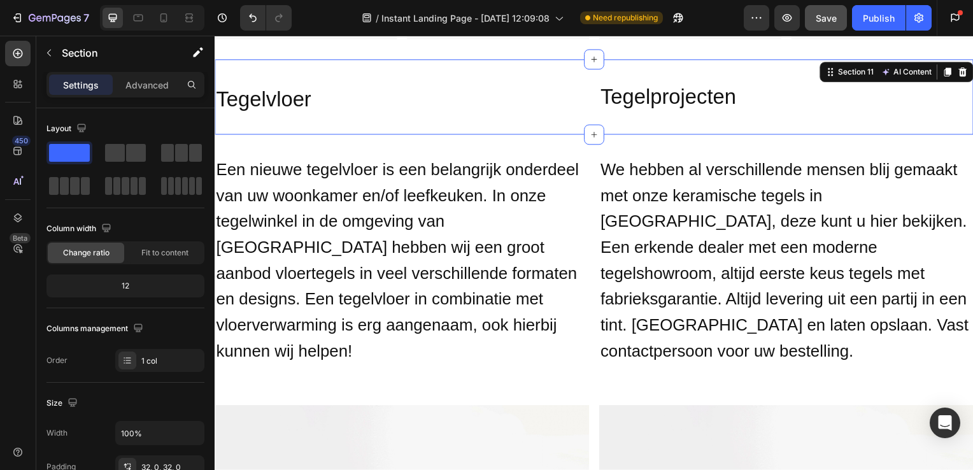
click at [812, 125] on div "Heading Heading Tegelvloer Heading Tegelprojecten Heading Row Section 11 AI Con…" at bounding box center [597, 98] width 764 height 76
click at [811, 156] on h2 "We hebben al verschillende mensen blij gemaakt met onze keramische tegels in [G…" at bounding box center [790, 261] width 377 height 211
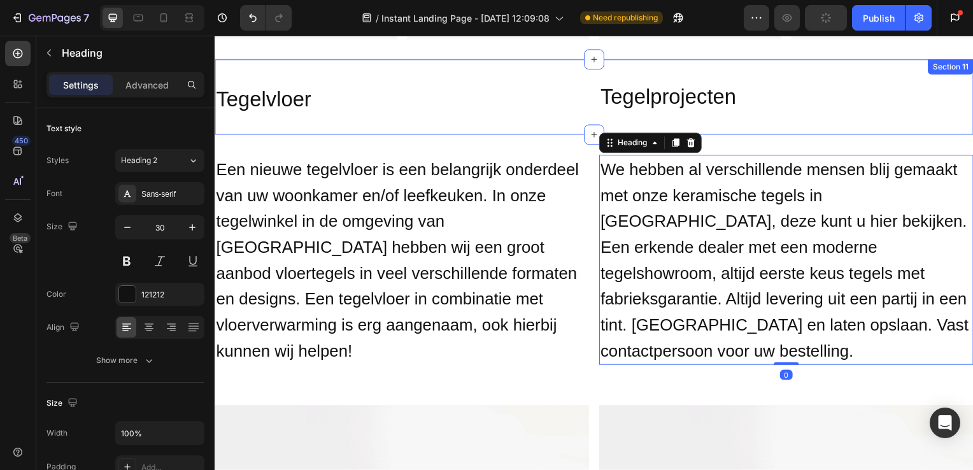
click at [864, 117] on div "Heading Heading Tegelvloer Heading Tegelprojecten Heading Row Section 11" at bounding box center [597, 98] width 764 height 76
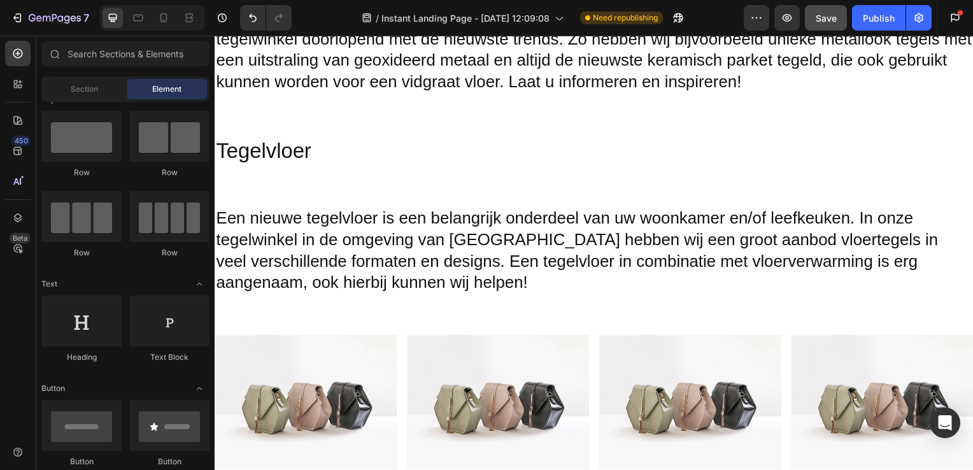
scroll to position [1730, 0]
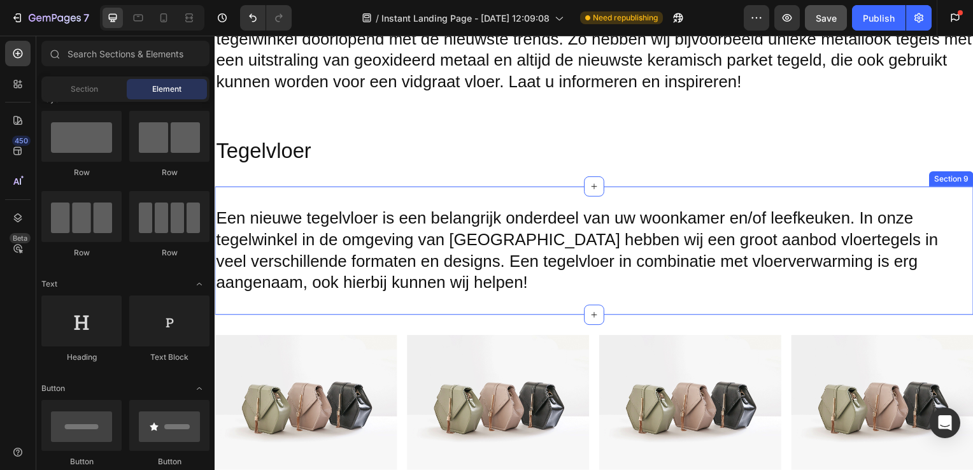
click at [504, 326] on div "Image Image Image Image Row Section 10" at bounding box center [597, 406] width 764 height 178
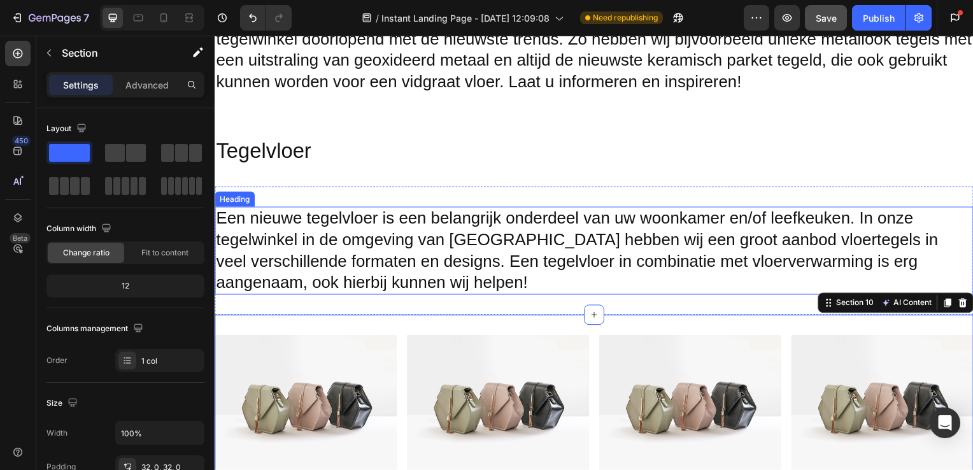
click at [534, 264] on h2 "Een nieuwe tegelvloer is een belangrijk onderdeel van uw woonkamer en/of leefke…" at bounding box center [597, 252] width 764 height 89
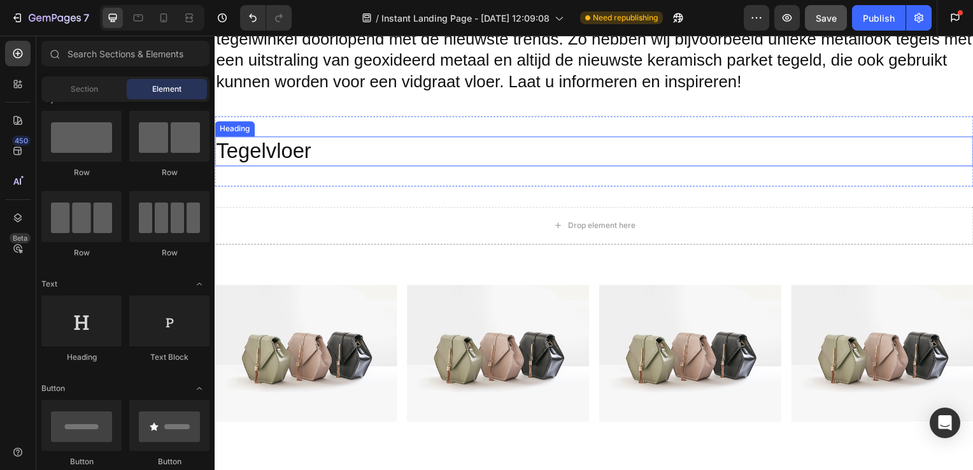
click at [289, 149] on h2 "Tegelvloer" at bounding box center [597, 153] width 764 height 30
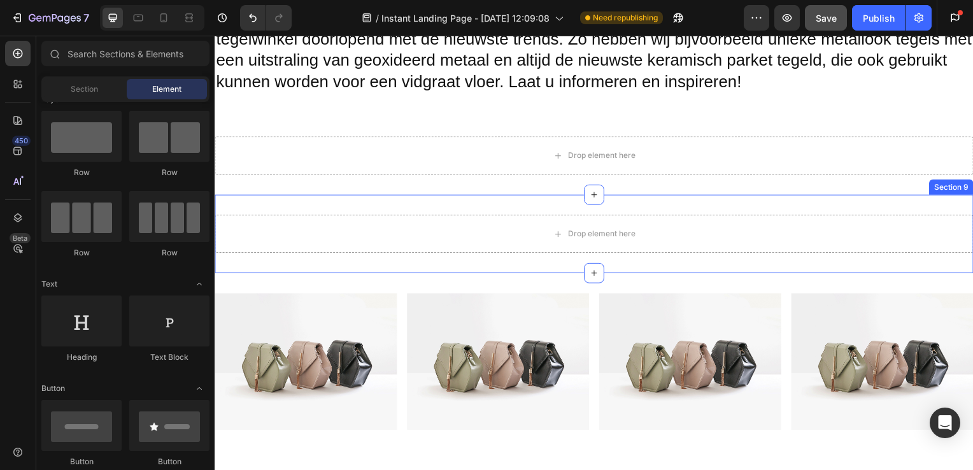
click at [358, 206] on div "Drop element here Section 9" at bounding box center [597, 235] width 764 height 79
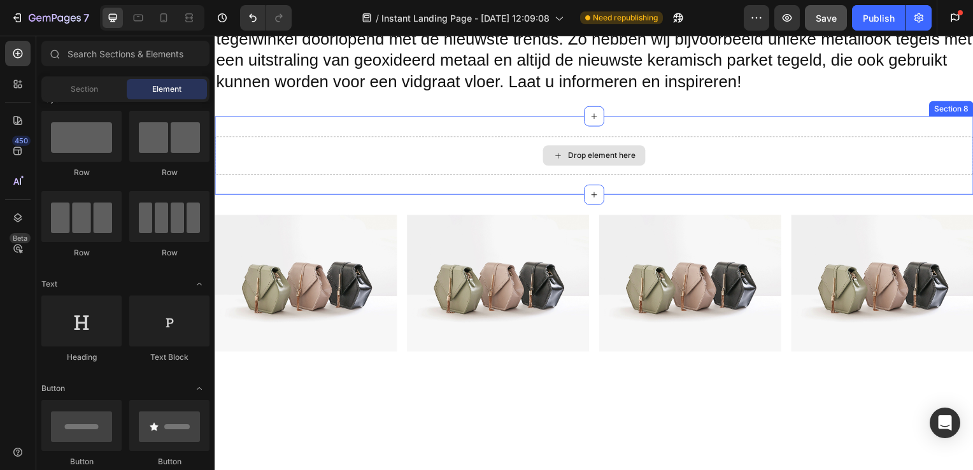
click at [426, 140] on div "Drop element here" at bounding box center [597, 157] width 764 height 38
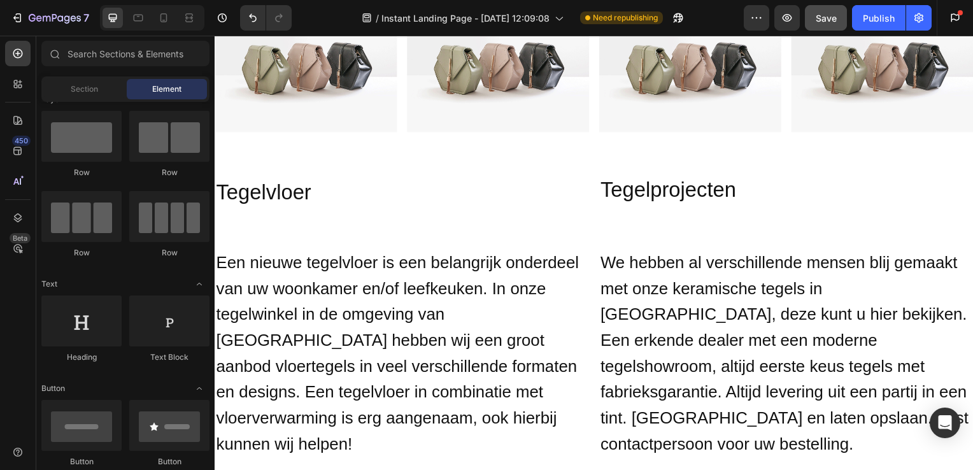
click at [389, 148] on div "Image Image Image Image Row Section 8" at bounding box center [597, 64] width 764 height 178
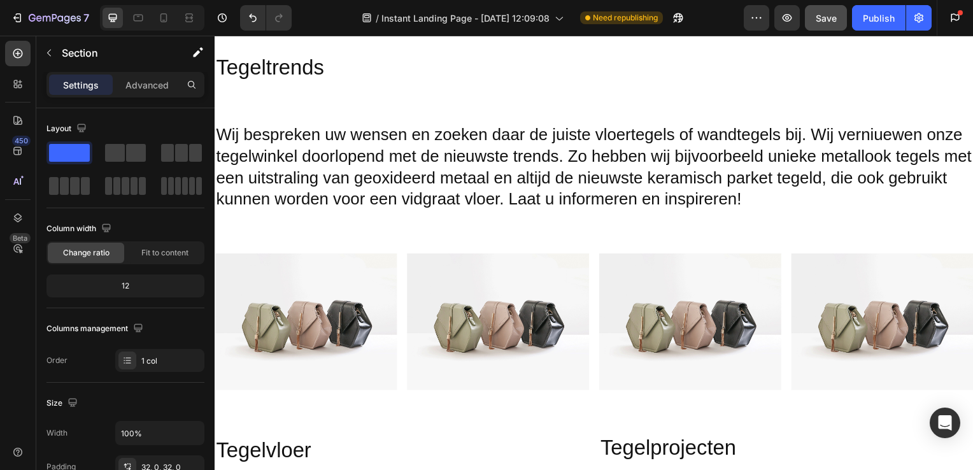
scroll to position [1671, 0]
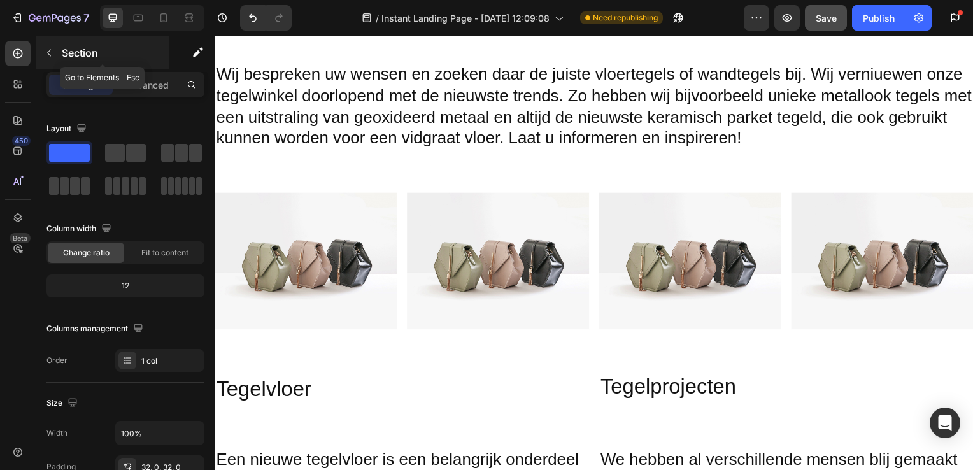
click at [48, 55] on icon "button" at bounding box center [49, 53] width 10 height 10
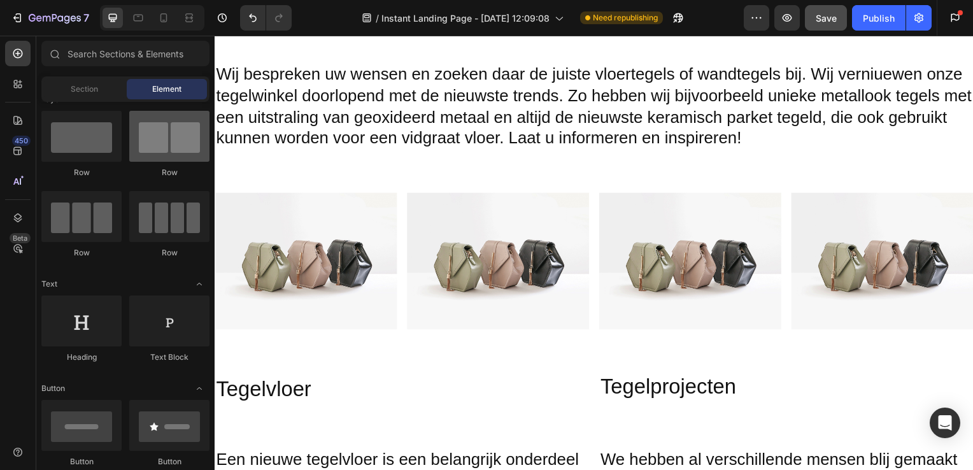
click at [183, 149] on div at bounding box center [169, 136] width 80 height 51
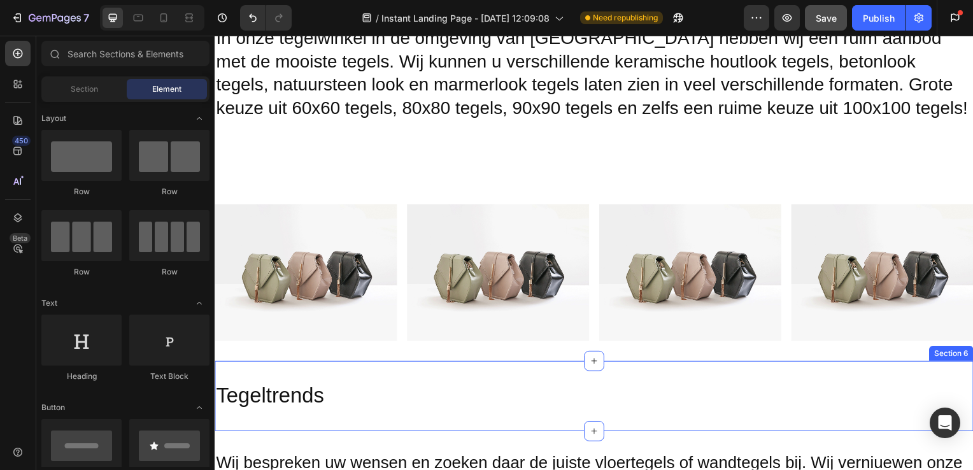
scroll to position [1332, 0]
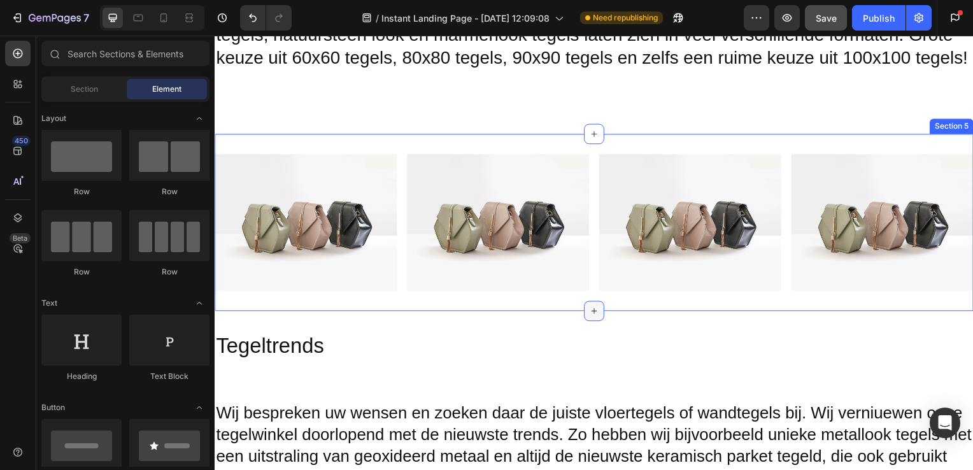
click at [593, 315] on icon at bounding box center [597, 313] width 10 height 10
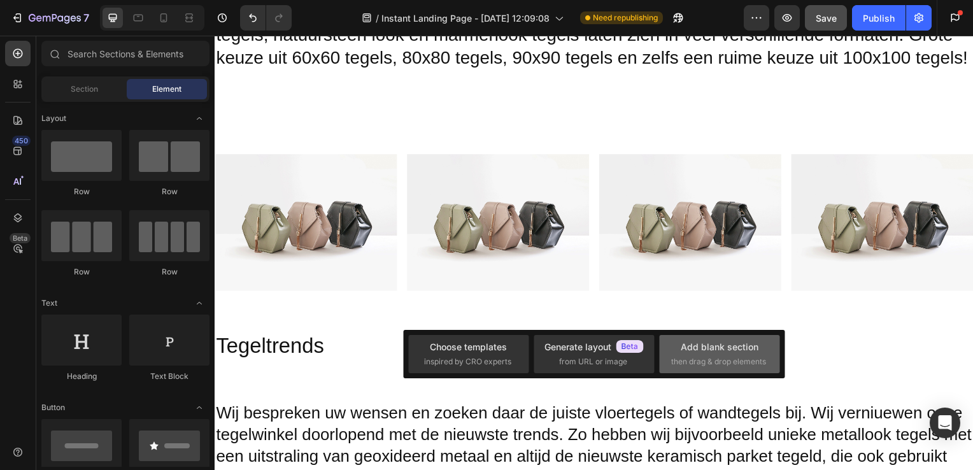
click at [701, 359] on span "then drag & drop elements" at bounding box center [718, 361] width 95 height 11
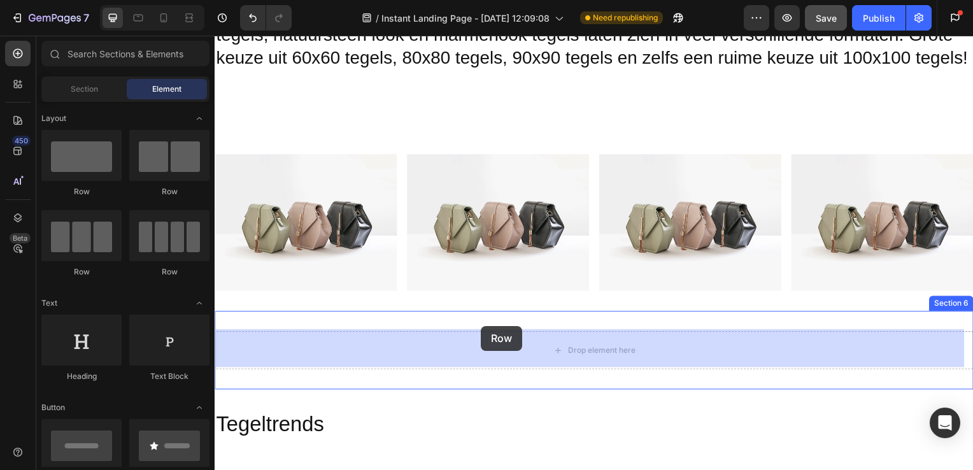
drag, startPoint x: 388, startPoint y: 205, endPoint x: 484, endPoint y: 329, distance: 157.1
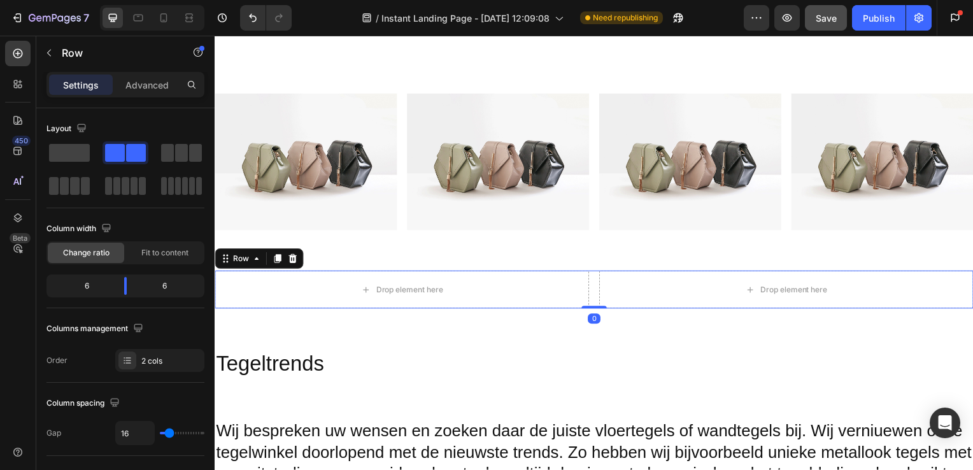
scroll to position [1427, 0]
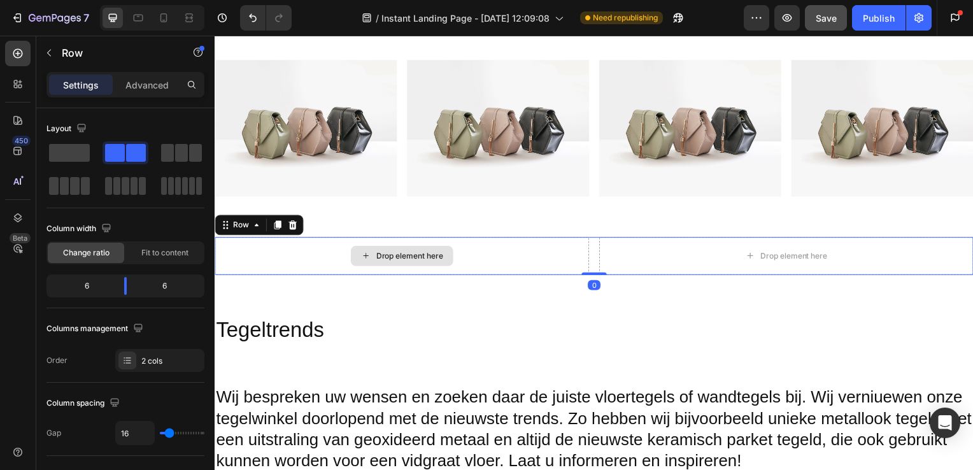
click at [434, 257] on div "Drop element here" at bounding box center [411, 258] width 68 height 10
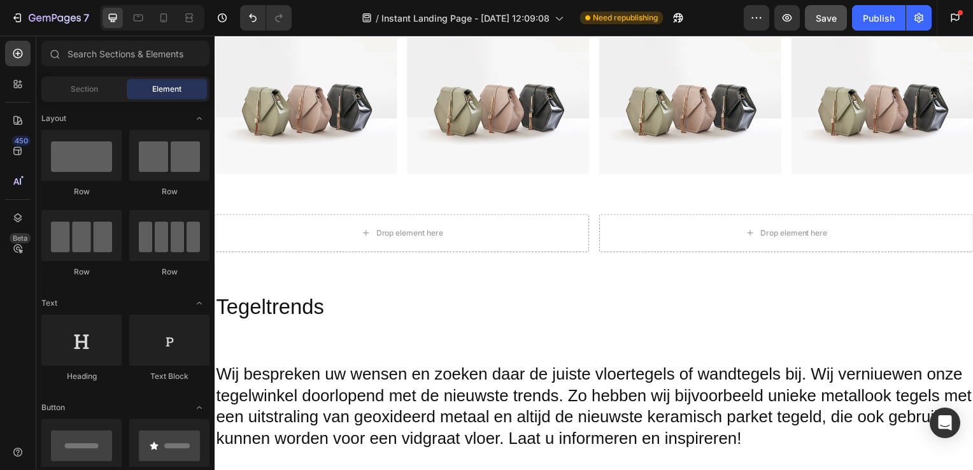
scroll to position [1450, 0]
click at [420, 237] on div "Drop element here" at bounding box center [411, 235] width 68 height 10
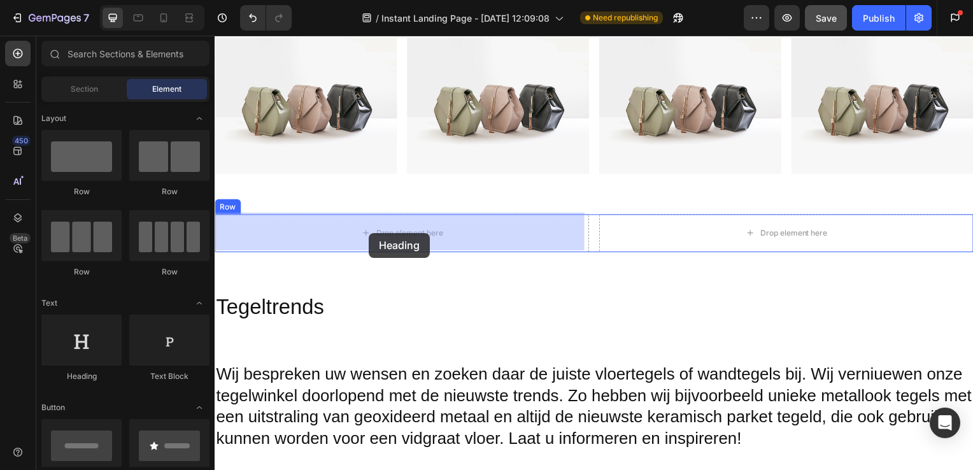
drag, startPoint x: 311, startPoint y: 374, endPoint x: 371, endPoint y: 234, distance: 152.1
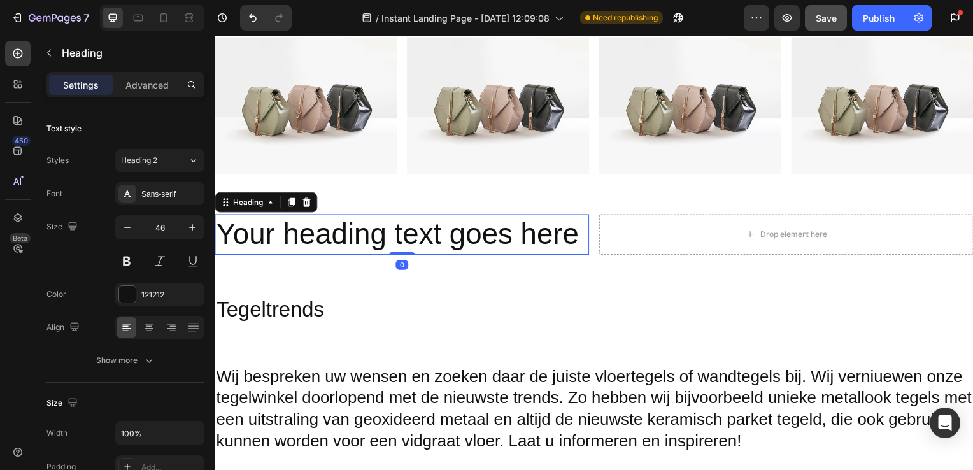
click at [494, 230] on h2 "Your heading text goes here" at bounding box center [403, 236] width 377 height 41
click at [577, 226] on p "Your heading text goes here" at bounding box center [403, 236] width 375 height 38
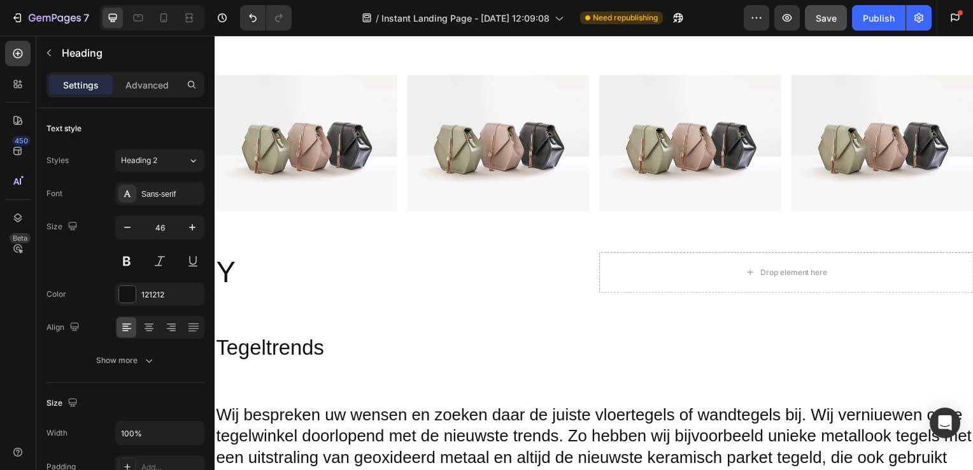
scroll to position [1422, 0]
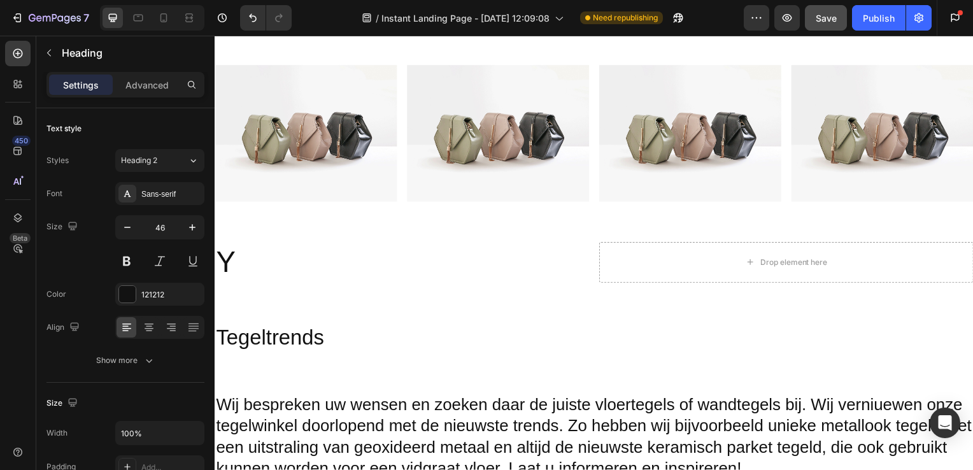
click at [392, 278] on h2 "Y" at bounding box center [403, 264] width 377 height 41
click at [259, 250] on p "Y" at bounding box center [403, 264] width 375 height 38
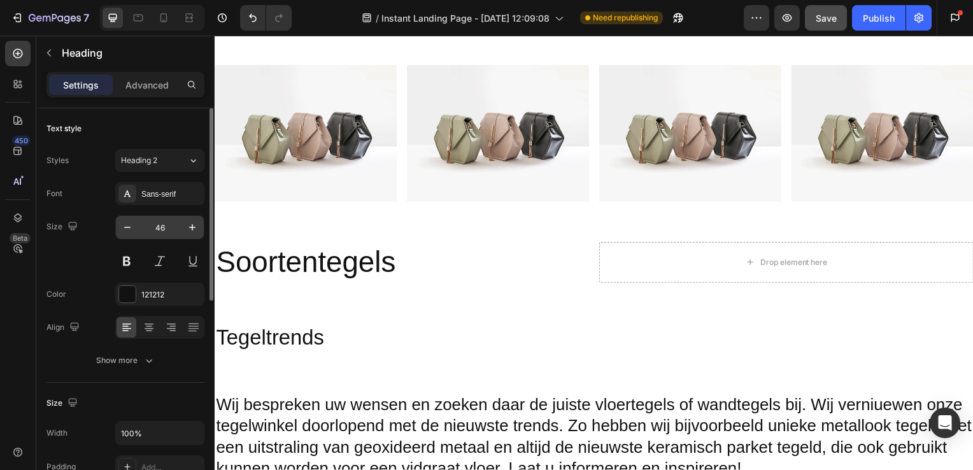
click at [168, 223] on input "46" at bounding box center [160, 227] width 42 height 23
type input "33"
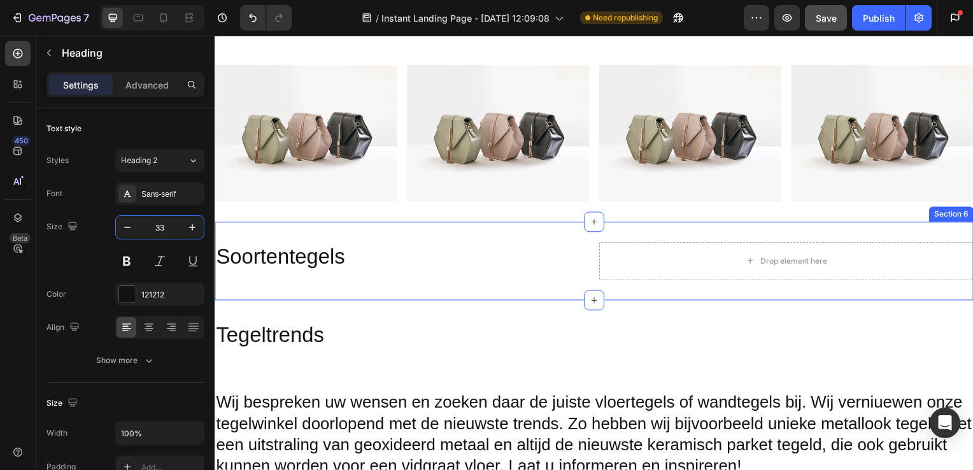
click at [778, 266] on div "Drop element here" at bounding box center [790, 263] width 103 height 20
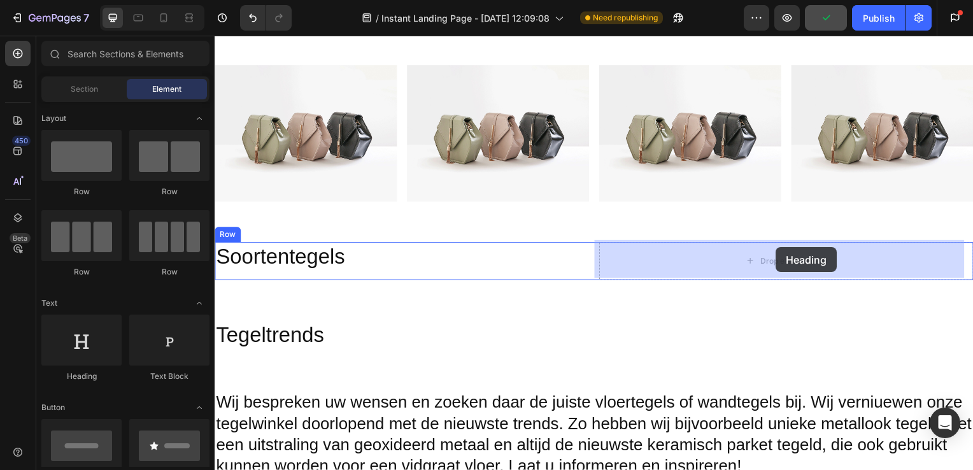
drag, startPoint x: 284, startPoint y: 404, endPoint x: 780, endPoint y: 249, distance: 519.8
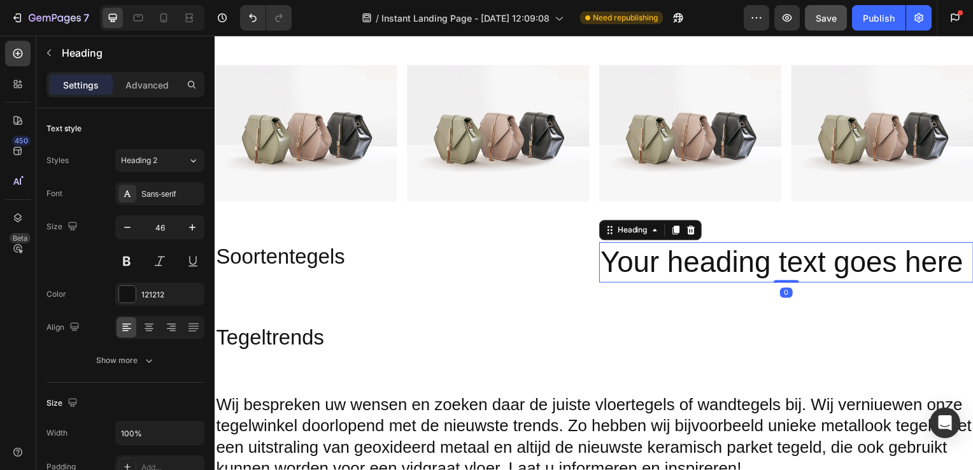
click at [832, 262] on h2 "Your heading text goes here" at bounding box center [790, 264] width 377 height 41
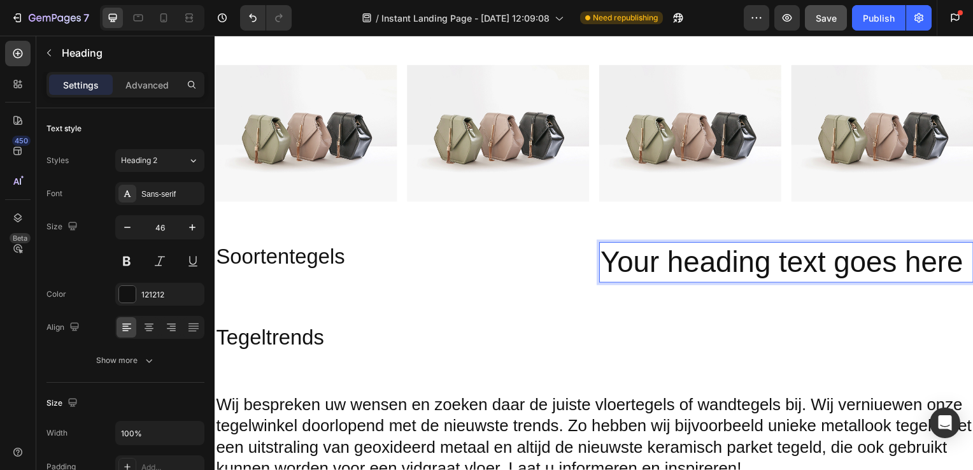
click at [959, 250] on p "Your heading text goes here" at bounding box center [790, 264] width 375 height 38
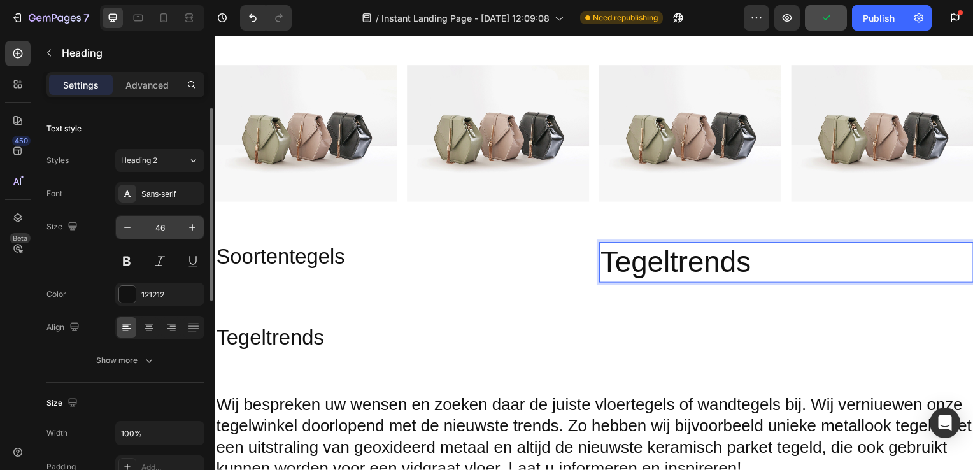
click at [163, 228] on input "46" at bounding box center [160, 227] width 42 height 23
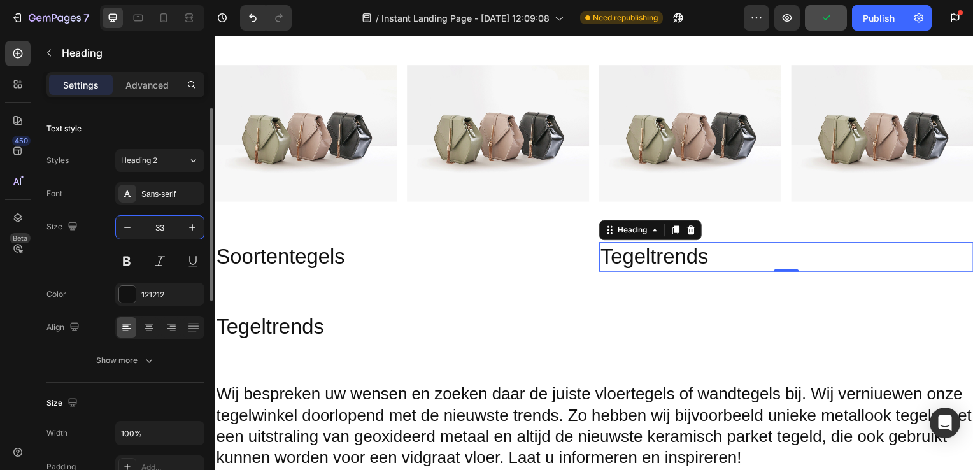
type input "33"
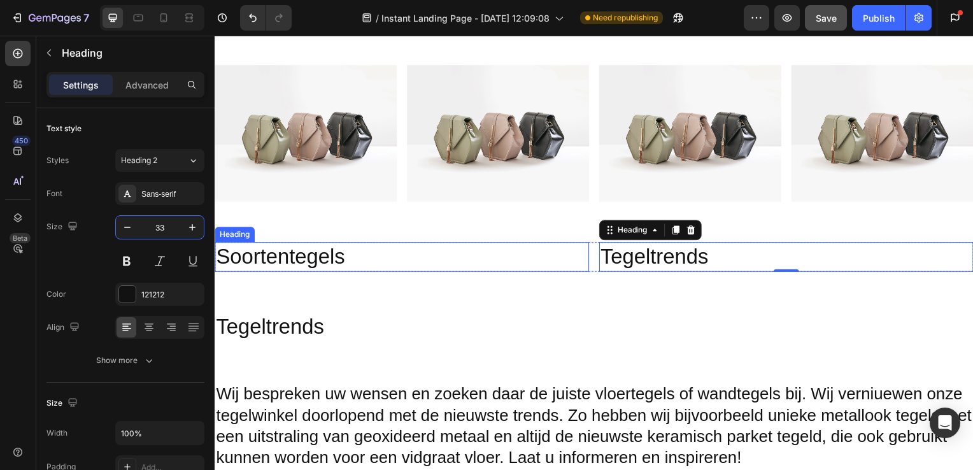
click at [386, 294] on div "Tegeltrends Heading Section 7" at bounding box center [597, 329] width 764 height 71
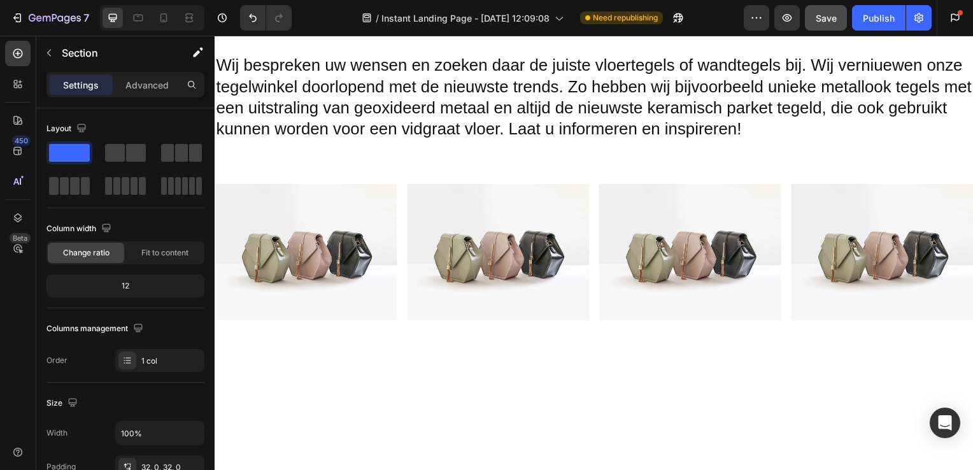
scroll to position [1603, 0]
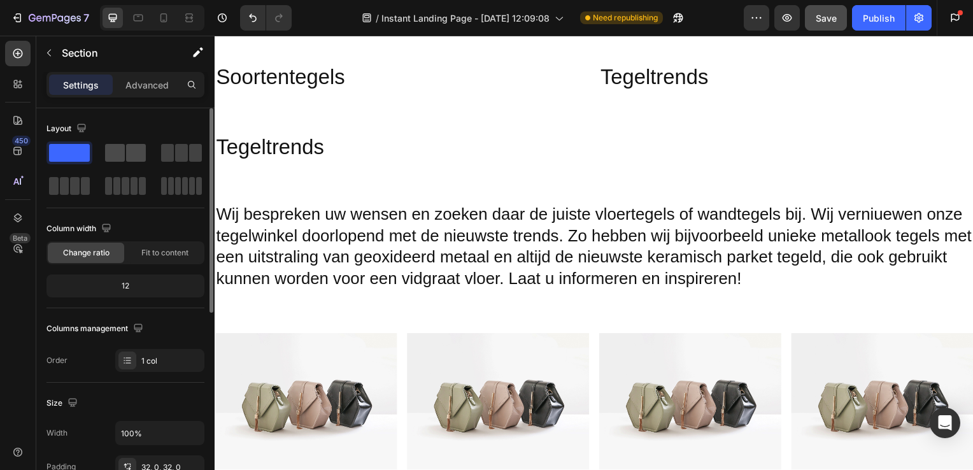
click at [118, 147] on span at bounding box center [115, 153] width 20 height 18
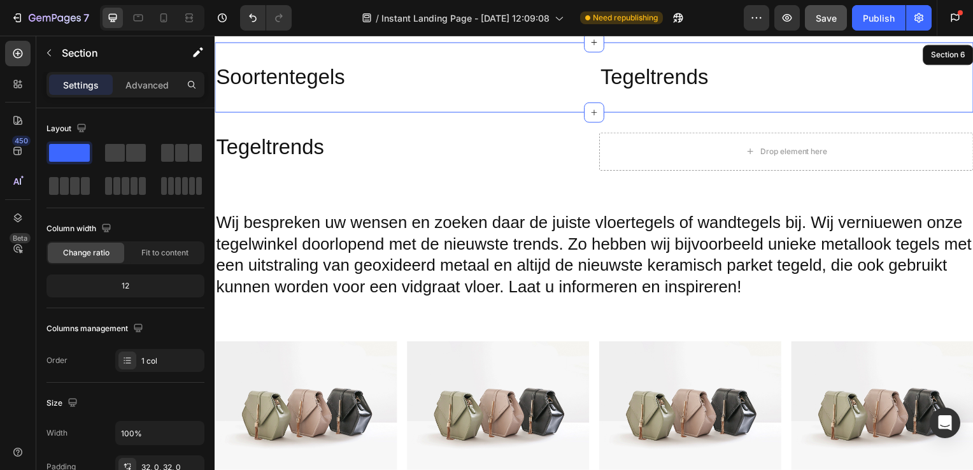
click at [491, 100] on div "Soortentegels Heading Tegeltrends Heading Row Section 6" at bounding box center [597, 78] width 764 height 71
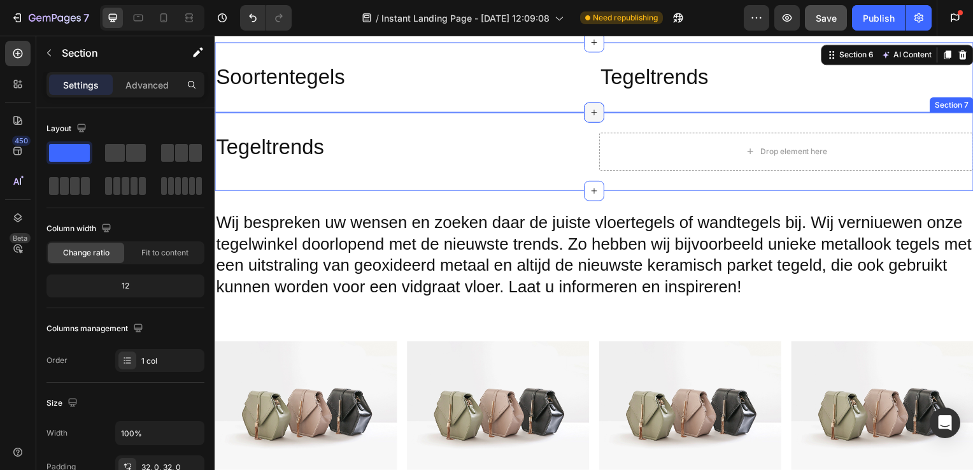
click at [595, 111] on icon at bounding box center [597, 113] width 10 height 10
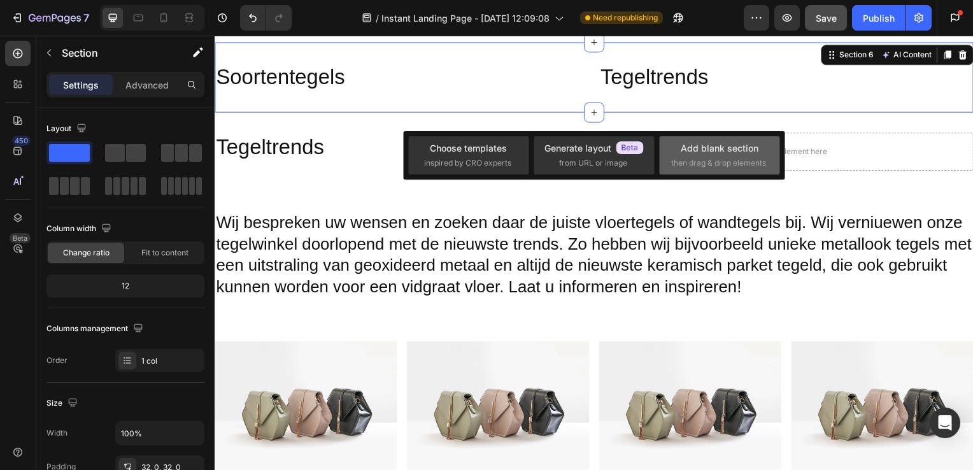
click at [681, 150] on div "Add blank section" at bounding box center [720, 147] width 78 height 13
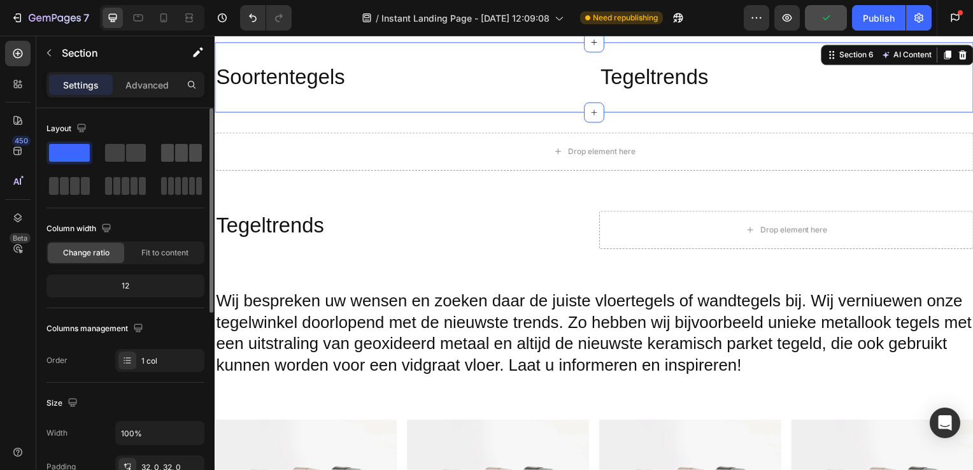
drag, startPoint x: 120, startPoint y: 157, endPoint x: 203, endPoint y: 157, distance: 82.8
click at [203, 157] on div at bounding box center [125, 169] width 158 height 56
click at [159, 162] on div at bounding box center [182, 152] width 46 height 23
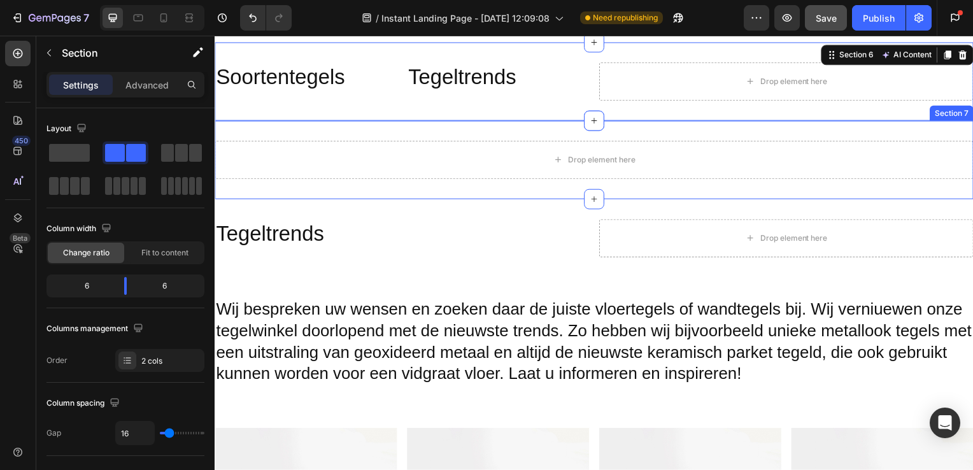
click at [394, 151] on div "Drop element here" at bounding box center [597, 161] width 764 height 38
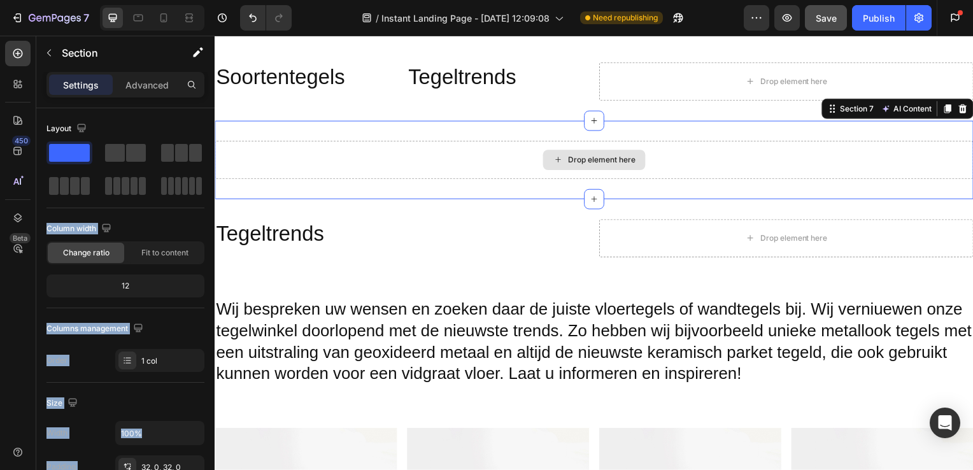
drag, startPoint x: 345, startPoint y: 189, endPoint x: 320, endPoint y: 159, distance: 39.0
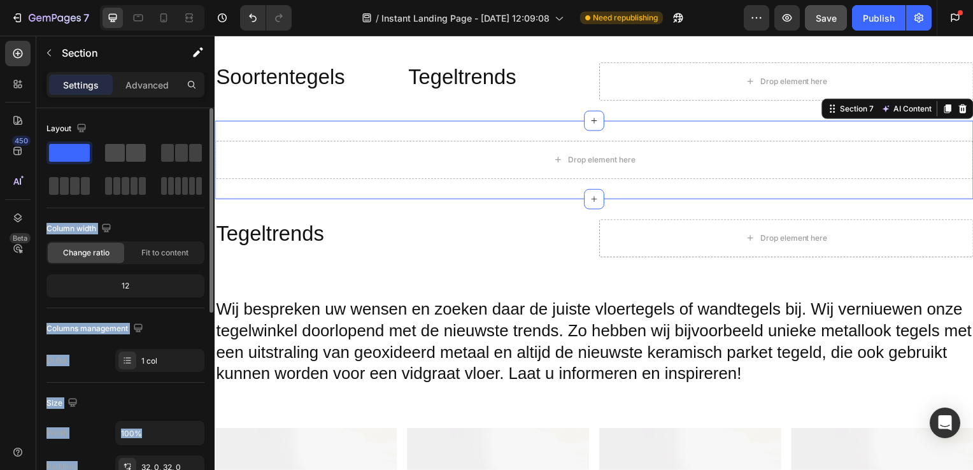
click at [141, 159] on span at bounding box center [136, 153] width 20 height 18
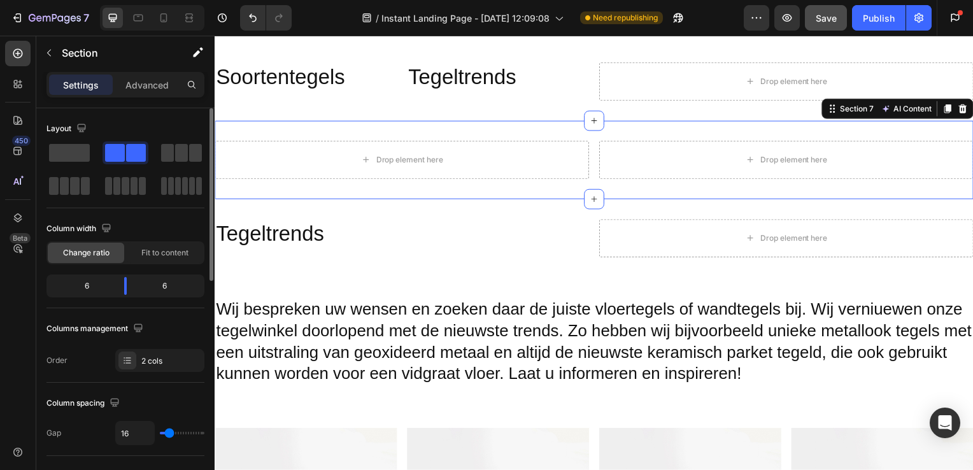
click at [129, 157] on span at bounding box center [136, 153] width 20 height 18
click at [493, 160] on div "Drop element here" at bounding box center [403, 161] width 377 height 38
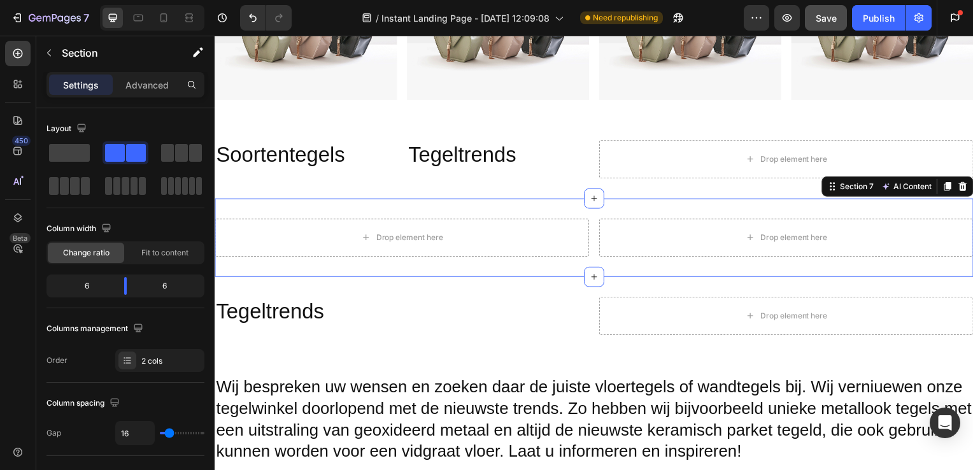
scroll to position [1526, 0]
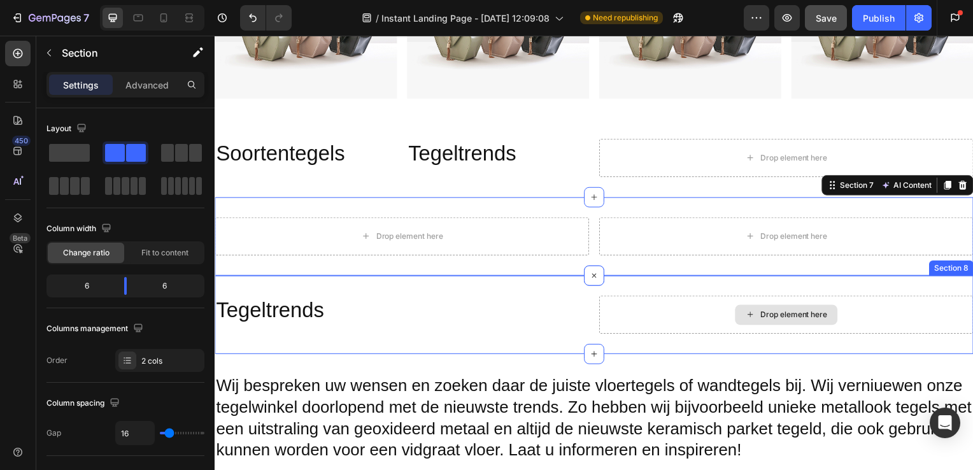
click at [724, 311] on div "Drop element here" at bounding box center [790, 317] width 377 height 38
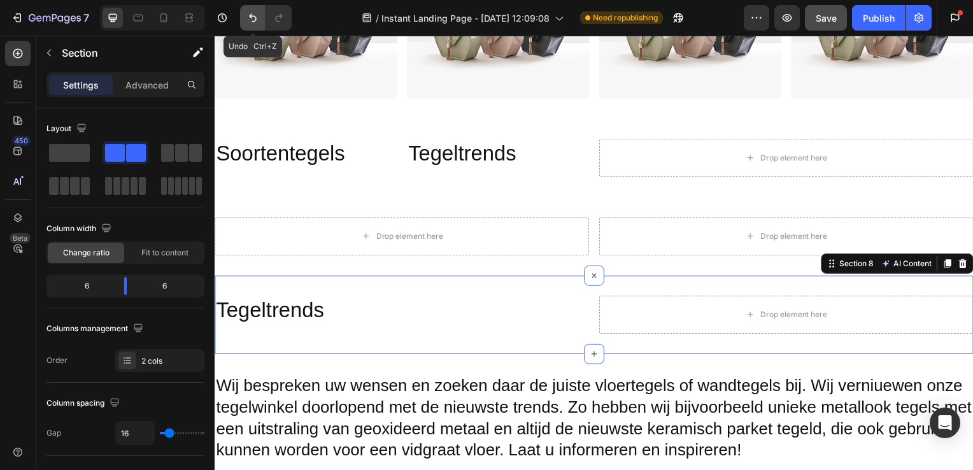
click at [252, 14] on icon "Undo/Redo" at bounding box center [253, 17] width 13 height 13
click at [251, 14] on icon "Undo/Redo" at bounding box center [253, 18] width 8 height 8
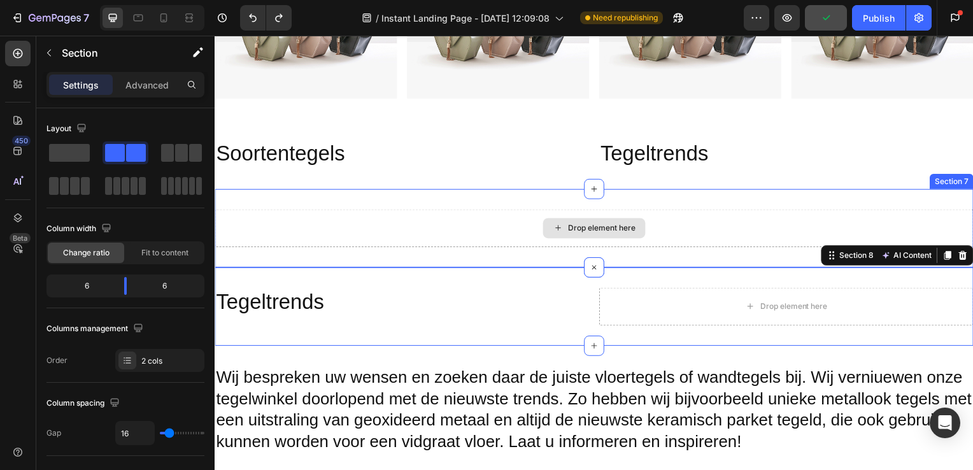
click at [524, 227] on div "Drop element here" at bounding box center [597, 230] width 764 height 38
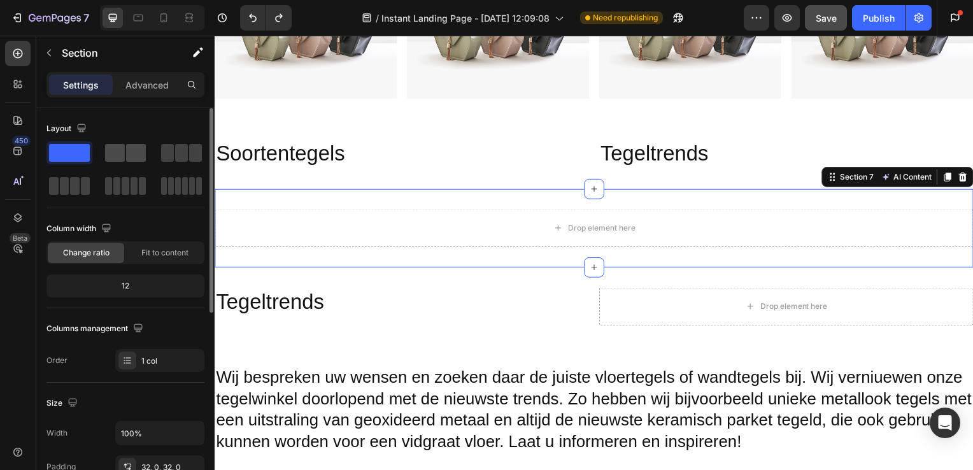
click at [126, 152] on span at bounding box center [136, 153] width 20 height 18
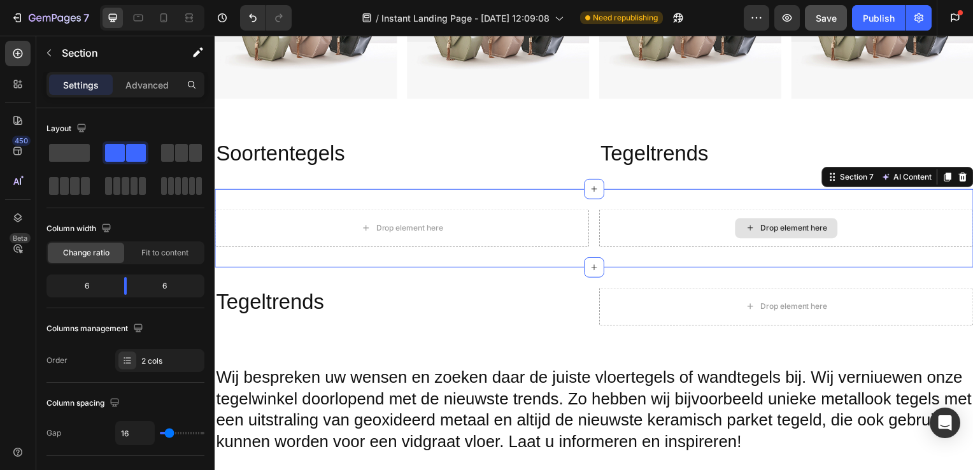
click at [727, 222] on div "Drop element here" at bounding box center [790, 230] width 377 height 38
click at [789, 225] on div "Drop element here" at bounding box center [798, 230] width 68 height 10
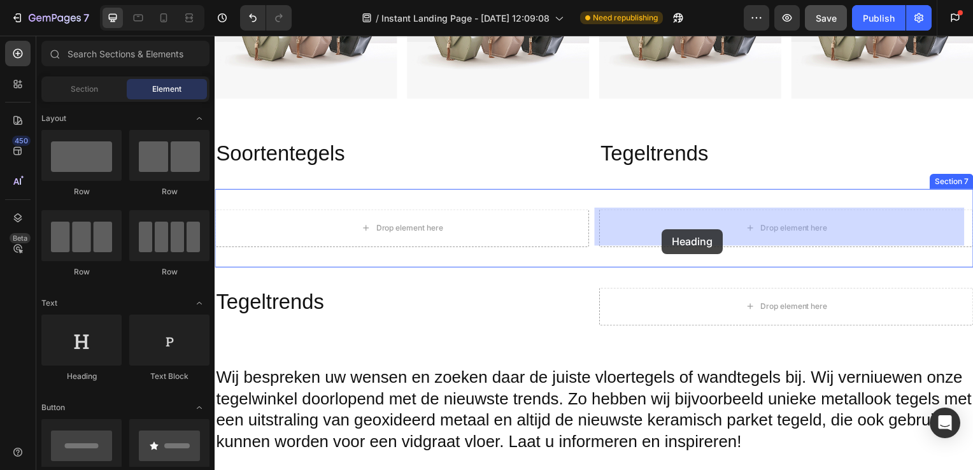
drag, startPoint x: 294, startPoint y: 376, endPoint x: 669, endPoint y: 231, distance: 402.5
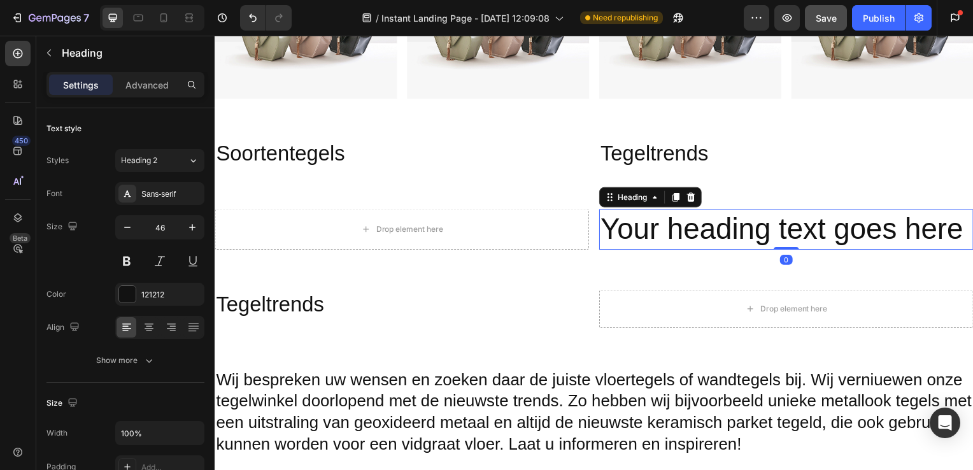
click at [725, 225] on h2 "Your heading text goes here" at bounding box center [790, 231] width 377 height 41
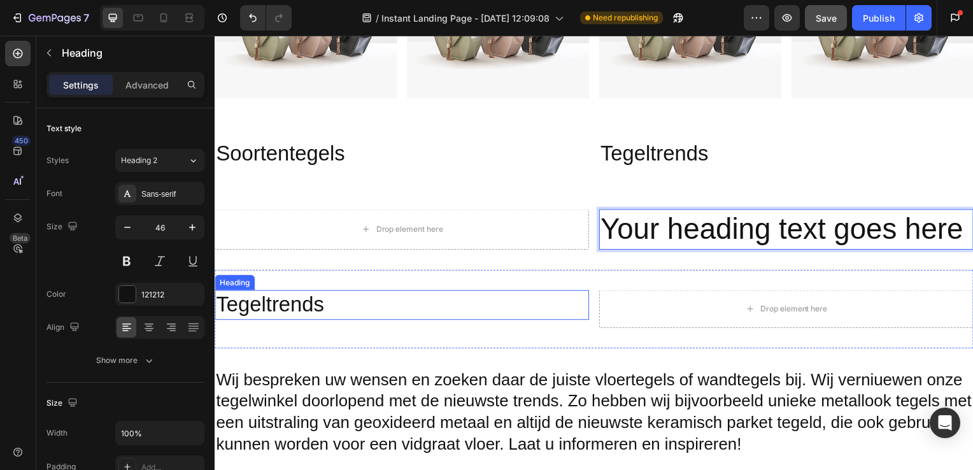
scroll to position [1539, 0]
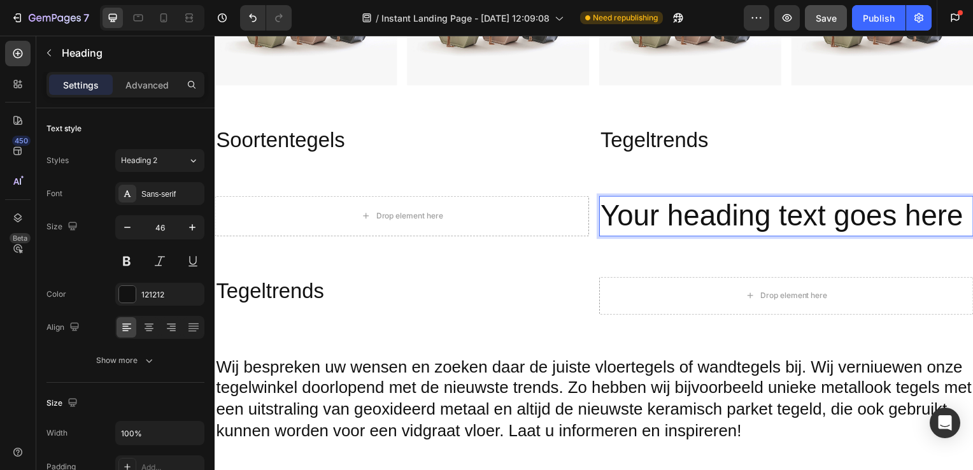
click at [961, 218] on p "Your heading text goes here" at bounding box center [790, 218] width 375 height 38
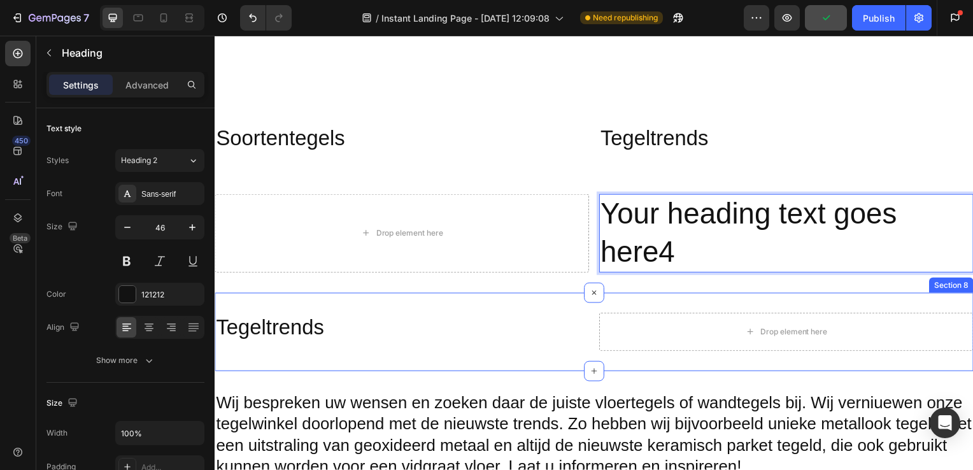
scroll to position [1636, 0]
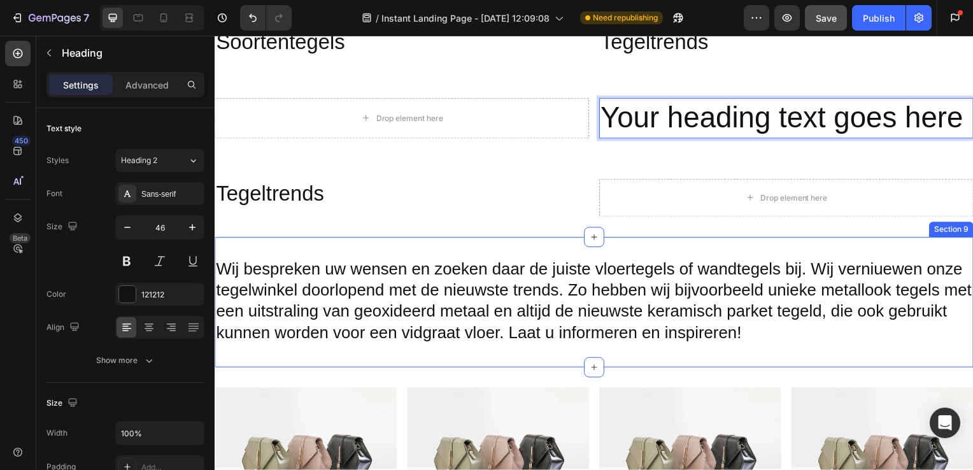
click at [224, 264] on h2 "Wij bespreken uw wensen en zoeken daar de juiste vloertegels of wandtegels bij.…" at bounding box center [597, 304] width 764 height 90
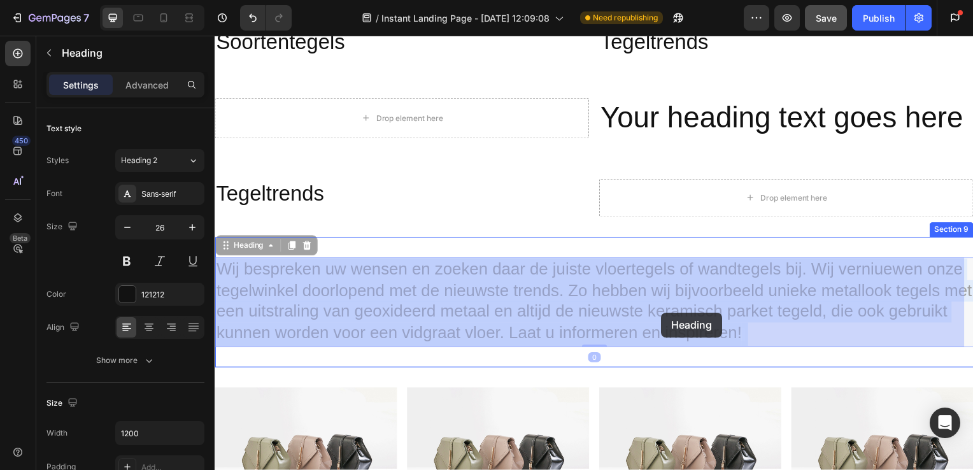
drag, startPoint x: 220, startPoint y: 265, endPoint x: 668, endPoint y: 313, distance: 450.3
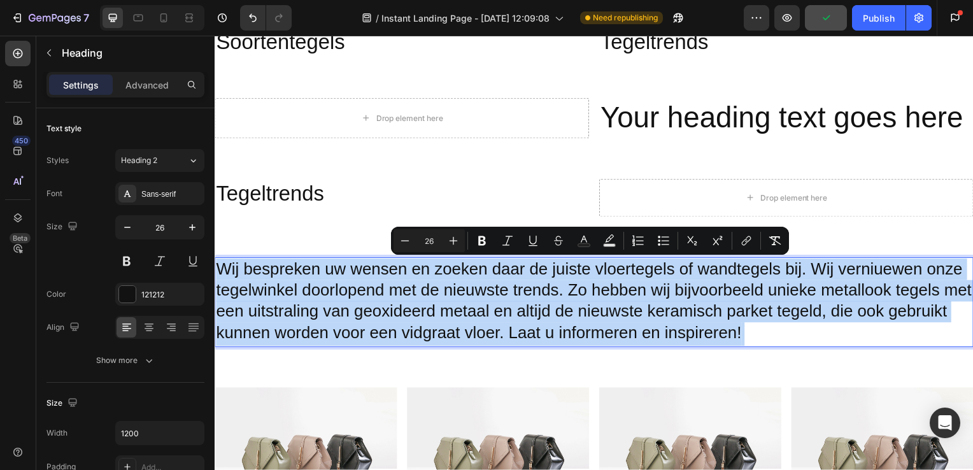
drag, startPoint x: 220, startPoint y: 268, endPoint x: 813, endPoint y: 328, distance: 596.1
click at [813, 328] on p "Wij bespreken uw wensen en zoeken daar de juiste vloertegels of wandtegels bij.…" at bounding box center [597, 305] width 762 height 88
copy p "Wij bespreken uw wensen en zoeken daar de juiste vloertegels of wandtegels bij.…"
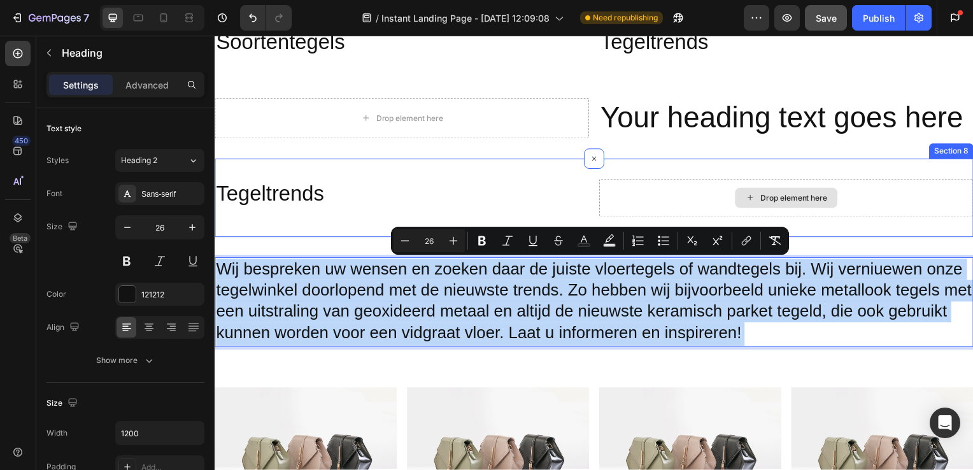
click at [783, 187] on div "Drop element here" at bounding box center [790, 199] width 377 height 38
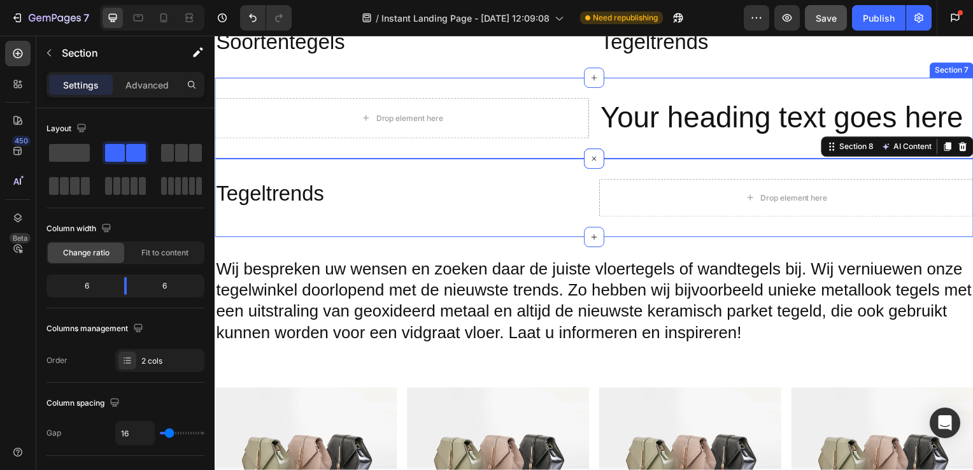
click at [722, 141] on div "Drop element here Your heading text goes here Heading Section 7" at bounding box center [597, 119] width 764 height 82
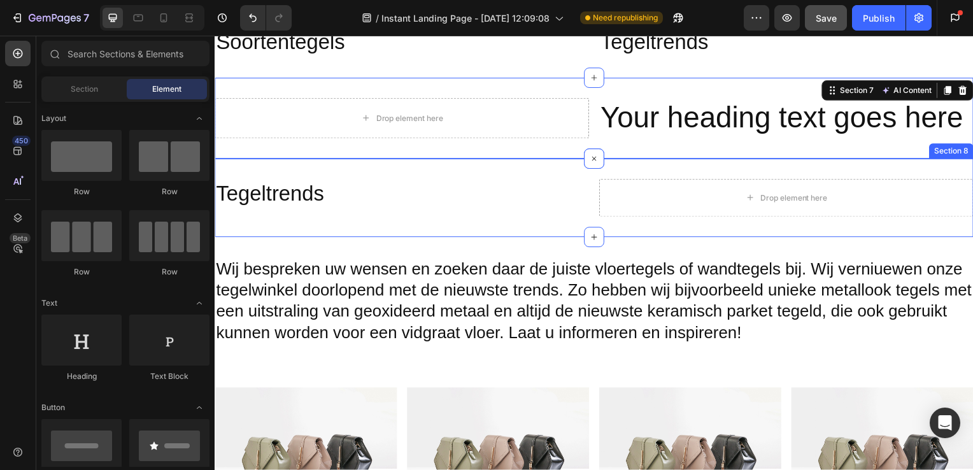
click at [788, 207] on div "Drop element here" at bounding box center [790, 199] width 103 height 20
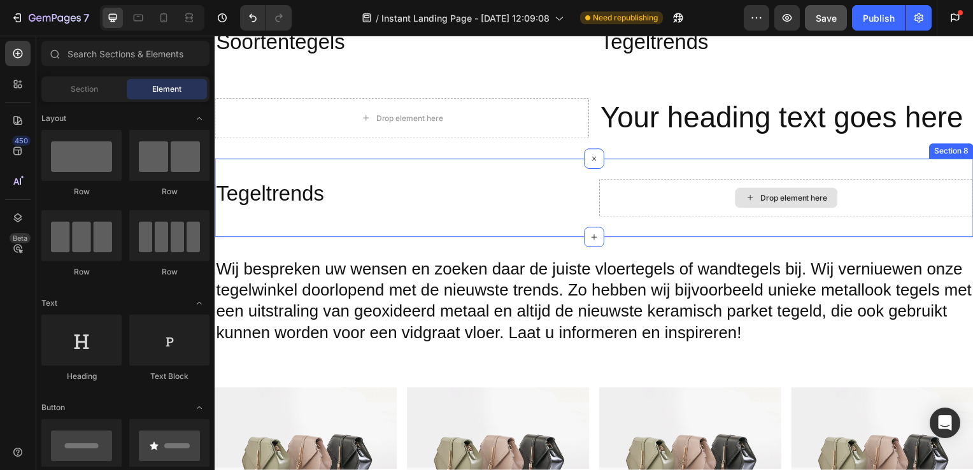
click at [788, 203] on div "Drop element here" at bounding box center [798, 199] width 68 height 10
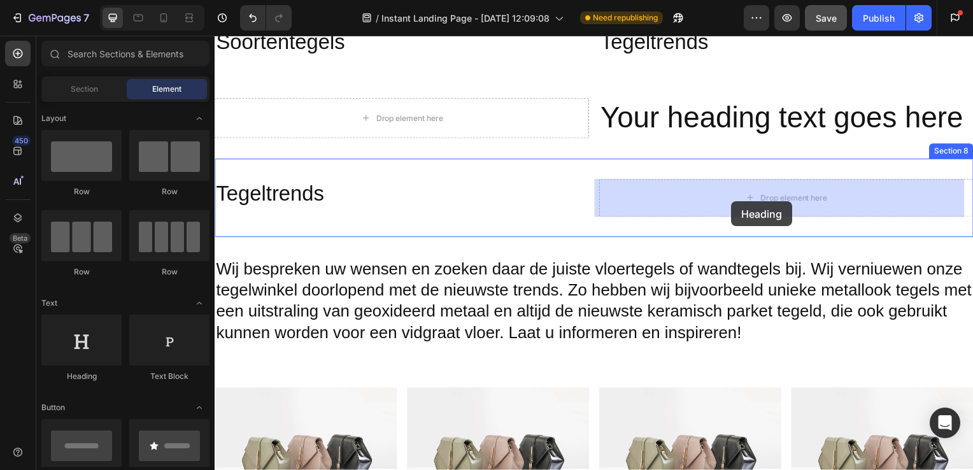
drag, startPoint x: 276, startPoint y: 394, endPoint x: 735, endPoint y: 202, distance: 497.1
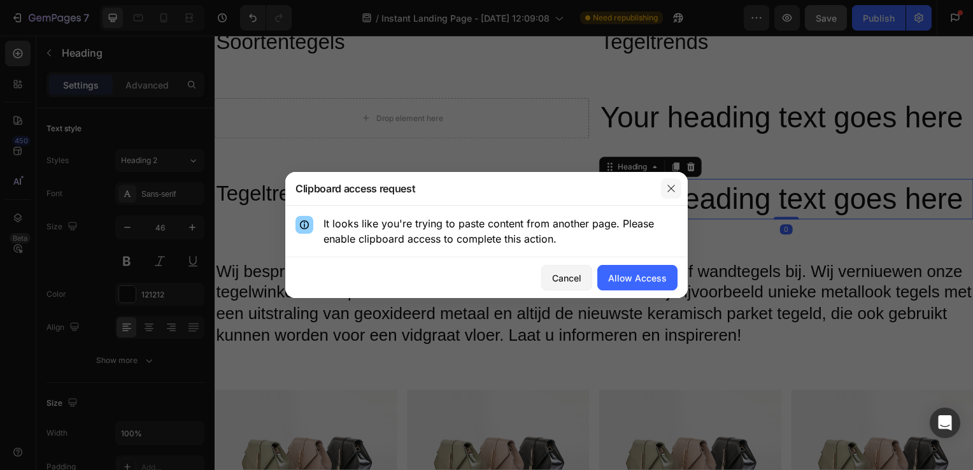
click at [665, 188] on button "button" at bounding box center [671, 188] width 20 height 20
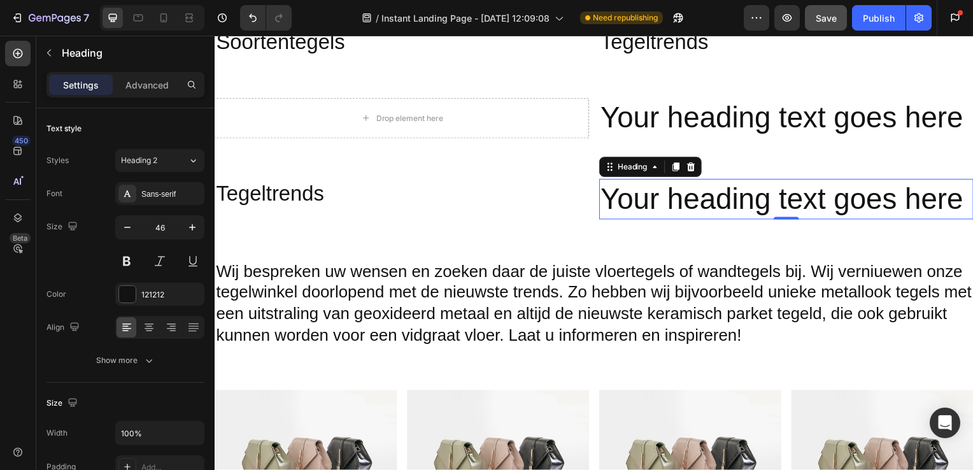
click at [769, 182] on h2 "Your heading text goes here" at bounding box center [790, 200] width 377 height 41
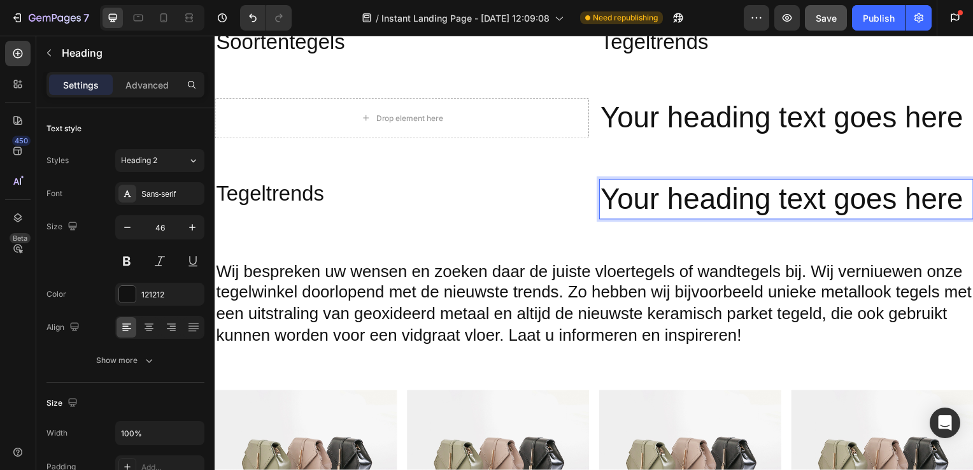
click at [769, 182] on p "Your heading text goes here" at bounding box center [790, 201] width 375 height 38
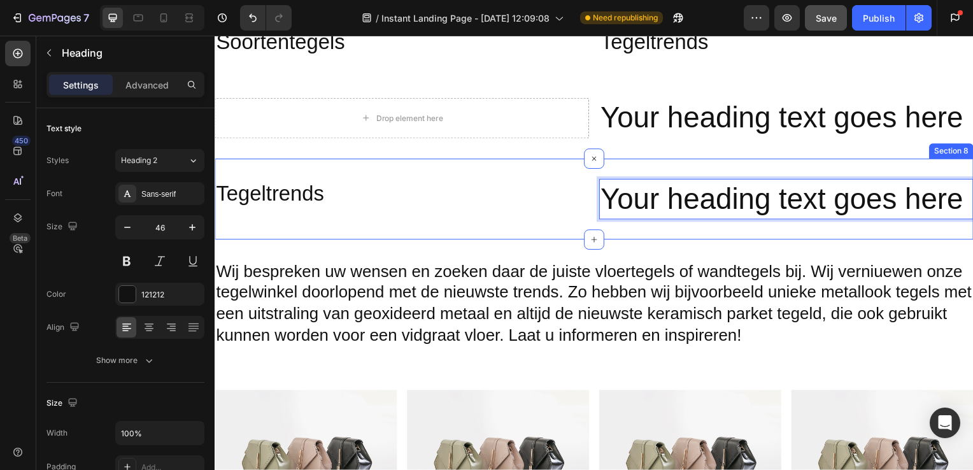
click at [785, 169] on div "Tegeltrends Heading Your heading text goes here Heading 0 Section 8" at bounding box center [597, 201] width 764 height 82
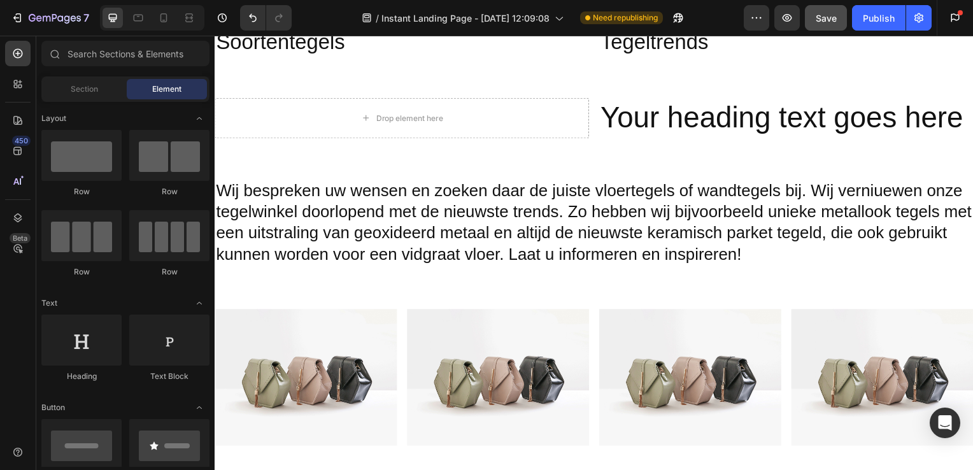
scroll to position [1595, 0]
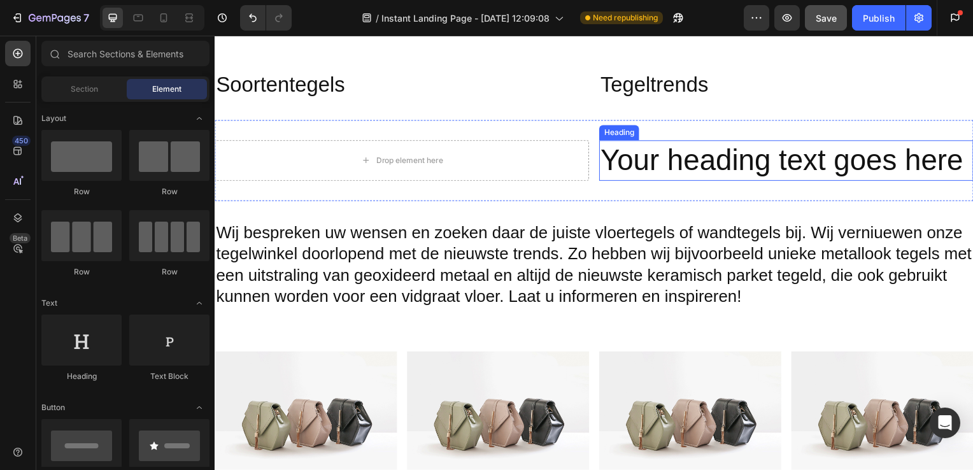
click at [750, 171] on p "Your heading text goes here" at bounding box center [790, 162] width 375 height 38
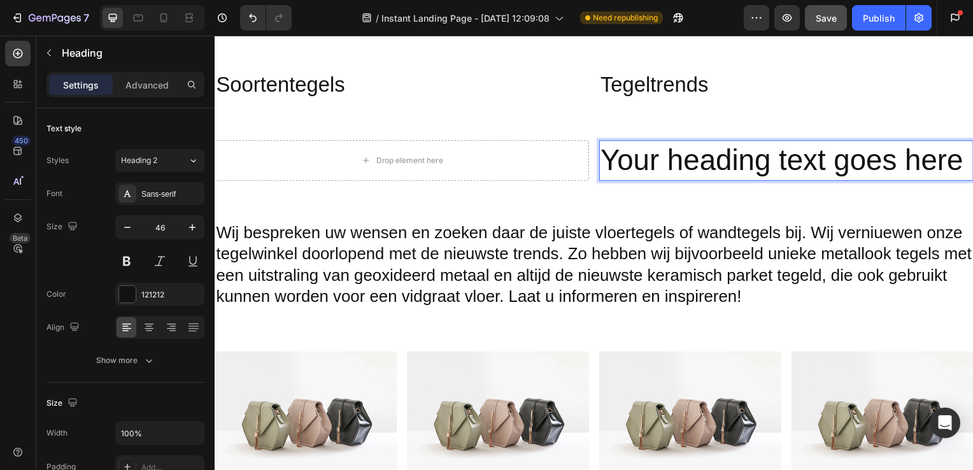
click at [804, 158] on p "Your heading text goes here" at bounding box center [790, 162] width 375 height 38
click at [830, 158] on p "Your heading text goes here" at bounding box center [790, 162] width 375 height 38
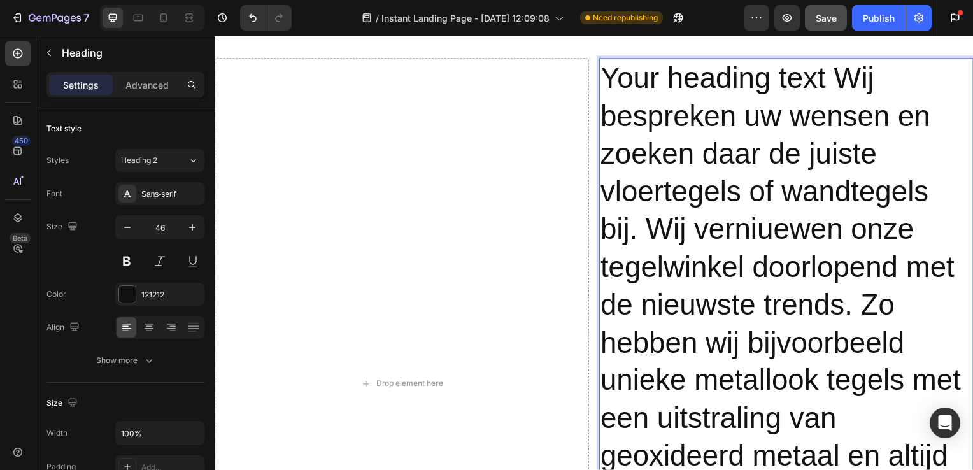
scroll to position [1626, 0]
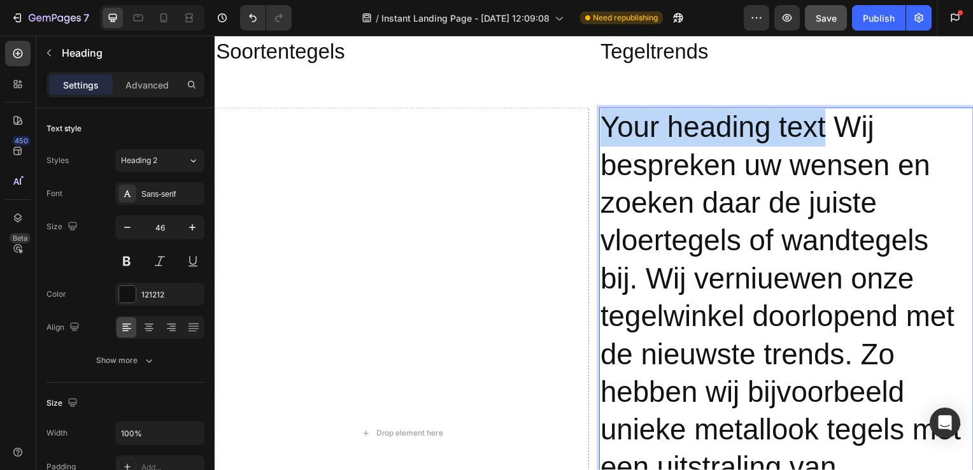
drag, startPoint x: 606, startPoint y: 126, endPoint x: 826, endPoint y: 122, distance: 220.4
click at [826, 122] on p "Your heading text Wij bespreken uw wensen en zoeken daar de juiste vloertegels …" at bounding box center [790, 437] width 375 height 654
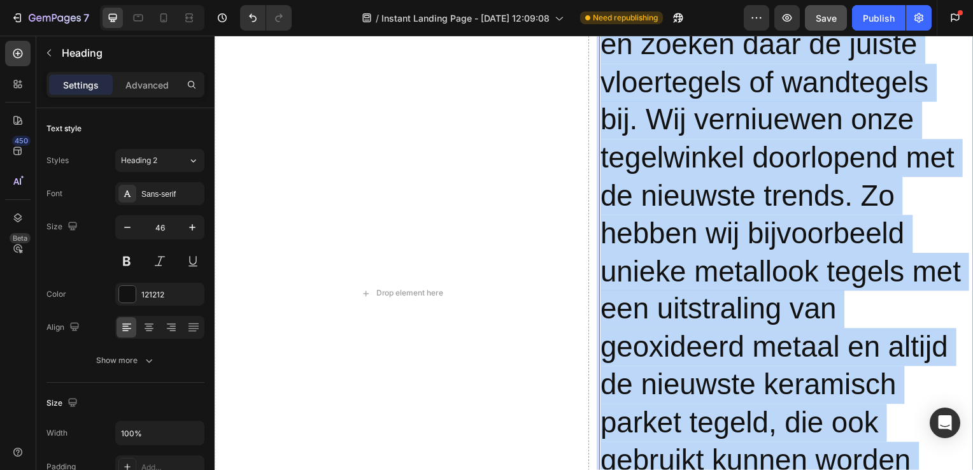
scroll to position [2032, 0]
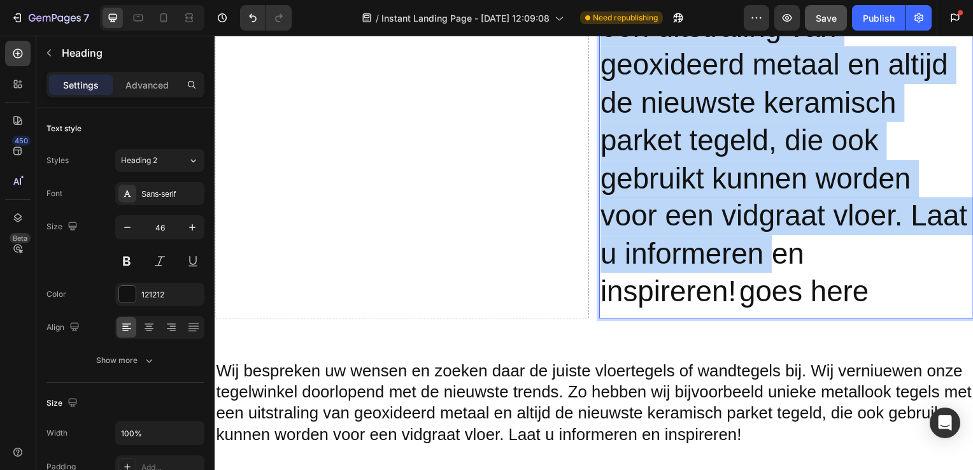
drag, startPoint x: 607, startPoint y: 124, endPoint x: 835, endPoint y: 278, distance: 274.9
click at [828, 272] on p "Wij bespreken uw wensen en zoeken daar de juiste vloertegels of wandtegels bij.…" at bounding box center [790, 12] width 375 height 616
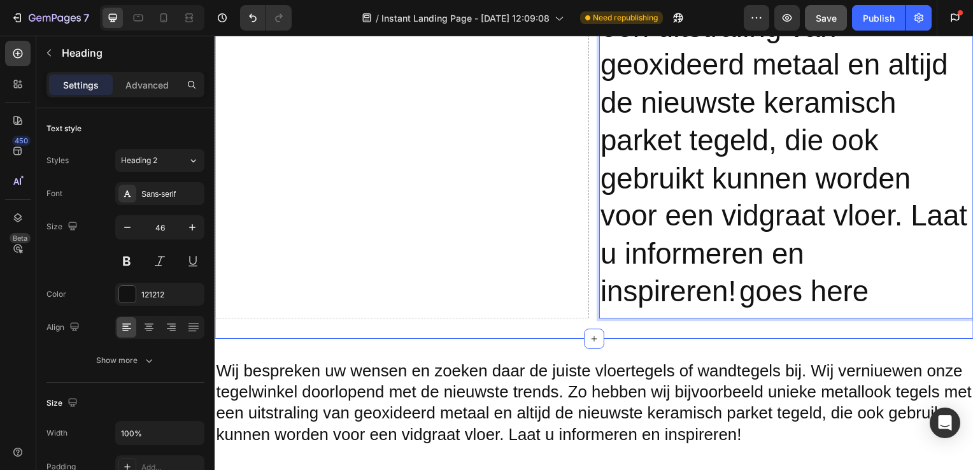
drag, startPoint x: 835, startPoint y: 278, endPoint x: 845, endPoint y: 322, distance: 45.6
click at [845, 322] on div "Drop element here Wij bespreken uw wensen en zoeken daar de juiste vloertegels …" at bounding box center [597, 11] width 764 height 659
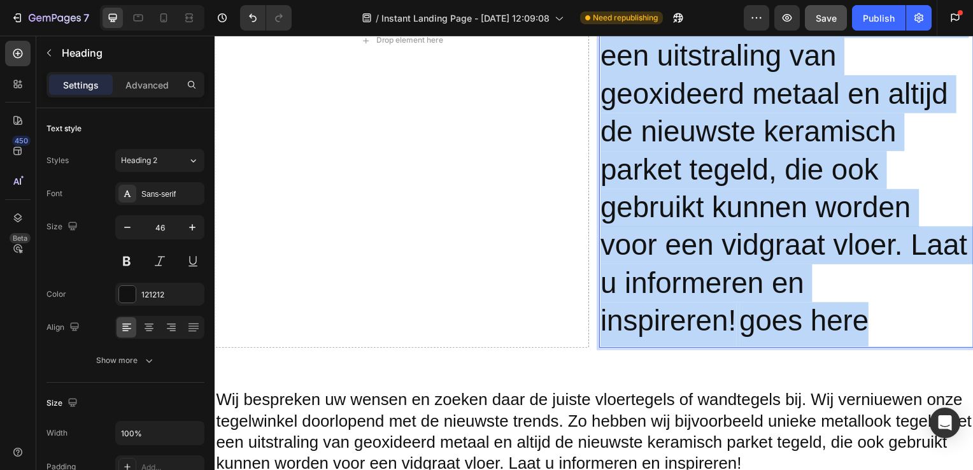
scroll to position [2017, 0]
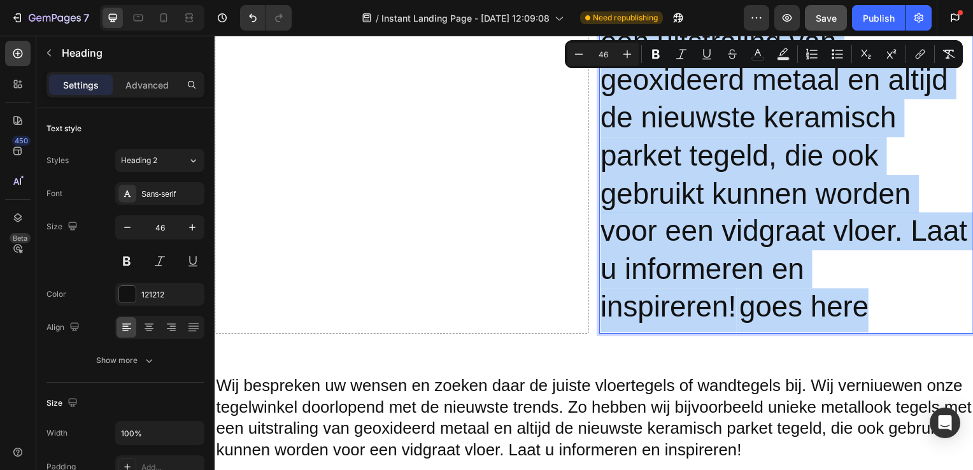
drag, startPoint x: 629, startPoint y: 211, endPoint x: 866, endPoint y: 312, distance: 258.0
click at [866, 312] on p "Wij bespreken uw wensen en zoeken daar de juiste vloertegels of wandtegels bij.…" at bounding box center [790, 27] width 375 height 616
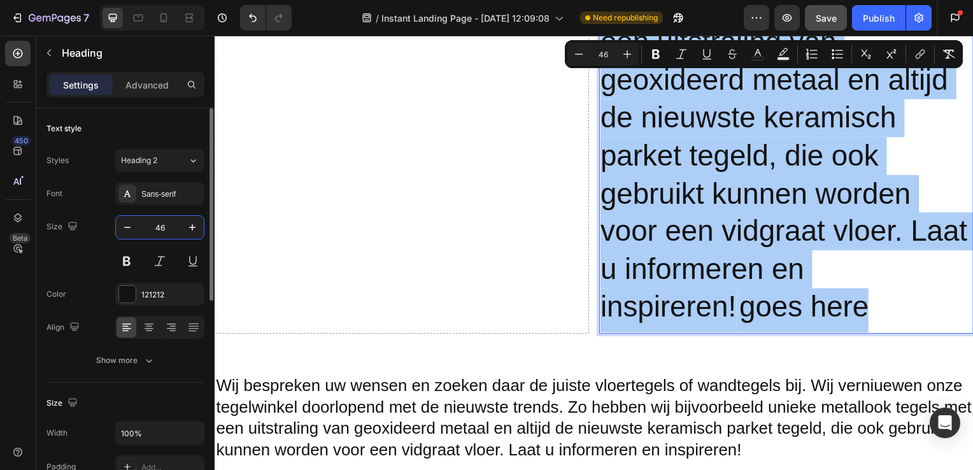
click at [161, 224] on input "46" at bounding box center [160, 227] width 42 height 23
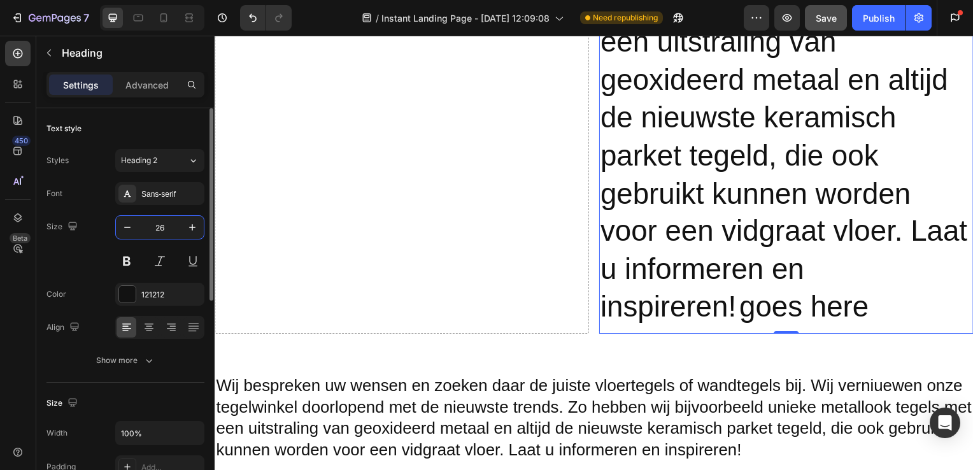
type input "26"
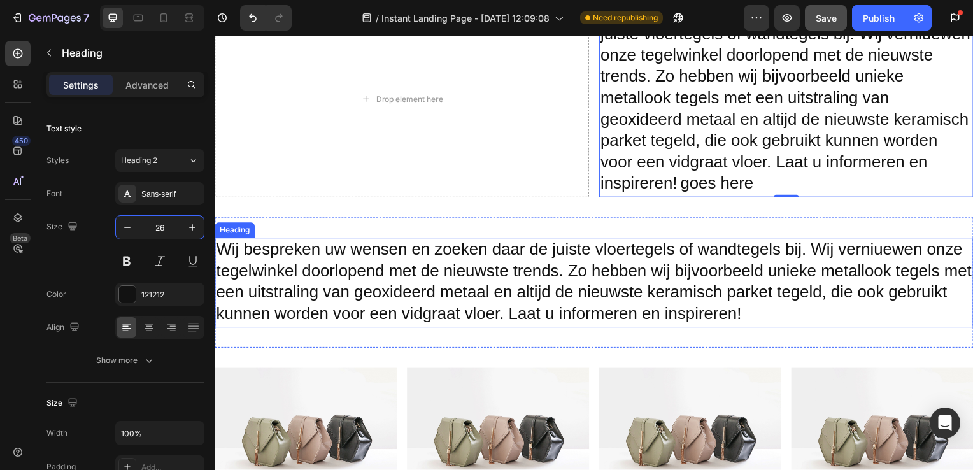
scroll to position [1733, 0]
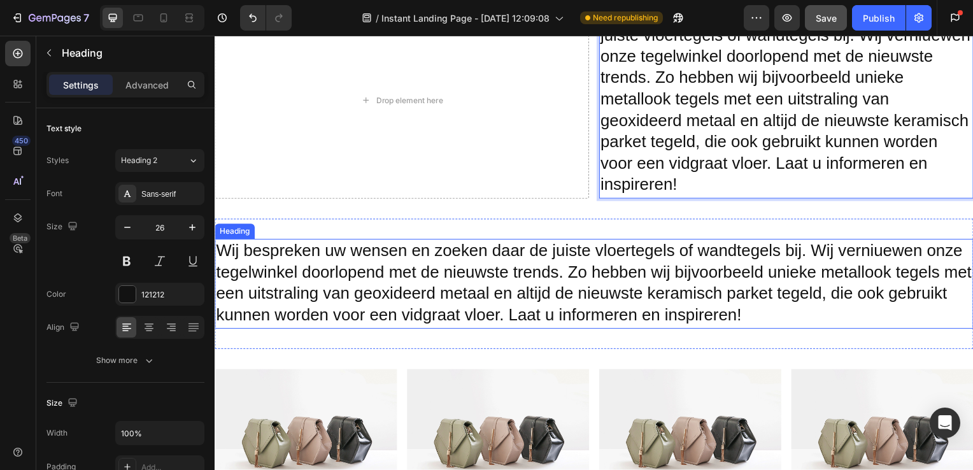
click at [610, 297] on h2 "Wij bespreken uw wensen en zoeken daar de juiste vloertegels of wandtegels bij.…" at bounding box center [597, 286] width 764 height 90
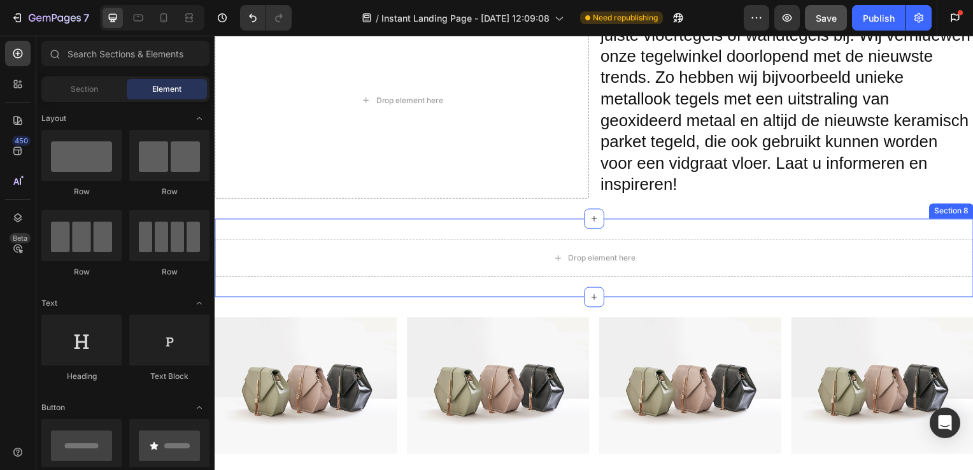
click at [632, 239] on div "Drop element here Section 8" at bounding box center [597, 259] width 764 height 79
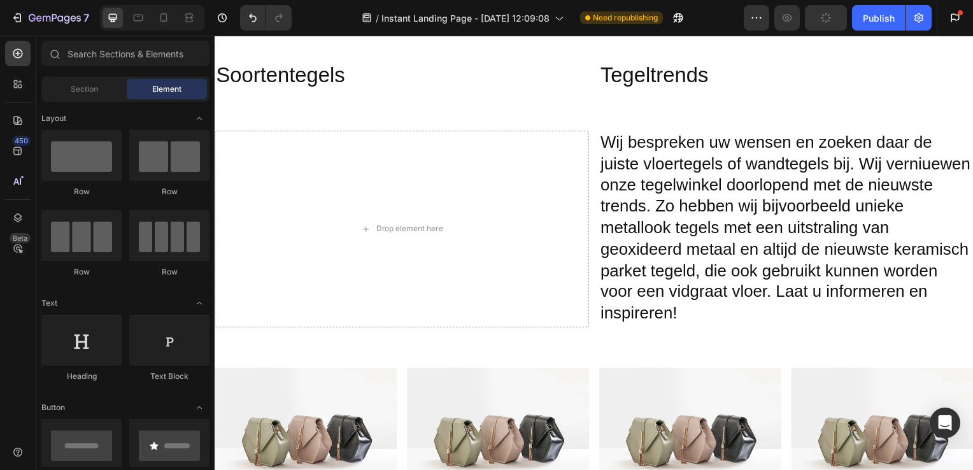
scroll to position [1603, 0]
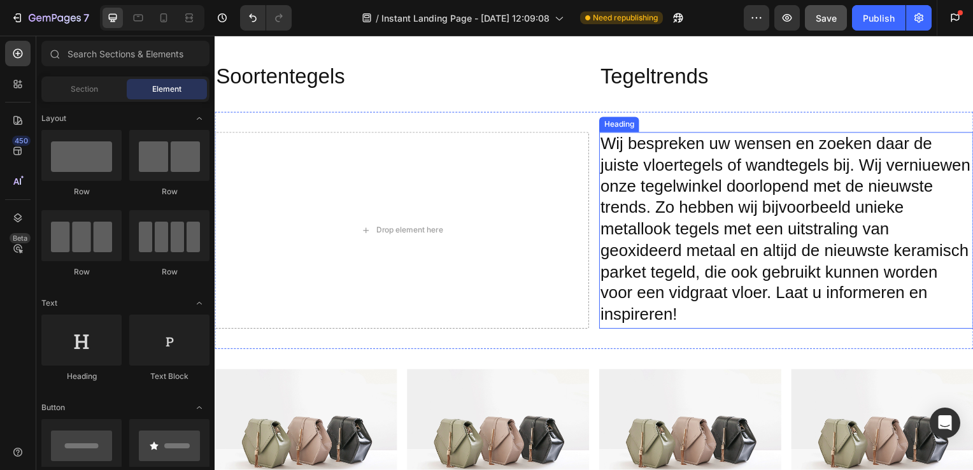
click at [772, 267] on p "Wij bespreken uw wensen en zoeken daar de juiste vloertegels of wandtegels bij.…" at bounding box center [790, 232] width 375 height 196
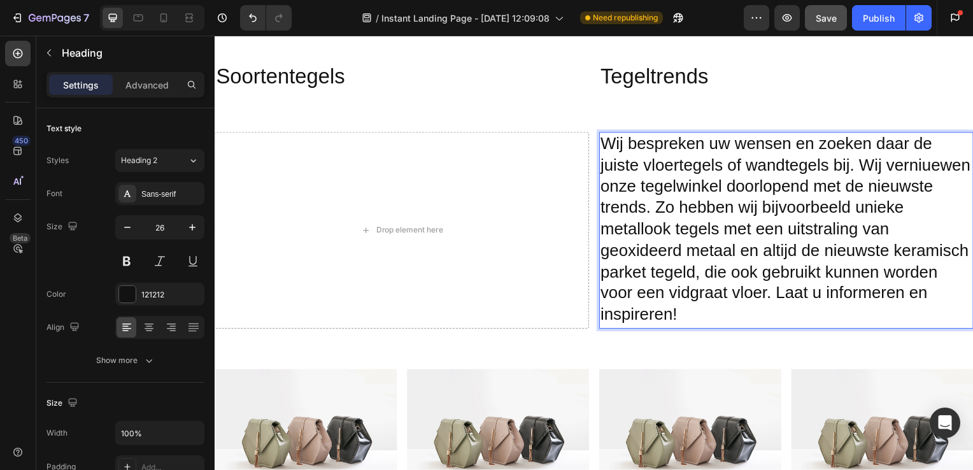
click at [769, 272] on p "Wij bespreken uw wensen en zoeken daar de juiste vloertegels of wandtegels bij.…" at bounding box center [790, 232] width 375 height 196
click at [775, 271] on p "Wij bespreken uw wensen en zoeken daar de juiste vloertegels of wandtegels bij.…" at bounding box center [790, 232] width 375 height 196
click at [687, 230] on p "Wij bespreken uw wensen en zoeken daar de juiste vloertegels of wandtegels bij.…" at bounding box center [790, 232] width 375 height 196
click at [796, 301] on p "Wij bespreken uw wensen en zoeken daar de juiste vloertegels of wandtegels bij.…" at bounding box center [790, 232] width 375 height 196
click at [771, 297] on p "Wij bespreken uw wensen en zoeken daar de juiste vloertegels of wandtegels bij.…" at bounding box center [790, 232] width 375 height 196
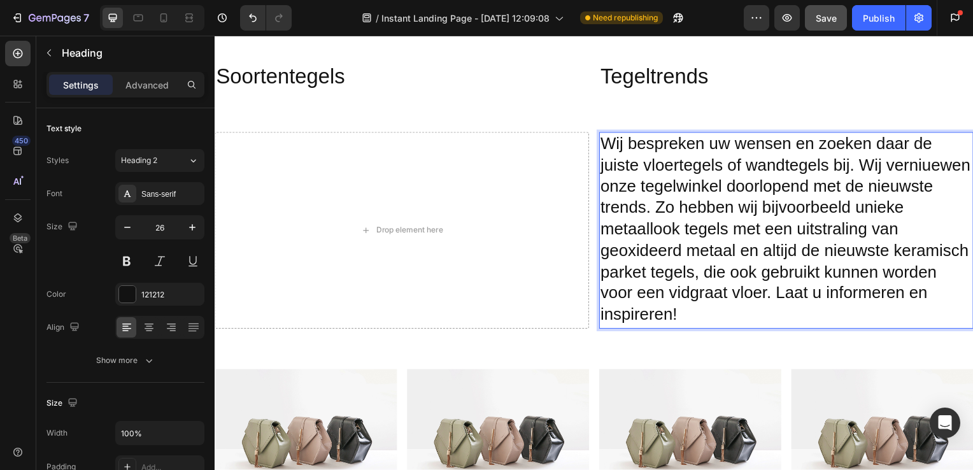
click at [751, 290] on p "Wij bespreken uw wensen en zoeken daar de juiste vloertegels of wandtegels bij.…" at bounding box center [790, 232] width 375 height 196
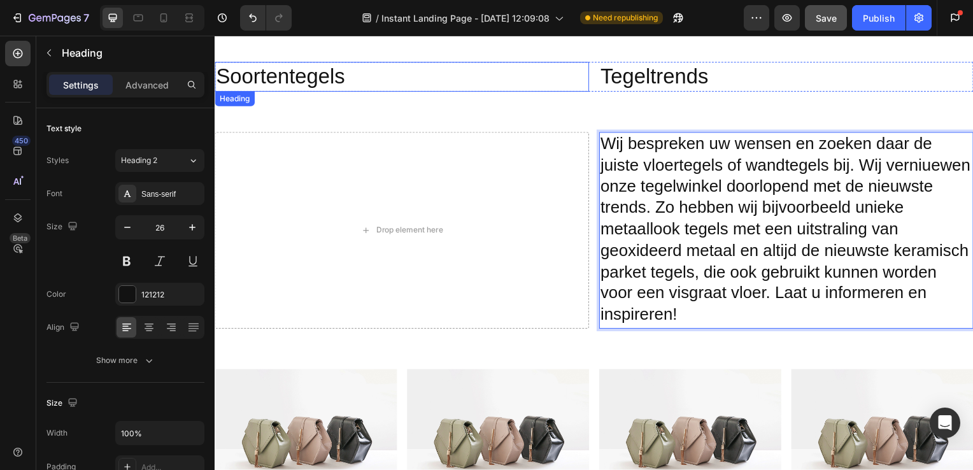
click at [536, 69] on h2 "Soortentegels" at bounding box center [403, 77] width 377 height 30
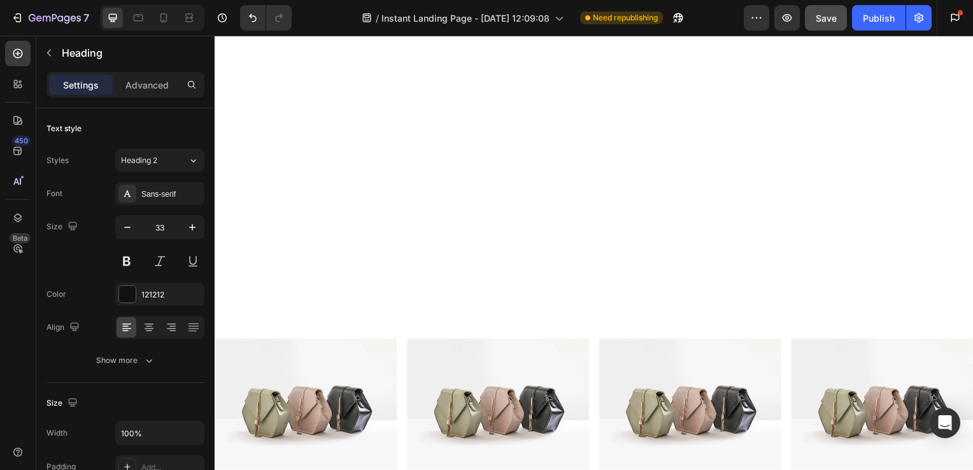
scroll to position [1463, 0]
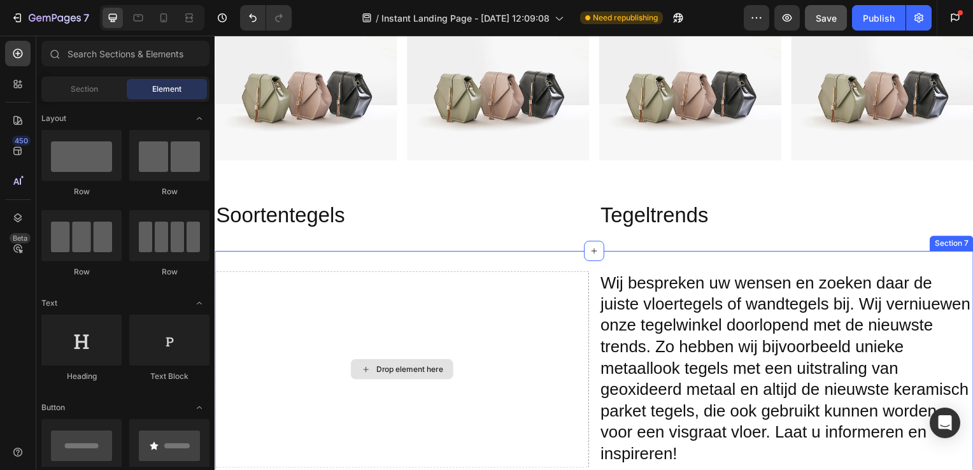
click at [414, 367] on div "Drop element here" at bounding box center [411, 372] width 68 height 10
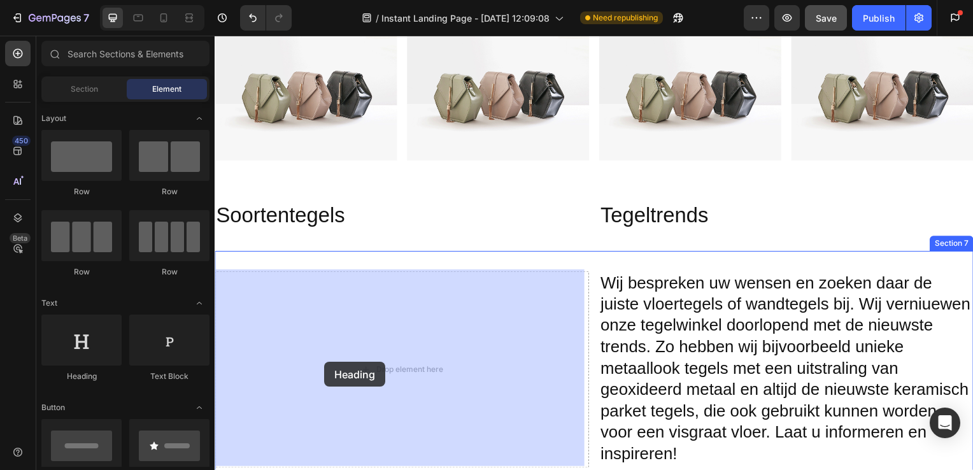
drag, startPoint x: 301, startPoint y: 379, endPoint x: 272, endPoint y: 362, distance: 34.0
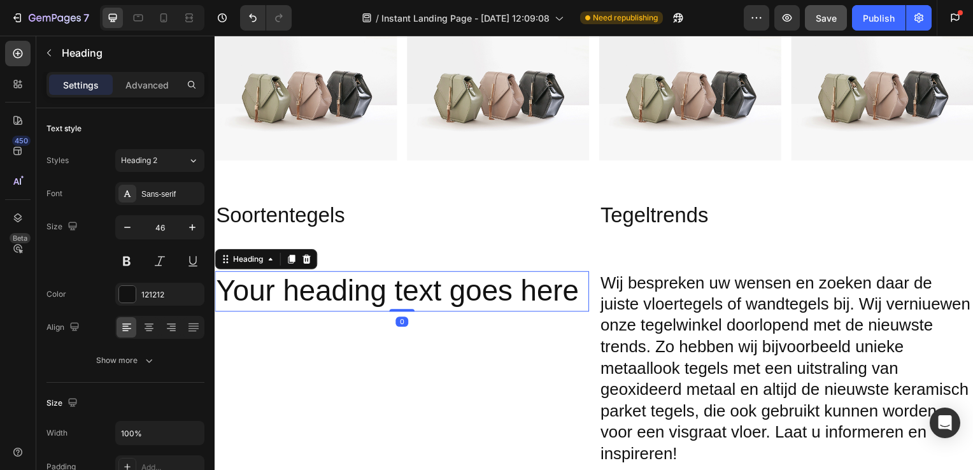
click at [578, 285] on h2 "Your heading text goes here" at bounding box center [403, 293] width 377 height 41
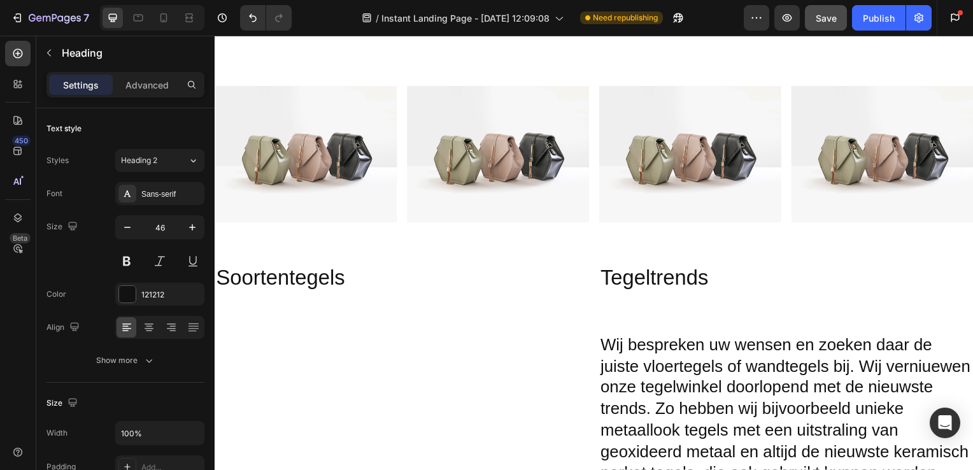
scroll to position [1402, 0]
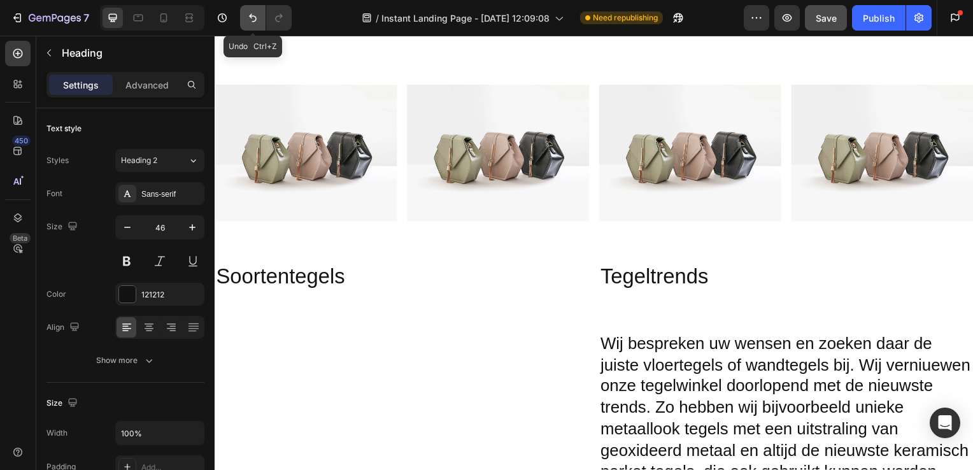
click at [247, 16] on icon "Undo/Redo" at bounding box center [253, 17] width 13 height 13
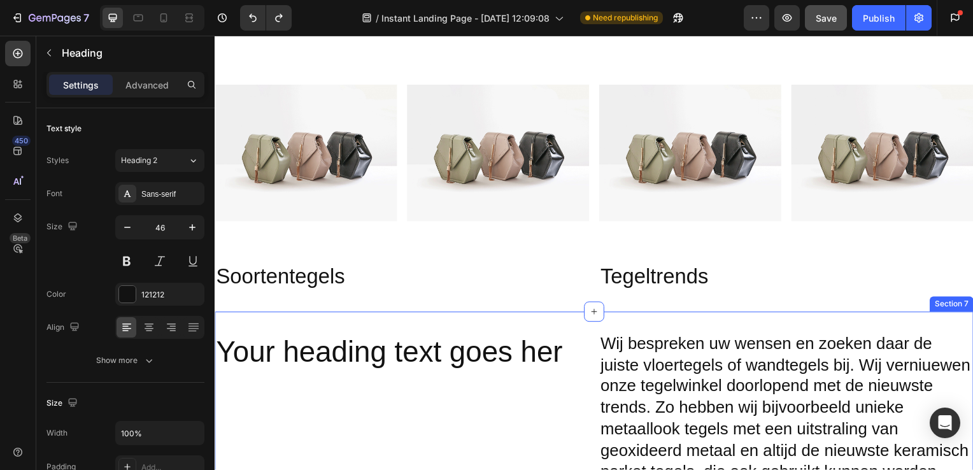
click at [450, 356] on h2 "Your heading text goes her" at bounding box center [403, 354] width 377 height 41
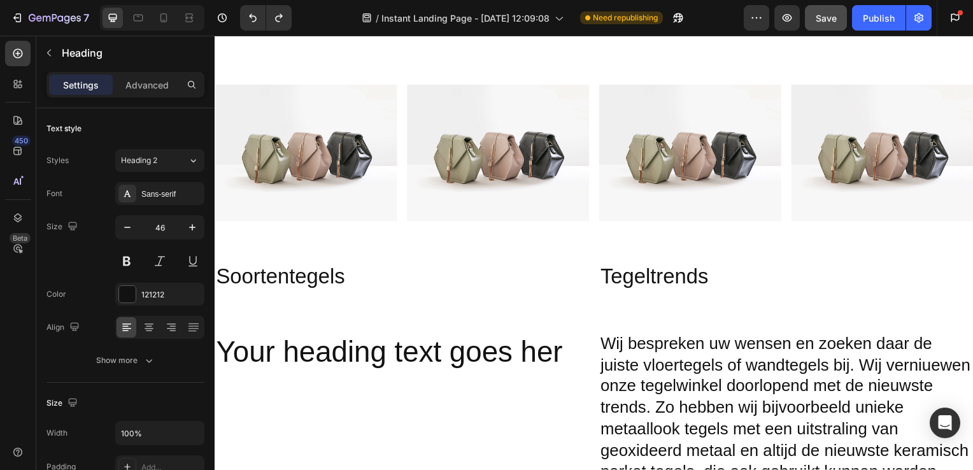
click at [520, 350] on p "Your heading text goes her" at bounding box center [403, 355] width 375 height 38
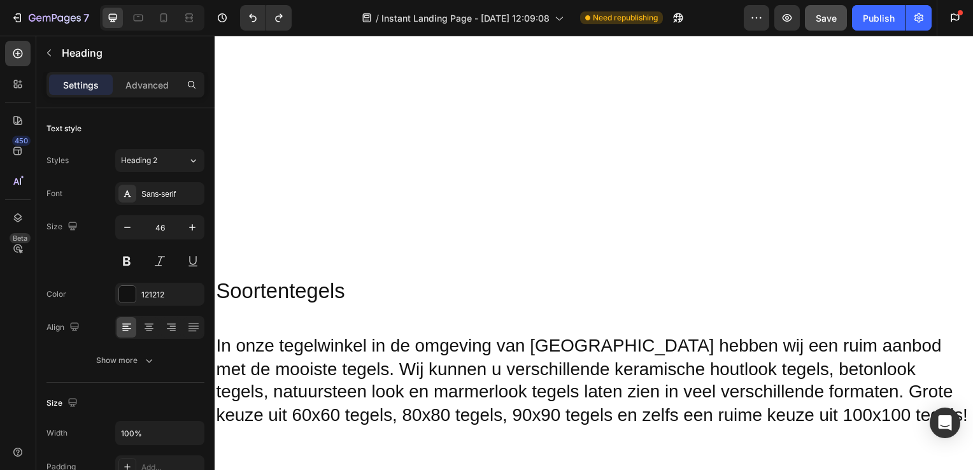
scroll to position [967, 0]
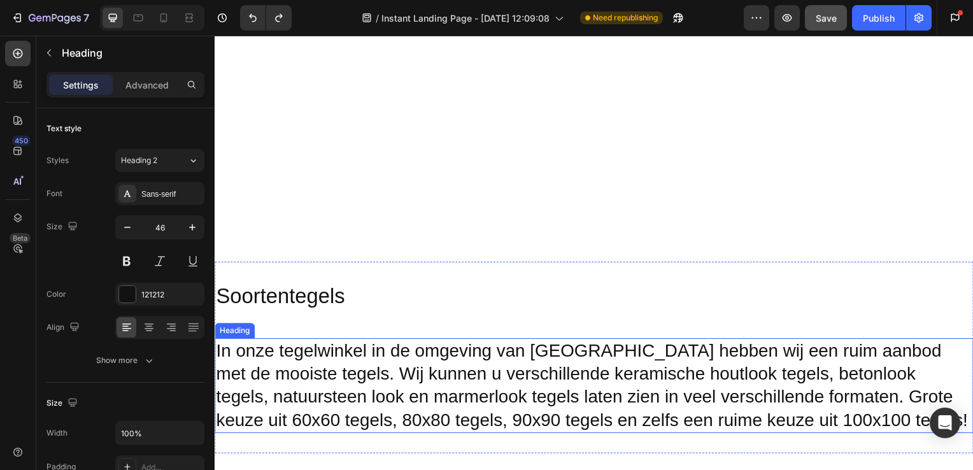
click at [246, 354] on h2 "In onze tegelwinkel in de omgeving van [GEOGRAPHIC_DATA] hebben wij een ruim aa…" at bounding box center [597, 389] width 764 height 96
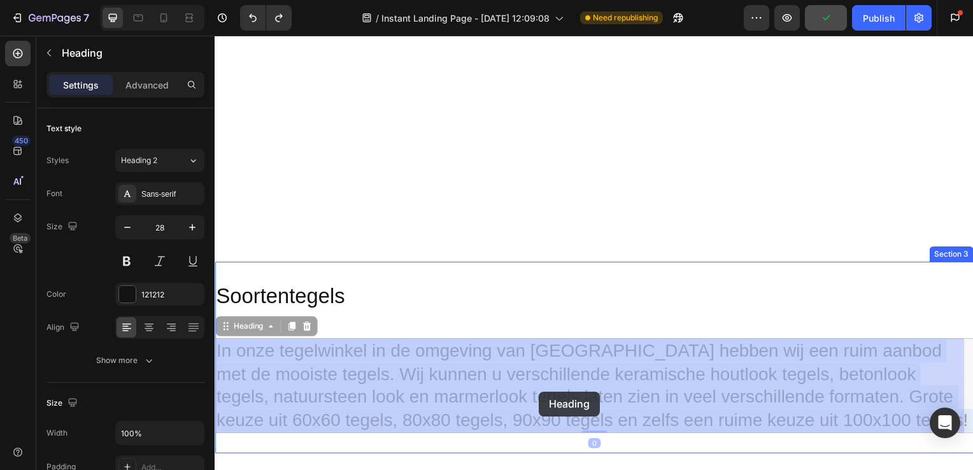
drag, startPoint x: 220, startPoint y: 351, endPoint x: 541, endPoint y: 394, distance: 323.9
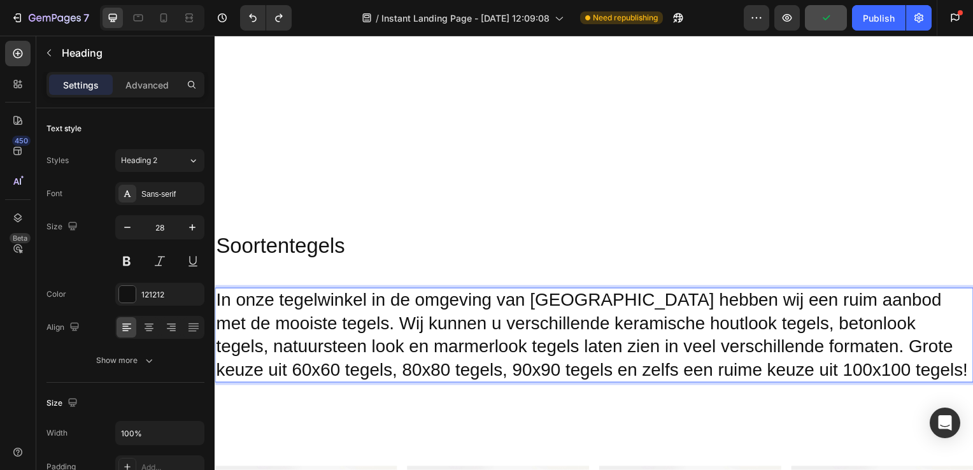
scroll to position [1028, 0]
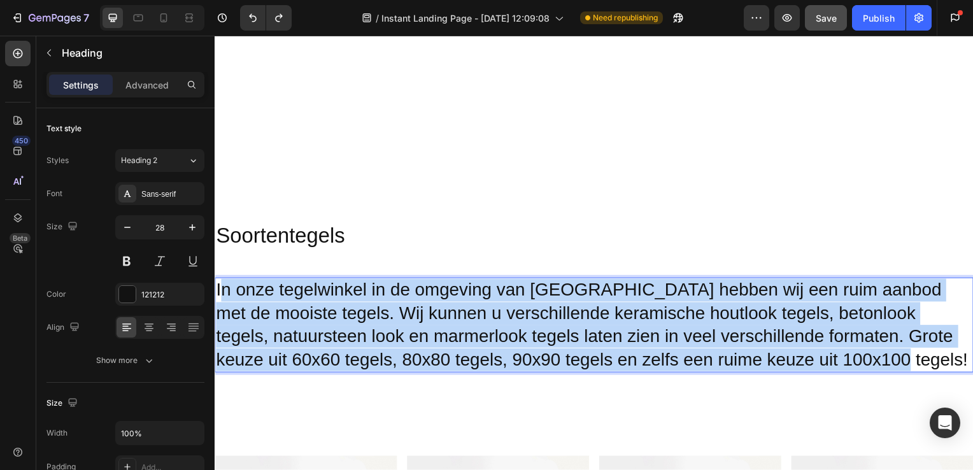
drag, startPoint x: 218, startPoint y: 291, endPoint x: 859, endPoint y: 364, distance: 644.2
click at [859, 364] on p "In onze tegelwinkel in de omgeving van [GEOGRAPHIC_DATA] hebben wij een ruim aa…" at bounding box center [597, 327] width 762 height 93
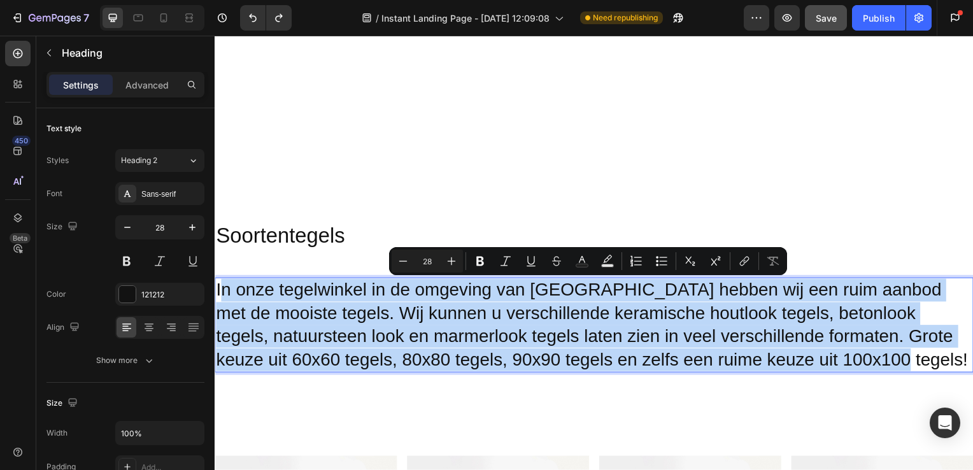
copy p "n onze tegelwinkel in de omgeving van Rijnsburg hebben wij een ruim aanbod met …"
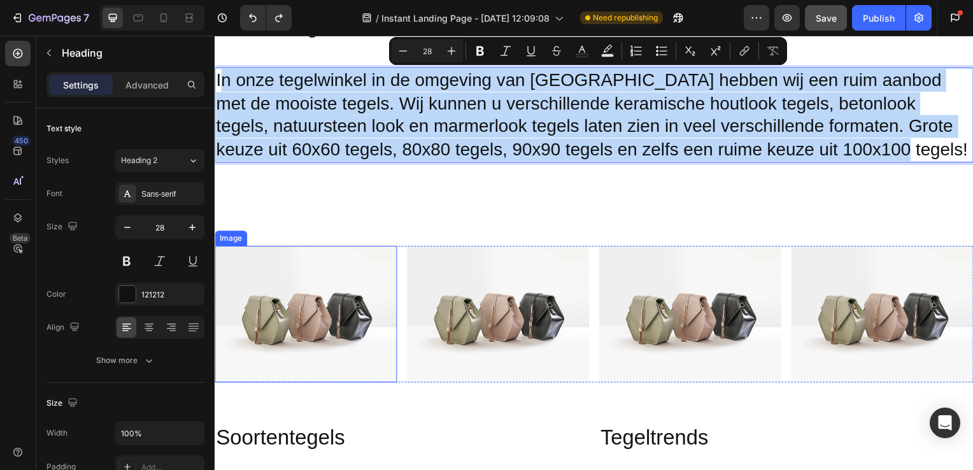
scroll to position [1443, 0]
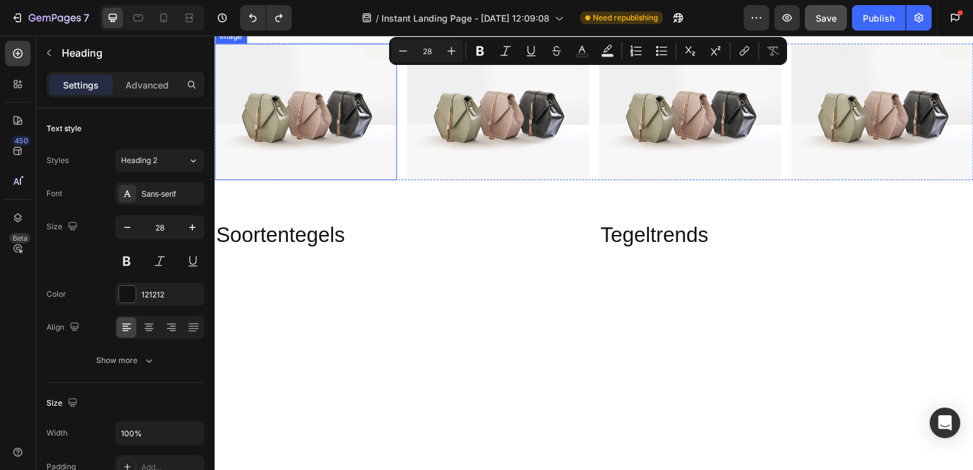
type input "16"
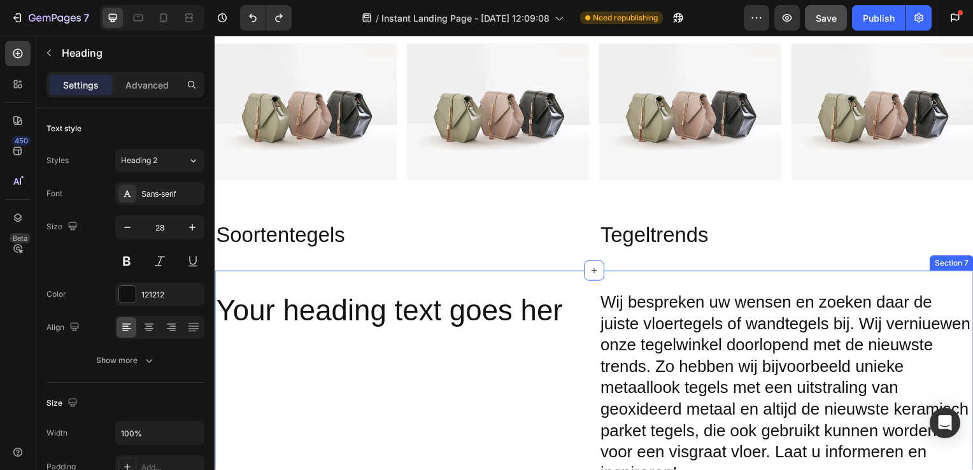
click at [435, 313] on h2 "Your heading text goes her" at bounding box center [403, 313] width 377 height 41
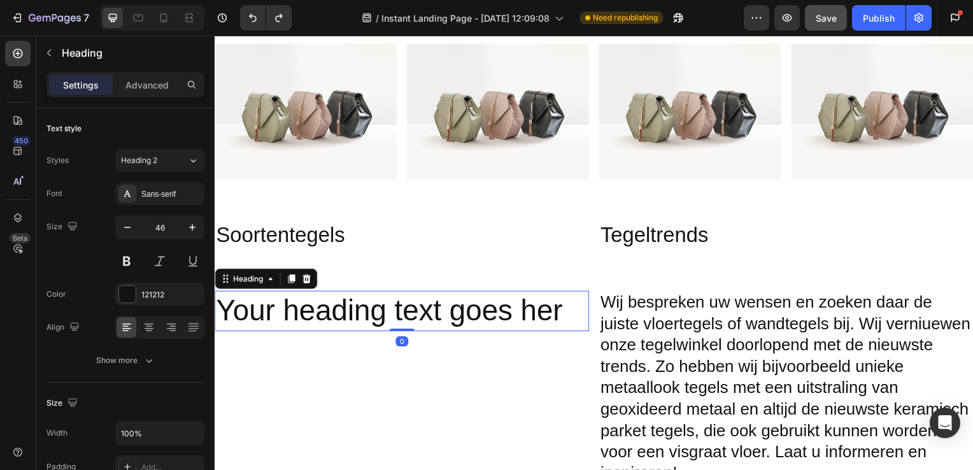
click at [264, 317] on h2 "Your heading text goes her" at bounding box center [403, 313] width 377 height 41
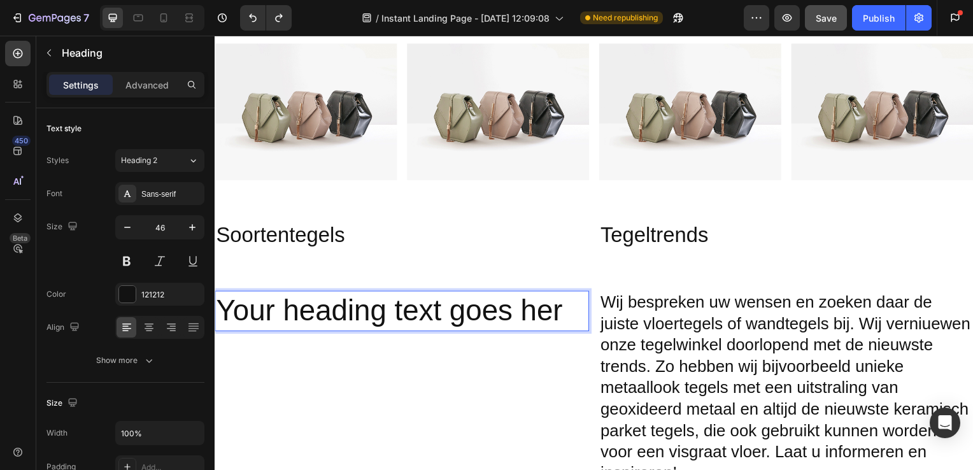
click at [227, 311] on p "Your heading text goes her" at bounding box center [403, 313] width 375 height 38
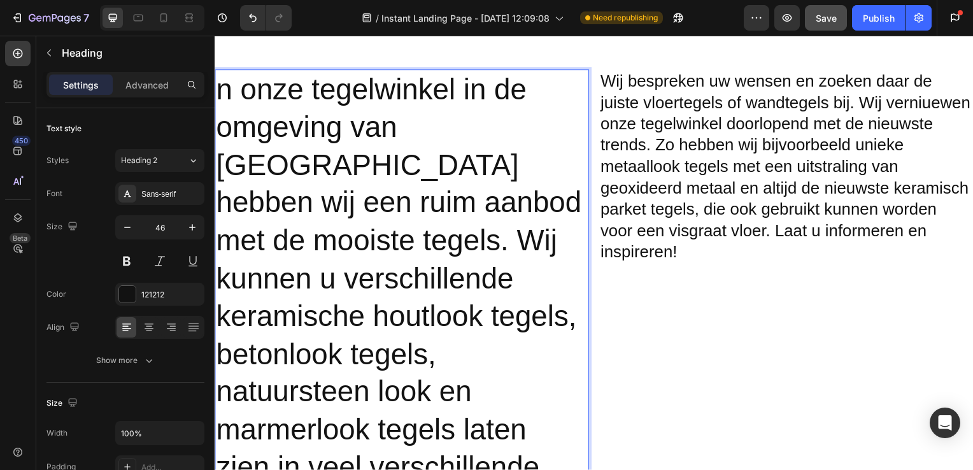
scroll to position [1664, 0]
click at [219, 93] on p "n onze tegelwinkel in de omgeving van Rijnsburg hebben wij een ruim aanbod met …" at bounding box center [403, 396] width 375 height 648
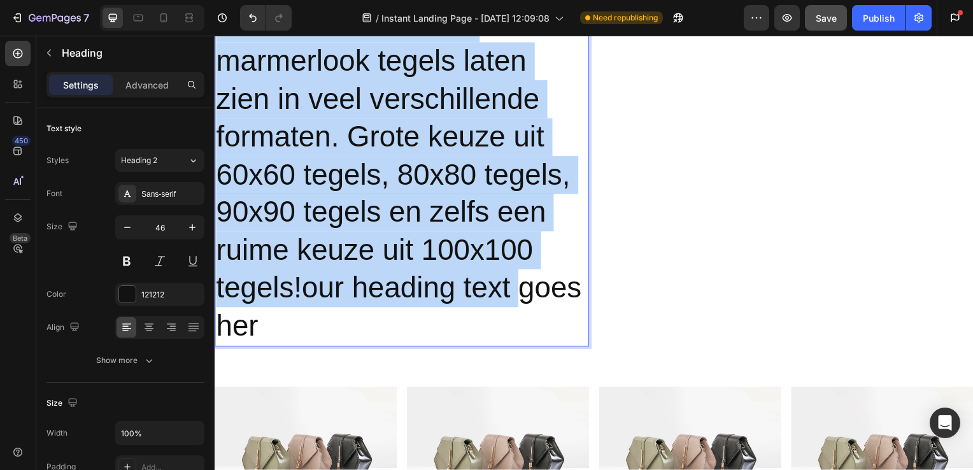
scroll to position [2079, 0]
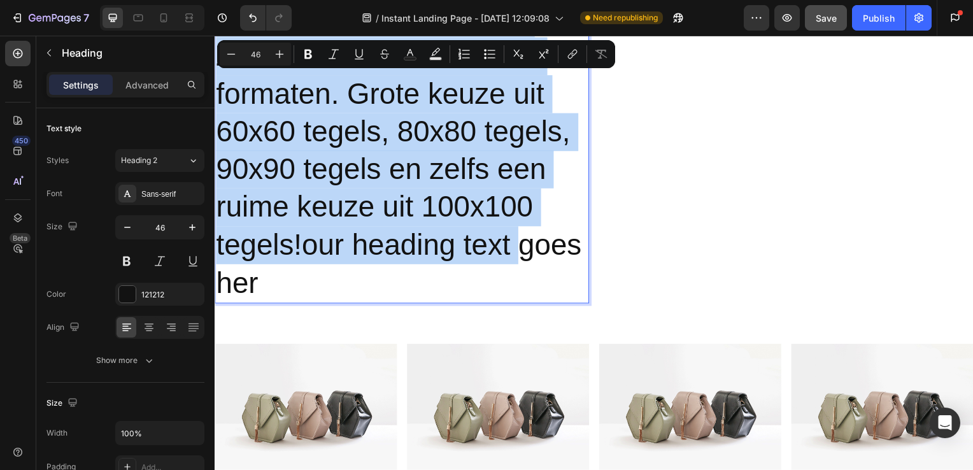
drag, startPoint x: 217, startPoint y: 92, endPoint x: 506, endPoint y: 236, distance: 323.3
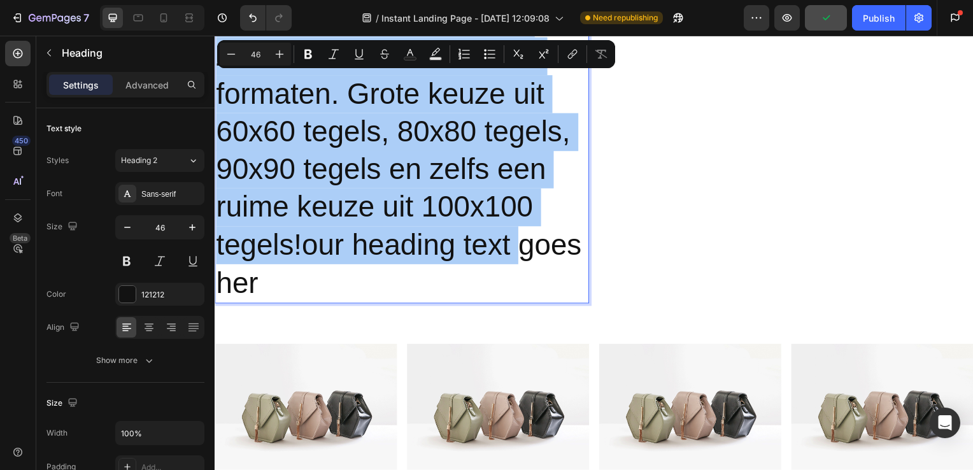
click at [262, 57] on input "46" at bounding box center [255, 53] width 25 height 15
type input "4"
type input "26"
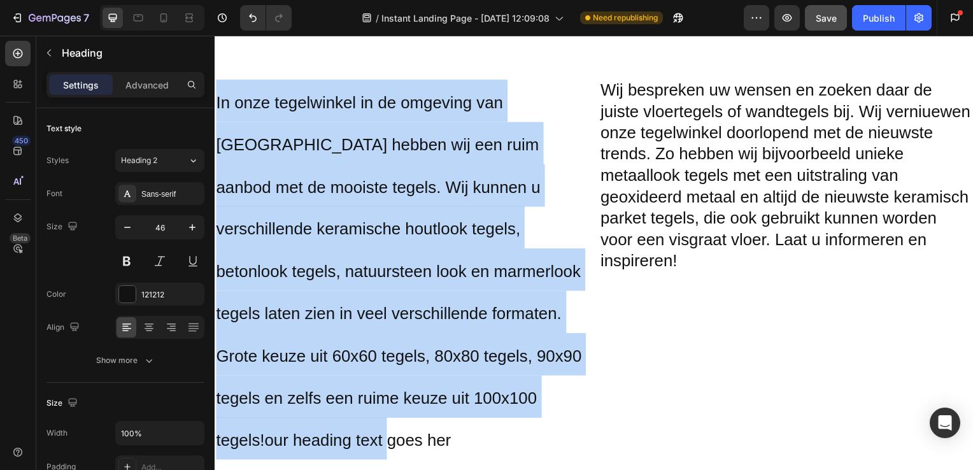
scroll to position [1682, 0]
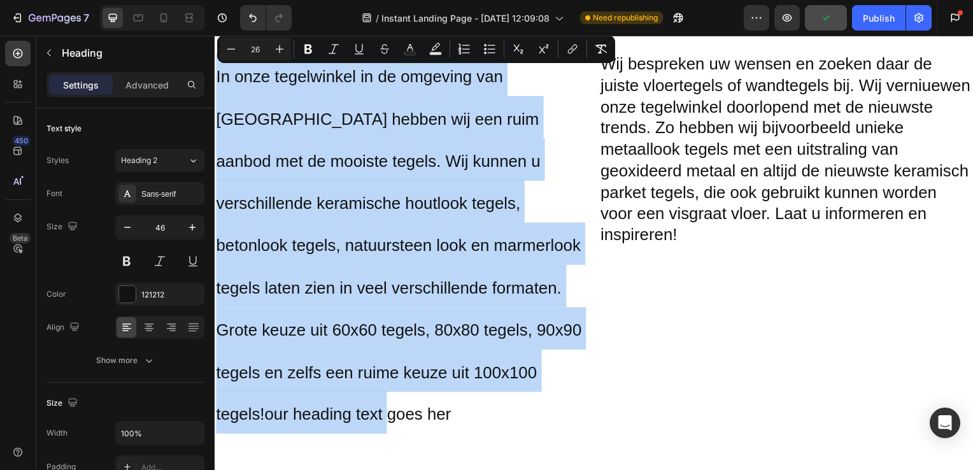
drag, startPoint x: 218, startPoint y: 185, endPoint x: 536, endPoint y: 409, distance: 389.0
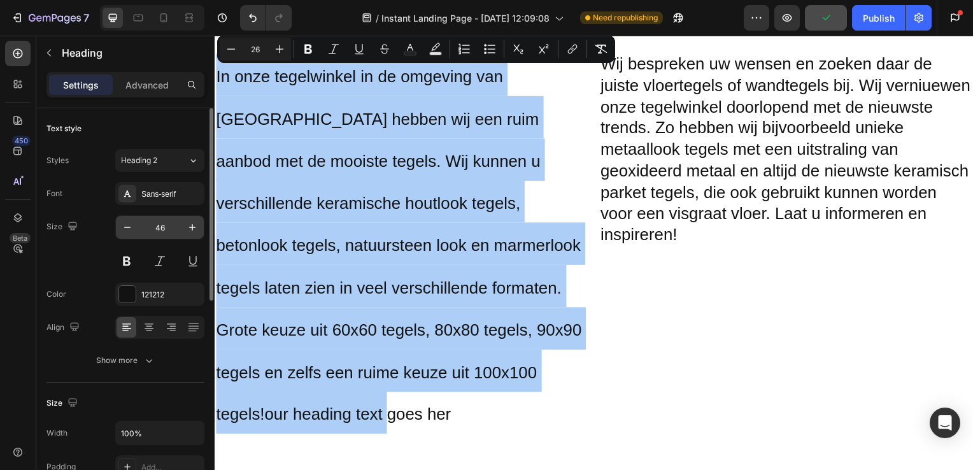
click at [161, 220] on input "46" at bounding box center [160, 227] width 42 height 23
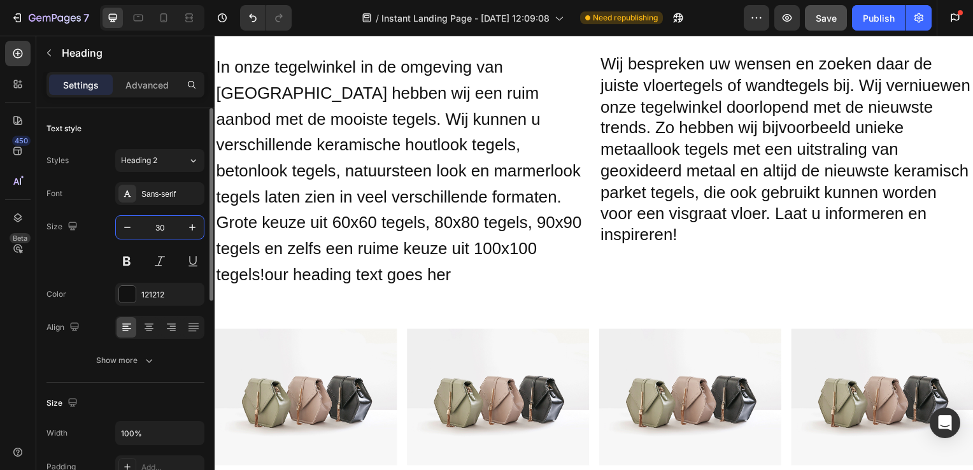
type input "30"
click at [278, 272] on span "In onze tegelwinkel in de omgeving van Rijnsburg hebben wij een ruim aanbod met…" at bounding box center [400, 172] width 368 height 228
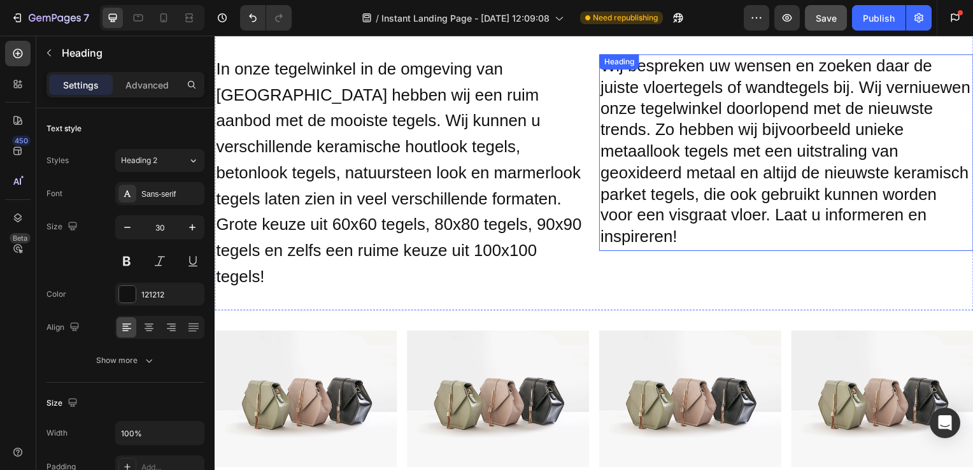
scroll to position [1603, 0]
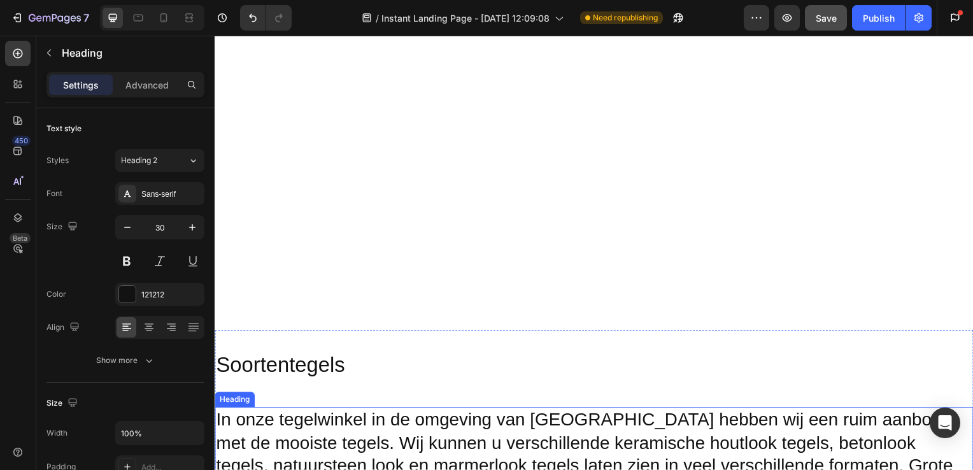
click at [498, 127] on div "U bent aan het oriënteren voor een nieuwe tegelvloer voor uw woonkamer? Of miss…" at bounding box center [597, 117] width 764 height 389
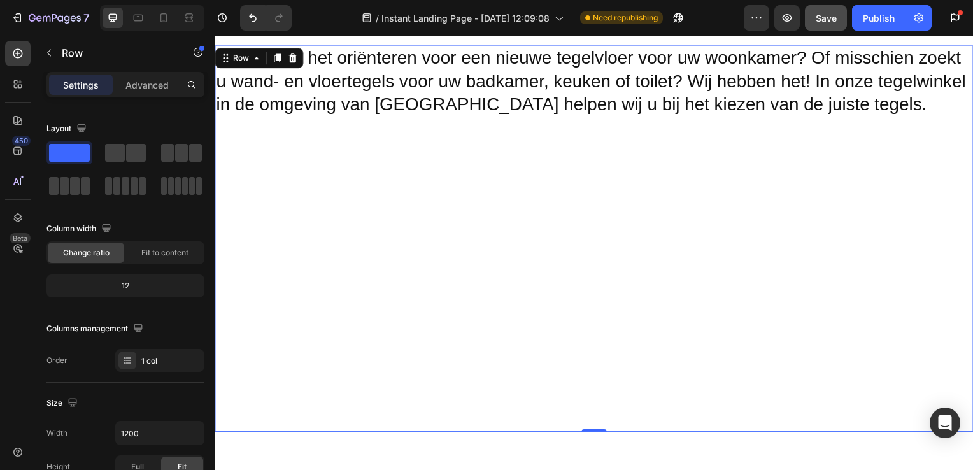
scroll to position [200, 0]
drag, startPoint x: 592, startPoint y: 432, endPoint x: 602, endPoint y: 325, distance: 106.9
click at [602, 325] on div "U bent aan het oriënteren voor een nieuwe tegelvloer voor uw woonkamer? Of miss…" at bounding box center [597, 241] width 764 height 389
drag, startPoint x: 590, startPoint y: 434, endPoint x: 597, endPoint y: 413, distance: 21.8
click at [590, 345] on div "U bent aan het oriënteren voor een nieuwe tegelvloer voor uw woonkamer? Of miss…" at bounding box center [597, 241] width 764 height 389
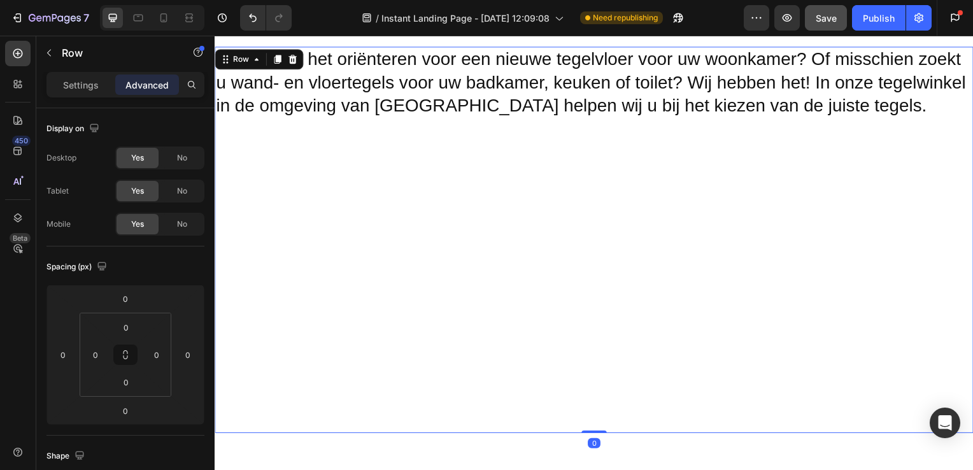
drag, startPoint x: 594, startPoint y: 434, endPoint x: 593, endPoint y: 407, distance: 27.4
click at [593, 407] on div "U bent aan het oriënteren voor een nieuwe tegelvloer voor uw woonkamer? Of miss…" at bounding box center [597, 241] width 764 height 389
click at [682, 128] on div "U bent aan het oriënteren voor een nieuwe tegelvloer voor uw woonkamer? Of miss…" at bounding box center [597, 241] width 764 height 389
click at [914, 109] on h2 "U bent aan het oriënteren voor een nieuwe tegelvloer voor uw woonkamer? Of miss…" at bounding box center [597, 83] width 764 height 72
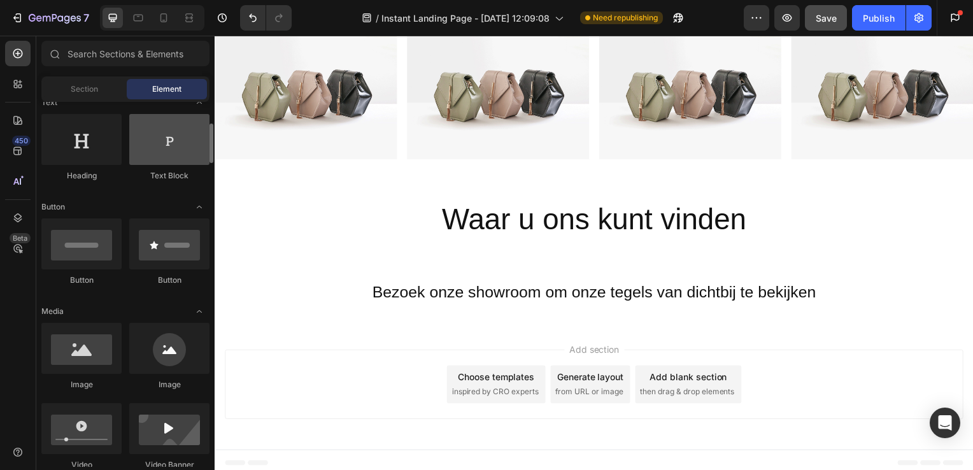
scroll to position [201, 0]
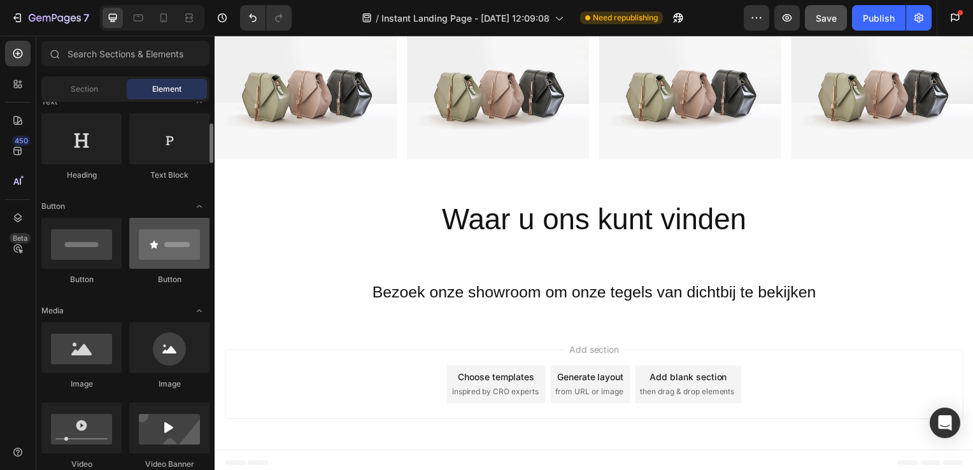
click at [163, 252] on div at bounding box center [169, 243] width 80 height 51
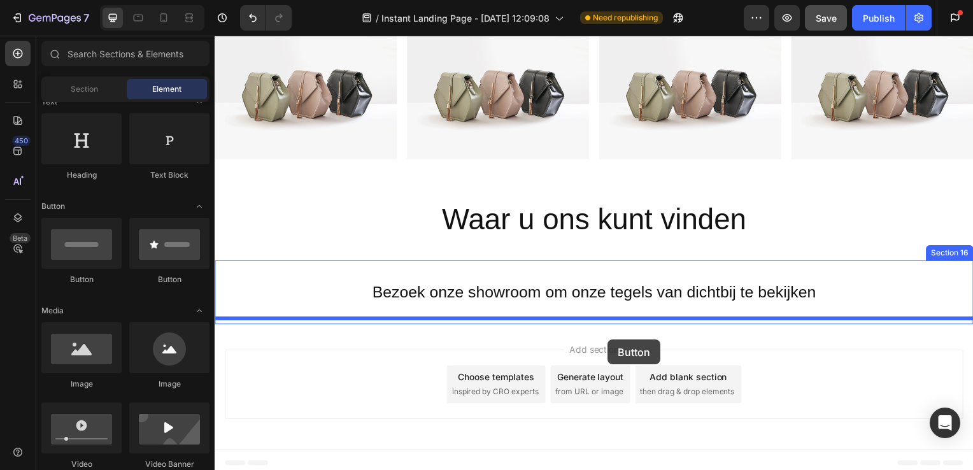
drag, startPoint x: 384, startPoint y: 289, endPoint x: 611, endPoint y: 342, distance: 233.0
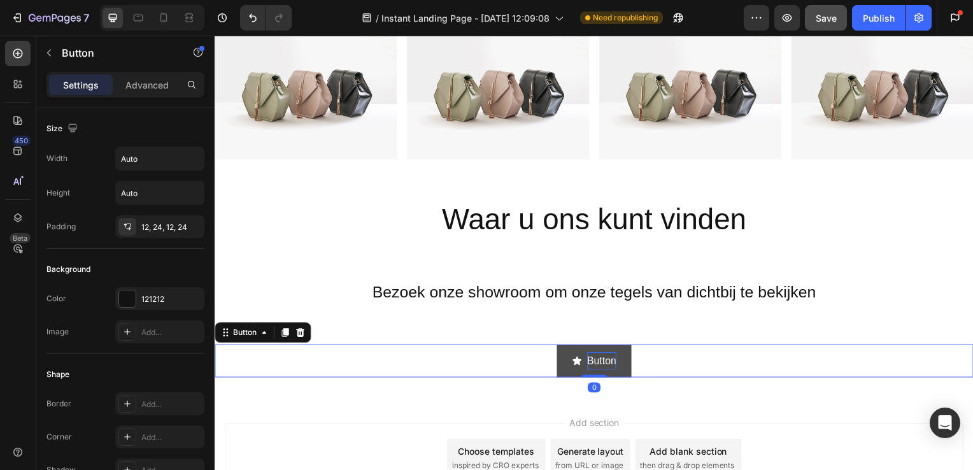
click at [602, 357] on p "Button" at bounding box center [604, 364] width 29 height 18
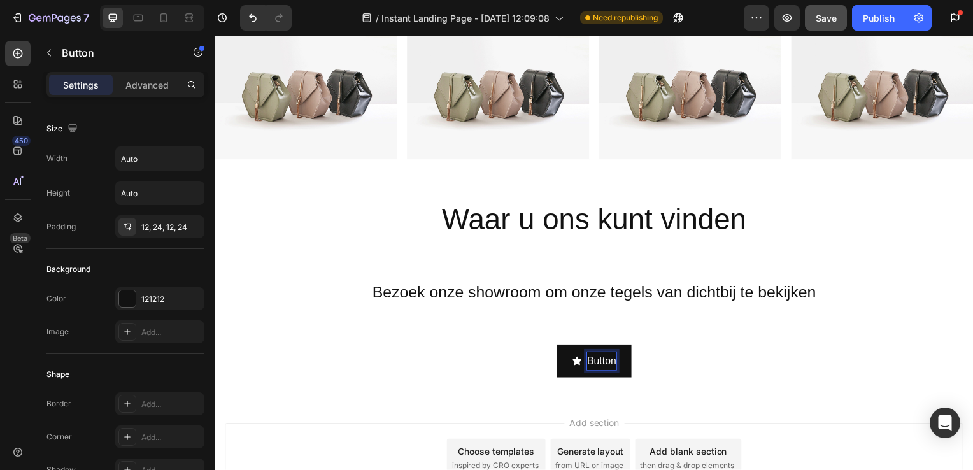
click at [653, 352] on div "Button Button 0" at bounding box center [597, 364] width 764 height 34
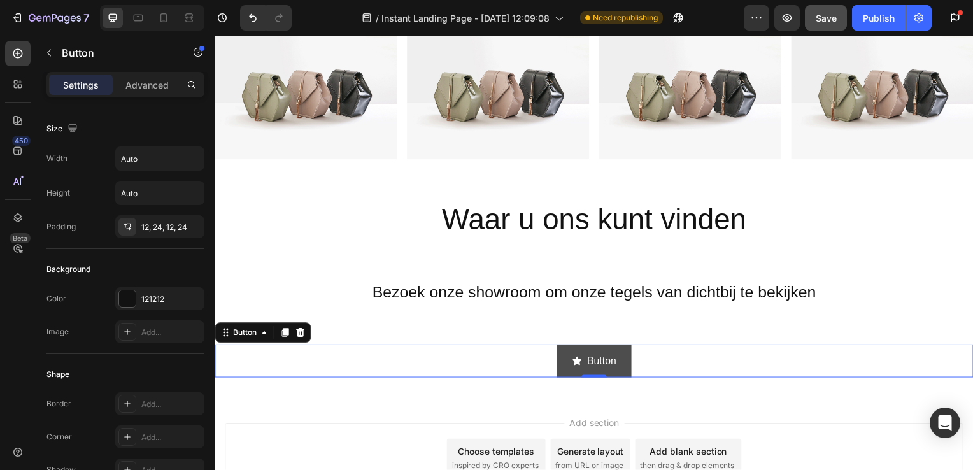
click at [624, 349] on button "Button" at bounding box center [596, 364] width 75 height 34
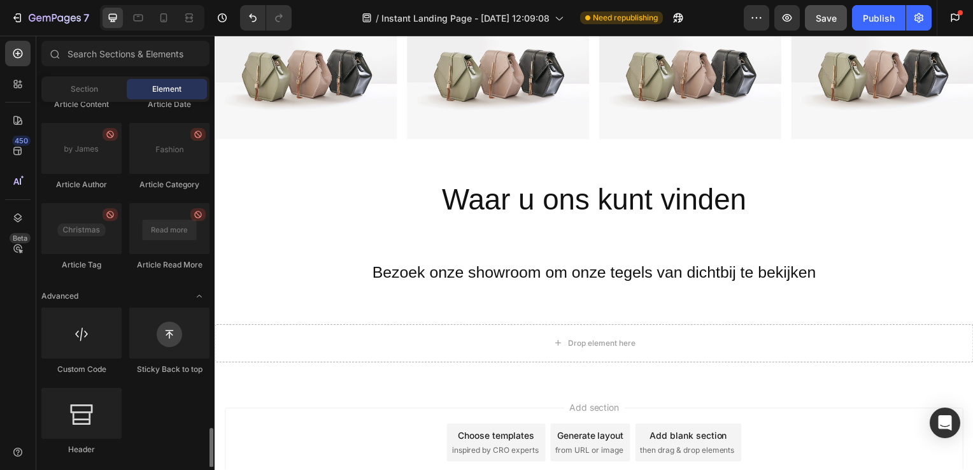
scroll to position [2966, 0]
click at [147, 87] on div "Element" at bounding box center [167, 89] width 80 height 20
click at [100, 88] on div "Section" at bounding box center [84, 89] width 80 height 20
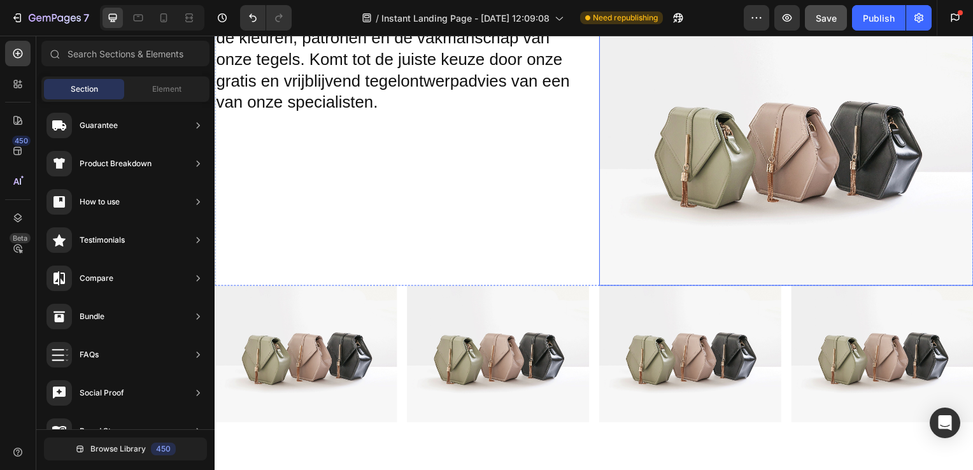
scroll to position [2777, 0]
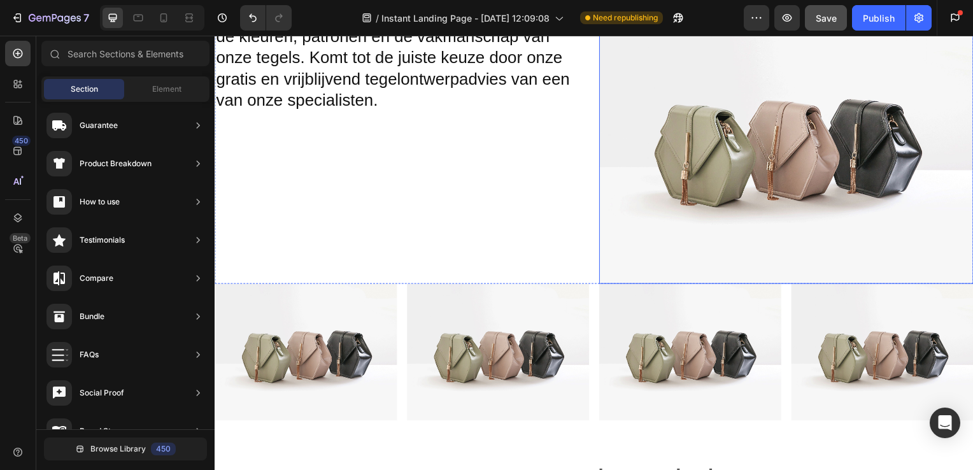
click at [862, 214] on img at bounding box center [790, 144] width 377 height 283
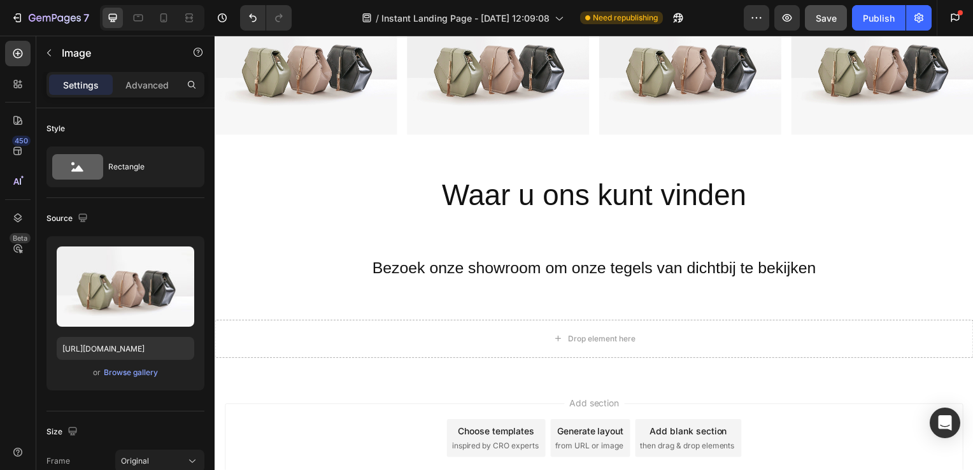
scroll to position [3119, 0]
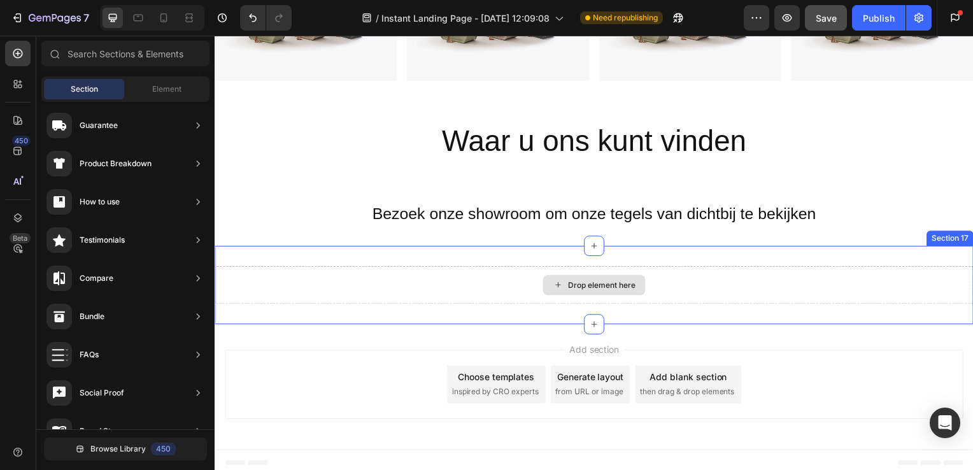
click at [580, 282] on div "Drop element here" at bounding box center [605, 287] width 68 height 10
click at [590, 282] on div "Drop element here" at bounding box center [605, 287] width 68 height 10
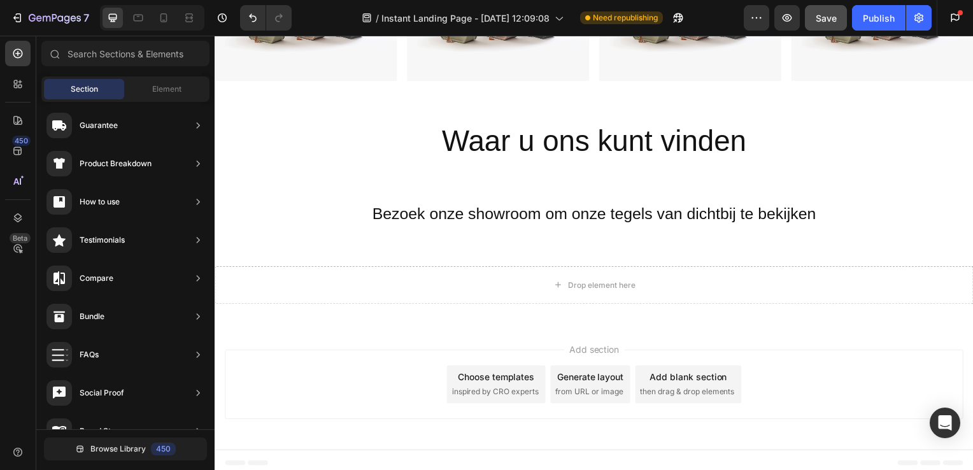
click at [87, 87] on span "Section" at bounding box center [84, 88] width 27 height 11
click at [154, 83] on span "Element" at bounding box center [166, 88] width 29 height 11
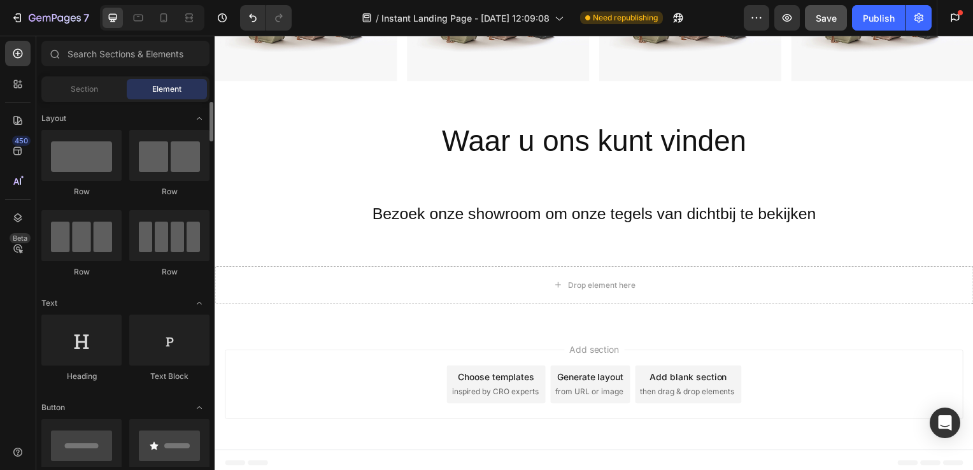
scroll to position [116, 0]
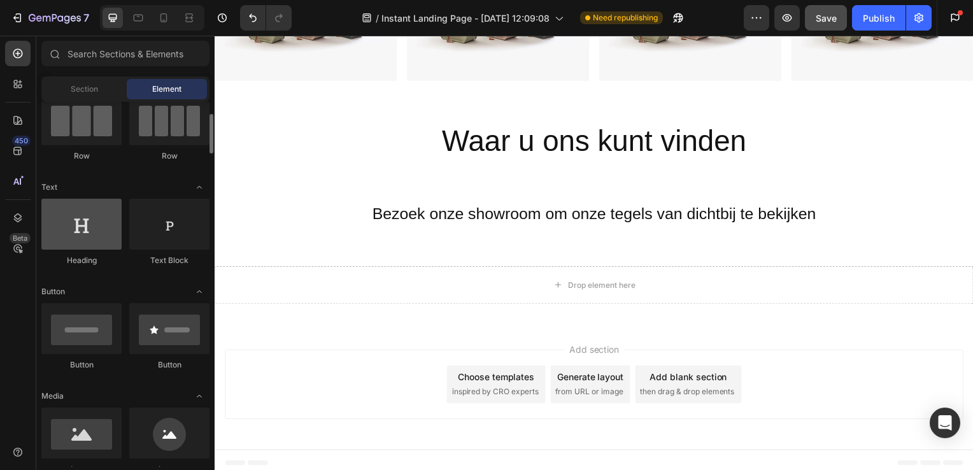
click at [89, 238] on div at bounding box center [81, 224] width 80 height 51
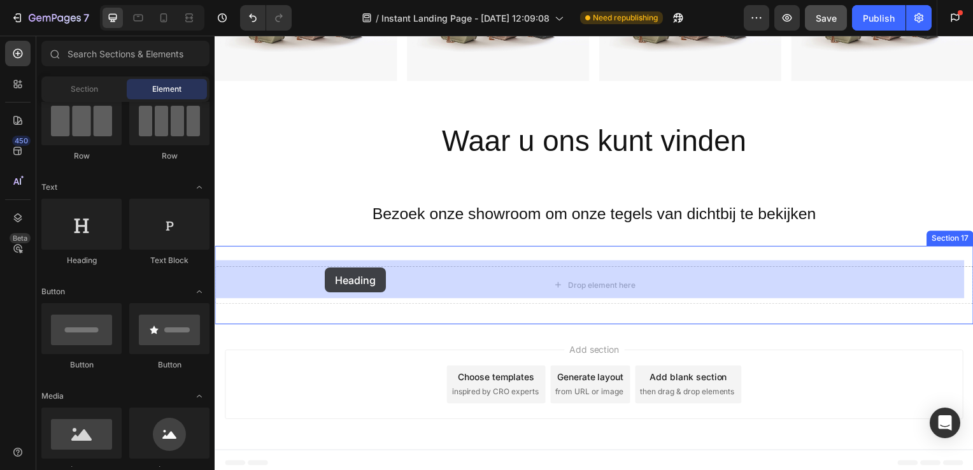
drag, startPoint x: 290, startPoint y: 282, endPoint x: 352, endPoint y: 273, distance: 61.8
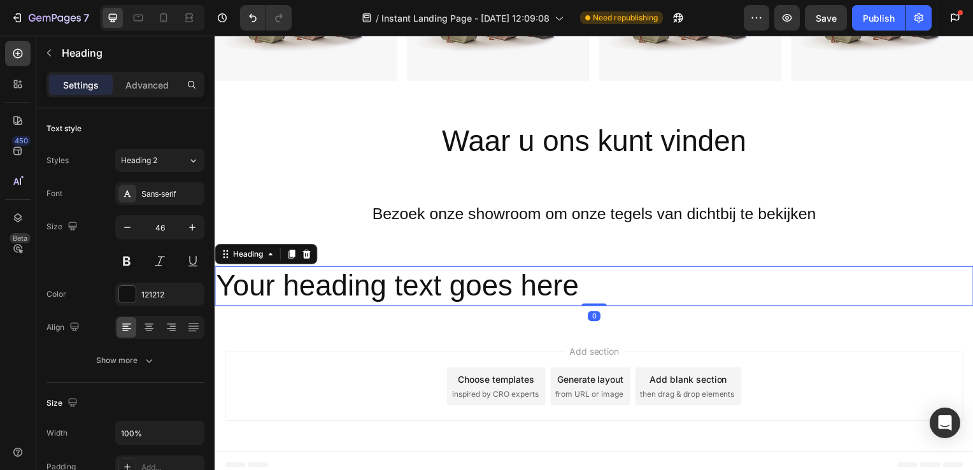
click at [575, 282] on h2 "Your heading text goes here" at bounding box center [597, 288] width 764 height 41
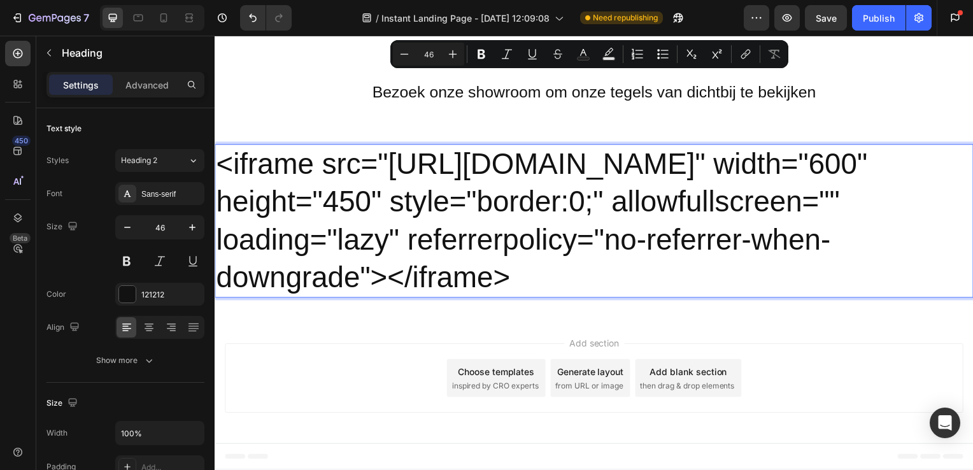
scroll to position [3426, 0]
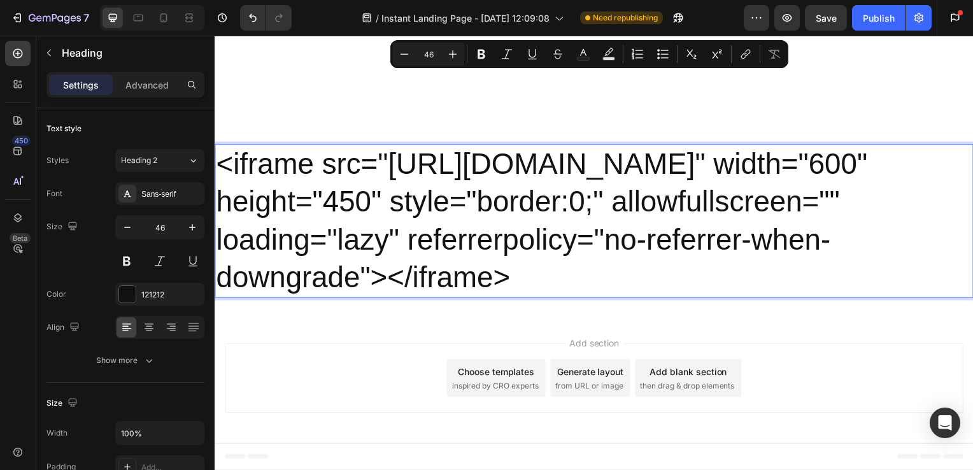
drag, startPoint x: 224, startPoint y: 161, endPoint x: 535, endPoint y: 279, distance: 332.6
click at [536, 280] on p "<iframe src="https://www.google.com/maps/embed?pb=!1m18!1m12!1m3!1d2445.4484165…" at bounding box center [597, 223] width 762 height 152
click at [535, 279] on p "<iframe src="https://www.google.com/maps/embed?pb=!1m18!1m12!1m3!1d2445.4484165…" at bounding box center [597, 223] width 762 height 152
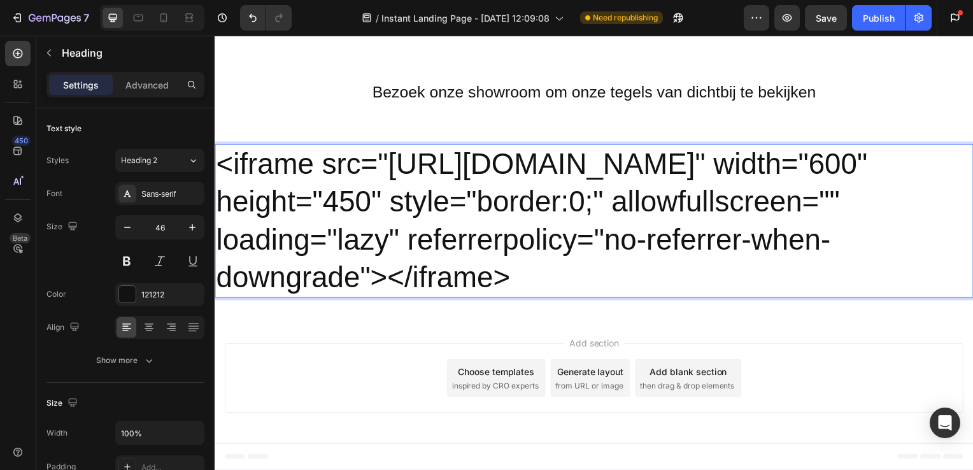
scroll to position [3309, 0]
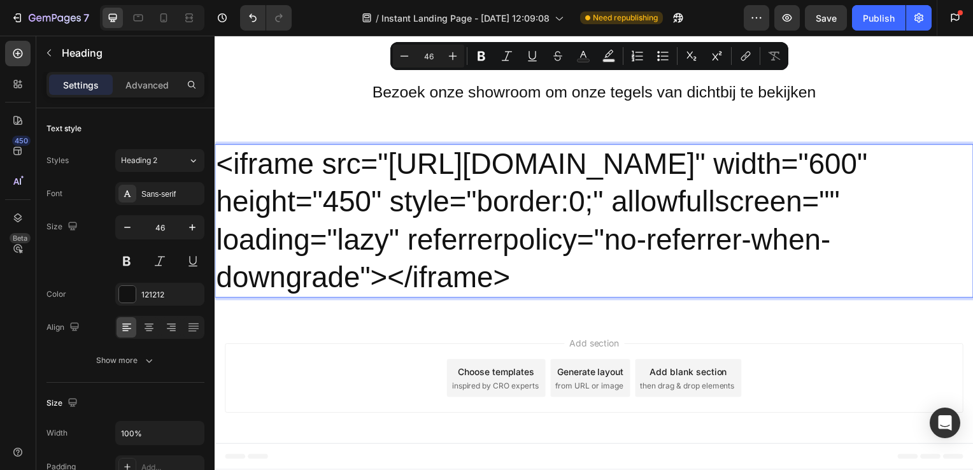
drag, startPoint x: 224, startPoint y: 82, endPoint x: 539, endPoint y: 391, distance: 441.0
click at [539, 299] on p "<iframe src="https://www.google.com/maps/embed?pb=!1m18!1m12!1m3!1d2445.4484165…" at bounding box center [597, 223] width 762 height 152
click at [431, 47] on div "Minus 46 Plus" at bounding box center [428, 56] width 71 height 23
click at [432, 57] on input "46" at bounding box center [428, 55] width 25 height 15
type input "4"
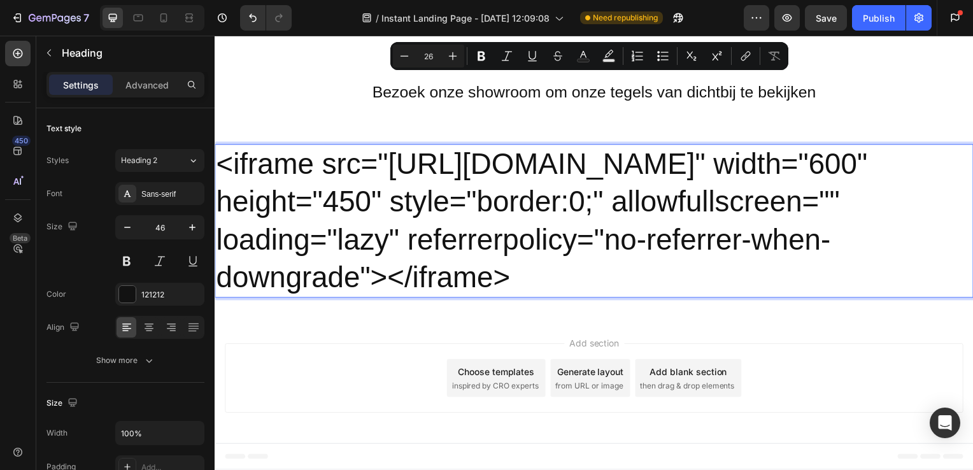
type input "26"
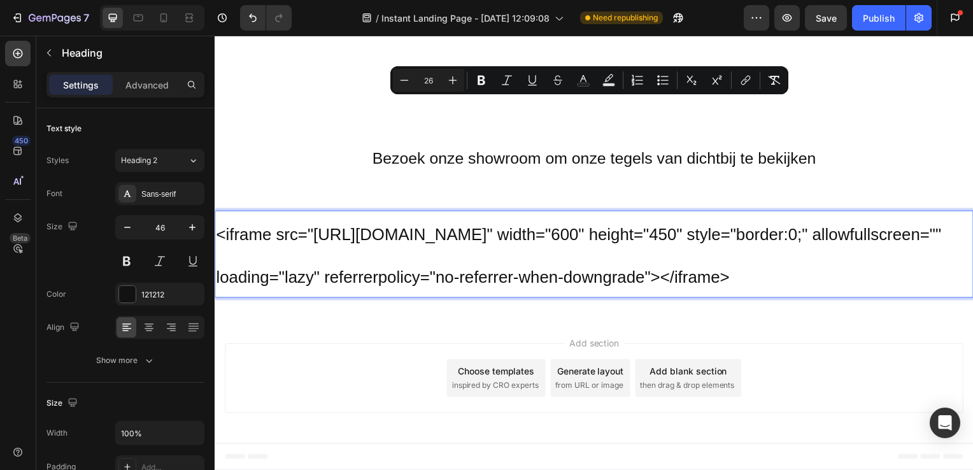
scroll to position [3296, 0]
click at [166, 227] on input "46" at bounding box center [160, 227] width 42 height 23
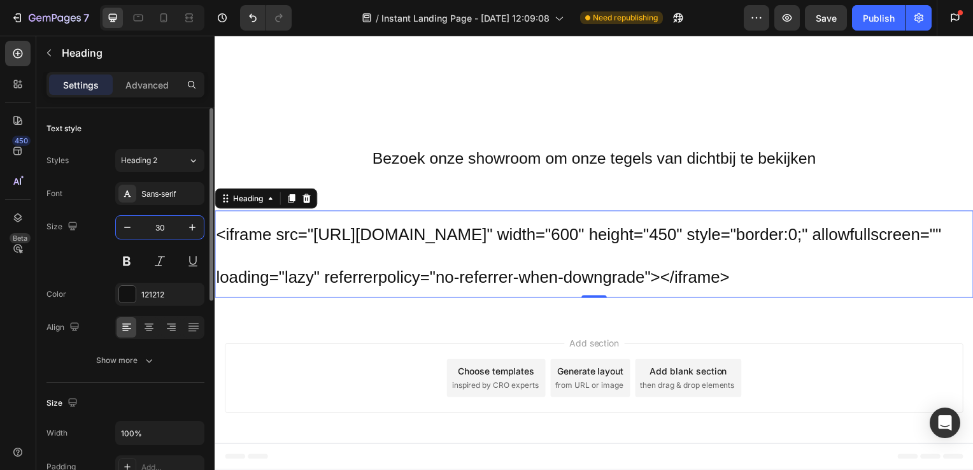
type input "30"
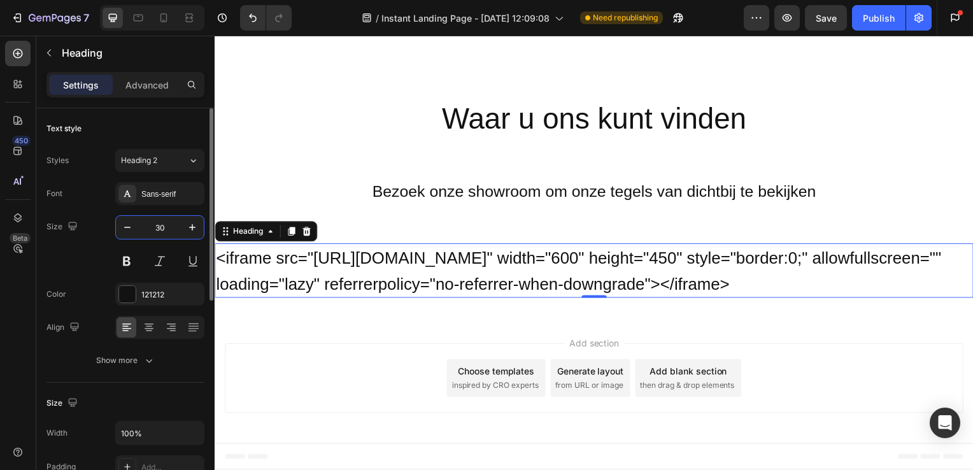
scroll to position [3212, 0]
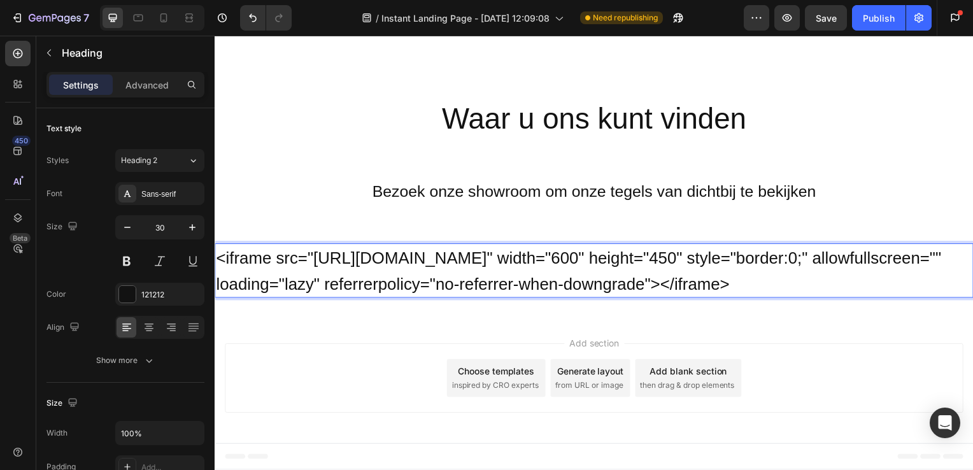
drag, startPoint x: 219, startPoint y: 181, endPoint x: 876, endPoint y: 275, distance: 663.4
click at [876, 275] on p "<iframe src="https://www.google.com/maps/embed?pb=!1m18!1m12!1m3!1d2445.4484165…" at bounding box center [597, 273] width 762 height 52
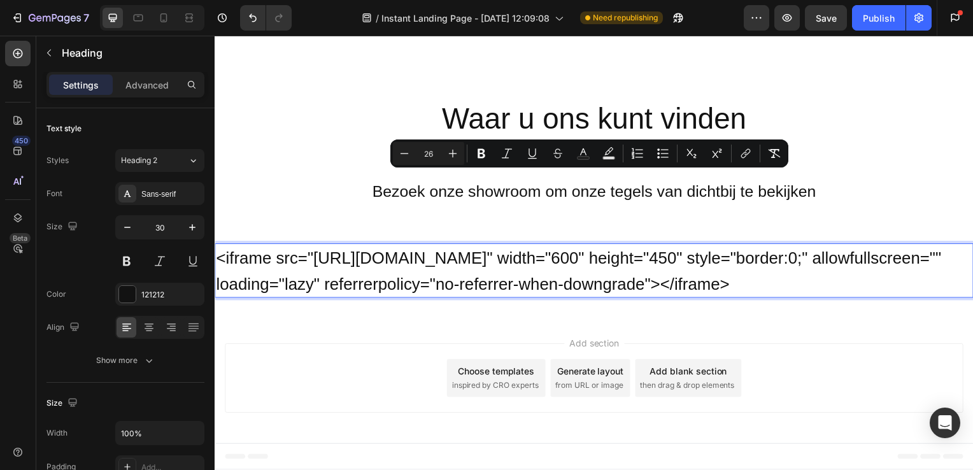
copy span "<iframe src="https://www.google.com/maps/embed?pb=!1m18!1m12!1m3!1d2445.4484165…"
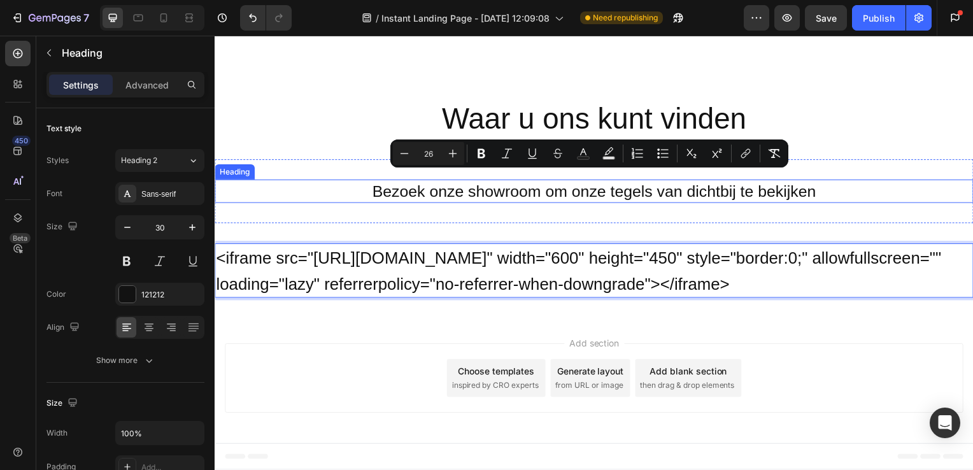
click at [847, 161] on div "Bezoek onze showroom om onze tegels van dichtbij te bekijken Heading Section 16" at bounding box center [597, 193] width 764 height 64
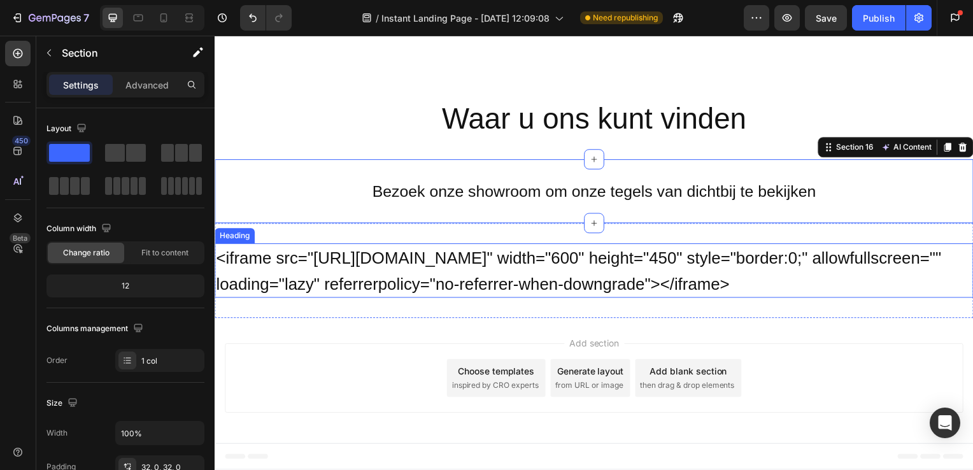
click at [495, 250] on span "<iframe src="https://www.google.com/maps/embed?pb=!1m18!1m12!1m3!1d2445.4484165…" at bounding box center [581, 272] width 731 height 45
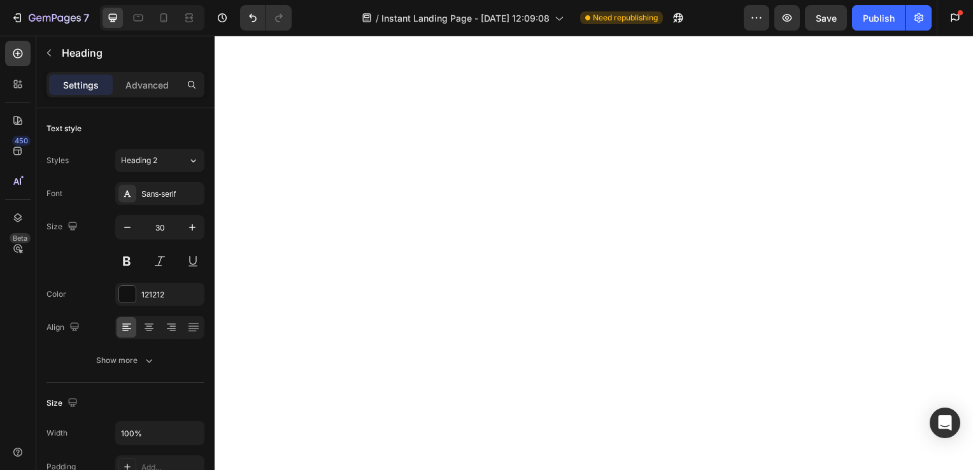
scroll to position [1503, 0]
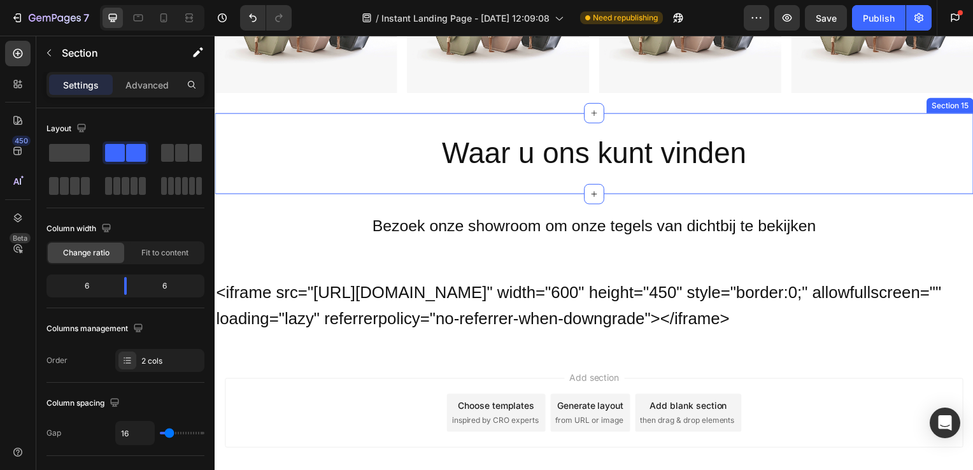
scroll to position [3212, 0]
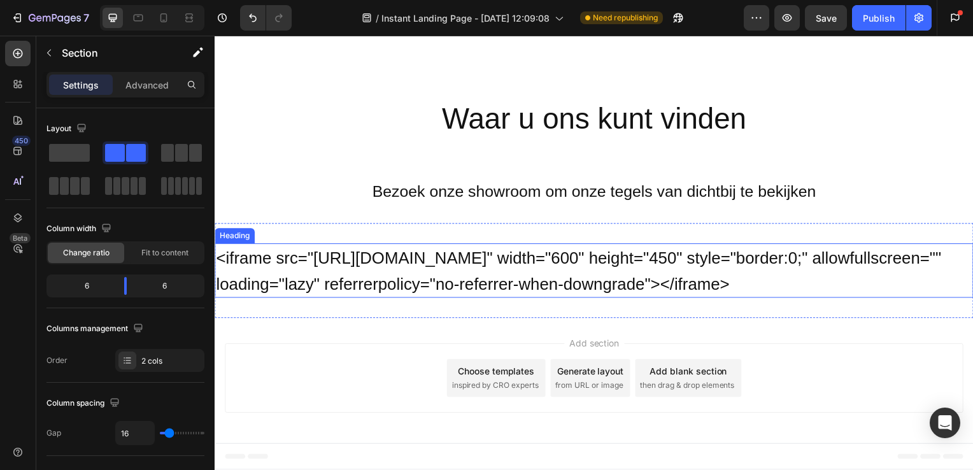
click at [562, 250] on span "<iframe src="https://www.google.com/maps/embed?pb=!1m18!1m12!1m3!1d2445.4484165…" at bounding box center [581, 272] width 731 height 45
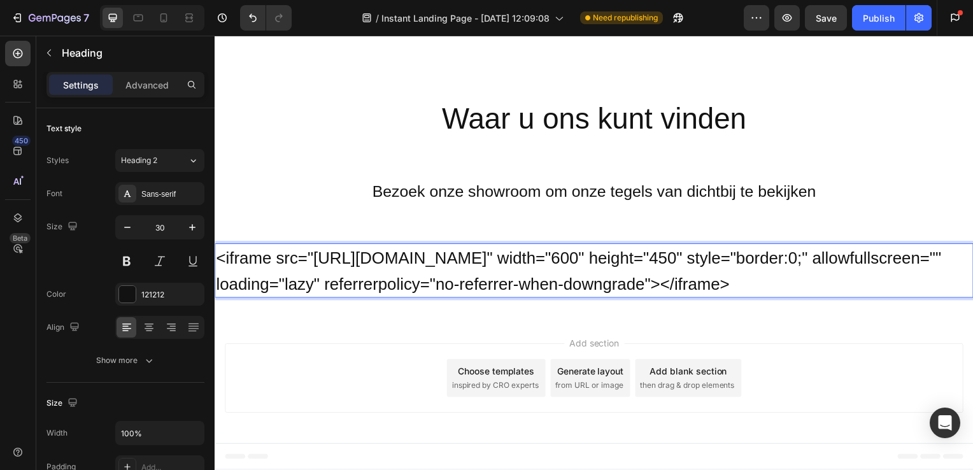
click at [870, 285] on p "<iframe src="https://www.google.com/maps/embed?pb=!1m18!1m12!1m3!1d2445.4484165…" at bounding box center [597, 273] width 762 height 52
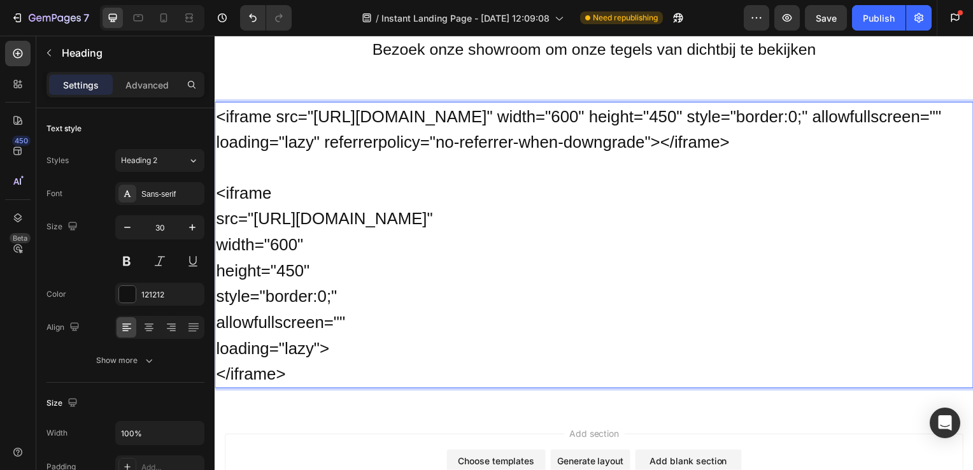
scroll to position [3269, 0]
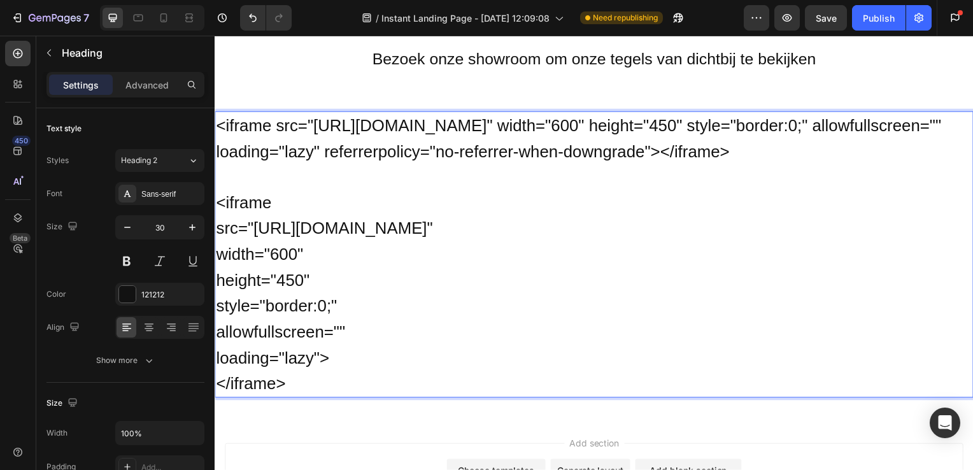
drag, startPoint x: 223, startPoint y: 125, endPoint x: 569, endPoint y: 209, distance: 356.4
click at [569, 162] on span "<iframe src="https://www.google.com/maps/embed?pb=!1m18!1m12!1m3!1d2445.4484165…" at bounding box center [581, 139] width 731 height 45
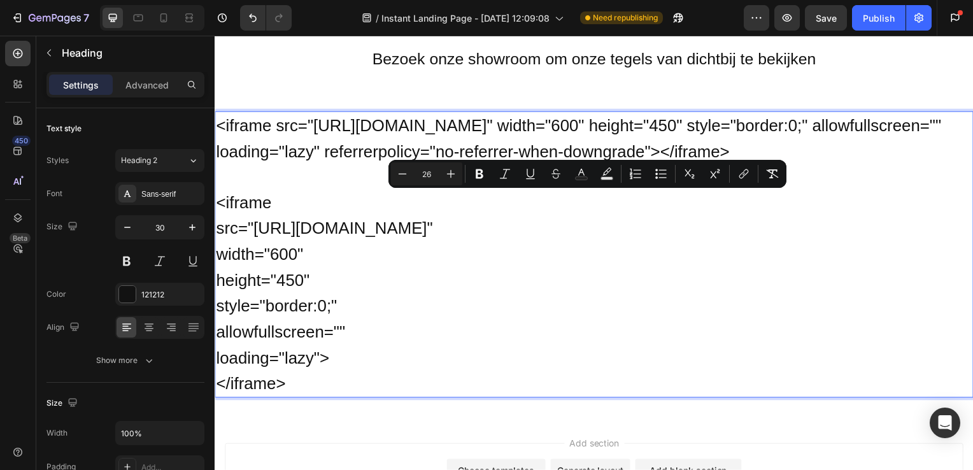
drag, startPoint x: 569, startPoint y: 209, endPoint x: 569, endPoint y: 218, distance: 8.9
click at [569, 218] on p "<iframe src="https://www.google.com/maps/embed?pb=!1m18!1m12!1m3!1d2445.4484165…" at bounding box center [597, 256] width 762 height 286
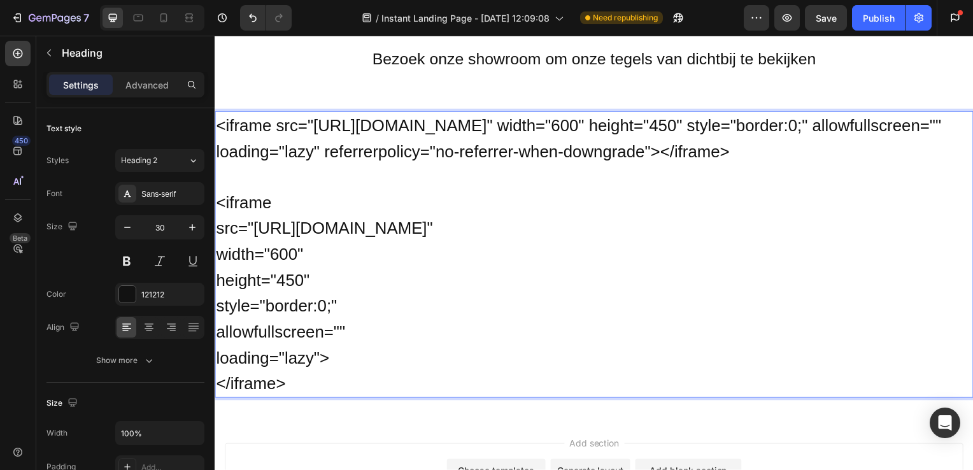
drag, startPoint x: 217, startPoint y: 120, endPoint x: 891, endPoint y: 222, distance: 681.5
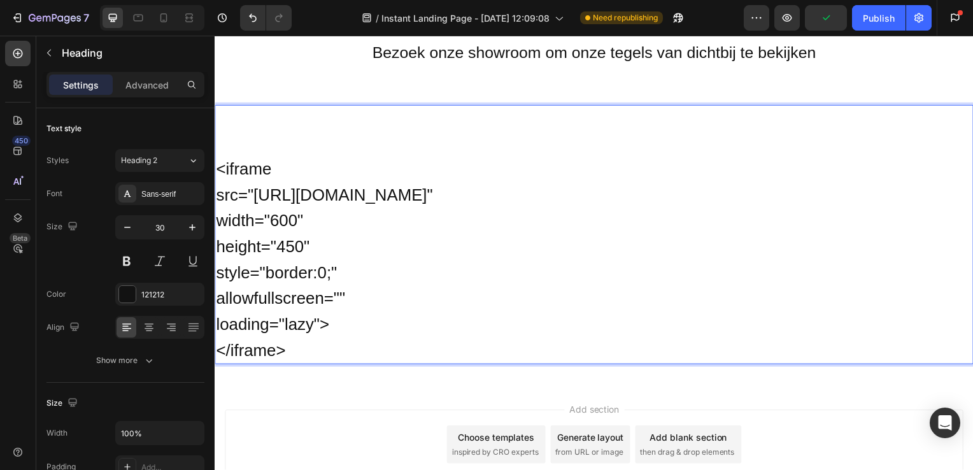
scroll to position [3277, 0]
click at [299, 143] on p "⁠⁠⁠⁠⁠⁠⁠ <iframe src="https://www.google.com/maps/embed?pb=!1m18!1m12!1m3!1d2437…" at bounding box center [597, 235] width 762 height 259
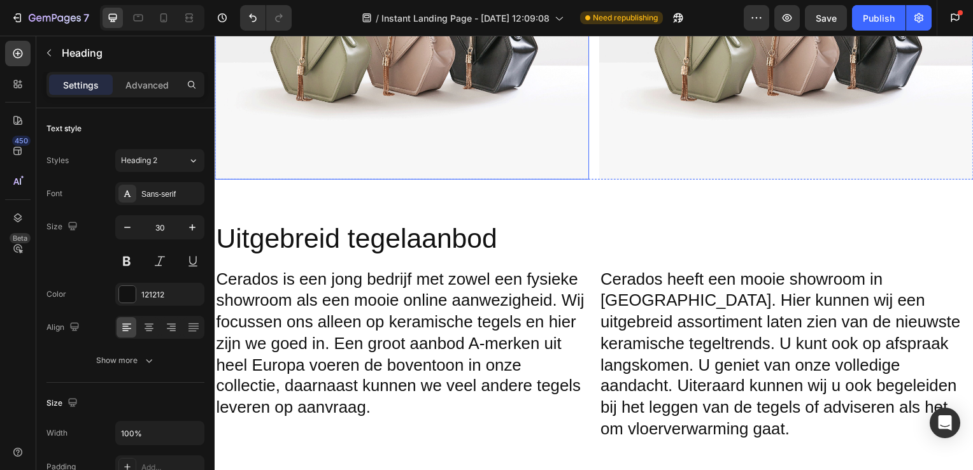
scroll to position [2171, 0]
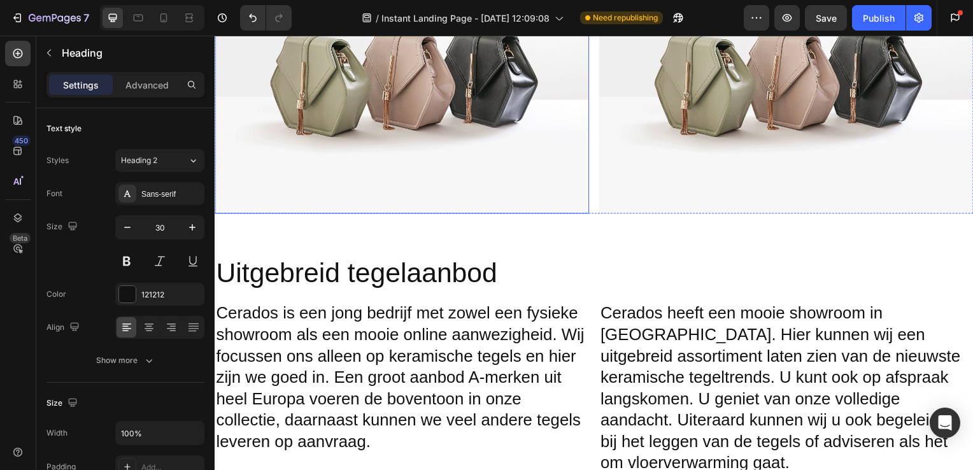
click at [547, 38] on img at bounding box center [403, 73] width 377 height 283
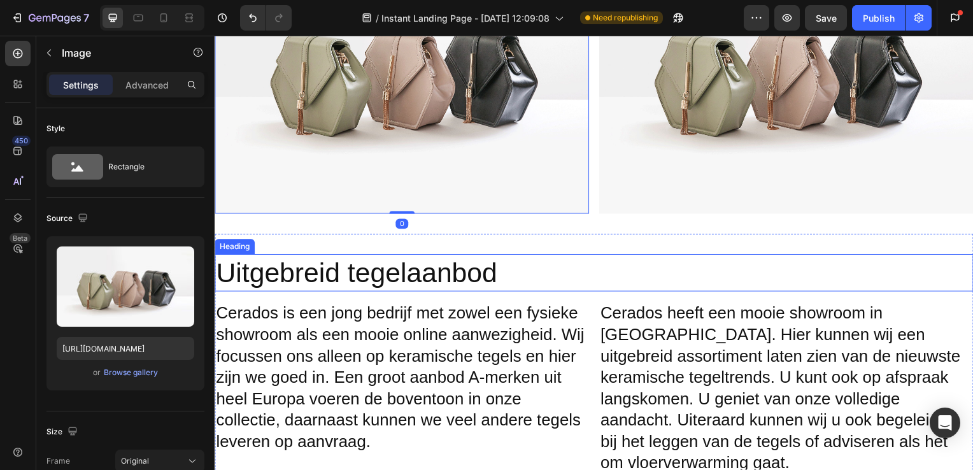
click at [573, 292] on div "Uitgebreid tegelaanbod Heading Cerados is een jong bedrijf met zowel een fysiek…" at bounding box center [597, 367] width 764 height 223
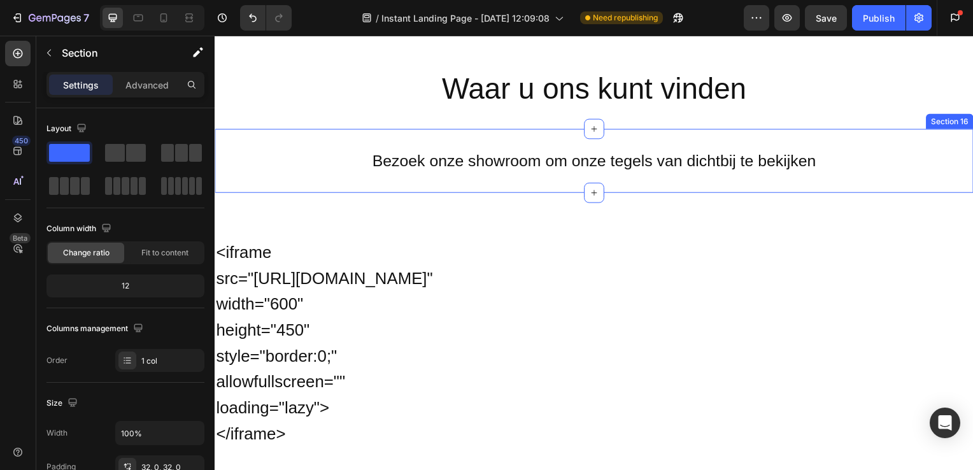
scroll to position [3251, 0]
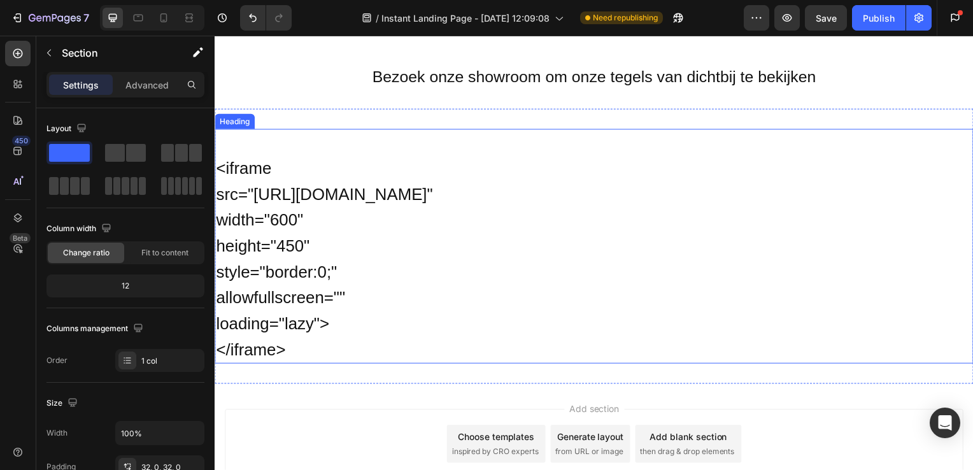
click at [368, 287] on h2 "<iframe src="https://www.google.com/maps/embed?pb=!1m18!1m12!1m3!1d2437.567...e…" at bounding box center [597, 248] width 764 height 236
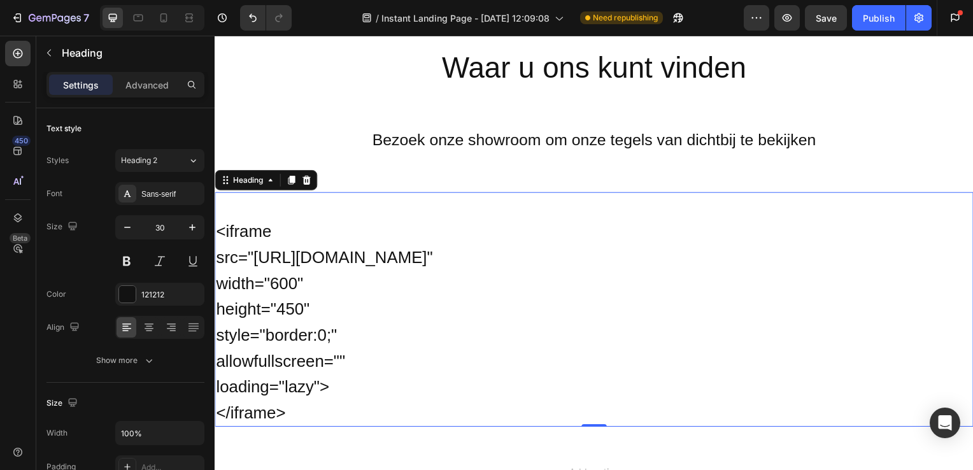
scroll to position [3185, 0]
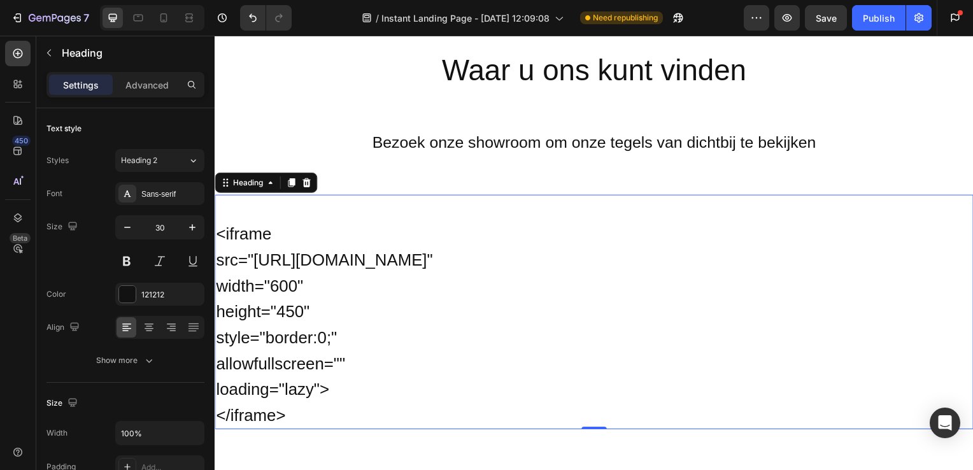
click at [260, 245] on h2 "<iframe src="https://www.google.com/maps/embed?pb=!1m18!1m12!1m3!1d2437.567...e…" at bounding box center [597, 314] width 764 height 236
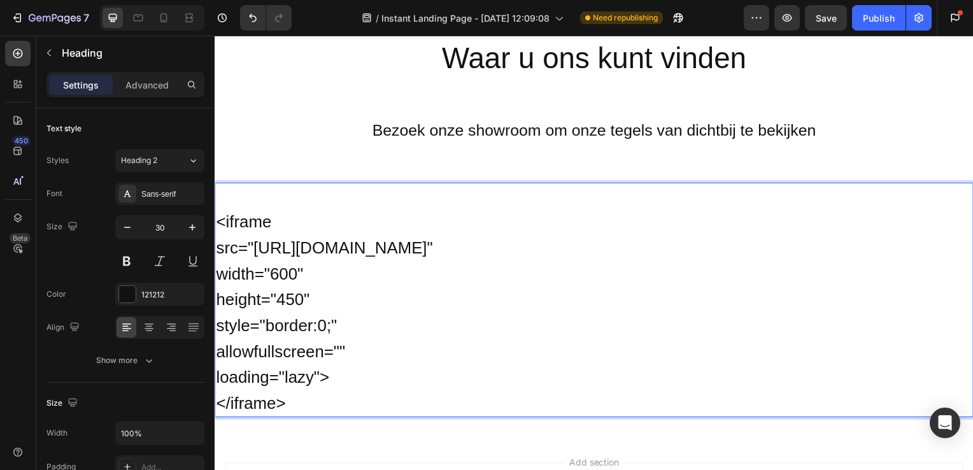
click at [284, 203] on p "<iframe src="https://www.google.com/maps/embed?pb=!1m18!1m12!1m3!1d2437.567...e…" at bounding box center [597, 302] width 762 height 234
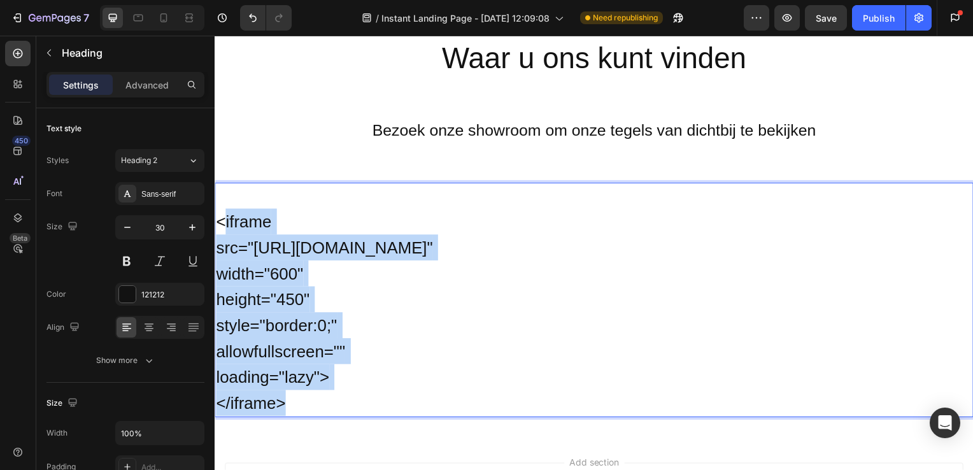
drag, startPoint x: 221, startPoint y: 223, endPoint x: 399, endPoint y: 418, distance: 264.2
click at [399, 418] on h2 "⁠⁠⁠⁠⁠⁠⁠ <iframe src="https://www.google.com/maps/embed?pb=!1m18!1m12!1m3!1d2437…" at bounding box center [597, 302] width 764 height 236
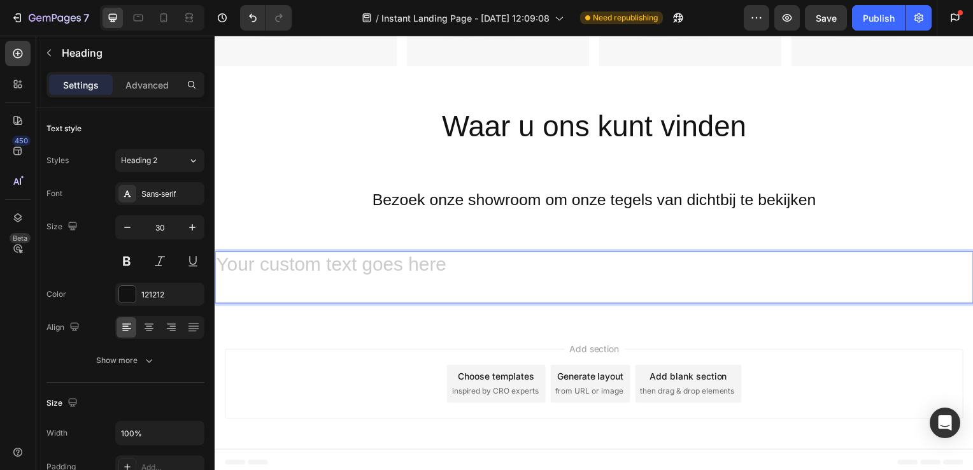
scroll to position [3132, 0]
click at [448, 276] on p "Rich Text Editor. Editing area: main" at bounding box center [597, 281] width 762 height 50
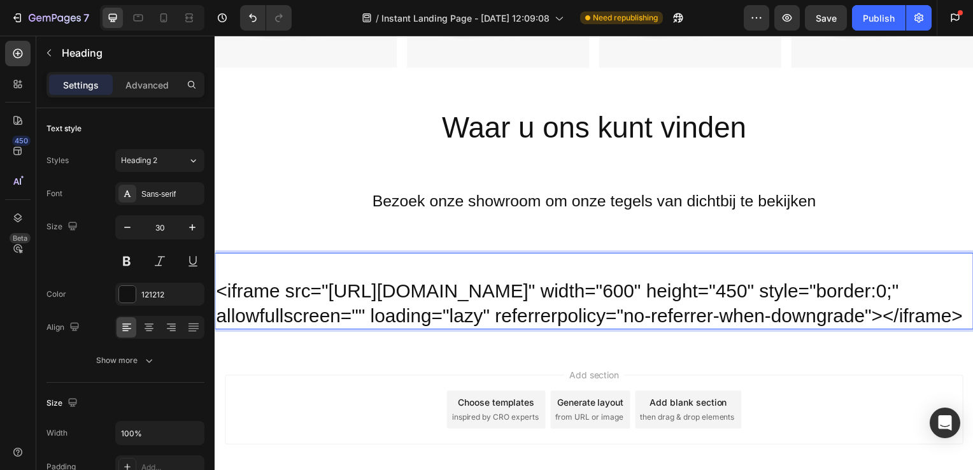
scroll to position [3158, 0]
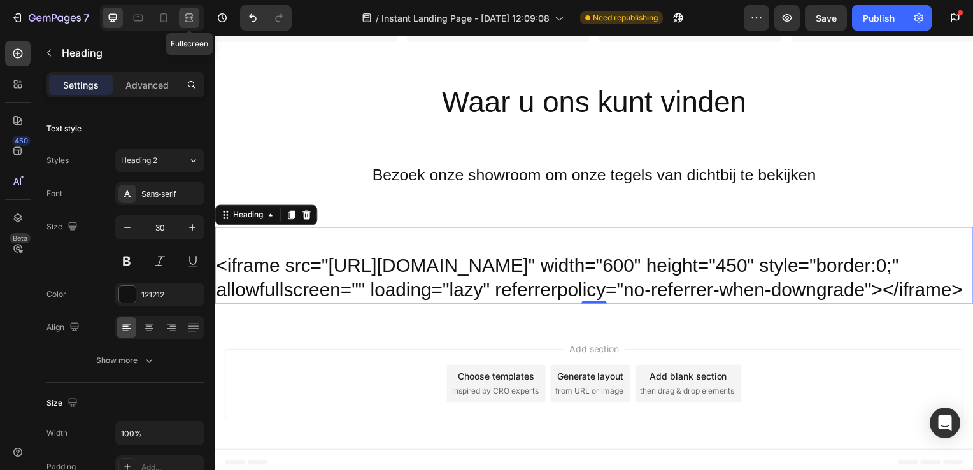
click at [190, 15] on icon at bounding box center [189, 17] width 13 height 13
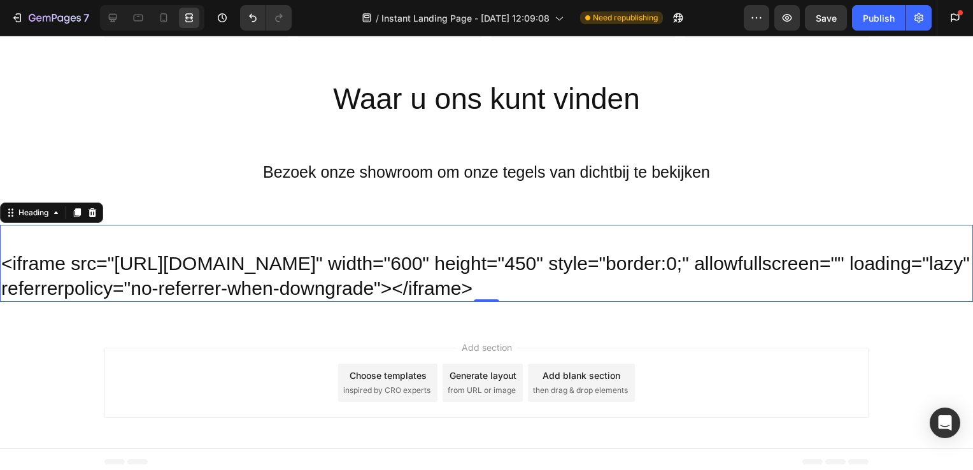
scroll to position [3170, 0]
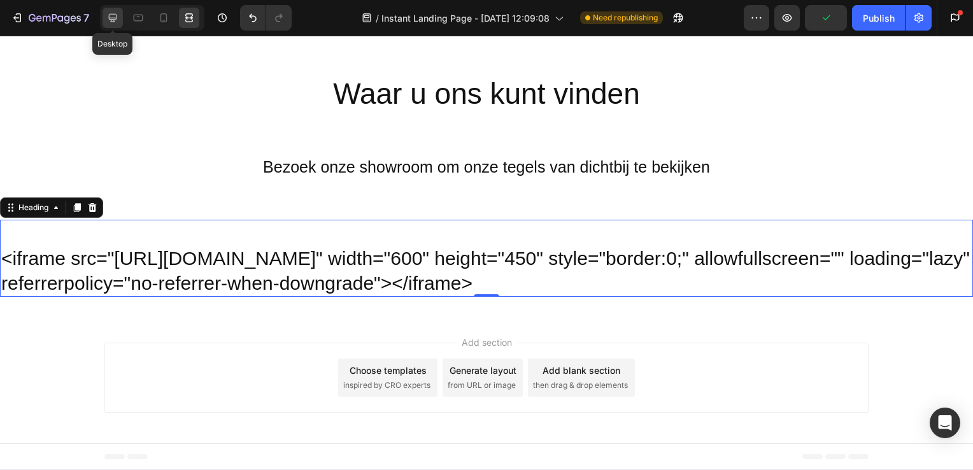
click at [111, 18] on icon at bounding box center [112, 17] width 13 height 13
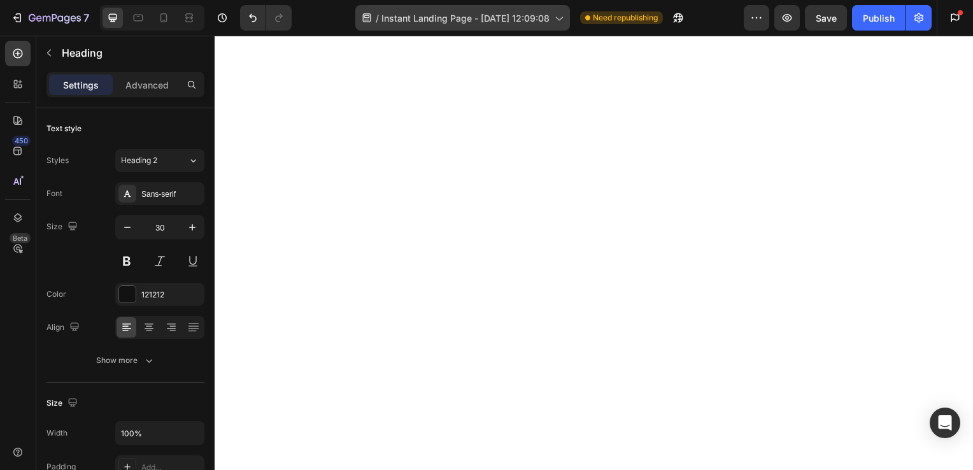
scroll to position [786, 0]
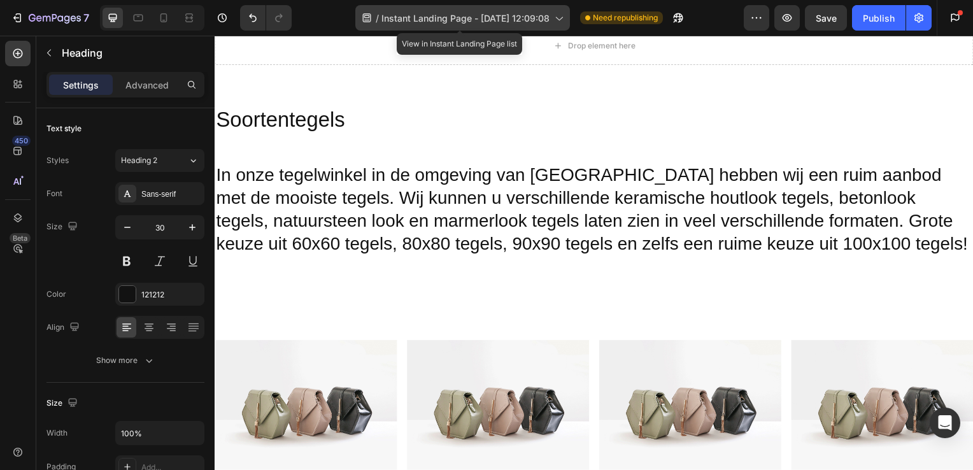
click at [554, 22] on icon at bounding box center [558, 17] width 13 height 13
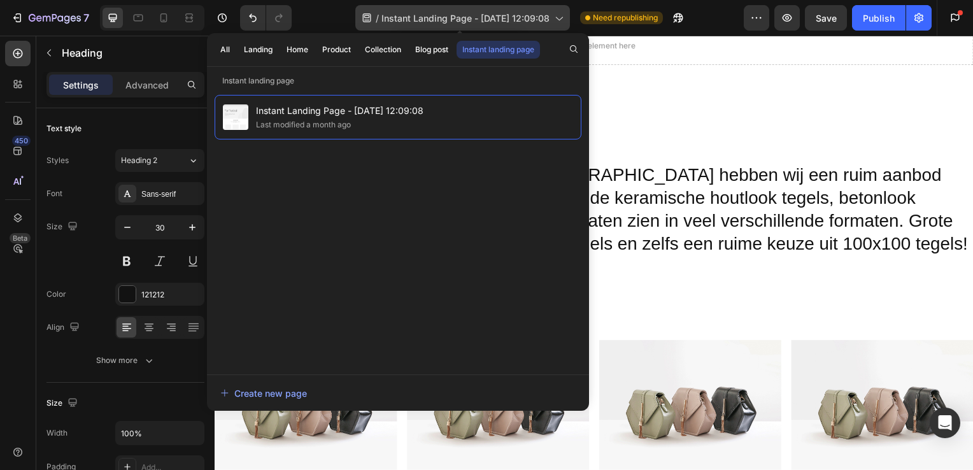
click at [554, 22] on icon at bounding box center [558, 17] width 13 height 13
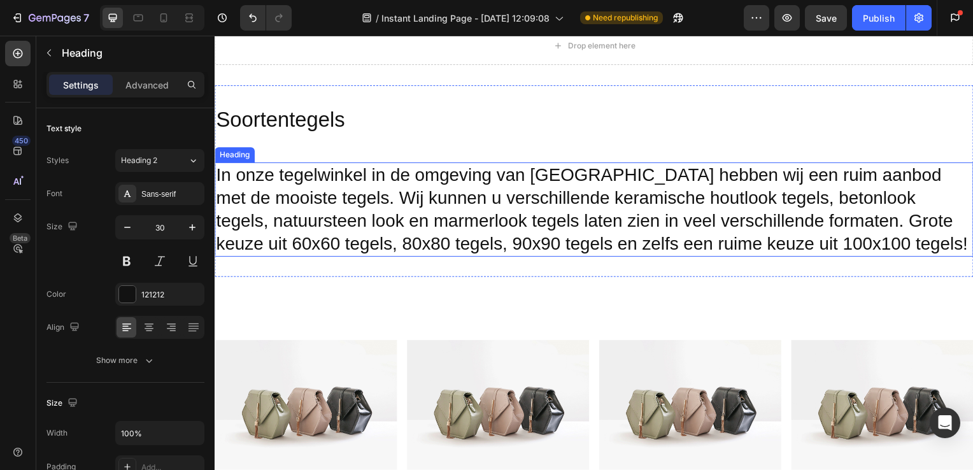
scroll to position [0, 0]
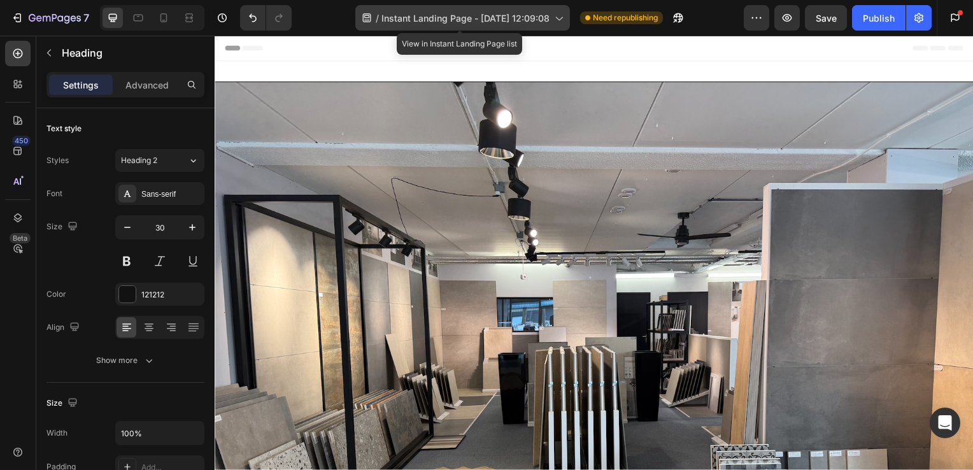
click at [557, 17] on icon at bounding box center [558, 17] width 13 height 13
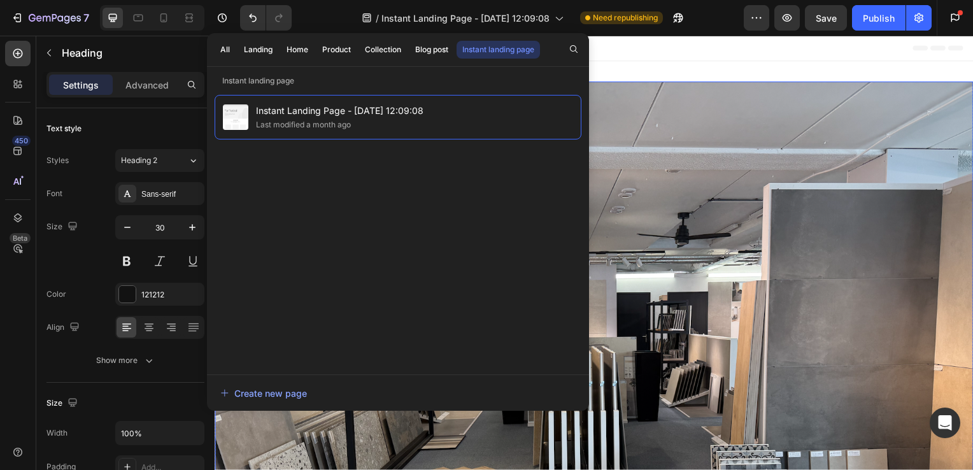
click at [625, 111] on img at bounding box center [597, 368] width 764 height 573
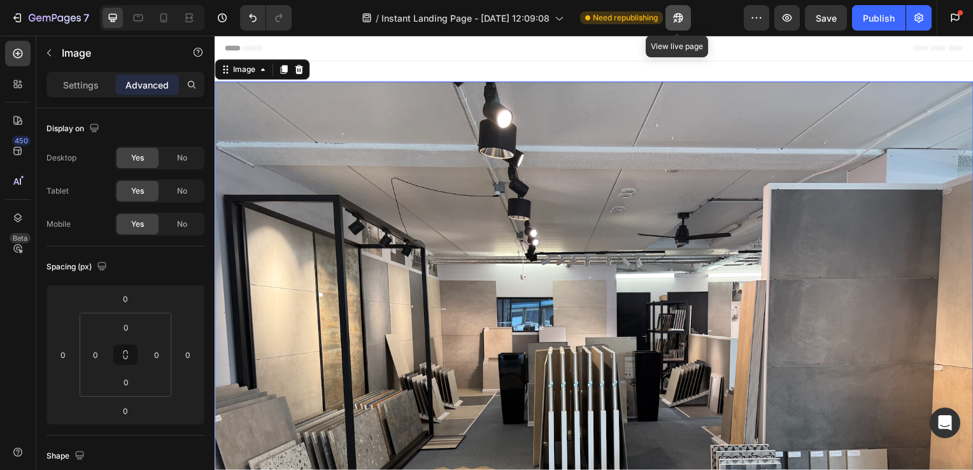
click at [673, 19] on icon "button" at bounding box center [674, 20] width 3 height 3
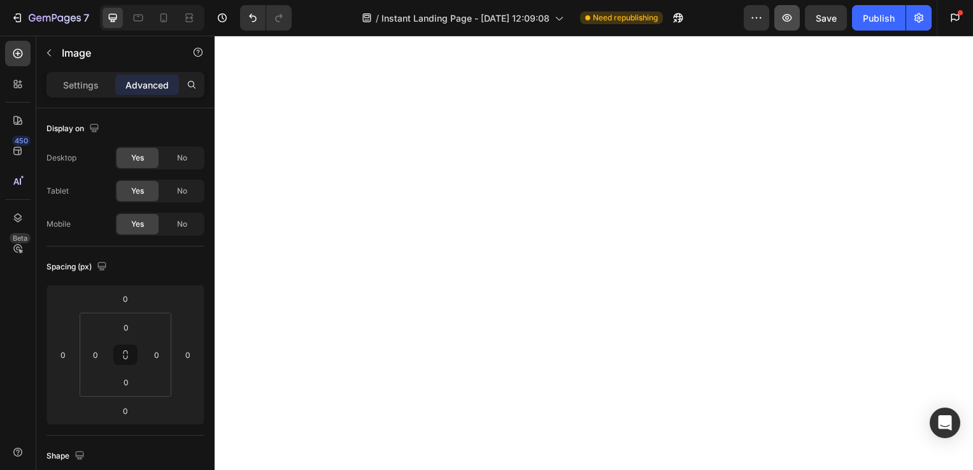
scroll to position [1149, 0]
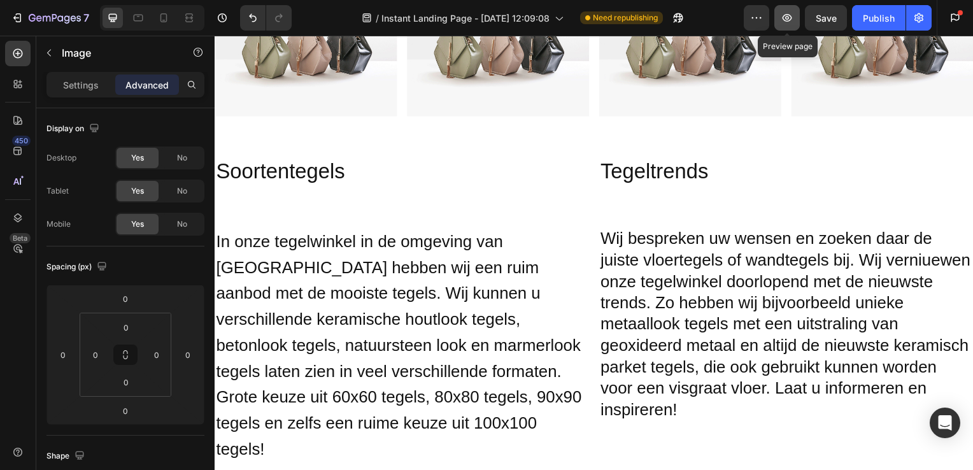
click at [781, 18] on button "button" at bounding box center [787, 17] width 25 height 25
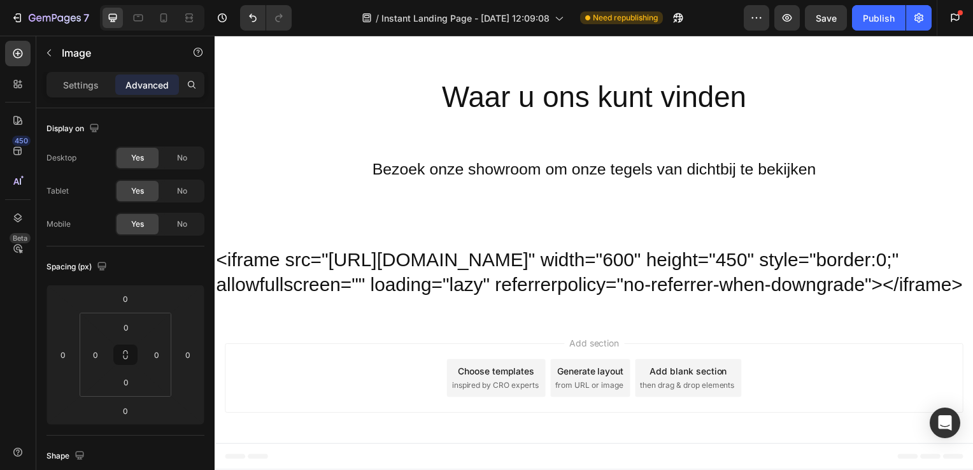
scroll to position [3256, 0]
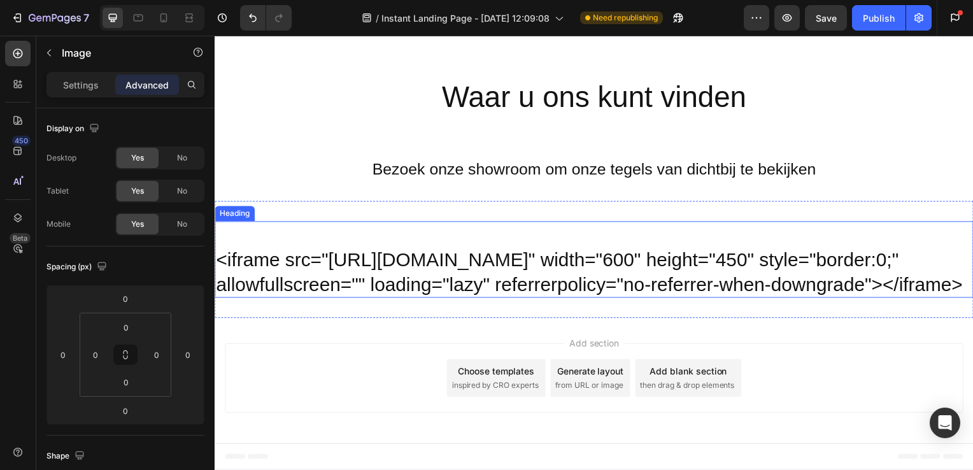
click at [268, 223] on h2 "<iframe src="https://www.google.com/maps/embed?pb=!1m18!1m12!1m3!1d2445.4484165…" at bounding box center [597, 261] width 764 height 77
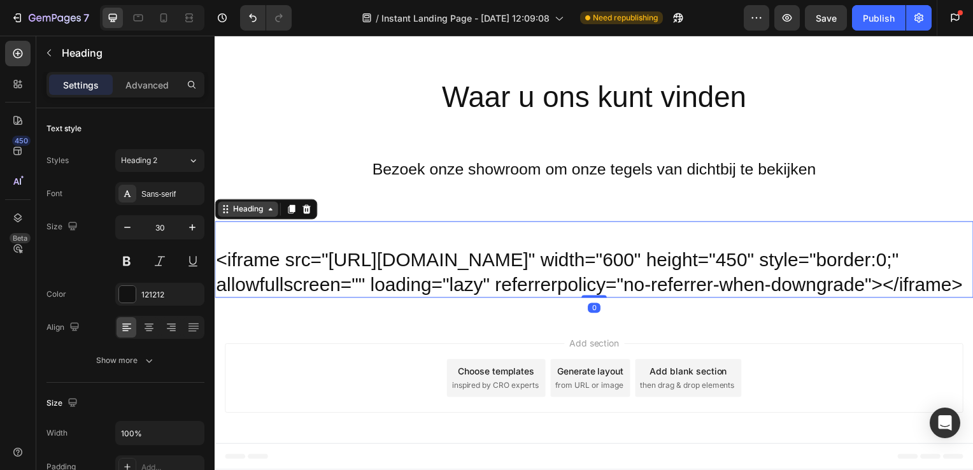
click at [267, 206] on icon at bounding box center [271, 211] width 10 height 10
click at [244, 205] on div "Heading" at bounding box center [248, 210] width 35 height 11
click at [231, 205] on div "Heading" at bounding box center [248, 210] width 35 height 11
click at [608, 380] on div "Generate layout" at bounding box center [593, 373] width 67 height 13
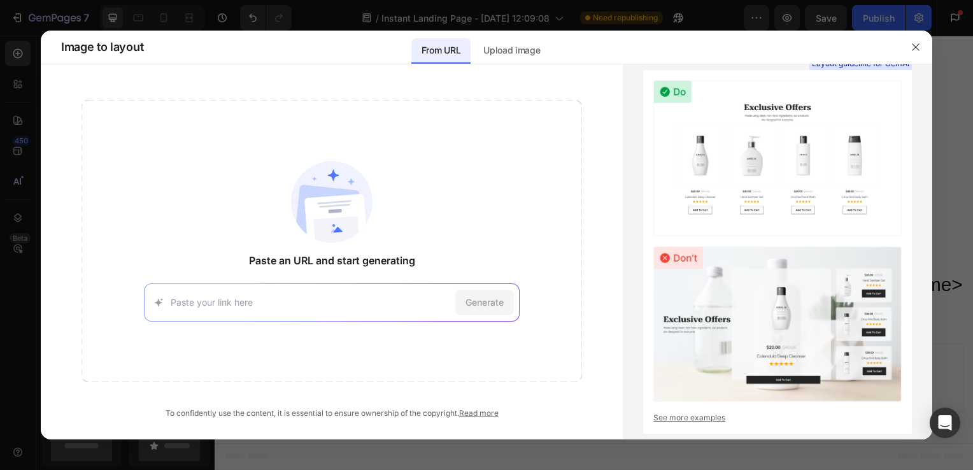
click at [308, 304] on input at bounding box center [311, 302] width 280 height 13
type input "<iframe src="https://www.google.com/maps/embed?pb=!1m18!1m12!1m3!1d2445.4484165…"
click at [487, 297] on span "Generate" at bounding box center [485, 302] width 38 height 13
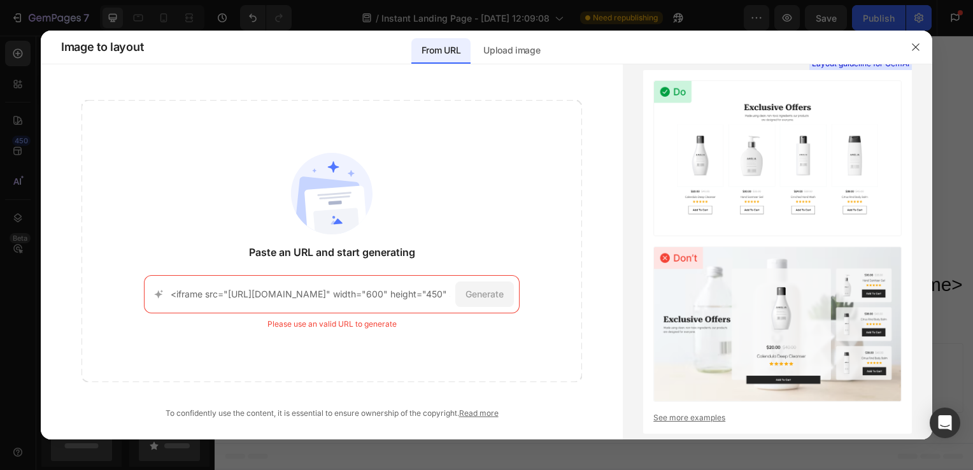
click at [420, 304] on div "<iframe src="https://www.google.com/maps/embed?pb=!1m18!1m12!1m3!1d2445.4484165…" at bounding box center [332, 294] width 376 height 38
click at [912, 46] on icon "button" at bounding box center [916, 47] width 10 height 10
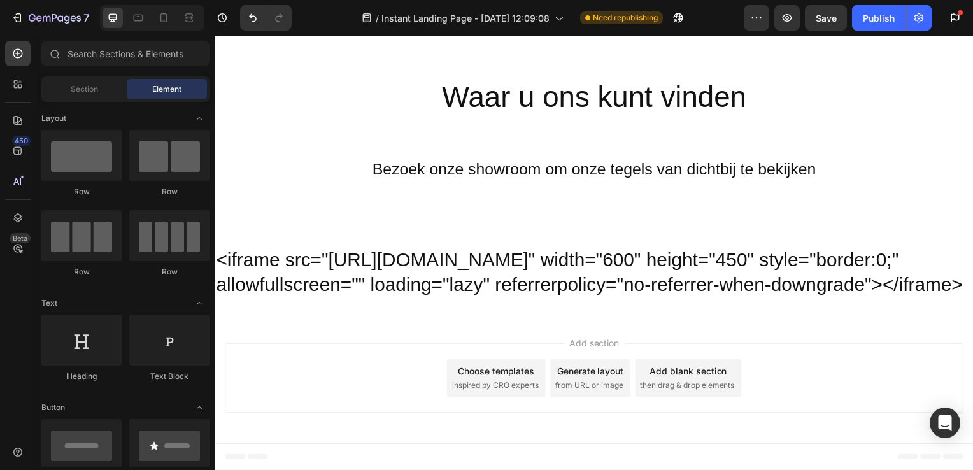
click at [704, 223] on h2 "<iframe src="https://www.google.com/maps/embed?pb=!1m18!1m12!1m3!1d2445.4484165…" at bounding box center [597, 261] width 764 height 77
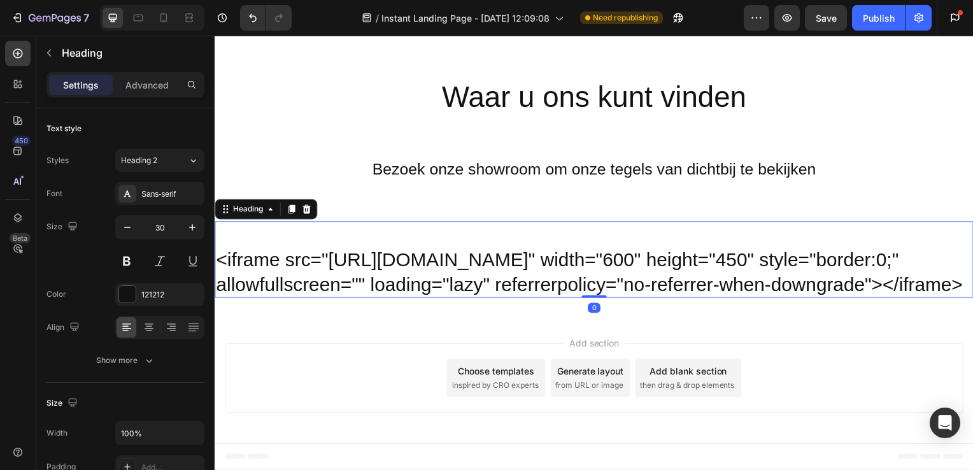
click at [687, 223] on h2 "<iframe src="https://www.google.com/maps/embed?pb=!1m18!1m12!1m3!1d2445.4484165…" at bounding box center [597, 261] width 764 height 77
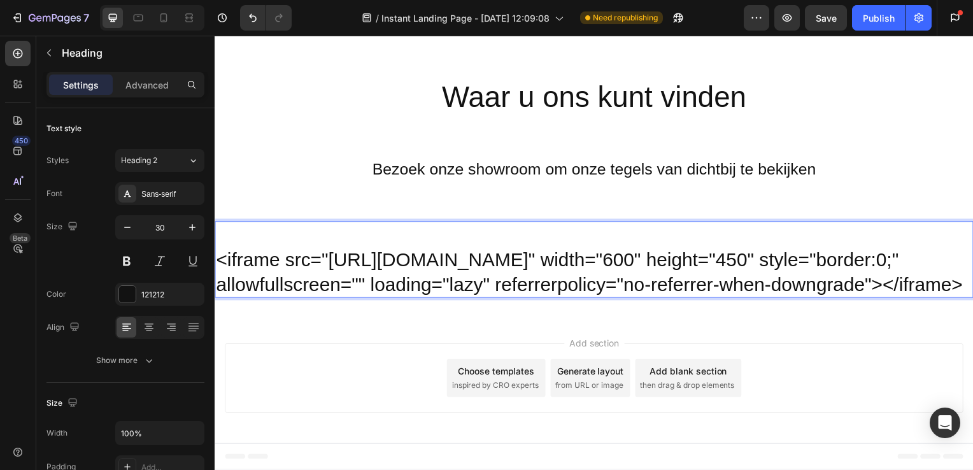
click at [576, 291] on p "<iframe src="https://www.google.com/maps/embed?pb=!1m18!1m12!1m3!1d2445.4484165…" at bounding box center [597, 261] width 762 height 75
drag, startPoint x: 222, startPoint y: 159, endPoint x: 692, endPoint y: 282, distance: 485.7
click at [692, 282] on p "<iframe src="https://www.google.com/maps/embed?pb=!1m18!1m12!1m3!1d2445.4484165…" at bounding box center [597, 261] width 762 height 75
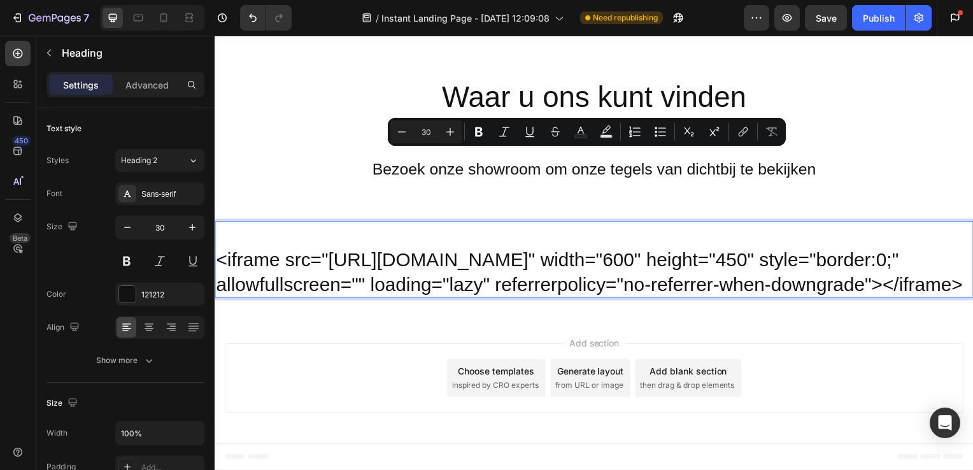
scroll to position [3132, 0]
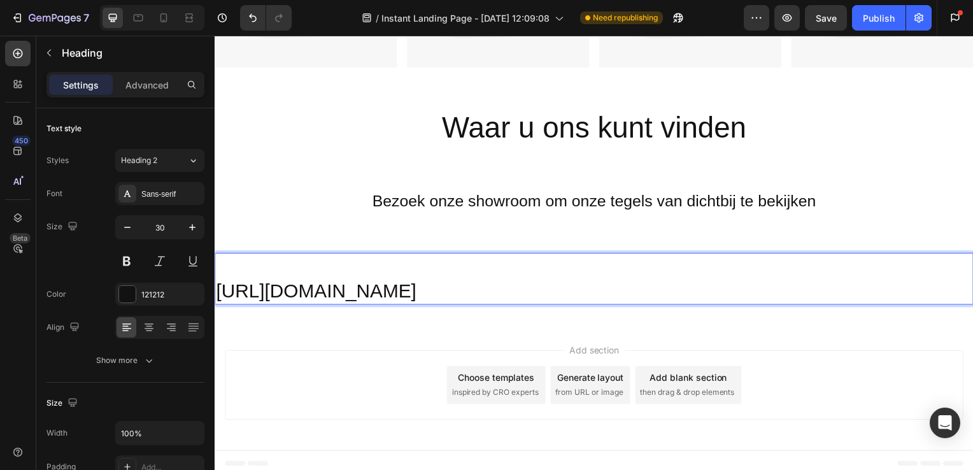
click at [551, 258] on p "https://maps.app.goo.gl/VVgPdyynyVvgVTiU6" at bounding box center [597, 281] width 762 height 50
click at [225, 283] on p "⁠⁠⁠⁠⁠⁠⁠ https://maps.app.goo.gl/VVgPdyynyVvgVTiU6" at bounding box center [597, 281] width 762 height 50
click at [222, 283] on p "https://maps.app.goo.gl/VVgPdyynyVvgVTiU6" at bounding box center [597, 281] width 762 height 50
drag, startPoint x: 215, startPoint y: 283, endPoint x: 611, endPoint y: 278, distance: 396.2
click at [611, 278] on h2 "https://maps.app.goo.gl/VVgPdyynyVvgVTiU6" at bounding box center [597, 281] width 764 height 52
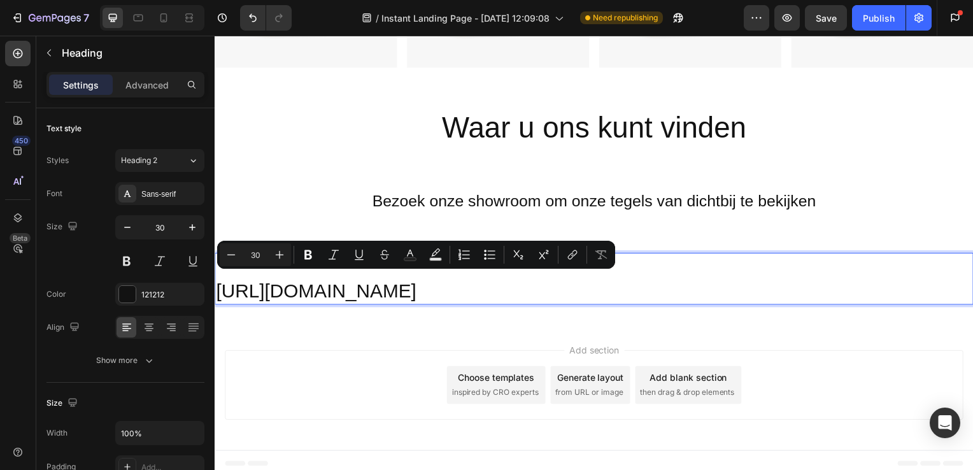
copy p "https://maps.app.goo.gl/VVgPdyynyVvgVTiU6"
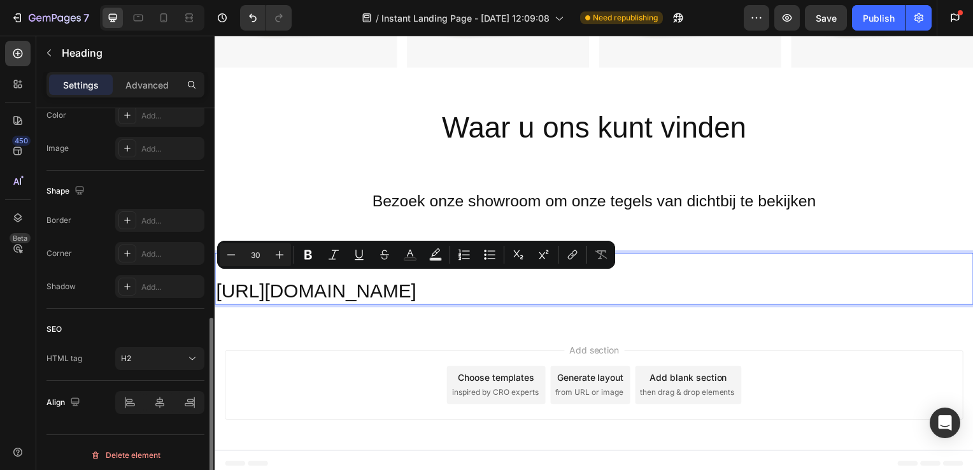
scroll to position [427, 0]
click at [147, 355] on div "H2" at bounding box center [153, 355] width 65 height 11
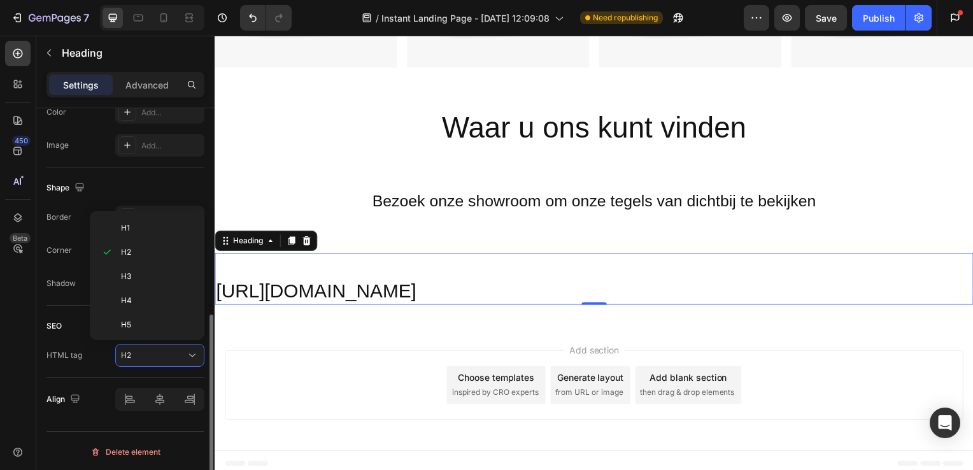
click at [181, 172] on div "Shape Border Add... Corner Add... Shadow Add..." at bounding box center [125, 237] width 158 height 138
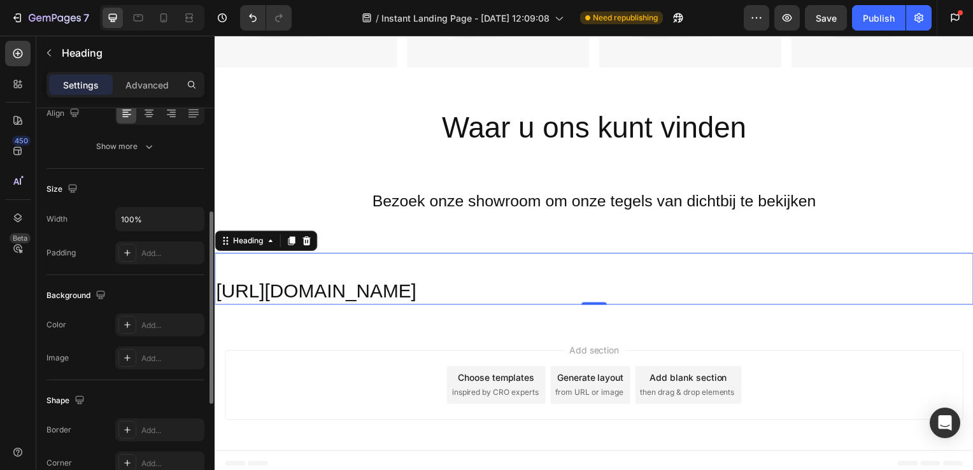
scroll to position [0, 0]
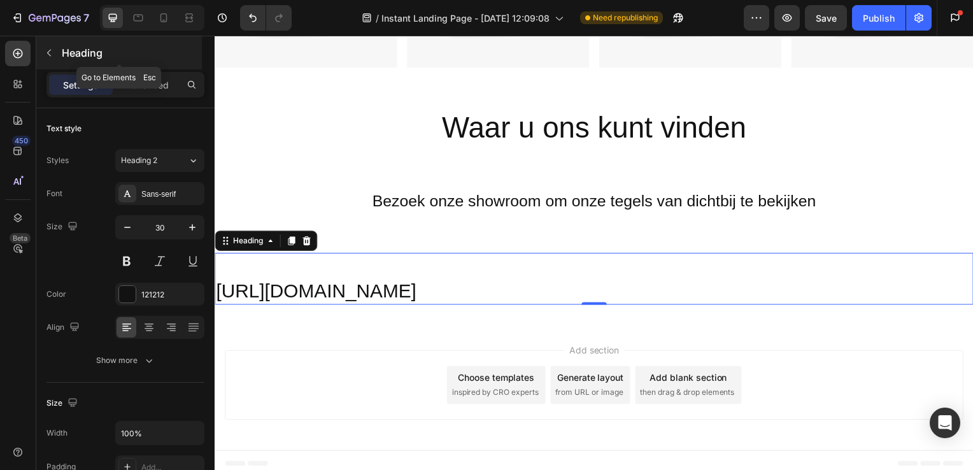
click at [64, 57] on p "Heading" at bounding box center [131, 52] width 138 height 15
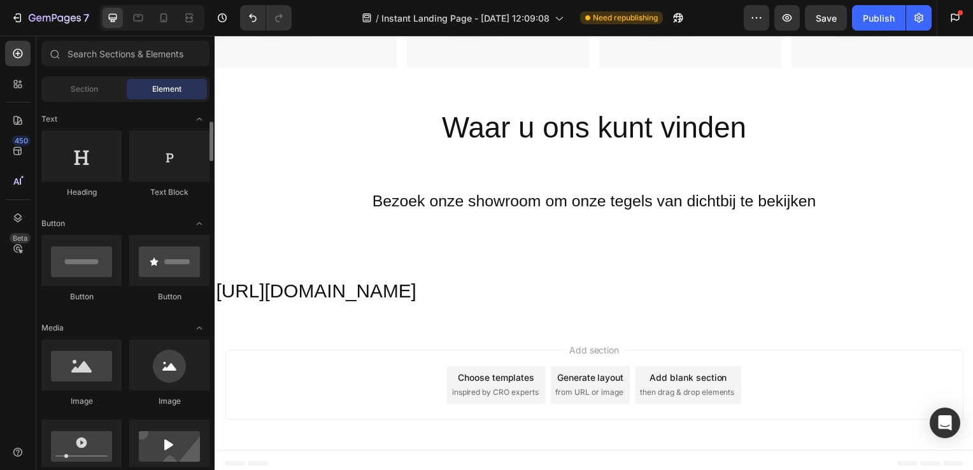
scroll to position [185, 0]
click at [71, 261] on div at bounding box center [81, 259] width 80 height 51
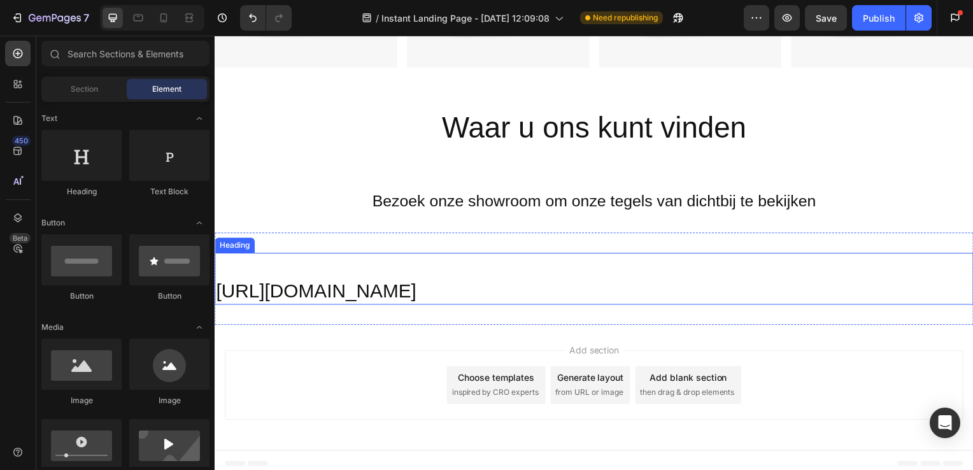
click at [250, 285] on p "⁠⁠⁠⁠⁠⁠⁠ https://maps.app.goo.gl/VVgPdyynyVvgVTiU6" at bounding box center [597, 281] width 762 height 50
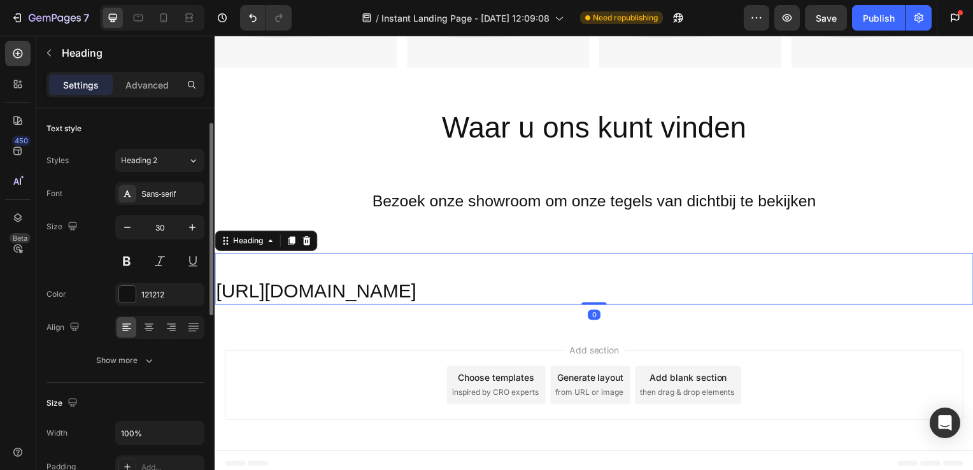
scroll to position [70, 0]
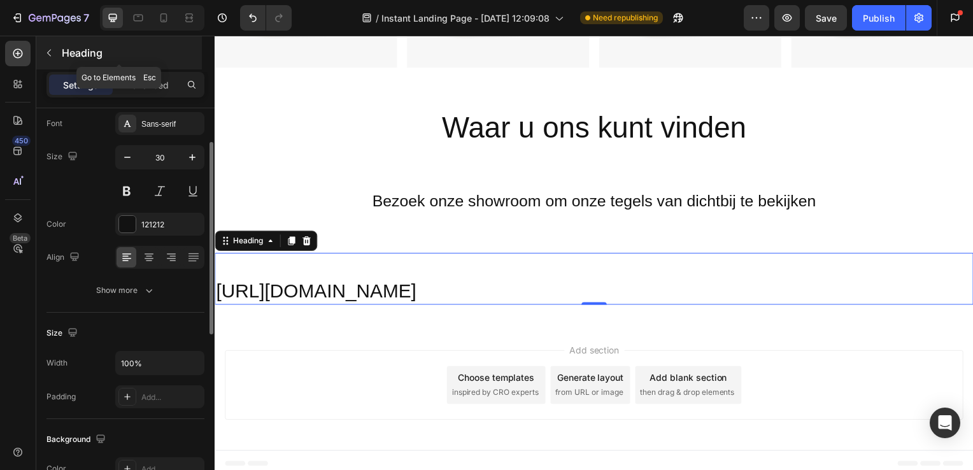
click at [50, 57] on button "button" at bounding box center [49, 53] width 20 height 20
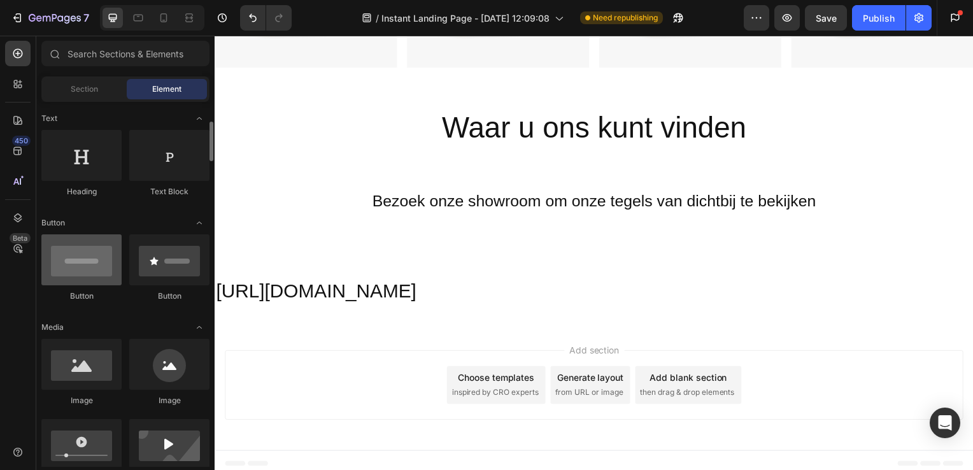
click at [82, 271] on div at bounding box center [81, 259] width 80 height 51
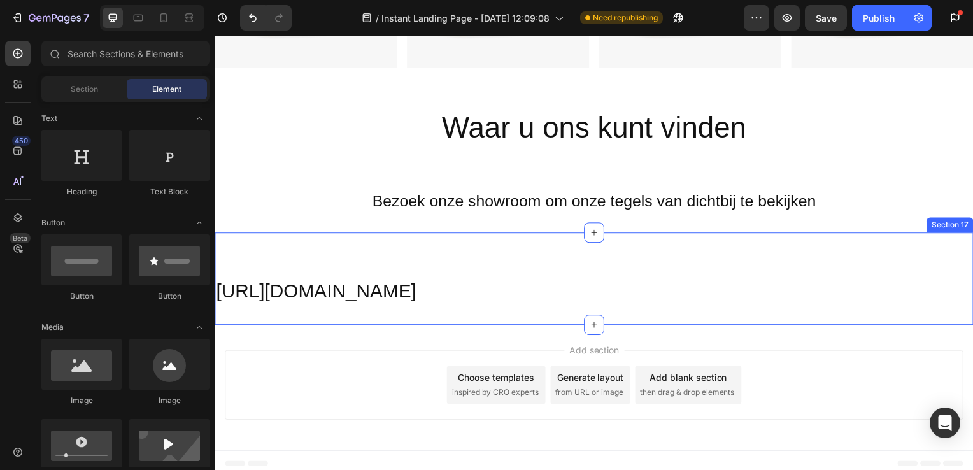
click at [671, 304] on div "⁠⁠⁠⁠⁠⁠⁠ https://maps.app.goo.gl/VVgPdyynyVvgVTiU6 Heading Section 17" at bounding box center [597, 280] width 764 height 93
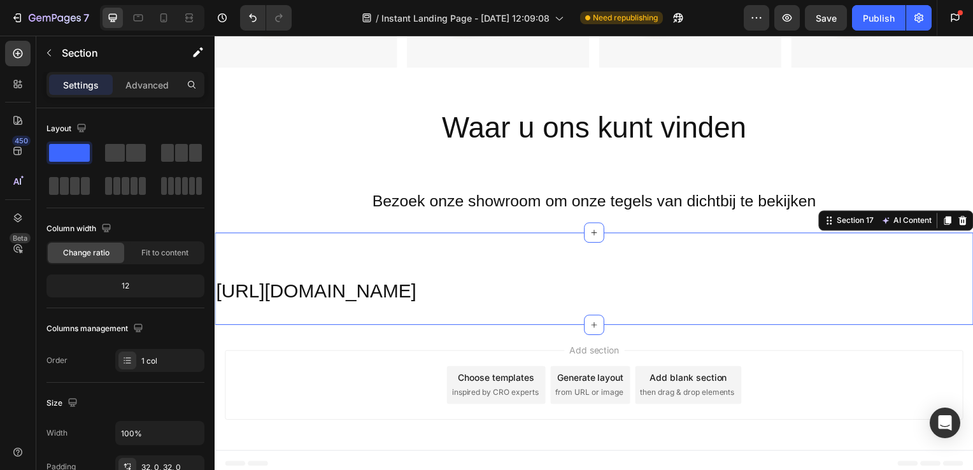
click at [607, 298] on p "⁠⁠⁠⁠⁠⁠⁠ https://maps.app.goo.gl/VVgPdyynyVvgVTiU6" at bounding box center [597, 281] width 762 height 50
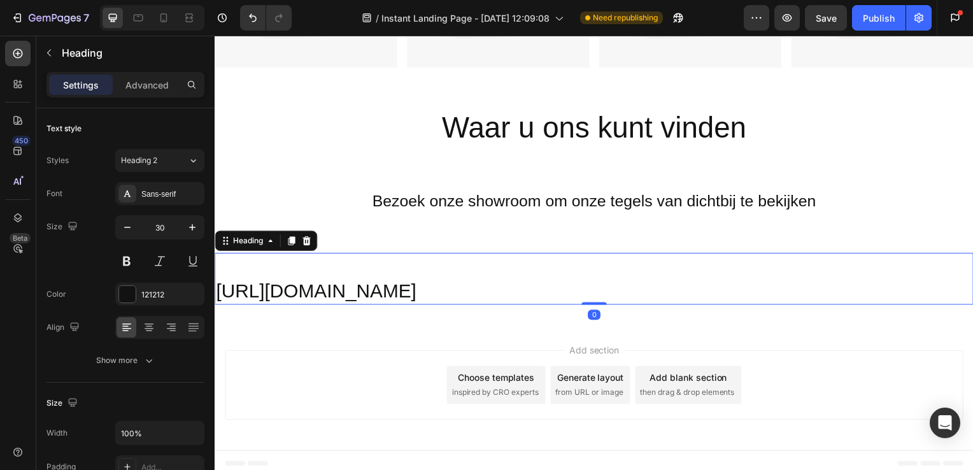
click at [918, 192] on h2 "Bezoek onze showroom om onze tegels van dichtbij te bekijken" at bounding box center [597, 202] width 764 height 24
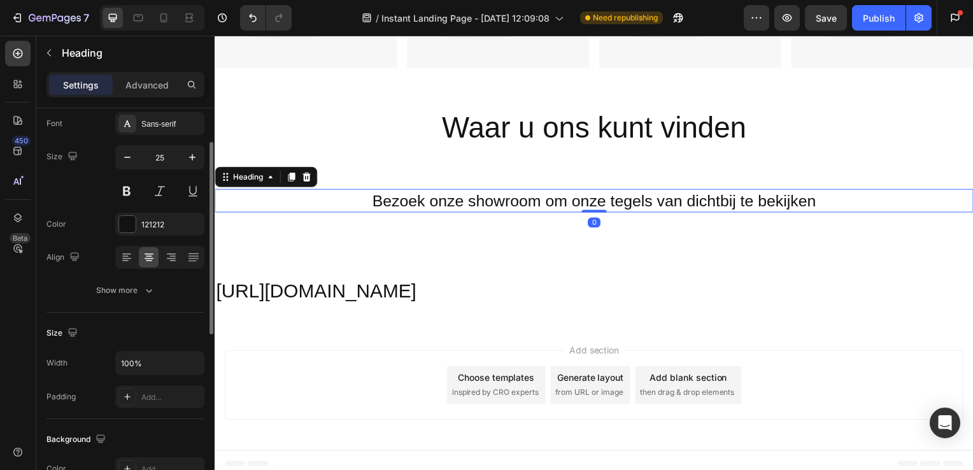
click at [968, 152] on div "Waar u ons kunt vinden Heading Section 15" at bounding box center [597, 130] width 764 height 82
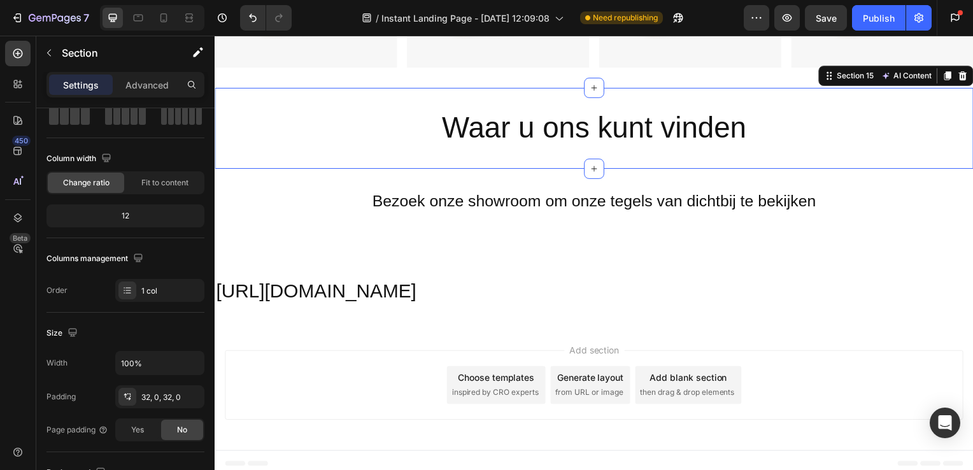
scroll to position [0, 0]
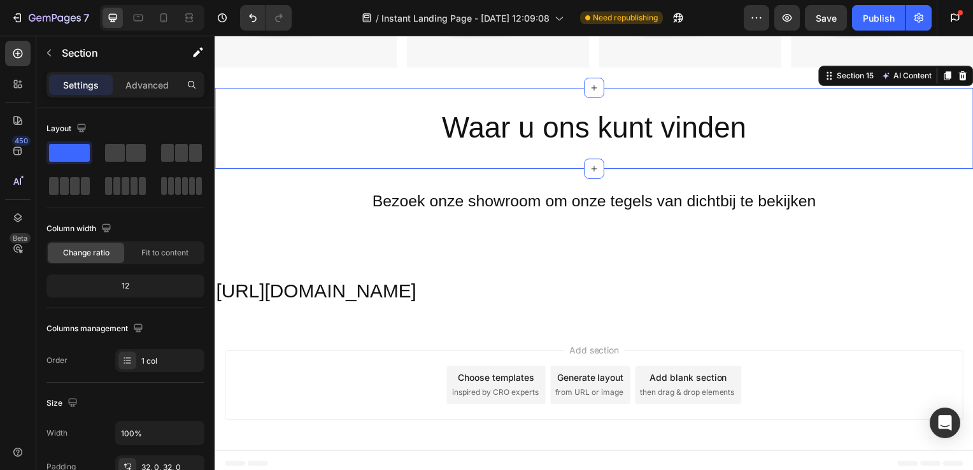
click at [883, 219] on div "Bezoek onze showroom om onze tegels van dichtbij te bekijken Heading Section 16" at bounding box center [597, 202] width 764 height 64
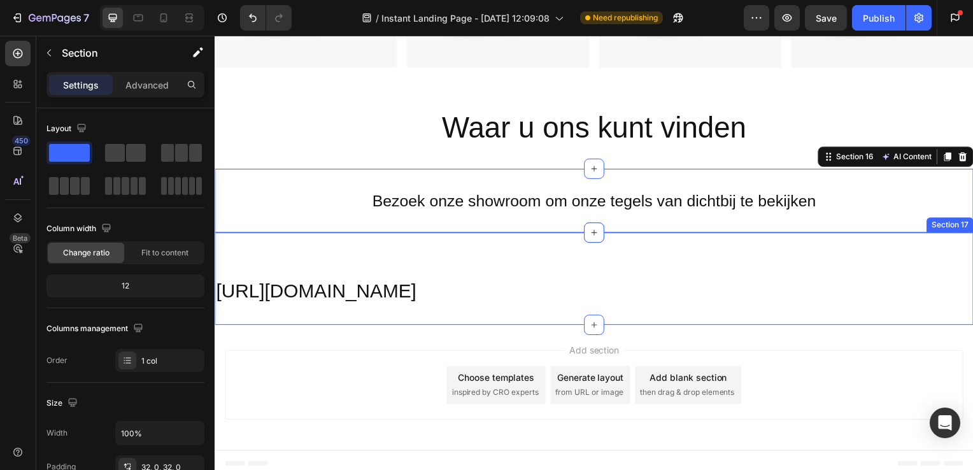
click at [640, 255] on h2 "⁠⁠⁠⁠⁠⁠⁠ https://maps.app.goo.gl/VVgPdyynyVvgVTiU6" at bounding box center [597, 281] width 764 height 52
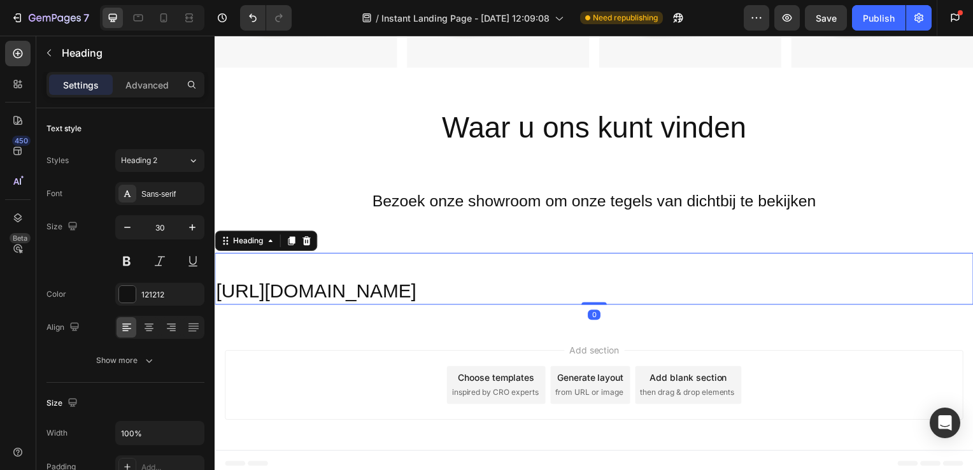
click at [538, 331] on div "Add section Choose templates inspired by CRO experts Generate layout from URL o…" at bounding box center [597, 390] width 764 height 126
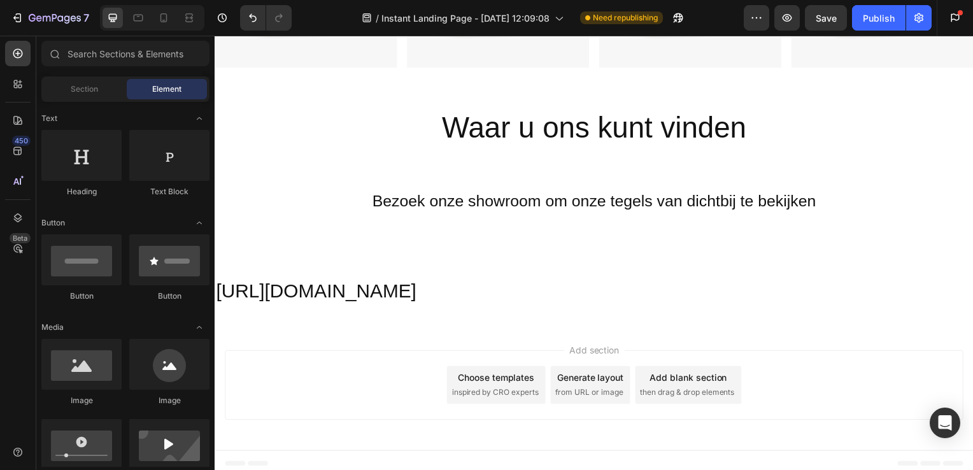
click at [585, 349] on span "Add section" at bounding box center [597, 352] width 61 height 13
click at [592, 346] on span "Add section" at bounding box center [597, 352] width 61 height 13
click at [72, 175] on div at bounding box center [81, 155] width 80 height 51
click at [579, 346] on span "Add section" at bounding box center [597, 352] width 61 height 13
click at [722, 404] on div "Add section Choose templates inspired by CRO experts Generate layout from URL o…" at bounding box center [597, 388] width 744 height 70
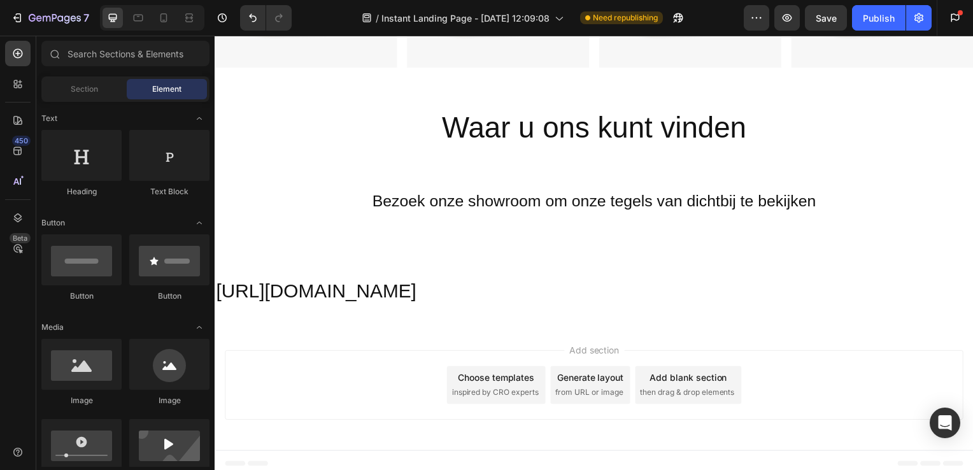
click at [714, 393] on span "then drag & drop elements" at bounding box center [690, 395] width 95 height 11
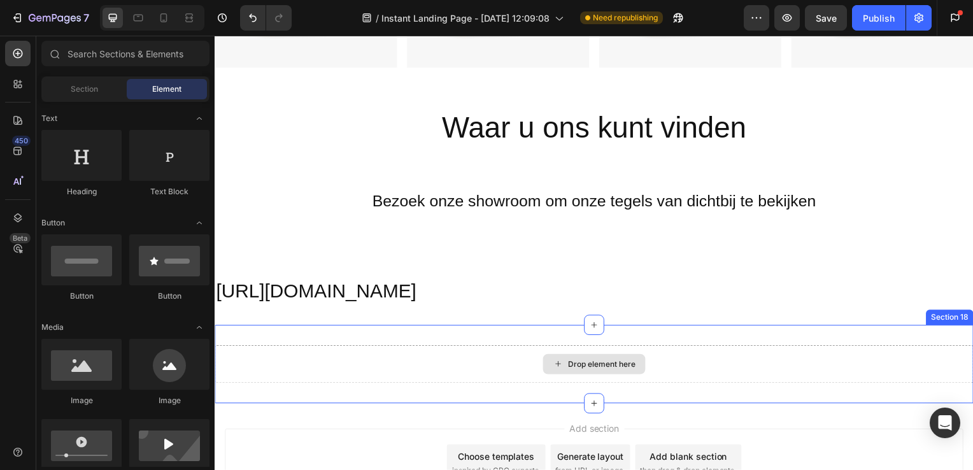
click at [617, 366] on div "Drop element here" at bounding box center [596, 367] width 103 height 20
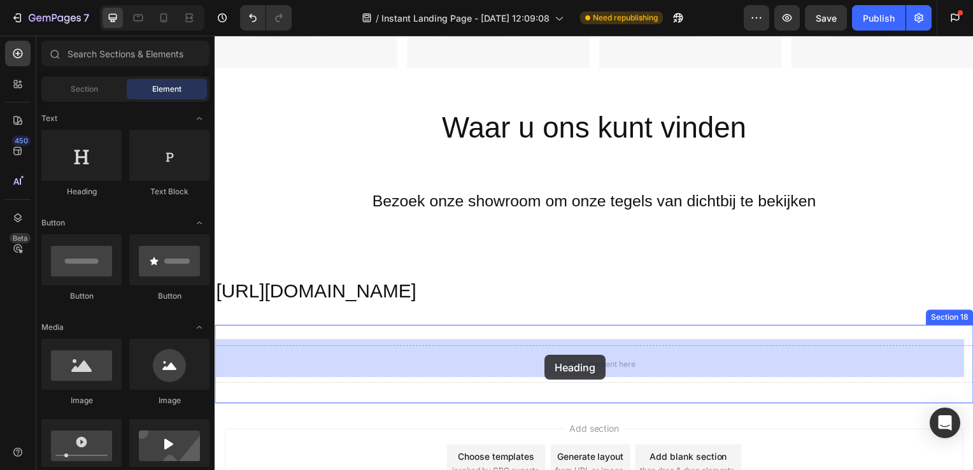
drag, startPoint x: 303, startPoint y: 204, endPoint x: 547, endPoint y: 375, distance: 297.9
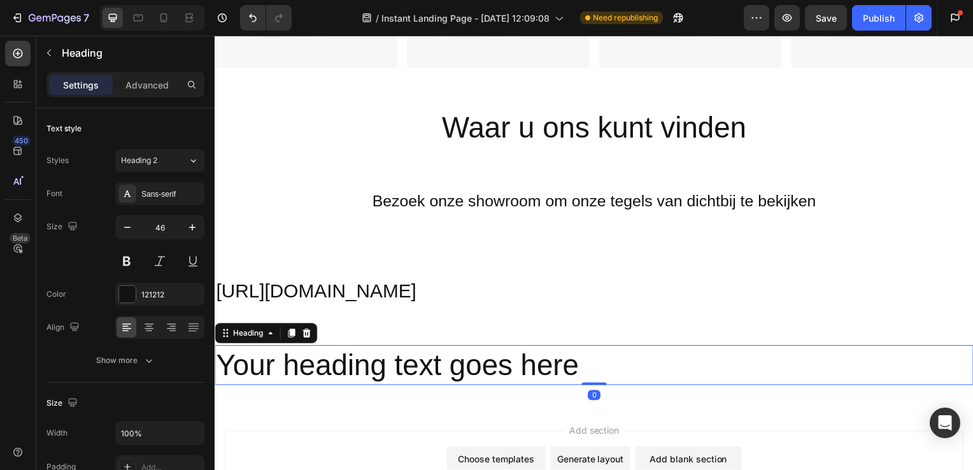
click at [578, 351] on h2 "Your heading text goes here" at bounding box center [597, 368] width 764 height 41
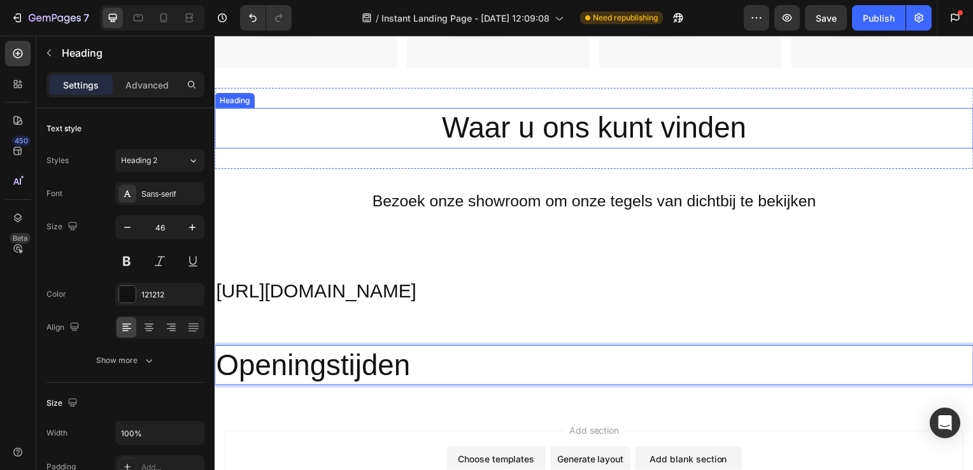
click at [592, 131] on h2 "Waar u ons kunt vinden" at bounding box center [597, 129] width 764 height 41
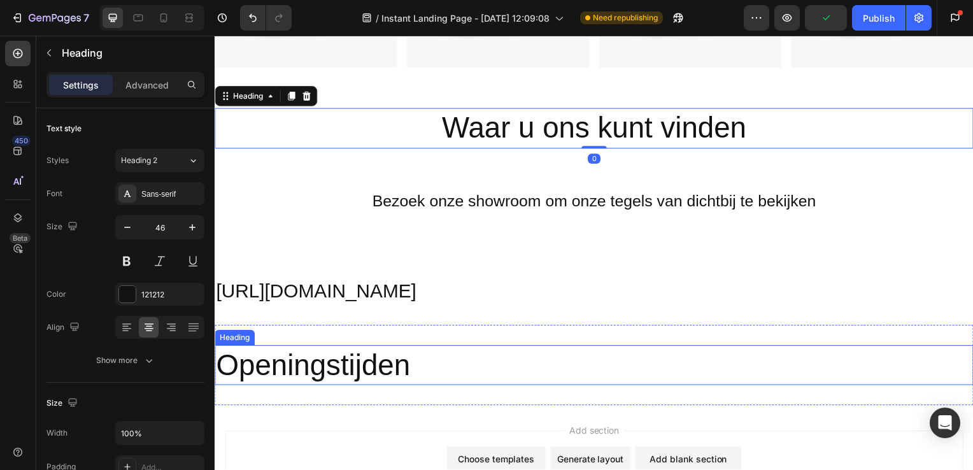
click at [380, 357] on p "Openingstijden" at bounding box center [597, 368] width 762 height 38
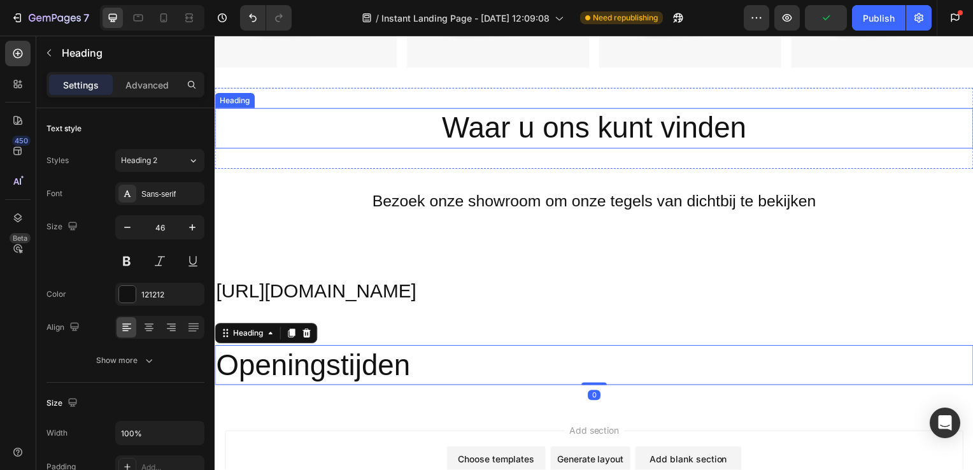
click at [522, 120] on h2 "Waar u ons kunt vinden" at bounding box center [597, 129] width 764 height 41
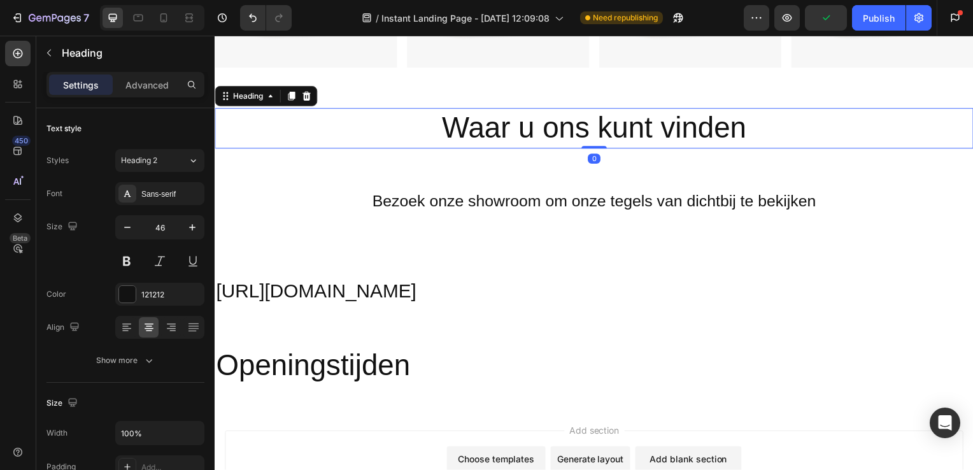
click at [522, 122] on h2 "Waar u ons kunt vinden" at bounding box center [597, 129] width 764 height 41
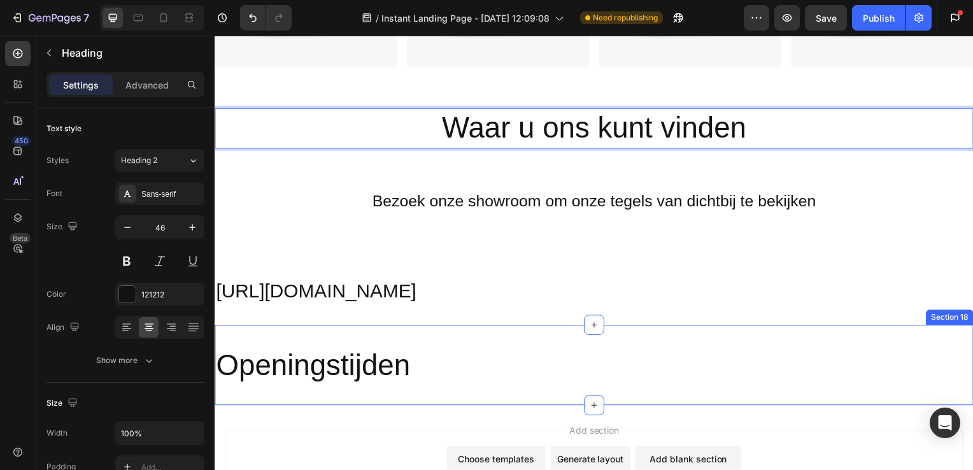
click at [394, 351] on p "Openingstijden" at bounding box center [597, 368] width 762 height 38
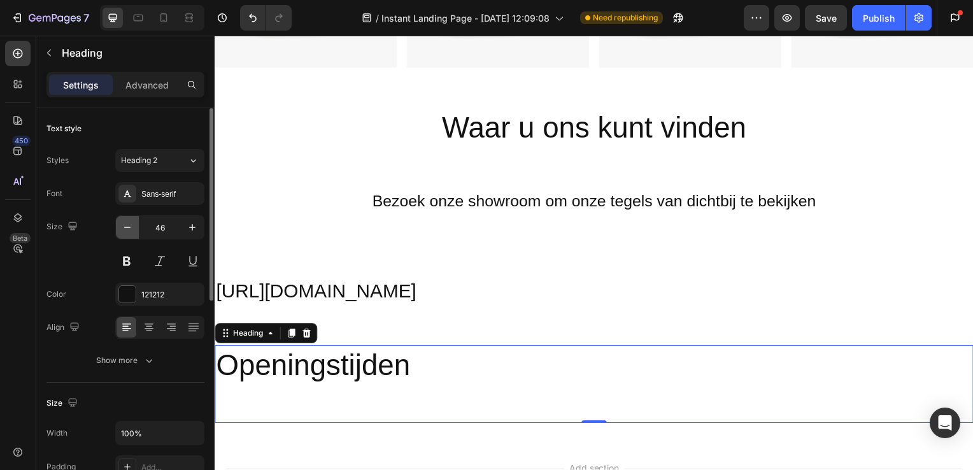
click at [132, 234] on button "button" at bounding box center [127, 227] width 23 height 23
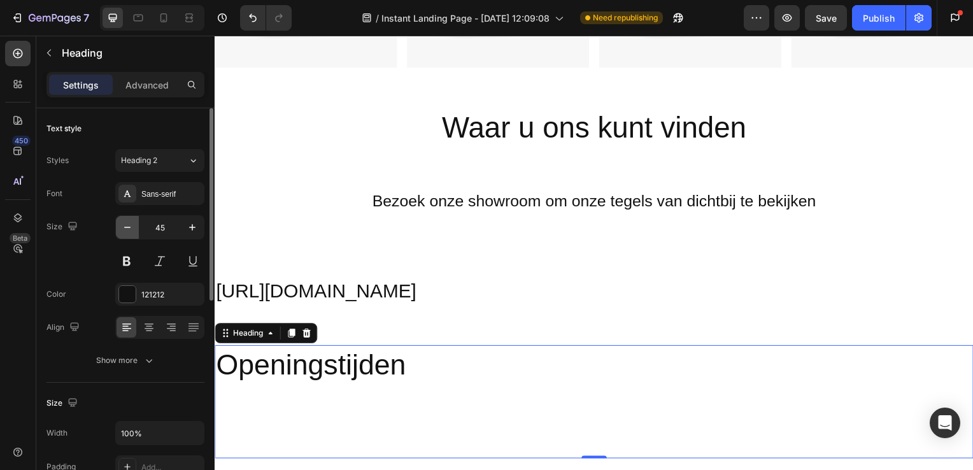
click at [132, 234] on button "button" at bounding box center [127, 227] width 23 height 23
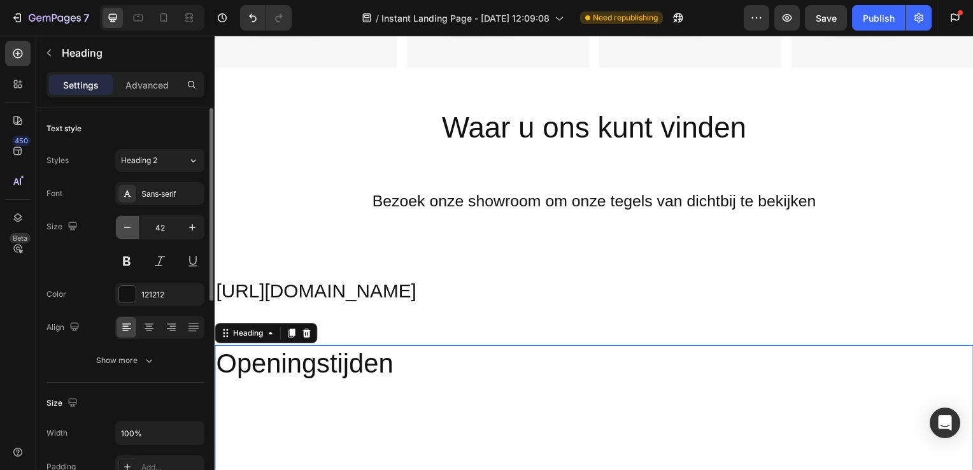
click at [132, 234] on button "button" at bounding box center [127, 227] width 23 height 23
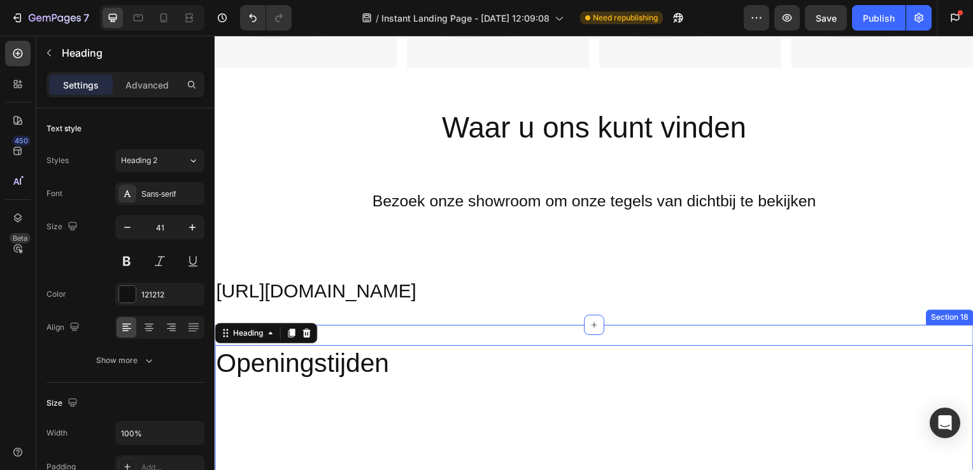
type input "40"
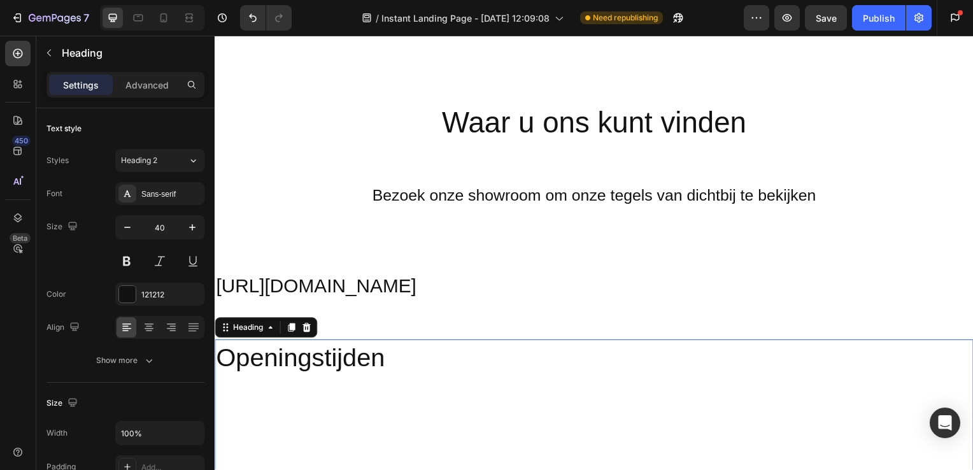
scroll to position [3259, 0]
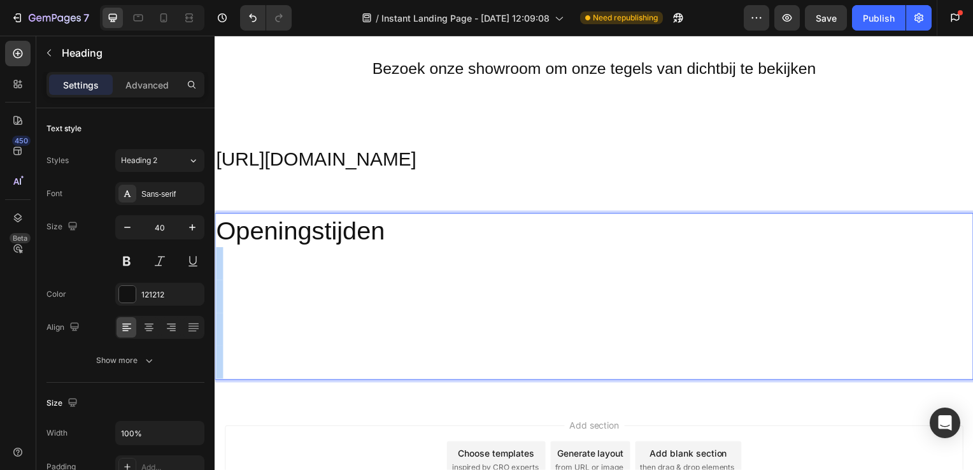
drag, startPoint x: 590, startPoint y: 378, endPoint x: 600, endPoint y: 300, distance: 79.0
click at [600, 300] on p "Openingstijden" at bounding box center [597, 299] width 762 height 166
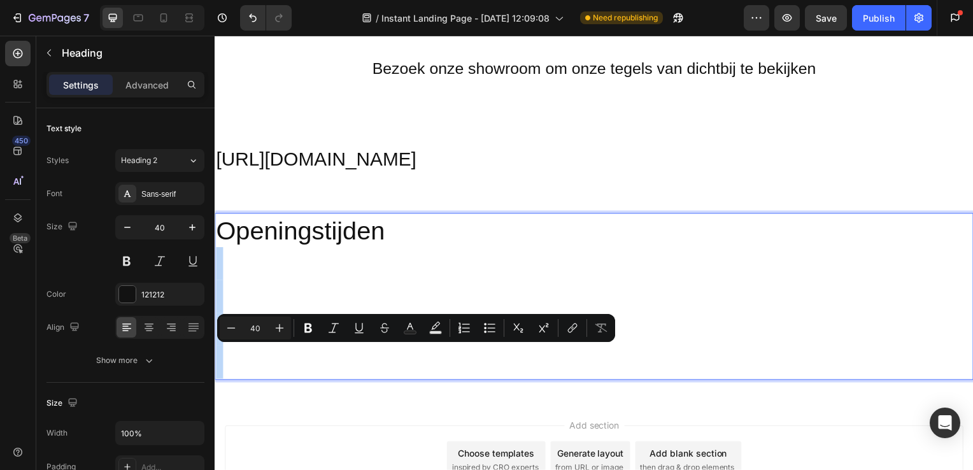
click at [362, 420] on div "Add section Choose templates inspired by CRO experts Generate layout from URL o…" at bounding box center [597, 466] width 764 height 126
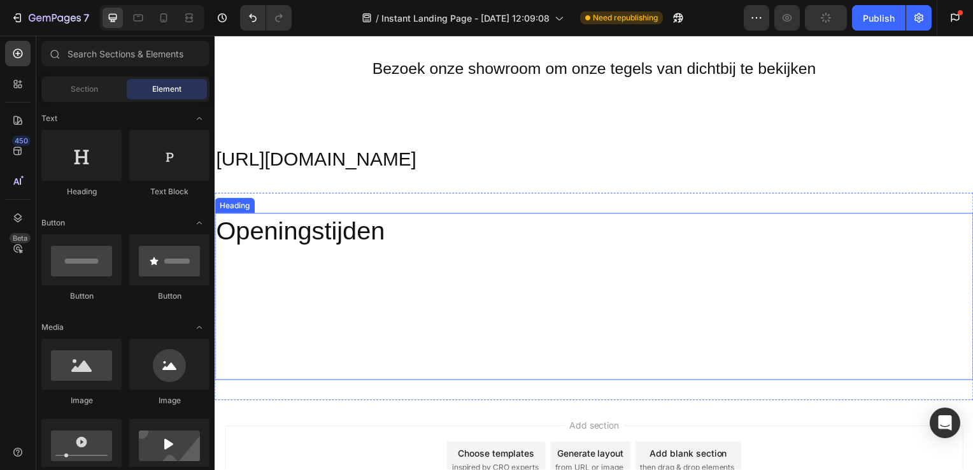
click at [425, 314] on p "Openingstijden" at bounding box center [597, 299] width 762 height 166
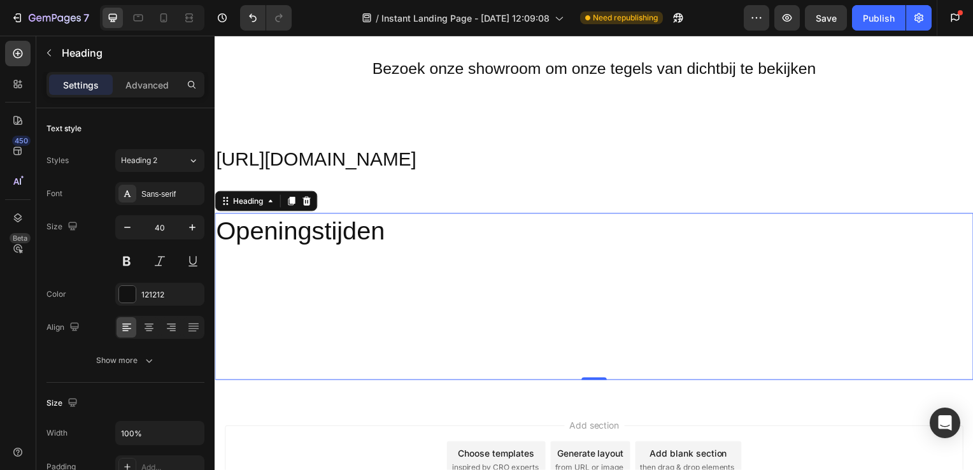
click at [659, 455] on div "Add blank section" at bounding box center [692, 456] width 78 height 13
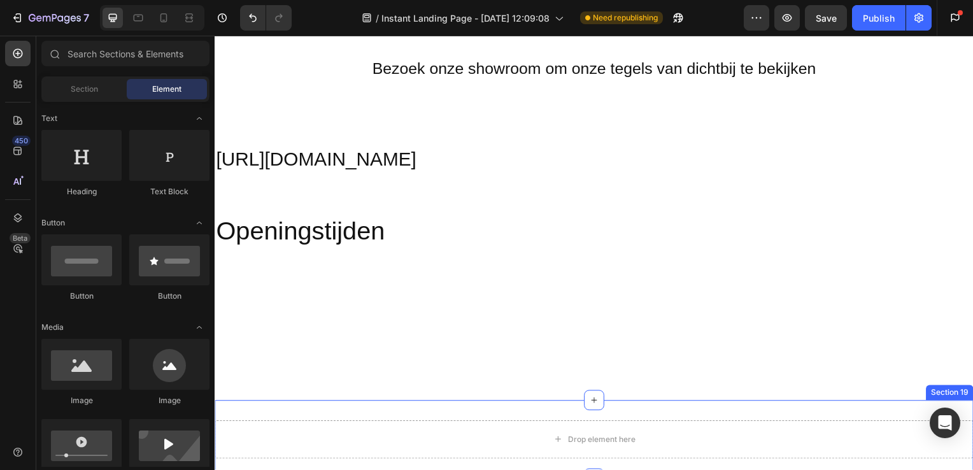
scroll to position [3289, 0]
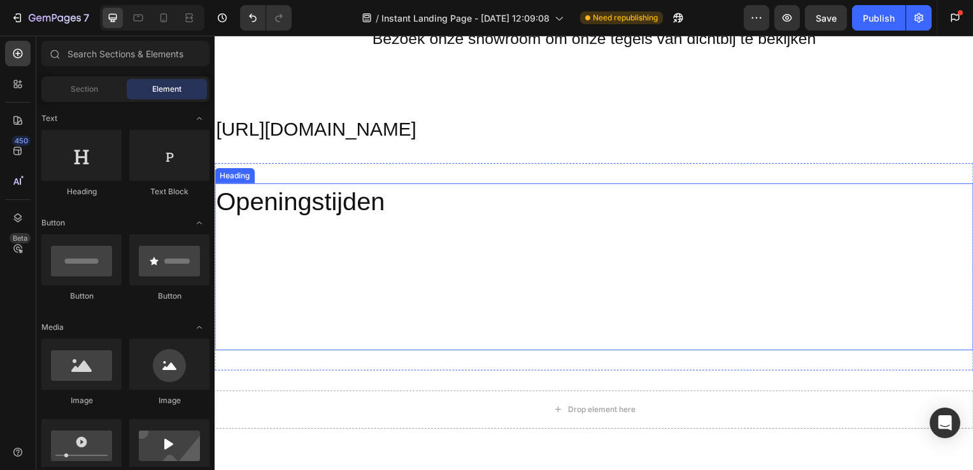
click at [496, 300] on p "Openingstijden" at bounding box center [597, 269] width 762 height 166
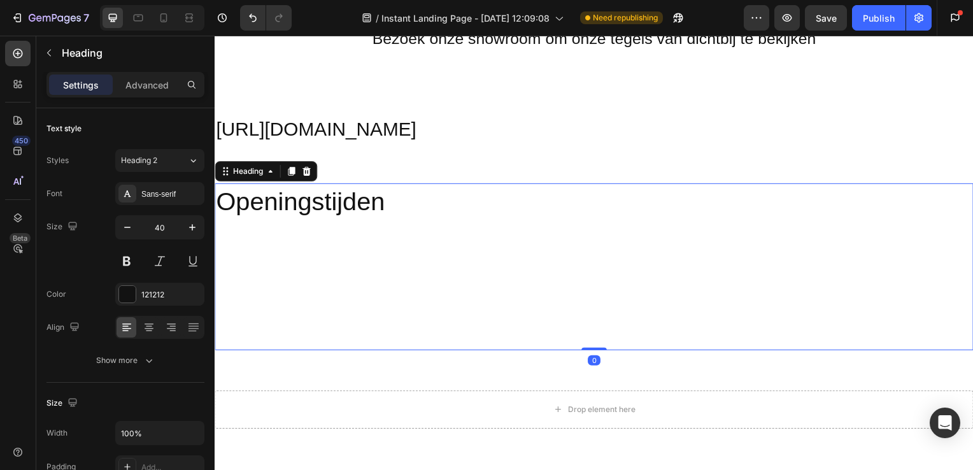
drag, startPoint x: 595, startPoint y: 349, endPoint x: 597, endPoint y: 264, distance: 85.4
click at [597, 264] on div "Openingstijden Heading 0" at bounding box center [597, 269] width 764 height 168
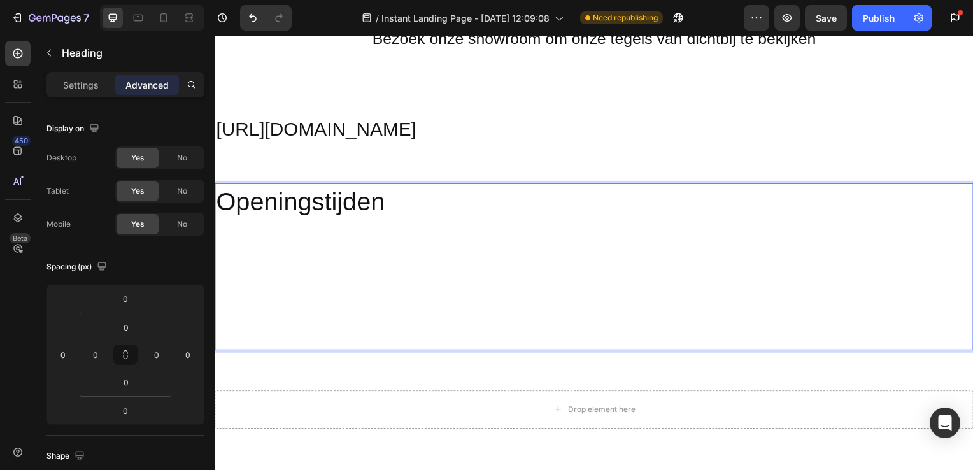
click at [392, 197] on p "Openingstijden" at bounding box center [597, 269] width 762 height 166
click at [431, 185] on h2 "Openingstijden" at bounding box center [597, 269] width 764 height 168
click at [422, 211] on p "Openingstijden" at bounding box center [597, 269] width 762 height 166
click at [471, 364] on div "Openingstijden Heading 0 Section 18" at bounding box center [597, 268] width 764 height 209
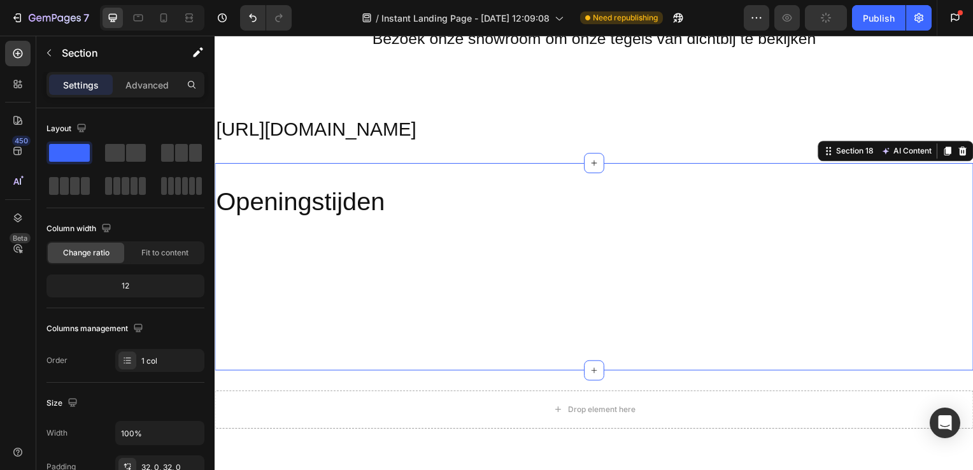
click at [559, 399] on div "Drop element here" at bounding box center [597, 413] width 764 height 38
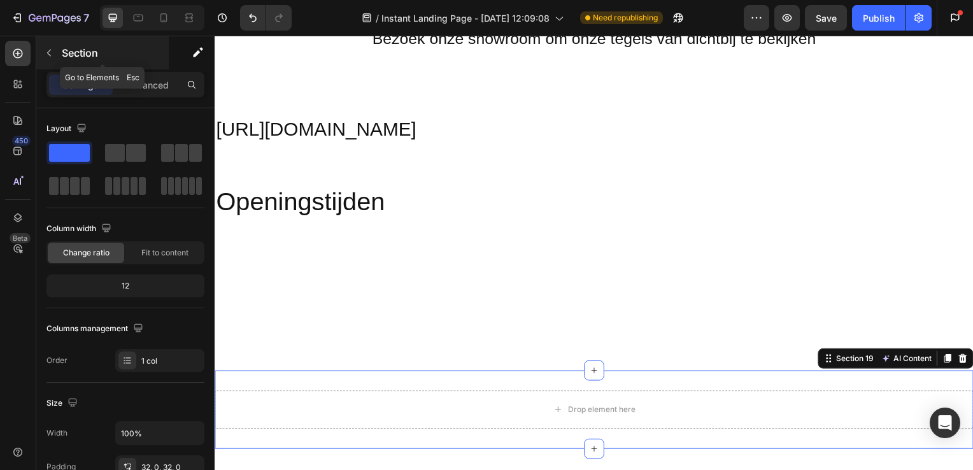
click at [47, 50] on icon "button" at bounding box center [49, 53] width 10 height 10
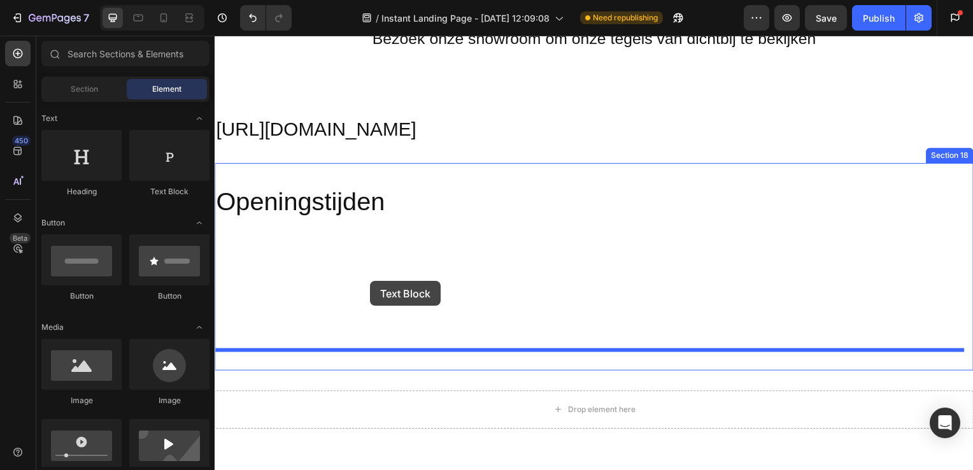
drag, startPoint x: 369, startPoint y: 206, endPoint x: 404, endPoint y: 301, distance: 101.2
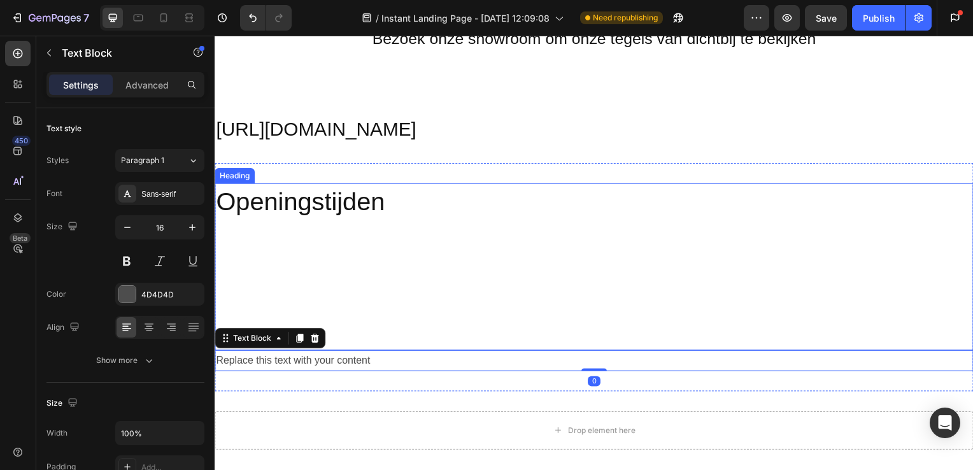
click at [361, 271] on p "Openingstijden" at bounding box center [597, 269] width 762 height 166
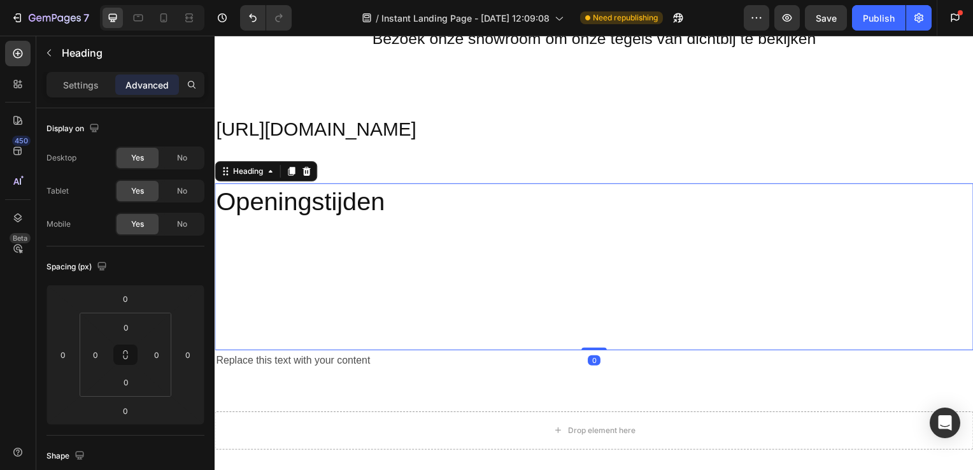
click at [338, 372] on div "Replace this text with your content" at bounding box center [597, 363] width 764 height 21
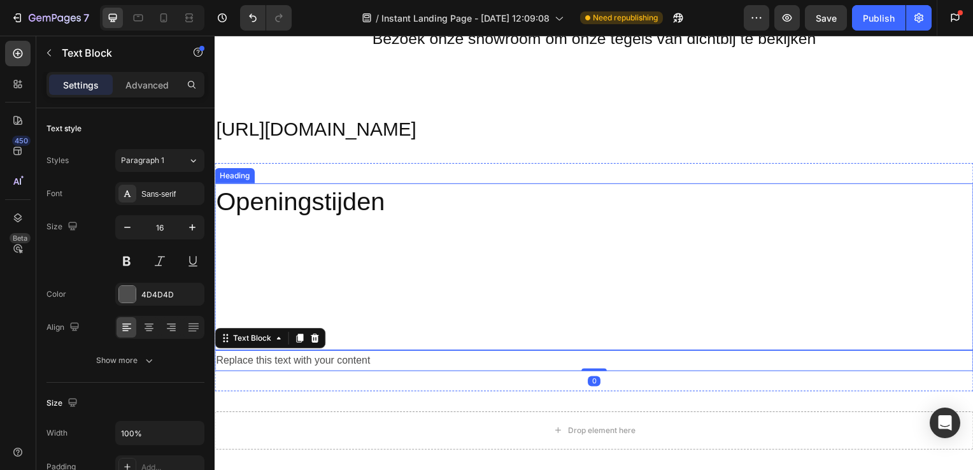
click at [334, 263] on p "Openingstijden" at bounding box center [597, 269] width 762 height 166
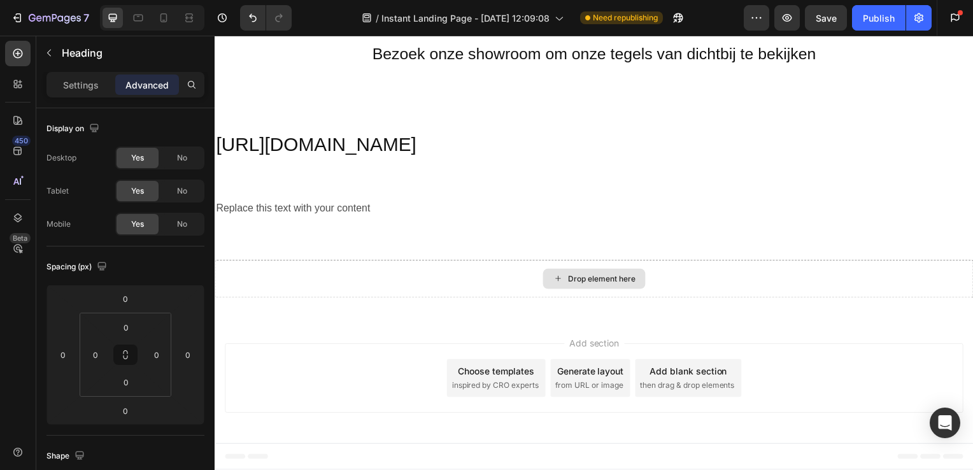
scroll to position [3273, 0]
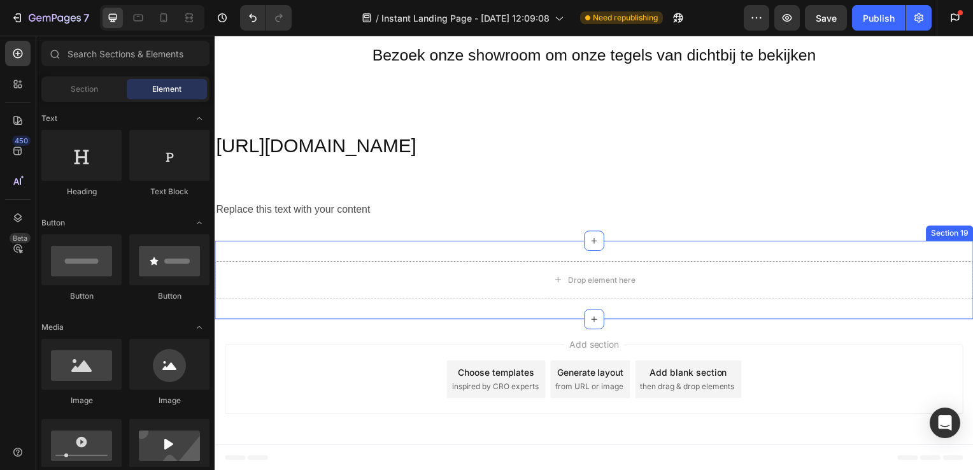
click at [357, 210] on div "Replace this text with your content" at bounding box center [597, 211] width 764 height 21
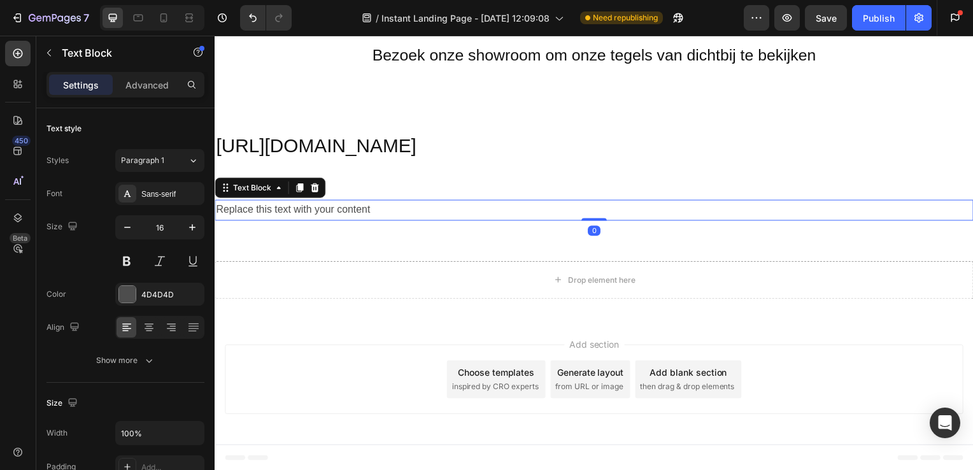
click at [328, 213] on div "Replace this text with your content" at bounding box center [597, 211] width 764 height 21
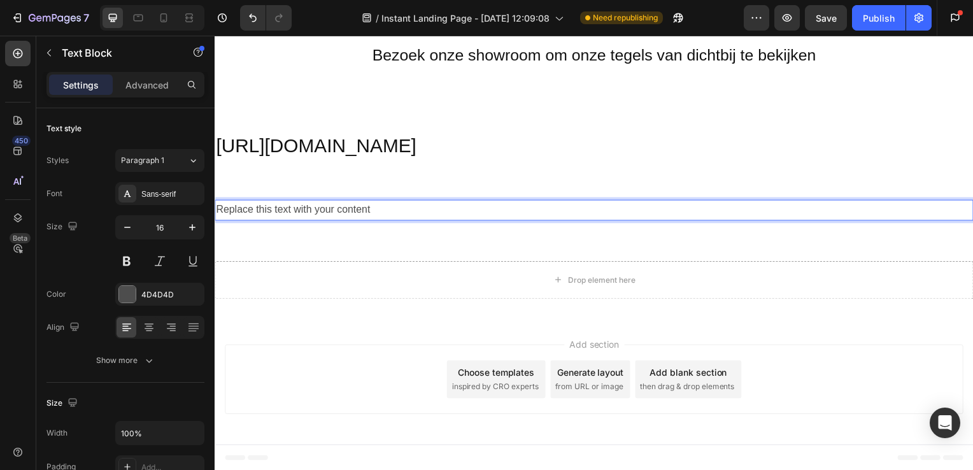
click at [385, 211] on p "Replace this text with your content" at bounding box center [597, 212] width 762 height 18
click at [191, 222] on icon "button" at bounding box center [192, 227] width 13 height 13
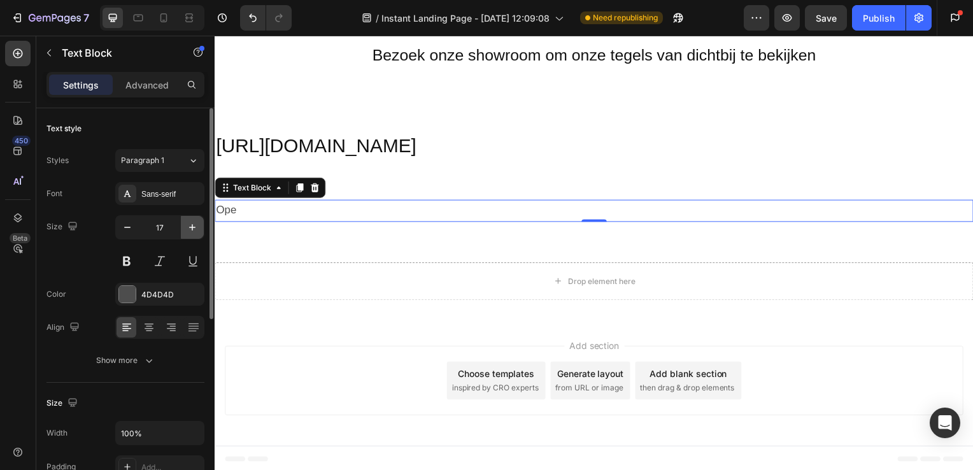
click at [191, 222] on icon "button" at bounding box center [192, 227] width 13 height 13
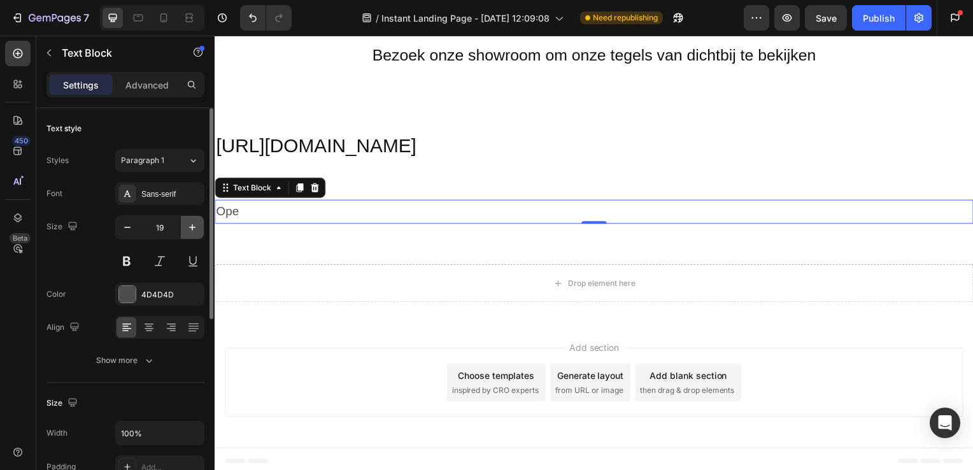
click at [191, 222] on icon "button" at bounding box center [192, 227] width 13 height 13
type input "22"
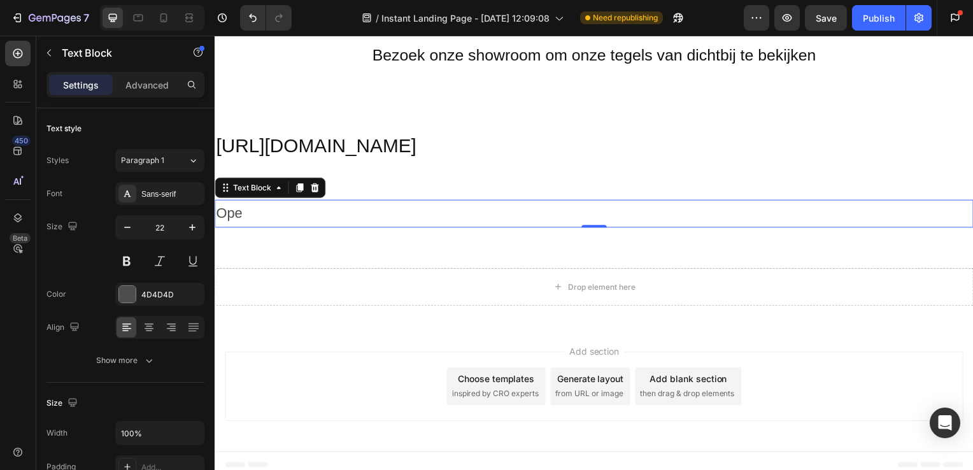
click at [254, 213] on p "Ope" at bounding box center [597, 215] width 762 height 25
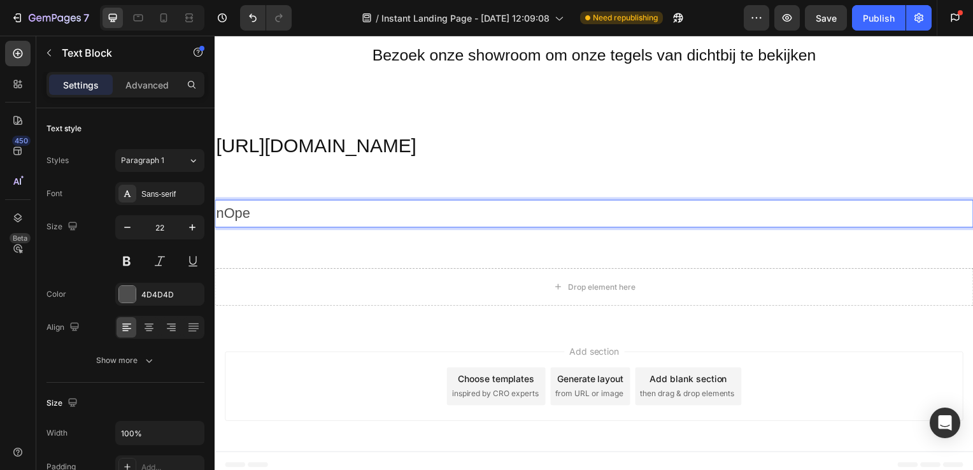
click at [254, 213] on p "nOpe" at bounding box center [597, 215] width 762 height 25
click at [320, 213] on p "sgninepO" at bounding box center [597, 215] width 762 height 25
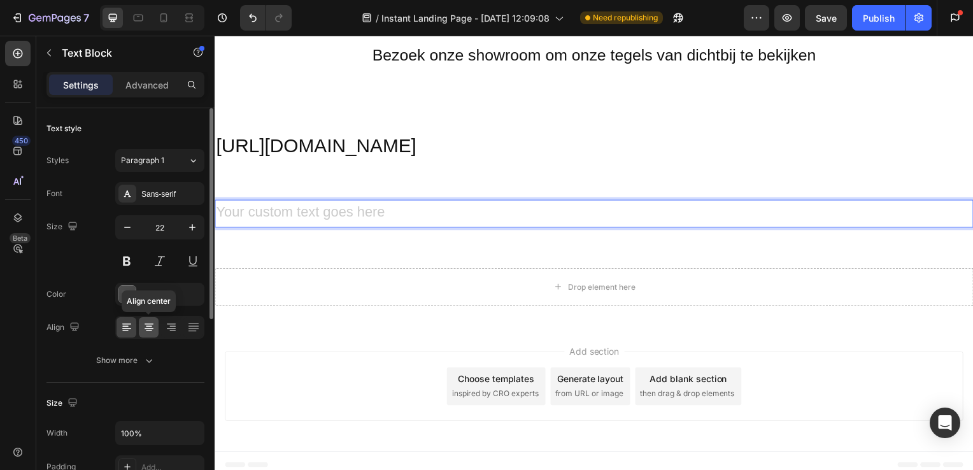
click at [150, 322] on icon at bounding box center [149, 327] width 13 height 13
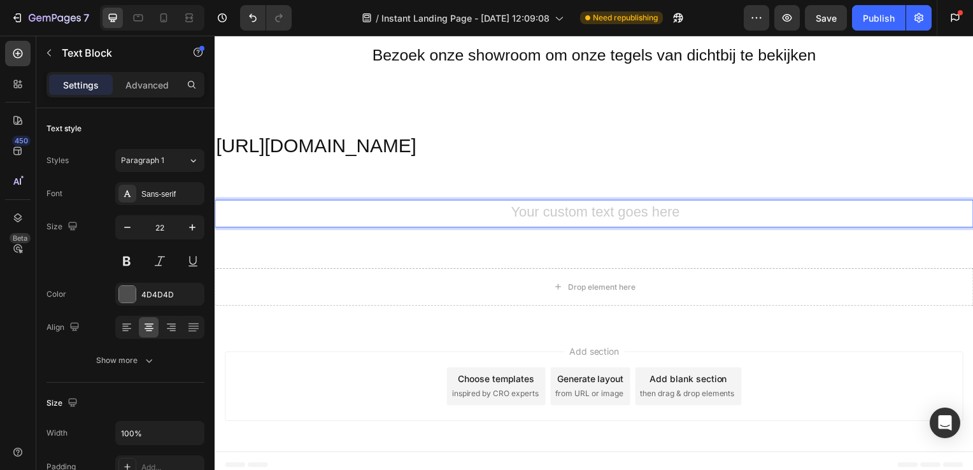
click at [518, 215] on div "Rich Text Editor. Editing area: main" at bounding box center [597, 215] width 764 height 28
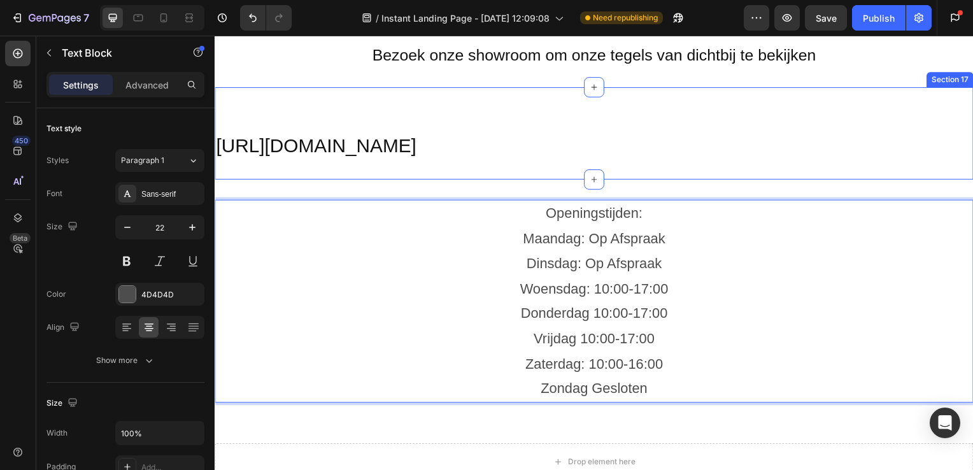
click at [701, 113] on p "⁠⁠⁠⁠⁠⁠⁠ https://maps.app.goo.gl/VVgPdyynyVvgVTiU6" at bounding box center [597, 135] width 762 height 50
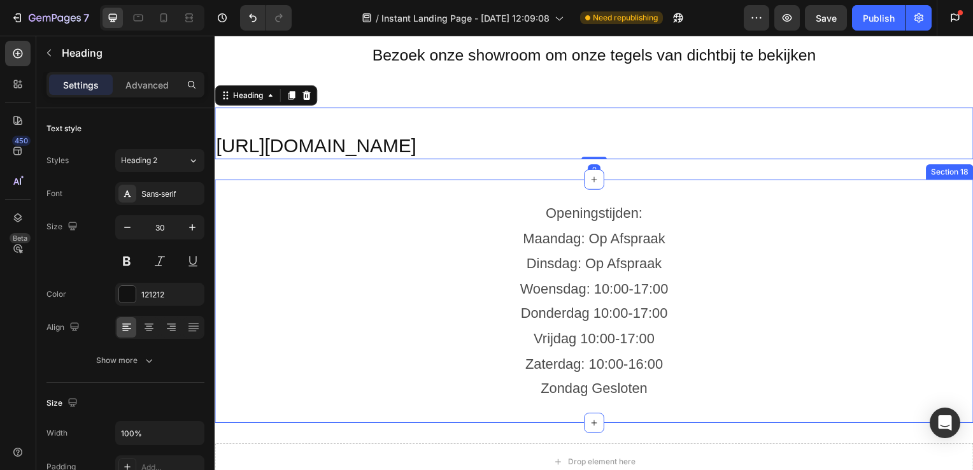
scroll to position [3324, 0]
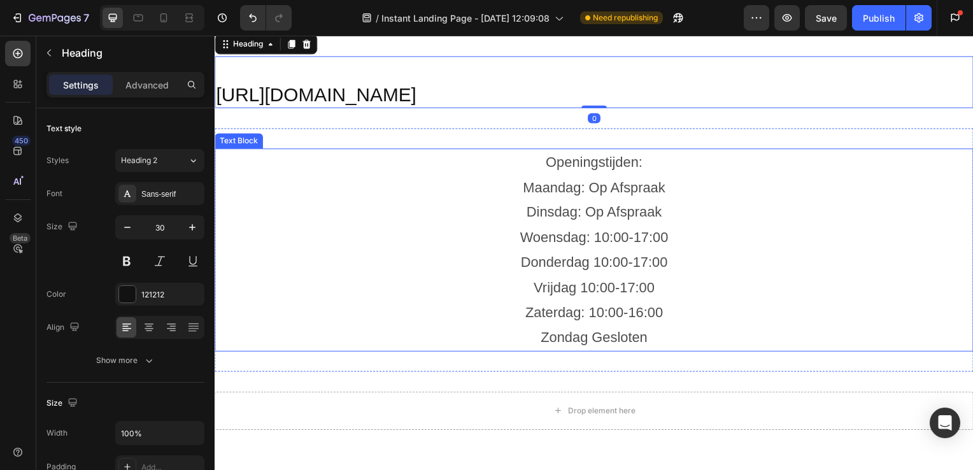
click at [596, 231] on p "Woensdag: 10:00-17:00" at bounding box center [597, 239] width 762 height 25
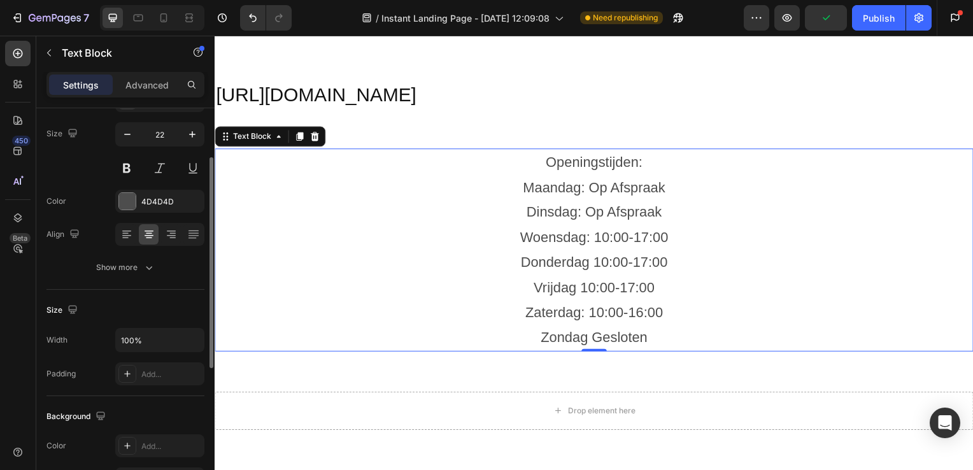
scroll to position [94, 0]
click at [56, 50] on button "button" at bounding box center [49, 53] width 20 height 20
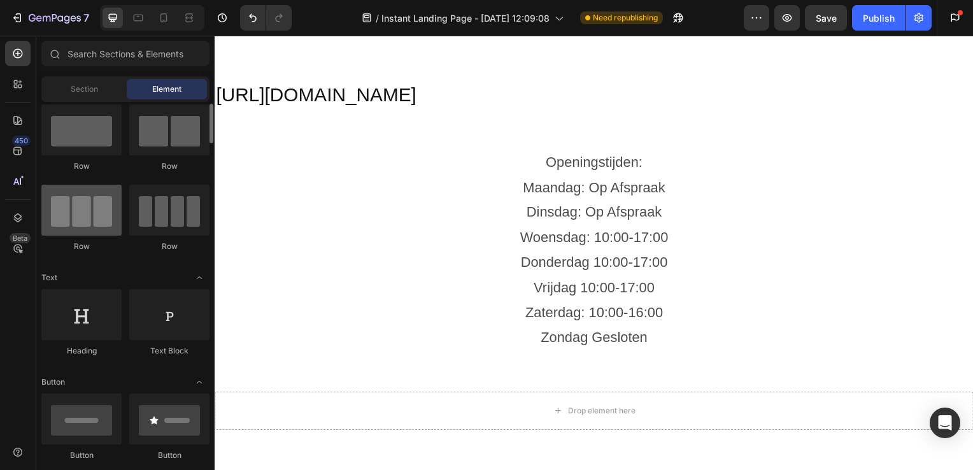
scroll to position [25, 0]
click at [106, 231] on div at bounding box center [81, 210] width 80 height 51
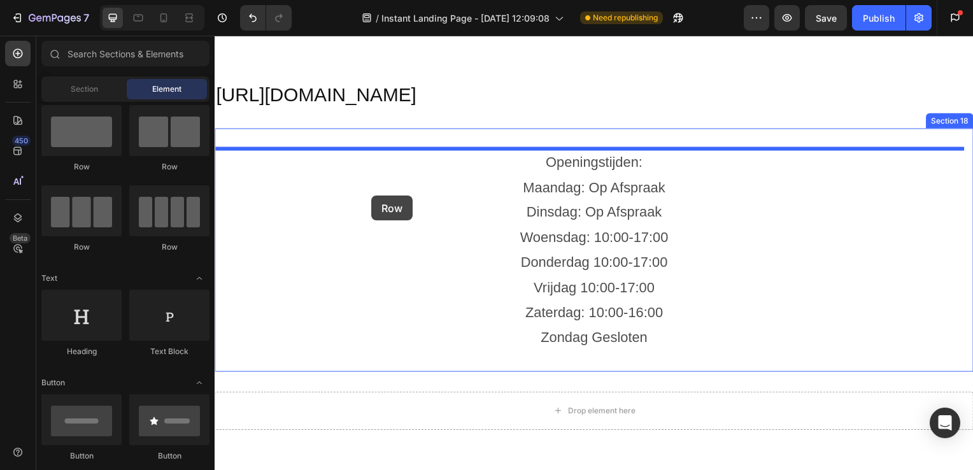
drag, startPoint x: 311, startPoint y: 275, endPoint x: 373, endPoint y: 196, distance: 100.3
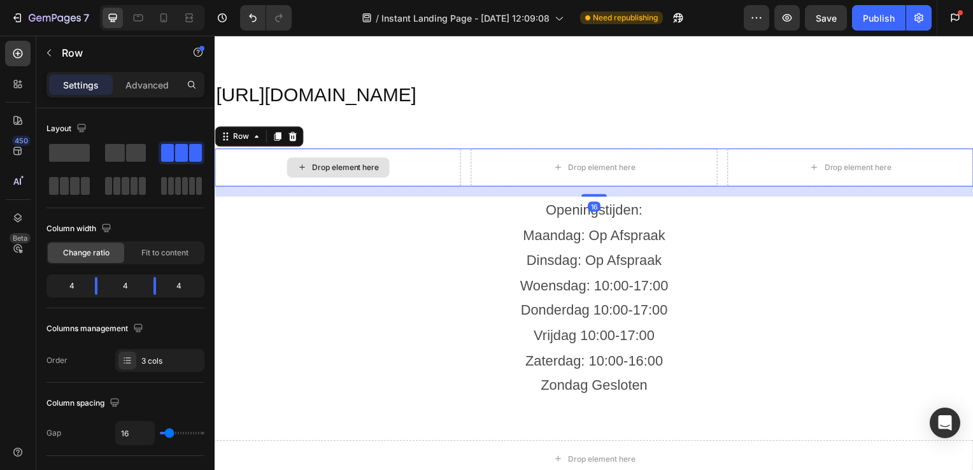
click at [421, 173] on div "Drop element here" at bounding box center [339, 169] width 248 height 38
click at [347, 166] on div "Drop element here" at bounding box center [347, 169] width 68 height 10
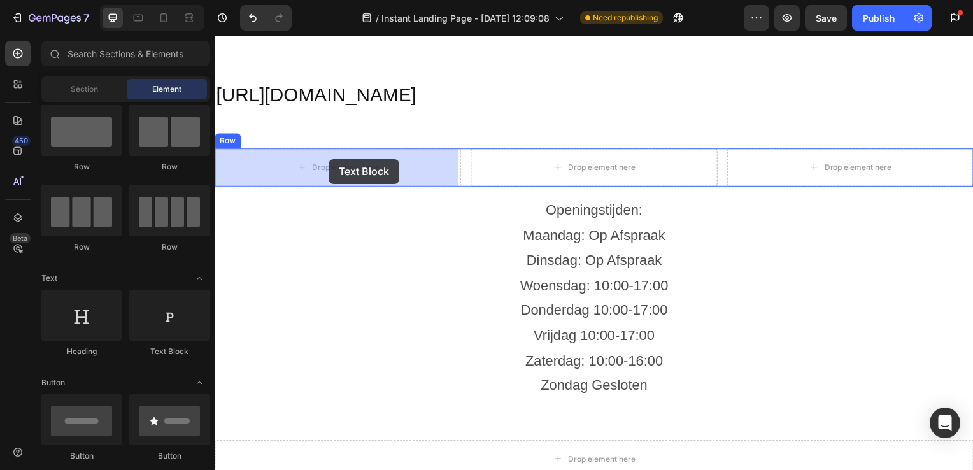
drag, startPoint x: 380, startPoint y: 362, endPoint x: 329, endPoint y: 160, distance: 208.2
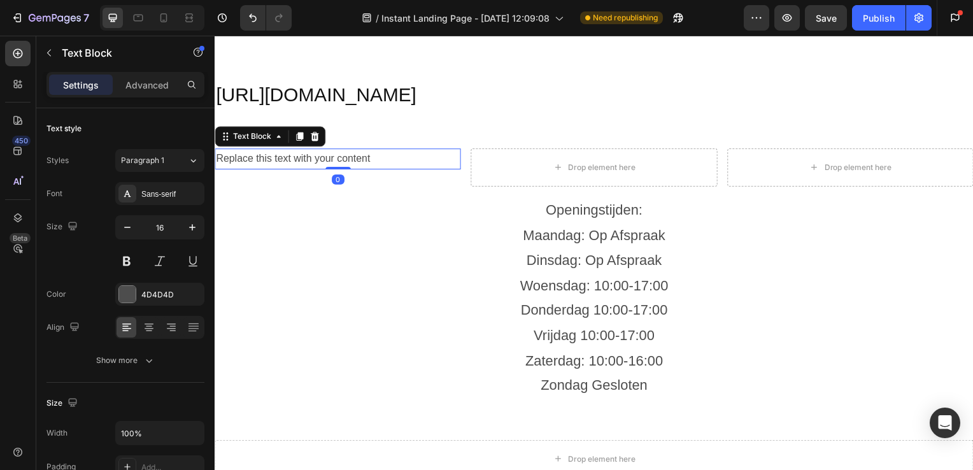
click at [618, 276] on p "Woensdag: 10:00-17:00" at bounding box center [597, 287] width 762 height 25
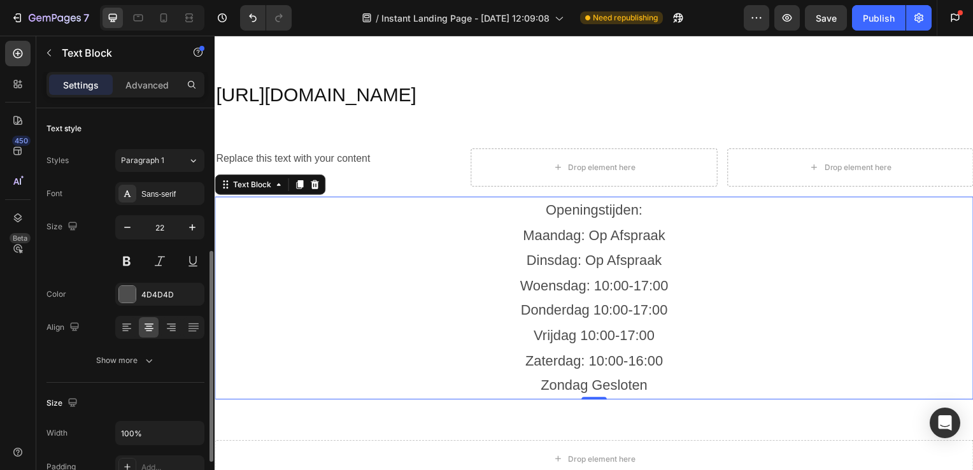
scroll to position [94, 0]
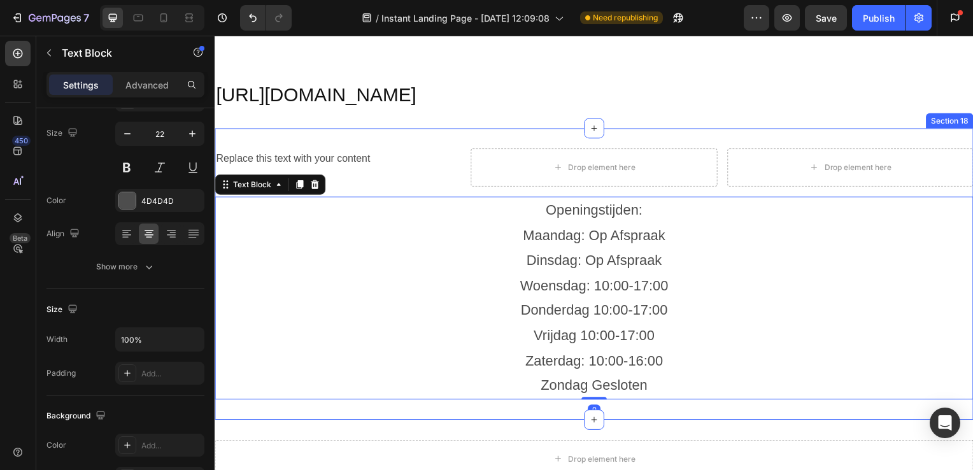
click at [386, 176] on div "Replace this text with your content Text Block" at bounding box center [339, 169] width 248 height 38
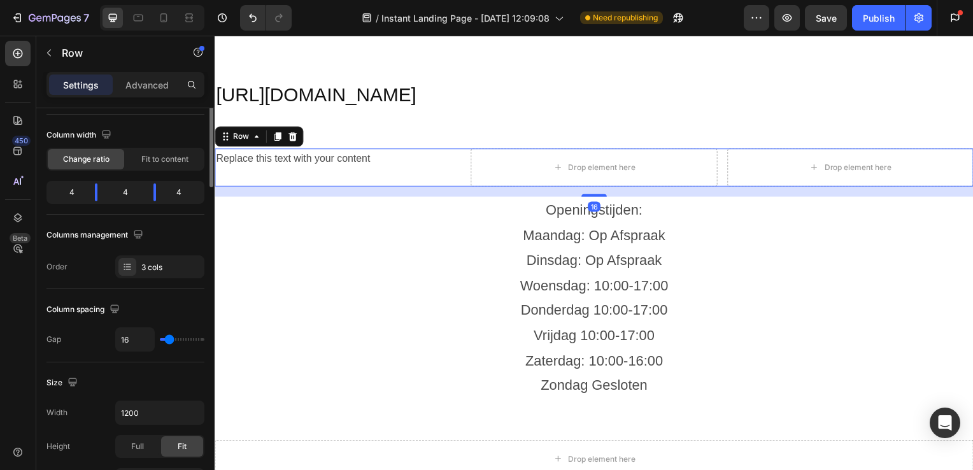
scroll to position [0, 0]
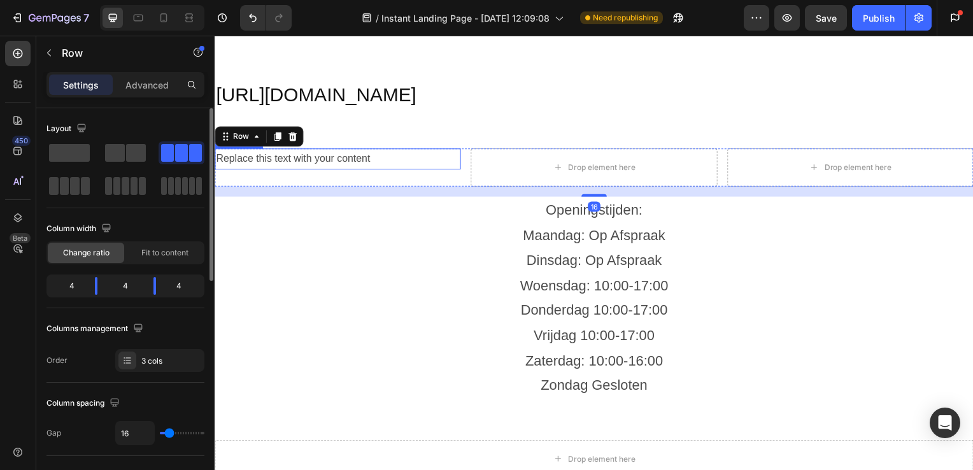
click at [357, 155] on div "Replace this text with your content" at bounding box center [339, 160] width 248 height 21
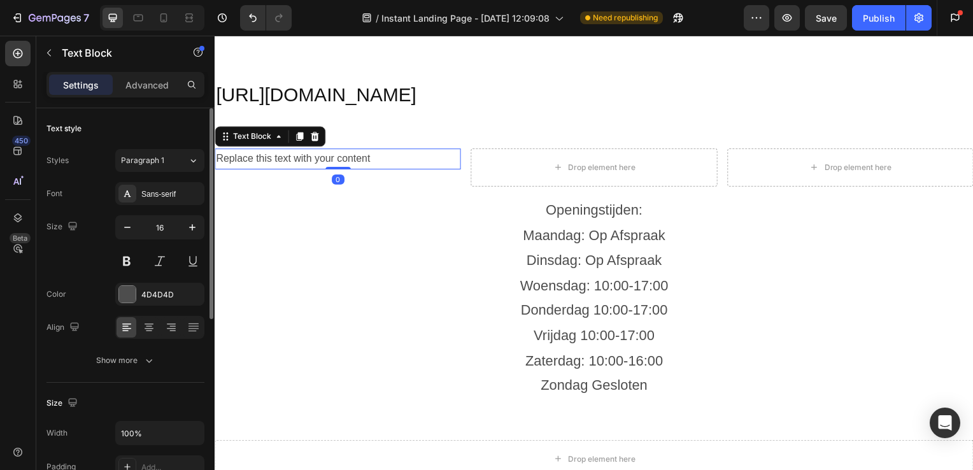
click at [375, 159] on div "Replace this text with your content" at bounding box center [339, 160] width 248 height 21
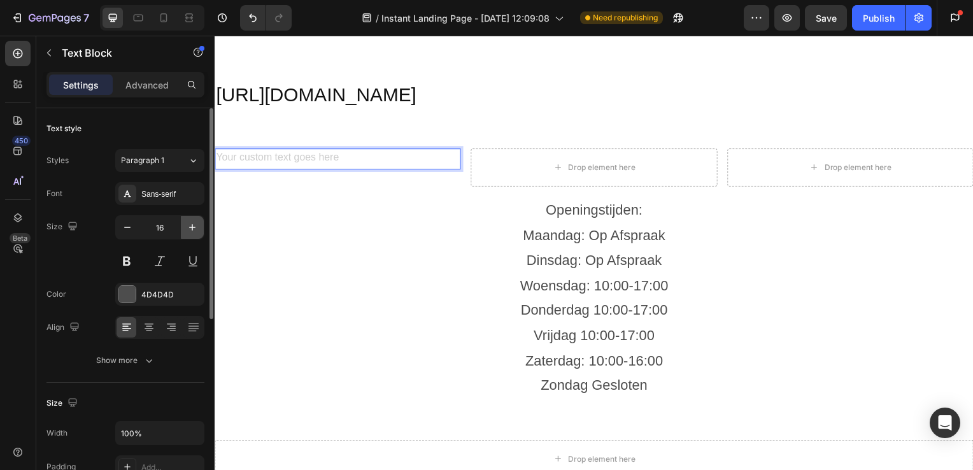
click at [192, 228] on icon "button" at bounding box center [192, 227] width 6 height 6
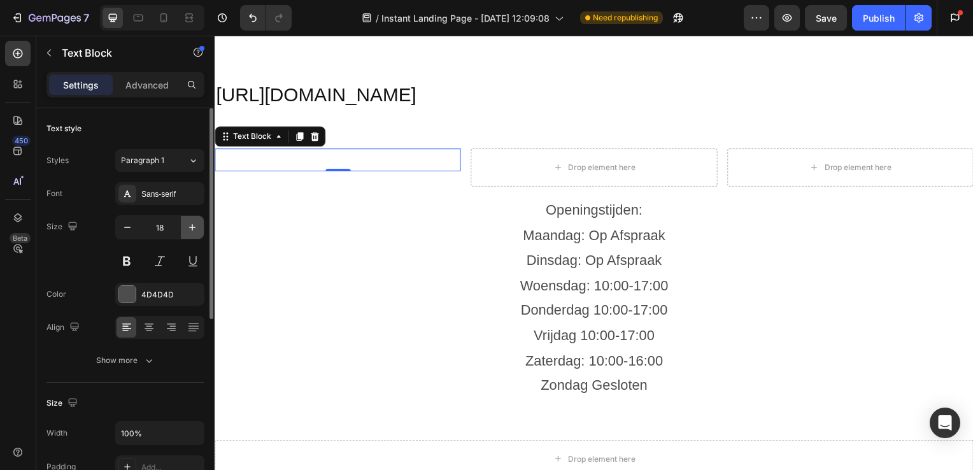
click at [192, 228] on icon "button" at bounding box center [192, 227] width 6 height 6
click at [150, 321] on icon at bounding box center [149, 327] width 13 height 13
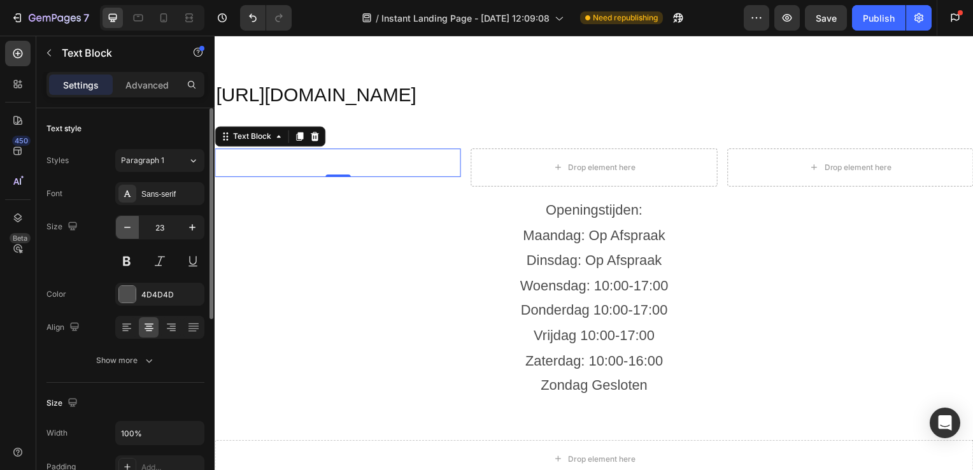
click at [132, 227] on icon "button" at bounding box center [127, 227] width 13 height 13
type input "22"
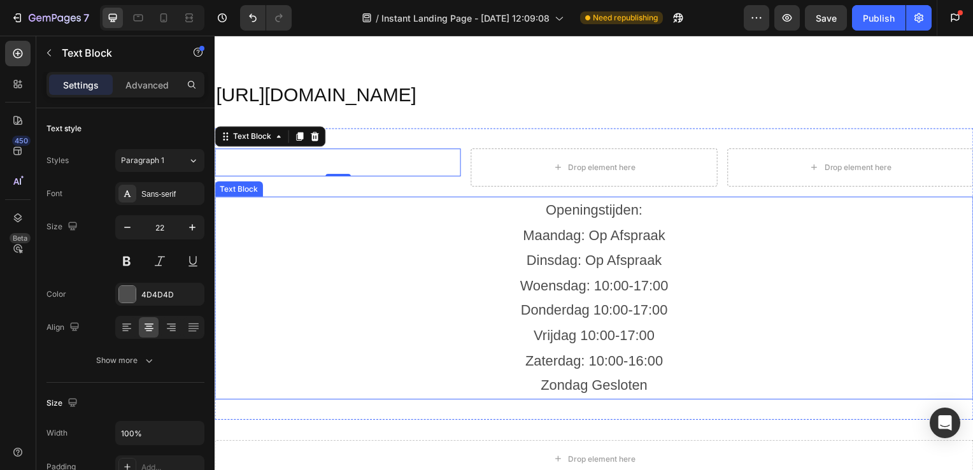
click at [558, 217] on p "Openingstijden:" at bounding box center [597, 211] width 762 height 25
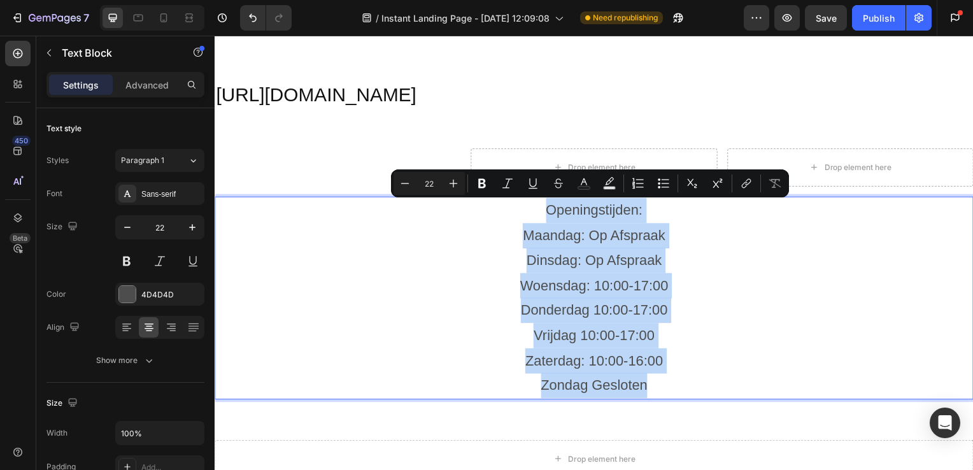
drag, startPoint x: 545, startPoint y: 206, endPoint x: 675, endPoint y: 392, distance: 226.4
copy div "Openingstijden: Maandag: Op Afspraak Dinsdag: Op Afspraak Woensdag: 10:00-17:00…"
click at [331, 159] on p "Rich Text Editor. Editing area: main" at bounding box center [338, 163] width 245 height 25
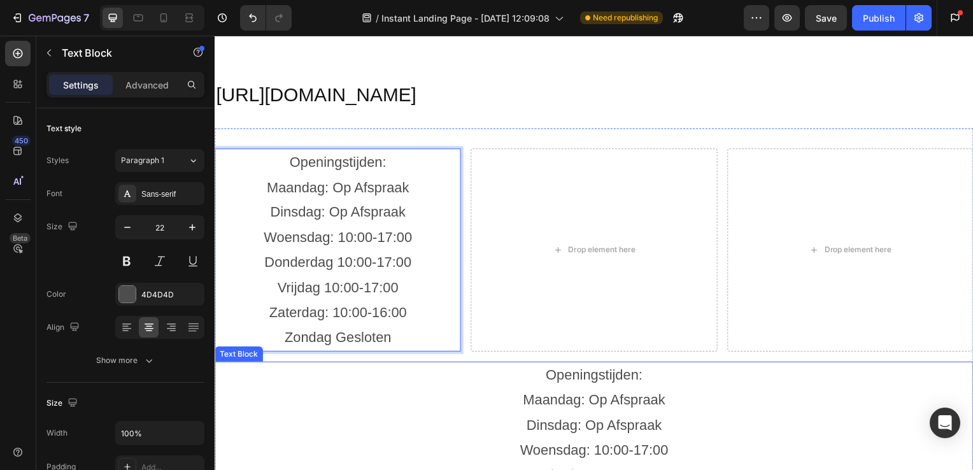
scroll to position [3366, 0]
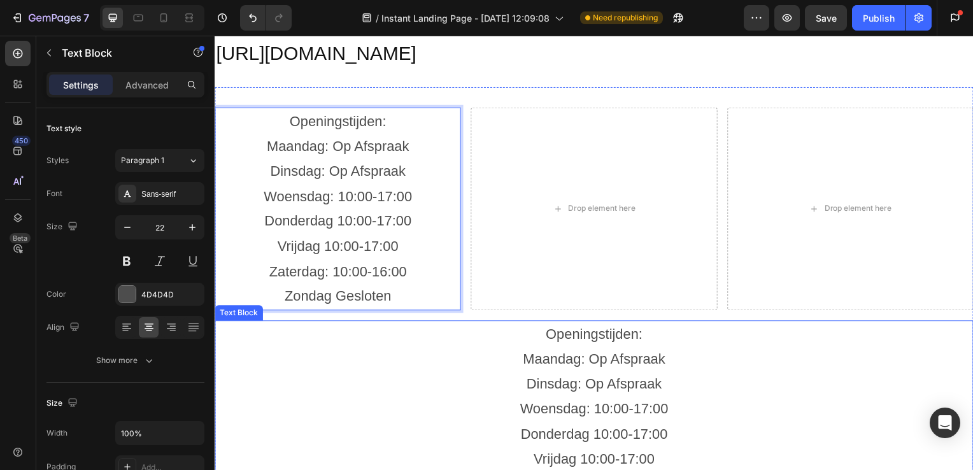
click at [594, 402] on p "Woensdag: 10:00-17:00" at bounding box center [597, 411] width 762 height 25
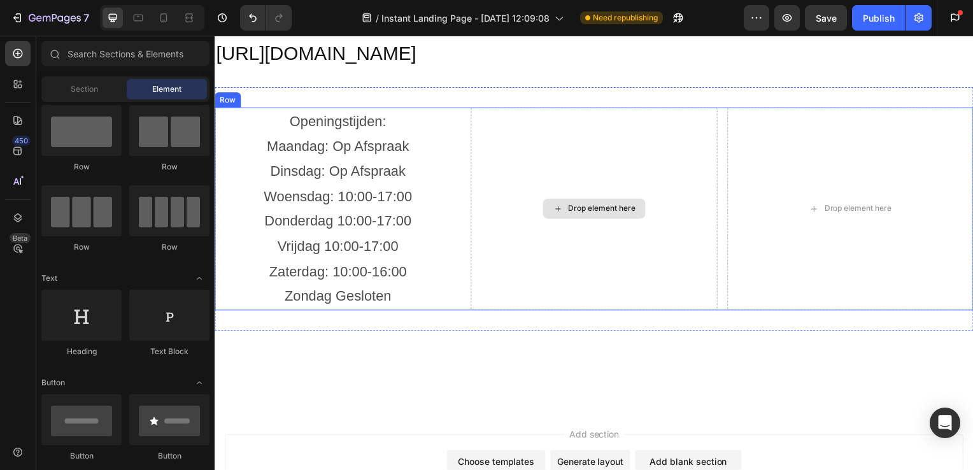
click at [568, 198] on div "Drop element here" at bounding box center [597, 210] width 248 height 204
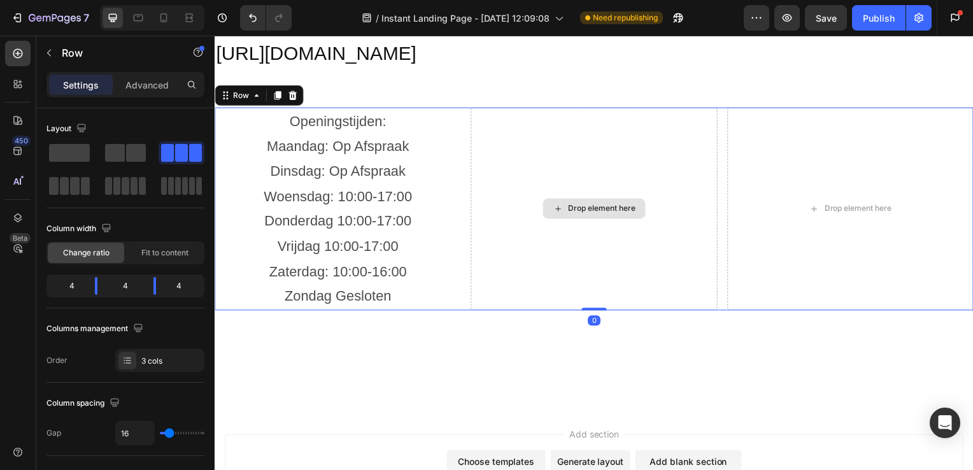
click at [576, 205] on div "Drop element here" at bounding box center [605, 210] width 68 height 10
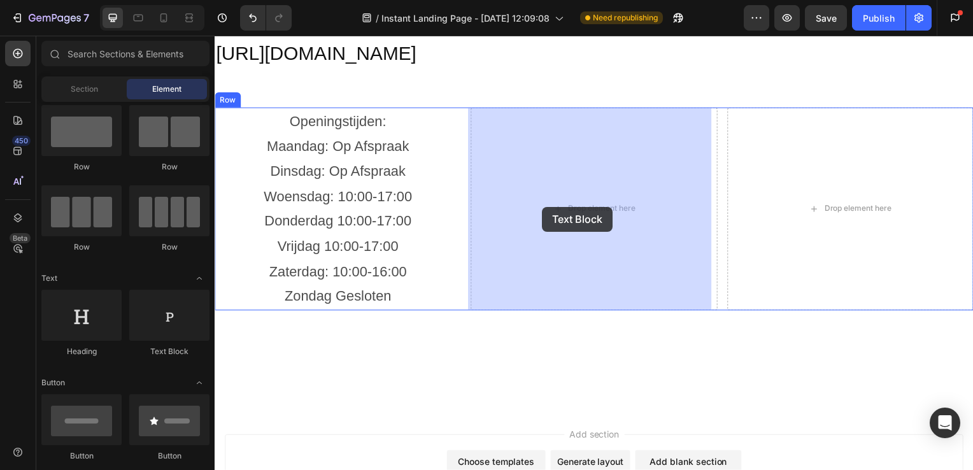
drag, startPoint x: 382, startPoint y: 357, endPoint x: 554, endPoint y: 206, distance: 228.8
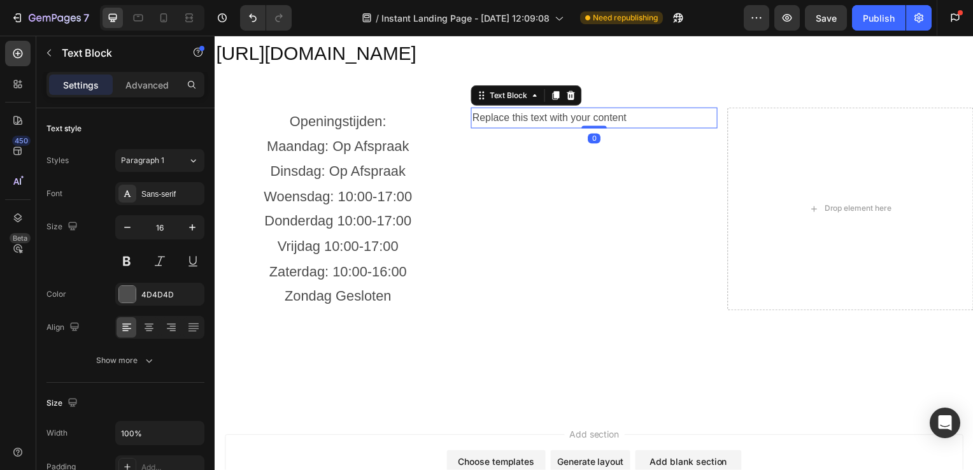
click at [634, 119] on div "Replace this text with your content" at bounding box center [597, 118] width 248 height 21
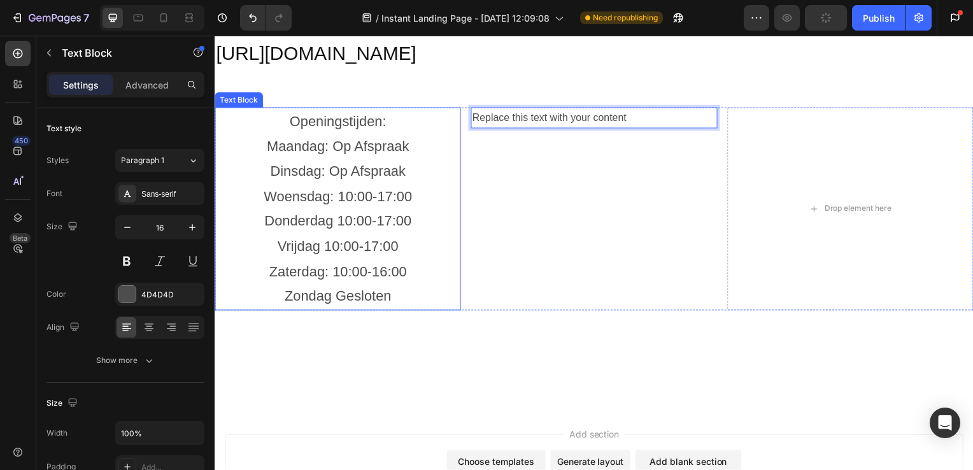
click at [348, 201] on p "Woensdag: 10:00-17:00" at bounding box center [338, 197] width 245 height 25
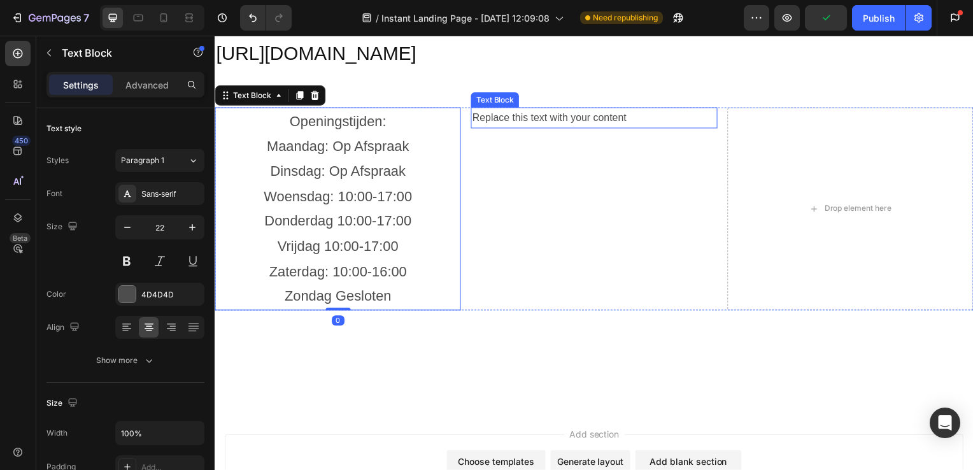
click at [590, 111] on p "Replace this text with your content" at bounding box center [596, 119] width 245 height 18
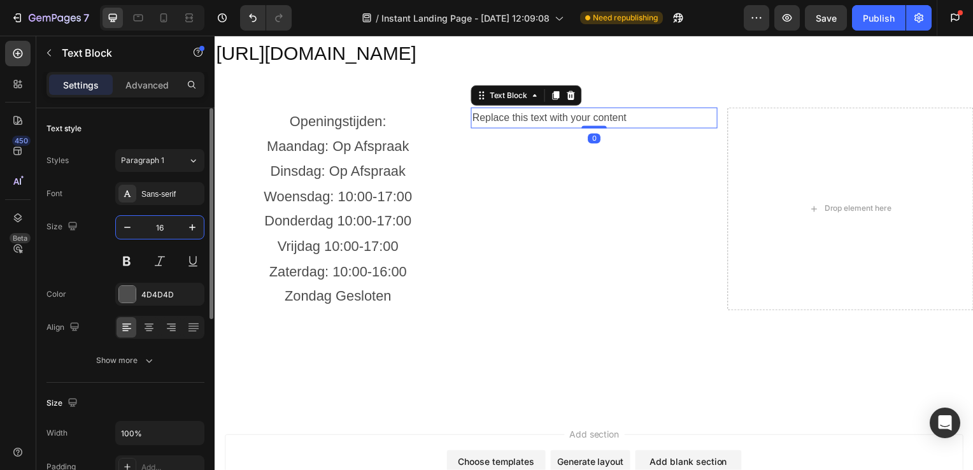
click at [168, 222] on input "16" at bounding box center [160, 227] width 42 height 23
click at [168, 222] on input "22" at bounding box center [160, 227] width 42 height 23
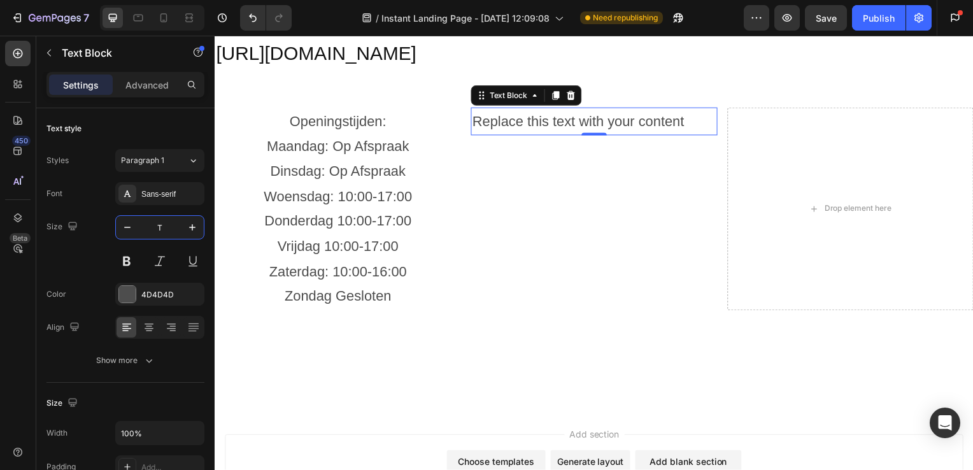
type input "22"
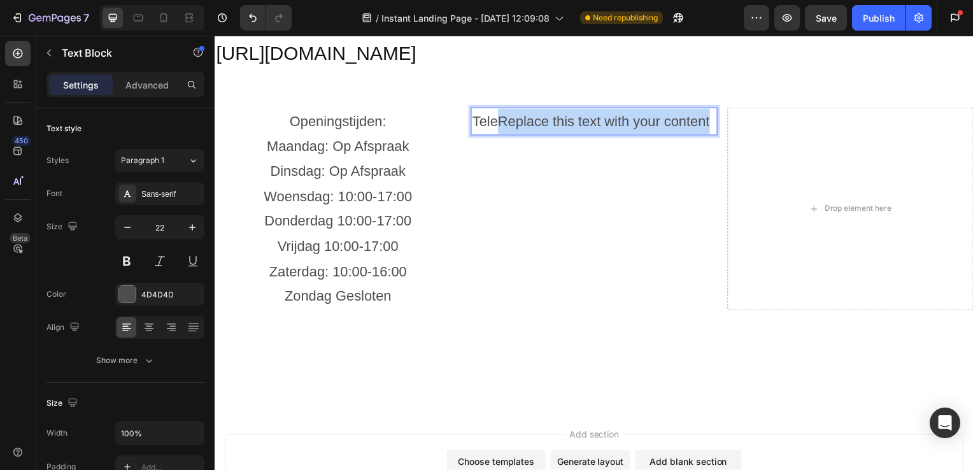
drag, startPoint x: 499, startPoint y: 117, endPoint x: 711, endPoint y: 113, distance: 212.1
click at [711, 113] on p "TeleReplace this text with your content" at bounding box center [596, 122] width 245 height 25
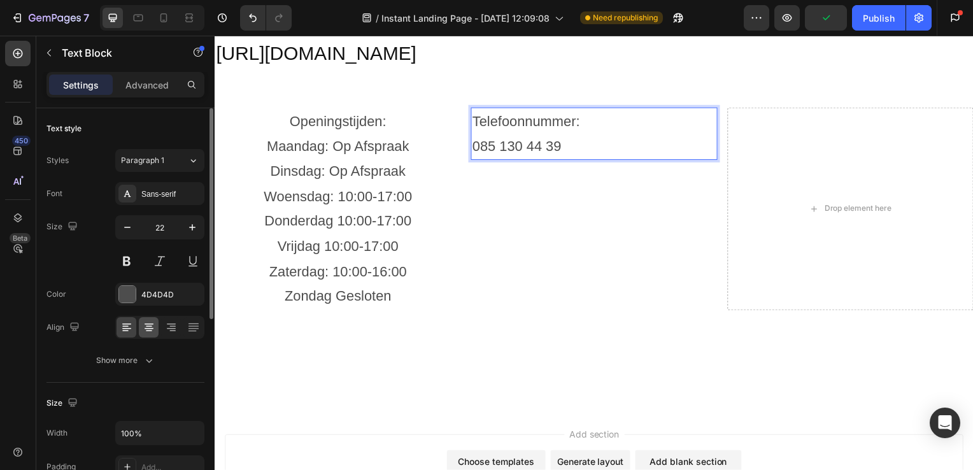
click at [154, 318] on div at bounding box center [149, 327] width 20 height 20
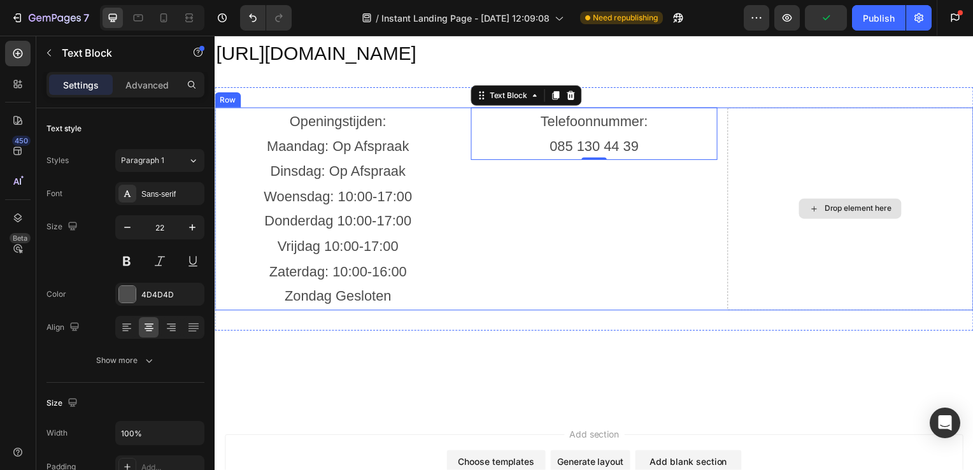
click at [765, 177] on div "Drop element here" at bounding box center [855, 210] width 248 height 204
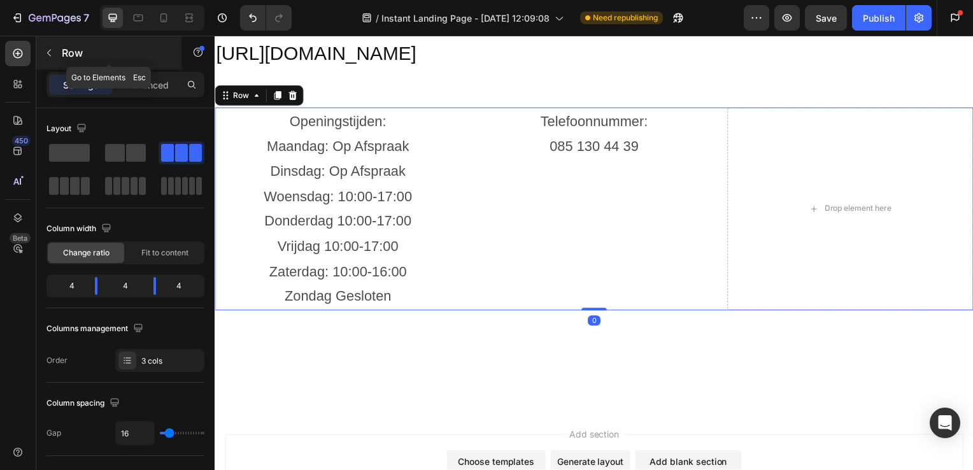
click at [56, 57] on button "button" at bounding box center [49, 53] width 20 height 20
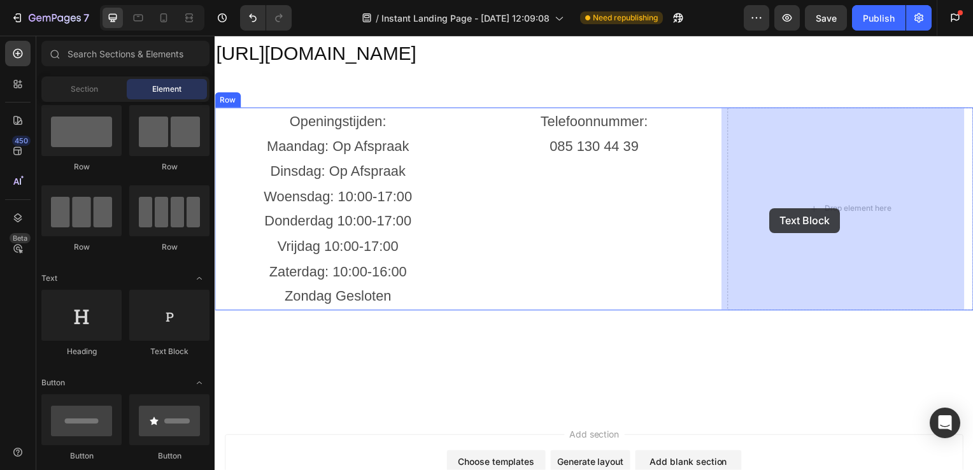
drag, startPoint x: 358, startPoint y: 363, endPoint x: 780, endPoint y: 210, distance: 448.7
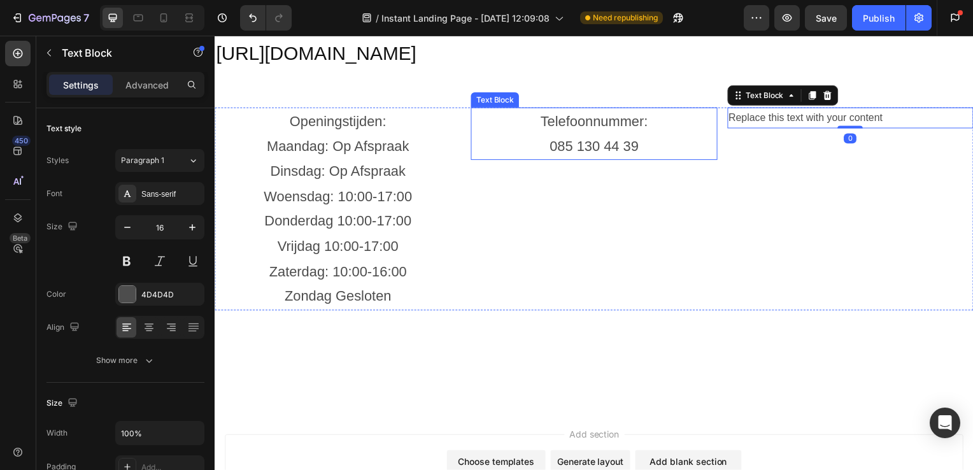
click at [587, 144] on p "085 130 44 39" at bounding box center [596, 147] width 245 height 25
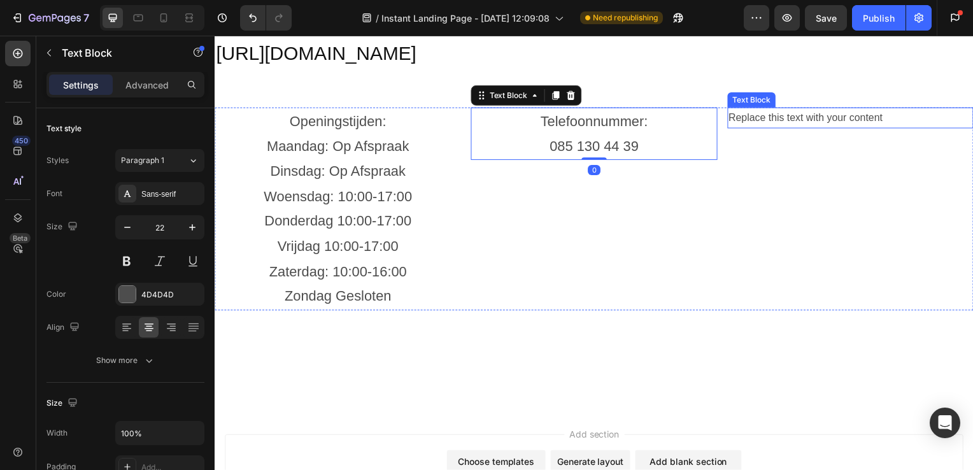
click at [807, 108] on div "Replace this text with your content" at bounding box center [855, 118] width 248 height 21
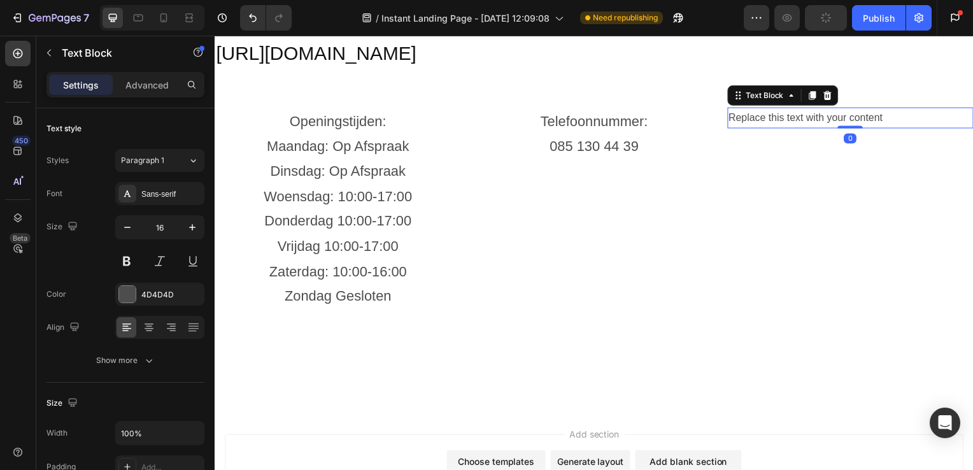
click at [878, 117] on div "Replace this text with your content" at bounding box center [855, 118] width 248 height 21
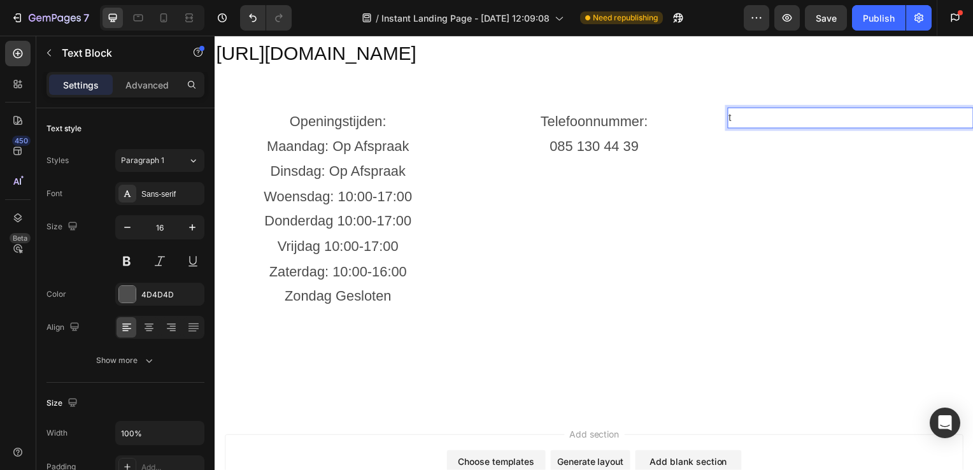
click at [741, 117] on p "t" at bounding box center [855, 119] width 245 height 18
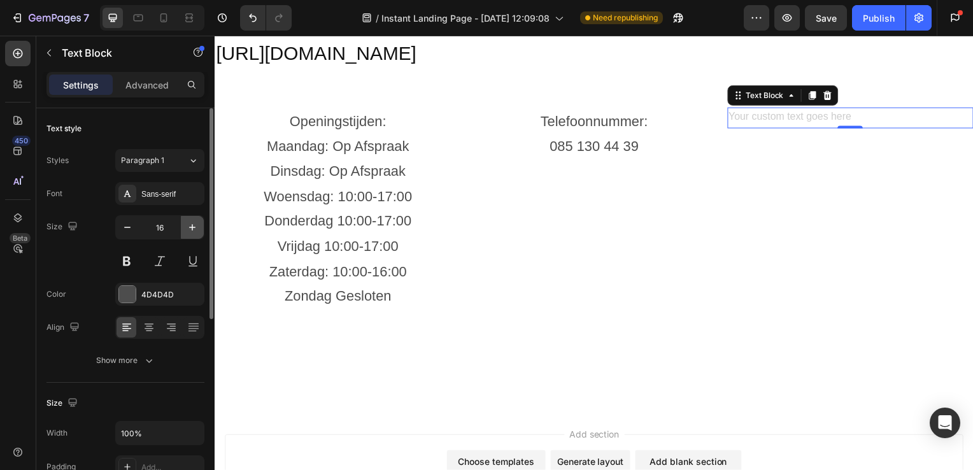
click at [186, 230] on icon "button" at bounding box center [192, 227] width 13 height 13
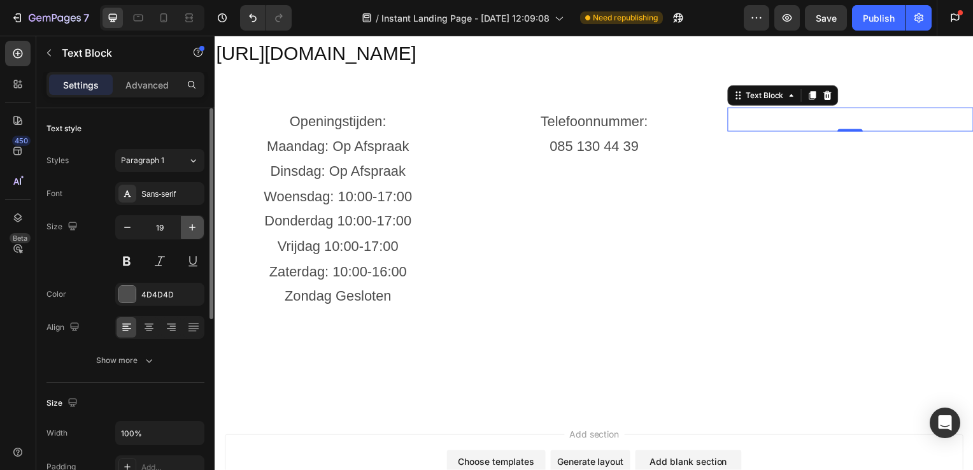
click at [186, 230] on icon "button" at bounding box center [192, 227] width 13 height 13
type input "22"
click at [755, 117] on div "Rich Text Editor. Editing area: main" at bounding box center [855, 122] width 248 height 28
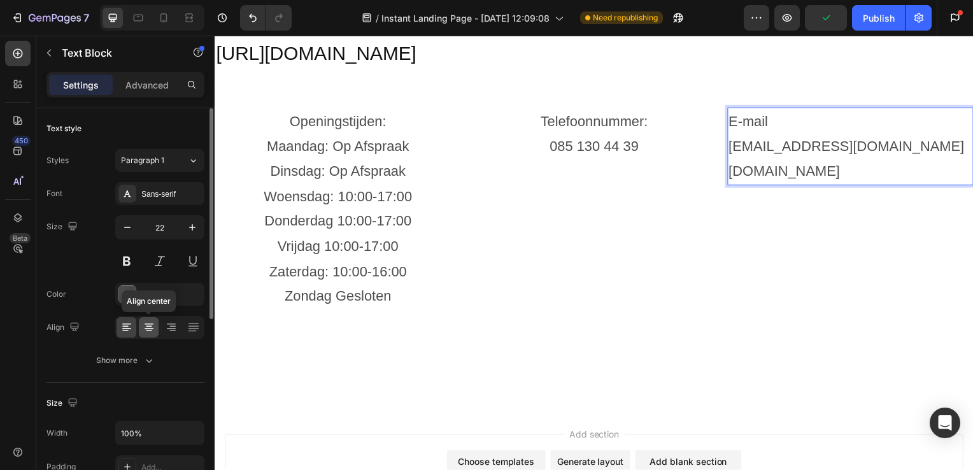
click at [148, 322] on icon at bounding box center [149, 327] width 13 height 13
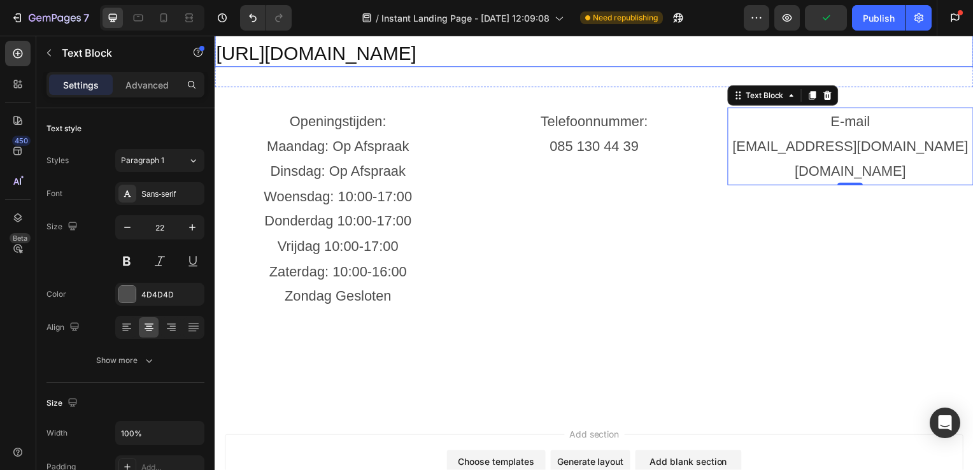
click at [703, 62] on p "⁠⁠⁠⁠⁠⁠⁠ https://maps.app.goo.gl/VVgPdyynyVvgVTiU6" at bounding box center [597, 42] width 762 height 50
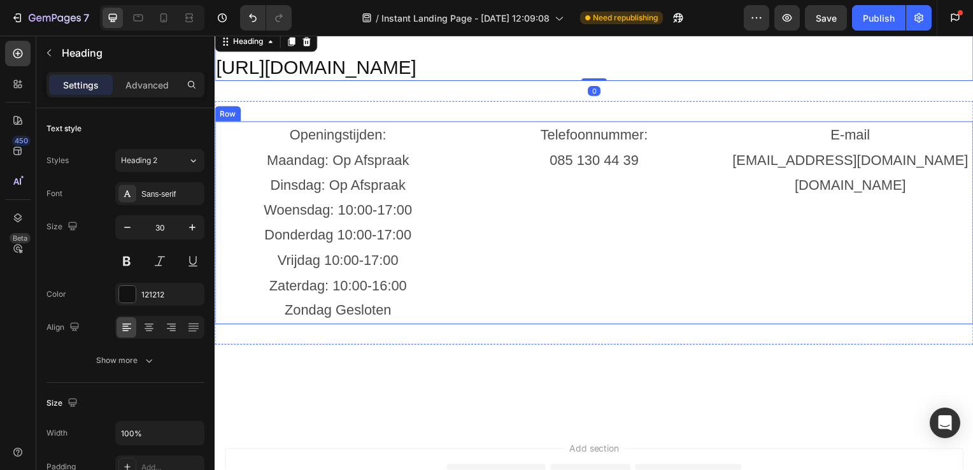
scroll to position [3324, 0]
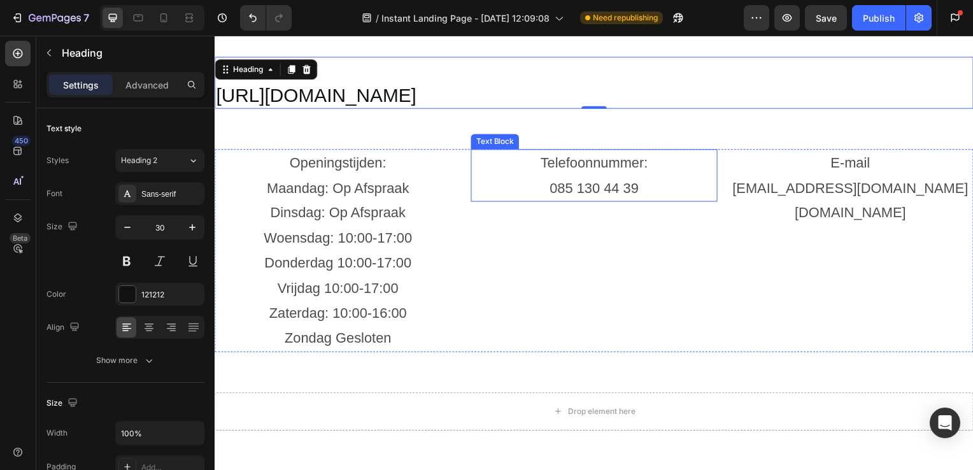
click at [618, 164] on p "Telefoonnummer:" at bounding box center [596, 164] width 245 height 25
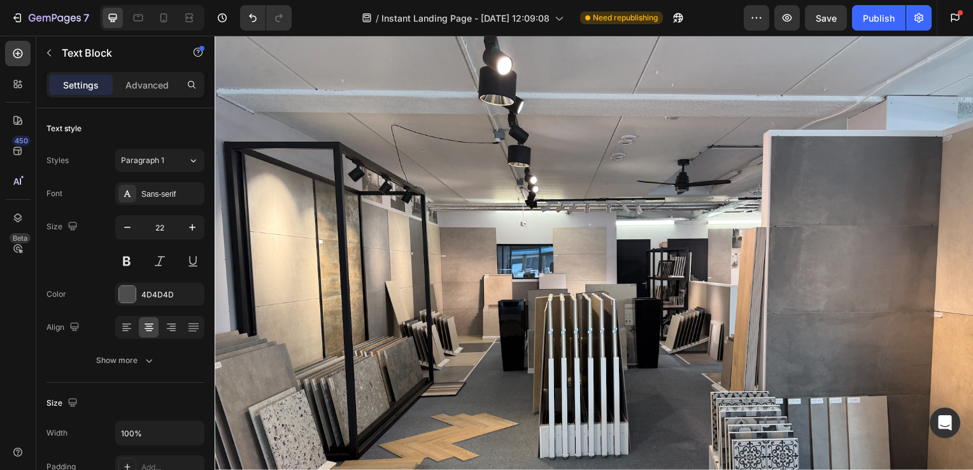
scroll to position [50, 0]
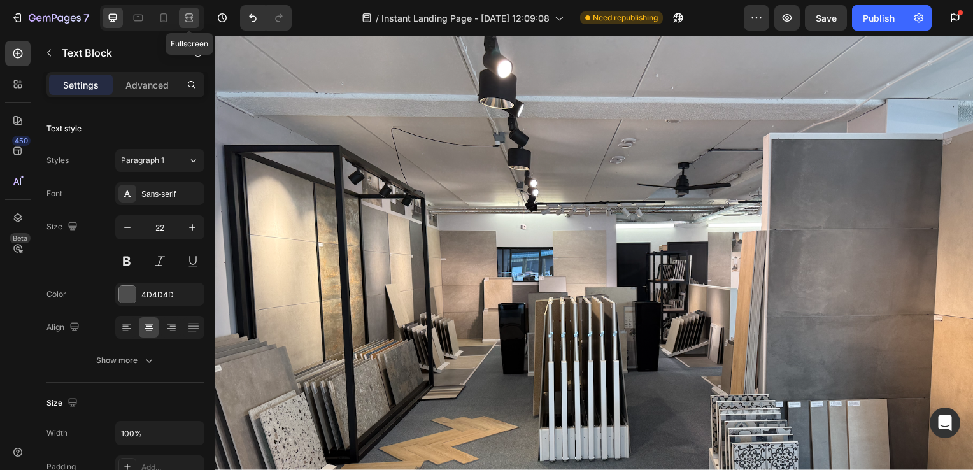
click at [186, 20] on icon at bounding box center [189, 17] width 13 height 13
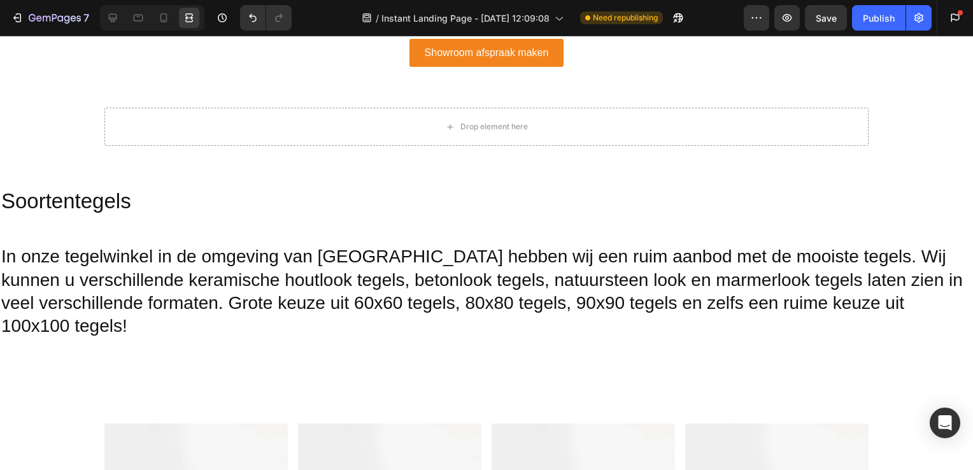
scroll to position [726, 0]
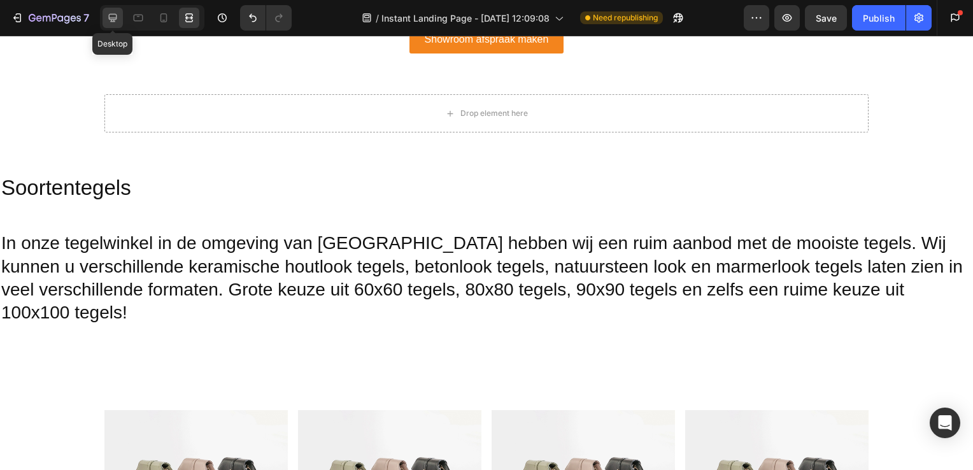
click at [113, 20] on icon at bounding box center [112, 17] width 13 height 13
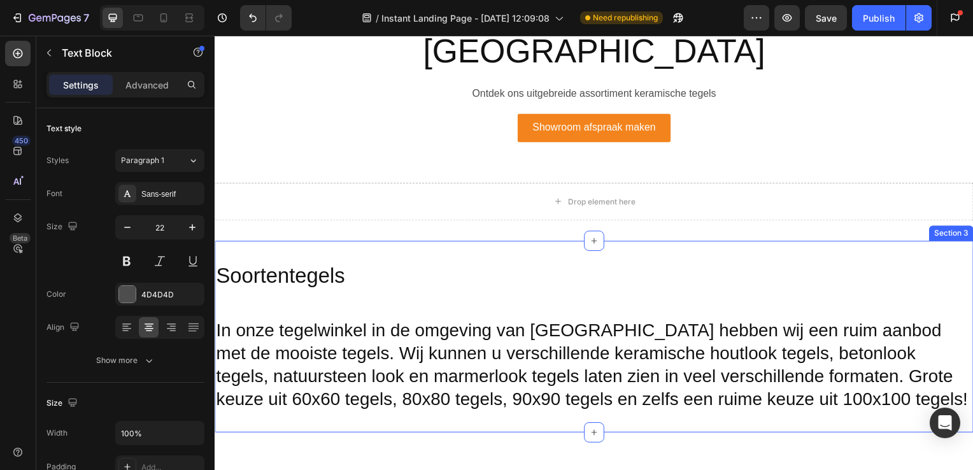
scroll to position [678, 0]
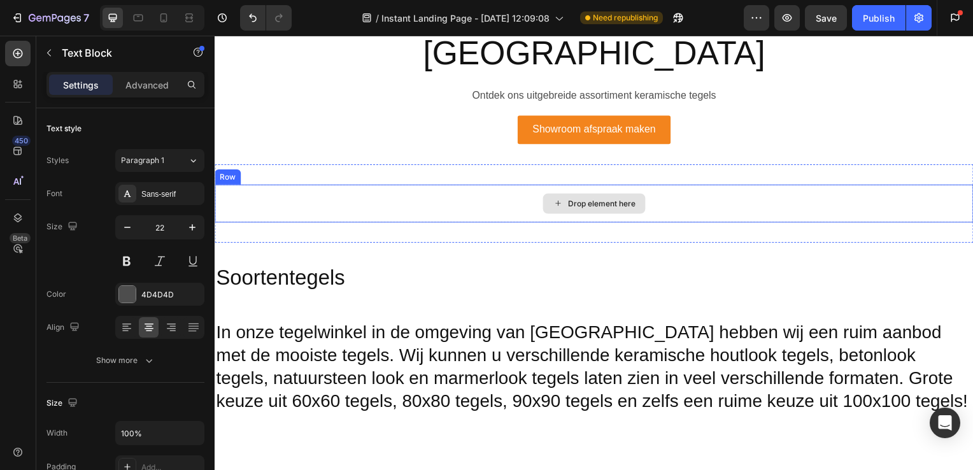
click at [419, 186] on div "Drop element here" at bounding box center [597, 205] width 764 height 38
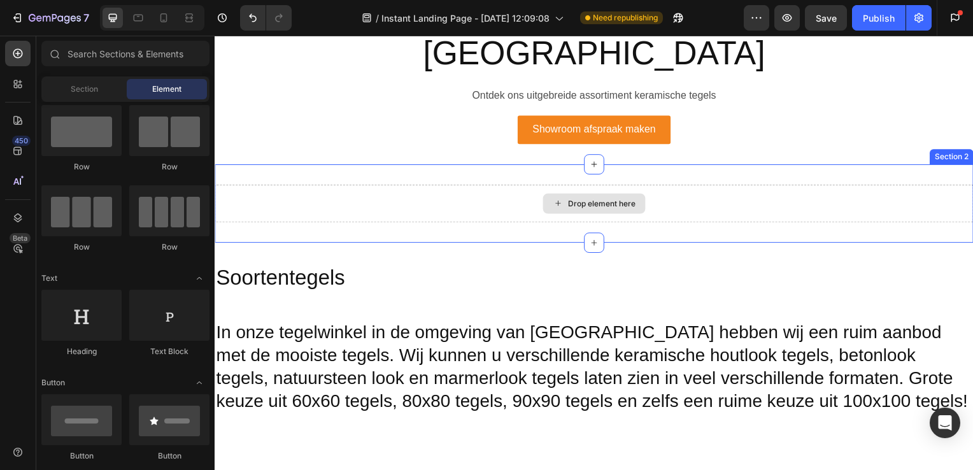
click at [442, 186] on div "Drop element here" at bounding box center [597, 205] width 764 height 38
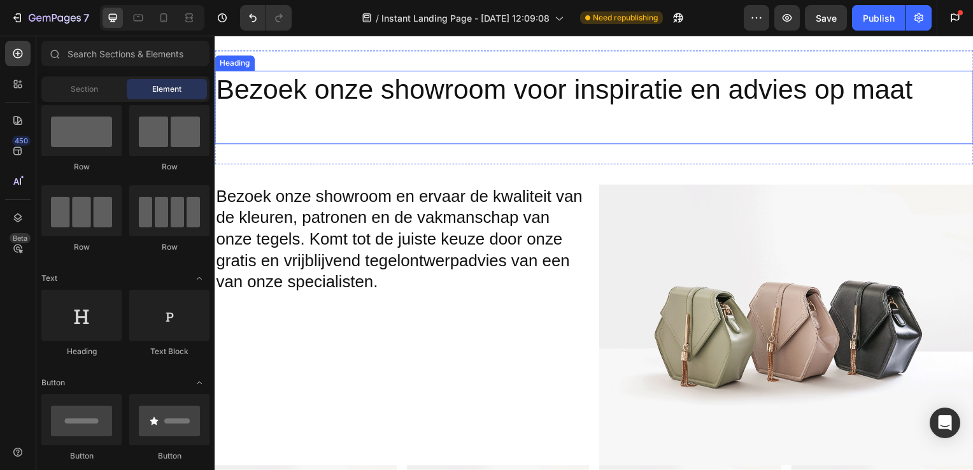
scroll to position [2710, 0]
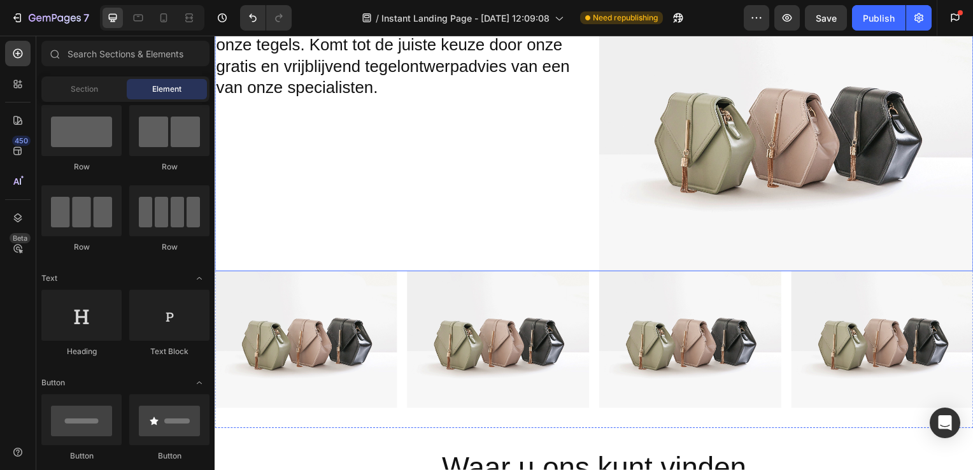
click at [447, 159] on div "Bezoek onze showroom en ervaar de kwaliteit van de kleuren, patronen en de vakm…" at bounding box center [403, 131] width 377 height 283
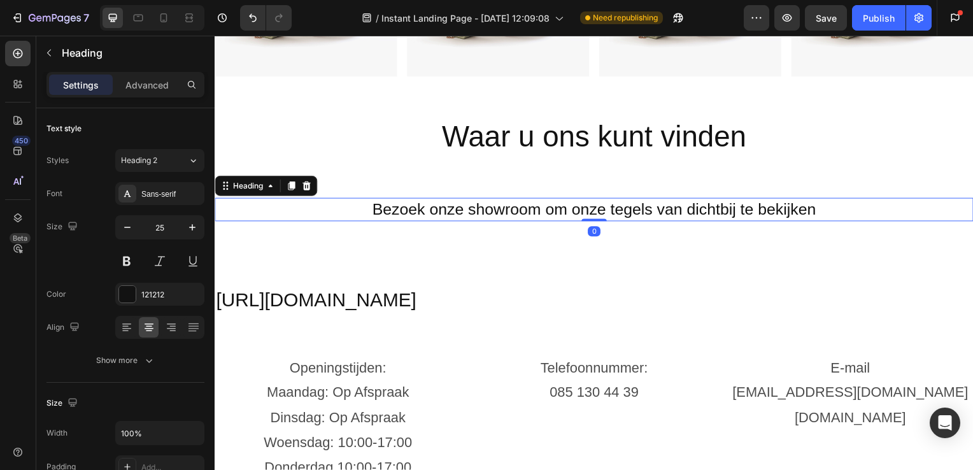
scroll to position [3045, 0]
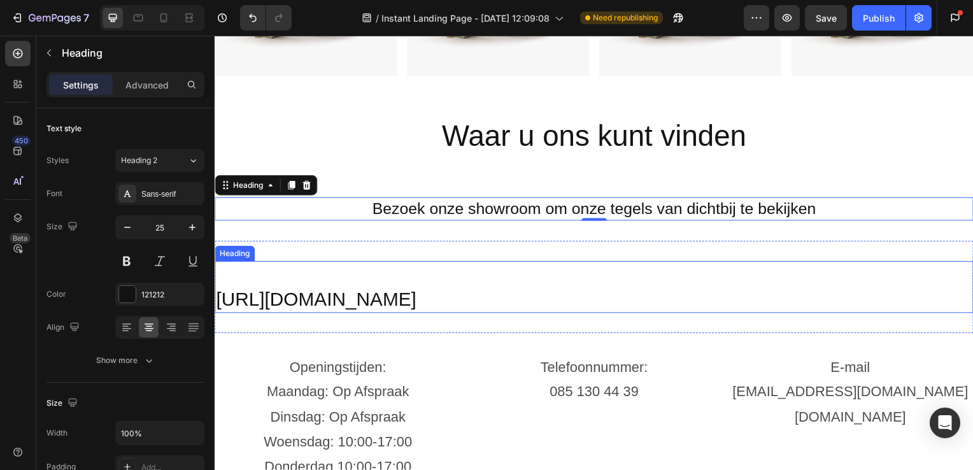
click at [552, 285] on h2 "https://maps.app.goo.gl/VVgPdyynyVvgVTiU6" at bounding box center [597, 289] width 764 height 52
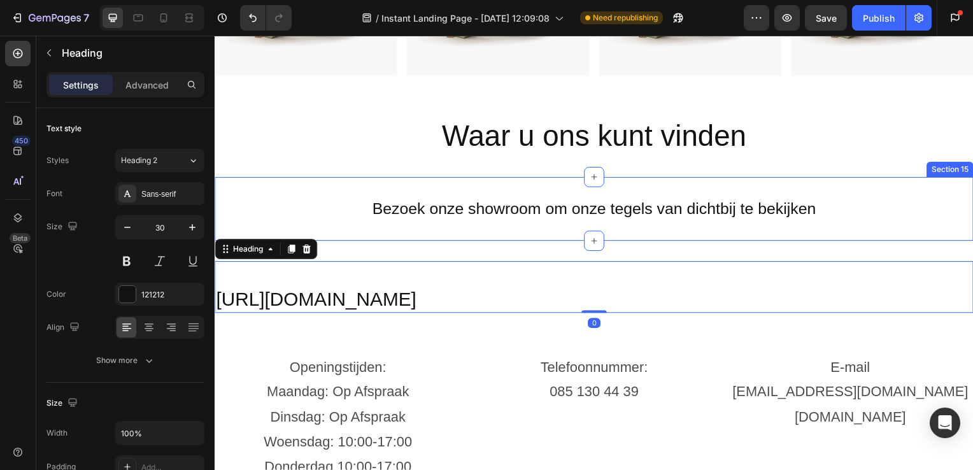
click at [690, 220] on div "Bezoek onze showroom om onze tegels van dichtbij te bekijken Heading Section 15" at bounding box center [597, 210] width 764 height 64
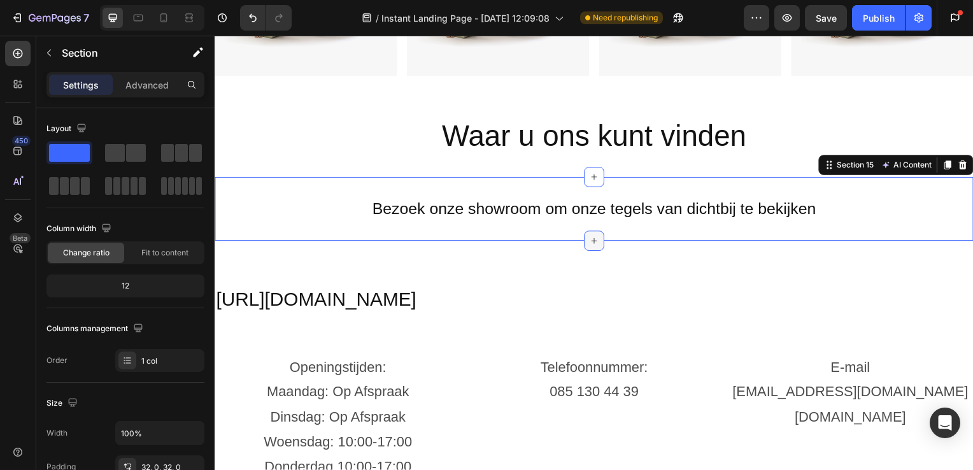
scroll to position [3073, 0]
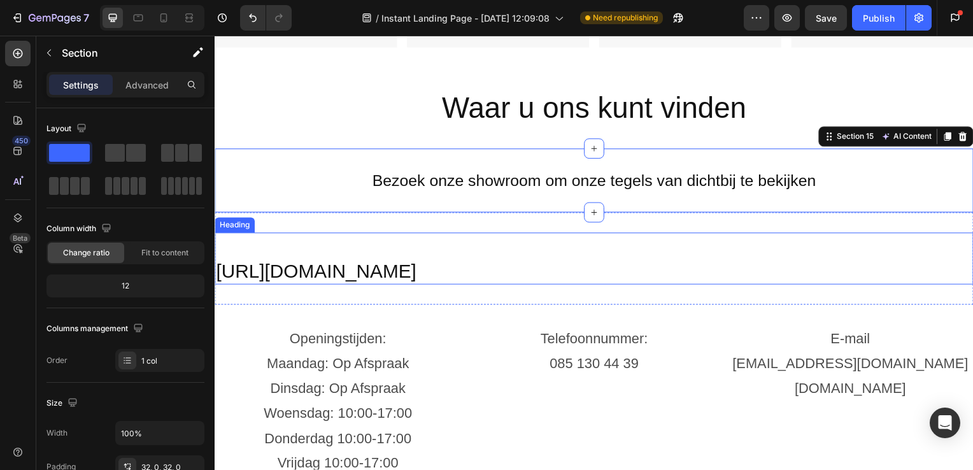
click at [675, 234] on h2 "https://maps.app.goo.gl/VVgPdyynyVvgVTiU6" at bounding box center [597, 260] width 764 height 52
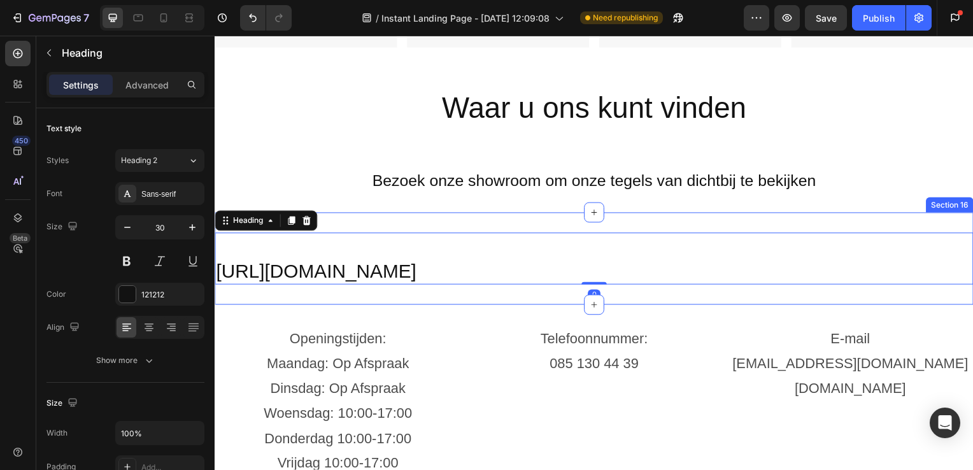
click at [764, 219] on div "https://maps.app.goo.gl/VVgPdyynyVvgVTiU6 Heading 0 Section 16" at bounding box center [597, 260] width 764 height 93
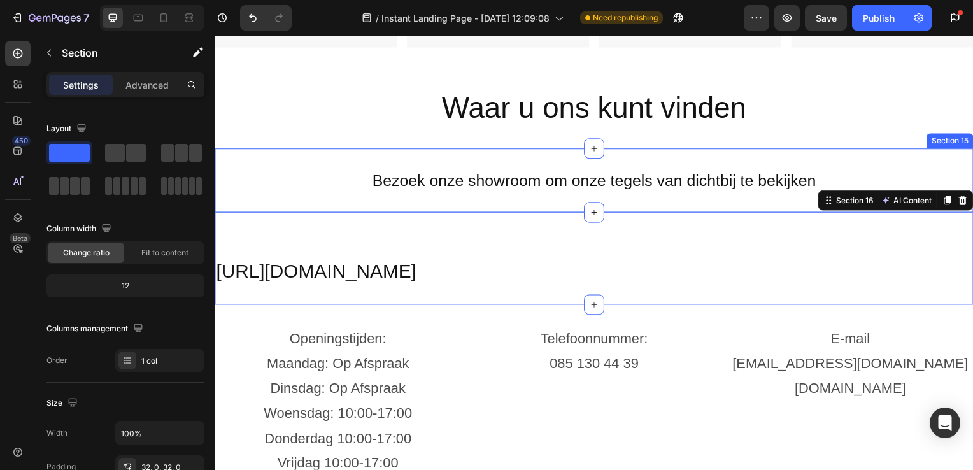
click at [778, 205] on div "Bezoek onze showroom om onze tegels van dichtbij te bekijken Heading Section 15" at bounding box center [597, 182] width 764 height 64
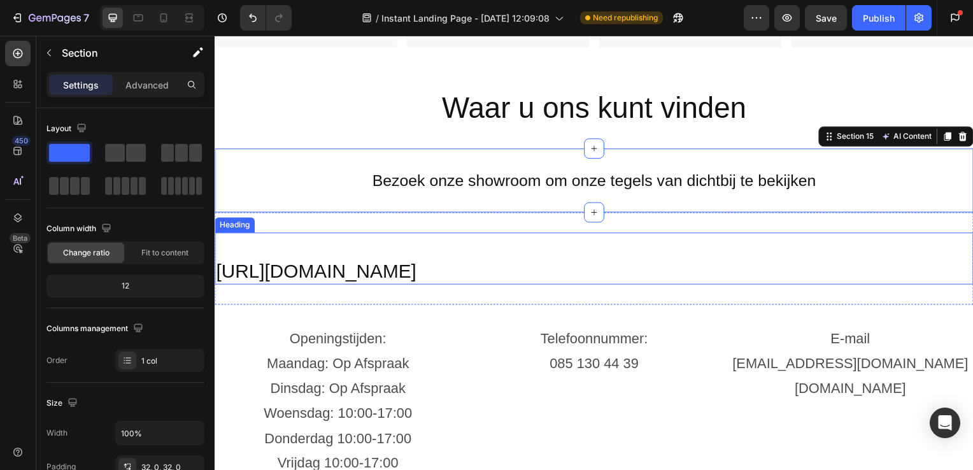
click at [716, 244] on h2 "https://maps.app.goo.gl/VVgPdyynyVvgVTiU6" at bounding box center [597, 260] width 764 height 52
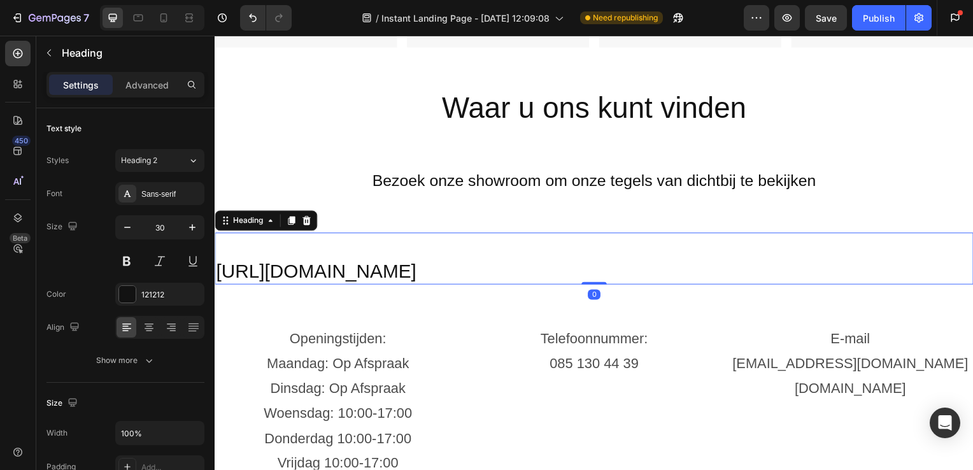
click at [790, 214] on div "https://maps.app.goo.gl/VVgPdyynyVvgVTiU6 Heading 0 Section 16" at bounding box center [597, 260] width 764 height 93
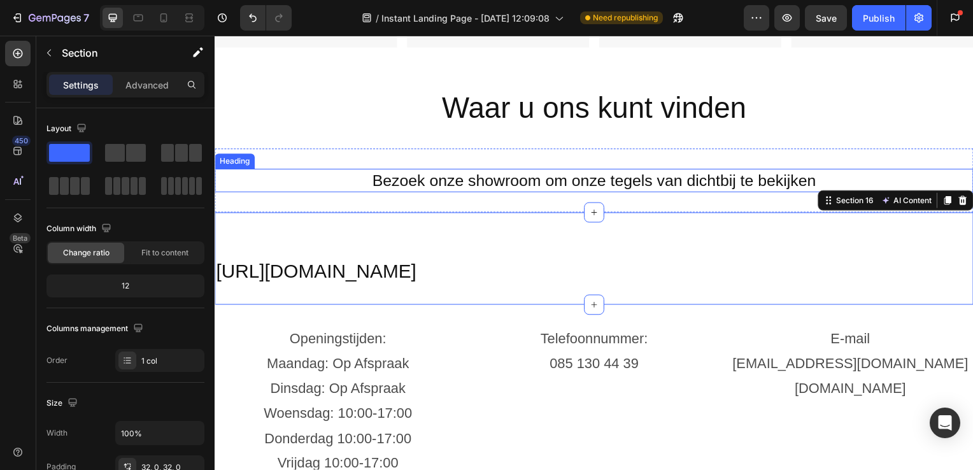
click at [904, 170] on h2 "Bezoek onze showroom om onze tegels van dichtbij te bekijken" at bounding box center [597, 182] width 764 height 24
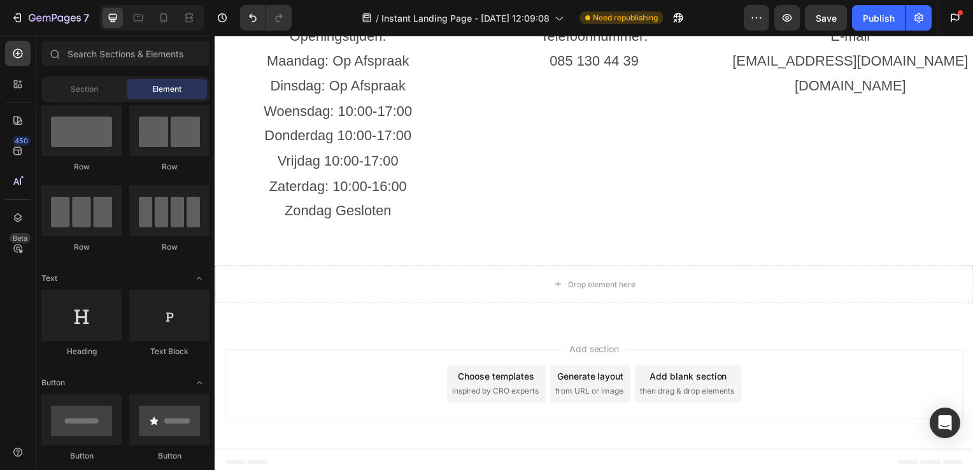
scroll to position [3373, 0]
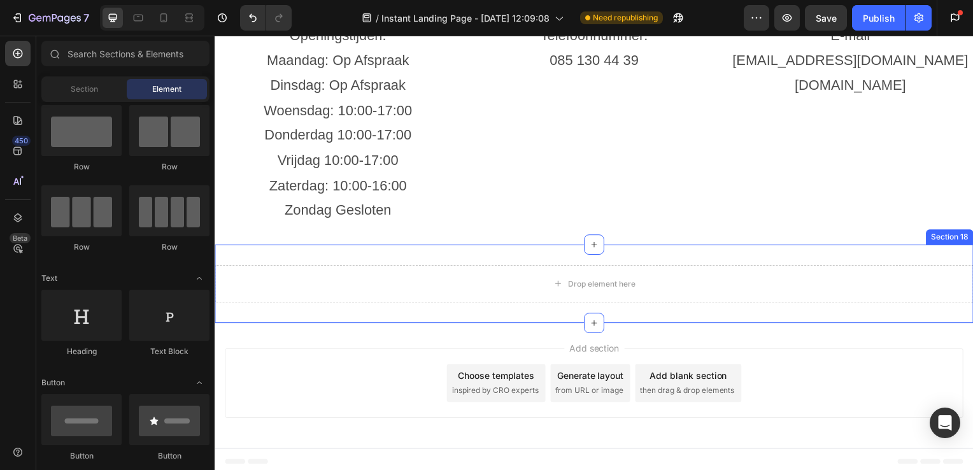
click at [626, 268] on div "Drop element here" at bounding box center [597, 286] width 764 height 38
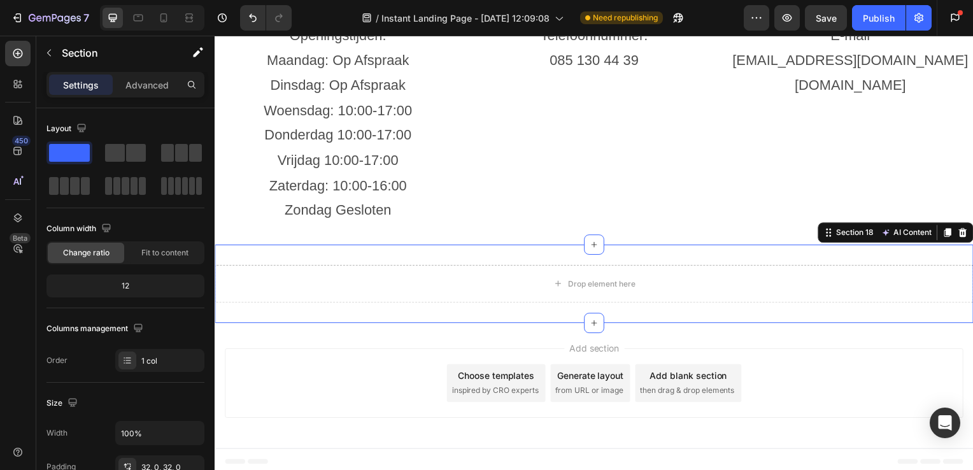
click at [642, 249] on div "Drop element here Section 18 AI Content Write with GemAI What would you like to…" at bounding box center [597, 286] width 764 height 79
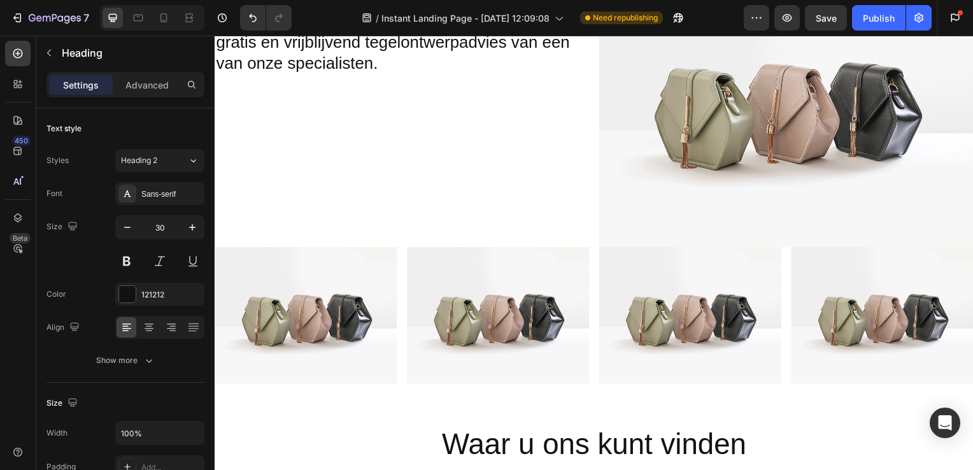
scroll to position [2719, 0]
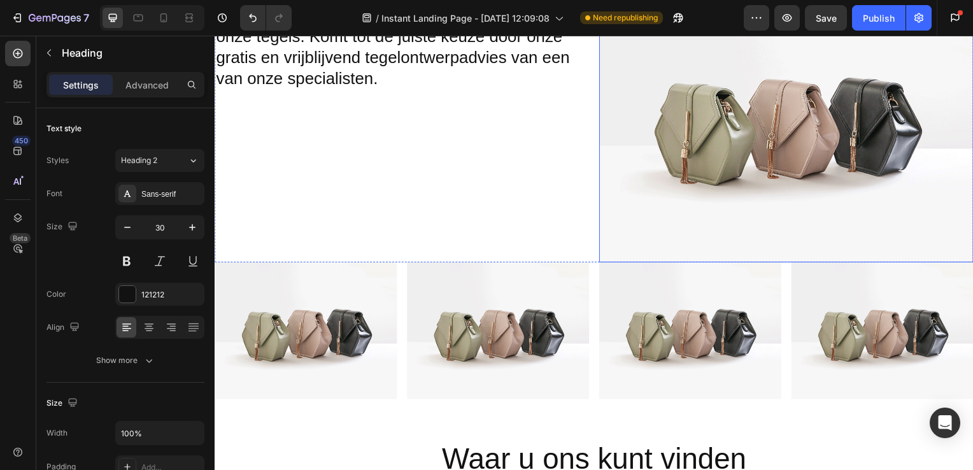
click at [656, 162] on img at bounding box center [790, 123] width 377 height 283
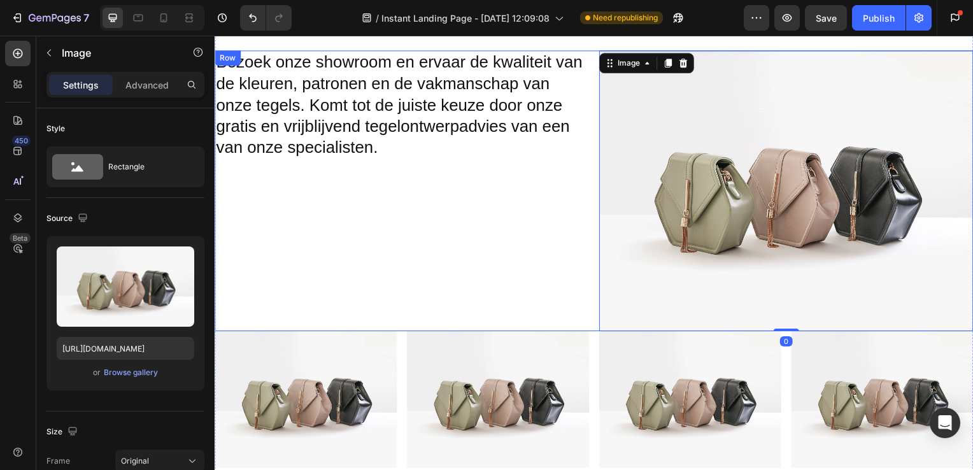
scroll to position [2648, 0]
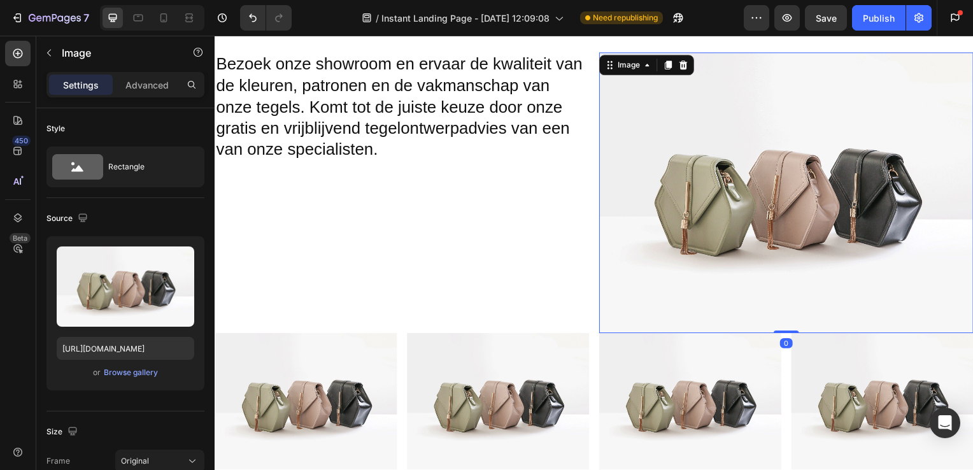
click at [653, 185] on img at bounding box center [790, 194] width 377 height 283
click at [661, 169] on img at bounding box center [790, 194] width 377 height 283
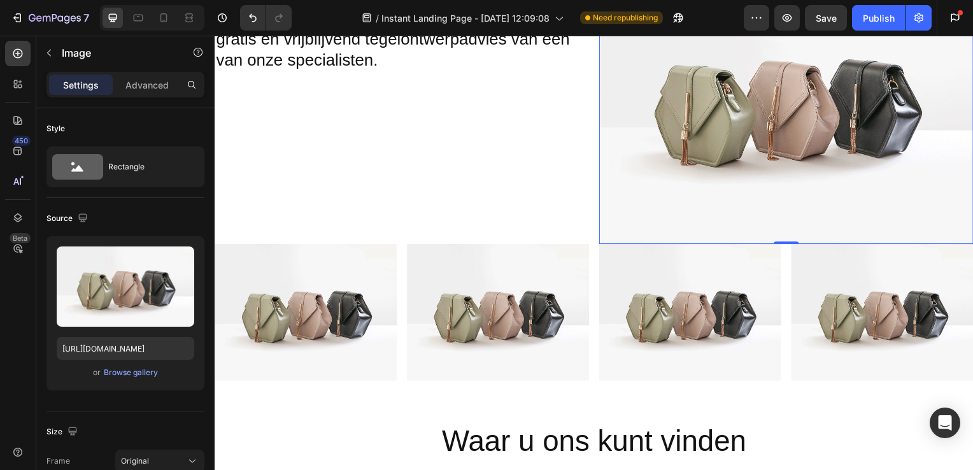
click at [703, 283] on img at bounding box center [693, 315] width 183 height 138
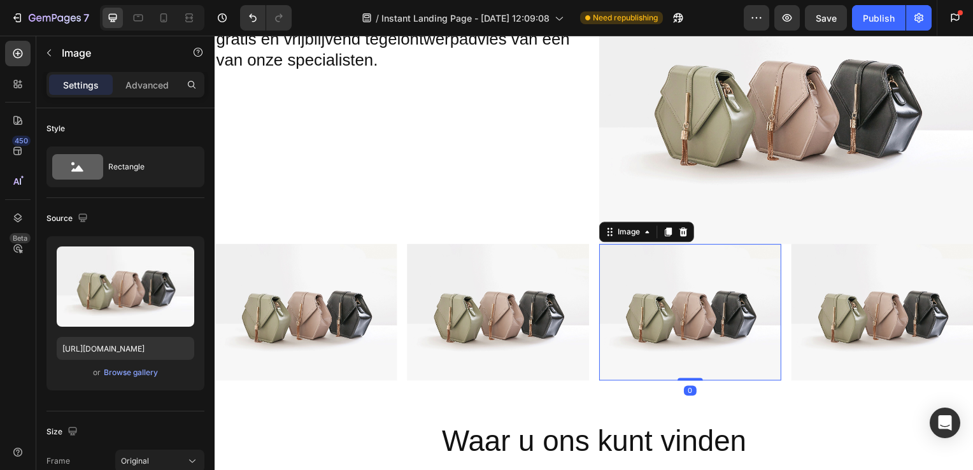
click at [863, 289] on img at bounding box center [887, 315] width 183 height 138
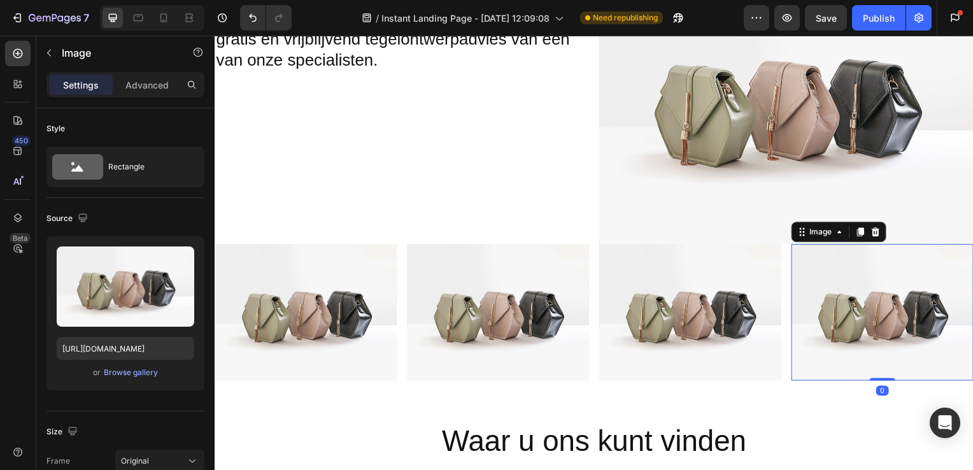
click at [712, 292] on img at bounding box center [693, 315] width 183 height 138
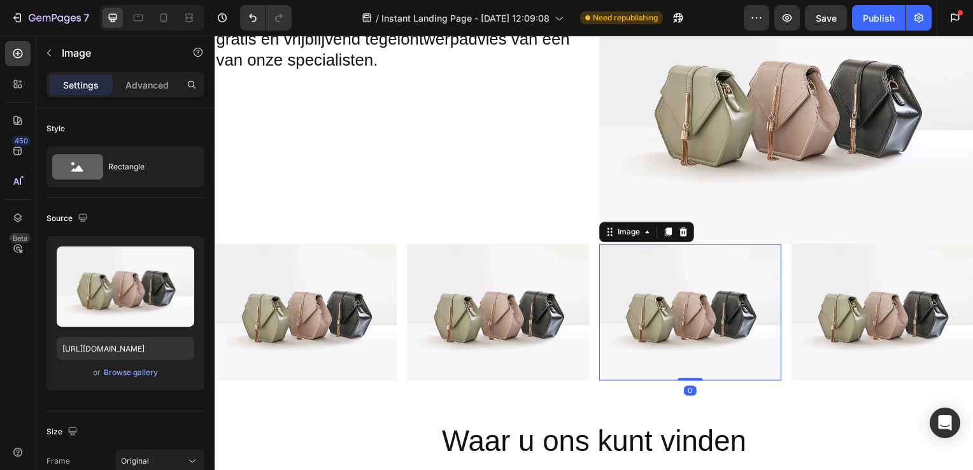
click at [579, 286] on img at bounding box center [499, 315] width 183 height 138
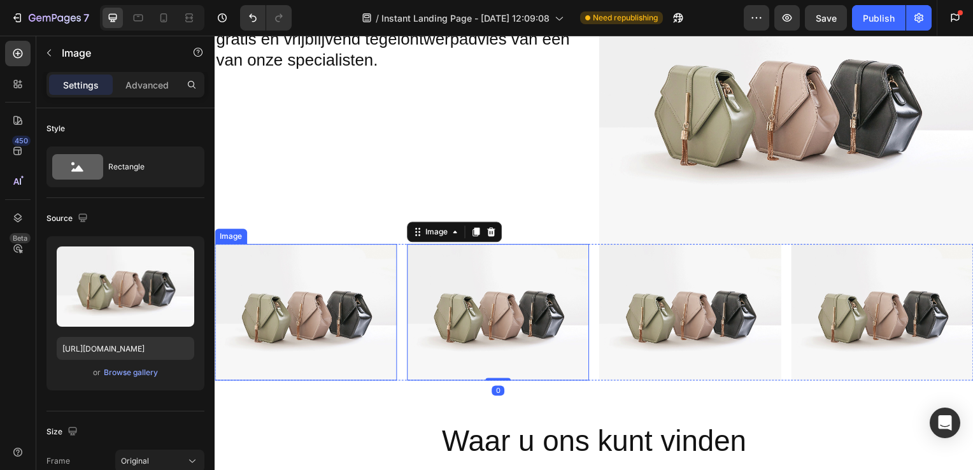
click at [354, 283] on img at bounding box center [306, 315] width 183 height 138
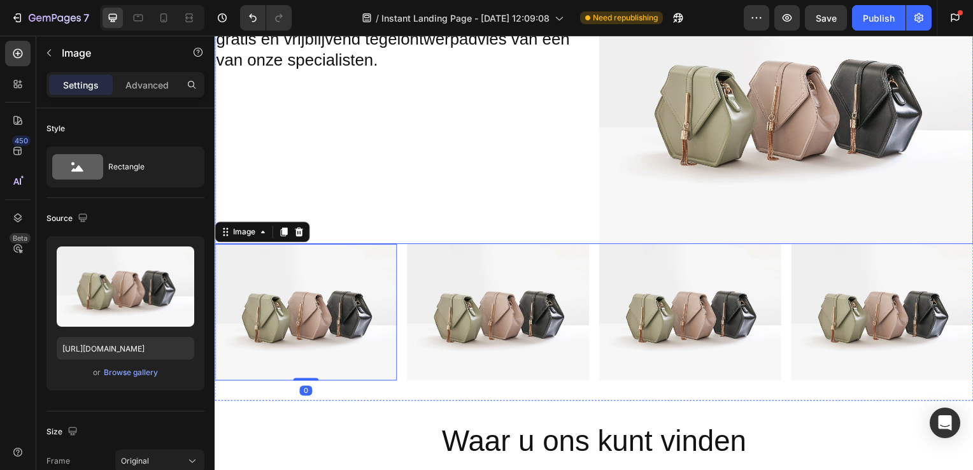
click at [483, 206] on div "Bezoek onze showroom en ervaar de kwaliteit van de kleuren, patronen en de vakm…" at bounding box center [403, 104] width 377 height 283
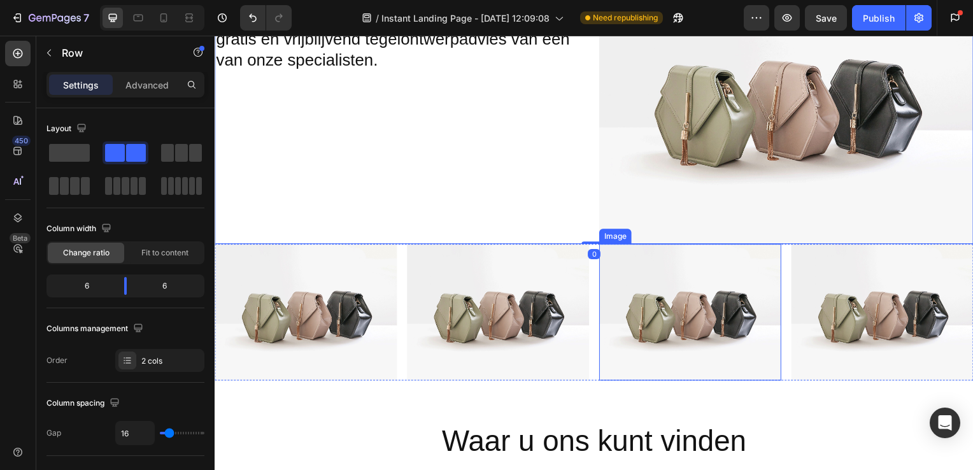
click at [651, 314] on img at bounding box center [693, 315] width 183 height 138
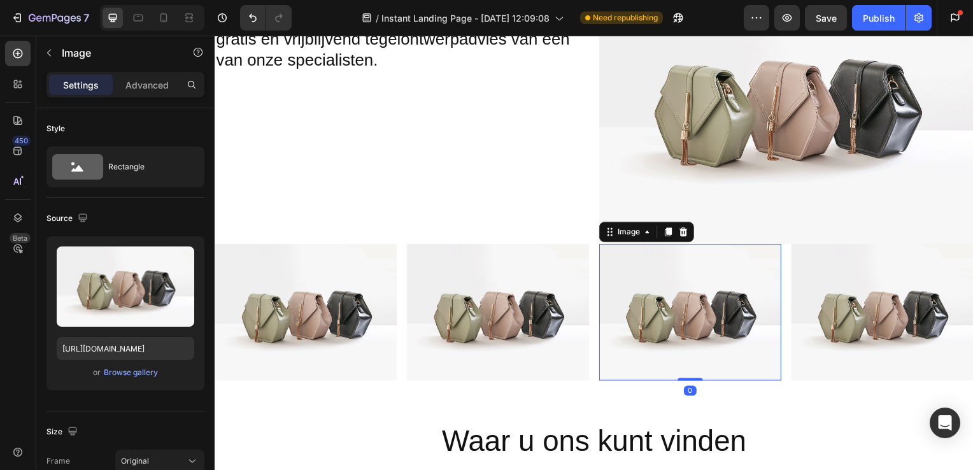
click at [853, 301] on img at bounding box center [887, 315] width 183 height 138
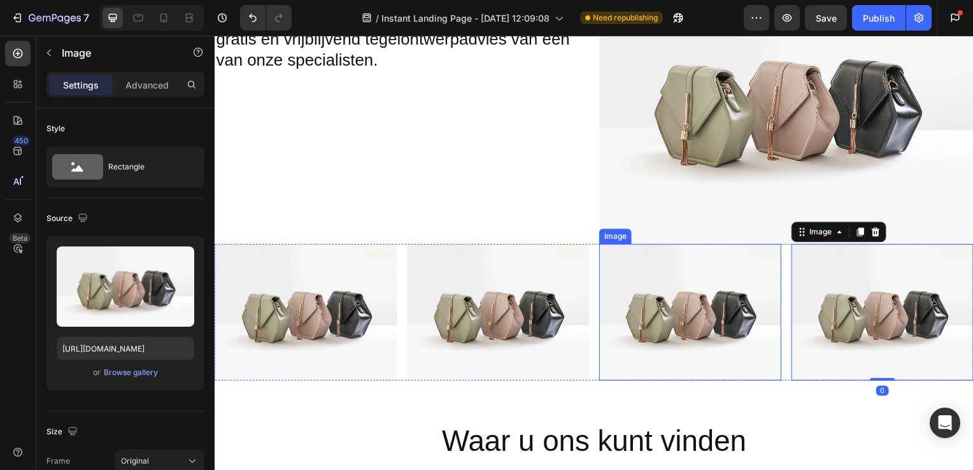
click at [703, 295] on img at bounding box center [693, 315] width 183 height 138
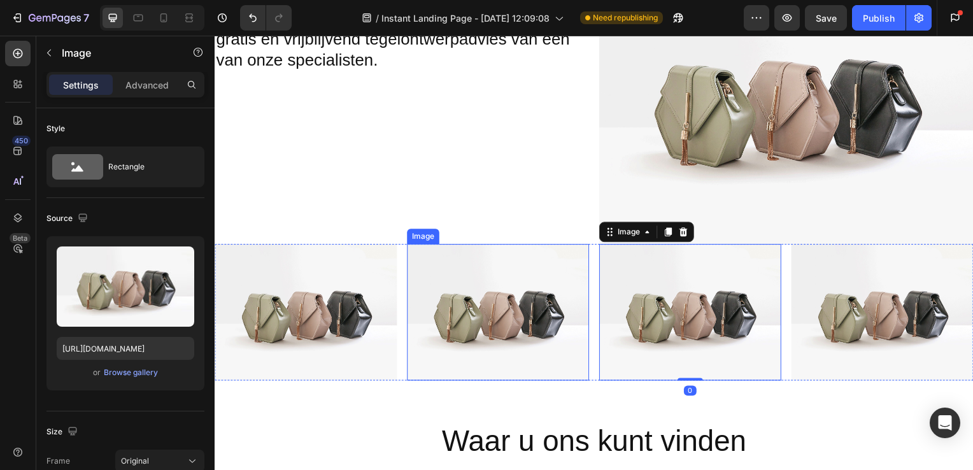
click at [584, 290] on img at bounding box center [499, 315] width 183 height 138
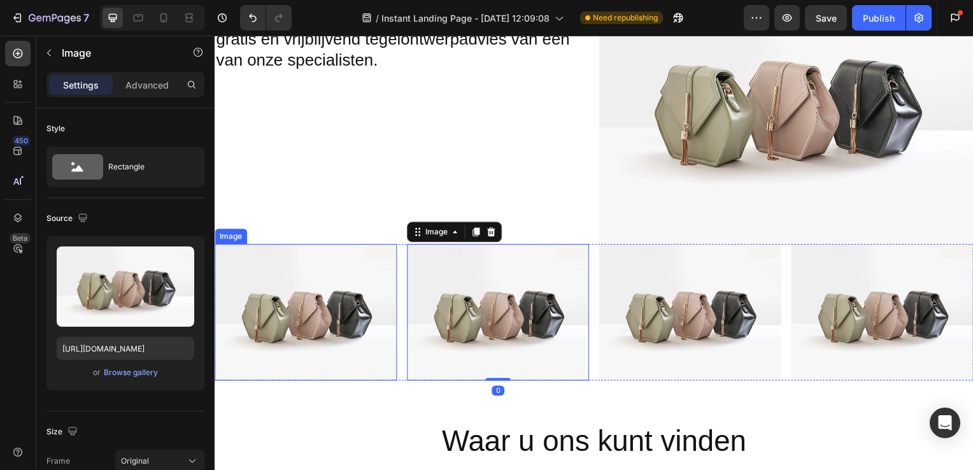
click at [328, 285] on img at bounding box center [306, 315] width 183 height 138
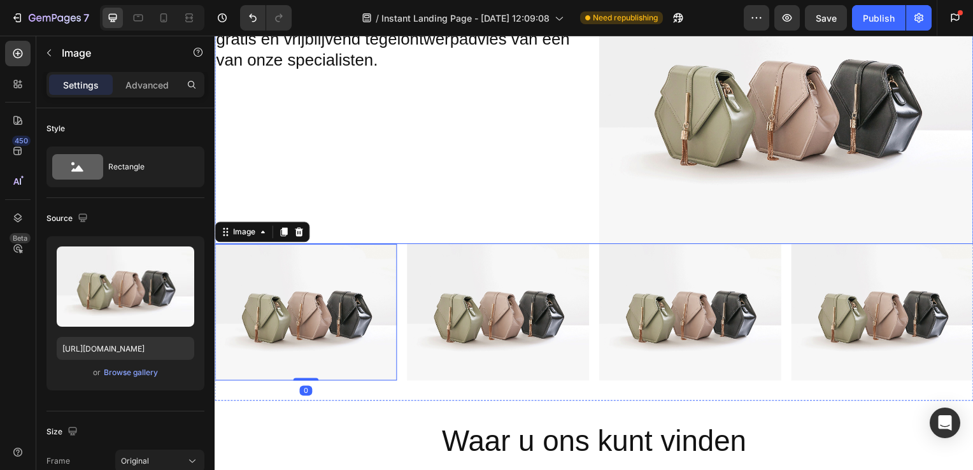
click at [413, 198] on div "Bezoek onze showroom en ervaar de kwaliteit van de kleuren, patronen en de vakm…" at bounding box center [403, 104] width 377 height 283
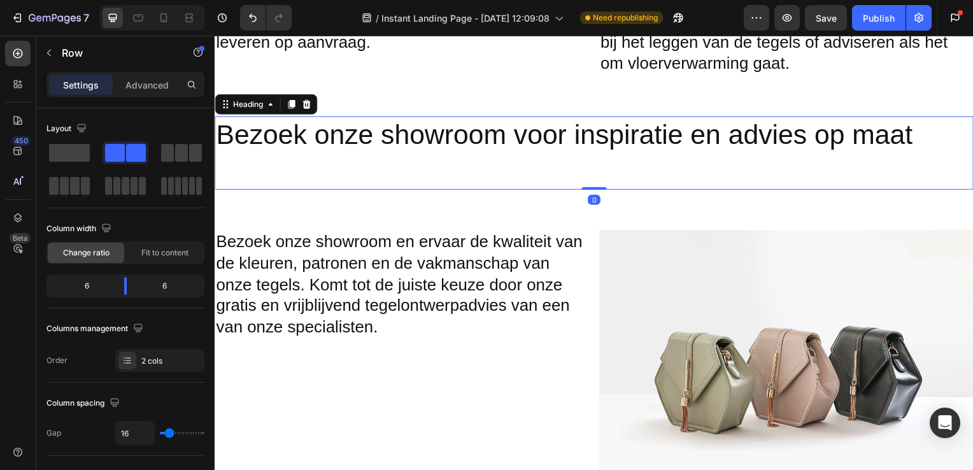
click at [555, 154] on h2 "Bezoek onze showroom voor inspiratie en advies op maat" at bounding box center [597, 154] width 764 height 74
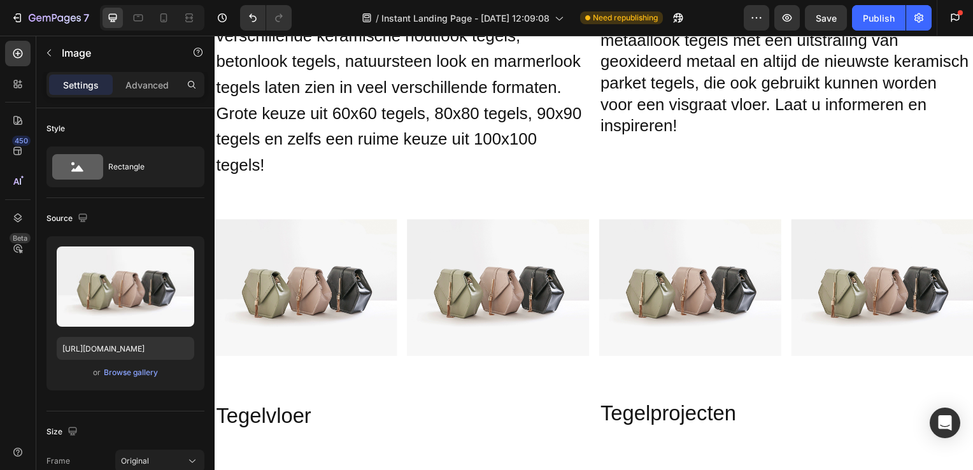
scroll to position [1329, 0]
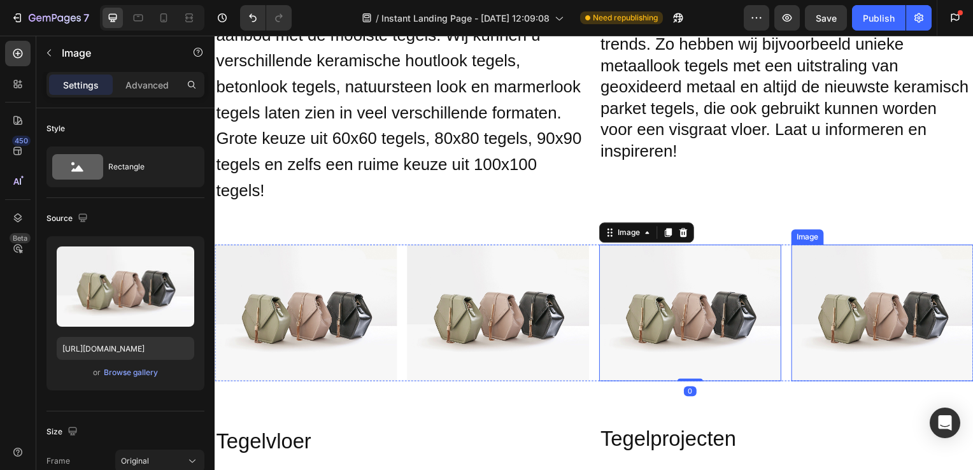
click at [825, 257] on img at bounding box center [887, 316] width 183 height 138
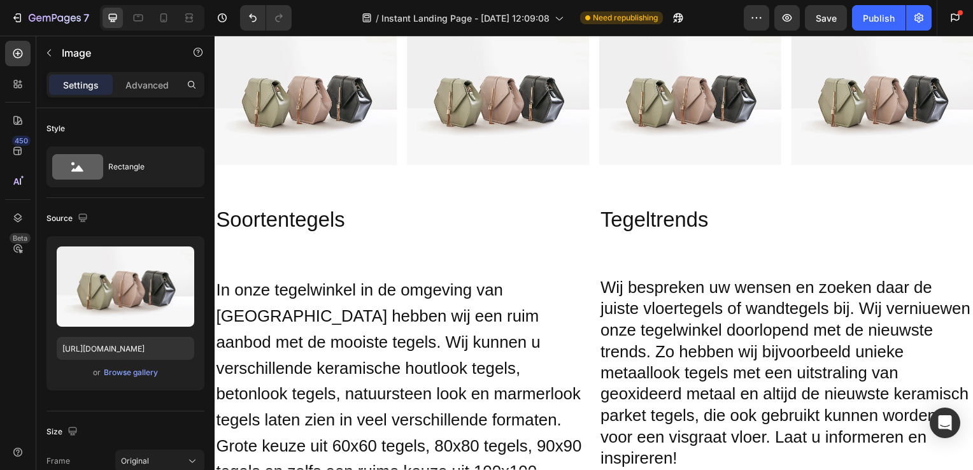
scroll to position [1014, 0]
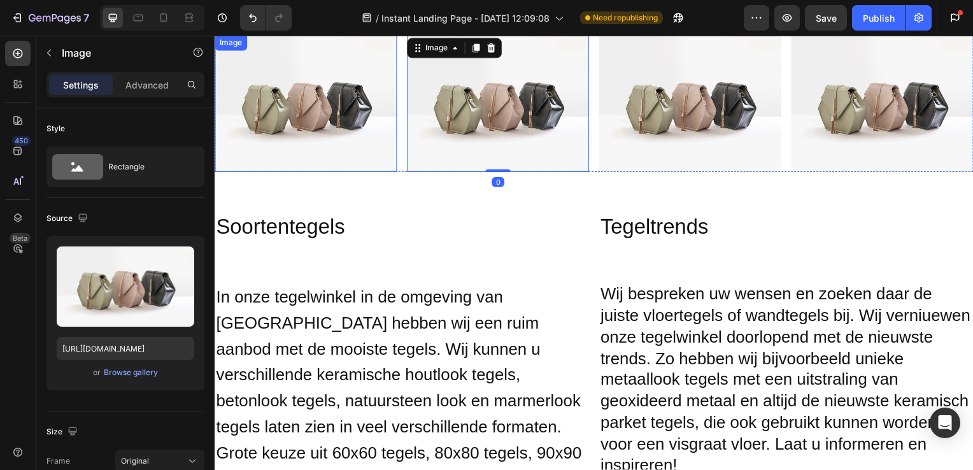
click at [355, 125] on img at bounding box center [306, 105] width 183 height 138
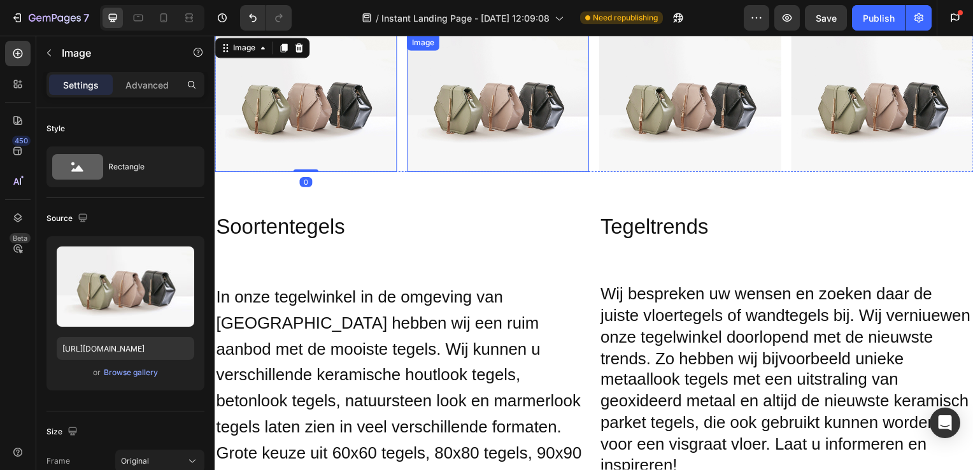
click at [452, 123] on img at bounding box center [499, 105] width 183 height 138
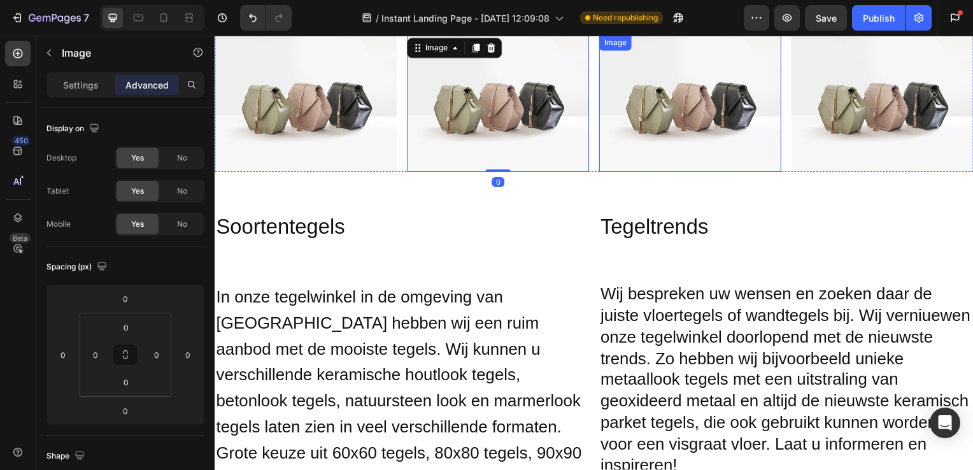
click at [703, 124] on img at bounding box center [693, 105] width 183 height 138
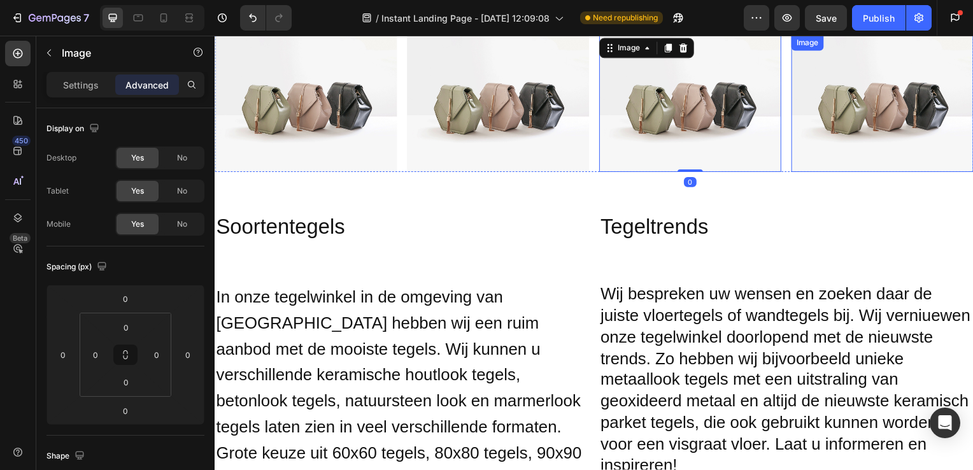
click at [813, 106] on img at bounding box center [887, 105] width 183 height 138
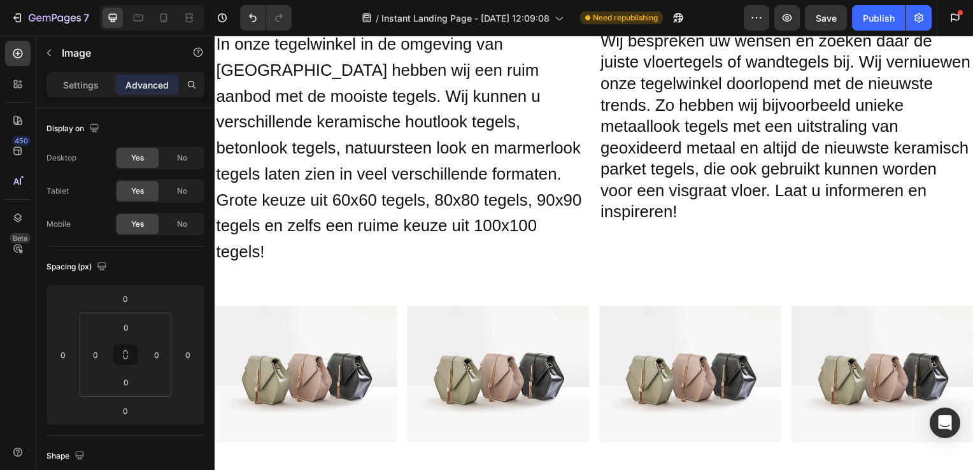
scroll to position [700, 0]
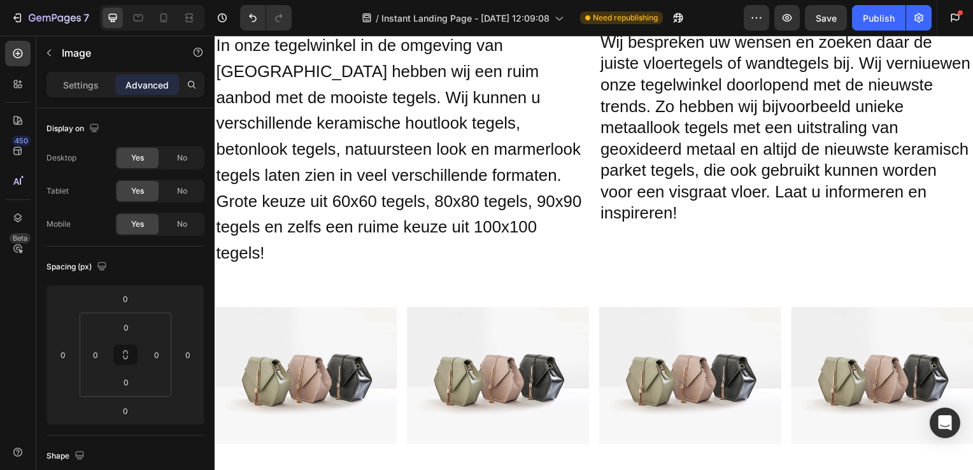
click at [731, 124] on h2 "Wij bespreken uw wensen en zoeken daar de juiste vloertegels of wandtegels bij.…" at bounding box center [790, 130] width 377 height 198
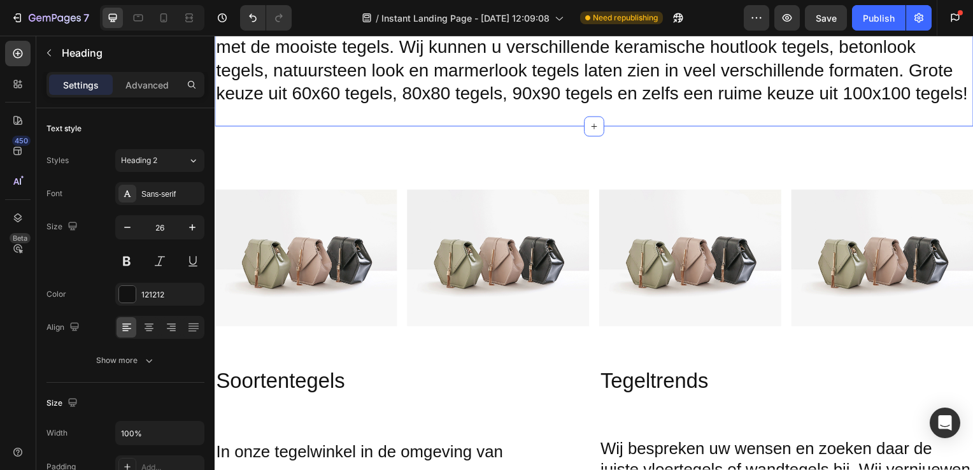
scroll to position [860, 0]
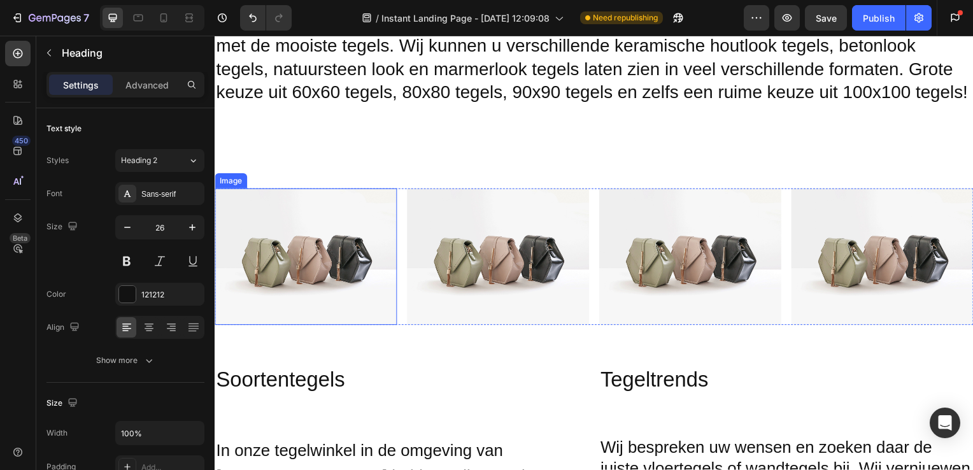
click at [352, 243] on img at bounding box center [306, 259] width 183 height 138
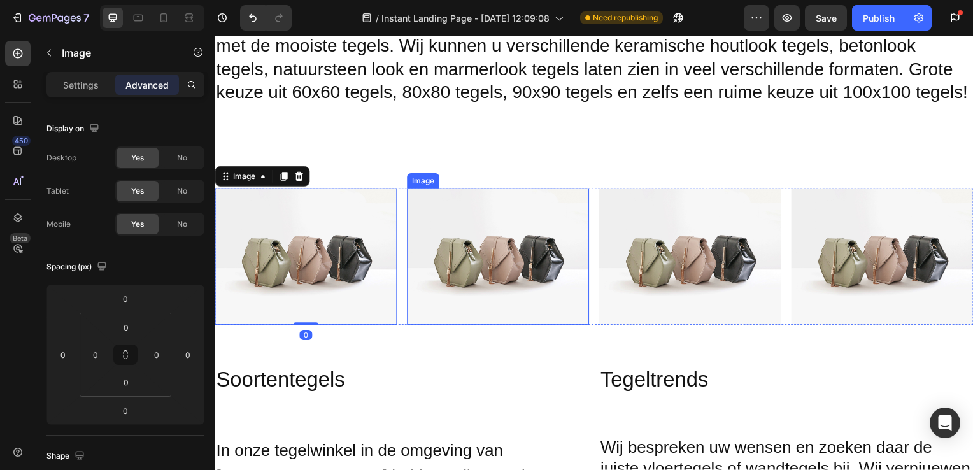
click at [480, 238] on img at bounding box center [499, 259] width 183 height 138
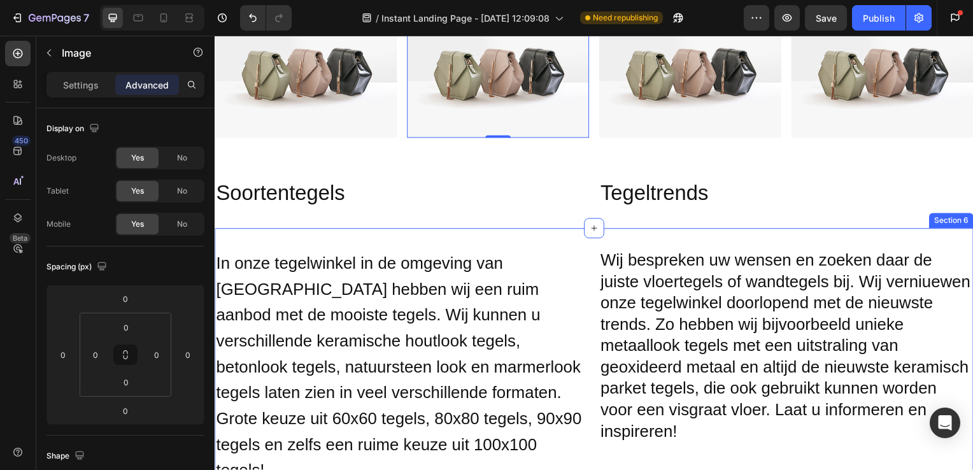
scroll to position [1123, 0]
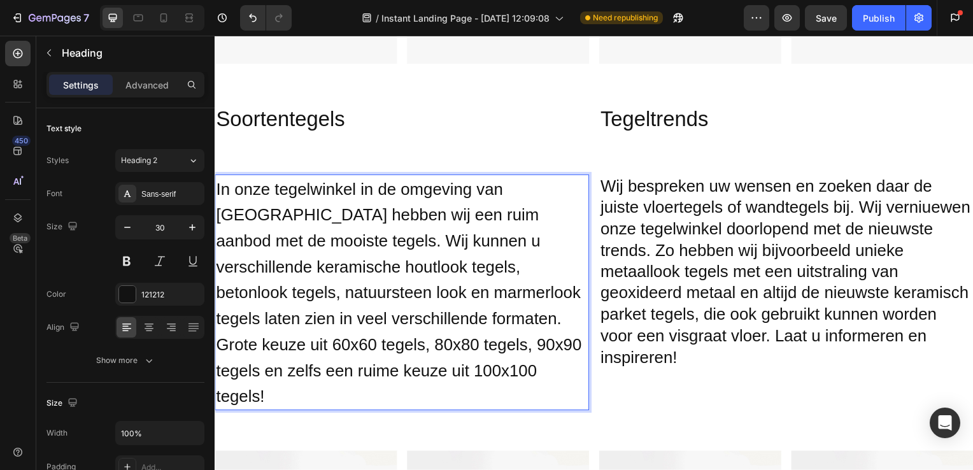
click at [429, 223] on span "In onze tegelwinkel in de omgeving van [GEOGRAPHIC_DATA] hebben wij een ruim aa…" at bounding box center [400, 295] width 368 height 228
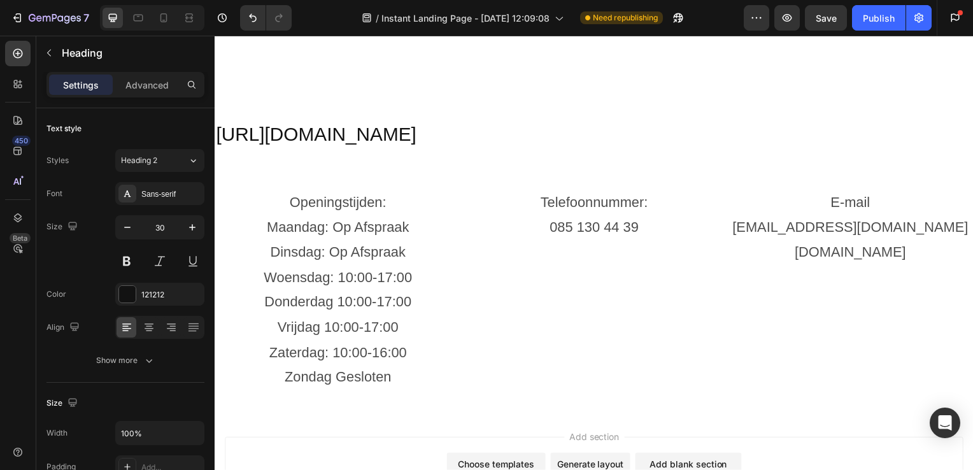
scroll to position [3298, 0]
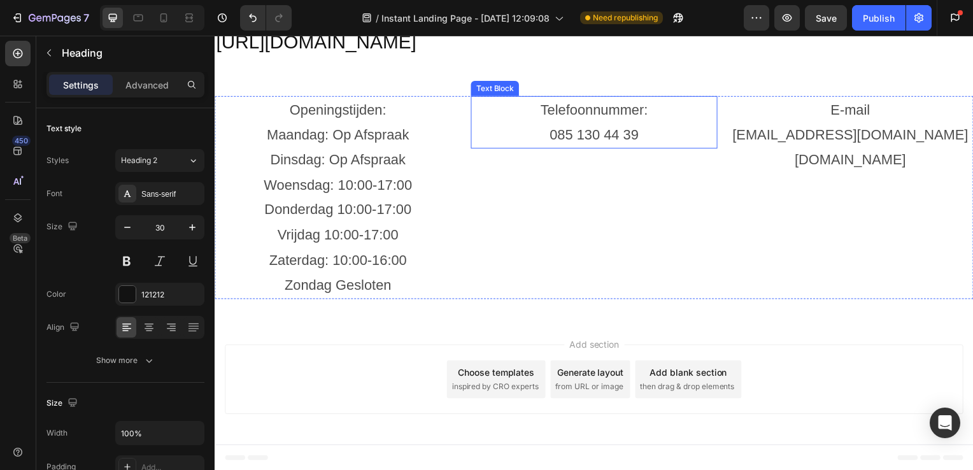
click at [588, 113] on p "Telefoonnummer:" at bounding box center [596, 110] width 245 height 25
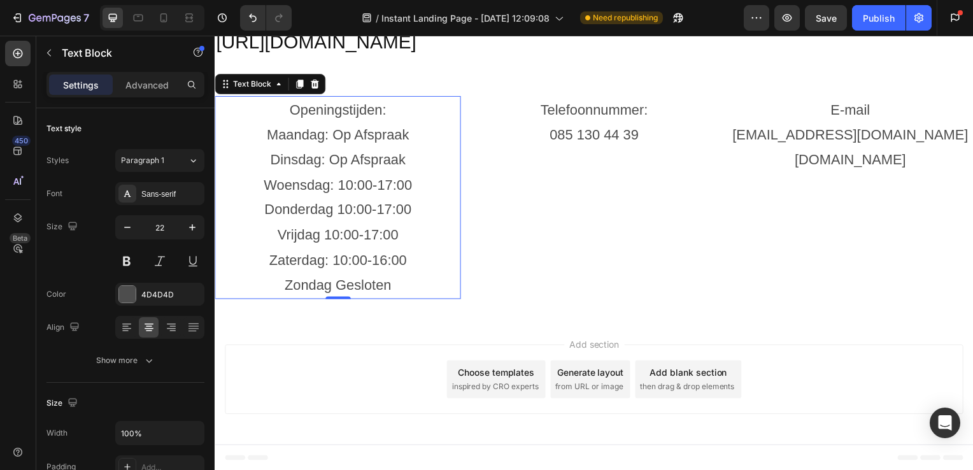
click at [385, 262] on p "Zaterdag: 10:00-16:00" at bounding box center [338, 262] width 245 height 25
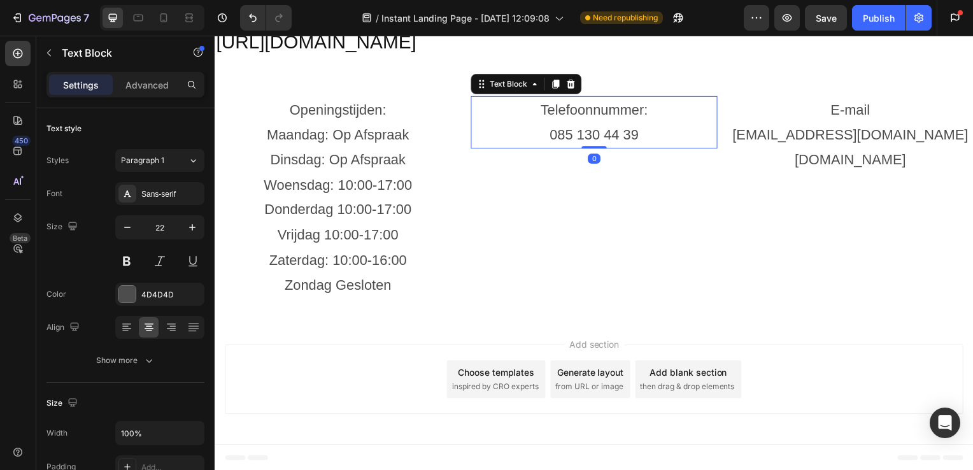
click at [643, 138] on p "085 130 44 39" at bounding box center [596, 136] width 245 height 25
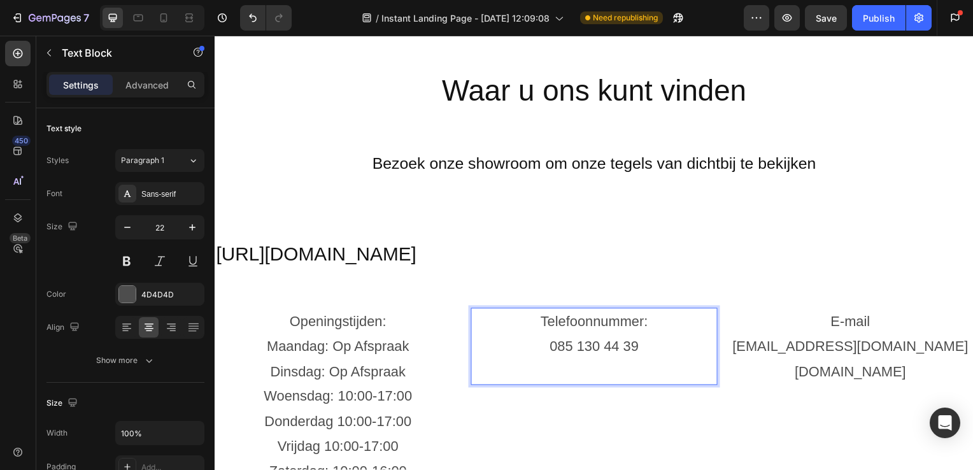
scroll to position [3083, 0]
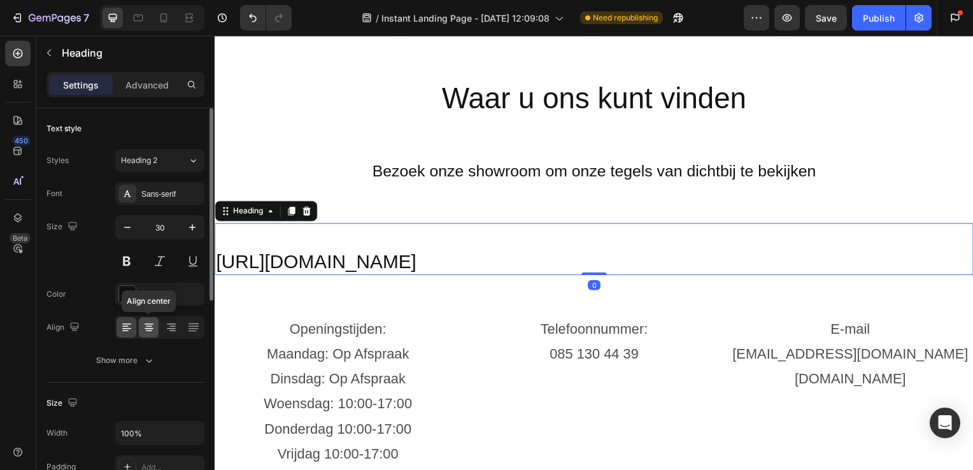
click at [153, 330] on icon at bounding box center [149, 327] width 13 height 13
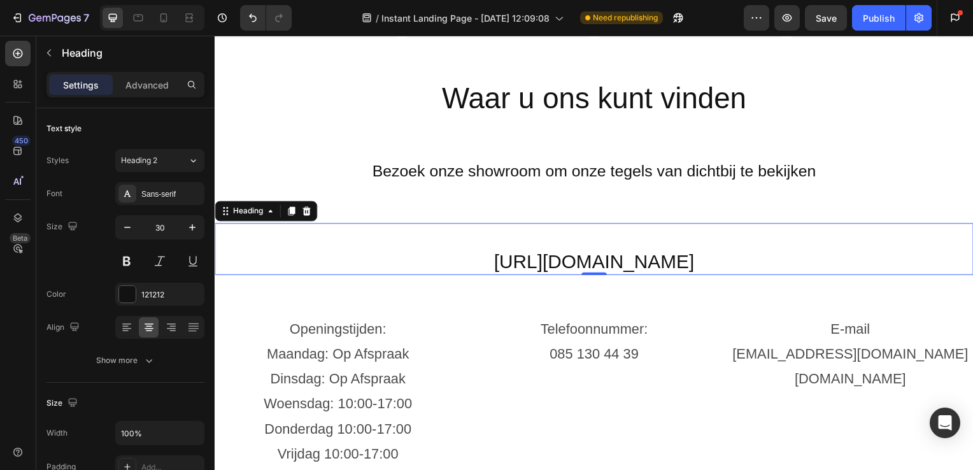
click at [545, 252] on h2 "https://maps.app.goo.gl/VVgPdyynyVvgVTiU6" at bounding box center [597, 251] width 764 height 52
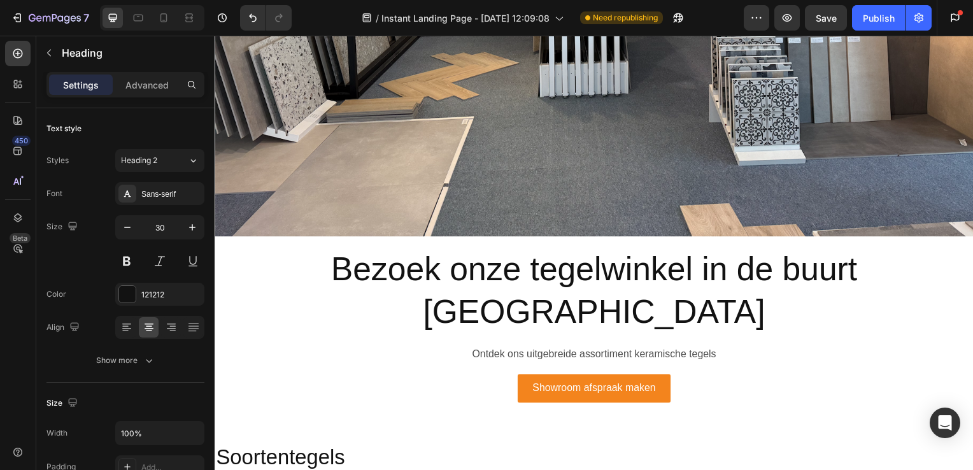
scroll to position [369, 0]
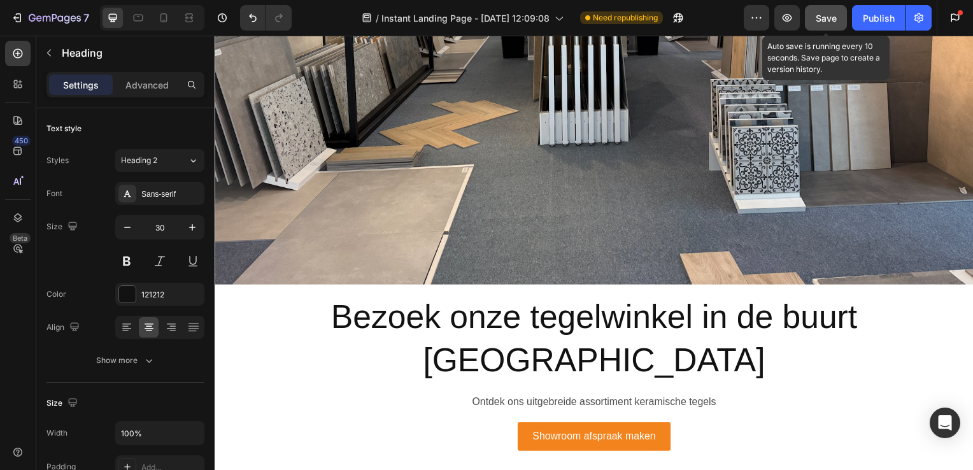
click at [828, 20] on span "Save" at bounding box center [826, 18] width 21 height 11
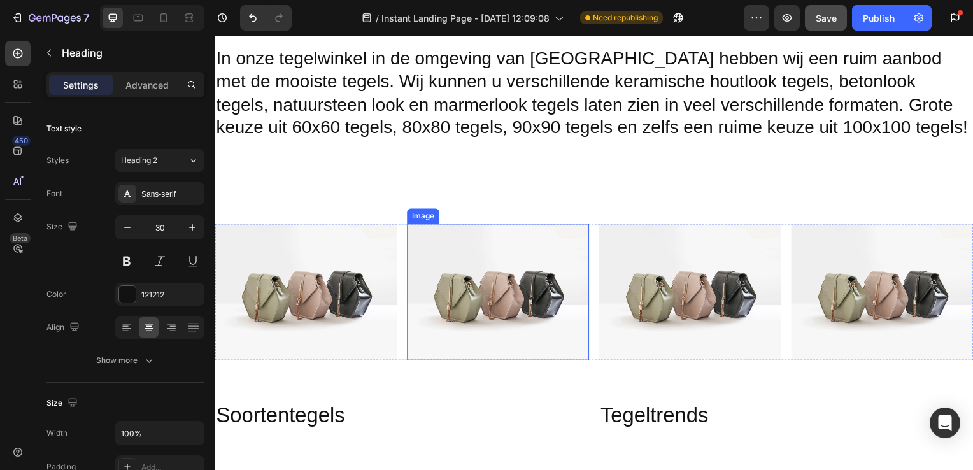
scroll to position [778, 0]
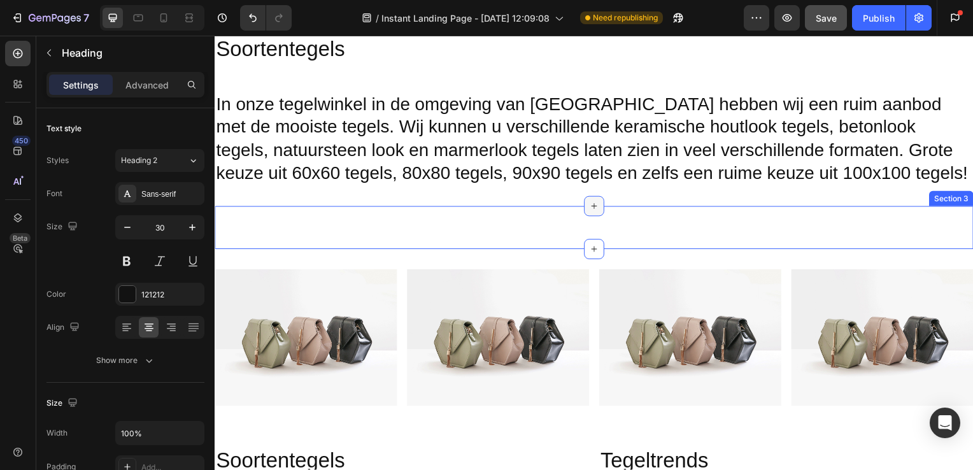
click at [592, 209] on icon at bounding box center [597, 208] width 10 height 10
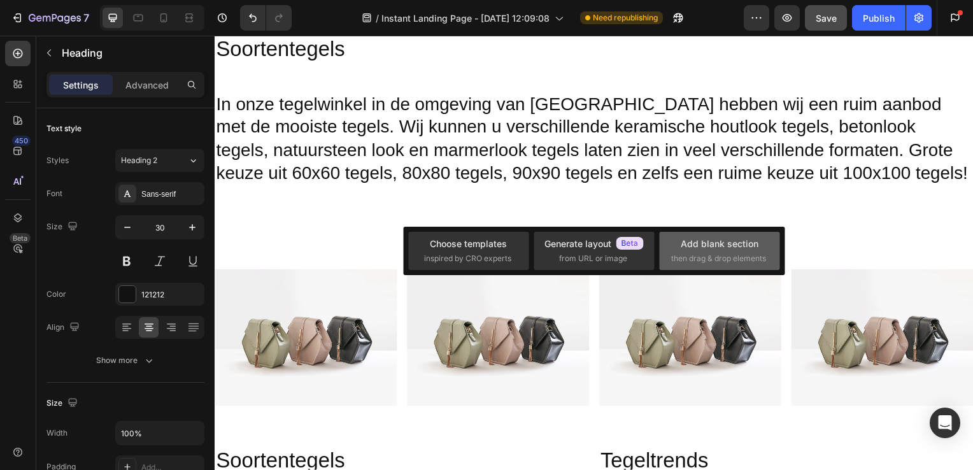
click at [690, 243] on div "Add blank section" at bounding box center [720, 243] width 78 height 13
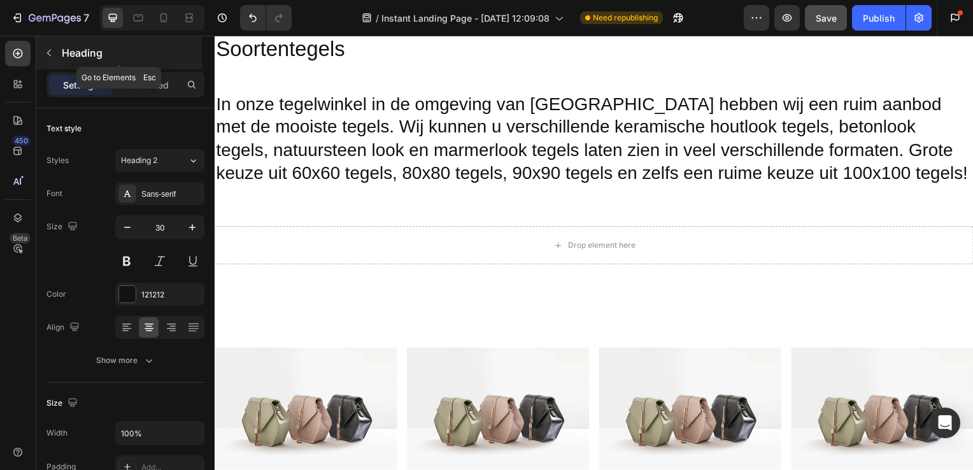
click at [55, 52] on button "button" at bounding box center [49, 53] width 20 height 20
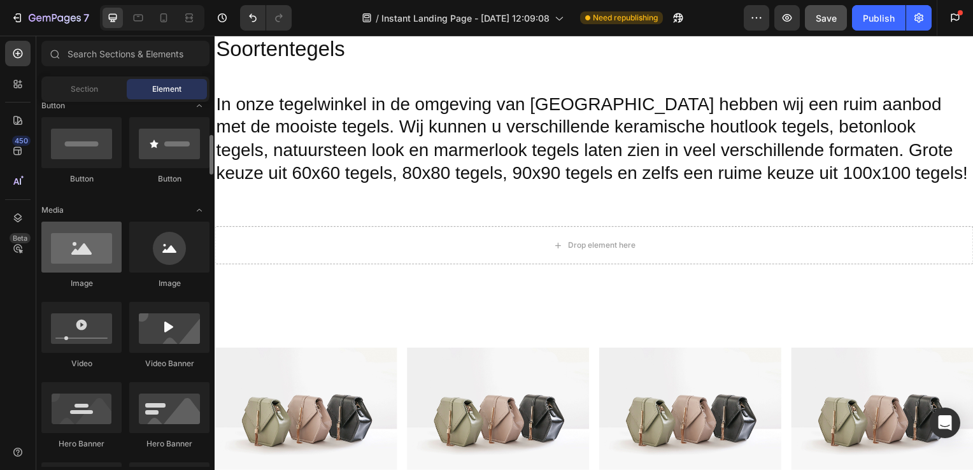
scroll to position [308, 0]
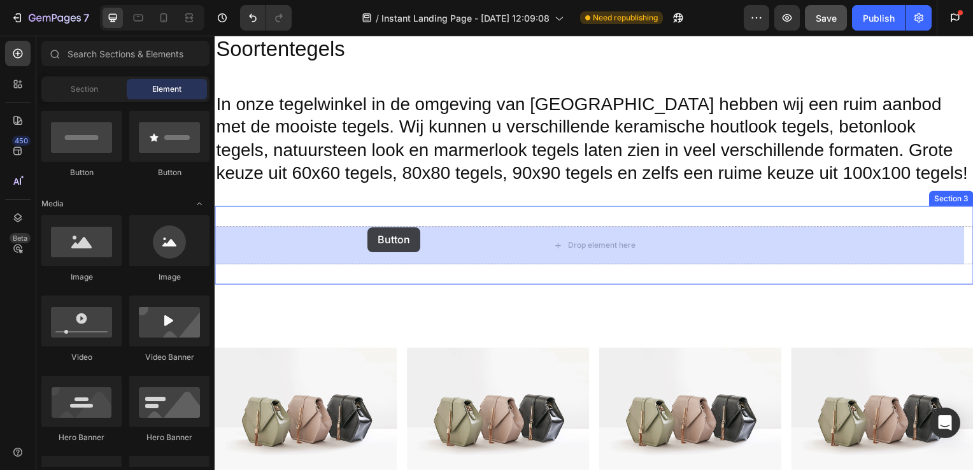
drag, startPoint x: 373, startPoint y: 179, endPoint x: 369, endPoint y: 229, distance: 49.8
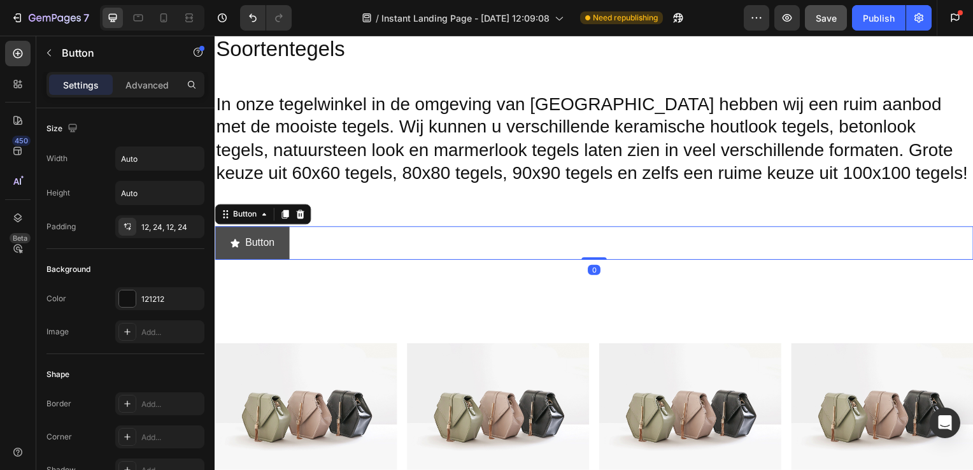
click at [280, 245] on button "Button" at bounding box center [252, 245] width 75 height 34
click at [268, 243] on p "Button" at bounding box center [259, 245] width 29 height 18
click at [273, 245] on p "Button" at bounding box center [259, 245] width 29 height 18
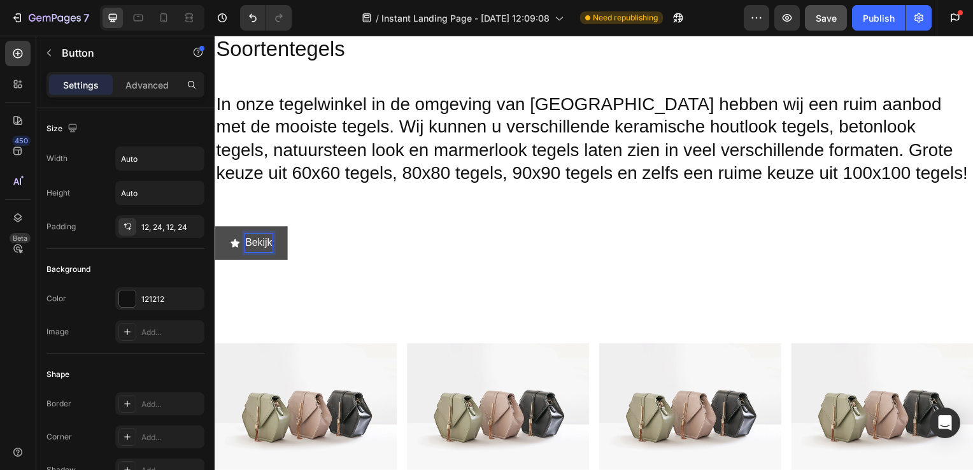
click at [215, 228] on button "Bekijk" at bounding box center [251, 245] width 73 height 34
click at [224, 234] on button "Bekijk projecten" at bounding box center [274, 245] width 118 height 34
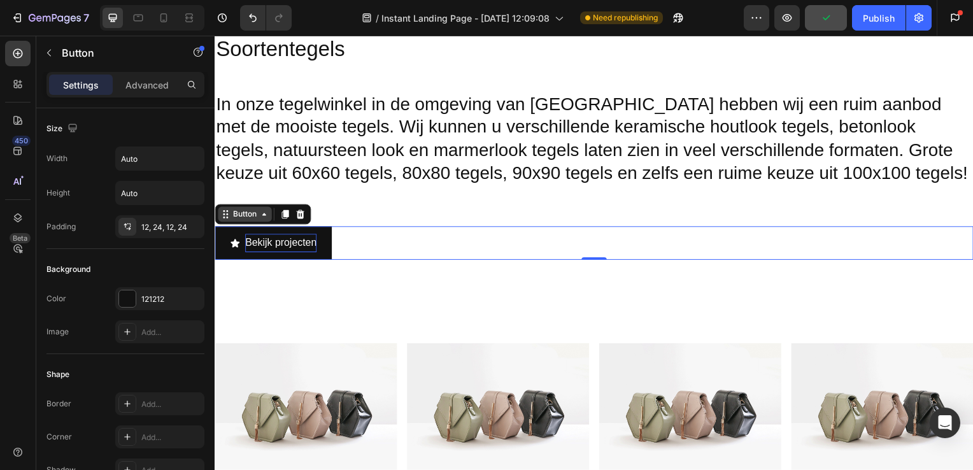
click at [255, 217] on div "Button" at bounding box center [245, 215] width 29 height 11
click at [269, 219] on icon at bounding box center [264, 216] width 10 height 10
click at [227, 219] on icon at bounding box center [225, 216] width 10 height 10
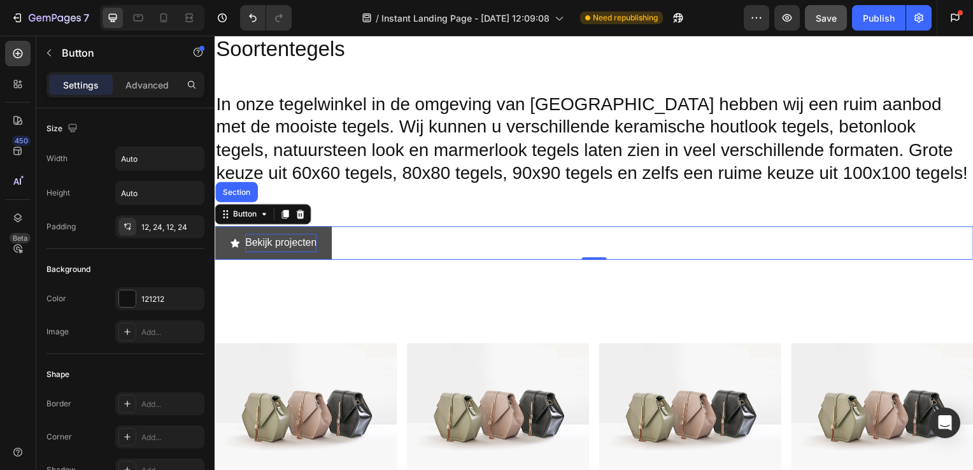
click at [320, 236] on button "Bekijk projecten" at bounding box center [274, 245] width 118 height 34
click at [280, 214] on div at bounding box center [285, 215] width 15 height 15
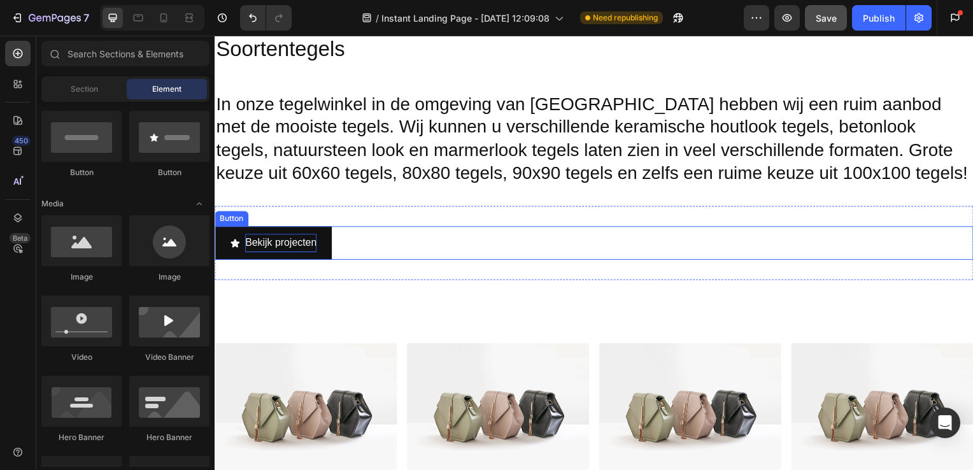
click at [311, 245] on p "Bekijk projecten" at bounding box center [281, 245] width 72 height 18
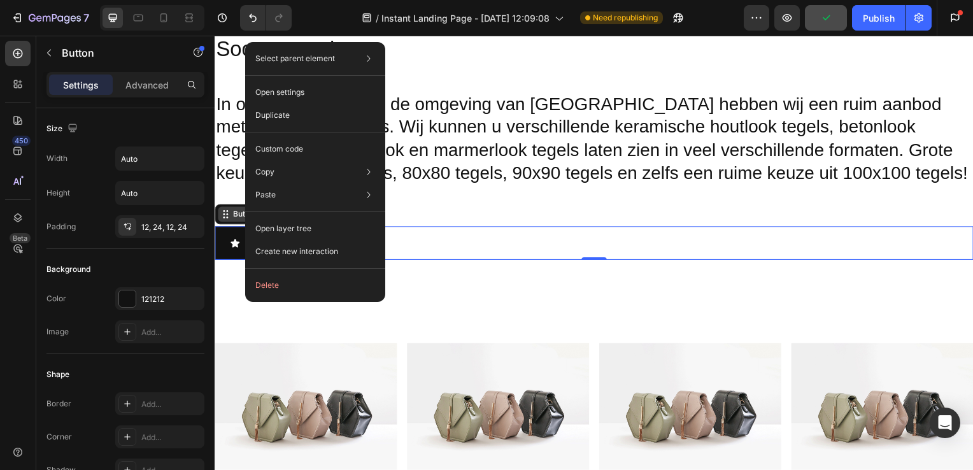
click at [226, 218] on icon at bounding box center [227, 219] width 2 height 2
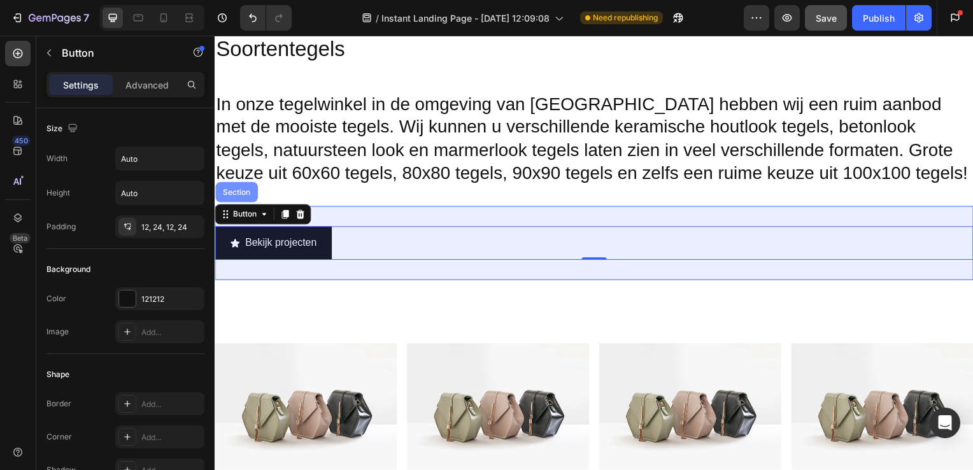
click at [231, 194] on div "Section" at bounding box center [236, 194] width 32 height 8
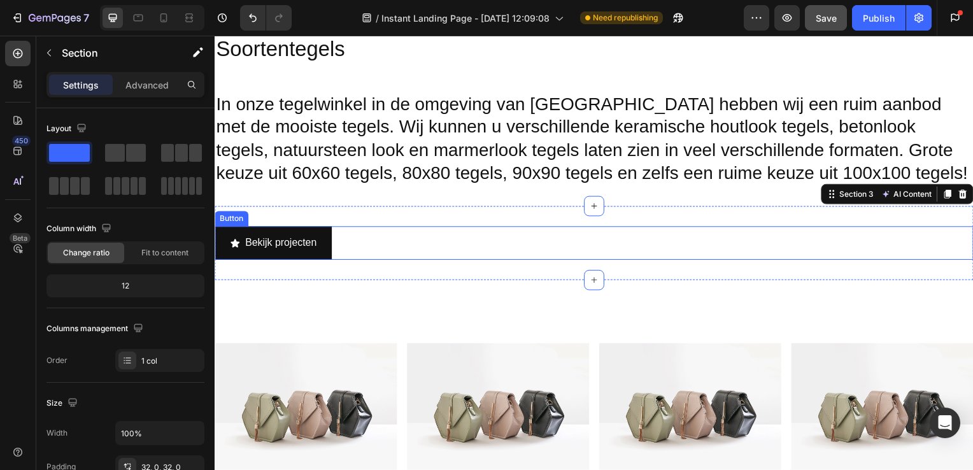
click at [415, 286] on div "Heading Section 4" at bounding box center [597, 303] width 764 height 43
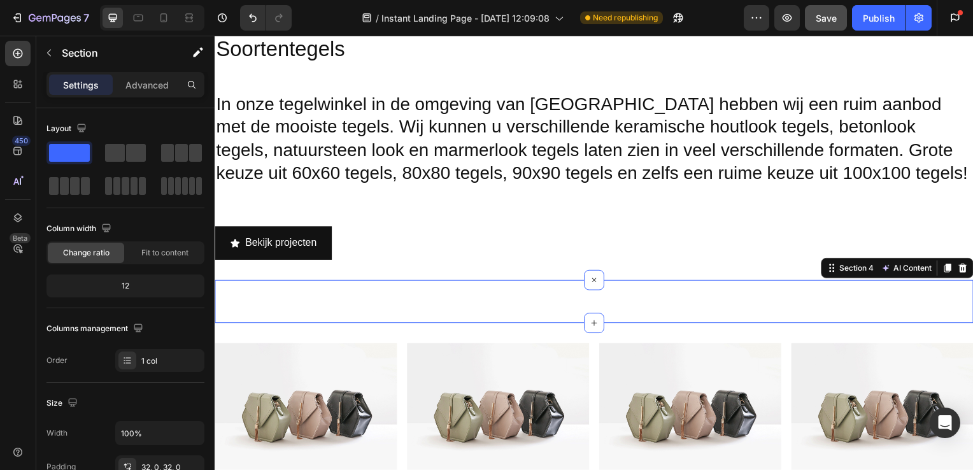
click at [418, 196] on div "Soortentegels Heading In onze tegelwinkel in de omgeving van Rijnsburg hebben w…" at bounding box center [597, 111] width 764 height 193
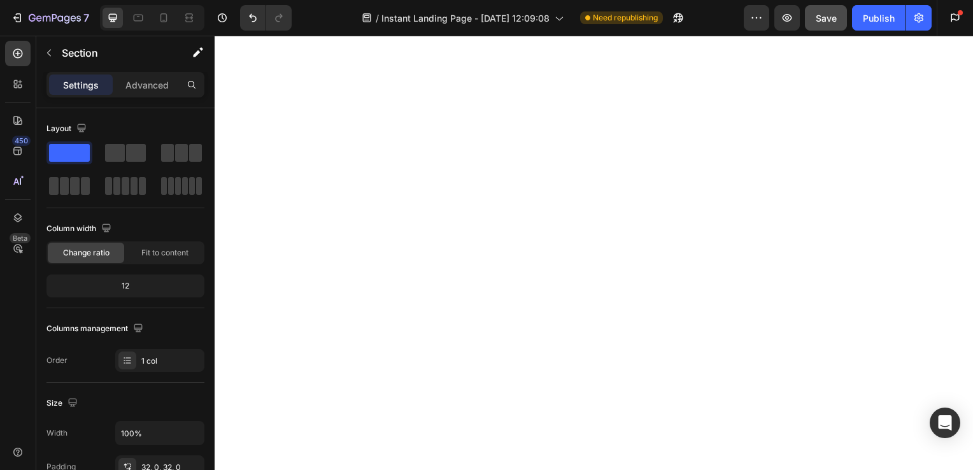
scroll to position [0, 0]
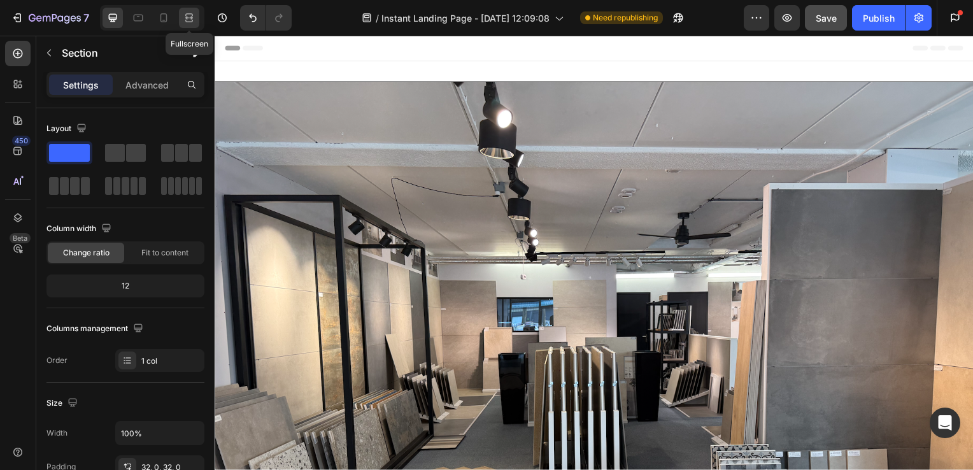
click at [190, 16] on icon at bounding box center [189, 17] width 13 height 13
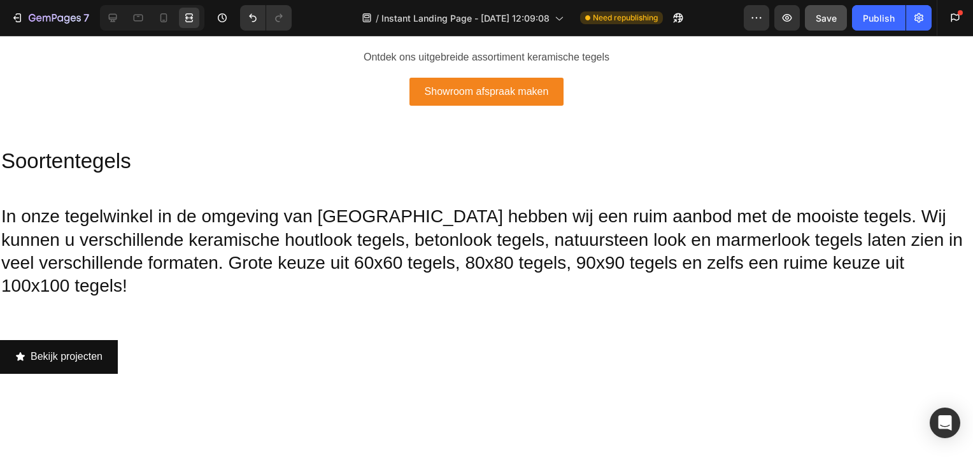
scroll to position [573, 0]
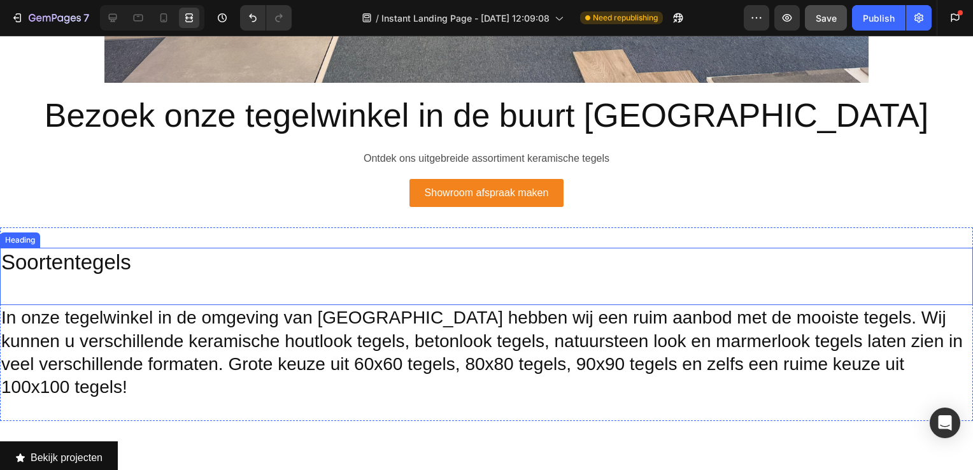
click at [94, 263] on h2 "Soortentegels" at bounding box center [486, 276] width 973 height 57
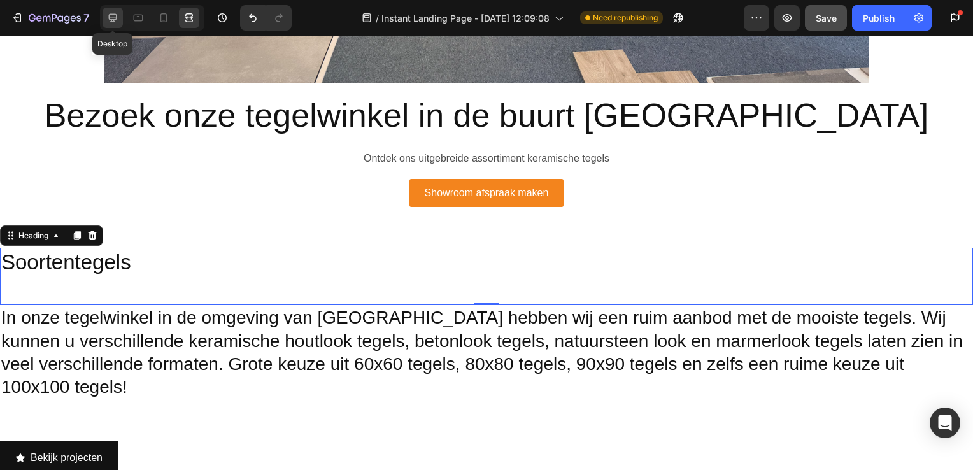
click at [103, 22] on div at bounding box center [113, 18] width 20 height 20
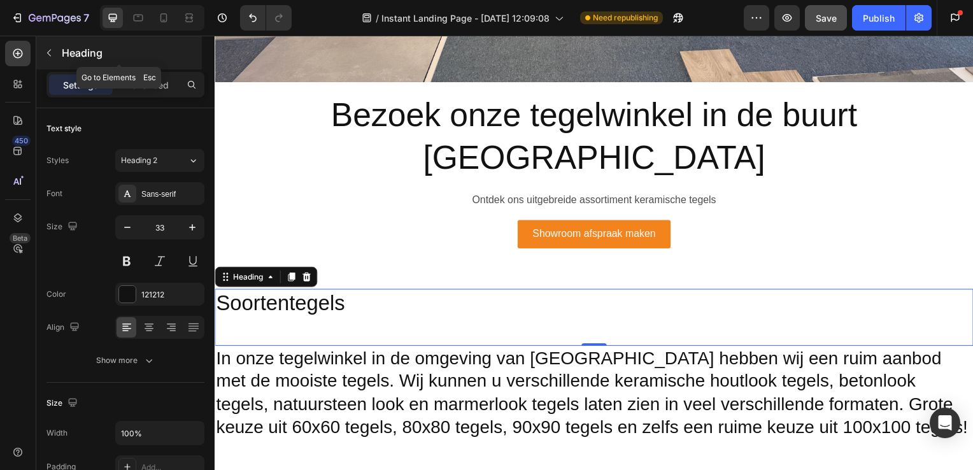
click at [57, 52] on button "button" at bounding box center [49, 53] width 20 height 20
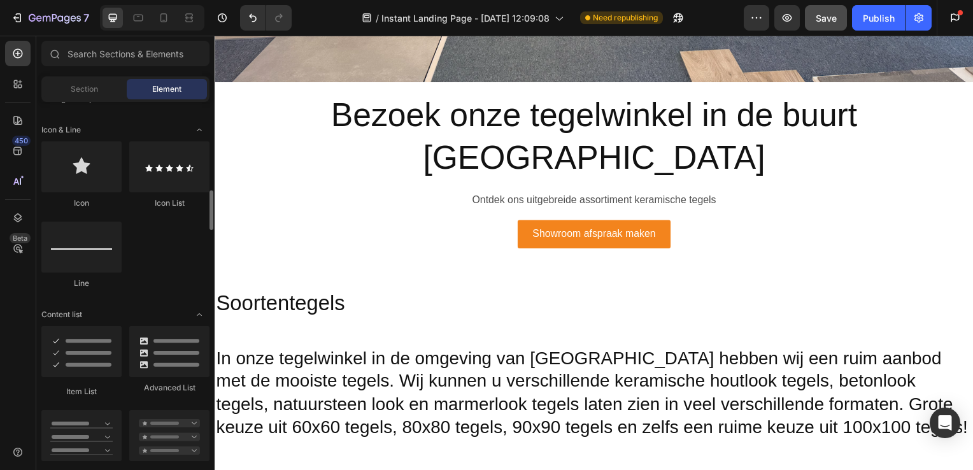
scroll to position [880, 0]
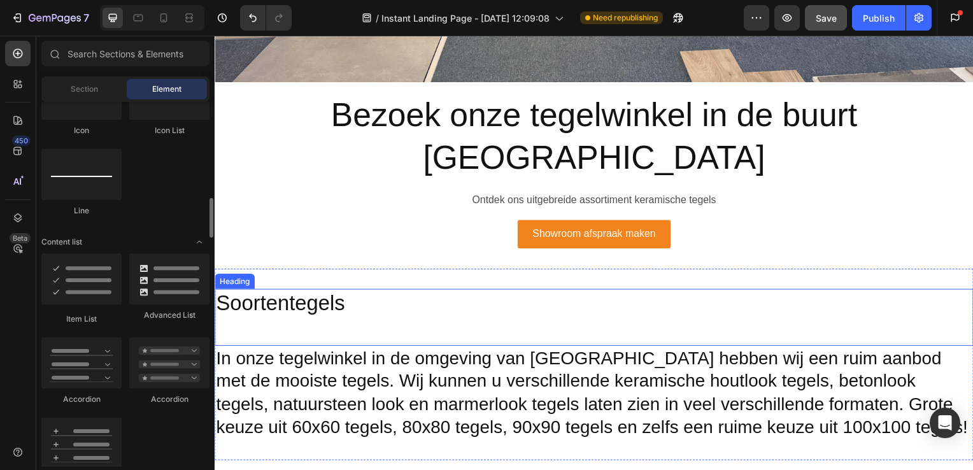
click at [284, 291] on h2 "Soortentegels" at bounding box center [597, 319] width 764 height 57
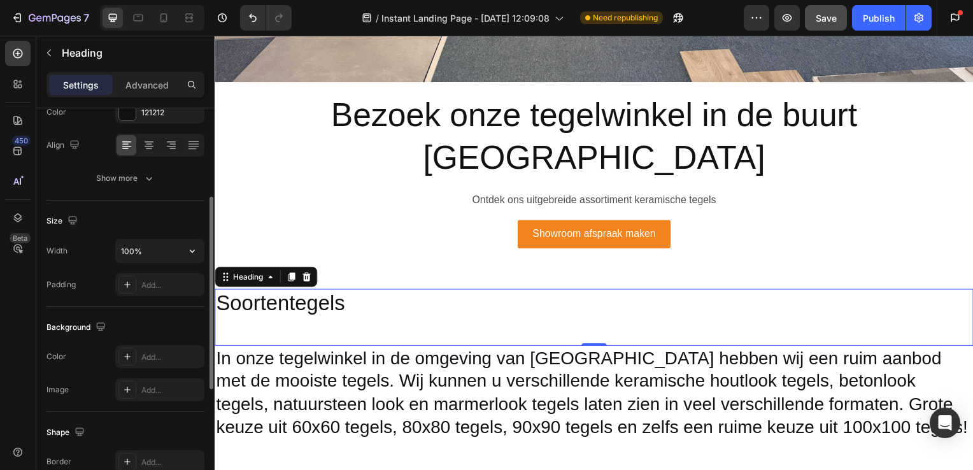
scroll to position [183, 0]
click at [152, 139] on icon at bounding box center [149, 144] width 13 height 13
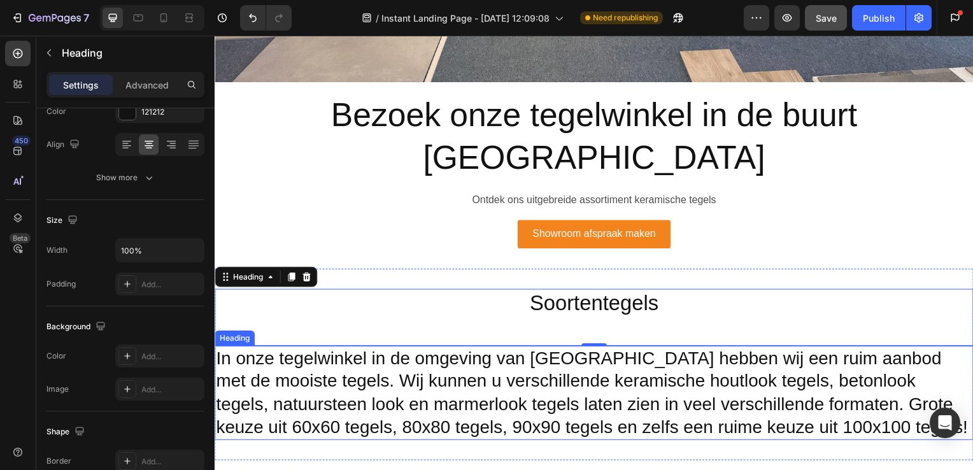
scroll to position [620, 0]
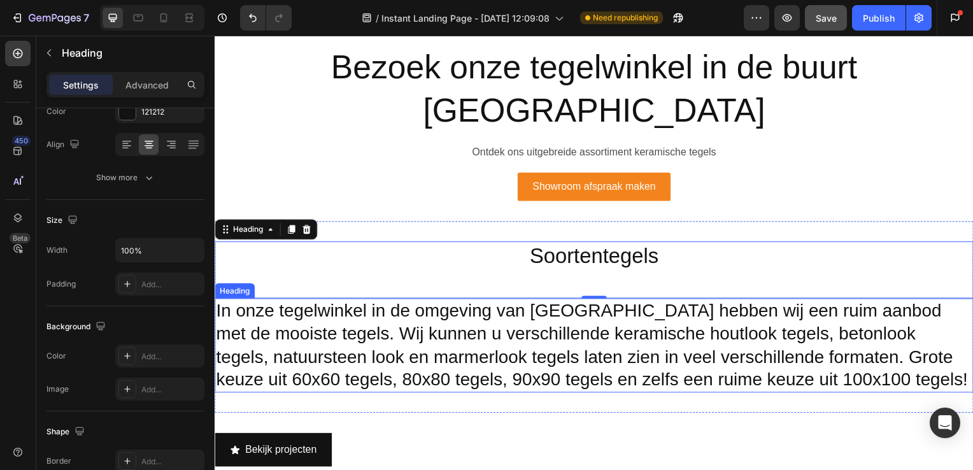
click at [510, 301] on h2 "In onze tegelwinkel in de omgeving van [GEOGRAPHIC_DATA] hebben wij een ruim aa…" at bounding box center [597, 349] width 764 height 96
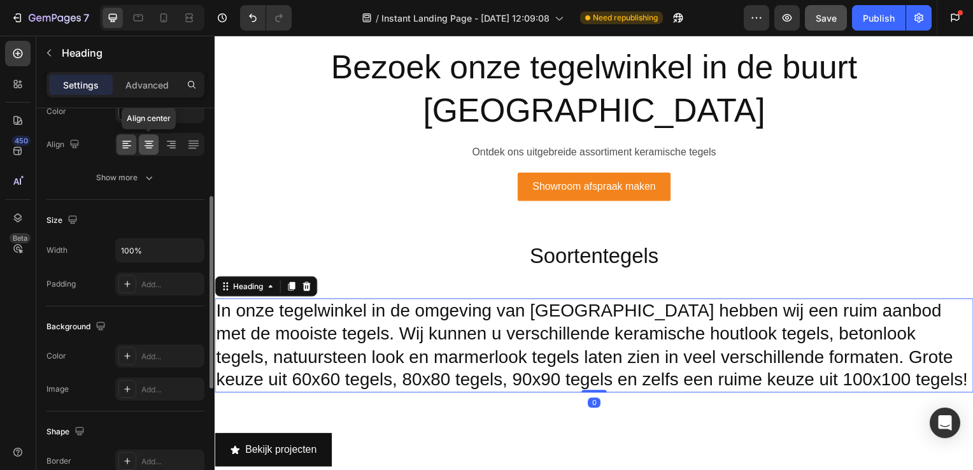
click at [140, 148] on div at bounding box center [149, 144] width 20 height 20
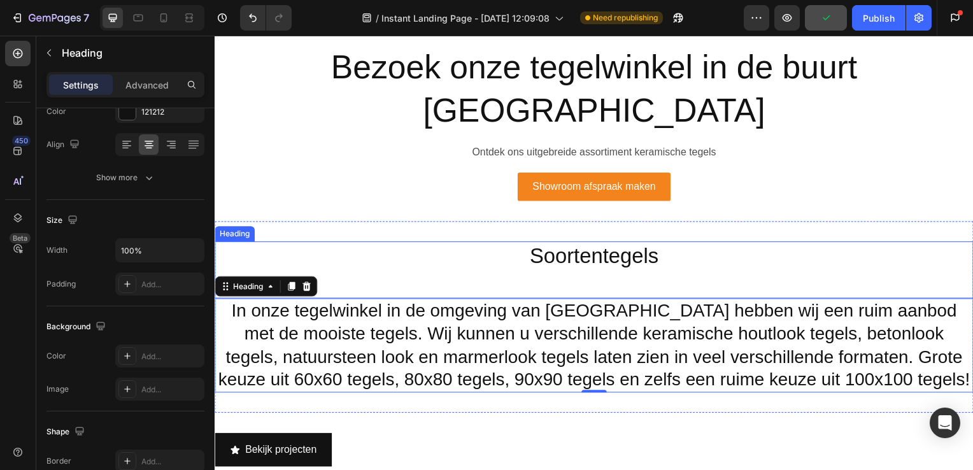
click at [756, 243] on h2 "Soortentegels" at bounding box center [597, 271] width 764 height 57
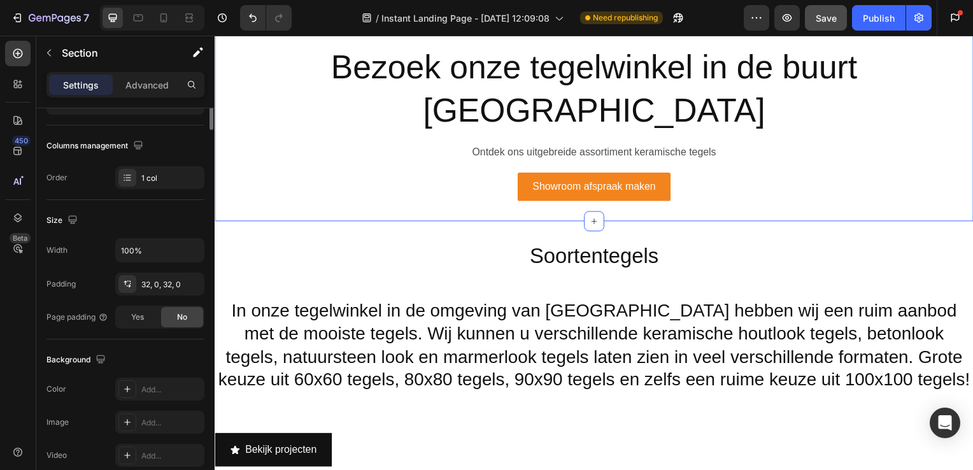
scroll to position [0, 0]
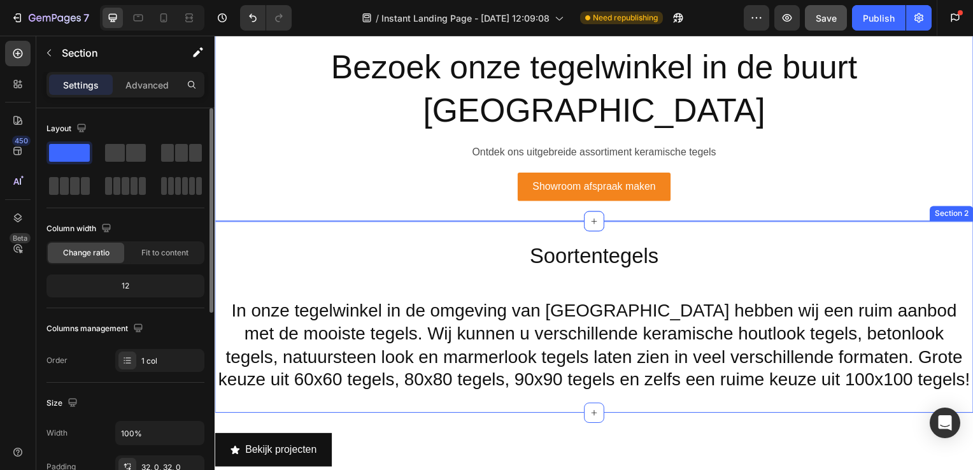
click at [822, 223] on div "Soortentegels Heading In onze tegelwinkel in de omgeving van Rijnsburg hebben w…" at bounding box center [597, 319] width 764 height 193
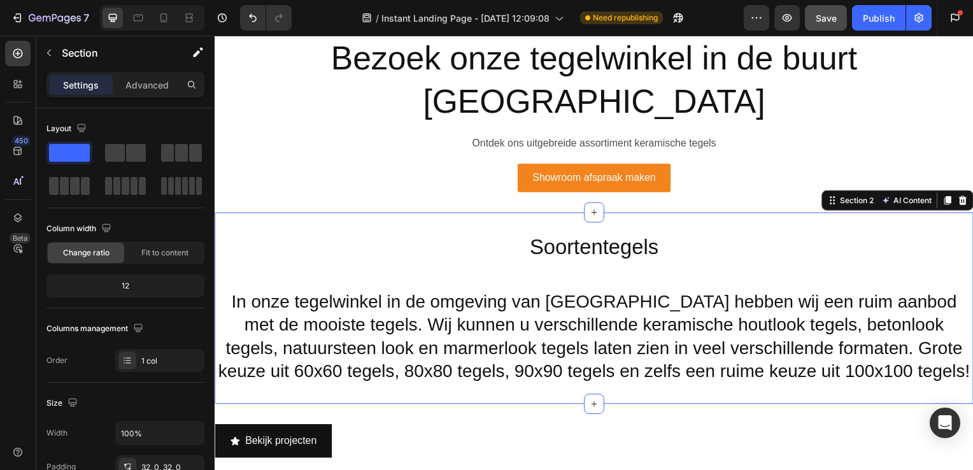
scroll to position [631, 0]
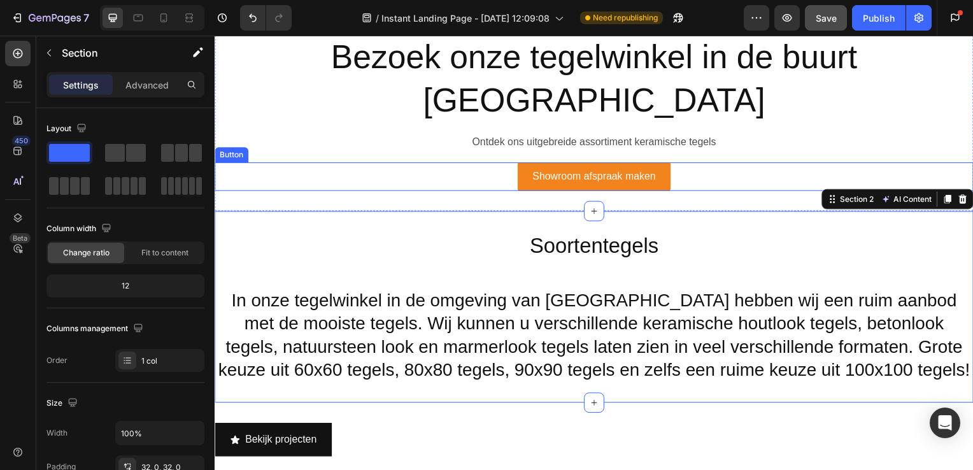
click at [831, 134] on p "Ontdek ons uitgebreide assortiment keramische tegels" at bounding box center [597, 143] width 762 height 18
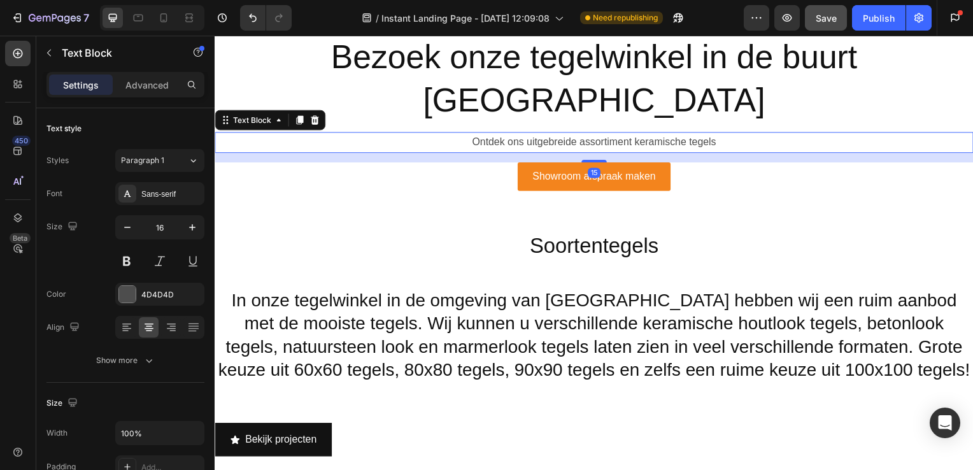
click at [831, 164] on div "Showroom afspraak maken Button" at bounding box center [597, 178] width 764 height 29
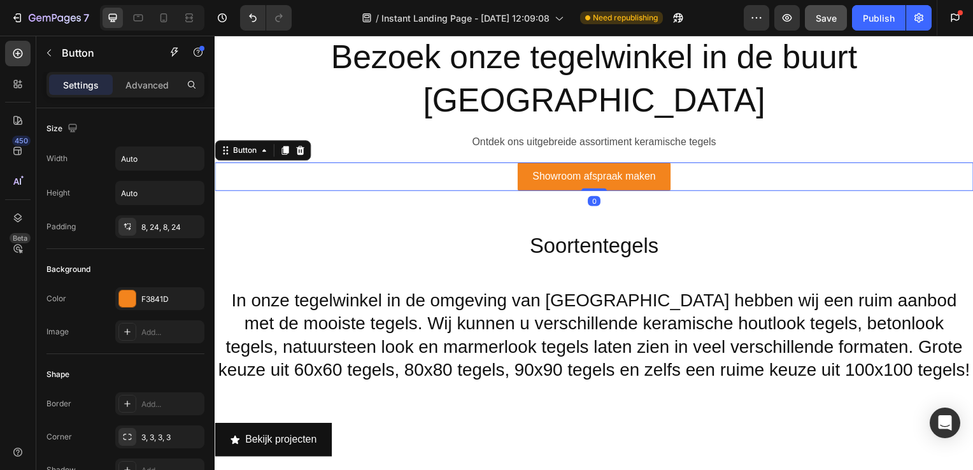
click at [923, 164] on div "Showroom afspraak maken Button 0" at bounding box center [597, 178] width 764 height 29
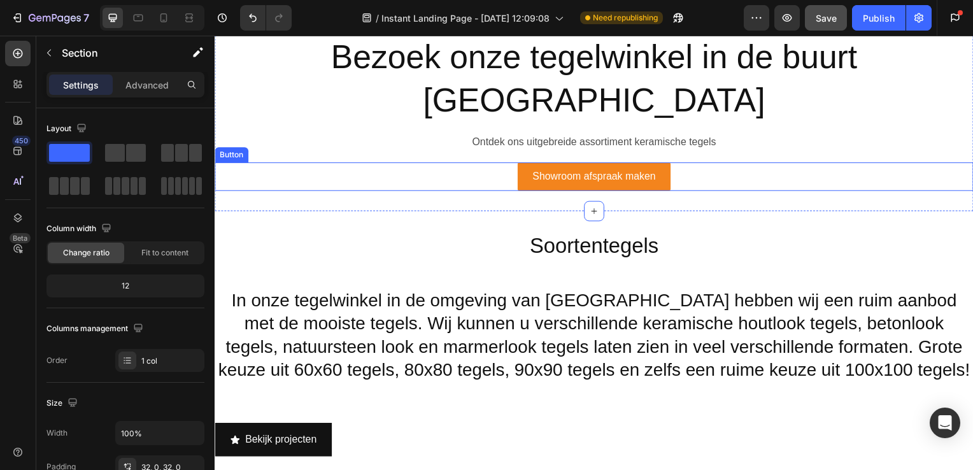
click at [950, 164] on div "Showroom afspraak maken Button" at bounding box center [597, 178] width 764 height 29
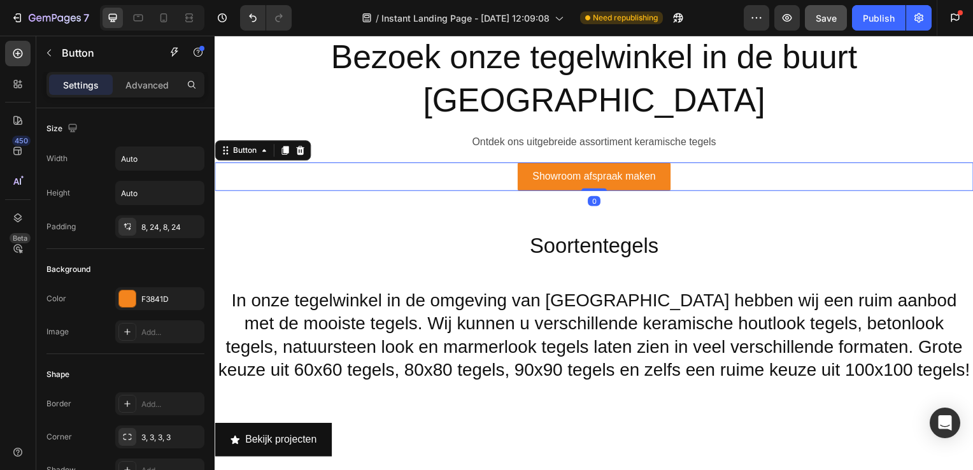
click at [950, 164] on div "Showroom afspraak maken Button 0" at bounding box center [597, 178] width 764 height 29
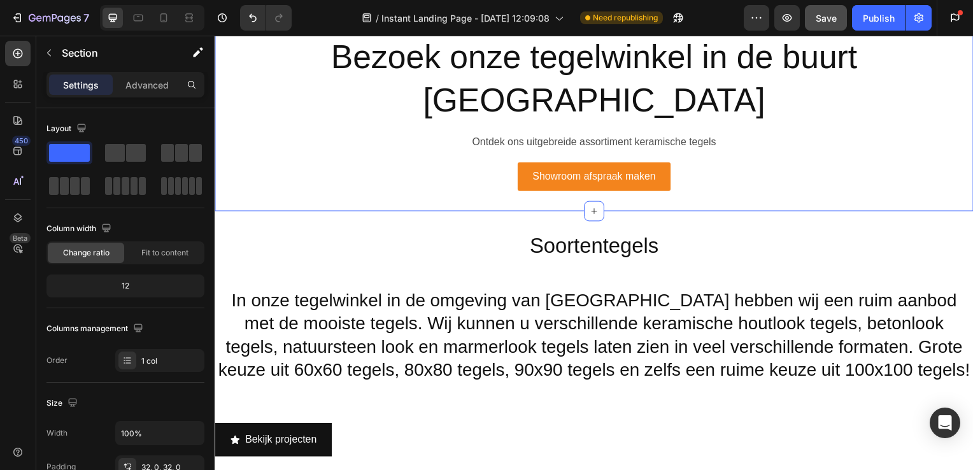
scroll to position [648, 0]
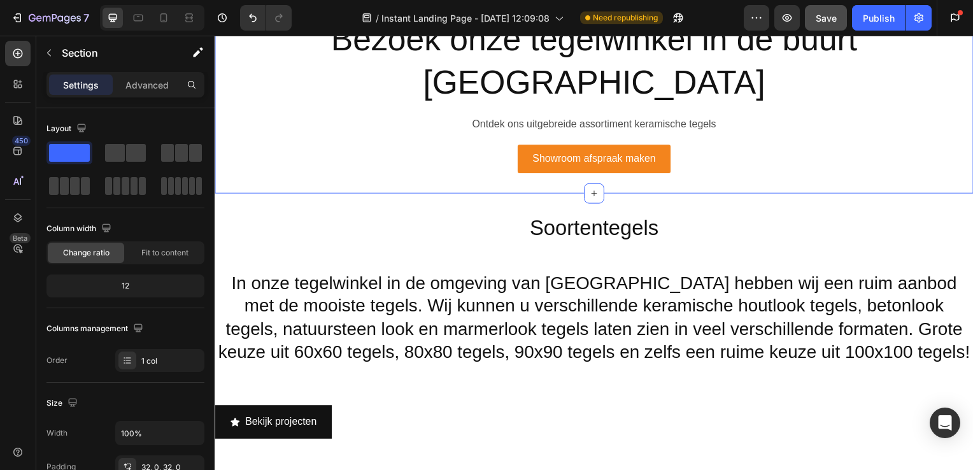
click at [948, 215] on h2 "Soortentegels" at bounding box center [597, 243] width 764 height 57
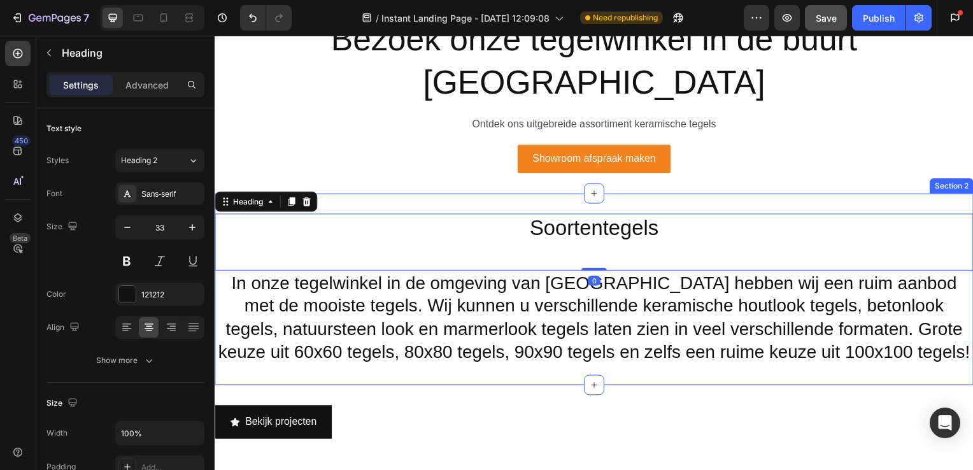
click at [954, 195] on div "Soortentegels Heading 0 In onze tegelwinkel in de omgeving van Rijnsburg hebben…" at bounding box center [597, 291] width 764 height 193
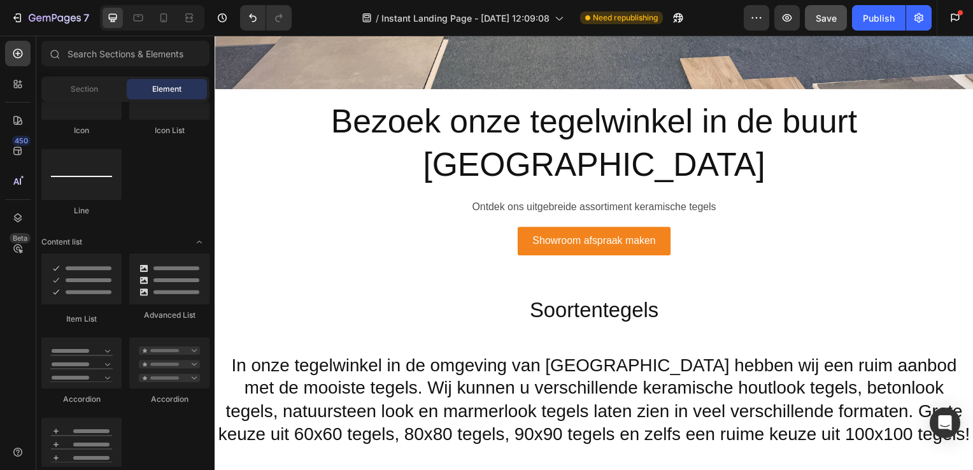
scroll to position [703, 0]
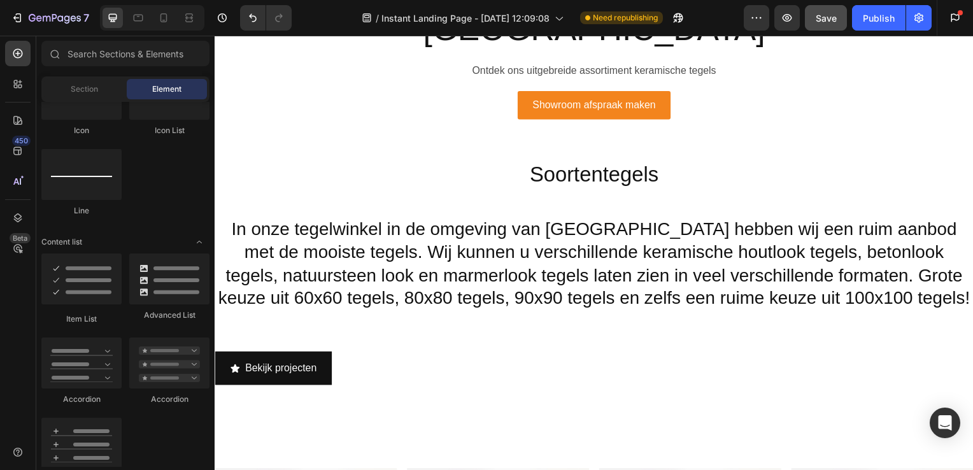
click at [964, 354] on div "Bekijk projecten Button" at bounding box center [597, 371] width 764 height 34
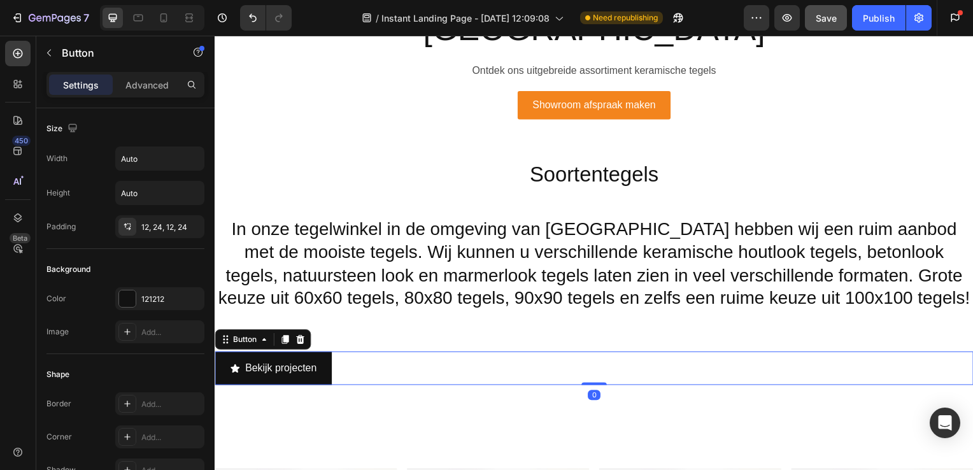
click at [941, 347] on div "Bekijk projecten Button 0 Section 3" at bounding box center [597, 371] width 764 height 75
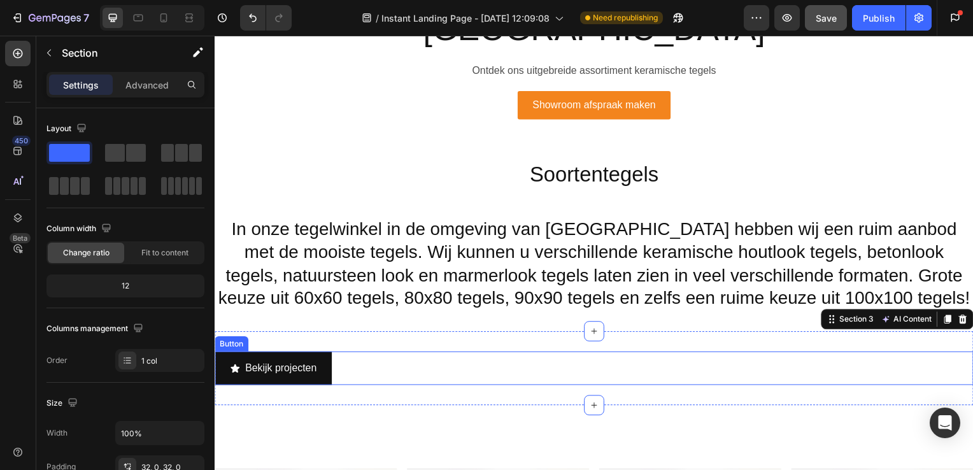
scroll to position [731, 0]
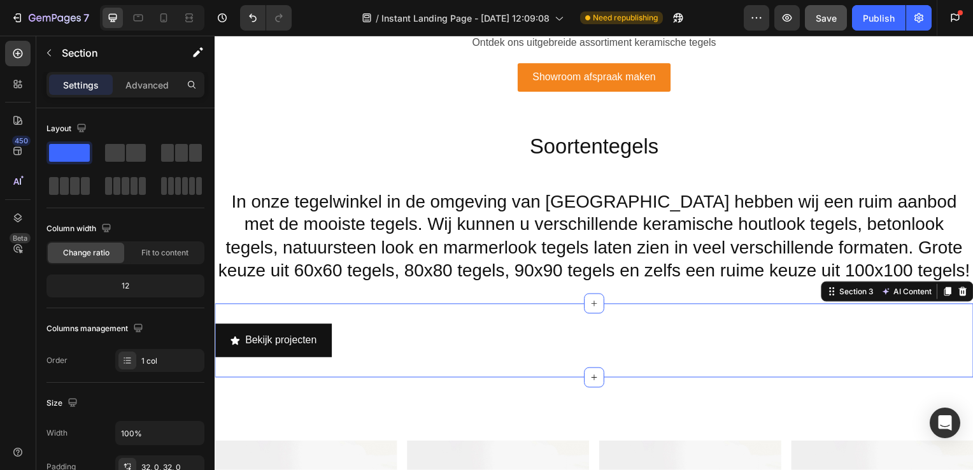
click at [694, 306] on div "Bekijk projecten Button Section 3 AI Content Write with GemAI What would you li…" at bounding box center [597, 343] width 764 height 75
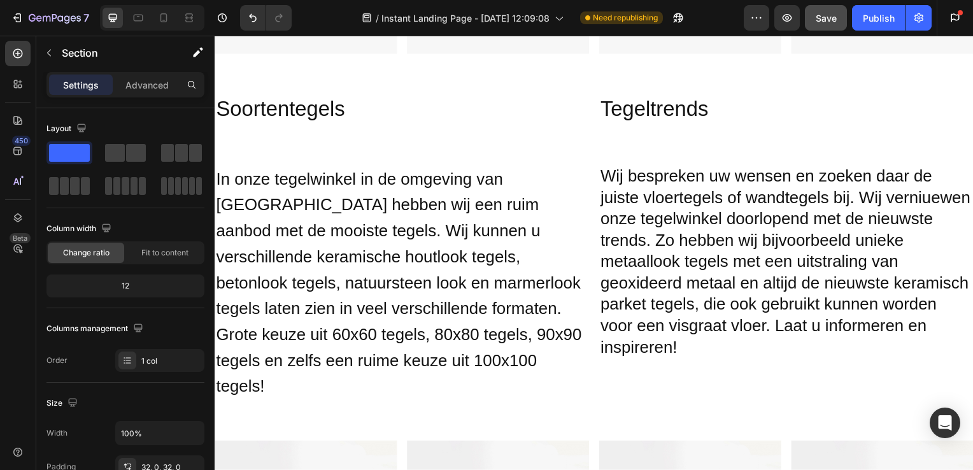
scroll to position [1197, 0]
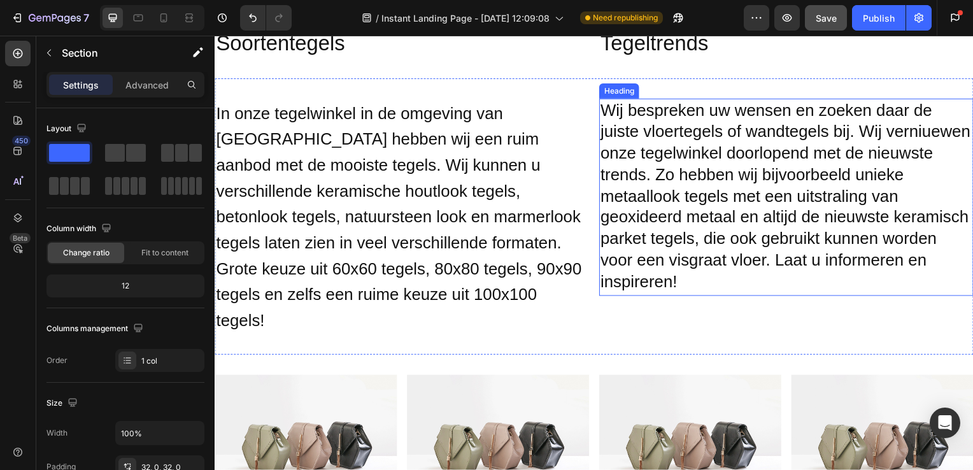
click at [627, 283] on h2 "Wij bespreken uw wensen en zoeken daar de juiste vloertegels of wandtegels bij.…" at bounding box center [790, 198] width 377 height 198
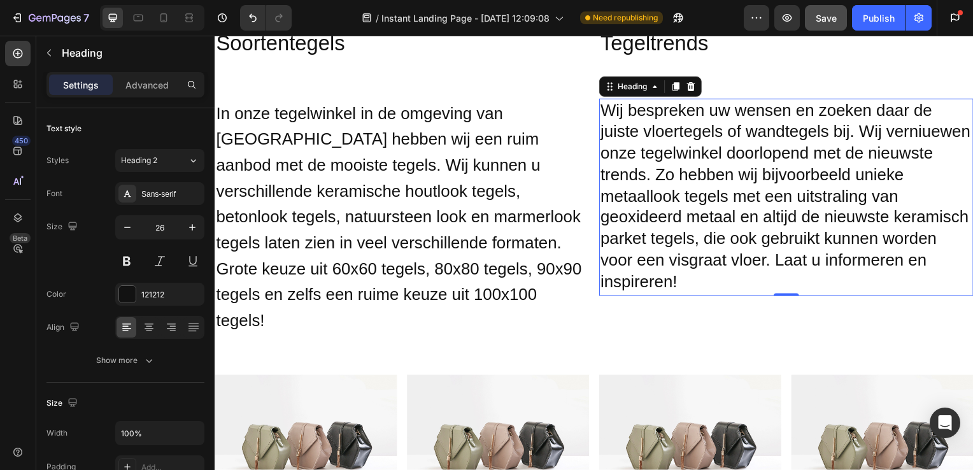
click at [610, 108] on h2 "Wij bespreken uw wensen en zoeken daar de juiste vloertegels of wandtegels bij.…" at bounding box center [790, 198] width 377 height 198
click at [656, 190] on p "Wij bespreken uw wensen en zoeken daar de juiste vloertegels of wandtegels bij.…" at bounding box center [790, 199] width 375 height 196
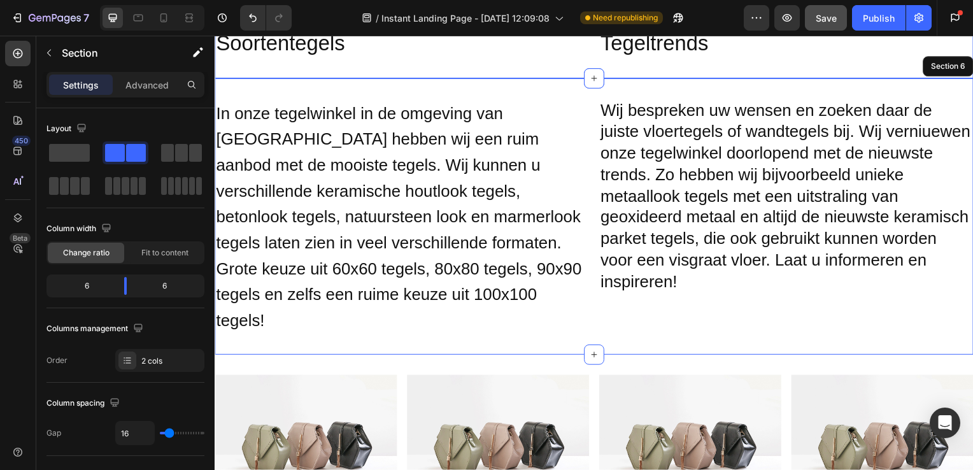
click at [710, 72] on div "Soortentegels Heading Tegeltrends Heading Row Section 5" at bounding box center [597, 44] width 764 height 71
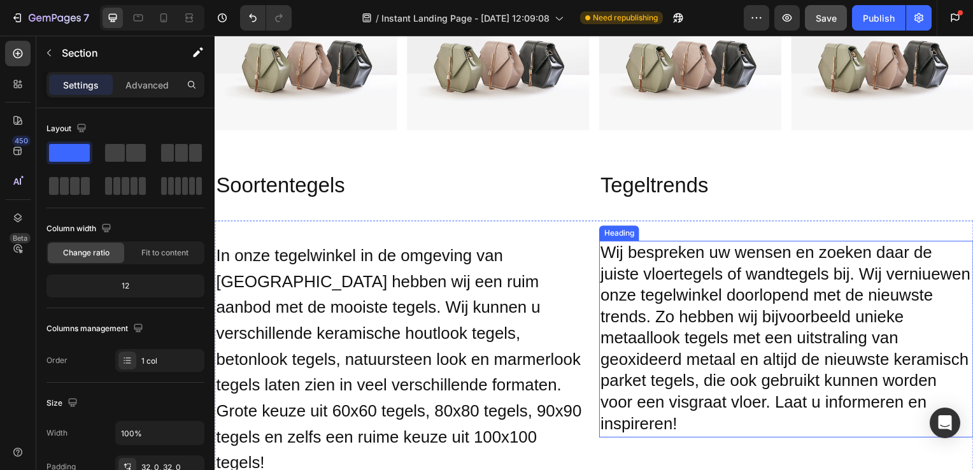
scroll to position [1055, 0]
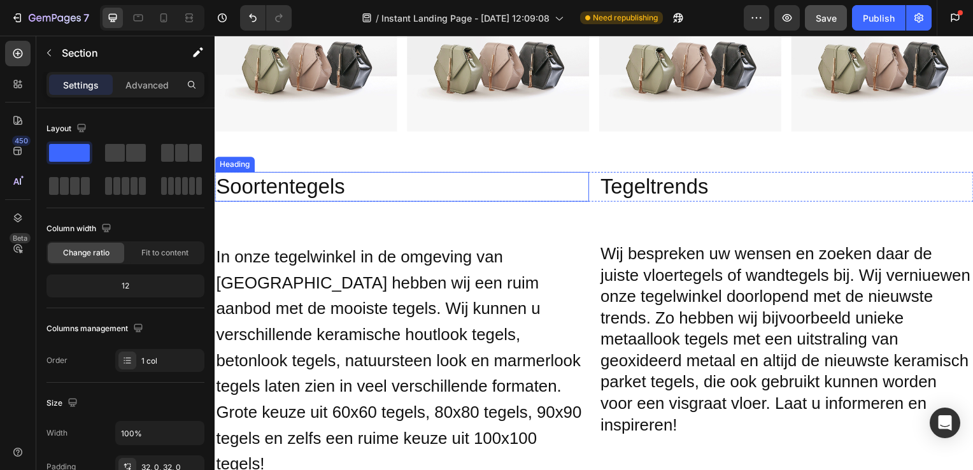
click at [288, 186] on h2 "Soortentegels" at bounding box center [403, 188] width 377 height 30
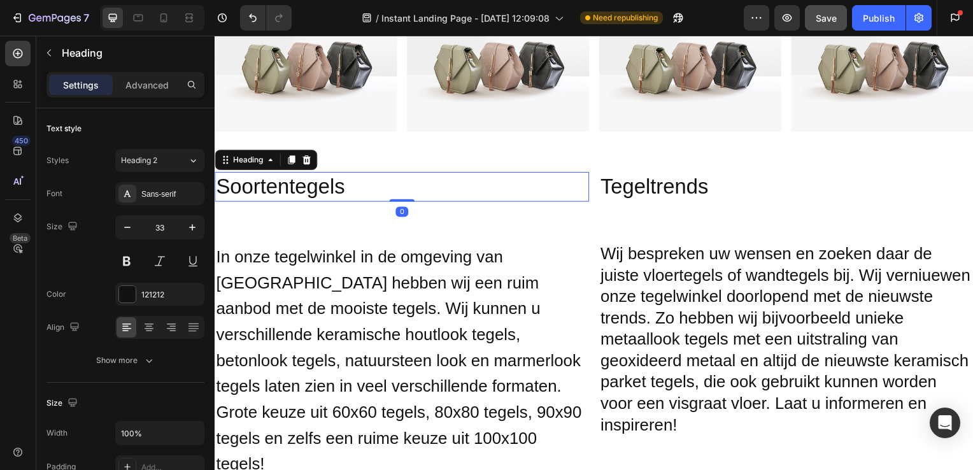
click at [288, 184] on h2 "Soortentegels" at bounding box center [403, 188] width 377 height 30
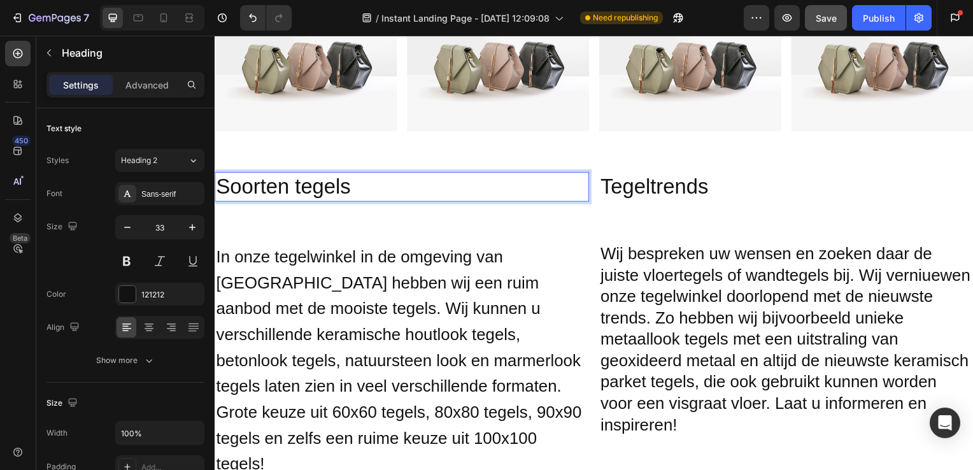
click at [304, 187] on p "Soorten tegels" at bounding box center [403, 188] width 375 height 27
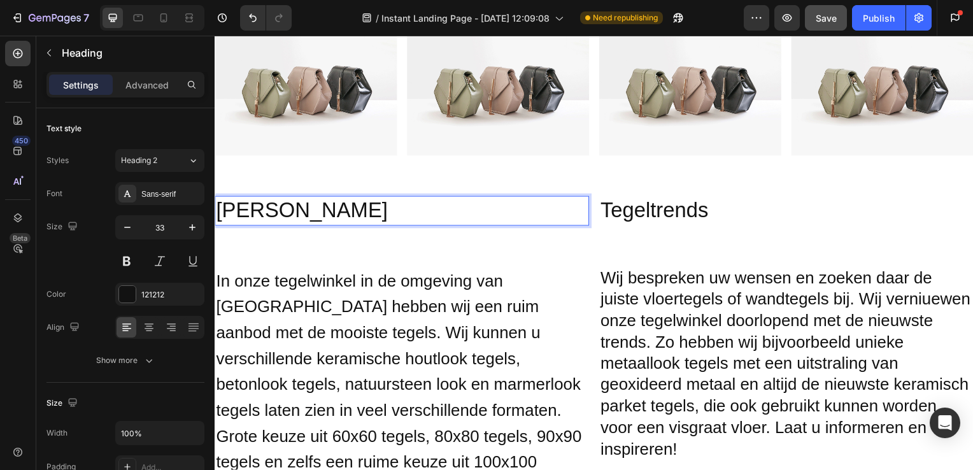
scroll to position [1027, 0]
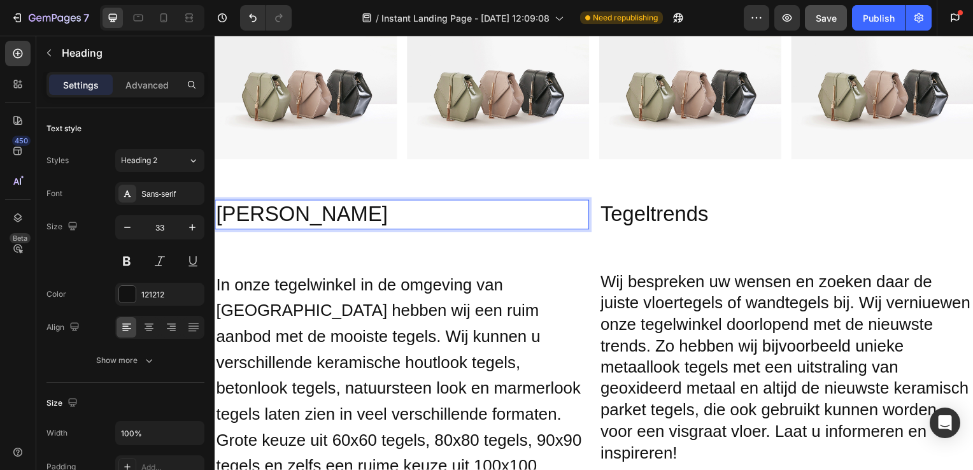
click at [432, 182] on div "Soorten Tegels Heading 0 Tegeltrends Heading Row Section 5" at bounding box center [597, 216] width 764 height 71
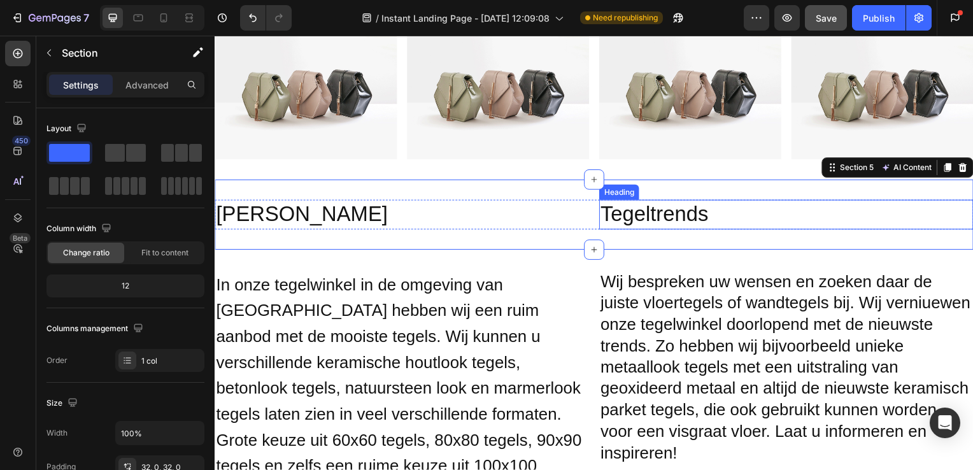
click at [640, 204] on h2 "Tegeltrends" at bounding box center [790, 216] width 377 height 30
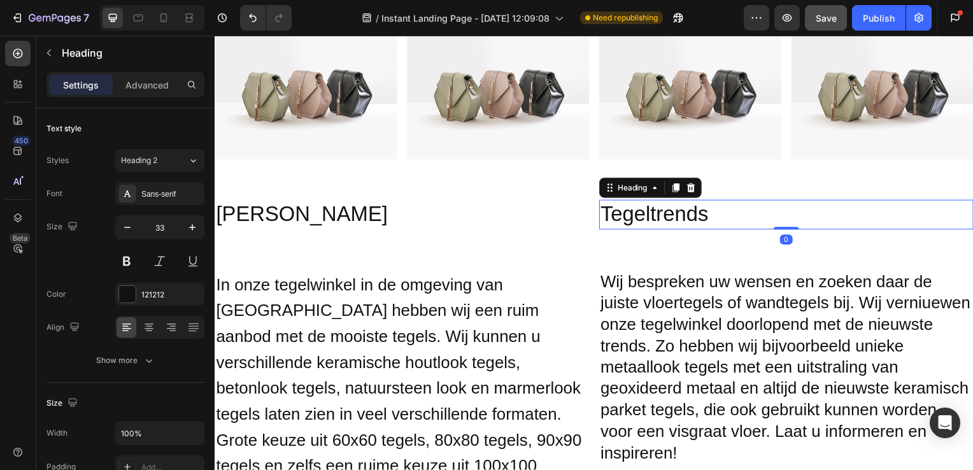
click at [650, 211] on h2 "Tegeltrends" at bounding box center [790, 216] width 377 height 30
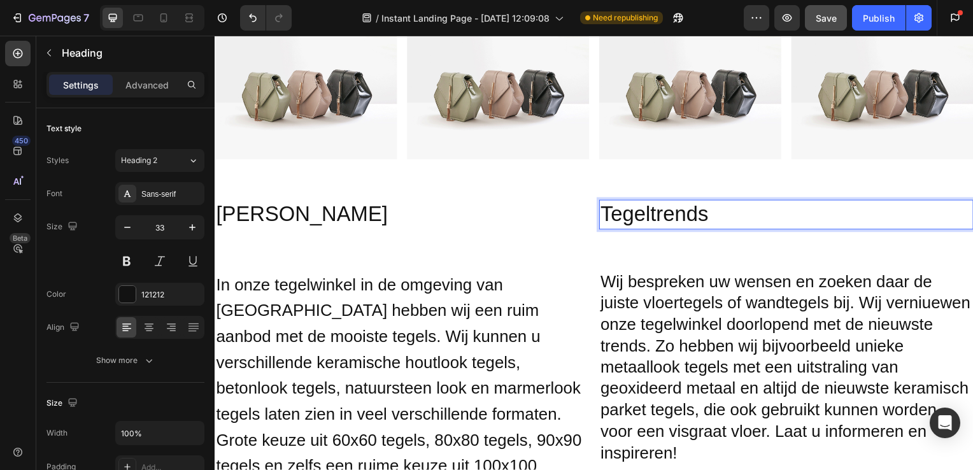
click at [569, 185] on div "Soorten Tegels Heading Tegeltrends Heading 0 Row Section 5" at bounding box center [597, 216] width 764 height 71
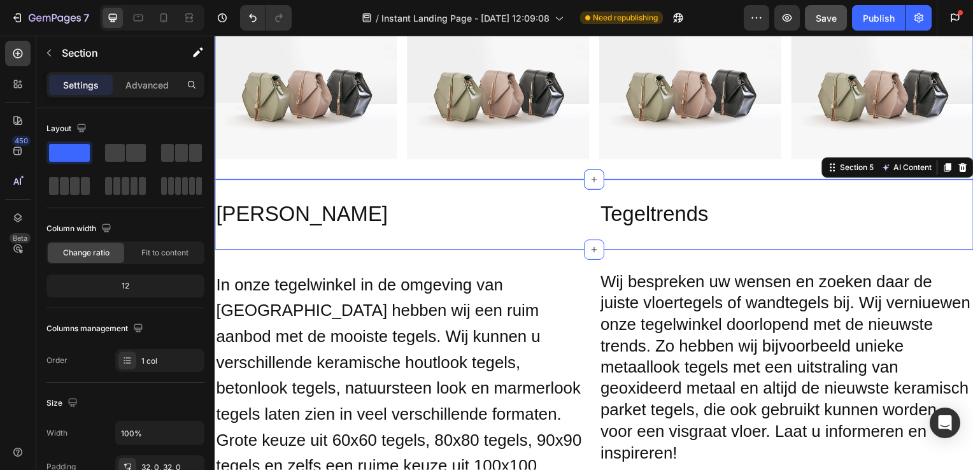
click at [528, 167] on div "Image Image Image Image Row Section 4" at bounding box center [597, 92] width 764 height 178
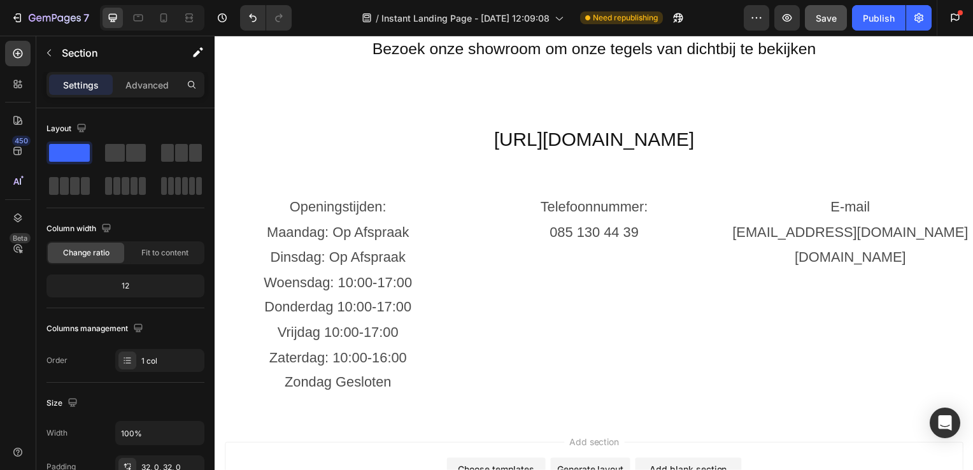
scroll to position [3067, 0]
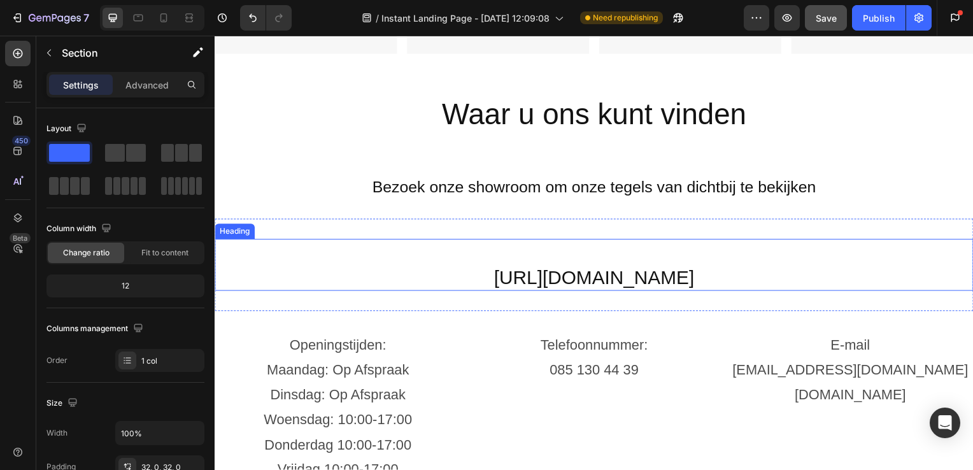
click at [562, 274] on h2 "https://maps.app.goo.gl/VVgPdyynyVvgVTiU6" at bounding box center [597, 267] width 764 height 52
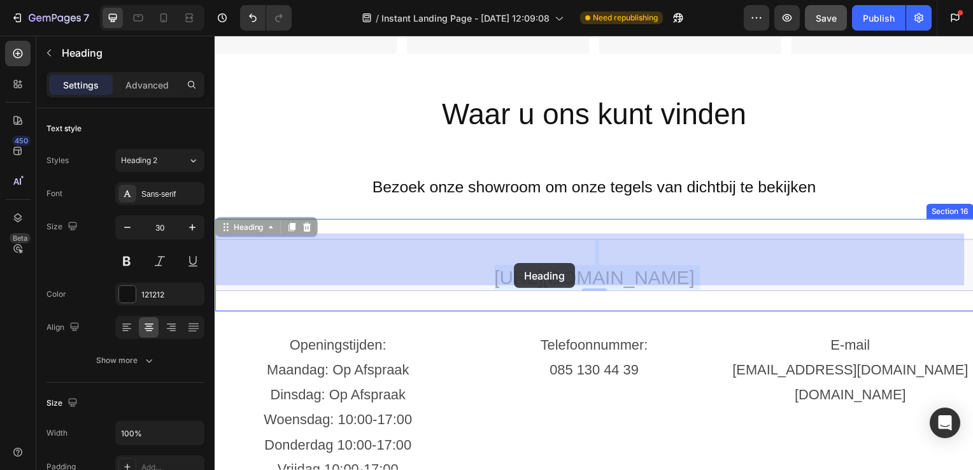
drag, startPoint x: 397, startPoint y: 269, endPoint x: 510, endPoint y: 265, distance: 112.8
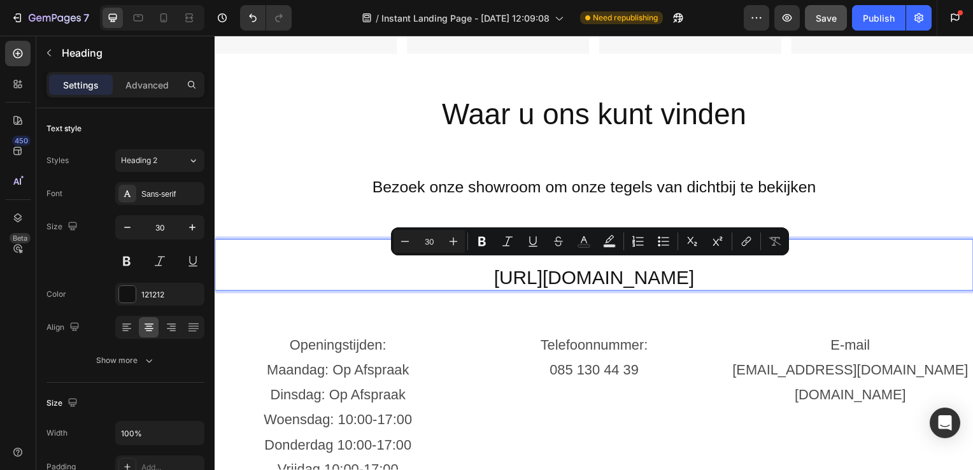
drag, startPoint x: 401, startPoint y: 269, endPoint x: 797, endPoint y: 271, distance: 396.8
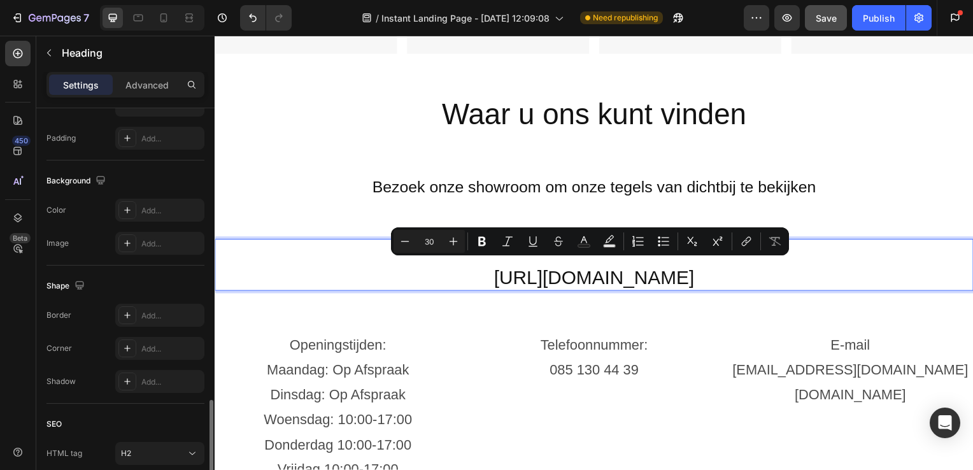
scroll to position [427, 0]
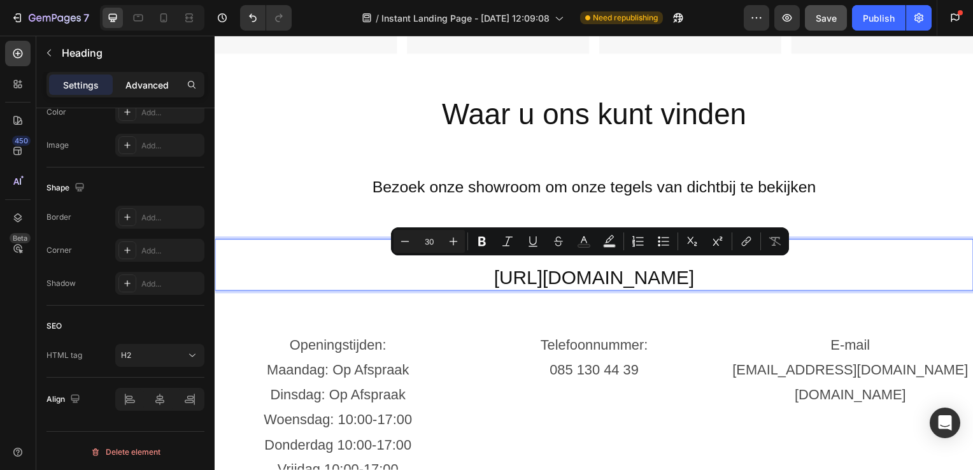
click at [122, 78] on div "Advanced" at bounding box center [147, 85] width 64 height 20
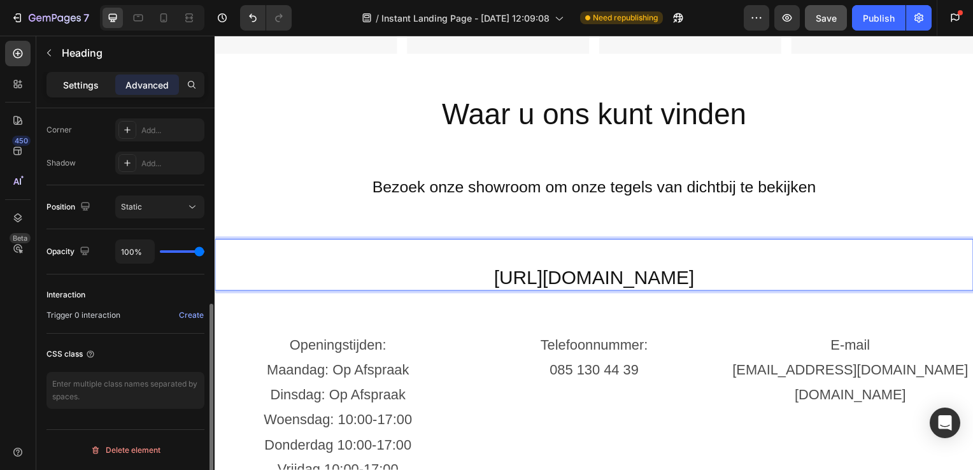
scroll to position [387, 0]
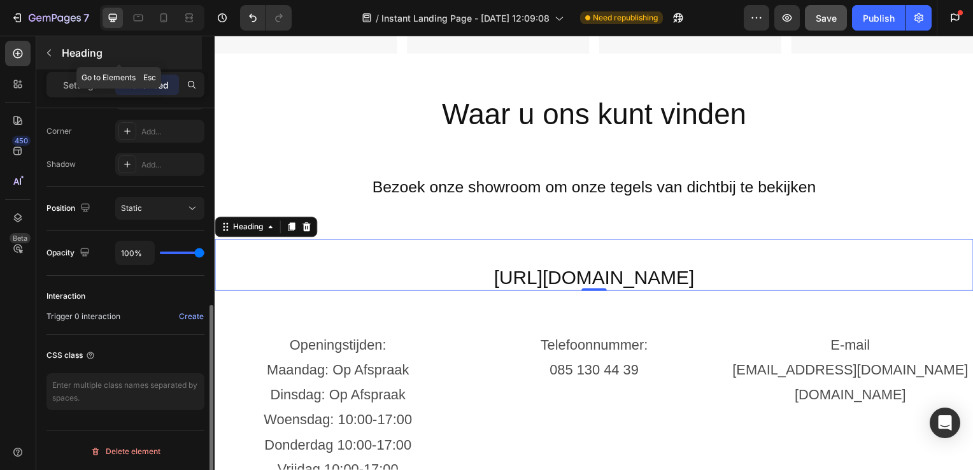
click at [53, 56] on icon "button" at bounding box center [49, 53] width 10 height 10
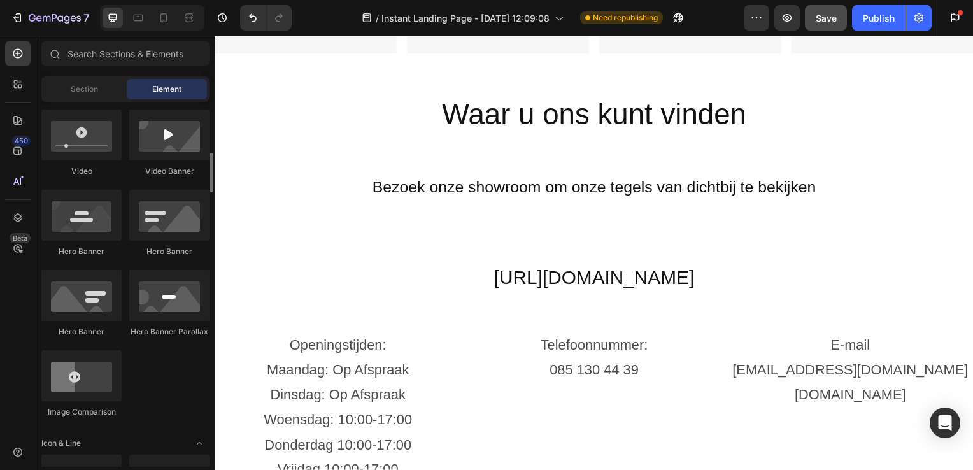
scroll to position [490, 0]
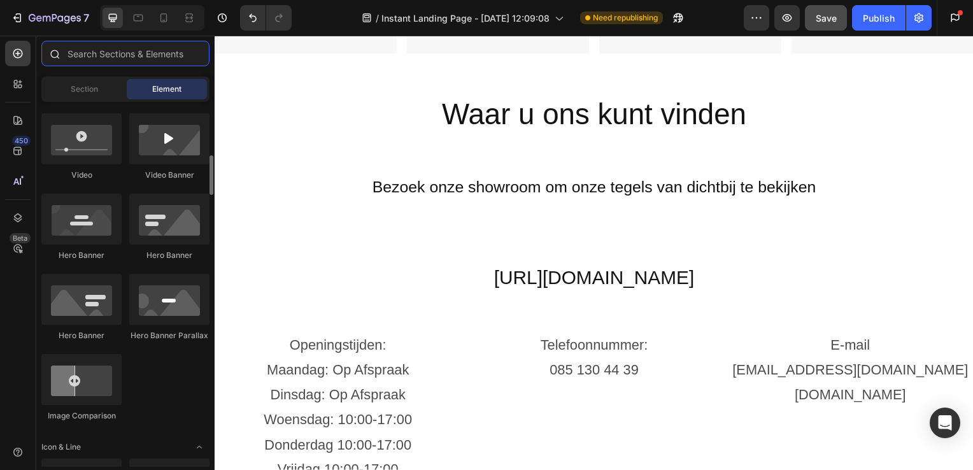
click at [122, 60] on input "text" at bounding box center [125, 53] width 168 height 25
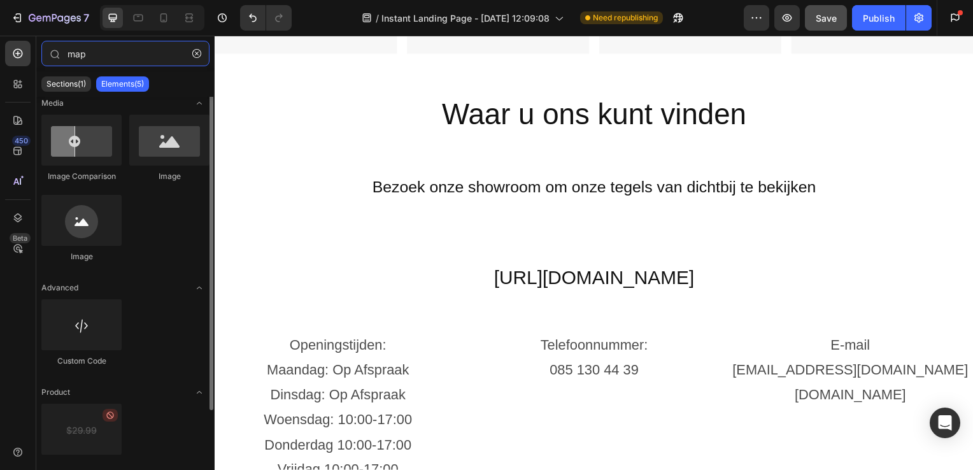
scroll to position [0, 0]
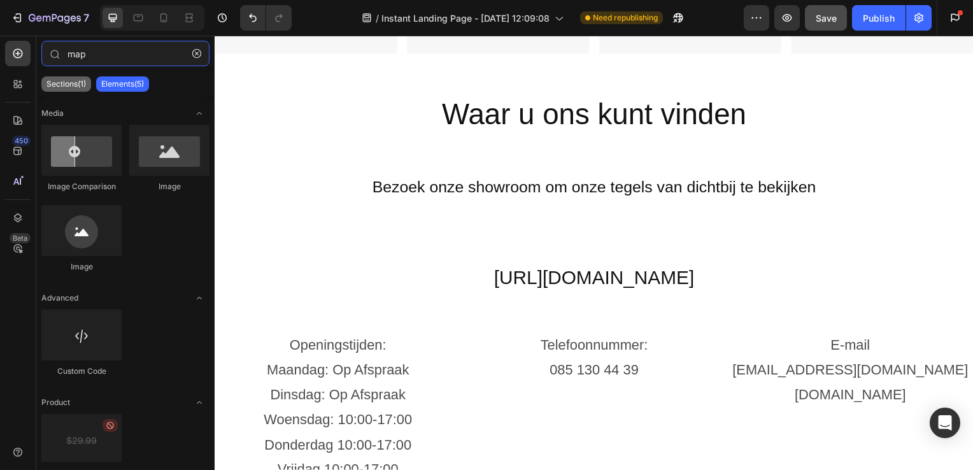
type input "map"
click at [71, 85] on p "Sections(1)" at bounding box center [65, 84] width 39 height 10
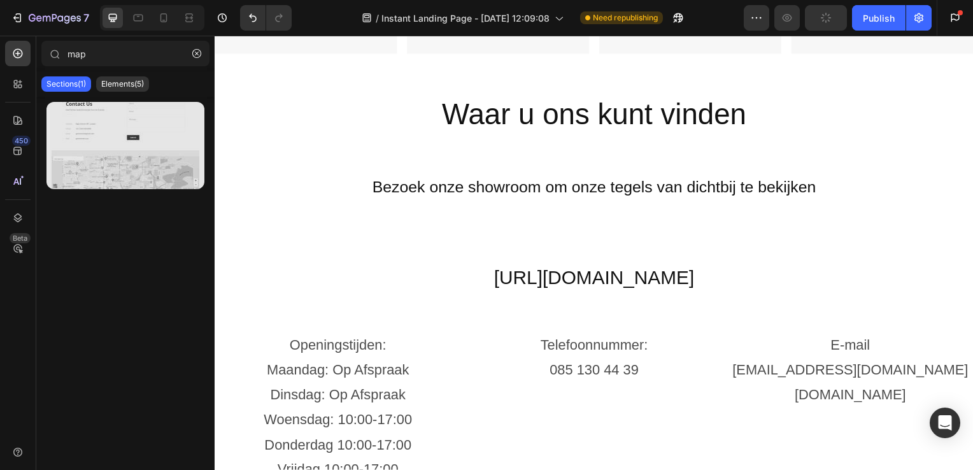
click at [132, 134] on div at bounding box center [125, 145] width 158 height 87
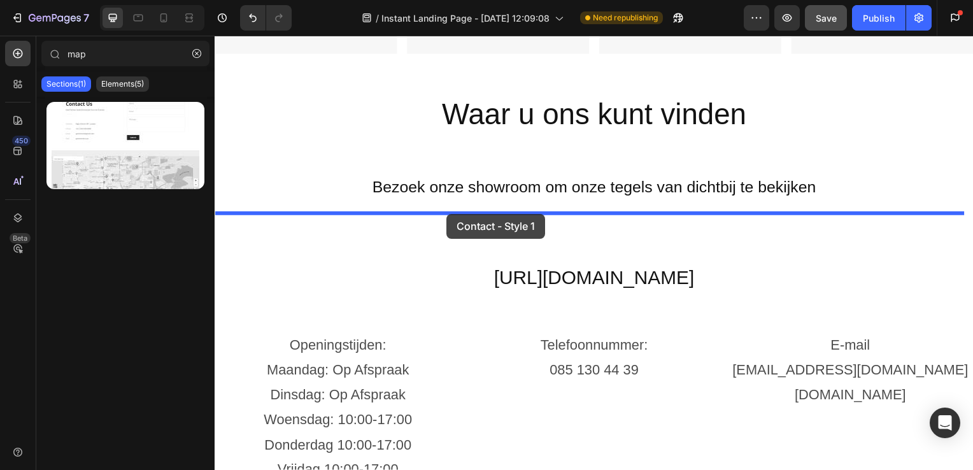
drag, startPoint x: 362, startPoint y: 194, endPoint x: 449, endPoint y: 215, distance: 89.3
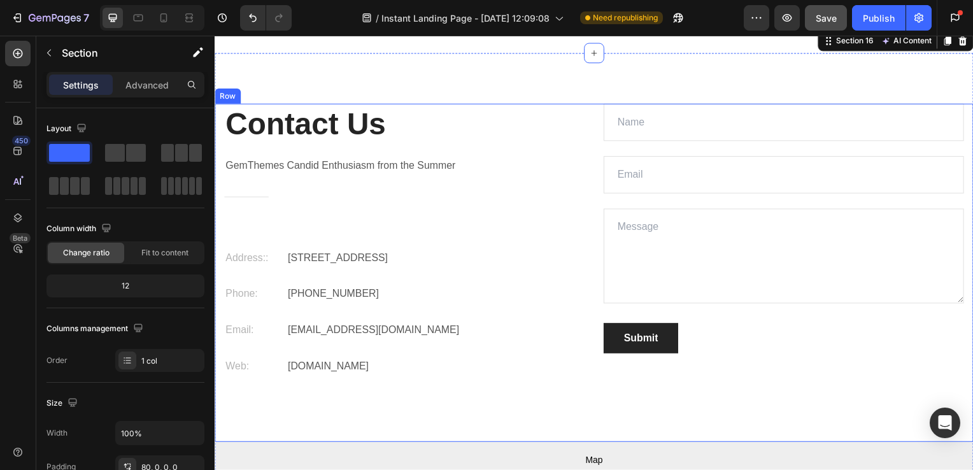
scroll to position [3191, 0]
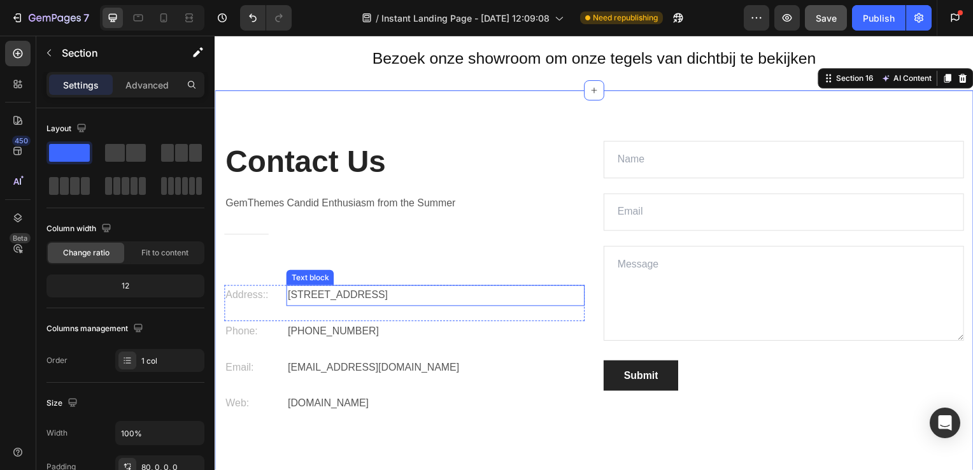
click at [416, 296] on p "Eight Avenue 487, London" at bounding box center [437, 298] width 298 height 18
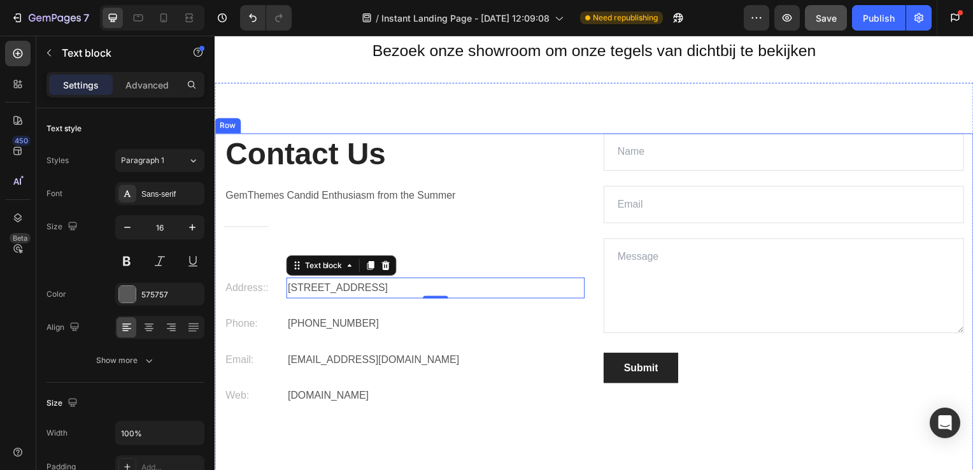
scroll to position [3280, 0]
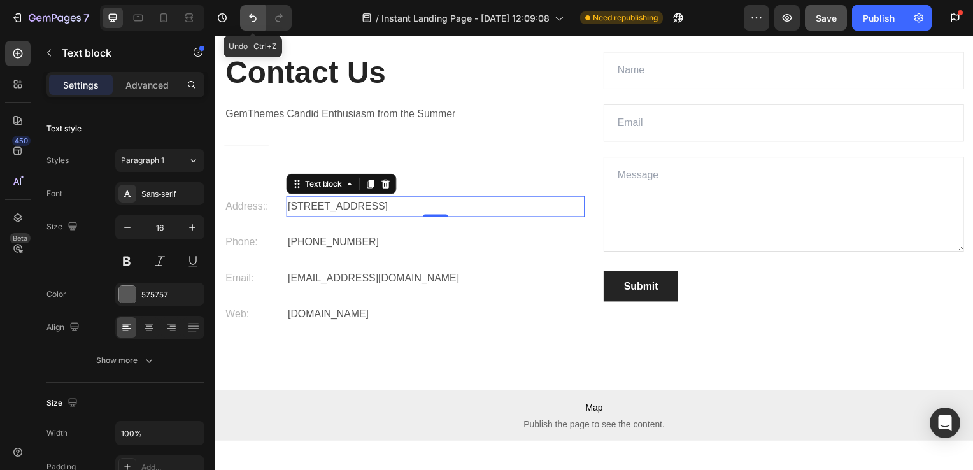
click at [242, 19] on button "Undo/Redo" at bounding box center [252, 17] width 25 height 25
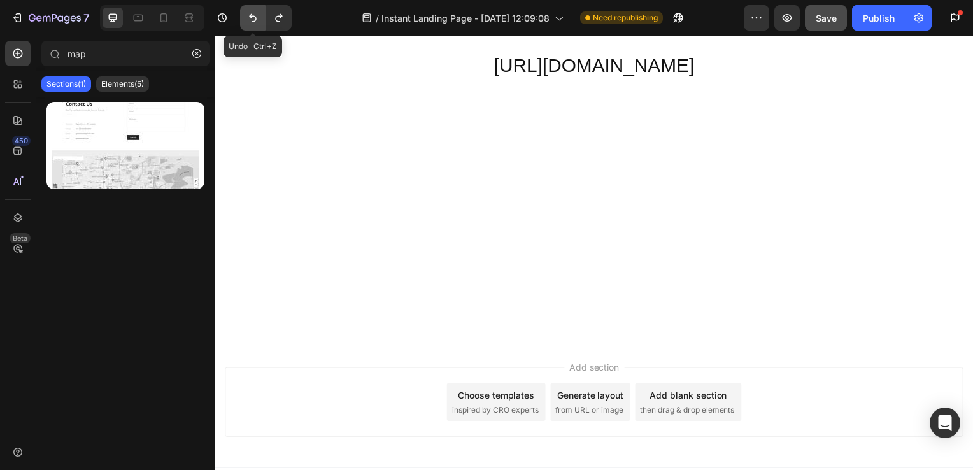
scroll to position [2838, 0]
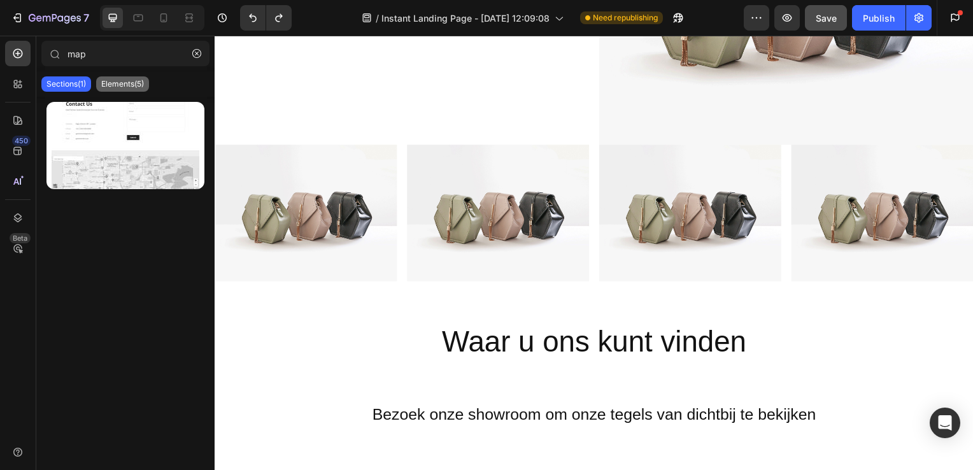
click at [116, 83] on p "Elements(5)" at bounding box center [122, 84] width 43 height 10
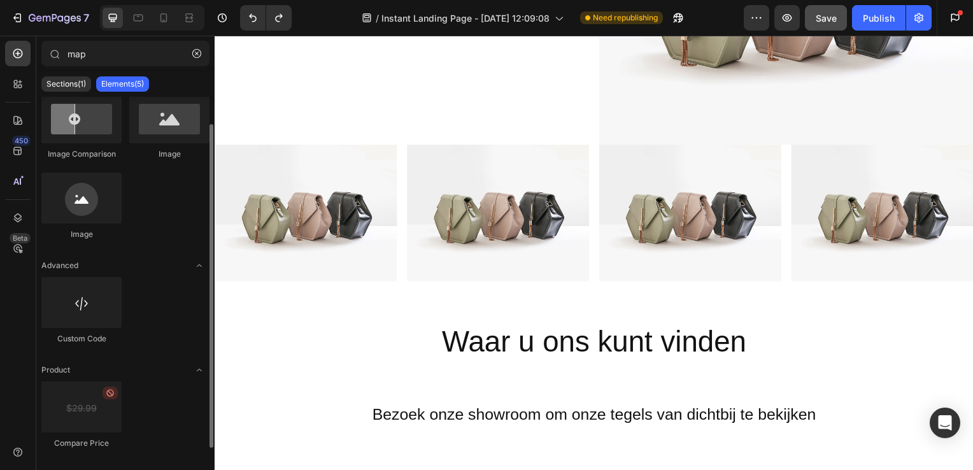
scroll to position [0, 0]
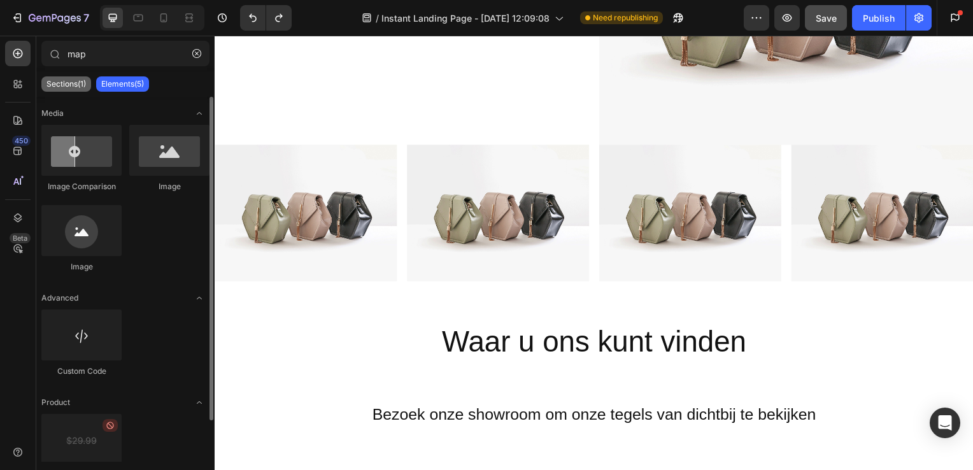
click at [71, 78] on div "Sections(1)" at bounding box center [66, 83] width 50 height 15
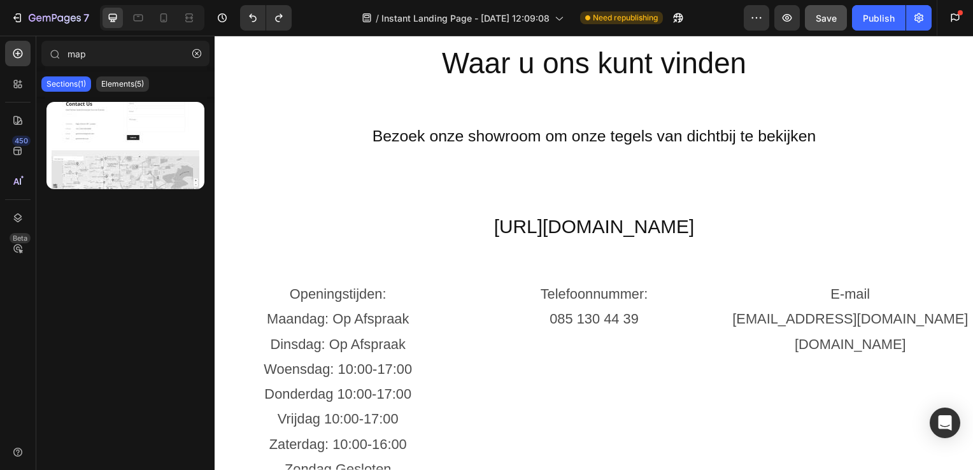
scroll to position [3075, 0]
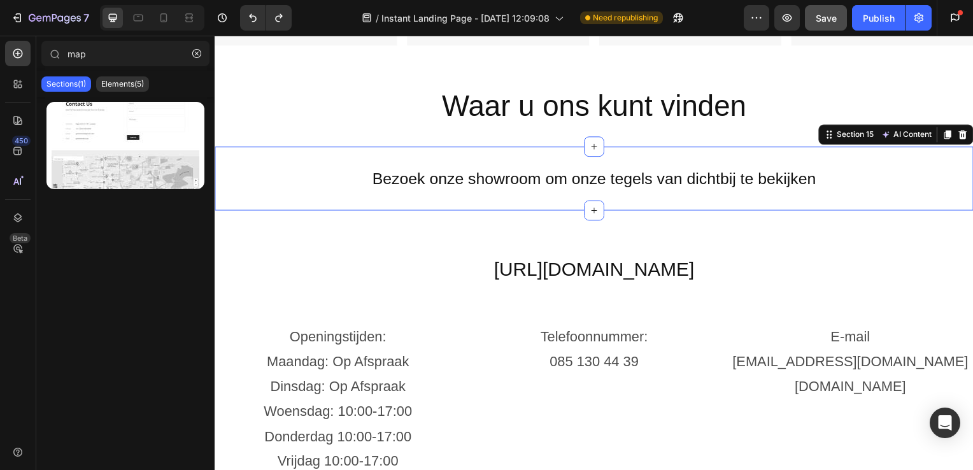
click at [554, 194] on div "Bezoek onze showroom om onze tegels van dichtbij te bekijken Heading Section 15…" at bounding box center [597, 180] width 764 height 64
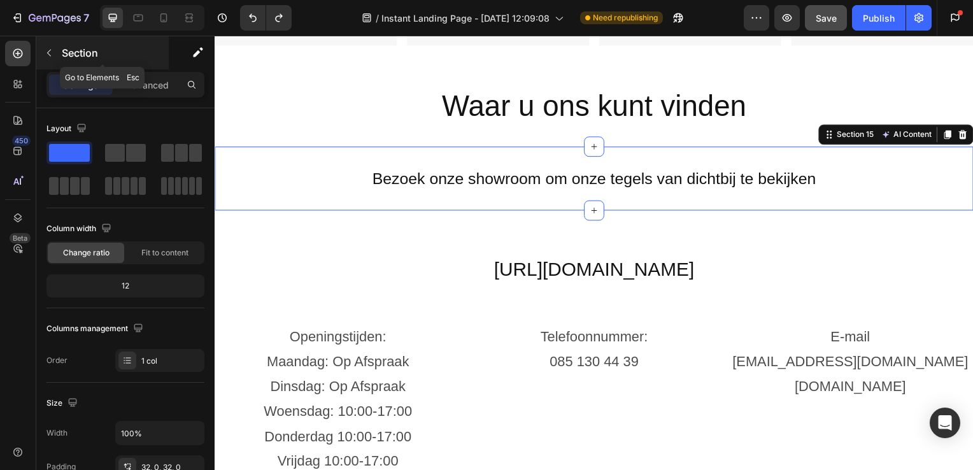
click at [56, 55] on button "button" at bounding box center [49, 53] width 20 height 20
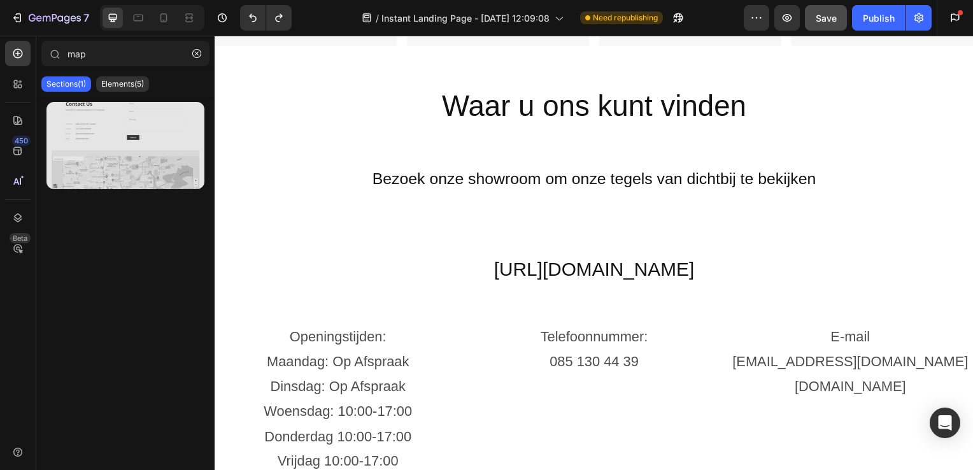
click at [79, 129] on div at bounding box center [125, 145] width 158 height 87
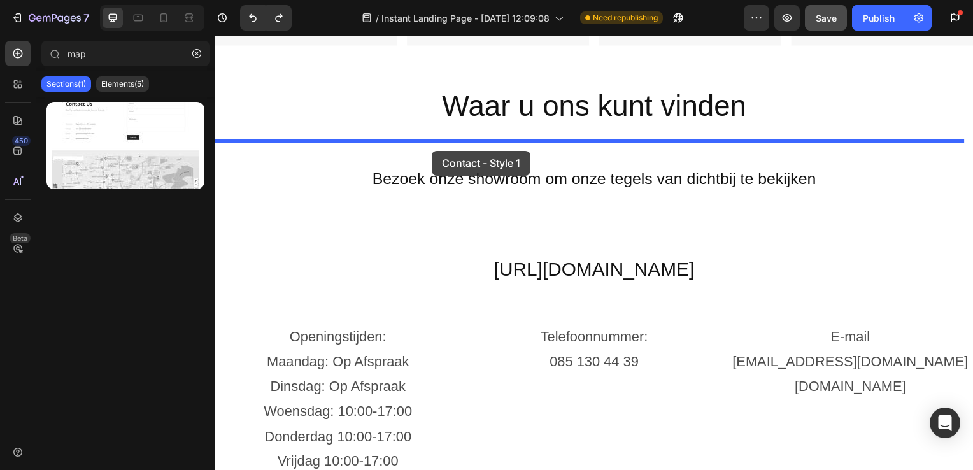
drag, startPoint x: 294, startPoint y: 165, endPoint x: 434, endPoint y: 152, distance: 140.8
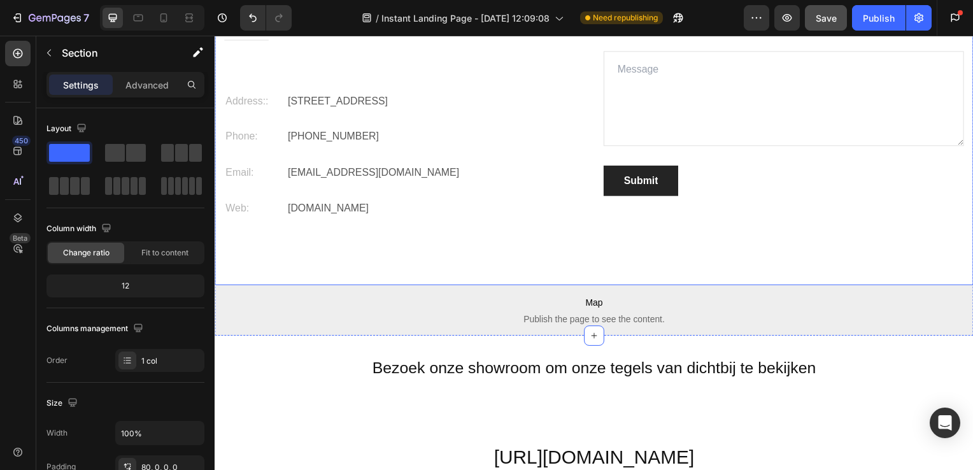
scroll to position [3343, 0]
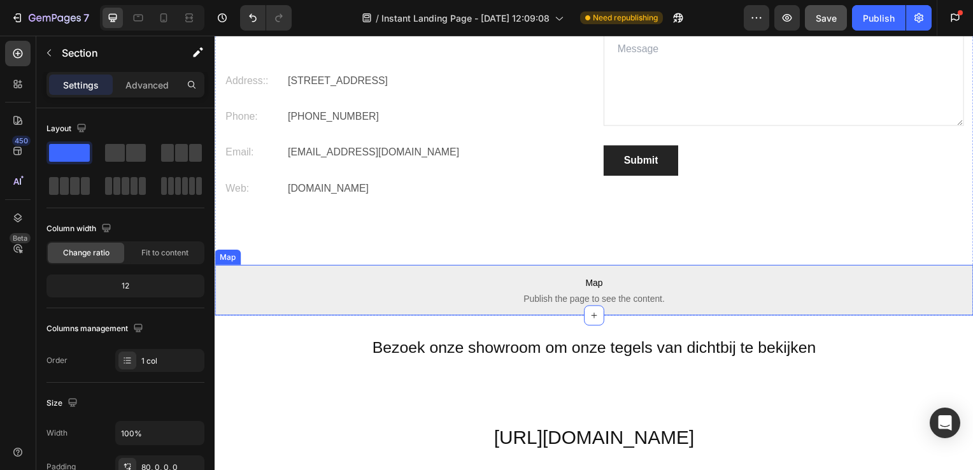
click at [552, 293] on p "Map Publish the page to see the content." at bounding box center [597, 292] width 764 height 51
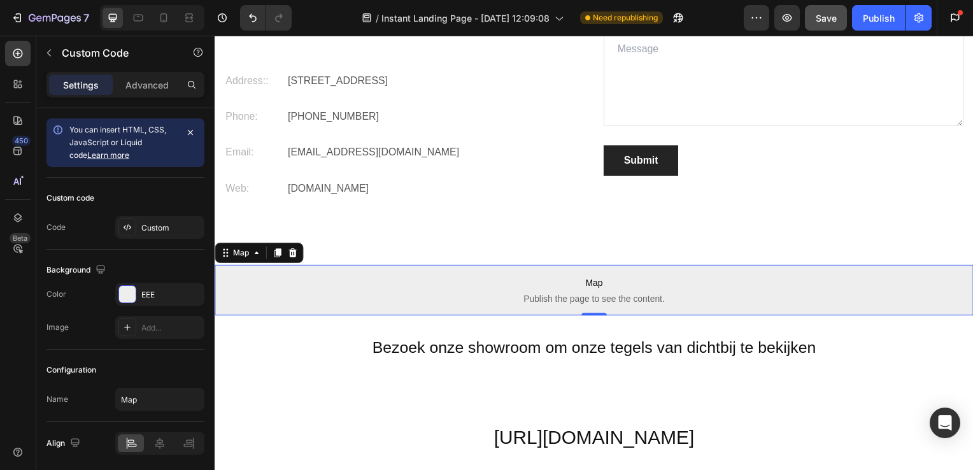
click at [578, 303] on span "Publish the page to see the content." at bounding box center [597, 301] width 764 height 13
click at [584, 301] on span "Publish the page to see the content." at bounding box center [597, 301] width 764 height 13
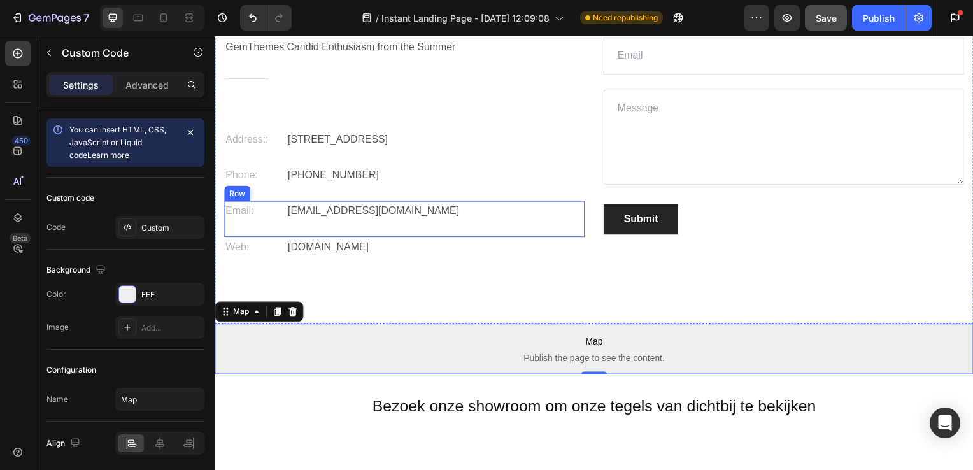
scroll to position [3283, 0]
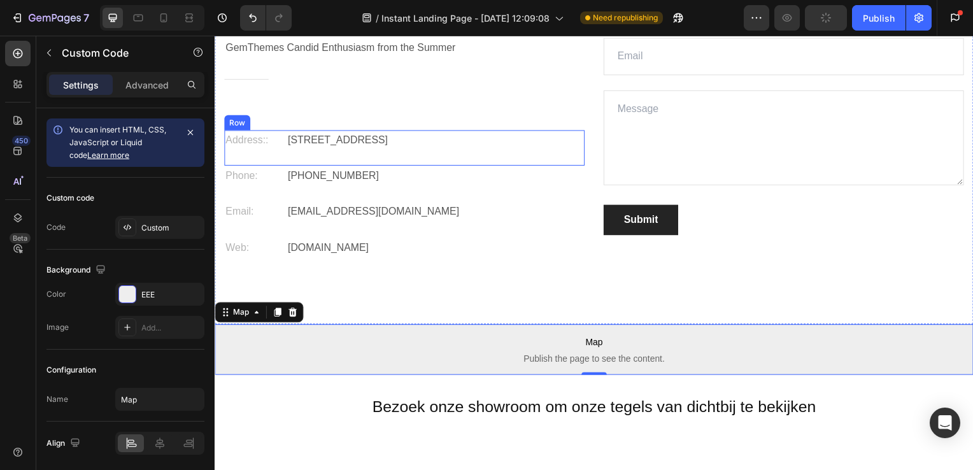
click at [400, 145] on p "Eight Avenue 487, London" at bounding box center [437, 141] width 298 height 18
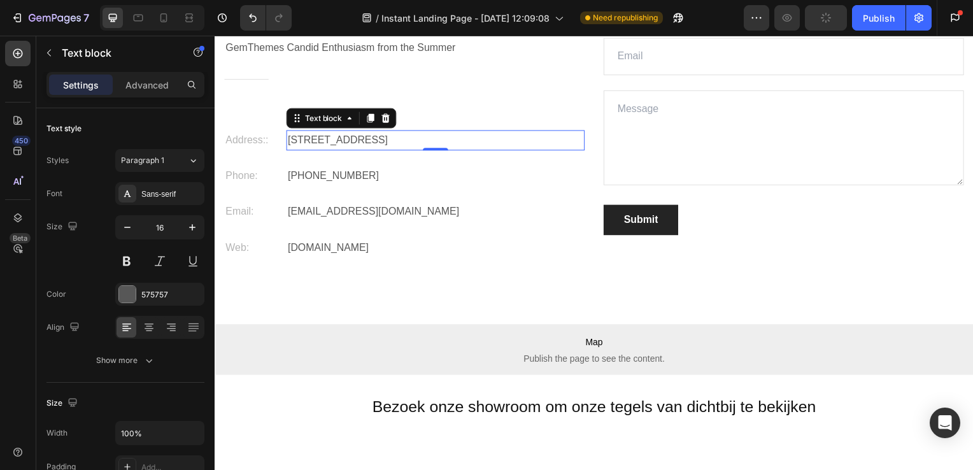
click at [406, 143] on p "Eight Avenue 487, London" at bounding box center [437, 141] width 298 height 18
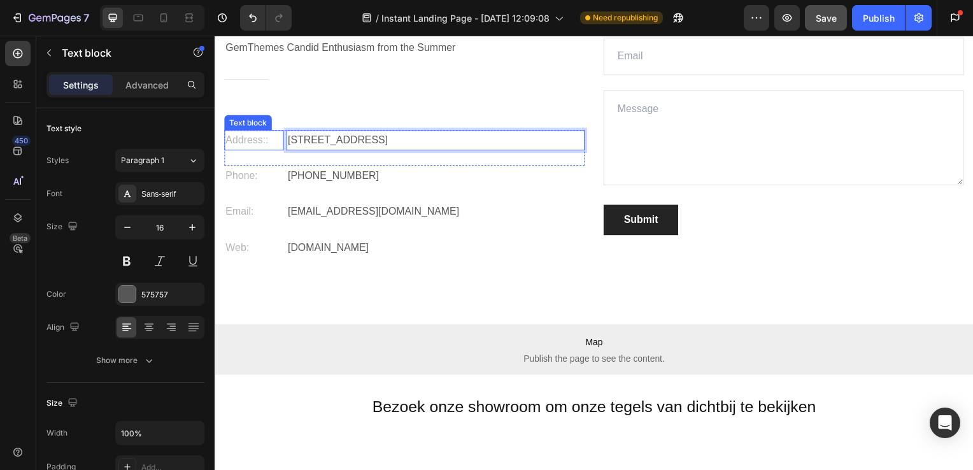
click at [261, 143] on p "Address::" at bounding box center [253, 141] width 57 height 18
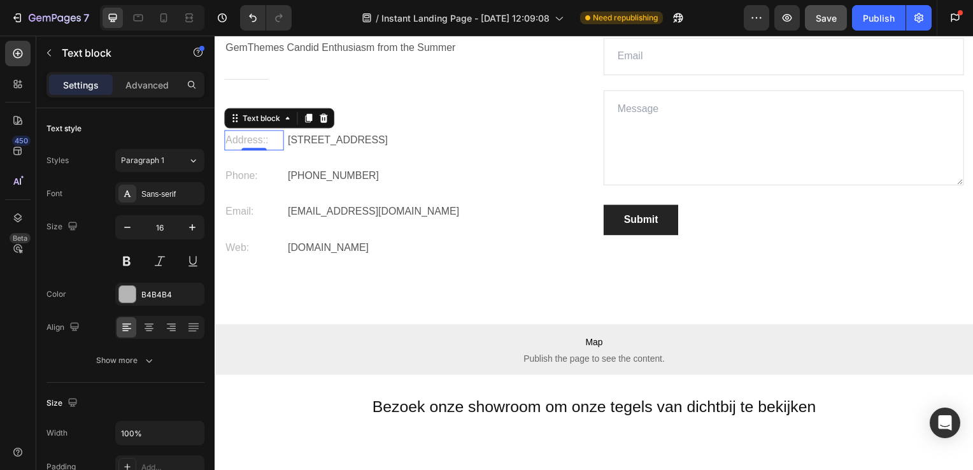
scroll to position [355, 0]
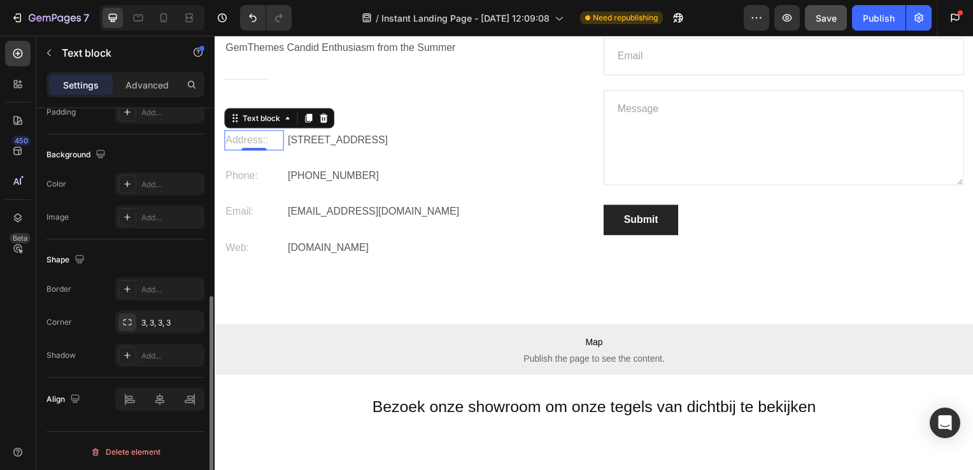
click at [261, 143] on p "Address::" at bounding box center [253, 141] width 57 height 18
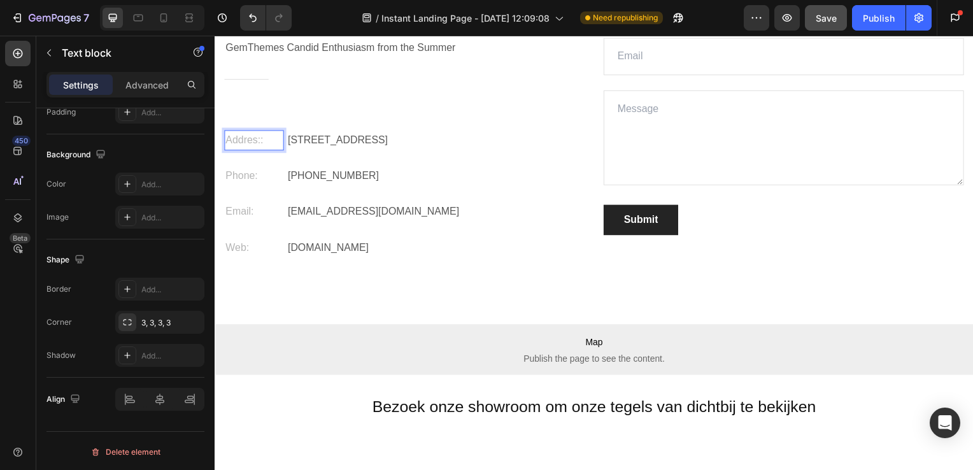
click at [264, 143] on p "Addres::" at bounding box center [253, 141] width 57 height 18
click at [346, 178] on p "+012 345 6789 0000" at bounding box center [437, 177] width 298 height 18
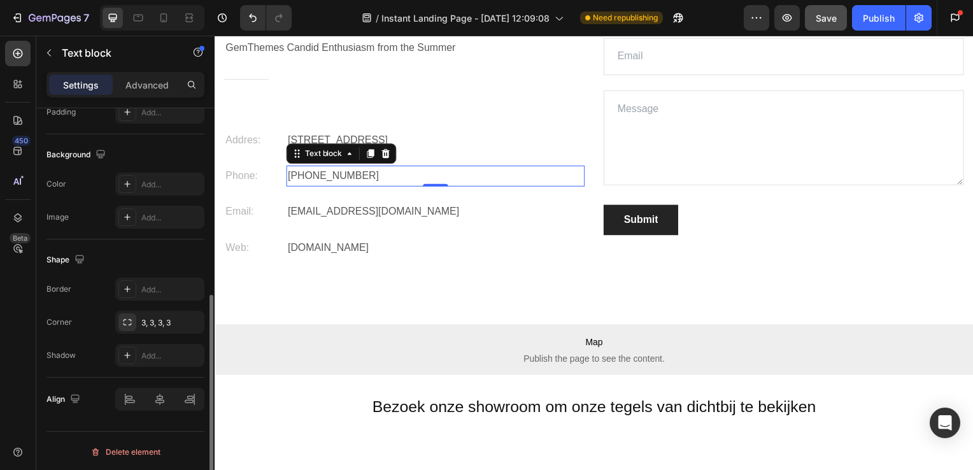
scroll to position [354, 0]
click at [379, 175] on p "+012 345 6789 0000" at bounding box center [437, 177] width 298 height 18
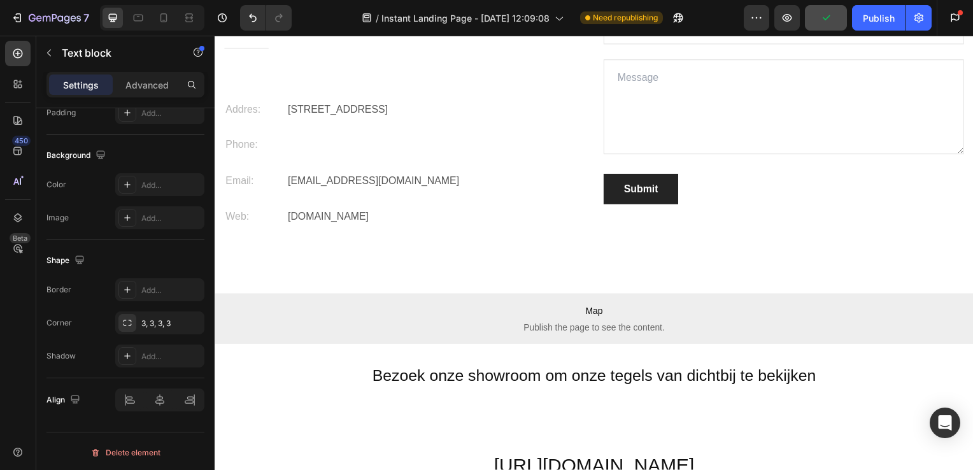
scroll to position [3313, 0]
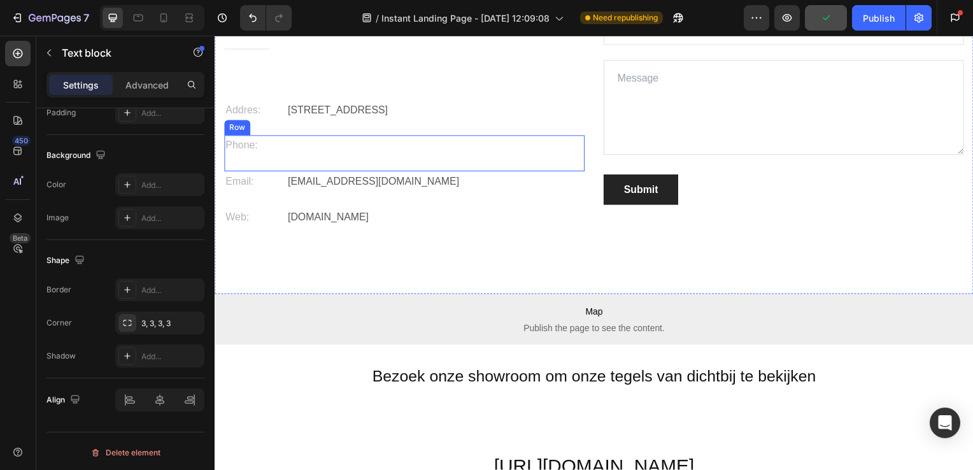
click at [308, 151] on div "Text block" at bounding box center [437, 146] width 301 height 21
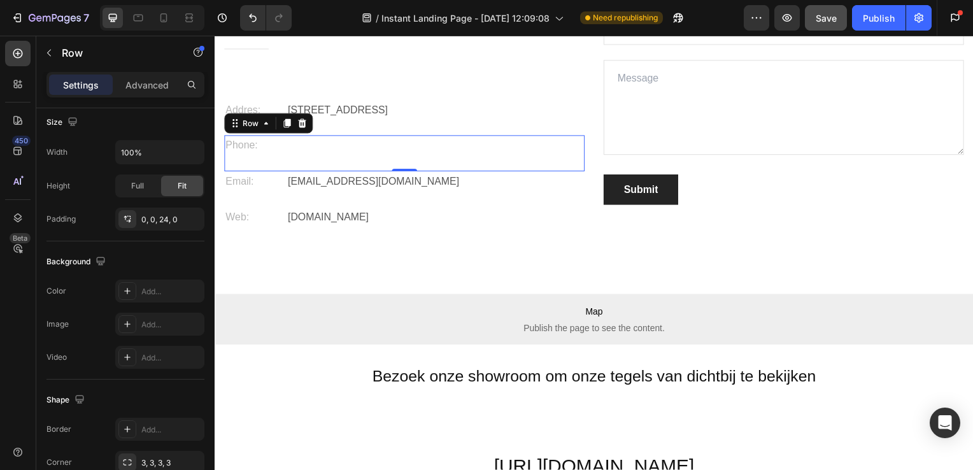
scroll to position [0, 0]
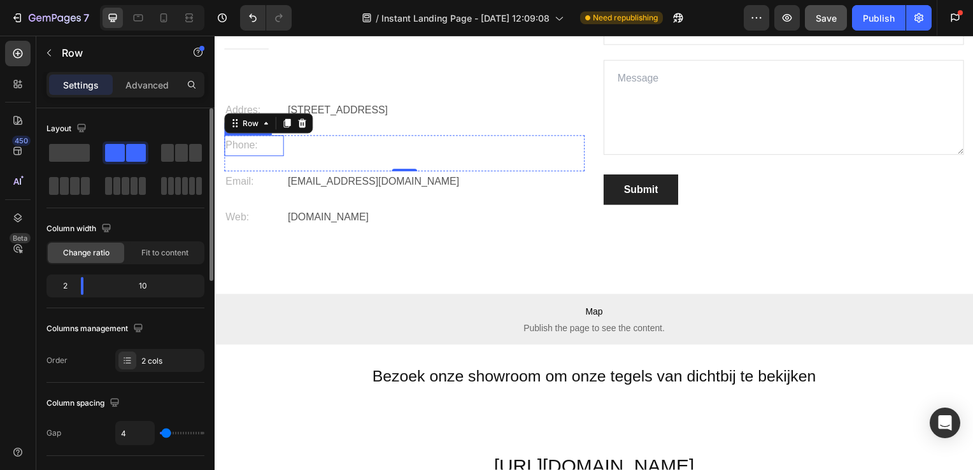
click at [281, 140] on p "Phone:" at bounding box center [253, 147] width 57 height 18
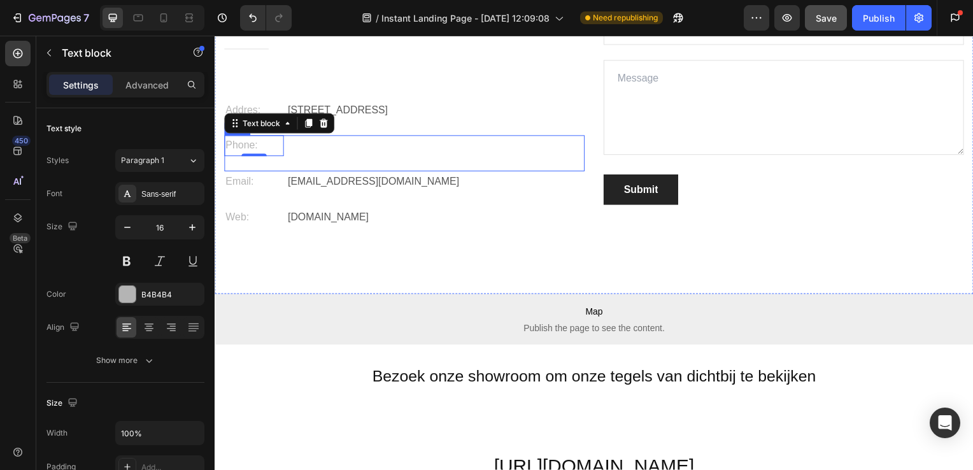
click at [289, 146] on div "Text block" at bounding box center [437, 146] width 301 height 21
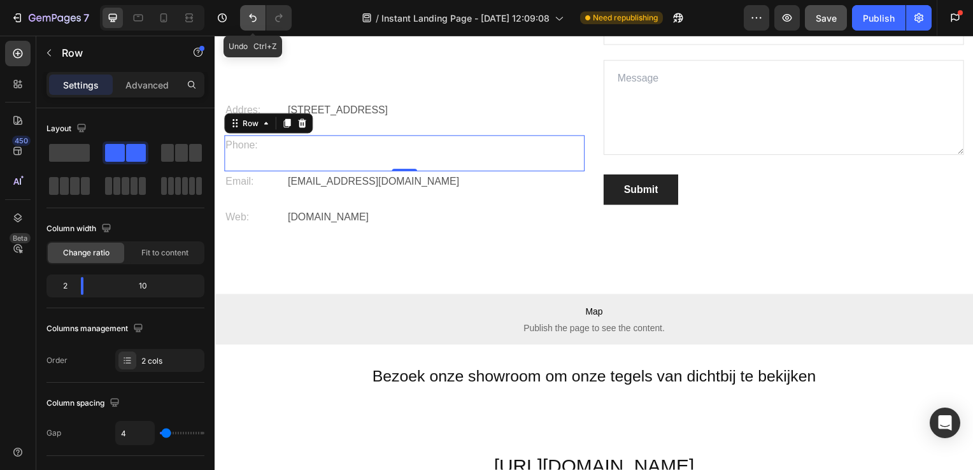
click at [254, 19] on icon "Undo/Redo" at bounding box center [253, 17] width 13 height 13
click at [308, 139] on p "+" at bounding box center [437, 147] width 298 height 18
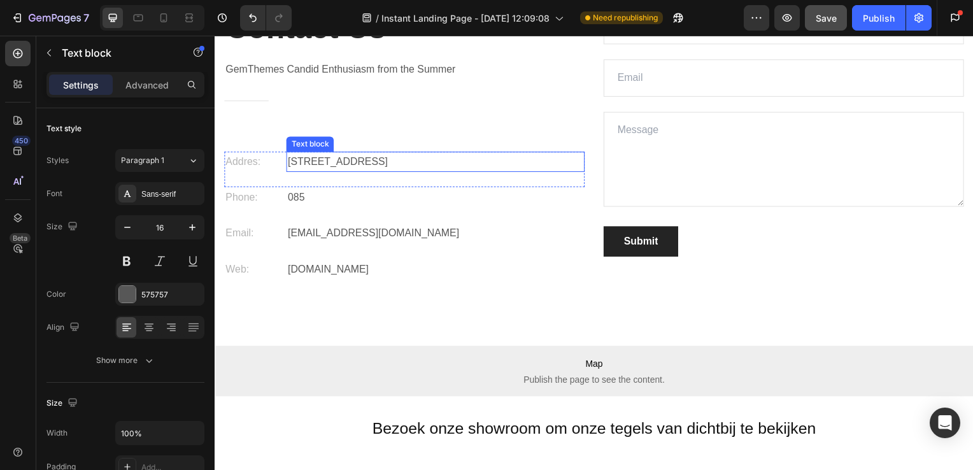
scroll to position [3257, 0]
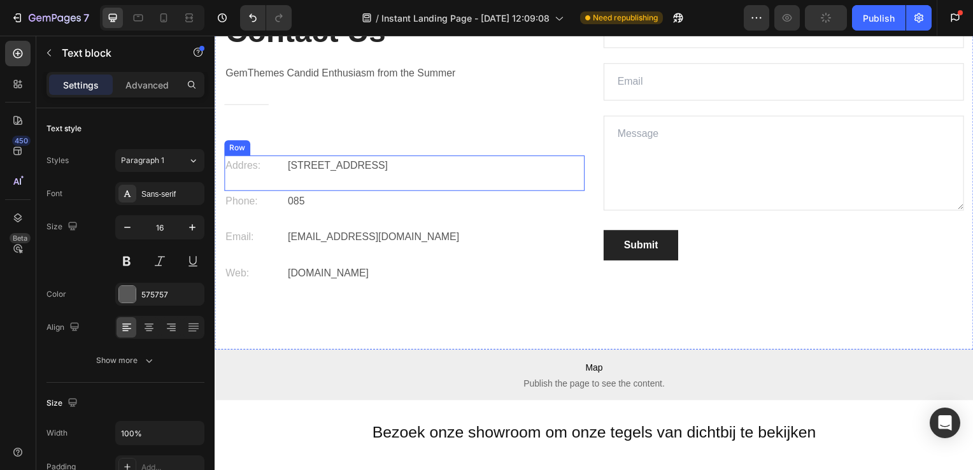
click at [364, 190] on div "Addres: Text block Ambachtsweg 24 B, 2222 AL Katwijk aan Zee Text block Row" at bounding box center [405, 175] width 363 height 36
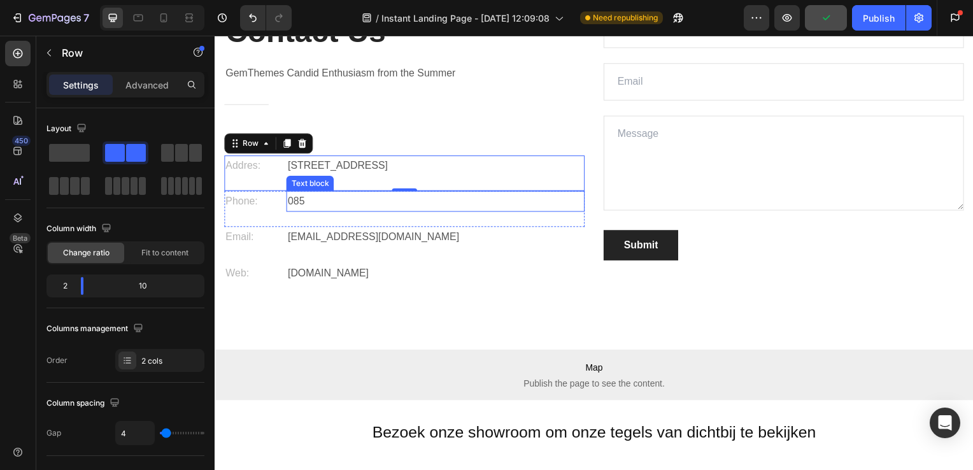
click at [362, 202] on p "085" at bounding box center [437, 203] width 298 height 18
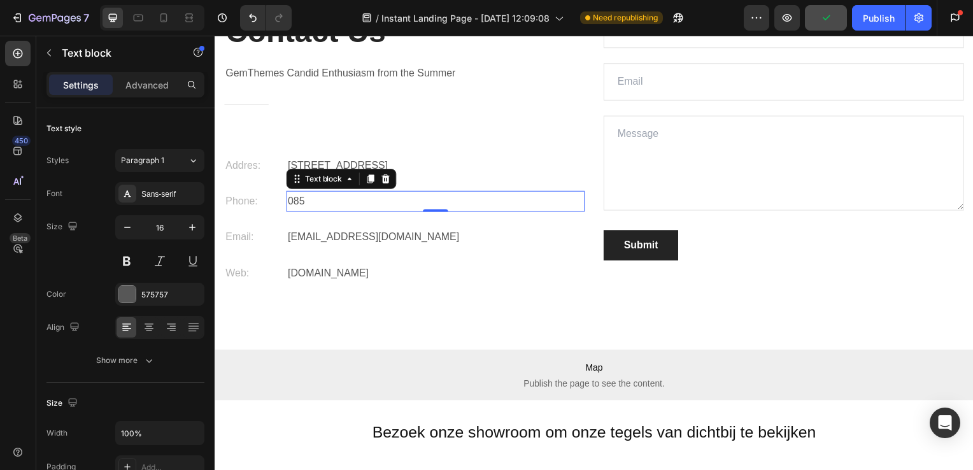
click at [341, 201] on p "085" at bounding box center [437, 203] width 298 height 18
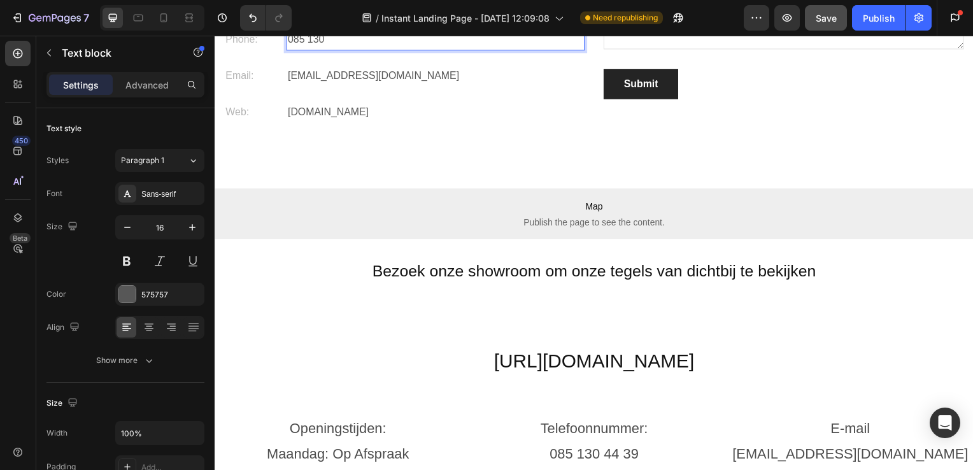
scroll to position [3384, 0]
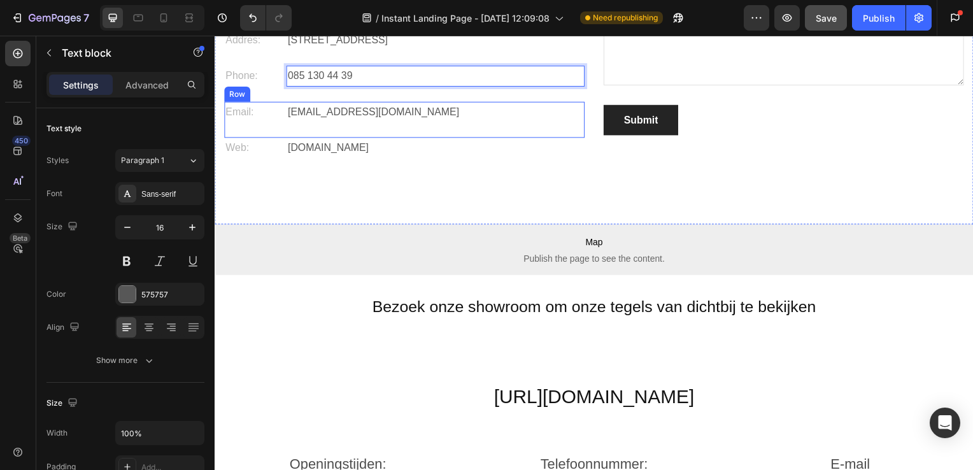
click at [376, 116] on p "gemthemes@gmail.com" at bounding box center [437, 113] width 298 height 18
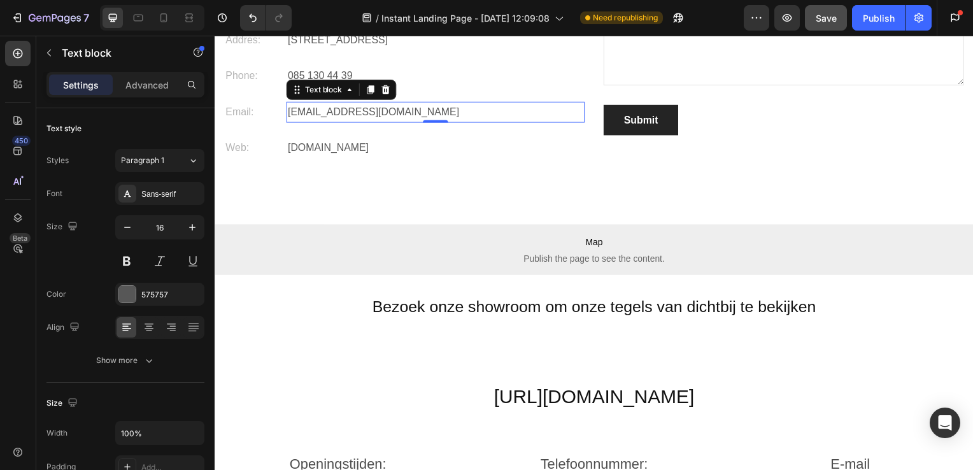
click at [376, 116] on p "gemthemes@gmail.com" at bounding box center [437, 113] width 298 height 18
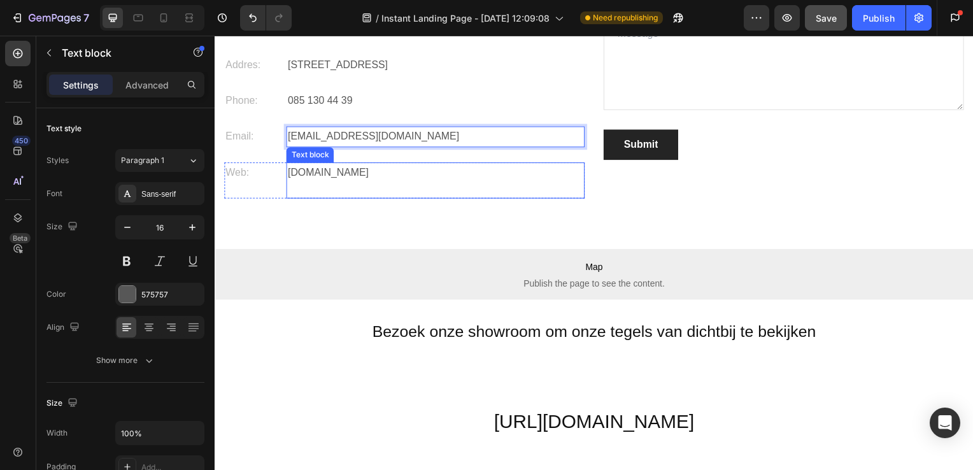
scroll to position [3358, 0]
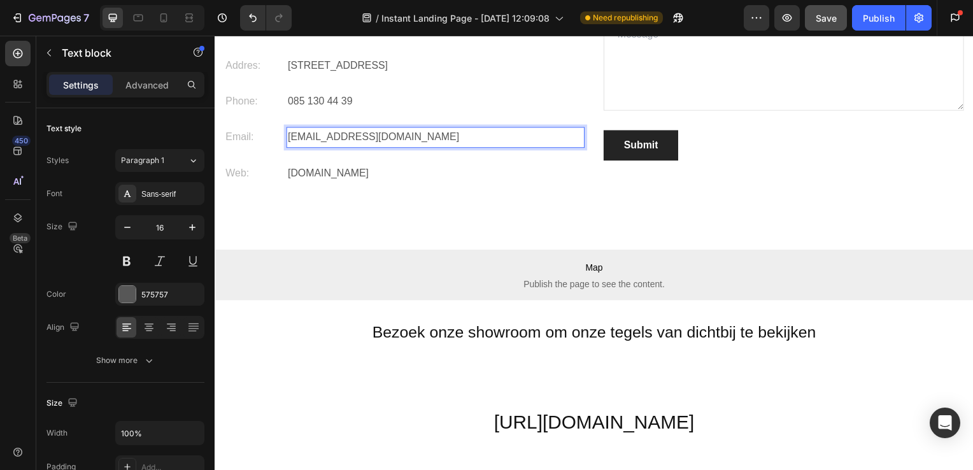
click at [417, 143] on p "gemthemes@gmail.com" at bounding box center [437, 138] width 298 height 18
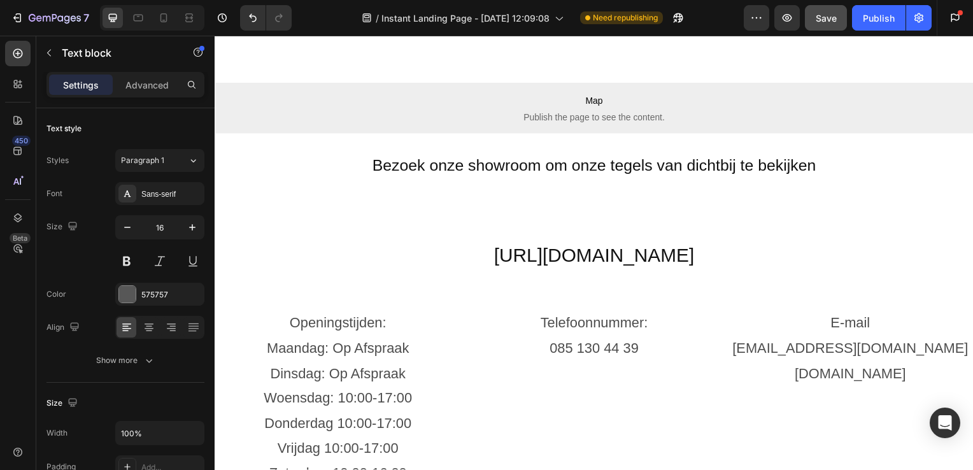
scroll to position [3447, 0]
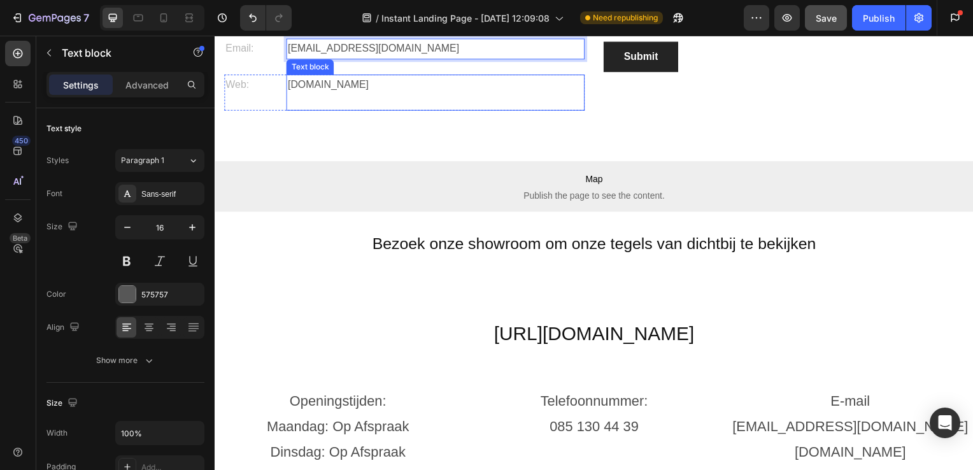
click at [352, 86] on p "gemthemes.com" at bounding box center [437, 85] width 298 height 18
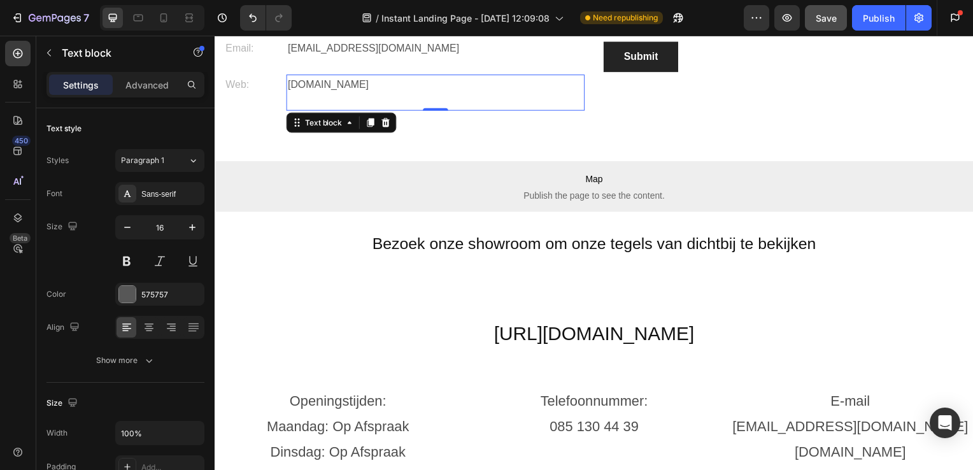
click at [352, 86] on p "gemthemes.com" at bounding box center [437, 85] width 298 height 18
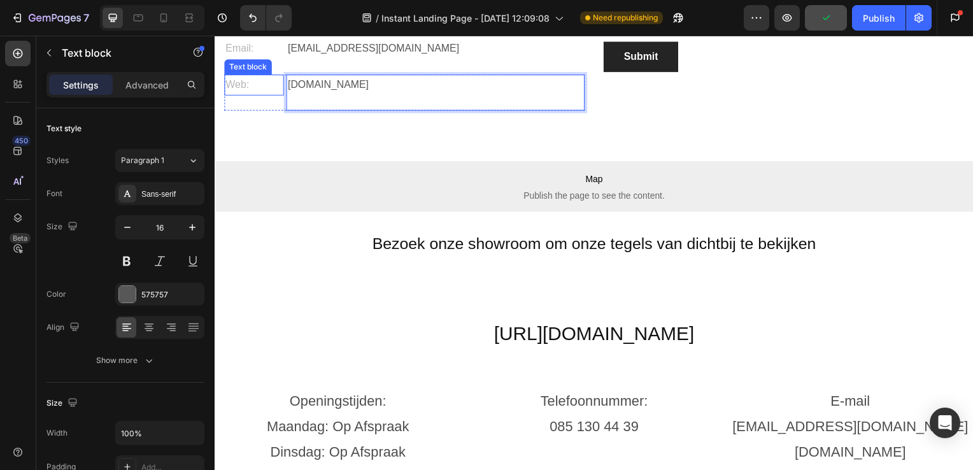
click at [243, 87] on p "Web:" at bounding box center [253, 85] width 57 height 18
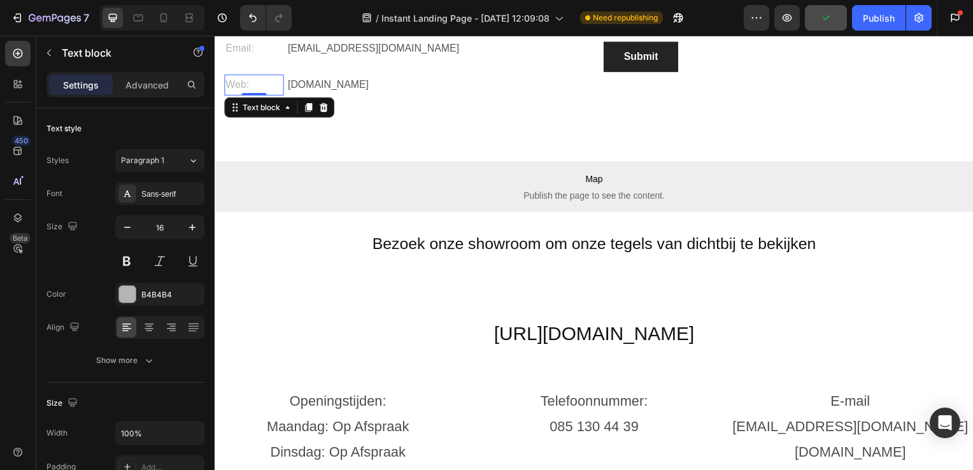
click at [243, 86] on p "Web:" at bounding box center [253, 85] width 57 height 18
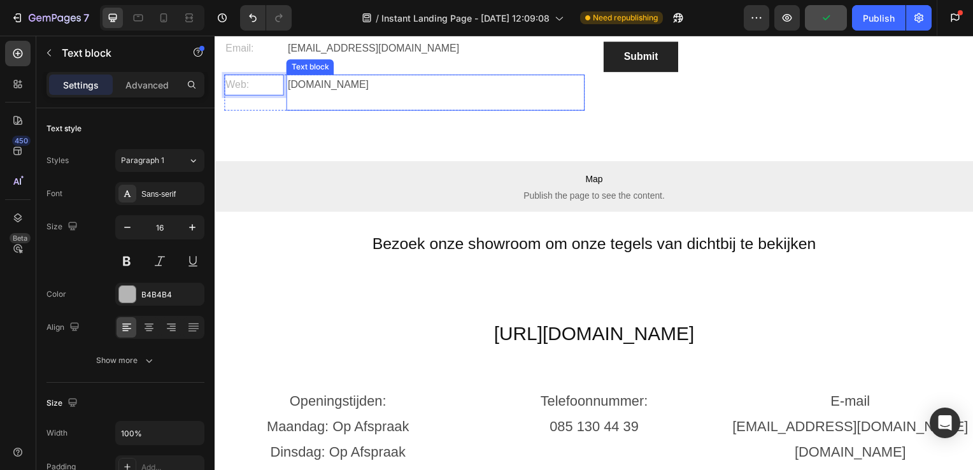
click at [422, 75] on div "[DOMAIN_NAME]" at bounding box center [437, 85] width 301 height 21
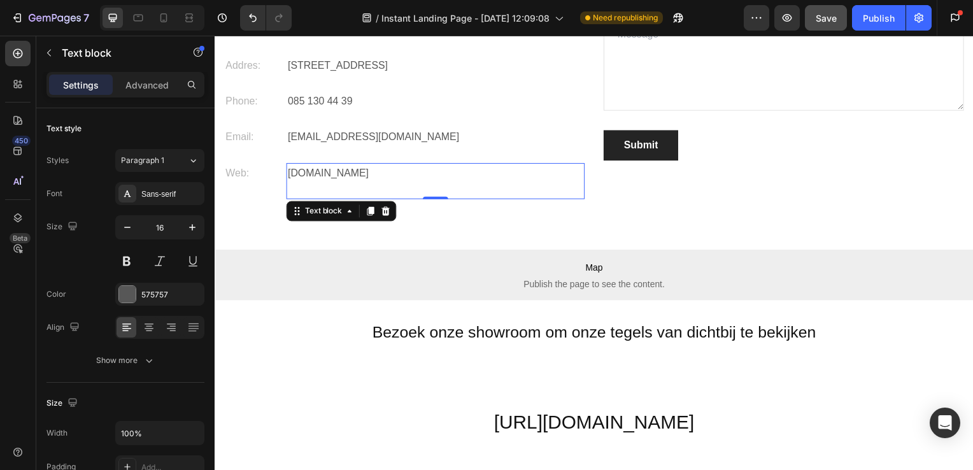
scroll to position [3323, 0]
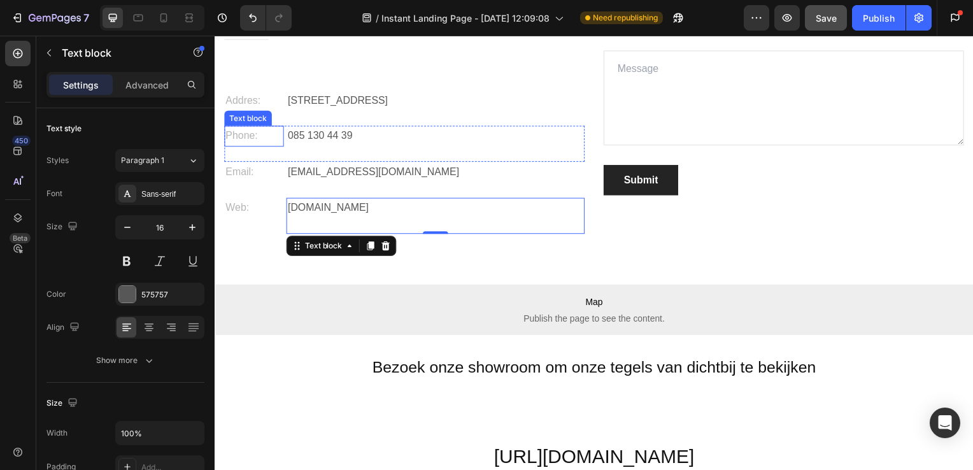
click at [245, 140] on p "Phone:" at bounding box center [253, 137] width 57 height 18
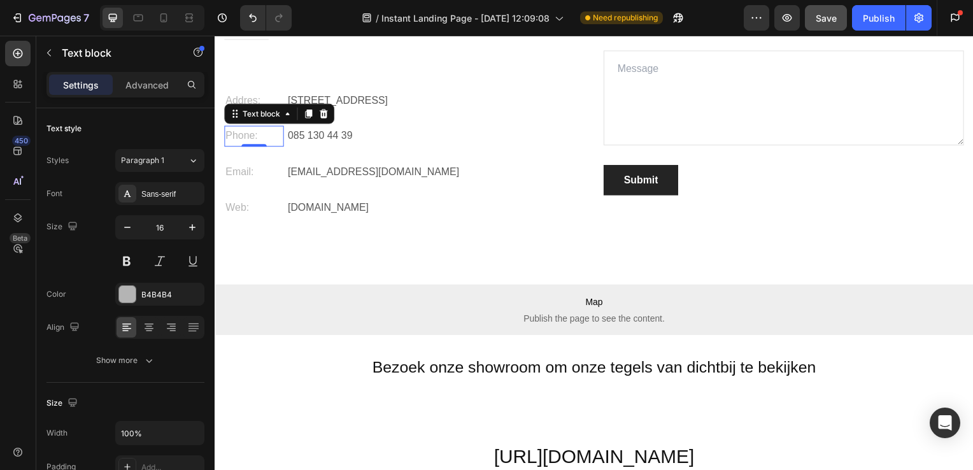
click at [252, 138] on p "Phone:" at bounding box center [253, 137] width 57 height 18
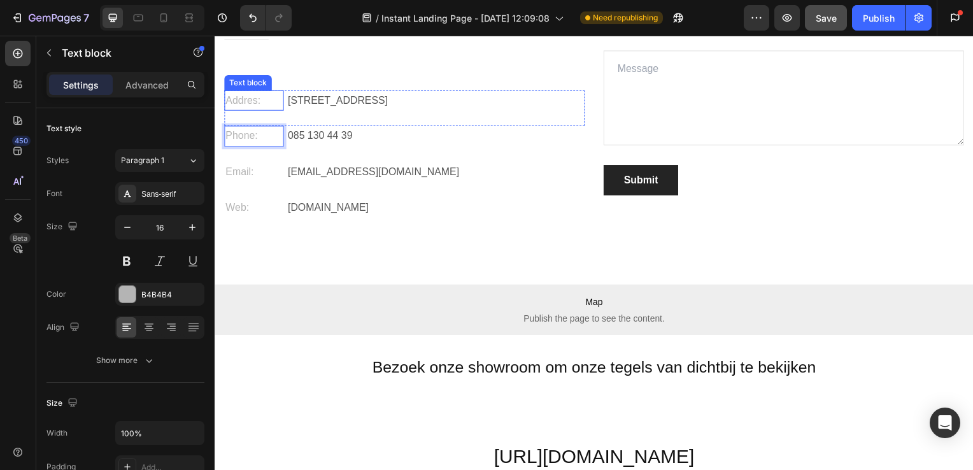
click at [241, 104] on p "Addres:" at bounding box center [253, 101] width 57 height 18
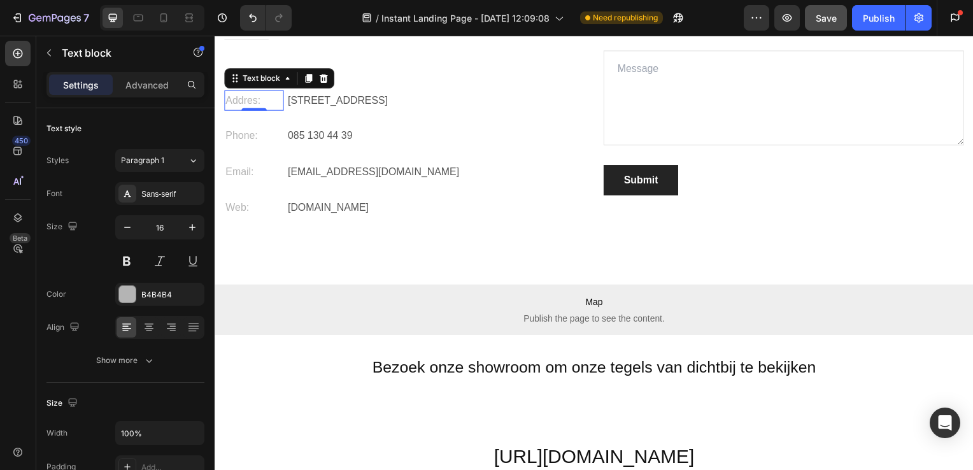
click at [241, 102] on p "Addres:" at bounding box center [253, 101] width 57 height 18
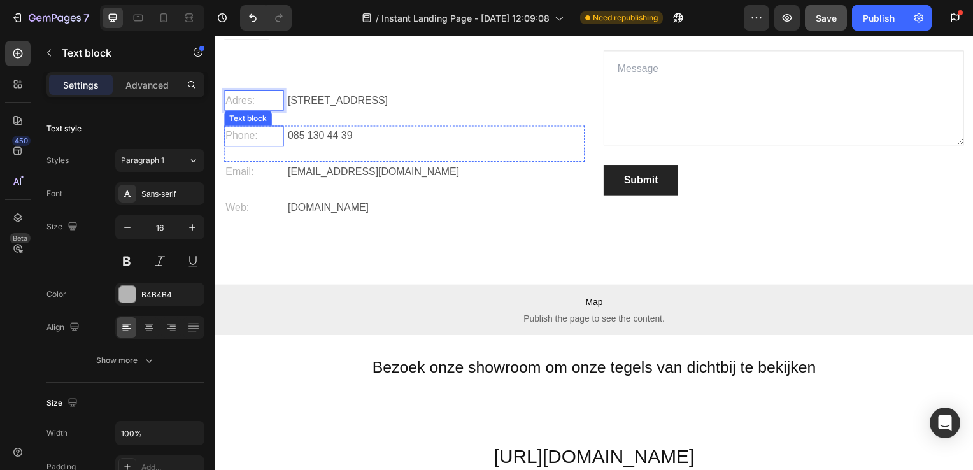
click at [252, 134] on p "Phone:" at bounding box center [253, 137] width 57 height 18
click at [240, 137] on p "Tee:" at bounding box center [253, 137] width 57 height 18
click at [245, 207] on p "Web:" at bounding box center [253, 210] width 57 height 18
click at [244, 210] on p "Web:" at bounding box center [253, 210] width 57 height 18
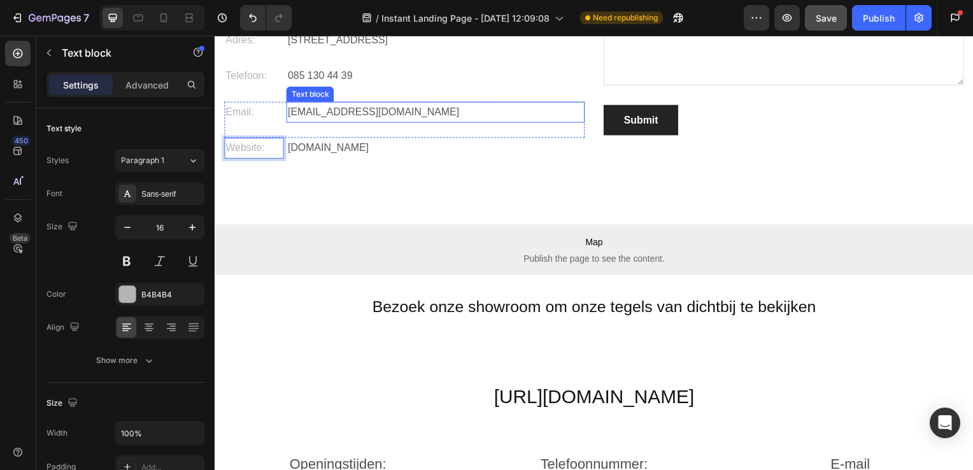
scroll to position [3390, 0]
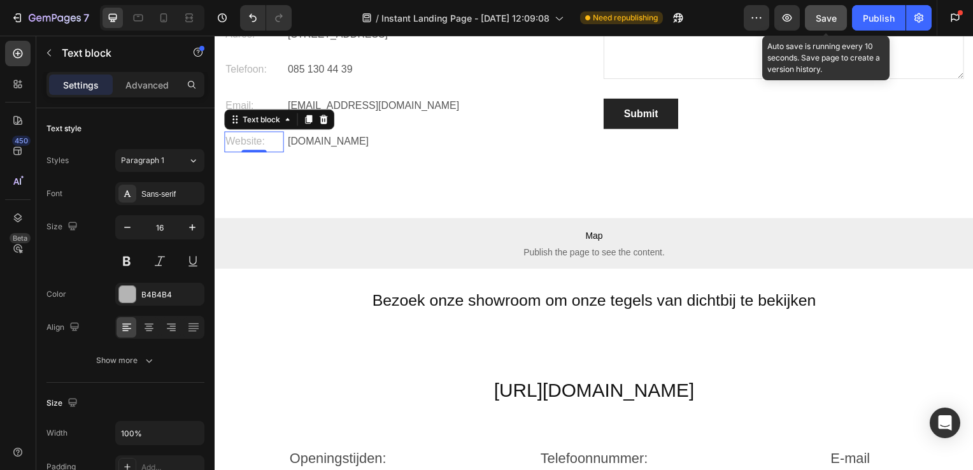
click at [823, 22] on span "Save" at bounding box center [826, 18] width 21 height 11
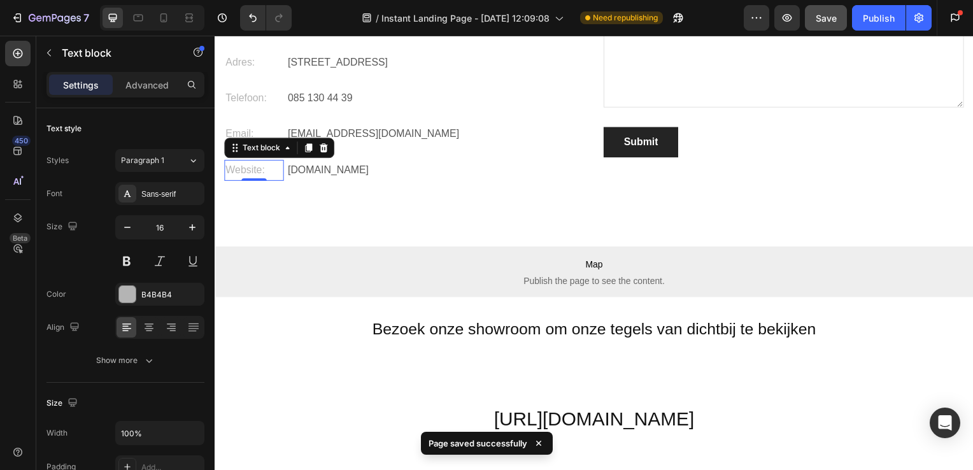
scroll to position [3374, 0]
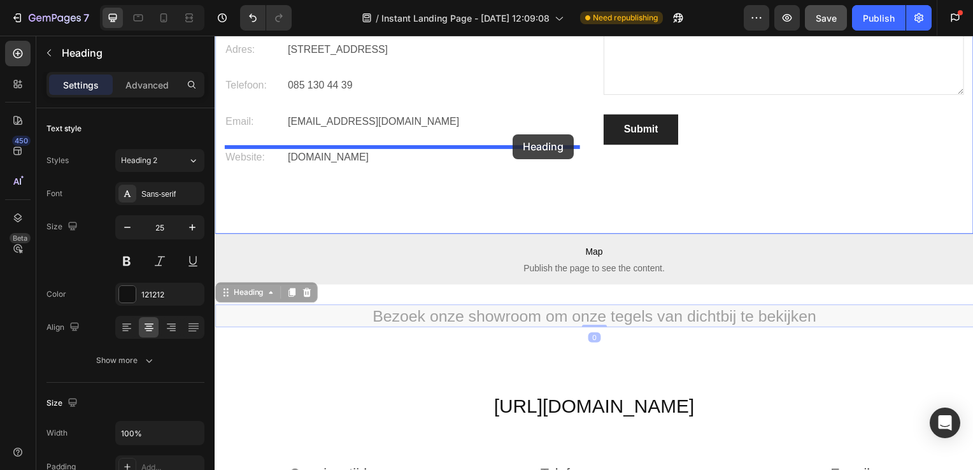
drag, startPoint x: 508, startPoint y: 317, endPoint x: 515, endPoint y: 135, distance: 181.7
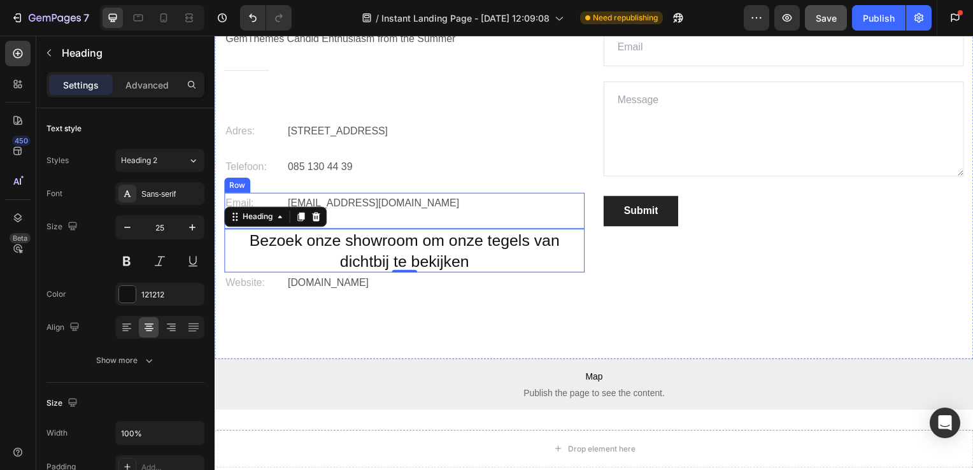
scroll to position [3291, 0]
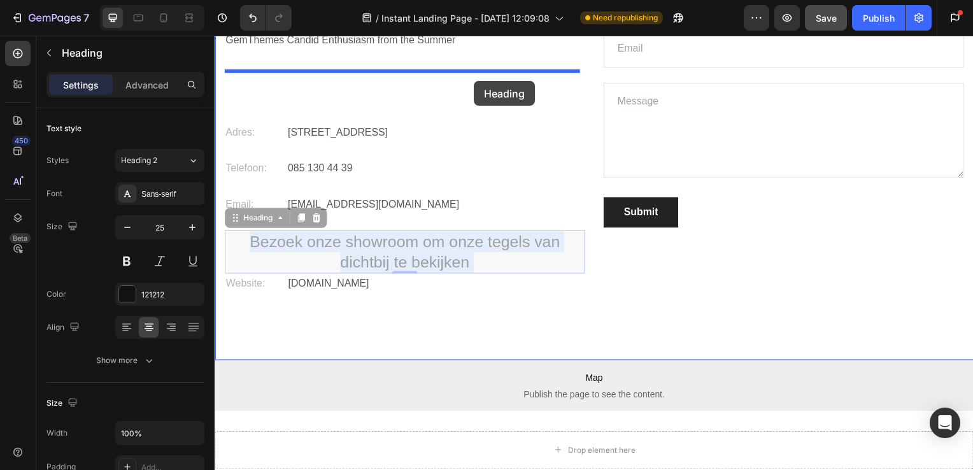
drag, startPoint x: 482, startPoint y: 241, endPoint x: 476, endPoint y: 82, distance: 160.0
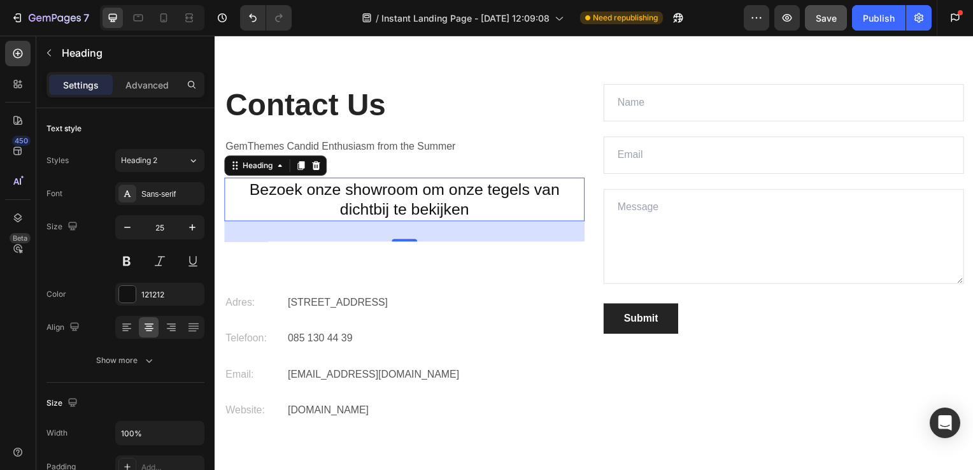
scroll to position [3183, 0]
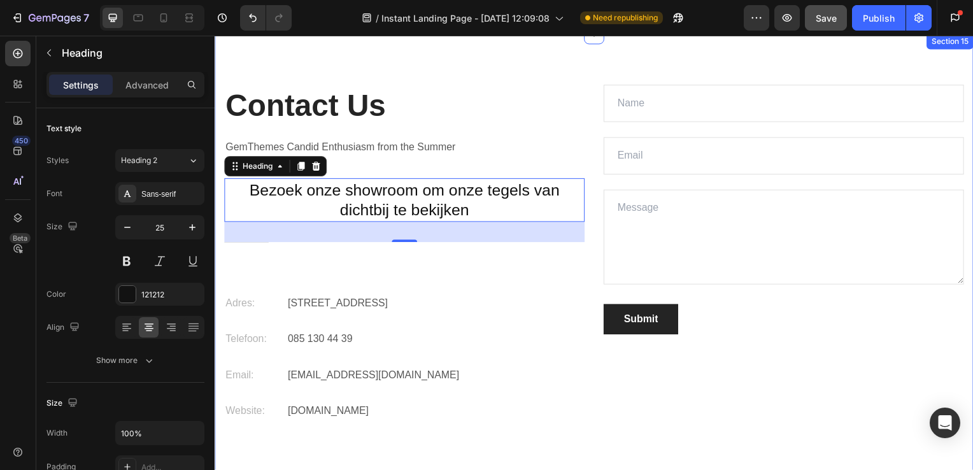
drag, startPoint x: 481, startPoint y: 224, endPoint x: 477, endPoint y: 67, distance: 156.7
click at [477, 67] on div "Contact Us Heading GemThemes Candid Enthusiasm from the Summer Text block Bezoe…" at bounding box center [597, 287] width 764 height 507
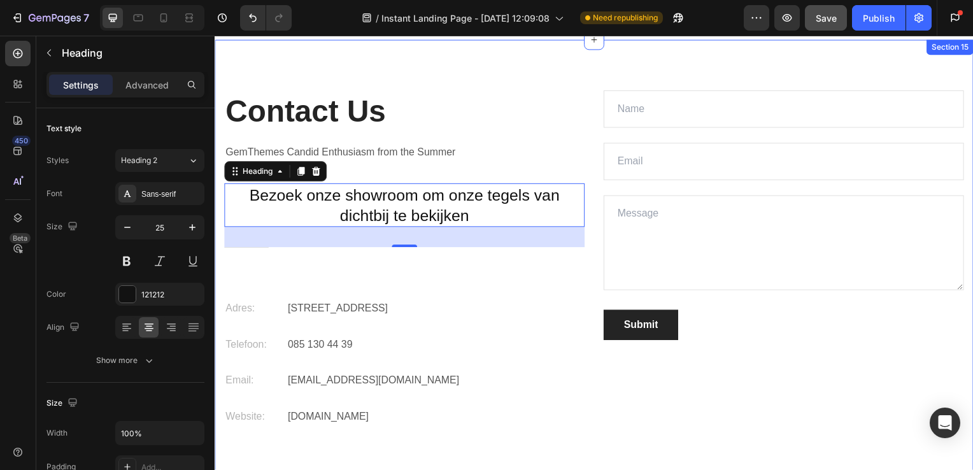
scroll to position [3029, 0]
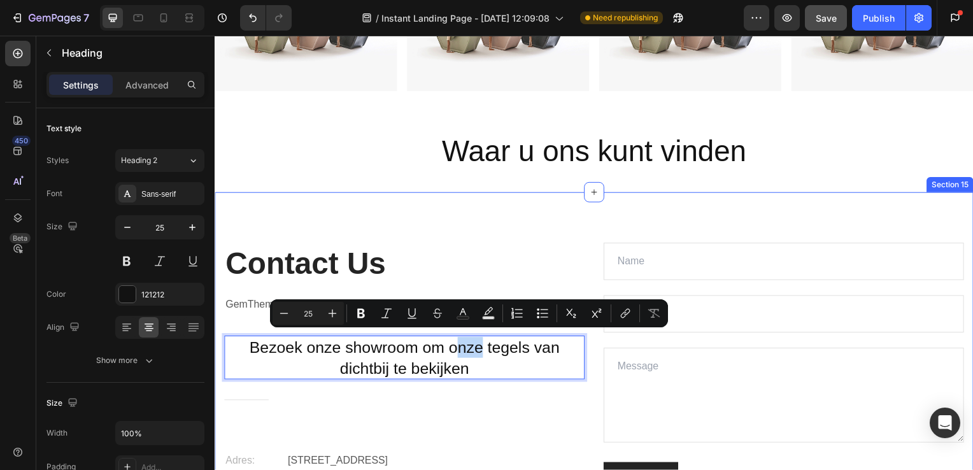
drag, startPoint x: 455, startPoint y: 347, endPoint x: 482, endPoint y: 197, distance: 152.8
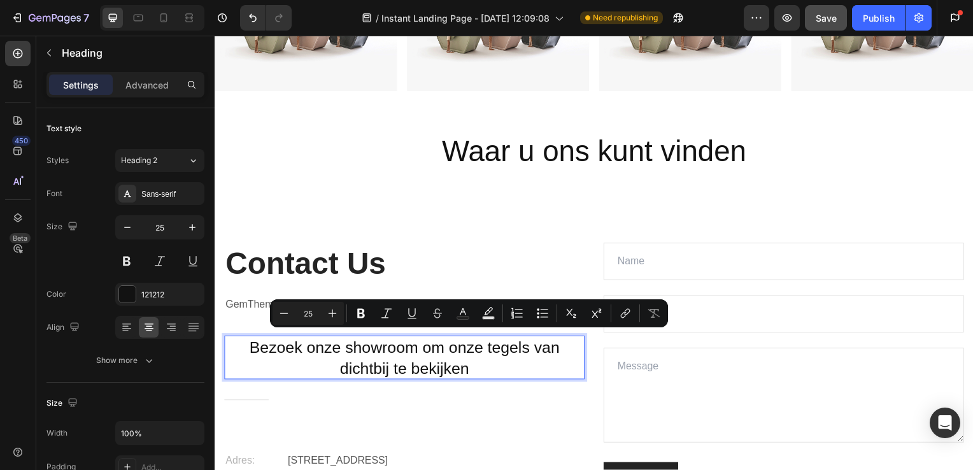
click at [521, 348] on p "Bezoek onze showroom om onze tegels van dichtbij te bekijken" at bounding box center [405, 359] width 361 height 41
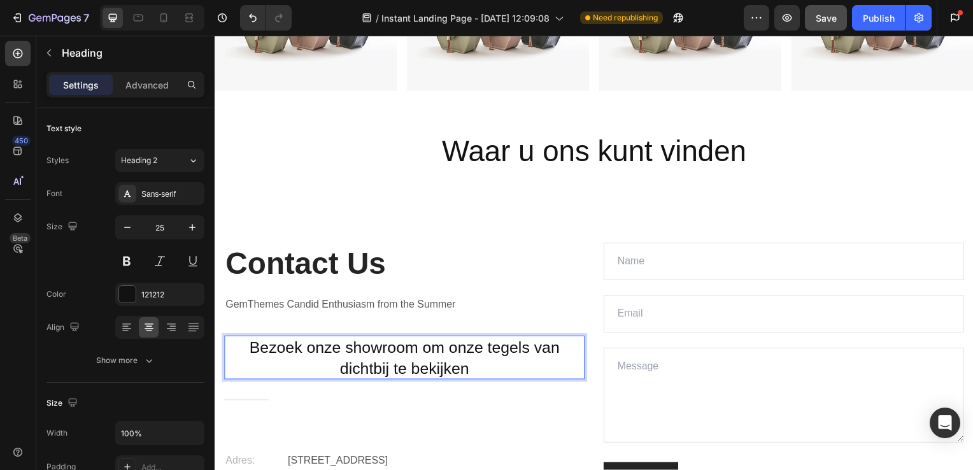
click at [581, 350] on p "Bezoek onze showroom om onze tegels van dichtbij te bekijken" at bounding box center [405, 359] width 361 height 41
click at [582, 349] on div "Contact Us Heading GemThemes Candid Enthusiasm from the Summer Text block Bezoe…" at bounding box center [597, 447] width 764 height 405
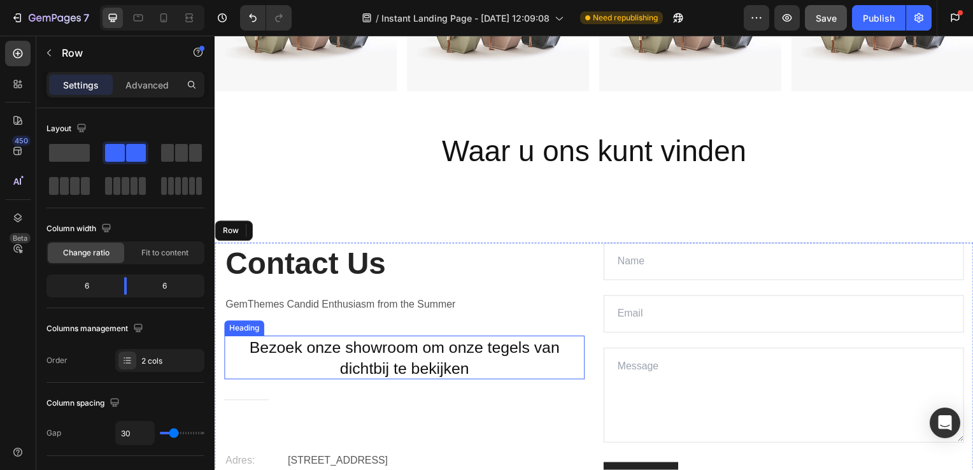
click at [561, 352] on p "Bezoek onze showroom om onze tegels van dichtbij te bekijken" at bounding box center [405, 359] width 361 height 41
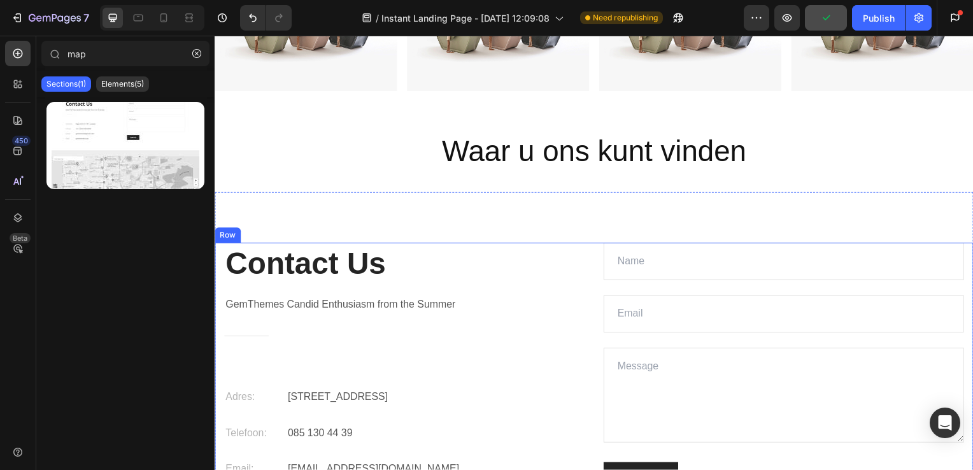
click at [506, 348] on div "Contact Us Heading GemThemes Candid Enthusiasm from the Summer Text block Title…" at bounding box center [405, 390] width 363 height 290
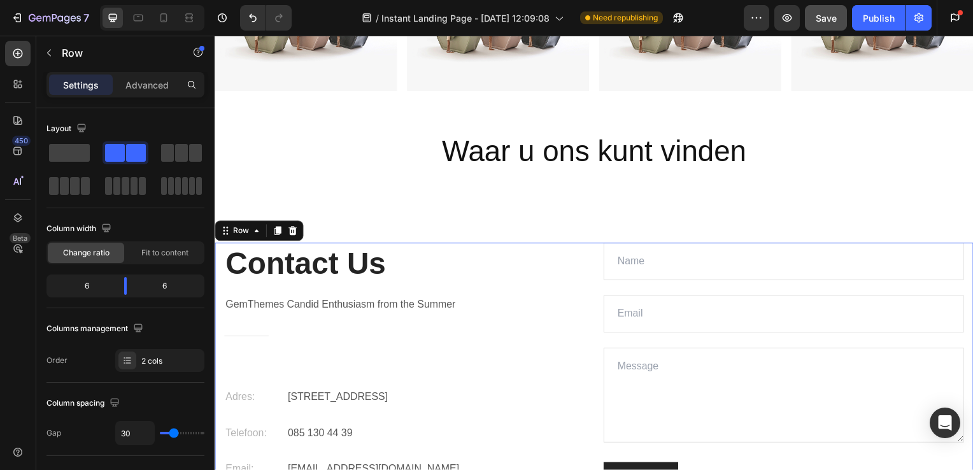
click at [447, 354] on div "Contact Us Heading GemThemes Candid Enthusiasm from the Summer Text block Title…" at bounding box center [405, 390] width 363 height 290
click at [382, 357] on div "Contact Us Heading GemThemes Candid Enthusiasm from the Summer Text block Title…" at bounding box center [405, 390] width 363 height 290
click at [254, 17] on icon "Undo/Redo" at bounding box center [253, 17] width 13 height 13
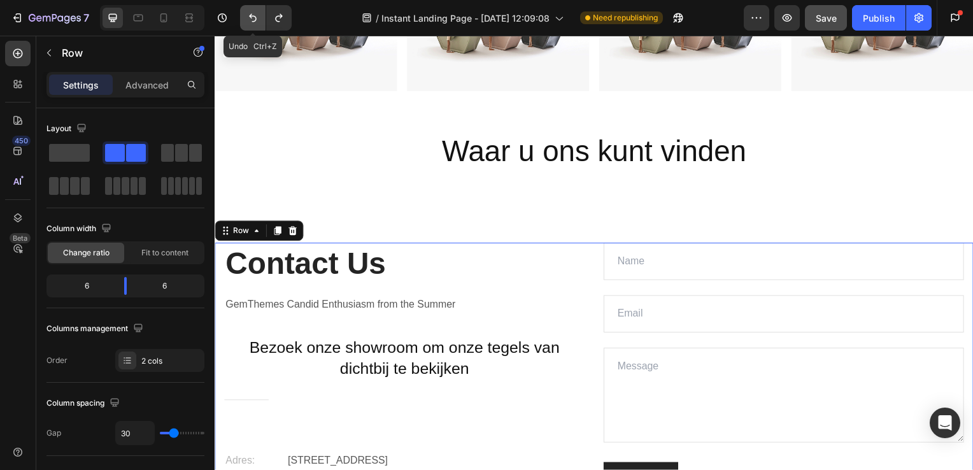
click at [254, 17] on icon "Undo/Redo" at bounding box center [253, 17] width 13 height 13
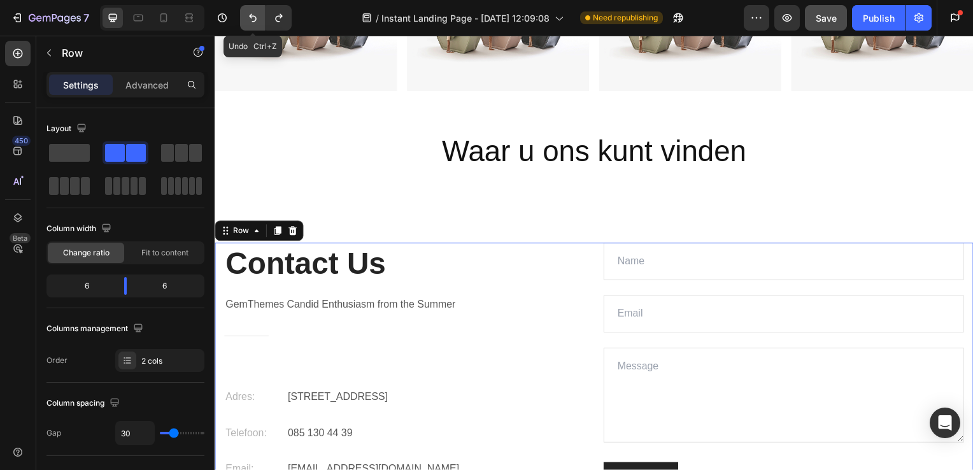
click at [254, 17] on icon "Undo/Redo" at bounding box center [253, 17] width 13 height 13
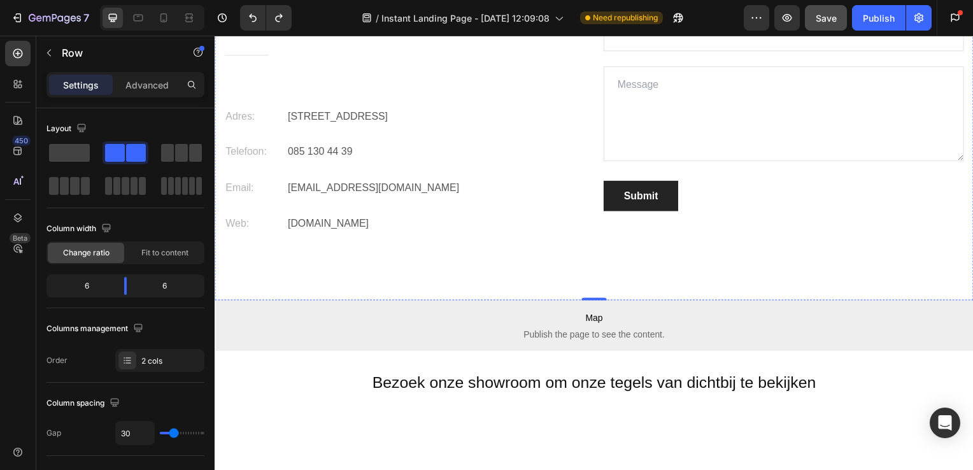
scroll to position [3198, 0]
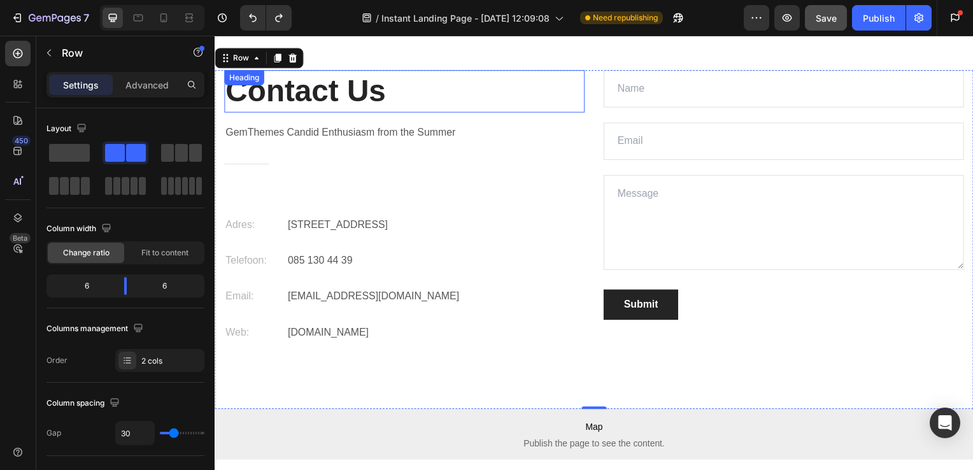
click at [364, 94] on p "Contact Us" at bounding box center [405, 91] width 361 height 39
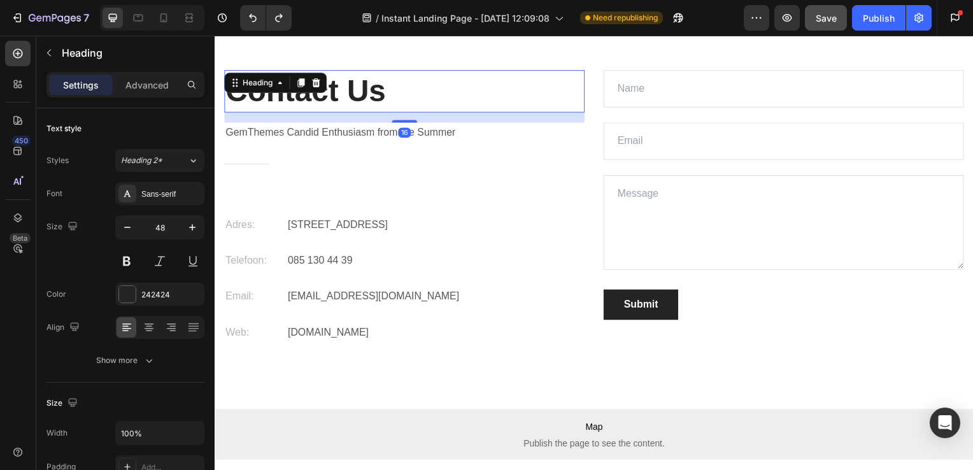
click at [386, 92] on p "Contact Us" at bounding box center [405, 91] width 361 height 39
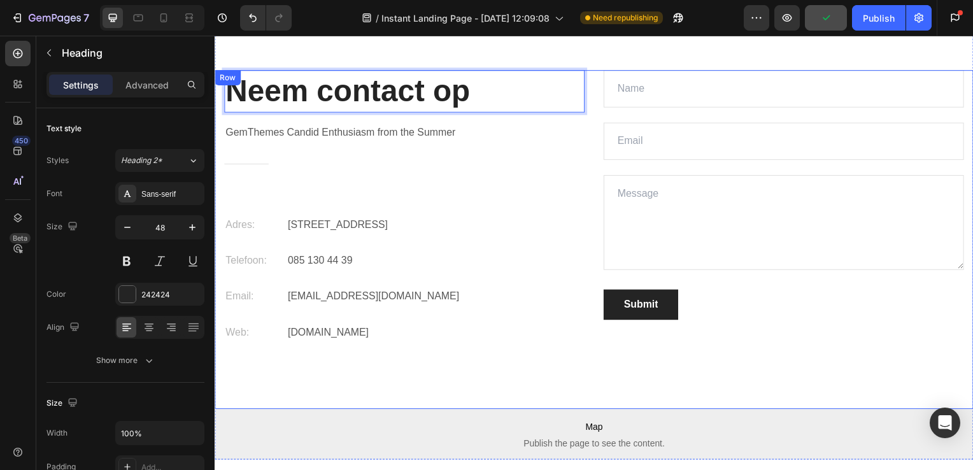
click at [389, 125] on p "GemThemes Candid Enthusiasm from the Summer" at bounding box center [405, 134] width 361 height 18
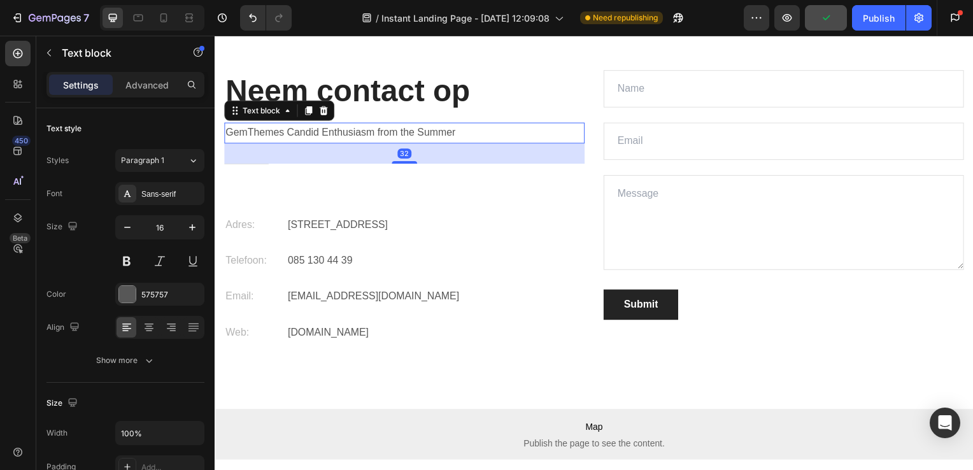
click at [389, 127] on p "GemThemes Candid Enthusiasm from the Summer" at bounding box center [405, 134] width 361 height 18
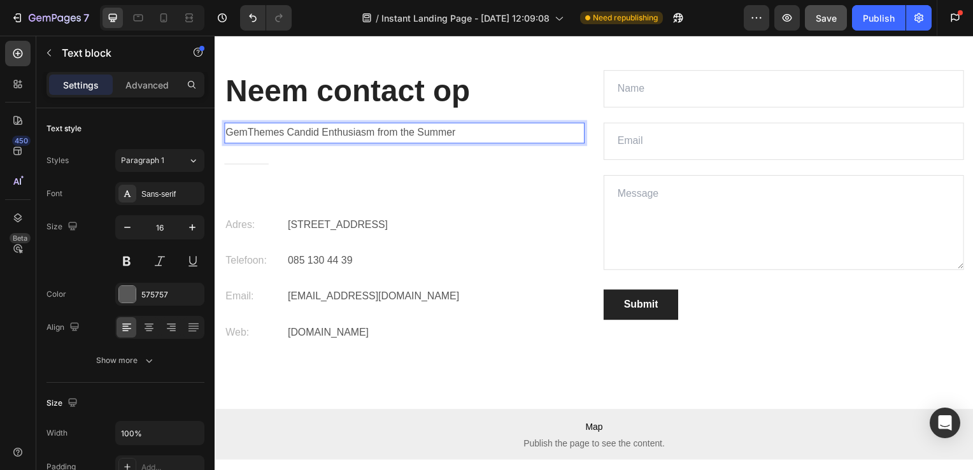
click at [453, 129] on p "GemThemes Candid Enthusiasm from the Summer" at bounding box center [405, 134] width 361 height 18
click at [453, 129] on p "r" at bounding box center [405, 134] width 361 height 18
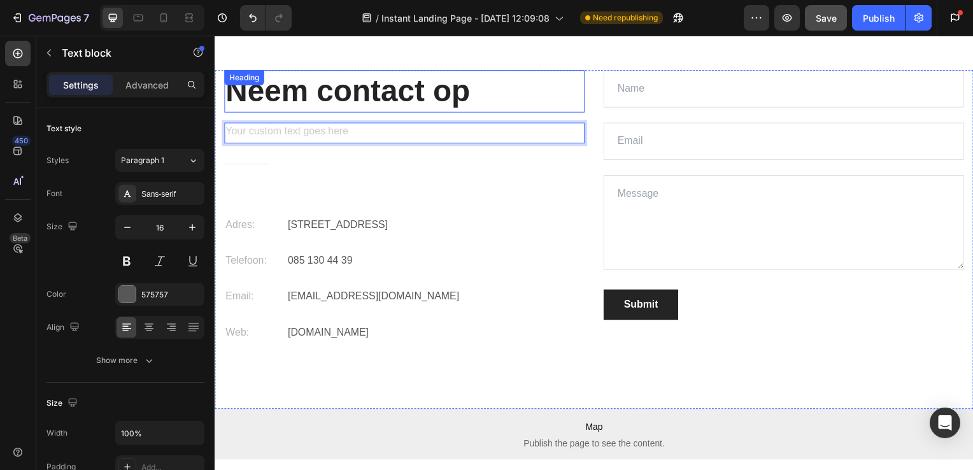
click at [505, 112] on h2 "Neem contact op" at bounding box center [405, 92] width 363 height 42
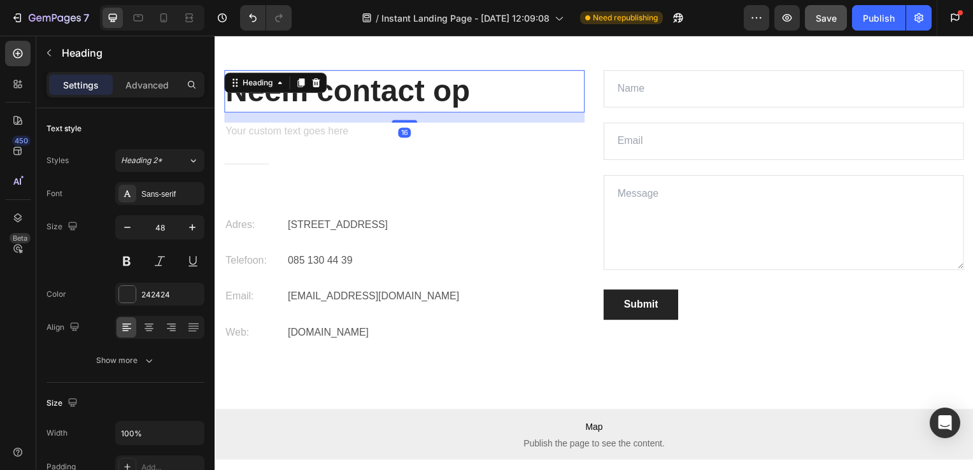
click at [510, 122] on div "16" at bounding box center [405, 118] width 363 height 10
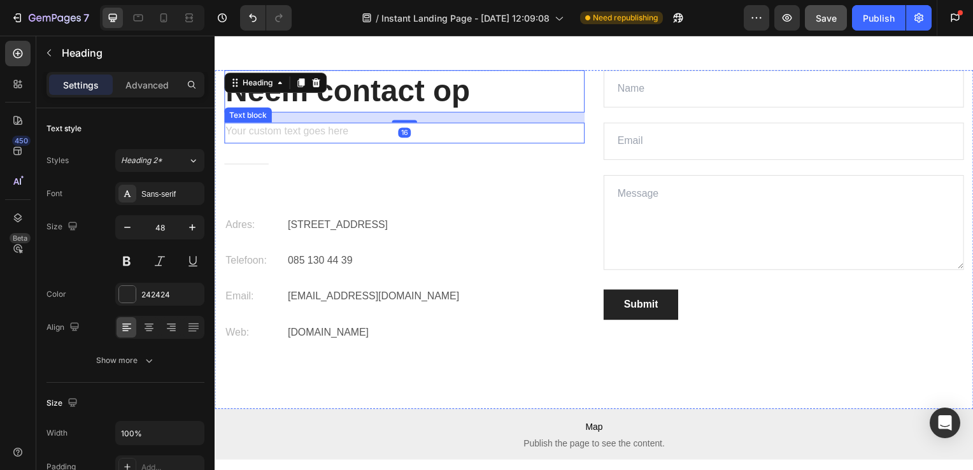
click at [510, 127] on div "Rich Text Editor. Editing area: main" at bounding box center [405, 134] width 363 height 21
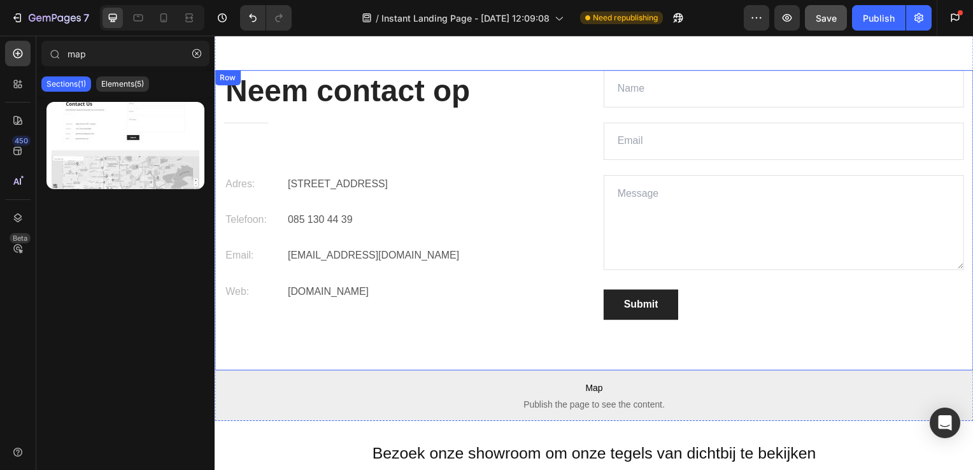
click at [419, 171] on div "Neem contact op Heading Title Line Adres: Text block Ambachtsweg 24 B, 2222 AL …" at bounding box center [405, 197] width 363 height 252
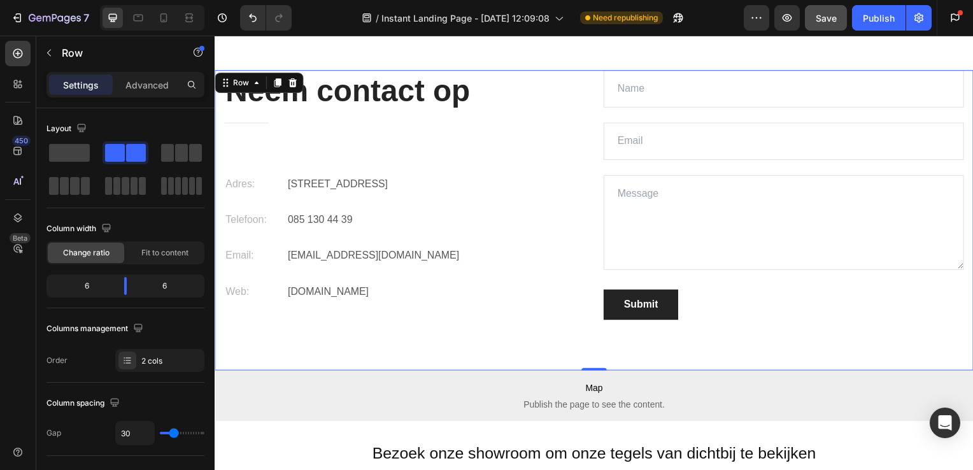
click at [352, 149] on div "Neem contact op Heading Title Line Adres: Text block Ambachtsweg 24 B, 2222 AL …" at bounding box center [405, 197] width 363 height 252
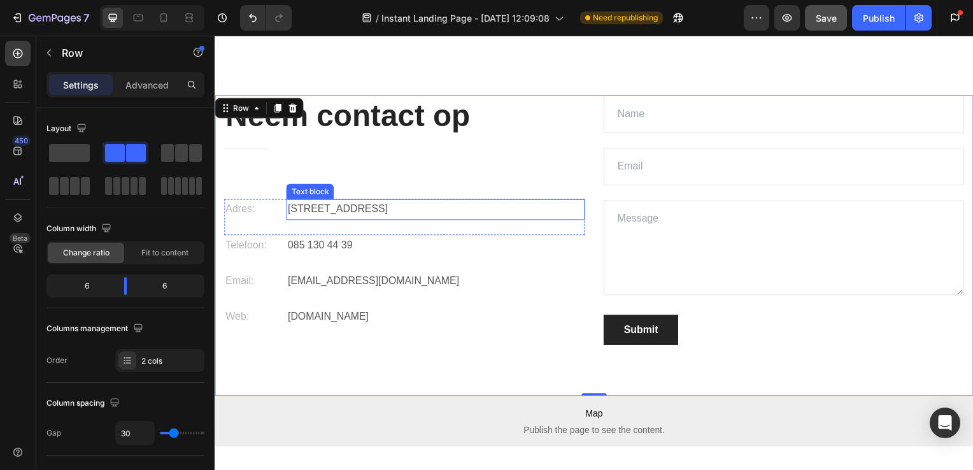
scroll to position [3170, 0]
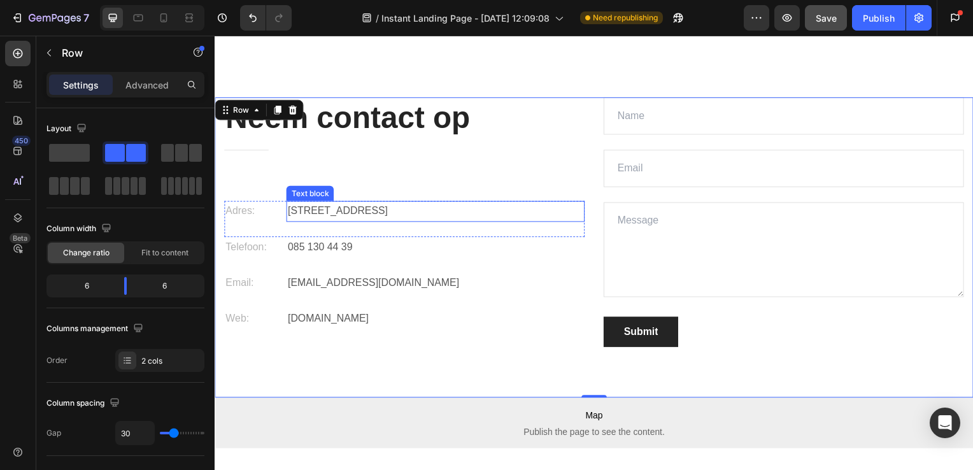
click at [477, 206] on p "[STREET_ADDRESS]" at bounding box center [437, 213] width 298 height 18
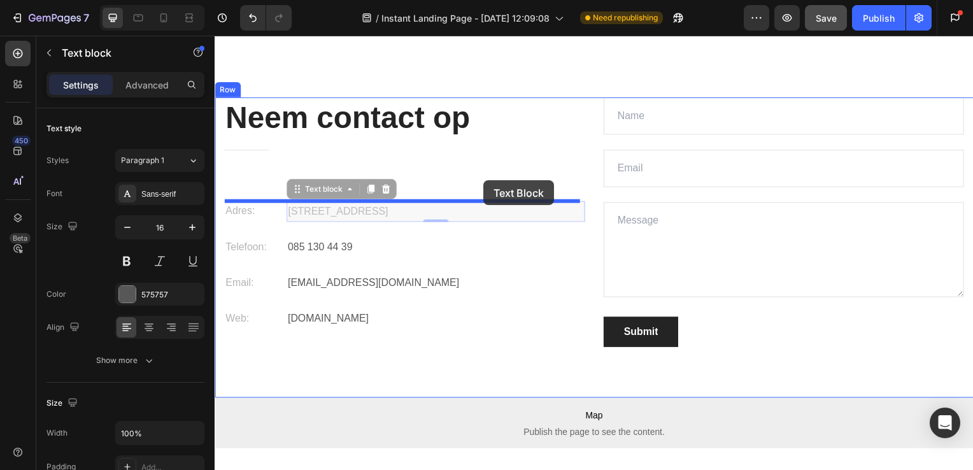
drag, startPoint x: 482, startPoint y: 201, endPoint x: 485, endPoint y: 182, distance: 20.0
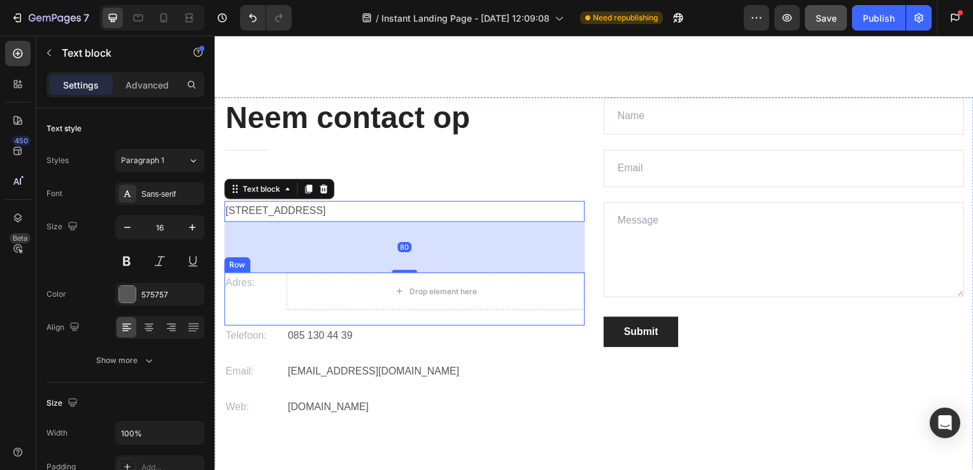
click at [464, 326] on div "Adres: Text block Drop element here Row" at bounding box center [405, 302] width 363 height 54
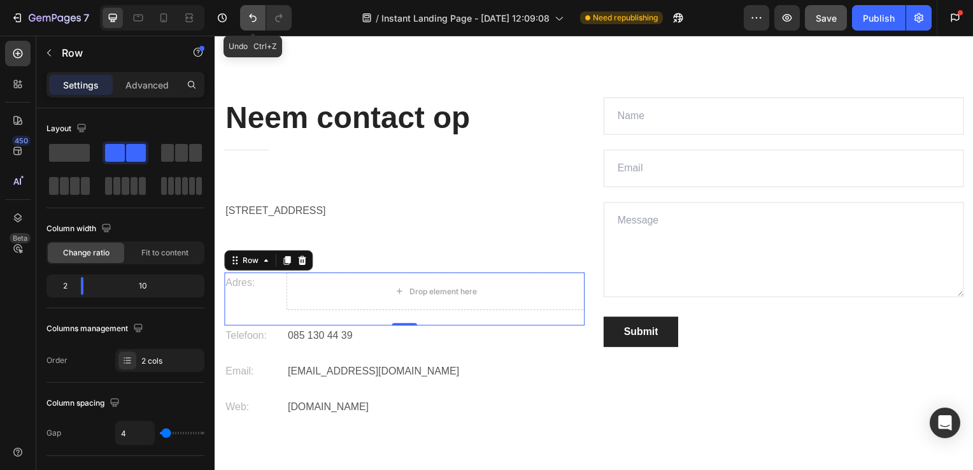
click at [254, 15] on icon "Undo/Redo" at bounding box center [253, 17] width 13 height 13
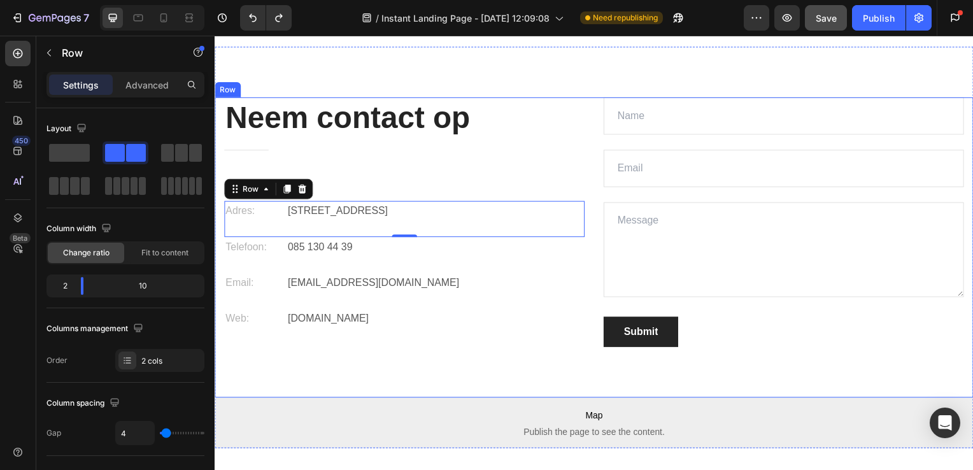
click at [541, 169] on div "Neem contact op Heading Title Line Adres: Text block Ambachtsweg 24 B, 2222 AL …" at bounding box center [405, 224] width 363 height 252
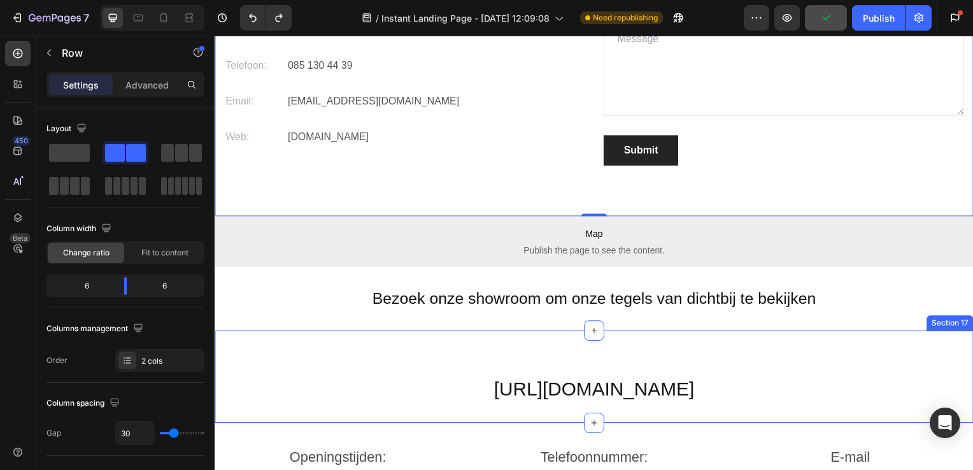
scroll to position [3394, 0]
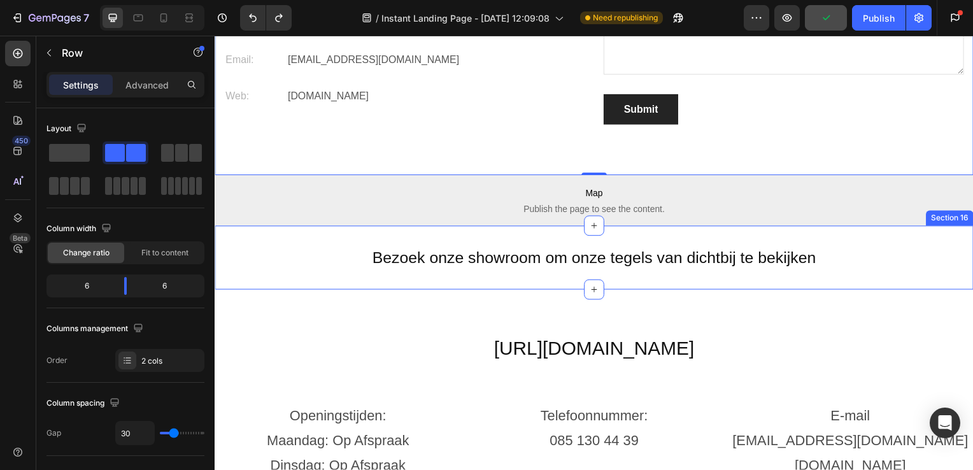
click at [531, 269] on div "Bezoek onze showroom om onze tegels van dichtbij te bekijken Heading Section 16" at bounding box center [597, 259] width 764 height 64
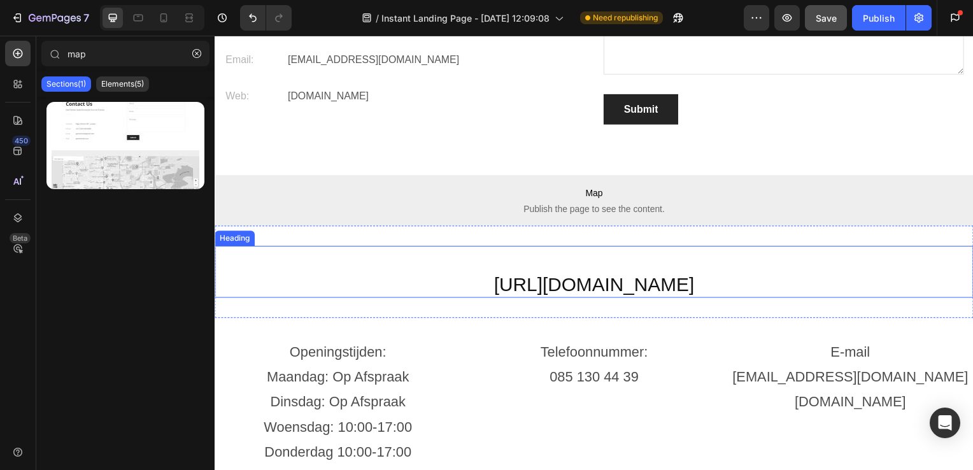
click at [557, 283] on h2 "https://maps.app.goo.gl/VVgPdyynyVvgVTiU6" at bounding box center [597, 274] width 764 height 52
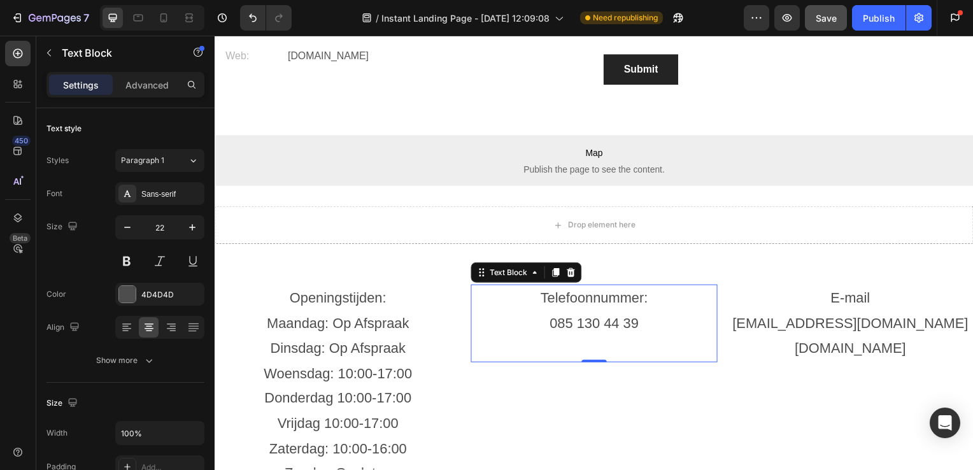
scroll to position [3433, 0]
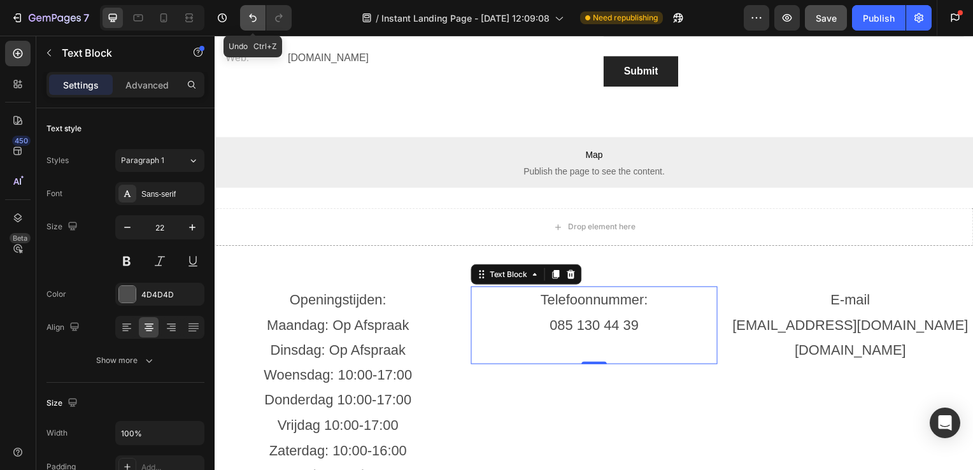
click at [250, 20] on icon "Undo/Redo" at bounding box center [253, 17] width 13 height 13
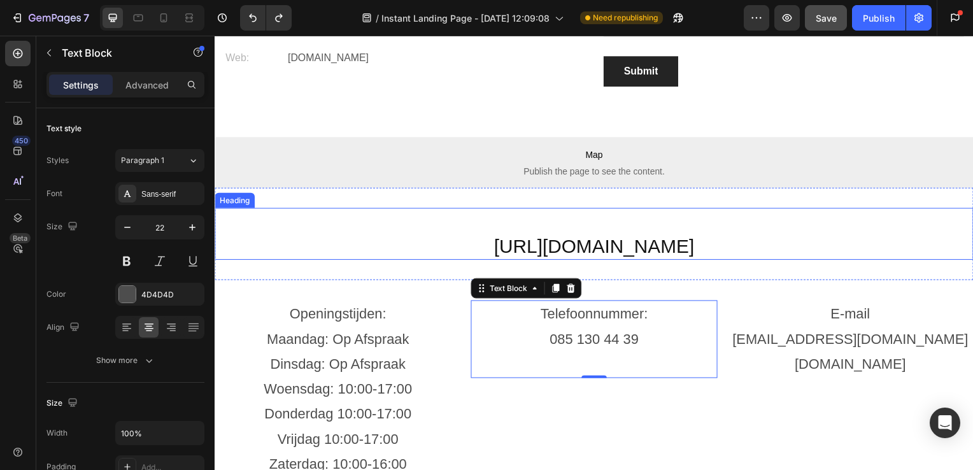
click at [445, 234] on h2 "https://maps.app.goo.gl/VVgPdyynyVvgVTiU6" at bounding box center [597, 236] width 764 height 52
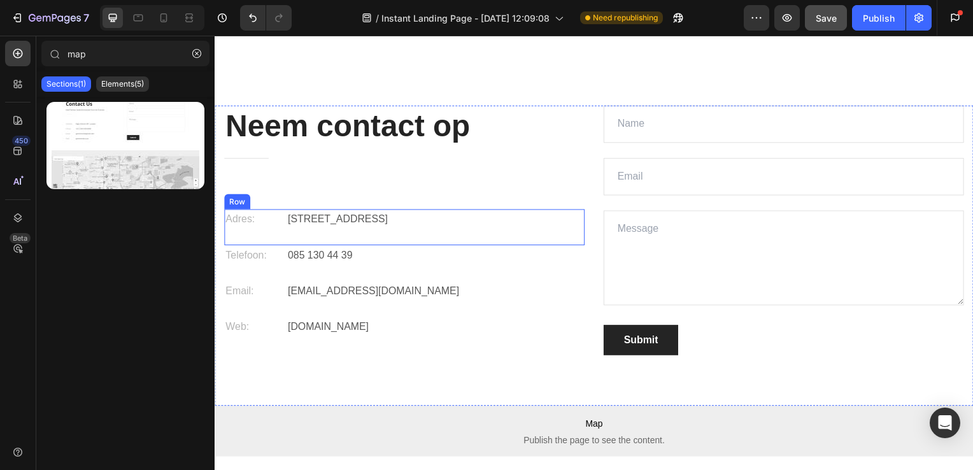
scroll to position [3144, 0]
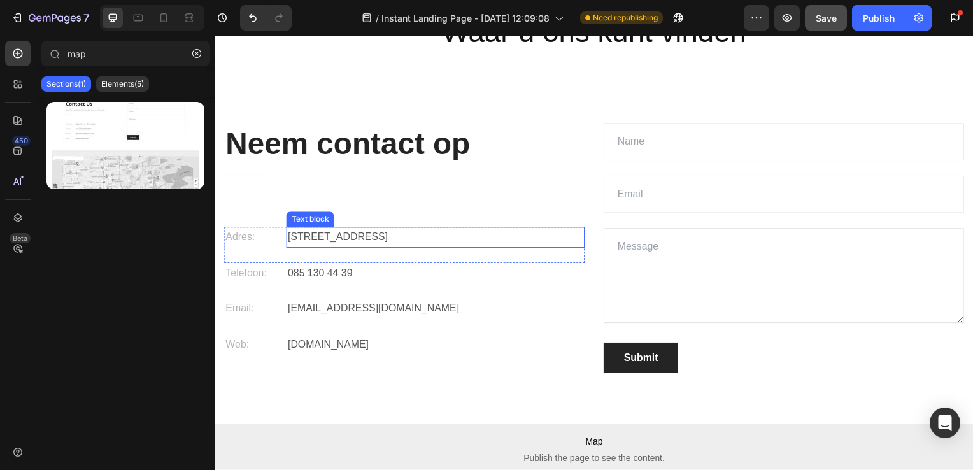
click at [395, 241] on p "[STREET_ADDRESS]" at bounding box center [437, 239] width 298 height 18
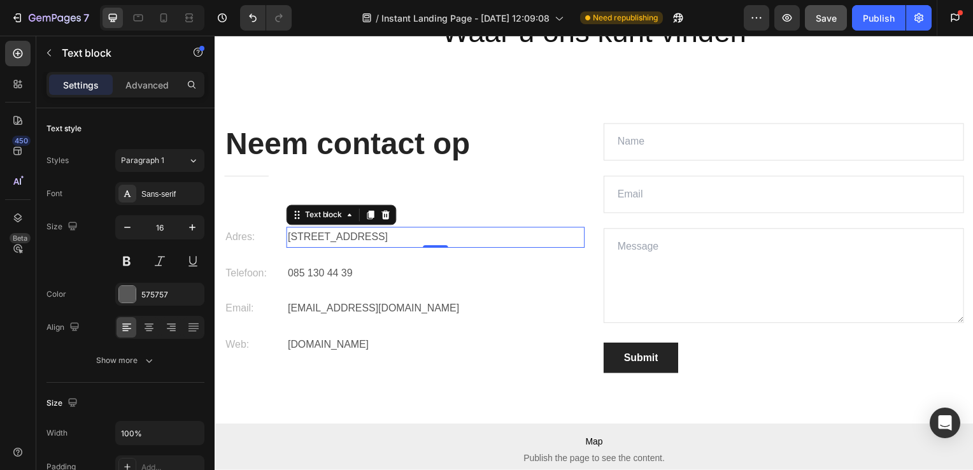
click at [499, 234] on p "[STREET_ADDRESS]" at bounding box center [437, 239] width 298 height 18
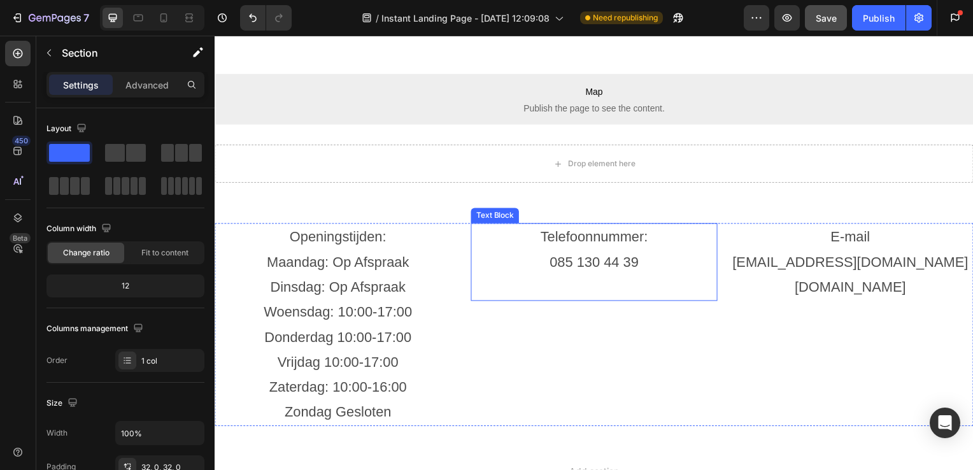
scroll to position [2922, 0]
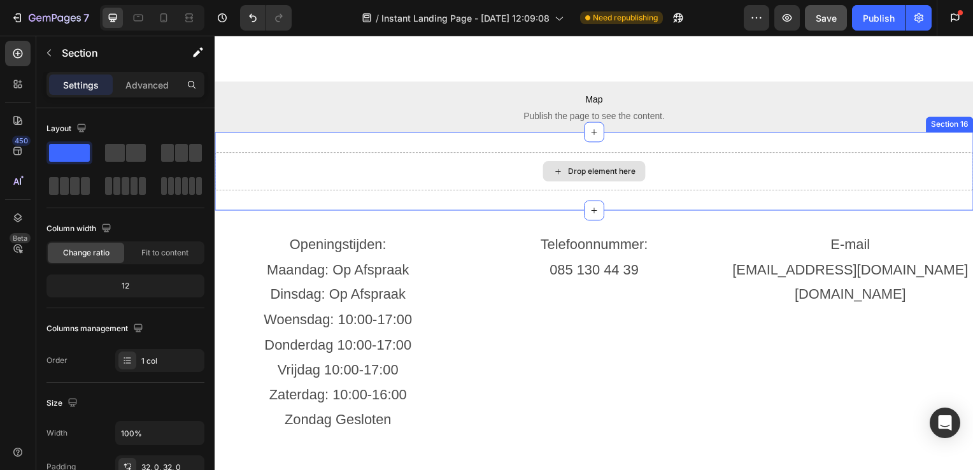
click at [665, 166] on div "Drop element here" at bounding box center [597, 173] width 764 height 38
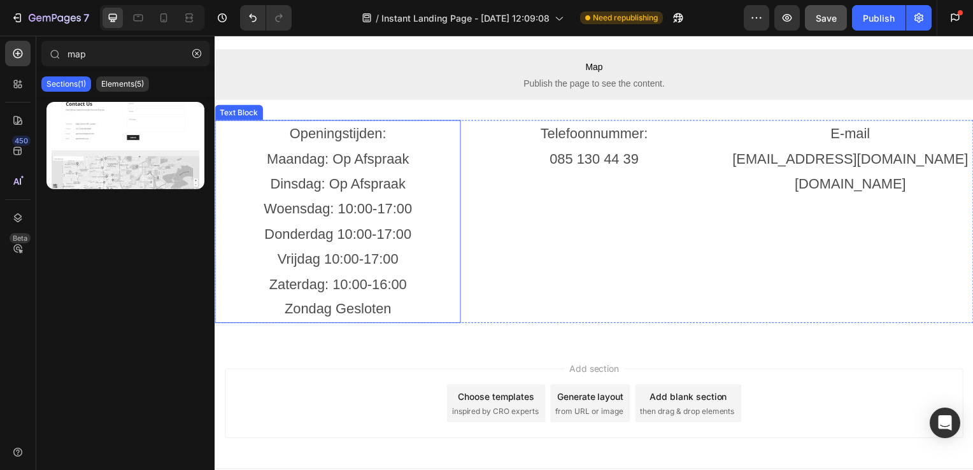
scroll to position [2953, 0]
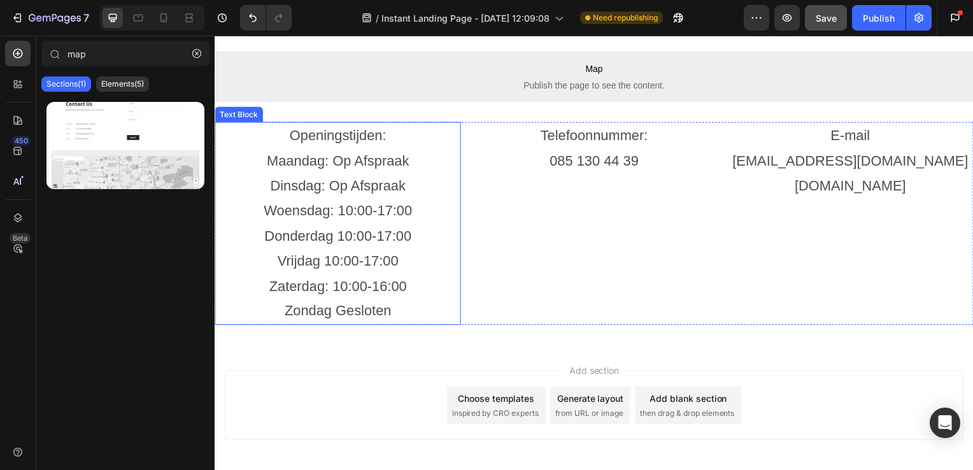
click at [355, 145] on p "Openingstijden:" at bounding box center [338, 136] width 245 height 25
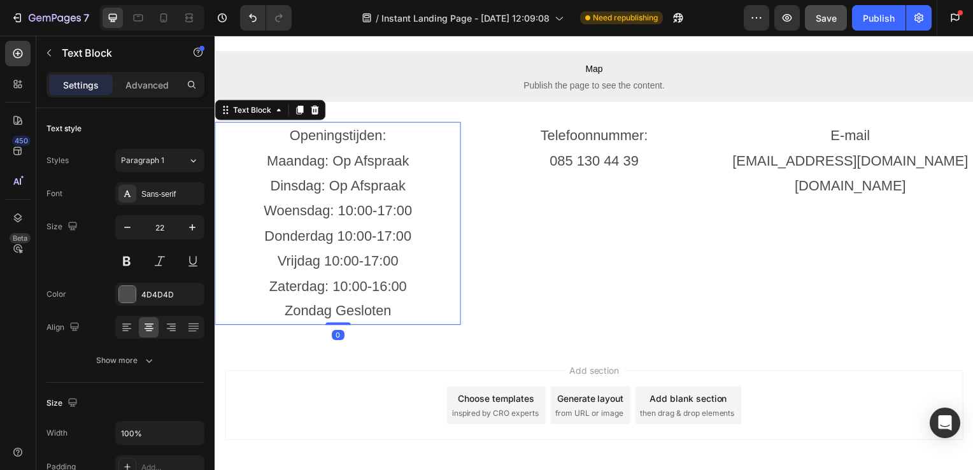
click at [355, 141] on p "Openingstijden:" at bounding box center [338, 136] width 245 height 25
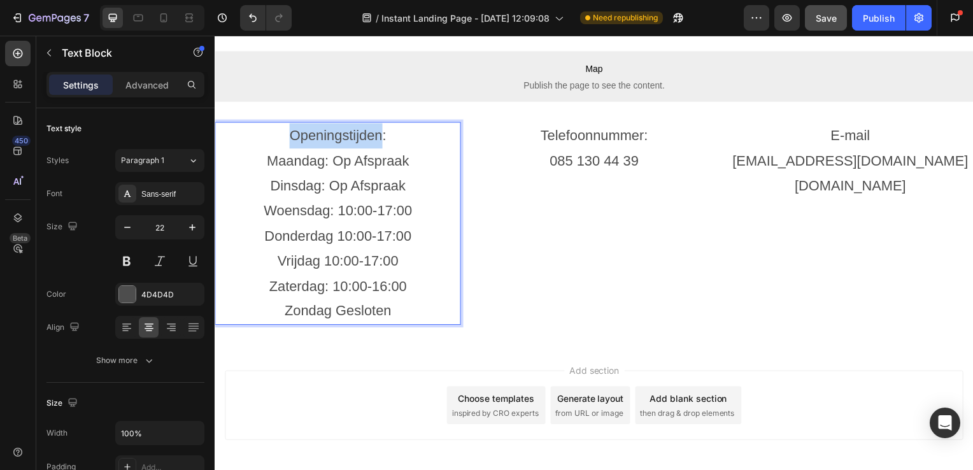
drag, startPoint x: 292, startPoint y: 137, endPoint x: 378, endPoint y: 133, distance: 85.4
click at [378, 133] on p "Openingstijden:" at bounding box center [338, 136] width 245 height 25
click at [454, 163] on p "Maandag: Op Afspraak" at bounding box center [338, 162] width 245 height 25
click at [547, 225] on div "Telefoonnummer: 085 130 44 39 Text Block" at bounding box center [597, 225] width 248 height 204
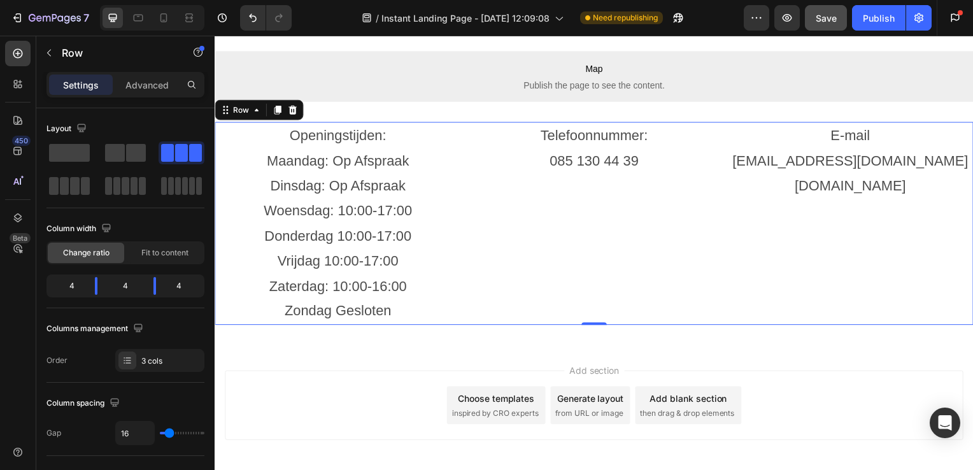
click at [510, 358] on div "Add section Choose templates inspired by CRO experts Generate layout from URL o…" at bounding box center [597, 411] width 764 height 126
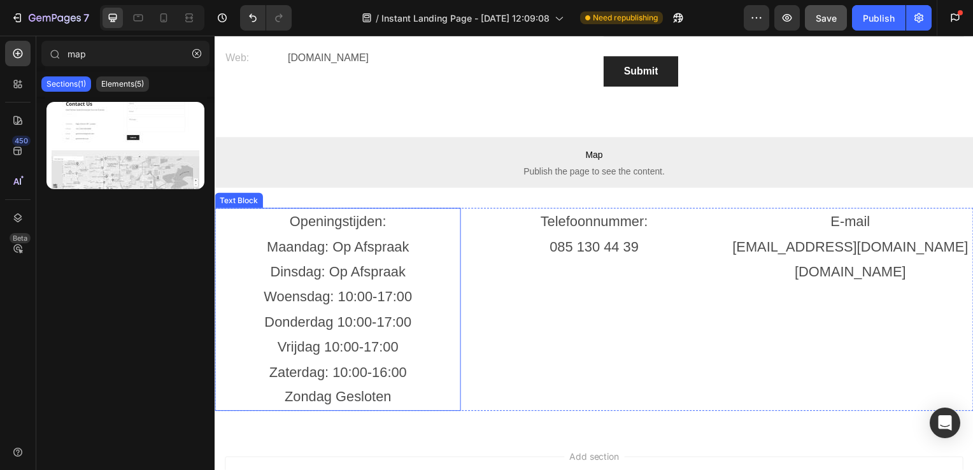
scroll to position [2856, 0]
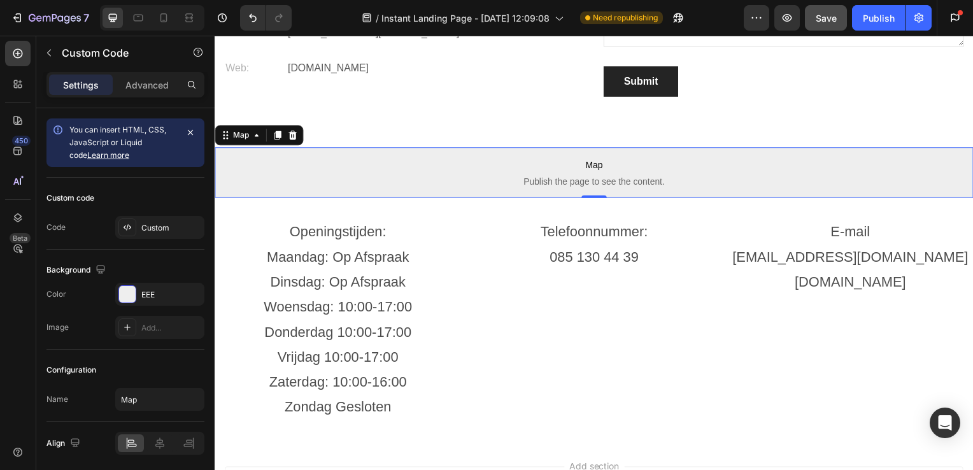
click at [447, 177] on span "Publish the page to see the content." at bounding box center [597, 182] width 764 height 13
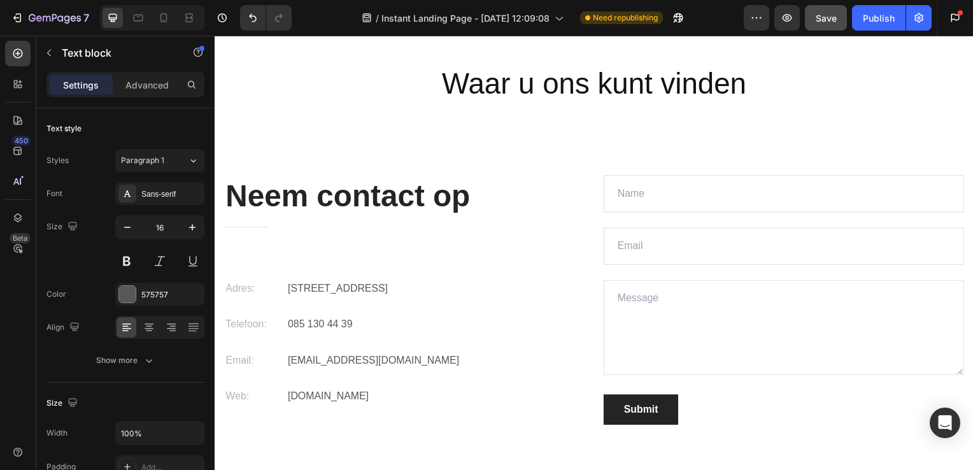
scroll to position [3085, 0]
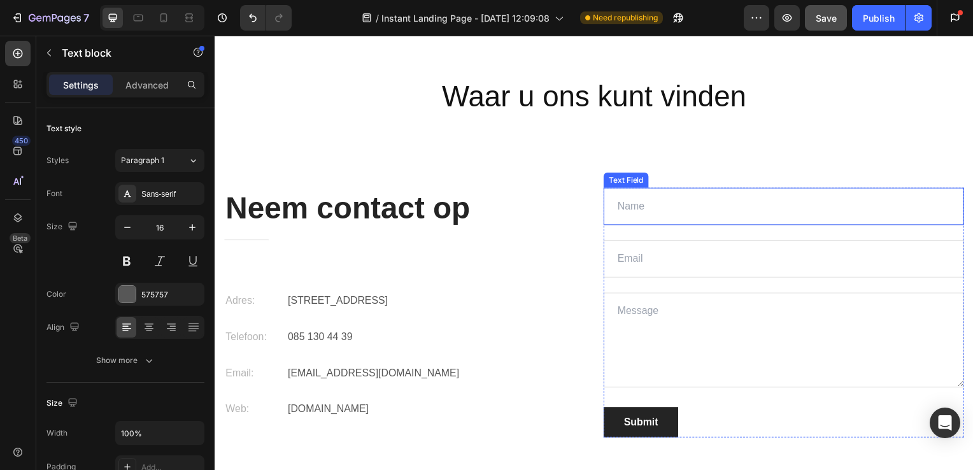
click at [623, 207] on input "text" at bounding box center [787, 208] width 363 height 38
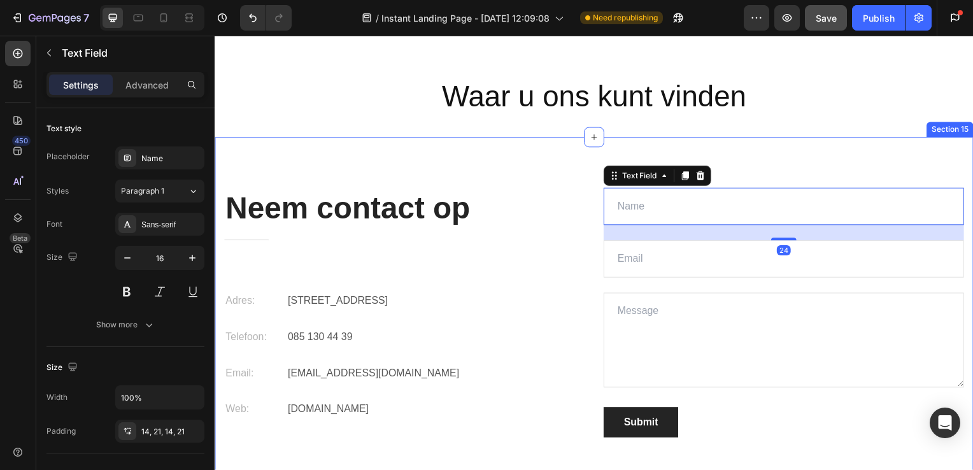
click at [774, 161] on div "Neem contact op Heading Title Line Adres: Text block Ambachtsweg 24 B, 2222 AL …" at bounding box center [597, 340] width 764 height 404
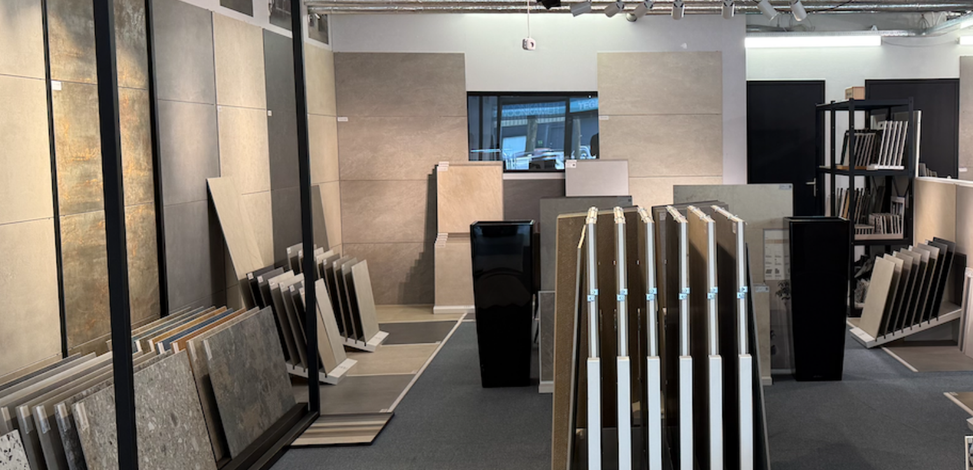
scroll to position [184, 0]
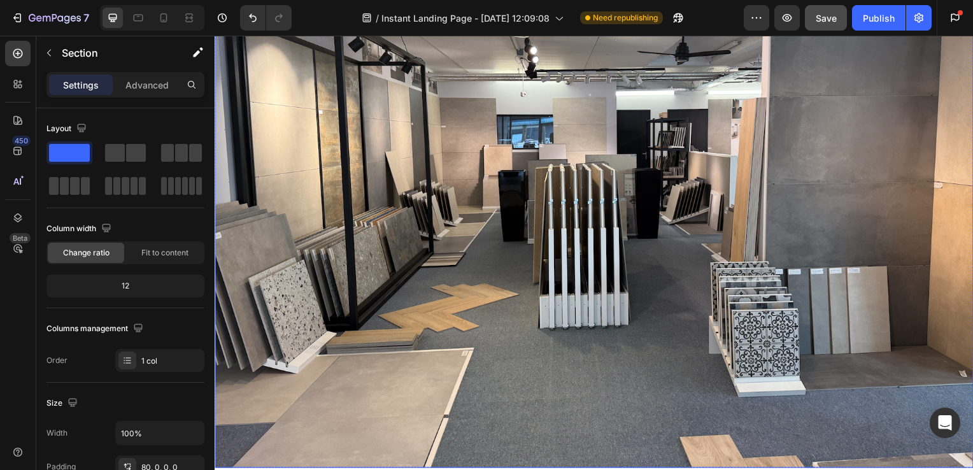
click at [521, 134] on img at bounding box center [597, 184] width 764 height 573
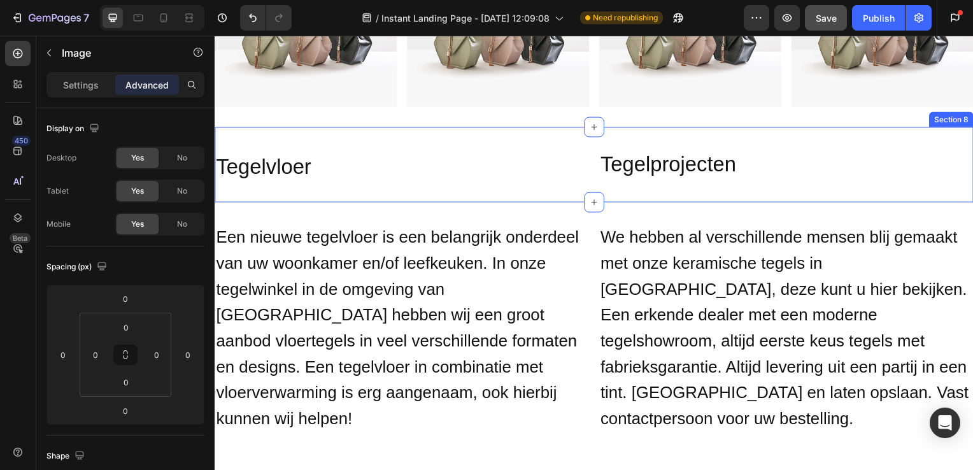
scroll to position [1575, 0]
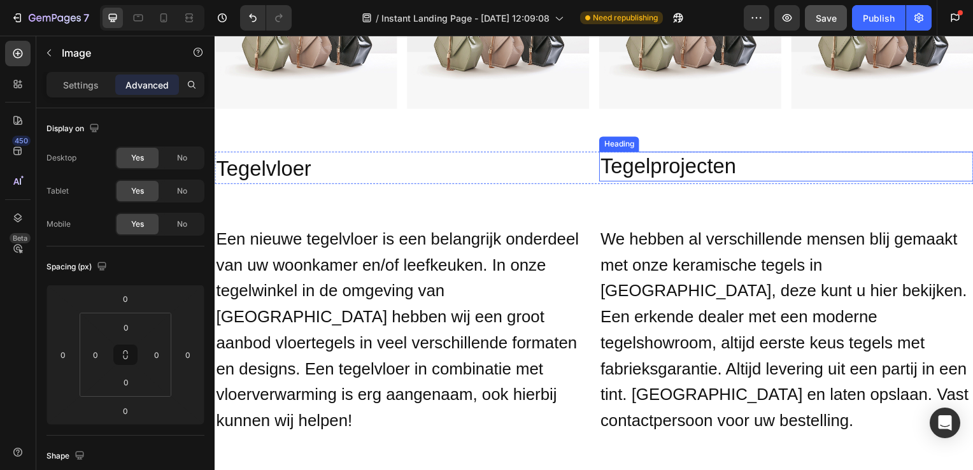
click at [650, 159] on h2 "Tegelprojecten" at bounding box center [790, 168] width 377 height 30
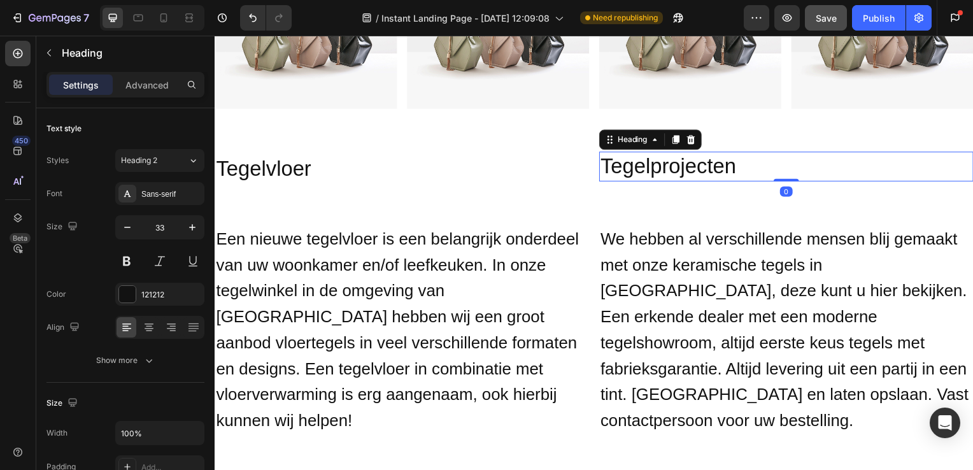
click at [650, 159] on h2 "Tegelprojecten" at bounding box center [790, 168] width 377 height 30
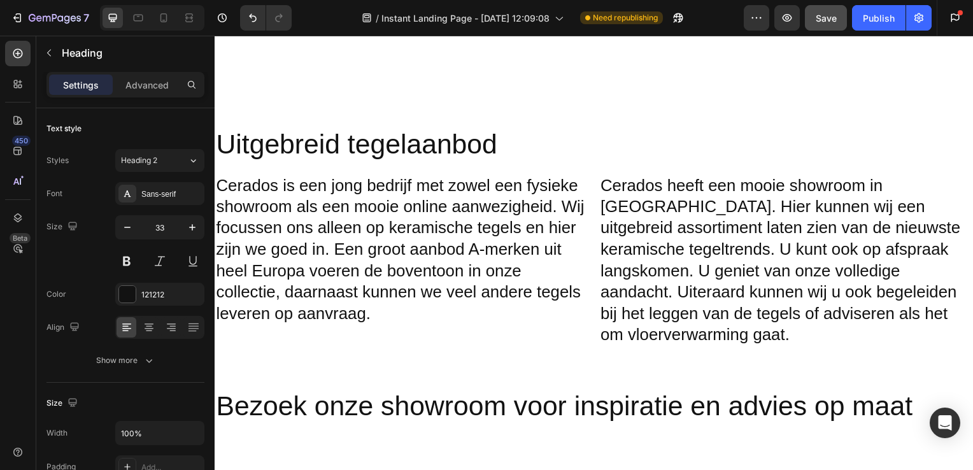
scroll to position [2439, 0]
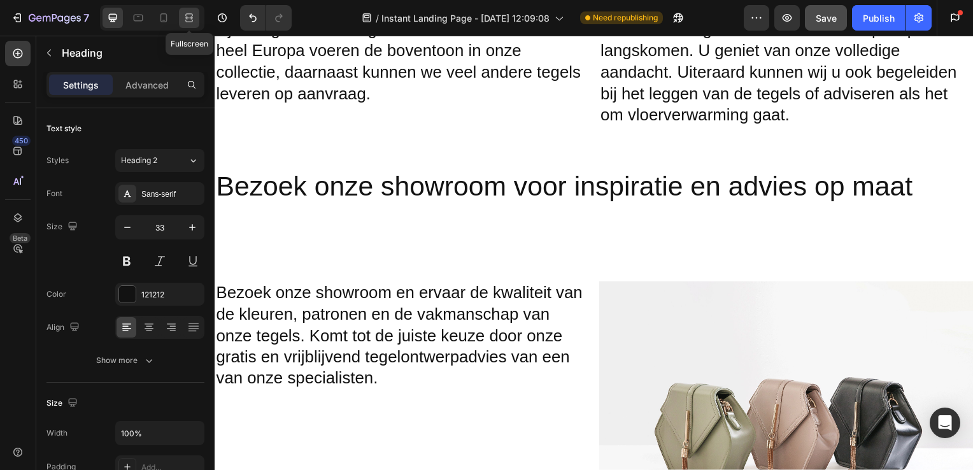
click at [191, 17] on icon at bounding box center [191, 17] width 4 height 3
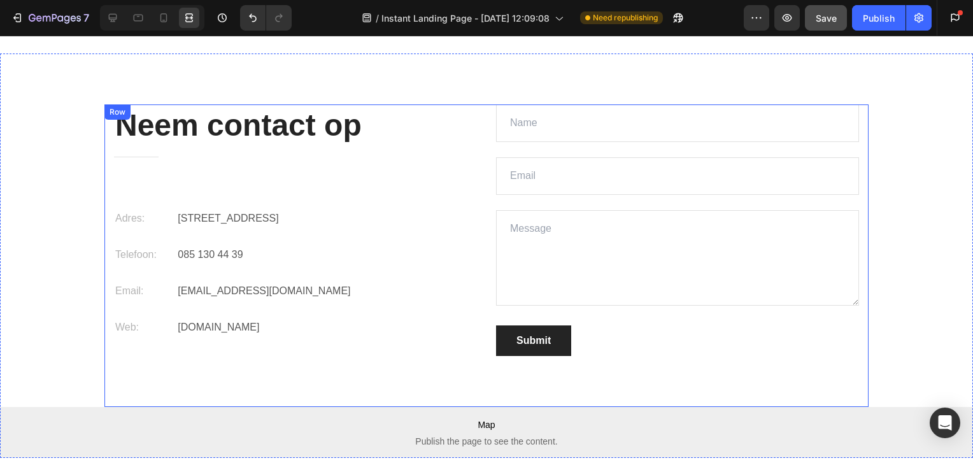
scroll to position [3169, 0]
click at [536, 252] on textarea at bounding box center [677, 259] width 363 height 96
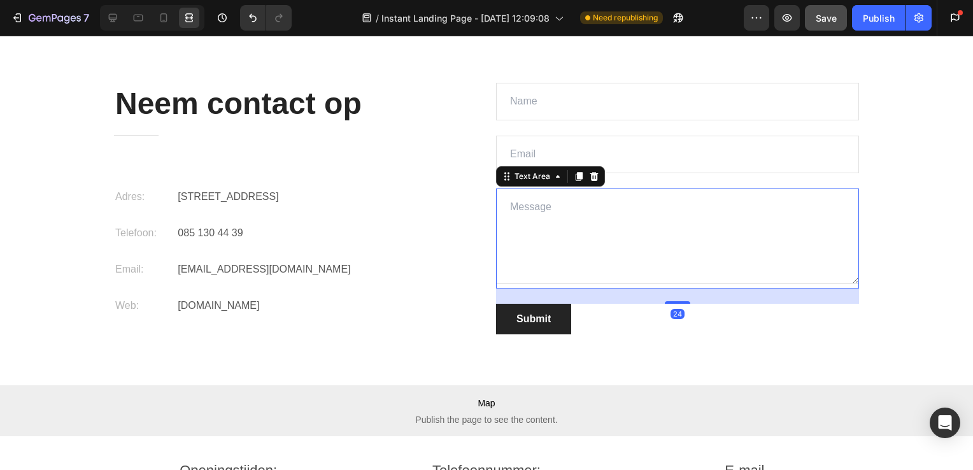
scroll to position [3192, 0]
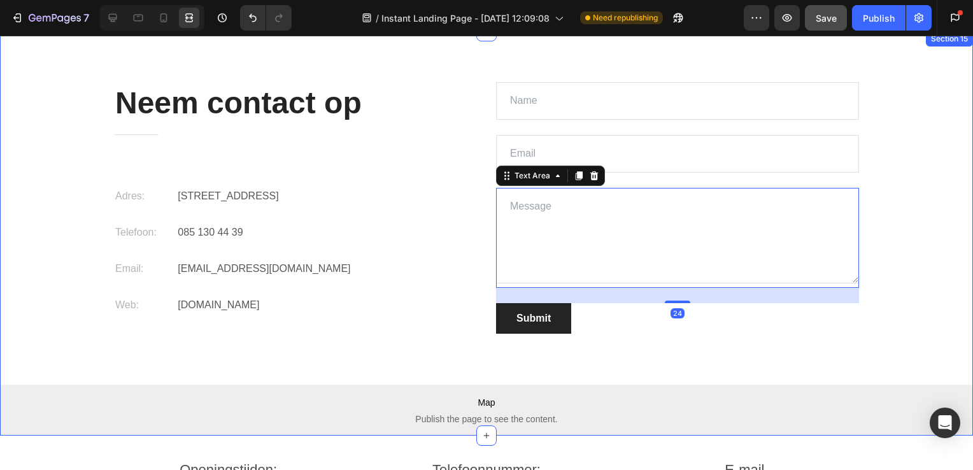
click at [55, 151] on div "Neem contact op Heading Title Line Adres: Text block Ambachtsweg 24 B, 2222 AL …" at bounding box center [486, 259] width 973 height 354
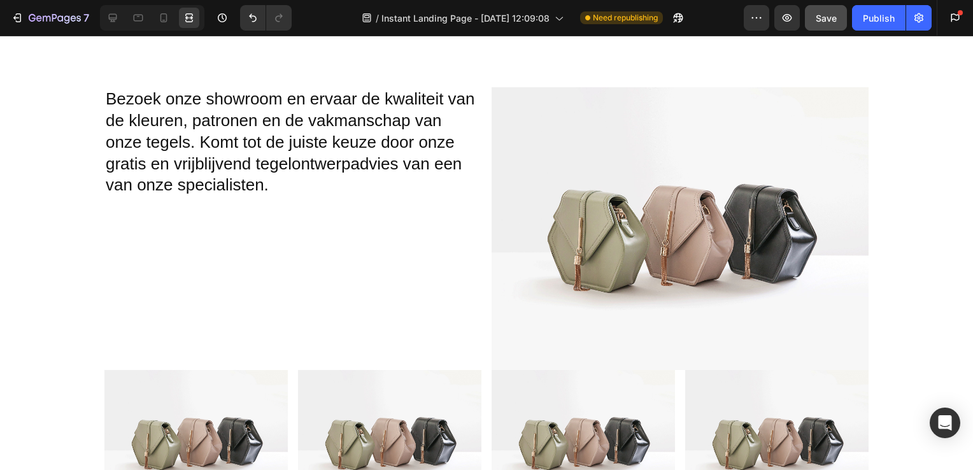
scroll to position [2617, 0]
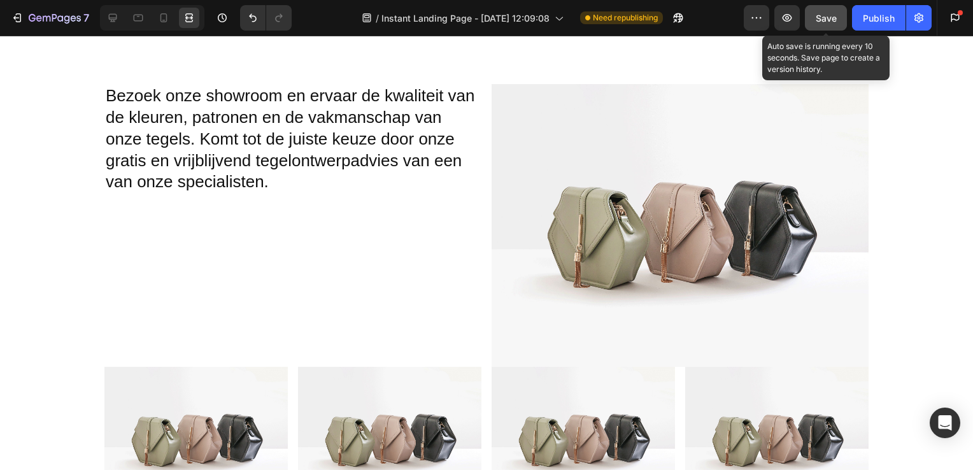
click at [816, 16] on span "Save" at bounding box center [826, 18] width 21 height 11
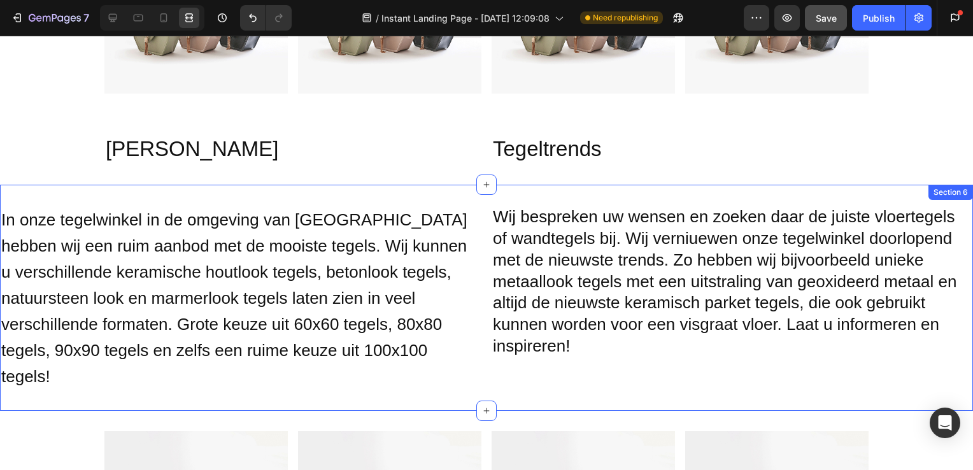
scroll to position [1093, 0]
click at [586, 246] on h2 "Wij bespreken uw wensen en zoeken daar de juiste vloertegels of wandtegels bij.…" at bounding box center [733, 283] width 482 height 155
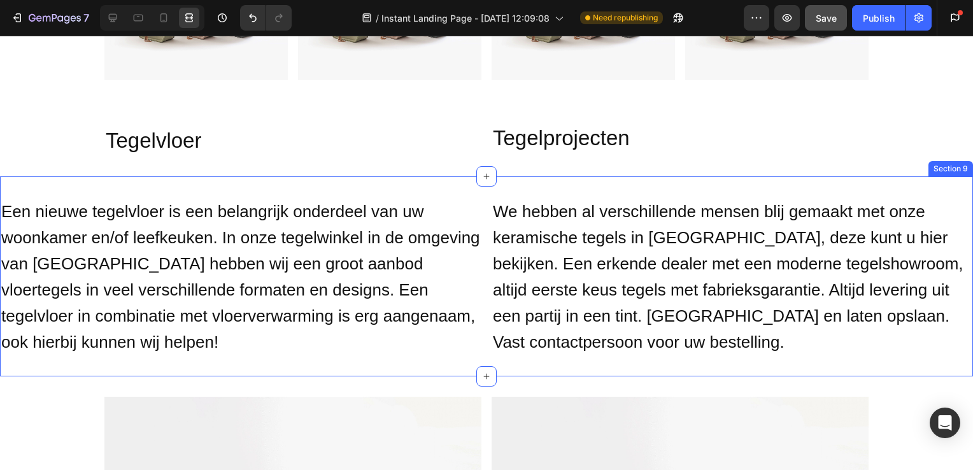
click at [525, 177] on div "Een nieuwe tegelvloer is een belangrijk onderdeel van uw woonkamer en/of leefke…" at bounding box center [486, 276] width 973 height 200
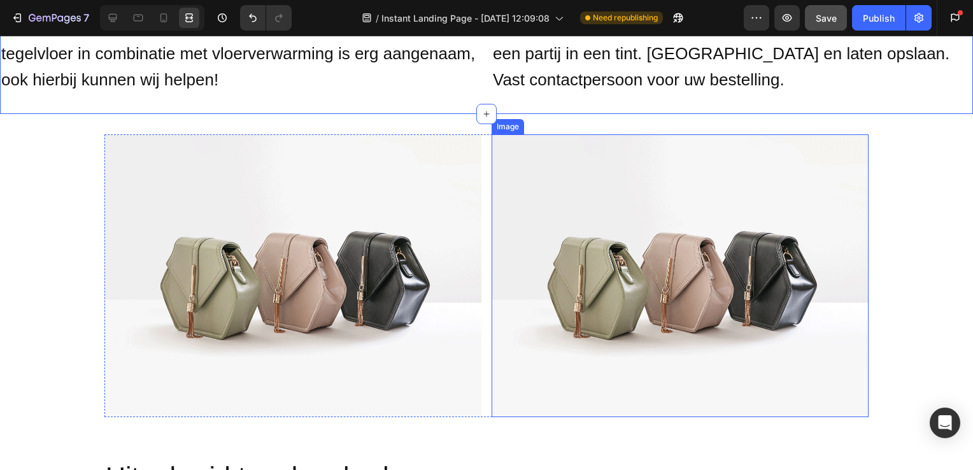
click at [541, 246] on img at bounding box center [680, 275] width 377 height 283
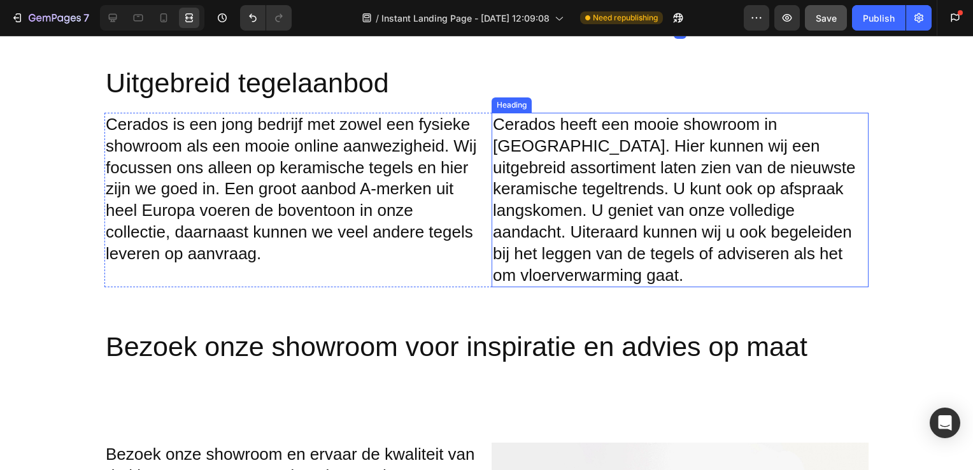
click at [566, 196] on h2 "Cerados heeft een mooie showroom in [GEOGRAPHIC_DATA]. Hier kunnen wij een uitg…" at bounding box center [680, 200] width 377 height 175
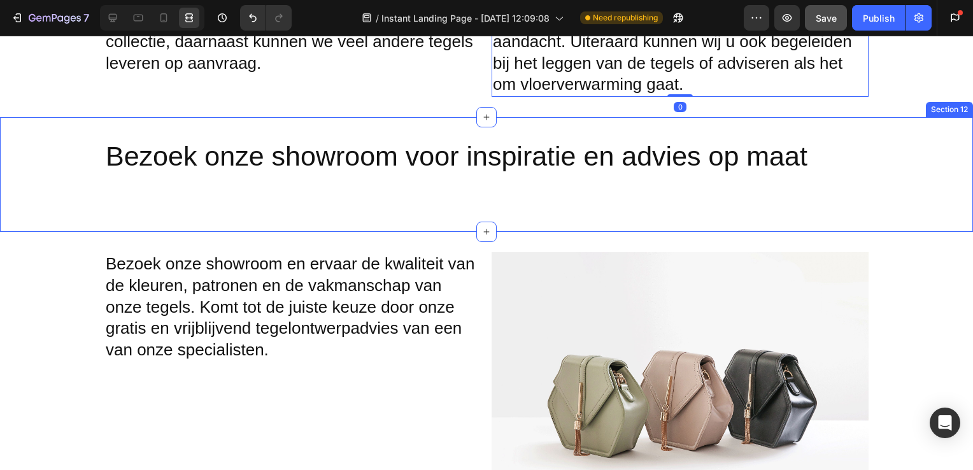
scroll to position [2433, 0]
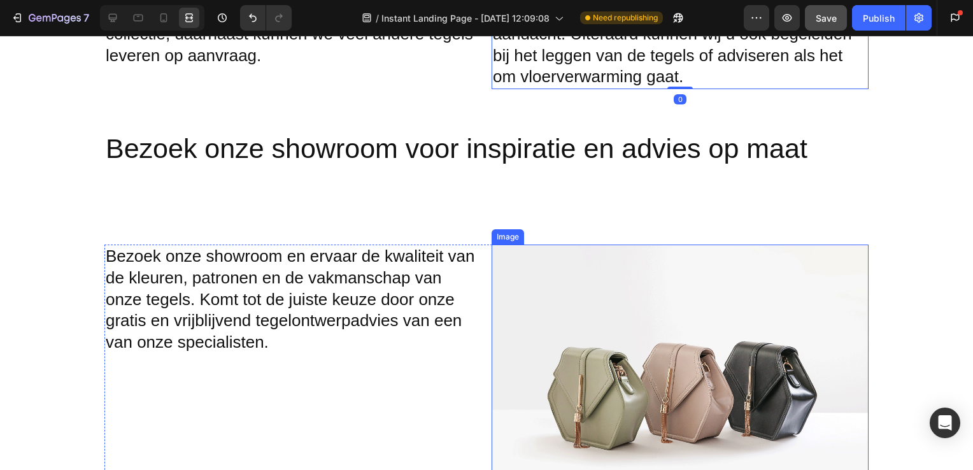
click at [548, 296] on img at bounding box center [680, 386] width 377 height 283
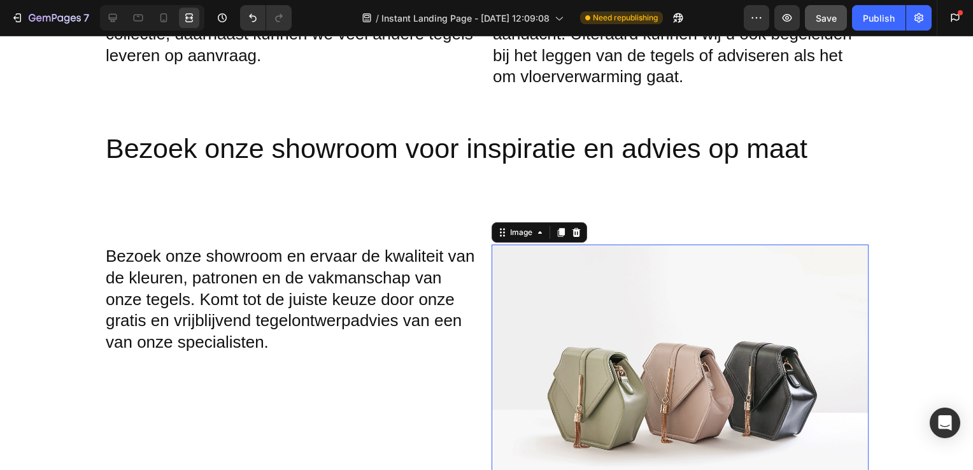
scroll to position [2665, 0]
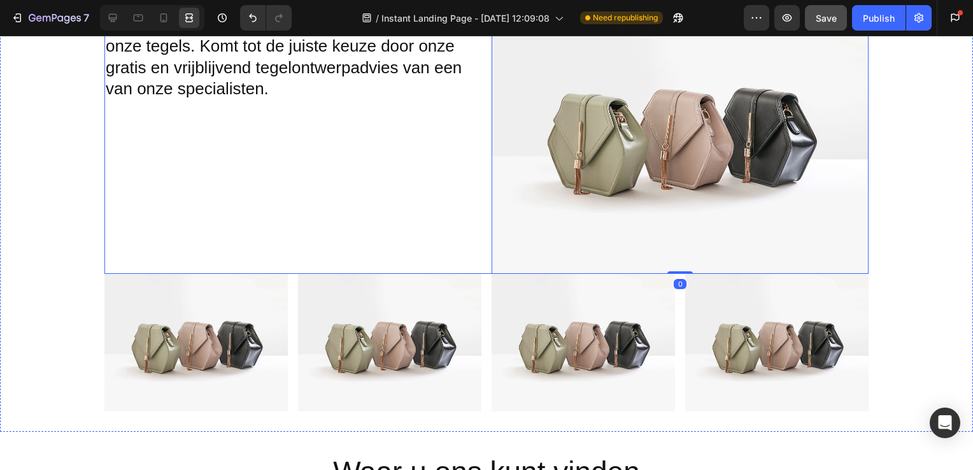
click at [447, 189] on div "Bezoek onze showroom en ervaar de kwaliteit van de kleuren, patronen en de vakm…" at bounding box center [292, 132] width 377 height 283
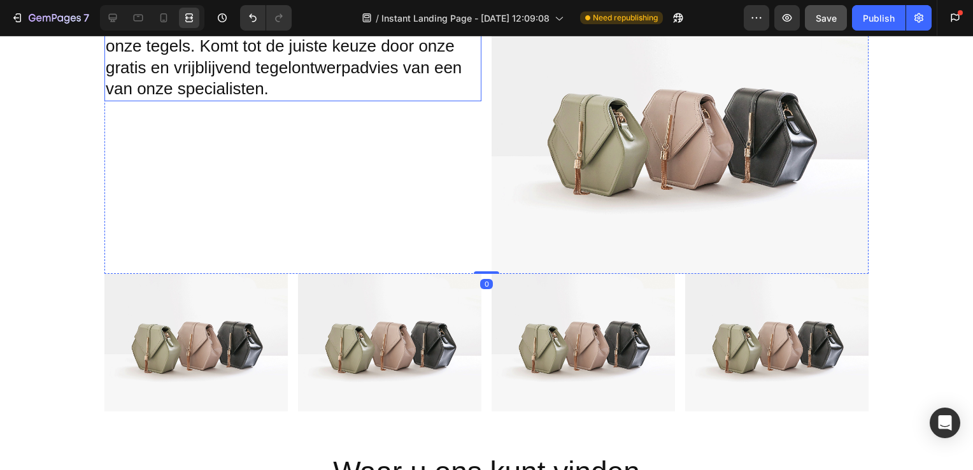
click at [259, 92] on h2 "Bezoek onze showroom en ervaar de kwaliteit van de kleuren, patronen en de vakm…" at bounding box center [292, 46] width 377 height 110
click at [273, 90] on h2 "Bezoek onze showroom en ervaar de kwaliteit van de kleuren, patronen en de vakm…" at bounding box center [292, 46] width 377 height 110
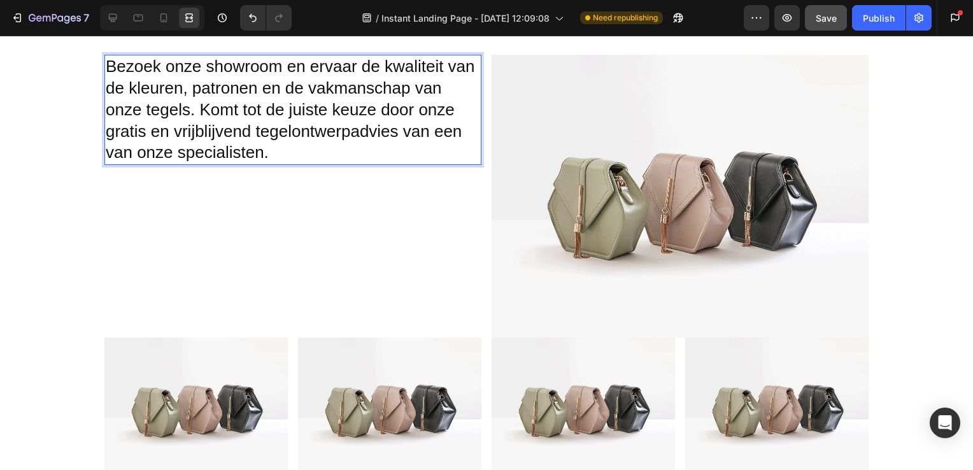
scroll to position [2854, 0]
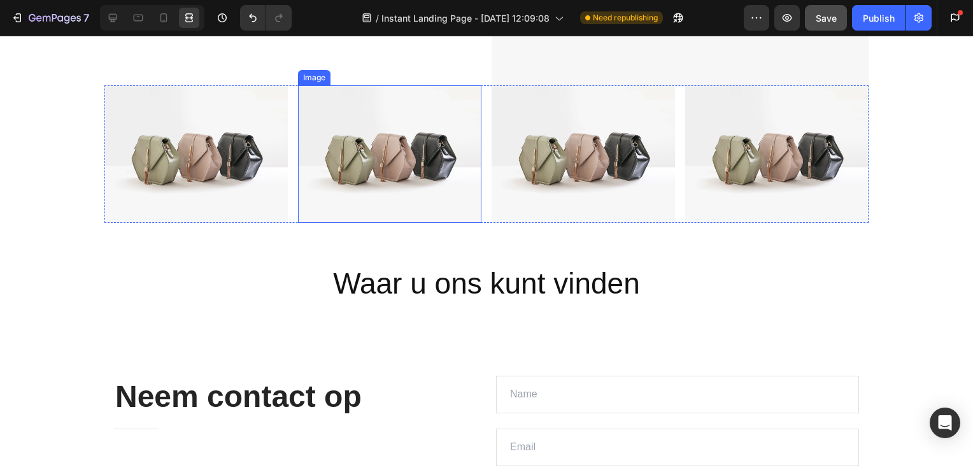
click at [494, 176] on img at bounding box center [583, 154] width 183 height 138
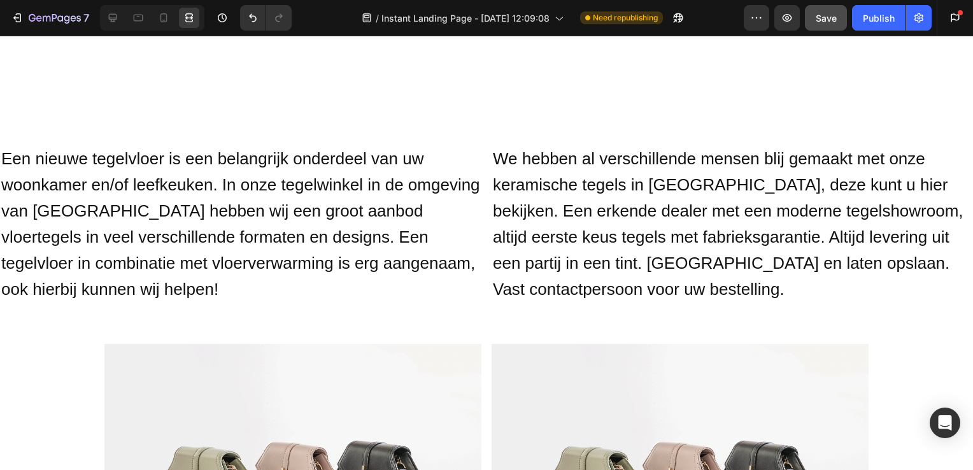
scroll to position [1888, 0]
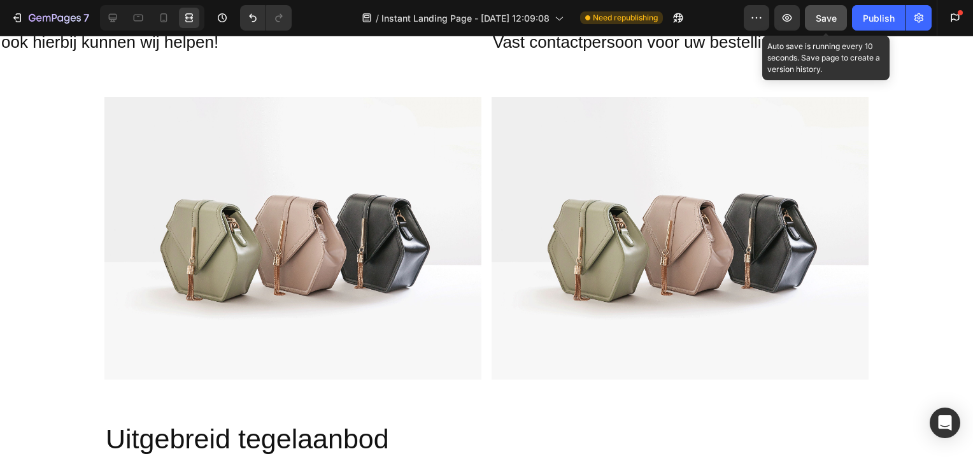
click at [808, 24] on button "Save" at bounding box center [826, 17] width 42 height 25
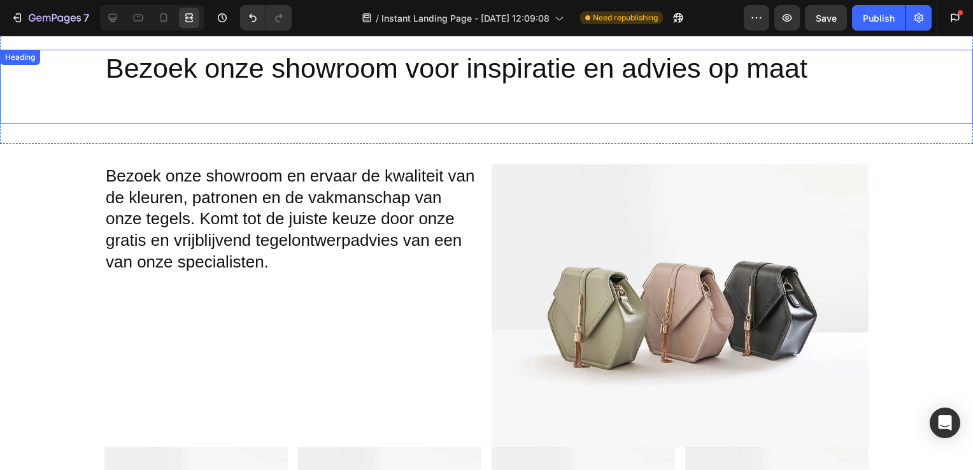
scroll to position [2624, 0]
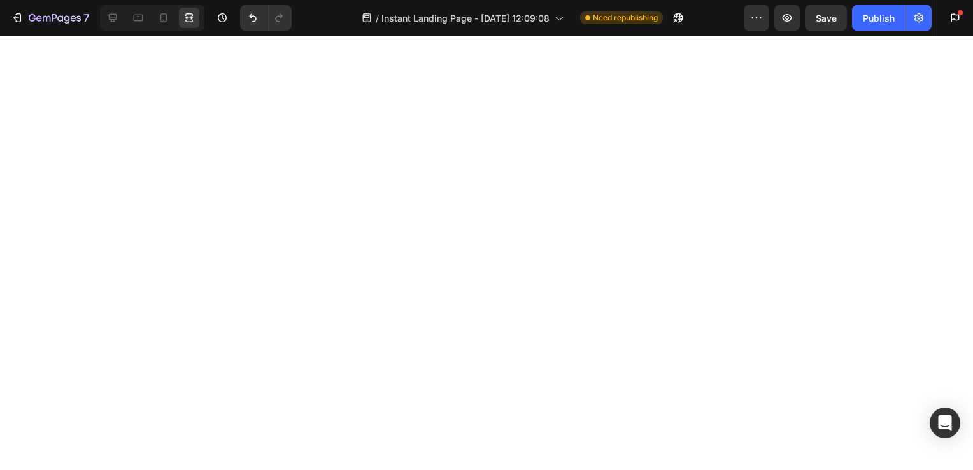
scroll to position [678, 0]
click at [113, 20] on icon at bounding box center [112, 17] width 13 height 13
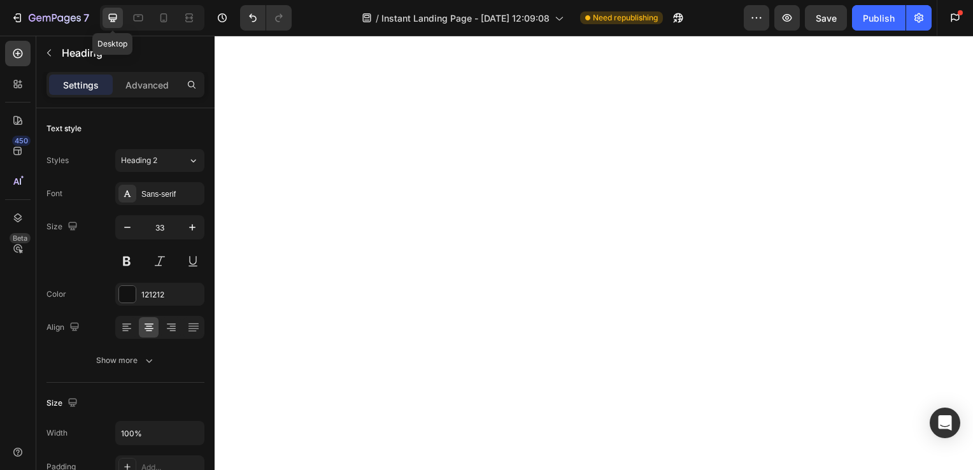
scroll to position [670, 0]
click at [187, 224] on icon "button" at bounding box center [192, 227] width 13 height 13
click at [191, 225] on icon "button" at bounding box center [192, 227] width 13 height 13
type input "36"
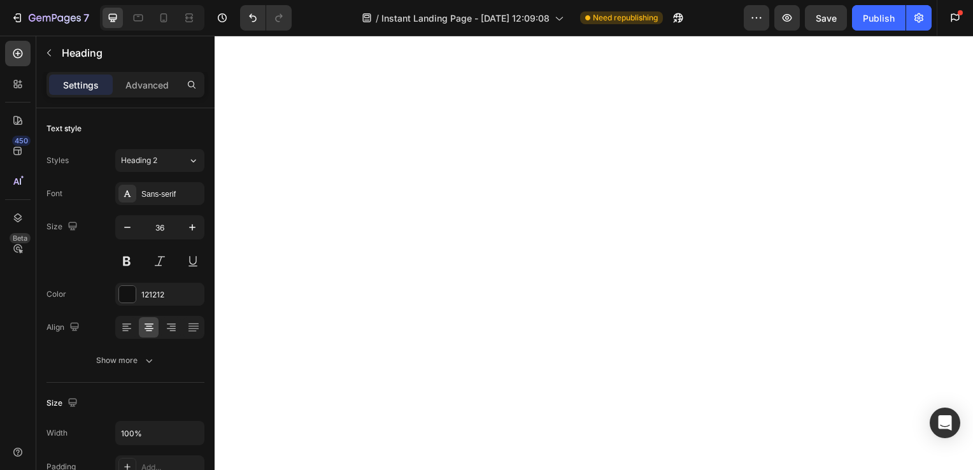
scroll to position [718, 0]
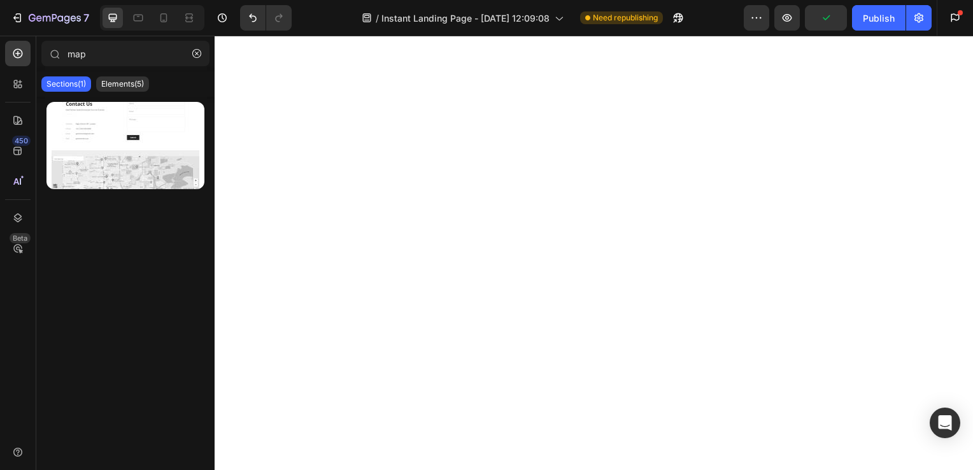
scroll to position [683, 0]
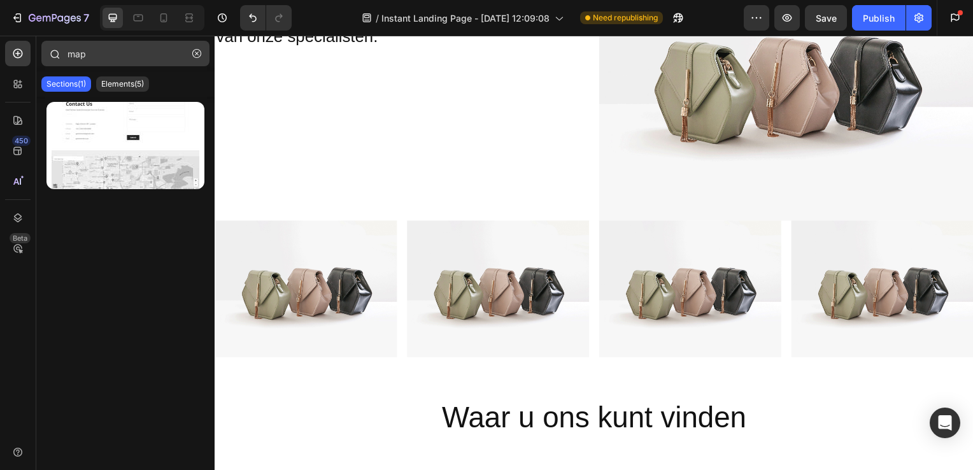
scroll to position [2769, 0]
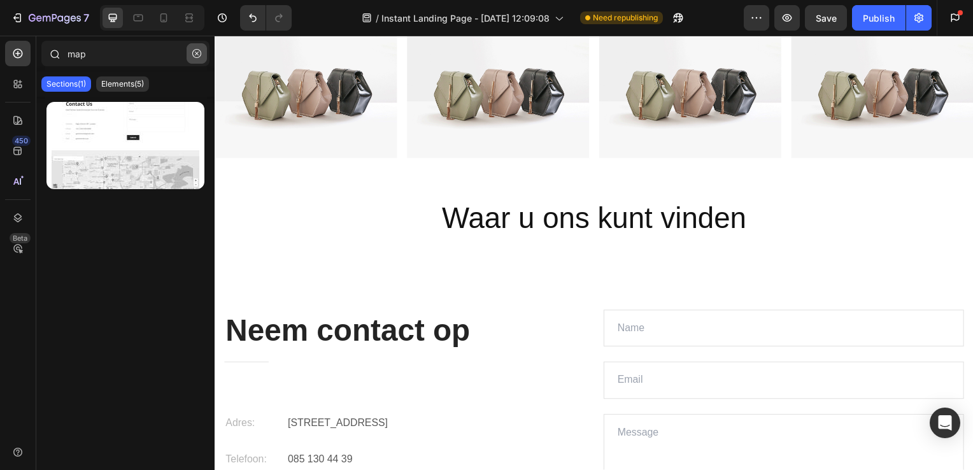
click at [196, 54] on icon "button" at bounding box center [196, 53] width 9 height 9
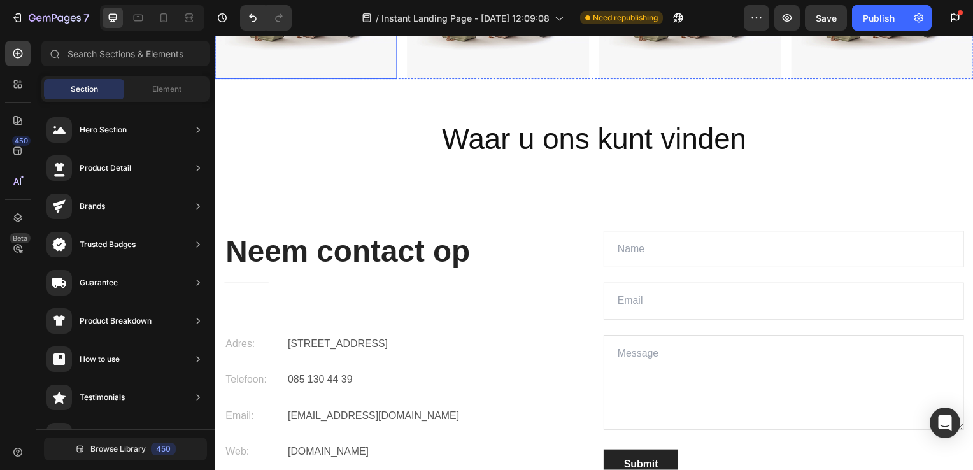
scroll to position [2850, 0]
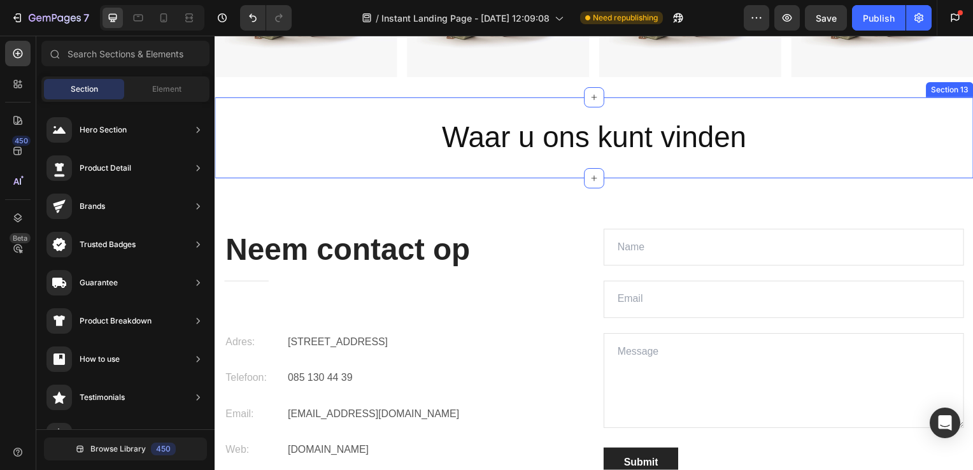
click at [340, 100] on div "Waar u ons kunt vinden Heading Section 13" at bounding box center [597, 139] width 764 height 82
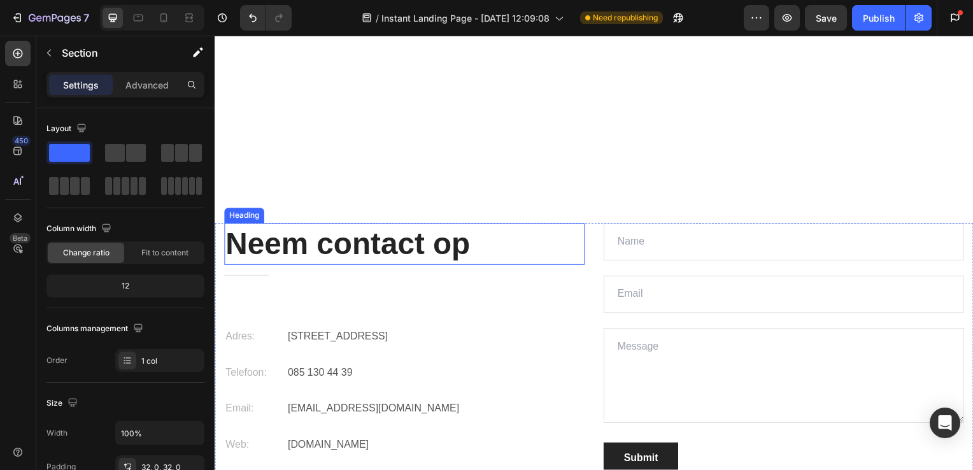
scroll to position [3177, 0]
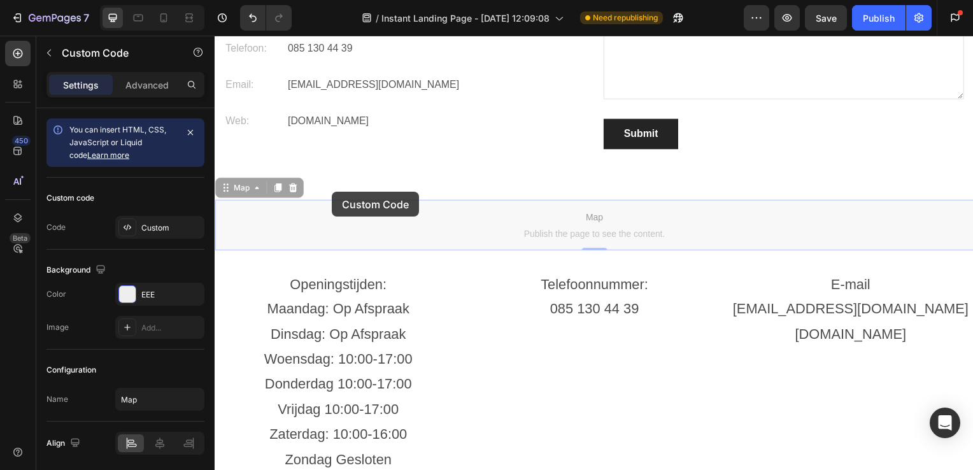
drag, startPoint x: 366, startPoint y: 236, endPoint x: 380, endPoint y: 197, distance: 40.7
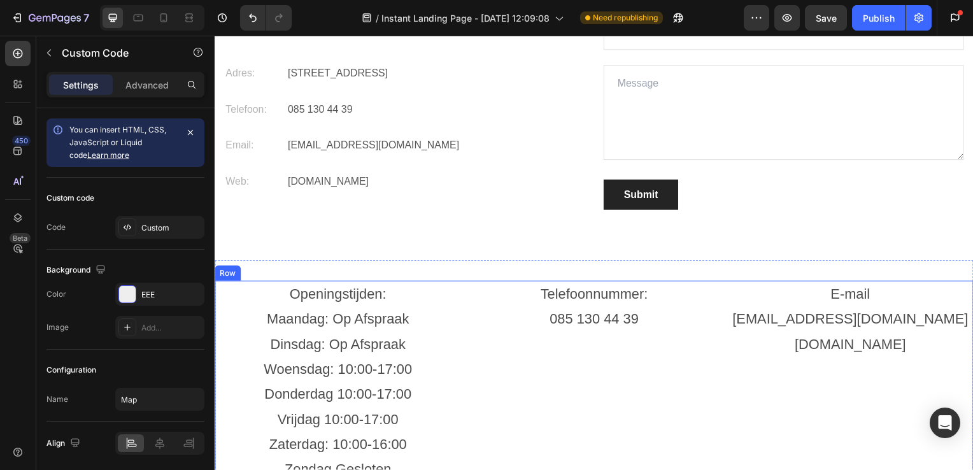
scroll to position [3238, 0]
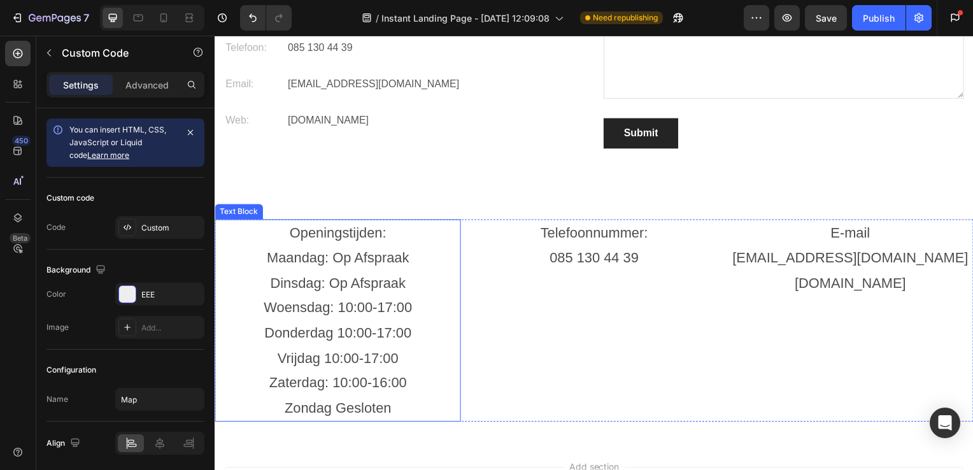
click at [391, 243] on p "Openingstijden:" at bounding box center [338, 234] width 245 height 25
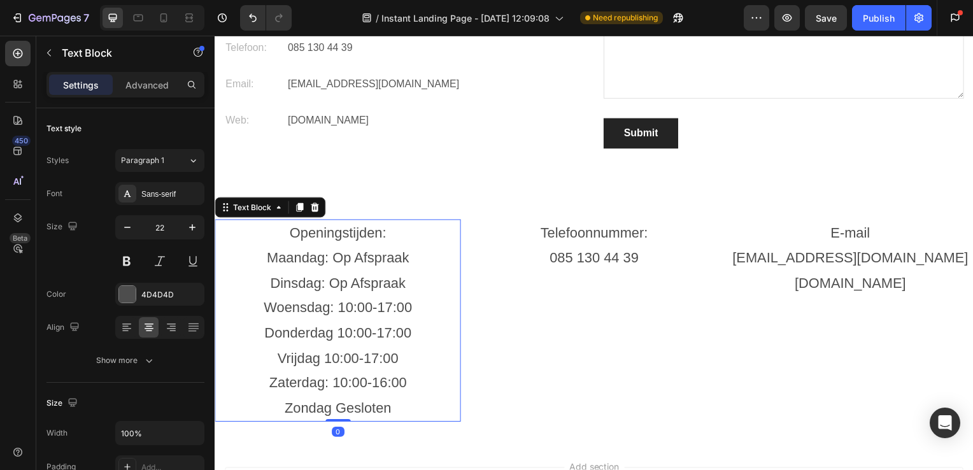
click at [397, 257] on p "Maandag: Op Afspraak" at bounding box center [338, 259] width 245 height 25
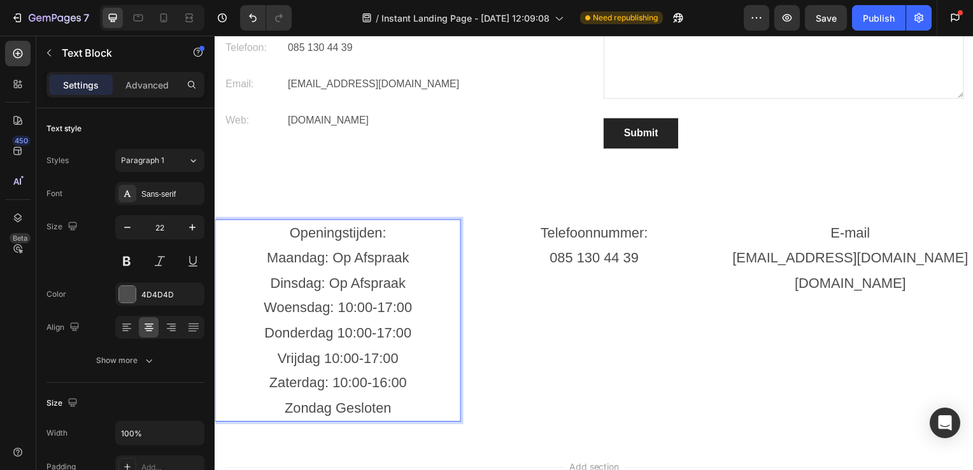
click at [403, 282] on p "Dinsdag: Op Afspraak" at bounding box center [338, 285] width 245 height 25
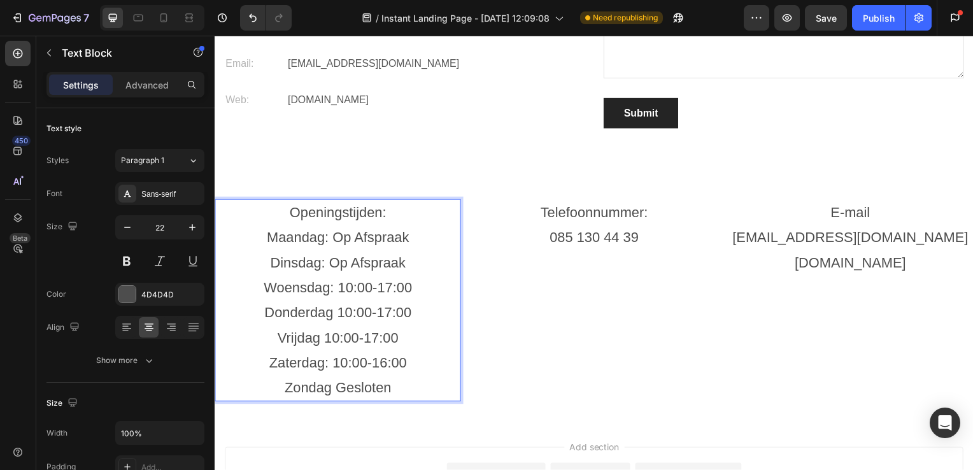
click at [415, 295] on p "Woensdag: 10:00-17:00" at bounding box center [338, 289] width 245 height 25
click at [417, 309] on p "Donderdag 10:00-17:00" at bounding box center [338, 315] width 245 height 25
click at [416, 328] on p "Vrijdag 10:00-17:00" at bounding box center [338, 340] width 245 height 25
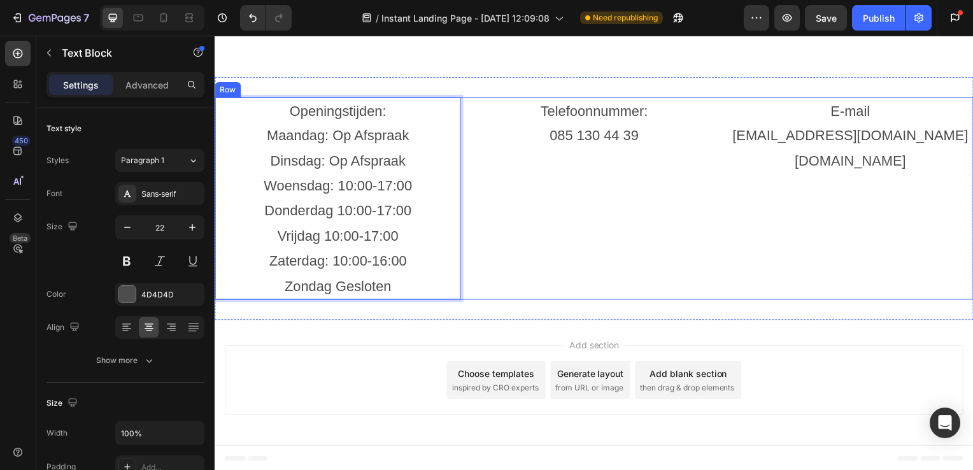
scroll to position [3348, 0]
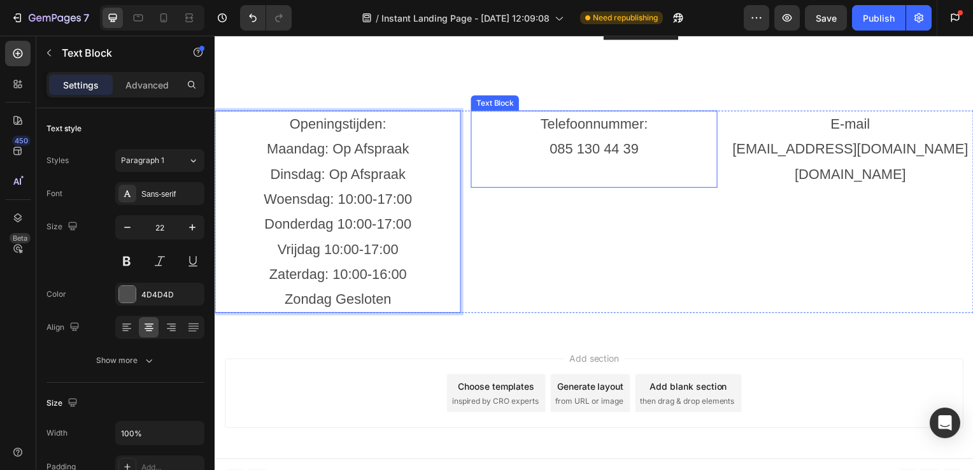
click at [604, 156] on p "085 130 44 39" at bounding box center [596, 150] width 245 height 25
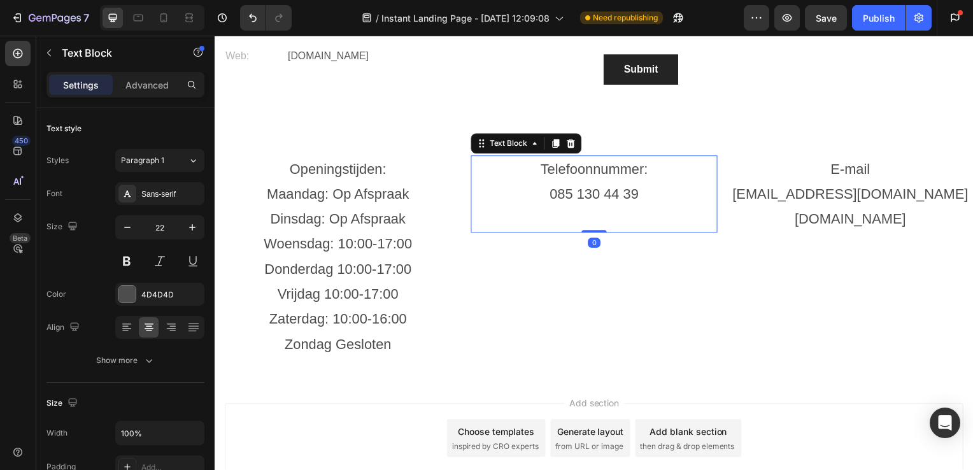
scroll to position [3302, 0]
click at [550, 192] on p "085 130 44 39" at bounding box center [596, 195] width 245 height 25
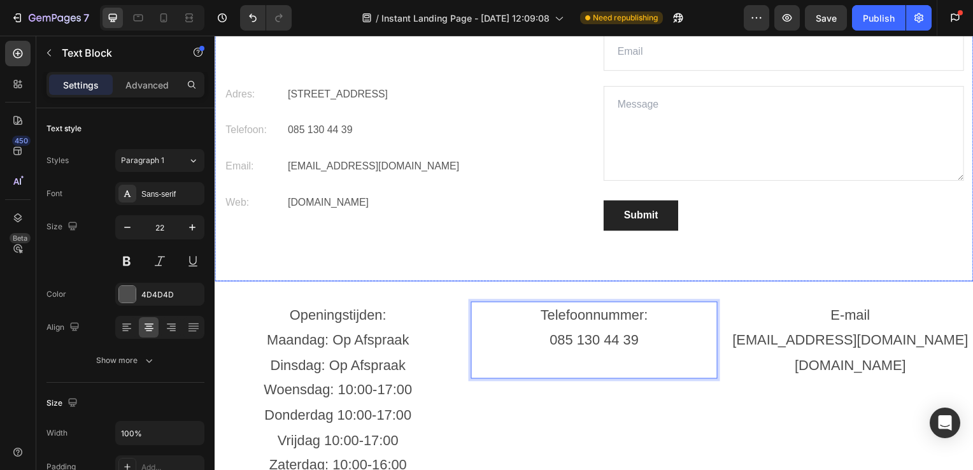
scroll to position [3155, 0]
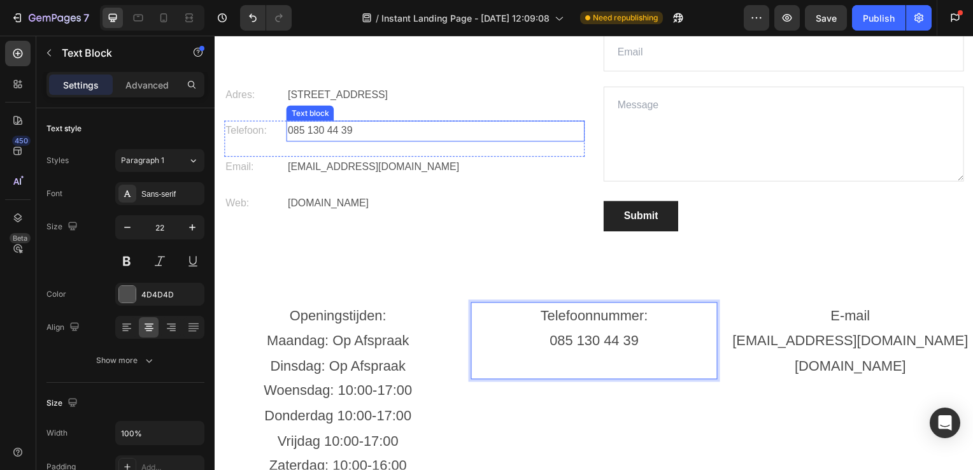
click at [341, 125] on p "085 130 44 39" at bounding box center [437, 132] width 298 height 18
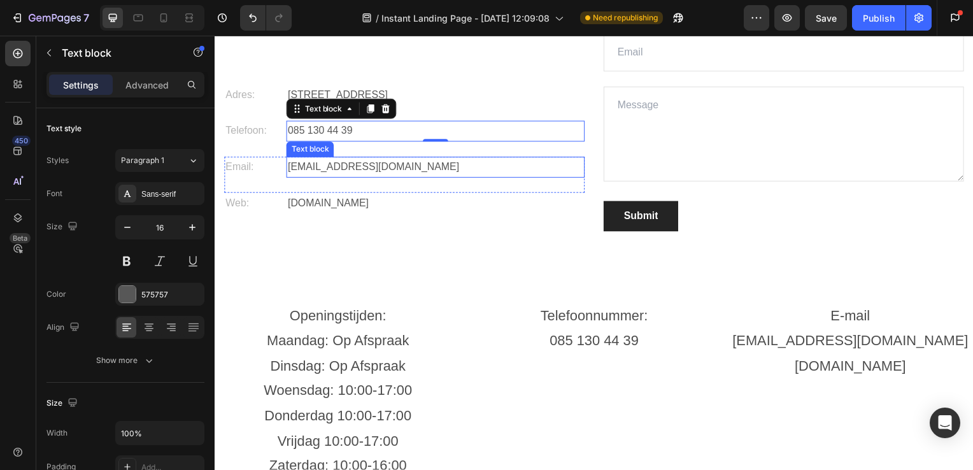
click at [417, 171] on p "[EMAIL_ADDRESS][DOMAIN_NAME]" at bounding box center [437, 168] width 298 height 18
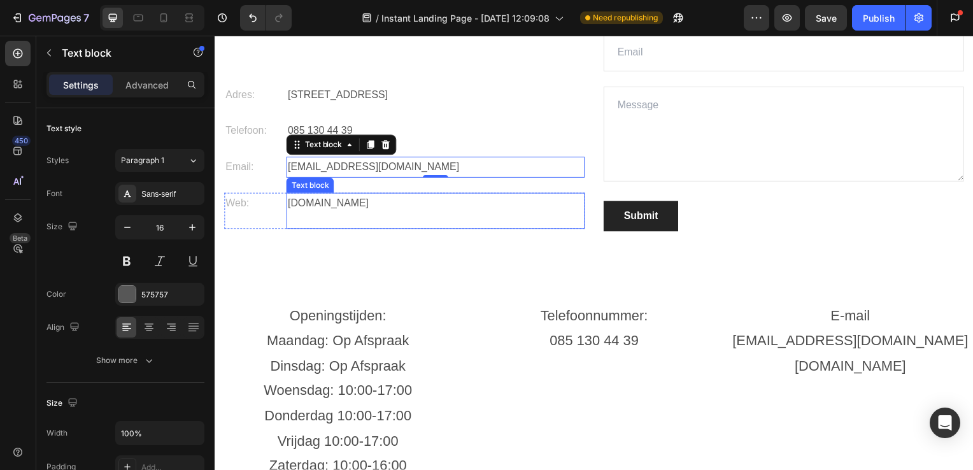
click at [398, 201] on p "[DOMAIN_NAME]" at bounding box center [437, 205] width 298 height 18
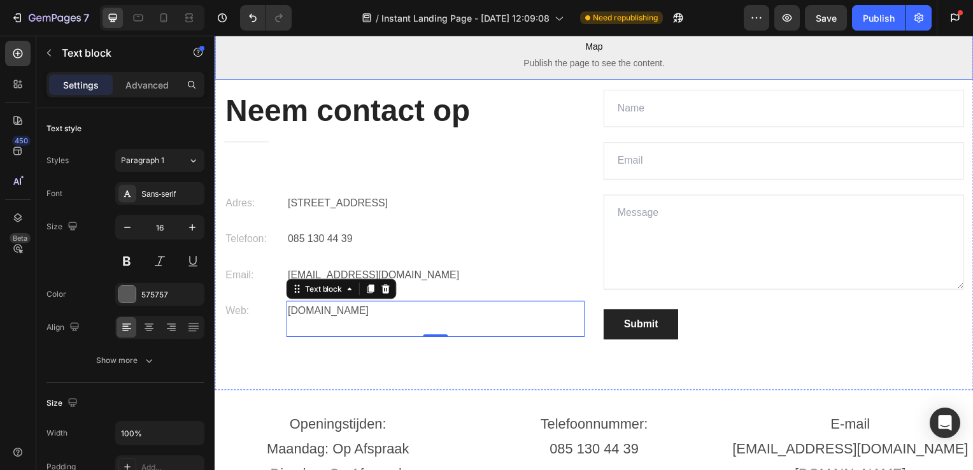
scroll to position [3043, 0]
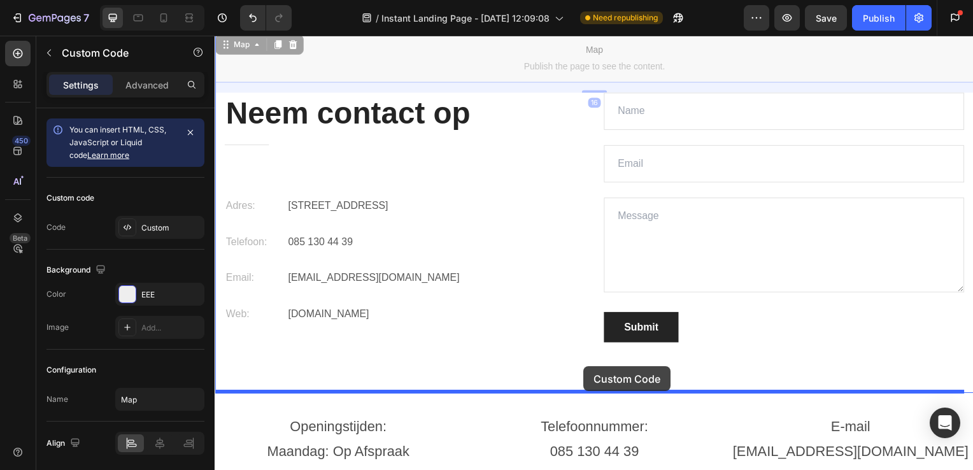
drag, startPoint x: 552, startPoint y: 71, endPoint x: 586, endPoint y: 369, distance: 300.1
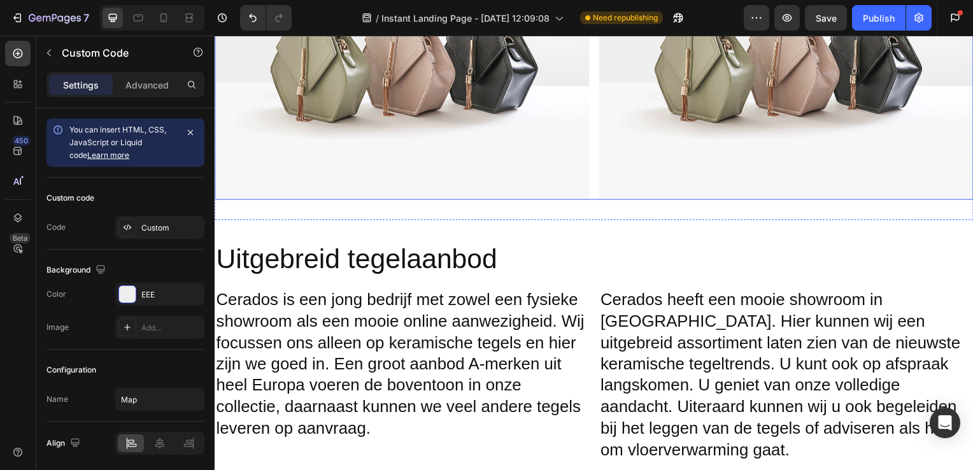
scroll to position [2080, 0]
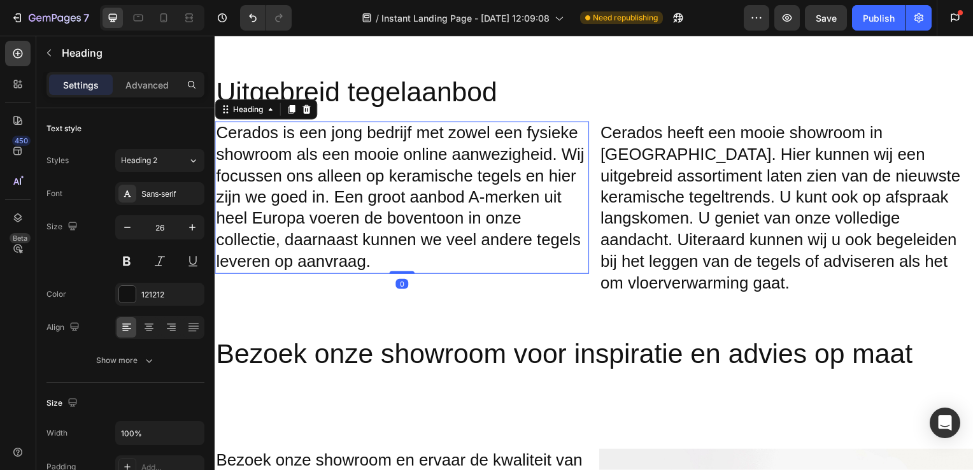
click at [485, 180] on span "Cerados is een jong bedrijf met zowel een fysieke showroom als een mooie online…" at bounding box center [401, 198] width 371 height 148
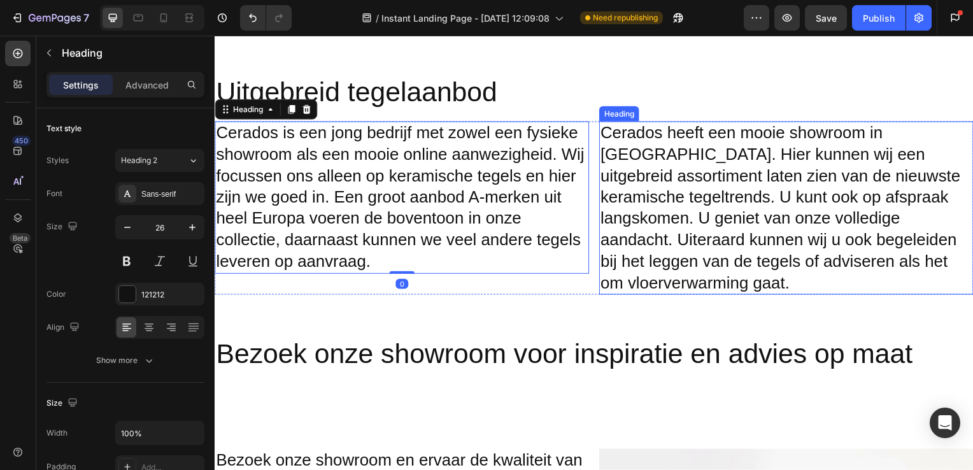
click at [637, 201] on h2 "Cerados heeft een mooie showroom in [GEOGRAPHIC_DATA]. Hier kunnen wij een uitg…" at bounding box center [790, 209] width 377 height 175
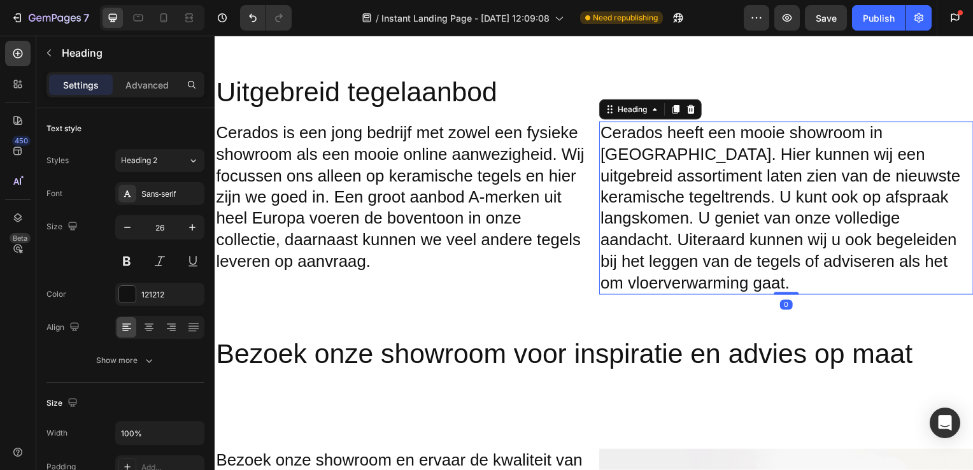
click at [623, 190] on h2 "Cerados heeft een mooie showroom in [GEOGRAPHIC_DATA]. Hier kunnen wij een uitg…" at bounding box center [790, 209] width 377 height 175
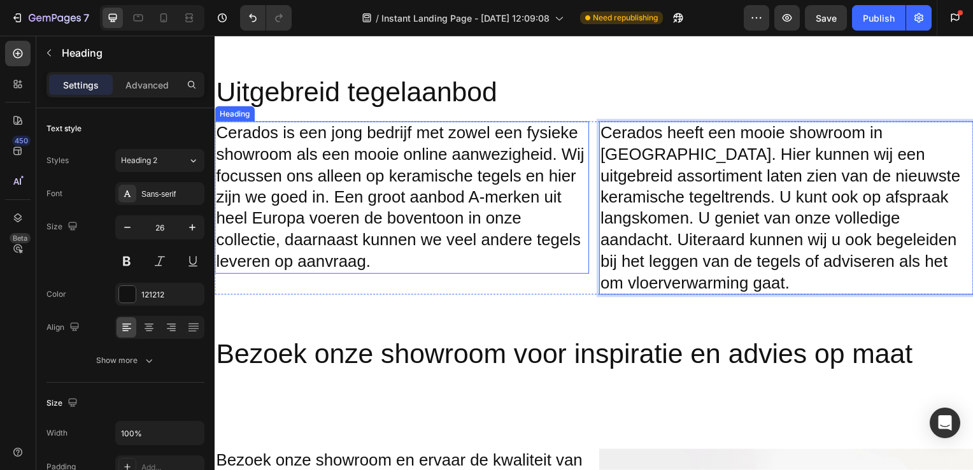
click at [462, 150] on span "Cerados is een jong bedrijf met zowel een fysieke showroom als een mooie online…" at bounding box center [401, 198] width 371 height 148
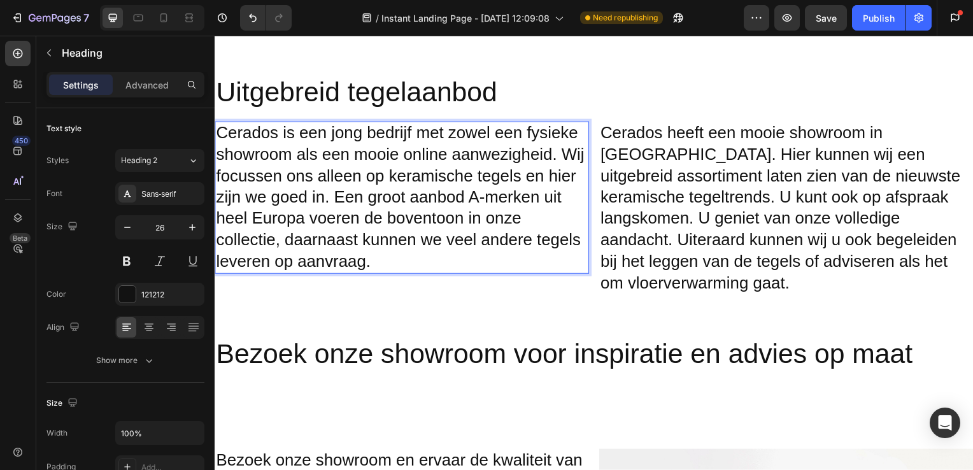
click at [489, 135] on span "Cerados is een jong bedrijf met zowel een fysieke showroom als een mooie online…" at bounding box center [401, 198] width 371 height 148
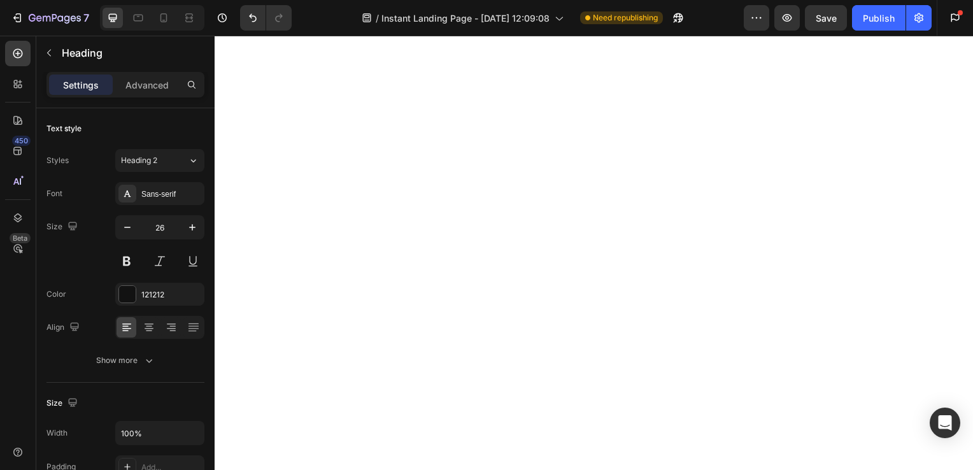
scroll to position [269, 0]
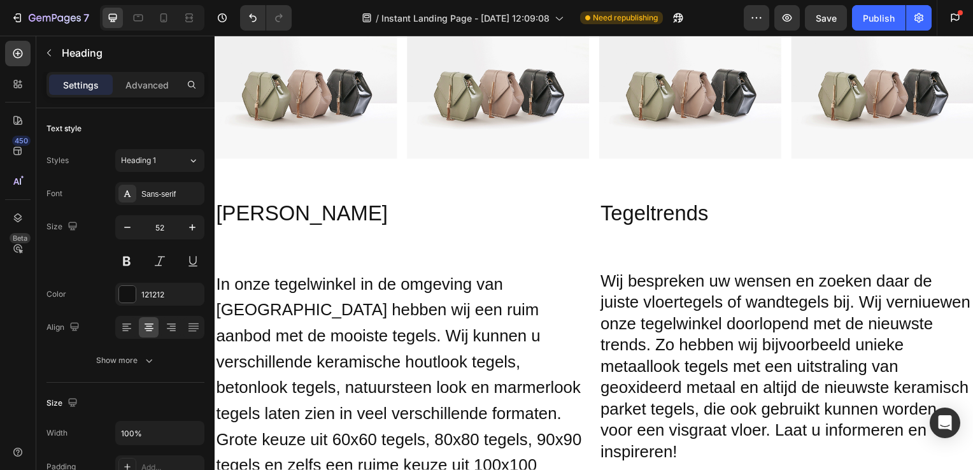
scroll to position [838, 0]
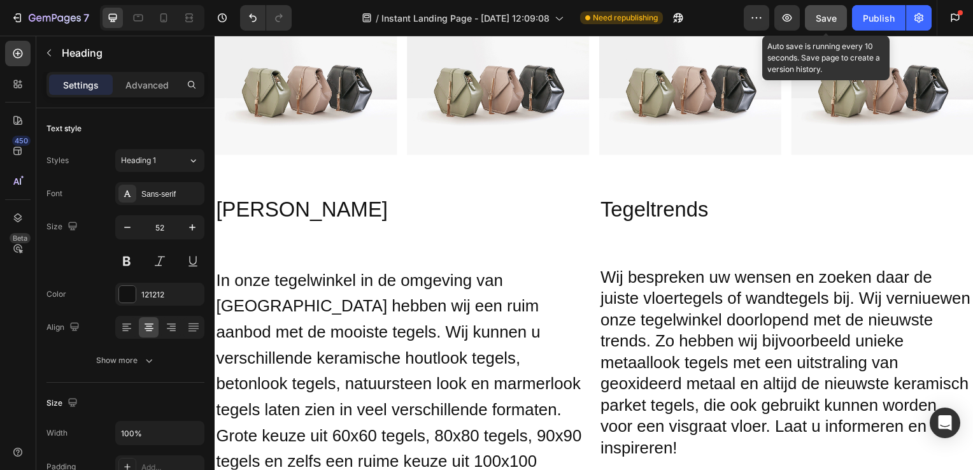
click at [836, 17] on span "Save" at bounding box center [826, 18] width 21 height 11
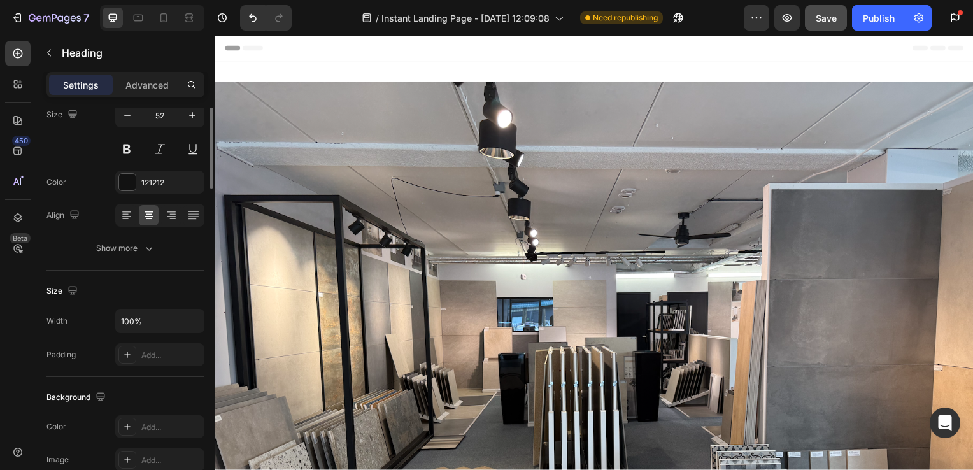
scroll to position [0, 0]
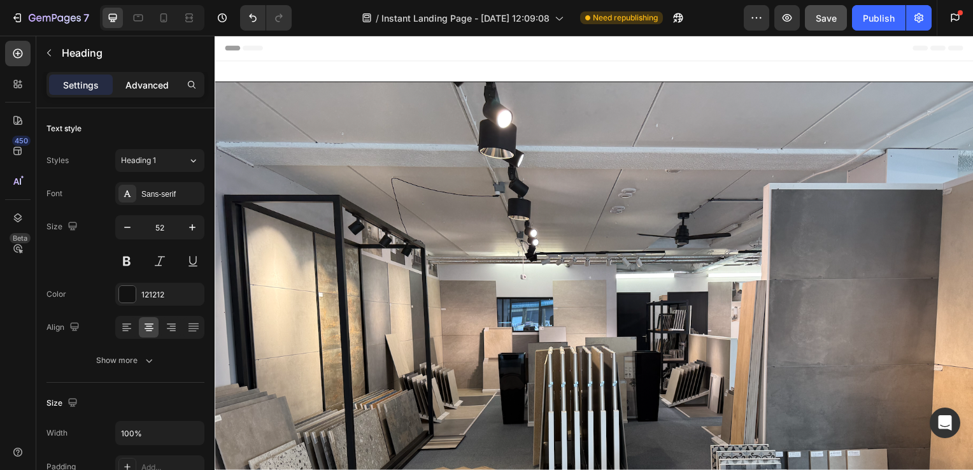
click at [136, 88] on p "Advanced" at bounding box center [146, 84] width 43 height 13
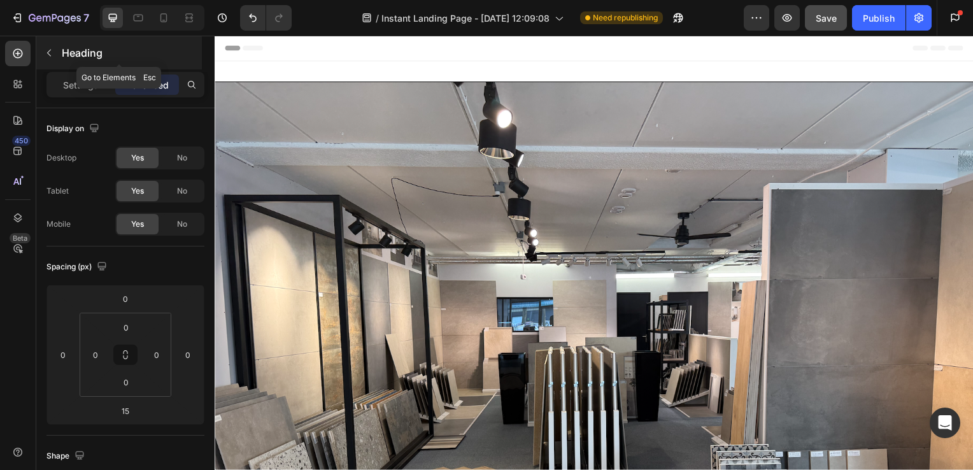
click at [59, 52] on button "button" at bounding box center [49, 53] width 20 height 20
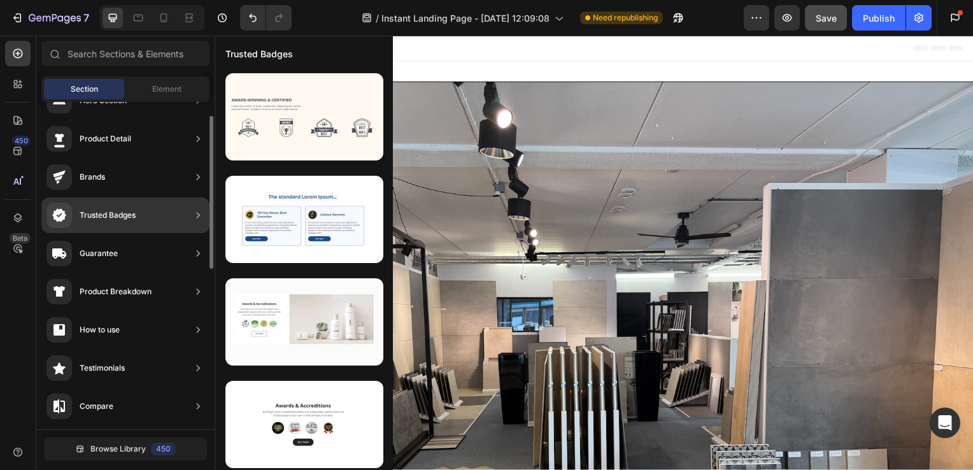
scroll to position [31, 0]
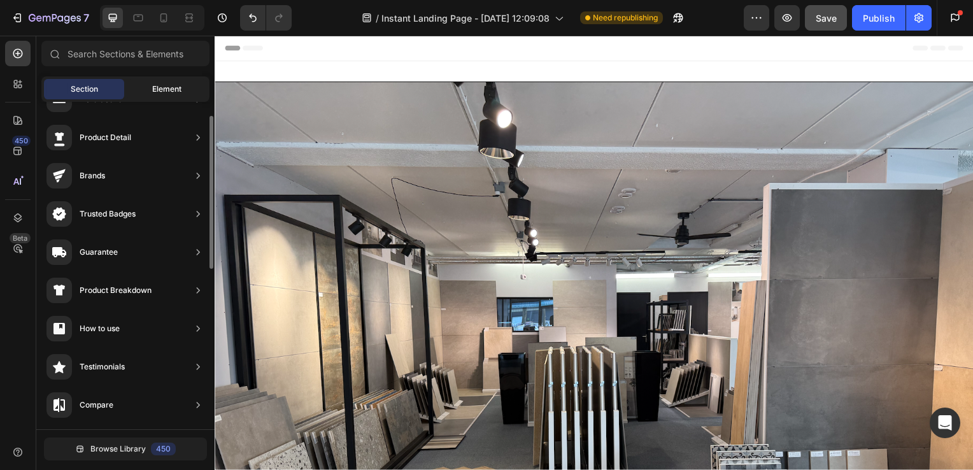
click at [153, 85] on span "Element" at bounding box center [166, 88] width 29 height 11
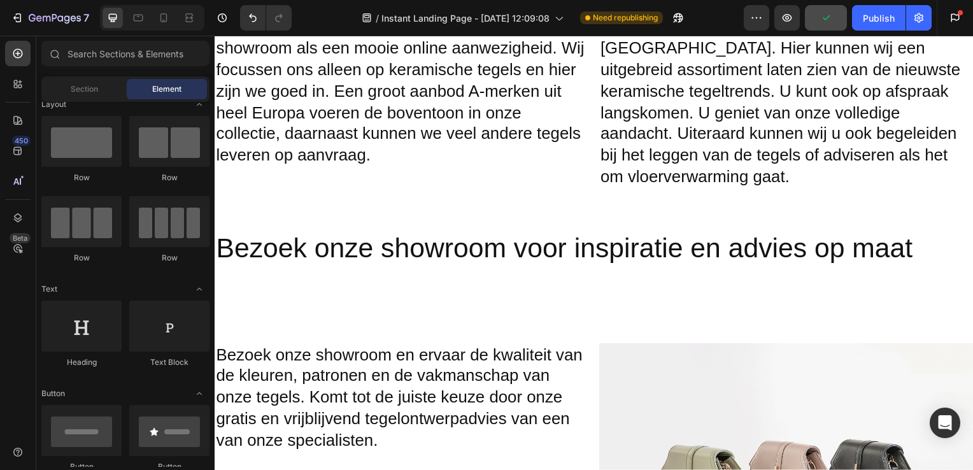
scroll to position [2186, 0]
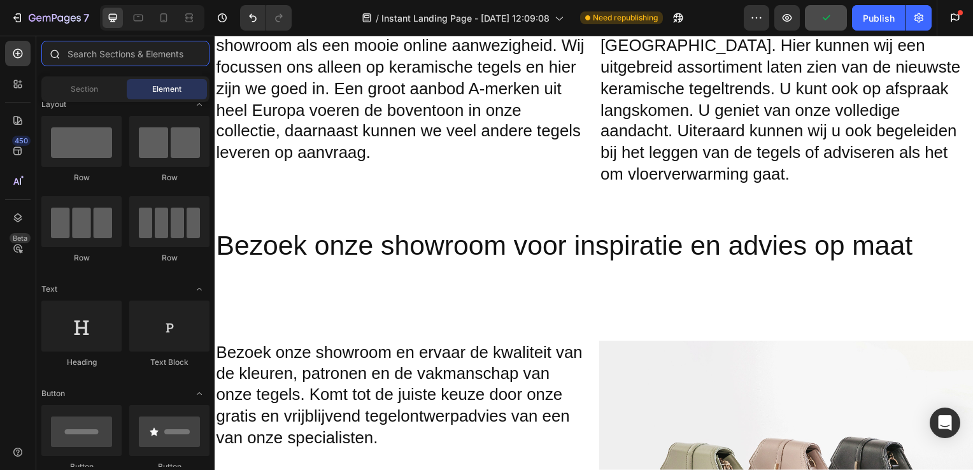
click at [102, 64] on input "text" at bounding box center [125, 53] width 168 height 25
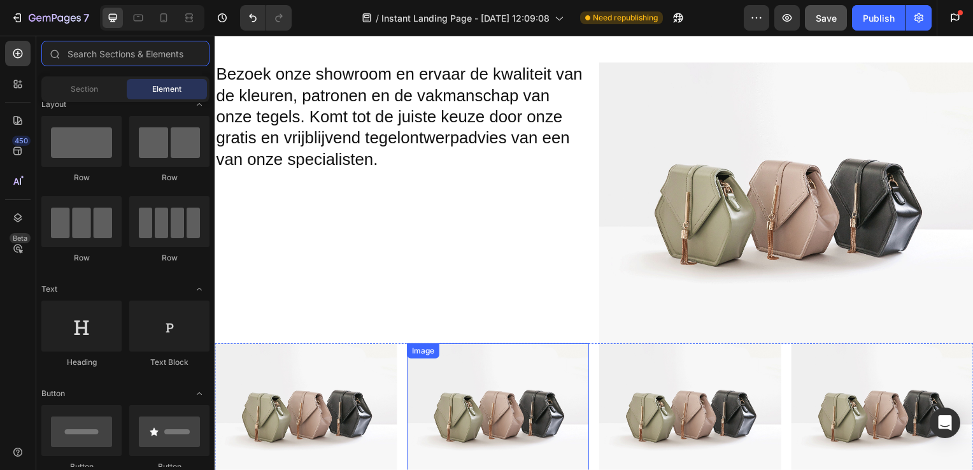
scroll to position [2744, 0]
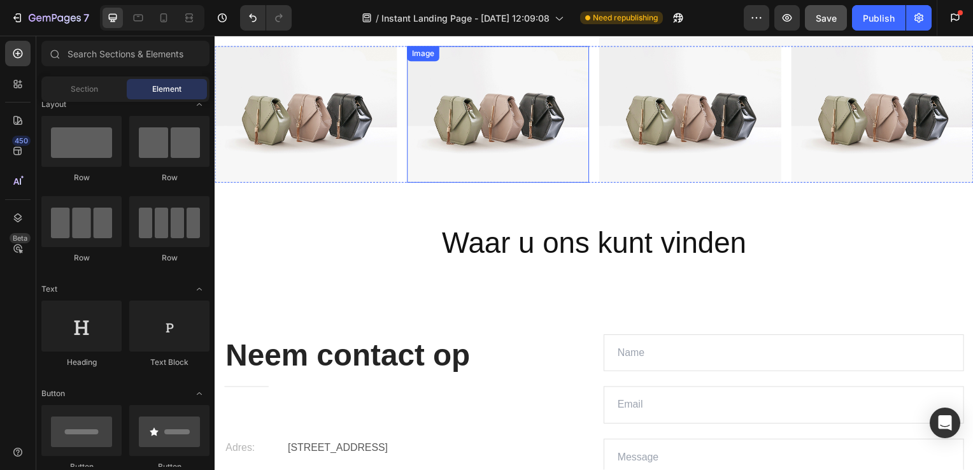
click at [485, 153] on img at bounding box center [499, 115] width 183 height 138
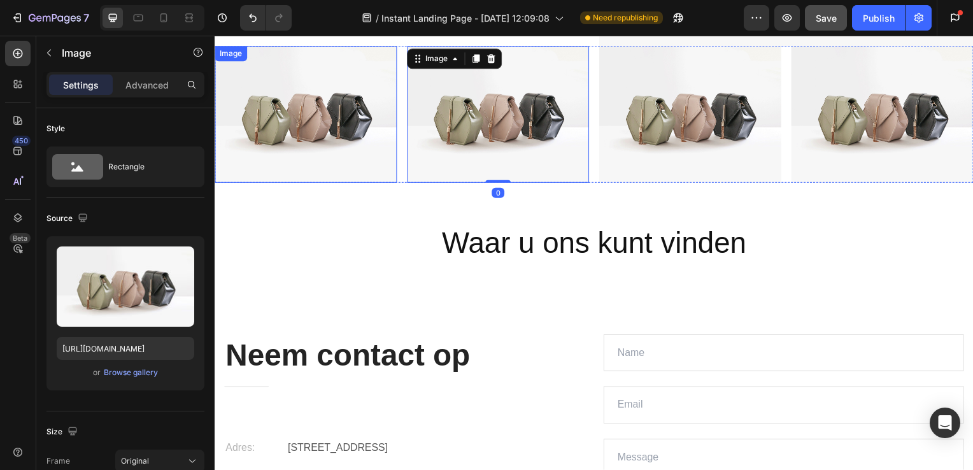
click at [368, 141] on img at bounding box center [306, 115] width 183 height 138
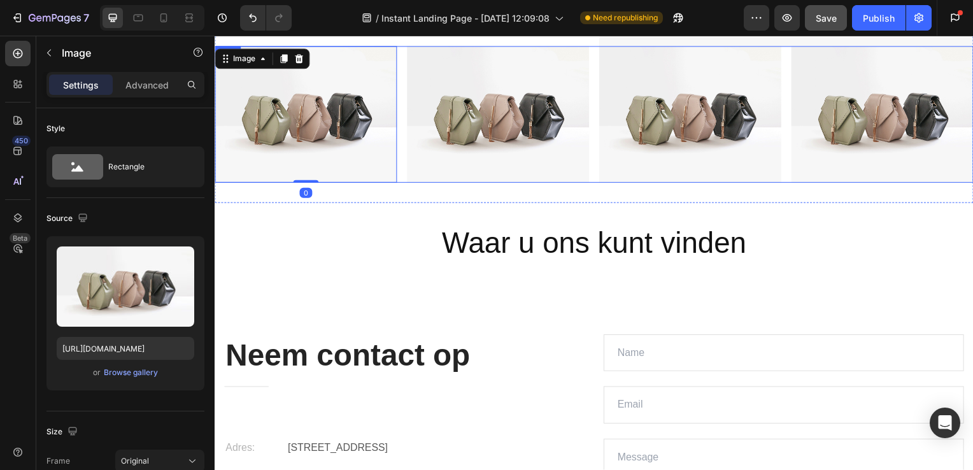
click at [592, 154] on div "Image 0 Image Image Image Row" at bounding box center [597, 115] width 764 height 138
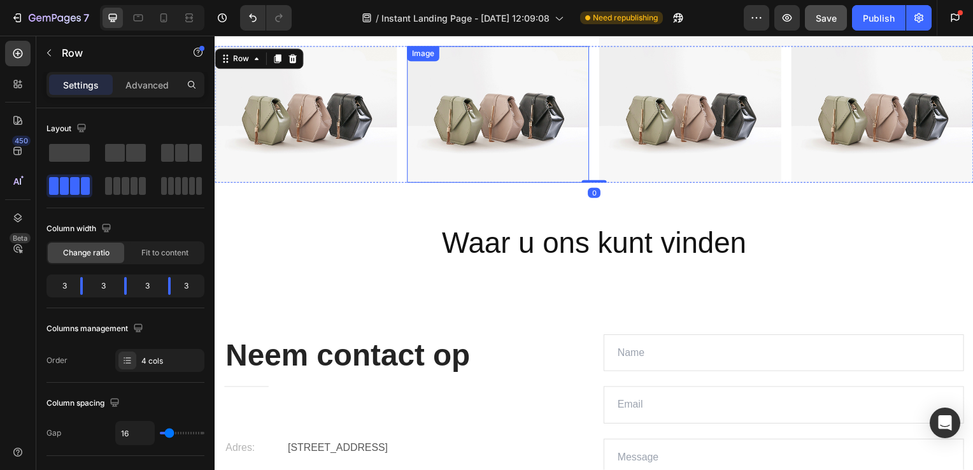
click at [489, 155] on img at bounding box center [499, 115] width 183 height 138
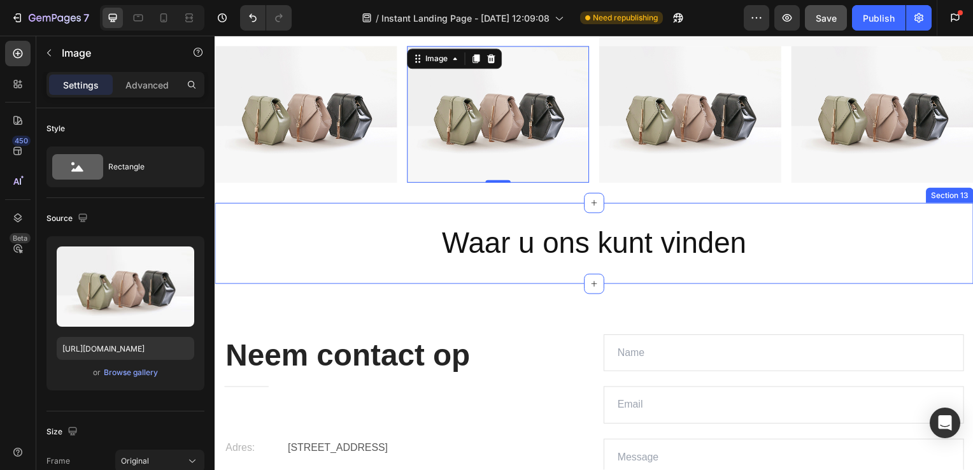
click at [361, 225] on h2 "Waar u ons kunt vinden" at bounding box center [597, 245] width 764 height 41
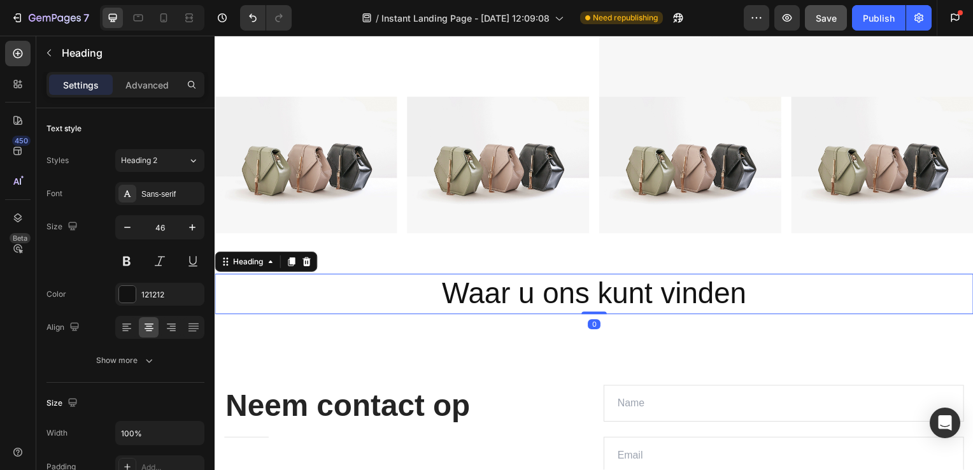
scroll to position [2692, 0]
click at [436, 213] on img at bounding box center [499, 167] width 183 height 138
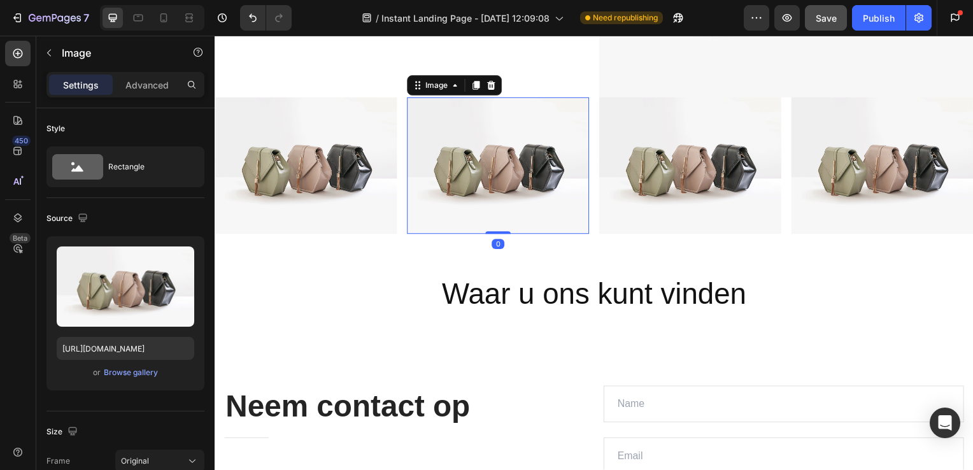
click at [447, 241] on div "Bezoek onze showroom en ervaar de kwaliteit van de kleuren, patronen en de vakm…" at bounding box center [597, 25] width 764 height 461
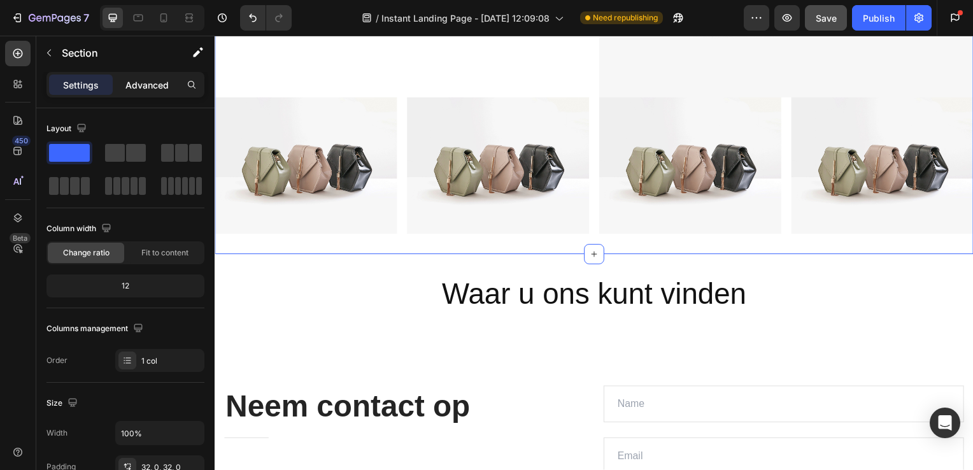
click at [159, 83] on p "Advanced" at bounding box center [146, 84] width 43 height 13
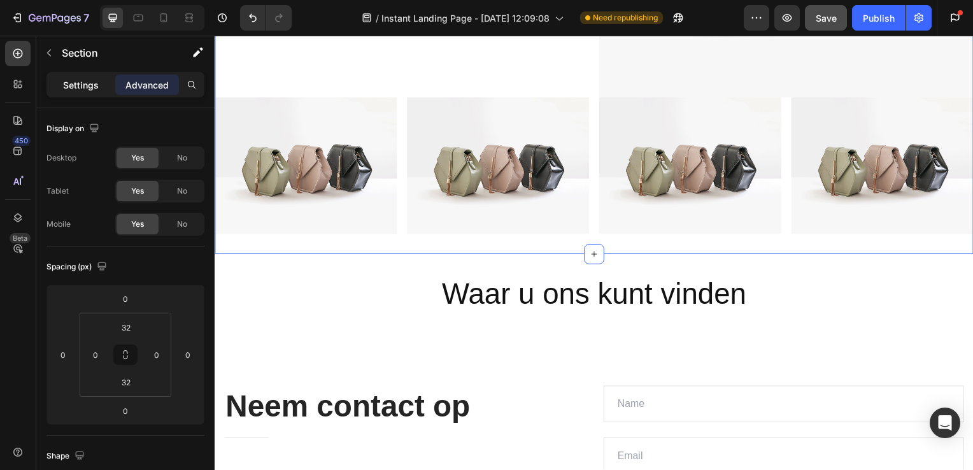
click at [88, 82] on p "Settings" at bounding box center [81, 84] width 36 height 13
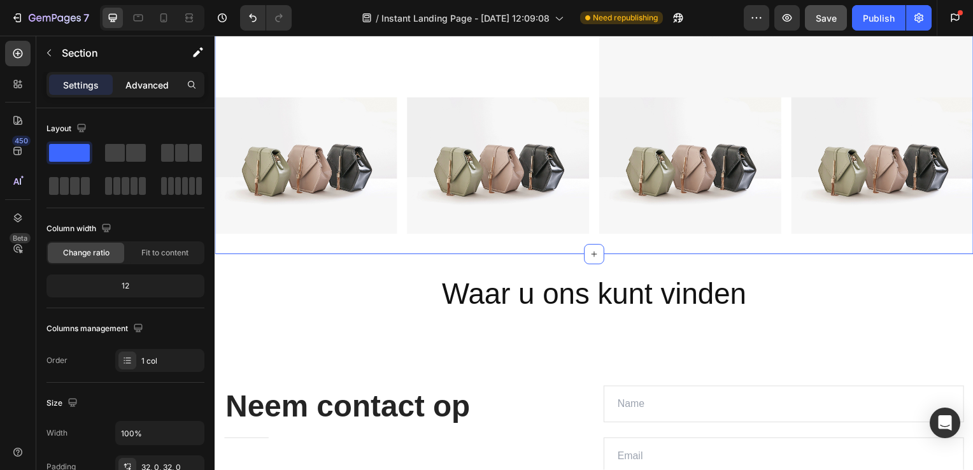
click at [155, 87] on p "Advanced" at bounding box center [146, 84] width 43 height 13
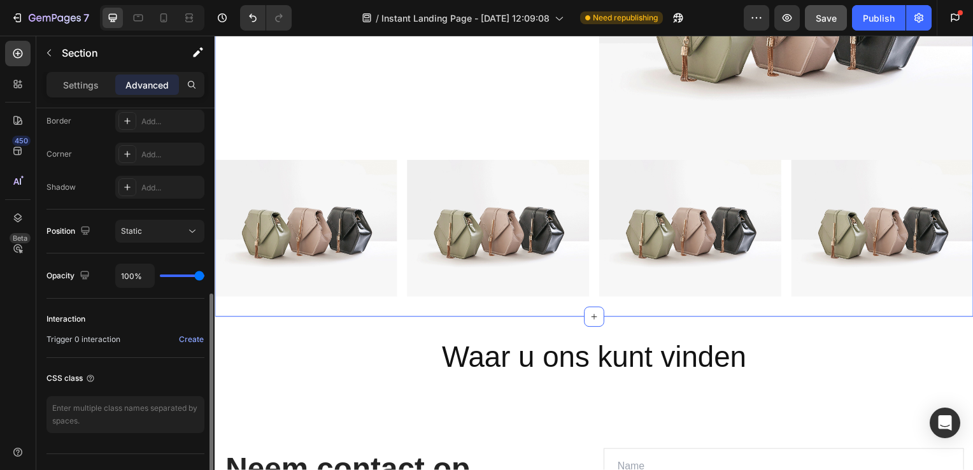
scroll to position [387, 0]
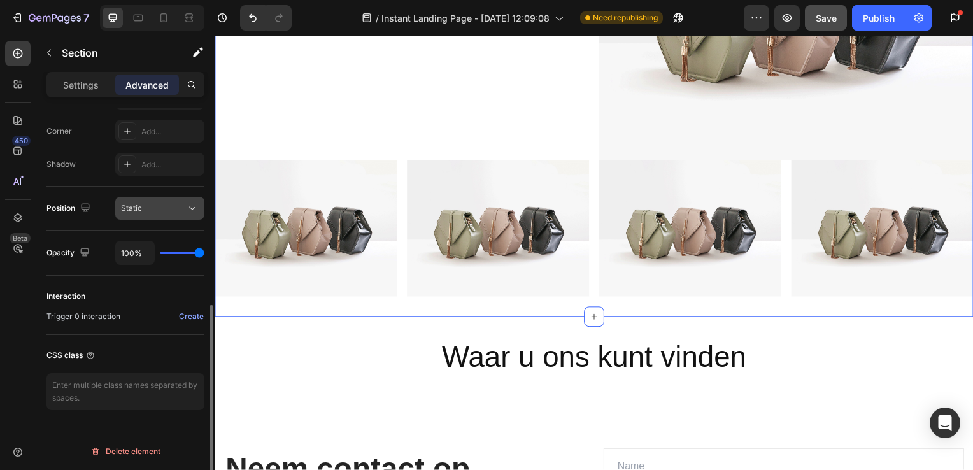
click at [156, 212] on div "Static" at bounding box center [153, 208] width 65 height 11
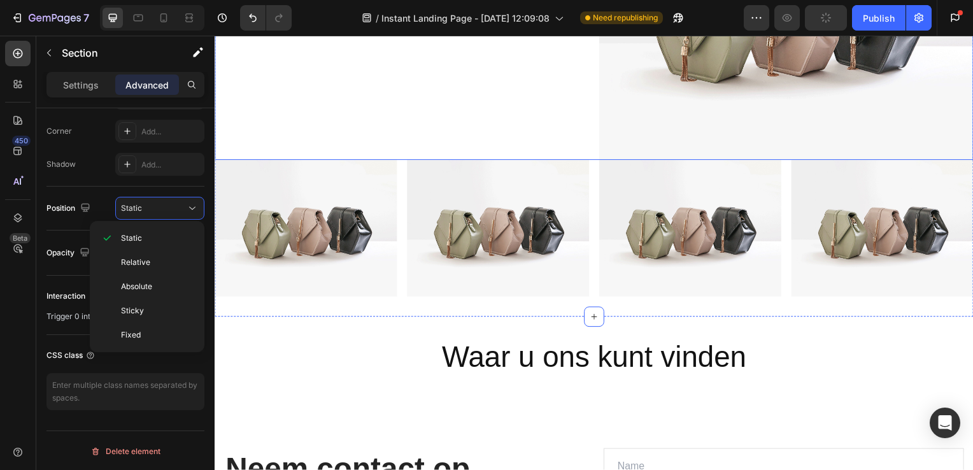
click at [318, 112] on div "Bezoek onze showroom en ervaar de kwaliteit van de kleuren, patronen en de vakm…" at bounding box center [403, 19] width 377 height 283
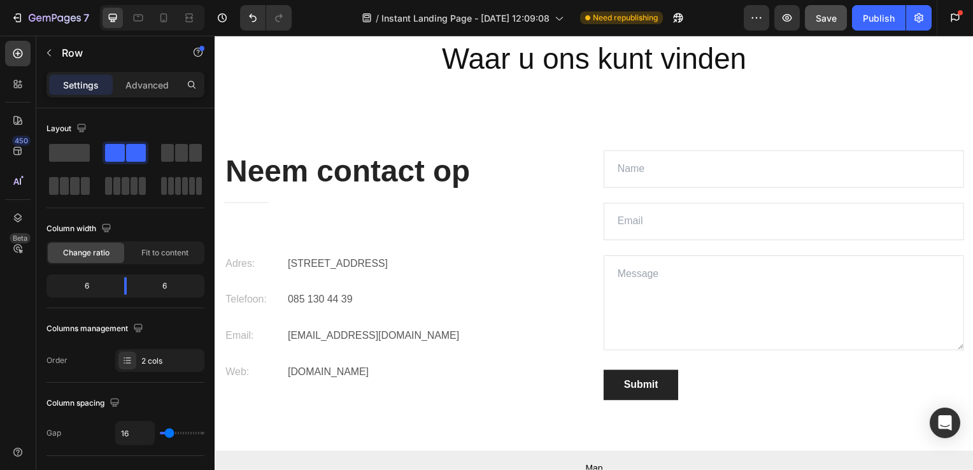
scroll to position [2929, 0]
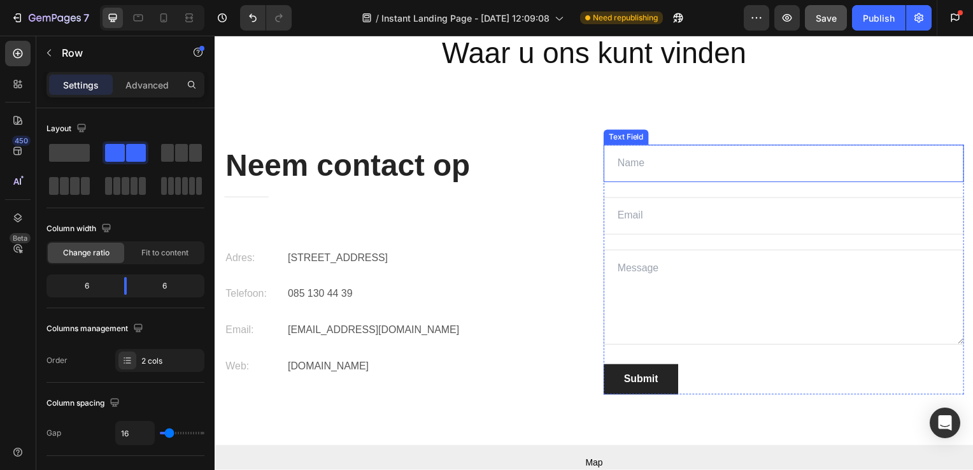
click at [657, 162] on input "text" at bounding box center [787, 165] width 363 height 38
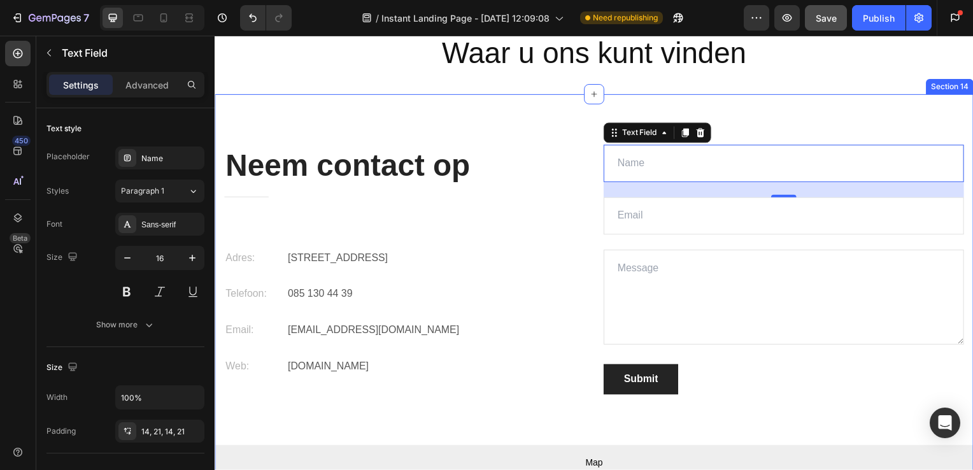
click at [522, 116] on div "Neem contact op Heading Title Line Adres: Text [STREET_ADDRESS] Text block Row …" at bounding box center [597, 297] width 764 height 404
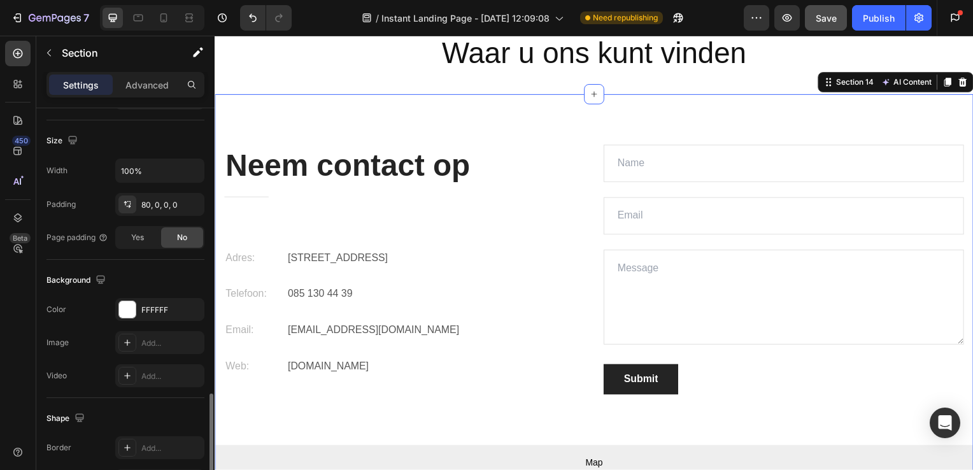
scroll to position [377, 0]
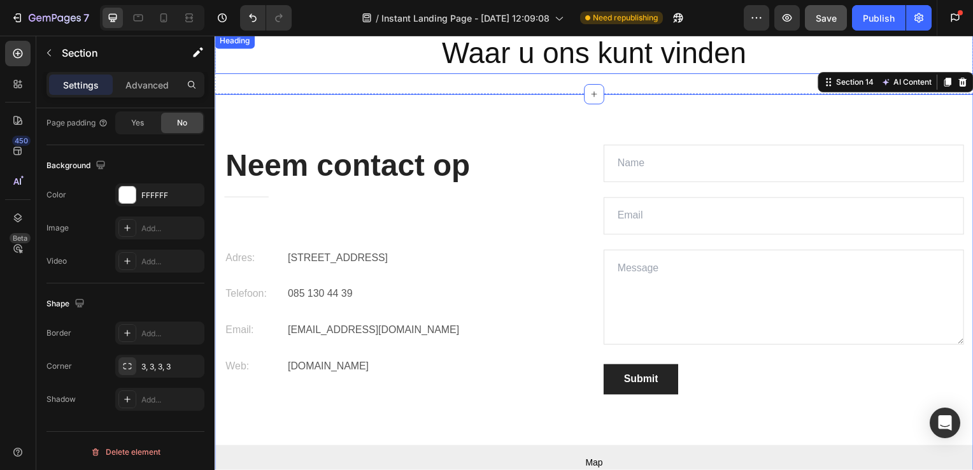
click at [347, 66] on h2 "Waar u ons kunt vinden" at bounding box center [597, 54] width 764 height 41
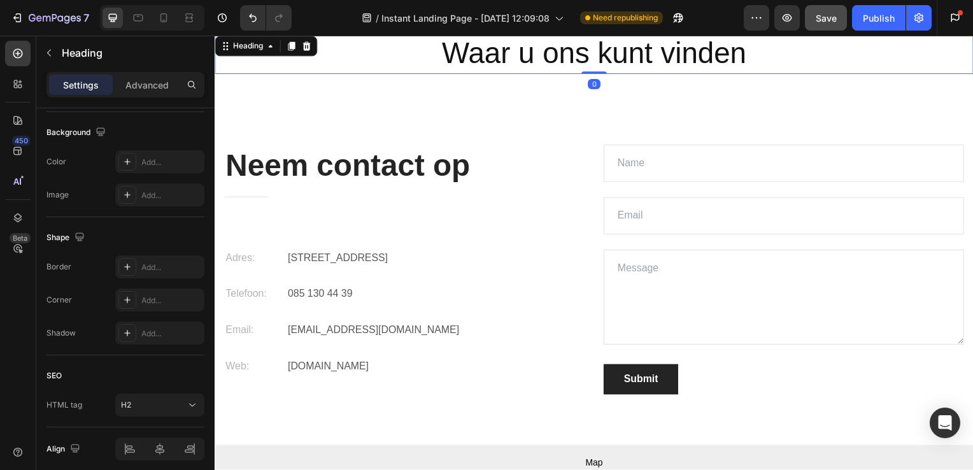
scroll to position [0, 0]
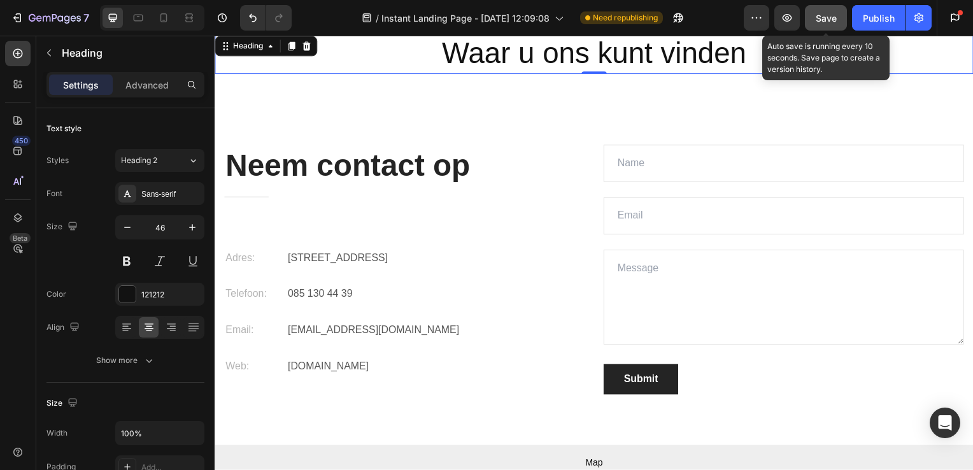
click at [823, 18] on span "Save" at bounding box center [826, 18] width 21 height 11
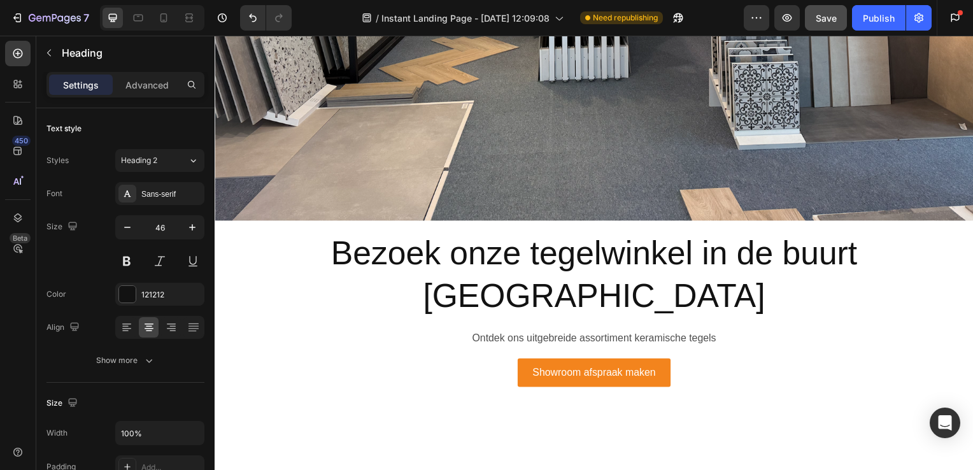
scroll to position [416, 0]
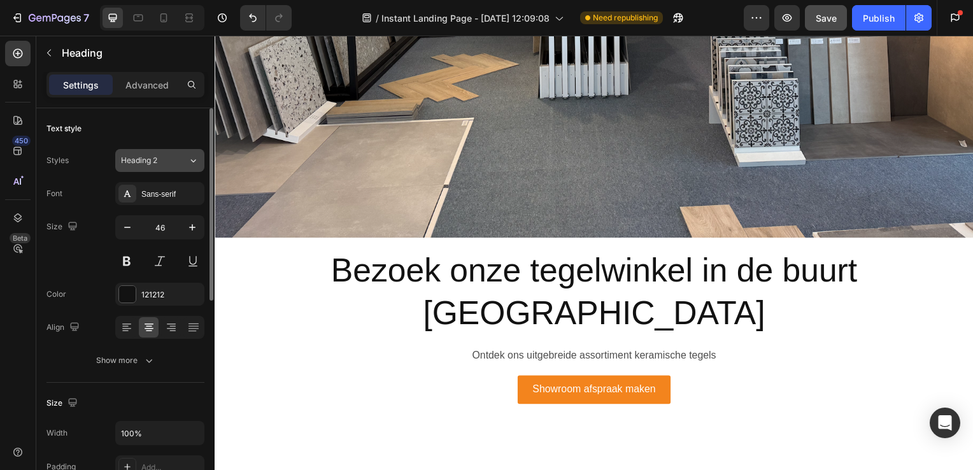
click at [169, 149] on button "Heading 2" at bounding box center [159, 160] width 89 height 23
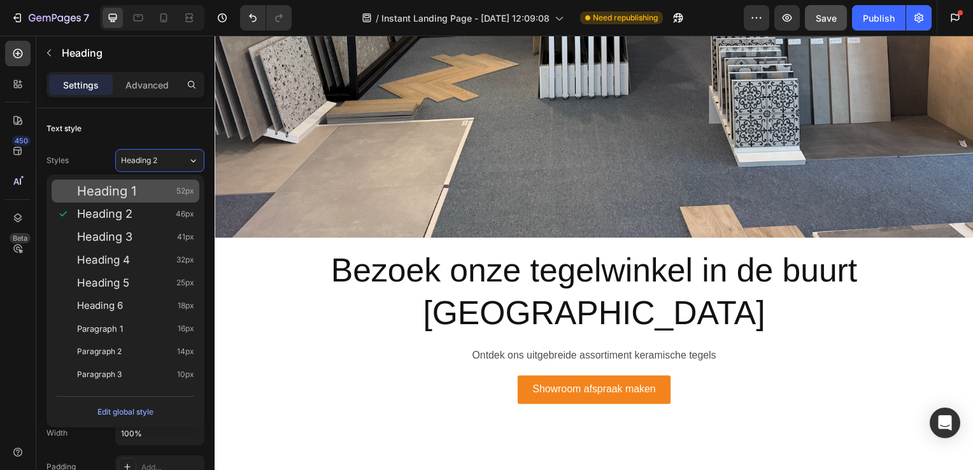
click at [169, 194] on div "Heading 1 52px" at bounding box center [135, 191] width 117 height 13
type input "52"
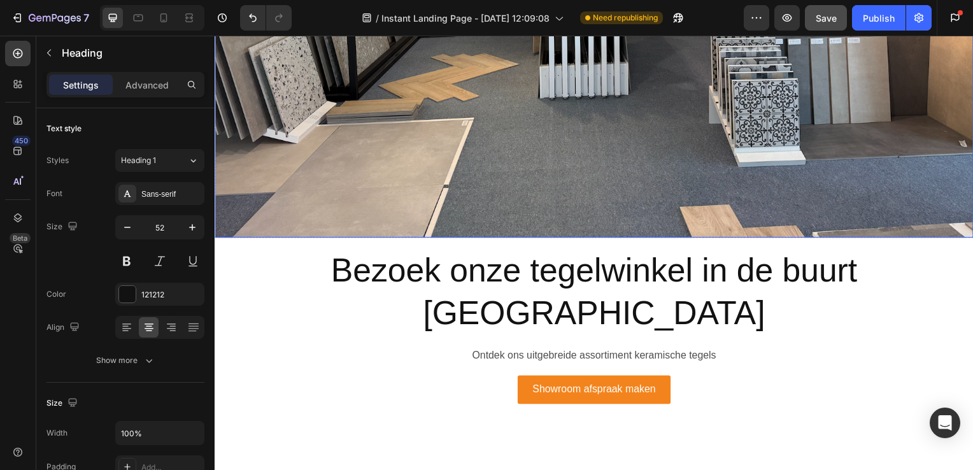
click at [339, 267] on h2 "Bezoek onze tegelwinkel in de buurt [GEOGRAPHIC_DATA]" at bounding box center [597, 294] width 764 height 89
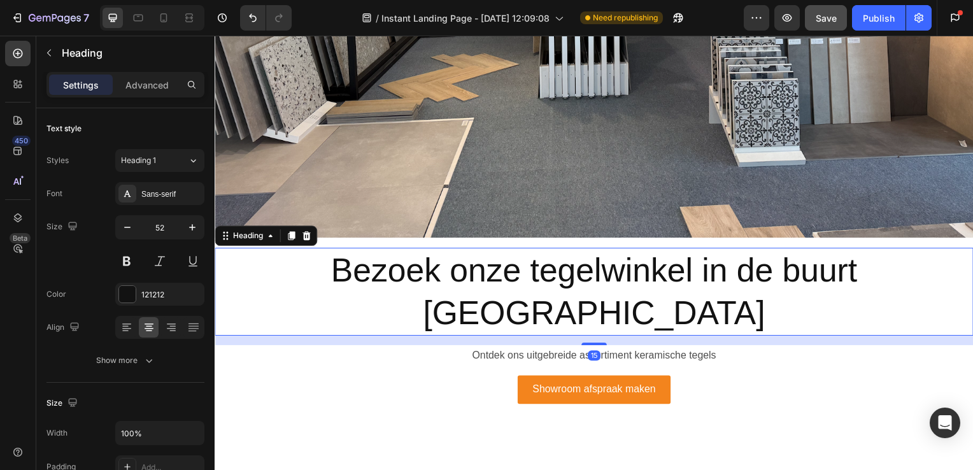
click at [302, 262] on h2 "Bezoek onze tegelwinkel in de buurt [GEOGRAPHIC_DATA]" at bounding box center [597, 294] width 764 height 89
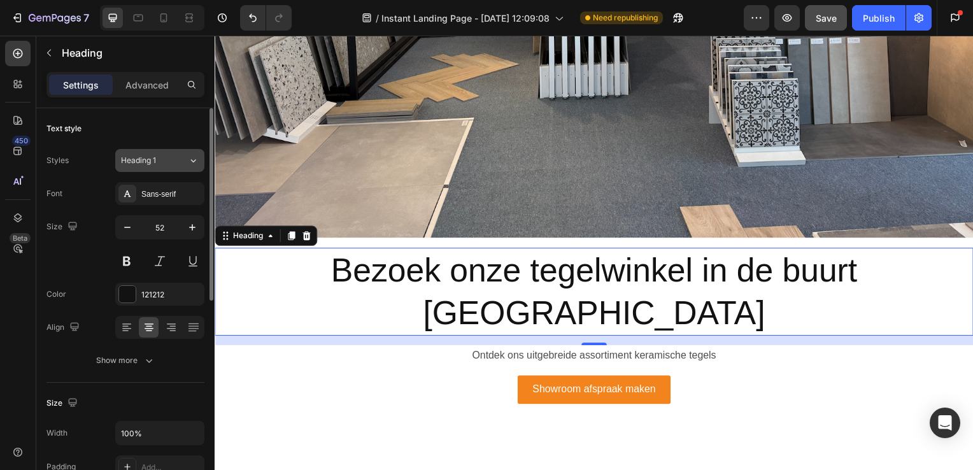
click at [176, 154] on button "Heading 1" at bounding box center [159, 160] width 89 height 23
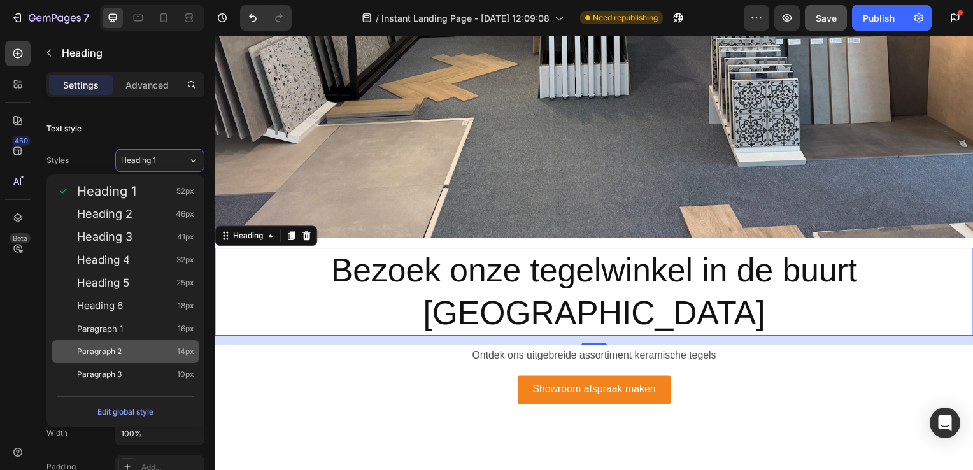
click at [155, 353] on div "Paragraph 2 14px" at bounding box center [135, 351] width 117 height 13
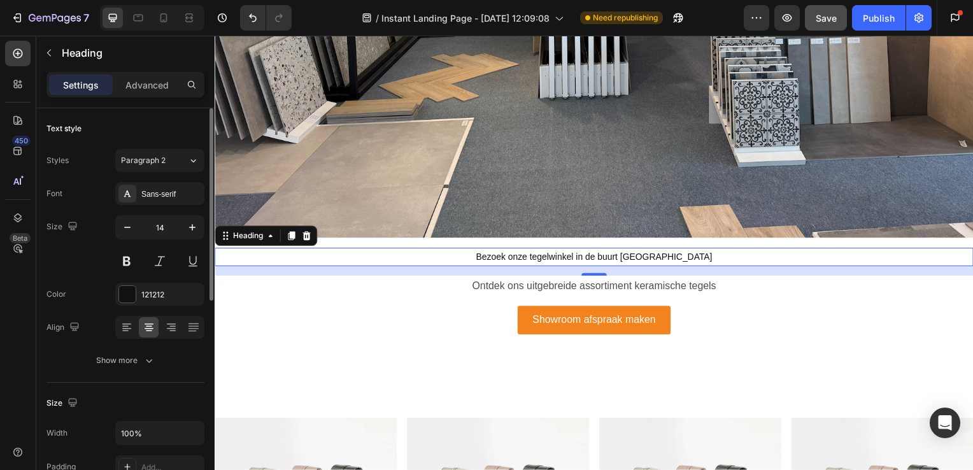
click at [174, 177] on div "Styles Paragraph 2 Font Sans-serif Size 14 Color 121212 Align Show more" at bounding box center [125, 260] width 158 height 223
click at [180, 167] on button "Paragraph 2" at bounding box center [159, 160] width 89 height 23
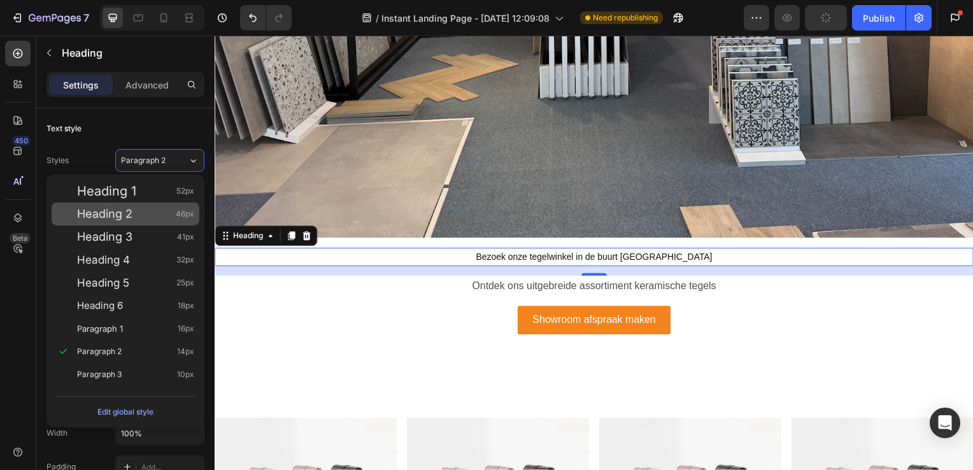
click at [154, 211] on div "Heading 2 46px" at bounding box center [135, 214] width 117 height 13
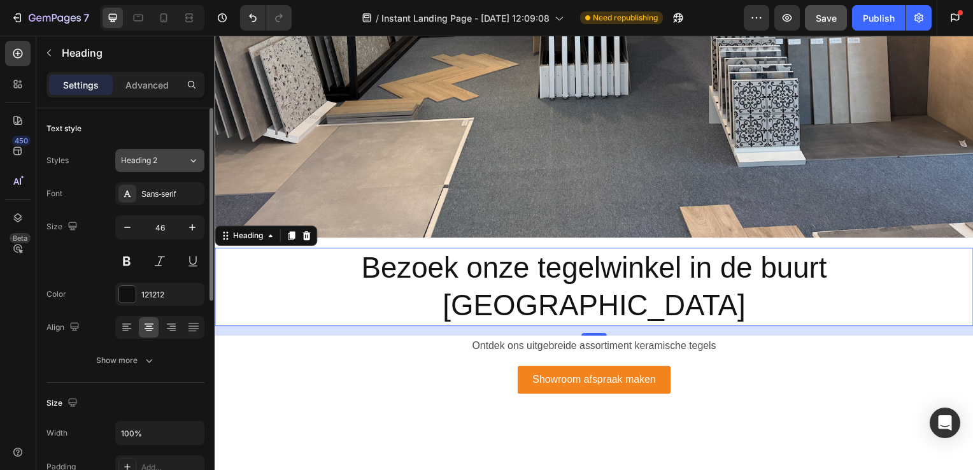
click at [176, 149] on button "Heading 2" at bounding box center [159, 160] width 89 height 23
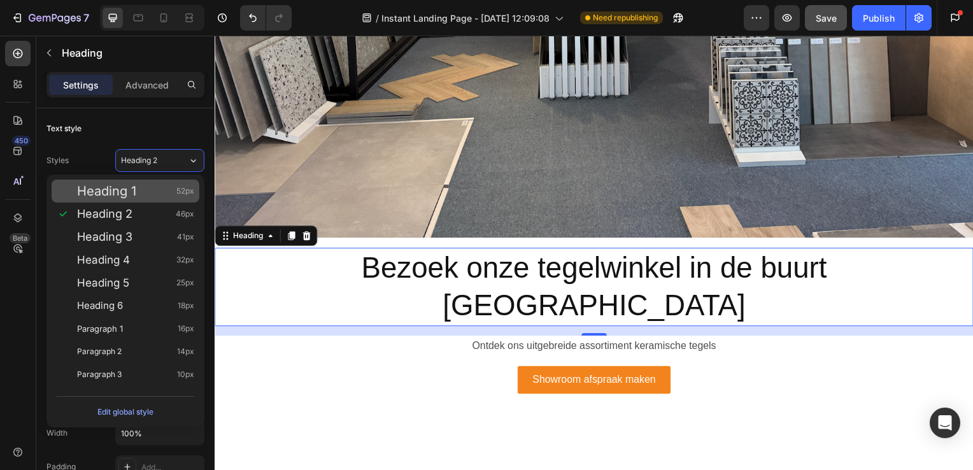
click at [176, 185] on div "Heading 1 52px" at bounding box center [135, 191] width 117 height 13
type input "52"
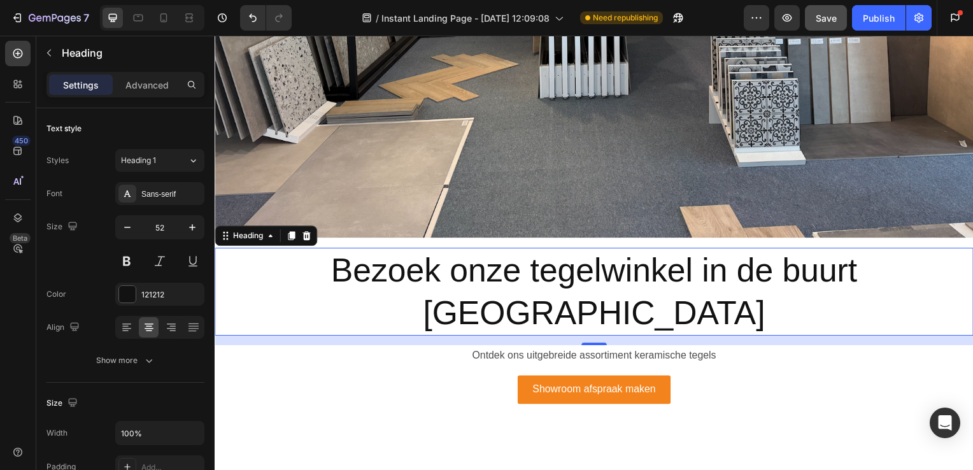
click at [356, 349] on p "Ontdek ons uitgebreide assortiment keramische tegels" at bounding box center [597, 358] width 762 height 18
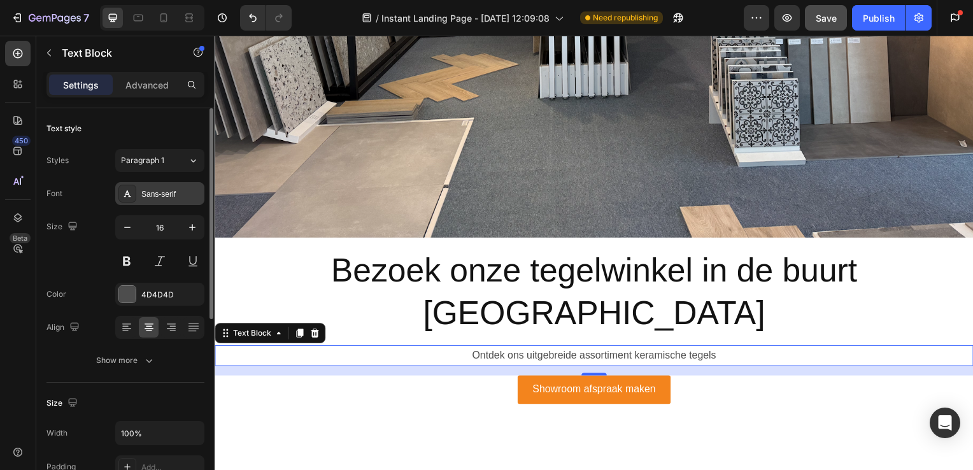
click at [151, 195] on div "Sans-serif" at bounding box center [171, 194] width 60 height 11
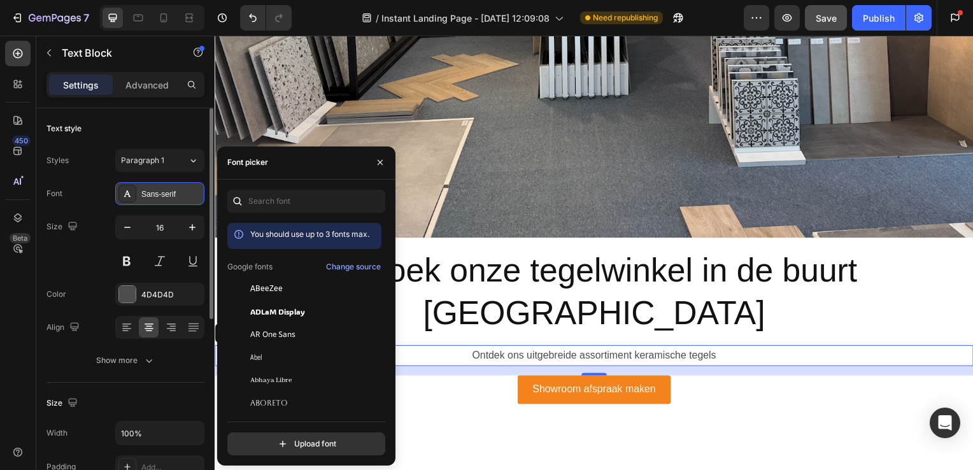
click at [160, 195] on div "Sans-serif" at bounding box center [171, 194] width 60 height 11
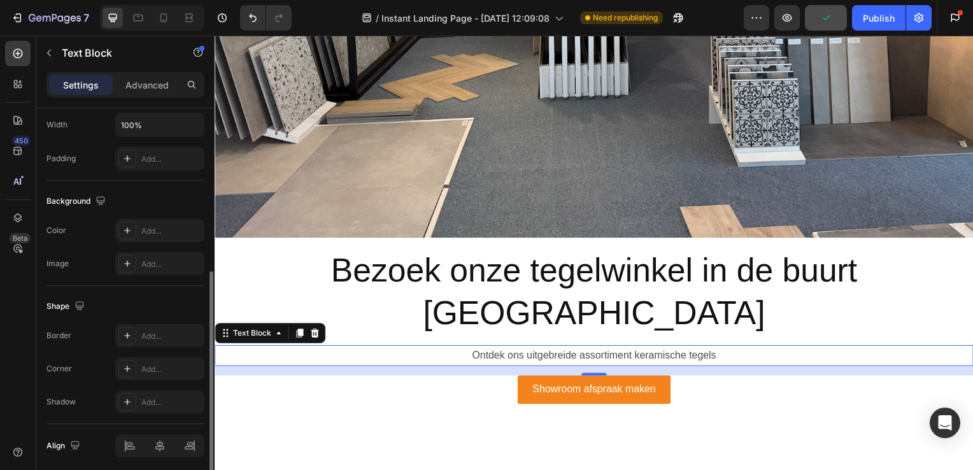
scroll to position [309, 0]
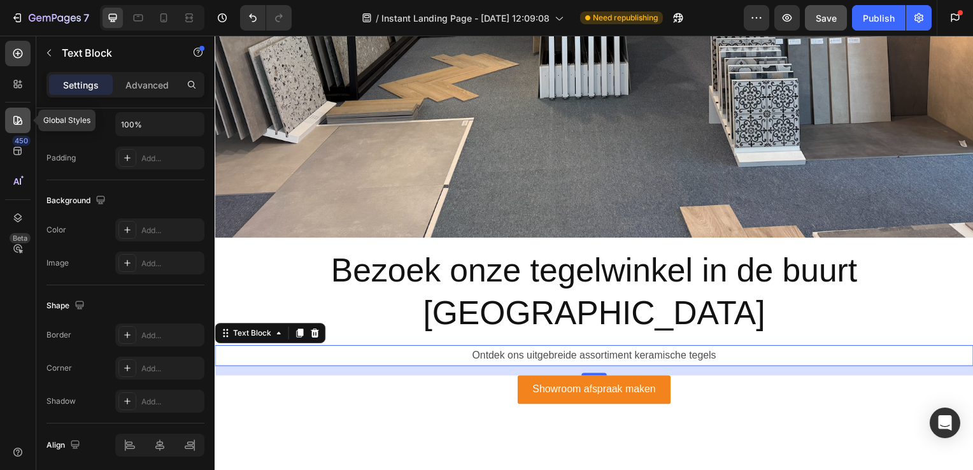
click at [19, 126] on icon at bounding box center [17, 120] width 13 height 13
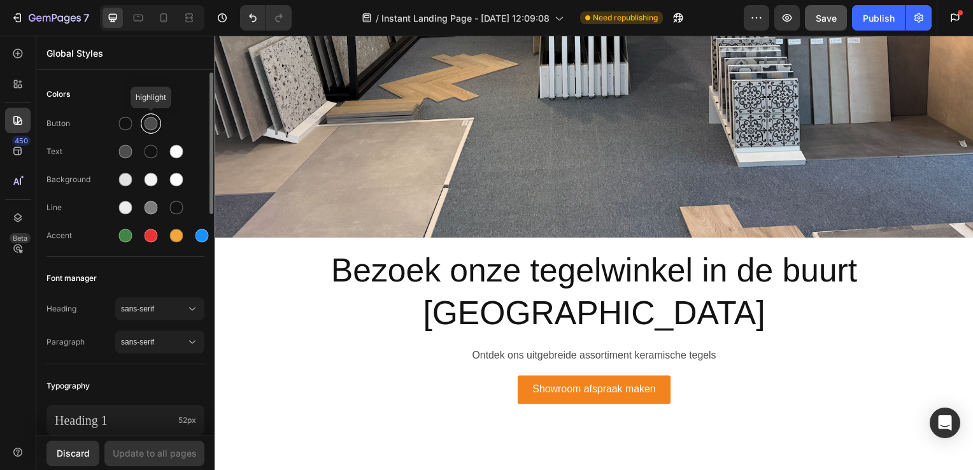
click at [148, 117] on div at bounding box center [151, 123] width 13 height 13
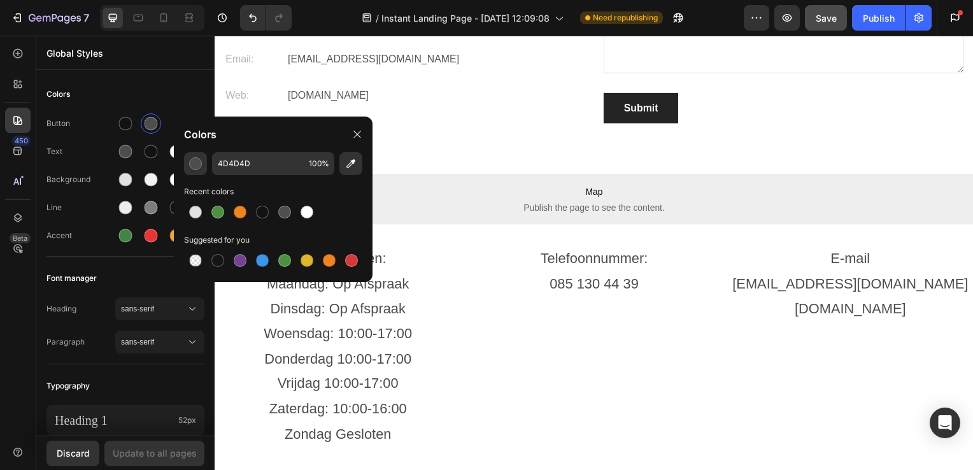
scroll to position [3206, 0]
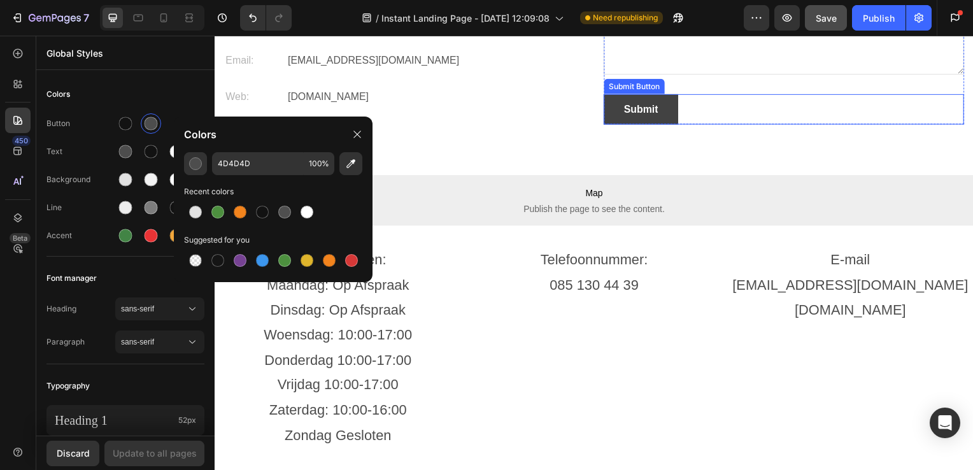
click at [616, 113] on button "Submit" at bounding box center [643, 110] width 75 height 31
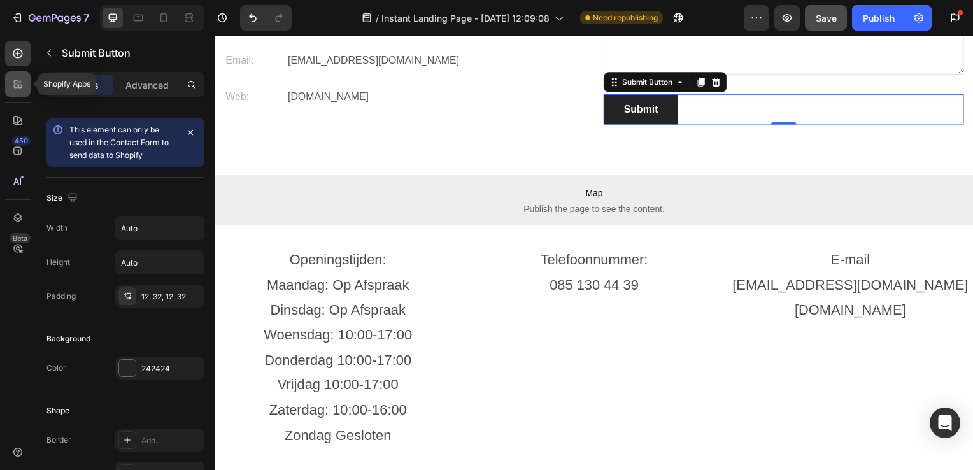
click at [18, 90] on icon at bounding box center [17, 84] width 13 height 13
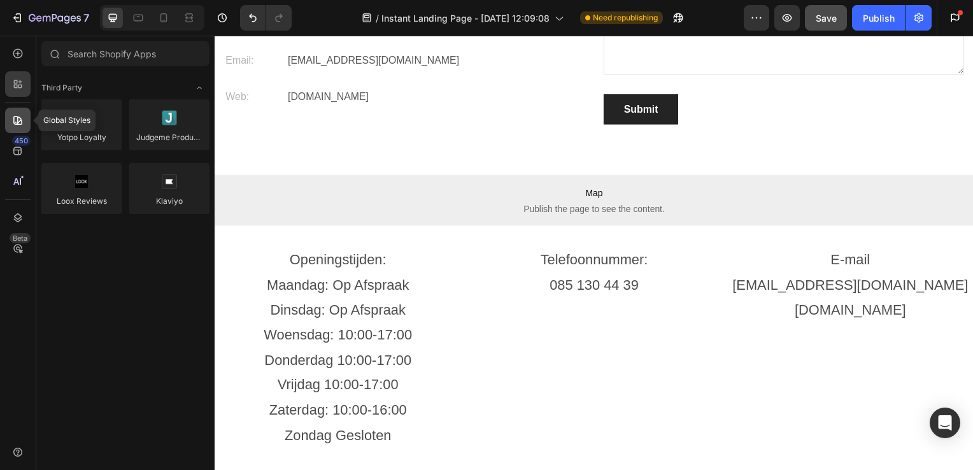
click at [30, 129] on div at bounding box center [17, 120] width 25 height 25
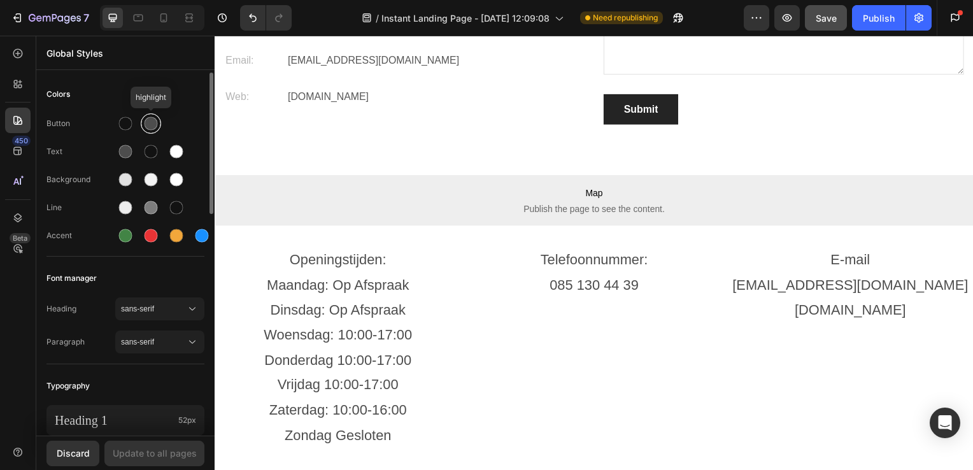
click at [148, 125] on div at bounding box center [151, 123] width 13 height 13
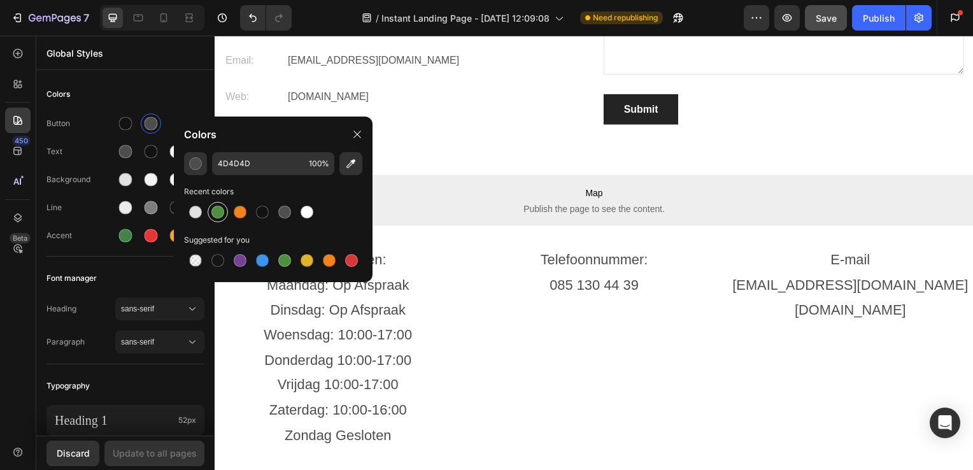
click at [222, 211] on div at bounding box center [217, 212] width 13 height 13
click at [251, 205] on div at bounding box center [262, 212] width 23 height 23
type input "121212"
click at [362, 131] on icon at bounding box center [357, 134] width 10 height 10
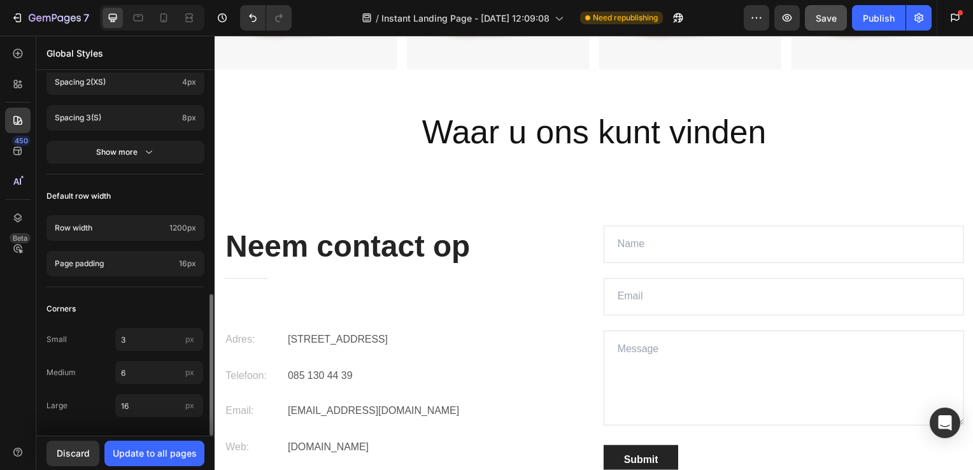
scroll to position [568, 0]
click at [17, 152] on icon at bounding box center [17, 151] width 13 height 13
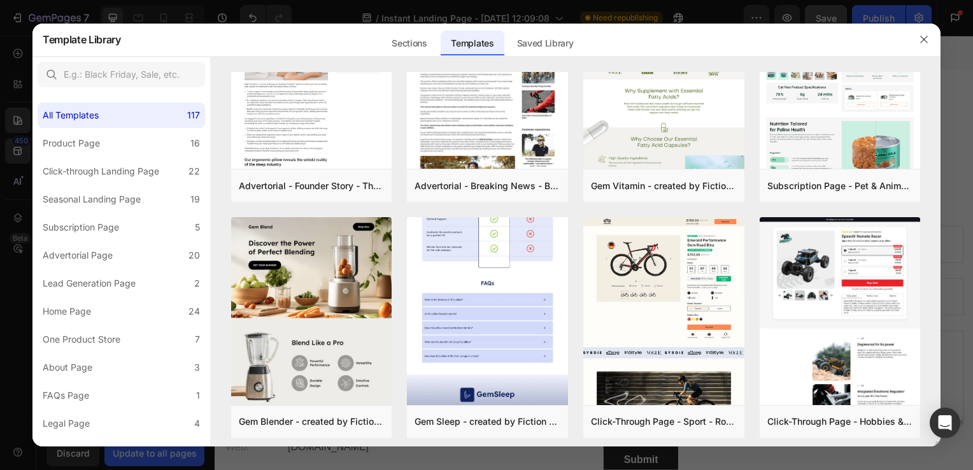
scroll to position [1147, 0]
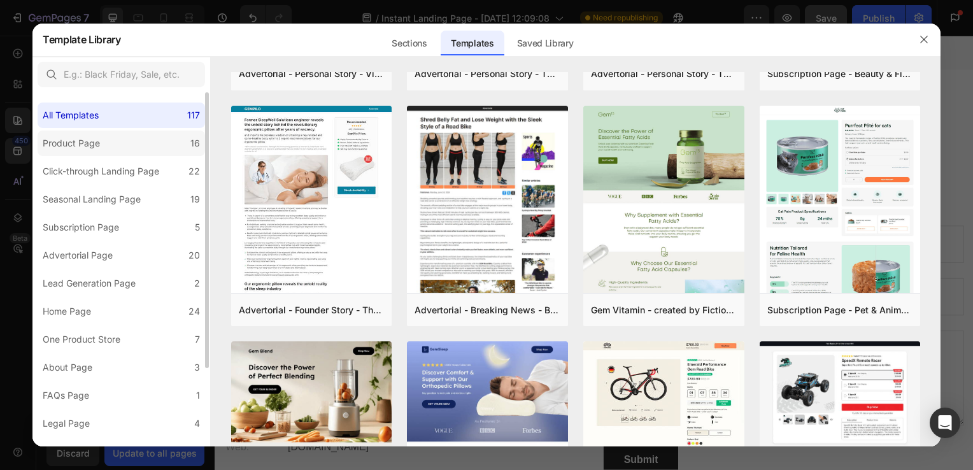
click at [161, 140] on label "Product Page 16" at bounding box center [122, 143] width 168 height 25
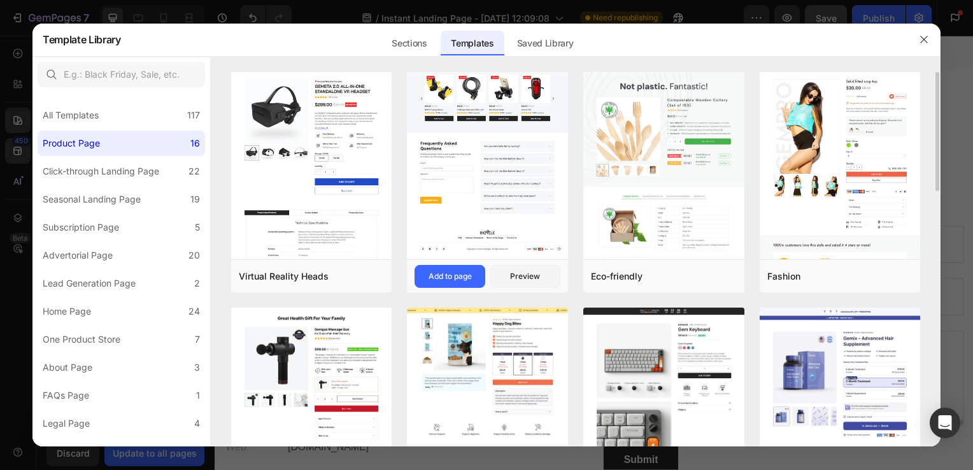
scroll to position [261, 0]
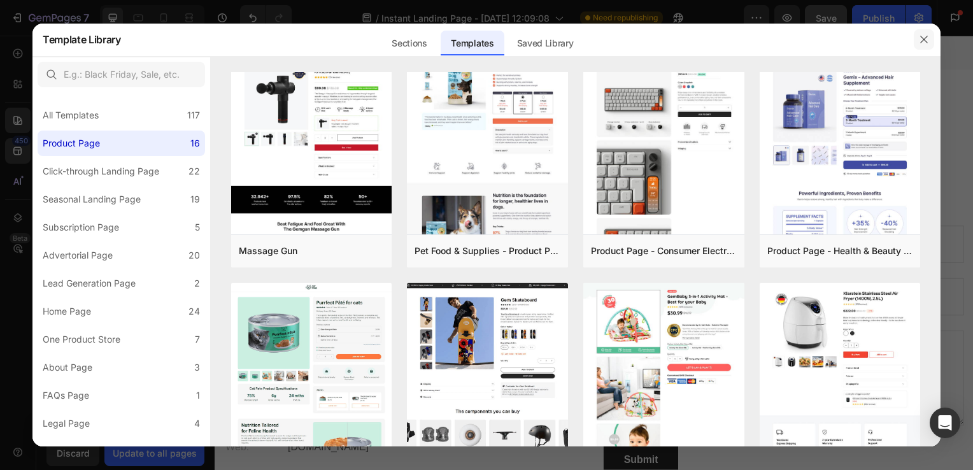
click at [920, 37] on icon "button" at bounding box center [924, 39] width 10 height 10
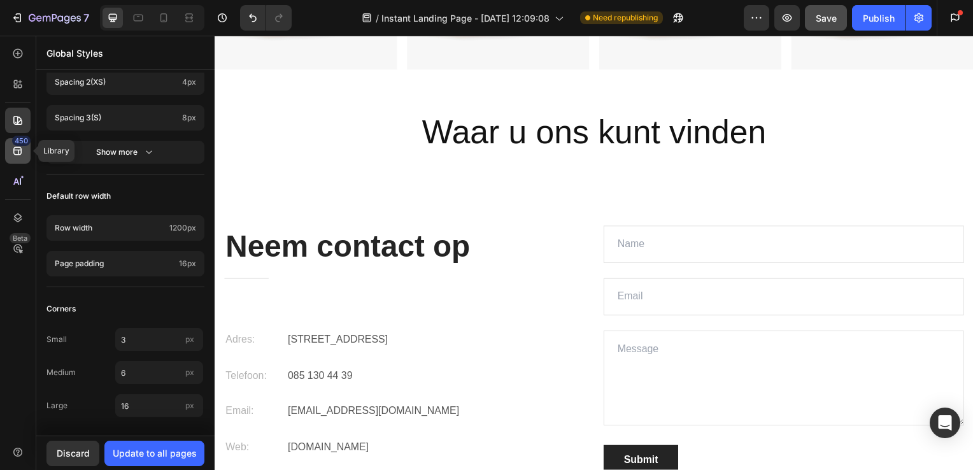
click at [20, 157] on icon at bounding box center [17, 151] width 13 height 13
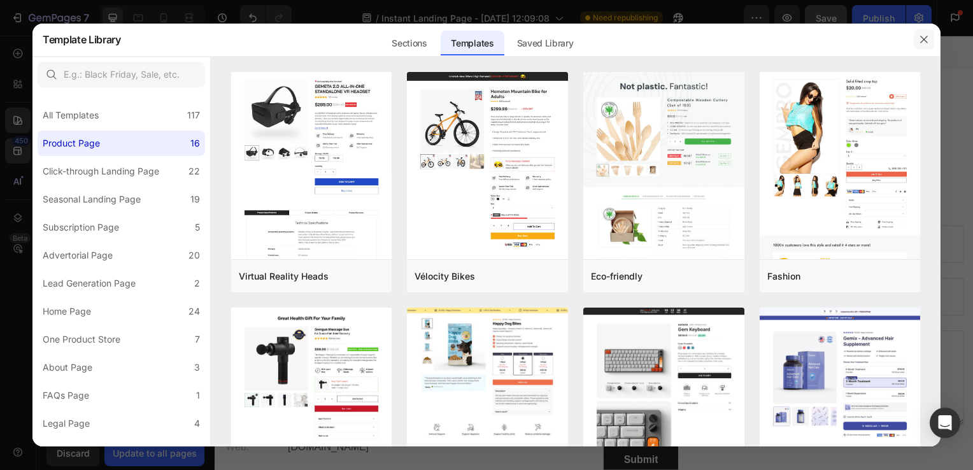
click at [926, 38] on icon "button" at bounding box center [923, 39] width 7 height 7
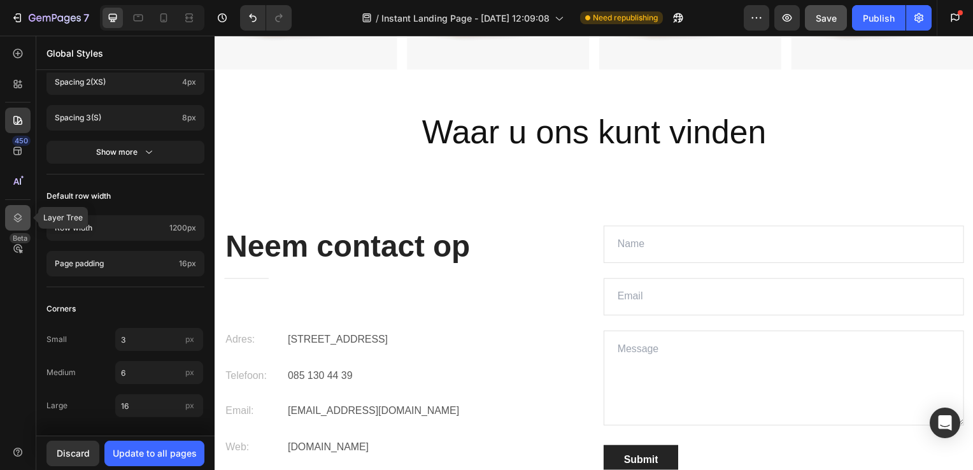
click at [12, 215] on icon at bounding box center [17, 217] width 13 height 13
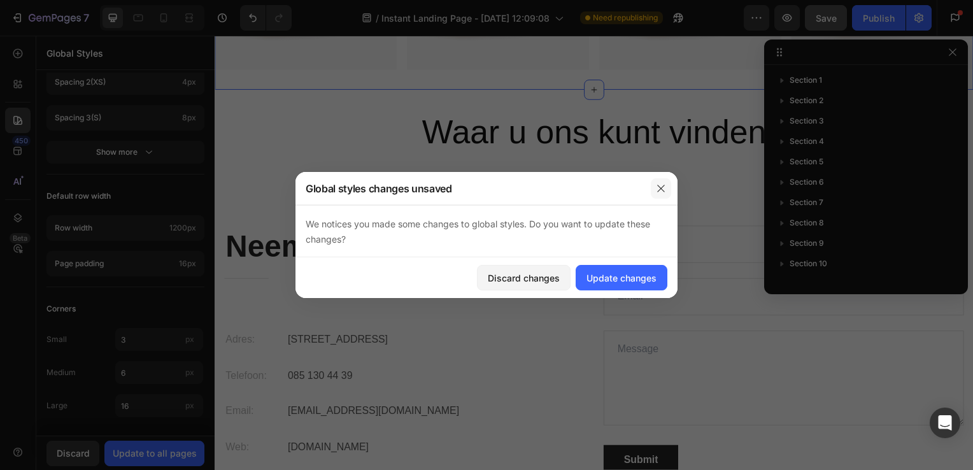
scroll to position [139, 0]
click at [655, 182] on button "button" at bounding box center [661, 188] width 20 height 20
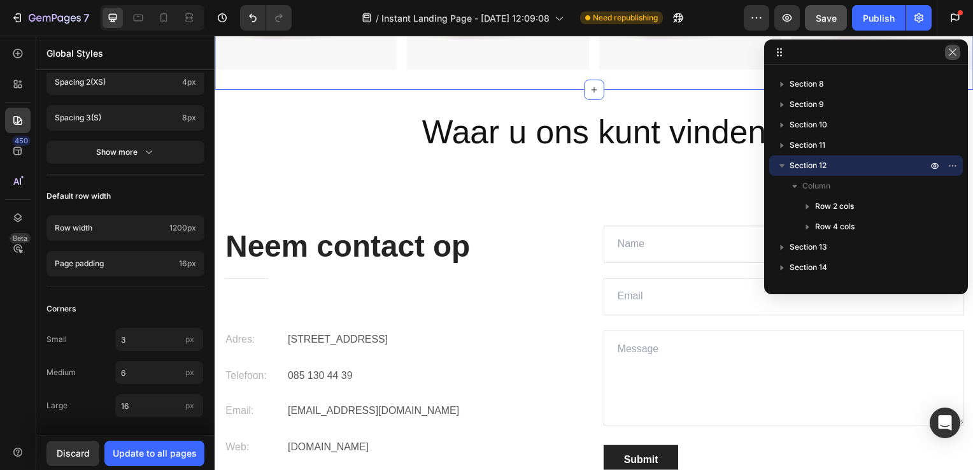
click at [957, 46] on button "button" at bounding box center [952, 52] width 15 height 15
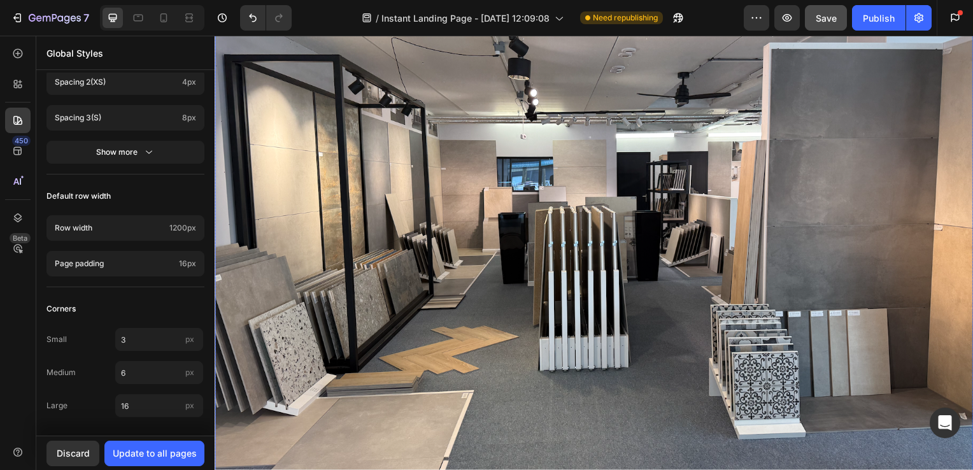
scroll to position [143, 0]
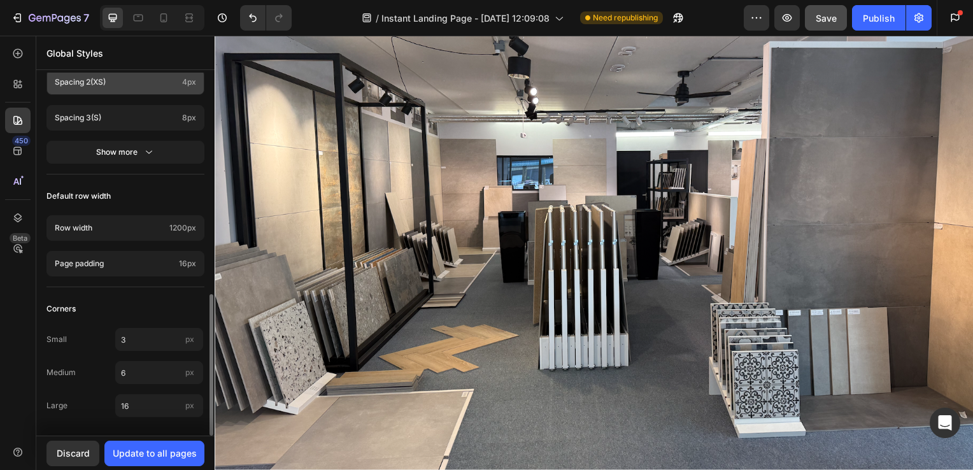
click at [146, 76] on p "Spacing 2 (xs)" at bounding box center [116, 81] width 122 height 11
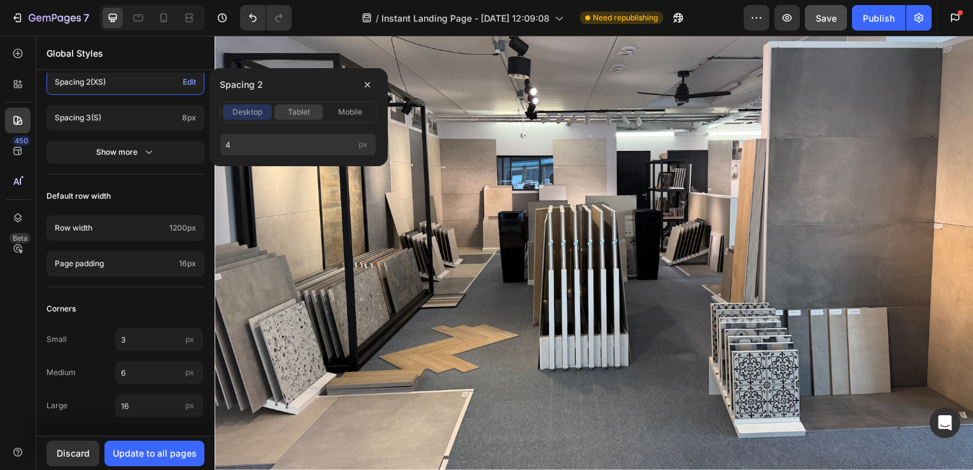
click at [299, 108] on span "tablet" at bounding box center [299, 111] width 22 height 11
click at [340, 106] on span "mobile" at bounding box center [350, 111] width 24 height 11
click at [255, 105] on button "desktop" at bounding box center [247, 111] width 49 height 15
click at [365, 85] on icon "button" at bounding box center [367, 85] width 10 height 10
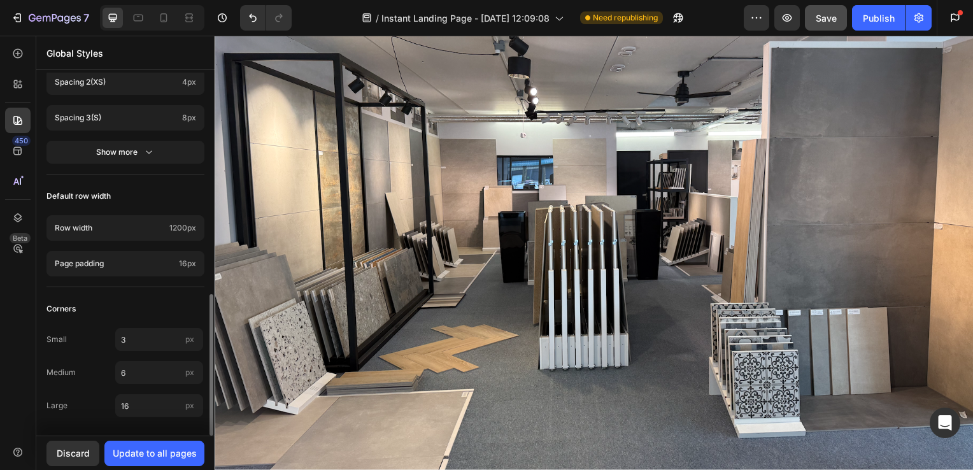
scroll to position [568, 0]
click at [22, 154] on icon at bounding box center [17, 151] width 13 height 13
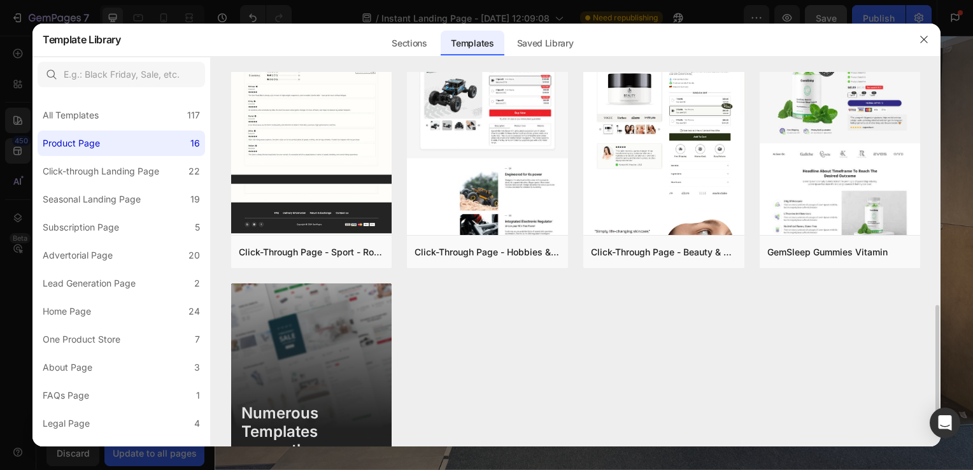
scroll to position [803, 0]
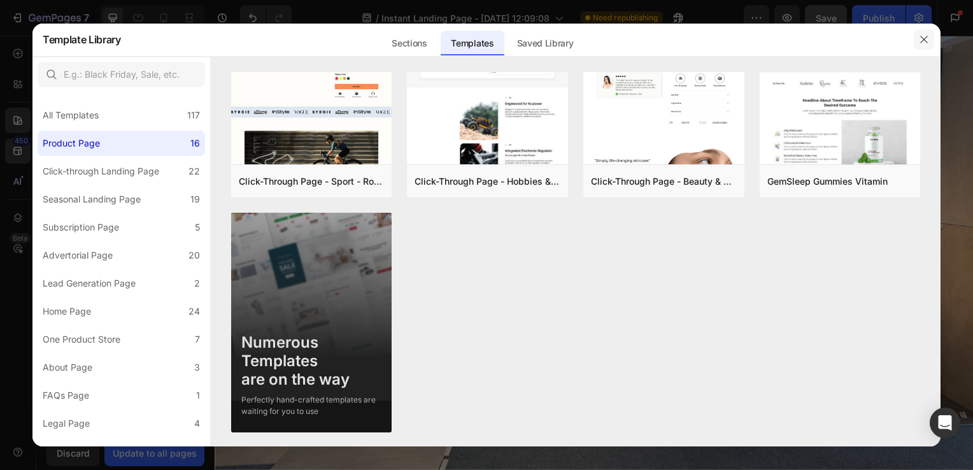
click at [929, 34] on button "button" at bounding box center [924, 39] width 20 height 20
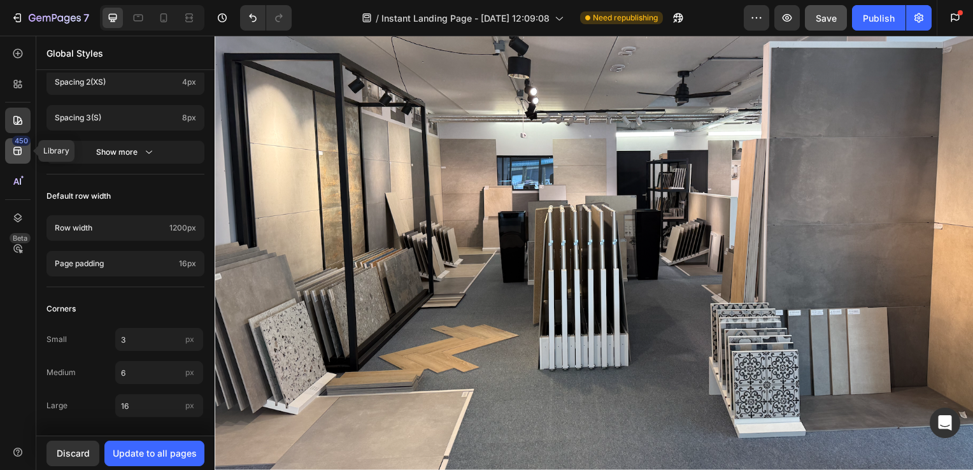
click at [18, 149] on icon at bounding box center [17, 151] width 13 height 13
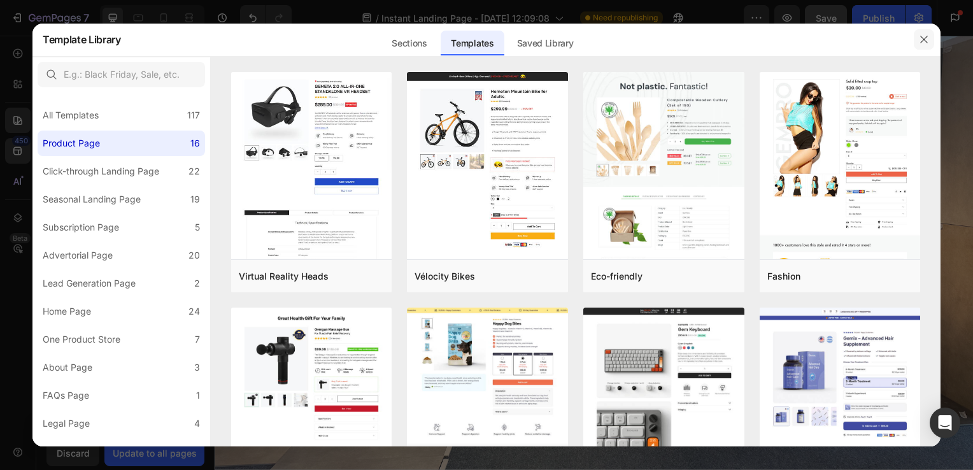
click at [926, 42] on icon "button" at bounding box center [924, 39] width 10 height 10
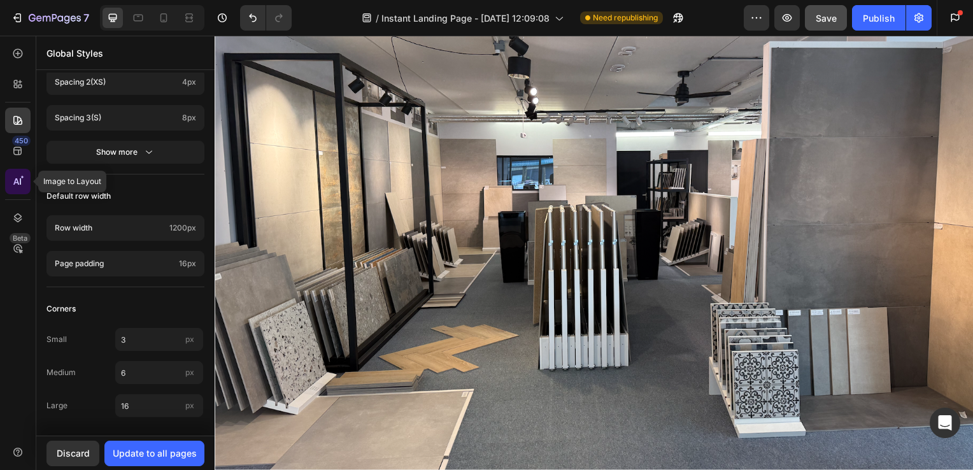
click at [17, 186] on icon at bounding box center [17, 181] width 13 height 13
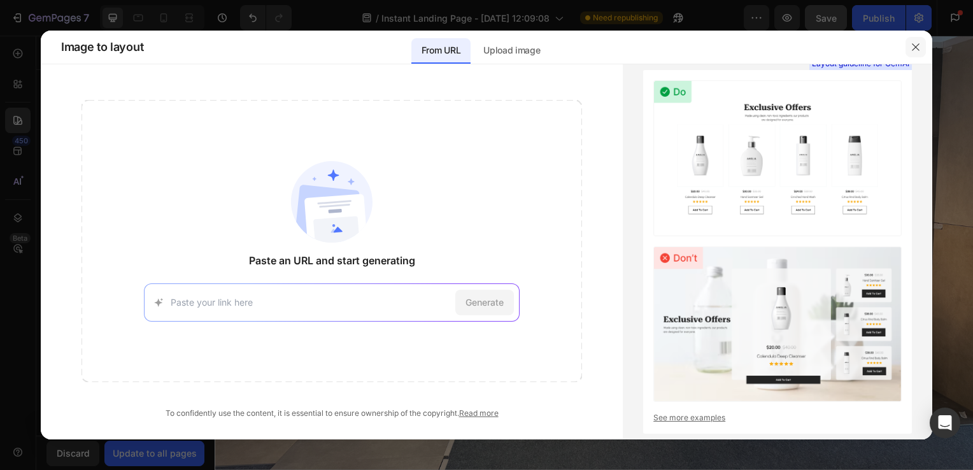
click at [912, 51] on icon "button" at bounding box center [916, 47] width 10 height 10
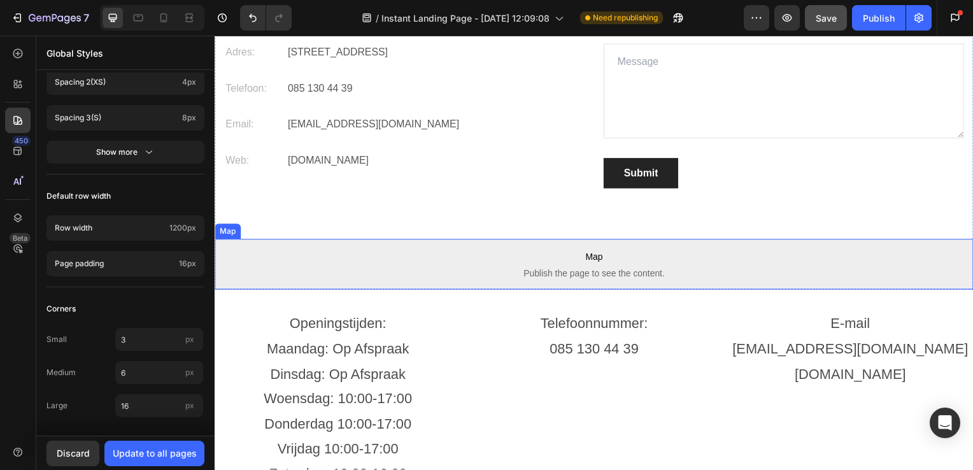
scroll to position [3356, 0]
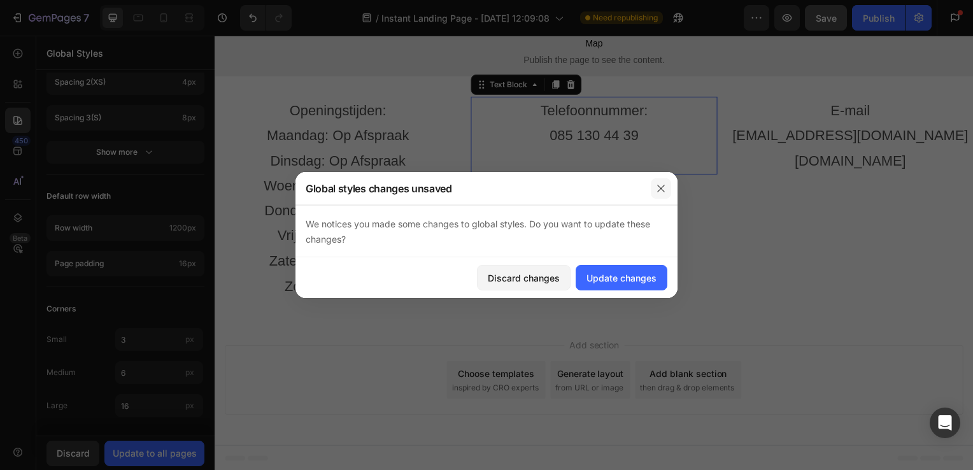
click at [657, 187] on icon "button" at bounding box center [661, 188] width 10 height 10
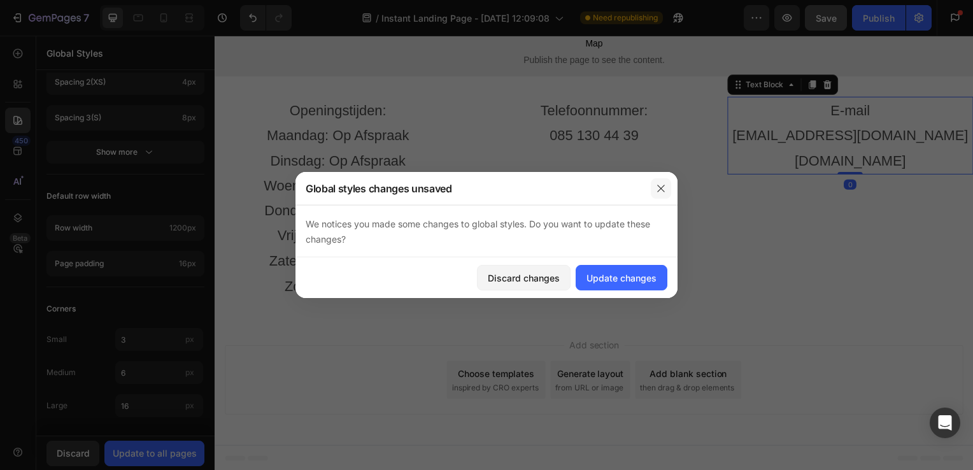
click at [666, 187] on icon "button" at bounding box center [661, 188] width 10 height 10
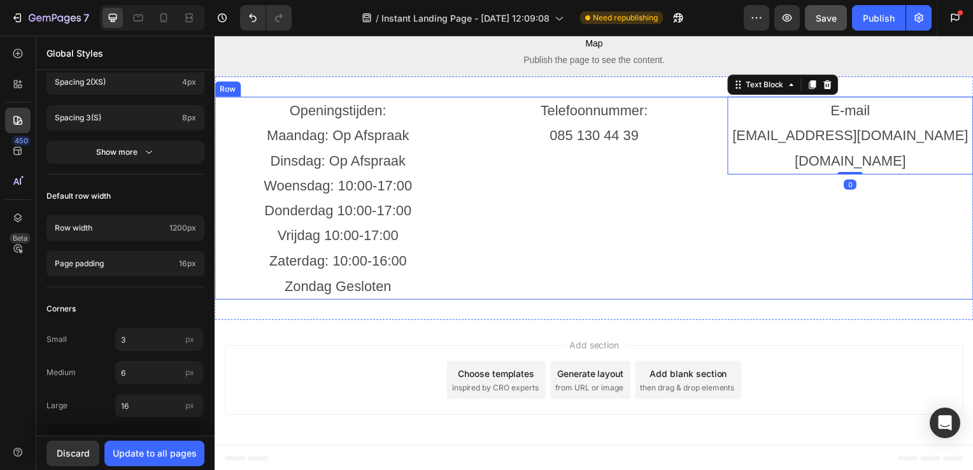
click at [798, 263] on div "E-mail [EMAIL_ADDRESS][DOMAIN_NAME] [DOMAIN_NAME] Text Block 0" at bounding box center [855, 199] width 248 height 204
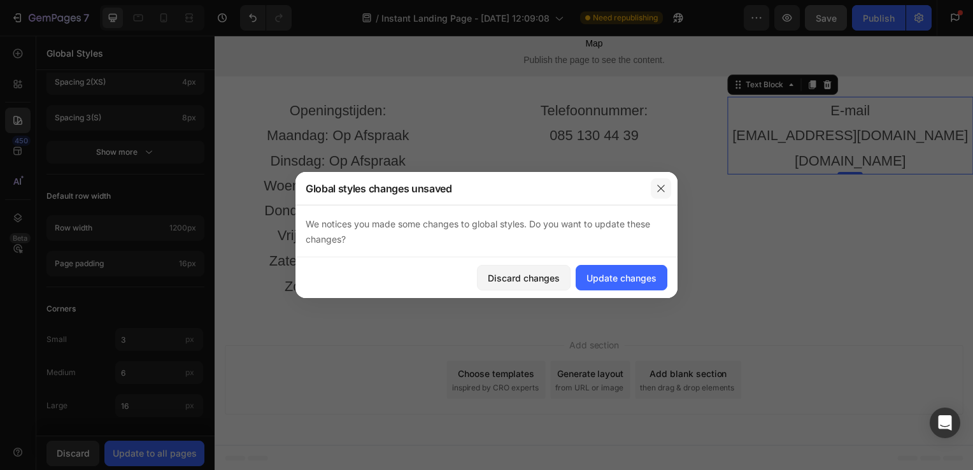
click at [660, 187] on icon "button" at bounding box center [661, 188] width 10 height 10
click at [605, 207] on div "Telefoonnummer: 085 130 44 39 Text Block" at bounding box center [597, 199] width 248 height 204
click at [668, 199] on div at bounding box center [661, 188] width 33 height 33
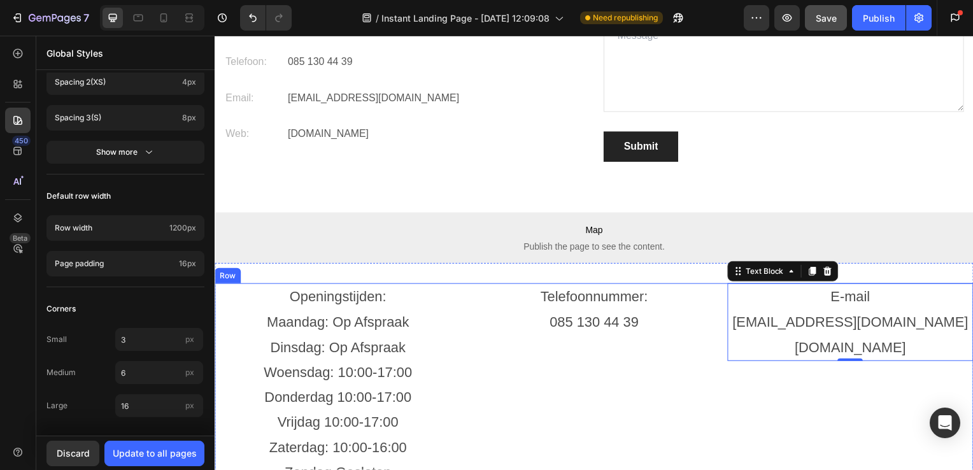
scroll to position [3155, 0]
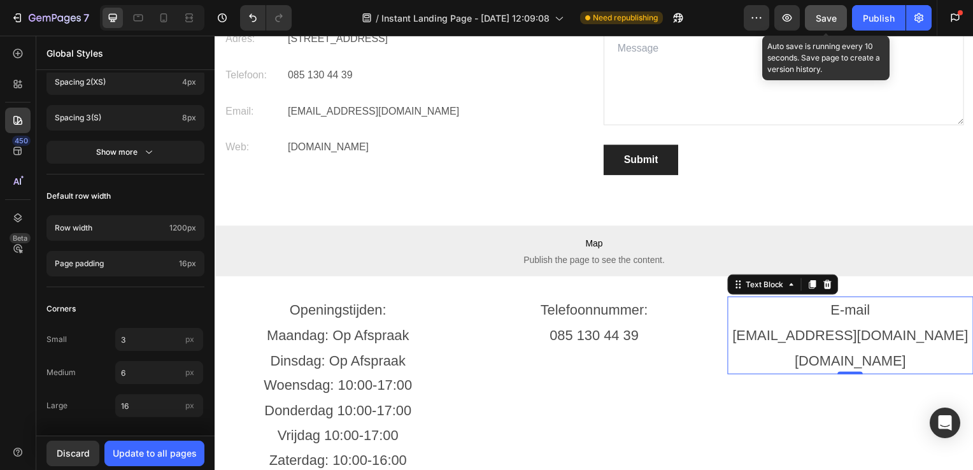
click at [825, 16] on span "Save" at bounding box center [826, 18] width 21 height 11
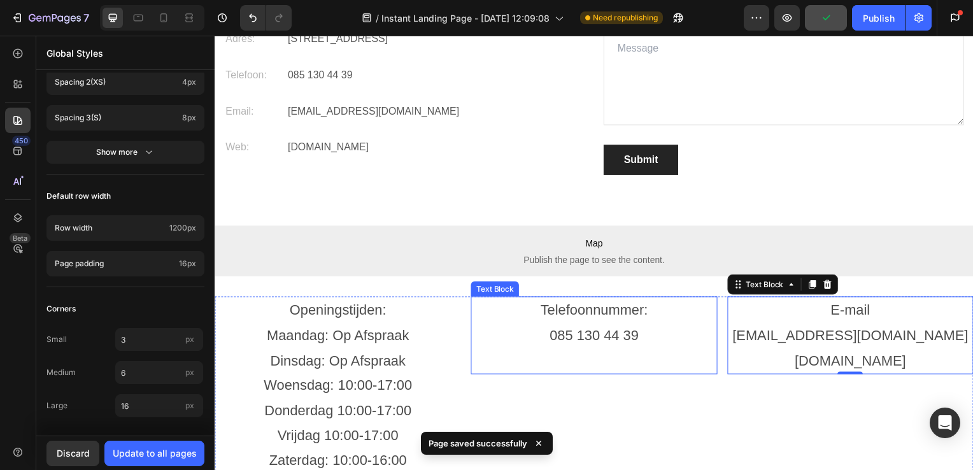
click at [615, 371] on p at bounding box center [596, 363] width 245 height 25
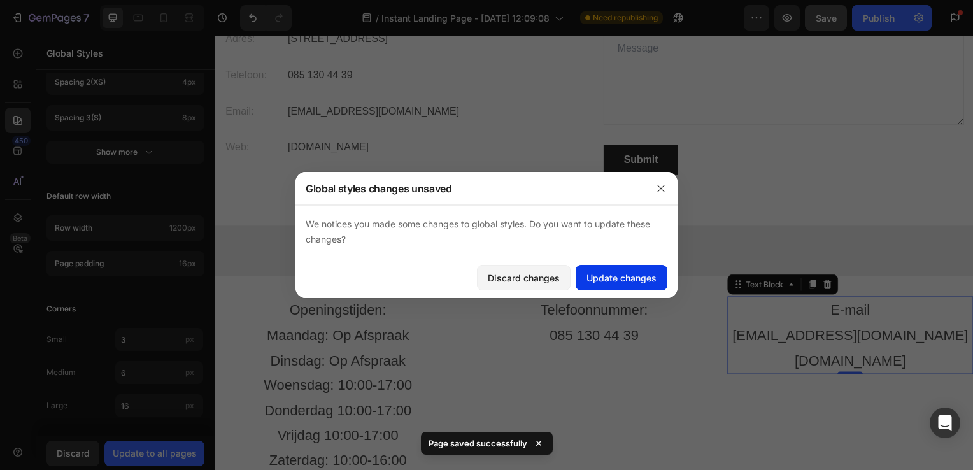
click at [622, 277] on div "Update changes" at bounding box center [622, 277] width 70 height 13
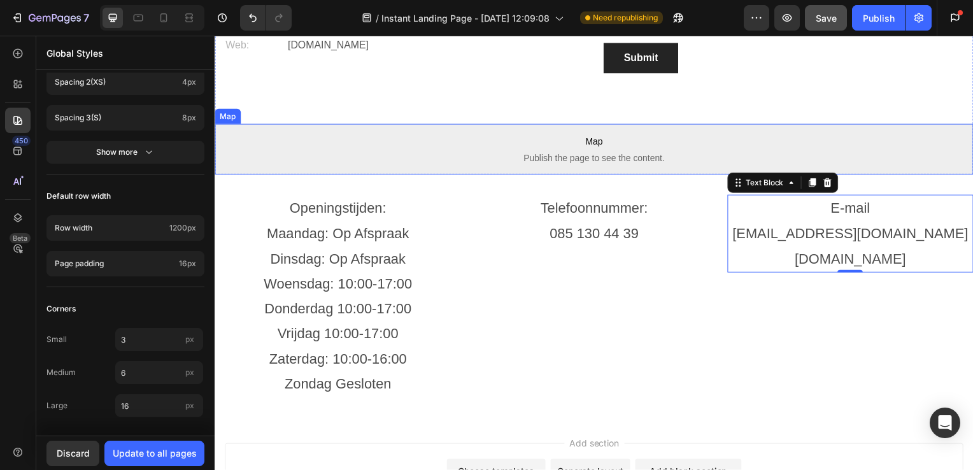
scroll to position [3259, 0]
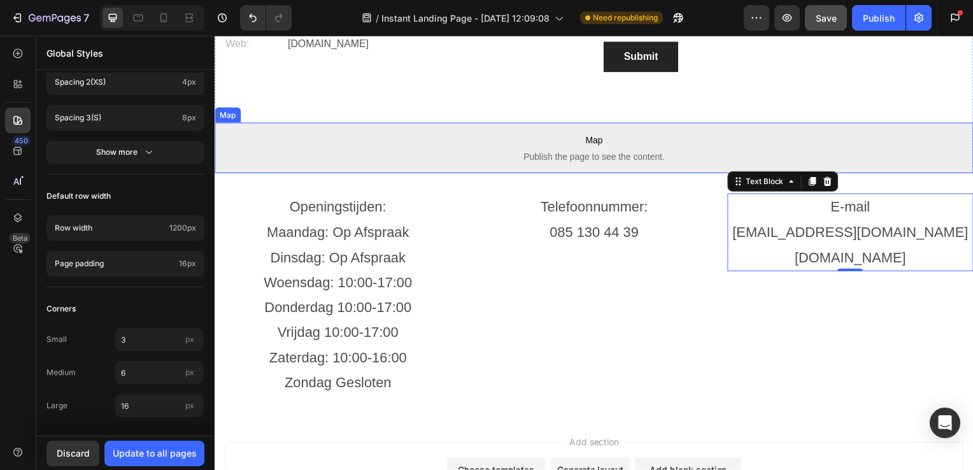
click at [631, 131] on p "Map Publish the page to see the content." at bounding box center [597, 149] width 764 height 51
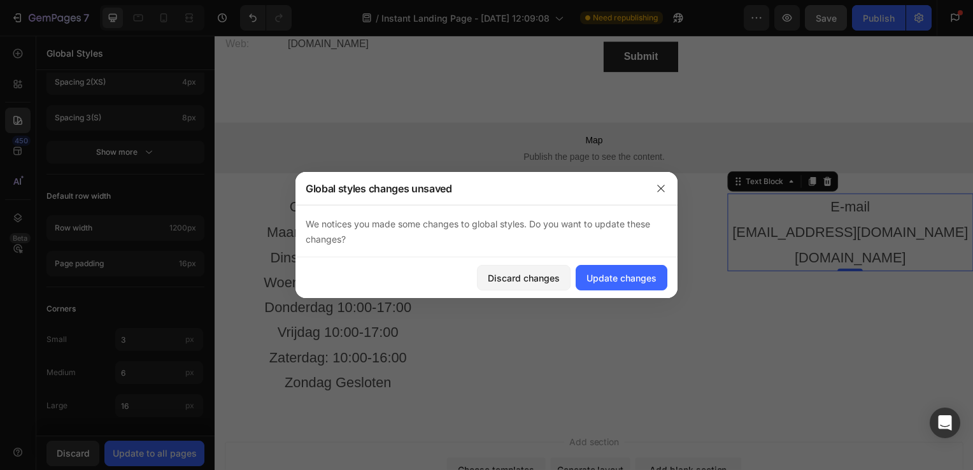
click at [645, 194] on div at bounding box center [661, 188] width 33 height 33
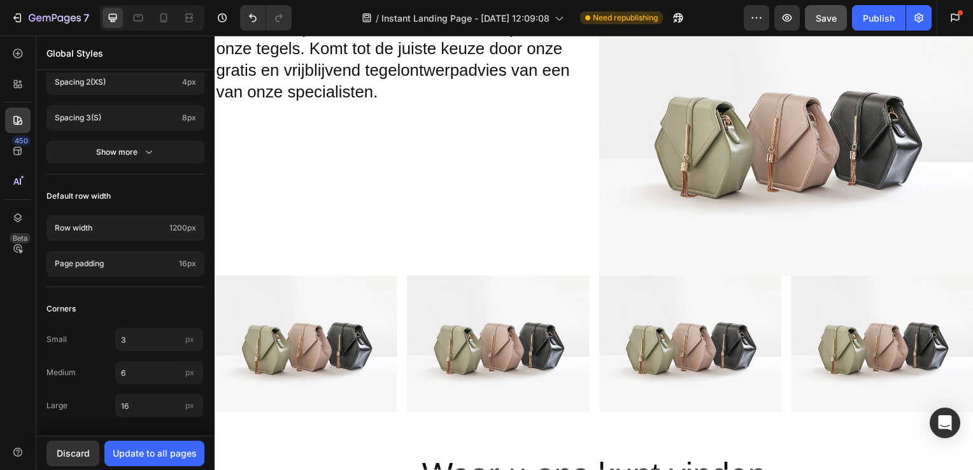
scroll to position [2506, 0]
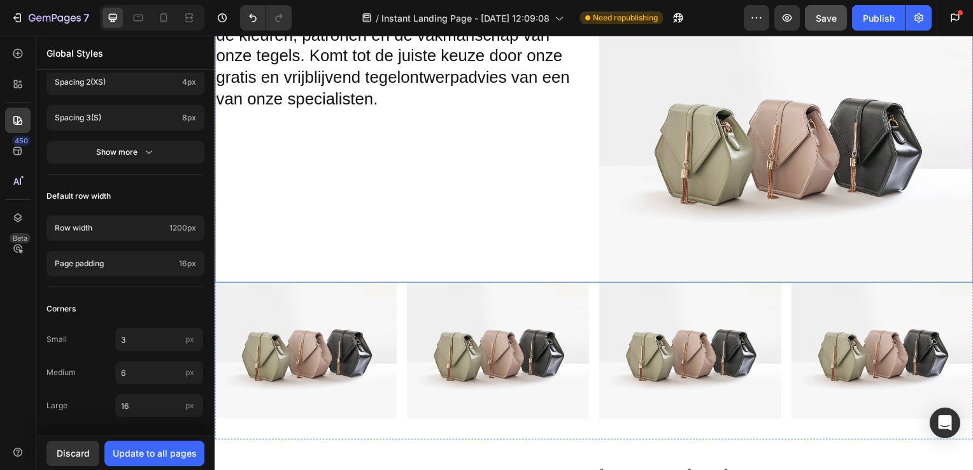
click at [522, 169] on div "Bezoek onze showroom en ervaar de kwaliteit van de kleuren, patronen en de vakm…" at bounding box center [403, 143] width 377 height 283
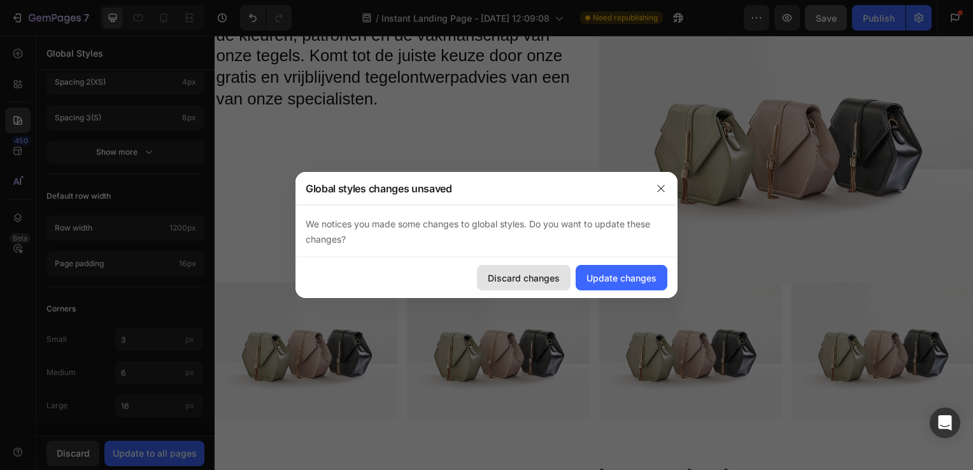
click at [532, 274] on div "Discard changes" at bounding box center [524, 277] width 72 height 13
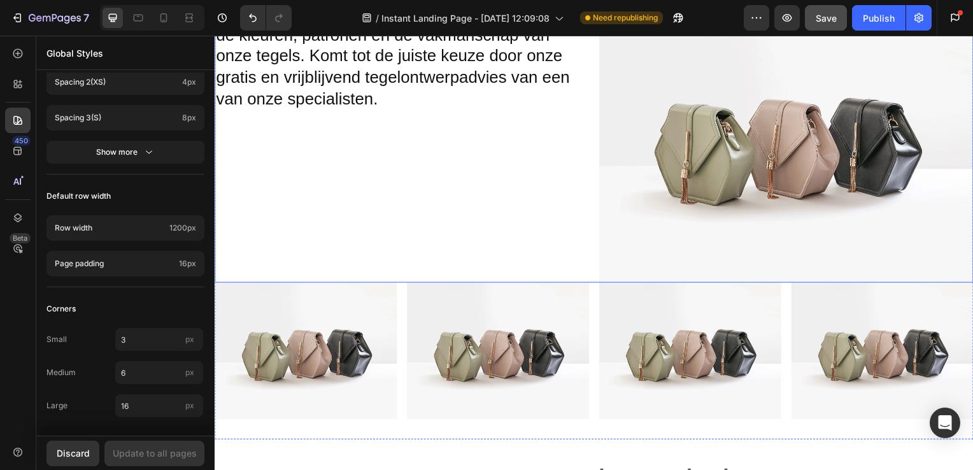
click at [524, 133] on div "Bezoek onze showroom en ervaar de kwaliteit van de kleuren, patronen en de vakm…" at bounding box center [403, 143] width 377 height 283
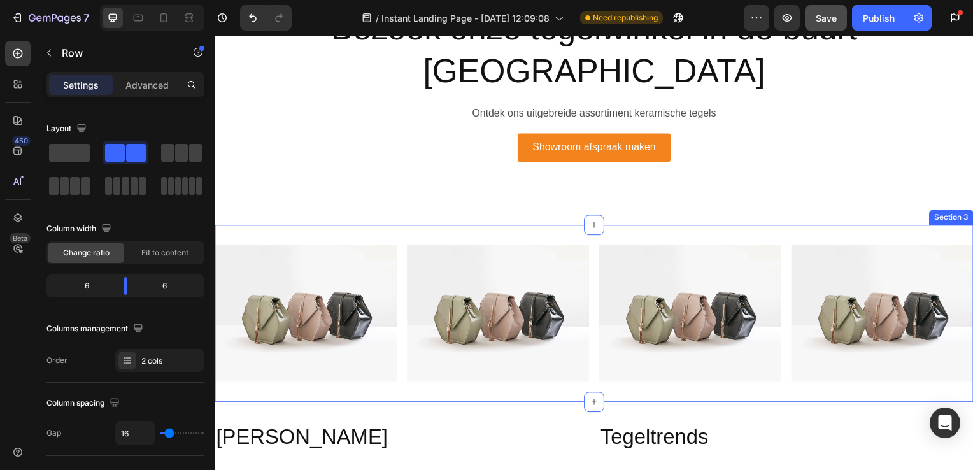
scroll to position [599, 0]
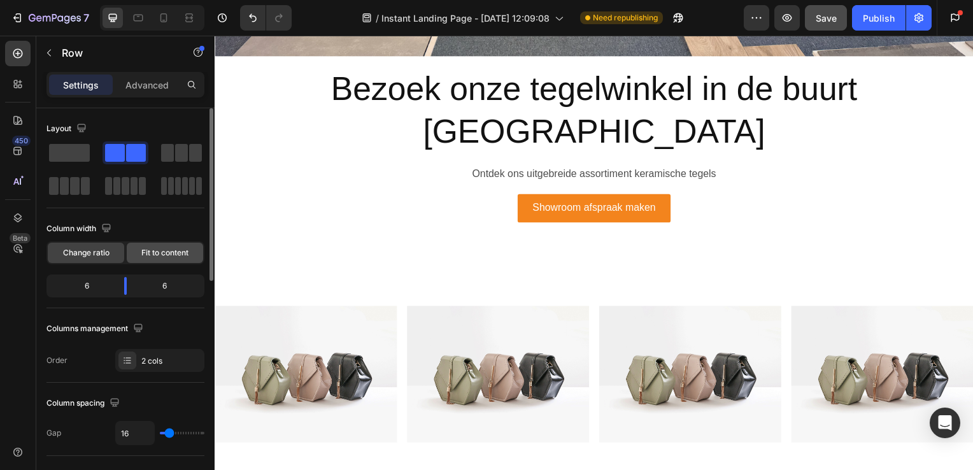
click at [173, 256] on span "Fit to content" at bounding box center [164, 252] width 47 height 11
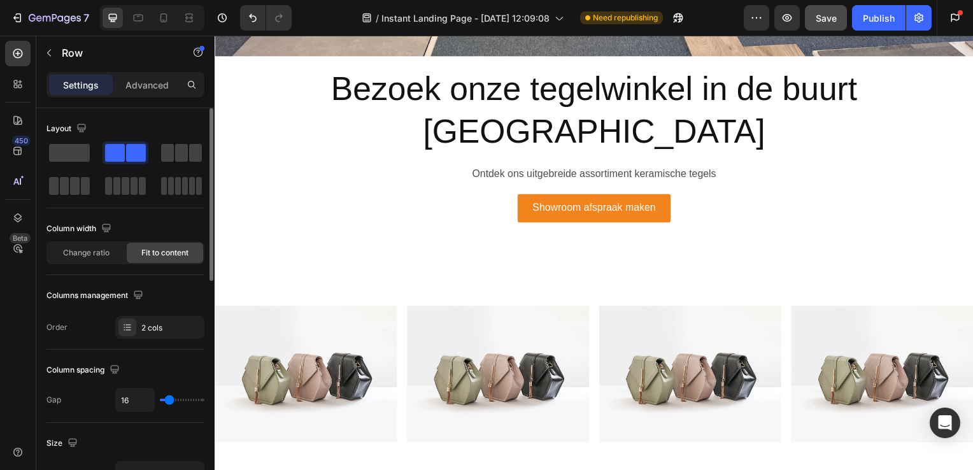
click at [123, 264] on div "Column width Change ratio Fit to content" at bounding box center [125, 246] width 158 height 57
click at [97, 247] on span "Change ratio" at bounding box center [86, 252] width 46 height 11
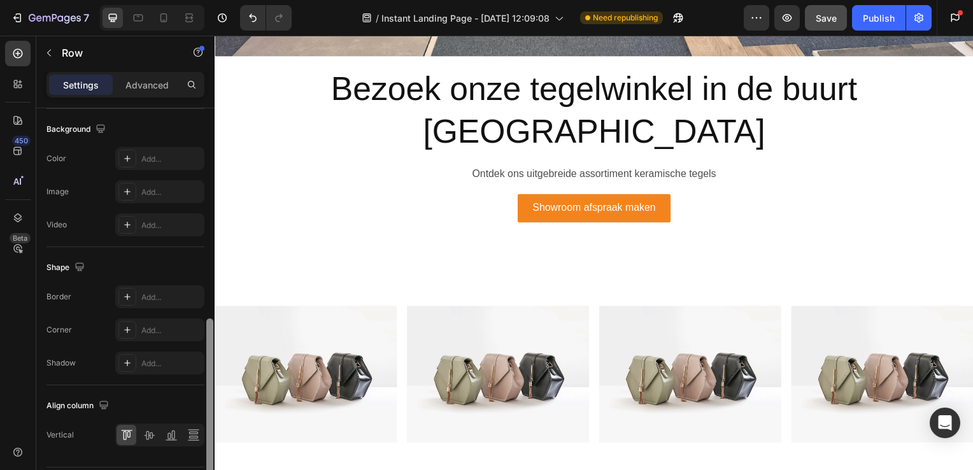
scroll to position [487, 0]
click at [143, 22] on icon at bounding box center [138, 17] width 13 height 13
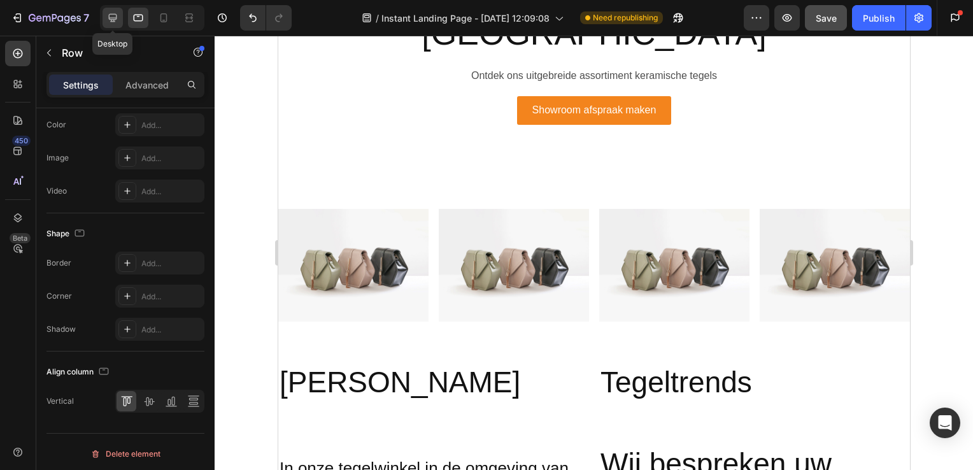
click at [121, 21] on div at bounding box center [113, 18] width 20 height 20
type input "1200"
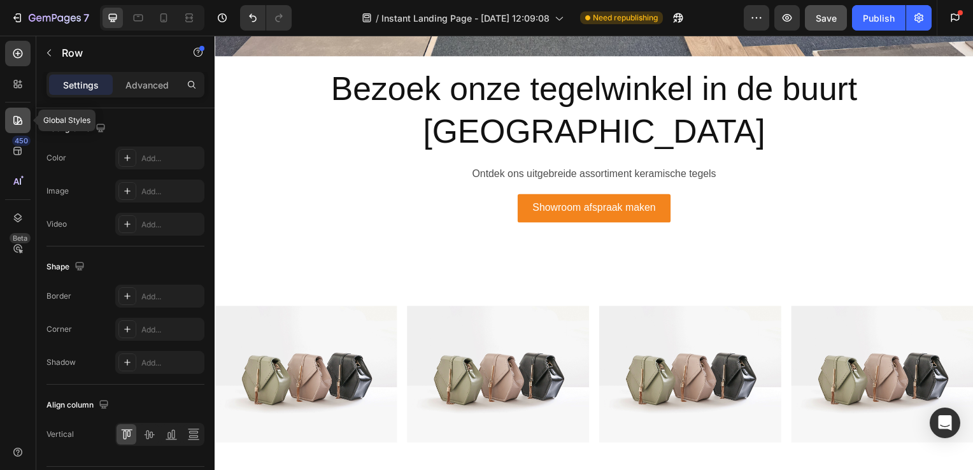
click at [20, 129] on div at bounding box center [17, 120] width 25 height 25
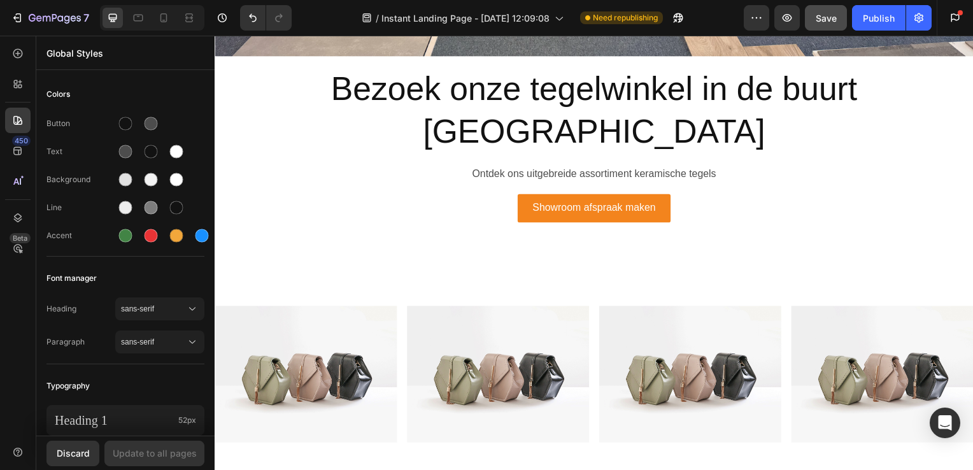
click at [31, 73] on div "450 Beta" at bounding box center [18, 253] width 36 height 434
click at [18, 83] on icon at bounding box center [17, 84] width 13 height 13
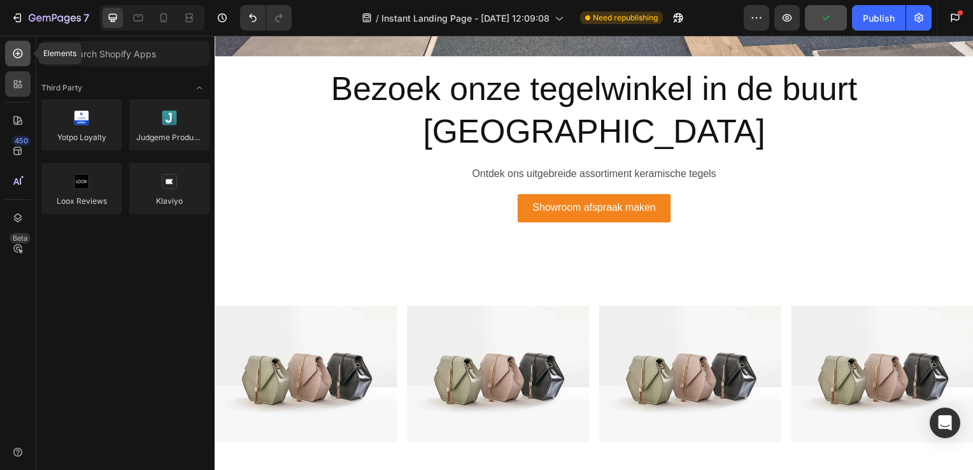
click at [22, 58] on icon at bounding box center [17, 53] width 13 height 13
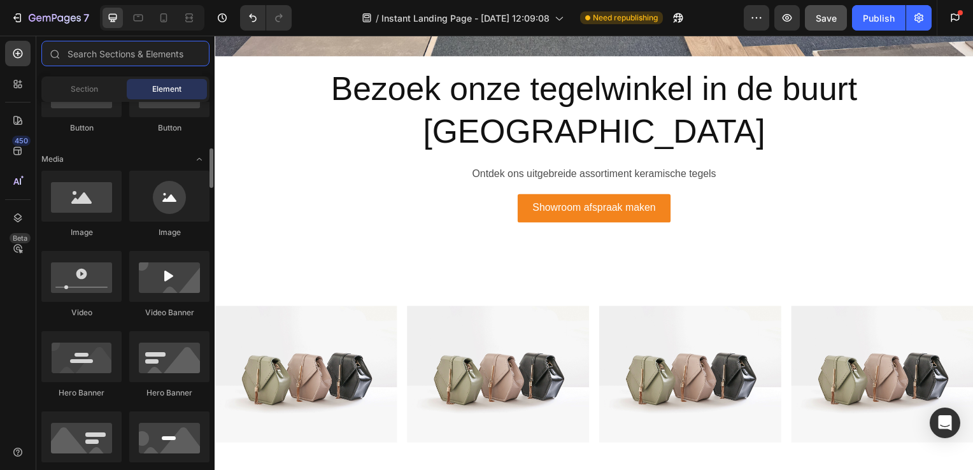
scroll to position [387, 0]
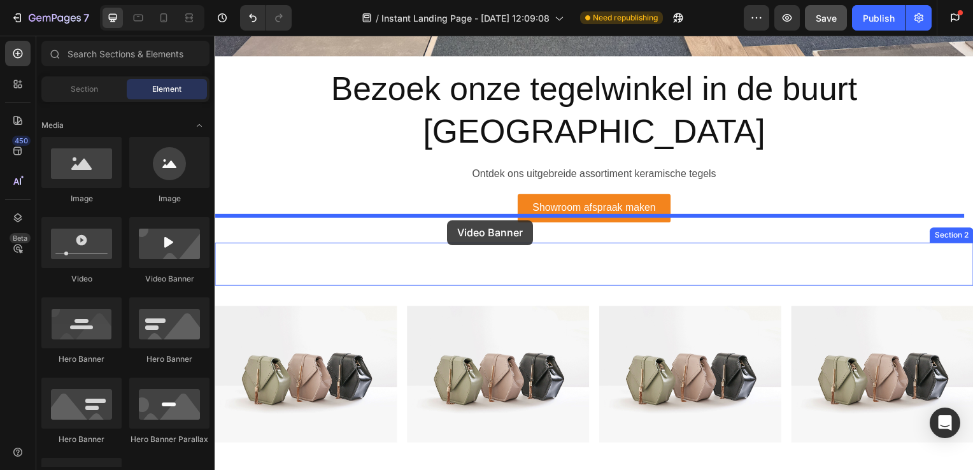
drag, startPoint x: 384, startPoint y: 284, endPoint x: 449, endPoint y: 222, distance: 90.1
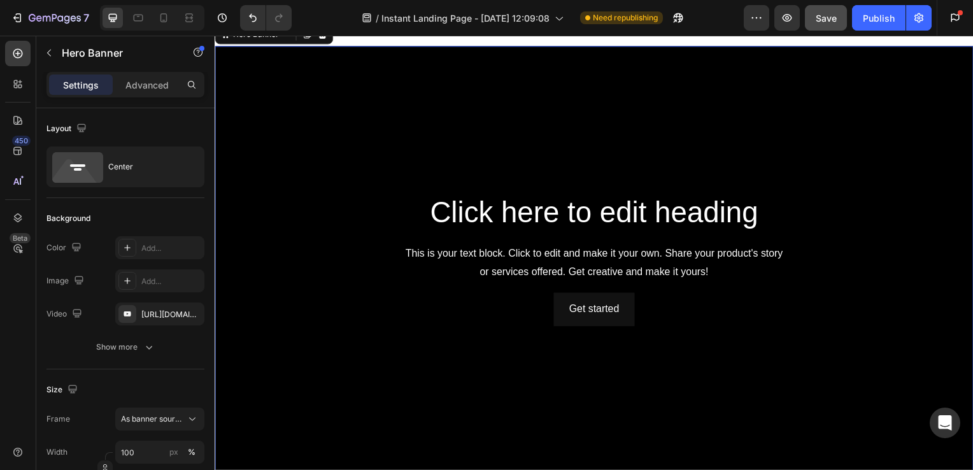
scroll to position [827, 0]
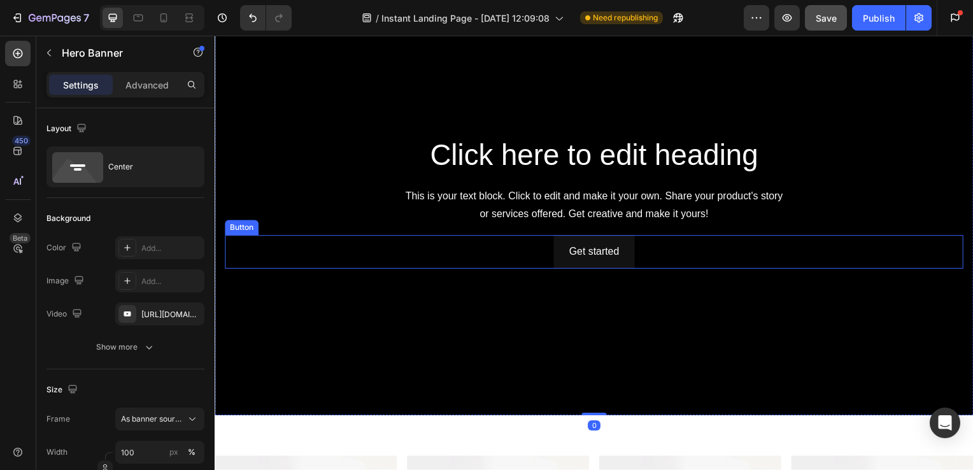
click at [504, 252] on div "Get started Button" at bounding box center [597, 254] width 744 height 34
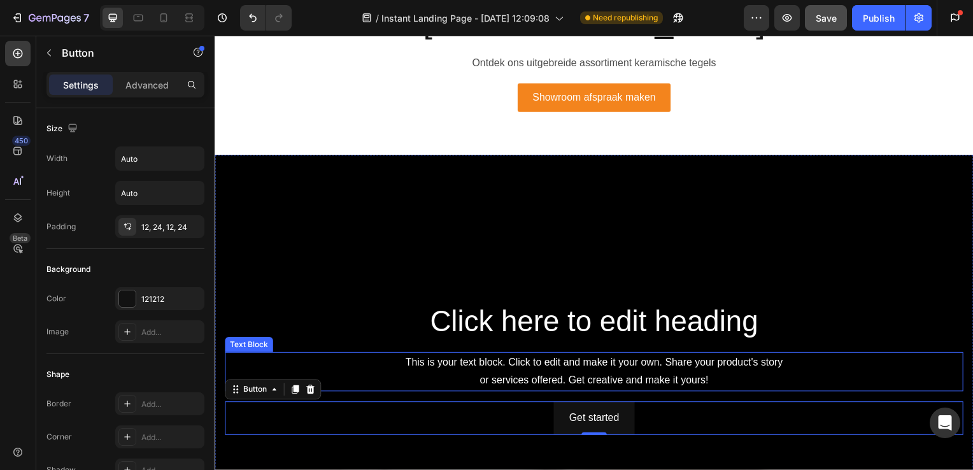
scroll to position [710, 0]
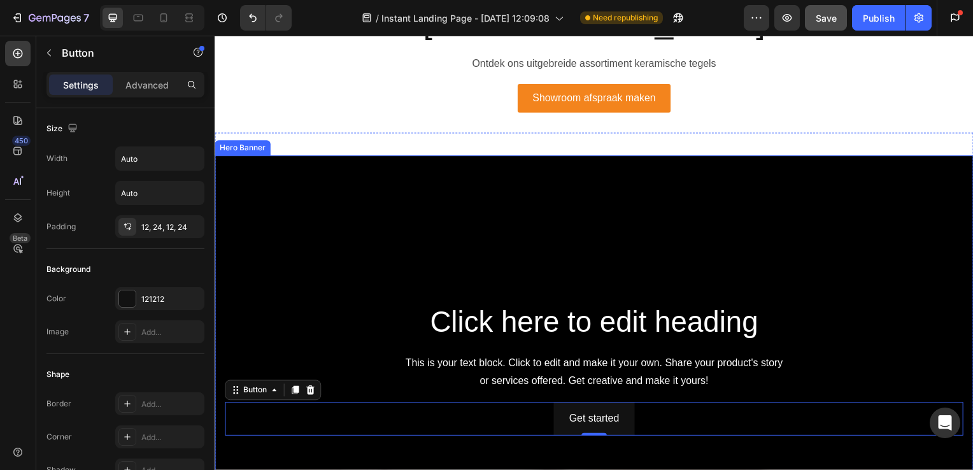
click at [573, 176] on div "Background Image" at bounding box center [597, 372] width 764 height 430
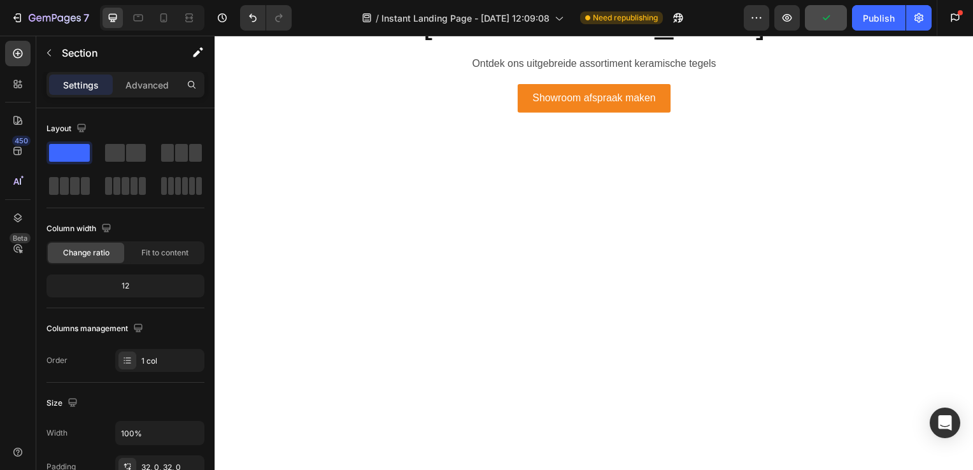
click at [521, 228] on div at bounding box center [597, 265] width 764 height 136
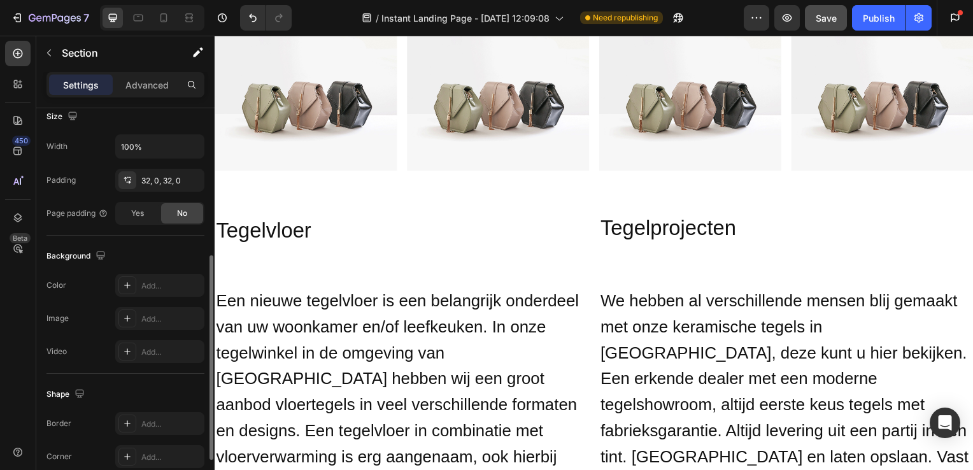
scroll to position [377, 0]
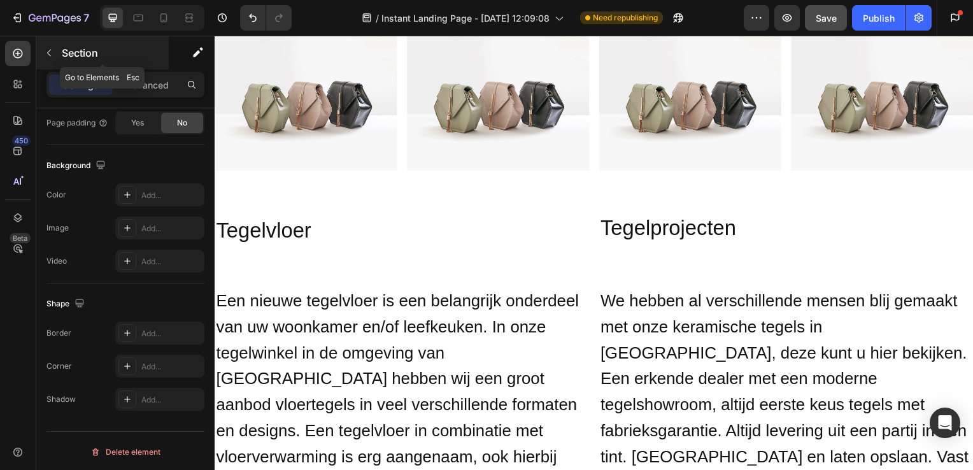
click at [52, 43] on button "button" at bounding box center [49, 53] width 20 height 20
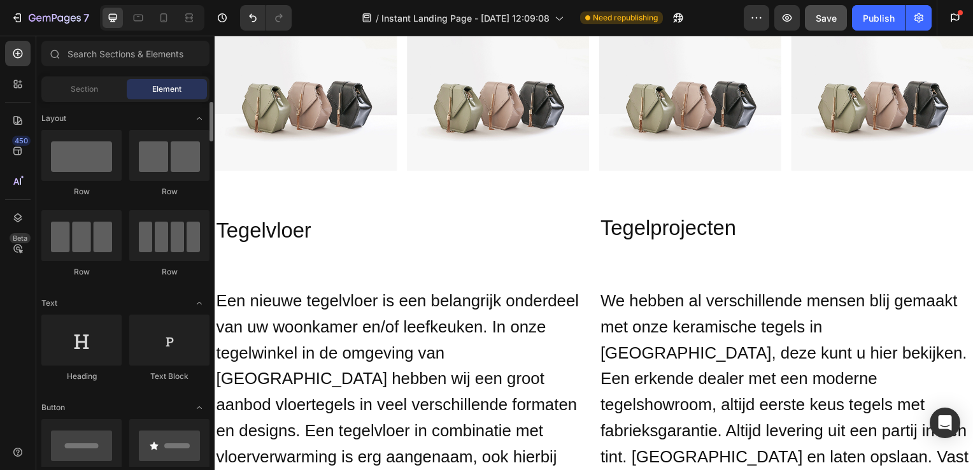
scroll to position [0, 0]
click at [140, 26] on div at bounding box center [138, 18] width 20 height 20
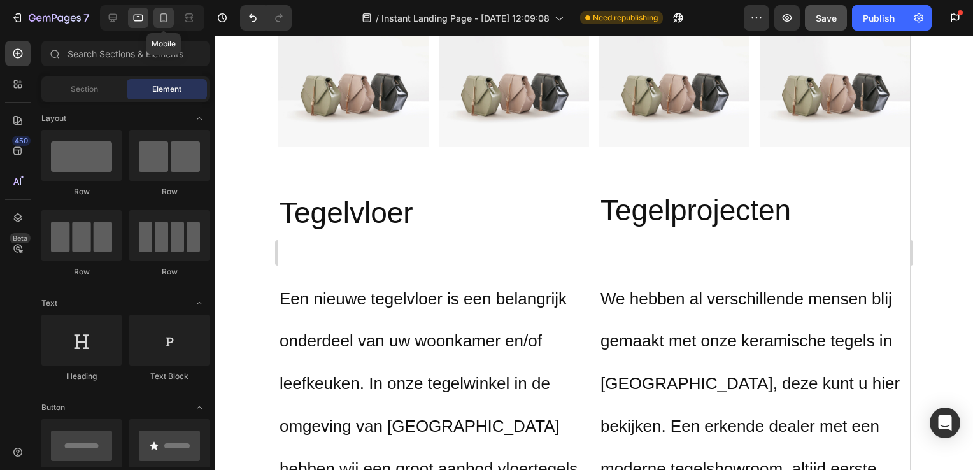
click at [159, 13] on icon at bounding box center [163, 17] width 13 height 13
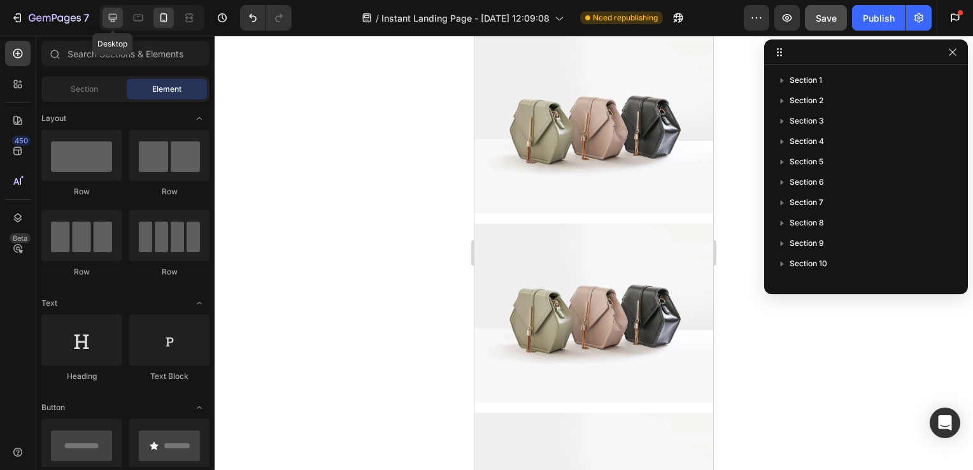
click at [117, 17] on icon at bounding box center [112, 17] width 13 height 13
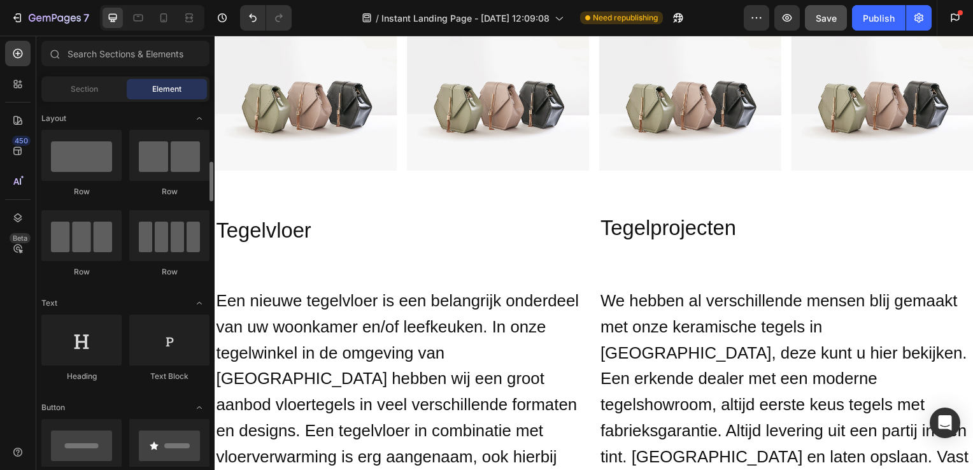
scroll to position [285, 0]
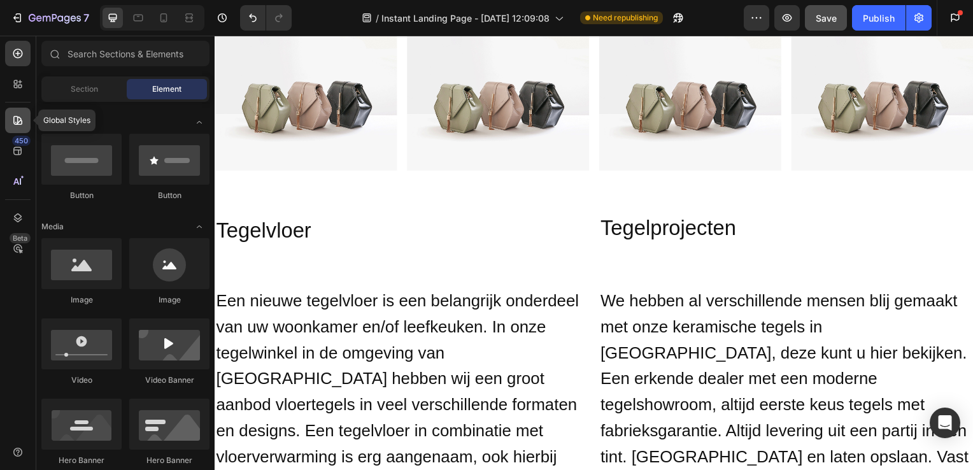
click at [20, 119] on icon at bounding box center [17, 120] width 13 height 13
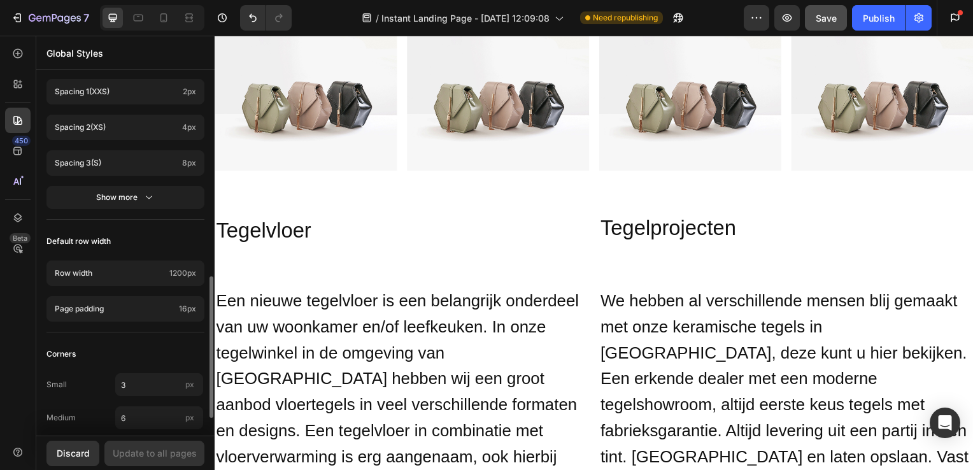
scroll to position [568, 0]
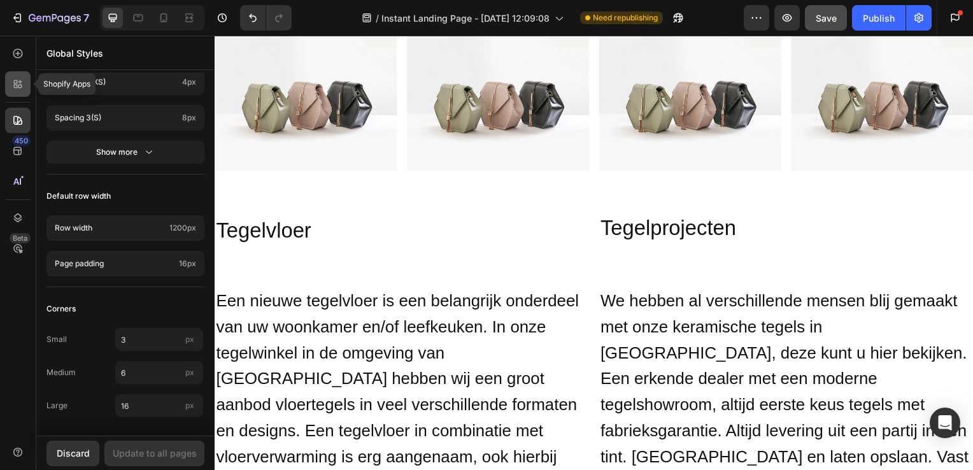
click at [14, 86] on icon at bounding box center [16, 87] width 4 height 4
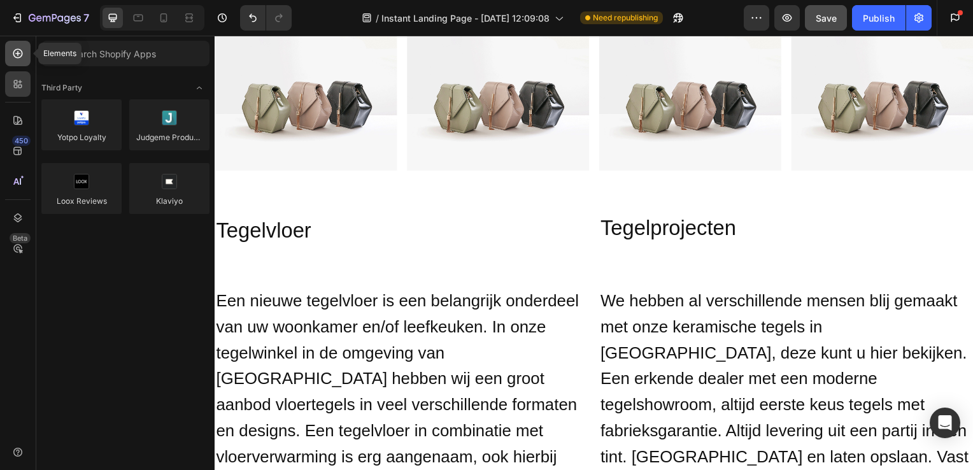
click at [20, 61] on div at bounding box center [17, 53] width 25 height 25
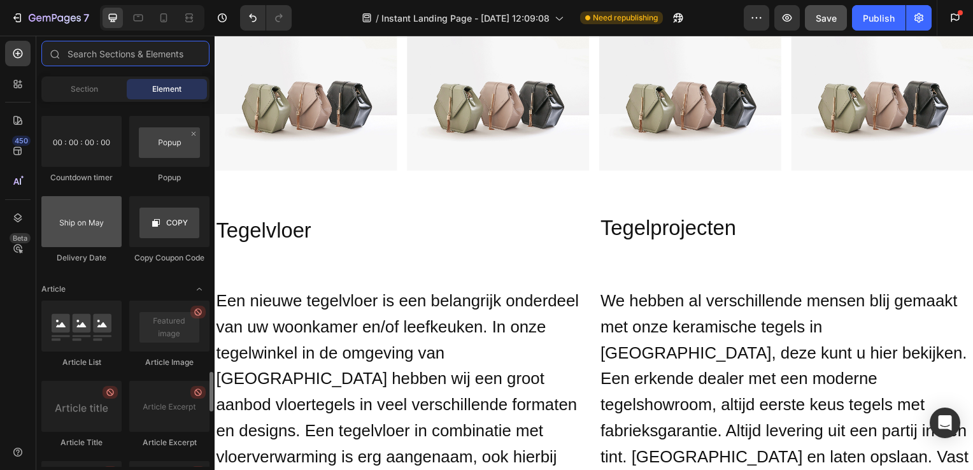
scroll to position [2547, 0]
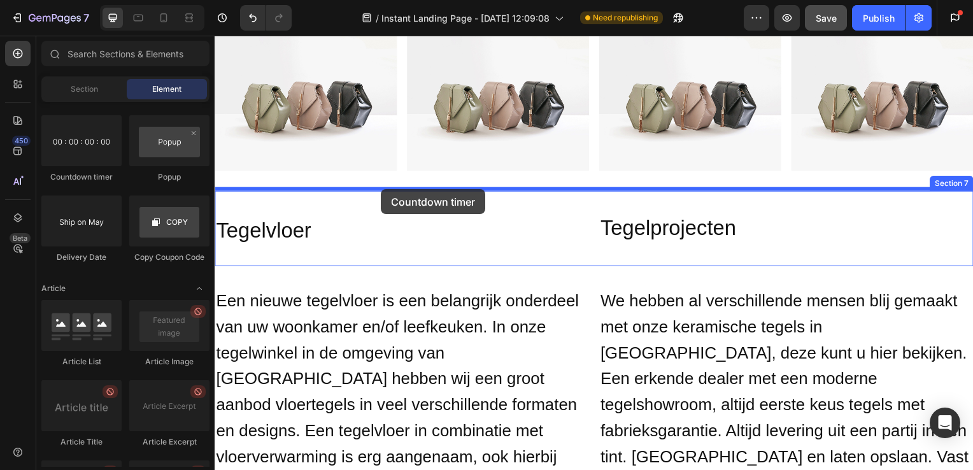
drag, startPoint x: 309, startPoint y: 190, endPoint x: 382, endPoint y: 190, distance: 73.3
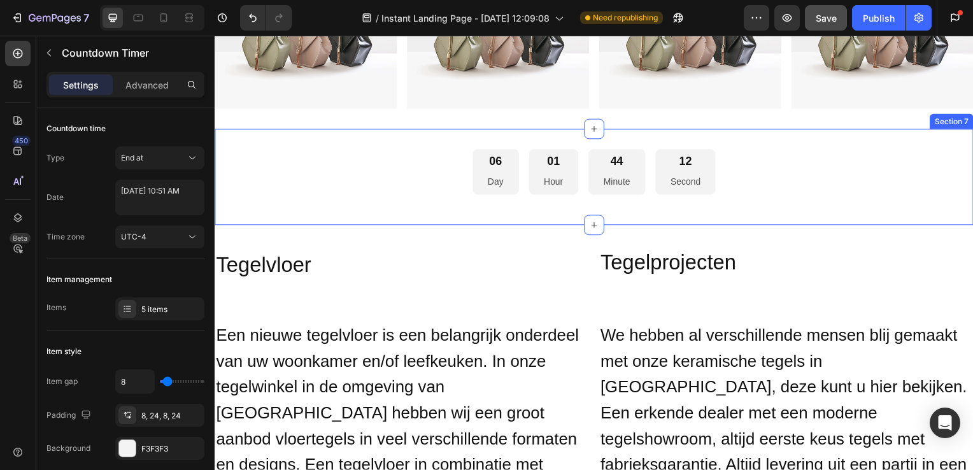
scroll to position [1331, 0]
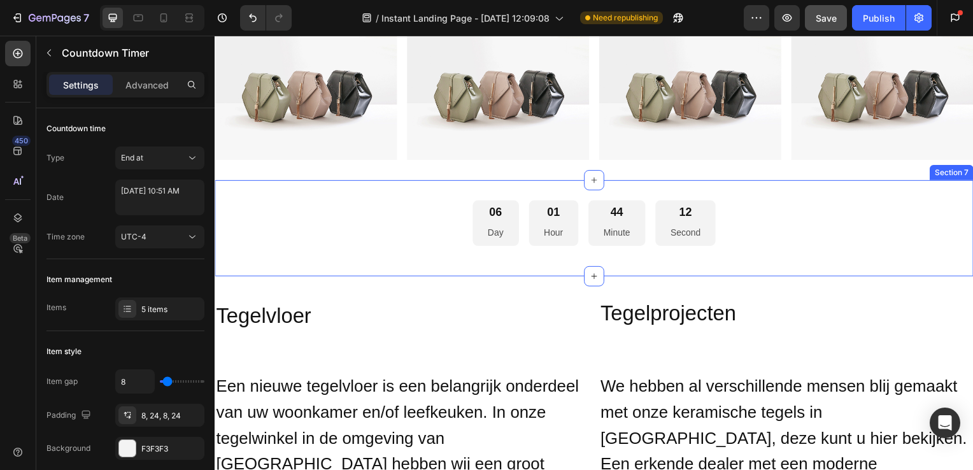
click at [632, 192] on div "06 Day 01 Hour 44 Minute 12 Second Countdown Timer Section 7" at bounding box center [597, 230] width 764 height 97
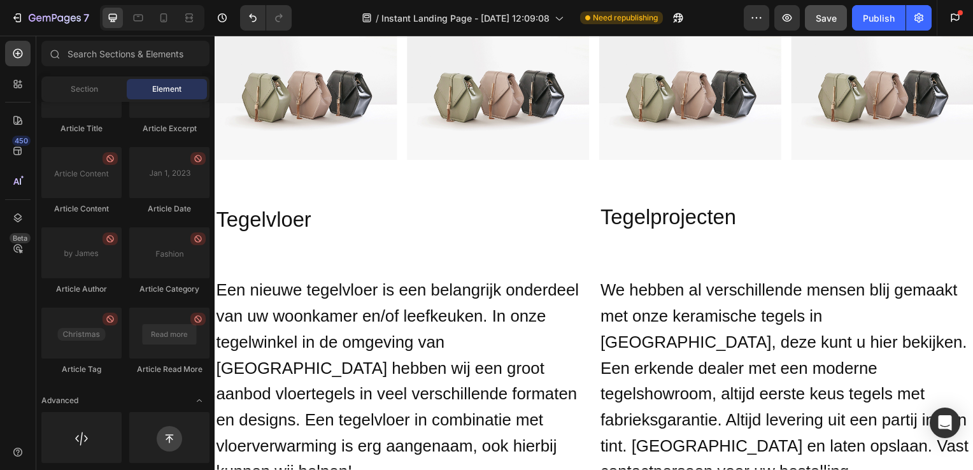
scroll to position [2966, 0]
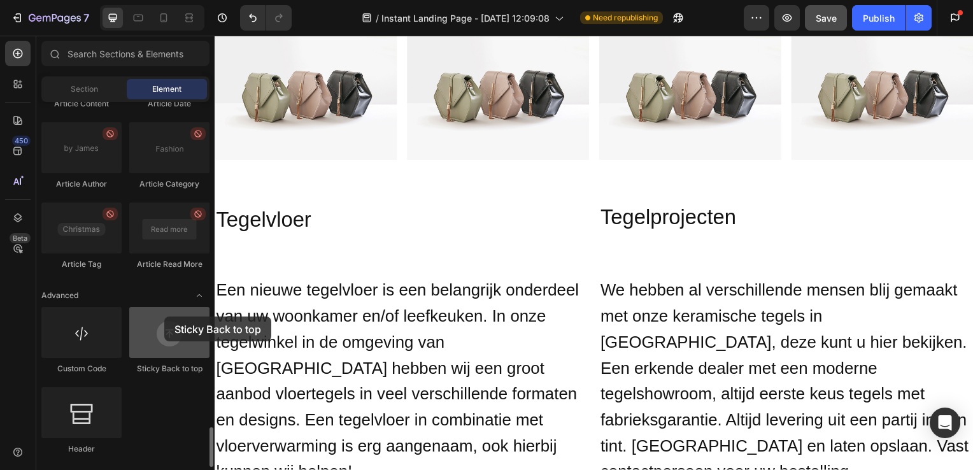
click at [164, 317] on div at bounding box center [169, 332] width 80 height 51
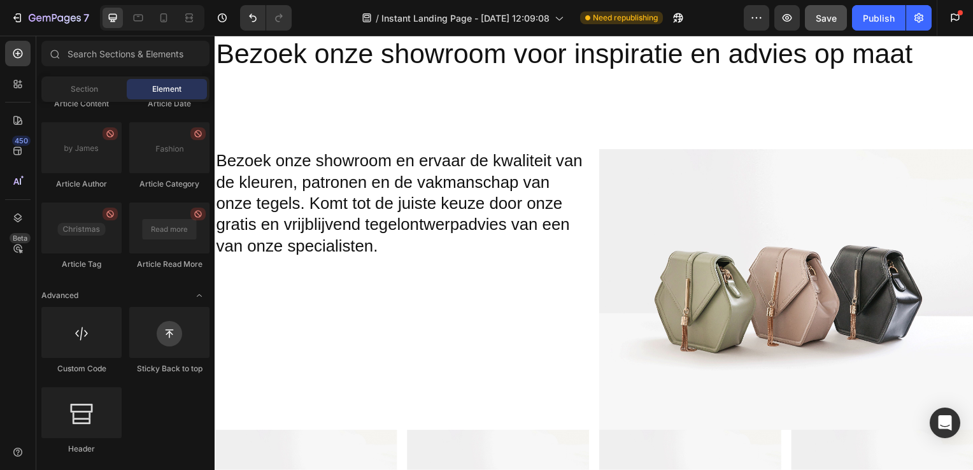
scroll to position [2602, 0]
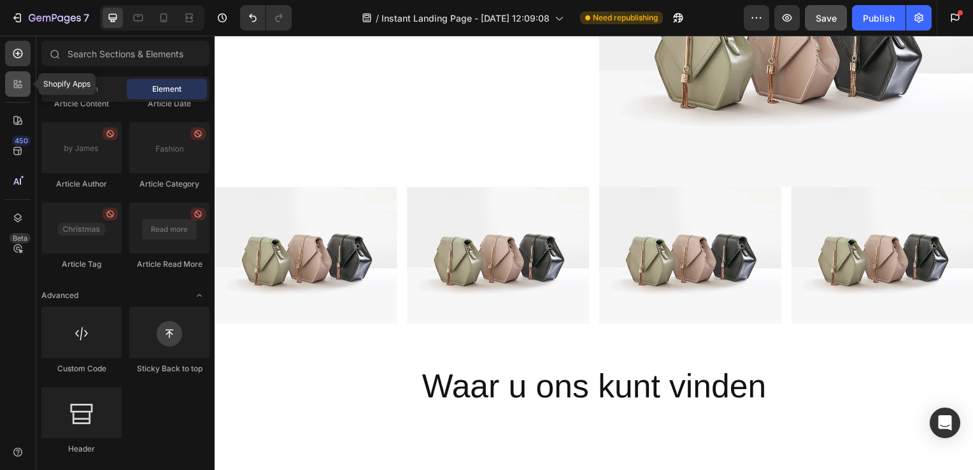
click at [5, 80] on div at bounding box center [17, 83] width 25 height 25
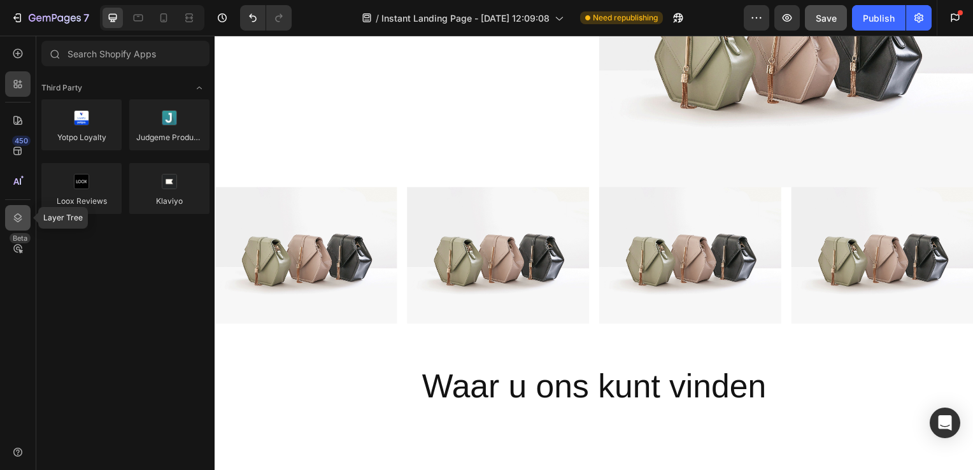
click at [23, 218] on icon at bounding box center [17, 217] width 13 height 13
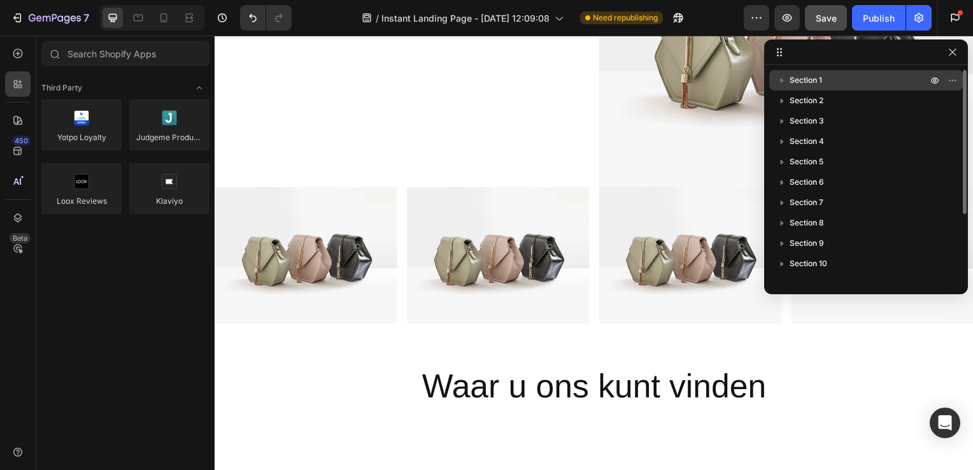
click at [835, 81] on p "Section 1" at bounding box center [860, 80] width 140 height 13
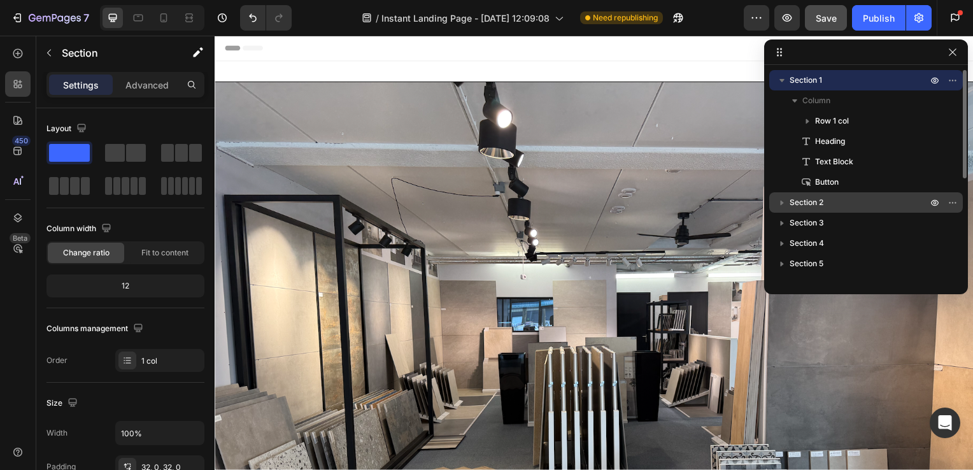
click at [799, 201] on span "Section 2" at bounding box center [807, 202] width 34 height 13
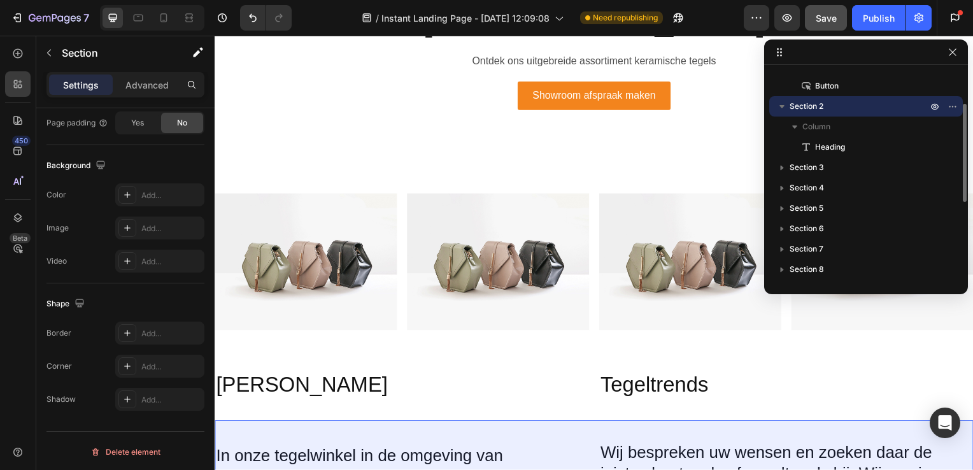
scroll to position [108, 0]
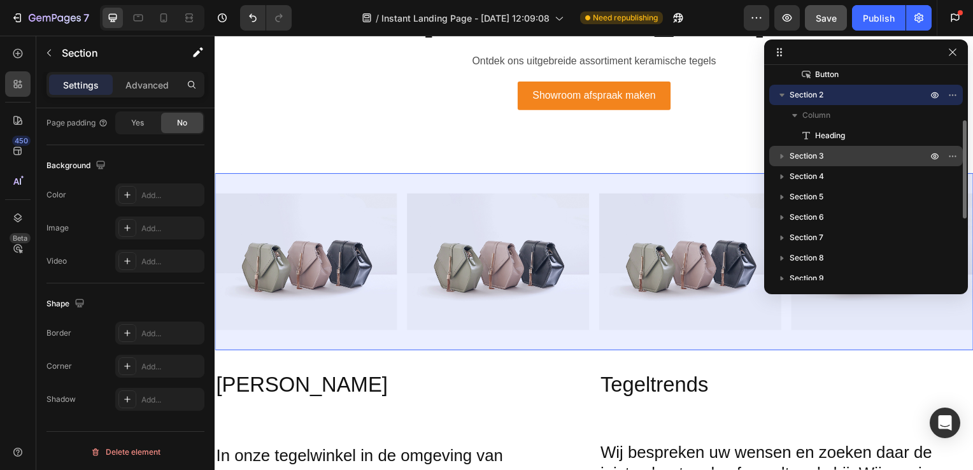
click at [814, 160] on span "Section 3" at bounding box center [807, 156] width 34 height 13
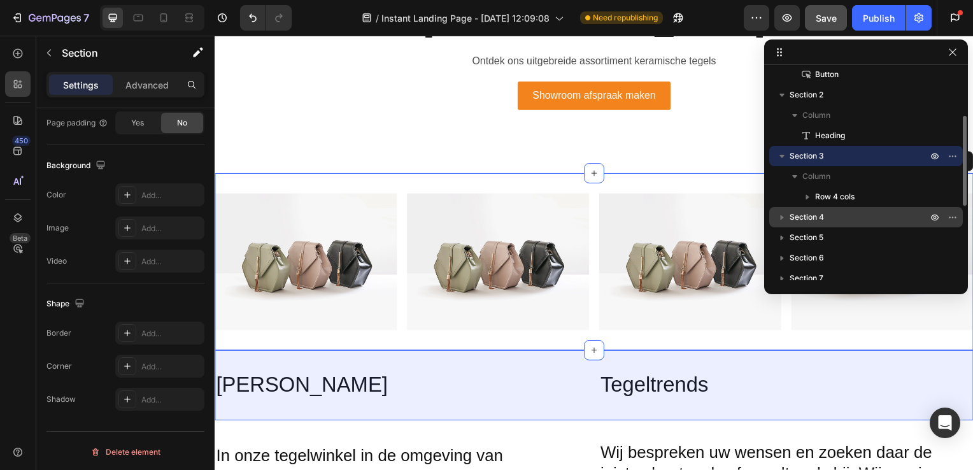
click at [810, 218] on span "Section 4" at bounding box center [807, 217] width 34 height 13
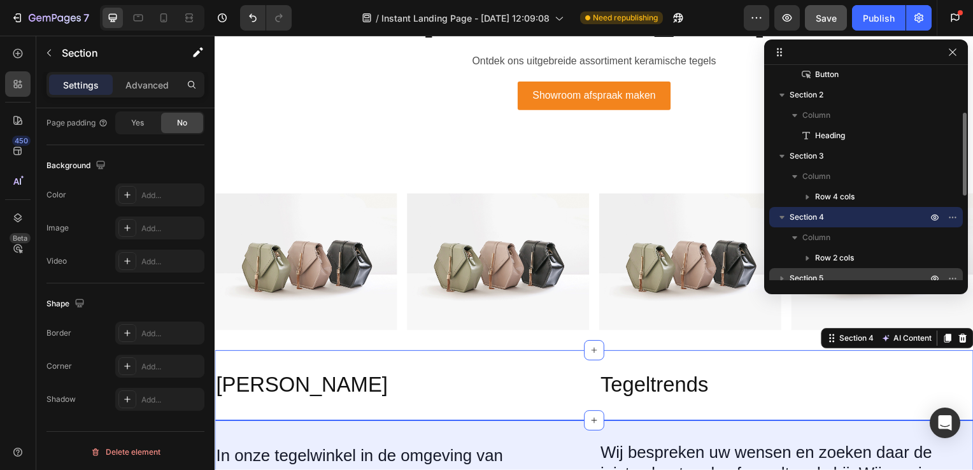
click at [808, 271] on div "Section 5" at bounding box center [866, 278] width 183 height 20
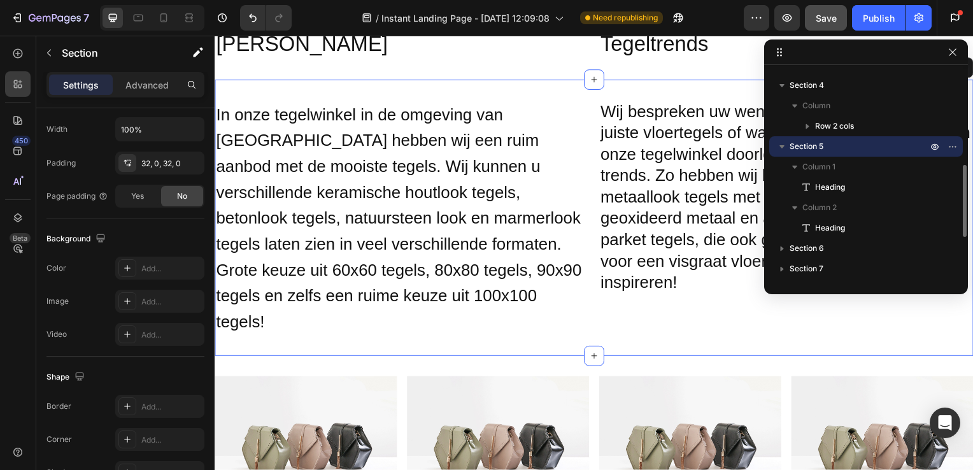
scroll to position [250, 0]
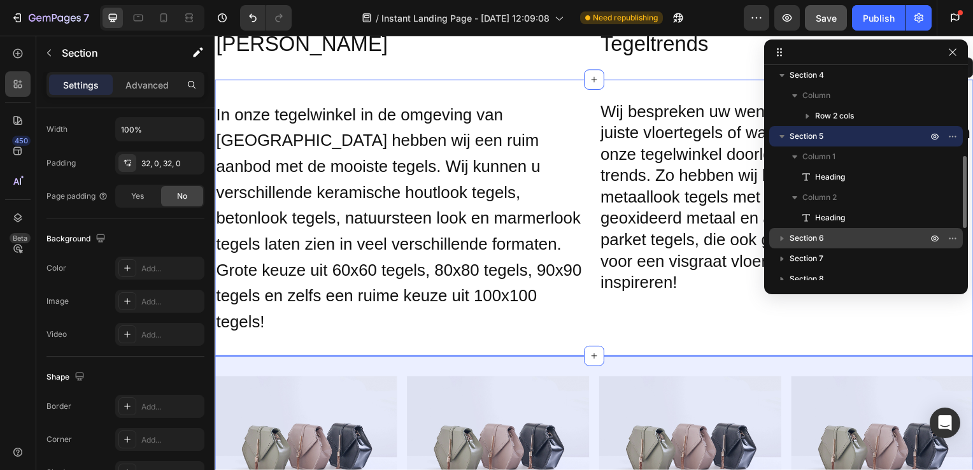
click at [813, 239] on span "Section 6" at bounding box center [807, 238] width 34 height 13
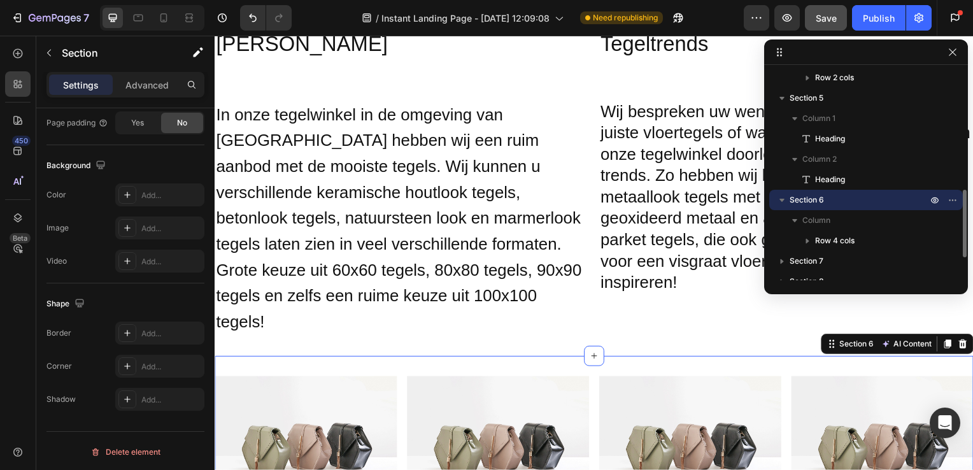
scroll to position [318, 0]
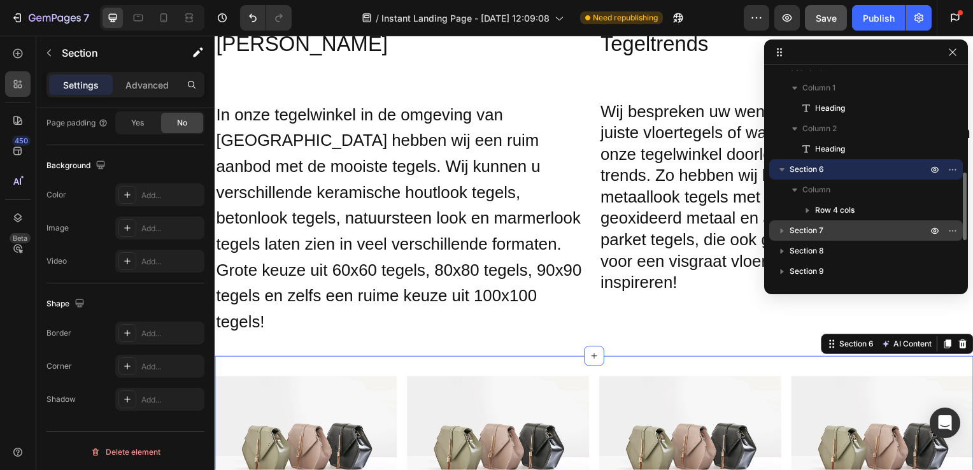
click at [815, 232] on span "Section 7" at bounding box center [807, 230] width 34 height 13
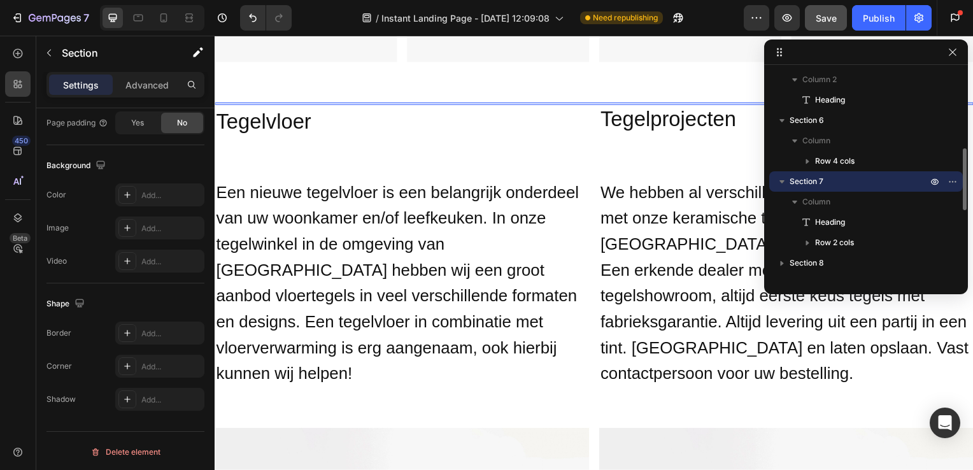
scroll to position [380, 0]
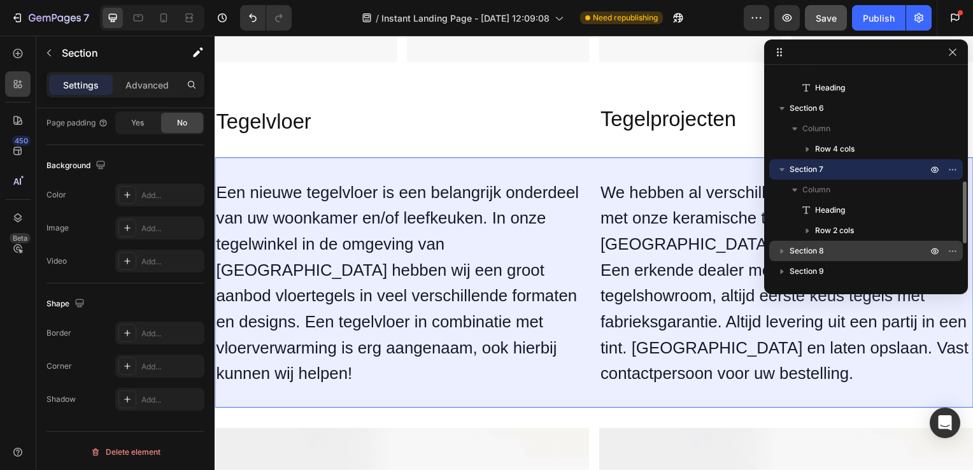
click at [816, 252] on span "Section 8" at bounding box center [807, 251] width 34 height 13
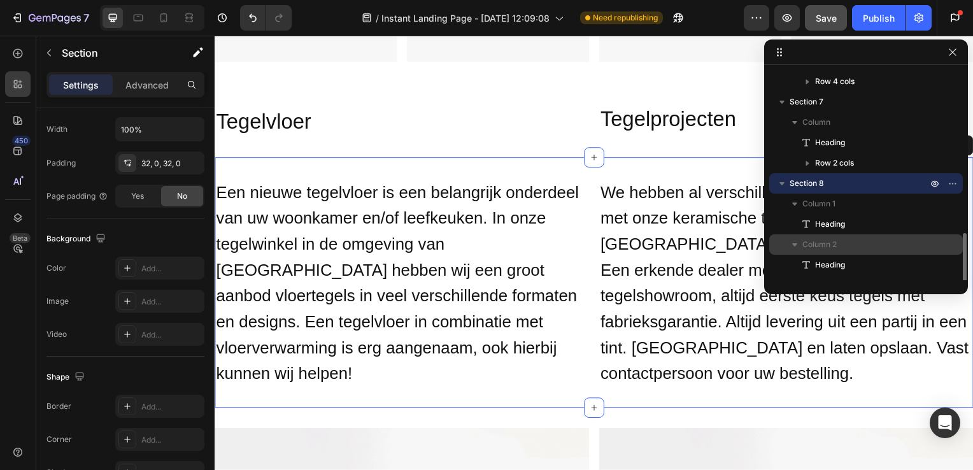
scroll to position [496, 0]
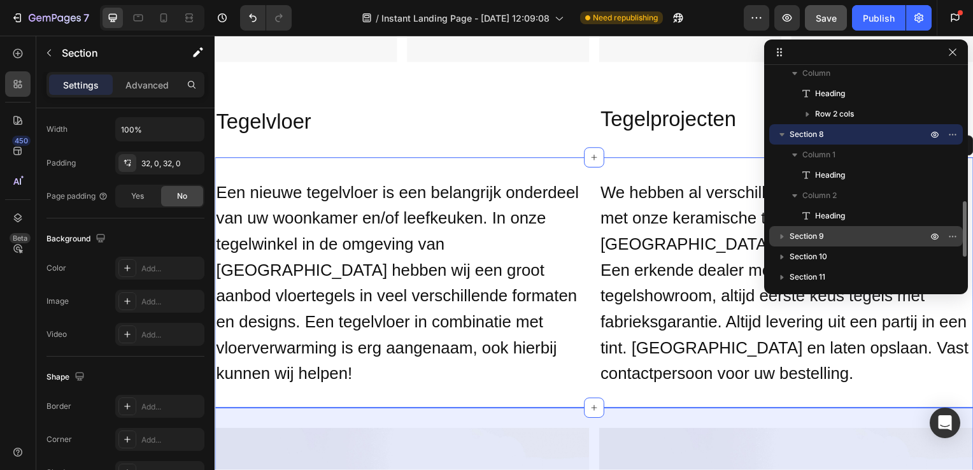
click at [820, 235] on span "Section 9" at bounding box center [807, 236] width 34 height 13
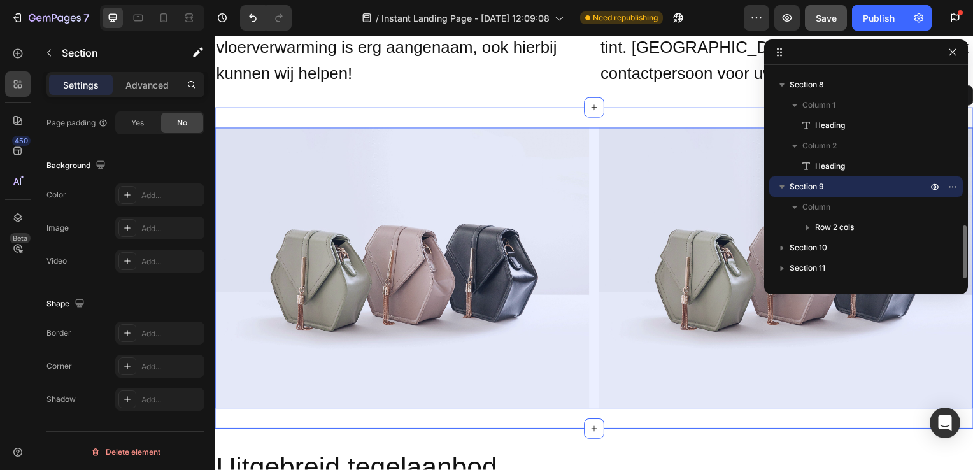
scroll to position [561, 0]
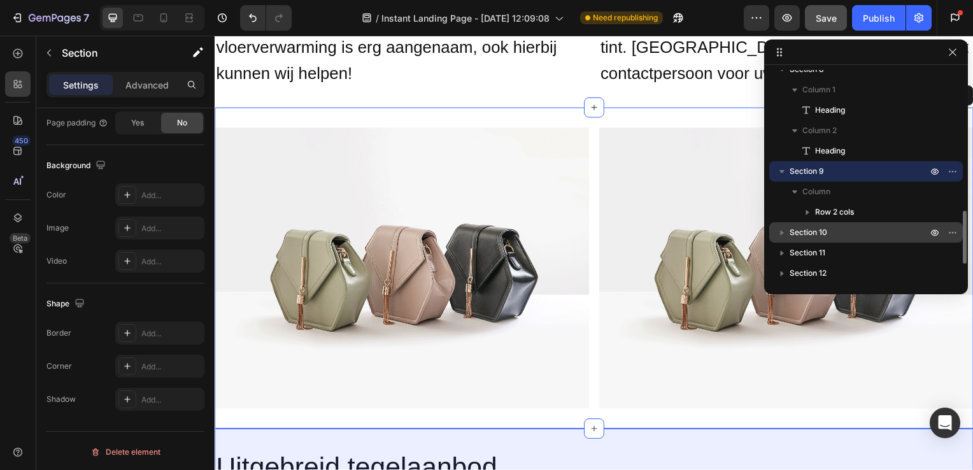
click at [820, 231] on span "Section 10" at bounding box center [809, 232] width 38 height 13
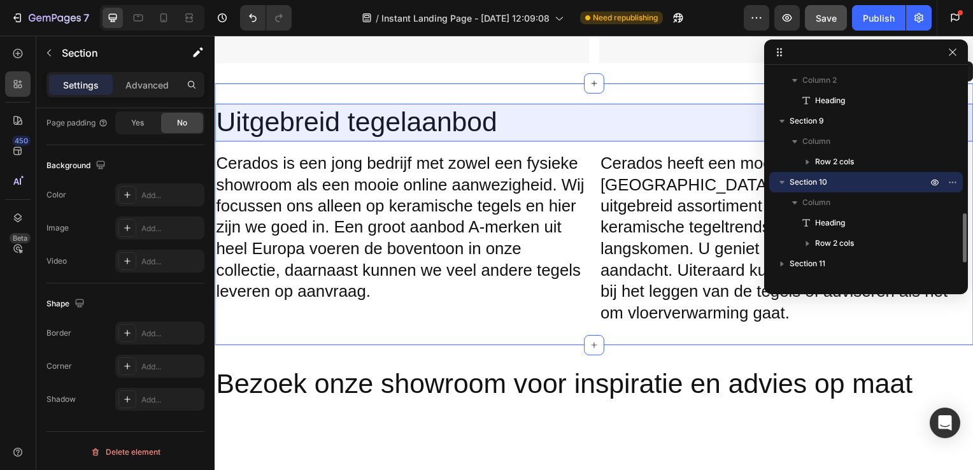
scroll to position [624, 0]
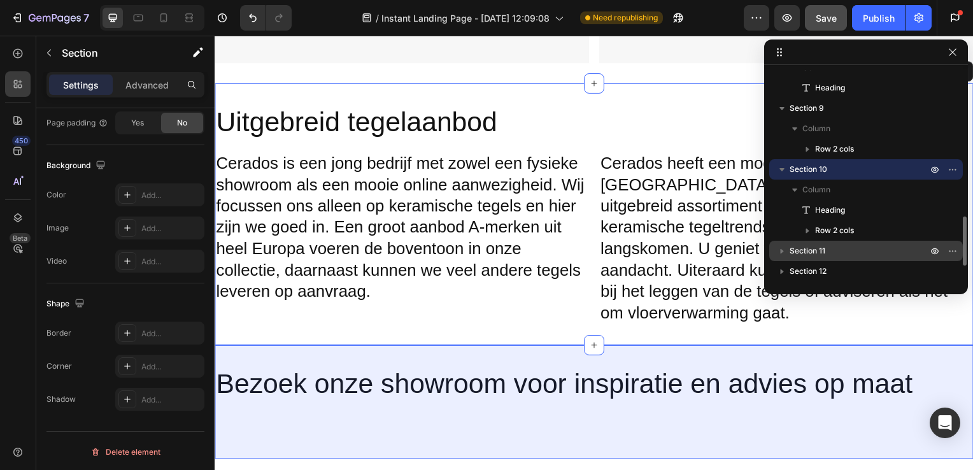
click at [820, 243] on div "Section 11" at bounding box center [866, 251] width 183 height 20
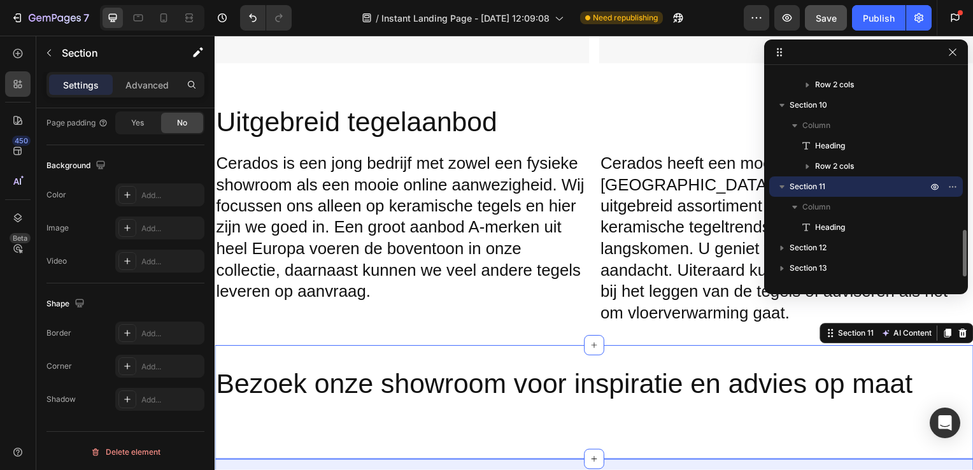
scroll to position [712, 0]
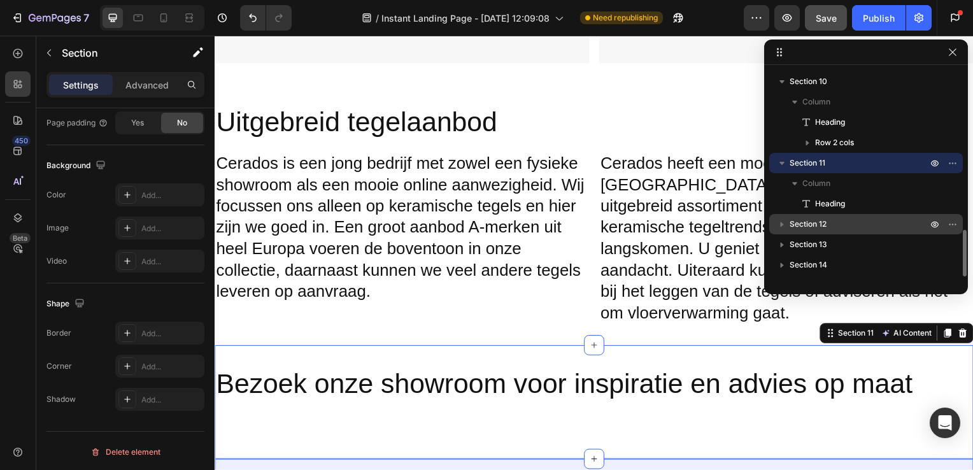
click at [823, 223] on span "Section 12" at bounding box center [808, 224] width 37 height 13
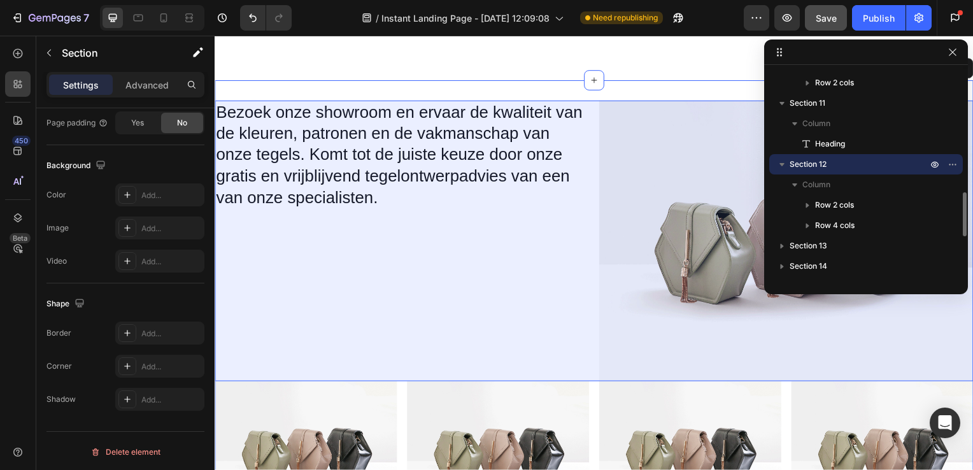
scroll to position [775, 0]
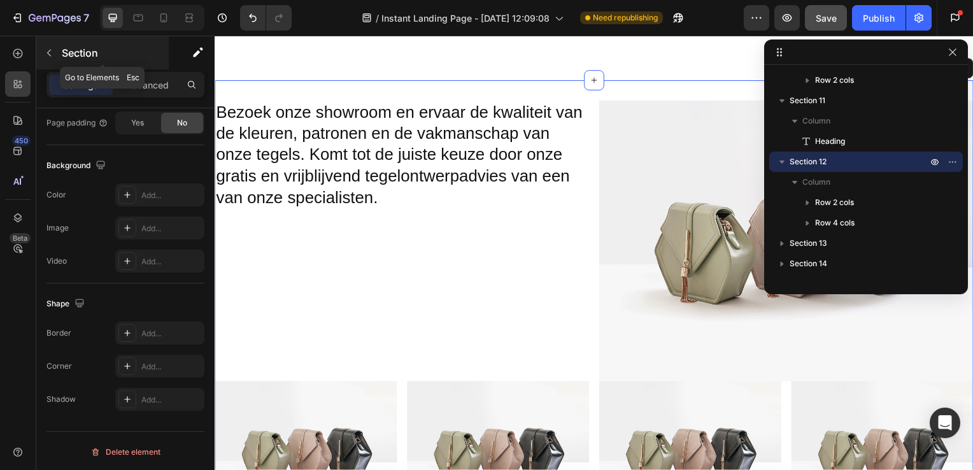
click at [50, 54] on icon "button" at bounding box center [49, 53] width 10 height 10
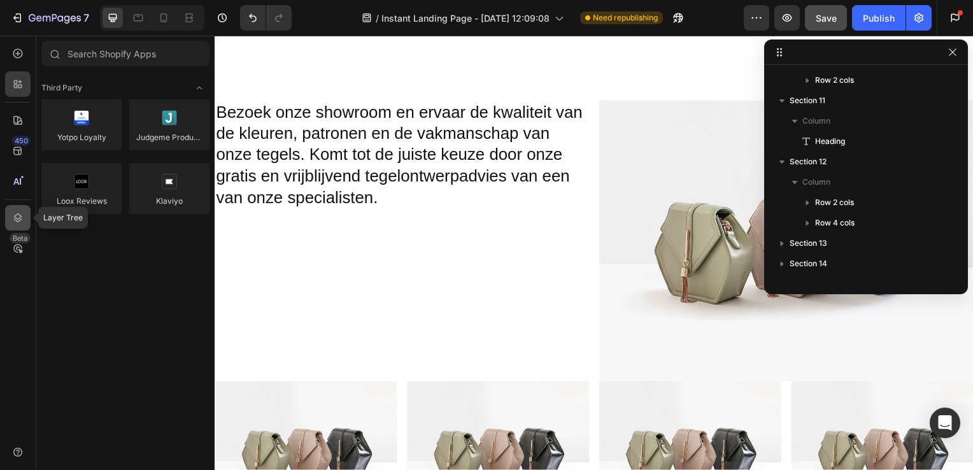
click at [10, 213] on div at bounding box center [17, 217] width 25 height 25
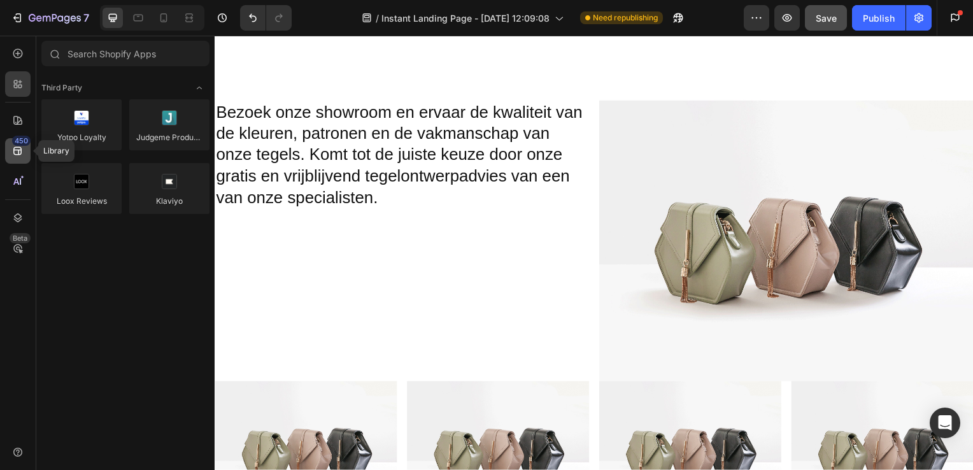
click at [15, 141] on div "450" at bounding box center [21, 141] width 18 height 10
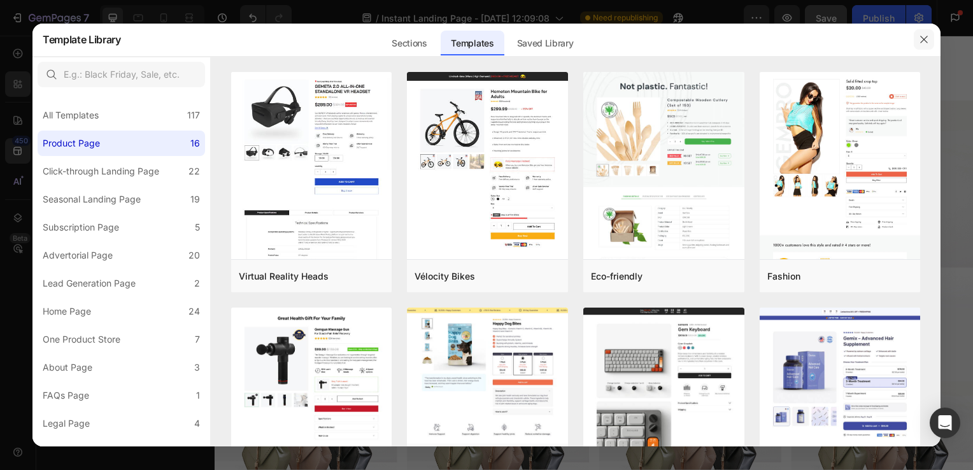
click at [927, 35] on icon "button" at bounding box center [924, 39] width 10 height 10
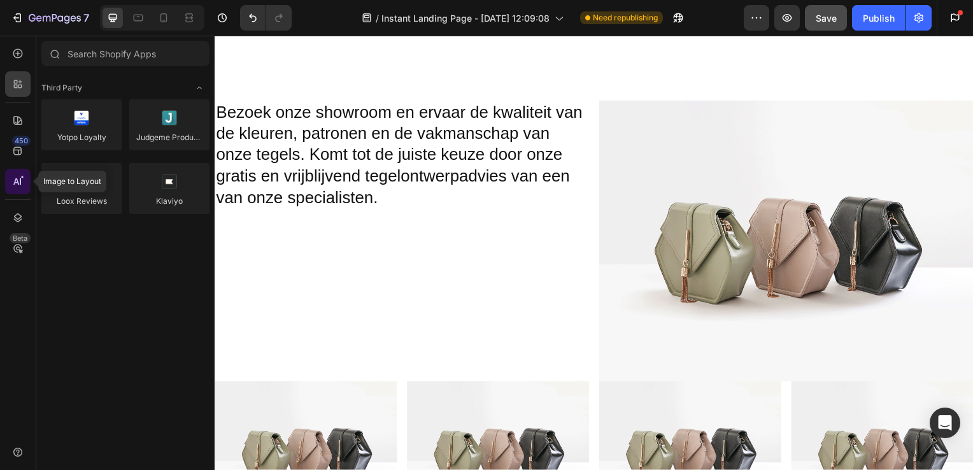
click at [22, 183] on icon at bounding box center [17, 181] width 13 height 13
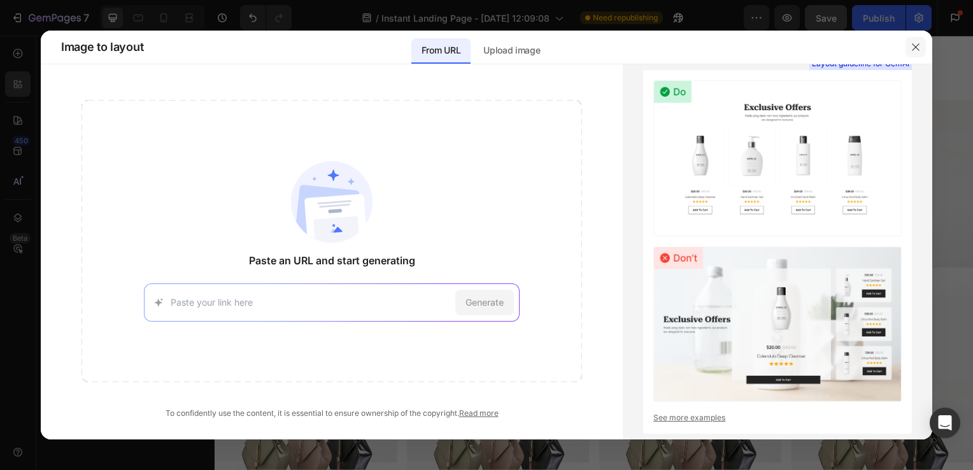
click at [910, 41] on button "button" at bounding box center [916, 47] width 20 height 20
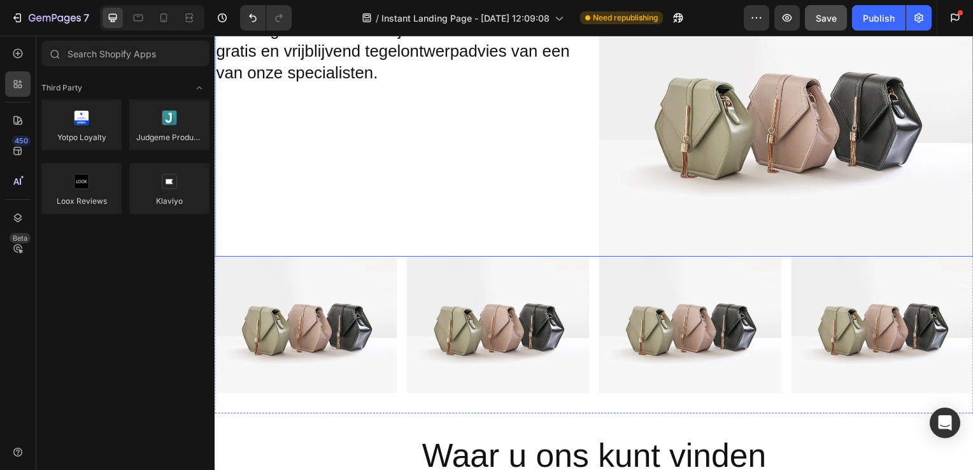
scroll to position [2533, 0]
click at [138, 17] on icon at bounding box center [138, 17] width 13 height 13
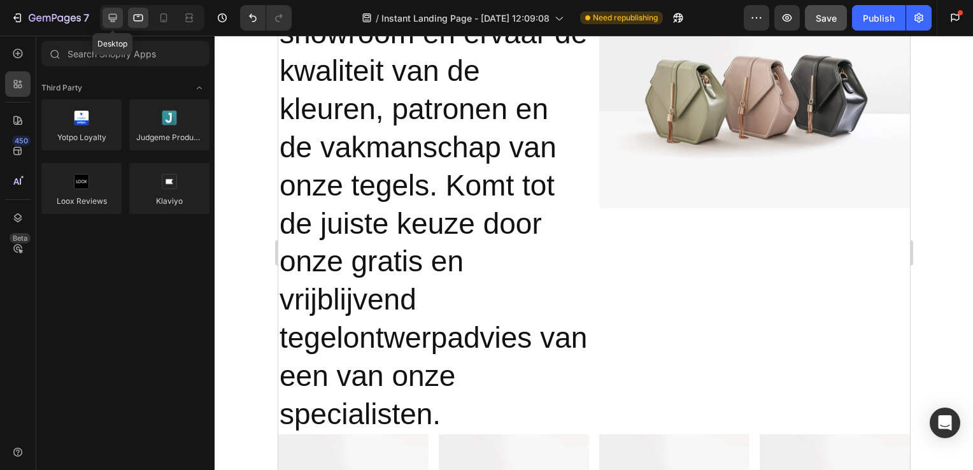
click at [108, 11] on div at bounding box center [113, 18] width 20 height 20
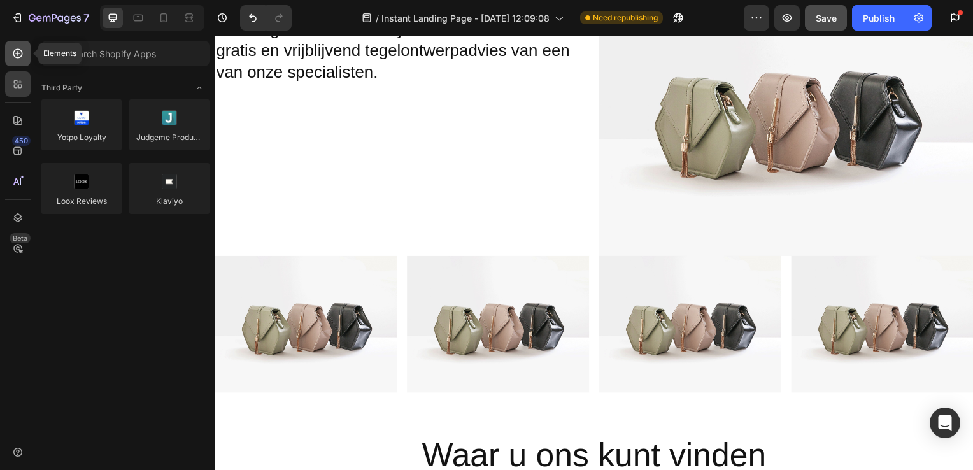
click at [20, 60] on div at bounding box center [17, 53] width 25 height 25
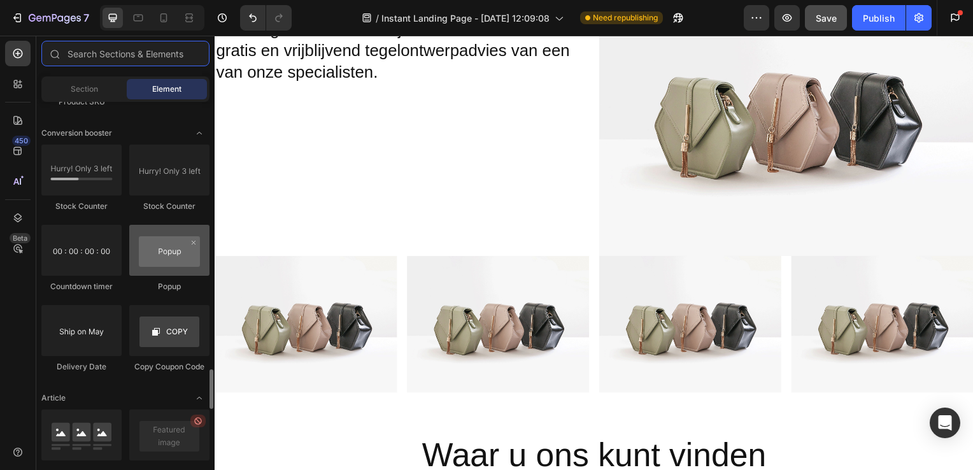
scroll to position [2492, 0]
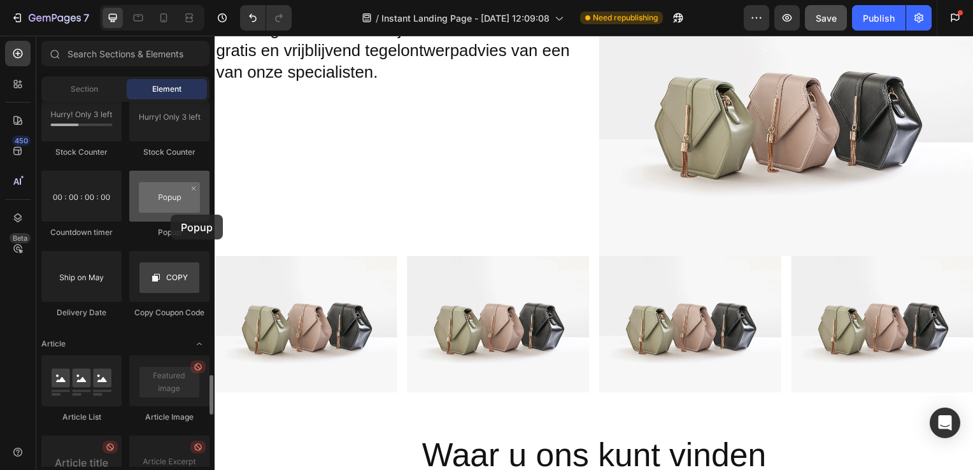
click at [171, 215] on div at bounding box center [169, 196] width 80 height 51
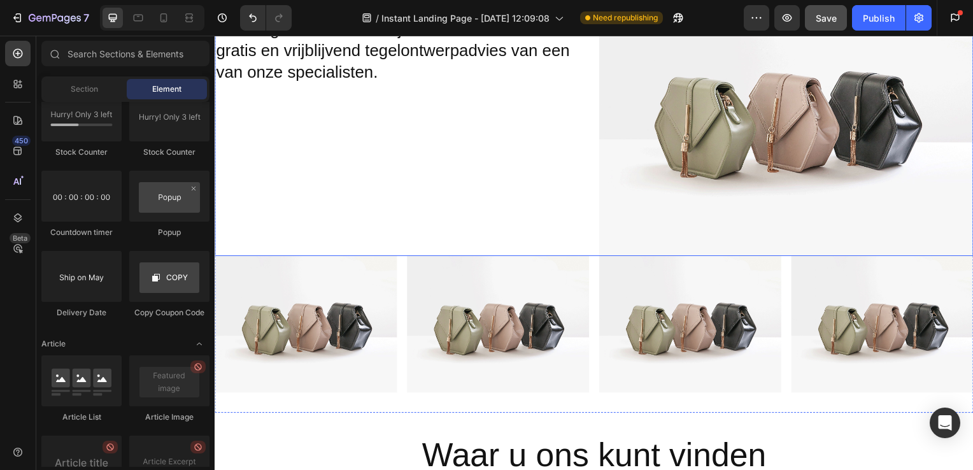
click at [422, 191] on div "Bezoek onze showroom en ervaar de kwaliteit van de kleuren, patronen en de vakm…" at bounding box center [403, 116] width 377 height 283
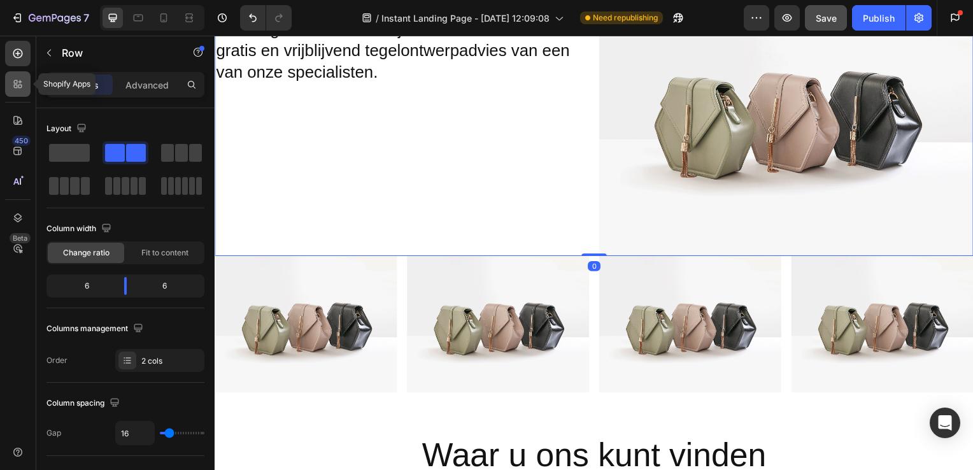
click at [13, 78] on icon at bounding box center [17, 84] width 13 height 13
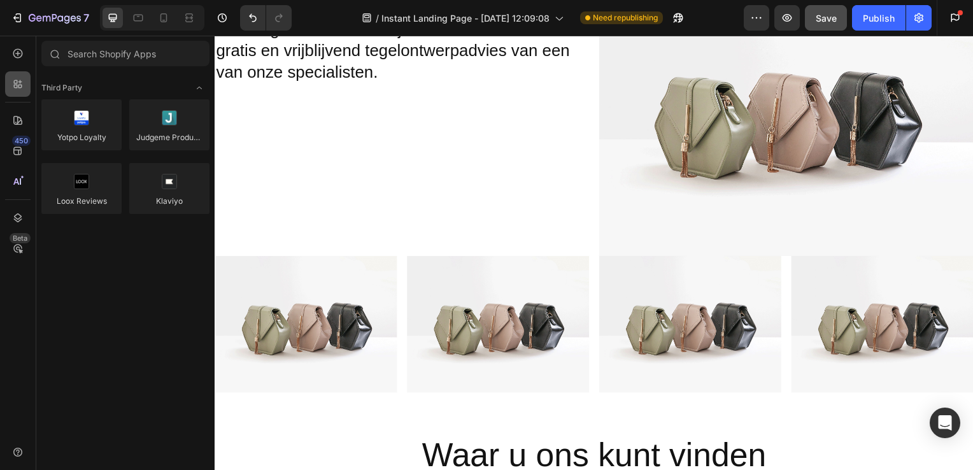
scroll to position [0, 0]
click at [20, 64] on div at bounding box center [17, 53] width 25 height 25
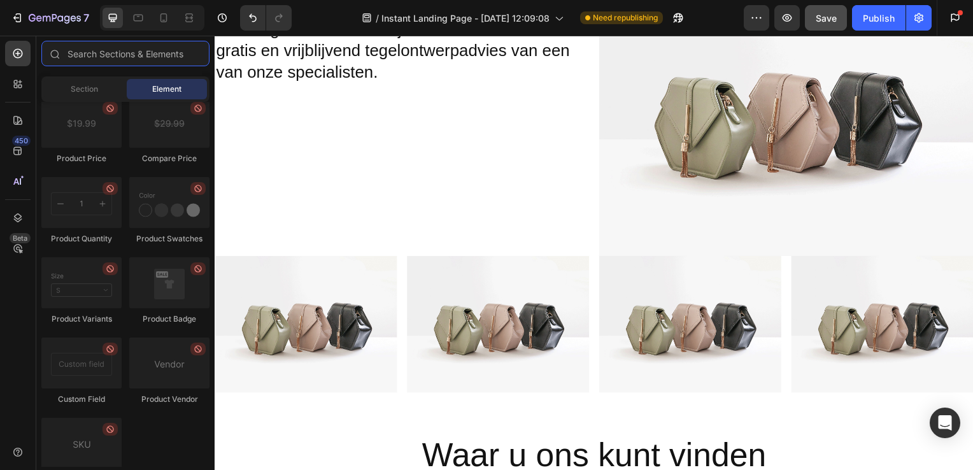
scroll to position [2354, 0]
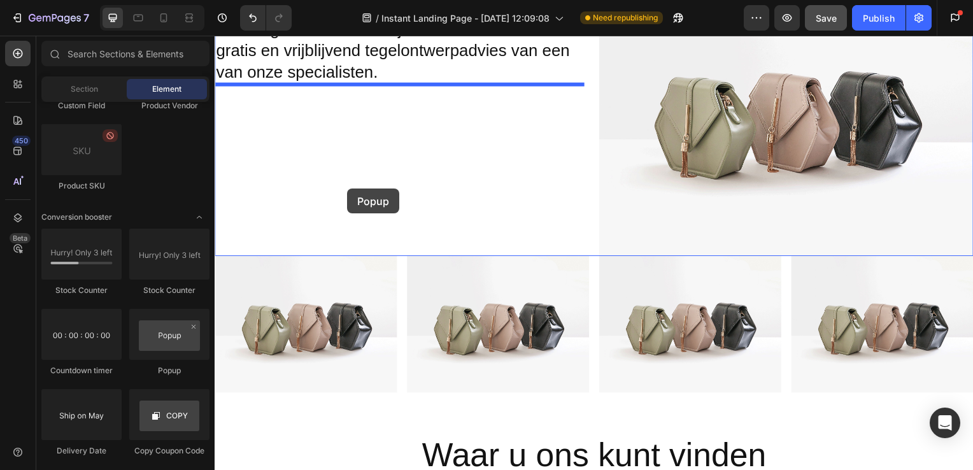
drag, startPoint x: 386, startPoint y: 387, endPoint x: 348, endPoint y: 190, distance: 201.0
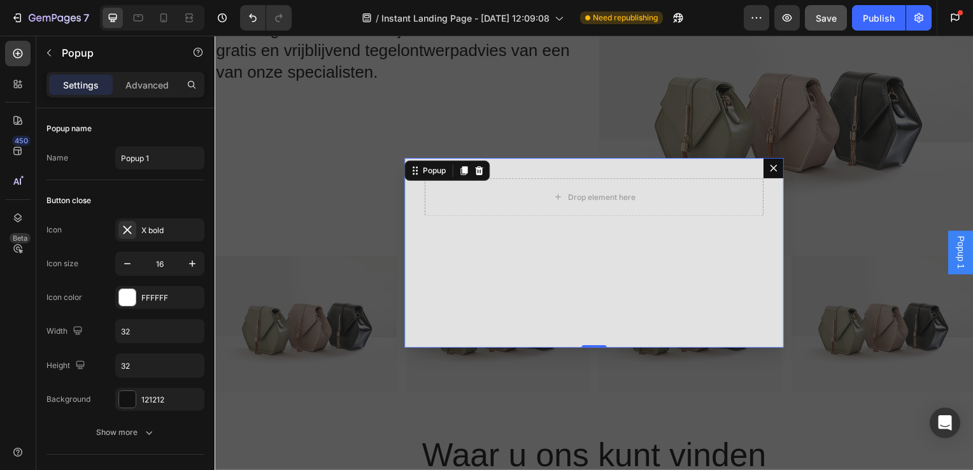
click at [768, 168] on button "Dialog content" at bounding box center [778, 169] width 20 height 20
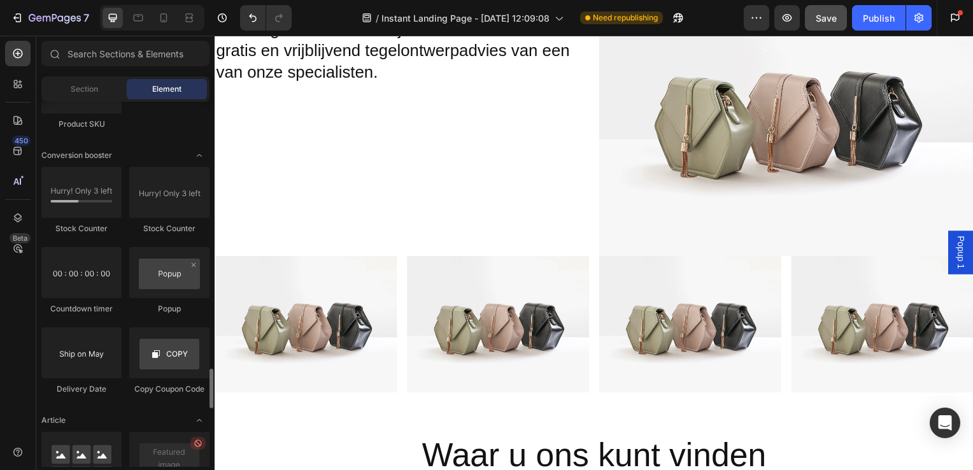
scroll to position [2417, 0]
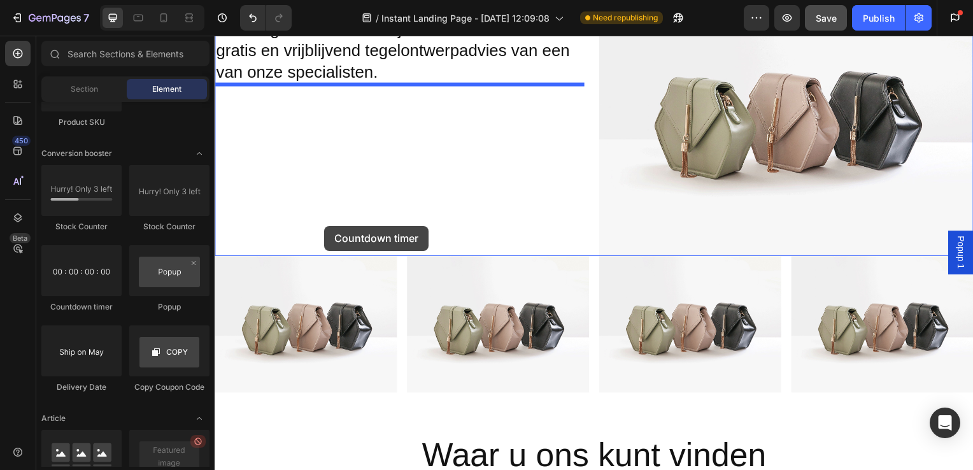
drag, startPoint x: 285, startPoint y: 326, endPoint x: 327, endPoint y: 226, distance: 108.7
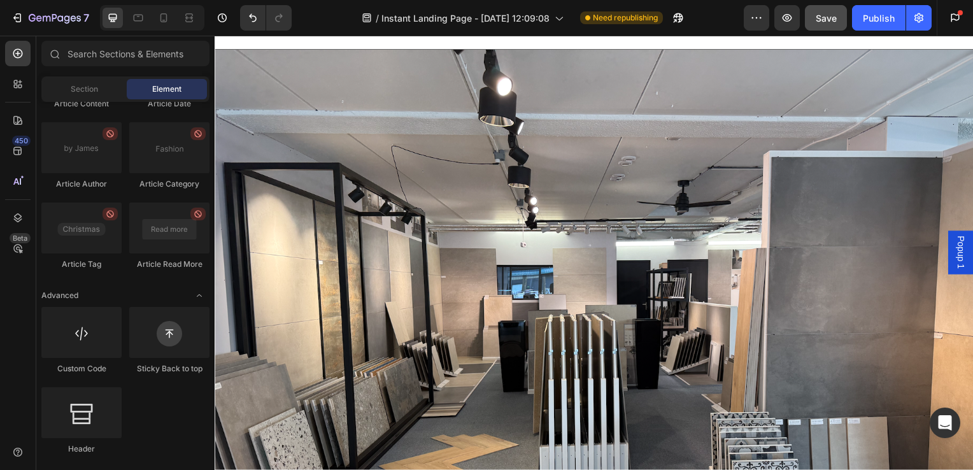
scroll to position [0, 0]
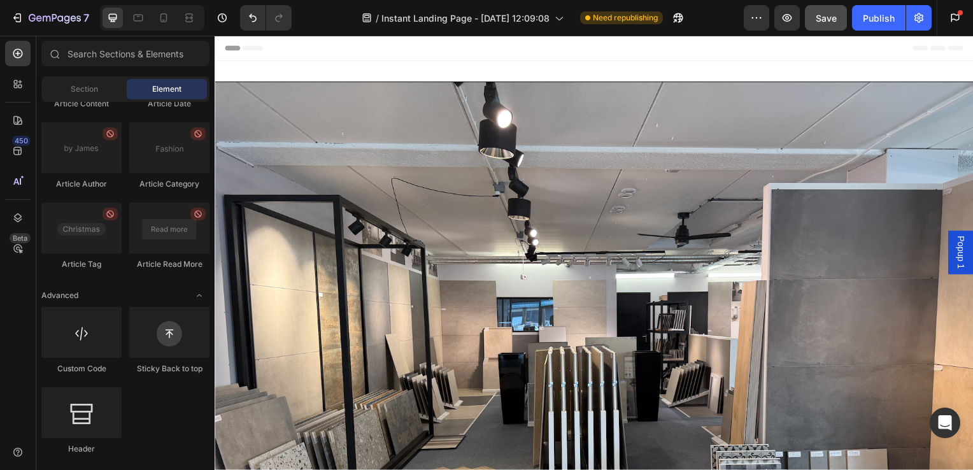
click at [960, 252] on span "Popup 1" at bounding box center [966, 254] width 13 height 33
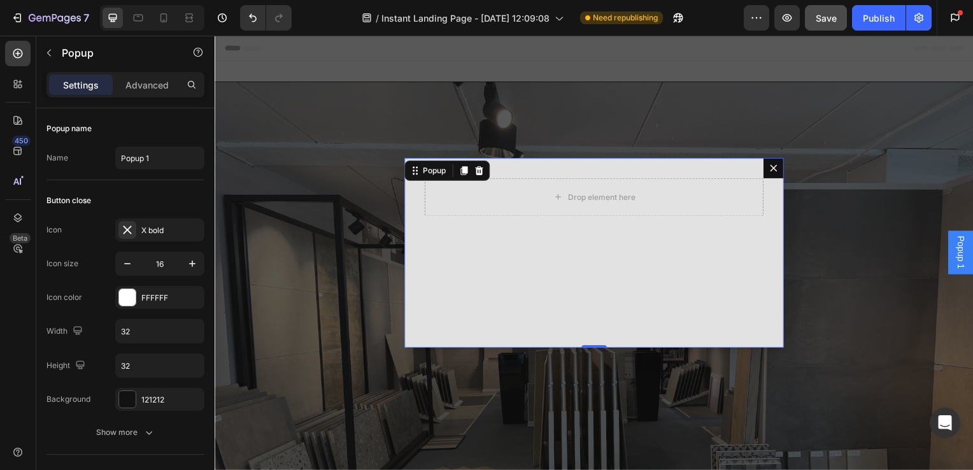
click at [775, 170] on icon "Dialog content" at bounding box center [778, 169] width 7 height 7
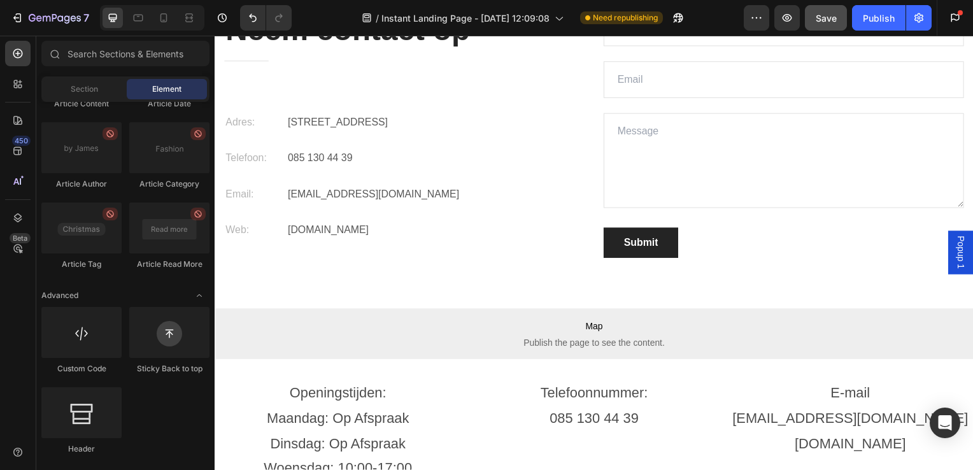
scroll to position [3275, 0]
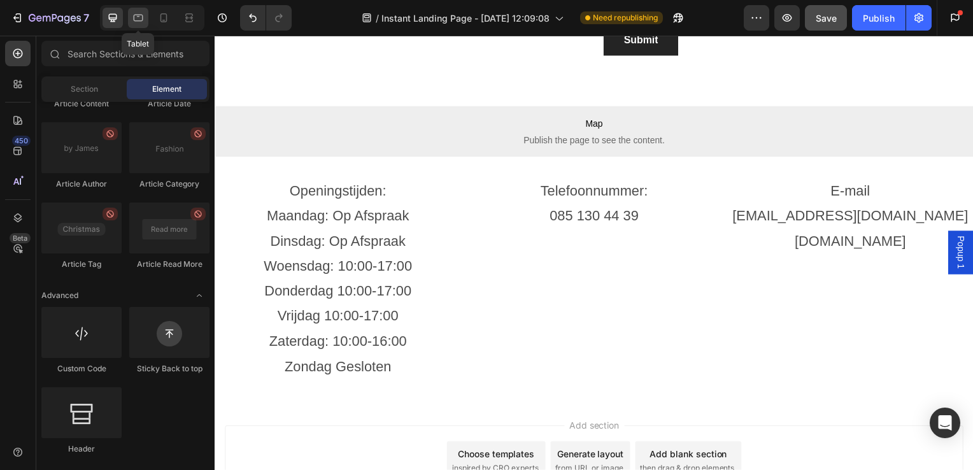
click at [136, 18] on icon at bounding box center [138, 17] width 13 height 13
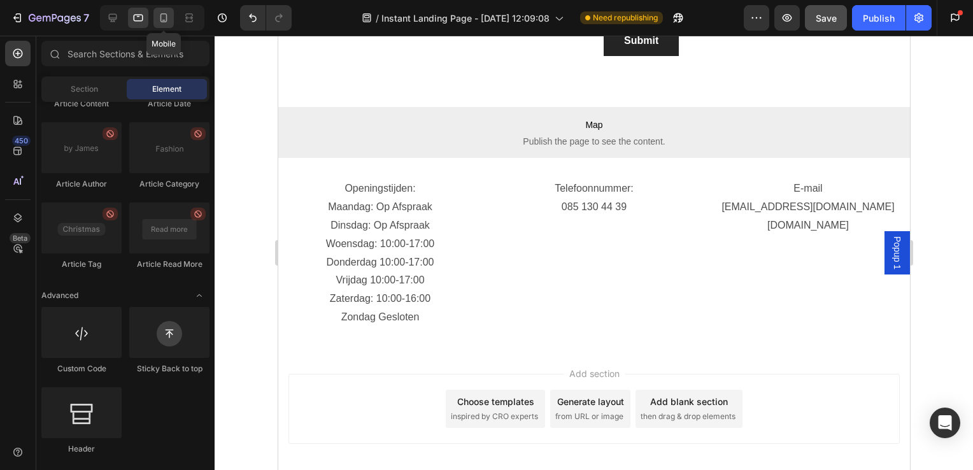
click at [166, 20] on icon at bounding box center [164, 17] width 7 height 9
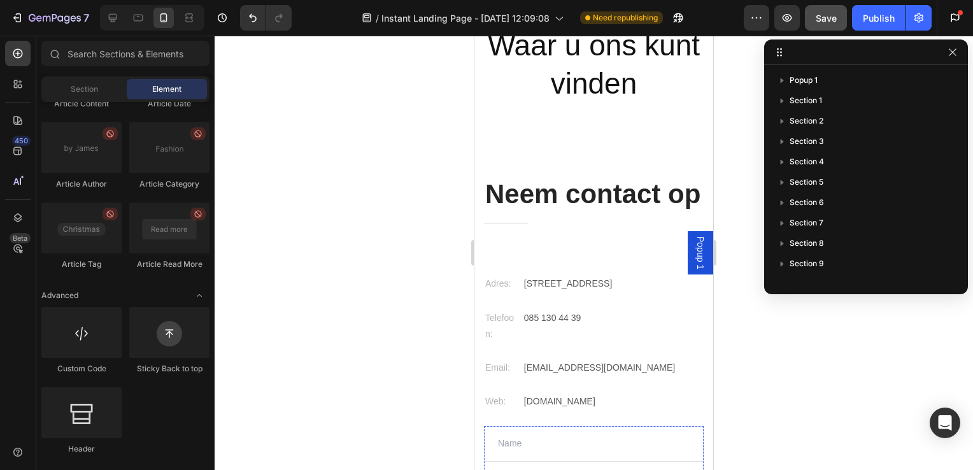
scroll to position [2937, 0]
click at [113, 25] on div at bounding box center [113, 18] width 20 height 20
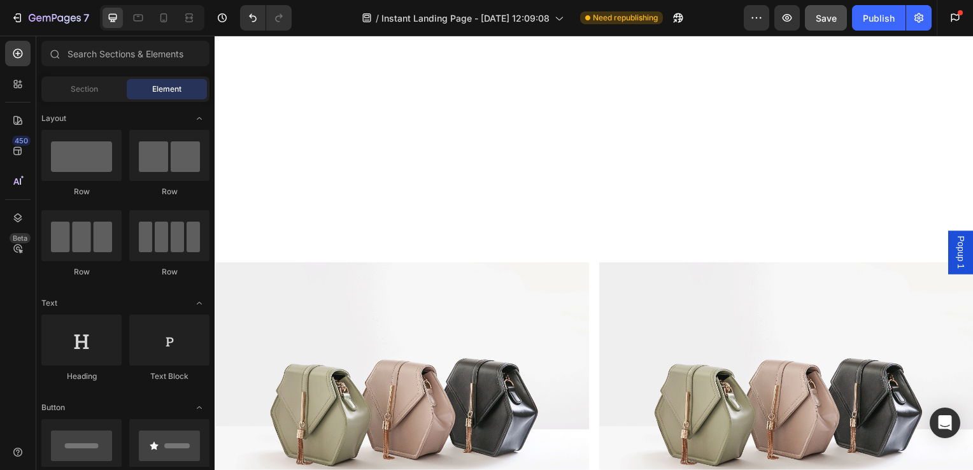
scroll to position [1949, 0]
